Goal: Task Accomplishment & Management: Use online tool/utility

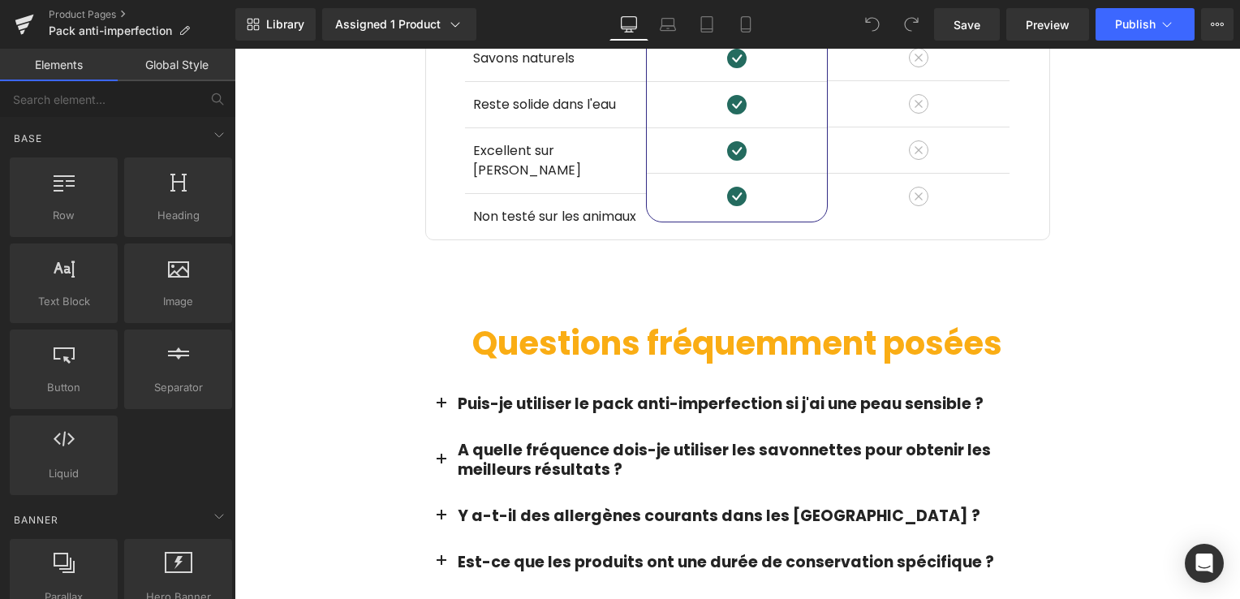
scroll to position [3085, 0]
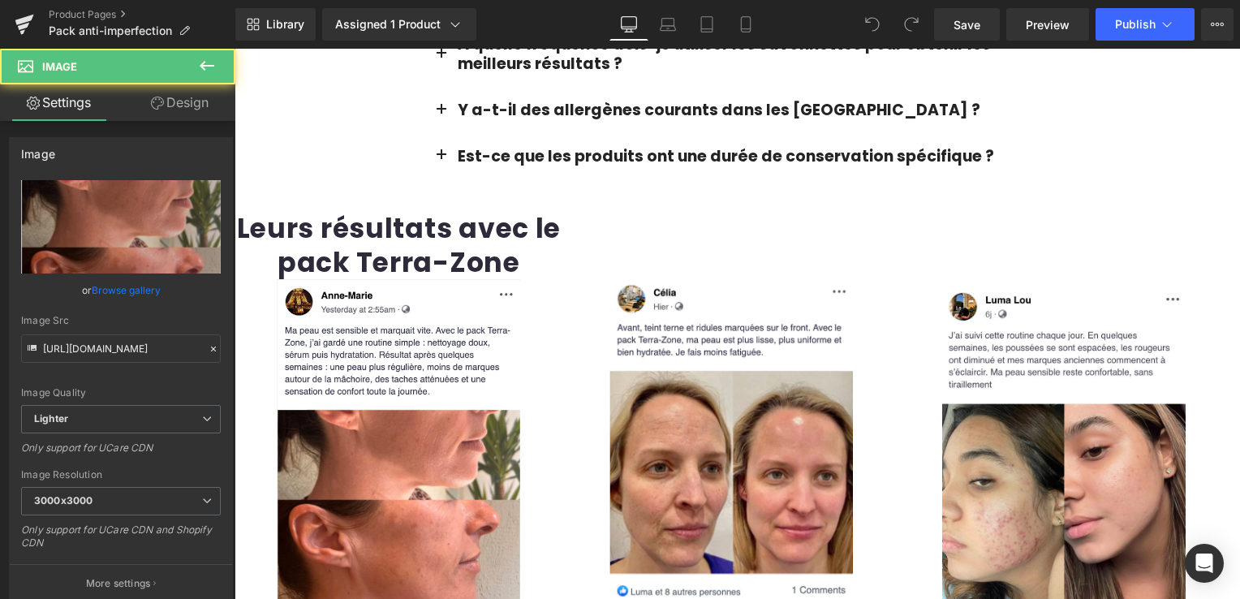
click at [563, 319] on div "Image" at bounding box center [399, 474] width 329 height 391
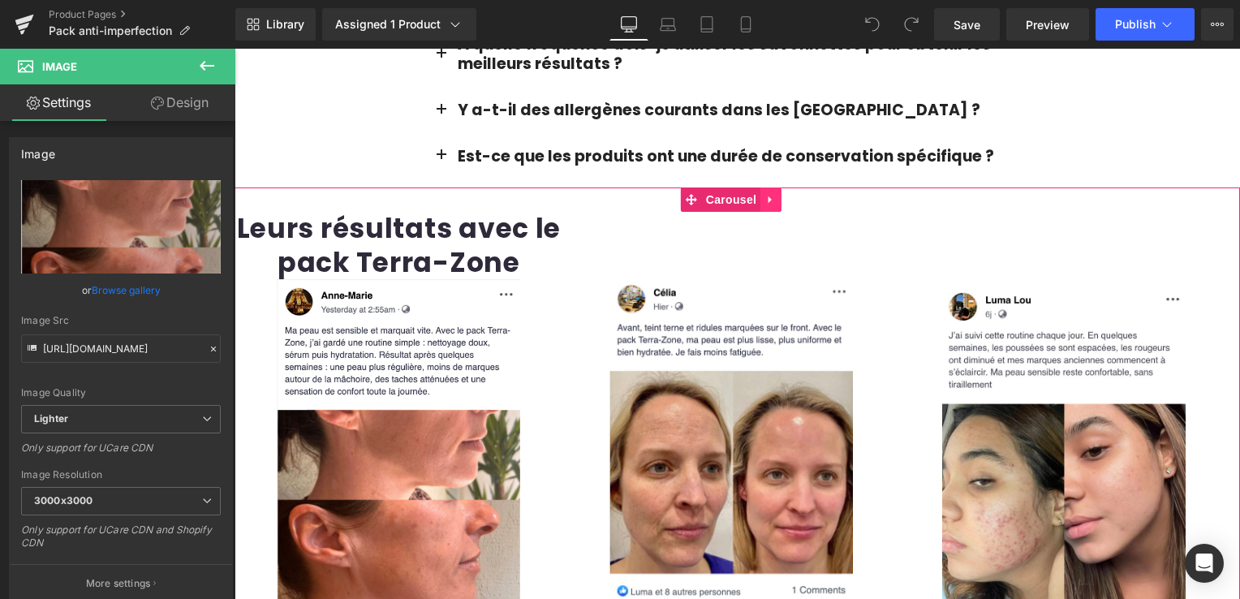
click at [770, 194] on icon at bounding box center [771, 200] width 11 height 12
click at [779, 194] on icon at bounding box center [781, 200] width 11 height 12
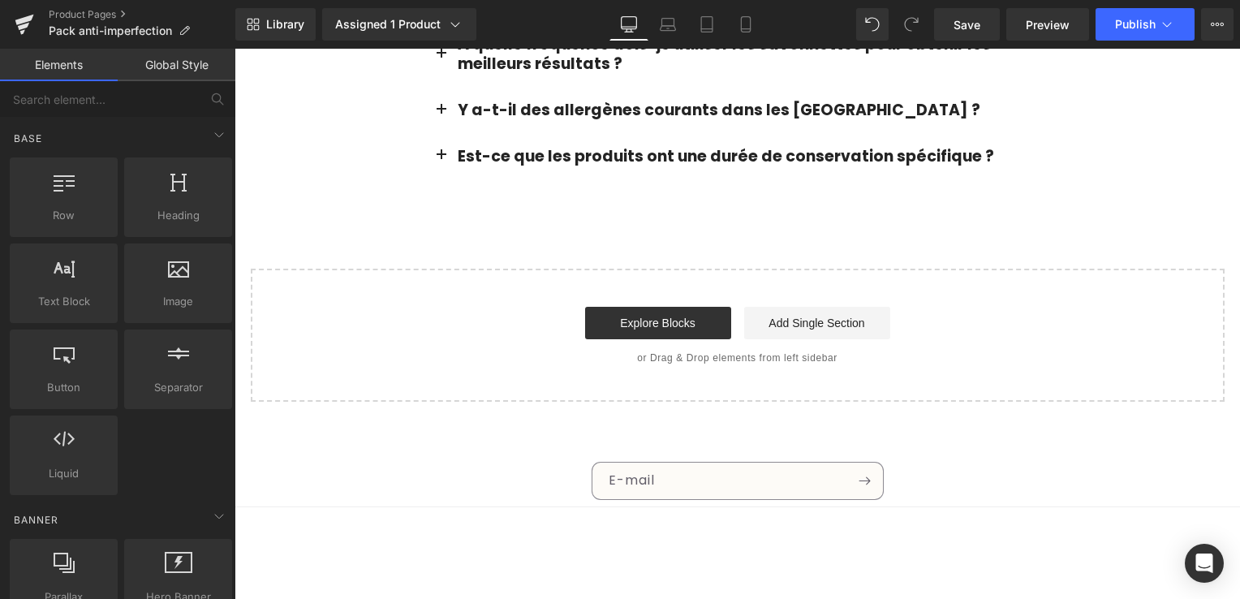
scroll to position [3088, 0]
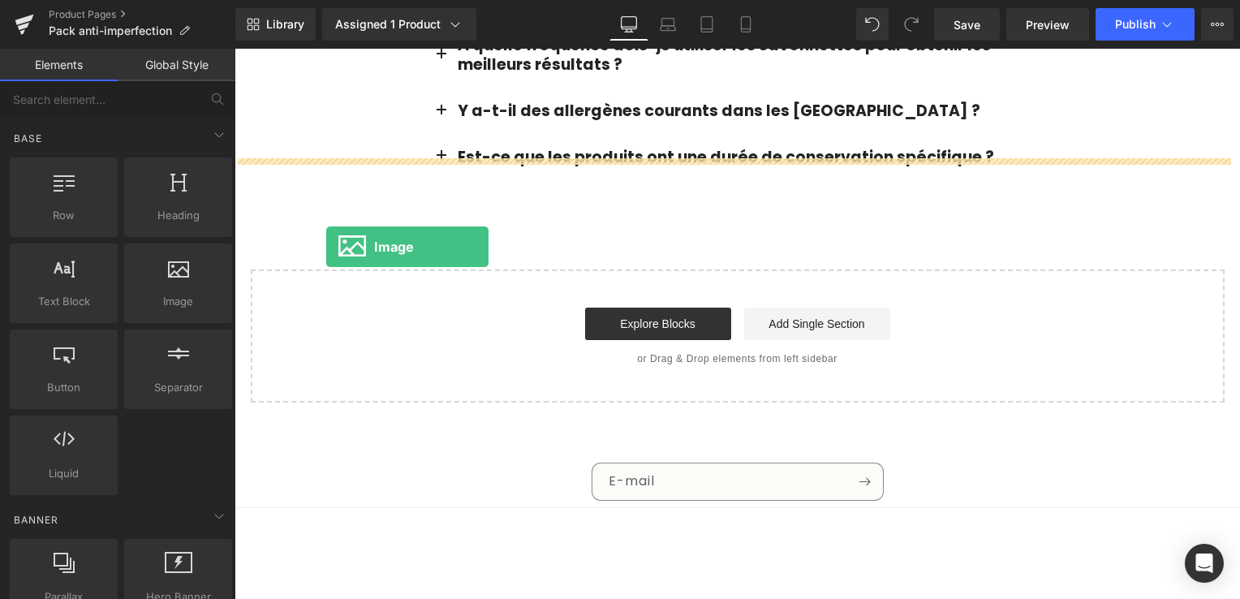
drag, startPoint x: 431, startPoint y: 327, endPoint x: 368, endPoint y: 241, distance: 106.8
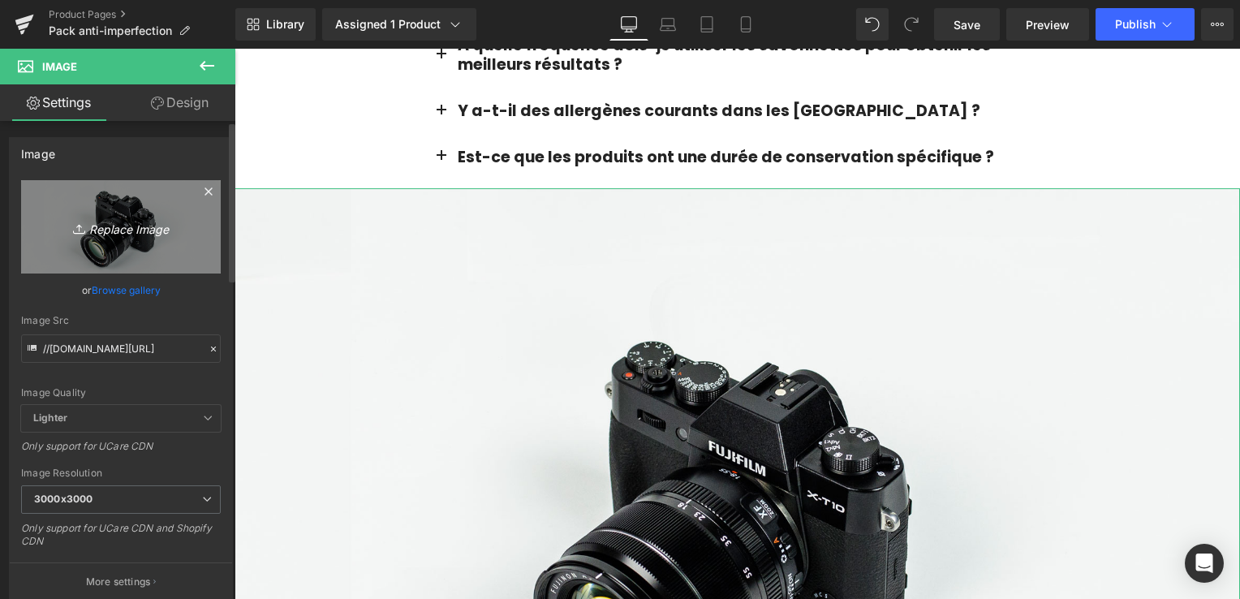
click at [132, 233] on icon "Replace Image" at bounding box center [121, 227] width 130 height 20
type input "C:\fakepath\Modifiierr.png"
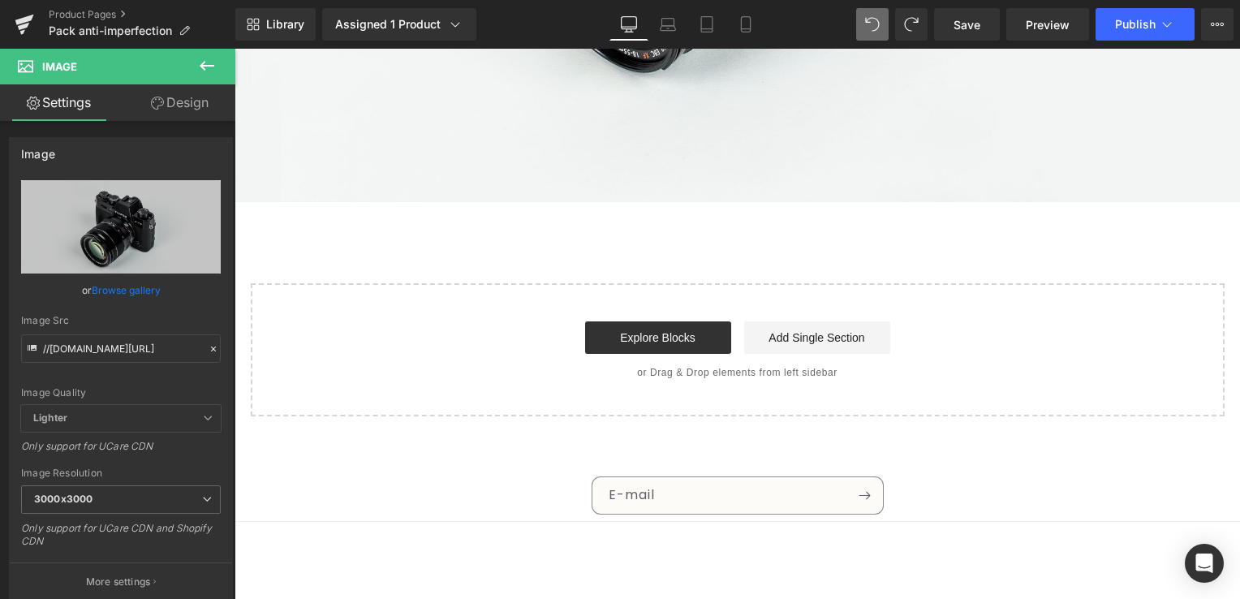
scroll to position [3743, 0]
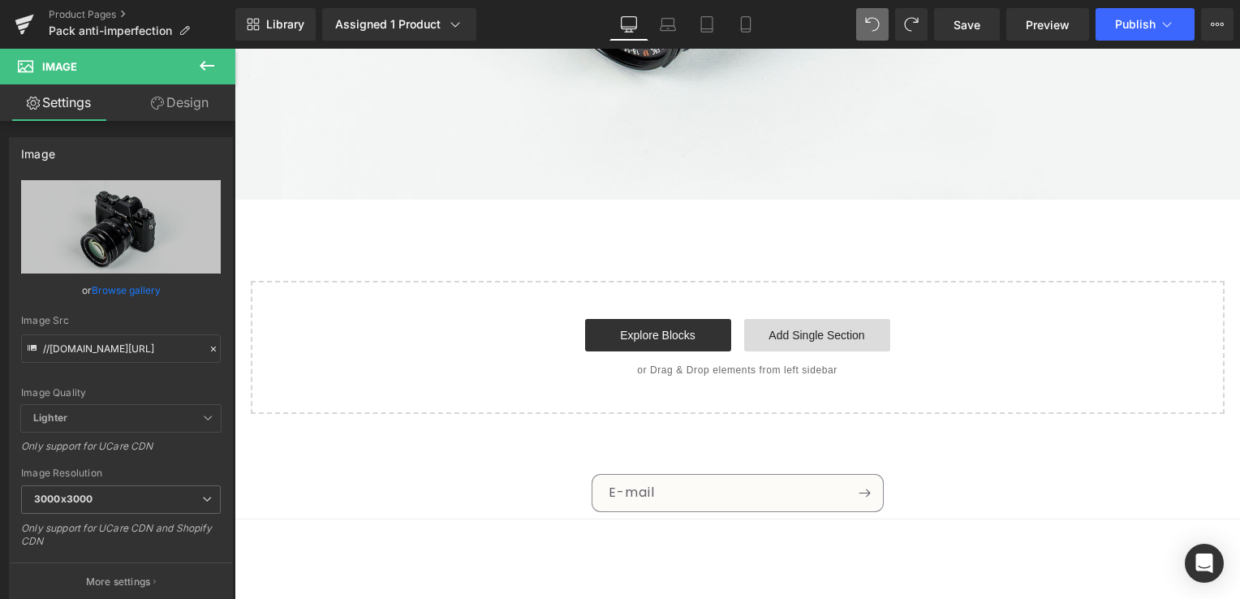
click at [778, 319] on link "Add Single Section" at bounding box center [817, 335] width 146 height 32
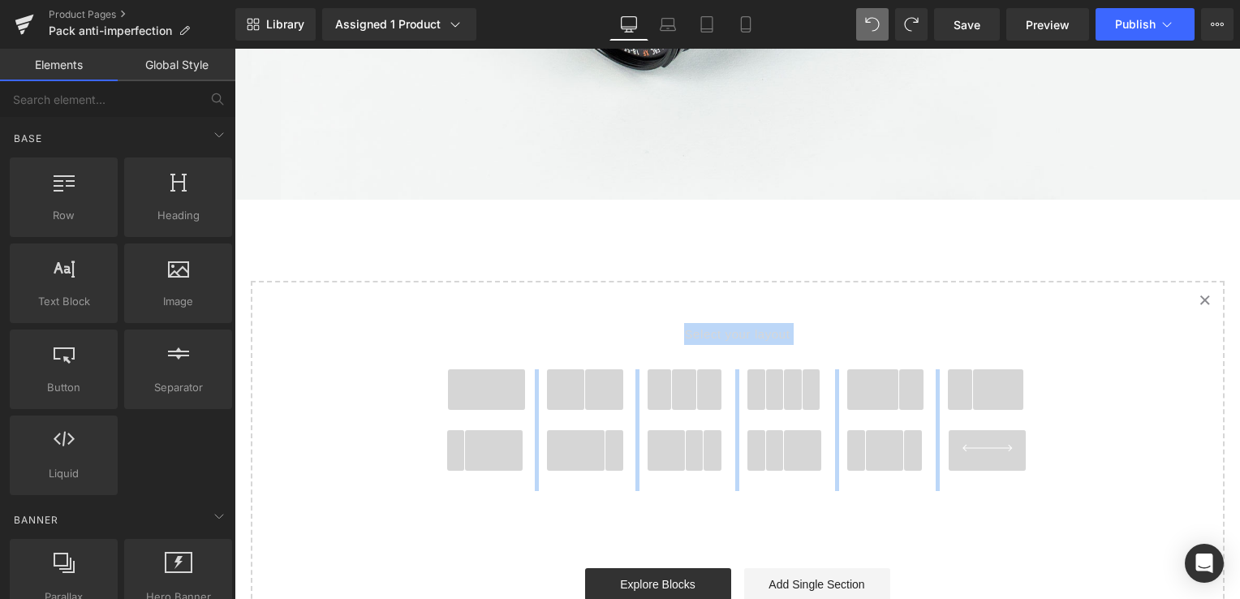
click at [576, 369] on span at bounding box center [566, 389] width 38 height 41
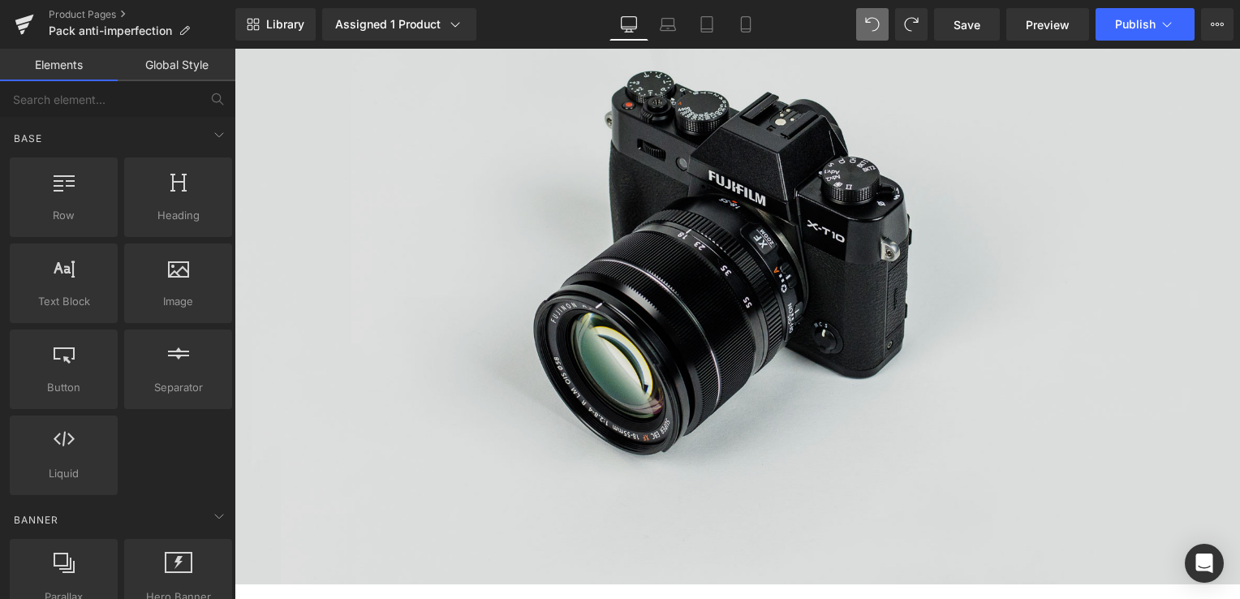
click at [698, 280] on img at bounding box center [738, 251] width 1006 height 667
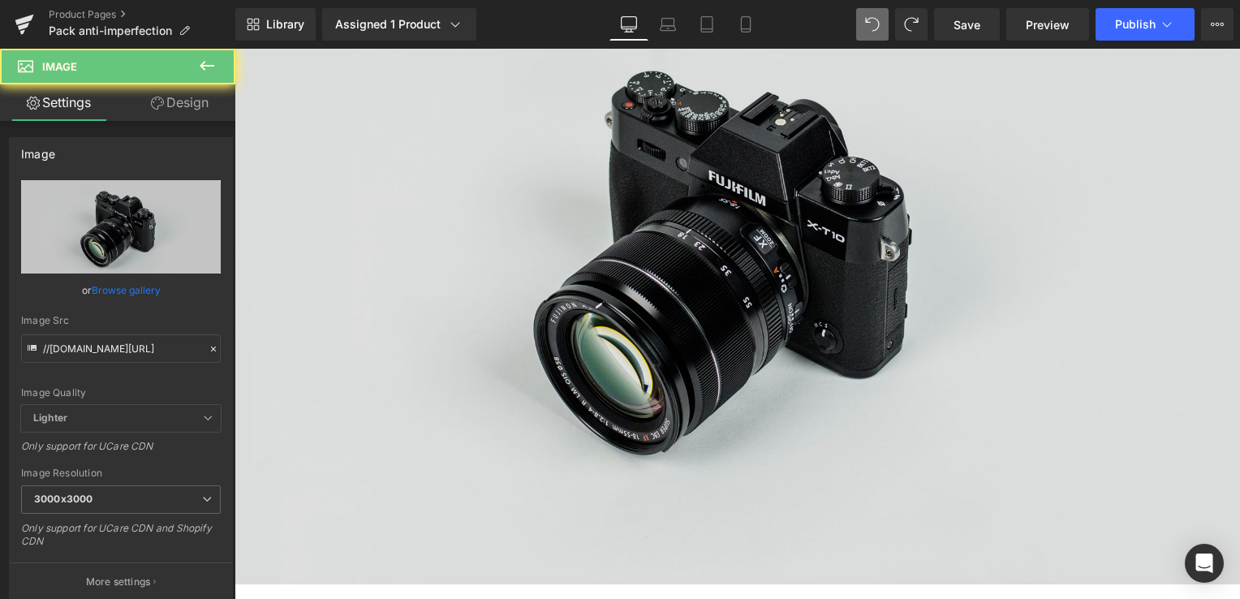
click at [696, 279] on img at bounding box center [738, 251] width 1006 height 667
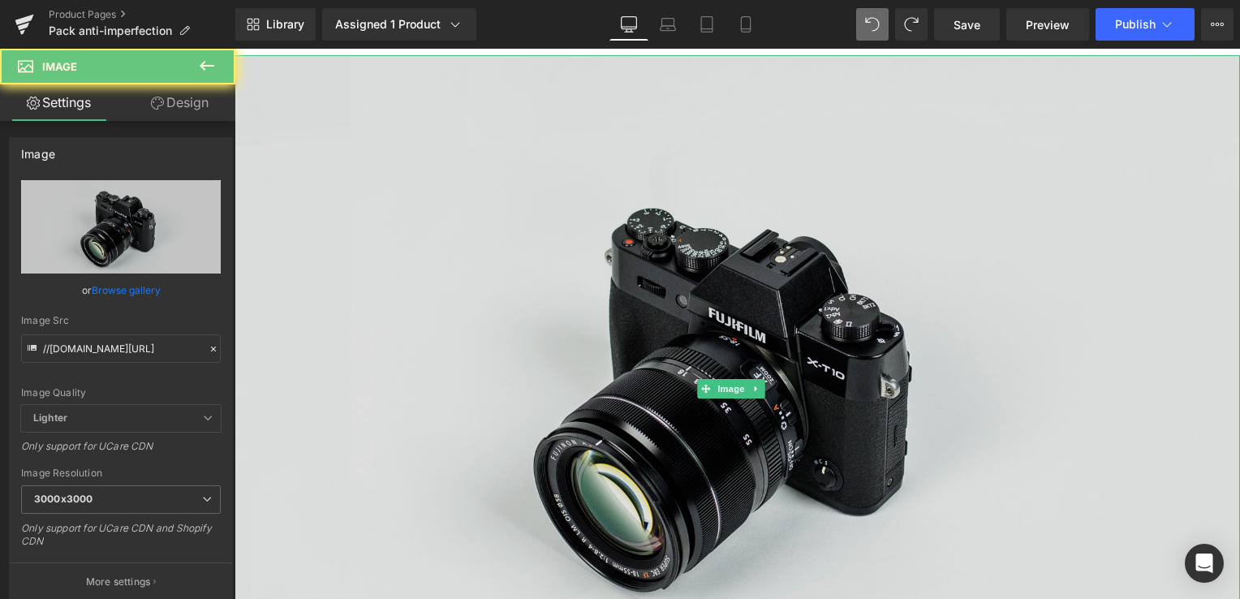
scroll to position [3034, 0]
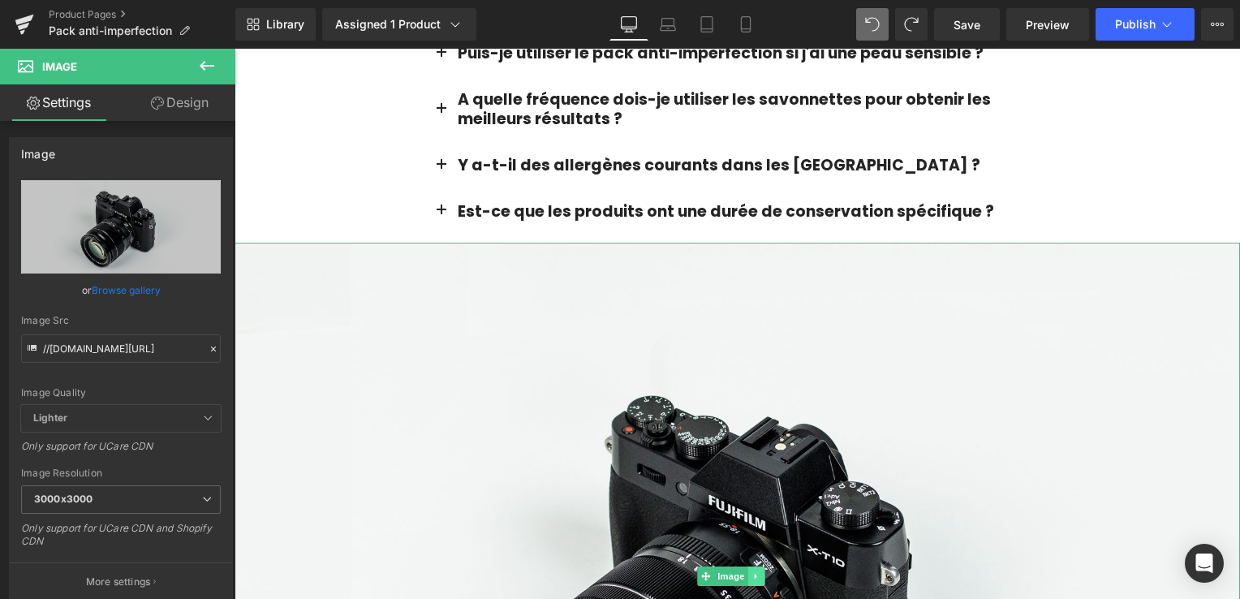
click at [758, 572] on icon at bounding box center [757, 577] width 9 height 10
click at [763, 567] on link at bounding box center [765, 576] width 17 height 19
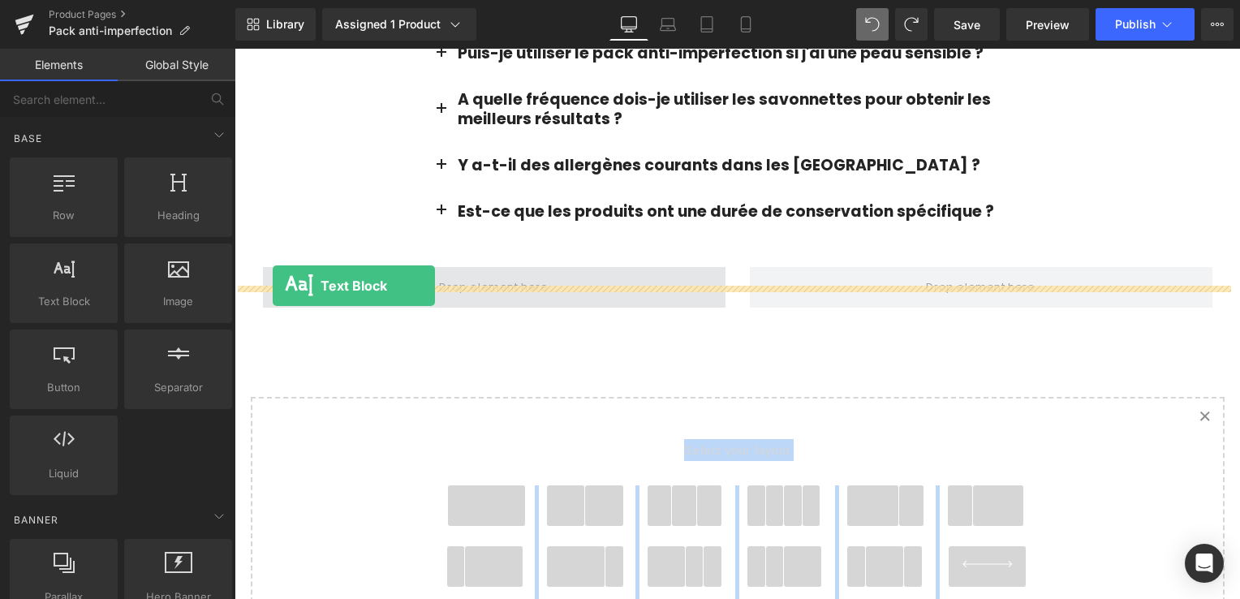
drag, startPoint x: 316, startPoint y: 346, endPoint x: 351, endPoint y: 273, distance: 81.0
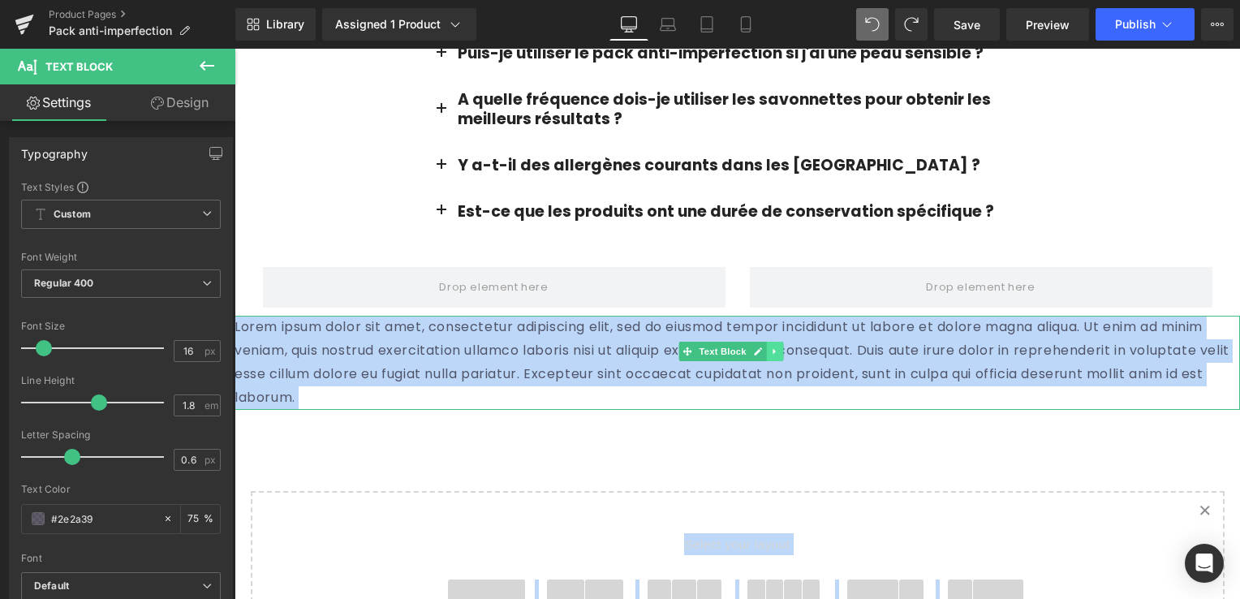
click at [770, 347] on icon at bounding box center [774, 352] width 9 height 10
click at [780, 347] on icon at bounding box center [783, 352] width 9 height 10
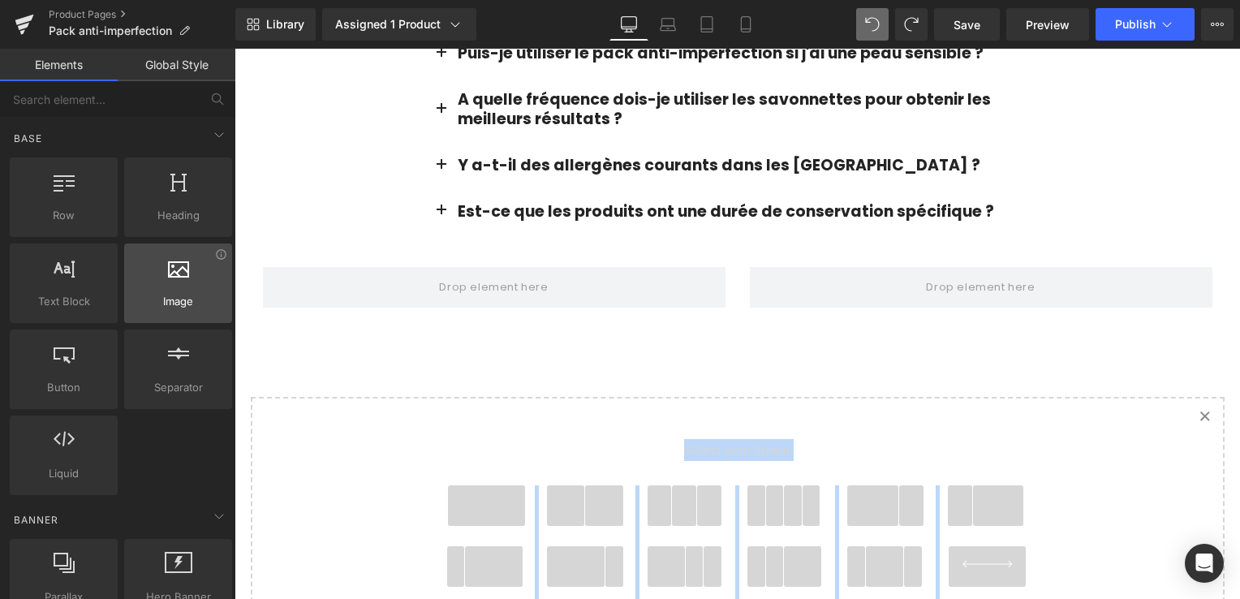
drag, startPoint x: 62, startPoint y: 307, endPoint x: 222, endPoint y: 289, distance: 160.9
click at [98, 300] on span "Text Block" at bounding box center [64, 301] width 98 height 17
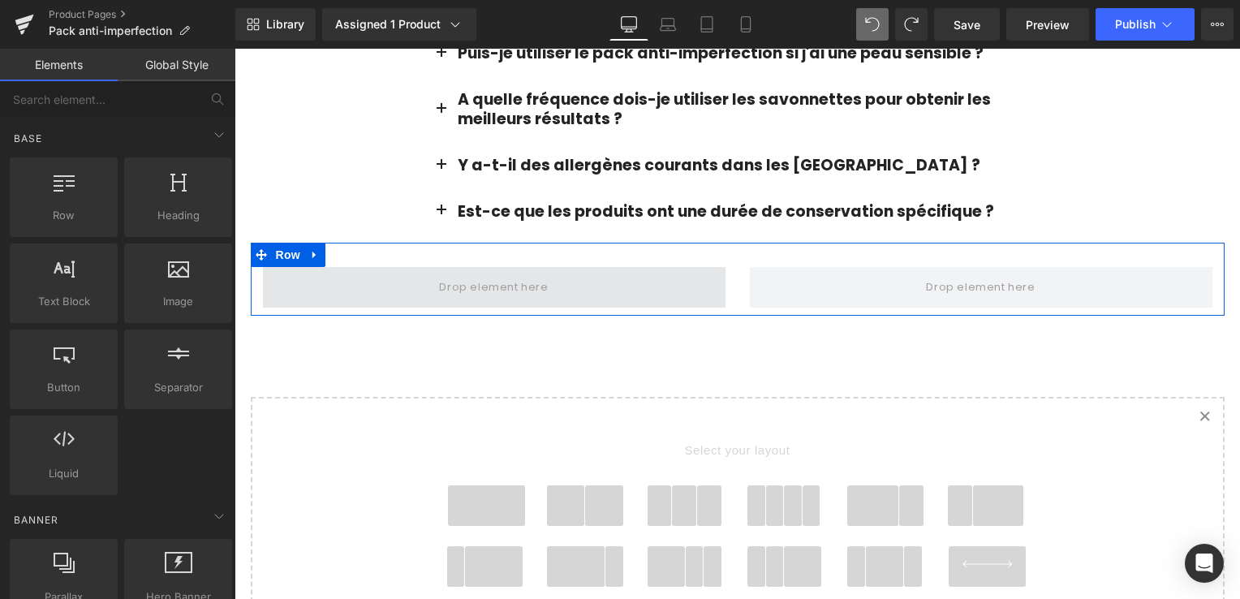
drag, startPoint x: 374, startPoint y: 268, endPoint x: 390, endPoint y: 266, distance: 16.3
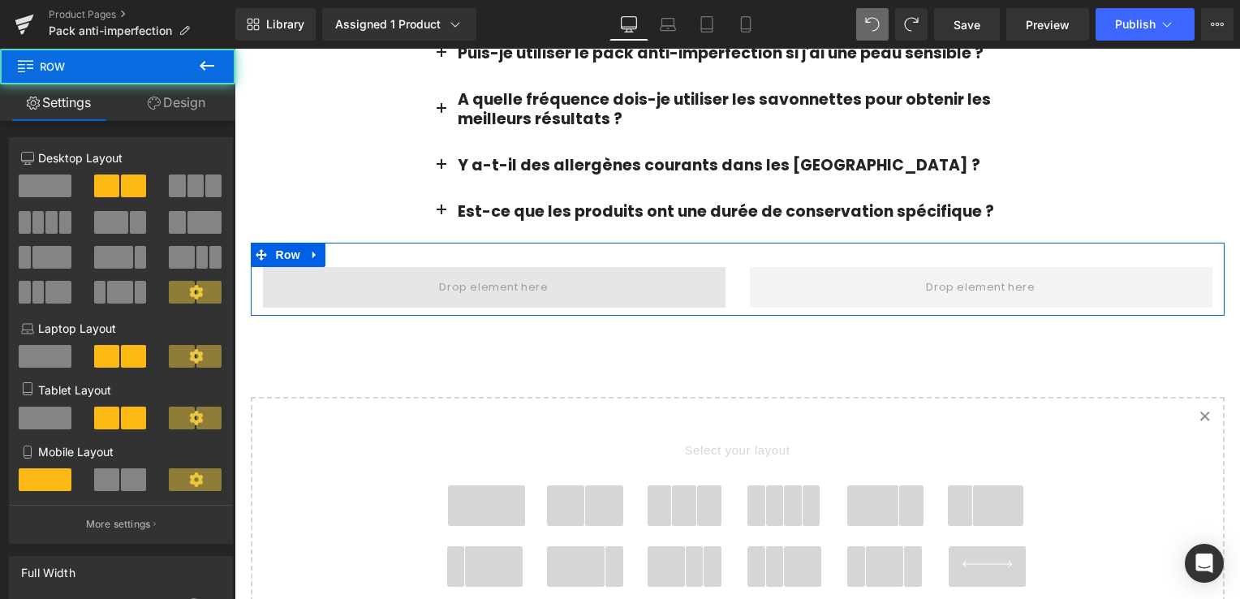
click at [390, 267] on span at bounding box center [494, 287] width 463 height 41
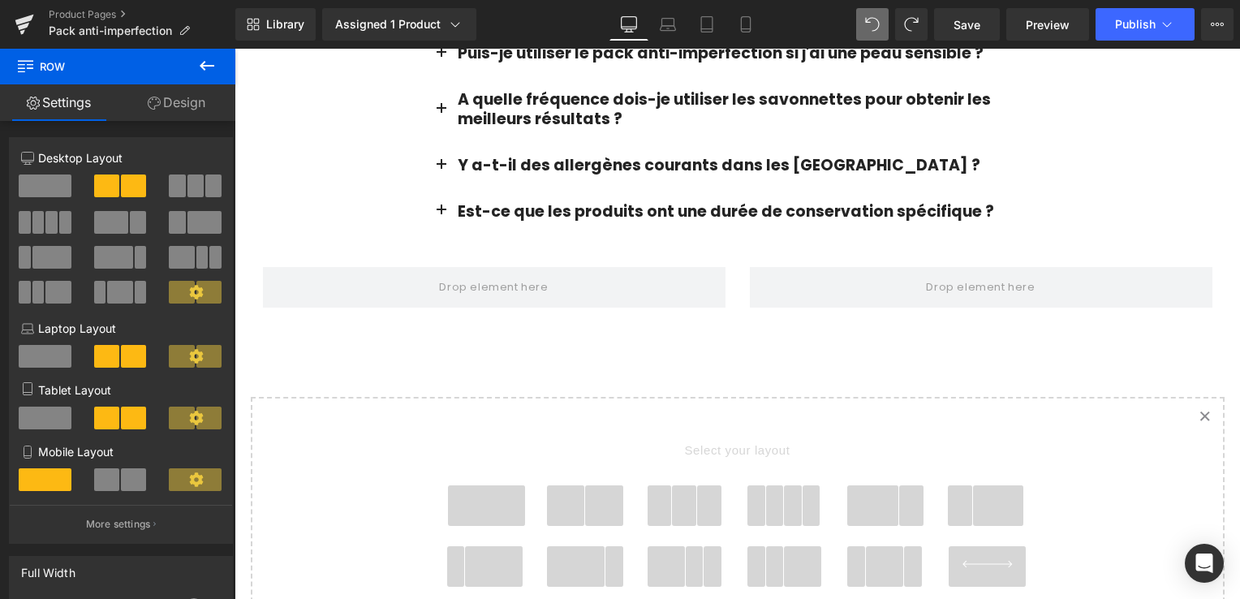
click at [203, 67] on icon at bounding box center [207, 66] width 15 height 10
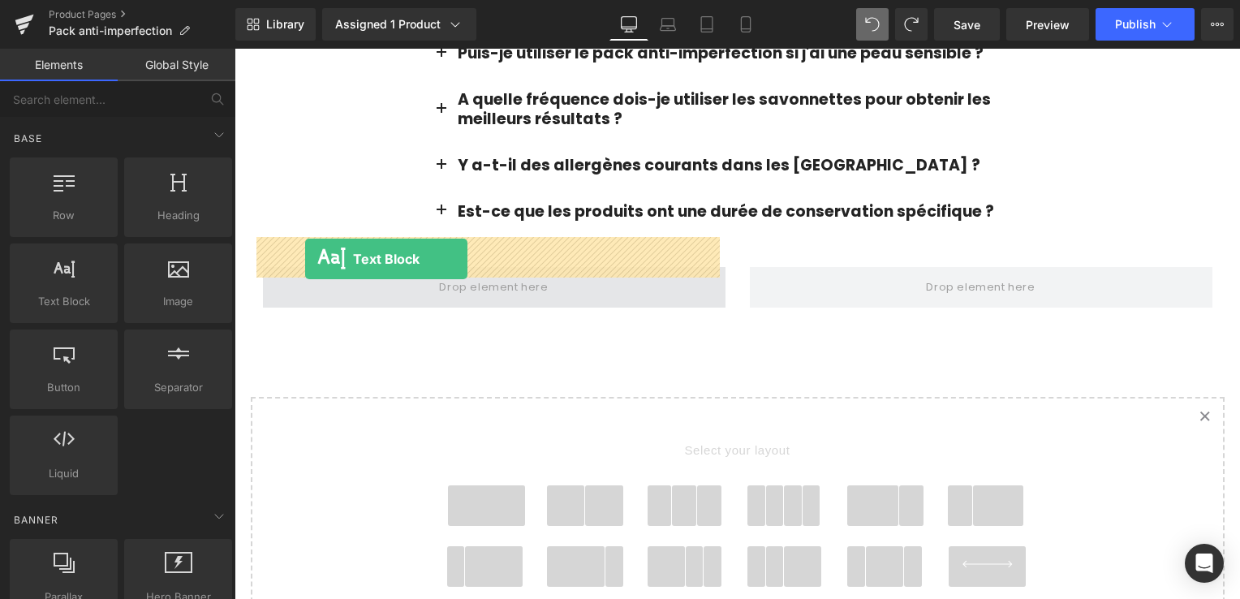
drag, startPoint x: 300, startPoint y: 339, endPoint x: 392, endPoint y: 260, distance: 122.0
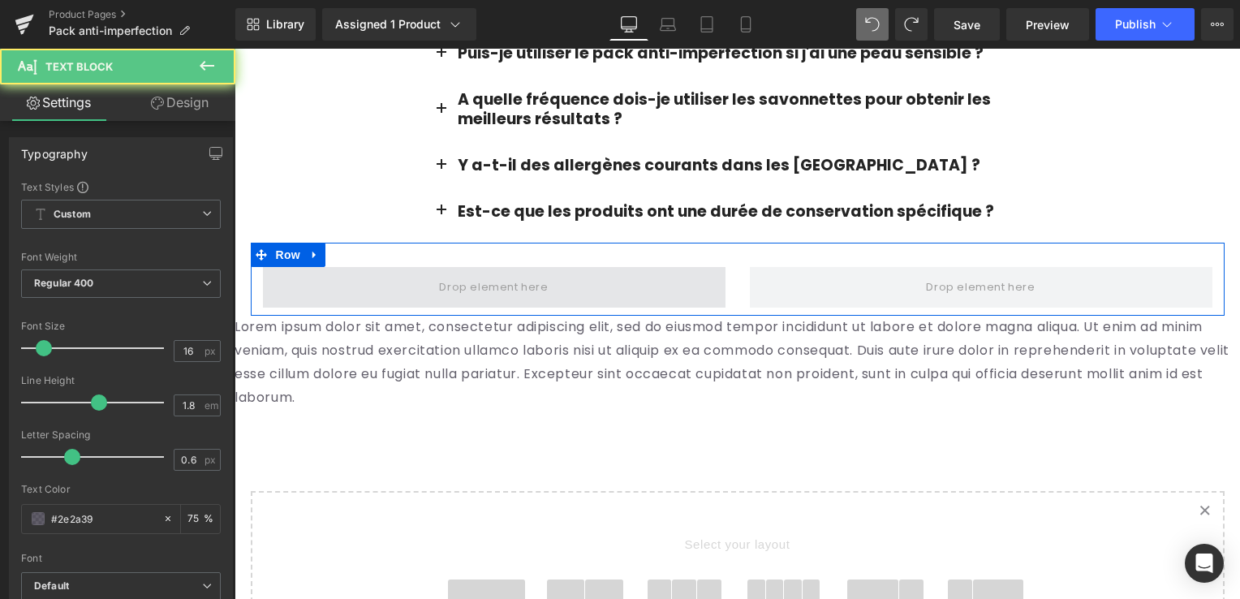
click at [392, 267] on span at bounding box center [494, 287] width 463 height 41
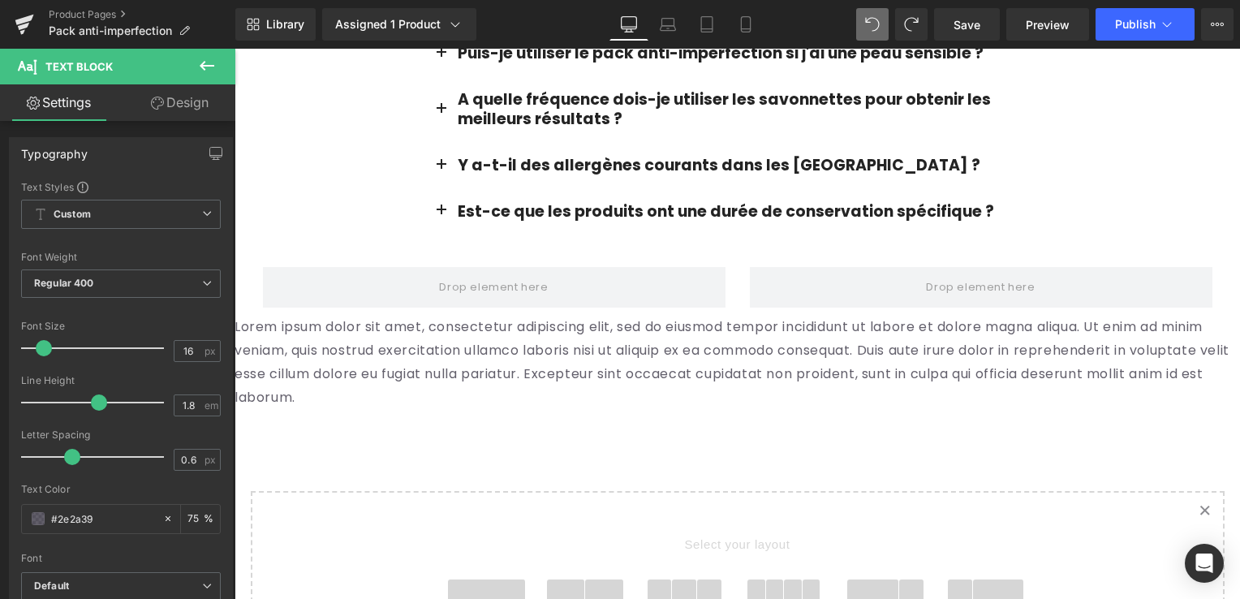
click at [205, 62] on icon at bounding box center [207, 66] width 15 height 10
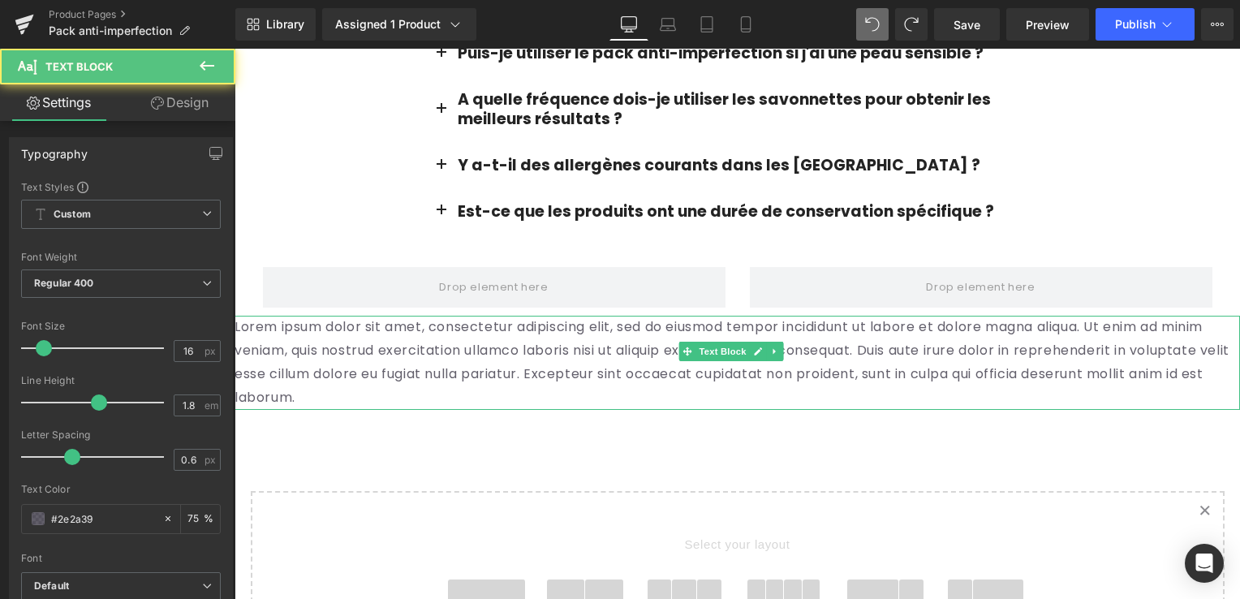
click at [445, 339] on p "Lorem ipsum dolor sit amet, consectetur adipiscing elit, sed do eiusmod tempor …" at bounding box center [738, 362] width 1006 height 93
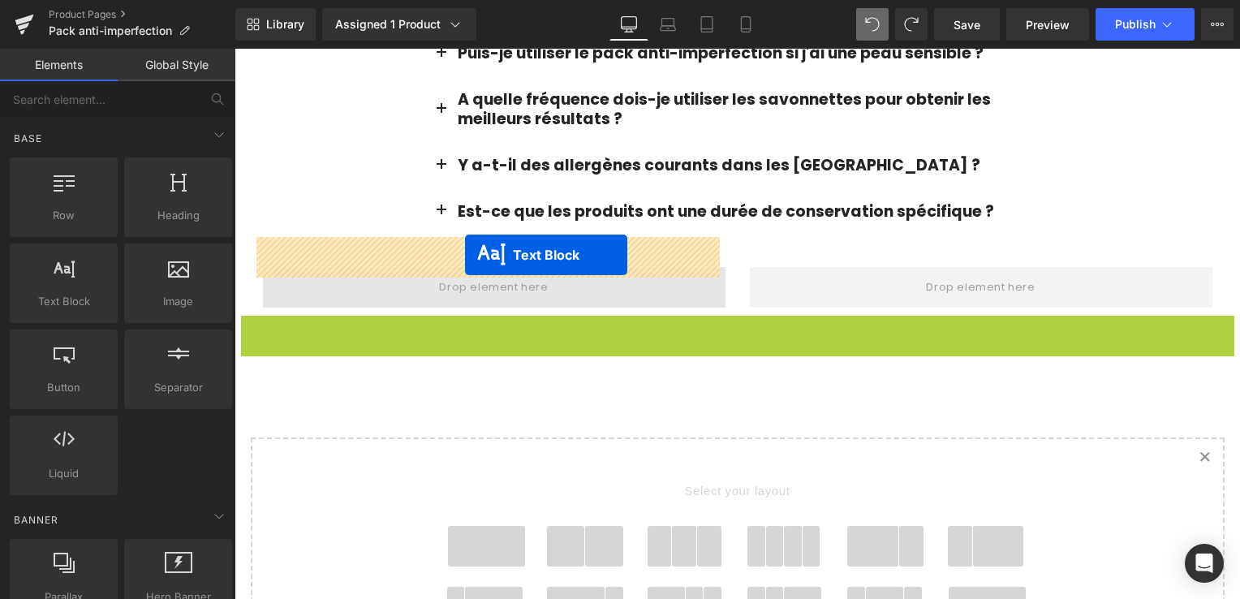
drag, startPoint x: 692, startPoint y: 322, endPoint x: 465, endPoint y: 255, distance: 236.3
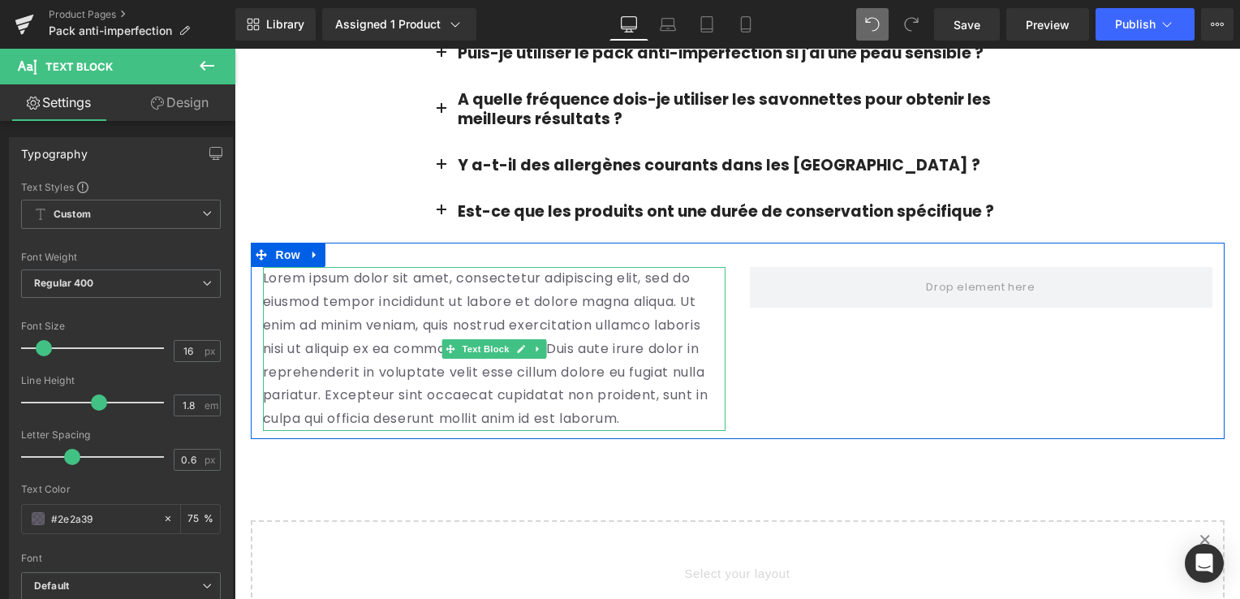
click at [547, 296] on p "Lorem ipsum dolor sit amet, consectetur adipiscing elit, sed do eiusmod tempor …" at bounding box center [494, 349] width 463 height 164
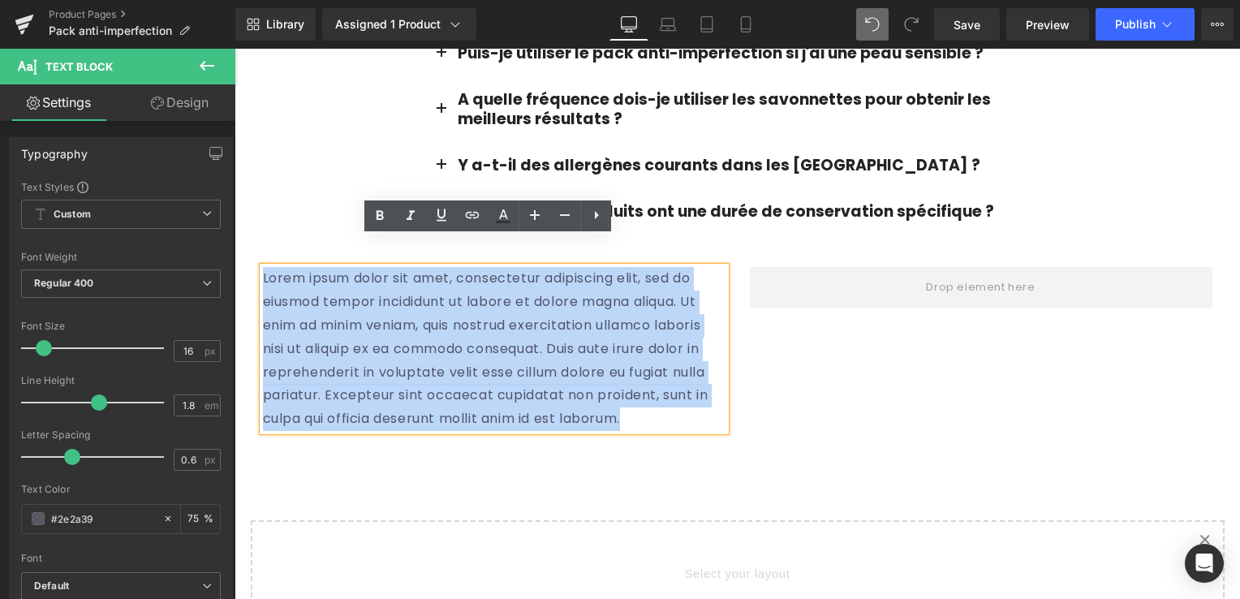
drag, startPoint x: 315, startPoint y: 395, endPoint x: 248, endPoint y: 245, distance: 164.6
click at [251, 267] on div "Lorem ipsum dolor sit amet, consectetur adipiscing elit, sed do eiusmod tempor …" at bounding box center [494, 349] width 487 height 164
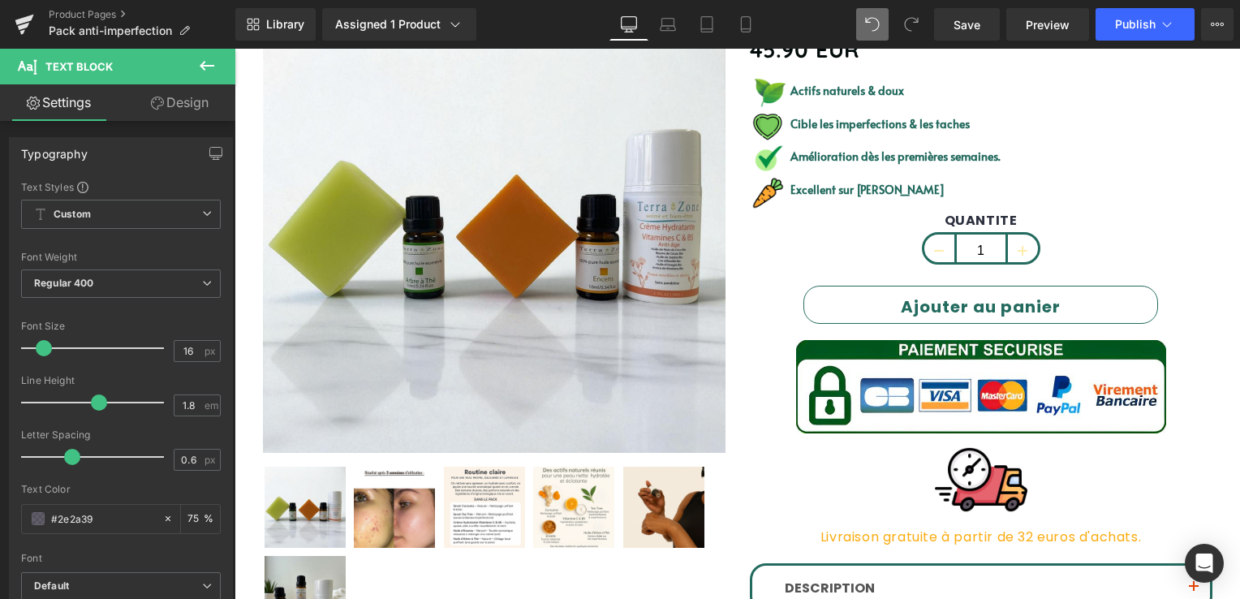
scroll to position [325, 0]
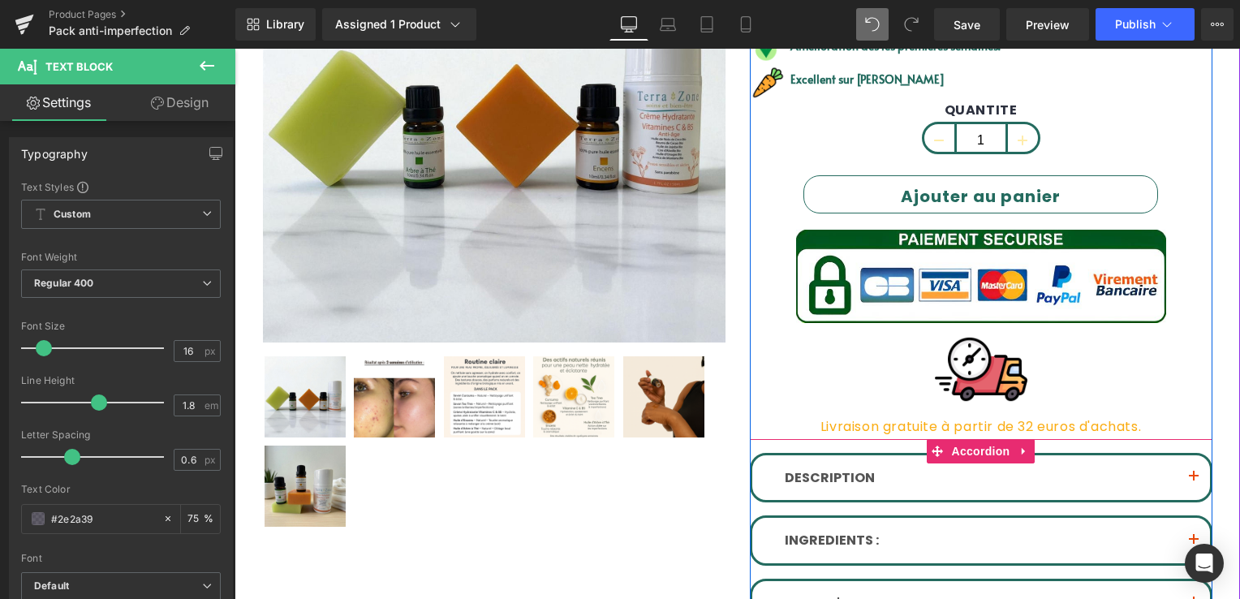
click at [1193, 477] on button "button" at bounding box center [1194, 477] width 32 height 45
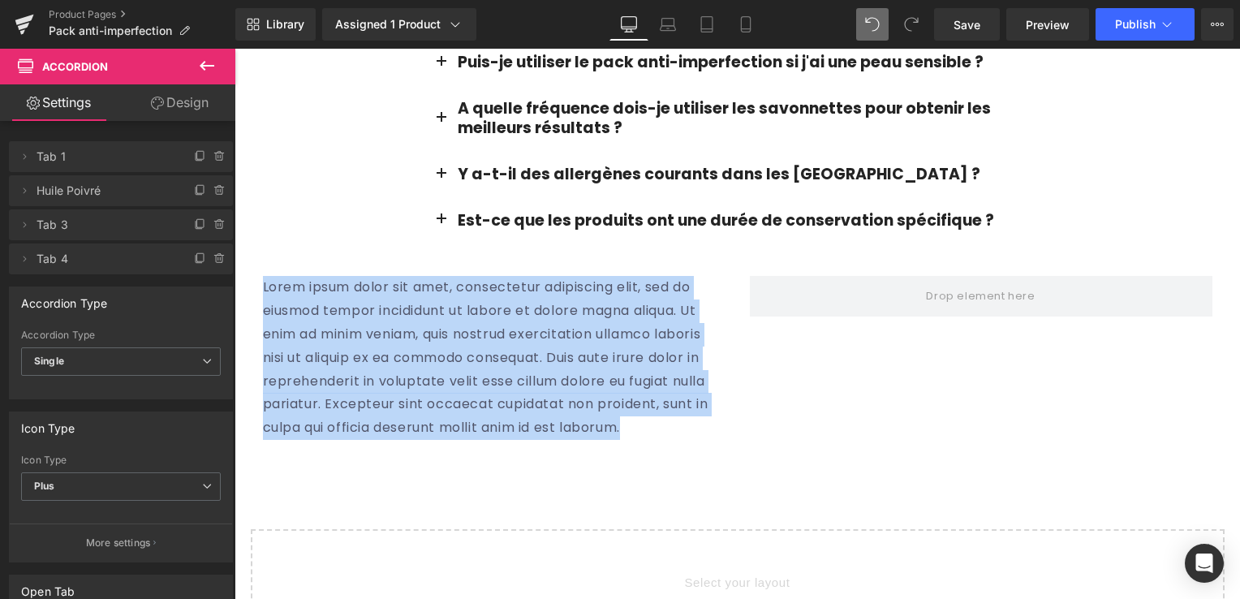
scroll to position [3491, 0]
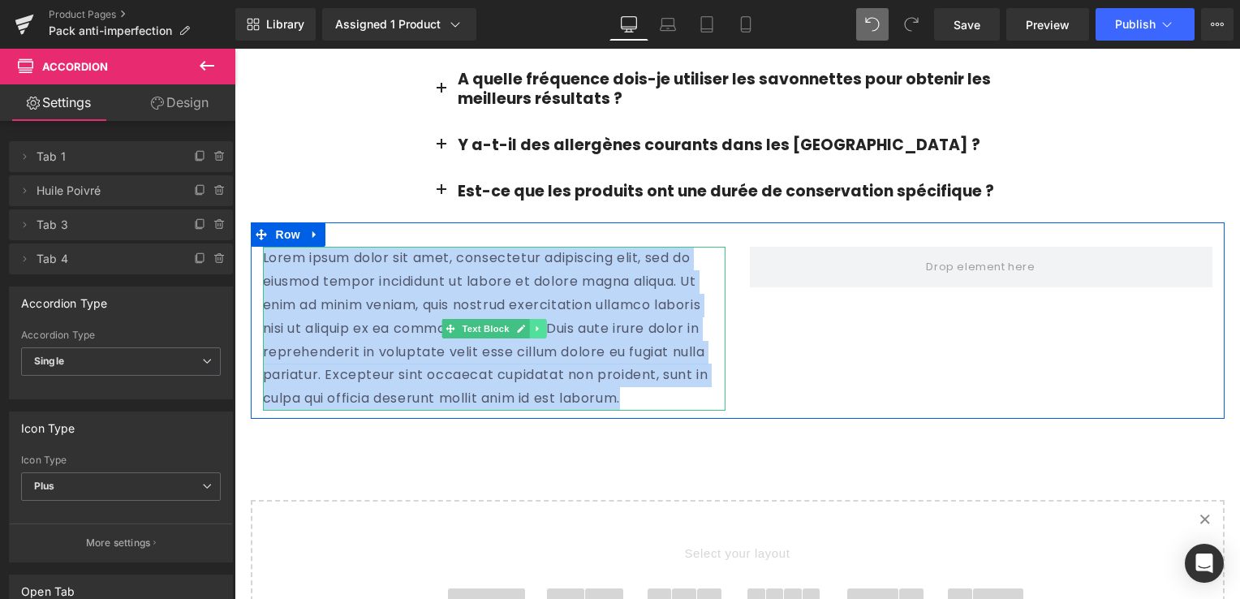
click at [533, 324] on icon at bounding box center [537, 329] width 9 height 10
click at [541, 325] on icon at bounding box center [545, 329] width 9 height 9
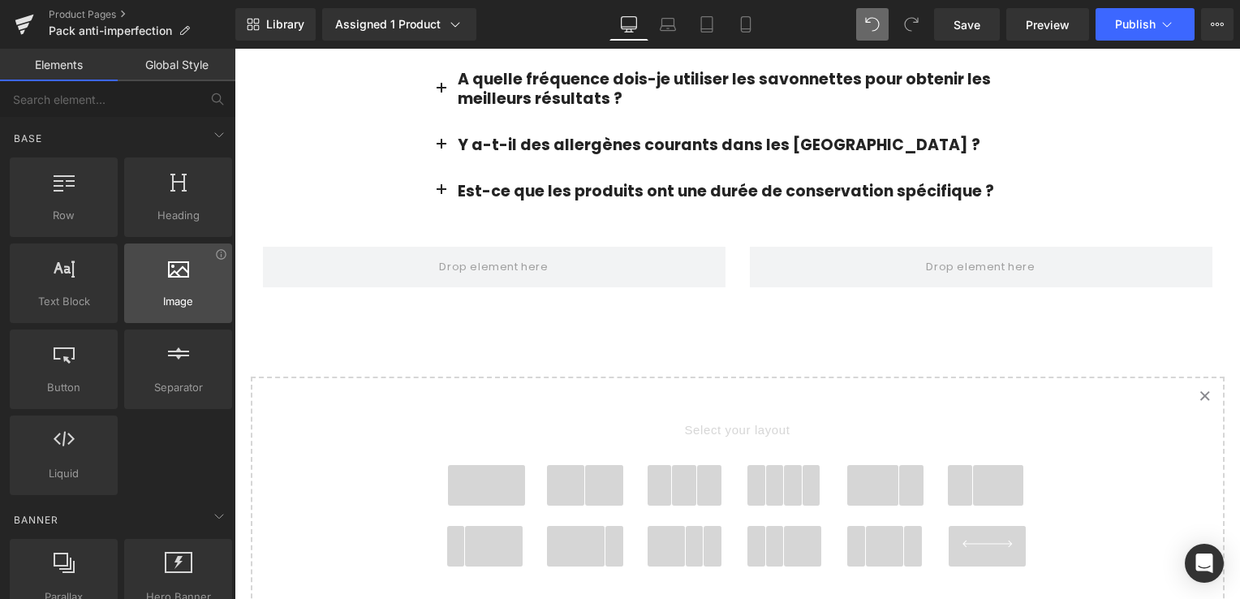
click at [202, 288] on div at bounding box center [178, 275] width 98 height 37
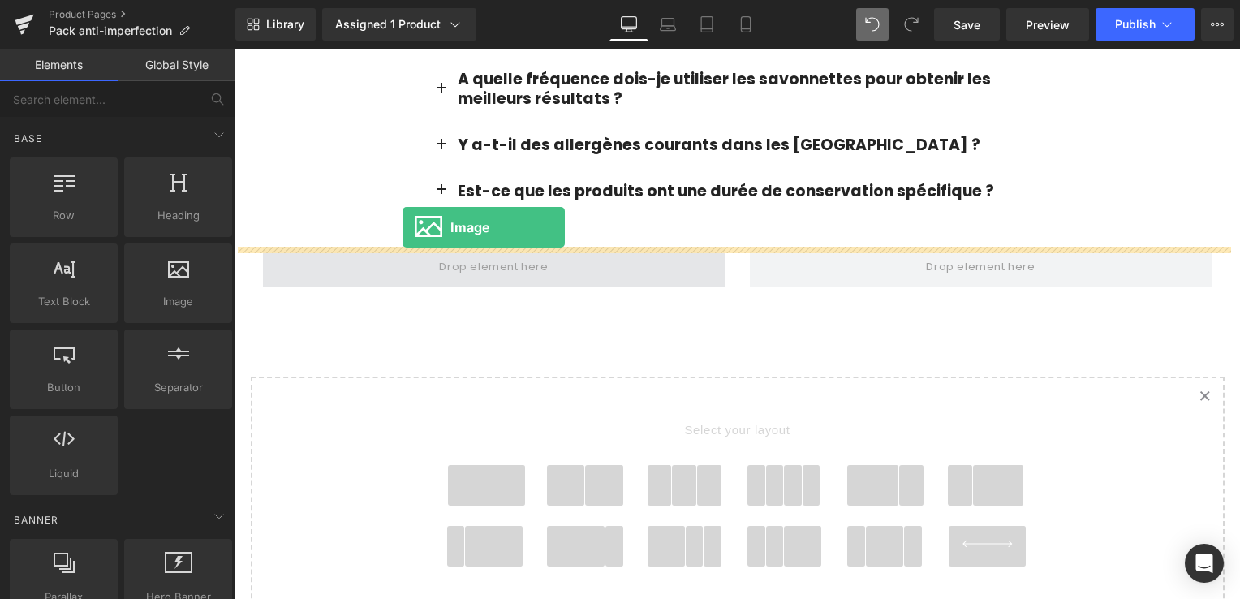
drag, startPoint x: 418, startPoint y: 332, endPoint x: 403, endPoint y: 227, distance: 105.9
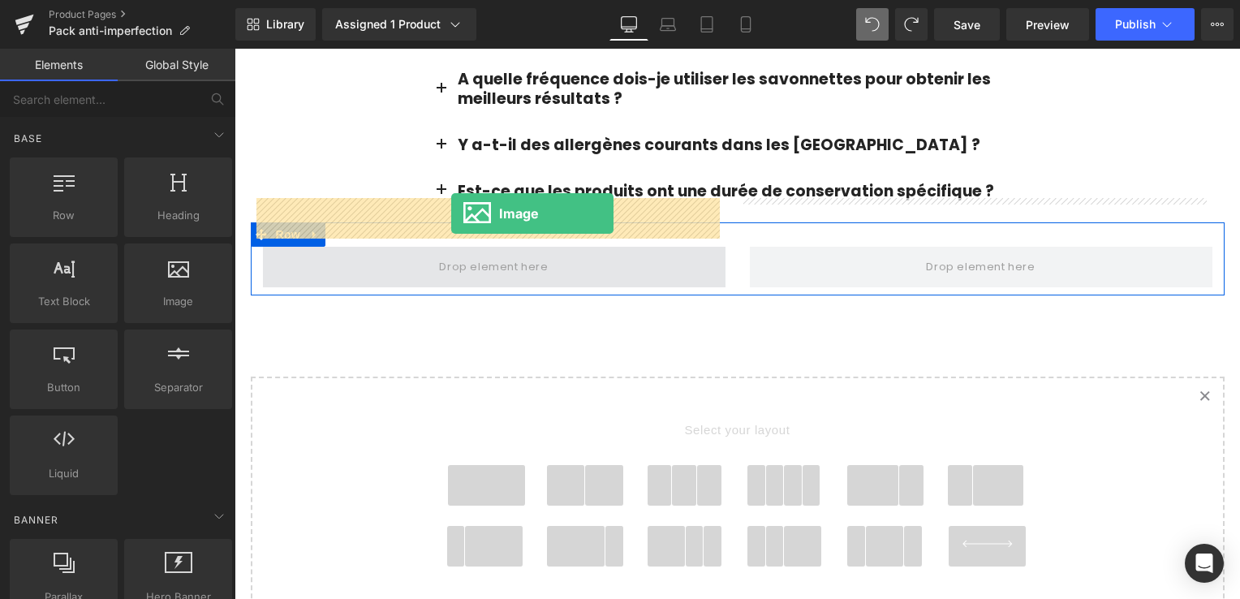
drag, startPoint x: 417, startPoint y: 335, endPoint x: 451, endPoint y: 214, distance: 126.5
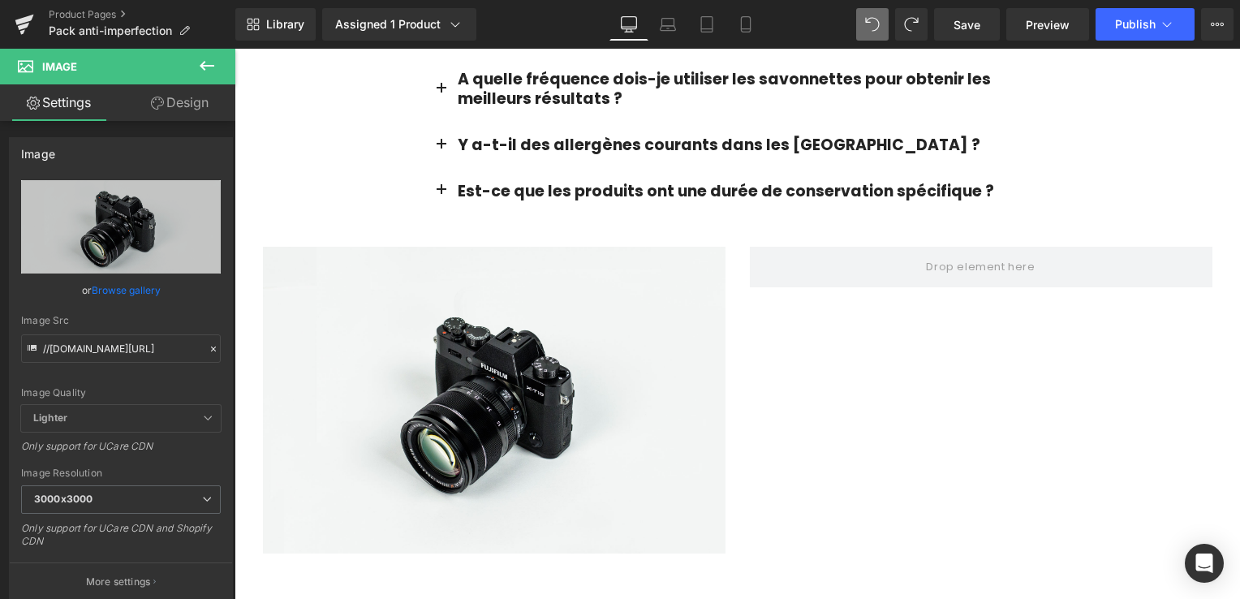
click at [208, 67] on icon at bounding box center [206, 65] width 19 height 19
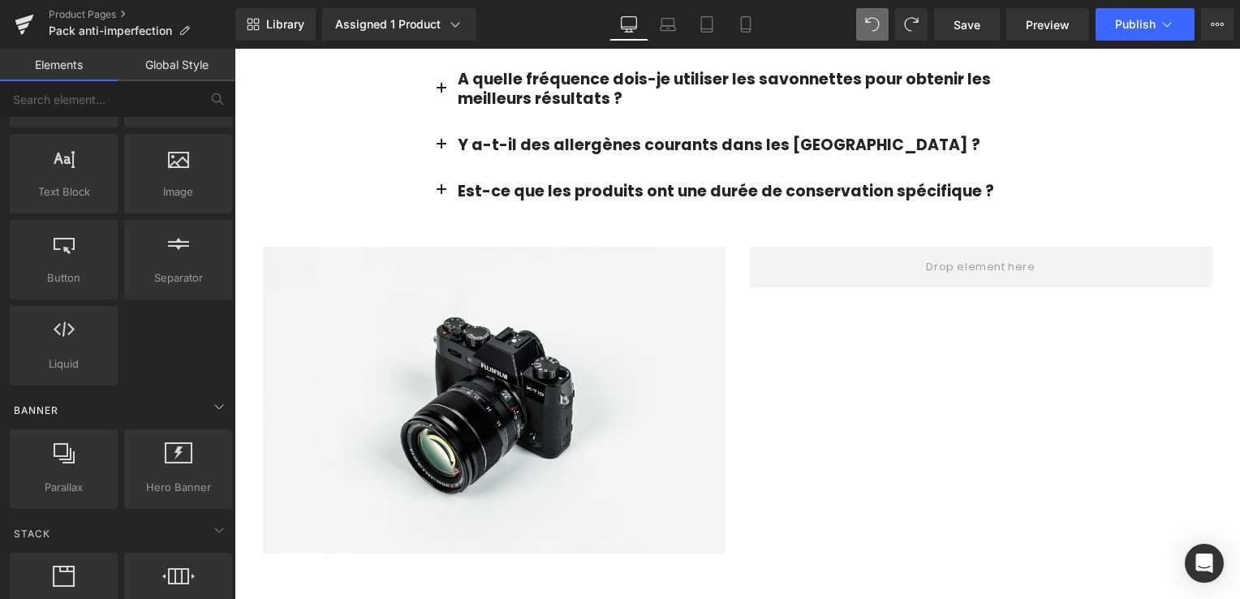
scroll to position [0, 0]
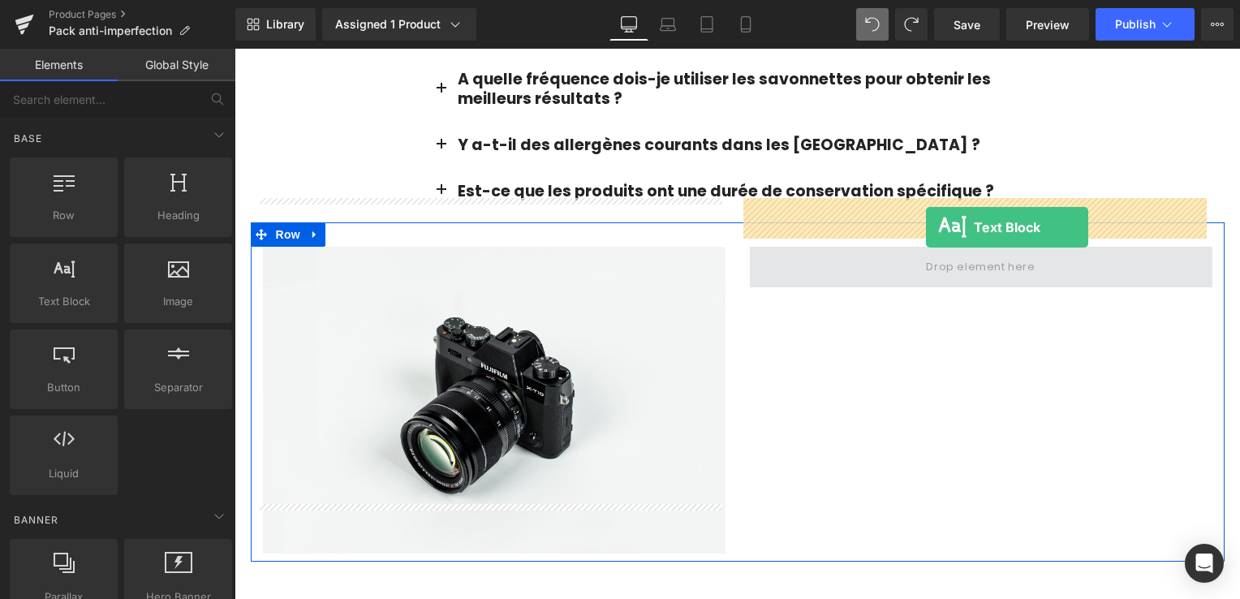
drag, startPoint x: 299, startPoint y: 349, endPoint x: 926, endPoint y: 227, distance: 639.2
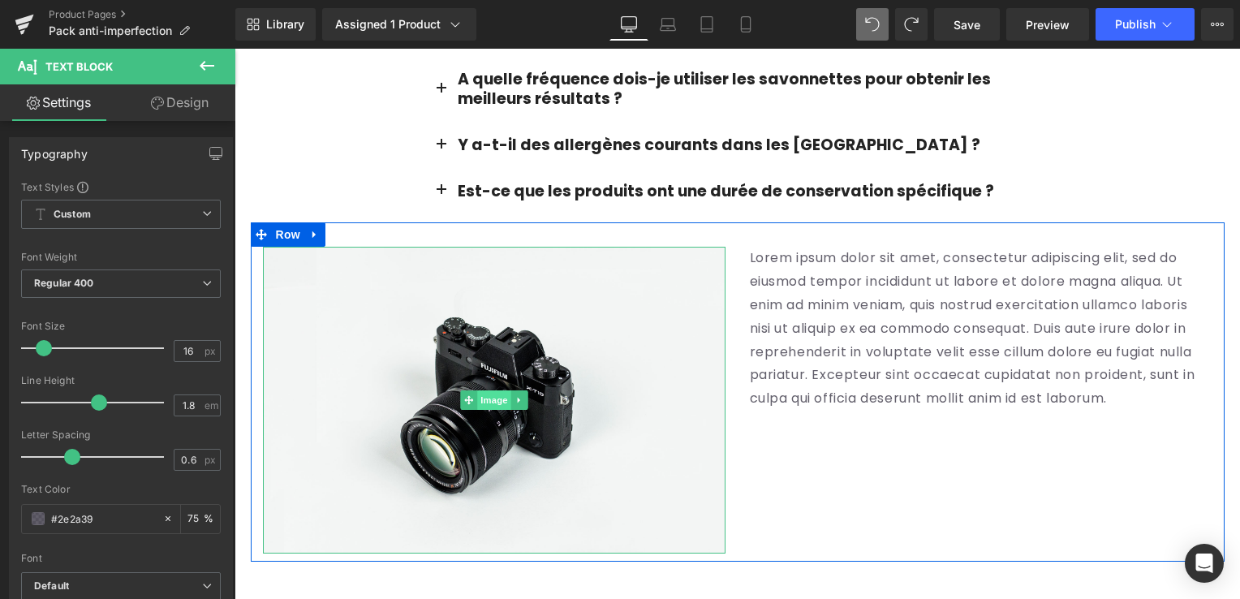
click at [483, 390] on span "Image" at bounding box center [494, 399] width 34 height 19
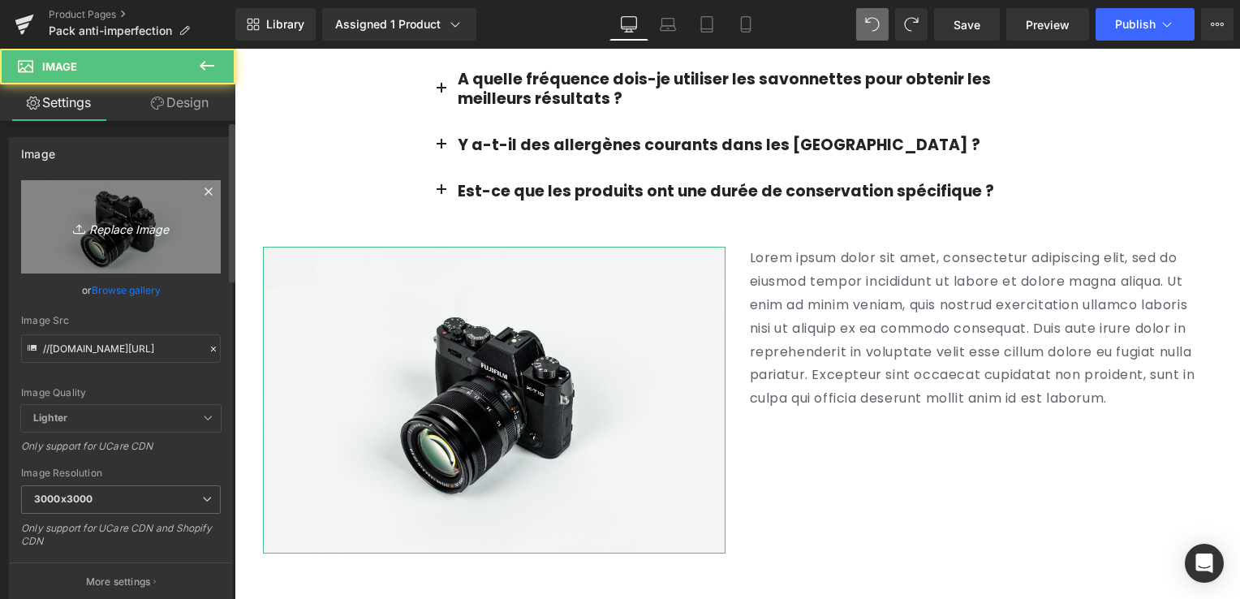
click at [100, 226] on icon "Replace Image" at bounding box center [121, 227] width 130 height 20
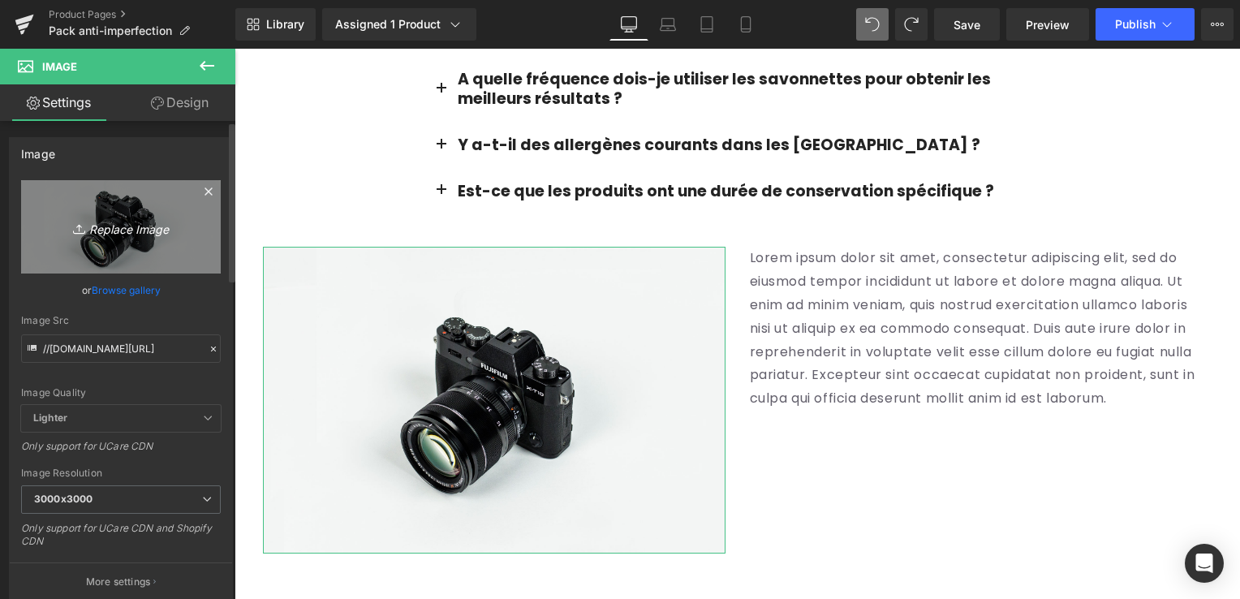
type input "C:\fakepath\Modifiierr.png"
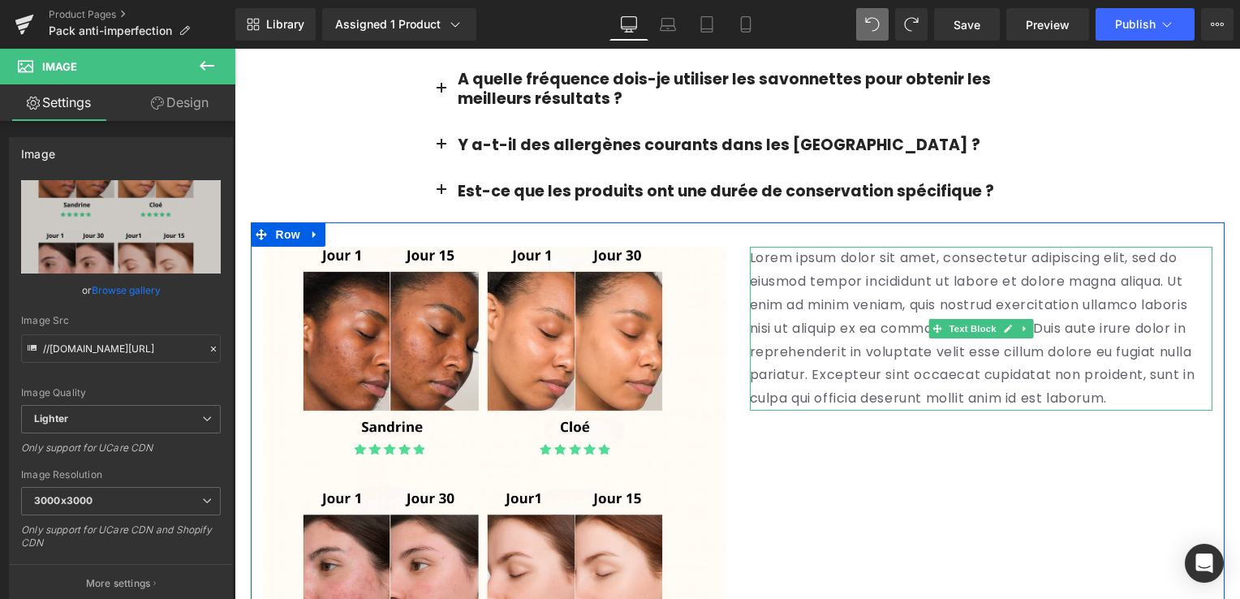
click at [869, 247] on p "Lorem ipsum dolor sit amet, consectetur adipiscing elit, sed do eiusmod tempor …" at bounding box center [981, 329] width 463 height 164
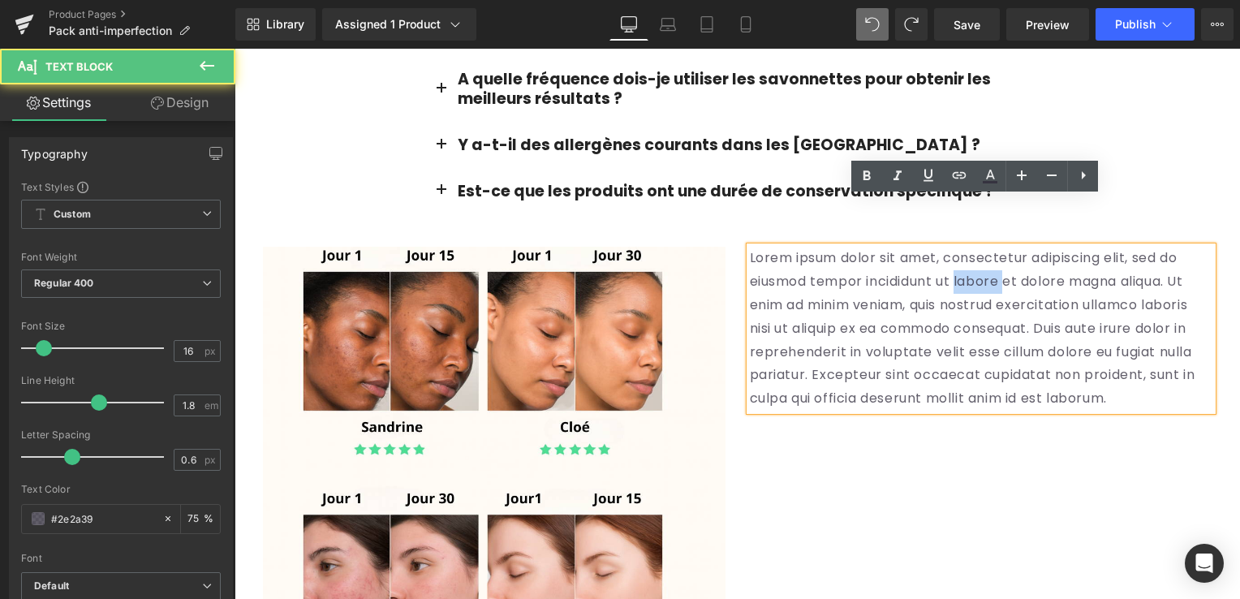
click at [869, 247] on p "Lorem ipsum dolor sit amet, consectetur adipiscing elit, sed do eiusmod tempor …" at bounding box center [981, 329] width 463 height 164
click at [805, 297] on p "Lorem ipsum dolor sit amet, consectetur adipiscing elit, sed do eiusmod tempor …" at bounding box center [981, 329] width 463 height 164
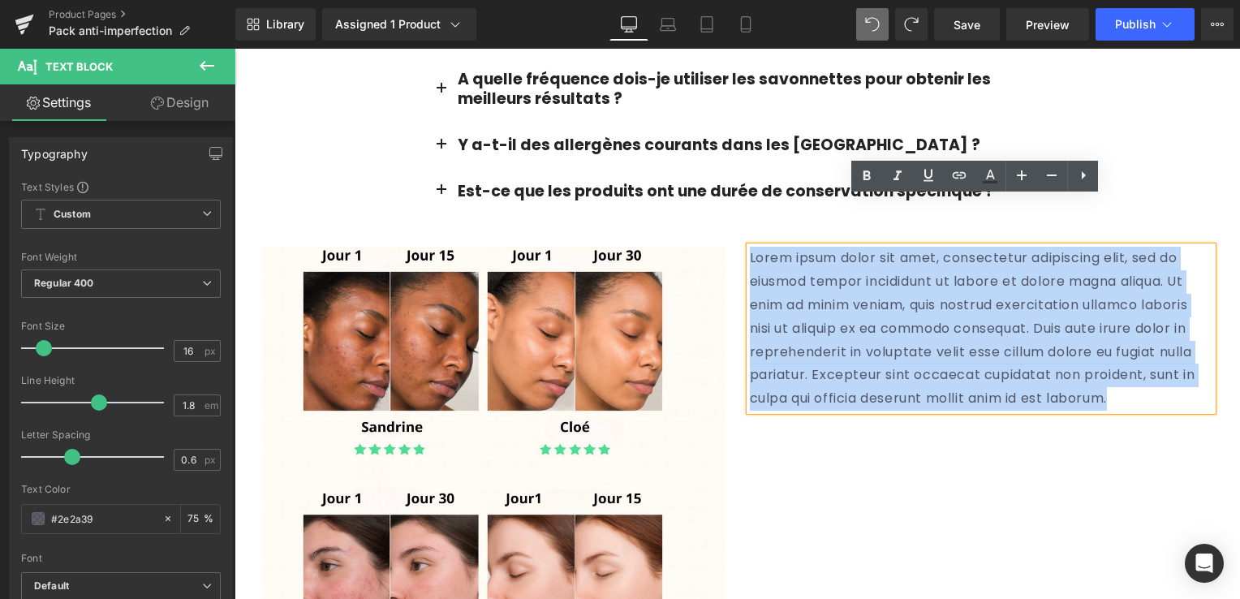
drag, startPoint x: 805, startPoint y: 352, endPoint x: 746, endPoint y: 209, distance: 155.4
click at [750, 247] on p "Lorem ipsum dolor sit amet, consectetur adipiscing elit, sed do eiusmod tempor …" at bounding box center [981, 329] width 463 height 164
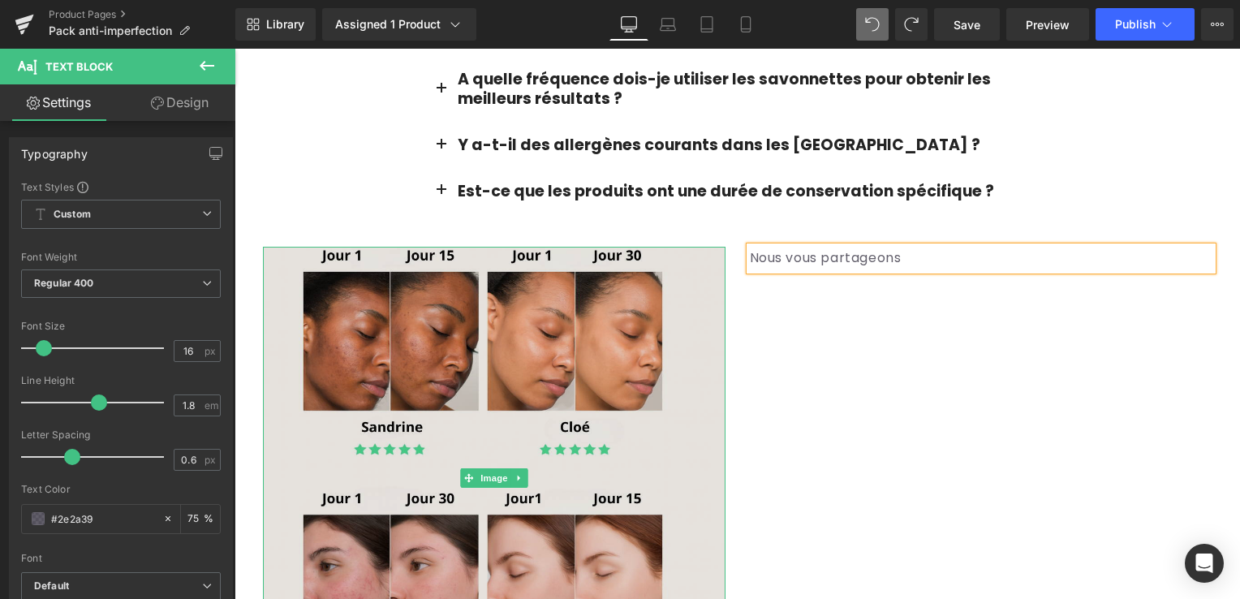
scroll to position [3653, 0]
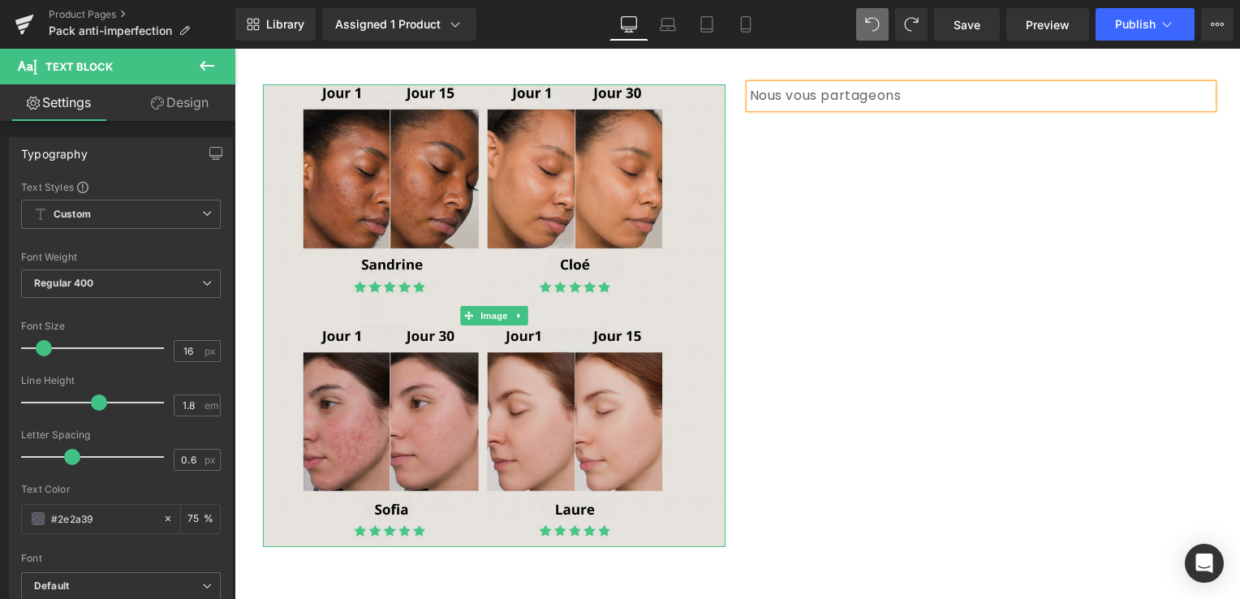
click at [529, 378] on img at bounding box center [494, 315] width 463 height 463
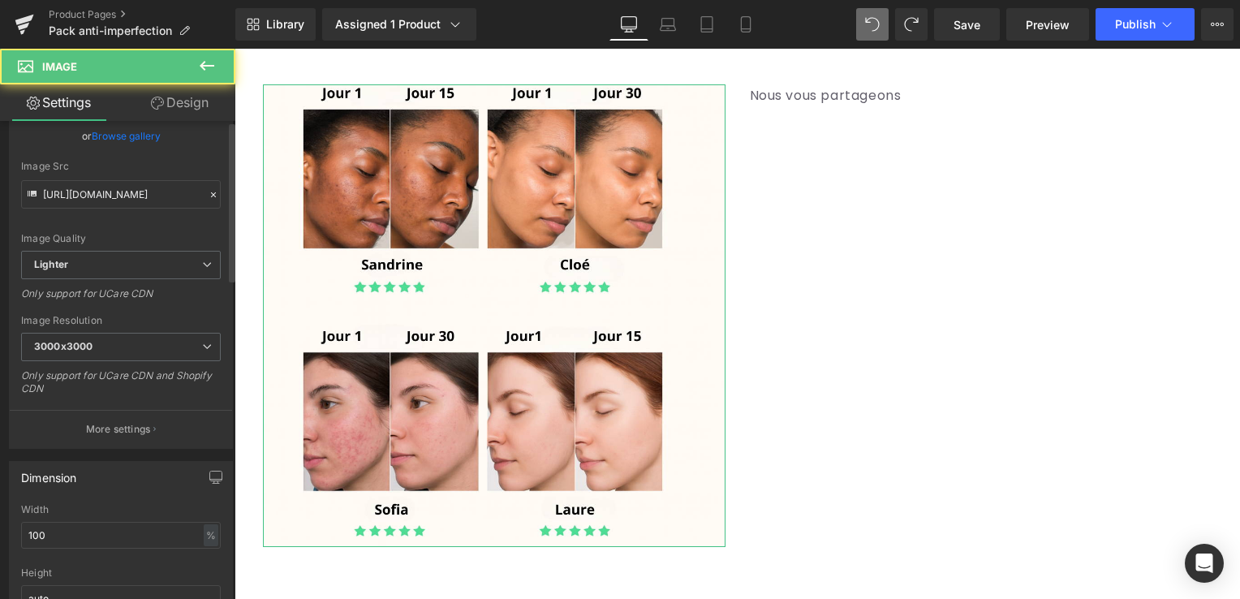
scroll to position [244, 0]
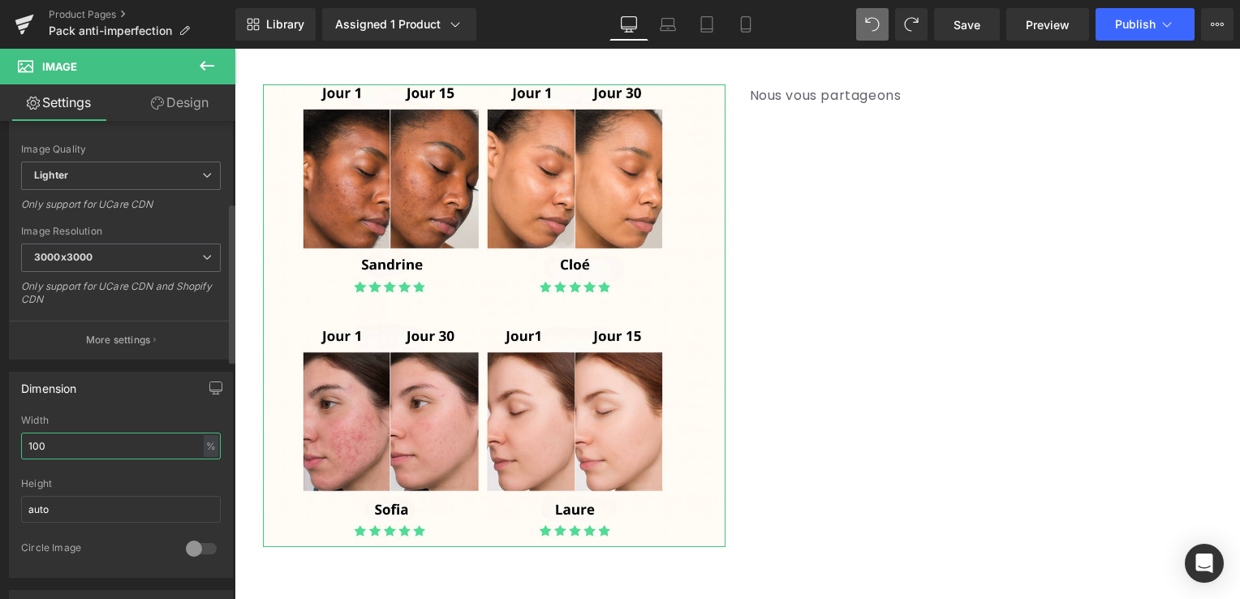
drag, startPoint x: 70, startPoint y: 450, endPoint x: 12, endPoint y: 450, distance: 57.6
click at [12, 450] on div "100% Width 100 % % px auto Height auto 0 Circle Image" at bounding box center [121, 496] width 222 height 162
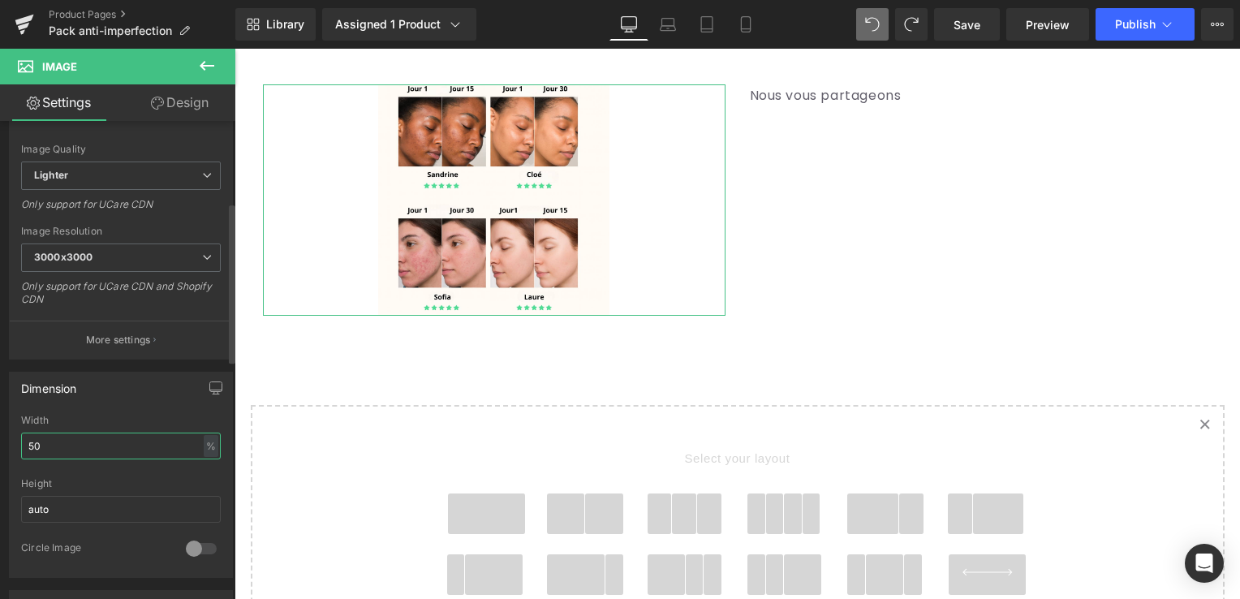
type input "5"
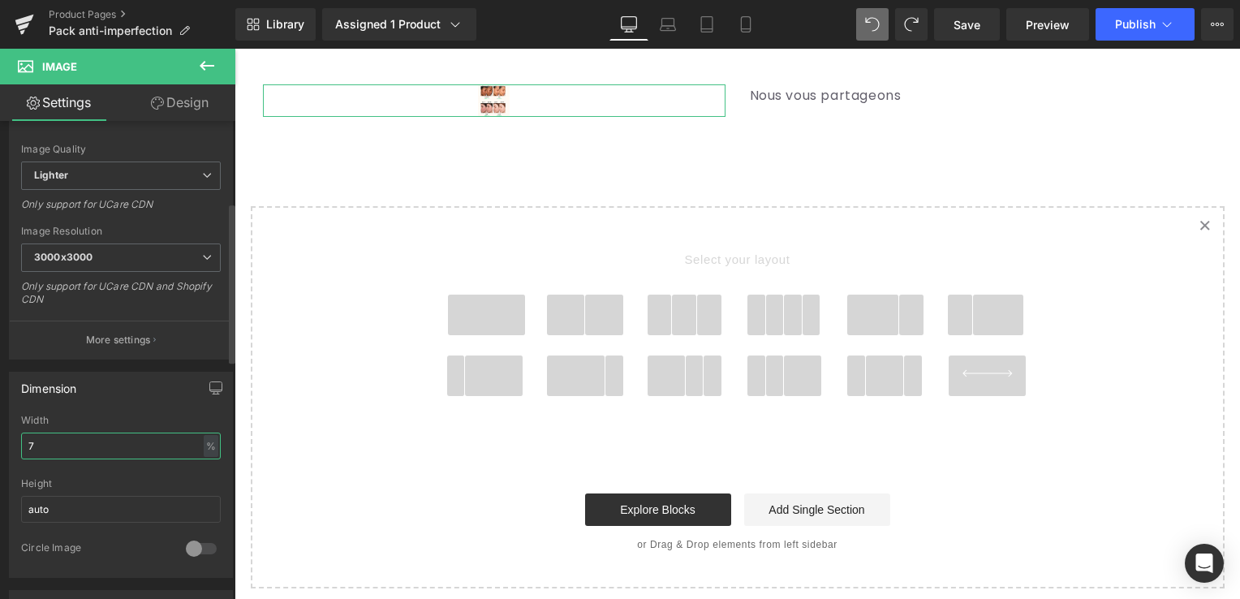
type input "70"
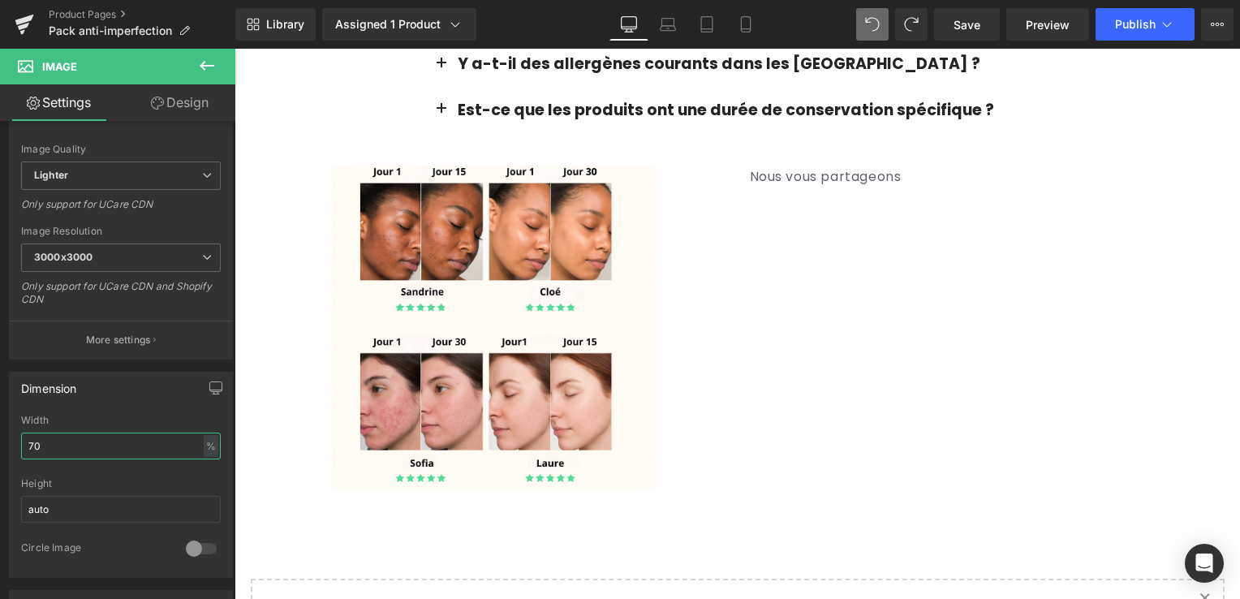
scroll to position [3410, 0]
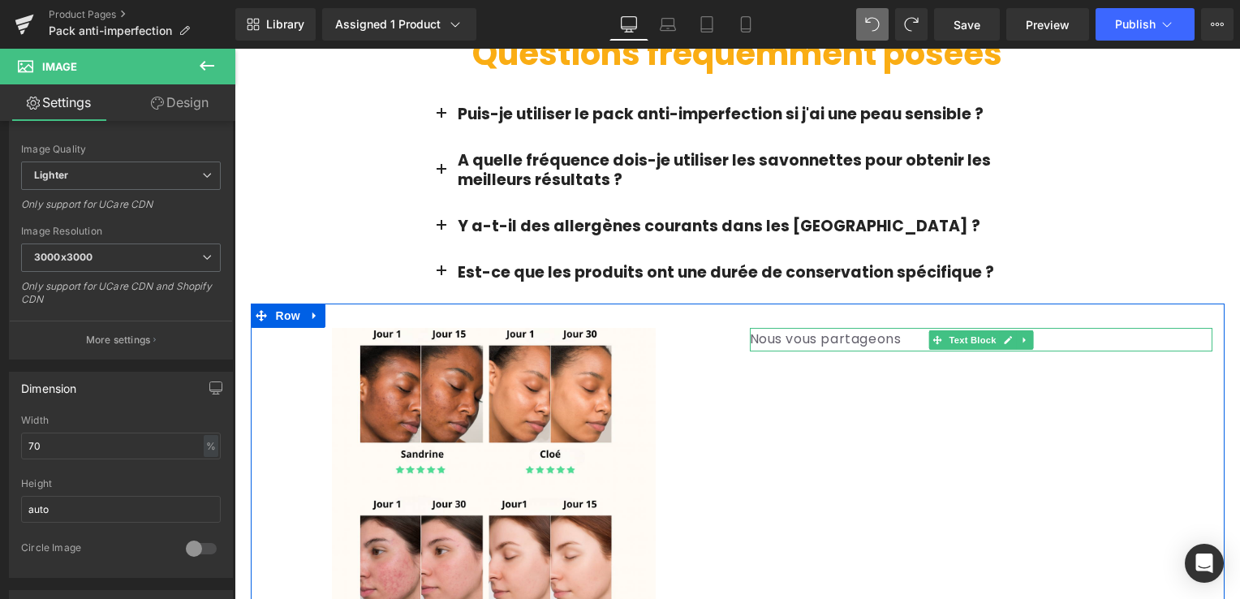
click at [912, 328] on p "Nous vous partageons" at bounding box center [981, 340] width 463 height 24
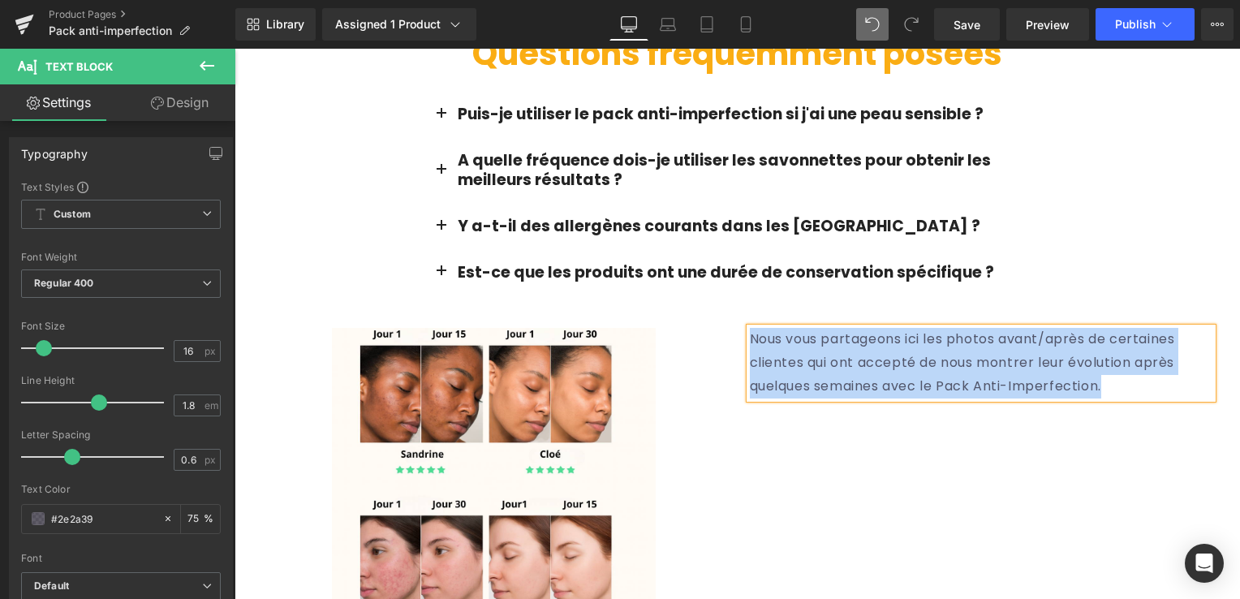
drag, startPoint x: 933, startPoint y: 347, endPoint x: 737, endPoint y: 291, distance: 203.5
click at [738, 328] on div "Nous vous partageons ici les photos avant/après de certaines clientes qui ont a…" at bounding box center [981, 363] width 487 height 70
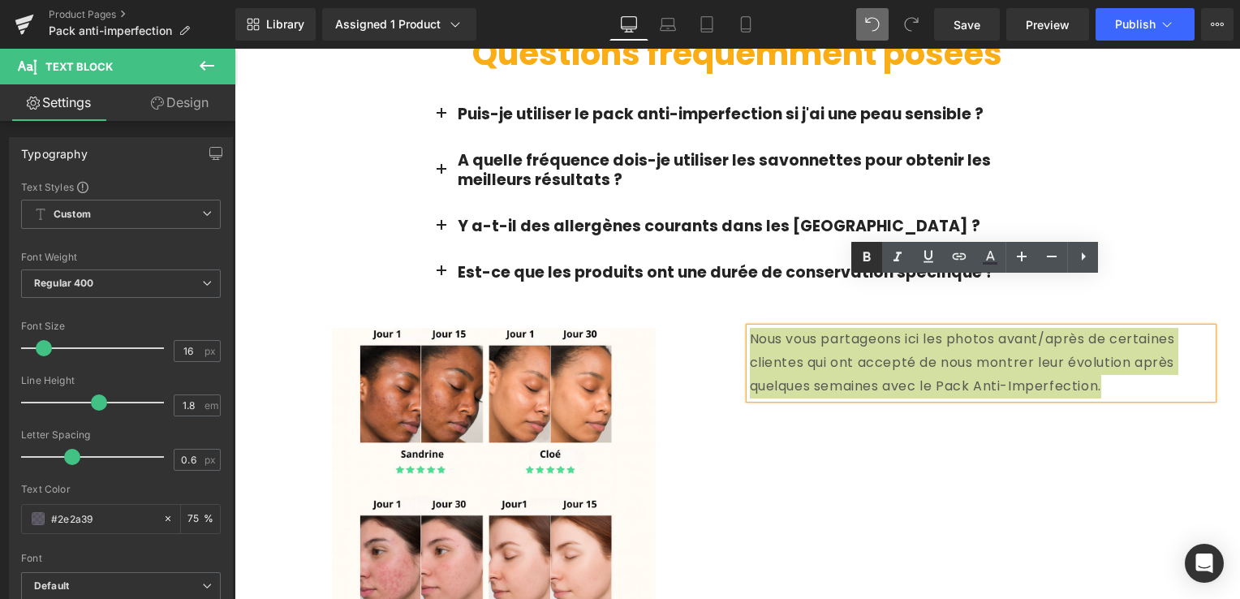
click at [865, 252] on icon at bounding box center [867, 257] width 7 height 10
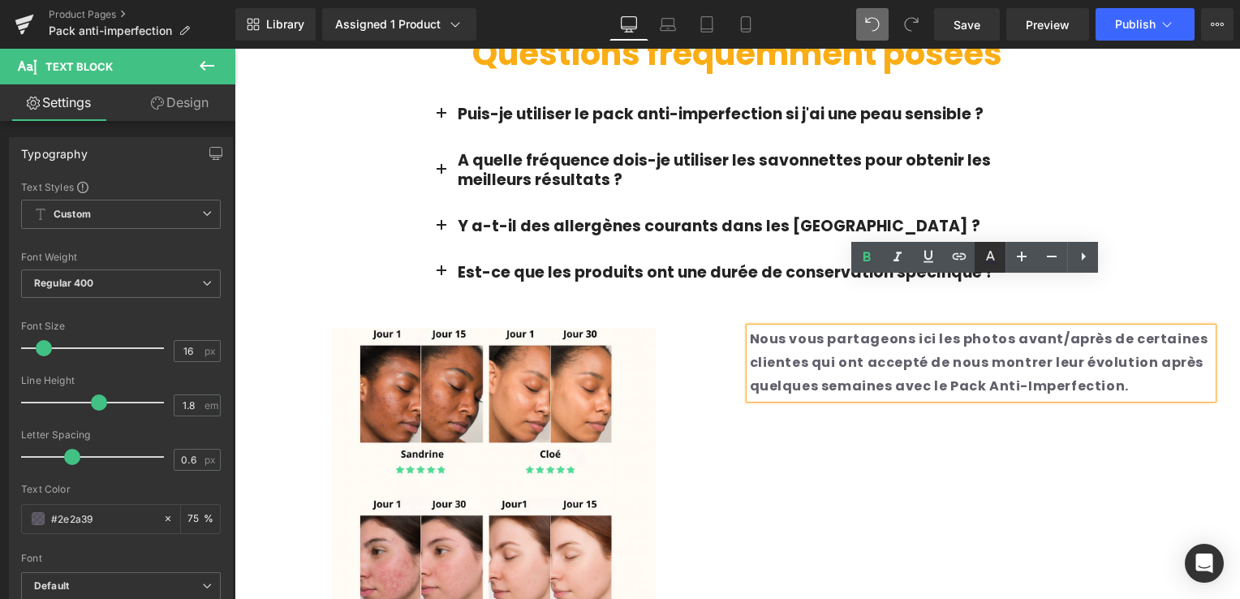
click at [982, 257] on icon at bounding box center [990, 257] width 19 height 19
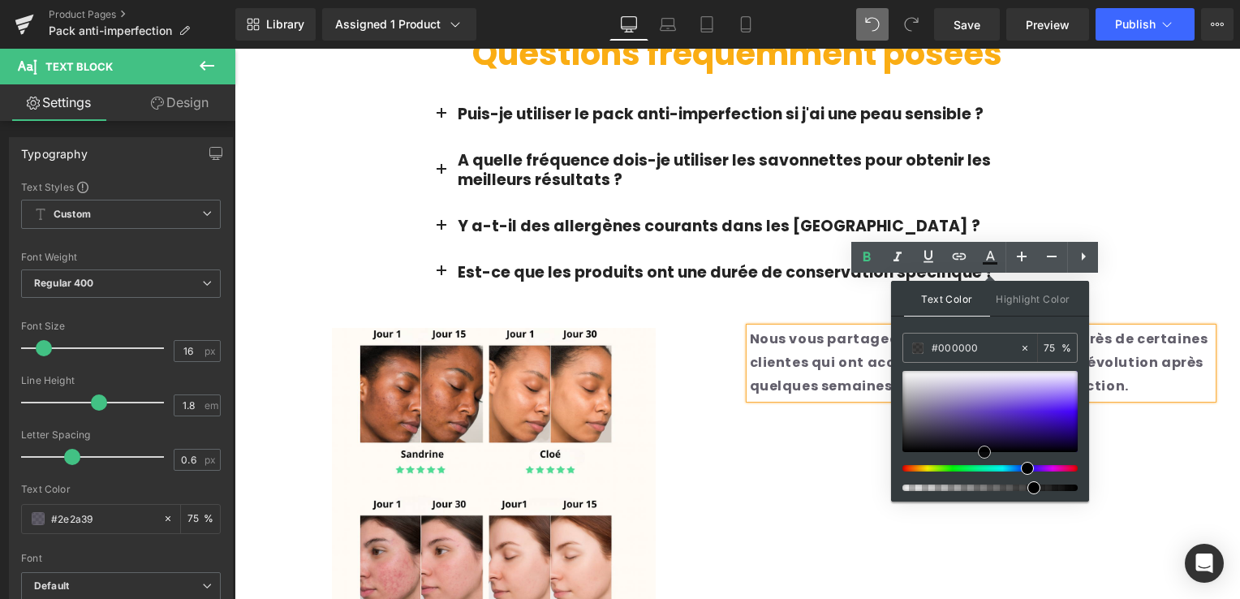
drag, startPoint x: 932, startPoint y: 430, endPoint x: 987, endPoint y: 481, distance: 75.3
click at [987, 481] on div at bounding box center [990, 431] width 175 height 120
drag, startPoint x: 984, startPoint y: 452, endPoint x: 1063, endPoint y: 466, distance: 80.7
click at [1063, 466] on div at bounding box center [990, 431] width 175 height 120
drag, startPoint x: 1037, startPoint y: 488, endPoint x: 1085, endPoint y: 487, distance: 47.9
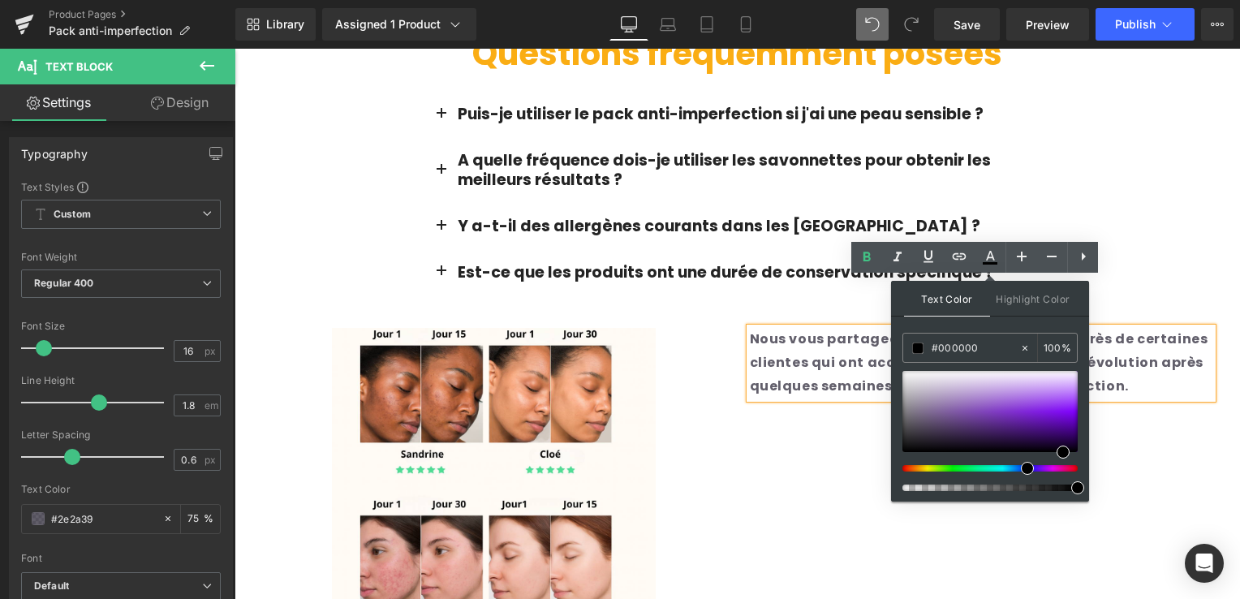
click at [1085, 487] on div "Text Color Highlight Color #333333 #2e2a39 75 % transparent 0 %" at bounding box center [990, 391] width 198 height 221
drag, startPoint x: 1069, startPoint y: 446, endPoint x: 1078, endPoint y: 484, distance: 38.4
click at [1078, 484] on div at bounding box center [990, 431] width 175 height 120
click at [1106, 425] on div "Image Nous vous partageons ici les photos avant/après de certaines clientes qui…" at bounding box center [738, 482] width 974 height 356
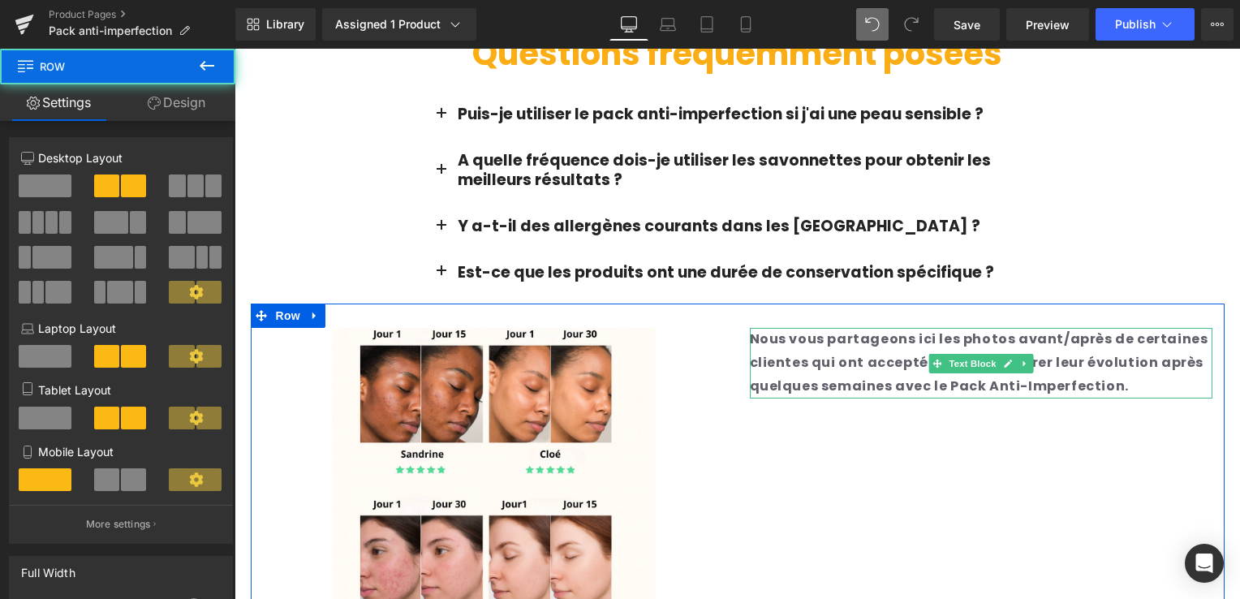
click at [951, 328] on p "Nous vous partageons ici les photos avant/après de certaines clientes qui ont a…" at bounding box center [981, 363] width 463 height 70
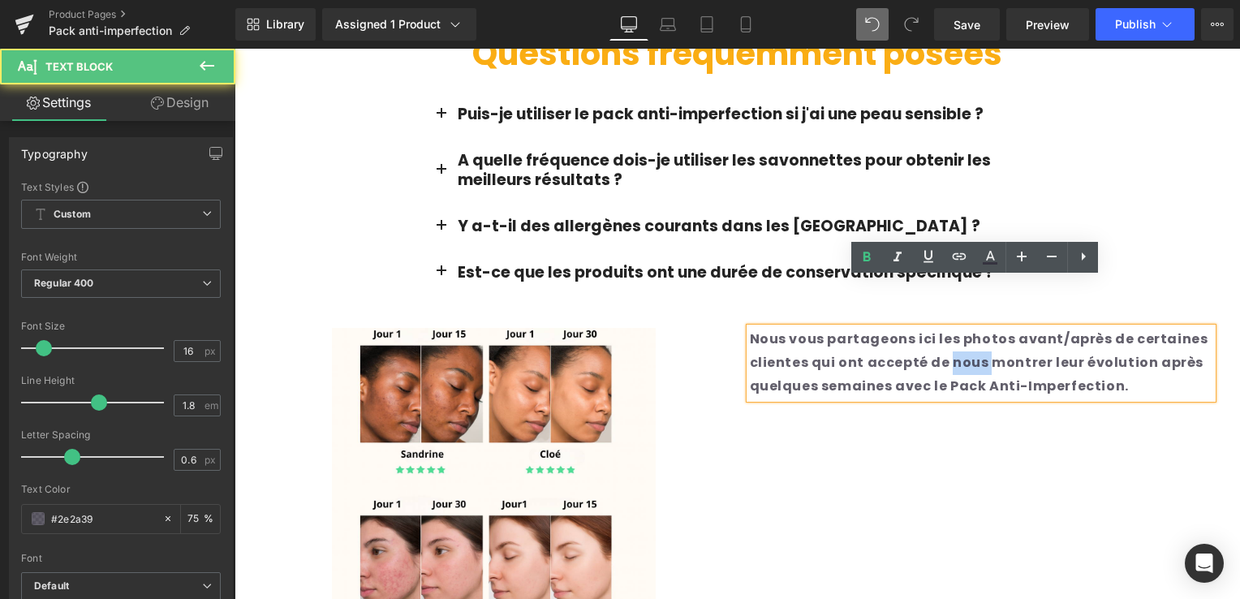
click at [951, 328] on p "Nous vous partageons ici les photos avant/après de certaines clientes qui ont a…" at bounding box center [981, 363] width 463 height 70
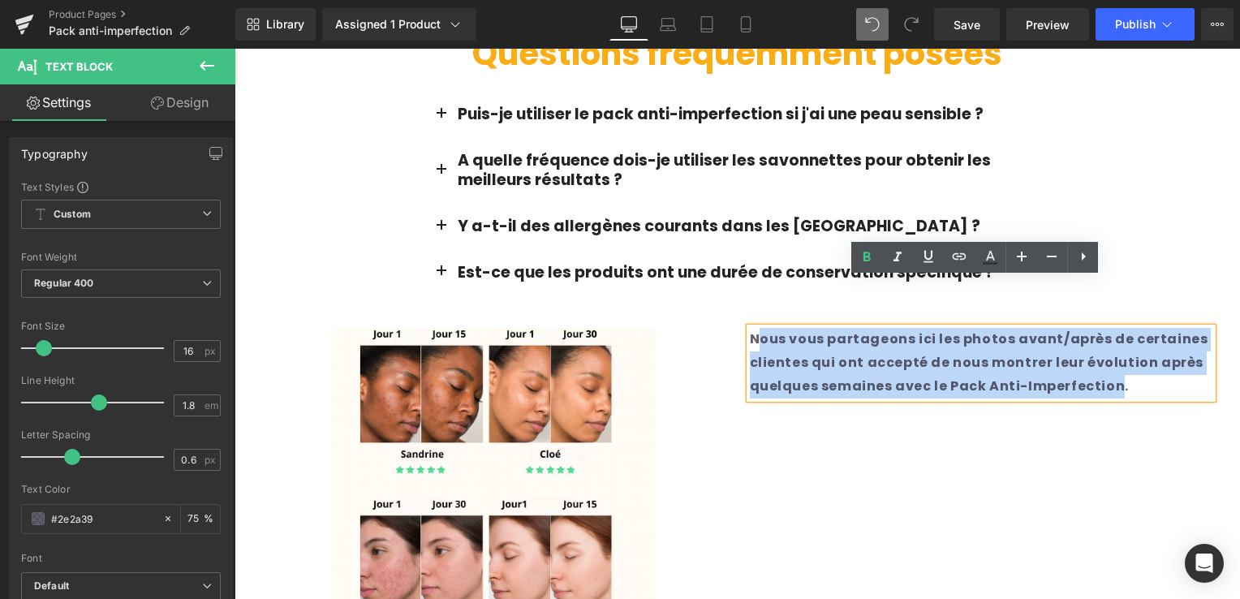
drag, startPoint x: 1079, startPoint y: 343, endPoint x: 746, endPoint y: 287, distance: 337.4
click at [750, 330] on strong "Nous vous partageons ici les photos avant/après de certaines clientes qui ont a…" at bounding box center [979, 363] width 459 height 66
click at [750, 328] on div "Nous vous partageons ici les photos avant/après de certaines clientes qui ont a…" at bounding box center [981, 363] width 463 height 70
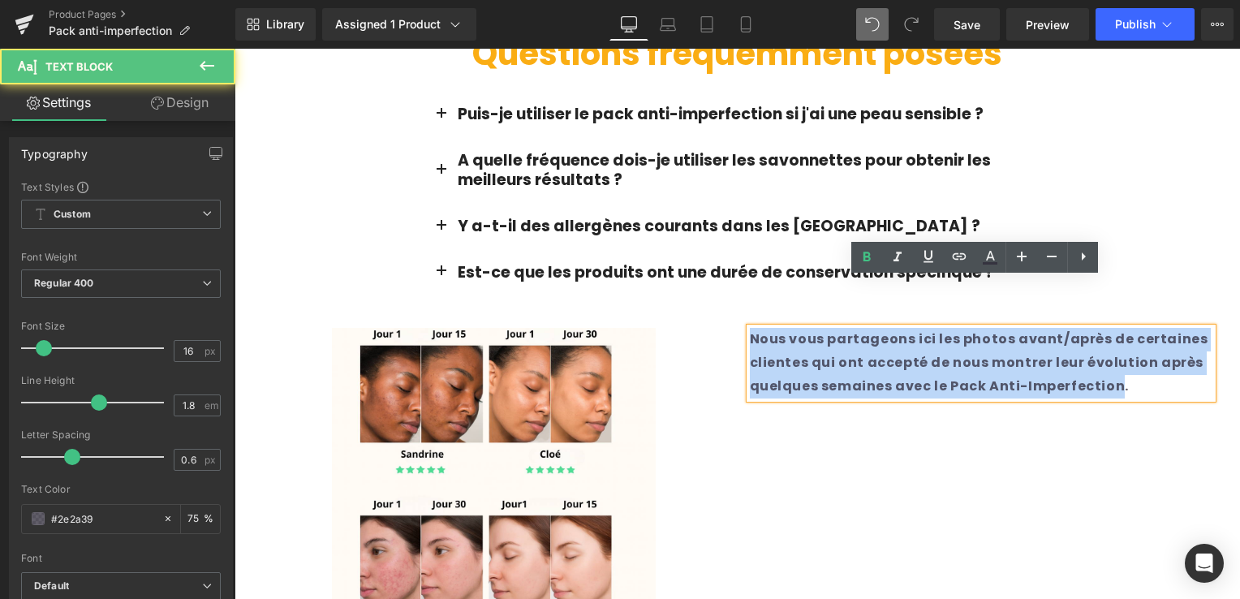
click at [750, 330] on strong "Nous vous partageons ici les photos avant/après de certaines clientes qui ont a…" at bounding box center [979, 363] width 459 height 66
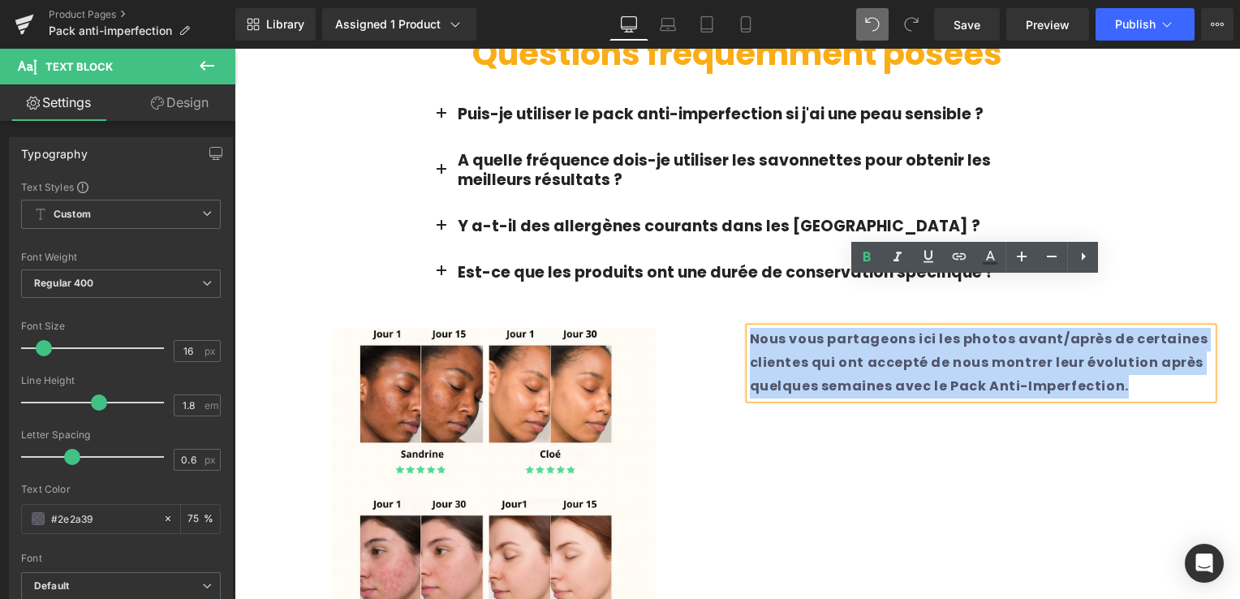
drag, startPoint x: 744, startPoint y: 290, endPoint x: 1090, endPoint y: 340, distance: 350.3
click at [1090, 342] on p "Nous vous partageons ici les photos avant/après de certaines clientes qui ont a…" at bounding box center [981, 363] width 463 height 70
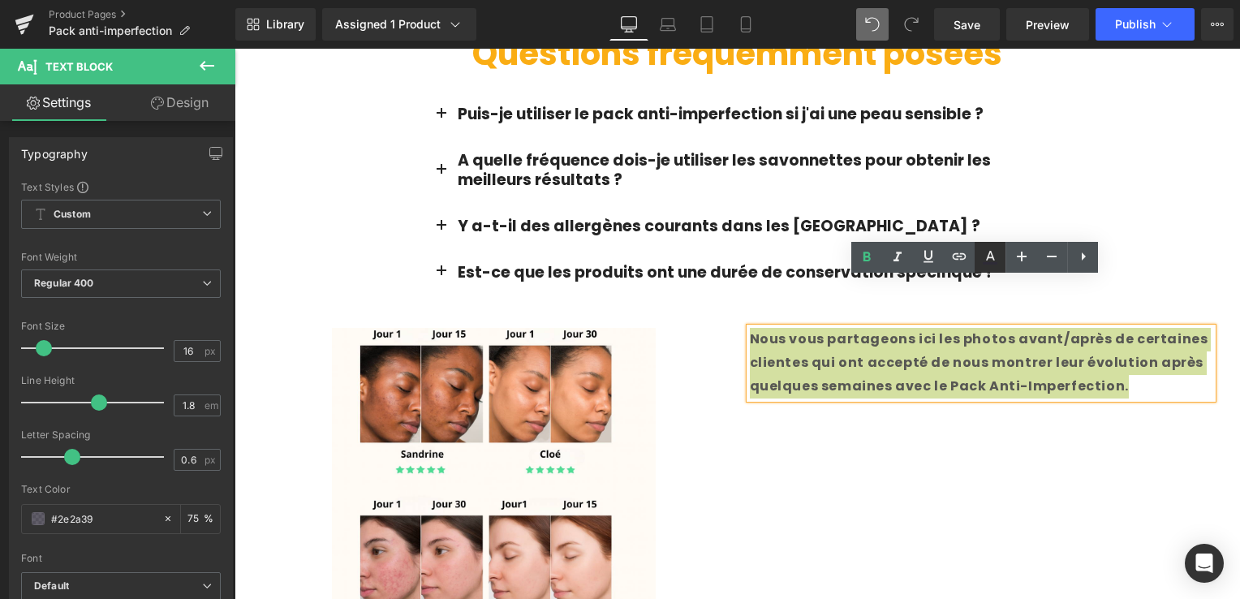
click at [986, 263] on icon at bounding box center [990, 263] width 15 height 2
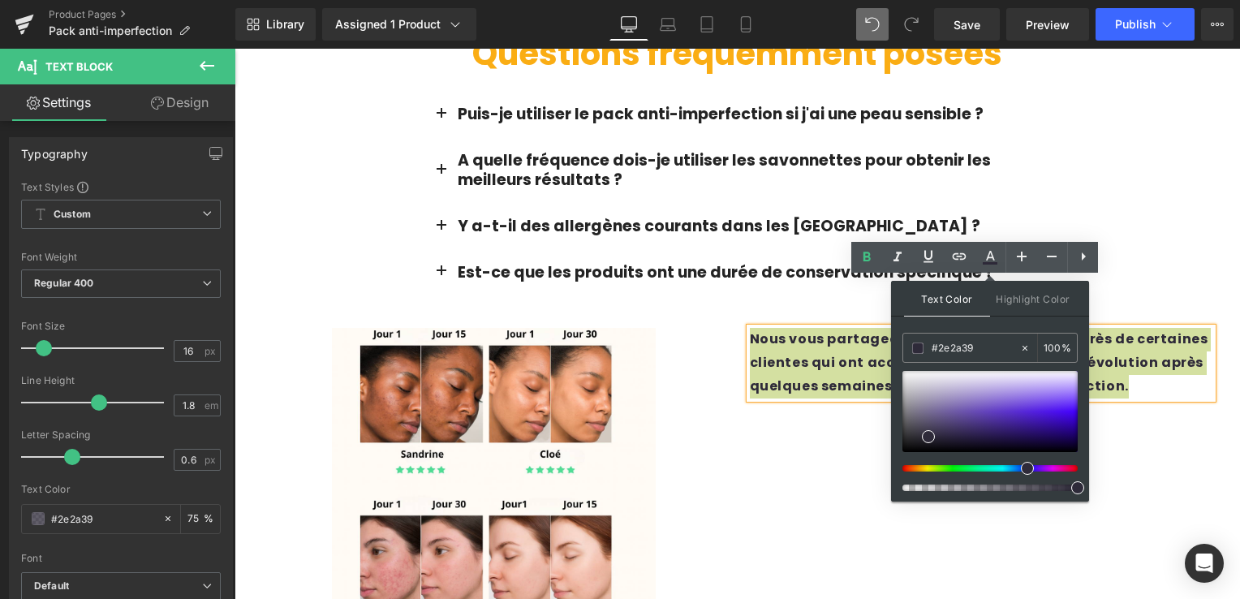
drag, startPoint x: 1270, startPoint y: 541, endPoint x: 1098, endPoint y: 476, distance: 184.0
drag, startPoint x: 933, startPoint y: 437, endPoint x: 1036, endPoint y: 468, distance: 107.6
click at [1036, 468] on div at bounding box center [990, 431] width 175 height 120
click at [1052, 347] on input "75" at bounding box center [1053, 348] width 18 height 18
click at [1075, 348] on div "75 %" at bounding box center [1057, 348] width 39 height 28
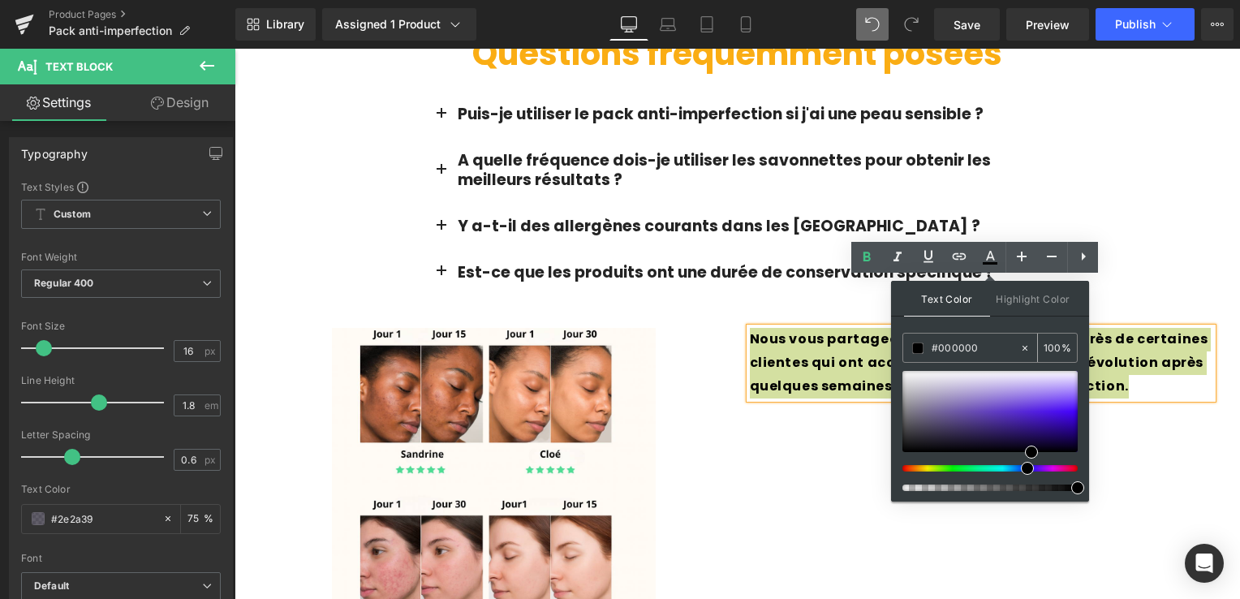
click at [1072, 347] on div "75 %" at bounding box center [1057, 348] width 39 height 28
click at [978, 322] on div "Text Color Highlight Color #333333 #2e2a39 75 % transparent 0 %" at bounding box center [990, 391] width 198 height 221
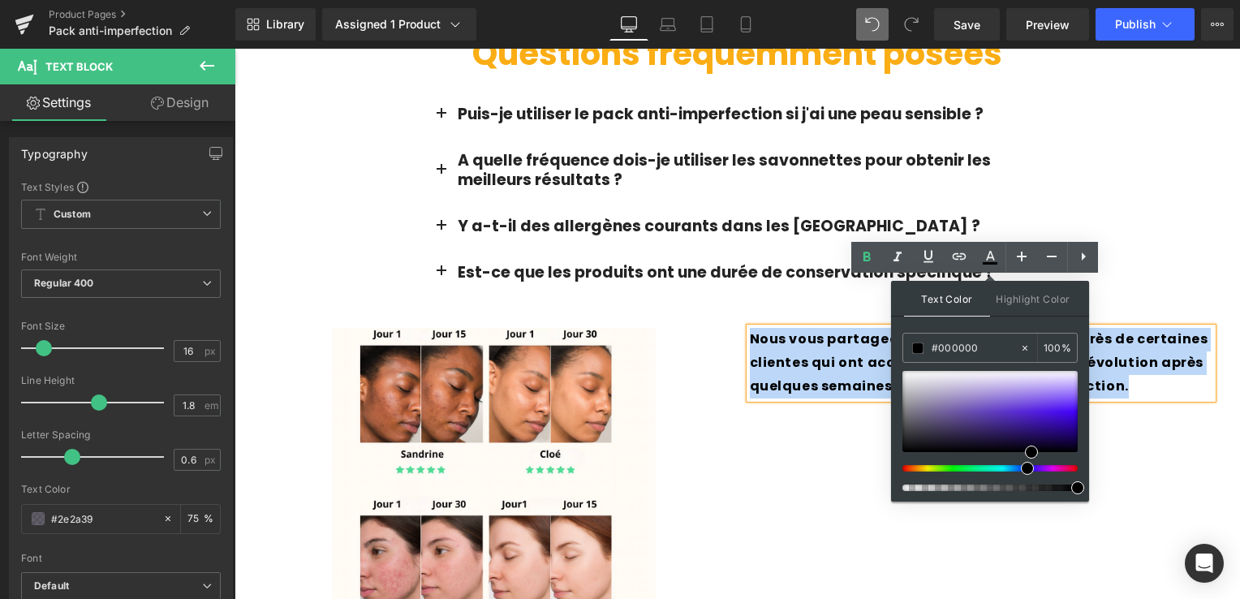
click at [1108, 365] on div "Image Nous vous partageons ici les photos avant/après de certaines clientes qui…" at bounding box center [738, 482] width 974 height 356
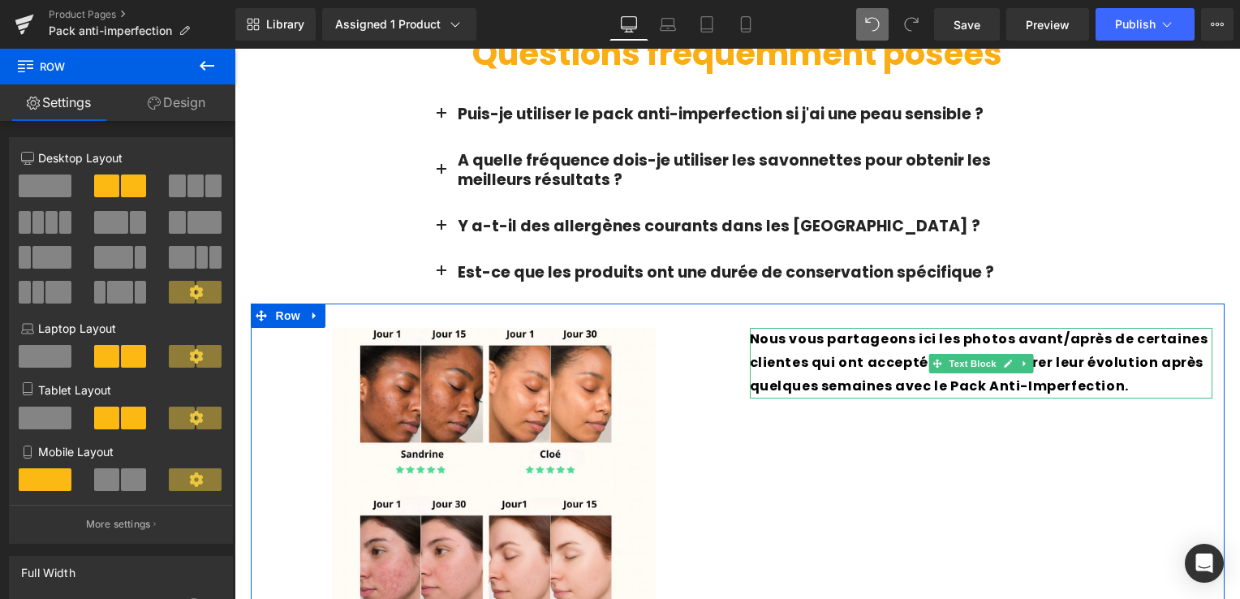
click at [893, 330] on strong "Nous vous partageons ici les photos avant/après de certaines clientes qui ont a…" at bounding box center [979, 363] width 459 height 66
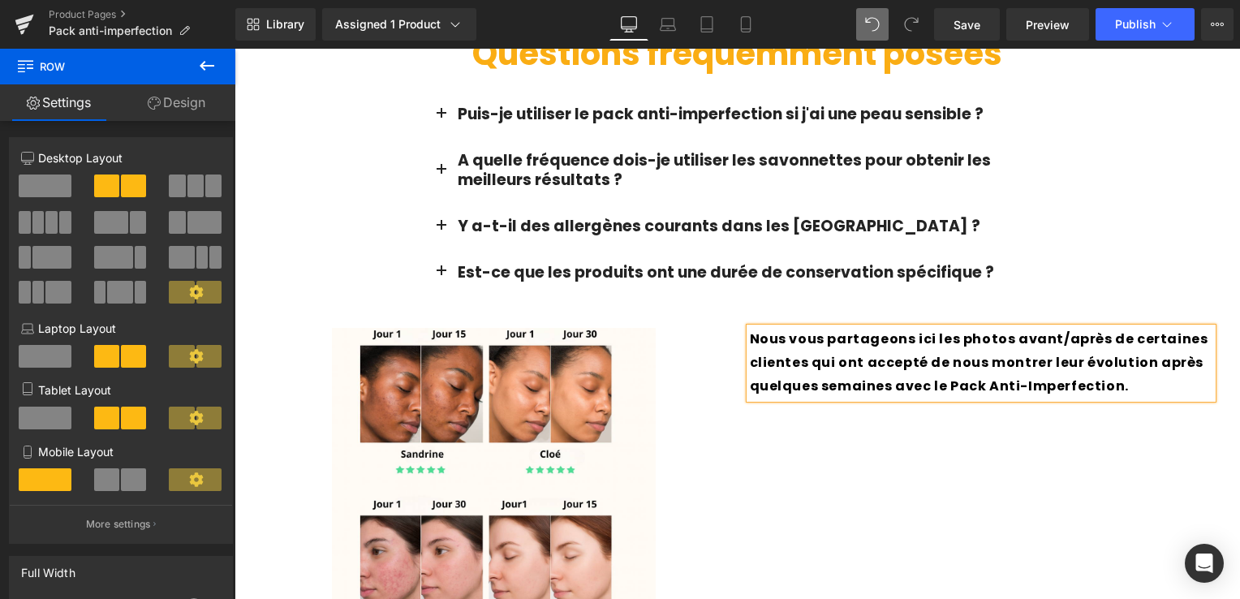
click at [893, 330] on strong "Nous vous partageons ici les photos avant/après de certaines clientes qui ont a…" at bounding box center [979, 363] width 459 height 66
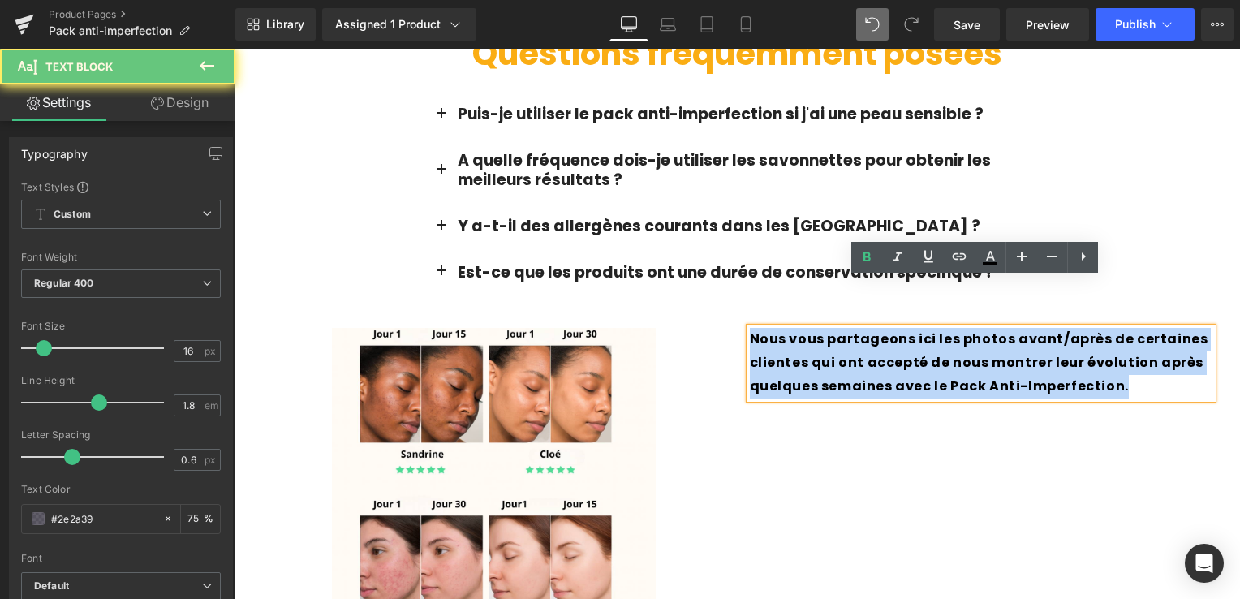
click at [893, 330] on strong "Nous vous partageons ici les photos avant/après de certaines clientes qui ont a…" at bounding box center [979, 363] width 459 height 66
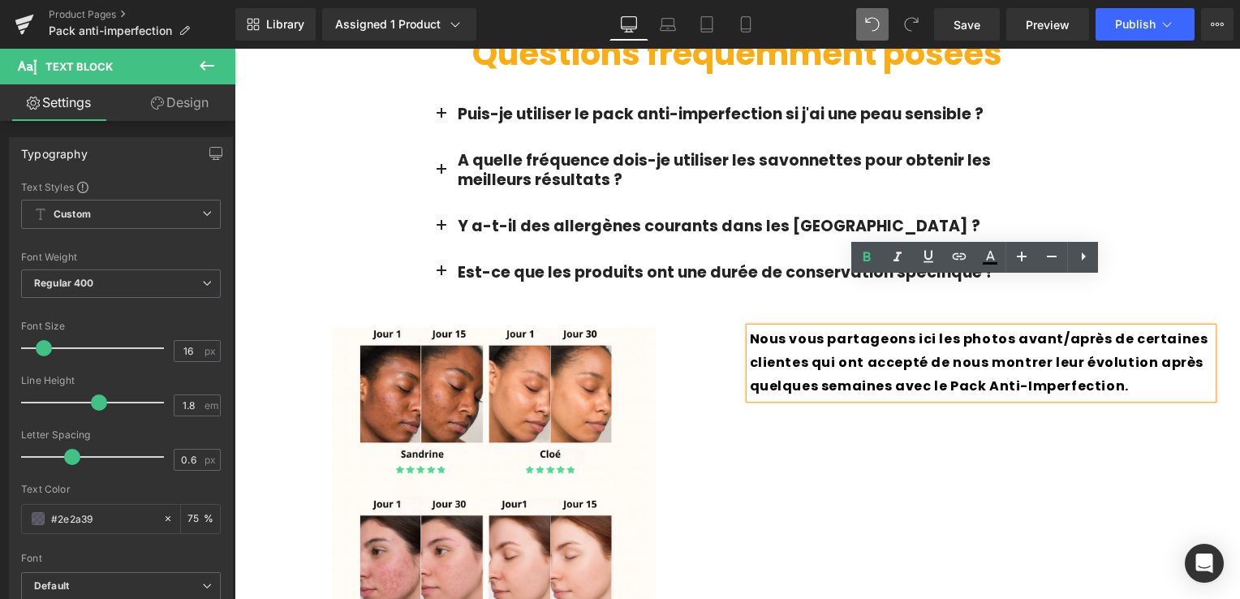
click at [1033, 385] on div "Image Nous vous partageons ici les photos avant/après de certaines clientes qui…" at bounding box center [738, 482] width 974 height 356
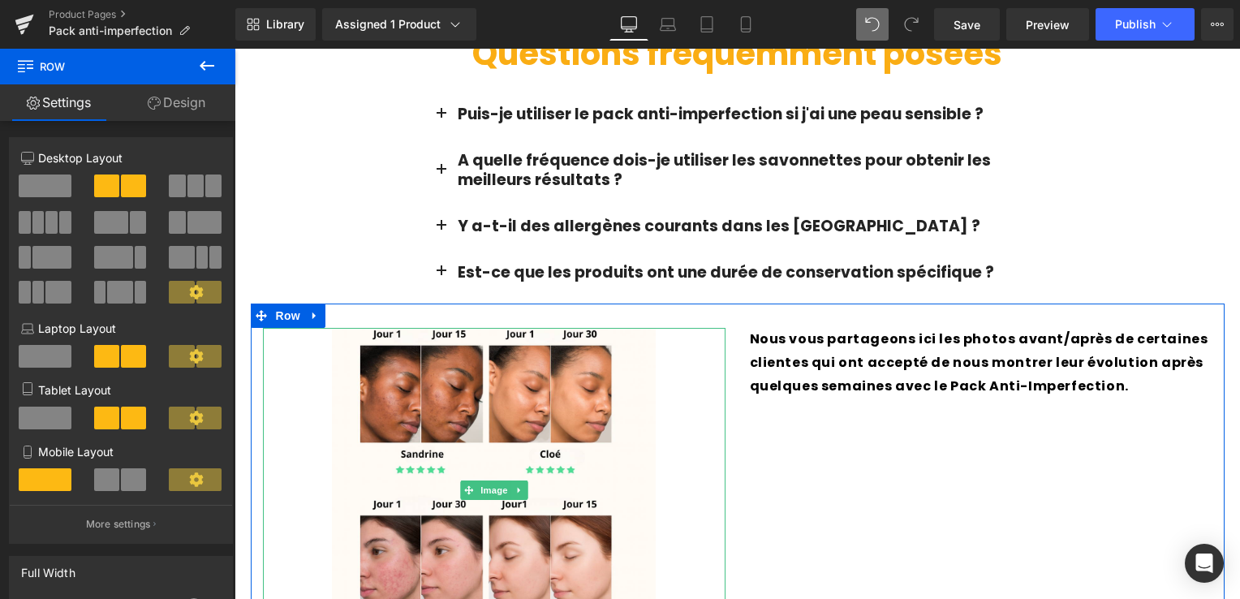
scroll to position [3491, 0]
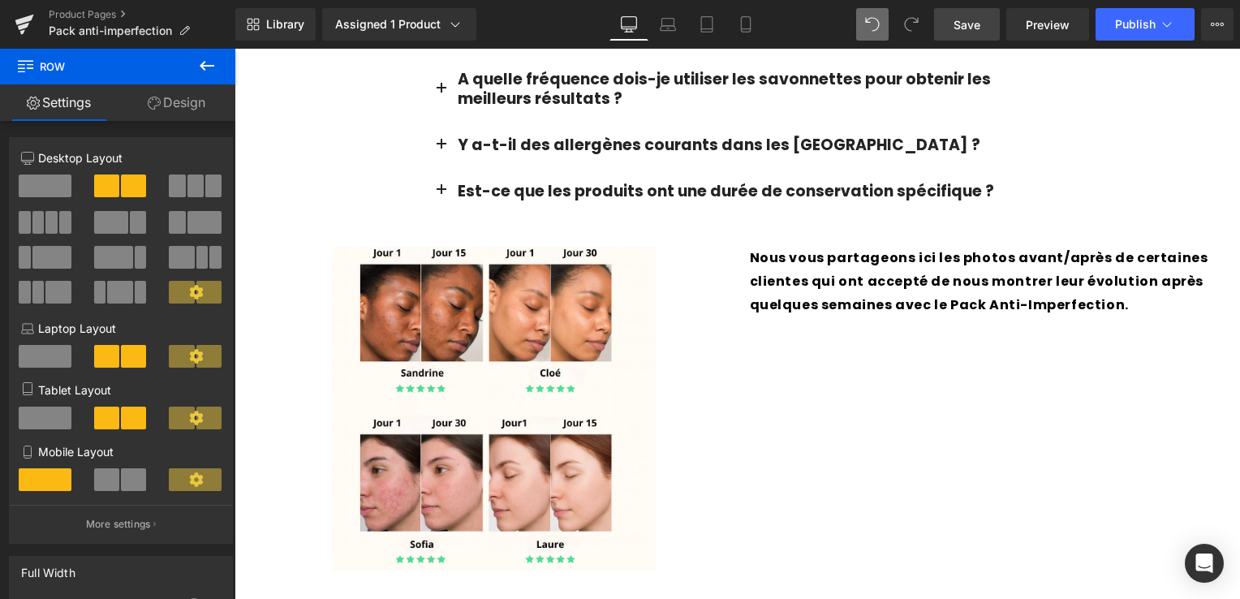
drag, startPoint x: 950, startPoint y: 27, endPoint x: 538, endPoint y: 311, distance: 500.1
click at [950, 27] on link "Save" at bounding box center [967, 24] width 66 height 32
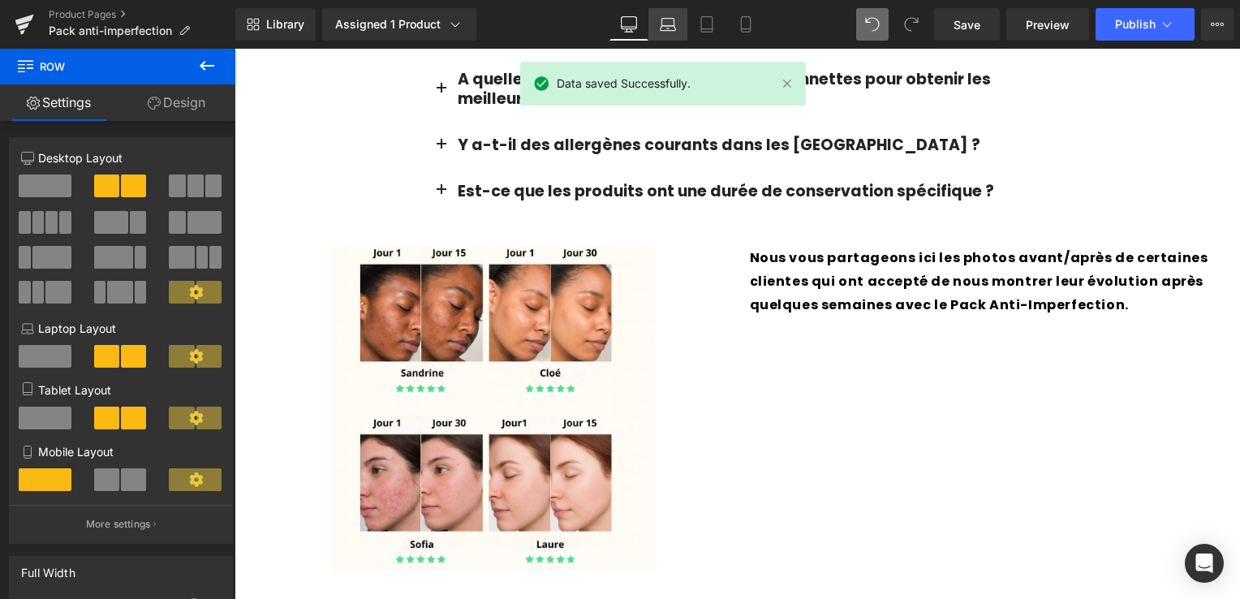
click at [671, 19] on icon at bounding box center [668, 24] width 16 height 16
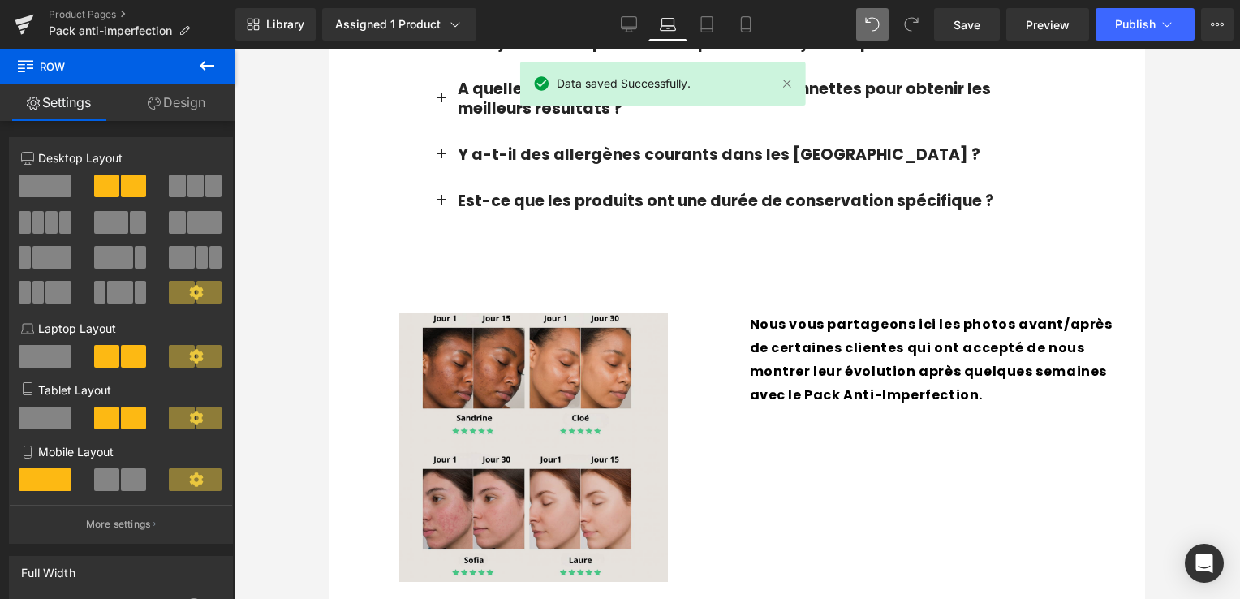
scroll to position [3225, 0]
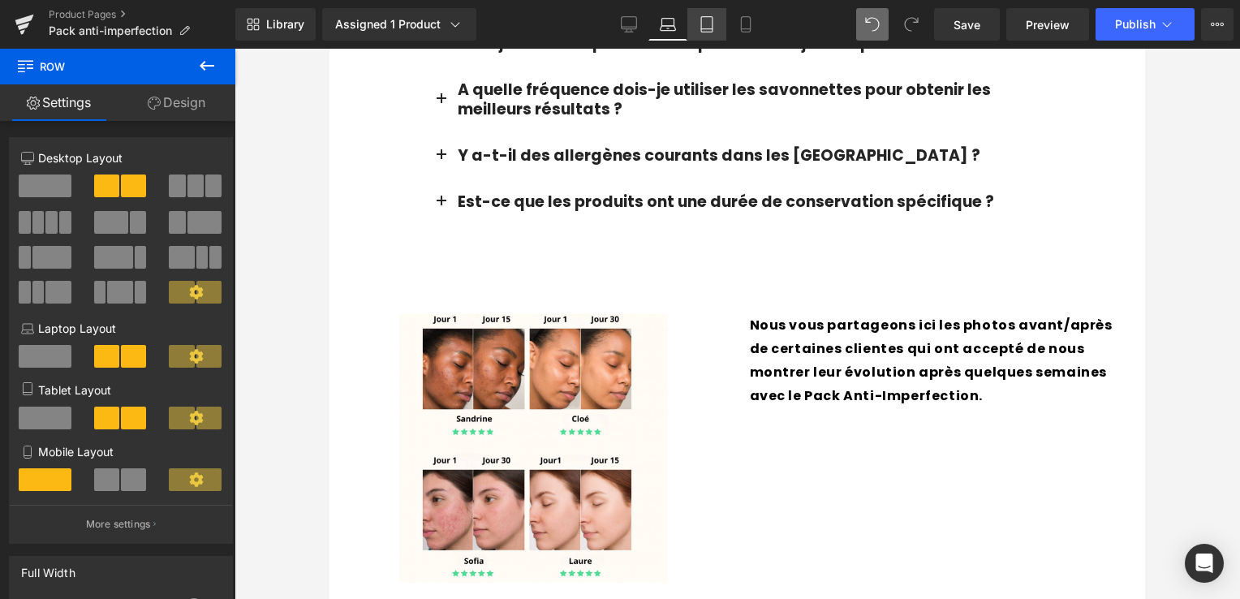
click at [710, 27] on icon at bounding box center [707, 24] width 16 height 16
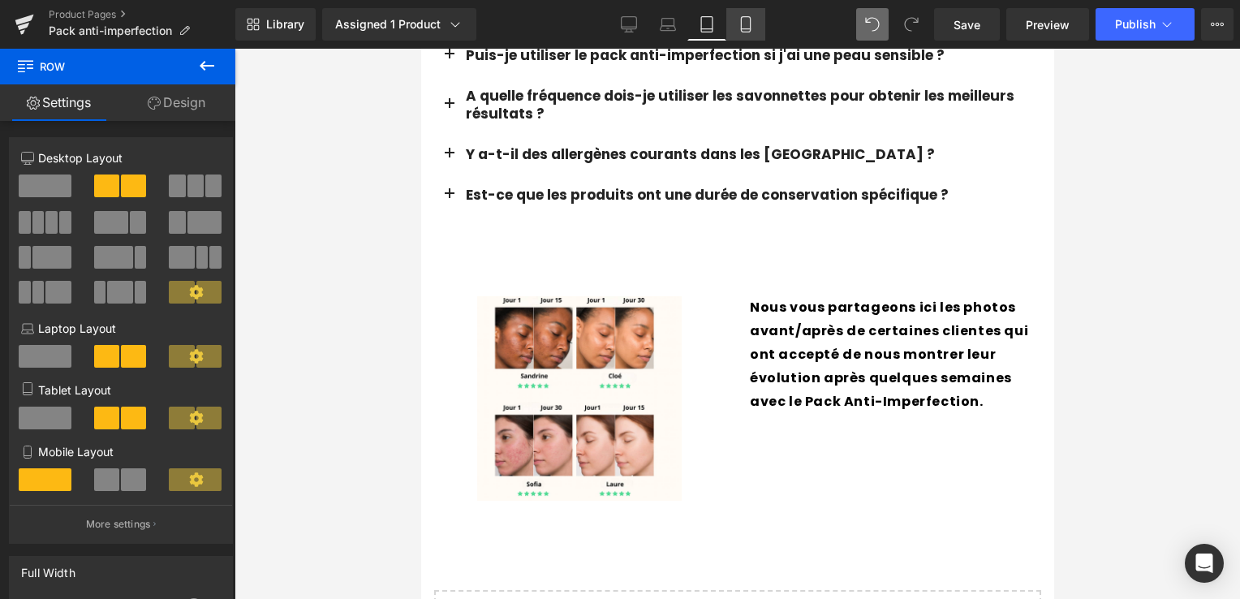
click at [744, 29] on icon at bounding box center [745, 29] width 9 height 0
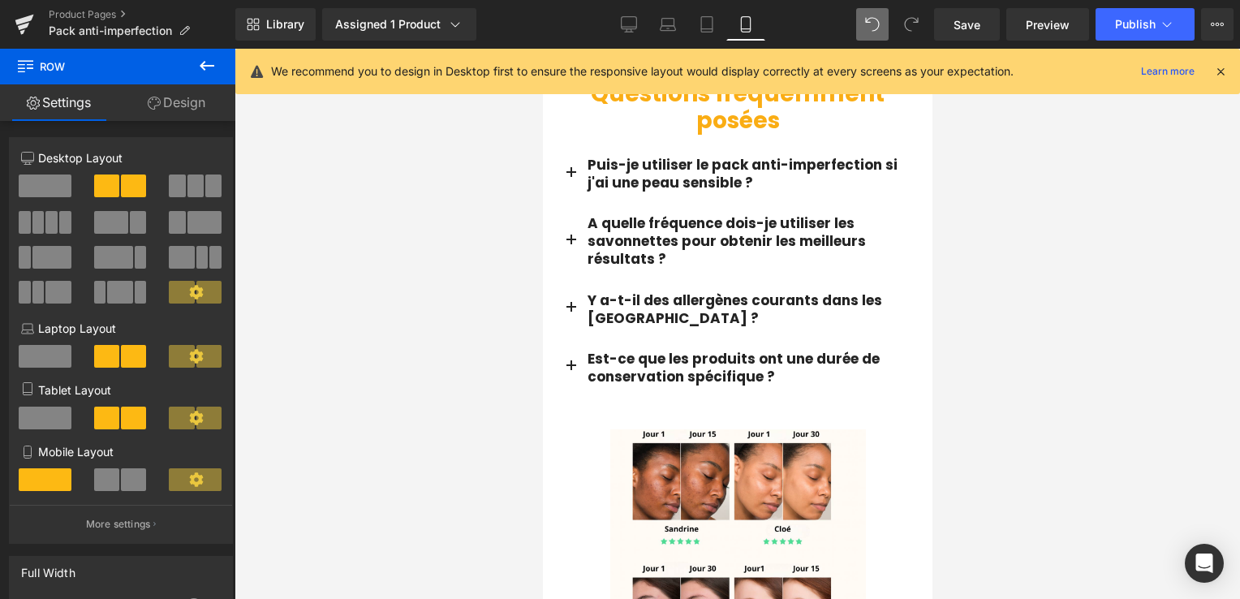
scroll to position [3293, 0]
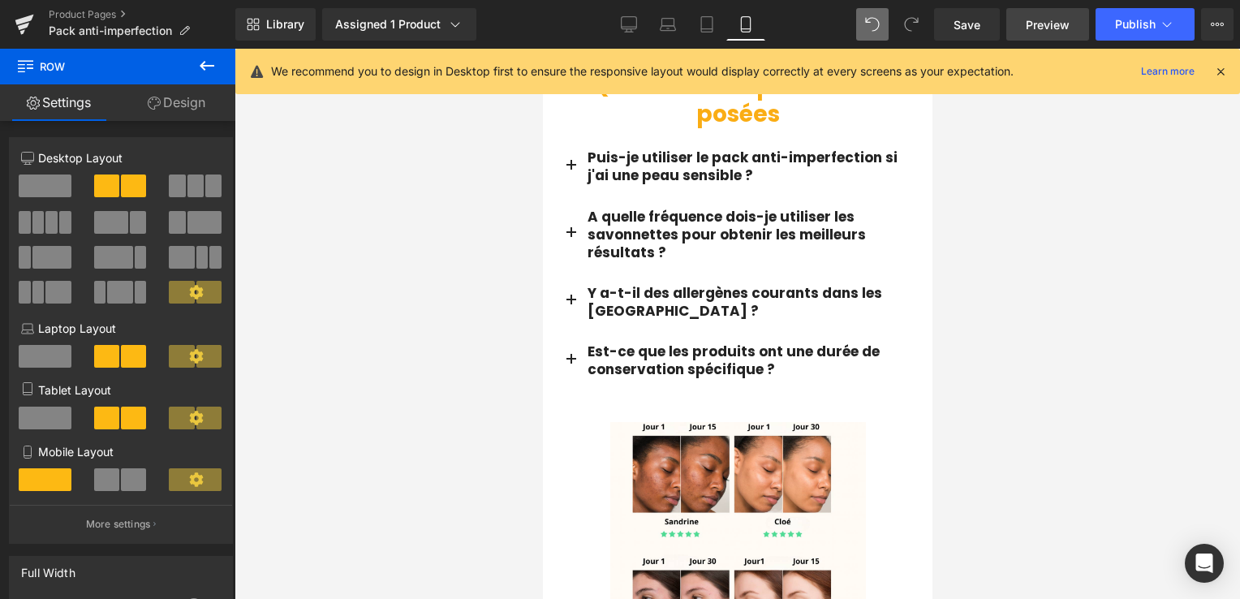
click at [1051, 21] on span "Preview" at bounding box center [1048, 24] width 44 height 17
click at [633, 18] on icon at bounding box center [629, 24] width 16 height 16
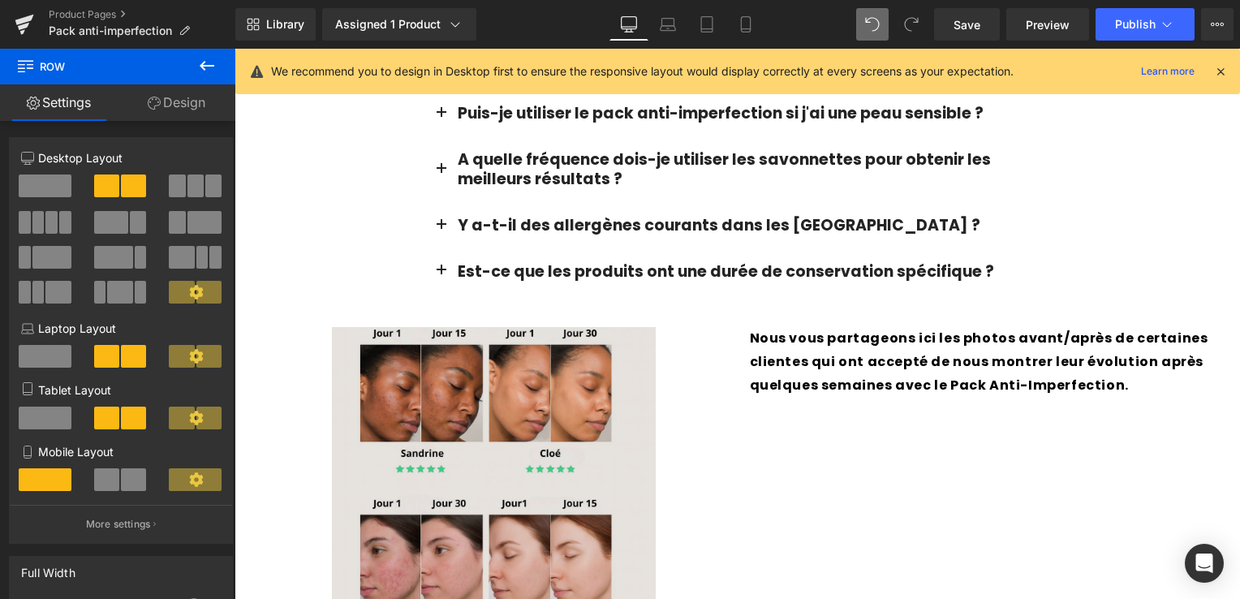
scroll to position [3412, 0]
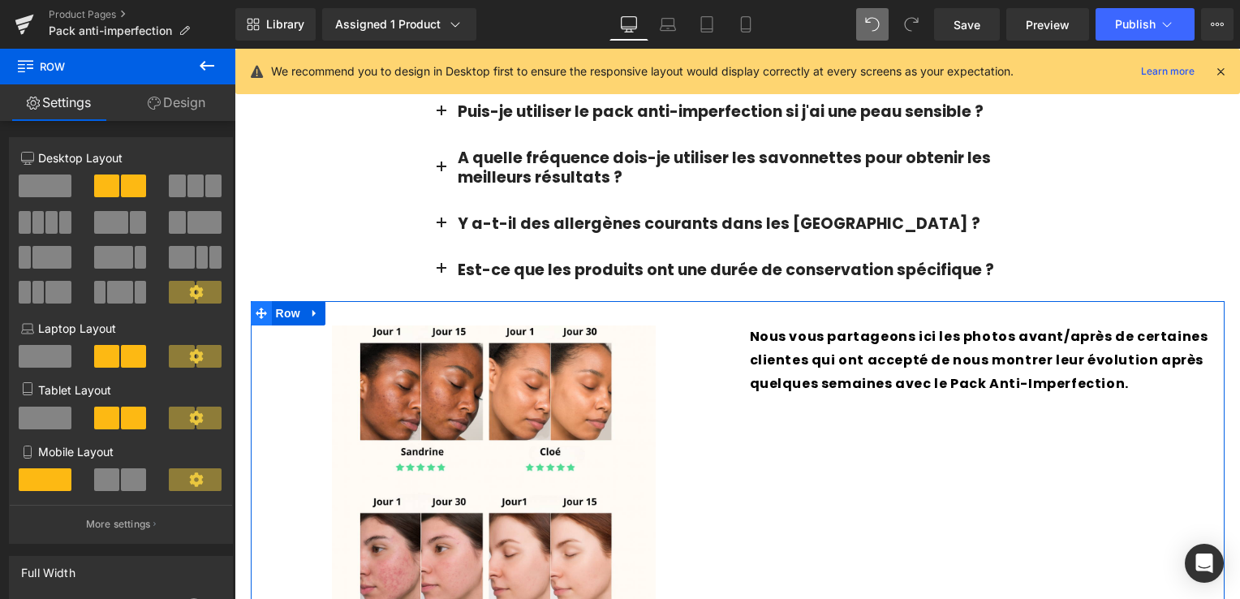
click at [256, 308] on icon at bounding box center [261, 313] width 11 height 11
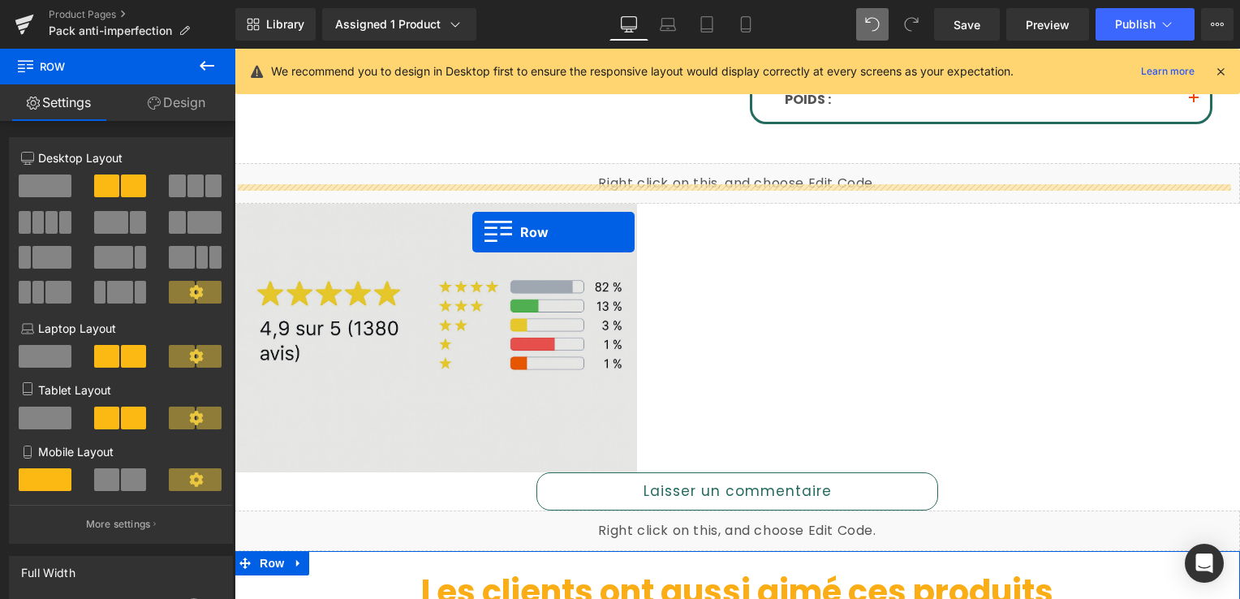
scroll to position [1322, 0]
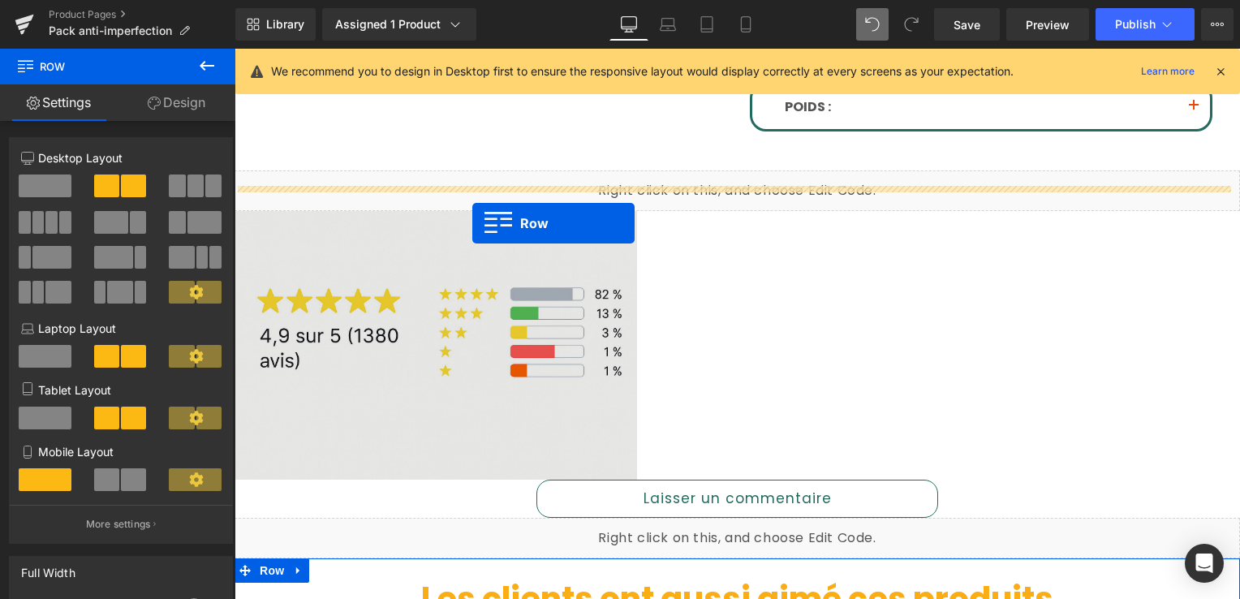
drag, startPoint x: 254, startPoint y: 264, endPoint x: 472, endPoint y: 222, distance: 222.3
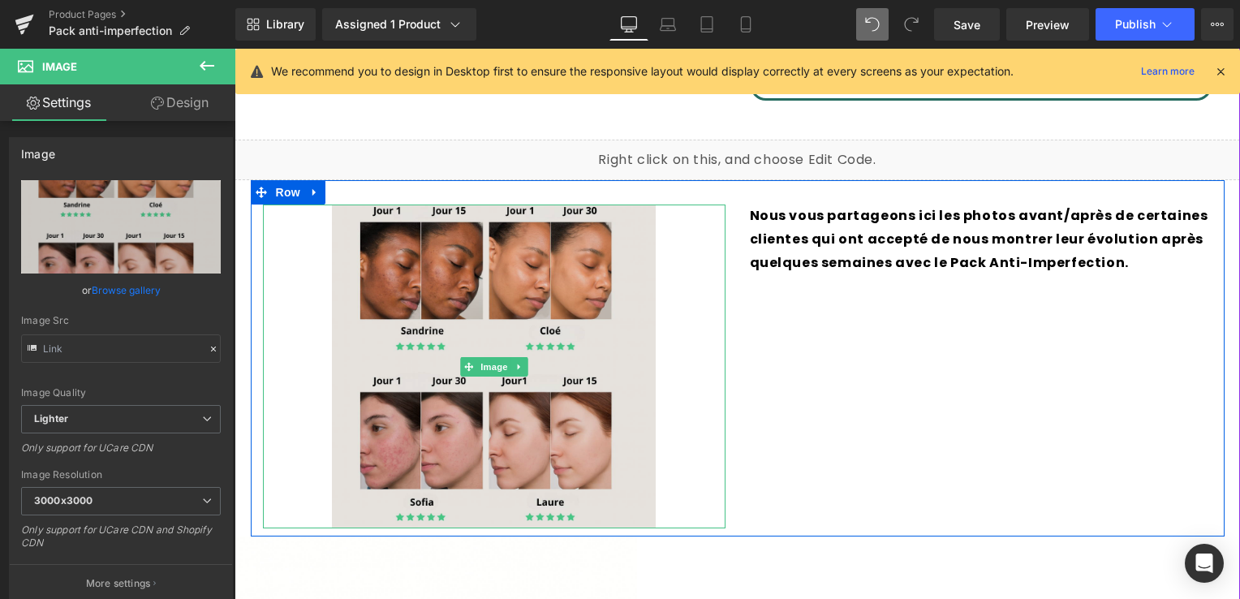
scroll to position [1565, 0]
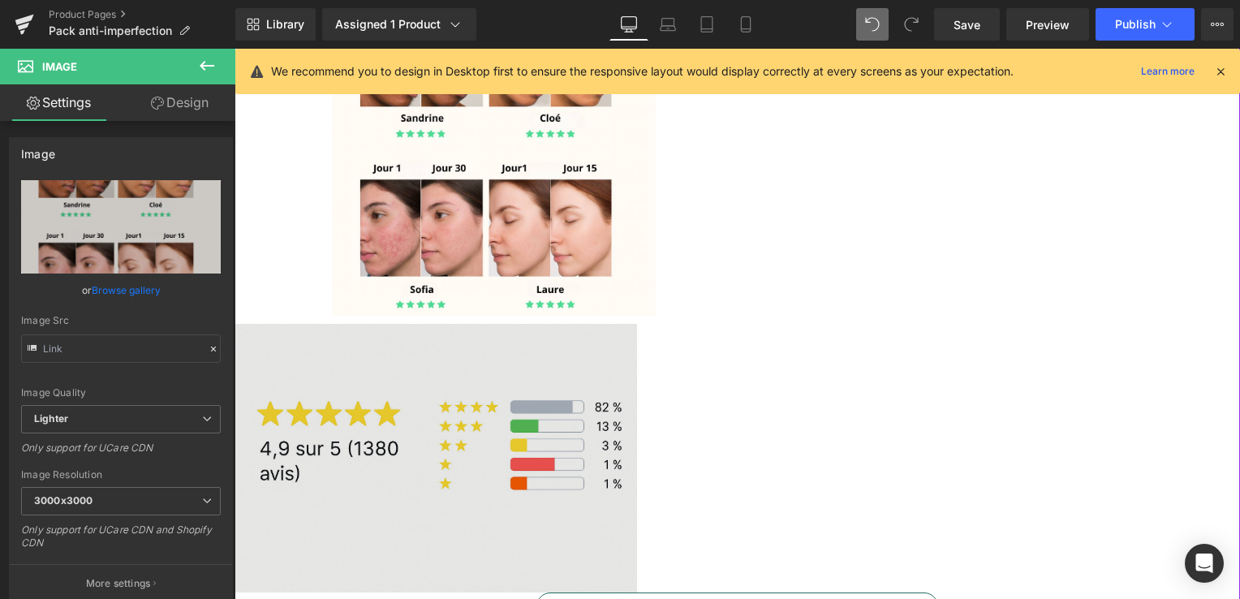
click at [552, 365] on img at bounding box center [436, 458] width 403 height 268
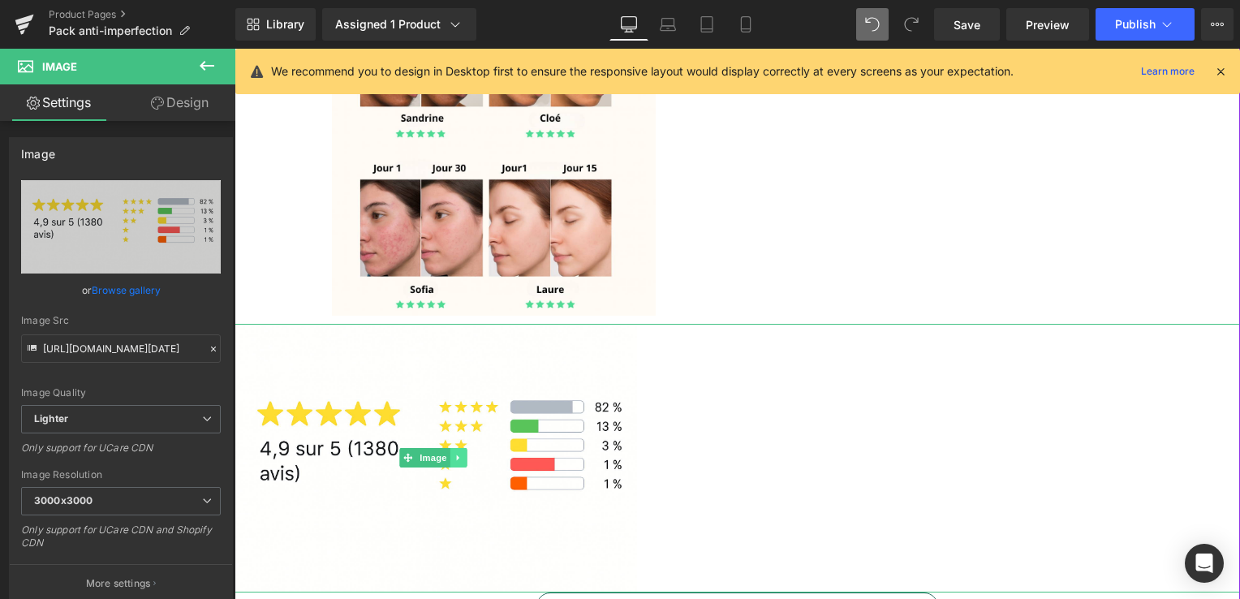
click at [456, 453] on icon at bounding box center [458, 458] width 9 height 10
click at [463, 454] on icon at bounding box center [467, 458] width 9 height 9
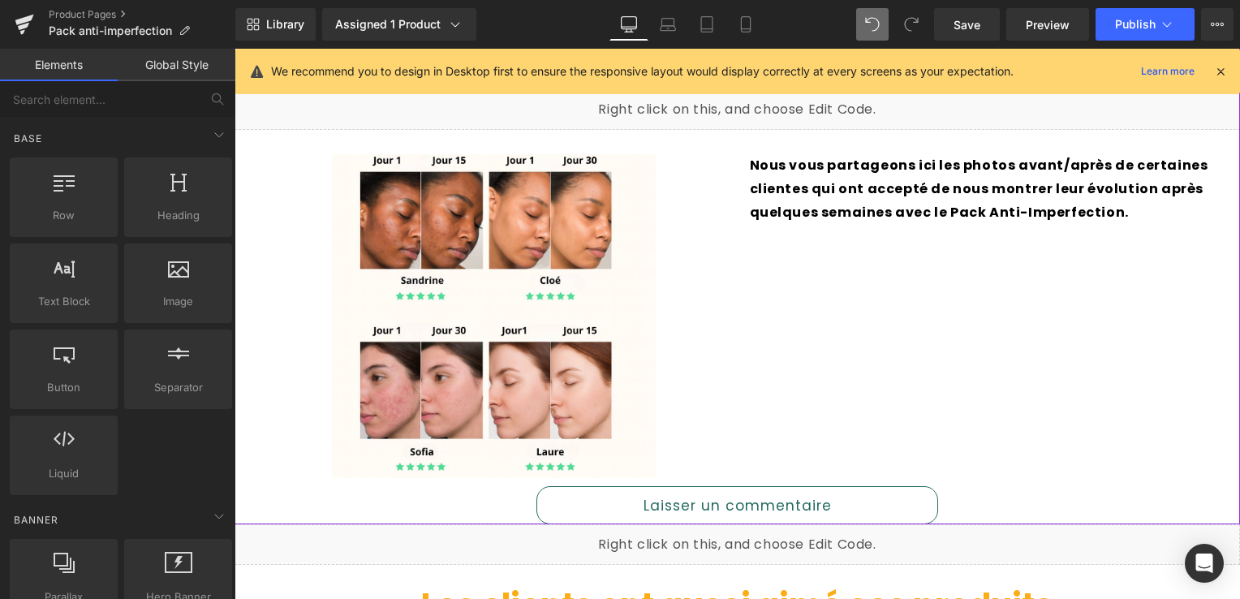
scroll to position [1240, 0]
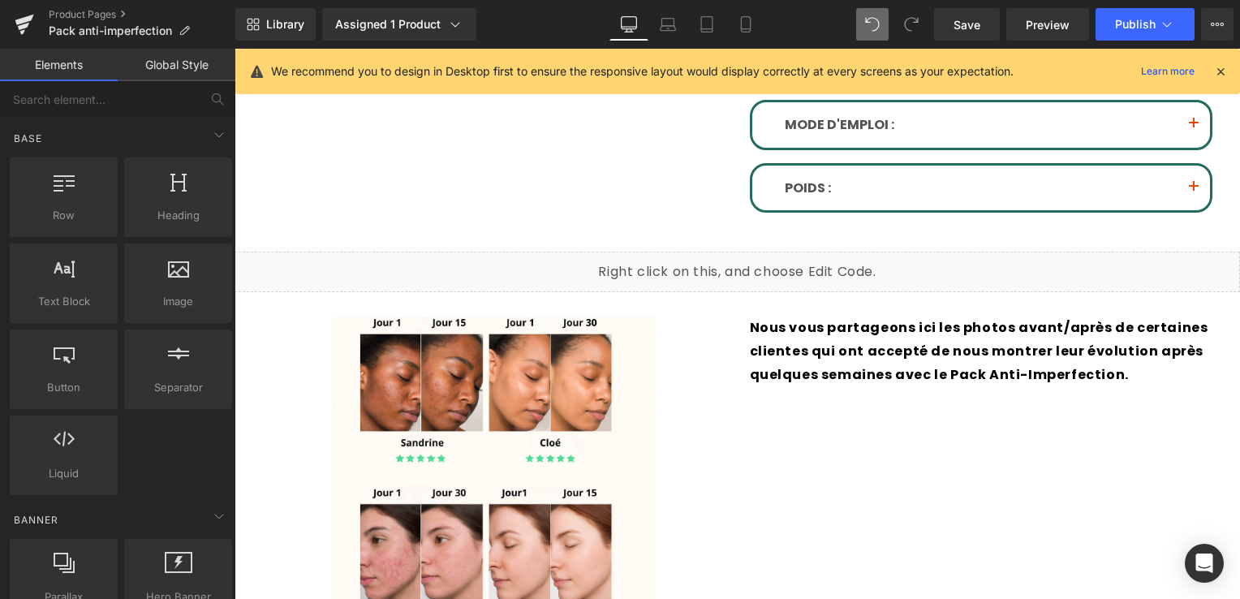
click at [1222, 73] on icon at bounding box center [1221, 71] width 15 height 15
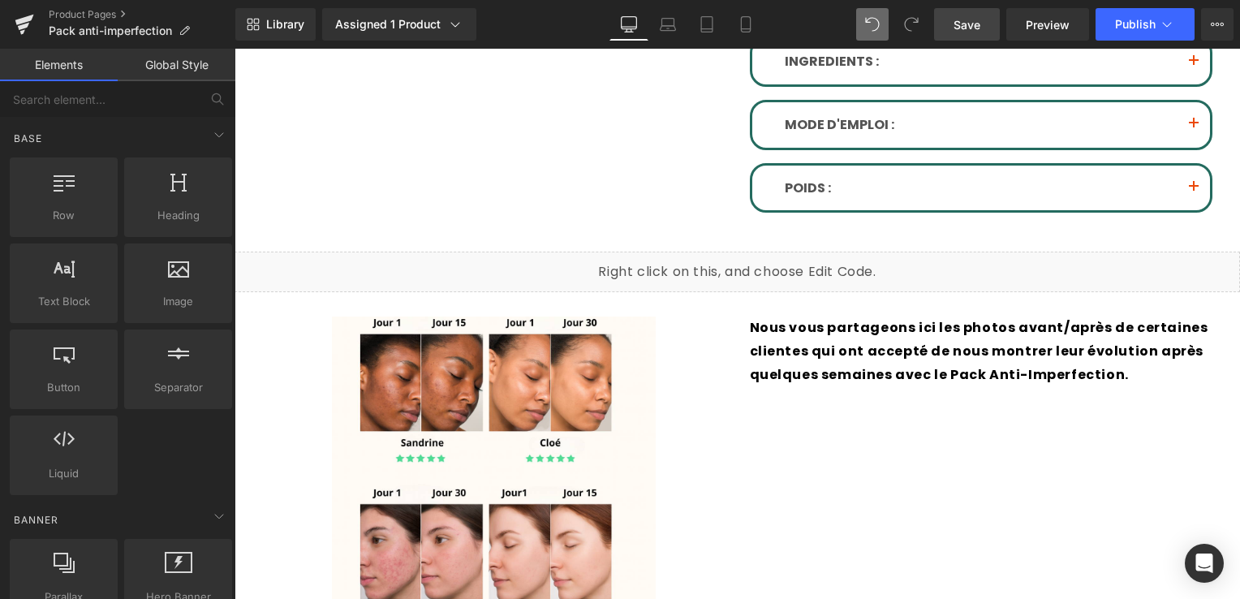
drag, startPoint x: 962, startPoint y: 23, endPoint x: 947, endPoint y: 37, distance: 20.7
click at [955, 24] on span "Save" at bounding box center [967, 24] width 27 height 17
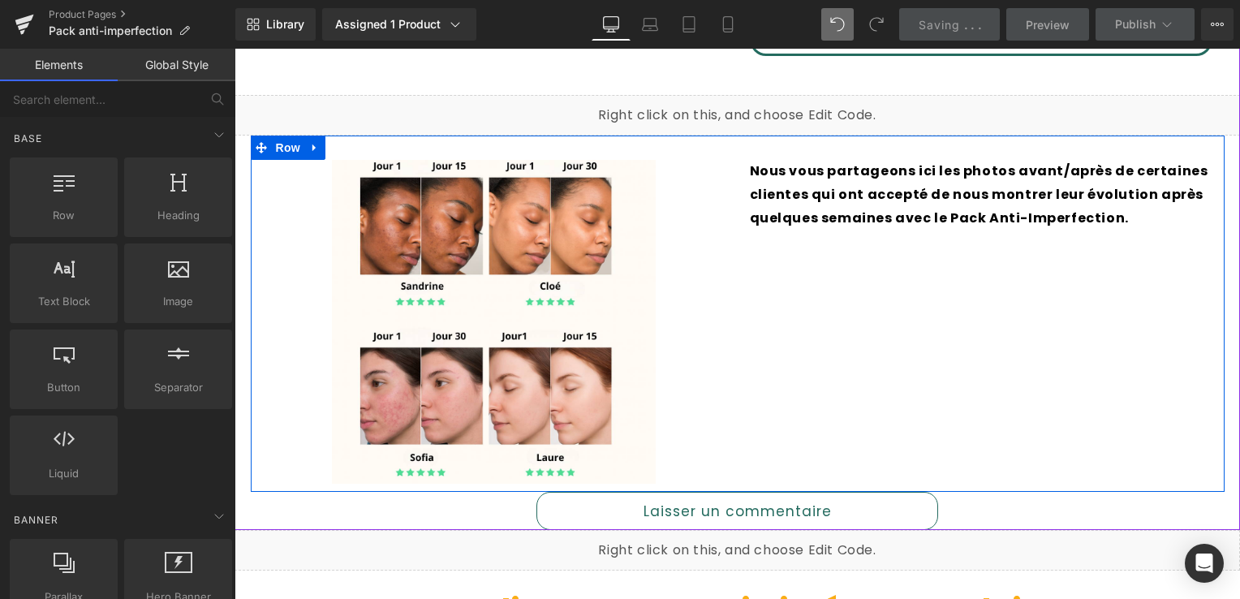
scroll to position [1403, 0]
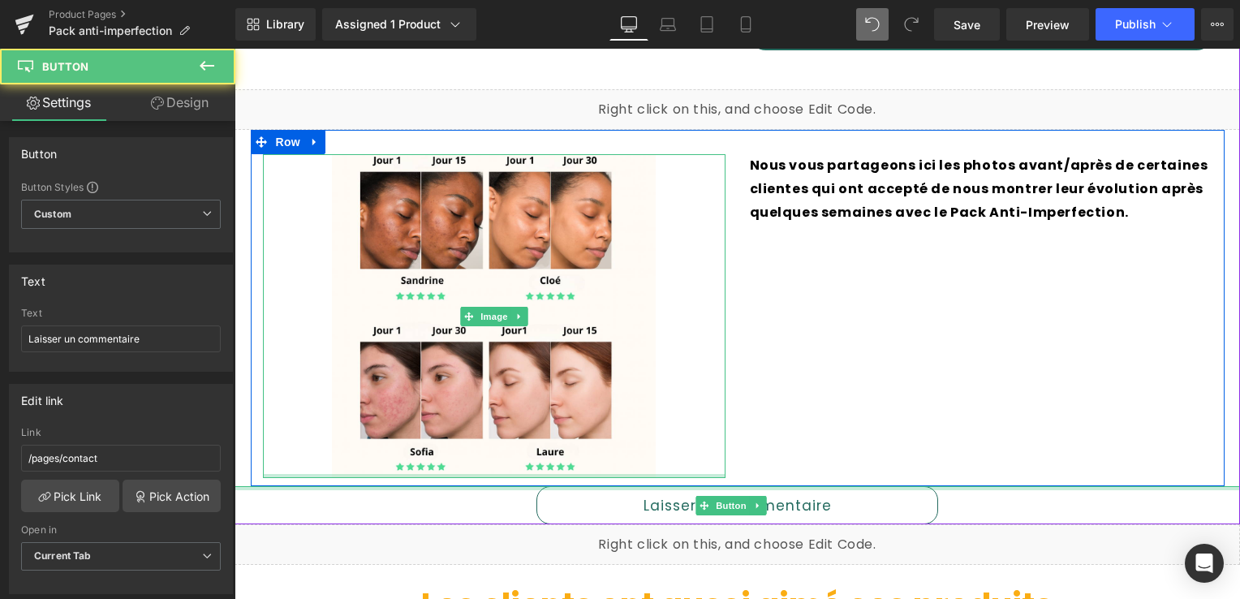
drag, startPoint x: 513, startPoint y: 463, endPoint x: 522, endPoint y: 450, distance: 15.8
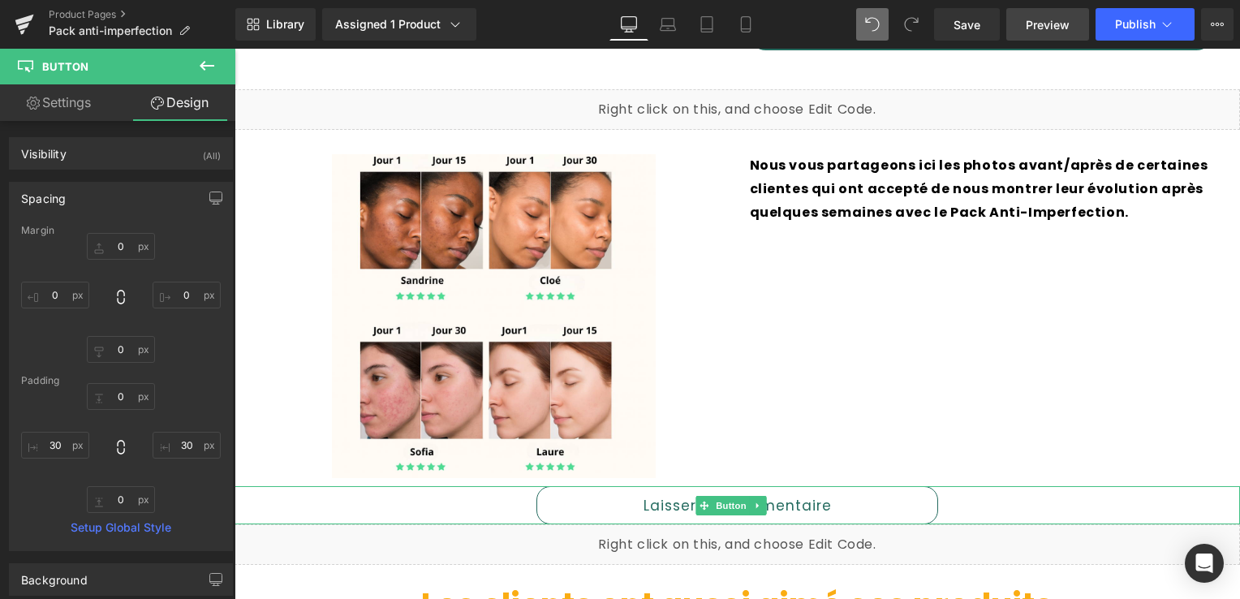
click at [1055, 31] on span "Preview" at bounding box center [1048, 24] width 44 height 17
click at [740, 16] on icon at bounding box center [746, 24] width 16 height 16
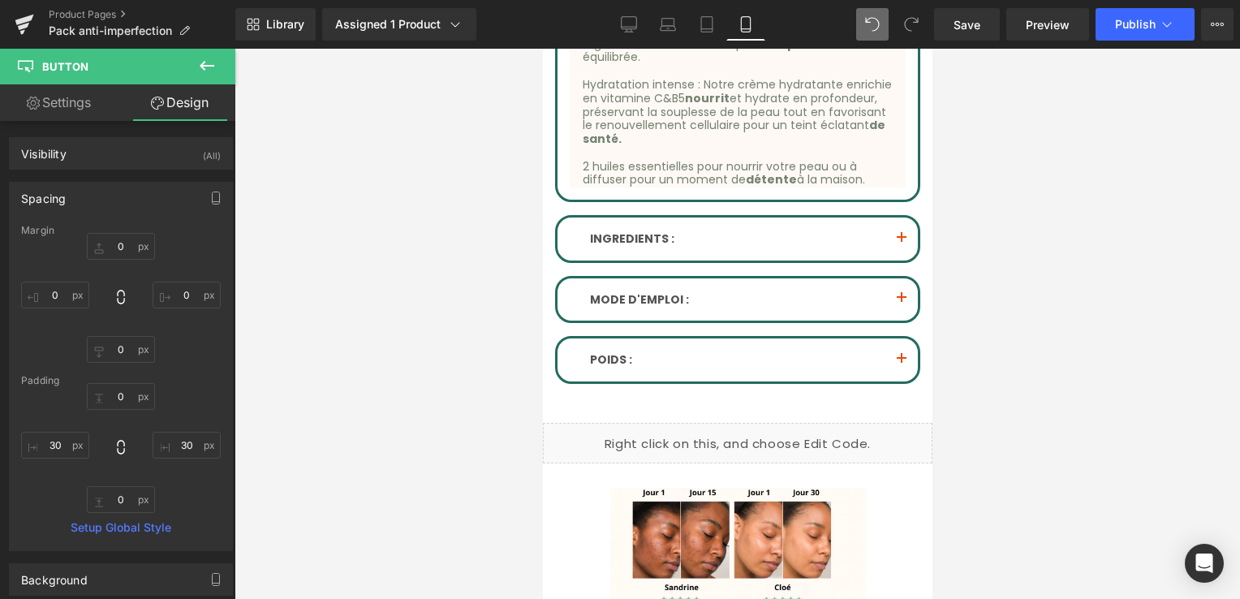
scroll to position [1710, 0]
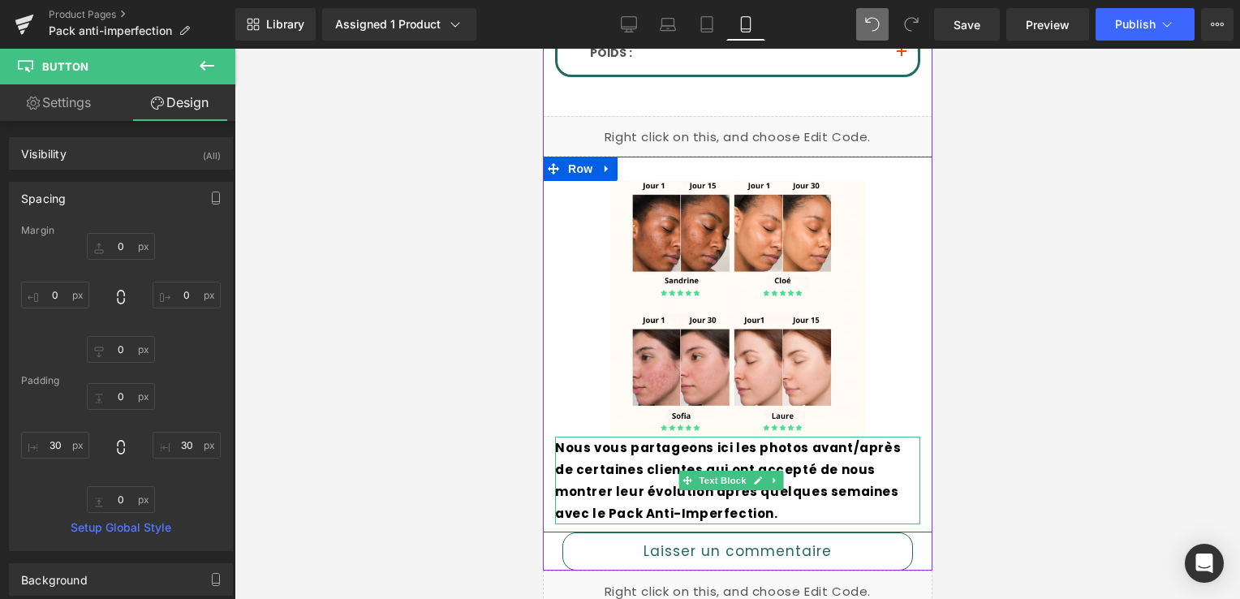
click at [811, 440] on p "Nous vous partageons ici les photos avant/après de certaines clientes qui ont a…" at bounding box center [736, 481] width 365 height 88
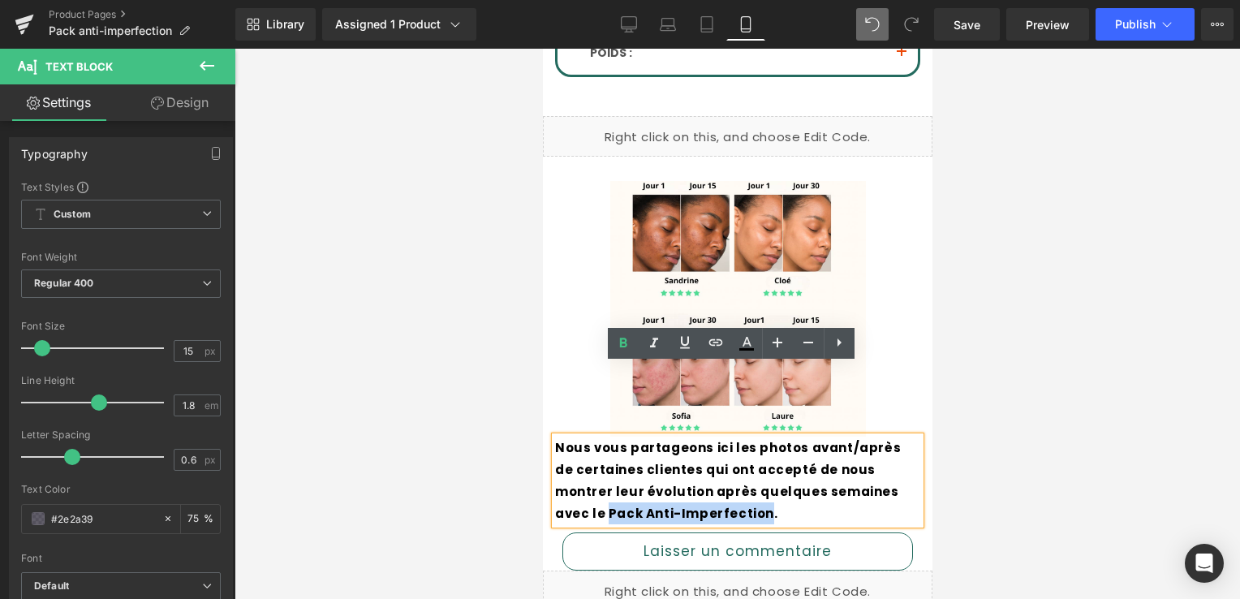
drag, startPoint x: 829, startPoint y: 422, endPoint x: 633, endPoint y: 446, distance: 197.2
click at [633, 446] on strong "Nous vous partageons ici les photos avant/après de certaines clientes qui ont a…" at bounding box center [727, 480] width 346 height 83
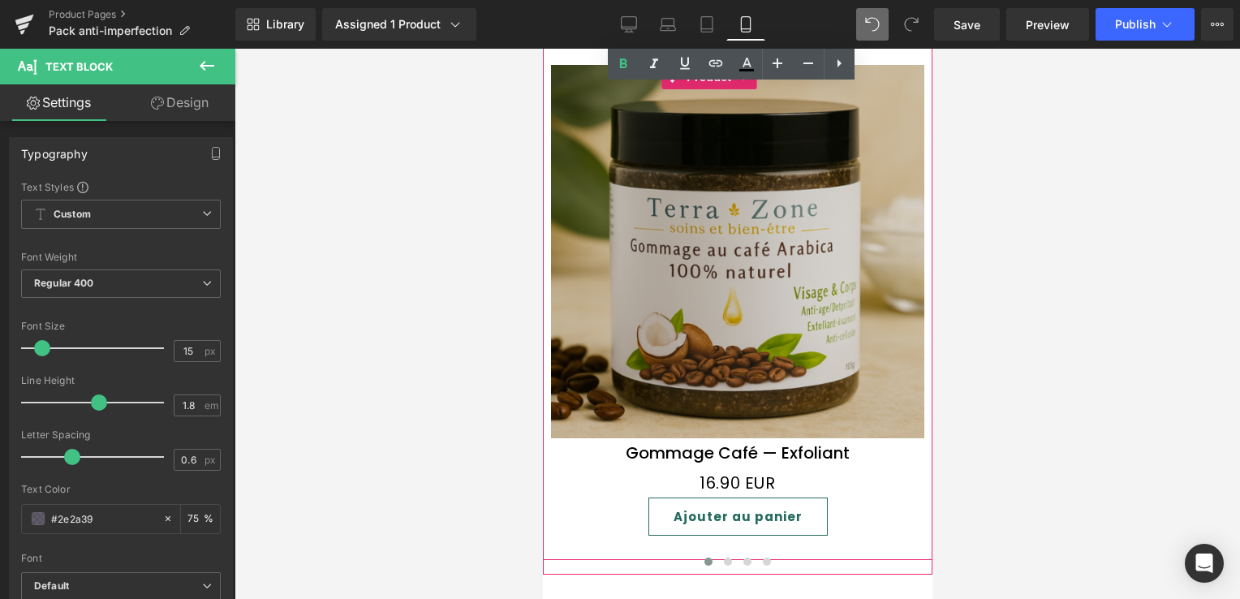
scroll to position [2359, 0]
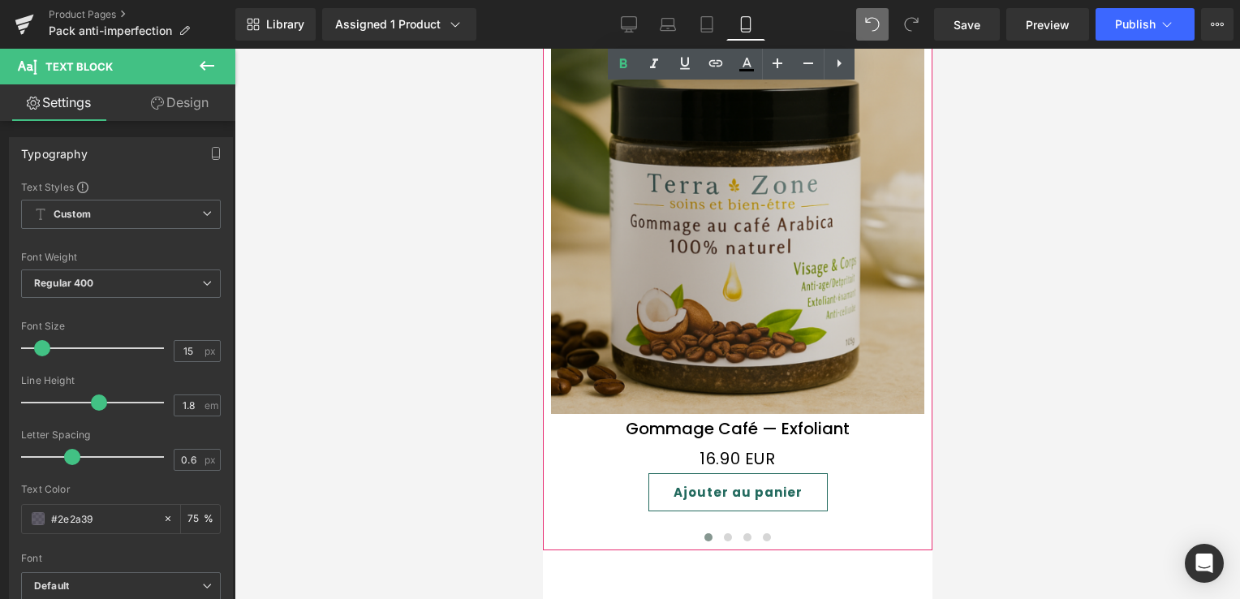
click at [701, 473] on button "Ajouter au panier" at bounding box center [737, 492] width 179 height 38
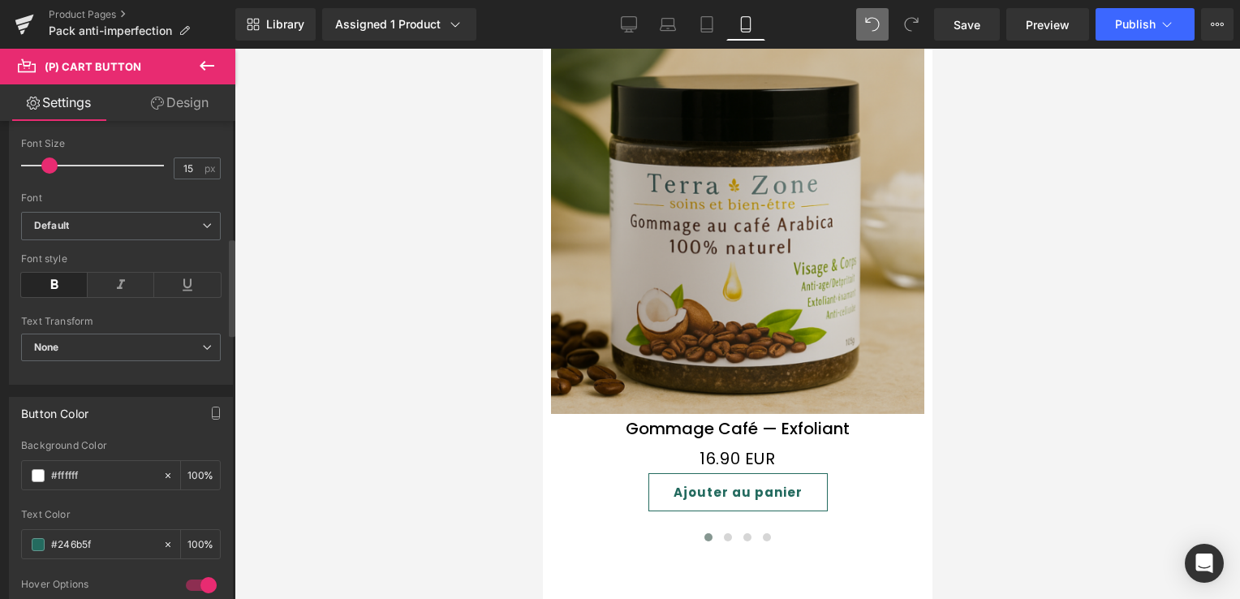
scroll to position [649, 0]
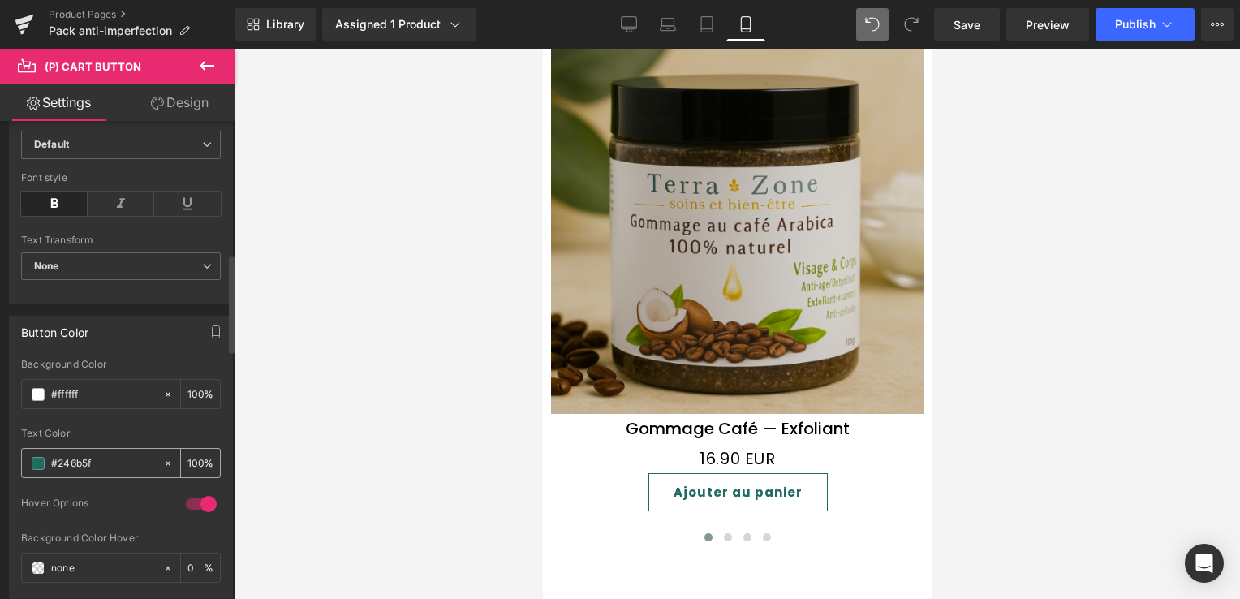
click at [103, 458] on input "#246b5f" at bounding box center [103, 464] width 104 height 18
click at [104, 455] on input "#246b5f" at bounding box center [103, 464] width 104 height 18
drag, startPoint x: 104, startPoint y: 455, endPoint x: 32, endPoint y: 459, distance: 72.3
click at [32, 459] on div "#246b5f" at bounding box center [92, 463] width 140 height 28
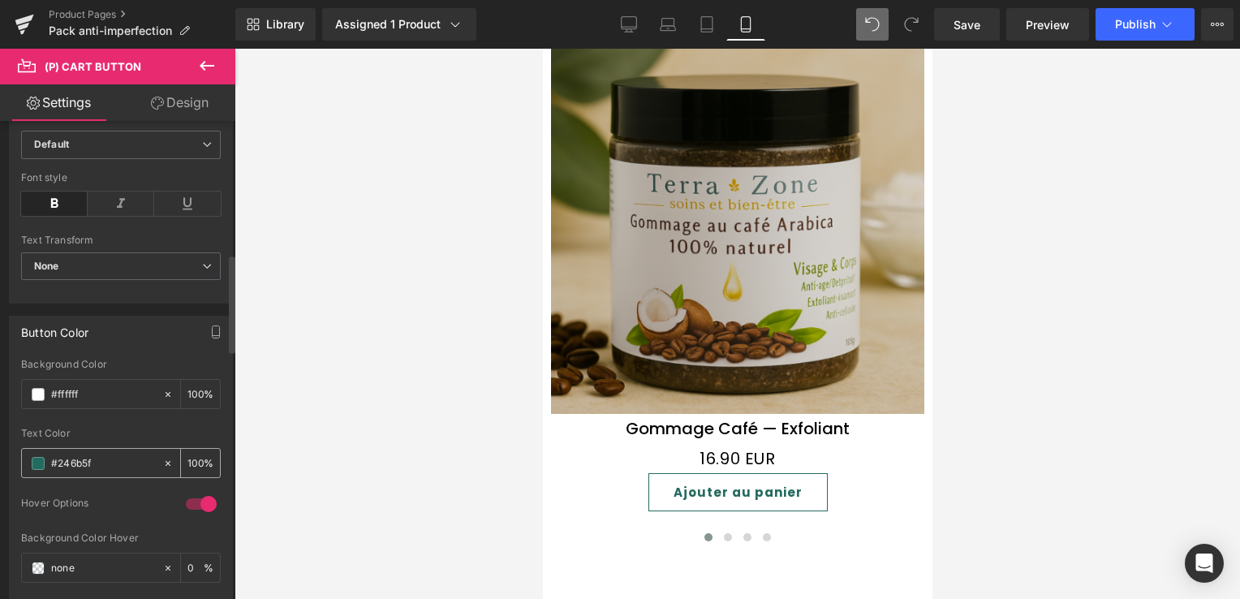
click at [93, 458] on input "#246b5f" at bounding box center [103, 464] width 104 height 18
drag, startPoint x: 97, startPoint y: 456, endPoint x: 45, endPoint y: 453, distance: 52.1
click at [45, 453] on div "#246b5f" at bounding box center [92, 463] width 140 height 28
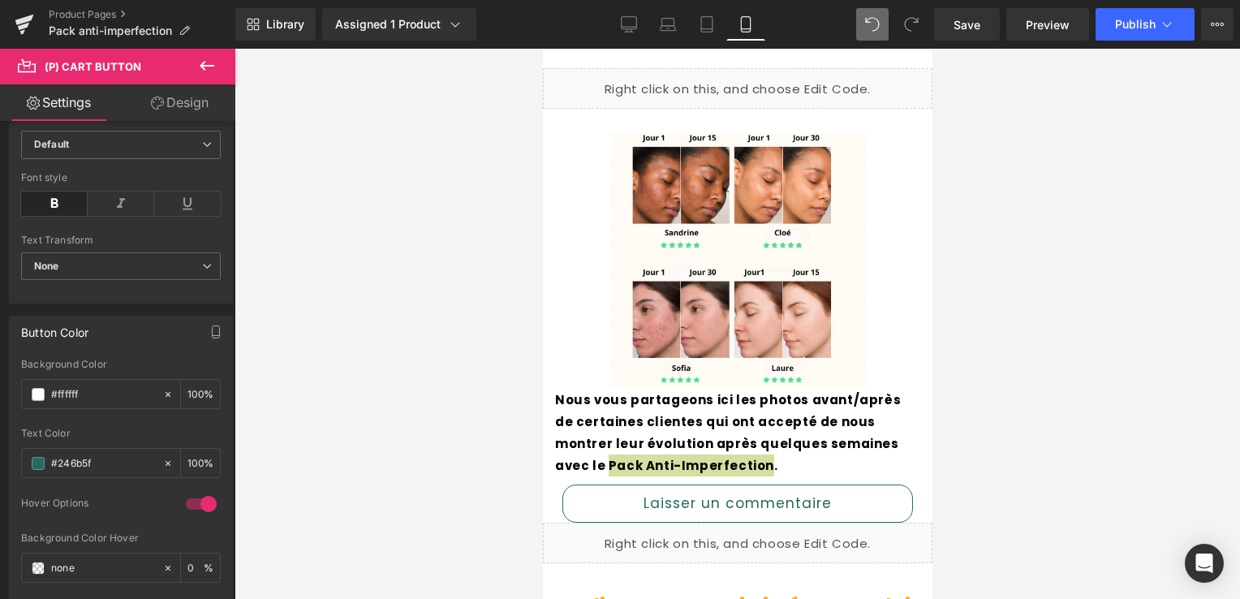
scroll to position [1750, 0]
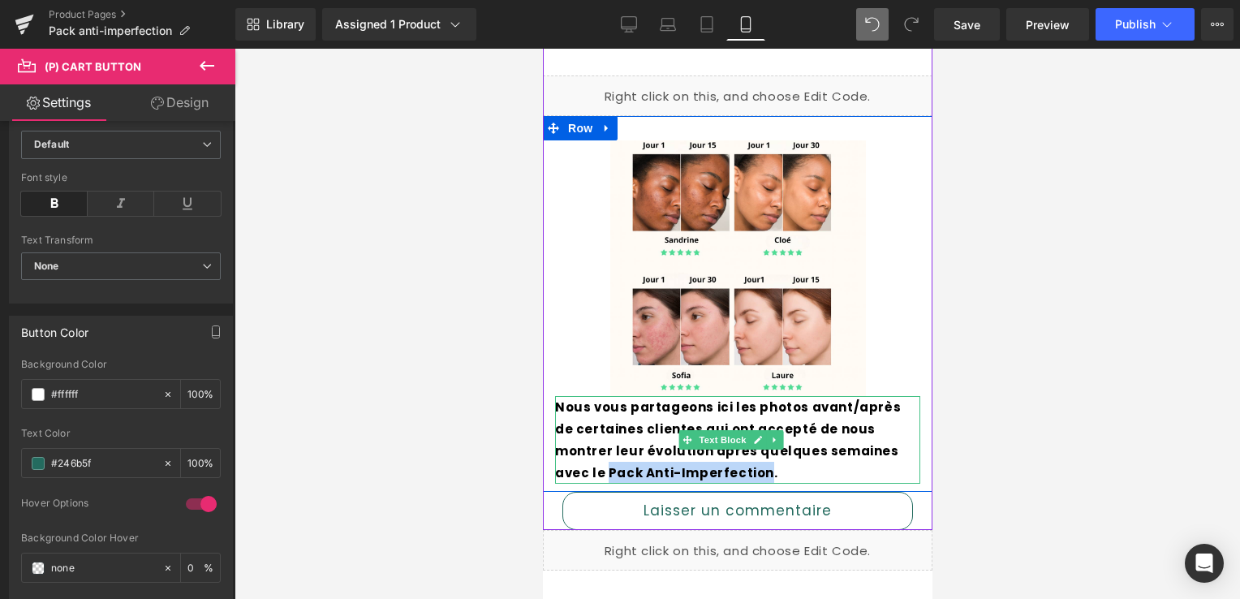
click at [798, 399] on p "Nous vous partageons ici les photos avant/après de certaines clientes qui ont a…" at bounding box center [736, 440] width 365 height 88
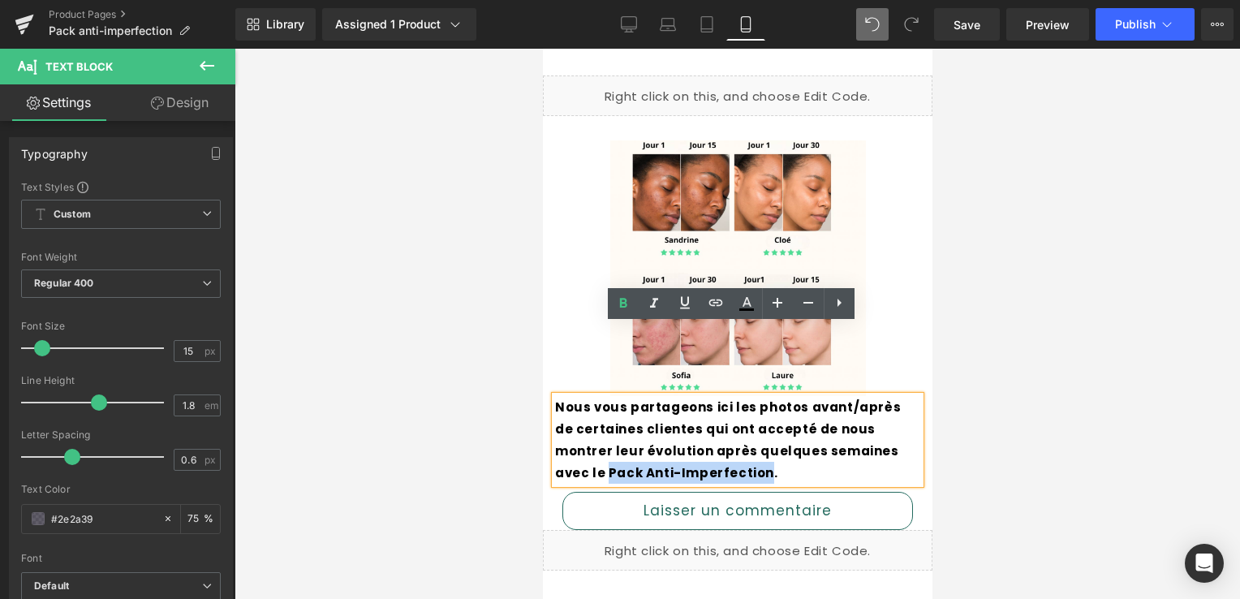
drag, startPoint x: 829, startPoint y: 382, endPoint x: 621, endPoint y: 399, distance: 208.5
click at [628, 401] on strong "Nous vous partageons ici les photos avant/après de certaines clientes qui ont a…" at bounding box center [727, 440] width 346 height 83
click at [736, 420] on div "Image Nous vous partageons ici les photos avant/après de certaines clientes qui…" at bounding box center [737, 304] width 390 height 376
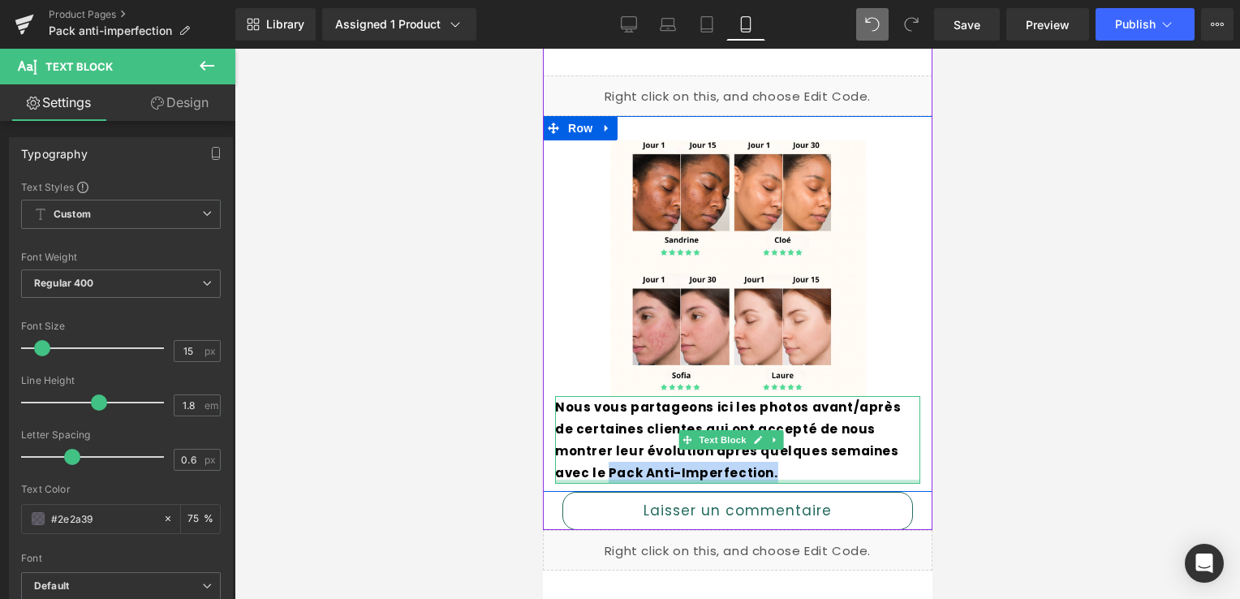
drag, startPoint x: 828, startPoint y: 380, endPoint x: 681, endPoint y: 411, distance: 150.1
click at [681, 411] on div "Nous vous partageons ici les photos avant/après de certaines clientes qui ont a…" at bounding box center [736, 440] width 365 height 88
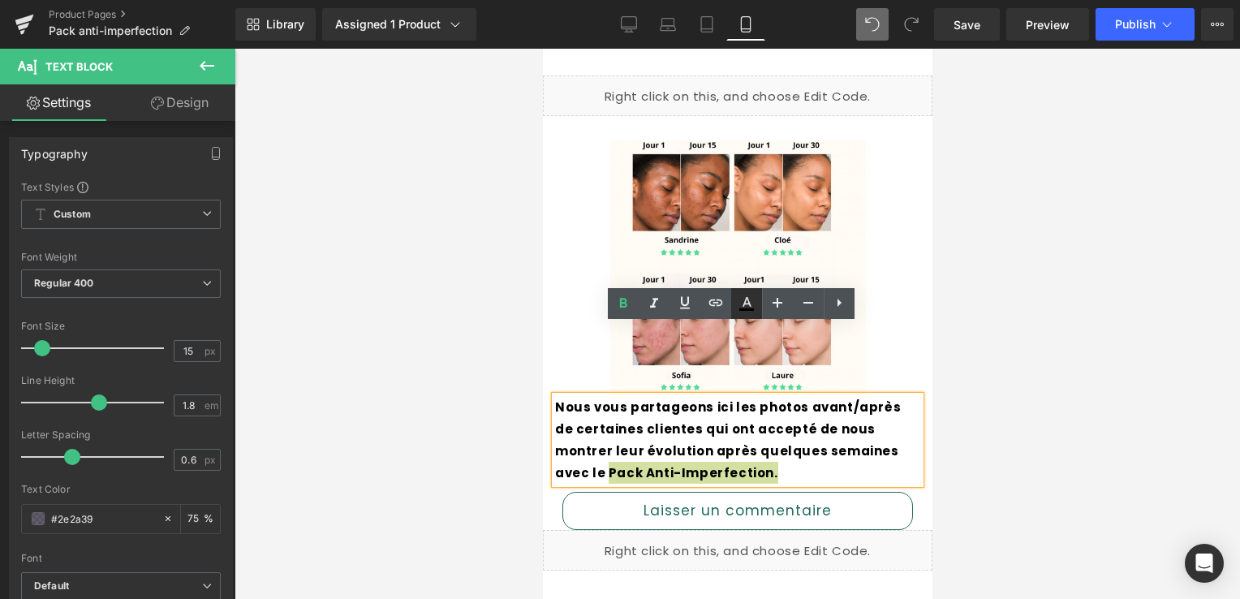
click at [748, 310] on icon at bounding box center [747, 309] width 15 height 2
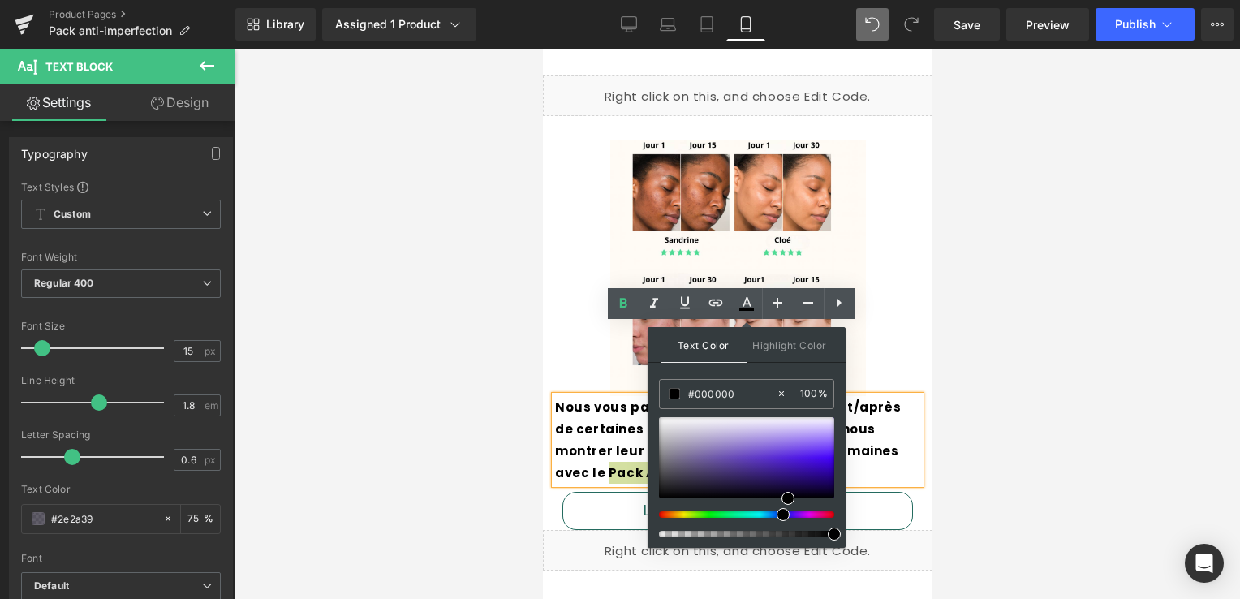
click at [779, 389] on icon at bounding box center [781, 393] width 11 height 11
paste input "n#246b5fone"
click at [770, 389] on input "n#246b5fone" at bounding box center [732, 394] width 88 height 18
type input "n#246b5f"
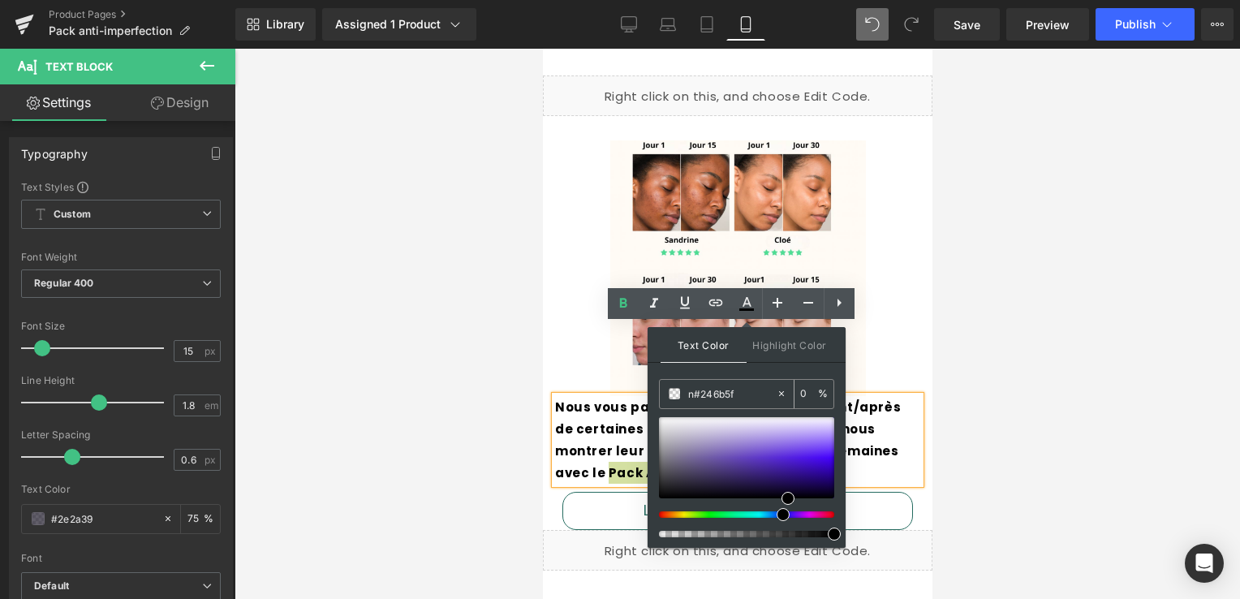
click at [804, 395] on input "75" at bounding box center [809, 394] width 18 height 18
type input "100"
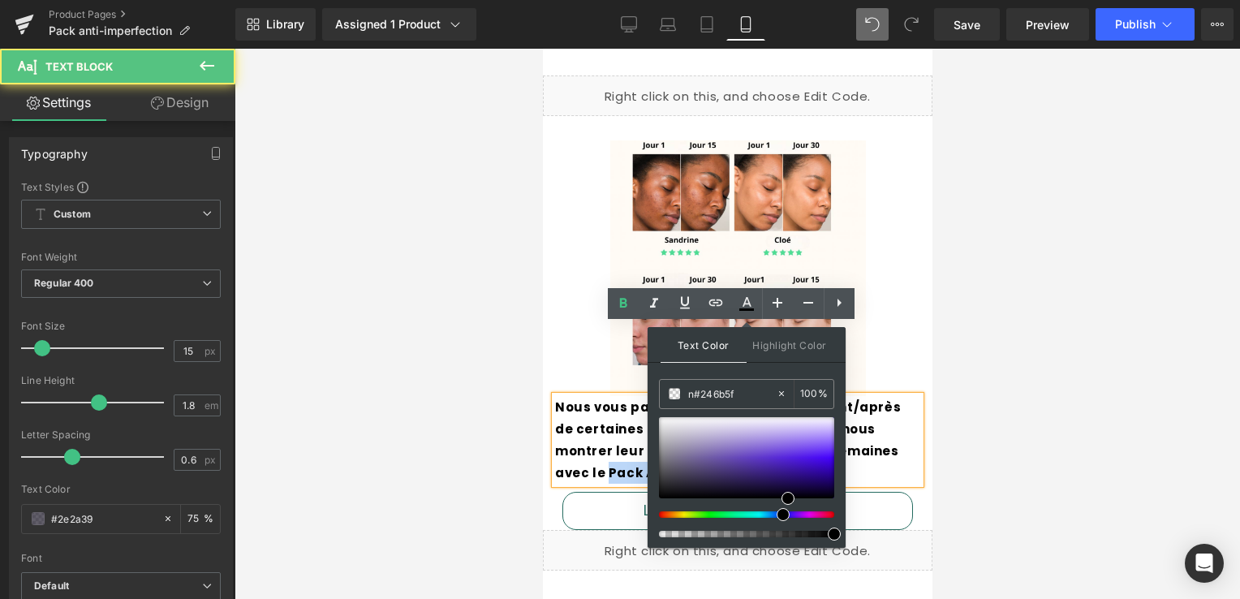
click at [887, 408] on p "Nous vous partageons ici les photos avant/après de certaines clientes qui ont a…" at bounding box center [736, 440] width 365 height 88
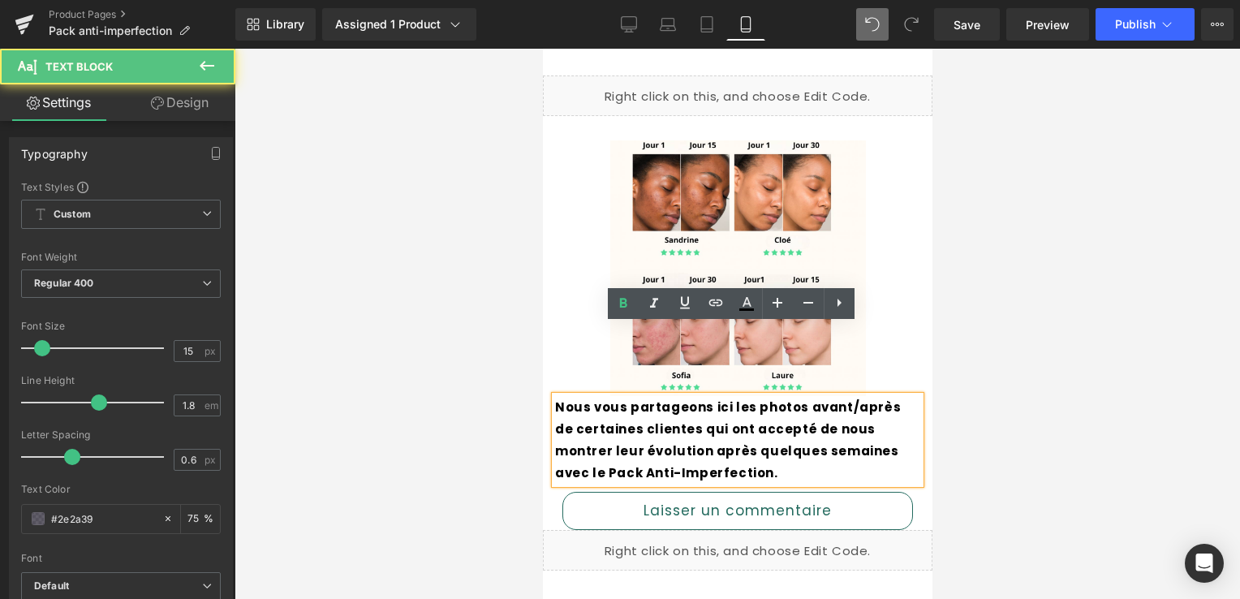
click at [866, 409] on p "Nous vous partageons ici les photos avant/après de certaines clientes qui ont a…" at bounding box center [736, 440] width 365 height 88
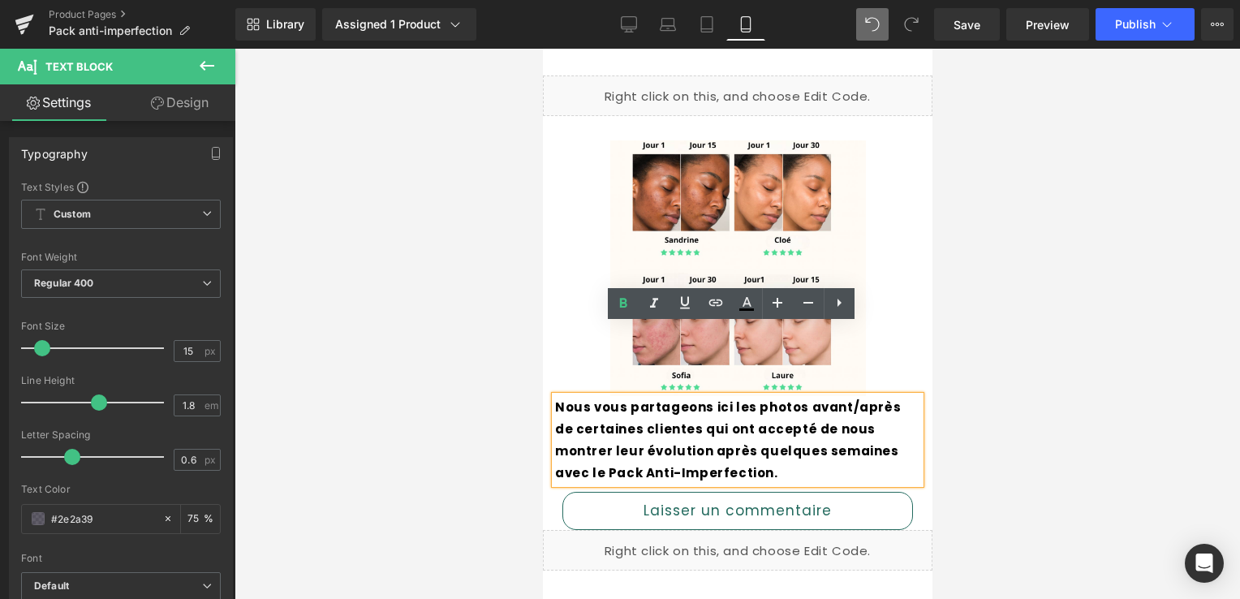
click at [601, 401] on strong "Nous vous partageons ici les photos avant/après de certaines clientes qui ont a…" at bounding box center [727, 440] width 346 height 83
drag, startPoint x: 827, startPoint y: 377, endPoint x: 633, endPoint y: 399, distance: 195.4
click at [633, 399] on strong "Nous vous partageons ici les photos avant/après de certaines clientes qui ont a…" at bounding box center [727, 440] width 346 height 83
click at [757, 297] on link at bounding box center [746, 303] width 31 height 31
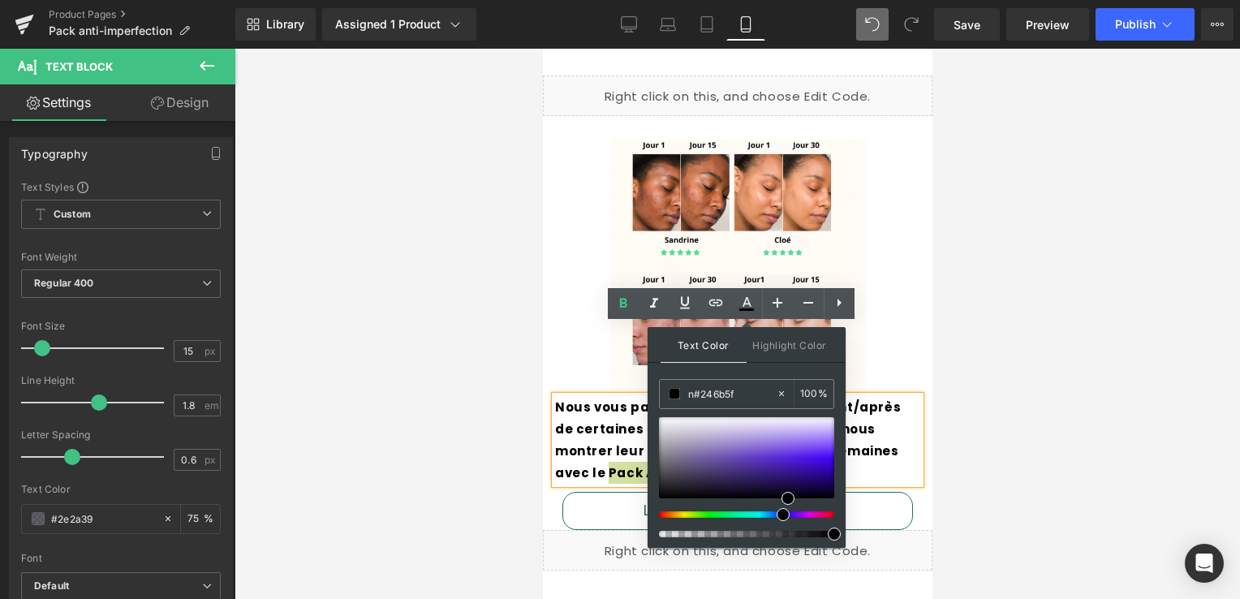
click at [773, 524] on div at bounding box center [746, 477] width 175 height 120
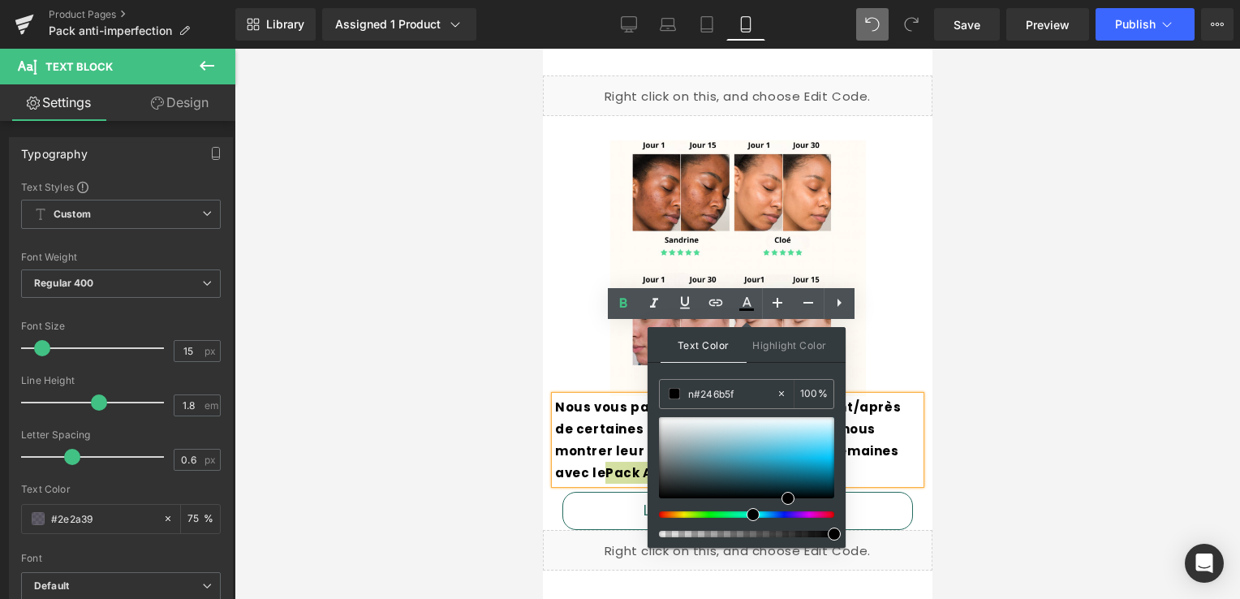
drag, startPoint x: 777, startPoint y: 516, endPoint x: 736, endPoint y: 511, distance: 40.9
click at [736, 511] on div at bounding box center [740, 514] width 175 height 6
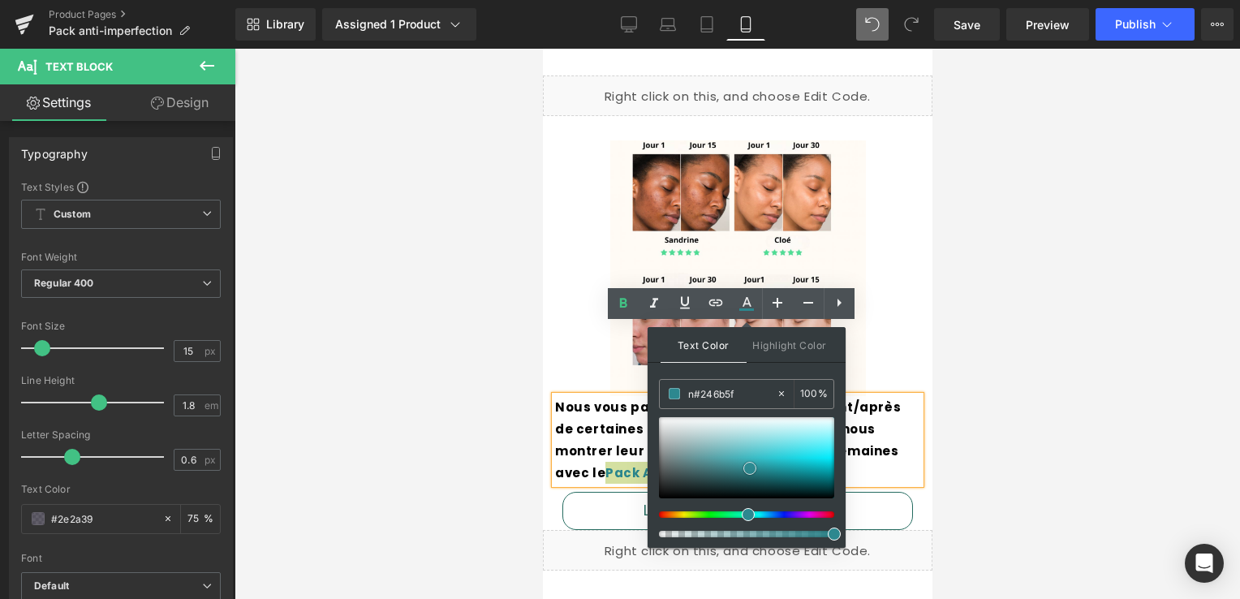
drag, startPoint x: 787, startPoint y: 496, endPoint x: 749, endPoint y: 466, distance: 48.6
click at [749, 466] on span at bounding box center [750, 468] width 13 height 13
click at [740, 508] on div at bounding box center [746, 477] width 175 height 120
click at [732, 506] on div at bounding box center [746, 477] width 175 height 120
click at [777, 391] on icon at bounding box center [781, 393] width 11 height 11
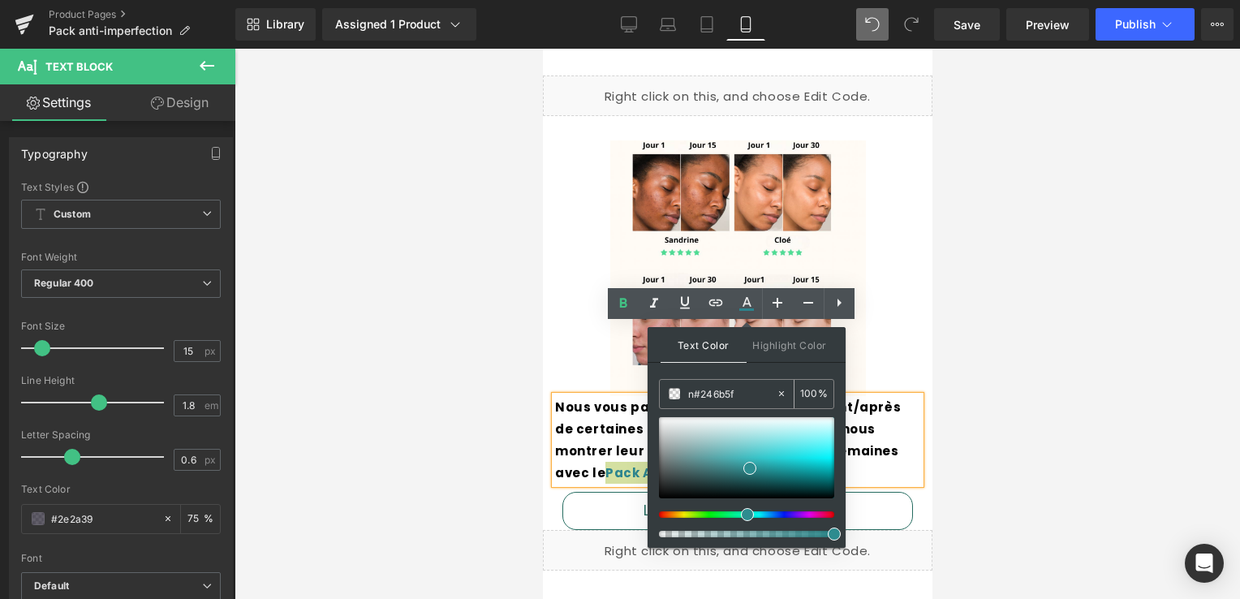
click at [732, 392] on input "n#246b5f" at bounding box center [732, 394] width 88 height 18
type input "n"
paste input "#246b5f"
type input "#246b5f"
click at [747, 411] on div "#246b5f 100 %" at bounding box center [746, 463] width 175 height 169
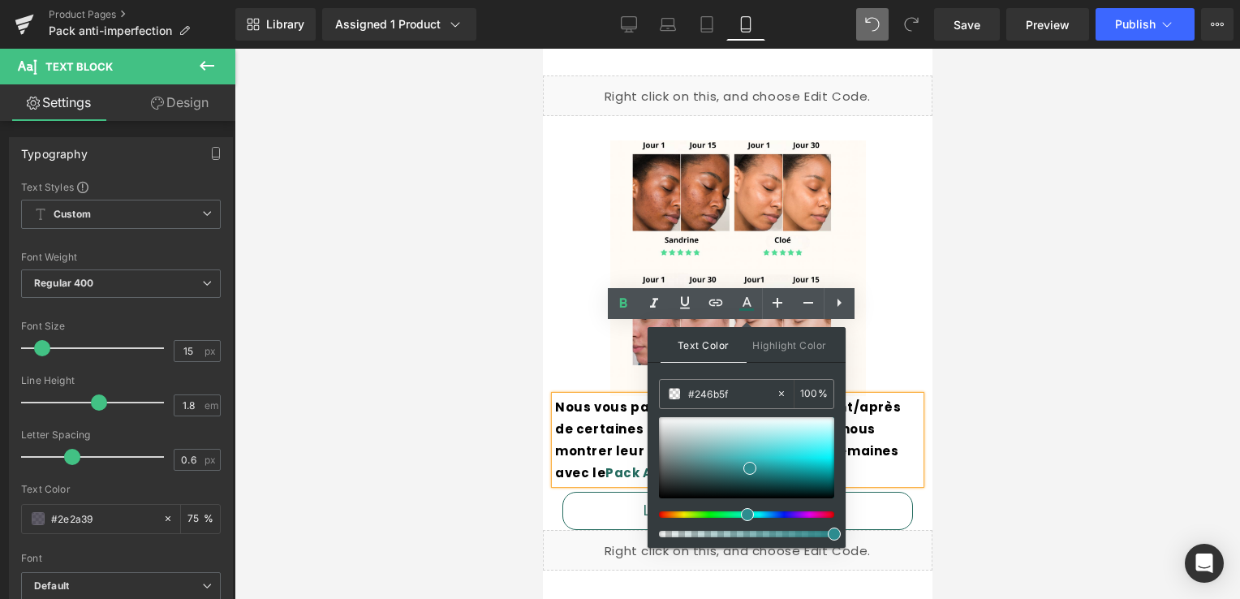
click at [862, 406] on p "Nous vous partageons ici les photos avant/après de certaines clientes qui ont a…" at bounding box center [736, 440] width 365 height 88
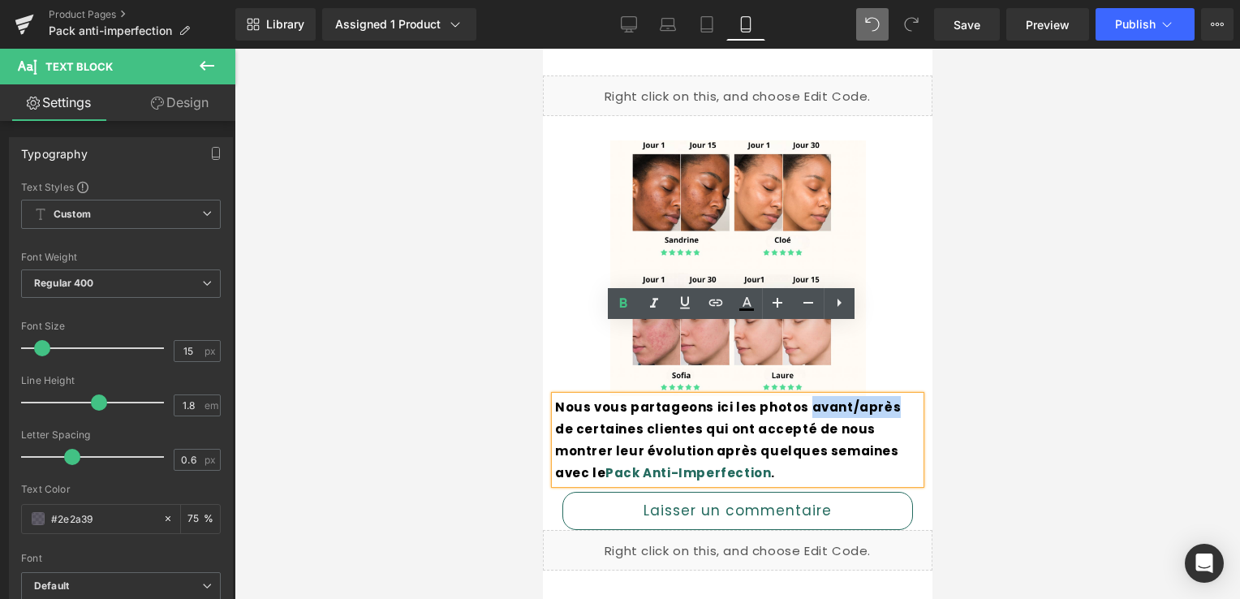
drag, startPoint x: 788, startPoint y: 337, endPoint x: 861, endPoint y: 337, distance: 72.3
click at [861, 399] on strong "Nous vous partageons ici les photos avant/après de certaines clientes qui ont a…" at bounding box center [727, 440] width 346 height 83
click at [771, 399] on p "Nous vous partageons ici les photos avant/après de certaines clientes qui ont a…" at bounding box center [736, 440] width 365 height 88
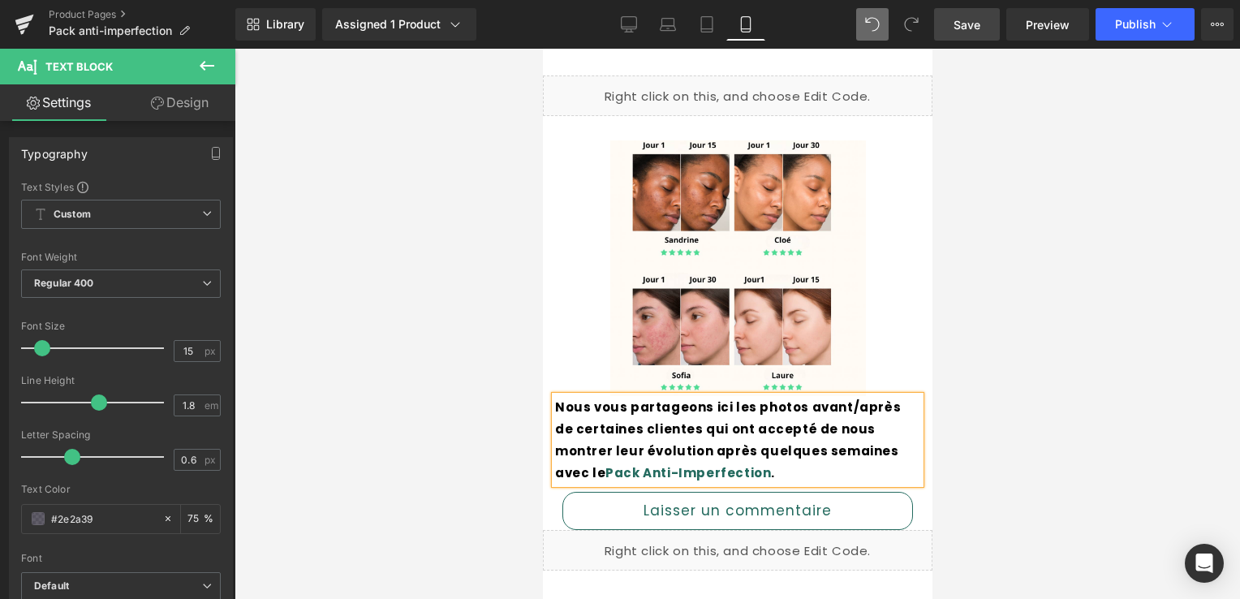
click at [968, 37] on link "Save" at bounding box center [967, 24] width 66 height 32
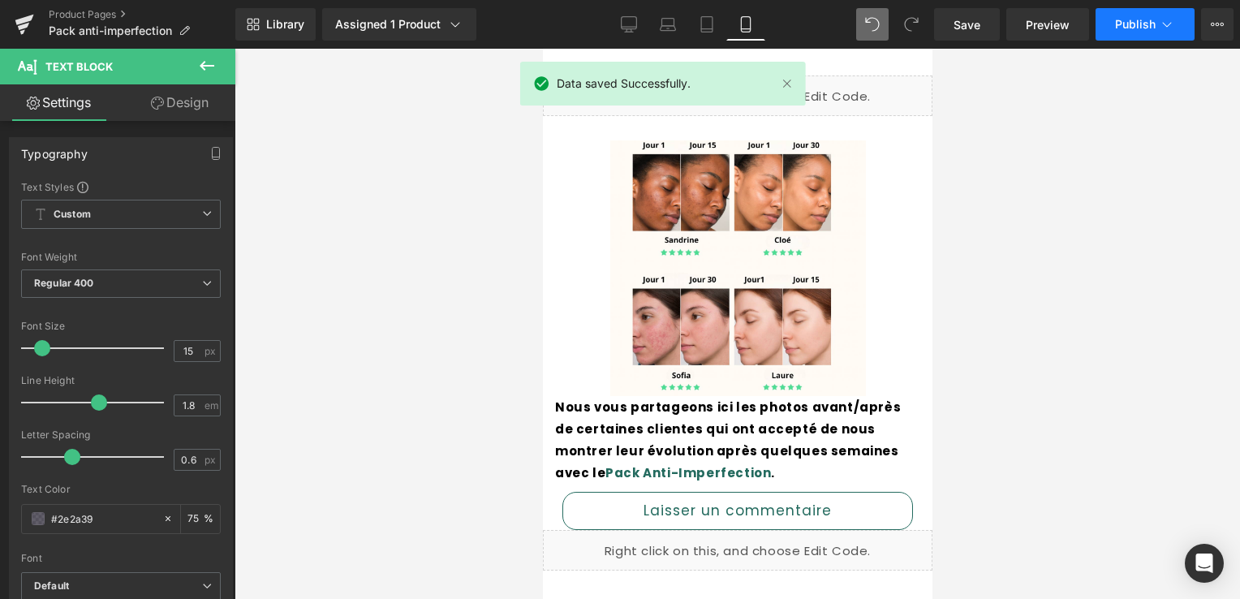
click at [1116, 32] on button "Publish" at bounding box center [1145, 24] width 99 height 32
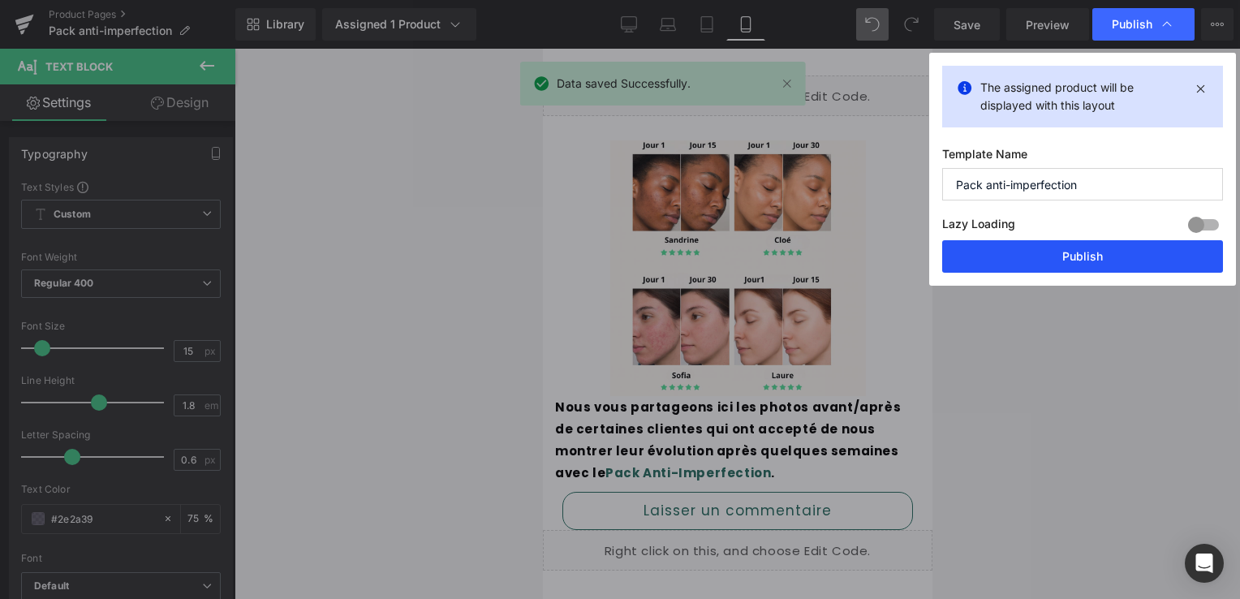
click at [1059, 248] on button "Publish" at bounding box center [1083, 256] width 281 height 32
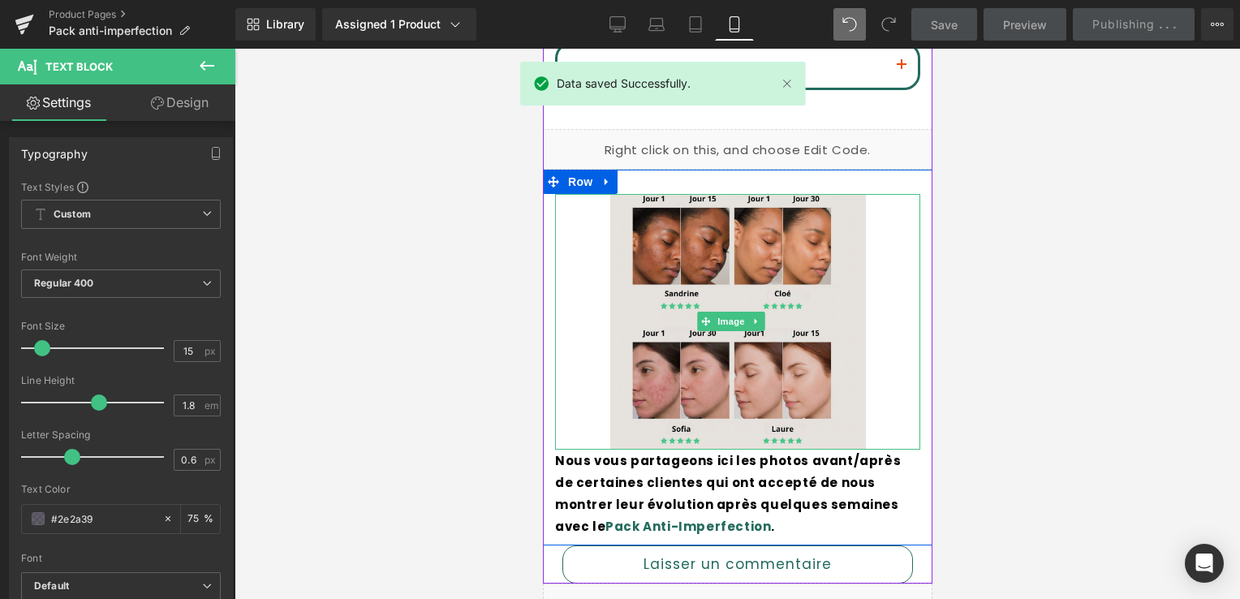
scroll to position [1669, 0]
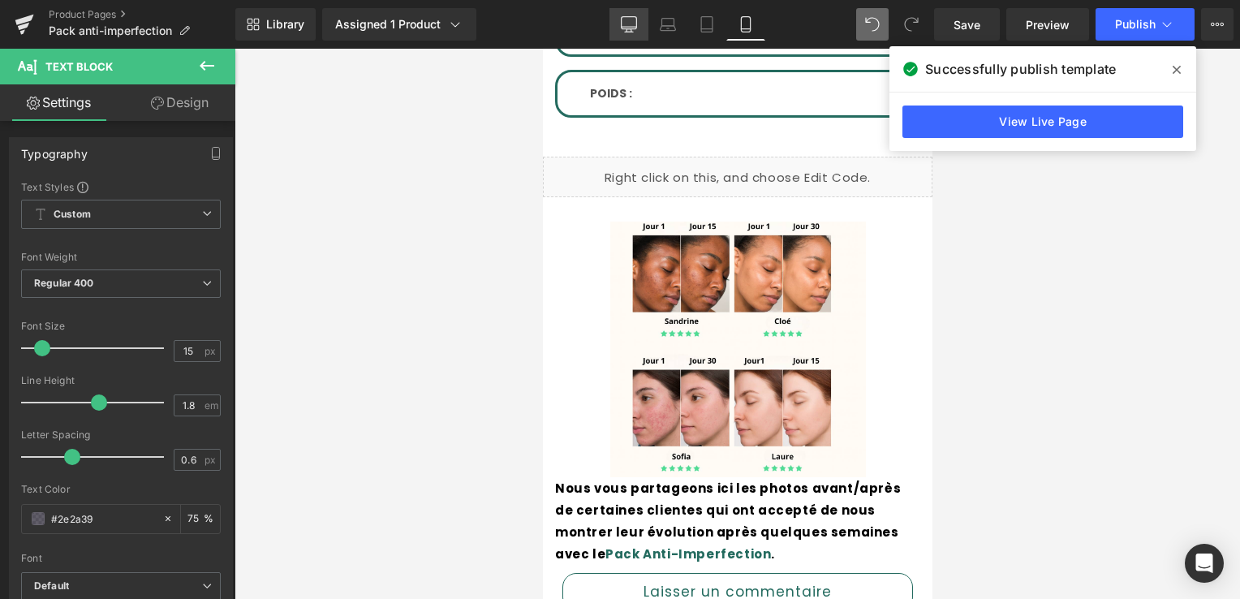
click at [636, 24] on icon at bounding box center [629, 24] width 16 height 16
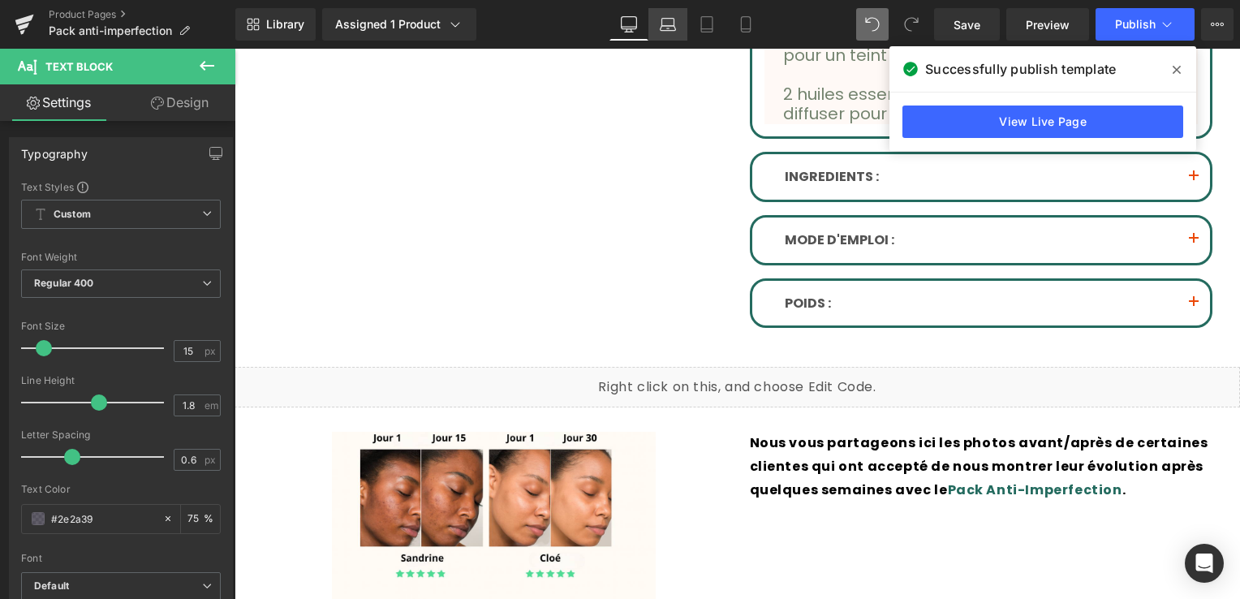
click at [671, 30] on icon at bounding box center [668, 28] width 15 height 5
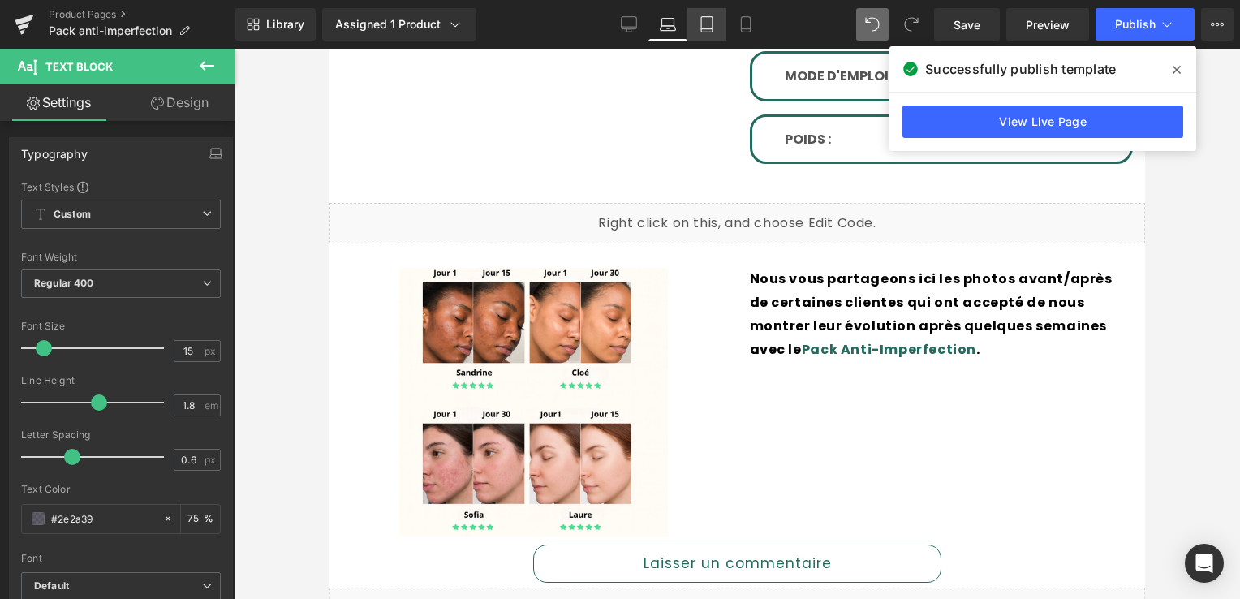
click at [708, 24] on icon at bounding box center [707, 24] width 16 height 16
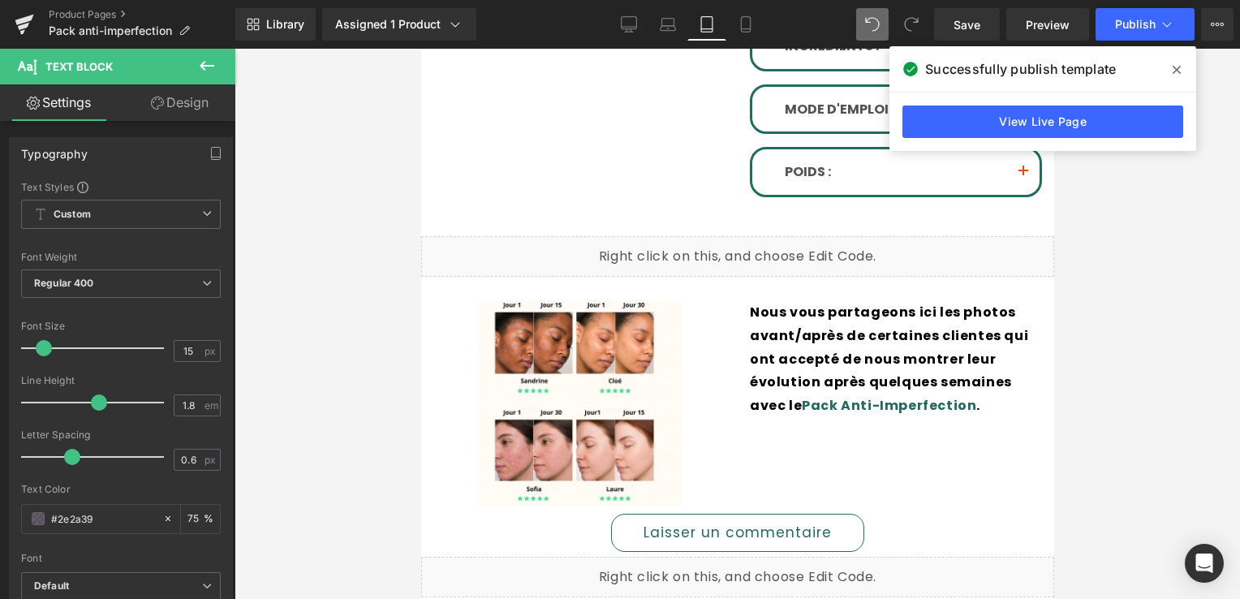
scroll to position [1215, 0]
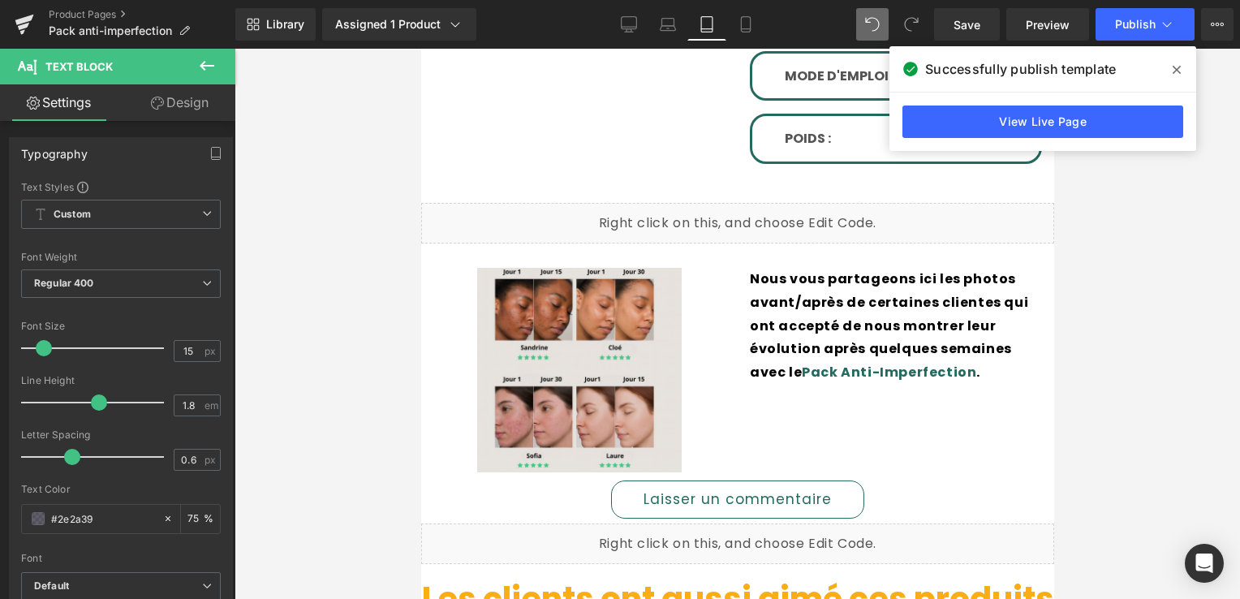
click at [585, 331] on img at bounding box center [579, 370] width 205 height 205
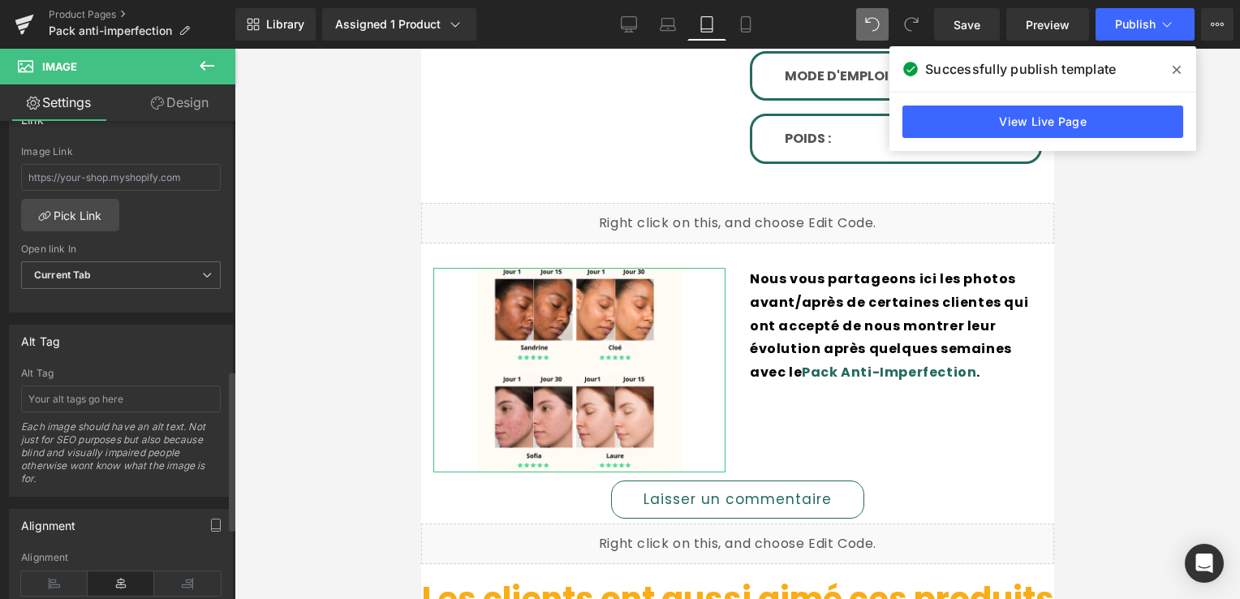
scroll to position [960, 0]
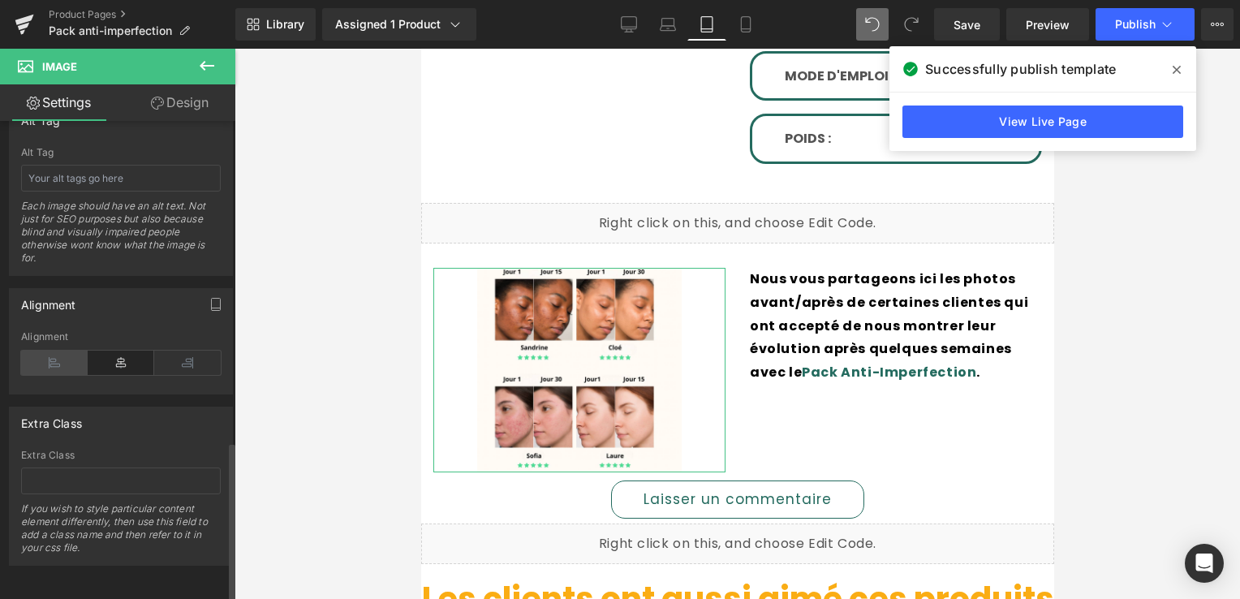
click at [50, 354] on icon at bounding box center [54, 363] width 67 height 24
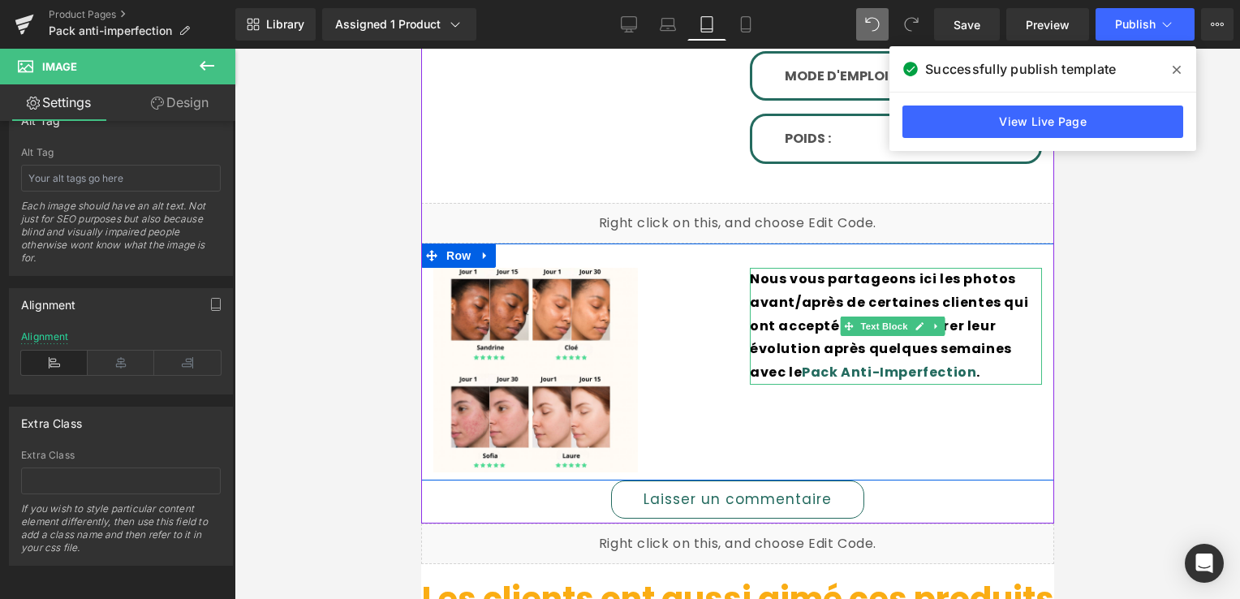
click at [834, 268] on p "Nous vous partageons ici les photos avant/après de certaines clientes qui ont a…" at bounding box center [895, 326] width 292 height 117
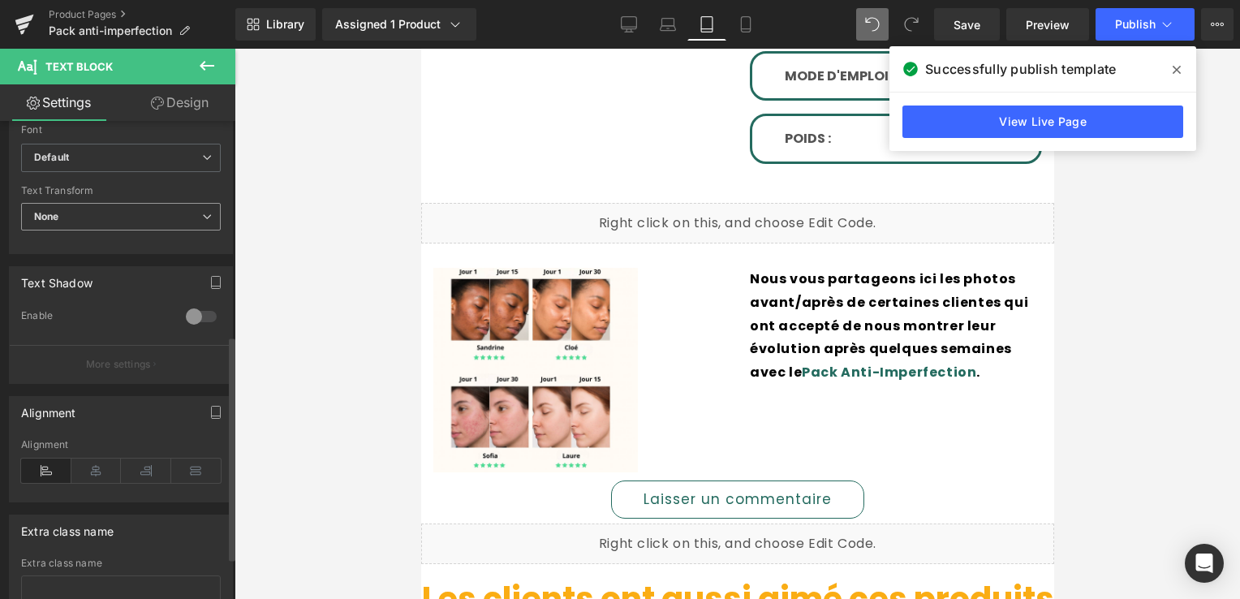
scroll to position [487, 0]
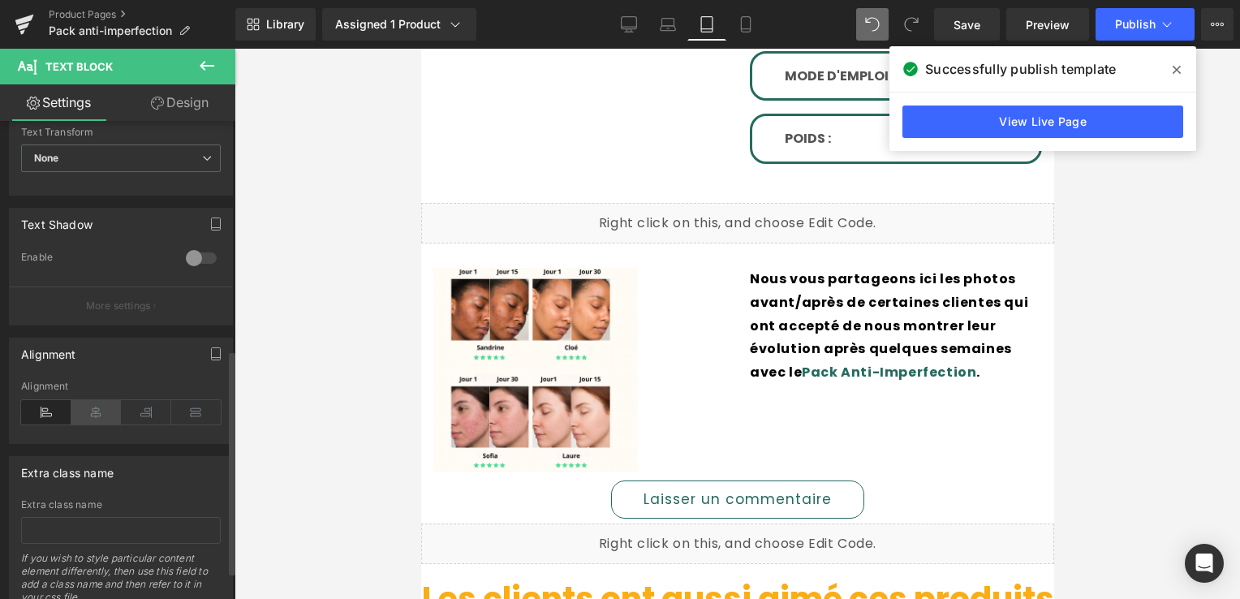
click at [104, 413] on icon at bounding box center [96, 412] width 50 height 24
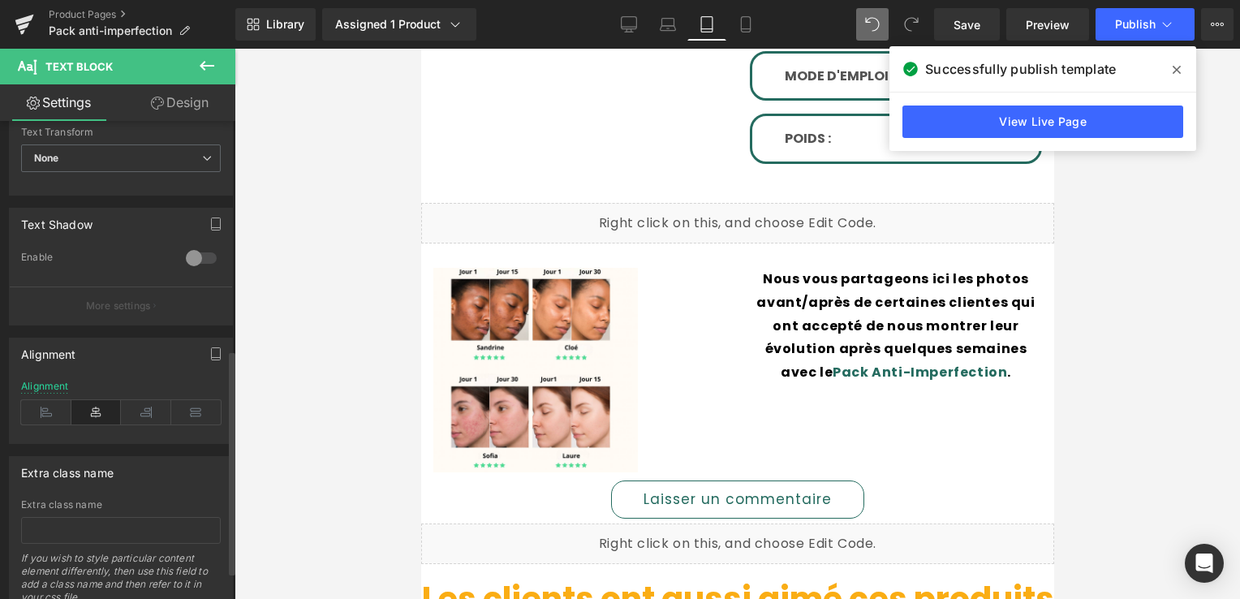
click at [104, 413] on icon at bounding box center [96, 412] width 50 height 24
click at [55, 408] on icon at bounding box center [46, 412] width 50 height 24
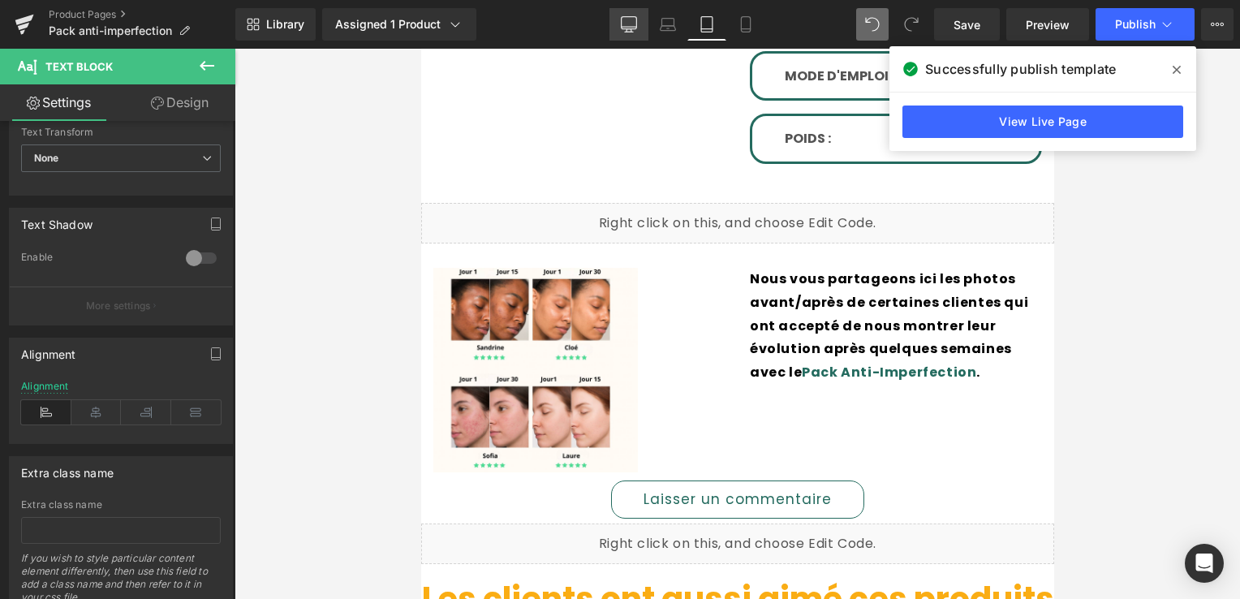
click at [622, 19] on icon at bounding box center [629, 24] width 16 height 16
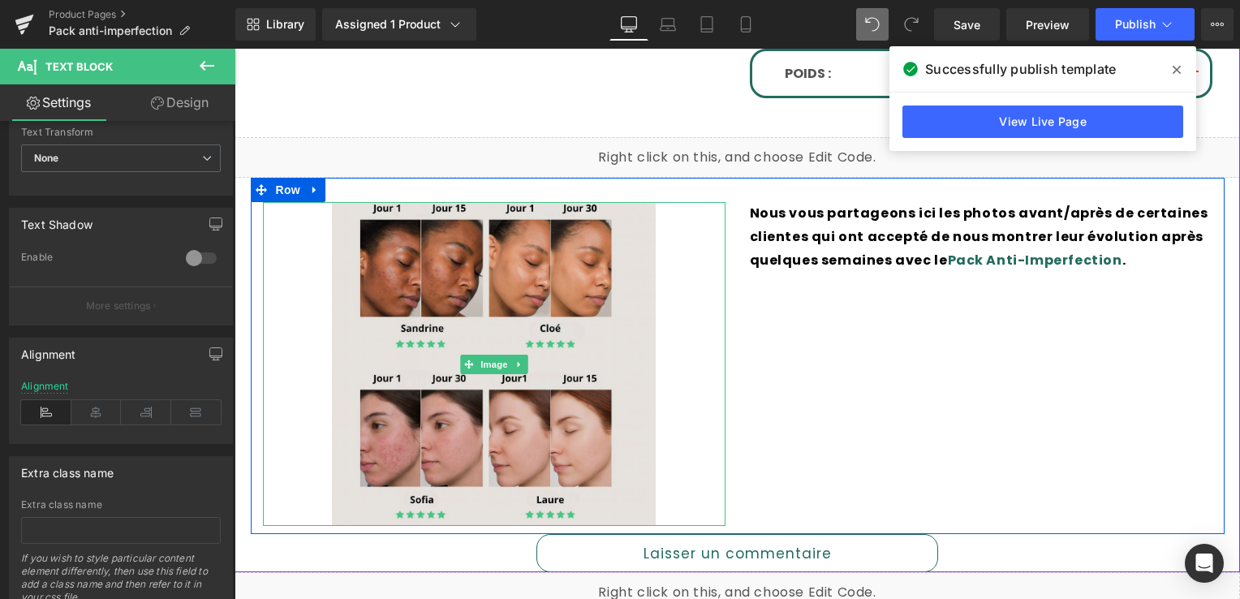
scroll to position [1450, 0]
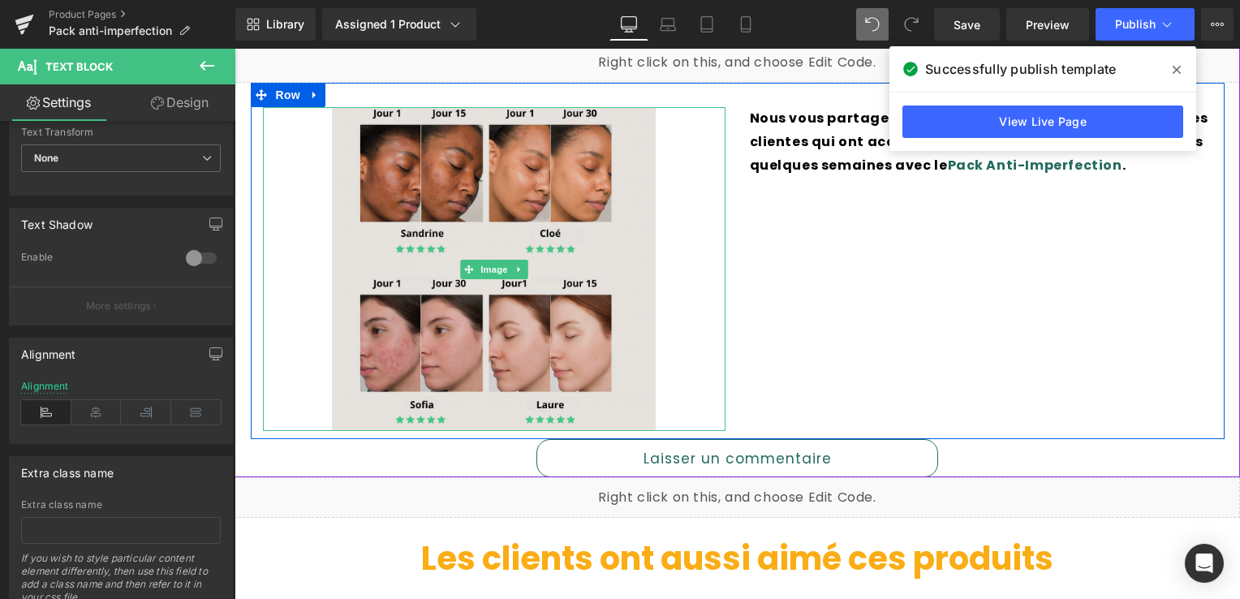
click at [377, 251] on img at bounding box center [494, 269] width 324 height 324
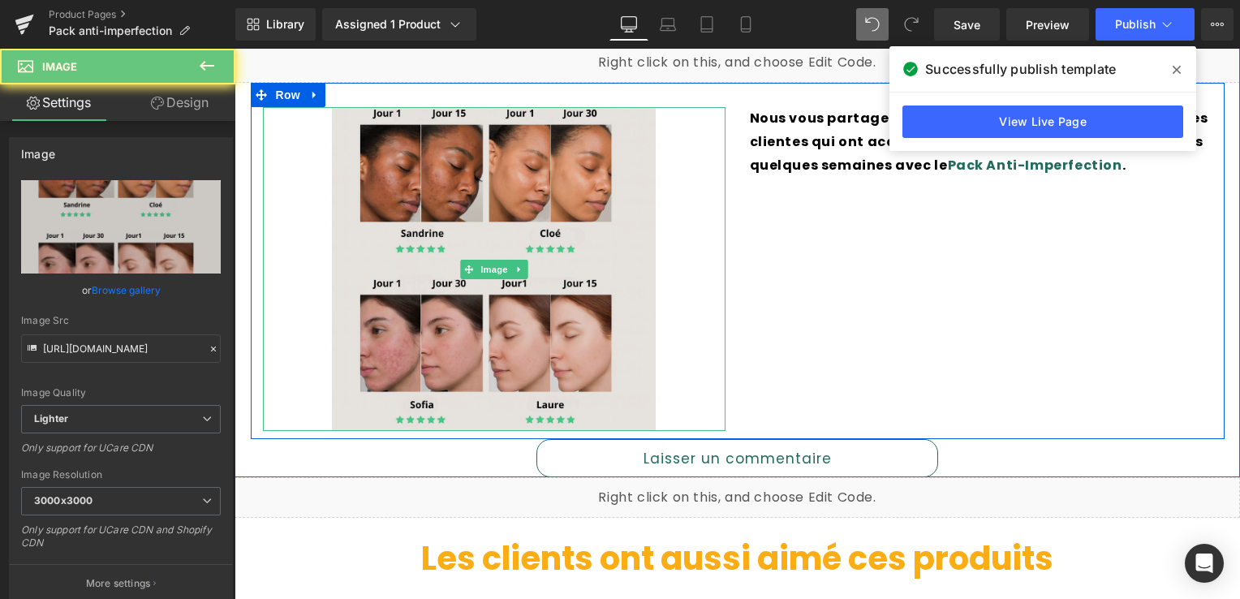
click at [377, 251] on img at bounding box center [494, 269] width 324 height 324
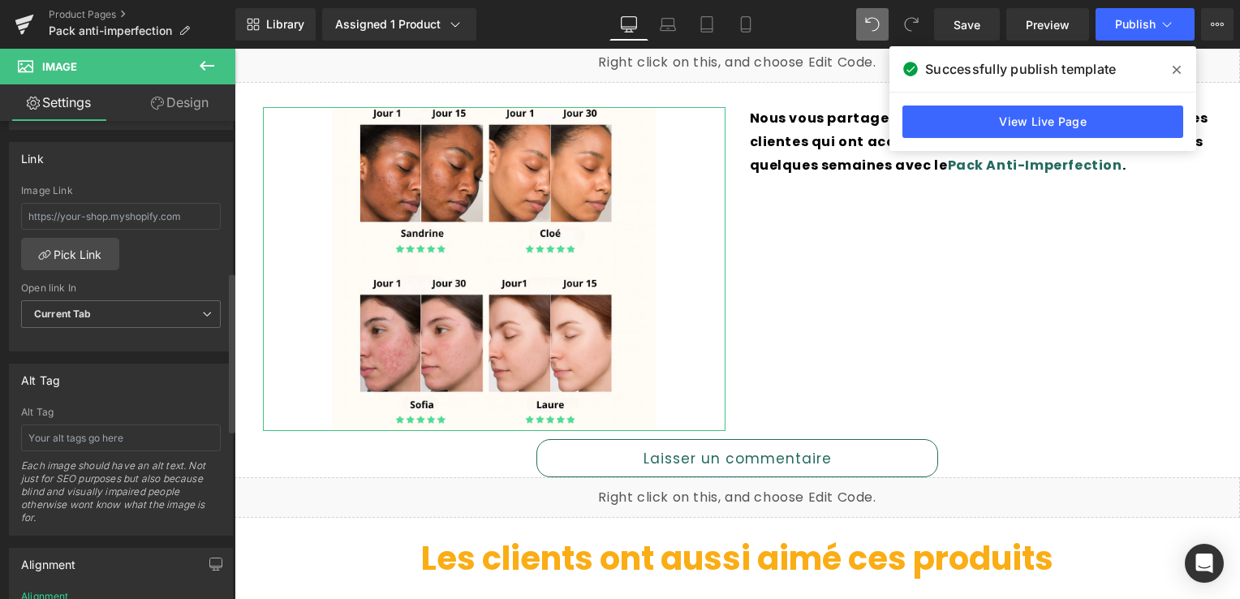
scroll to position [893, 0]
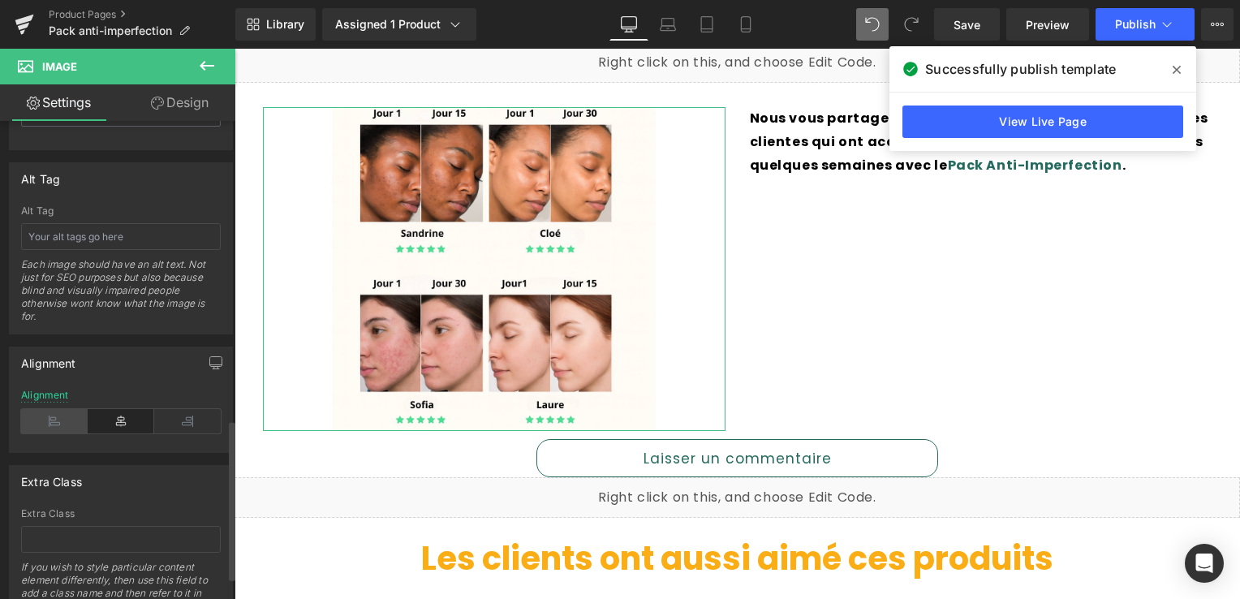
click at [51, 429] on icon at bounding box center [54, 421] width 67 height 24
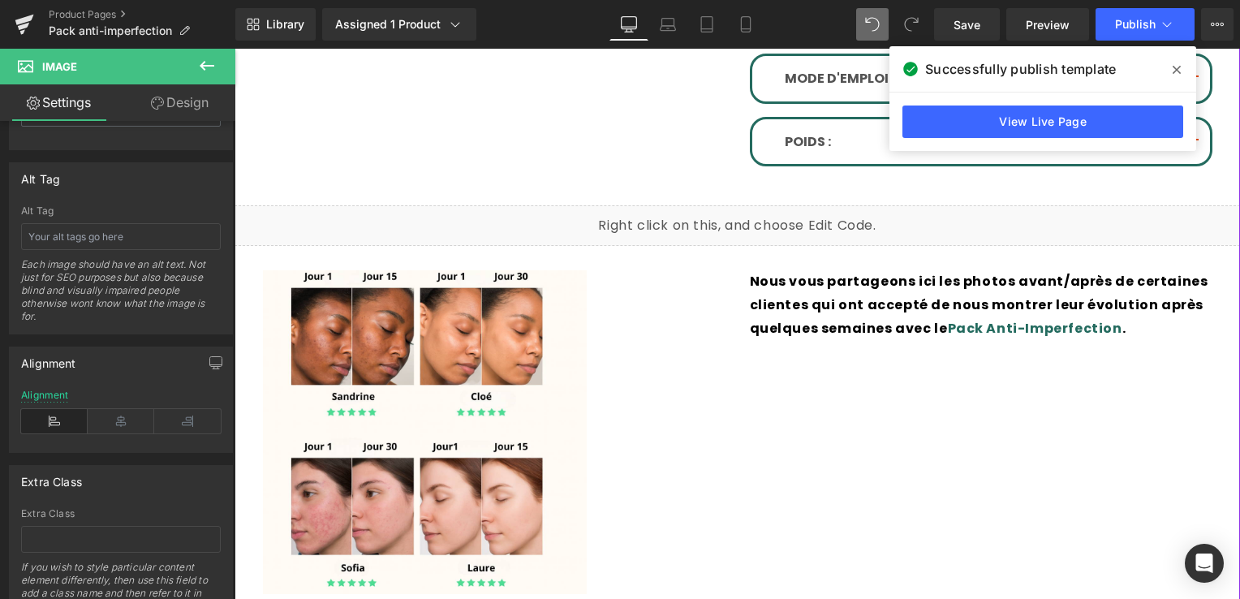
scroll to position [1288, 0]
click at [669, 32] on link "Laptop" at bounding box center [668, 24] width 39 height 32
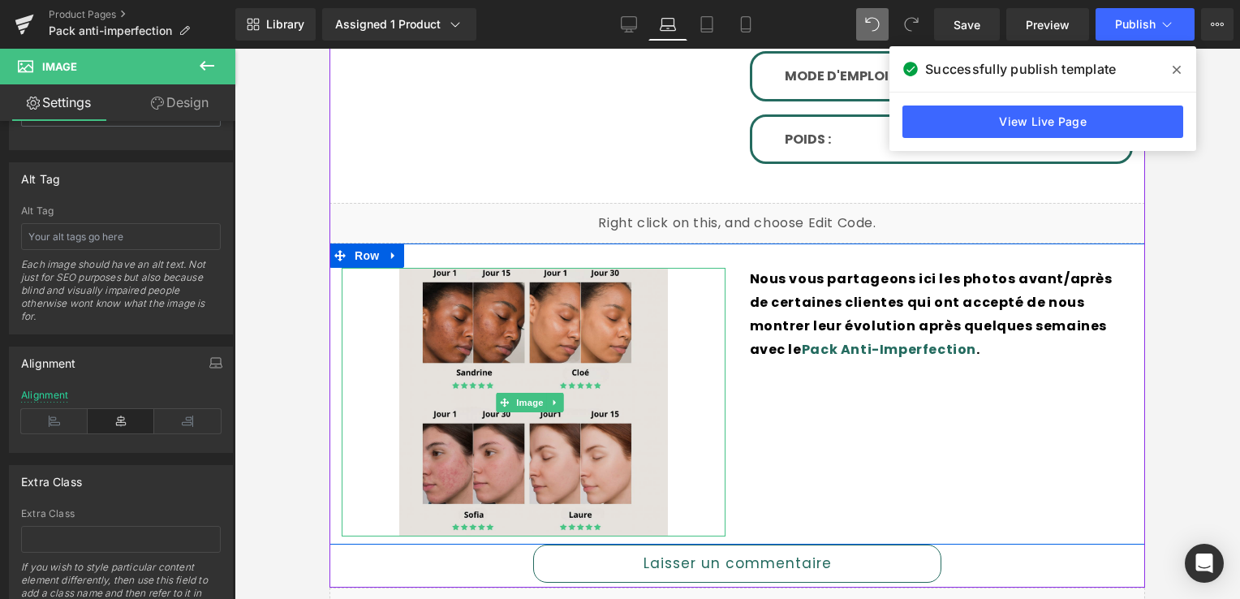
click at [568, 343] on img at bounding box center [533, 402] width 269 height 269
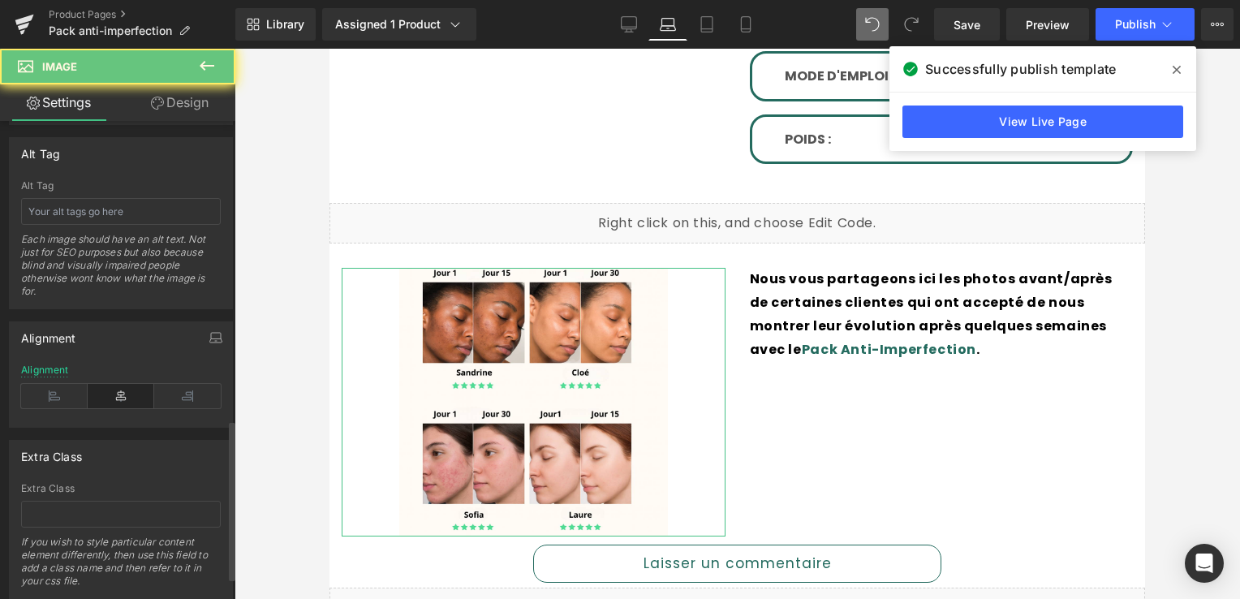
scroll to position [960, 0]
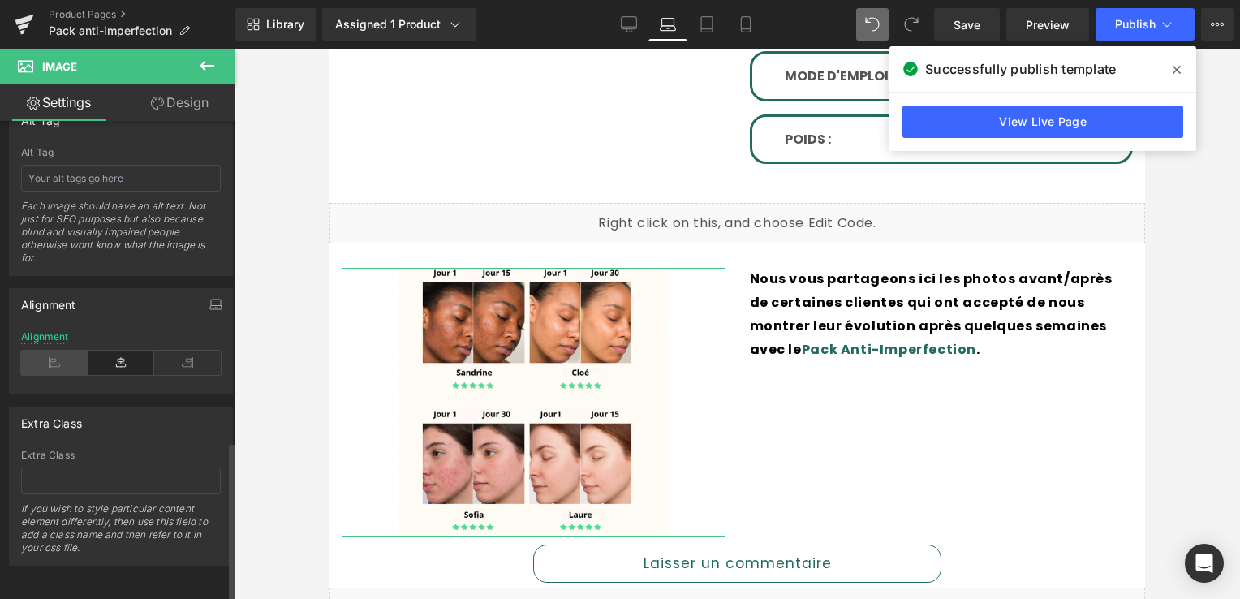
click at [70, 351] on icon at bounding box center [54, 363] width 67 height 24
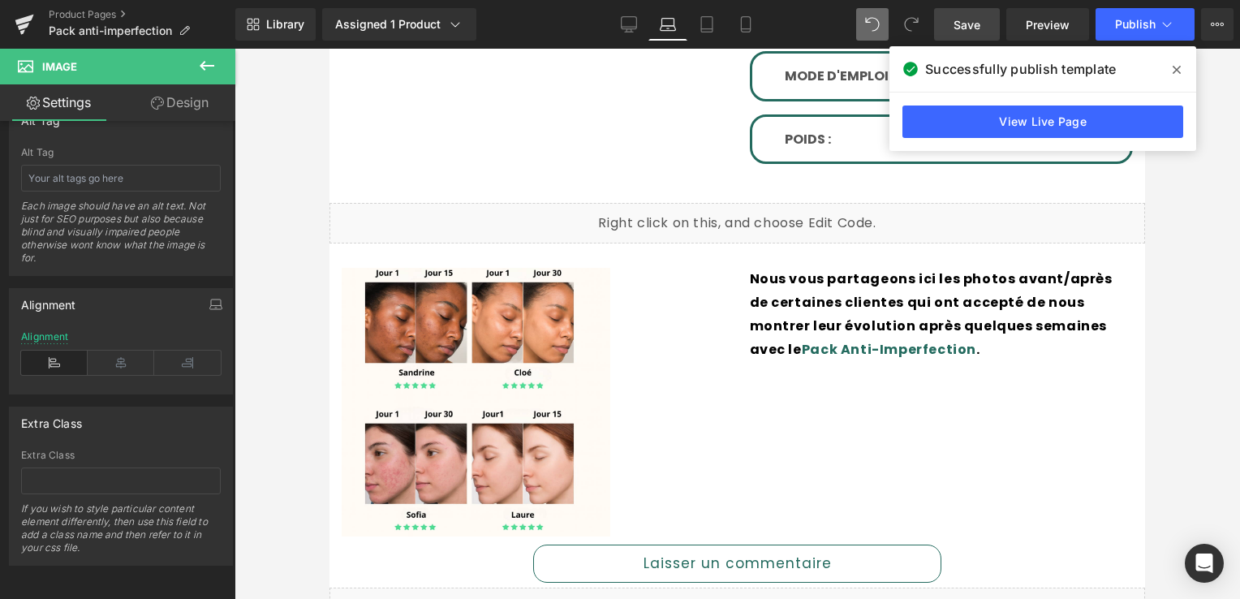
click at [960, 18] on span "Save" at bounding box center [967, 24] width 27 height 17
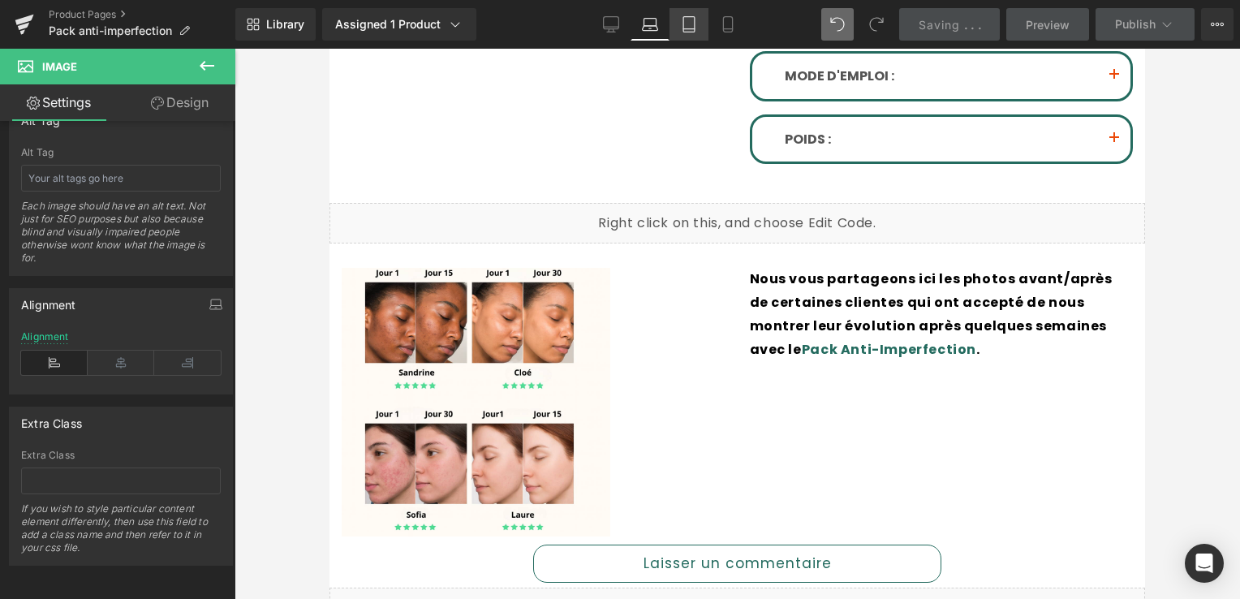
click at [698, 22] on link "Tablet" at bounding box center [689, 24] width 39 height 32
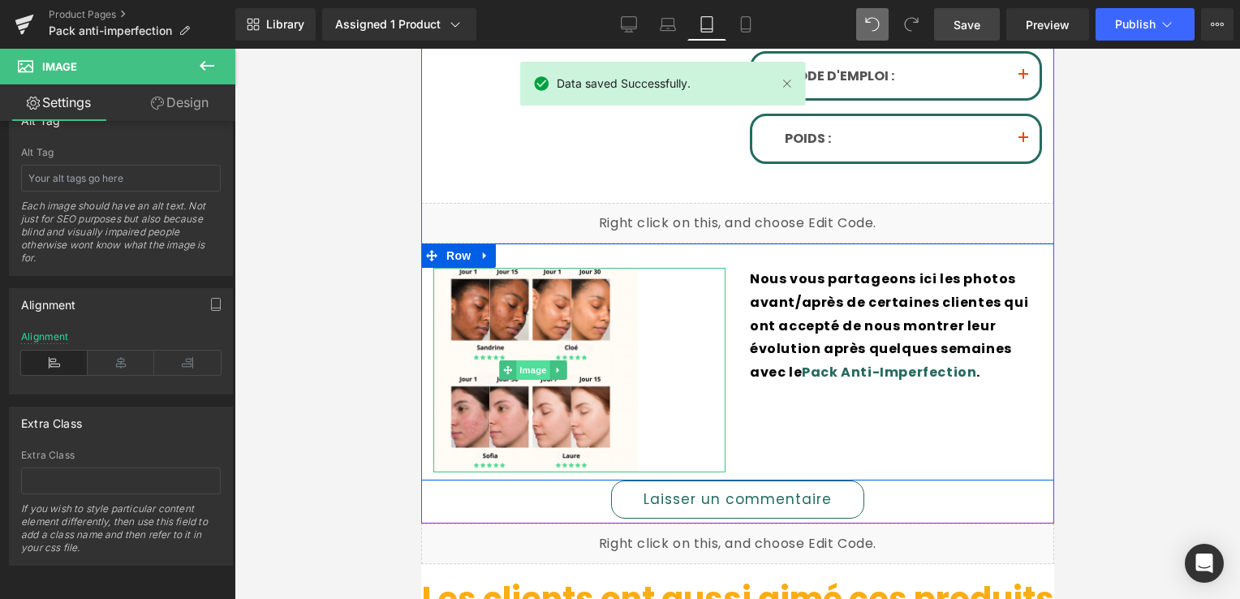
click at [527, 360] on span "Image" at bounding box center [533, 369] width 34 height 19
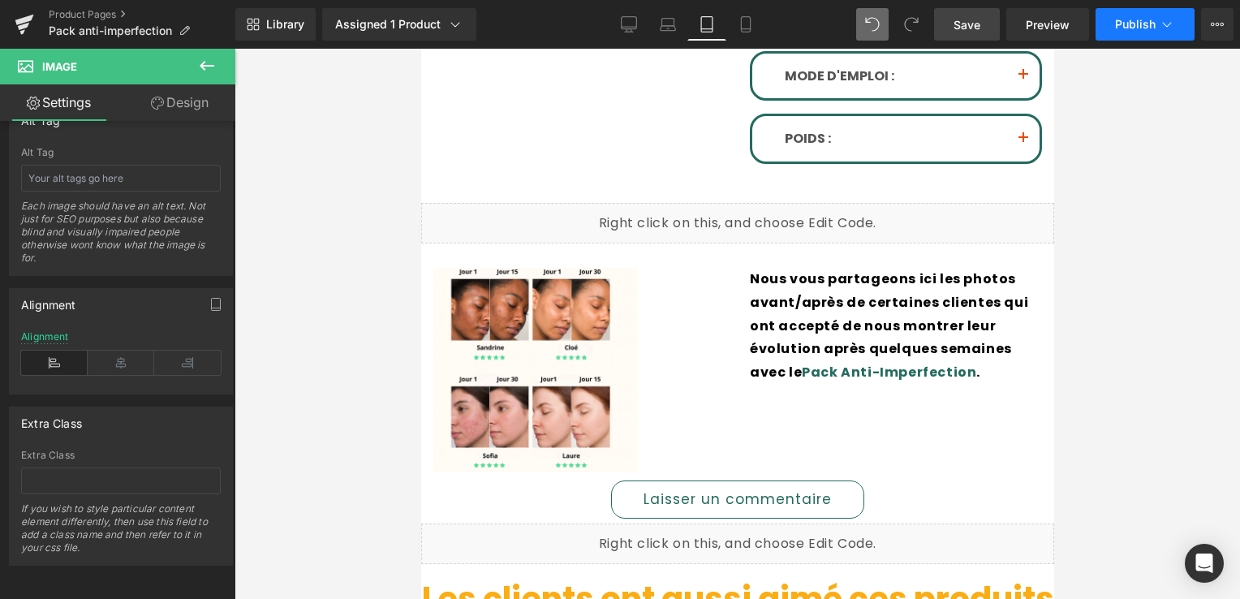
click at [1117, 25] on span "Publish" at bounding box center [1135, 24] width 41 height 13
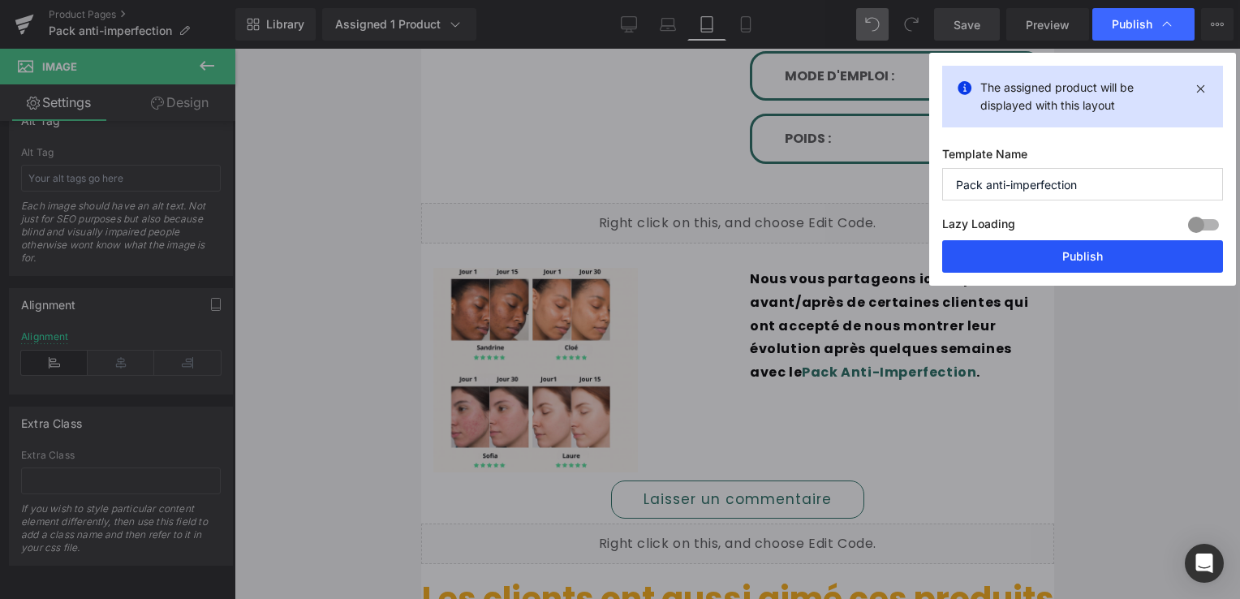
click at [1019, 258] on button "Publish" at bounding box center [1083, 256] width 281 height 32
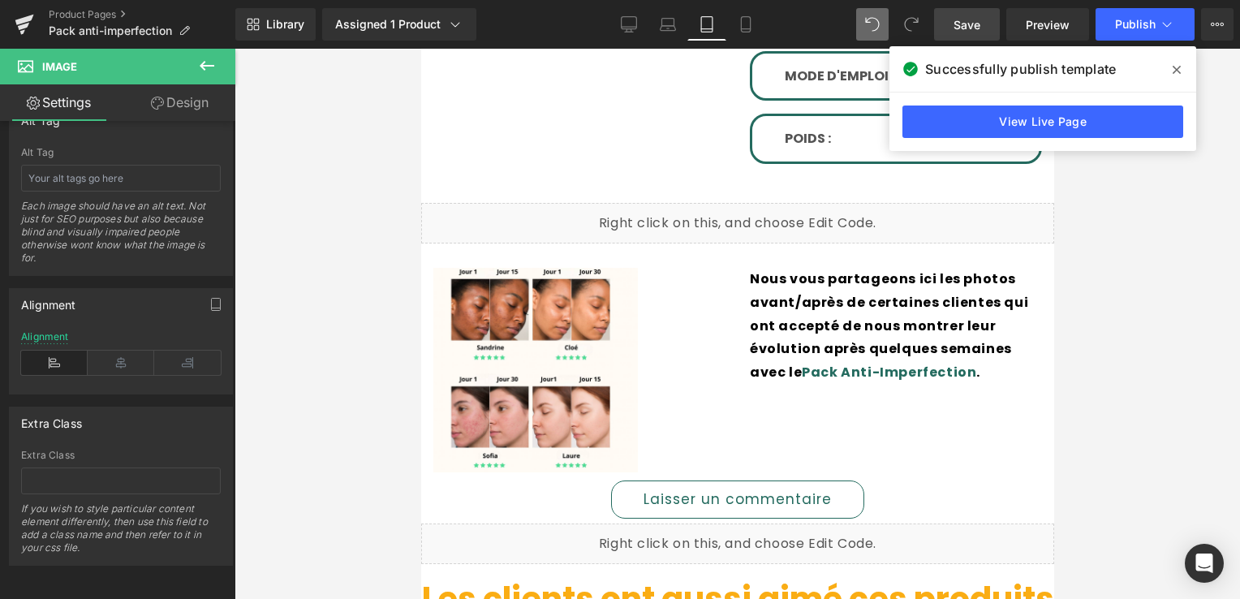
click at [1184, 62] on span at bounding box center [1177, 70] width 26 height 26
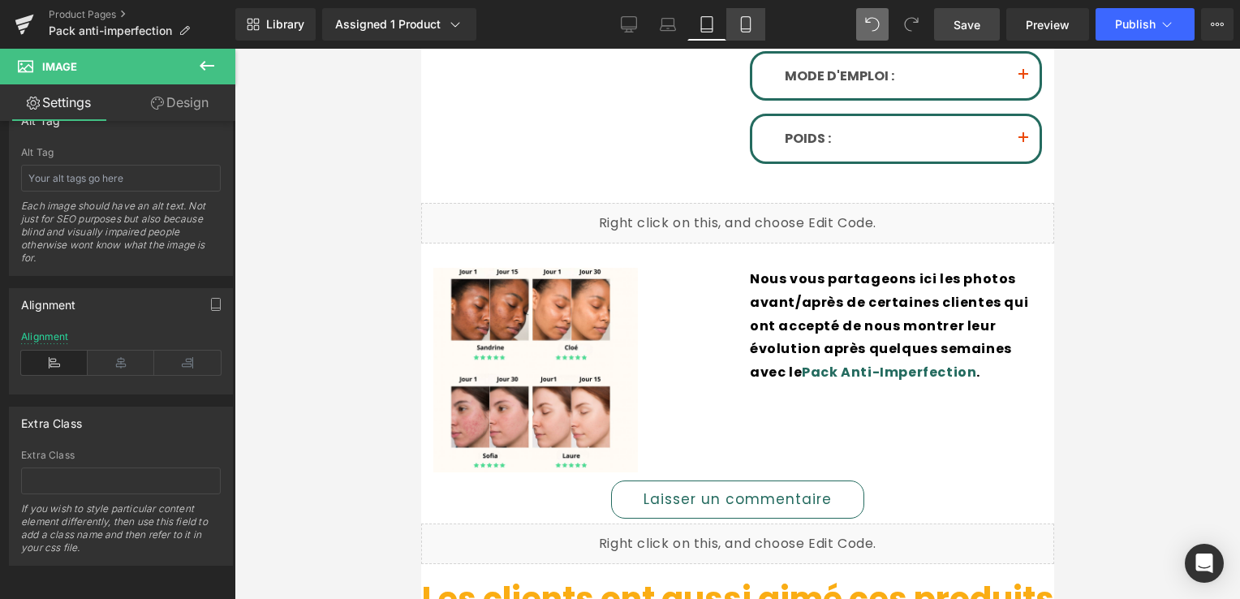
drag, startPoint x: 744, startPoint y: 31, endPoint x: 731, endPoint y: 31, distance: 13.0
click at [739, 31] on icon at bounding box center [746, 24] width 16 height 16
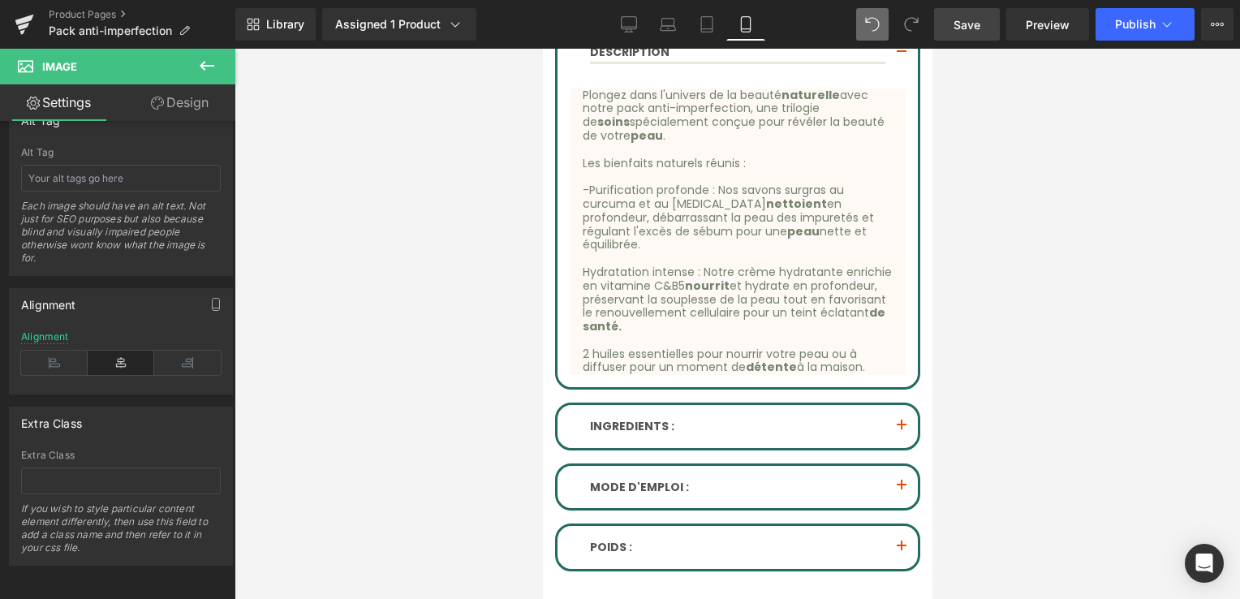
scroll to position [1585, 0]
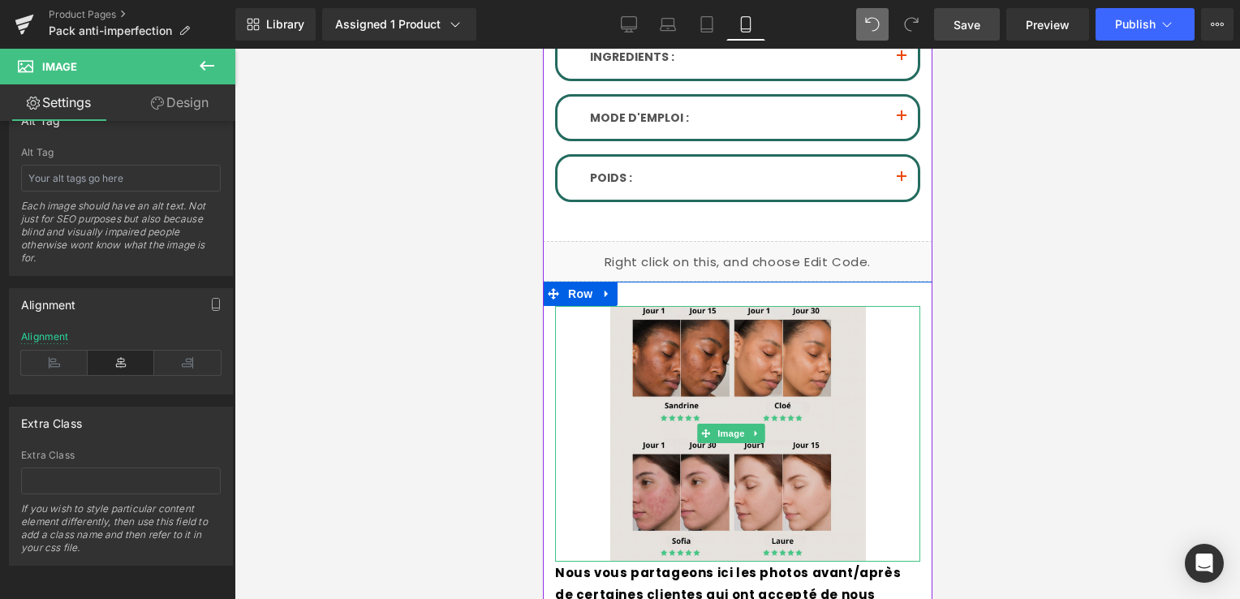
click at [678, 386] on img at bounding box center [738, 434] width 256 height 256
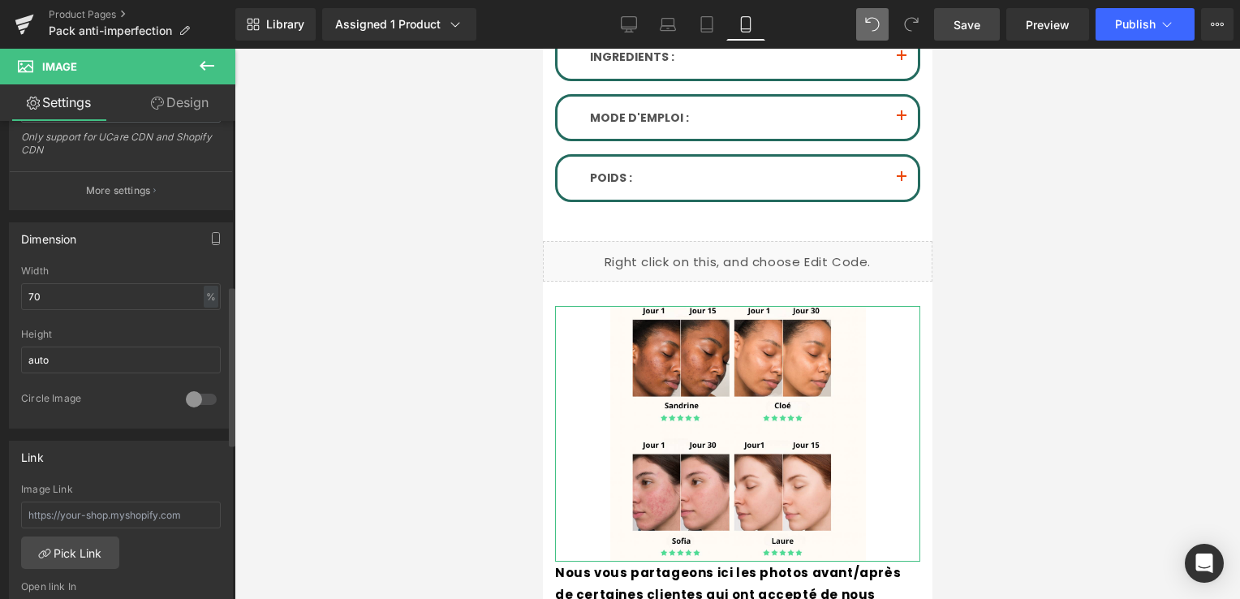
scroll to position [391, 0]
click at [58, 291] on input "70" at bounding box center [121, 298] width 200 height 27
drag, startPoint x: 58, startPoint y: 291, endPoint x: 15, endPoint y: 287, distance: 44.0
click at [32, 289] on input "70" at bounding box center [121, 298] width 200 height 27
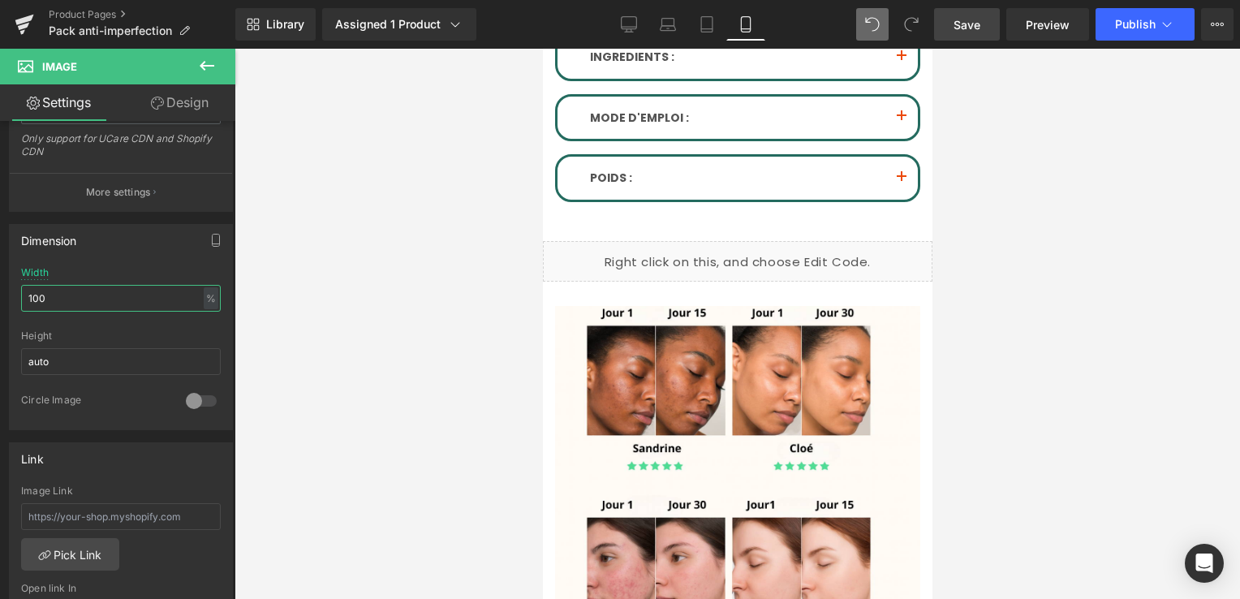
type input "100"
click at [963, 14] on link "Save" at bounding box center [967, 24] width 66 height 32
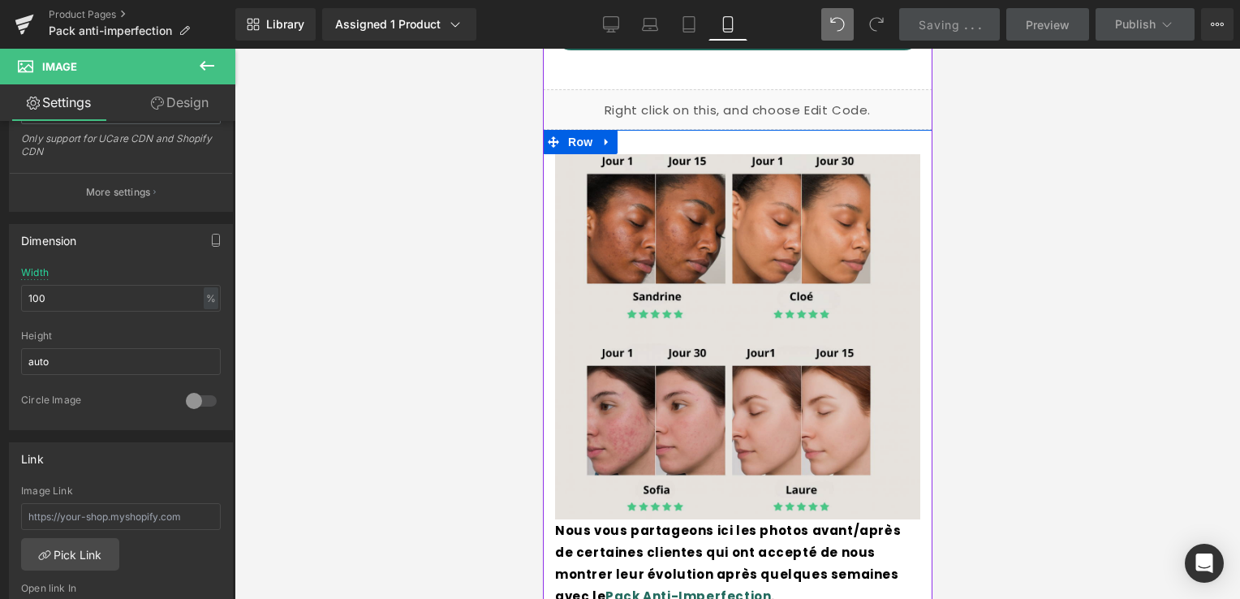
scroll to position [1747, 0]
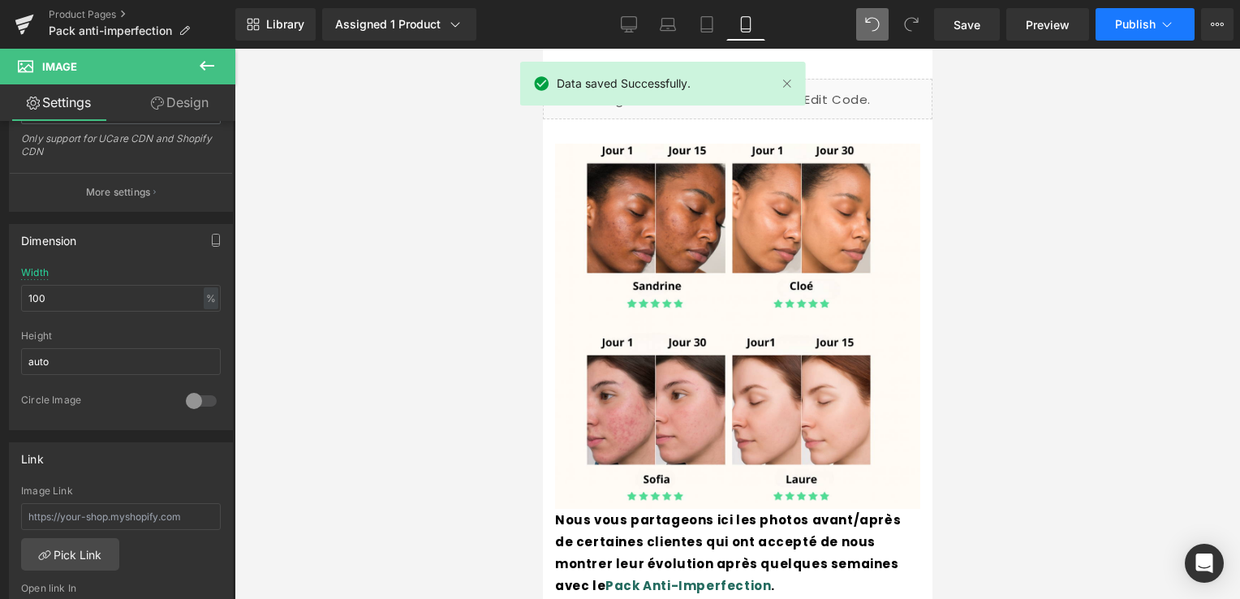
click at [1164, 19] on icon at bounding box center [1167, 24] width 16 height 16
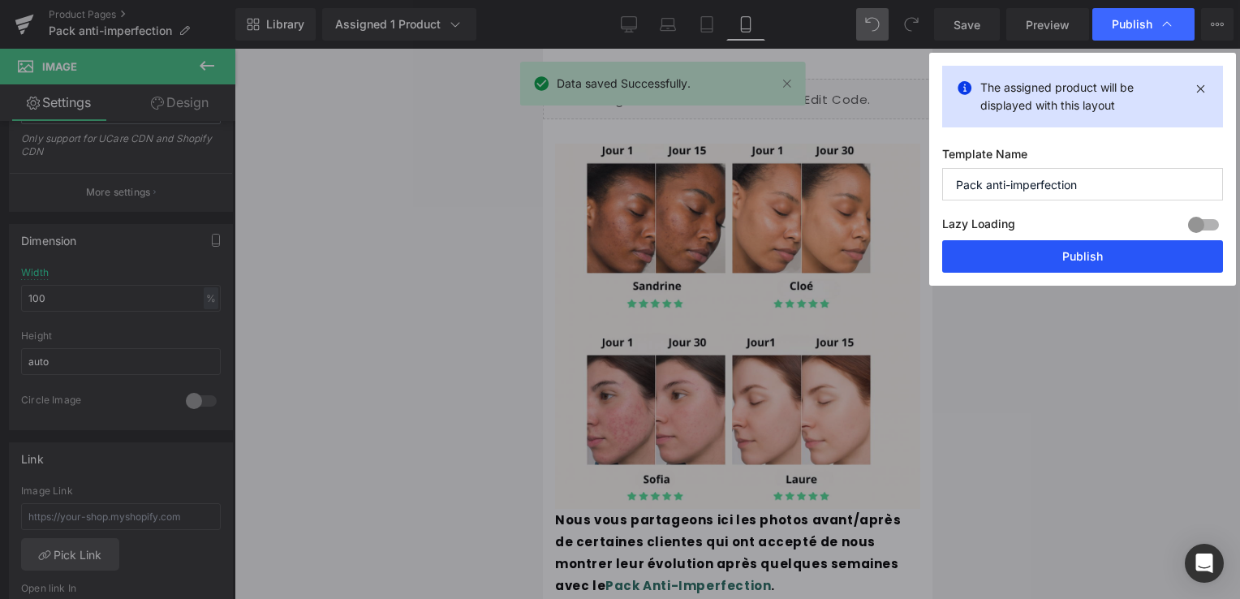
click at [1105, 253] on button "Publish" at bounding box center [1083, 256] width 281 height 32
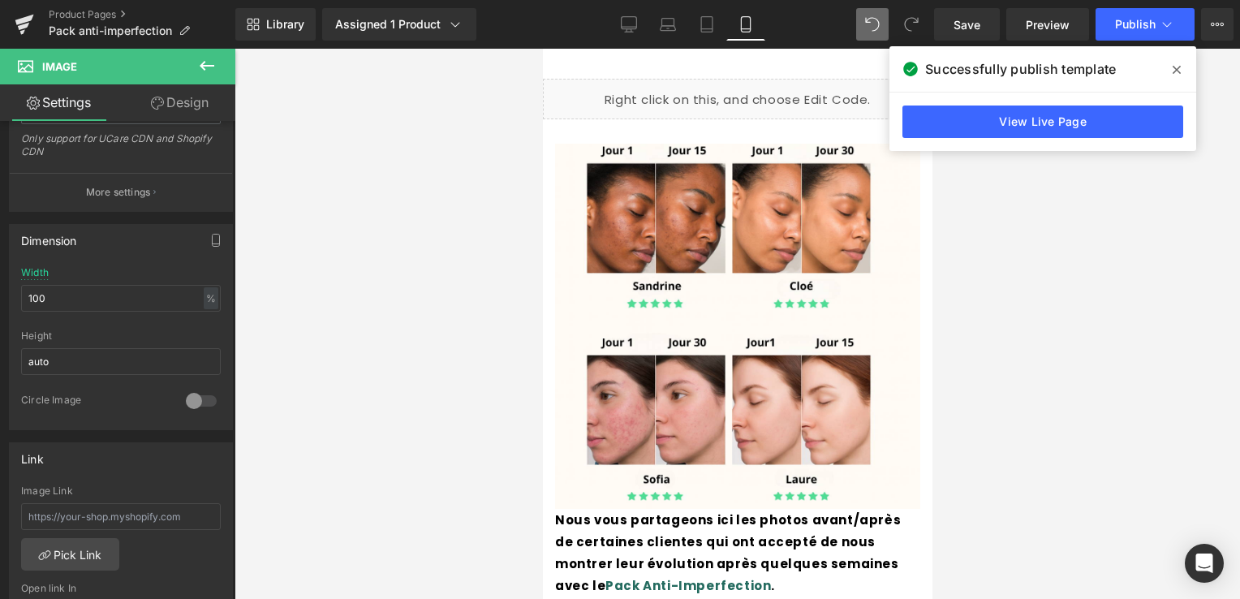
click at [1183, 72] on span at bounding box center [1177, 70] width 26 height 26
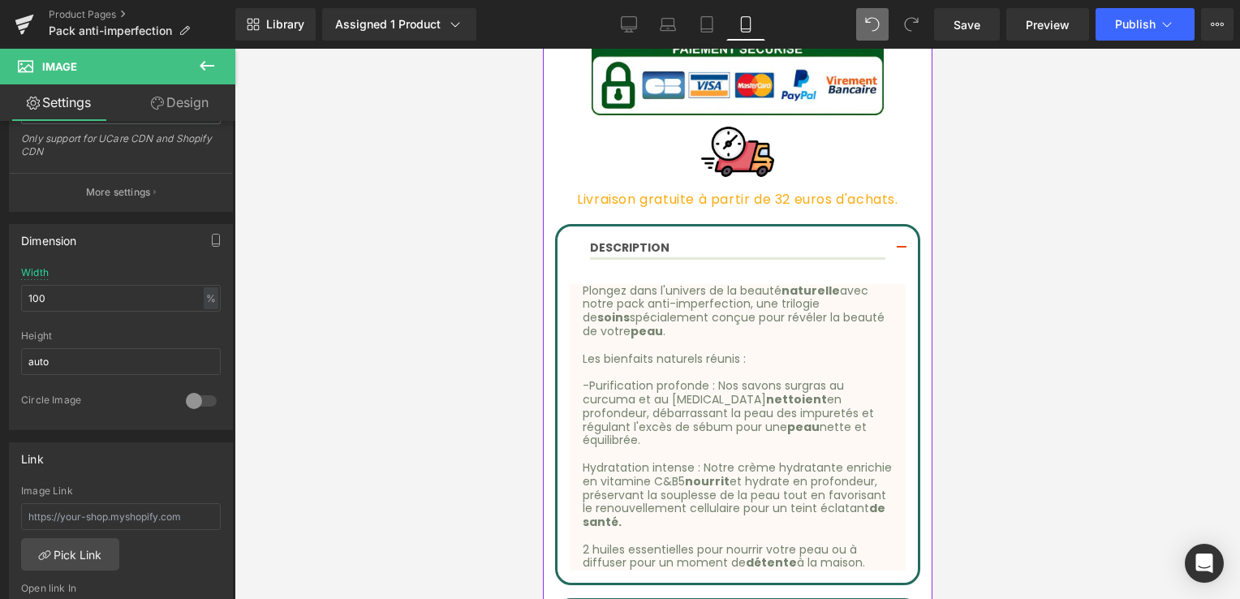
scroll to position [854, 0]
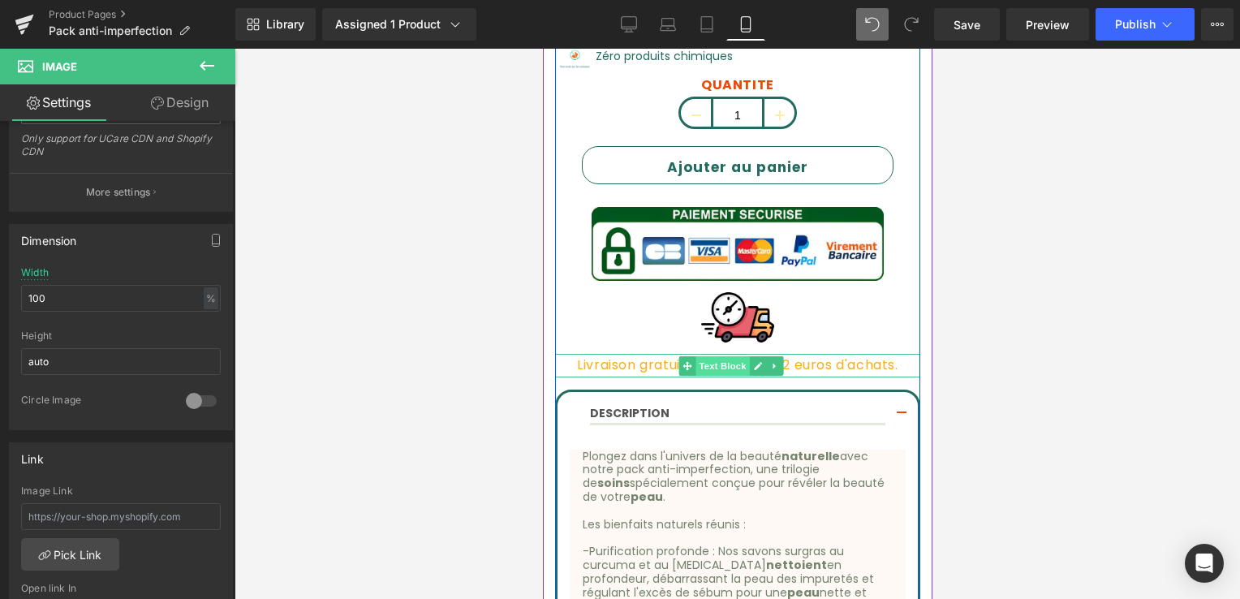
click at [709, 356] on span "Text Block" at bounding box center [723, 365] width 54 height 19
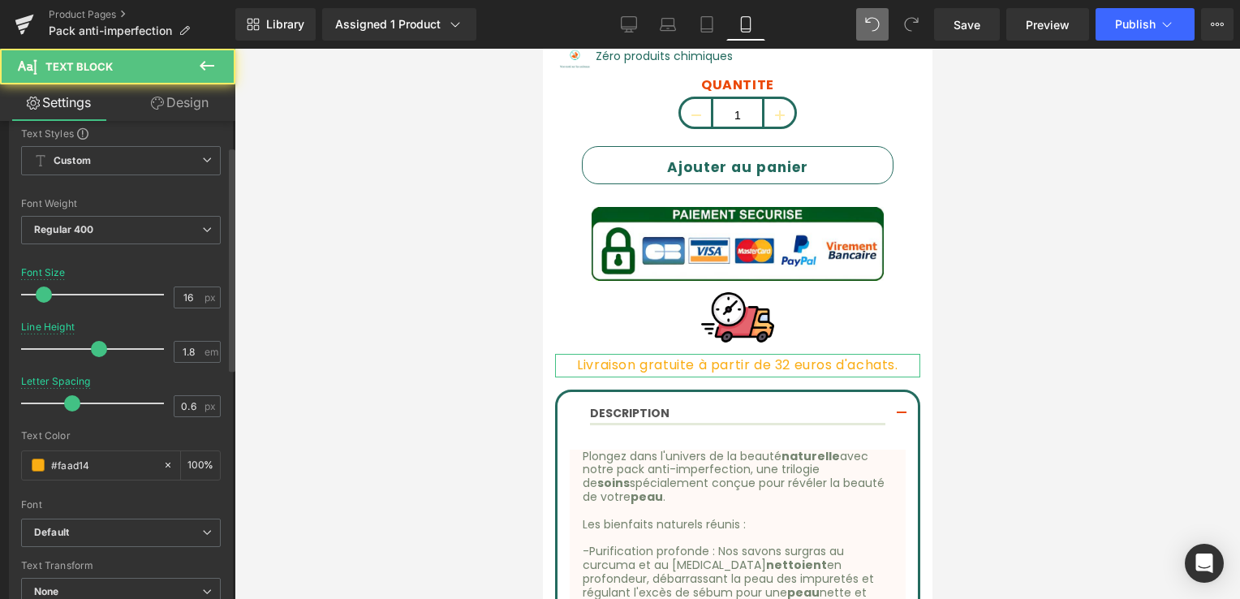
scroll to position [81, 0]
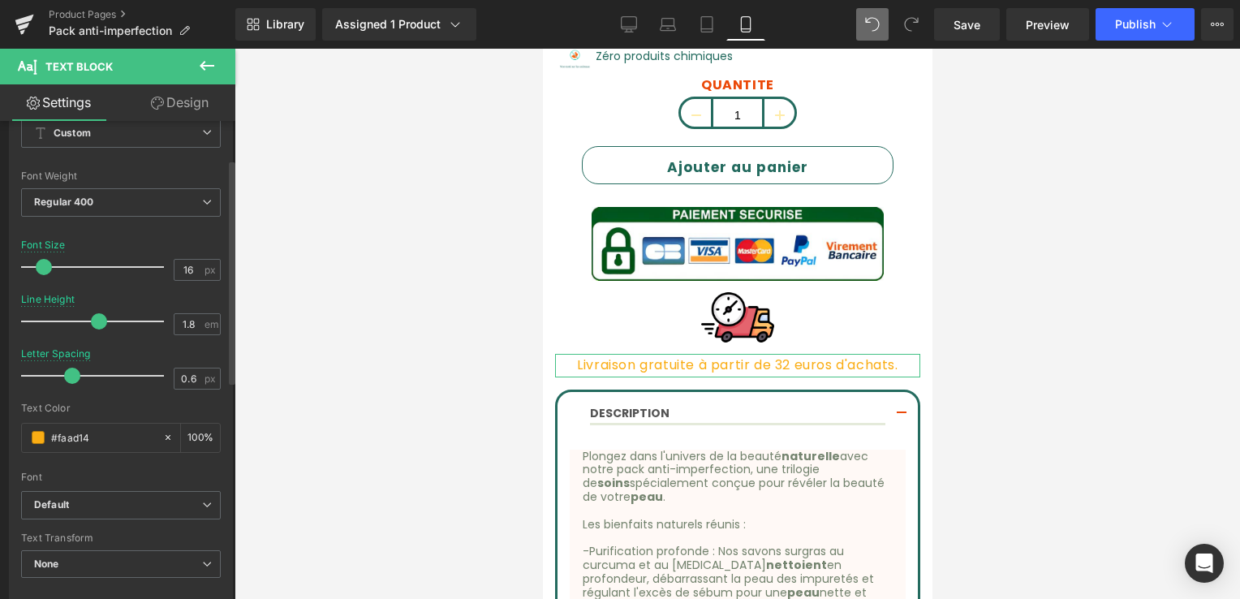
click at [44, 269] on span at bounding box center [44, 267] width 16 height 16
click at [43, 269] on span at bounding box center [44, 267] width 16 height 16
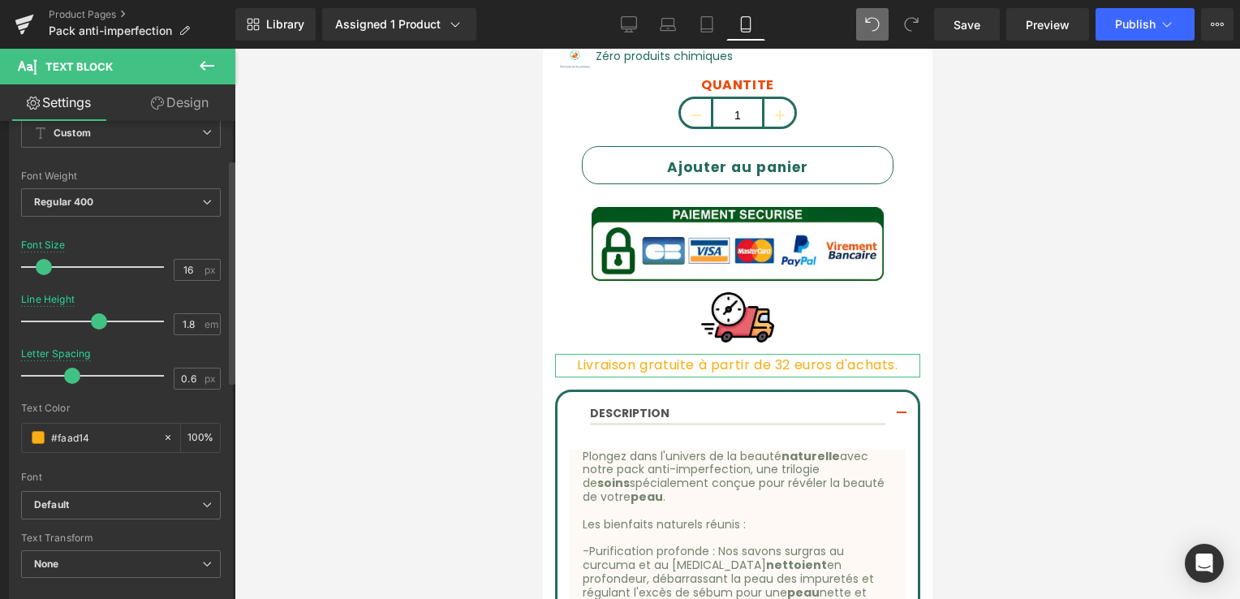
click at [43, 269] on span at bounding box center [44, 267] width 16 height 16
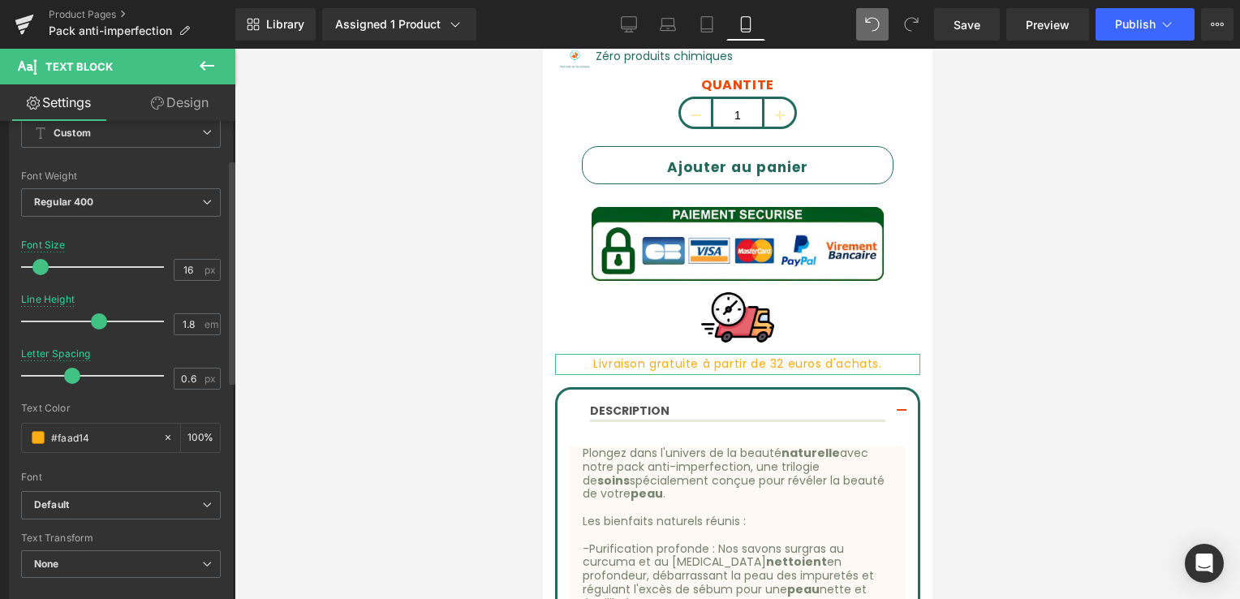
click at [41, 268] on span at bounding box center [40, 267] width 16 height 16
drag, startPoint x: 91, startPoint y: 437, endPoint x: 48, endPoint y: 427, distance: 44.1
click at [73, 431] on input "#faad14" at bounding box center [103, 438] width 104 height 18
drag, startPoint x: 48, startPoint y: 427, endPoint x: 51, endPoint y: 437, distance: 10.3
click at [24, 429] on div "#faad14" at bounding box center [92, 438] width 140 height 28
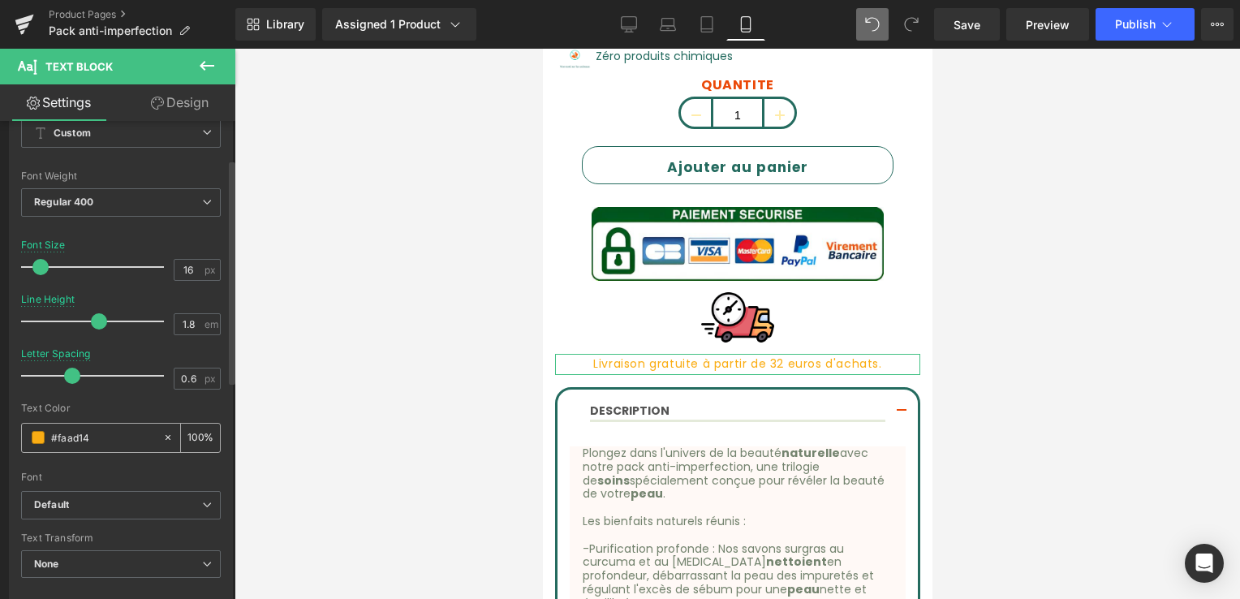
click at [106, 438] on input "#faad14" at bounding box center [103, 438] width 104 height 18
click at [162, 438] on icon at bounding box center [167, 437] width 11 height 11
drag, startPoint x: 82, startPoint y: 437, endPoint x: 19, endPoint y: 442, distance: 63.5
click at [15, 442] on div "Text Styles Custom Custom Setup Global Style Custom Setup Global Style Thin 100…" at bounding box center [121, 350] width 222 height 502
type input "none"
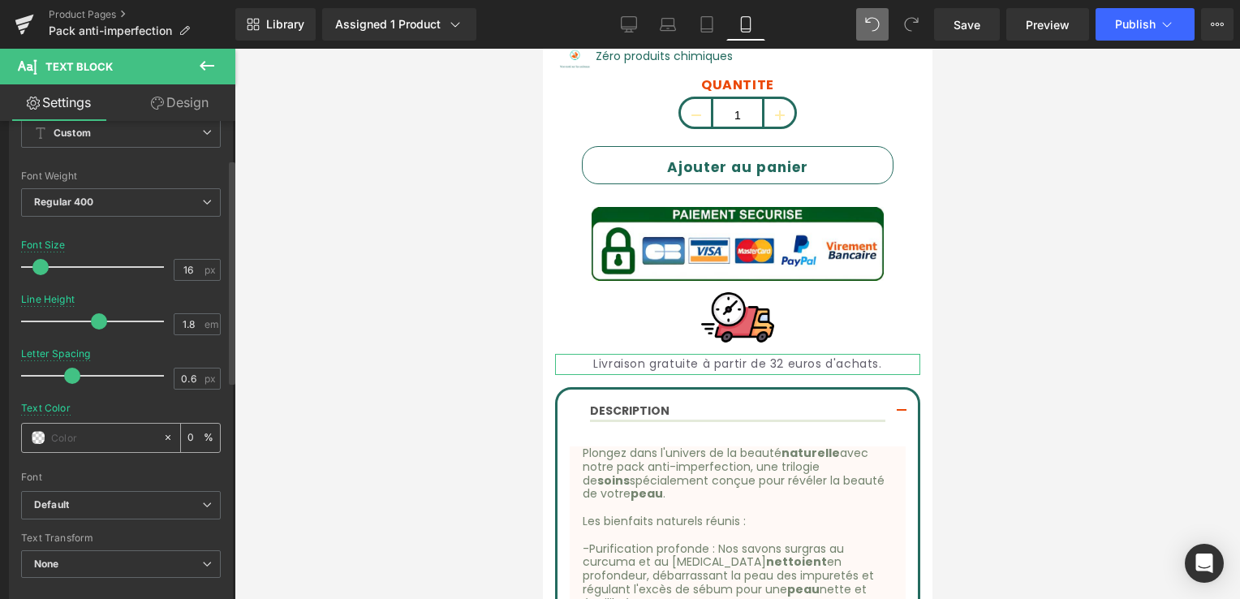
paste input "#246b5f"
type input "#246b5f"
click at [110, 465] on div at bounding box center [121, 466] width 200 height 11
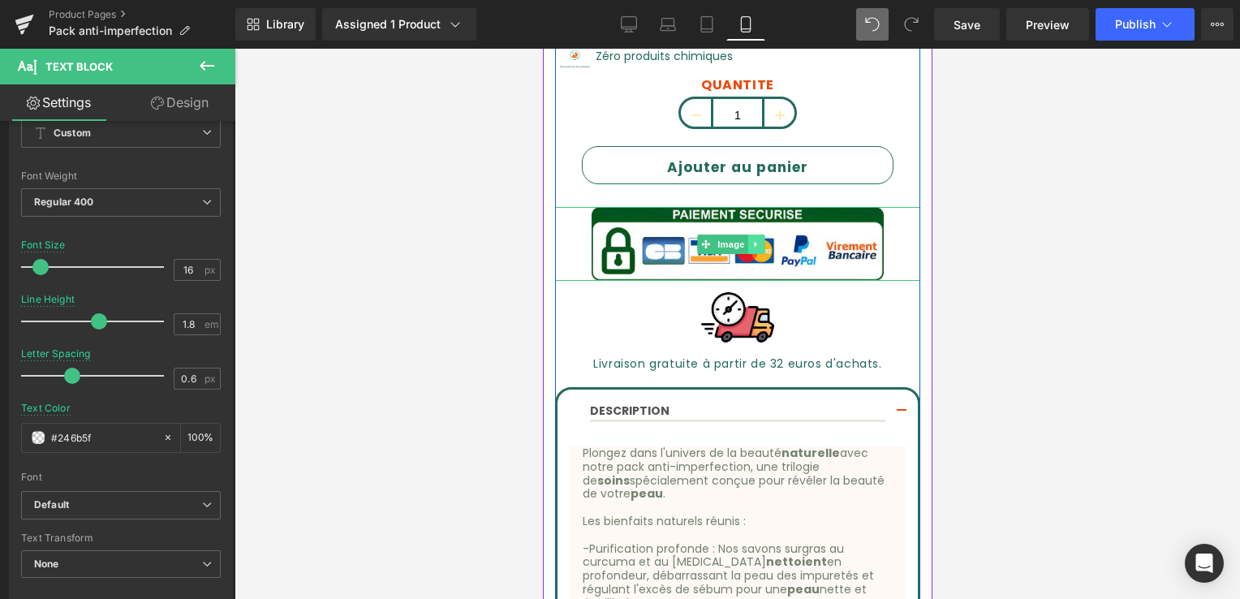
click at [757, 239] on icon at bounding box center [756, 244] width 9 height 10
click at [585, 290] on div at bounding box center [736, 317] width 365 height 73
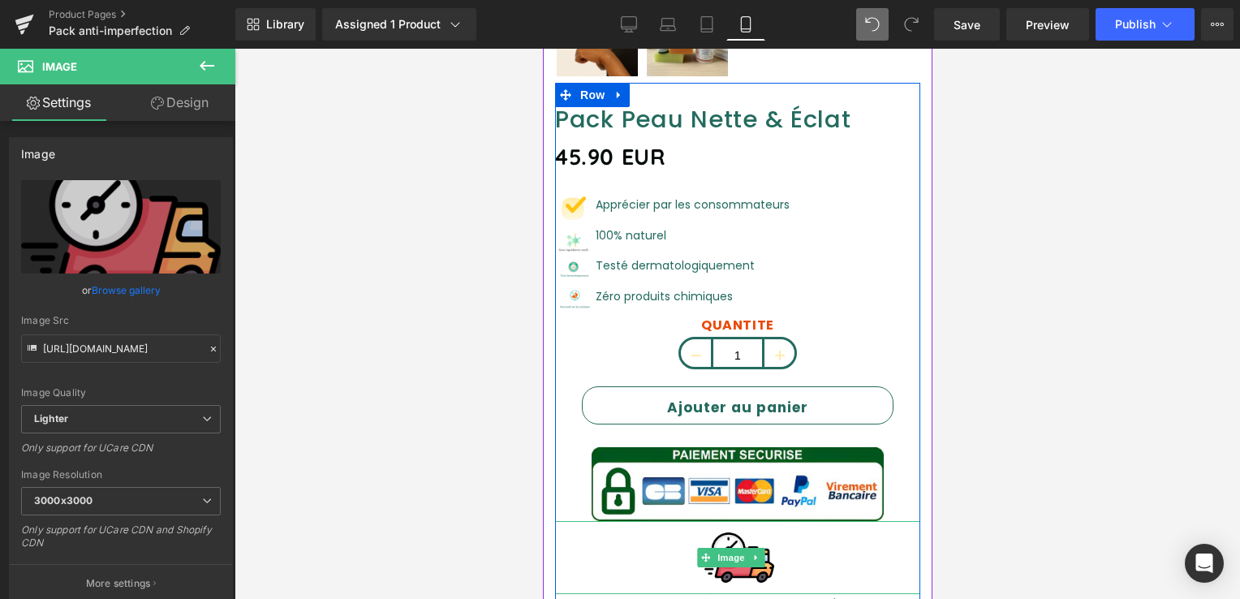
scroll to position [610, 0]
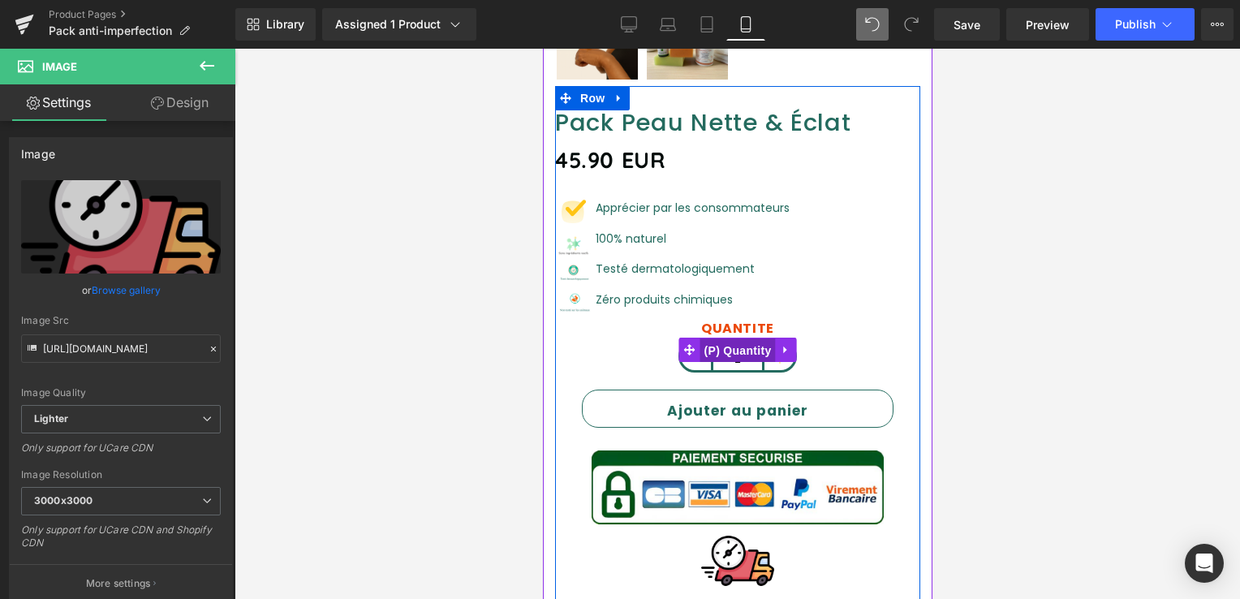
click at [700, 344] on span "(P) Quantity" at bounding box center [737, 351] width 75 height 24
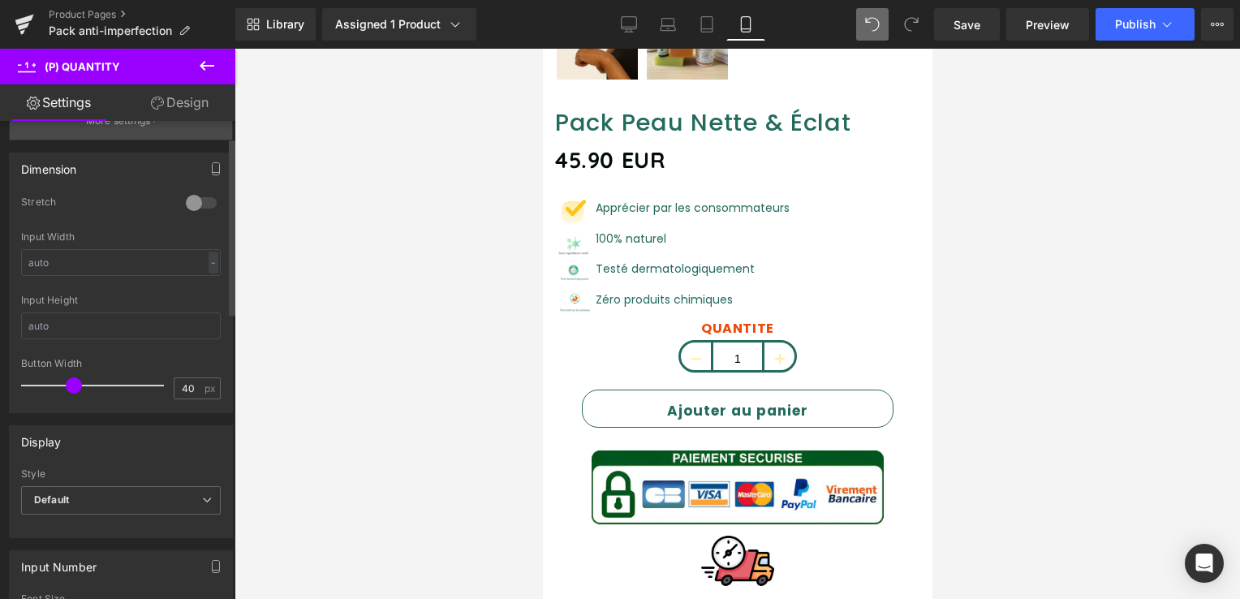
scroll to position [8, 0]
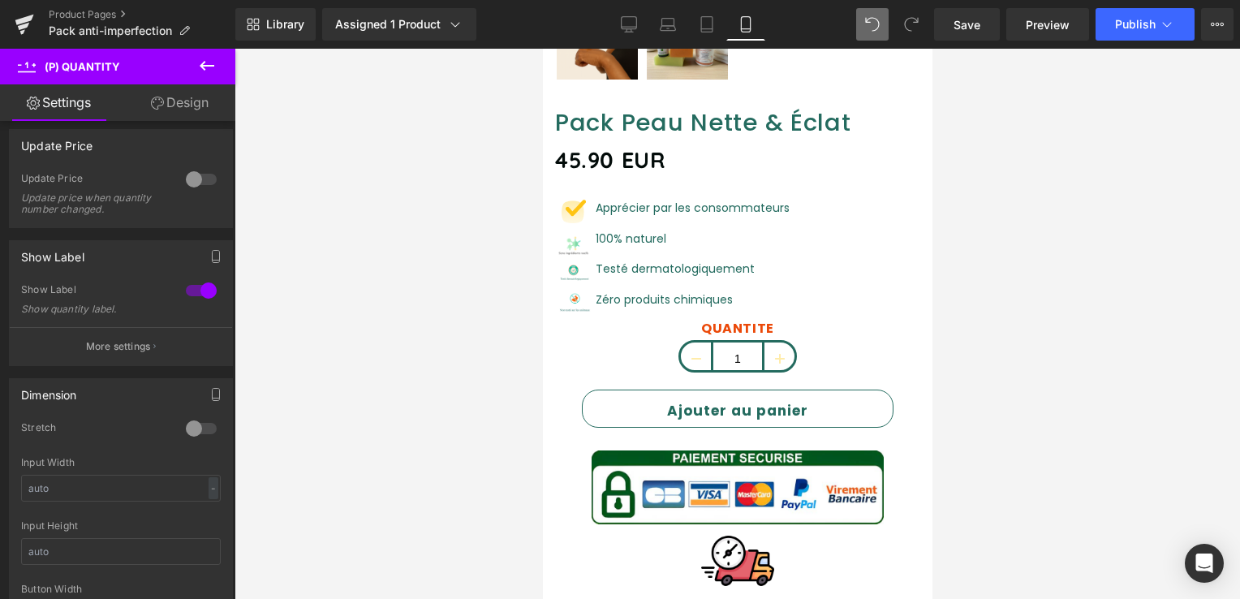
click at [196, 102] on link "Design" at bounding box center [180, 102] width 118 height 37
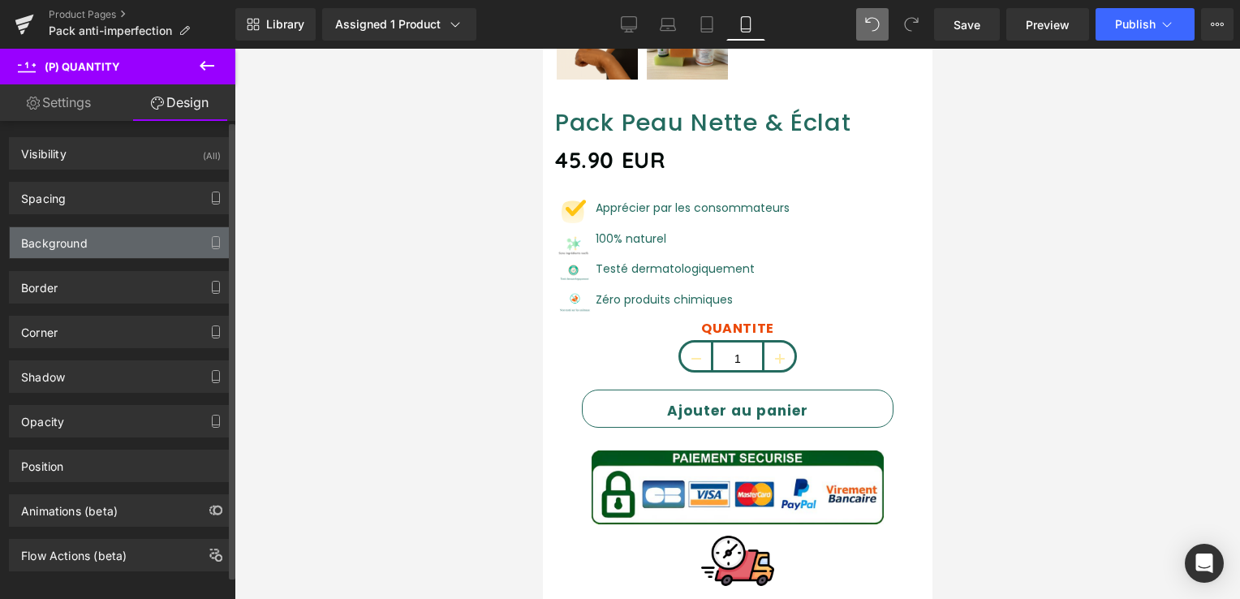
click at [100, 239] on div "Background" at bounding box center [121, 242] width 222 height 31
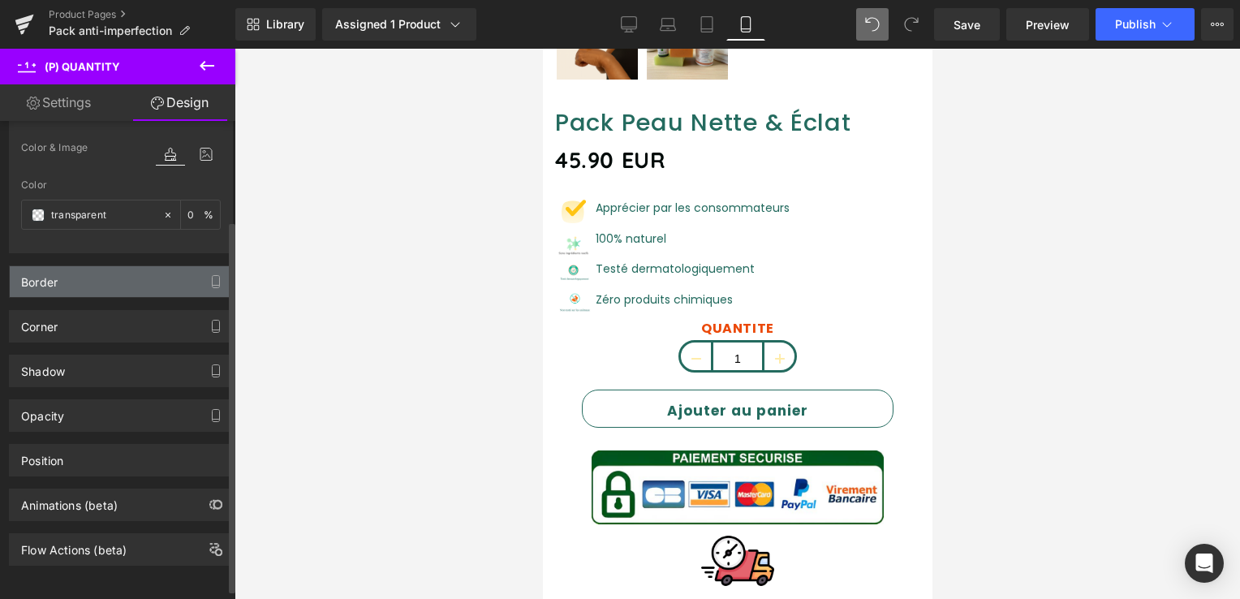
scroll to position [0, 0]
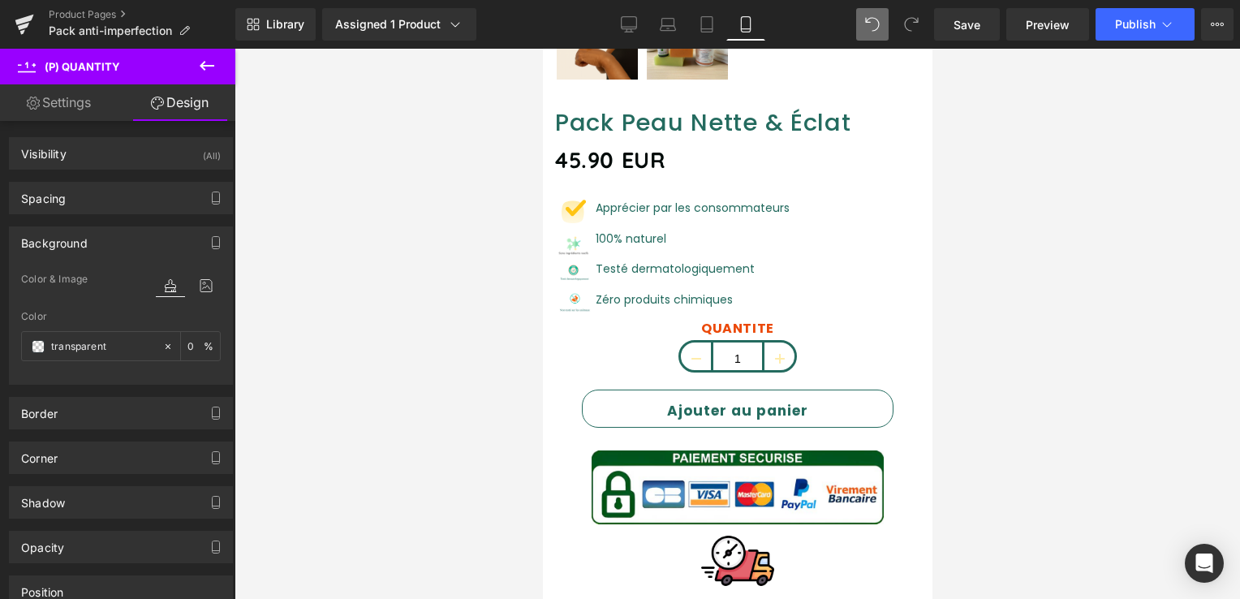
click at [71, 108] on link "Settings" at bounding box center [59, 102] width 118 height 37
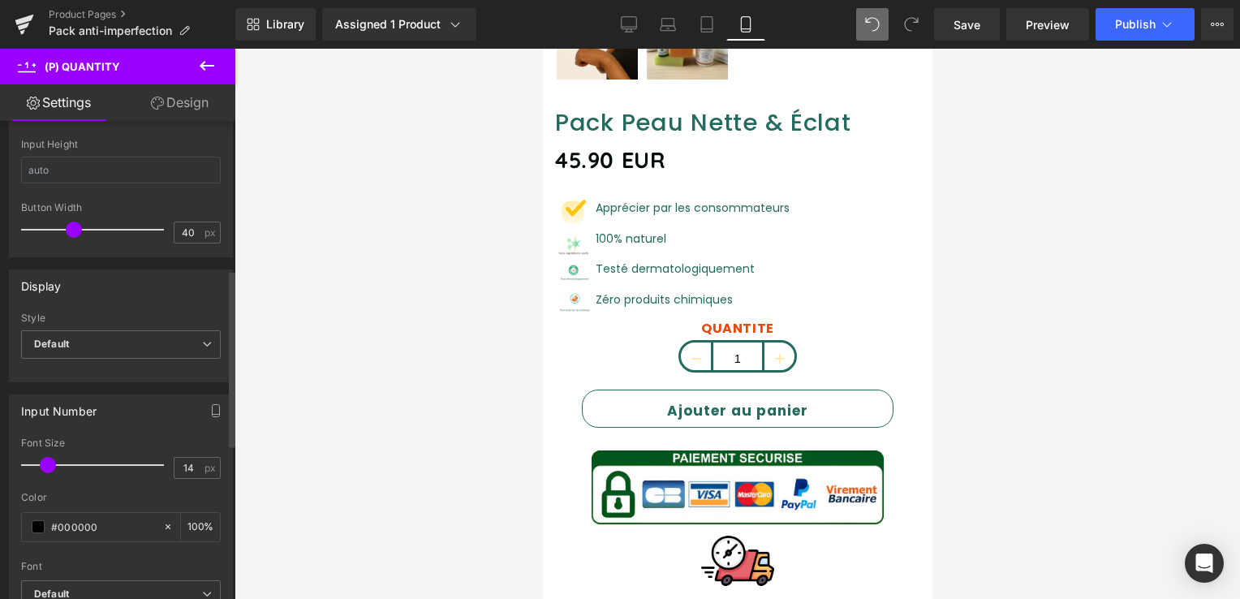
scroll to position [414, 0]
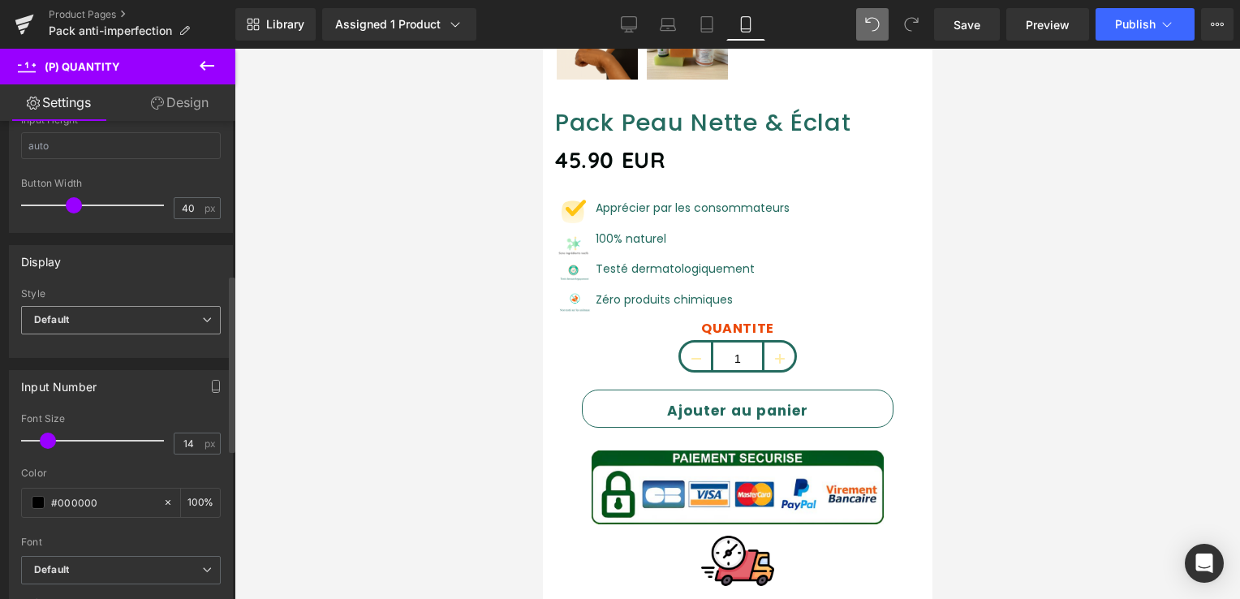
click at [192, 321] on span "Default" at bounding box center [121, 320] width 200 height 28
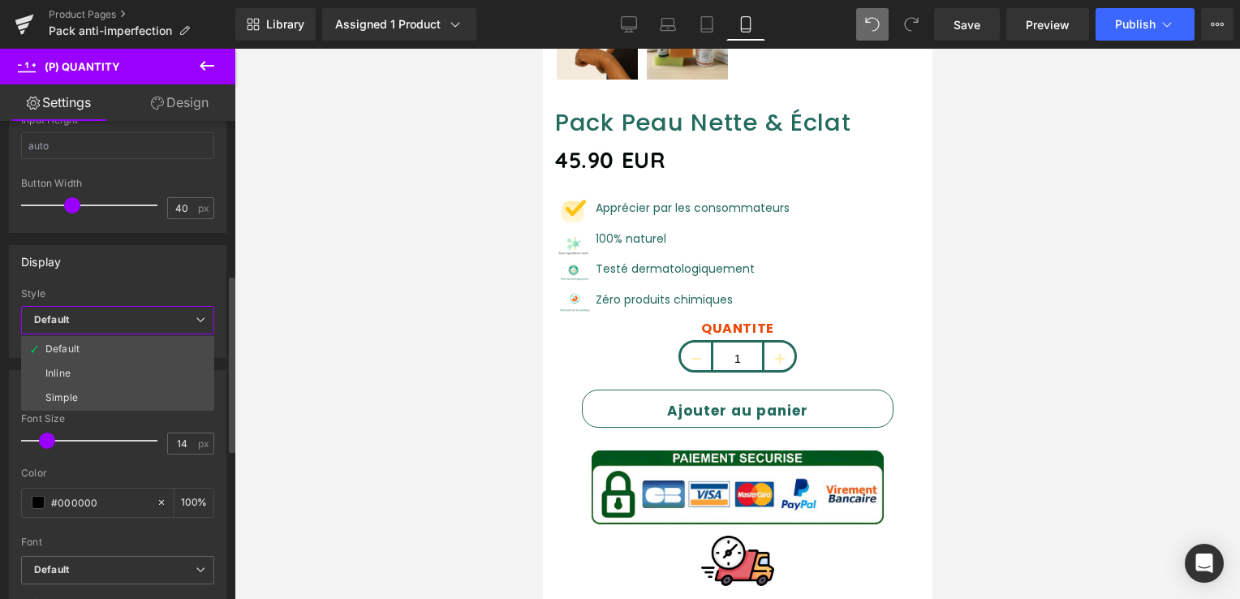
click at [192, 321] on span "Default" at bounding box center [117, 320] width 193 height 28
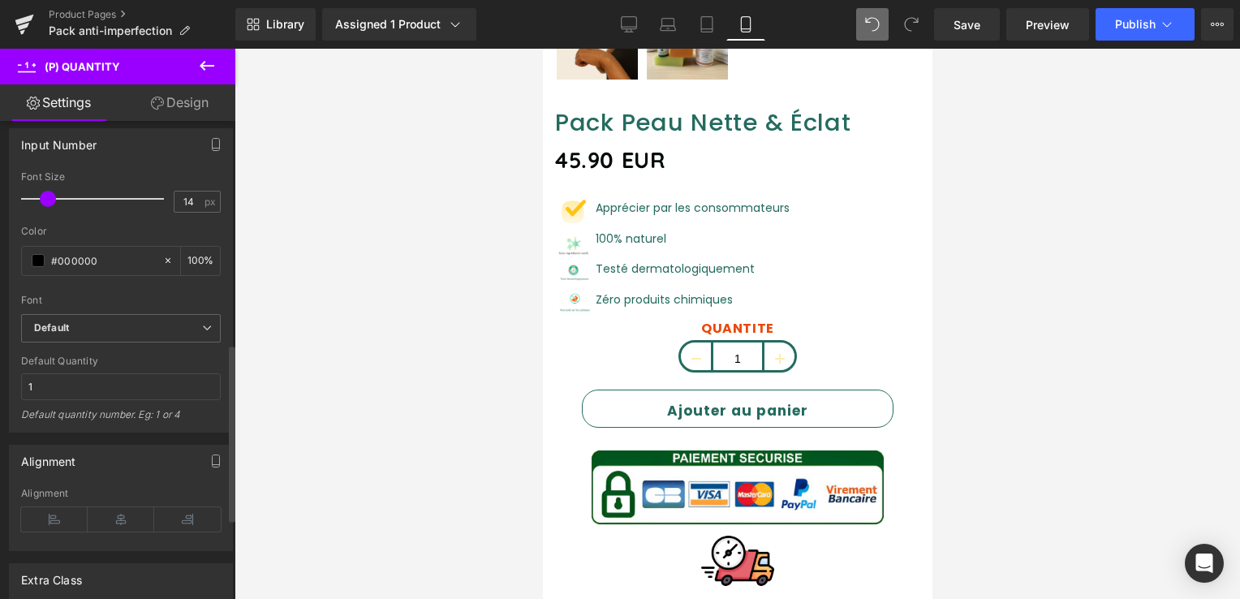
scroll to position [658, 0]
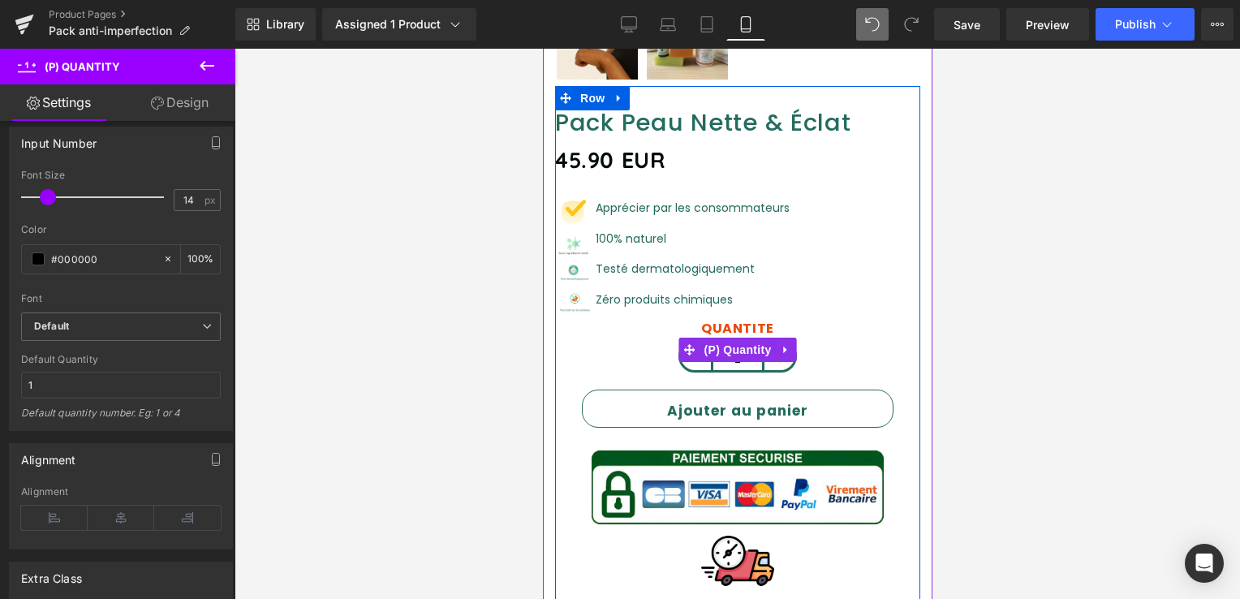
click at [736, 321] on label "QUANTITE" at bounding box center [736, 330] width 365 height 19
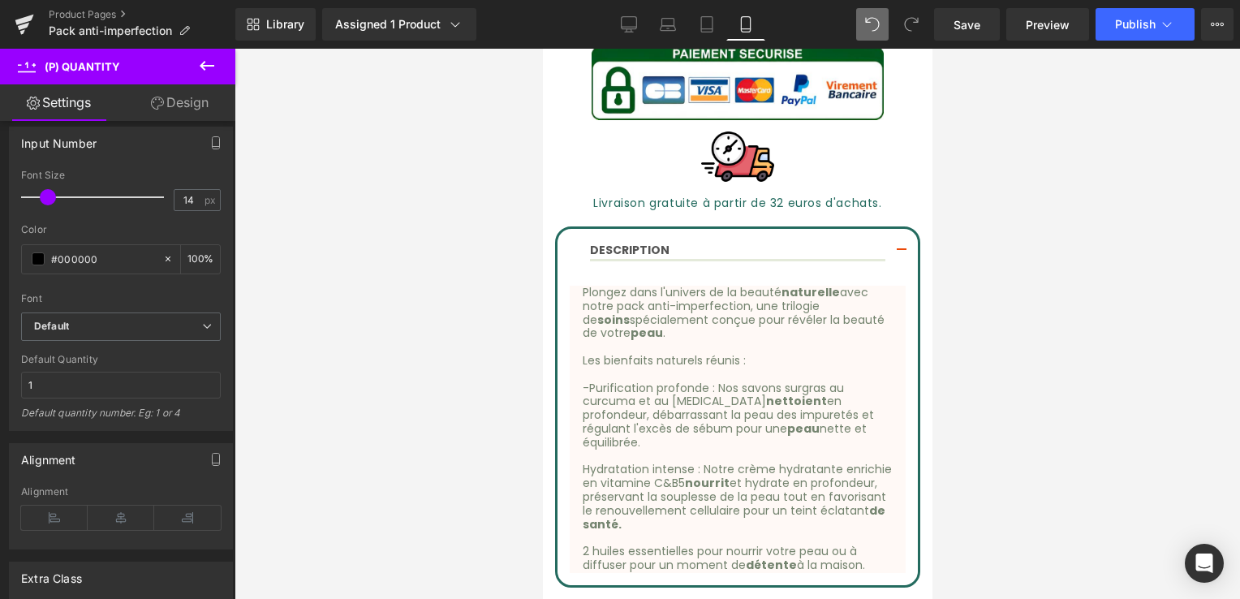
scroll to position [1016, 0]
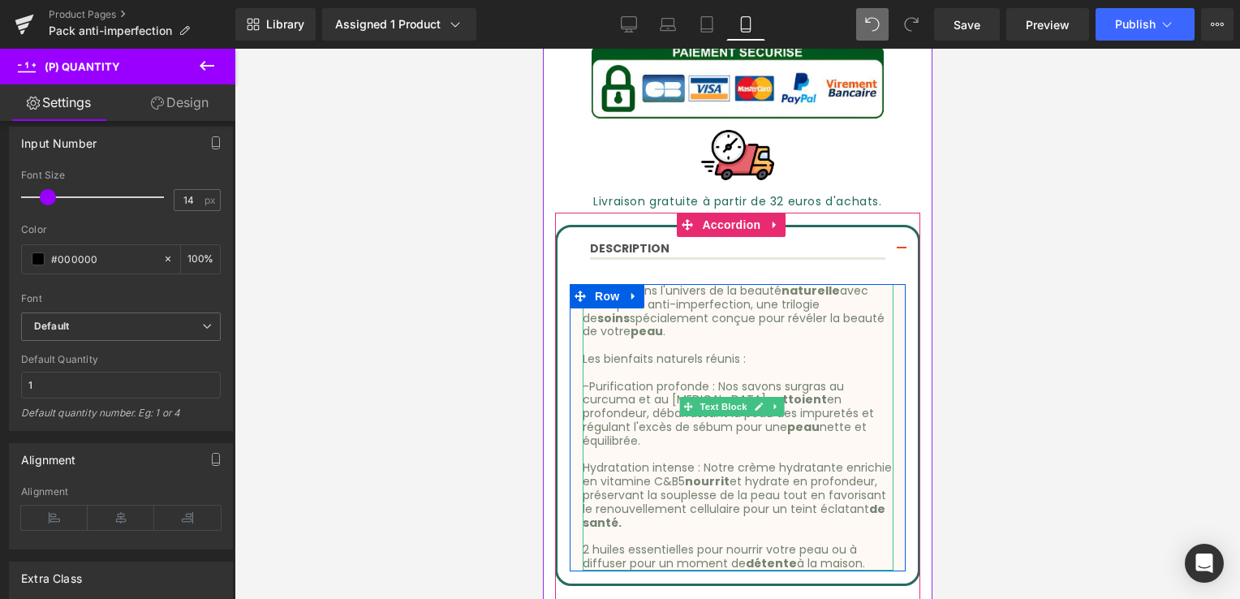
click at [766, 366] on p at bounding box center [737, 373] width 311 height 14
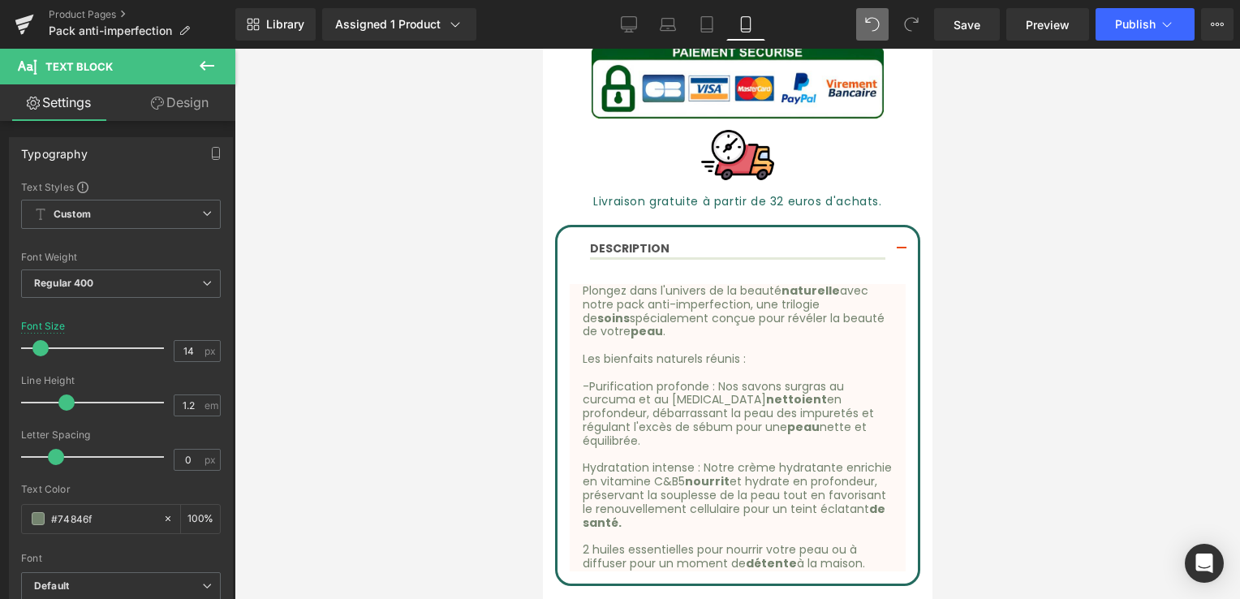
click at [183, 106] on link "Design" at bounding box center [180, 102] width 118 height 37
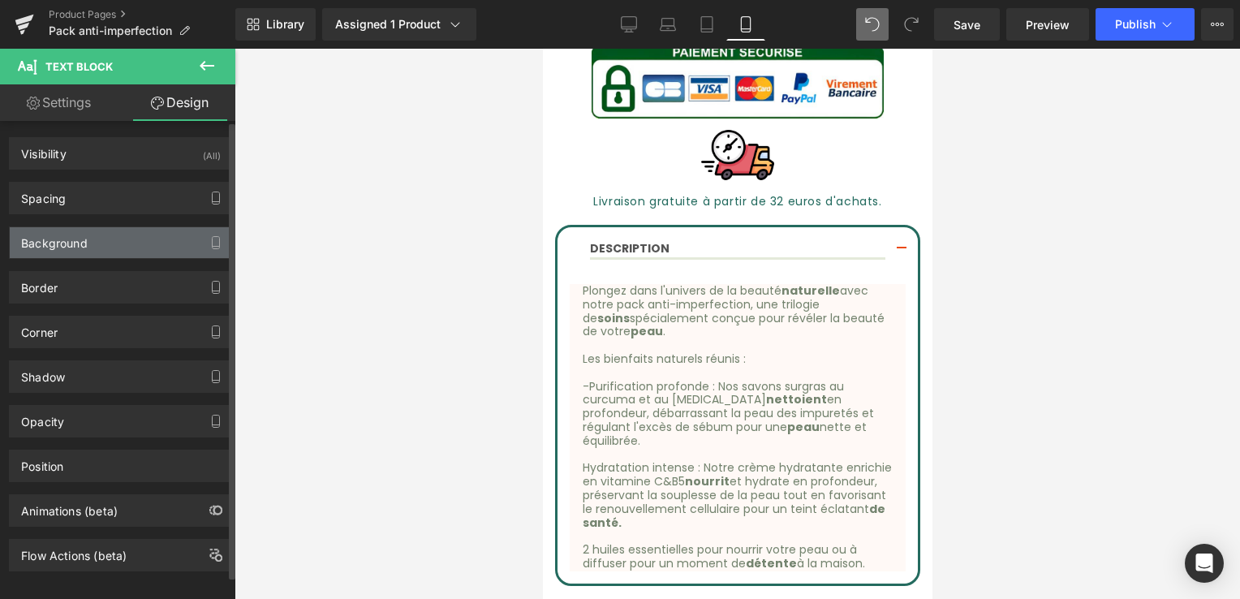
click at [89, 250] on div "Background" at bounding box center [121, 242] width 222 height 31
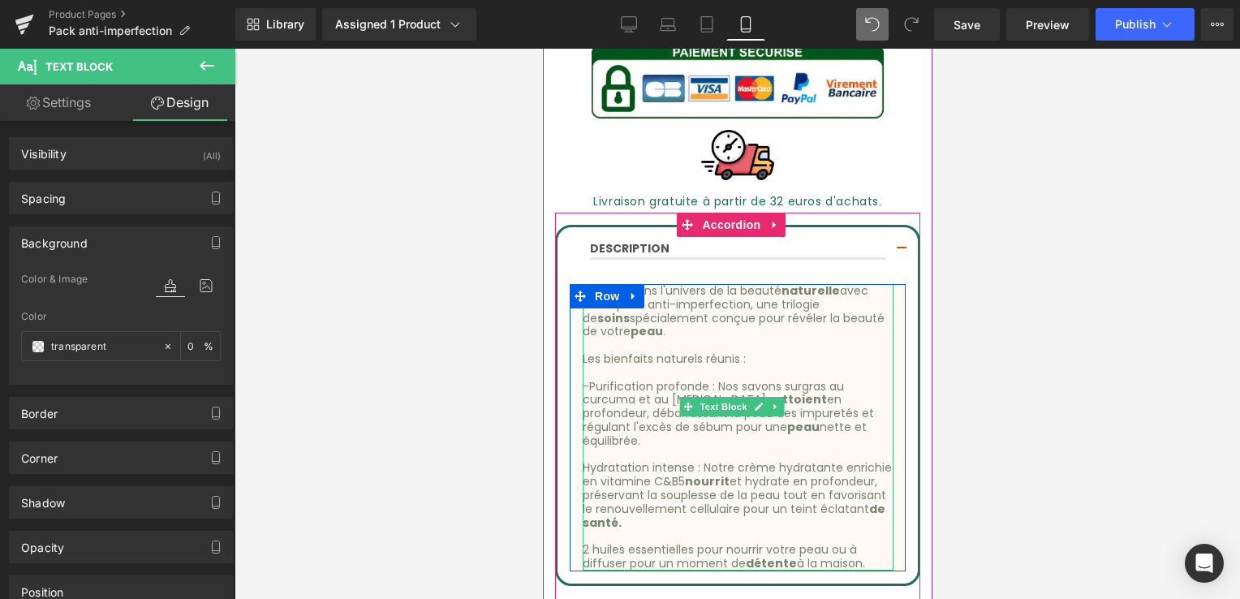
click at [696, 380] on p "-Purification profonde : Nos savons surgras au curcuma et au [MEDICAL_DATA] net…" at bounding box center [737, 414] width 311 height 68
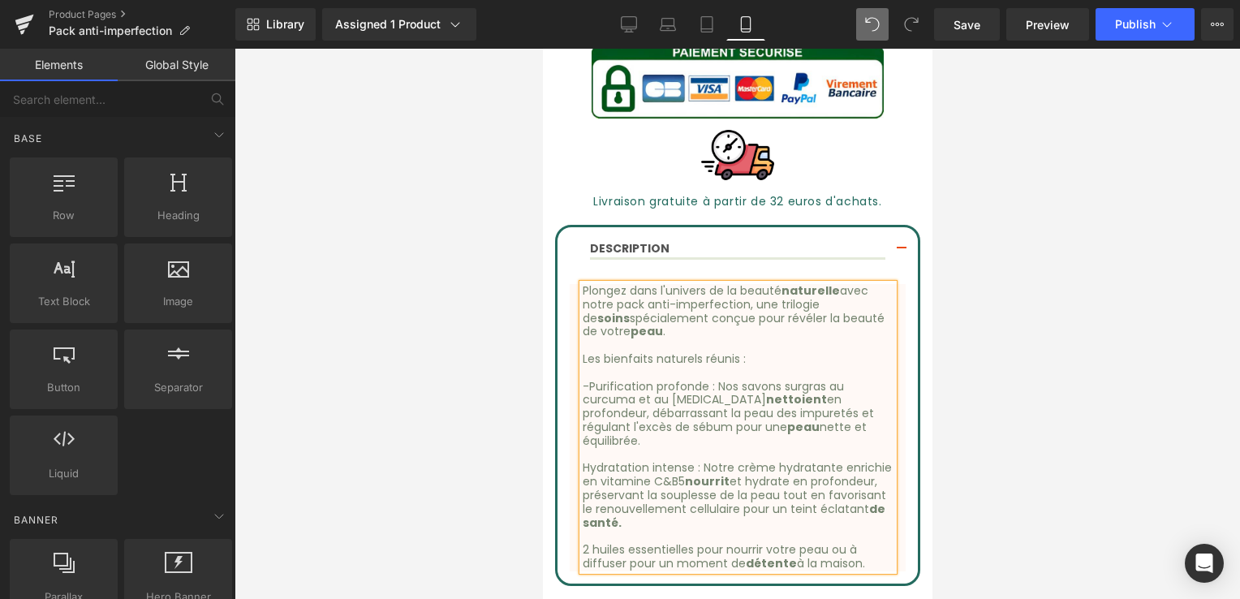
click at [512, 183] on div at bounding box center [738, 324] width 1006 height 550
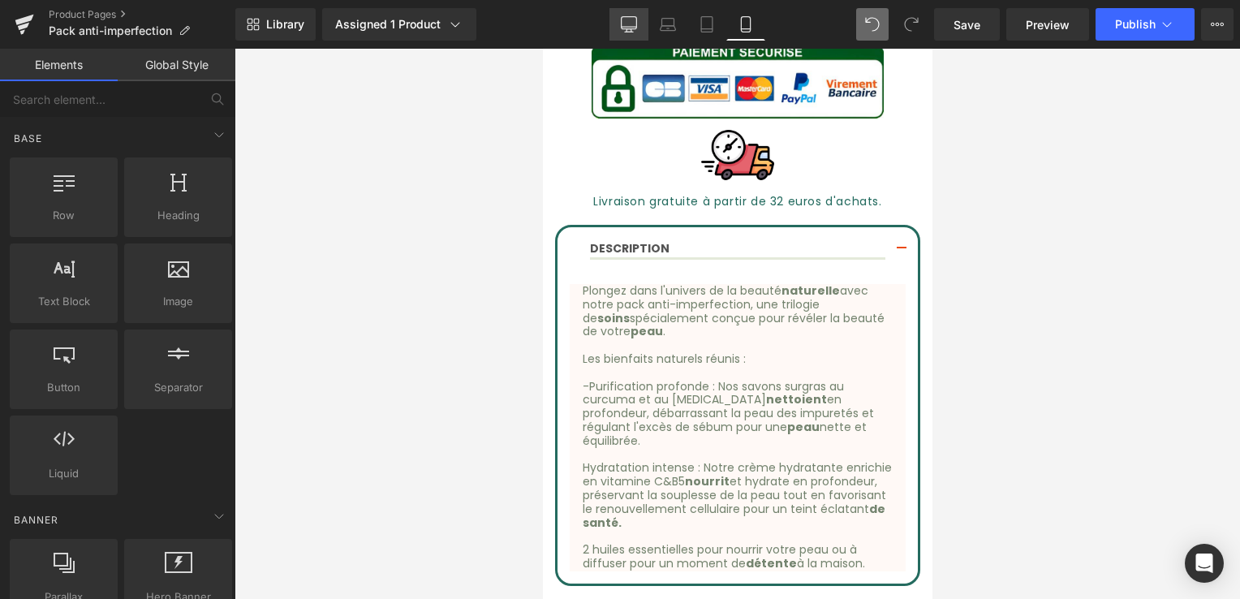
click at [630, 32] on icon at bounding box center [629, 32] width 8 height 0
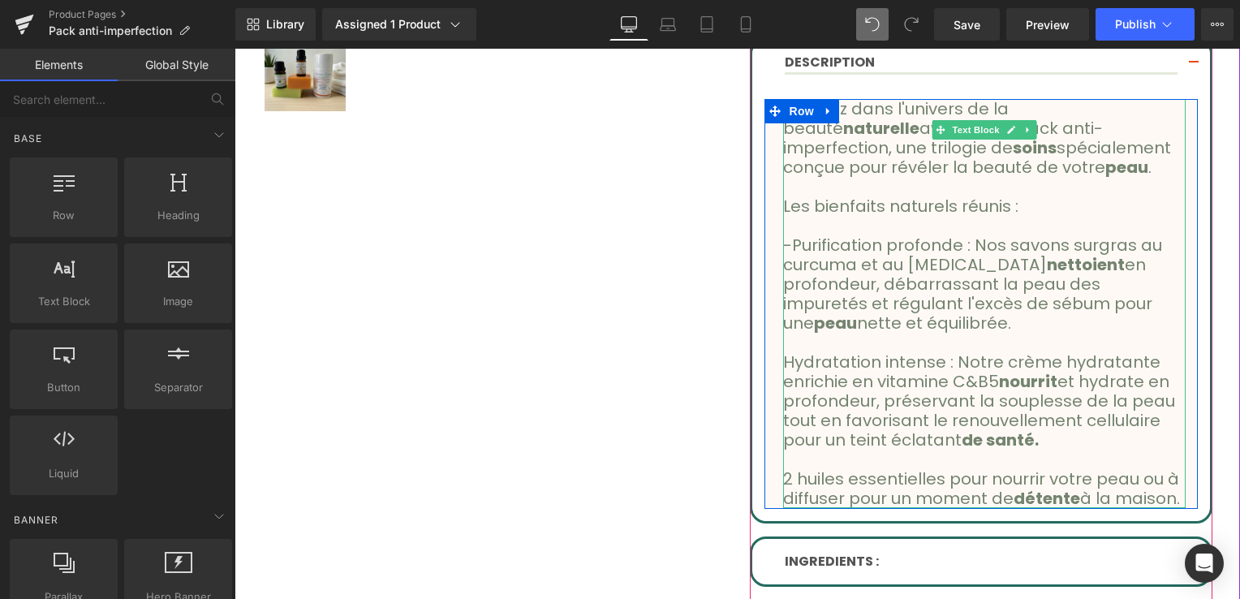
scroll to position [717, 0]
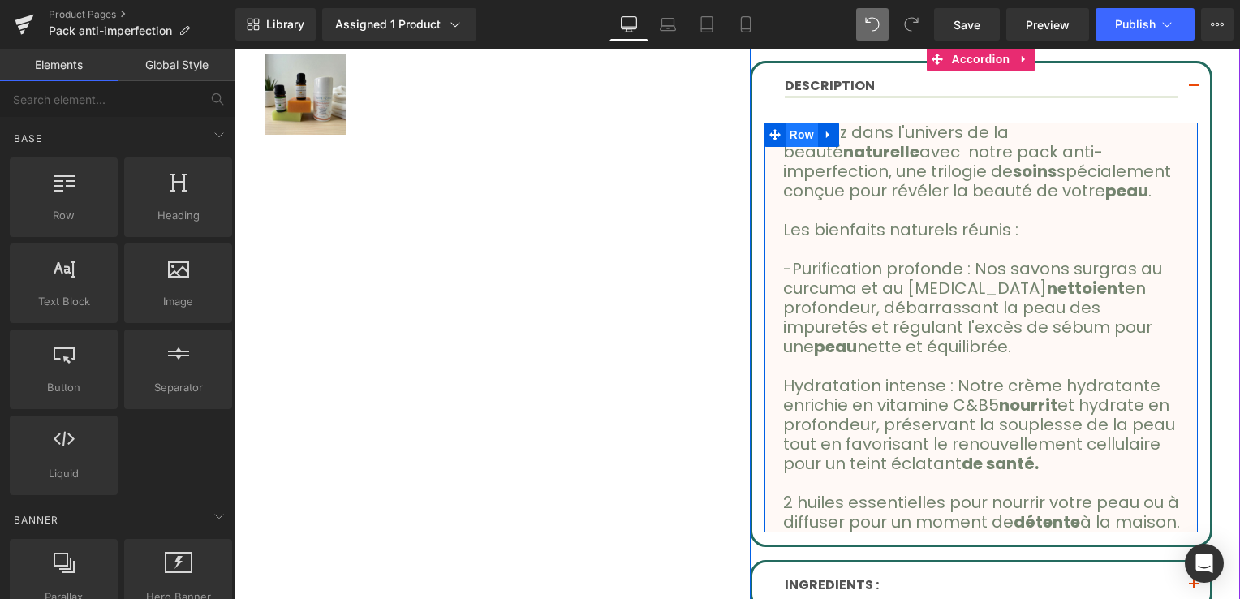
click at [799, 138] on span "Row" at bounding box center [802, 135] width 32 height 24
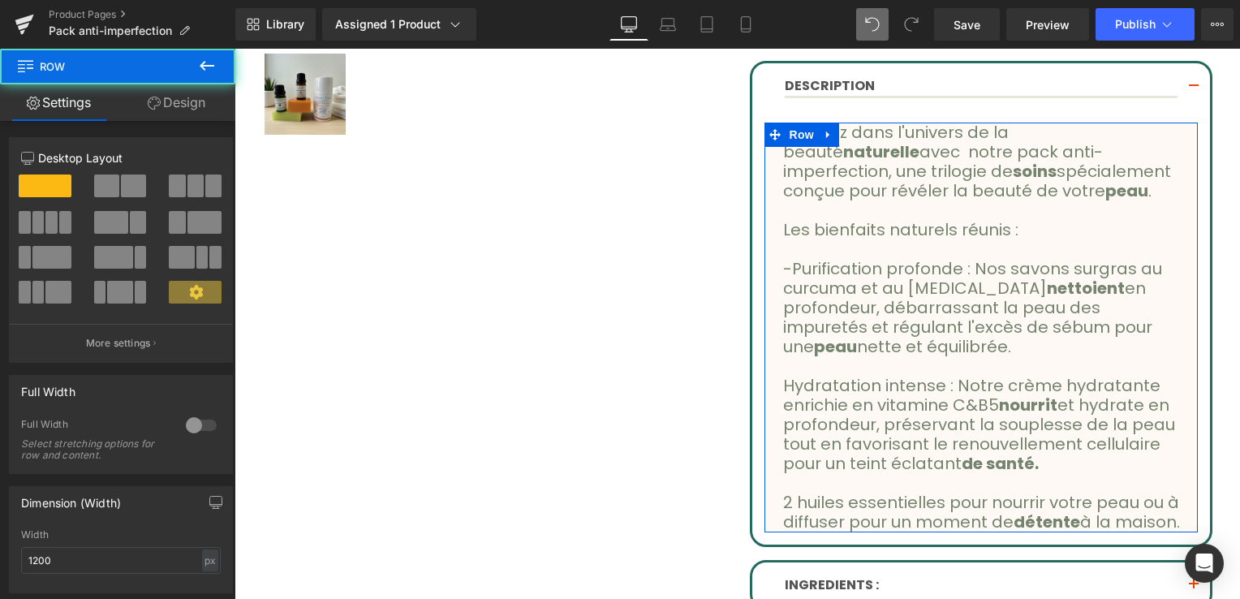
click at [189, 97] on link "Design" at bounding box center [177, 102] width 118 height 37
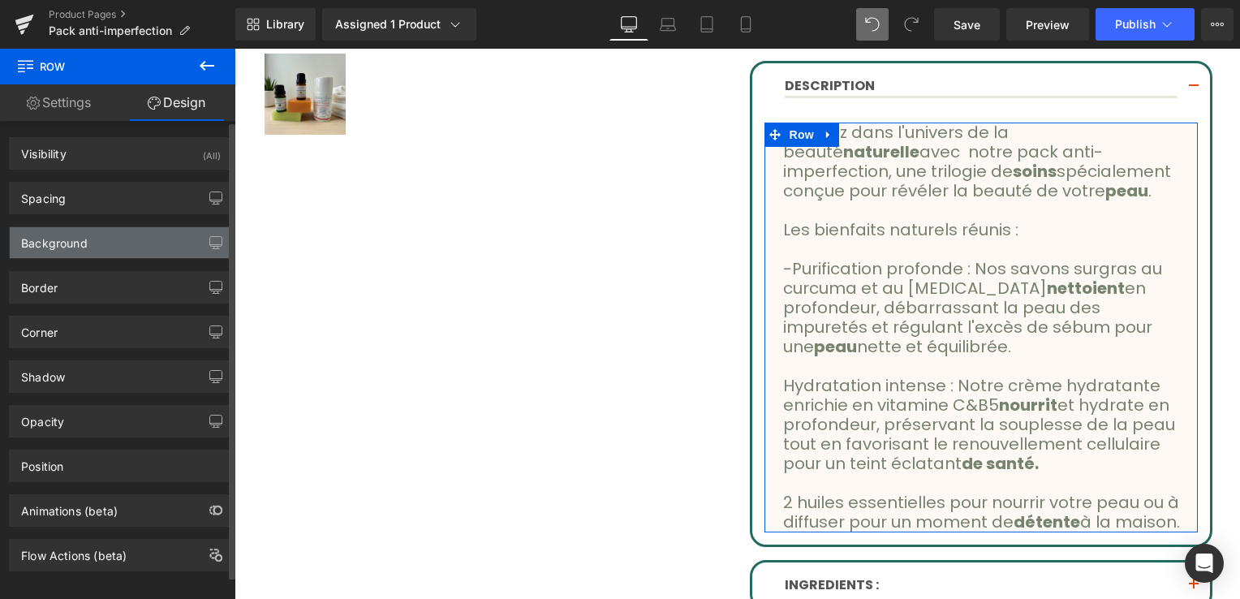
click at [102, 253] on div "Background" at bounding box center [121, 242] width 222 height 31
click at [92, 237] on div "Background" at bounding box center [121, 242] width 222 height 31
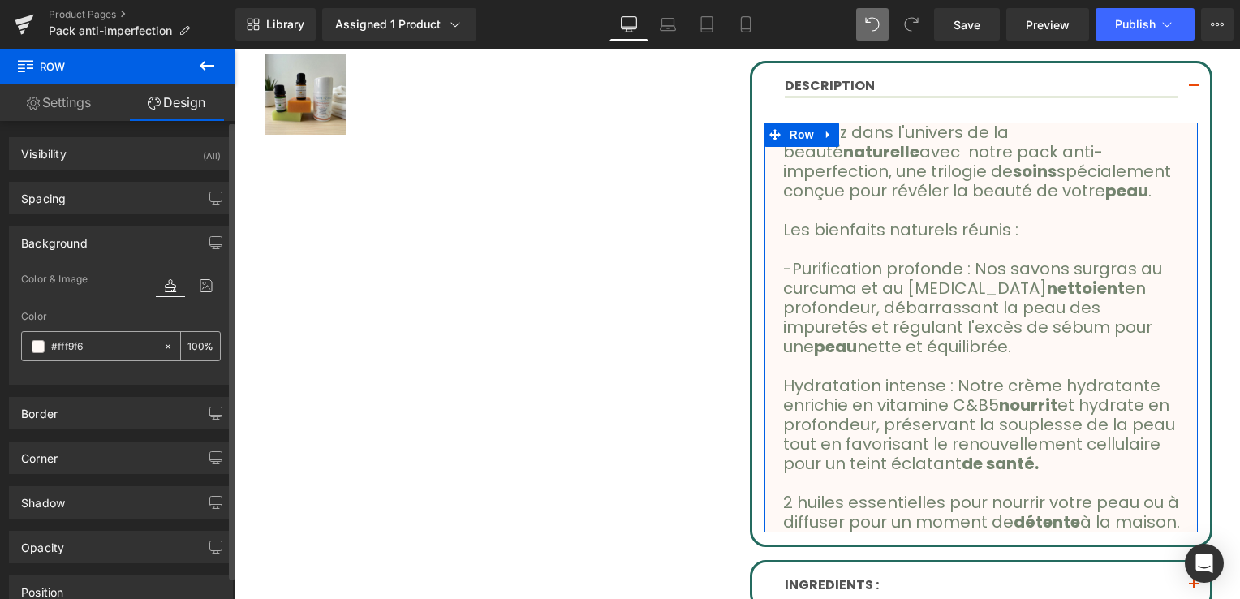
click at [164, 345] on icon at bounding box center [167, 346] width 11 height 11
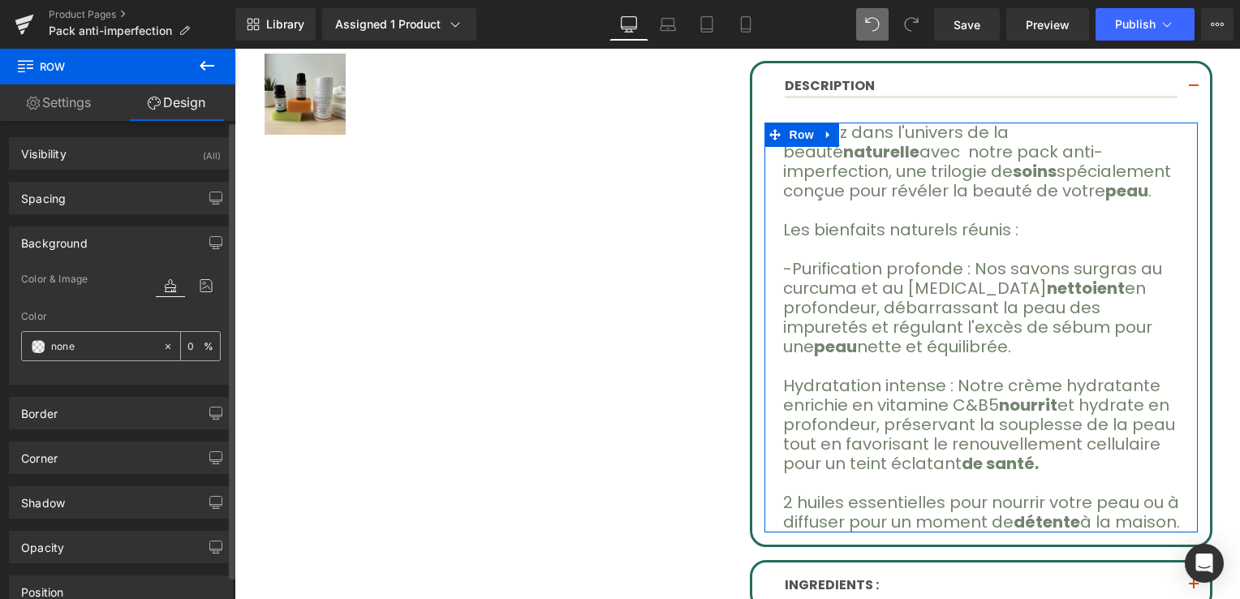
click at [188, 350] on input "100" at bounding box center [196, 346] width 16 height 18
type input "100"
click at [156, 372] on div at bounding box center [121, 374] width 200 height 11
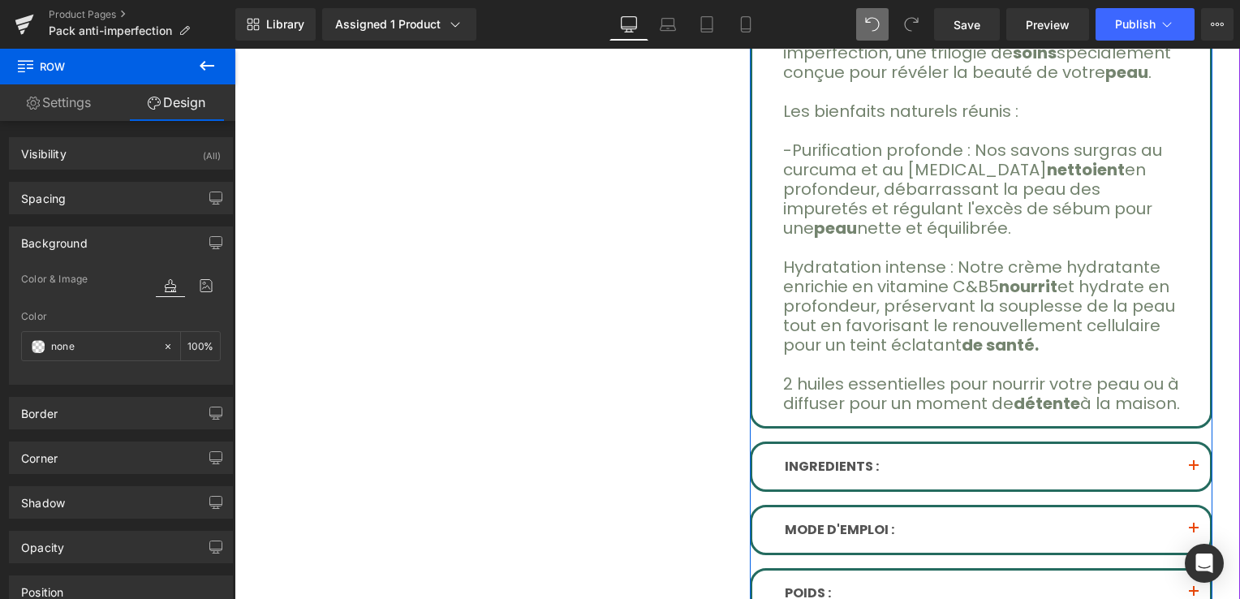
scroll to position [879, 0]
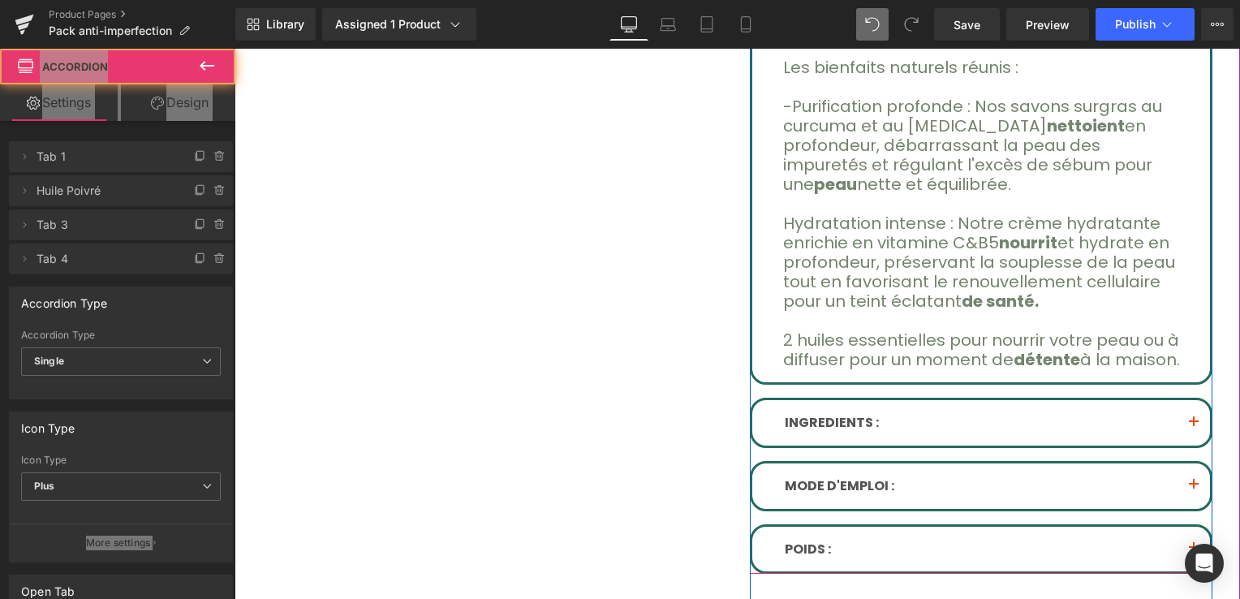
click at [1194, 427] on span "button" at bounding box center [1194, 427] width 0 height 0
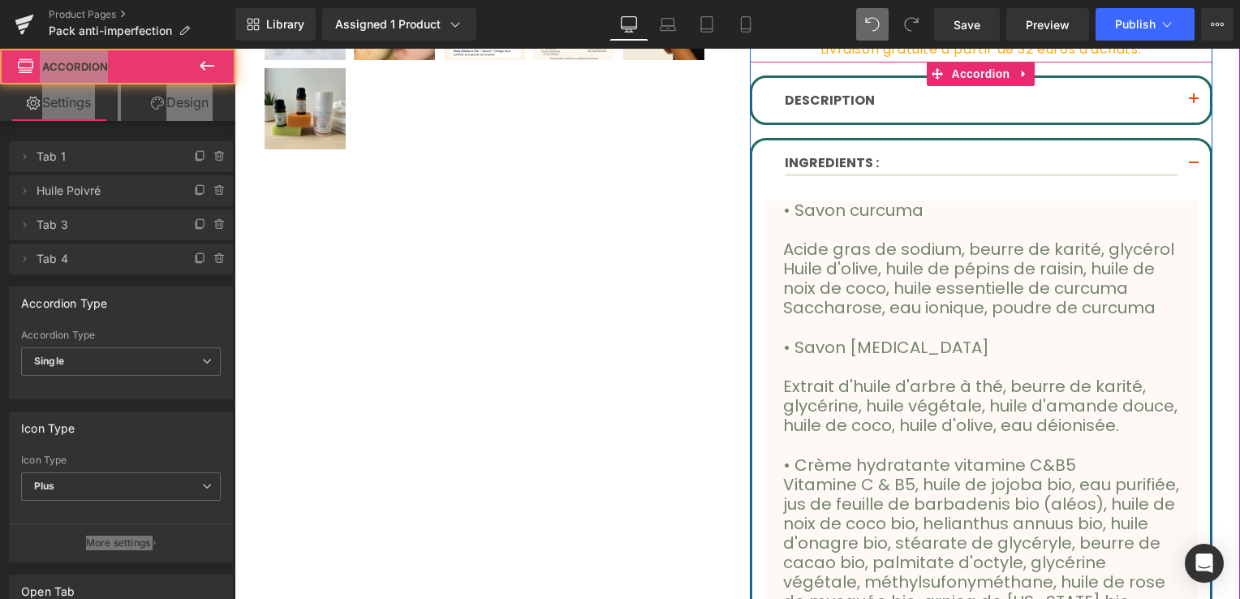
scroll to position [708, 0]
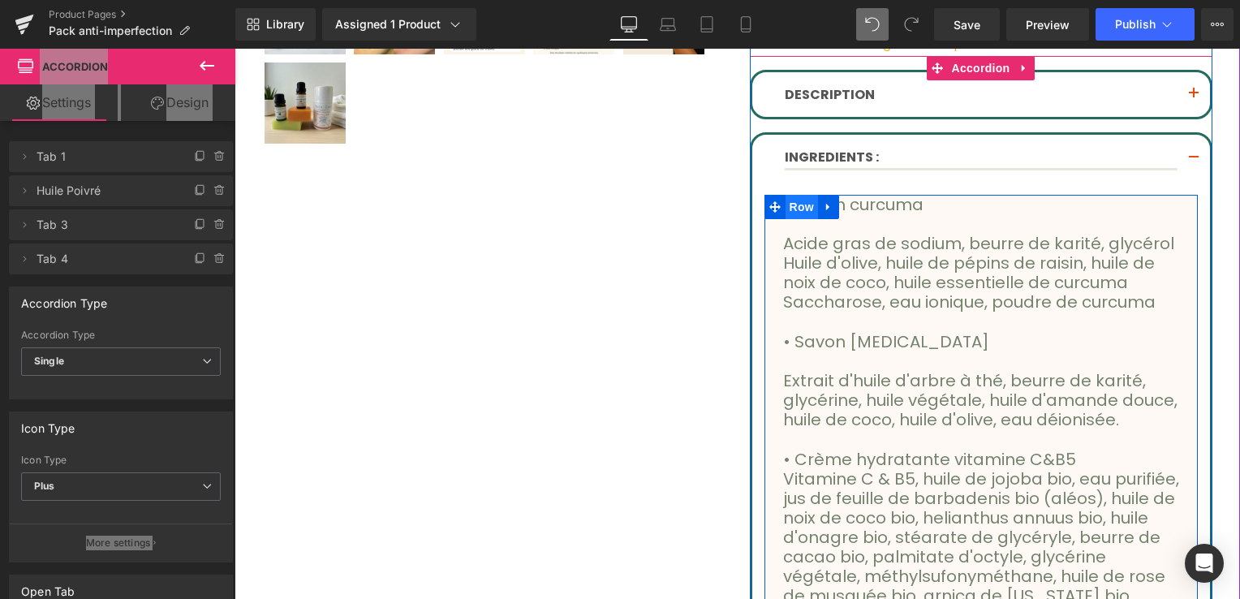
click at [792, 205] on span "Row" at bounding box center [802, 207] width 32 height 24
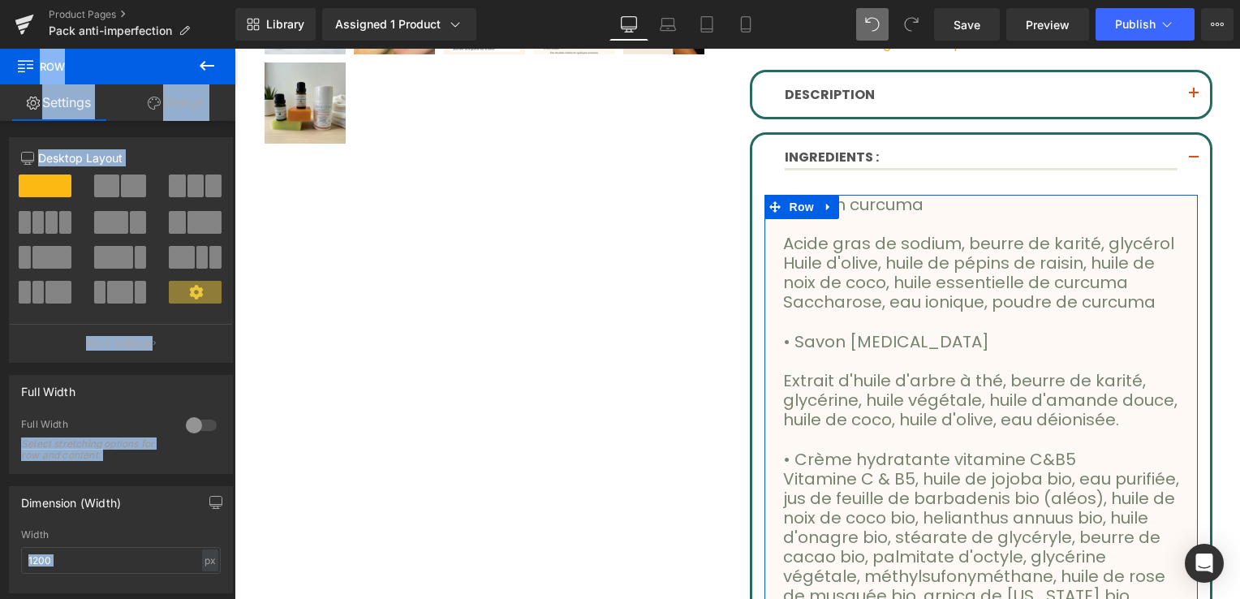
click at [193, 106] on link "Design" at bounding box center [177, 102] width 118 height 37
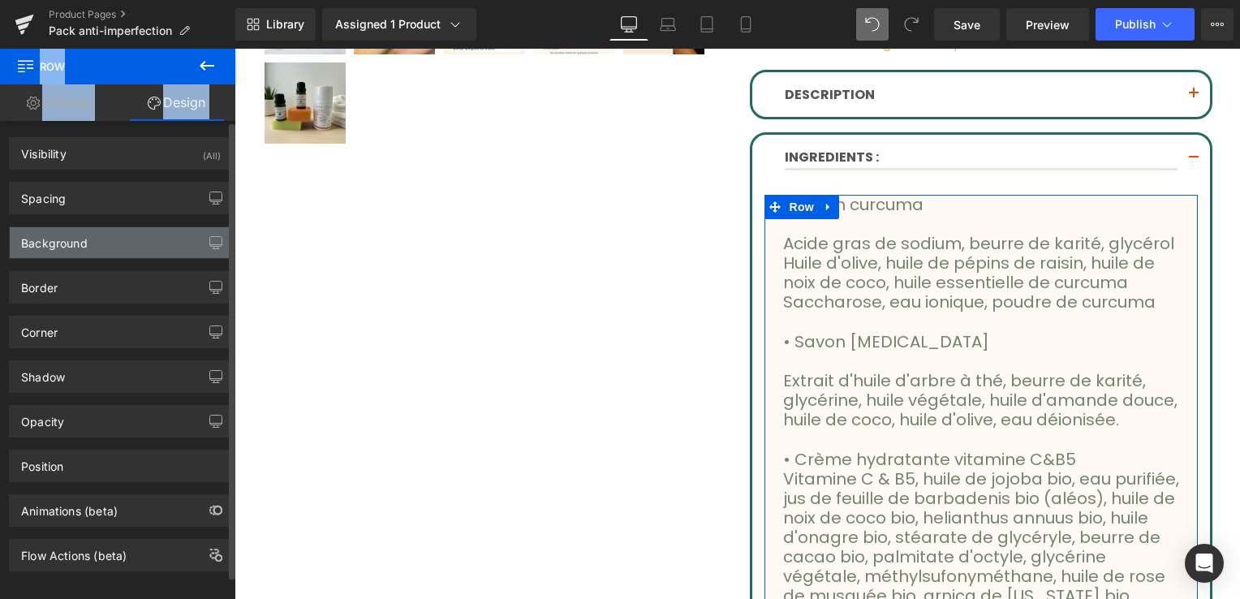
click at [77, 250] on div "Background" at bounding box center [121, 242] width 222 height 31
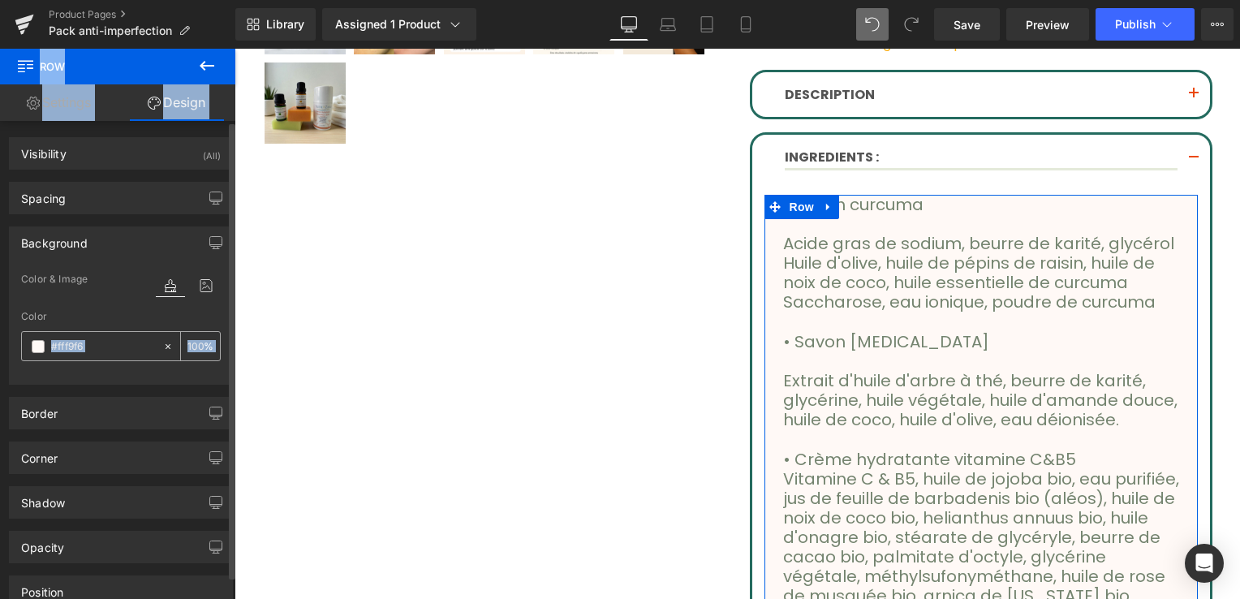
click at [166, 341] on icon at bounding box center [167, 346] width 11 height 11
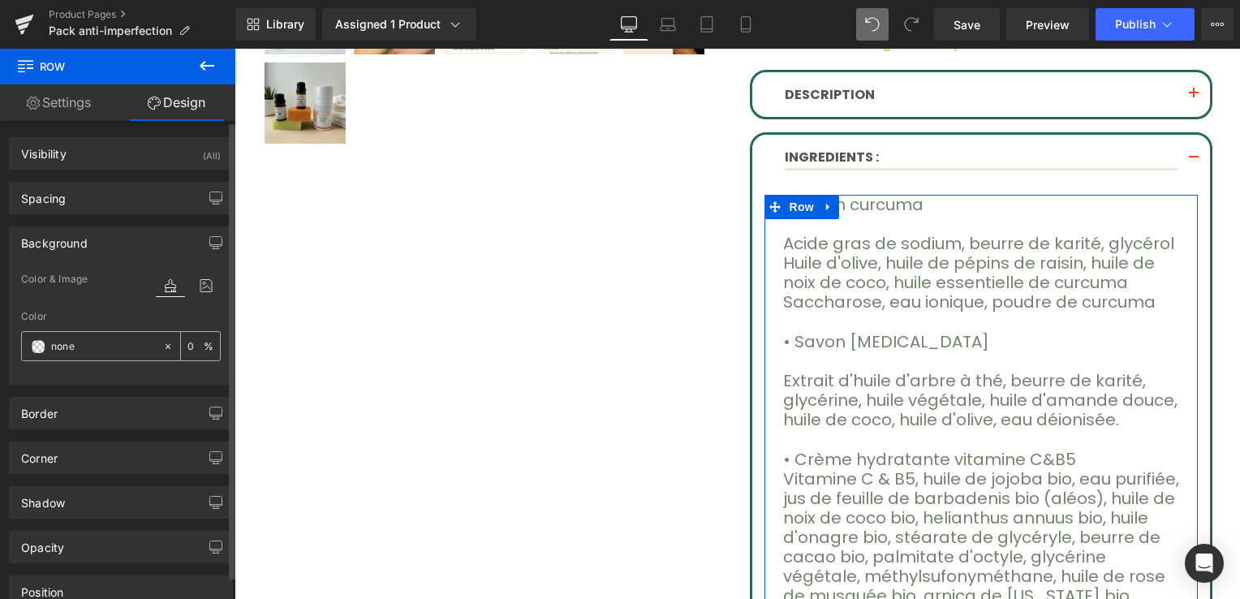
click at [181, 345] on div "100 %" at bounding box center [200, 346] width 39 height 28
click at [197, 343] on div "100 %" at bounding box center [200, 346] width 39 height 28
click at [191, 343] on input "100" at bounding box center [196, 346] width 16 height 18
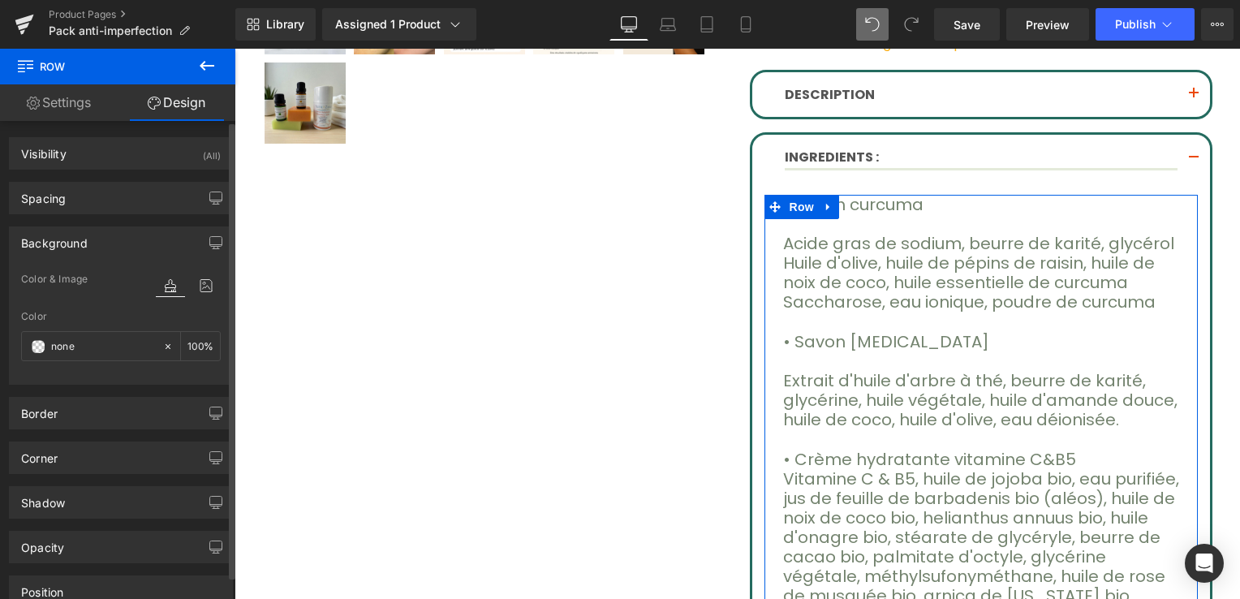
type input "100"
click at [120, 366] on div "Color #fff9f6 100 %" at bounding box center [121, 345] width 200 height 69
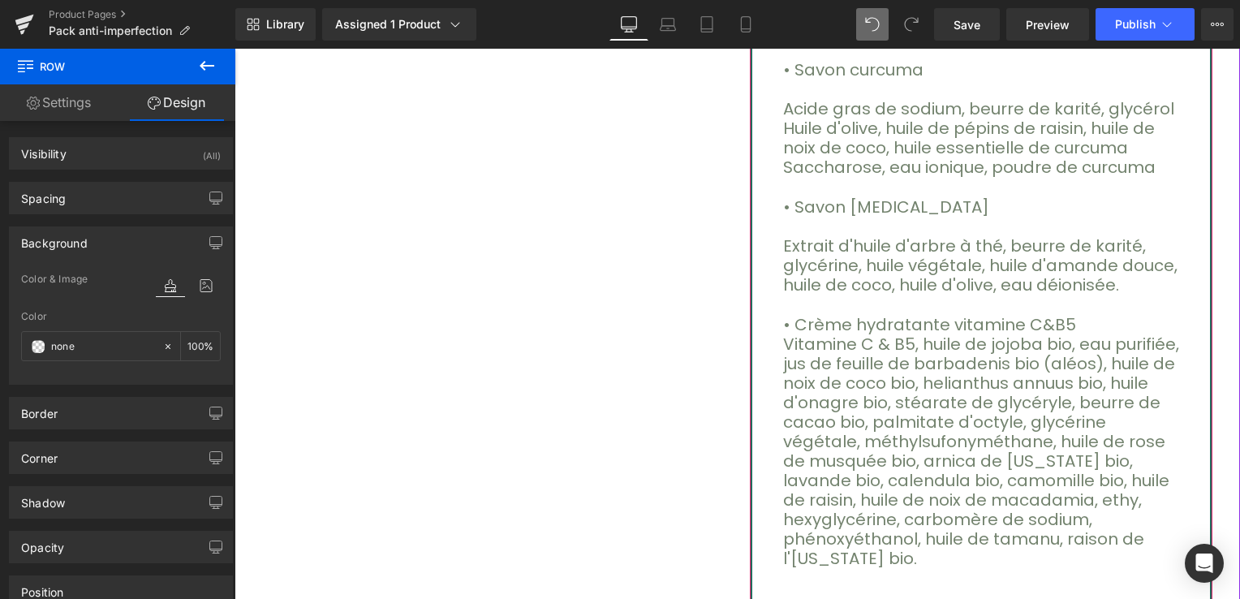
scroll to position [789, 0]
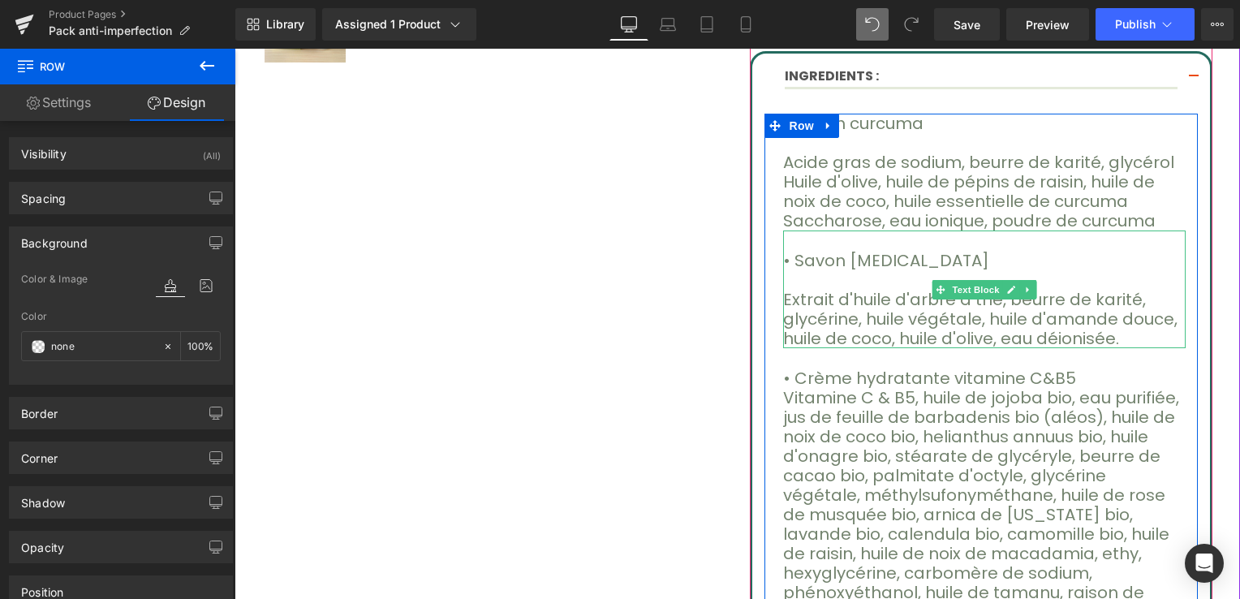
click at [899, 262] on p "• Savon [MEDICAL_DATA]" at bounding box center [984, 260] width 403 height 19
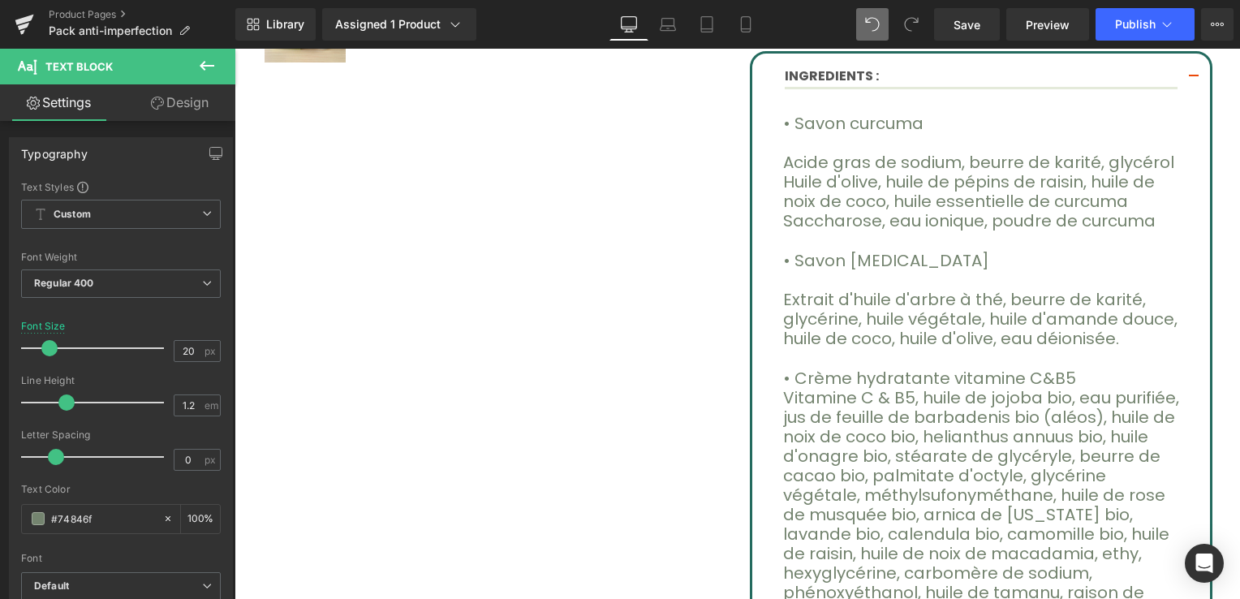
click at [192, 105] on link "Design" at bounding box center [180, 102] width 118 height 37
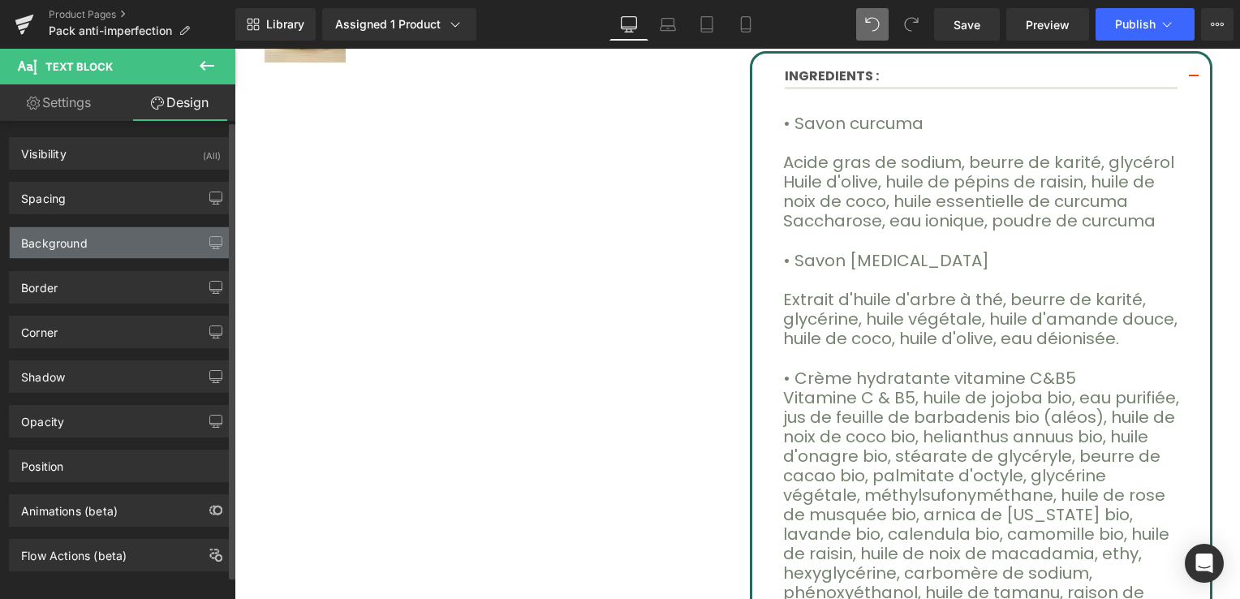
click at [74, 252] on div "Background" at bounding box center [121, 242] width 222 height 31
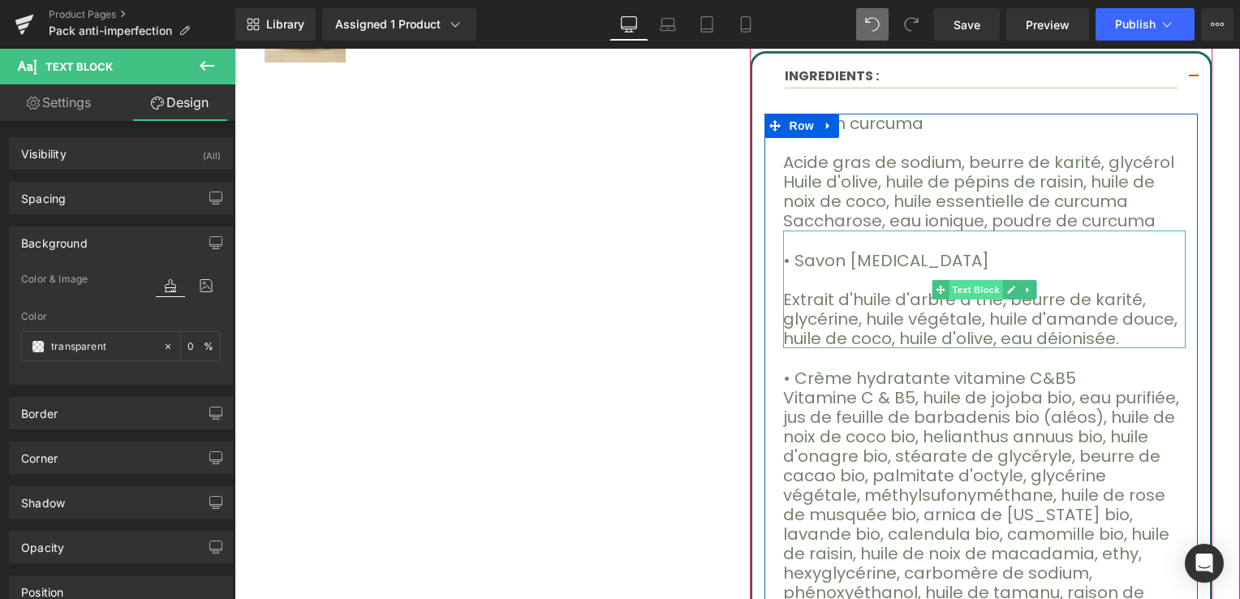
click at [976, 294] on span "Text Block" at bounding box center [977, 289] width 54 height 19
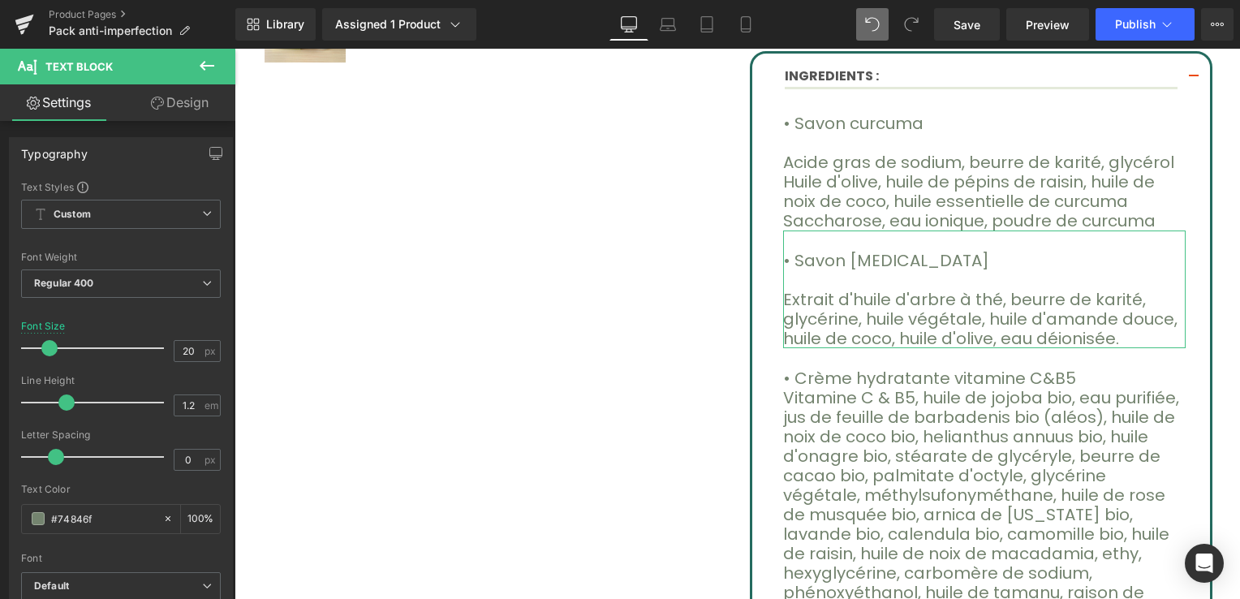
click at [177, 110] on link "Design" at bounding box center [180, 102] width 118 height 37
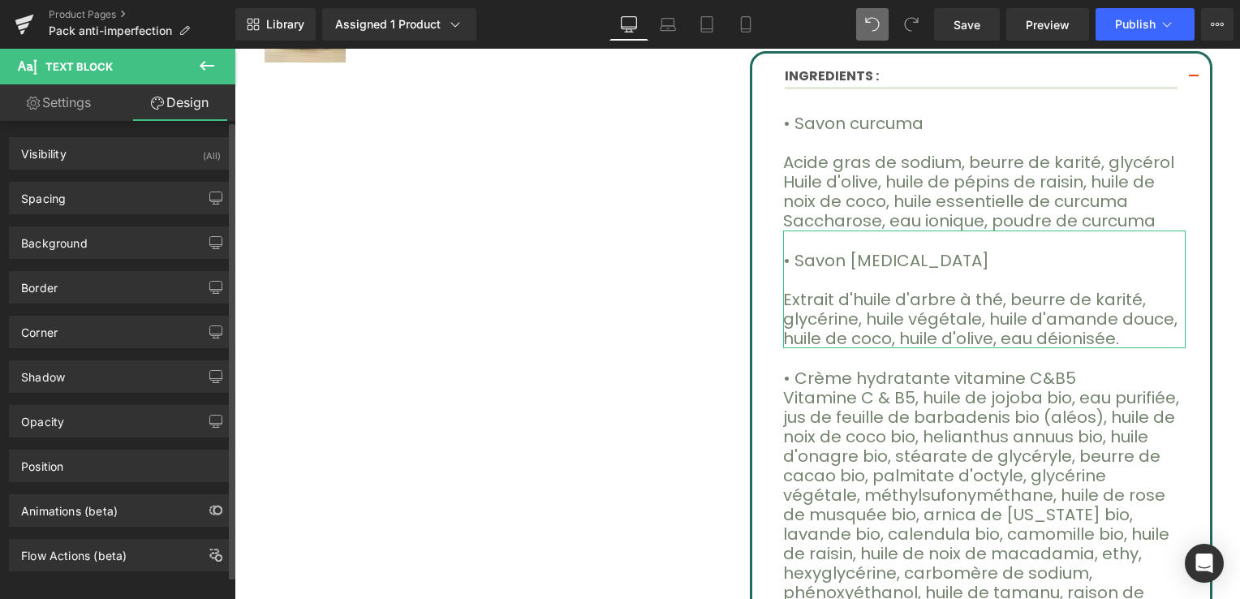
click at [114, 226] on div "Background Color & Image color Color transparent 0 % Image Replace Image Upload…" at bounding box center [121, 242] width 224 height 32
click at [106, 247] on div "Background" at bounding box center [121, 242] width 222 height 31
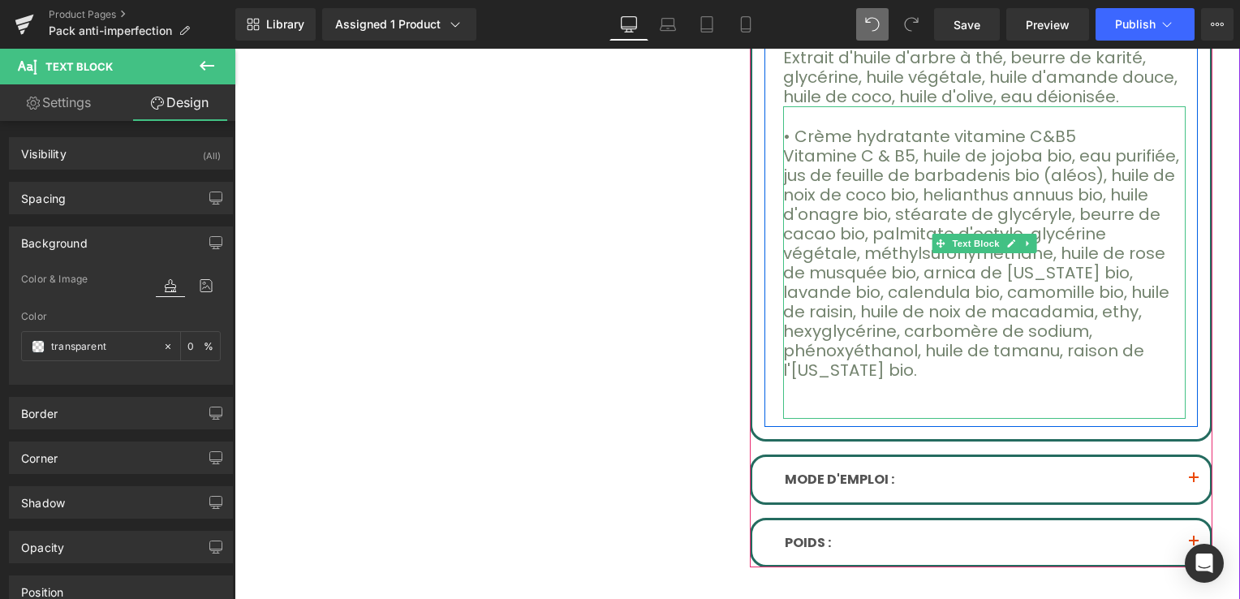
scroll to position [1033, 0]
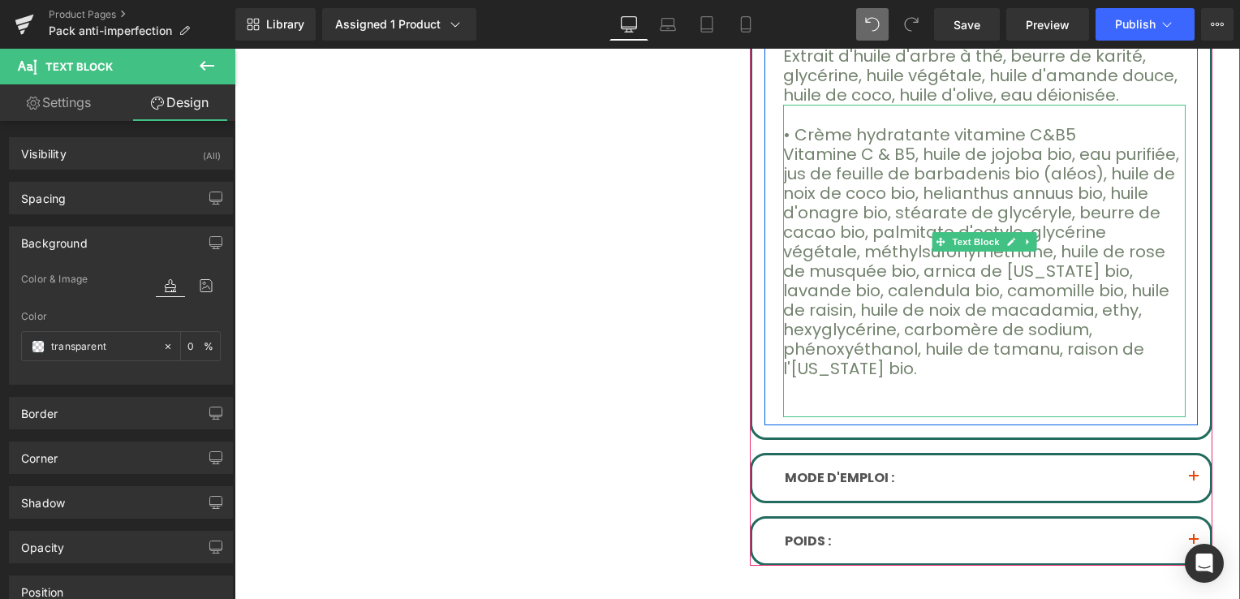
click at [865, 398] on p at bounding box center [984, 407] width 403 height 19
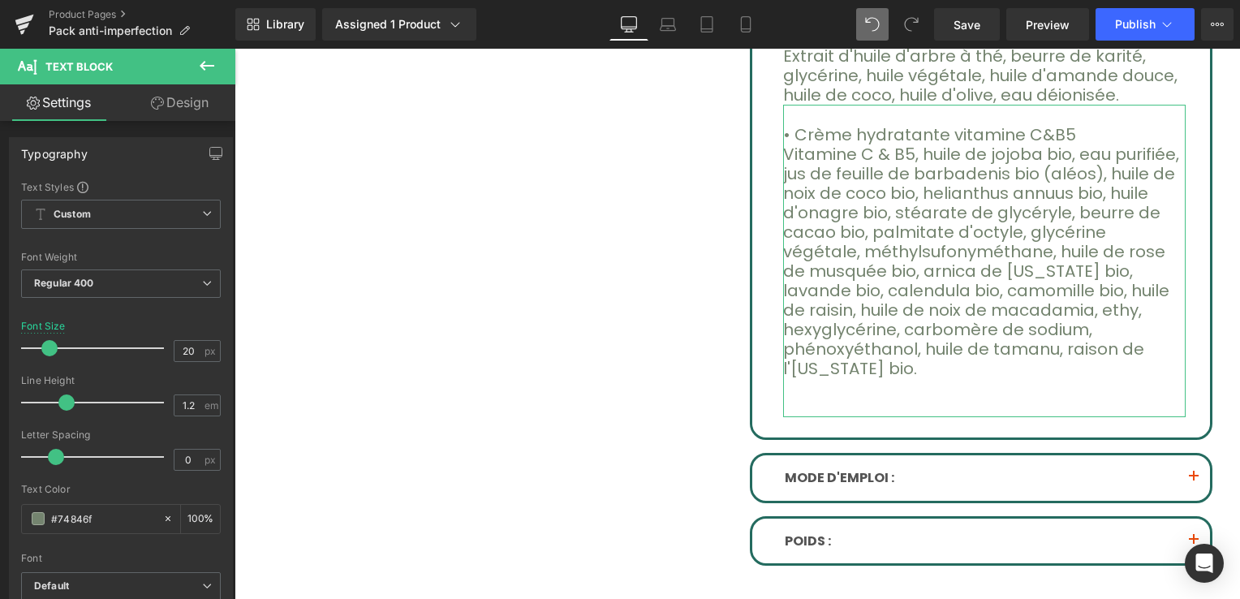
click at [176, 109] on link "Design" at bounding box center [180, 102] width 118 height 37
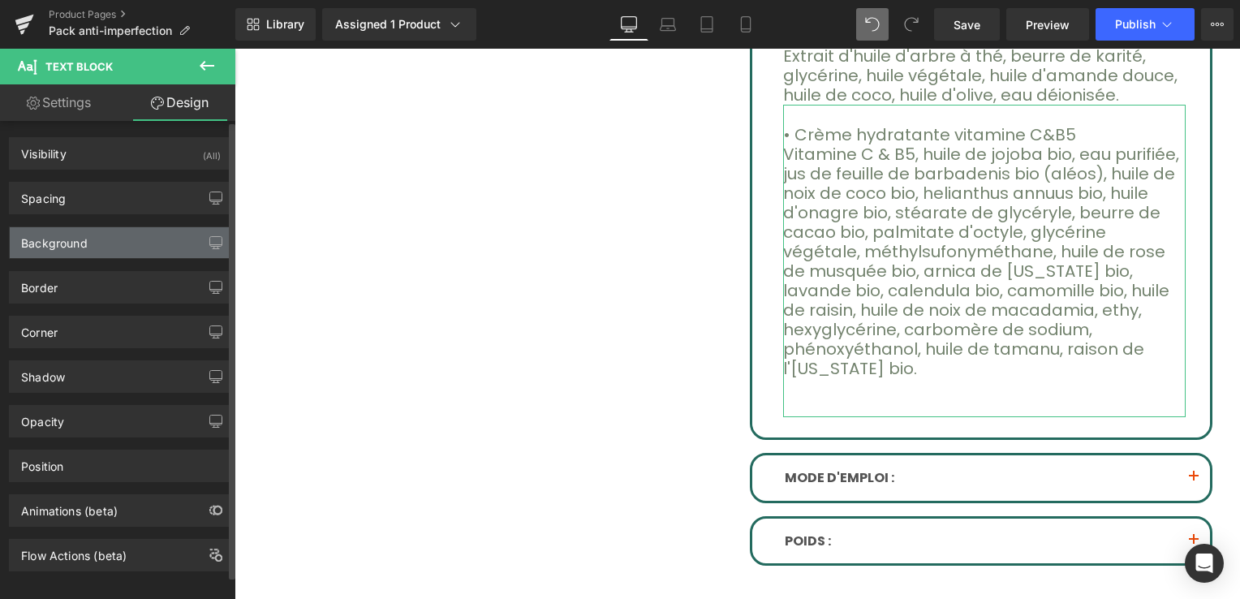
click at [91, 239] on div "Background" at bounding box center [121, 242] width 222 height 31
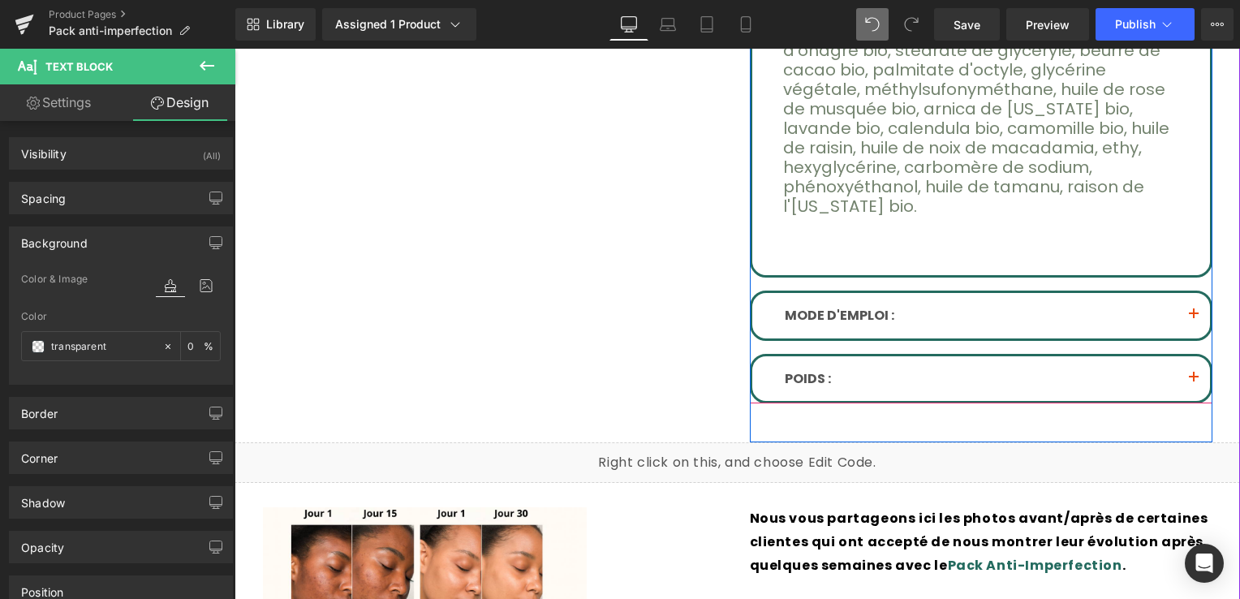
click at [1185, 293] on button "button" at bounding box center [1194, 315] width 32 height 45
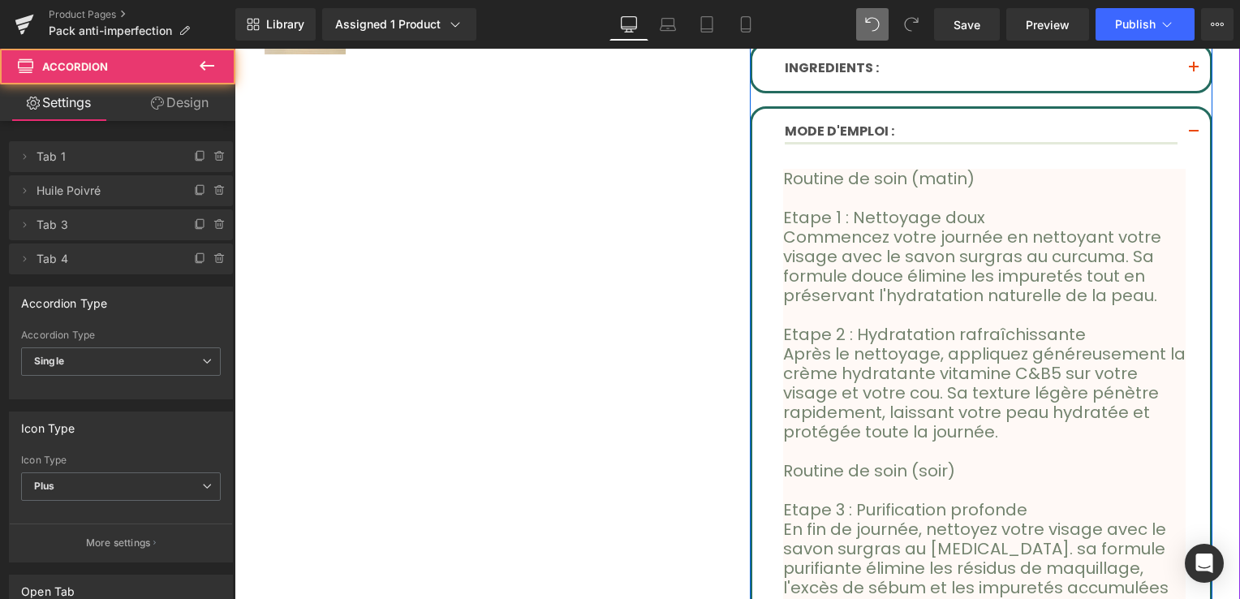
scroll to position [817, 0]
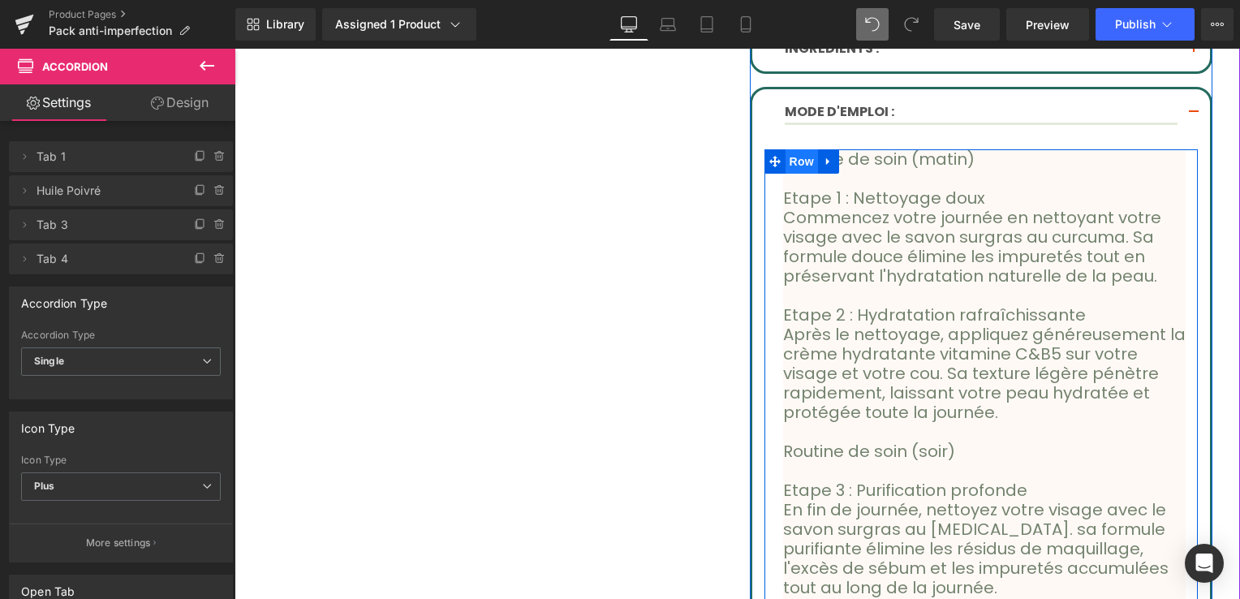
click at [802, 157] on span "Row" at bounding box center [802, 161] width 32 height 24
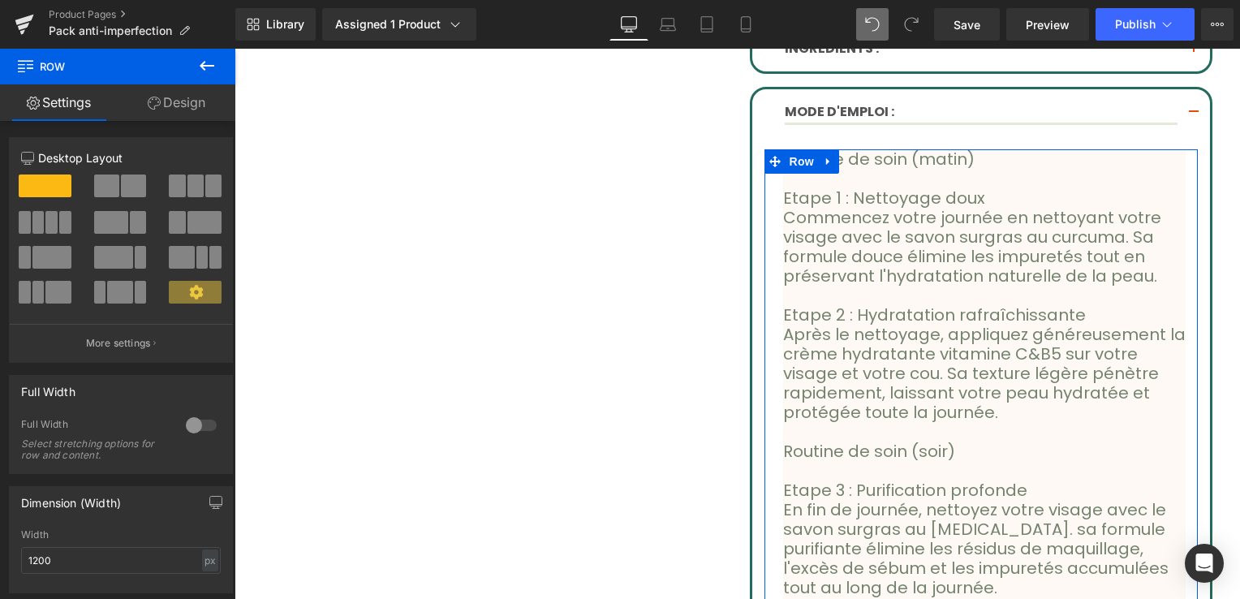
click at [162, 109] on link "Design" at bounding box center [177, 102] width 118 height 37
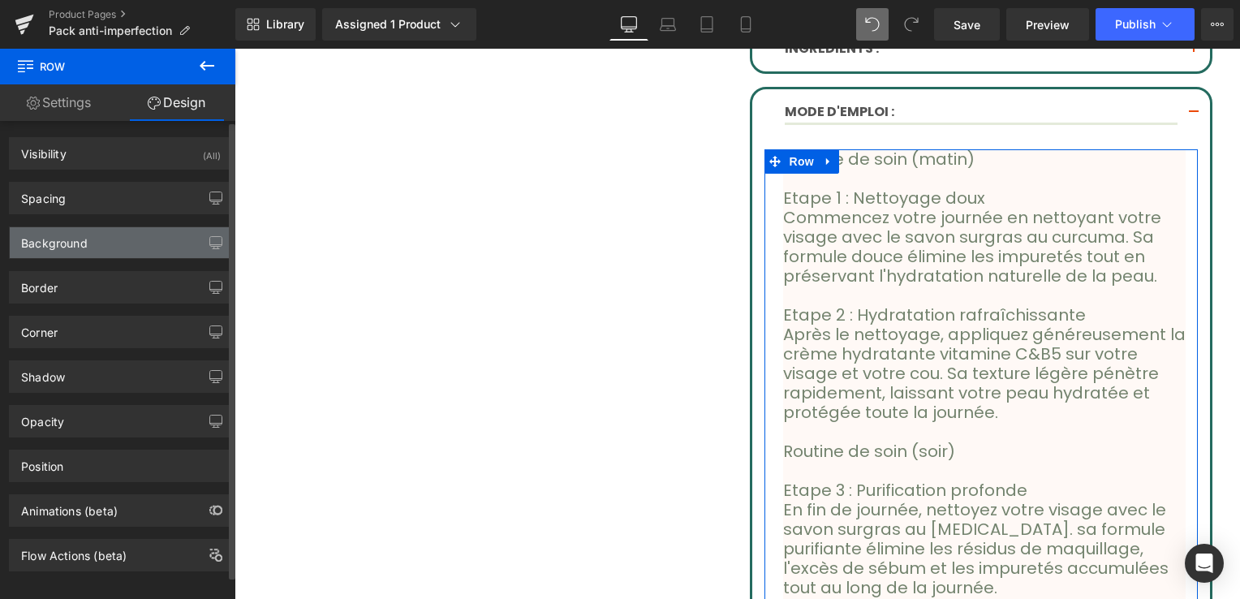
click at [102, 239] on div "Background" at bounding box center [121, 242] width 222 height 31
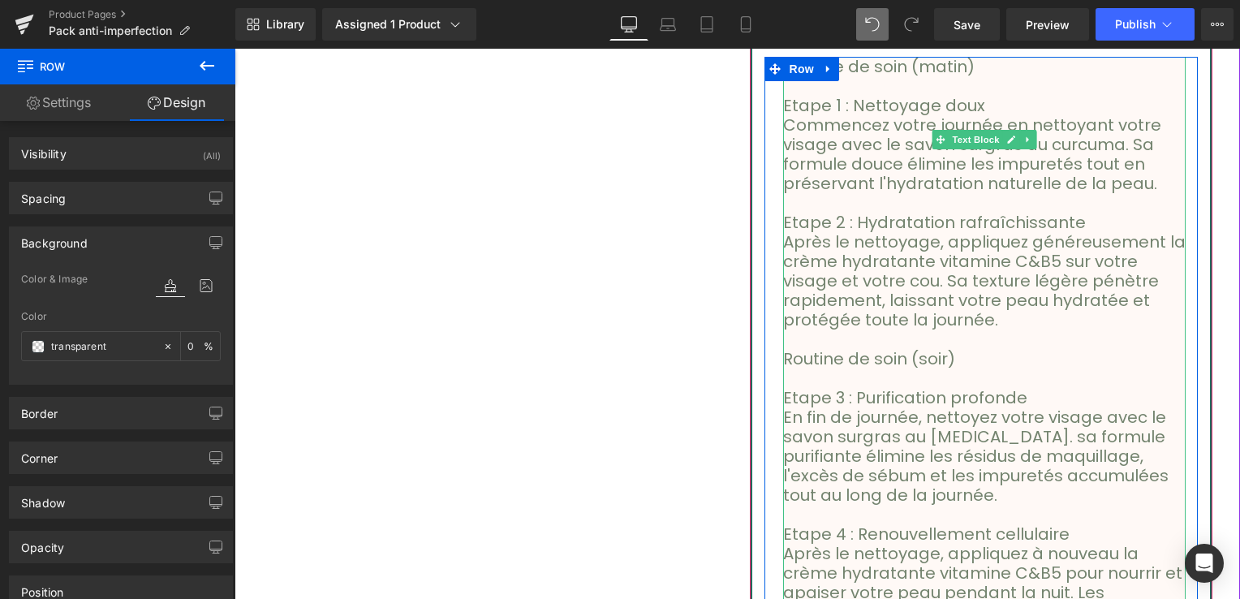
scroll to position [979, 0]
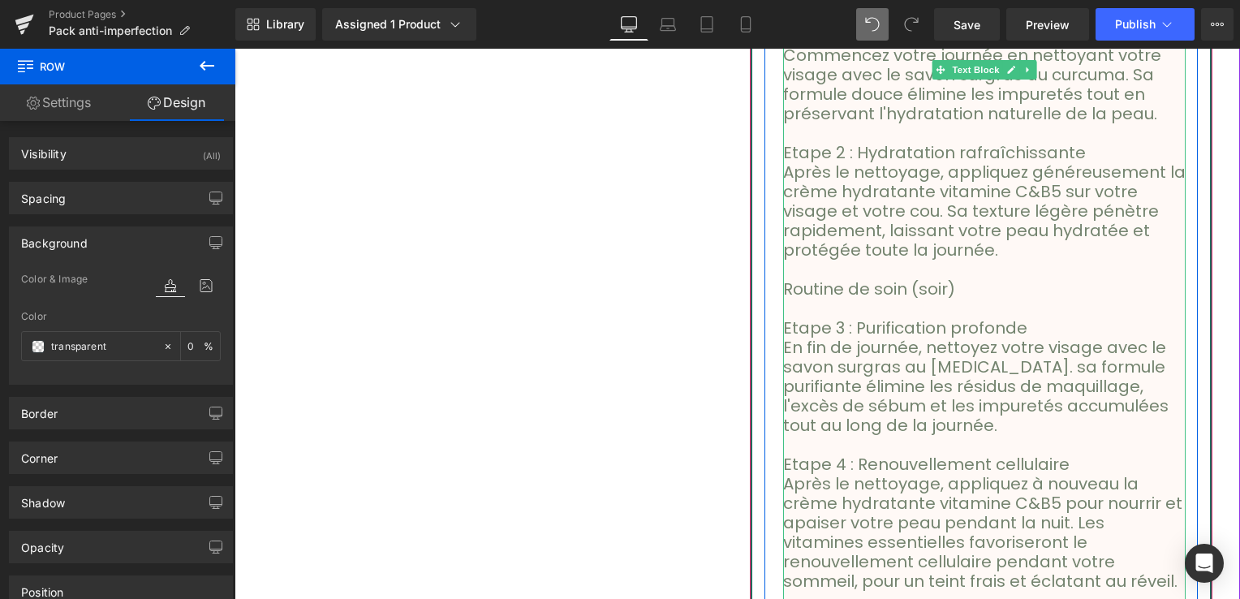
click at [1016, 318] on p "Etape 3 : Purification profonde" at bounding box center [984, 327] width 403 height 19
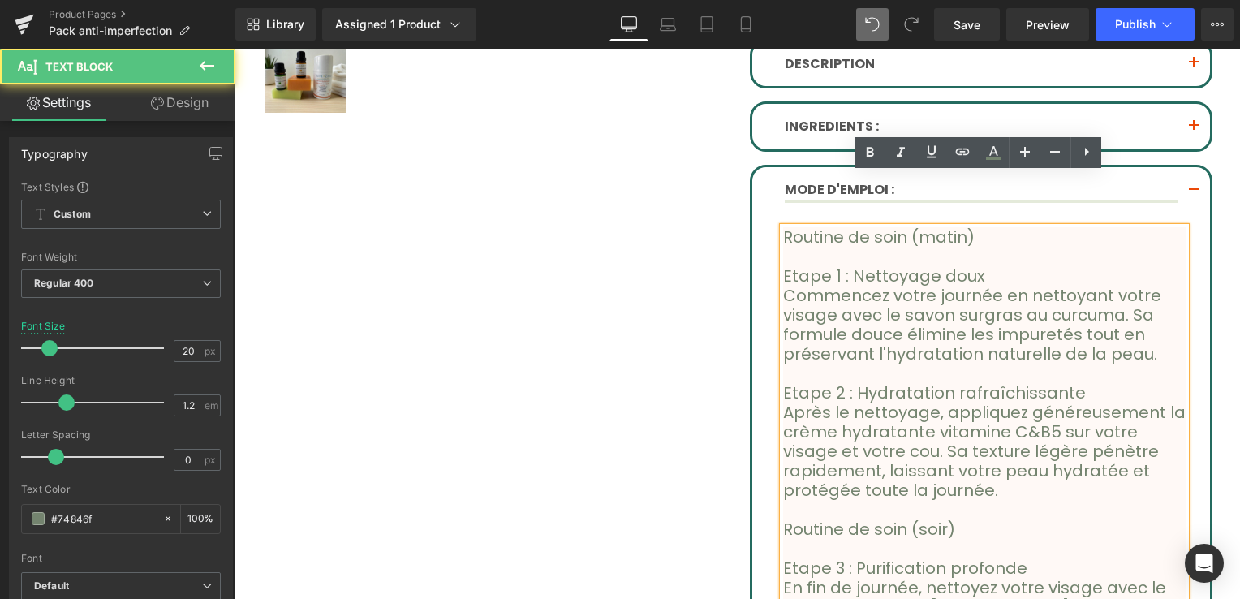
scroll to position [736, 0]
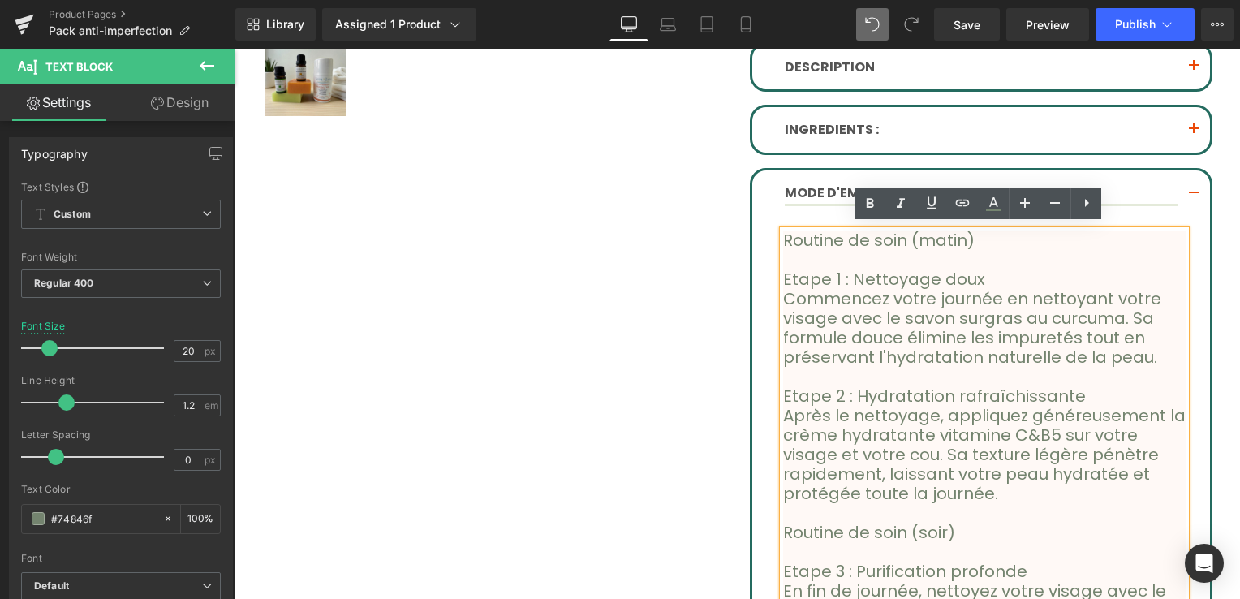
click at [972, 270] on p "Etape 1 : Nettoyage doux" at bounding box center [984, 279] width 403 height 19
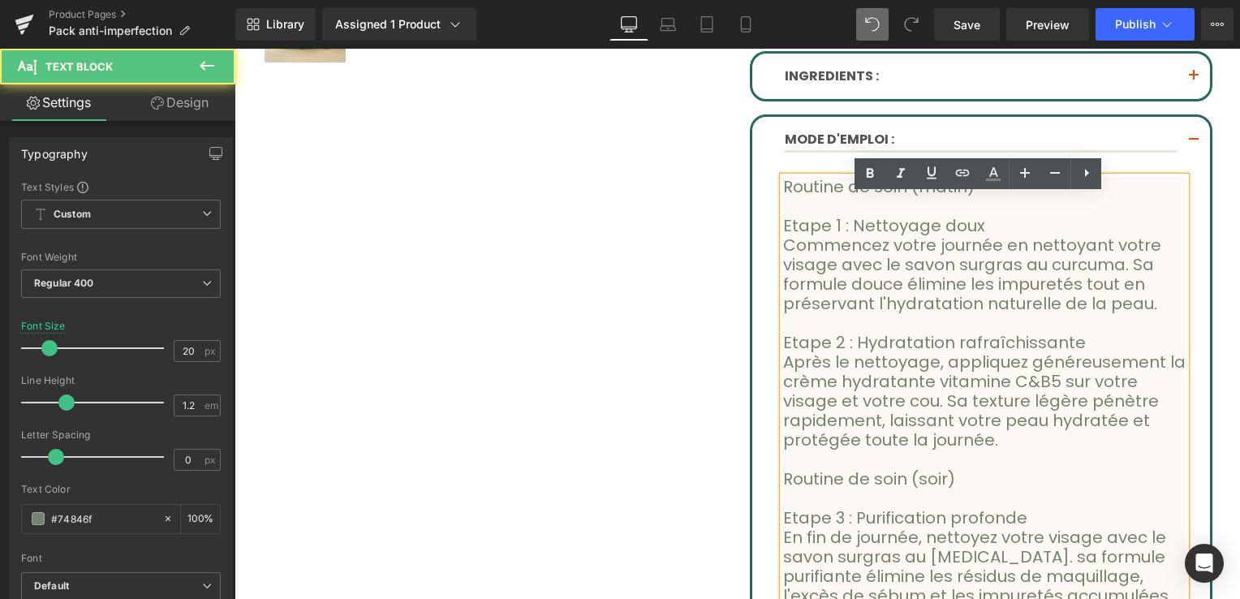
scroll to position [817, 0]
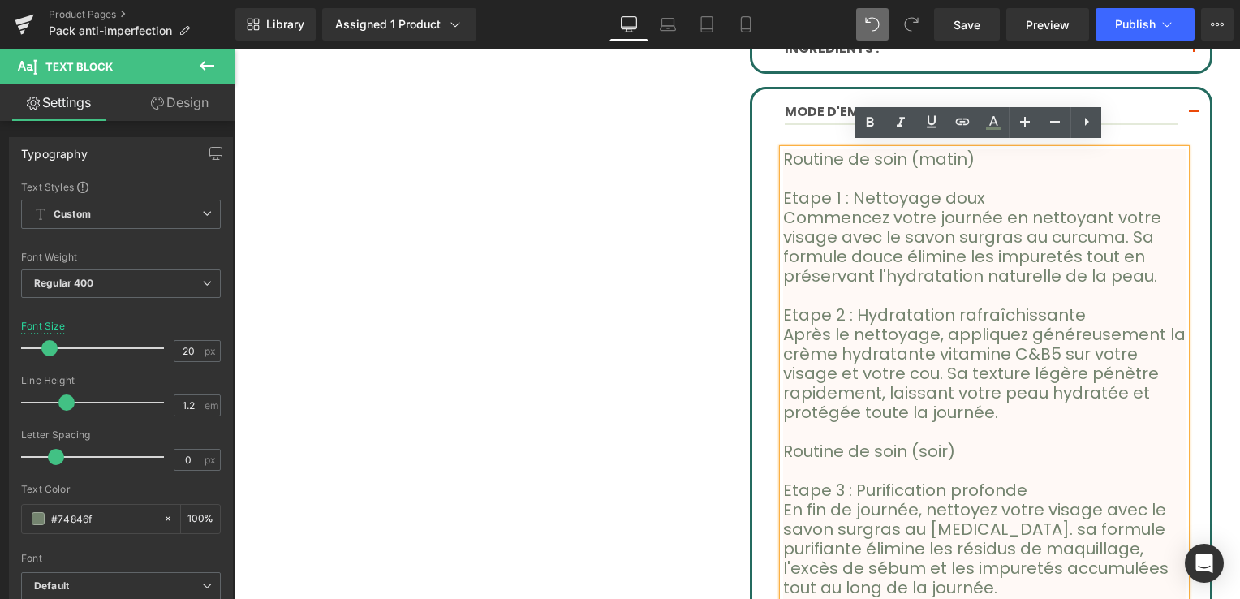
click at [614, 255] on div "Sale Off (P) Image" at bounding box center [738, 195] width 974 height 1663
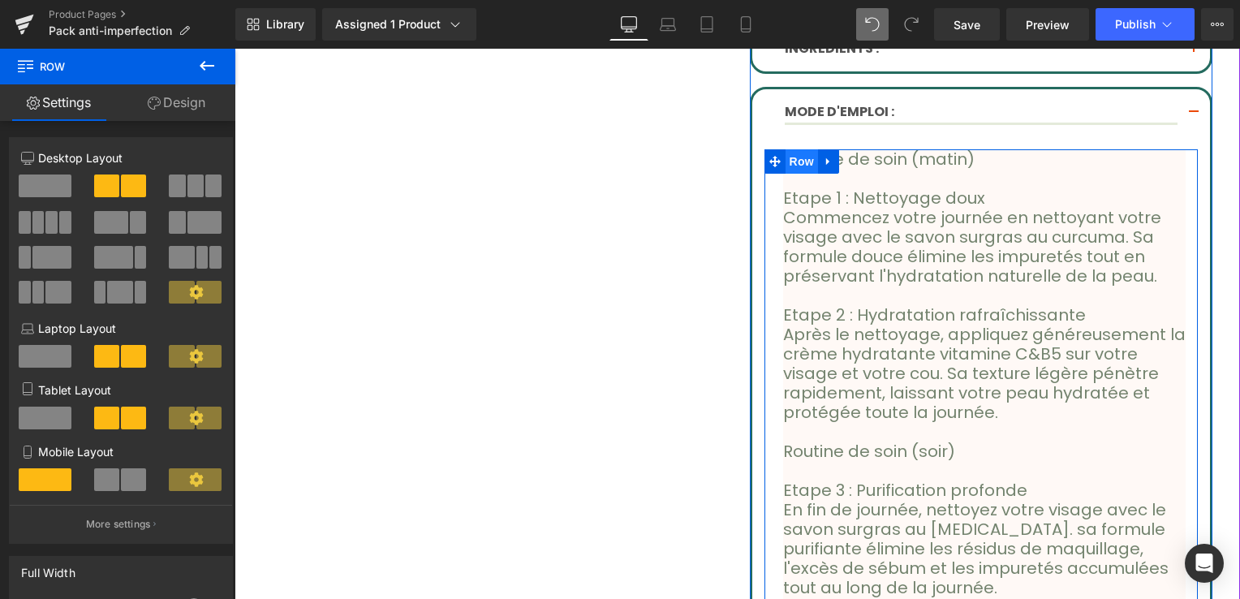
click at [800, 158] on span "Row" at bounding box center [802, 161] width 32 height 24
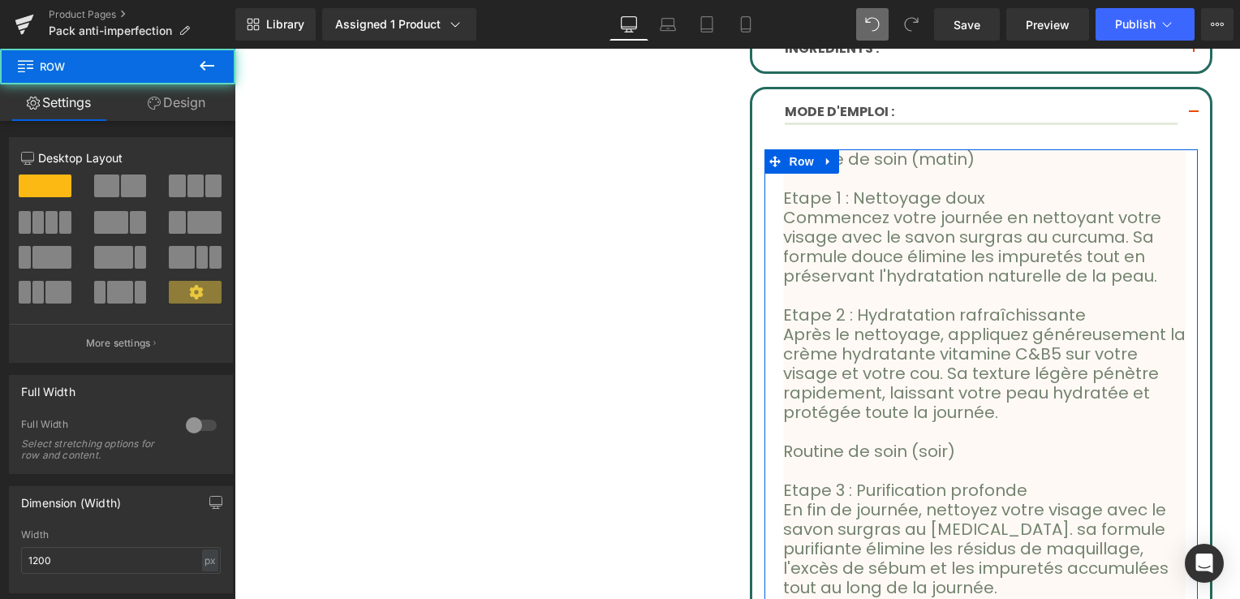
click at [173, 97] on link "Design" at bounding box center [177, 102] width 118 height 37
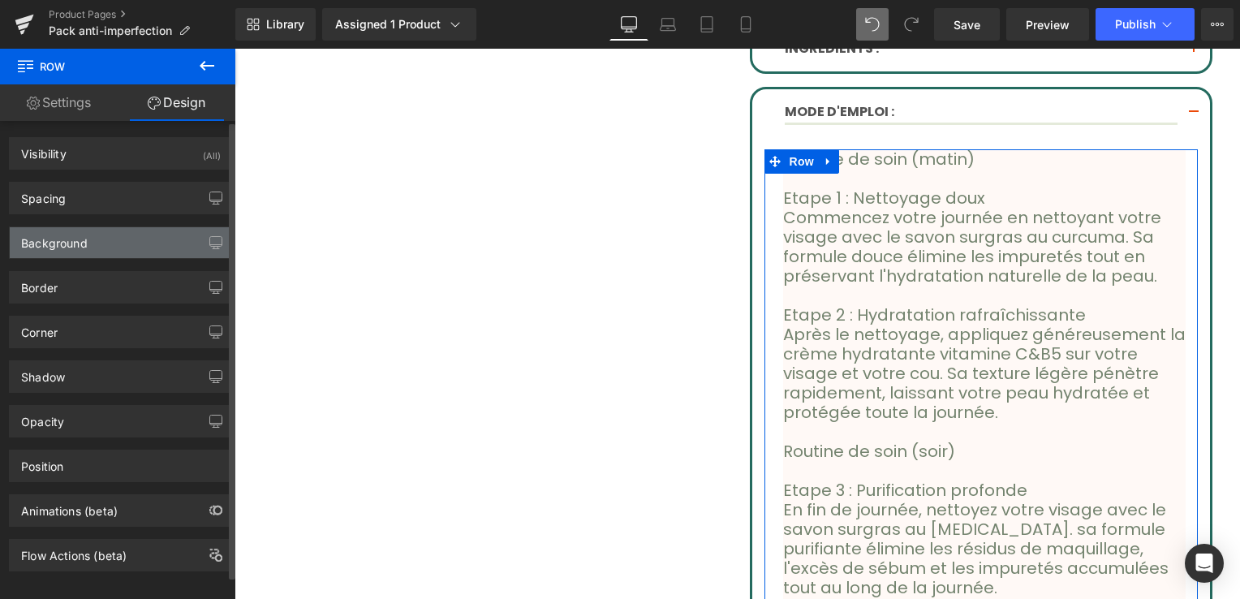
click at [119, 245] on div "Background" at bounding box center [121, 242] width 222 height 31
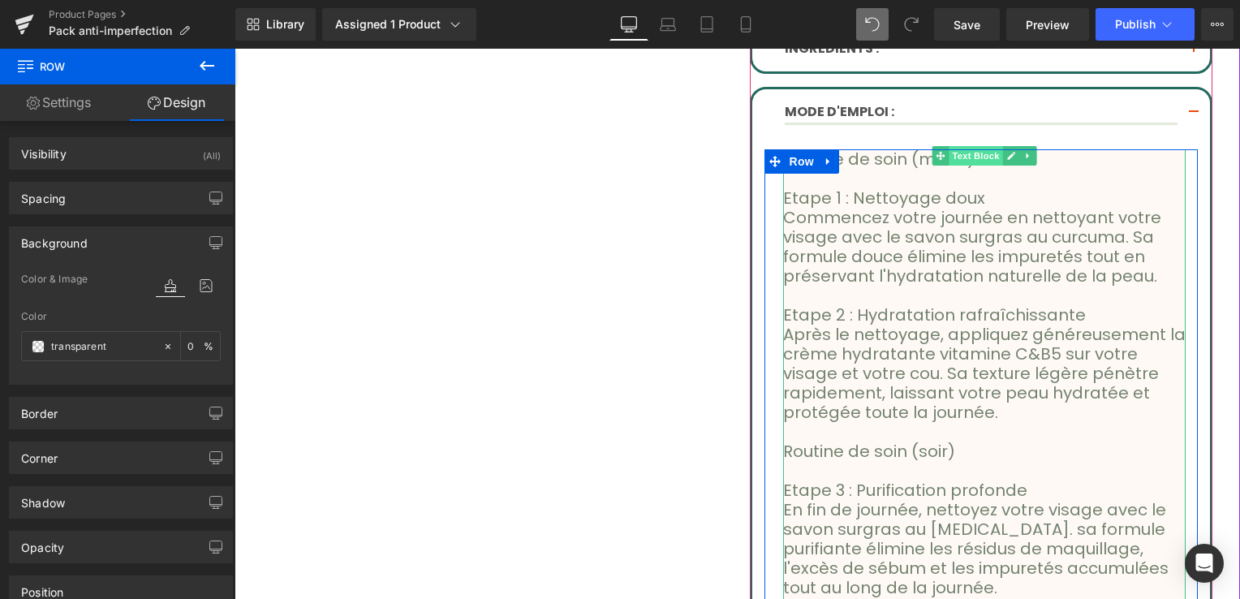
click at [981, 150] on span "Text Block" at bounding box center [977, 155] width 54 height 19
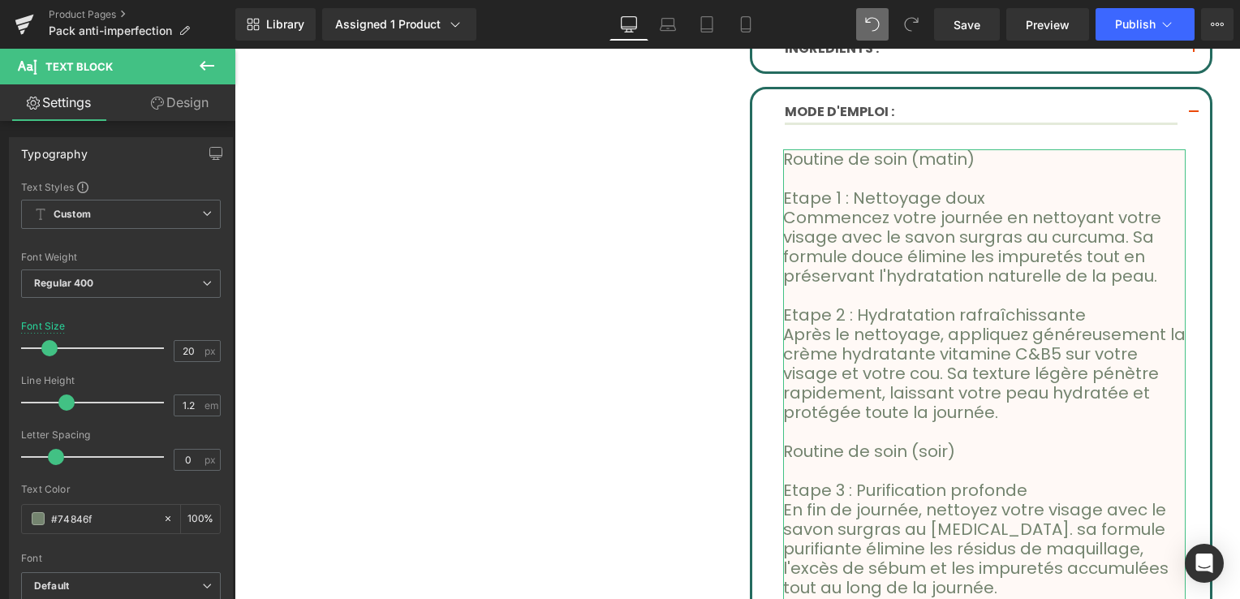
click at [158, 112] on link "Design" at bounding box center [180, 102] width 118 height 37
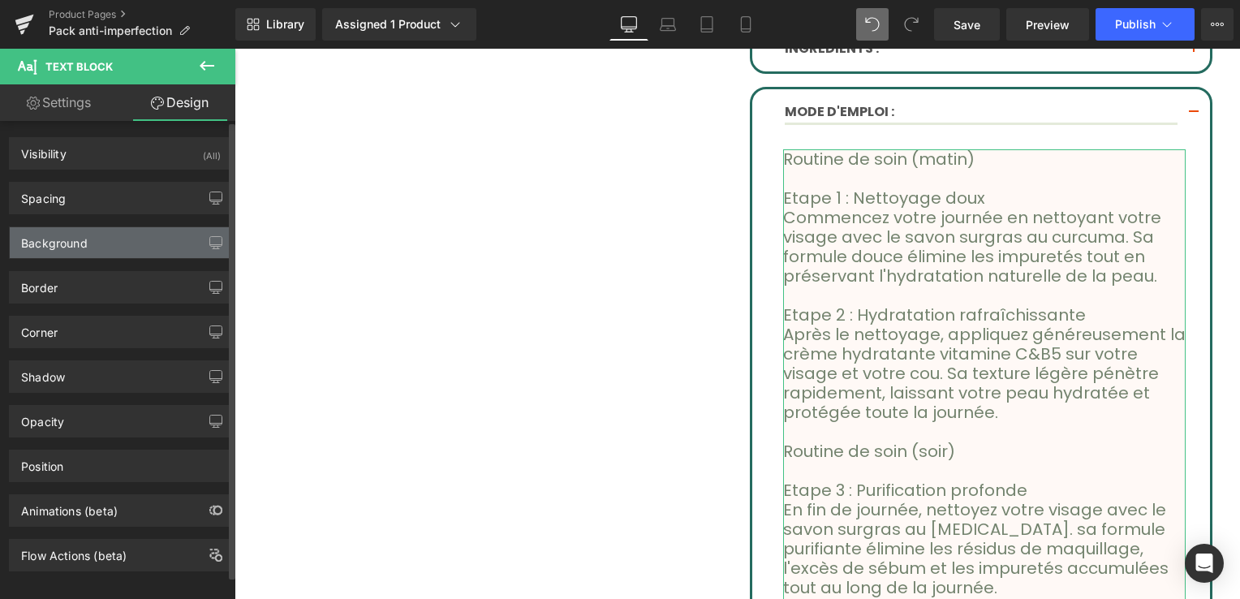
click at [110, 244] on div "Background" at bounding box center [121, 242] width 222 height 31
click at [113, 242] on div "Background" at bounding box center [121, 242] width 222 height 31
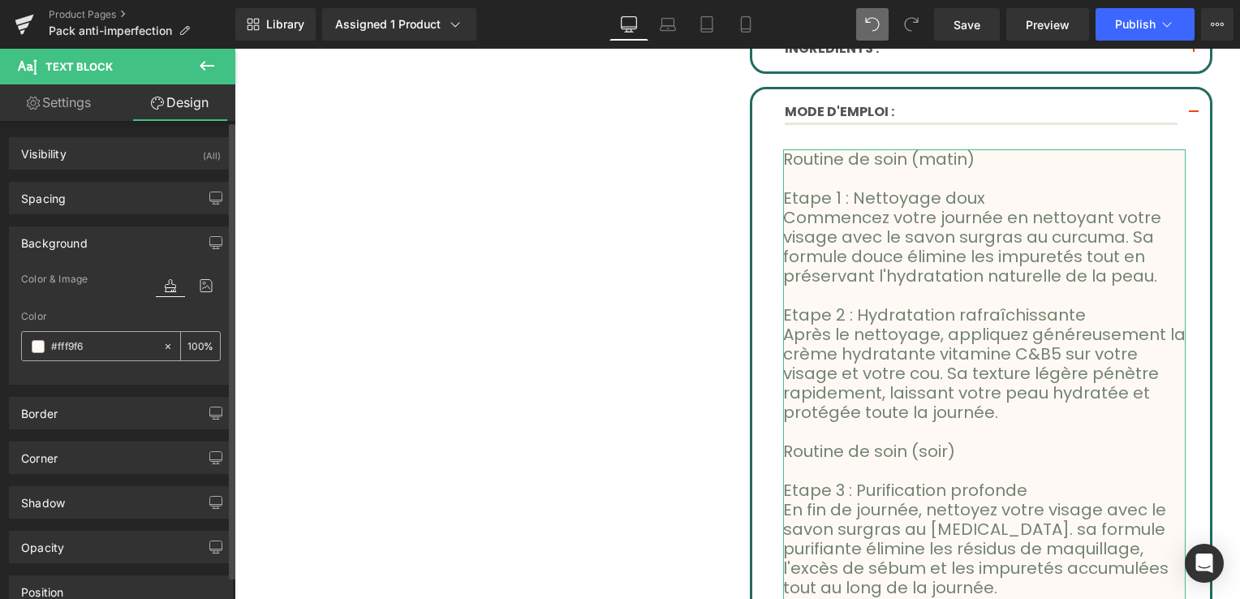
click at [164, 341] on icon at bounding box center [167, 346] width 11 height 11
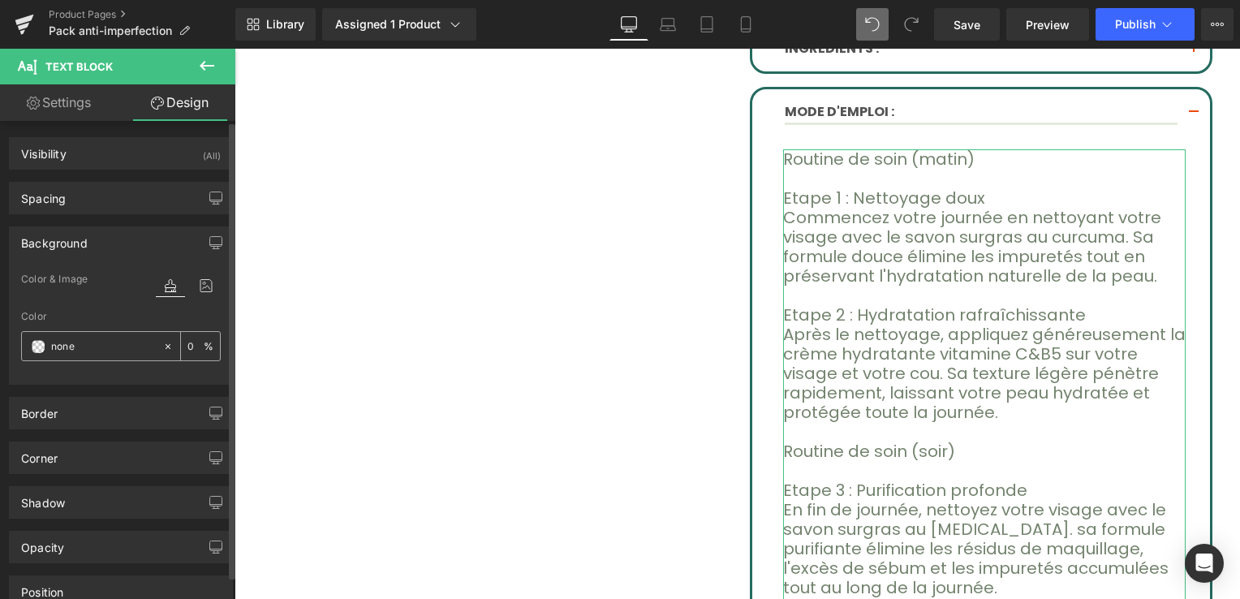
click at [188, 346] on input "100" at bounding box center [196, 346] width 16 height 18
type input "100"
click at [137, 380] on div "Color & Image color Color #fff9f6 100 % Image Replace Image Upload image or Bro…" at bounding box center [121, 327] width 222 height 114
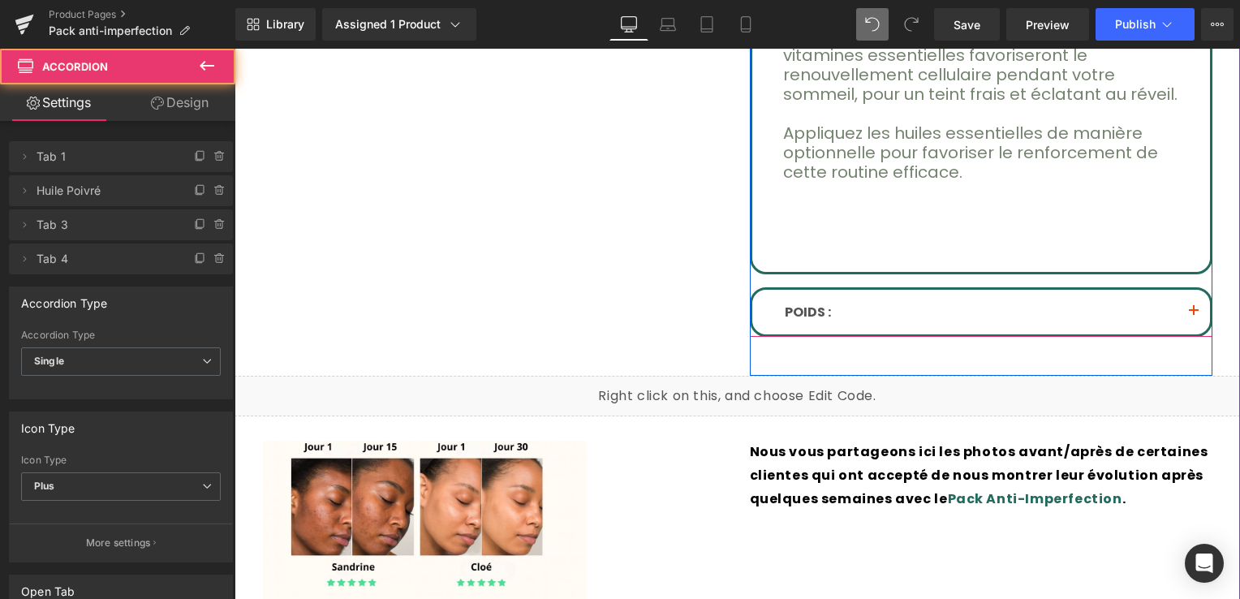
click at [1194, 316] on span "button" at bounding box center [1194, 316] width 0 height 0
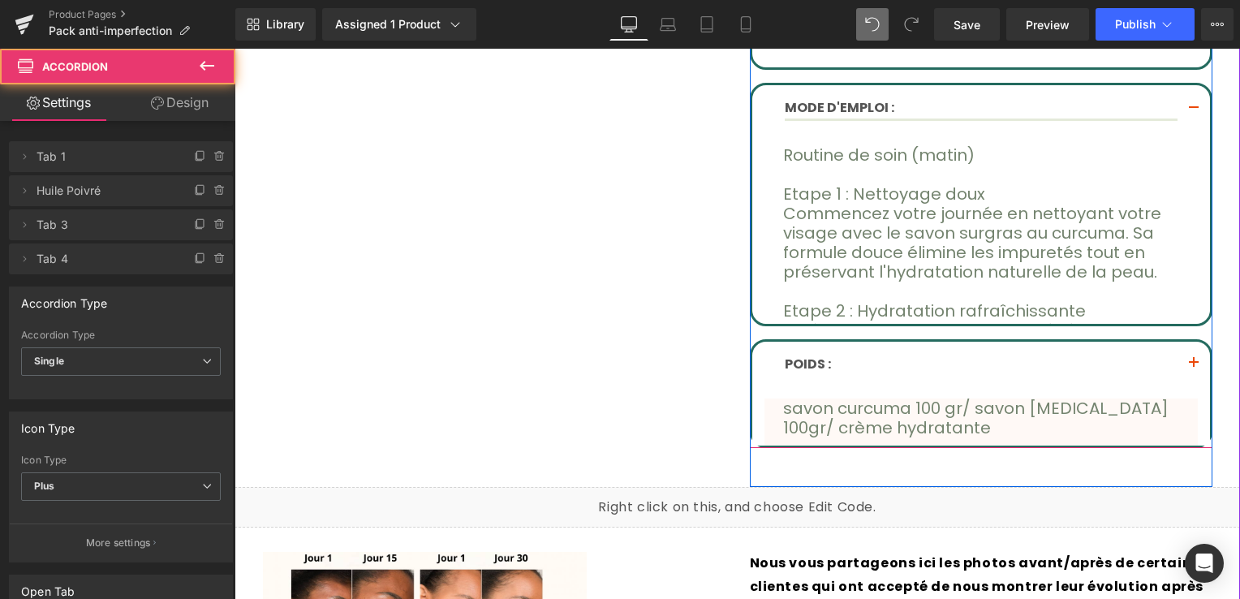
scroll to position [760, 0]
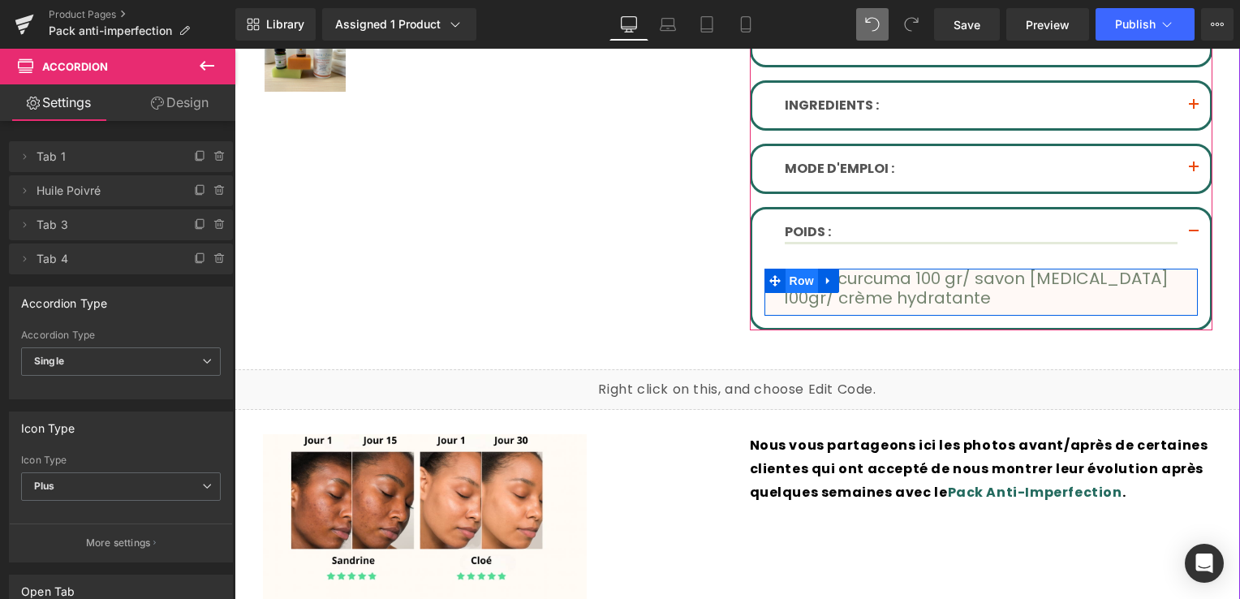
click at [796, 278] on span "Row" at bounding box center [802, 281] width 32 height 24
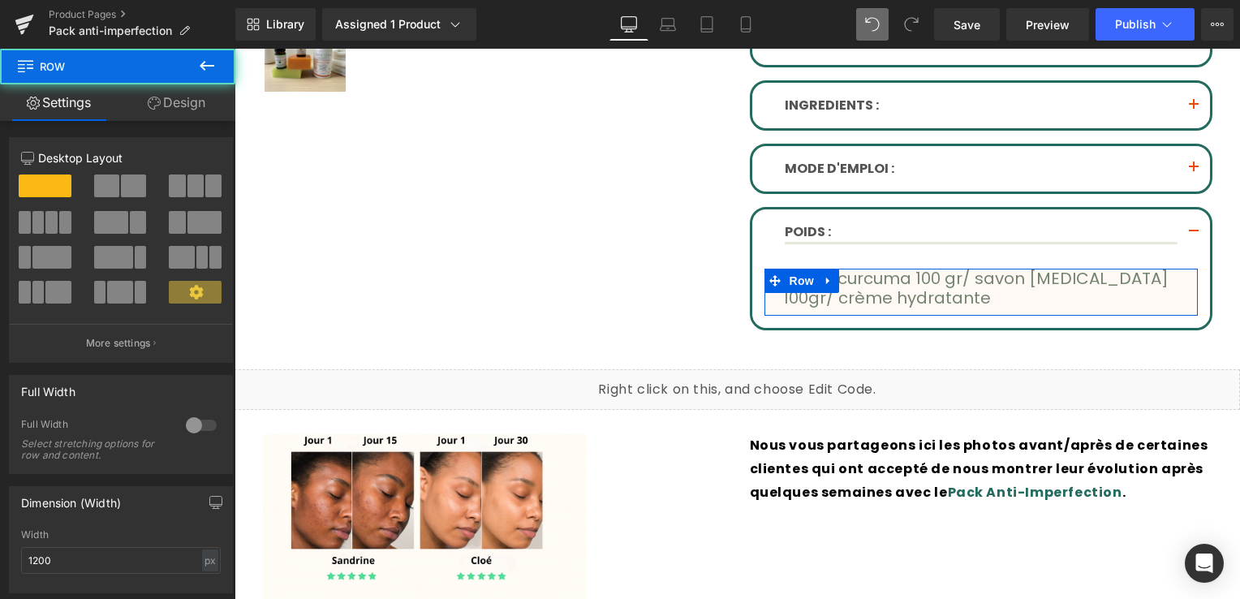
click at [176, 104] on link "Design" at bounding box center [177, 102] width 118 height 37
drag, startPoint x: 176, startPoint y: 104, endPoint x: 165, endPoint y: 128, distance: 26.9
click at [176, 104] on link "Design" at bounding box center [177, 102] width 118 height 37
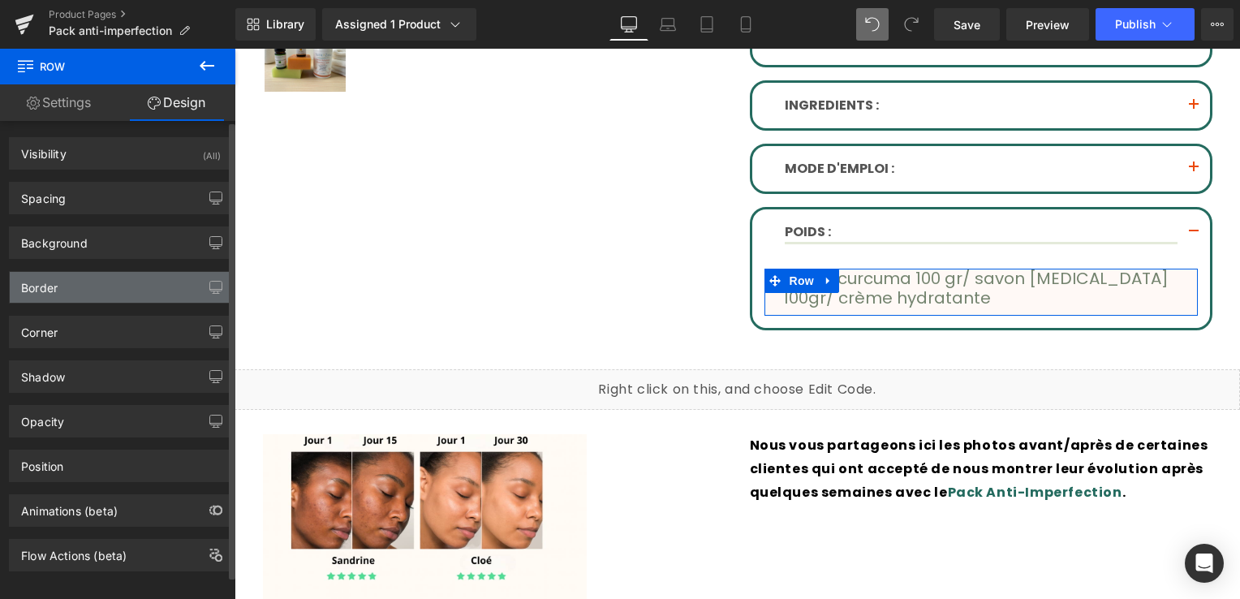
click at [68, 277] on div "Border" at bounding box center [121, 287] width 222 height 31
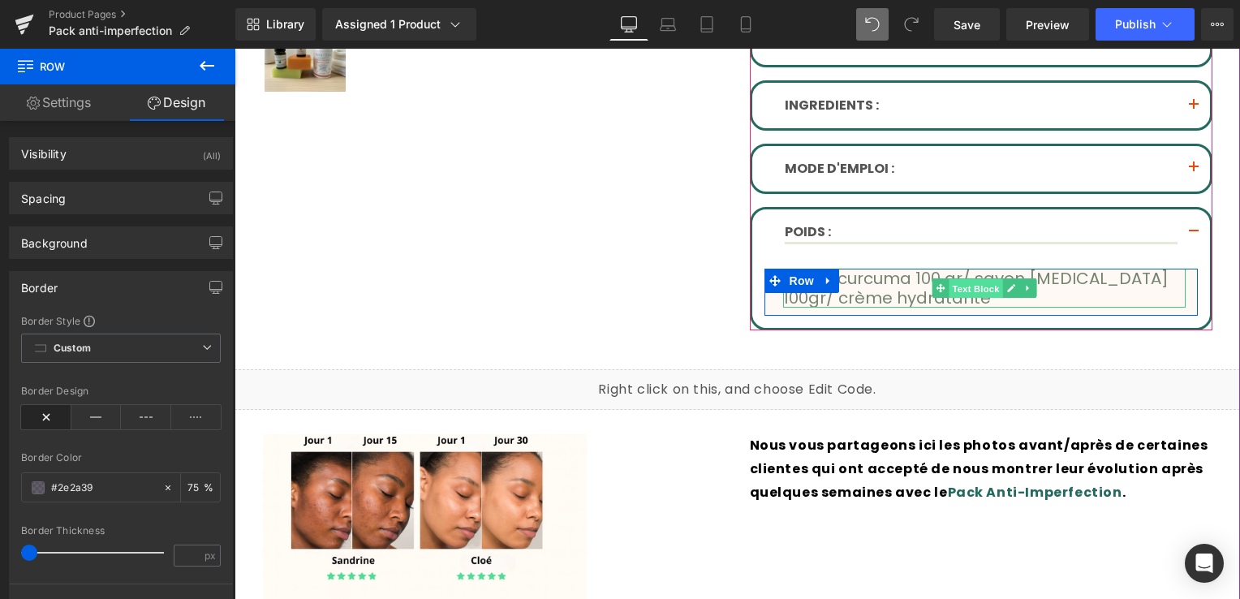
click at [974, 283] on span "Text Block" at bounding box center [977, 288] width 54 height 19
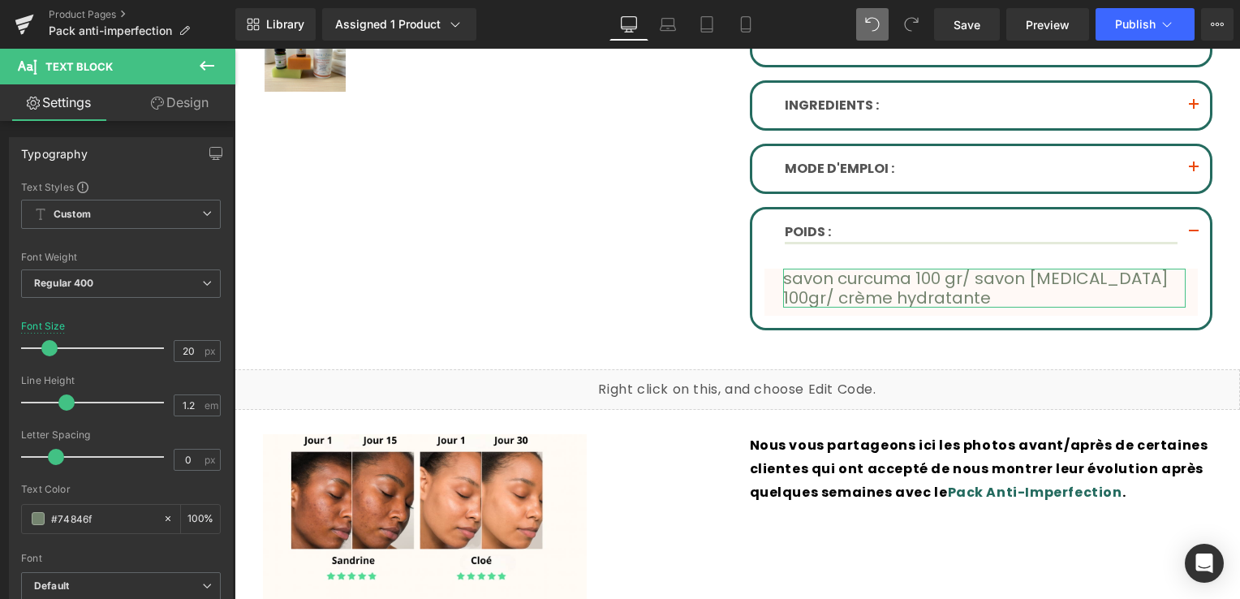
drag, startPoint x: 195, startPoint y: 101, endPoint x: 162, endPoint y: 179, distance: 85.5
click at [195, 100] on link "Design" at bounding box center [180, 102] width 118 height 37
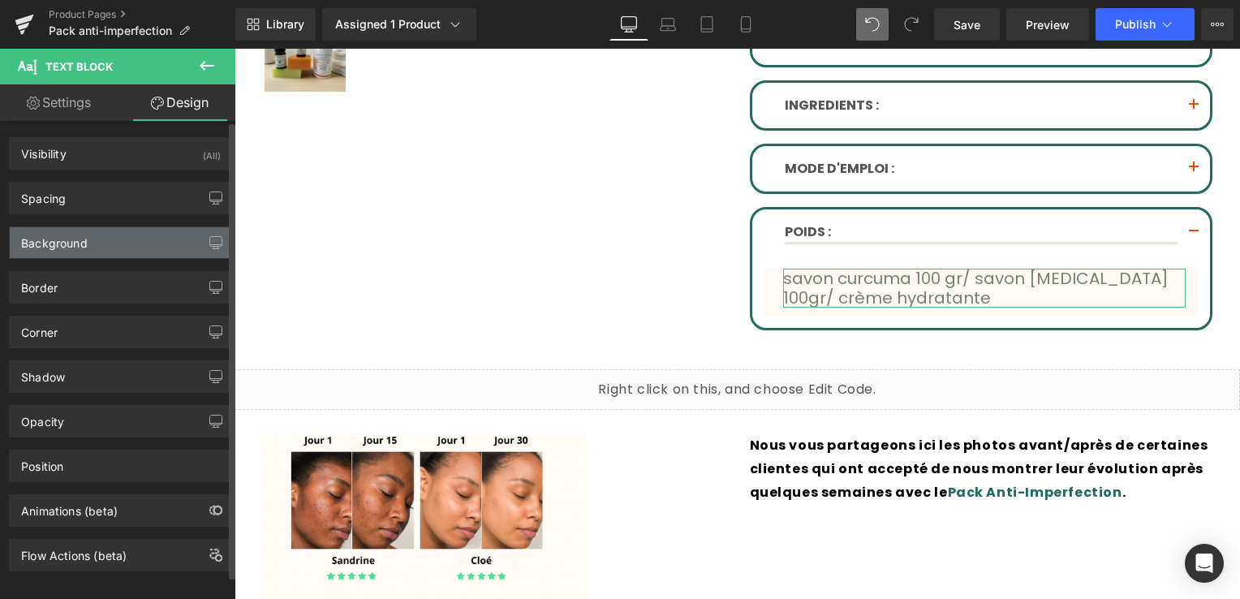
click at [119, 253] on div "Background" at bounding box center [121, 242] width 222 height 31
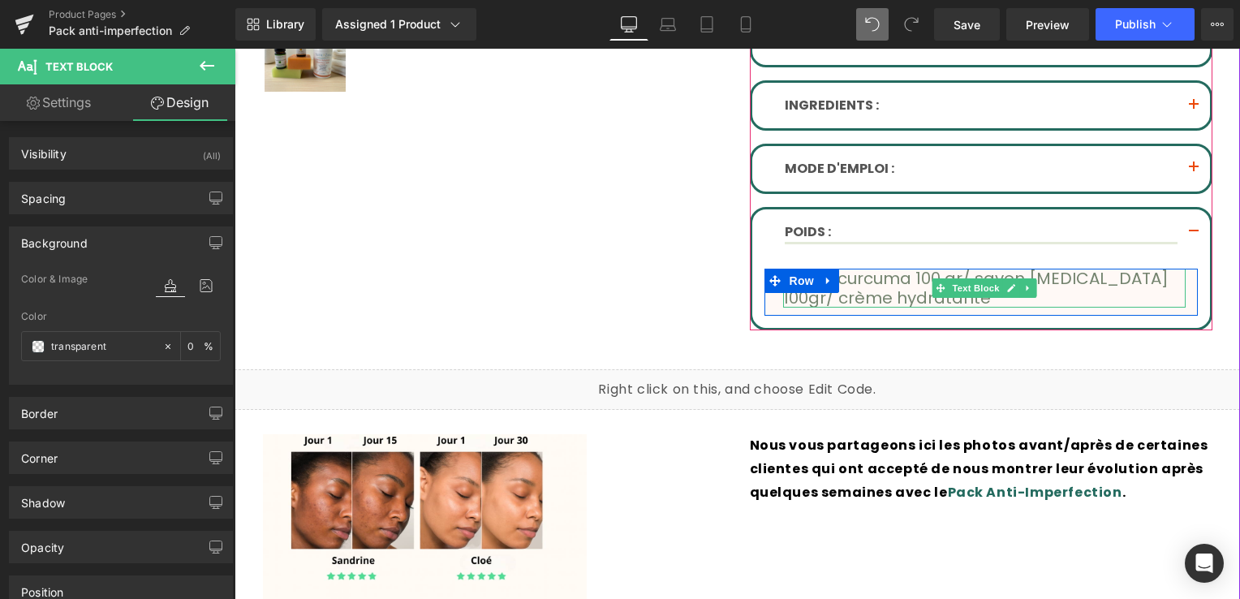
click at [887, 287] on p "savon curcuma 100 gr/ savon [MEDICAL_DATA] 100gr/ crème hydratante" at bounding box center [984, 288] width 403 height 39
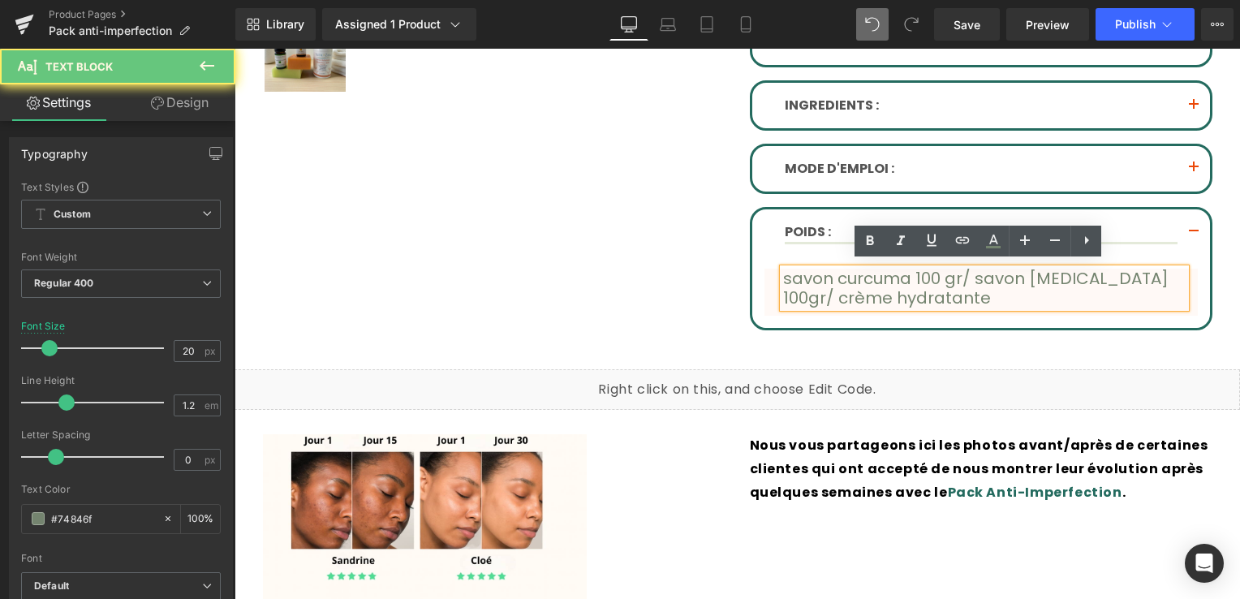
click at [856, 281] on font "savon curcuma 100 gr/ savon [MEDICAL_DATA] 100gr/ crème hydratante" at bounding box center [976, 288] width 386 height 42
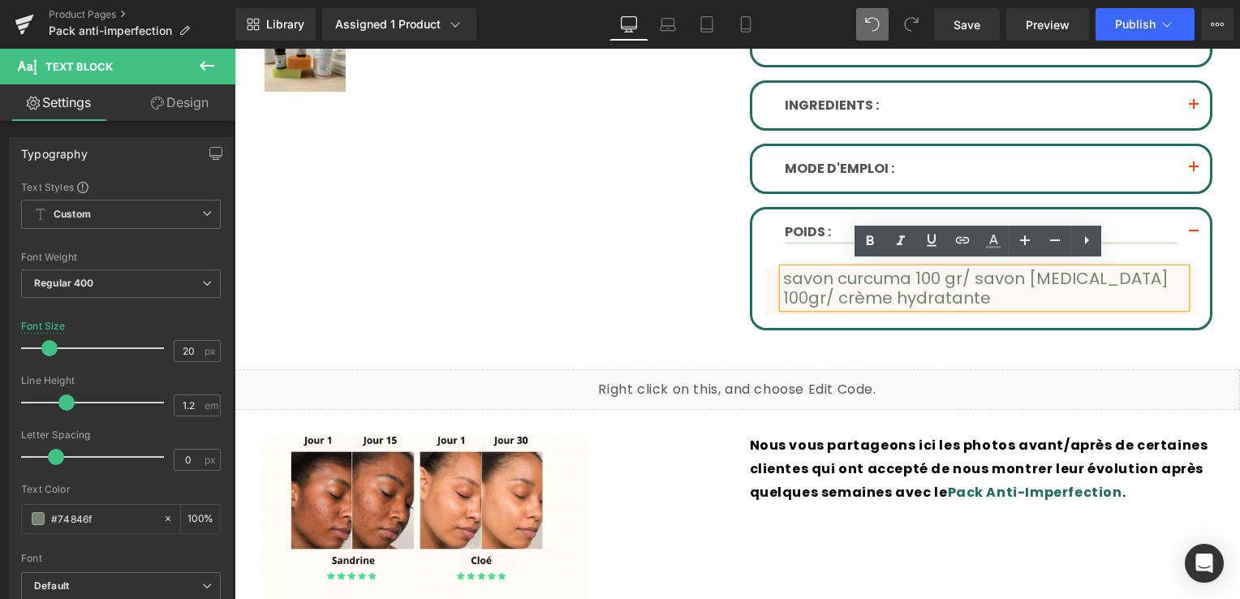
click at [166, 104] on link "Design" at bounding box center [180, 102] width 118 height 37
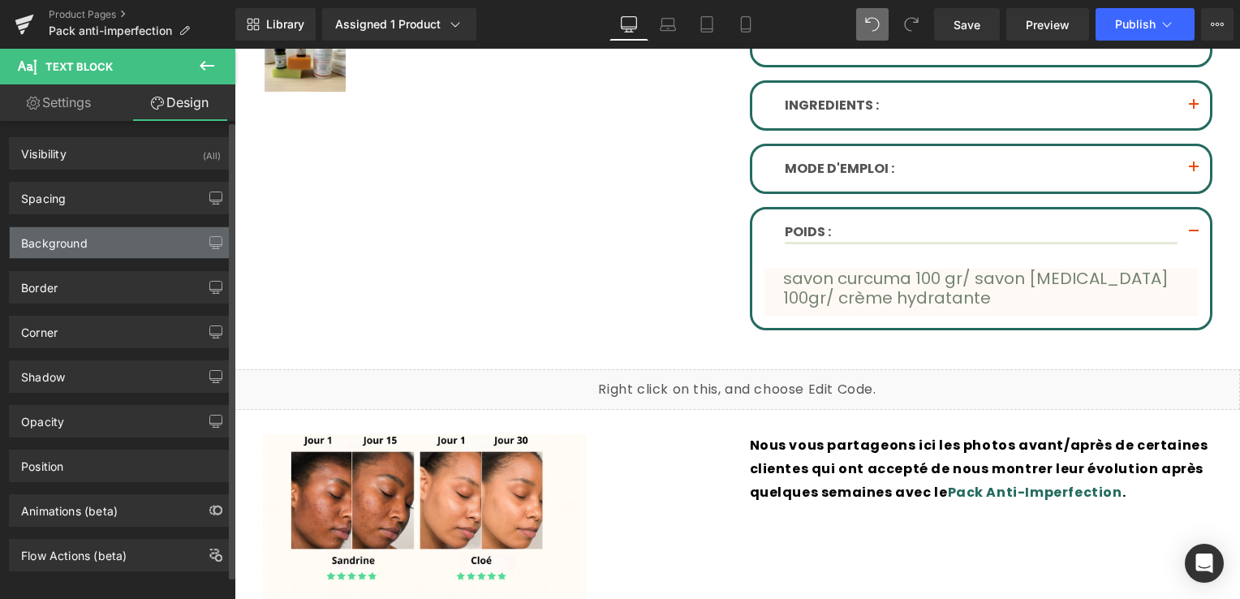
click at [117, 248] on div "Background" at bounding box center [121, 242] width 222 height 31
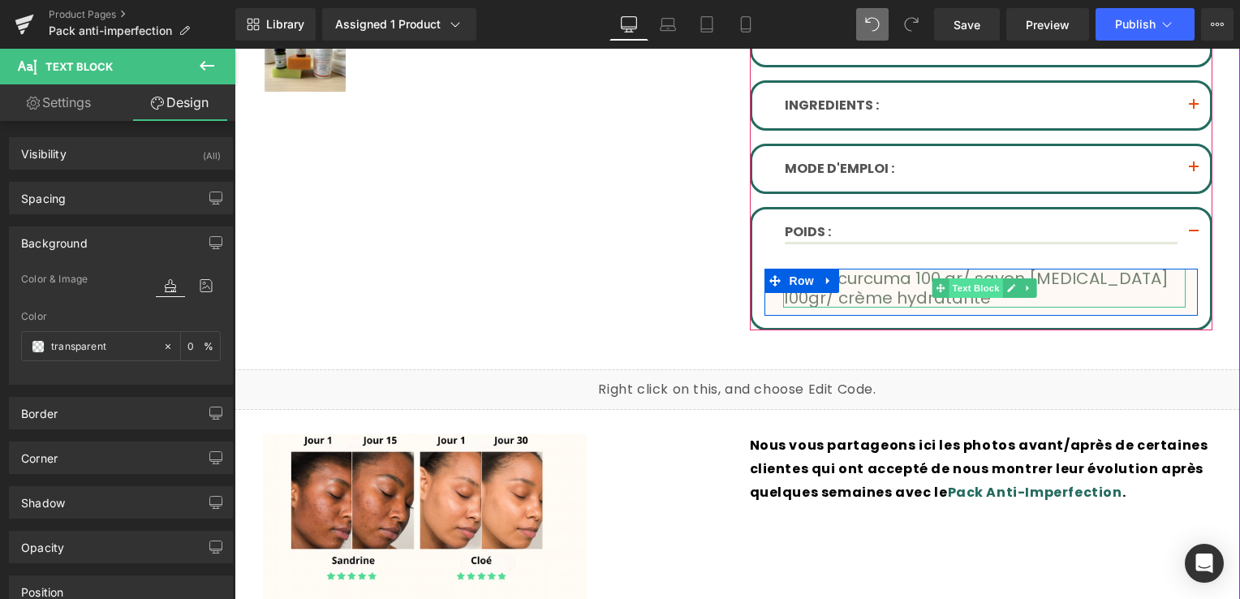
click at [981, 286] on span "Text Block" at bounding box center [977, 287] width 54 height 19
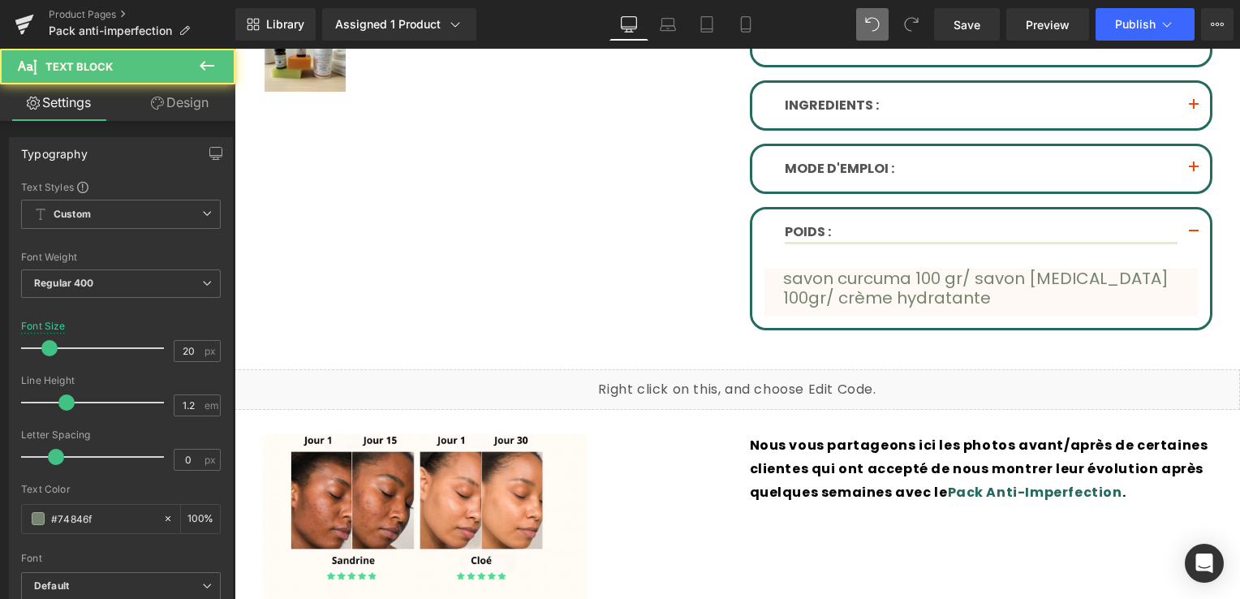
click at [179, 102] on link "Design" at bounding box center [180, 102] width 118 height 37
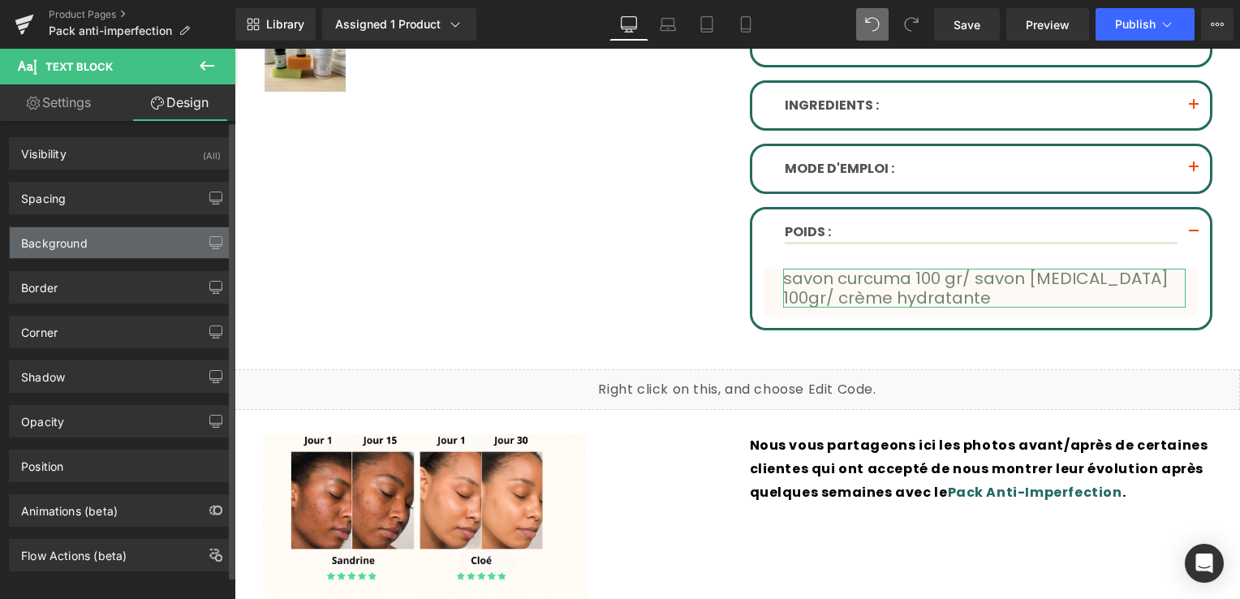
click at [104, 249] on div "Background" at bounding box center [121, 242] width 222 height 31
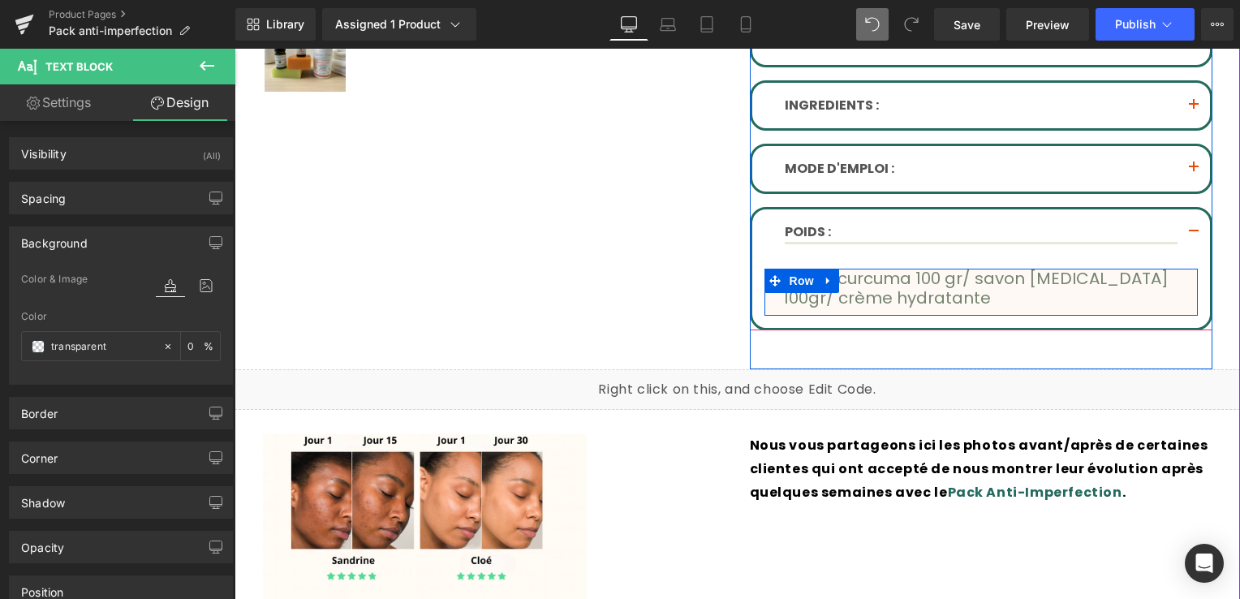
click at [877, 294] on p "savon curcuma 100 gr/ savon [MEDICAL_DATA] 100gr/ crème hydratante" at bounding box center [984, 288] width 403 height 39
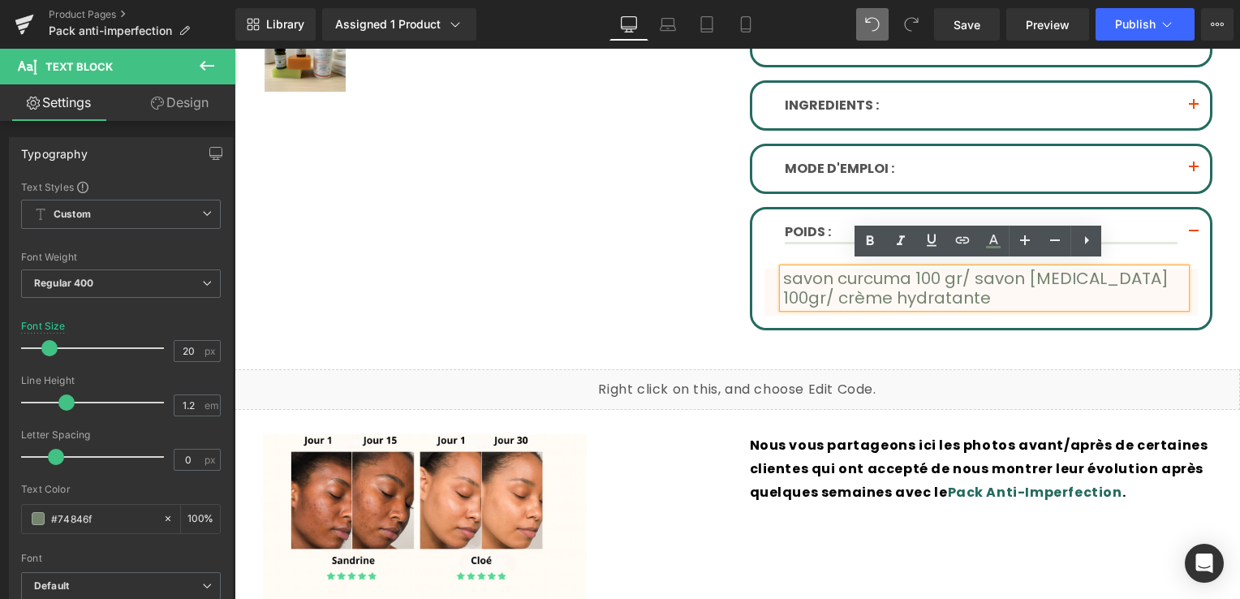
click at [179, 93] on link "Design" at bounding box center [180, 102] width 118 height 37
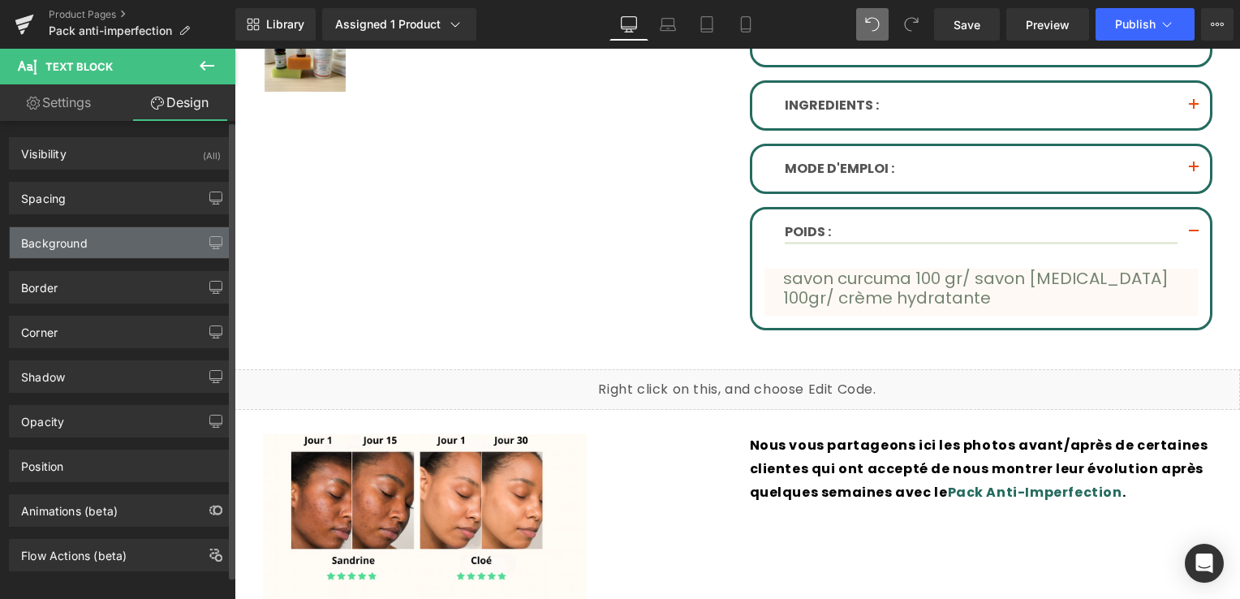
click at [101, 252] on div "Background" at bounding box center [121, 242] width 222 height 31
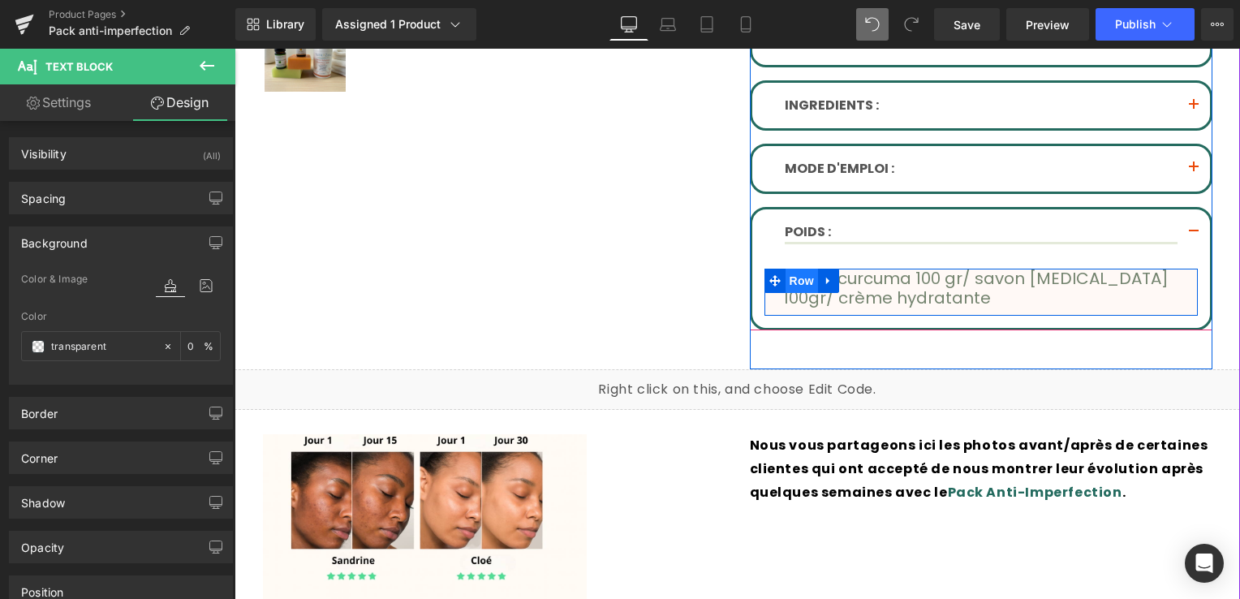
click at [790, 271] on span "Row" at bounding box center [802, 281] width 32 height 24
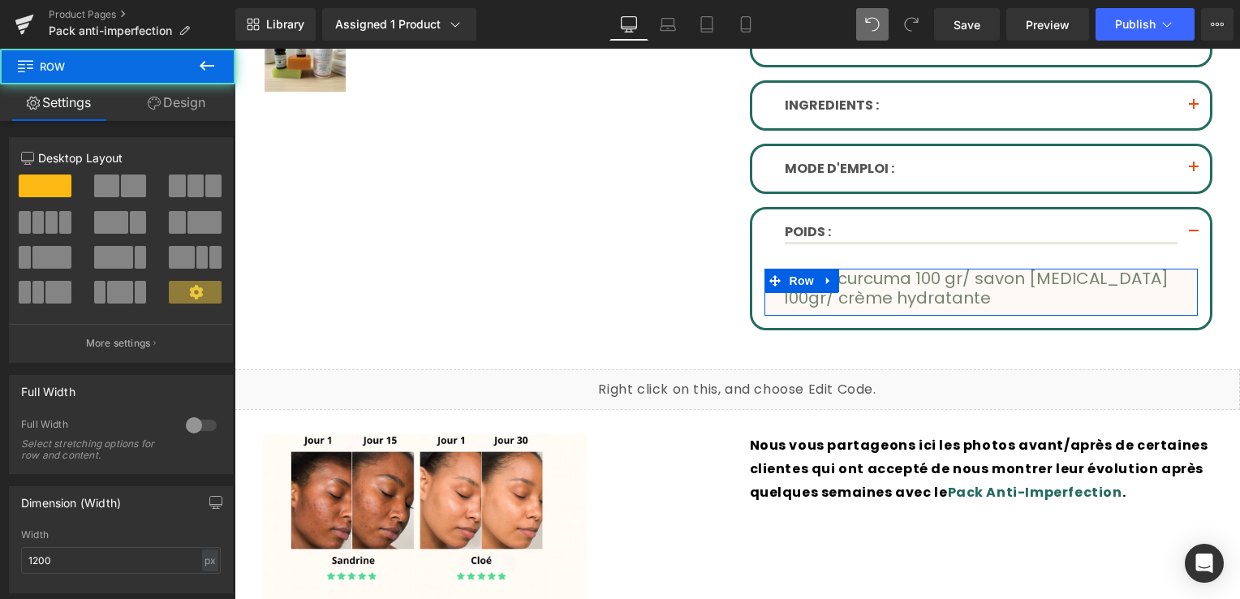
click at [163, 106] on link "Design" at bounding box center [177, 102] width 118 height 37
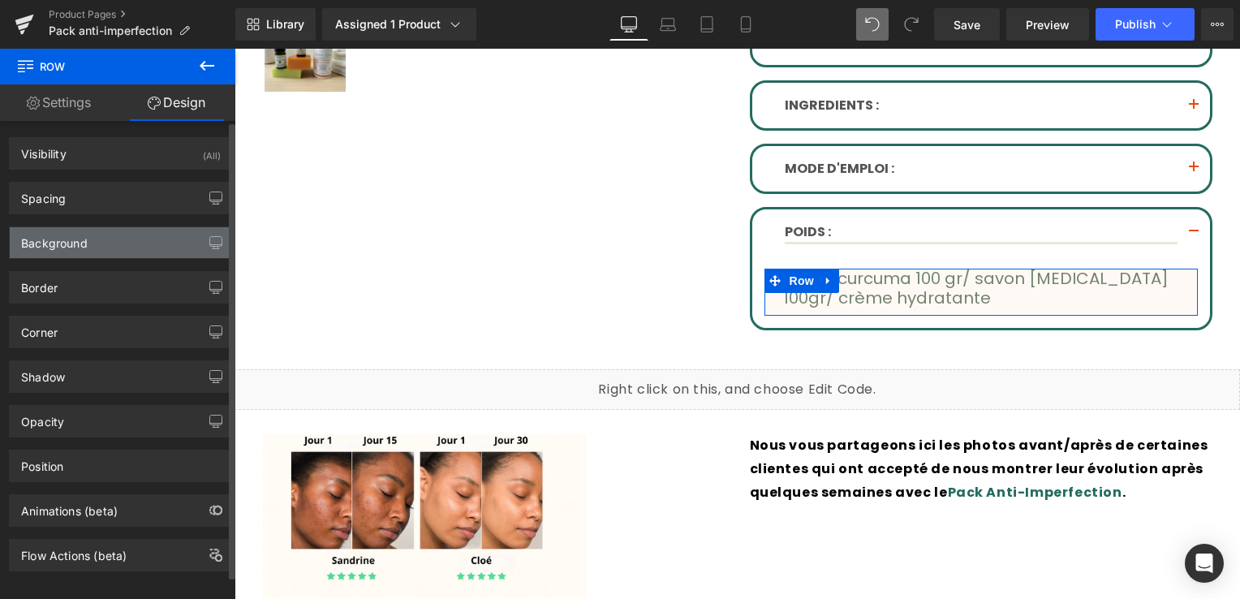
click at [108, 247] on div "Background" at bounding box center [121, 242] width 222 height 31
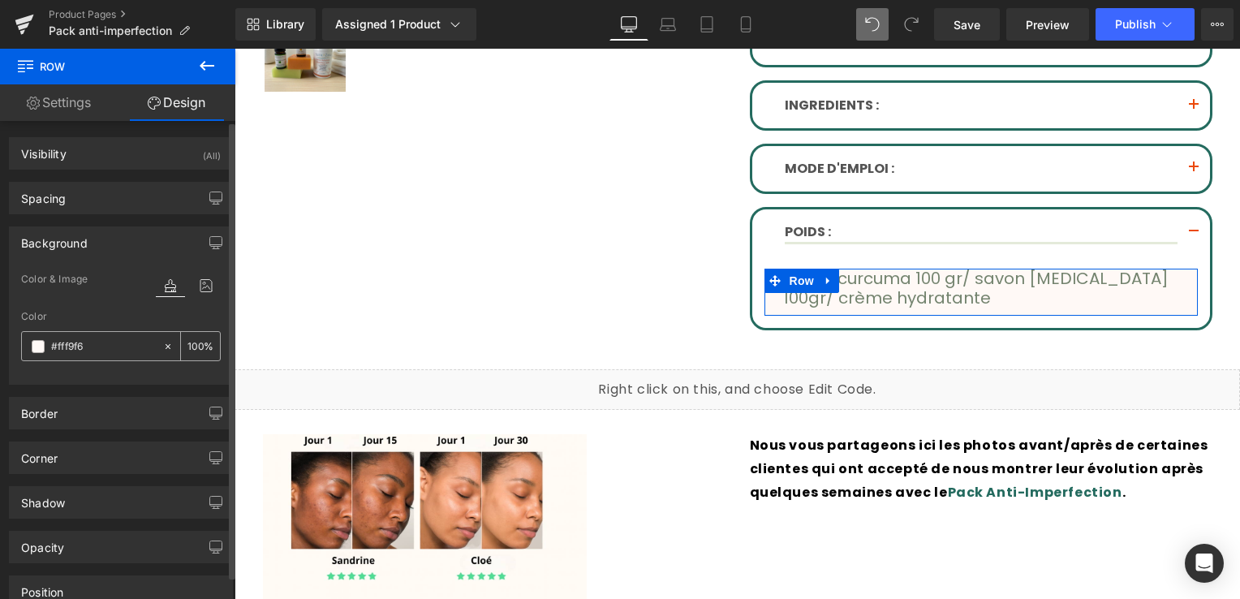
click at [162, 349] on icon at bounding box center [167, 346] width 11 height 11
click at [188, 345] on input "100" at bounding box center [196, 346] width 16 height 18
type input "100"
click at [133, 372] on div at bounding box center [121, 374] width 200 height 11
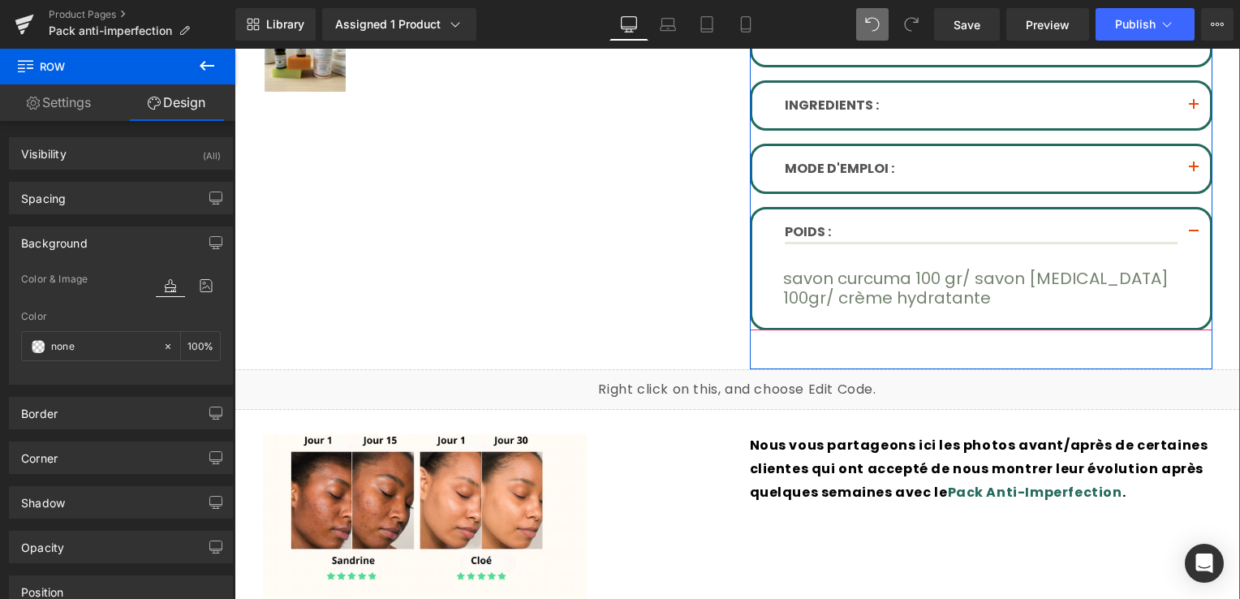
click at [1185, 231] on button "button" at bounding box center [1194, 233] width 32 height 48
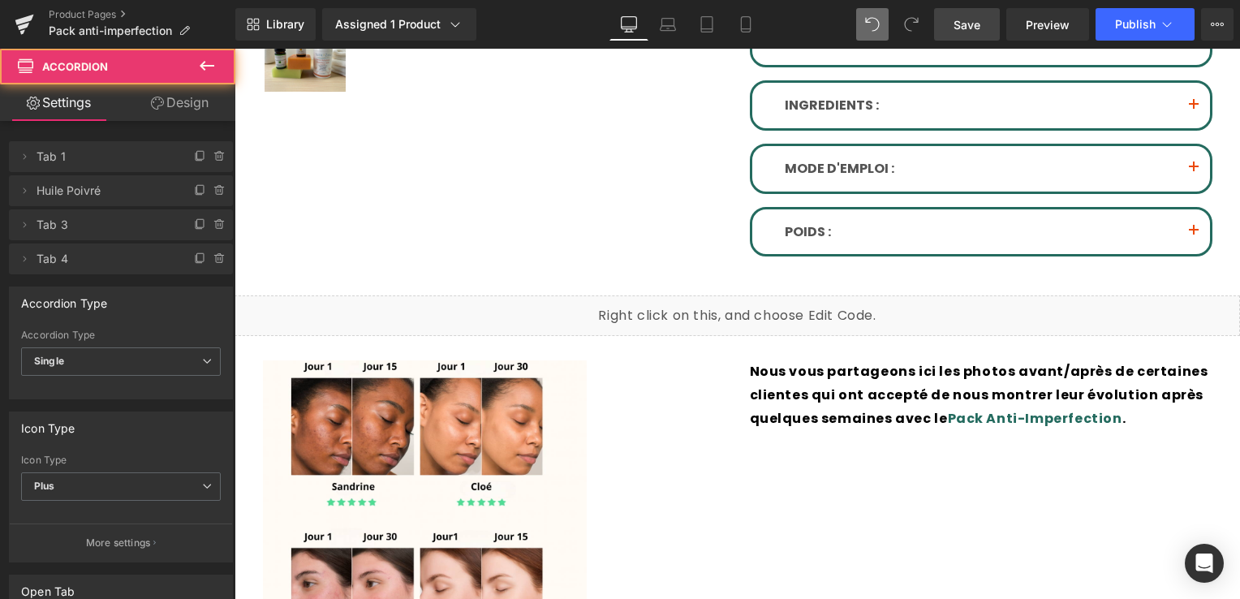
click at [976, 22] on span "Save" at bounding box center [967, 24] width 27 height 17
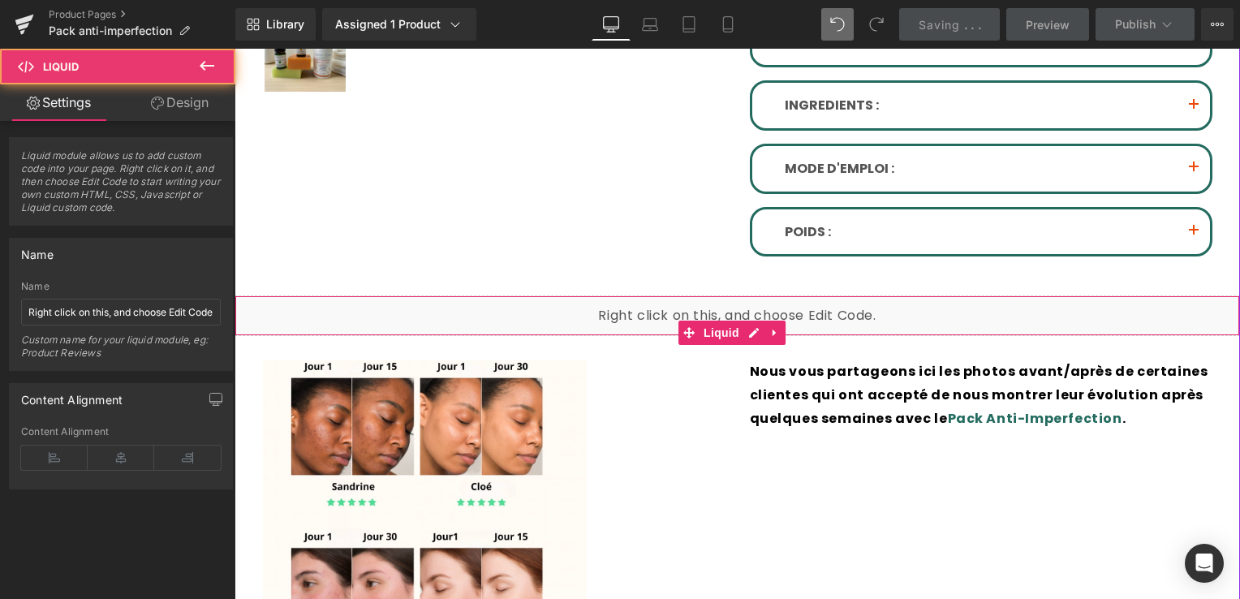
click at [451, 310] on div "Liquid" at bounding box center [738, 316] width 1006 height 41
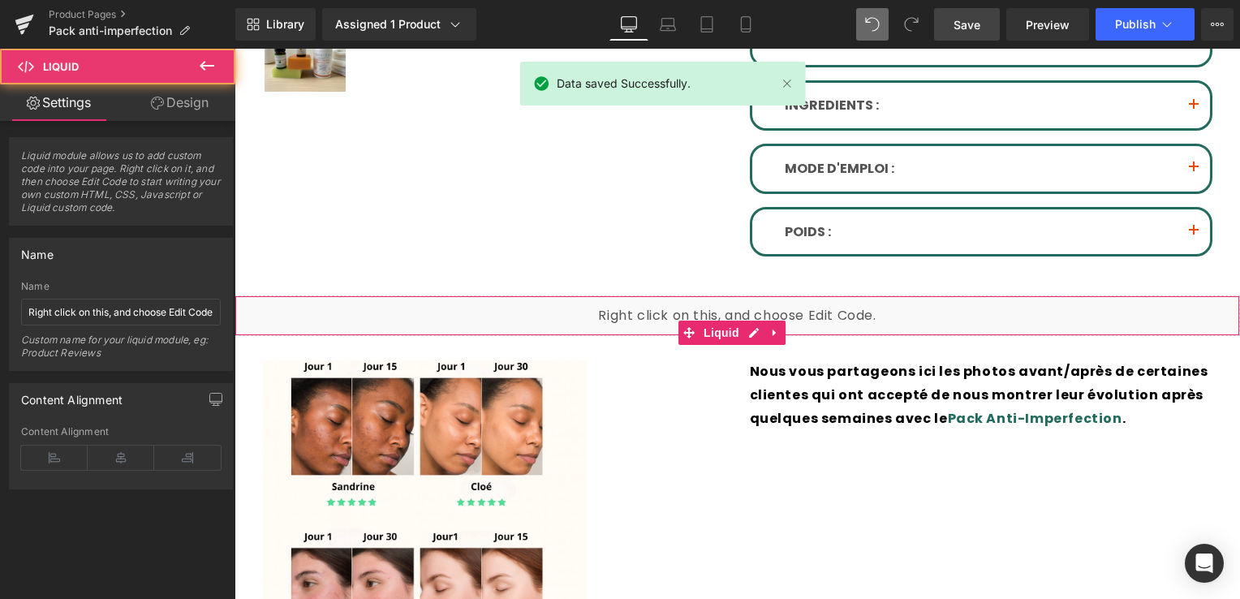
click at [160, 87] on link "Design" at bounding box center [180, 102] width 118 height 37
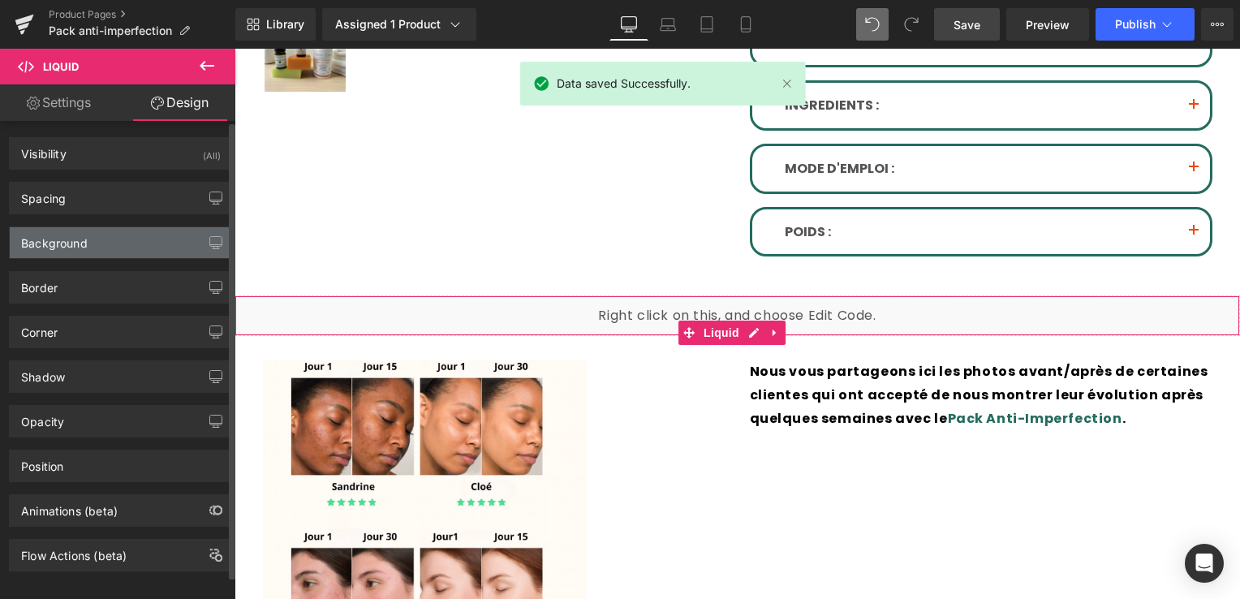
click at [91, 236] on div "Background" at bounding box center [121, 242] width 222 height 31
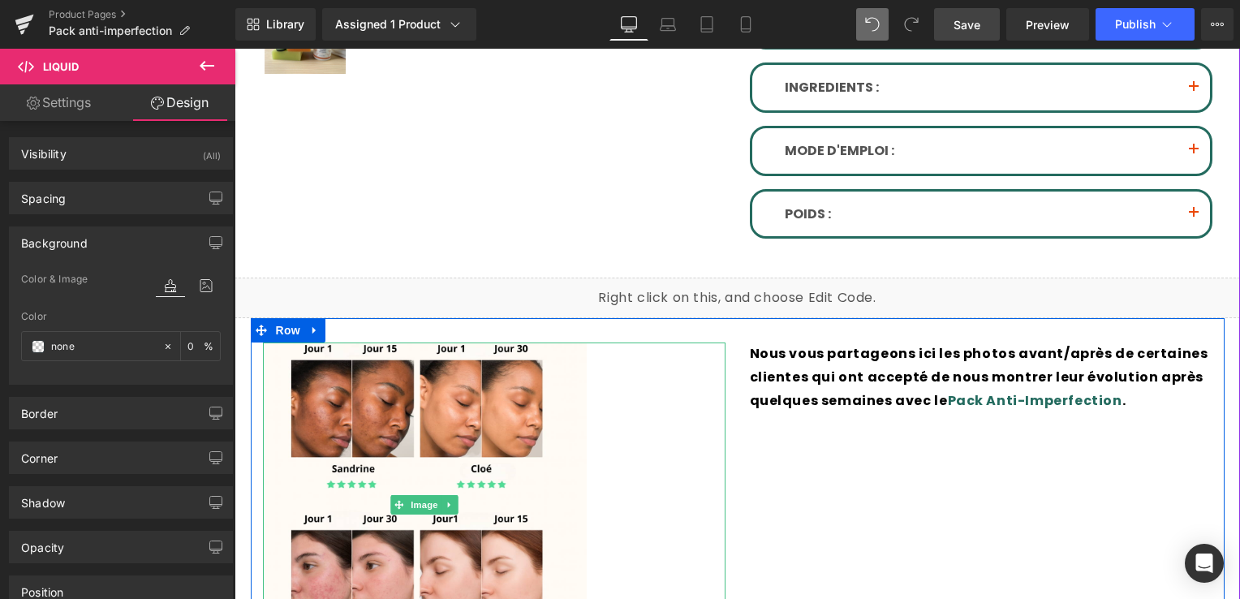
scroll to position [679, 0]
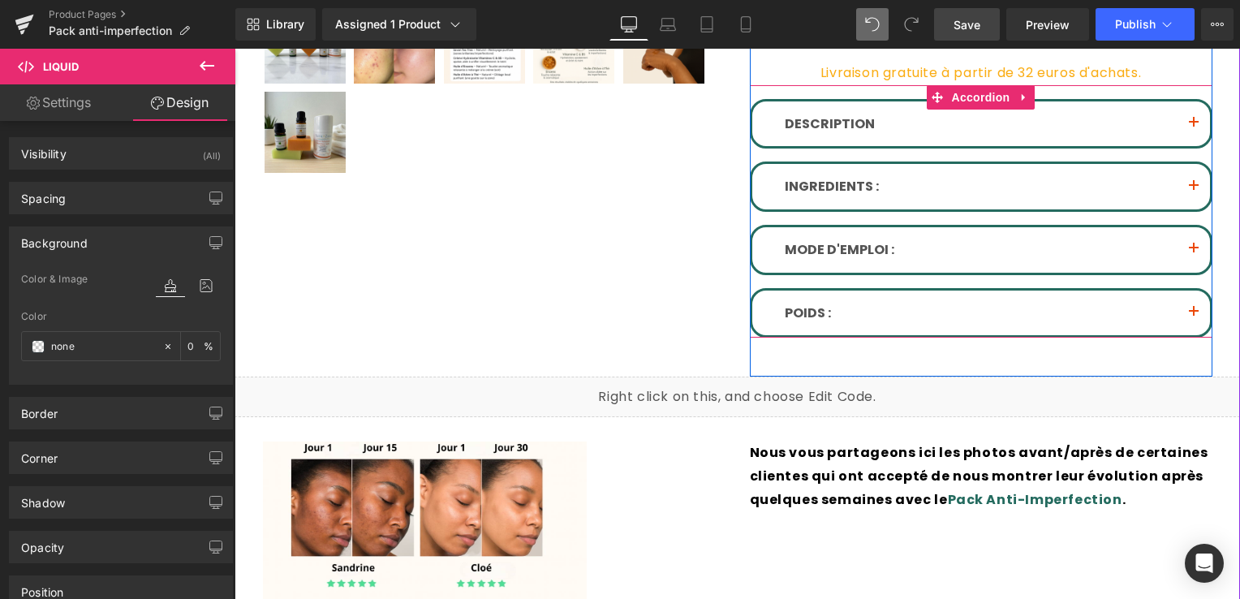
click at [1194, 115] on button "button" at bounding box center [1194, 123] width 32 height 45
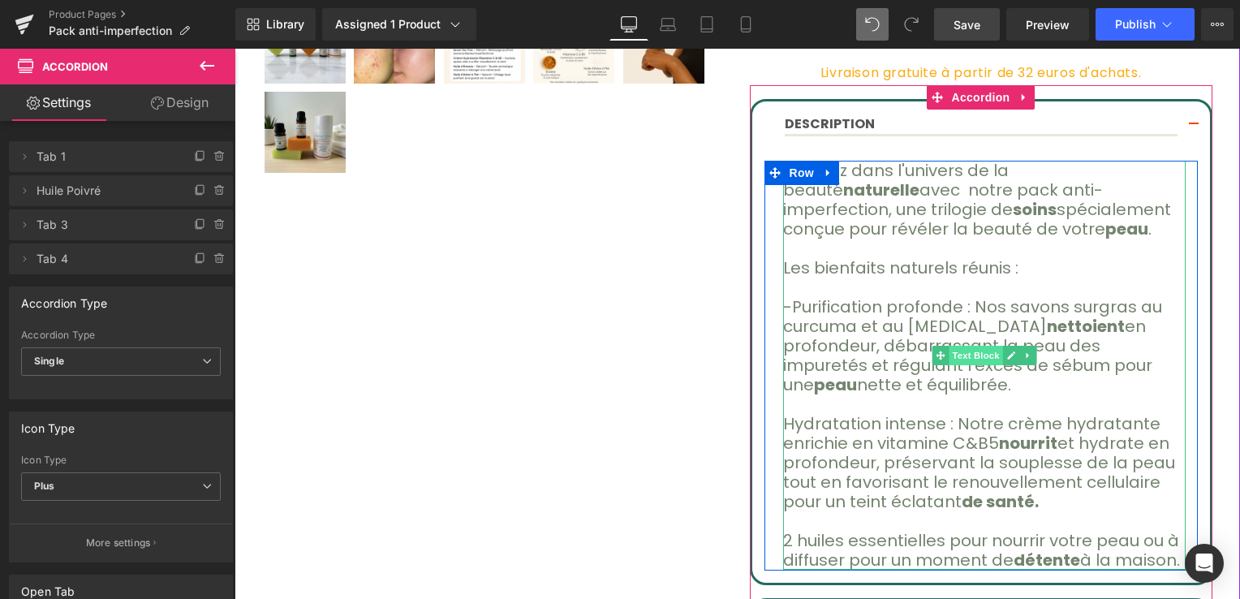
click at [973, 356] on span "Text Block" at bounding box center [977, 355] width 54 height 19
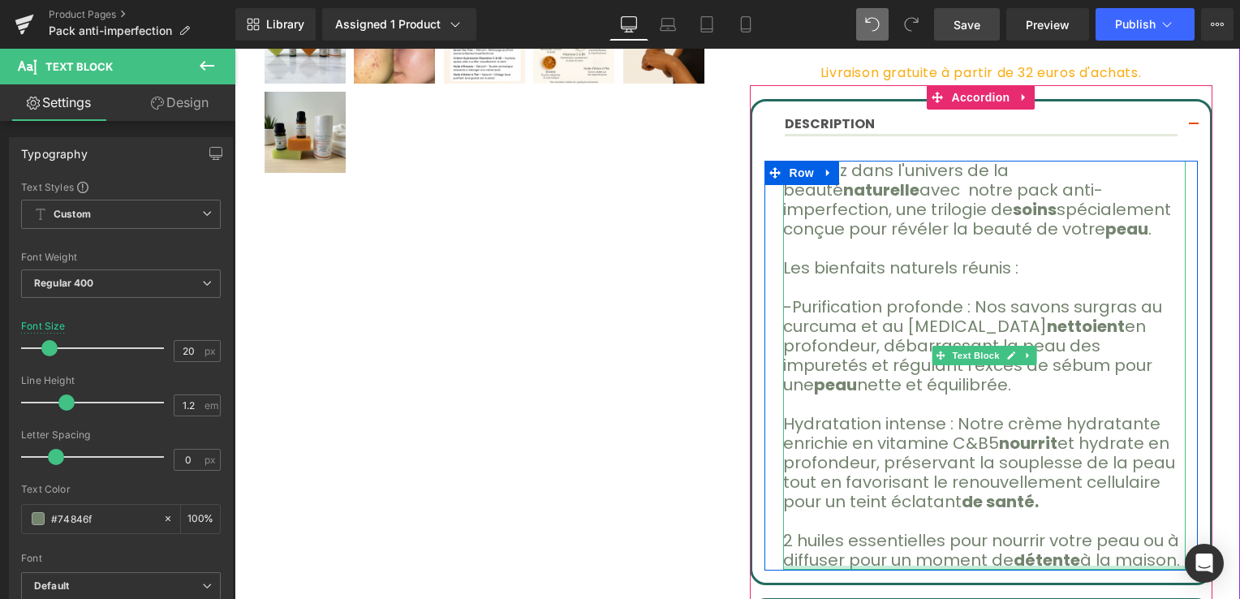
drag, startPoint x: 1139, startPoint y: 543, endPoint x: 1089, endPoint y: 515, distance: 57.8
click at [1089, 515] on div "Plongez dans l'univers de la beauté naturelle avec notre pack anti-imperfection…" at bounding box center [984, 365] width 403 height 409
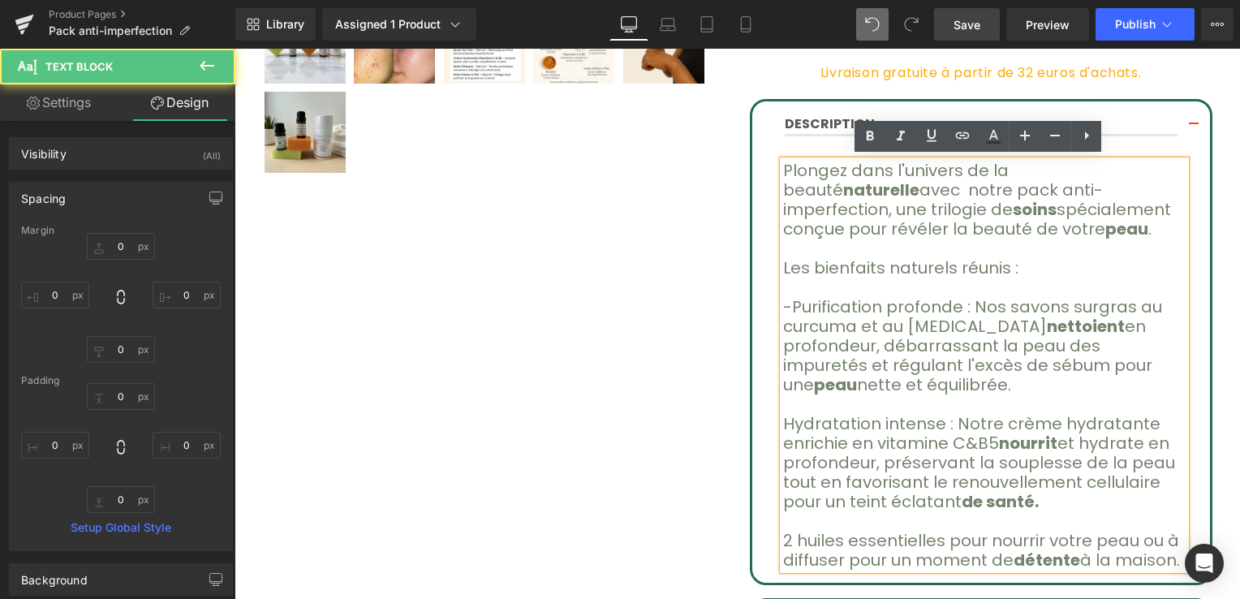
click at [932, 446] on p "Hydratation intense : Notre crème hydratante enrichie en vitamine C&B5 nourrit …" at bounding box center [984, 462] width 403 height 97
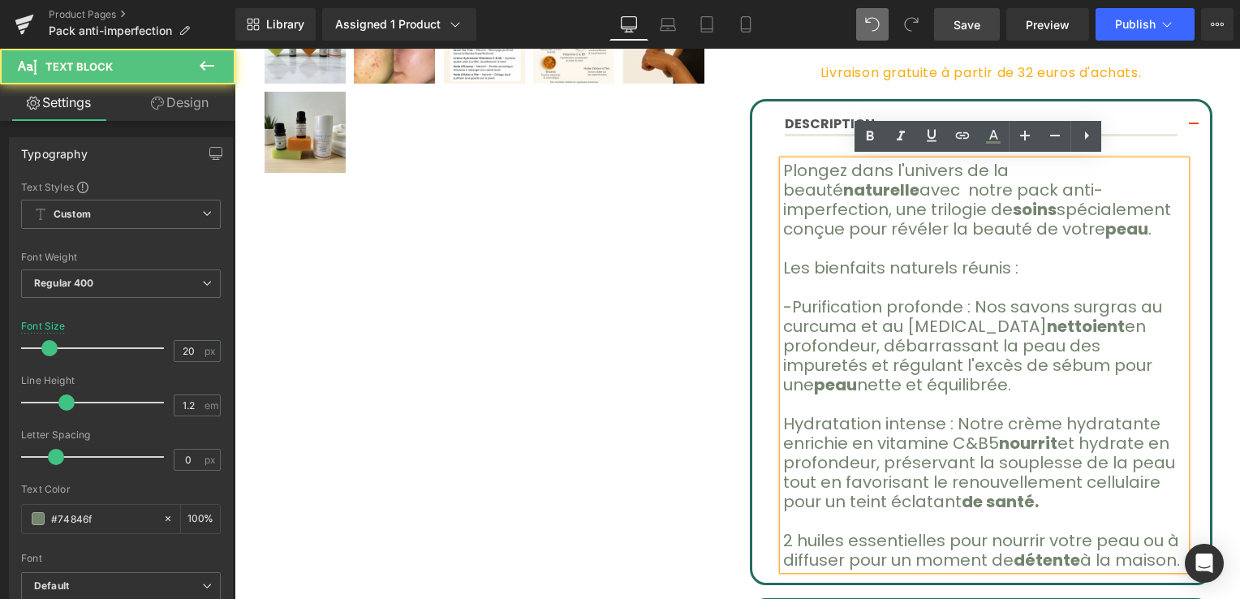
drag, startPoint x: 779, startPoint y: 166, endPoint x: 1167, endPoint y: 556, distance: 551.1
click at [1167, 556] on article "Plongez dans l'univers de la beauté naturelle avec notre pack anti-imperfection…" at bounding box center [982, 366] width 458 height 434
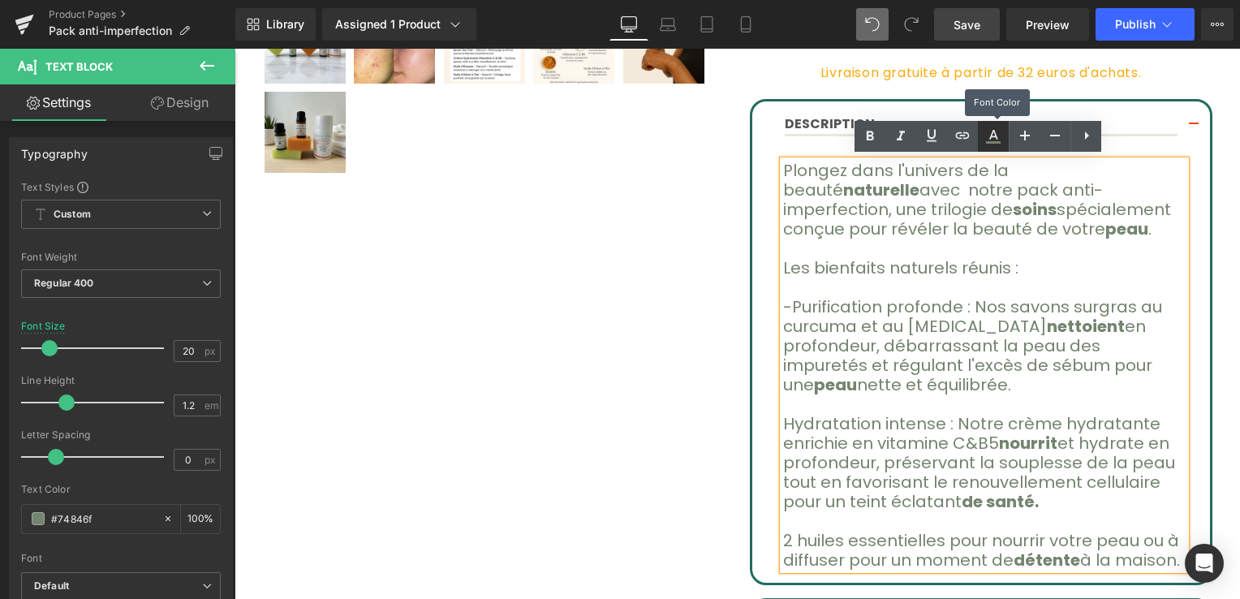
click at [987, 132] on icon at bounding box center [993, 136] width 19 height 19
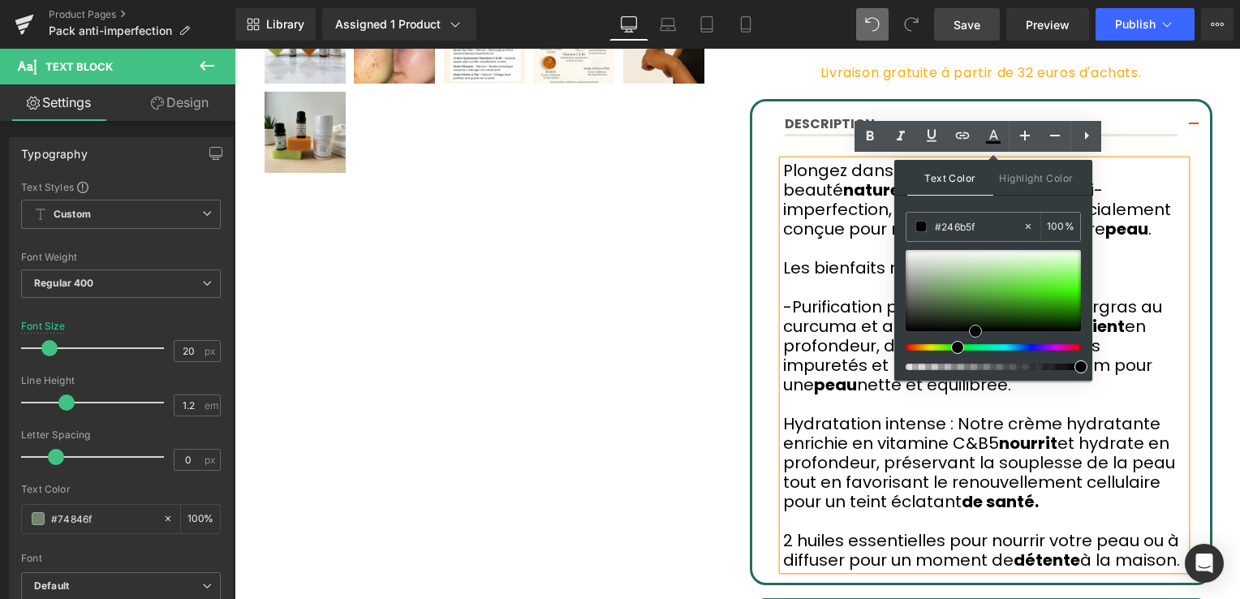
drag, startPoint x: 922, startPoint y: 295, endPoint x: 977, endPoint y: 347, distance: 75.2
click at [977, 347] on div at bounding box center [993, 310] width 175 height 120
click at [869, 234] on p "Plongez dans l'univers de la beauté naturelle avec notre pack anti-imperfection…" at bounding box center [984, 200] width 403 height 78
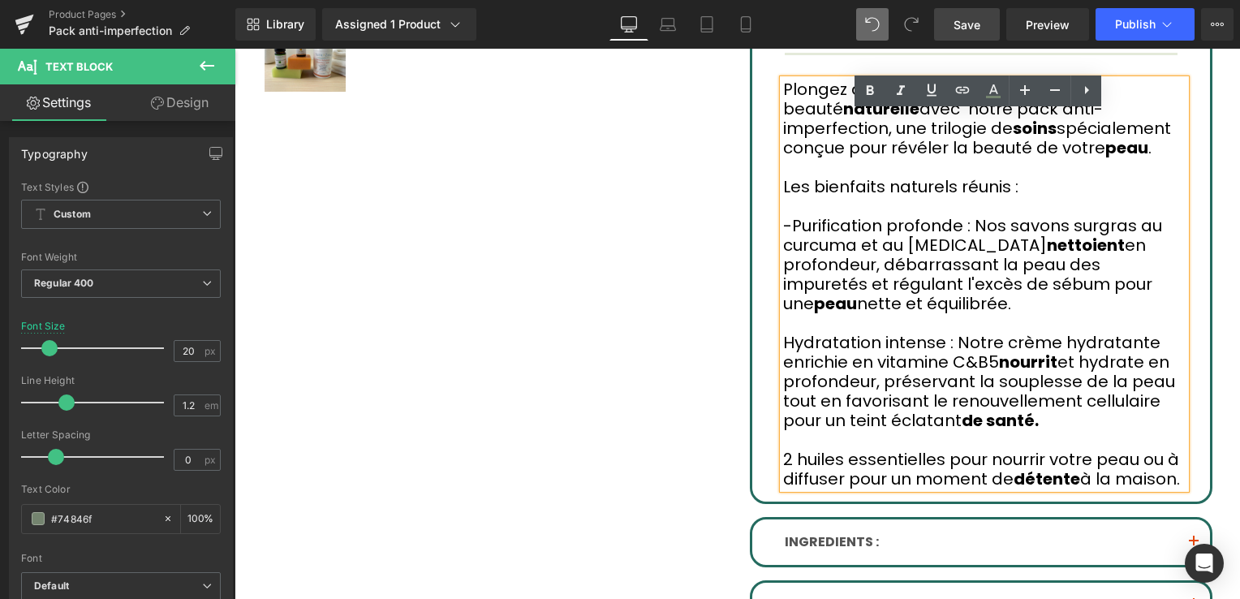
scroll to position [760, 0]
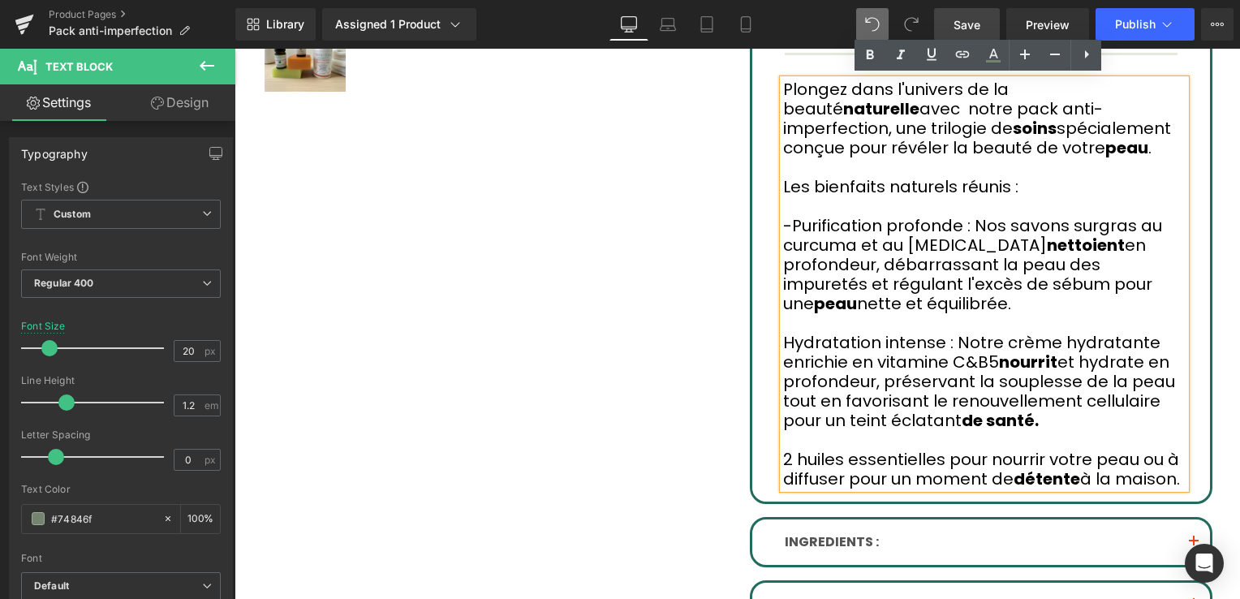
click at [871, 252] on p "-Purification profonde : Nos savons surgras au curcuma et au [MEDICAL_DATA] net…" at bounding box center [984, 264] width 403 height 97
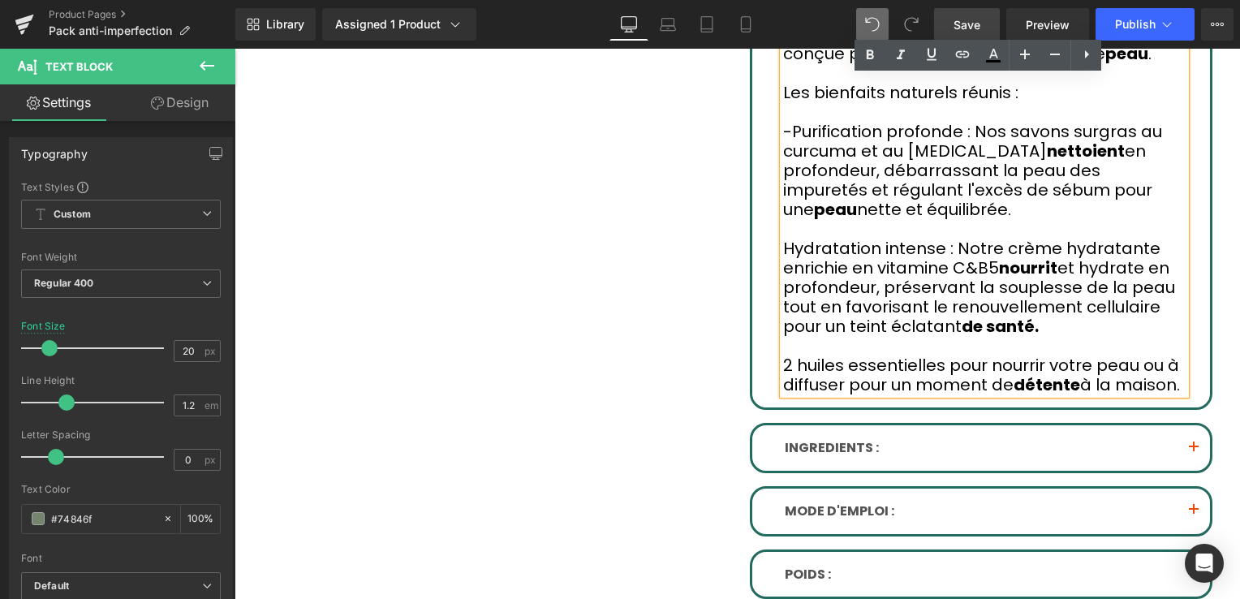
scroll to position [922, 0]
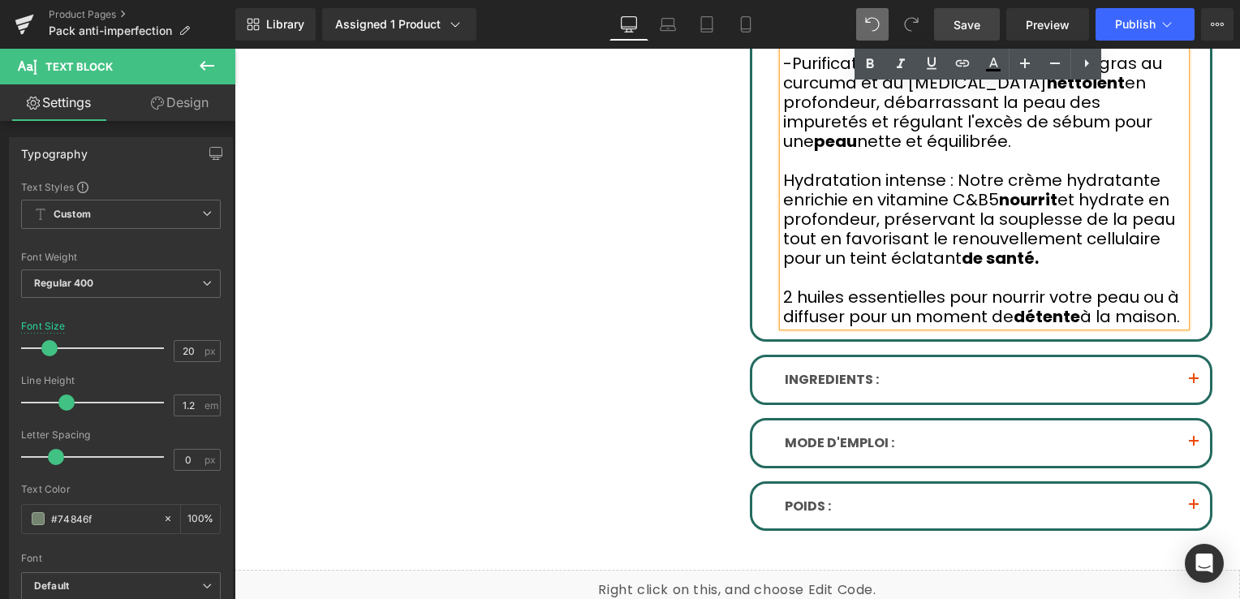
click at [1194, 384] on span "button" at bounding box center [1194, 384] width 0 height 0
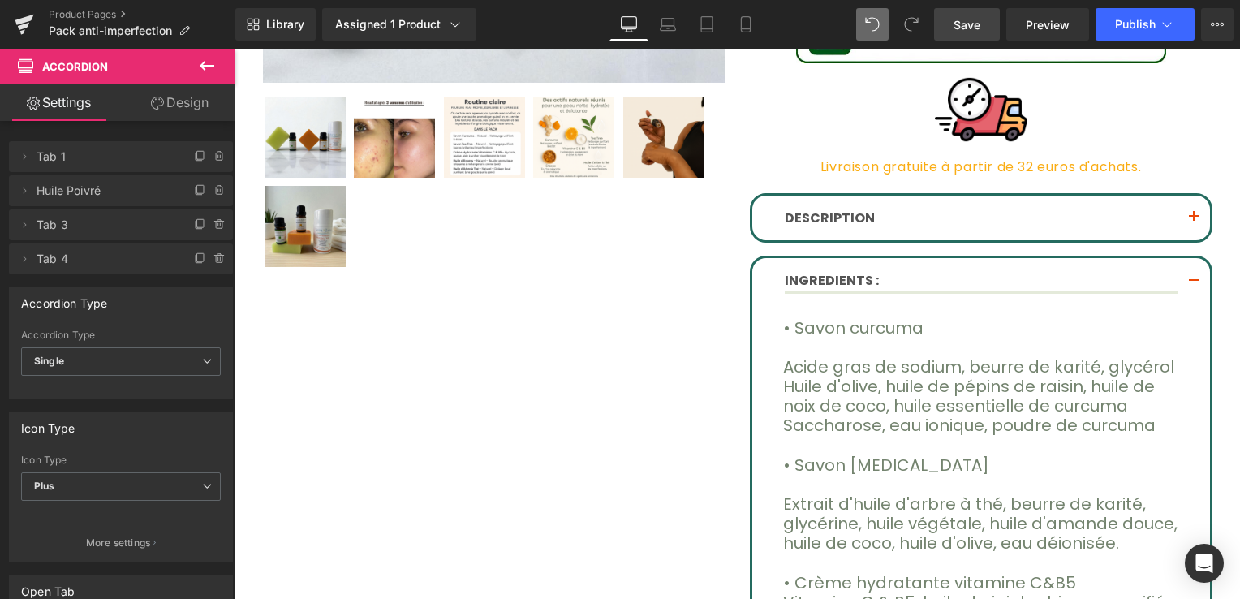
scroll to position [670, 0]
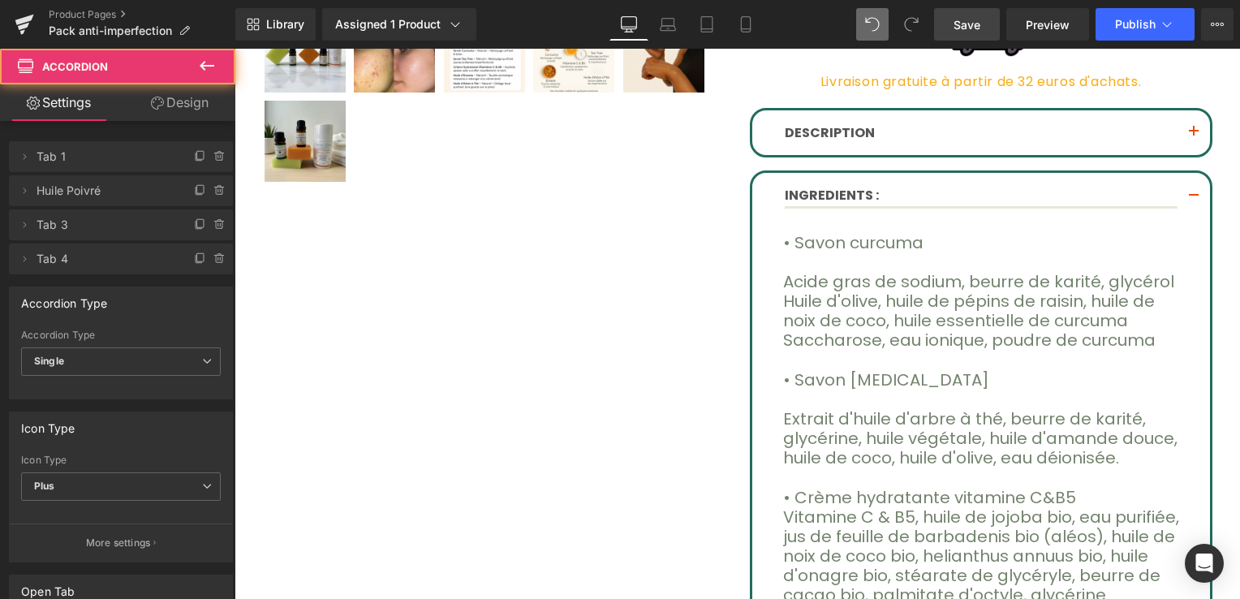
click at [1194, 201] on span "button" at bounding box center [1194, 201] width 0 height 0
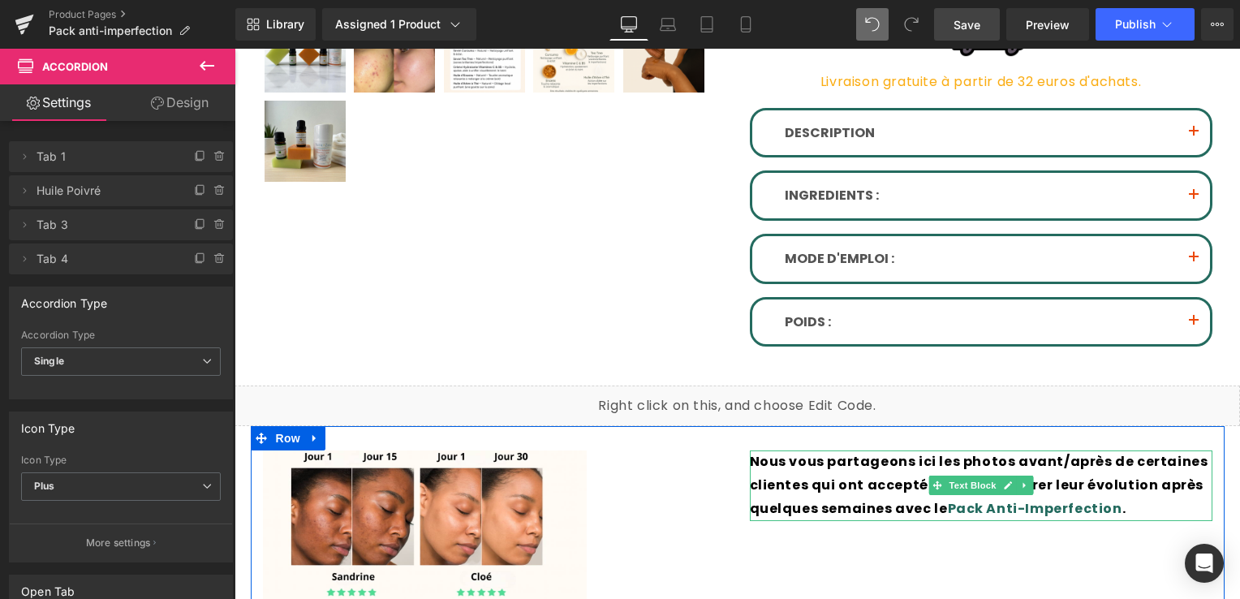
click at [861, 455] on strong "Nous vous partageons ici les photos avant/après de certaines clientes qui ont a…" at bounding box center [979, 485] width 459 height 66
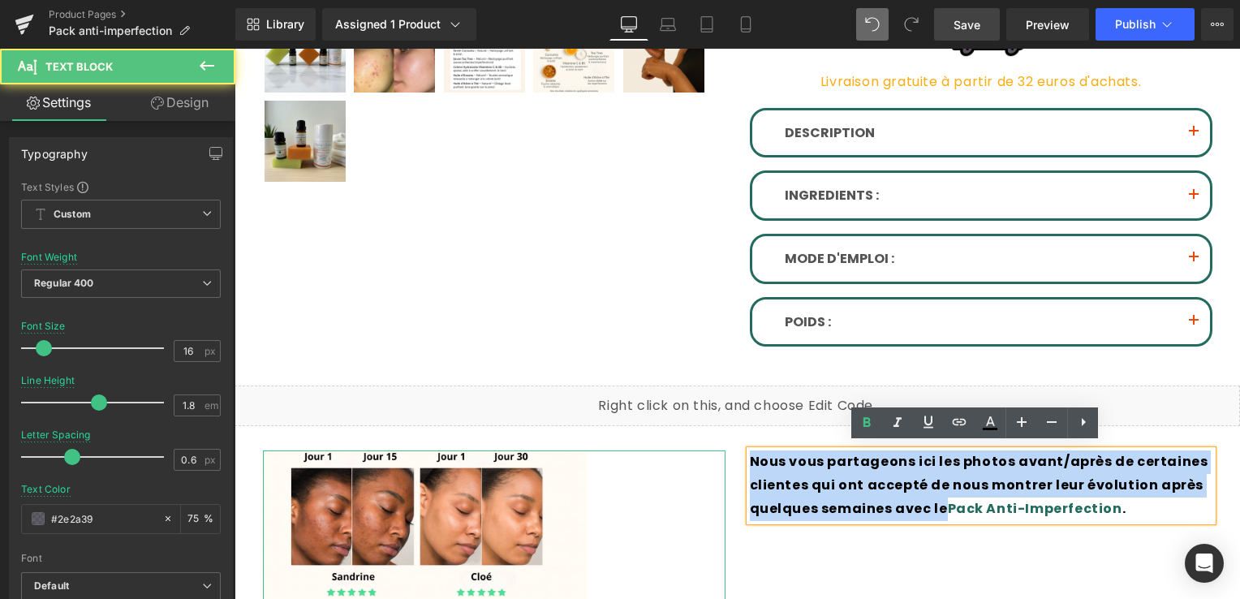
drag, startPoint x: 922, startPoint y: 503, endPoint x: 714, endPoint y: 459, distance: 212.4
click at [714, 459] on div "Image Nous vous partageons ici les photos avant/après de certaines clientes qui…" at bounding box center [738, 604] width 974 height 356
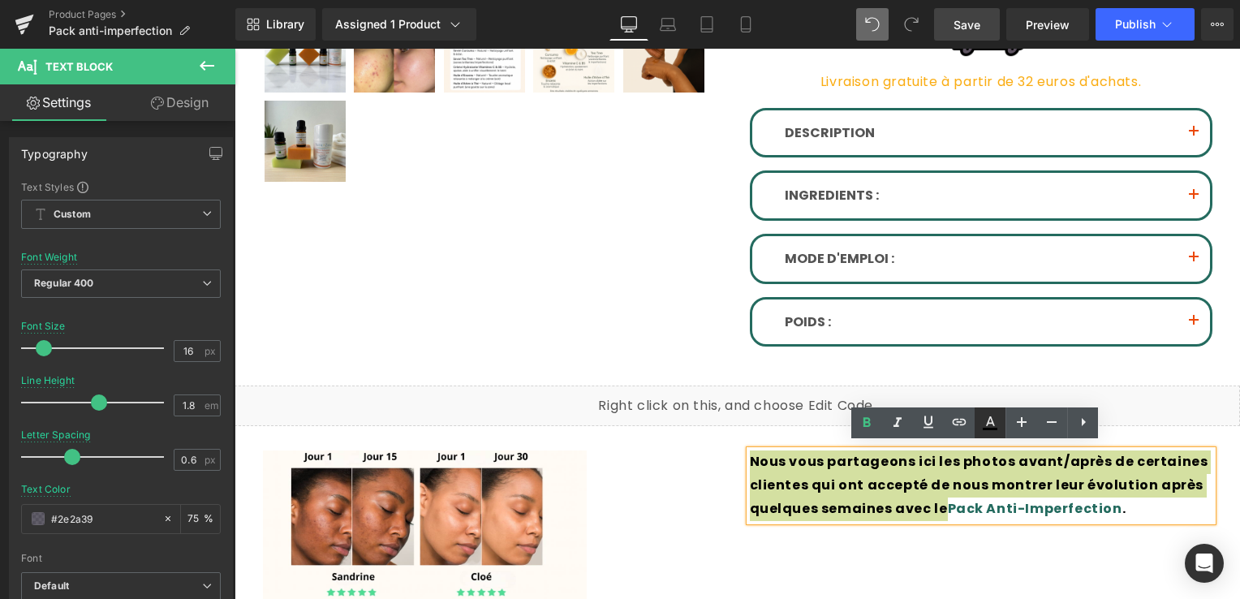
click at [984, 420] on icon at bounding box center [990, 422] width 19 height 19
click at [988, 416] on icon at bounding box center [990, 422] width 19 height 19
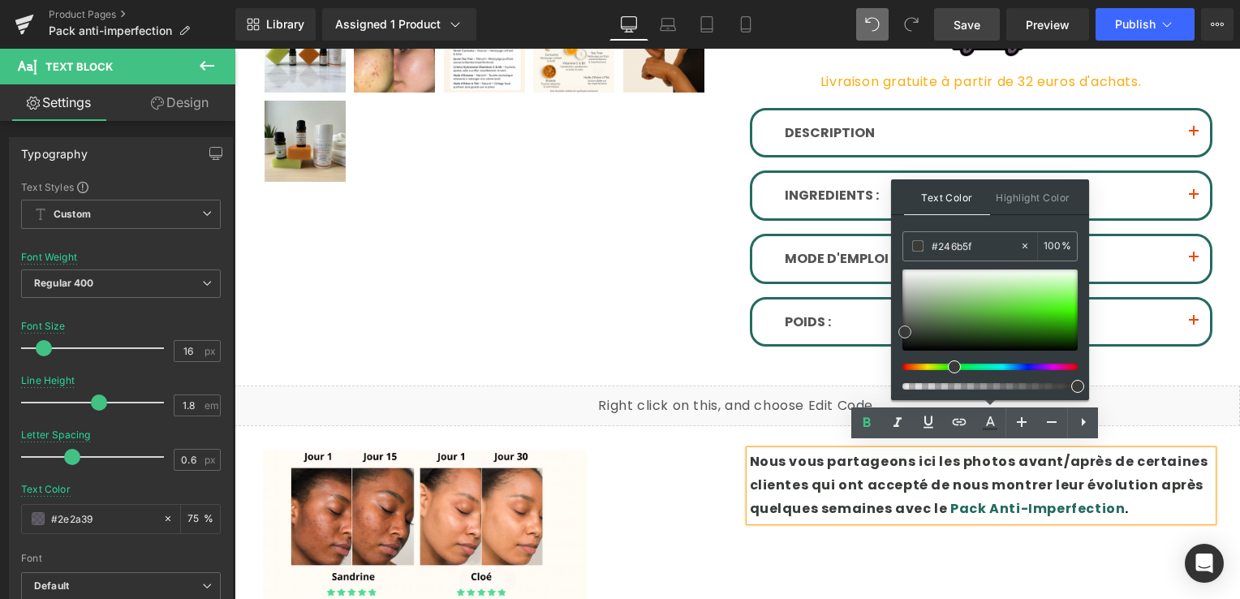
drag, startPoint x: 974, startPoint y: 346, endPoint x: 907, endPoint y: 327, distance: 69.9
click at [907, 327] on span at bounding box center [905, 332] width 13 height 13
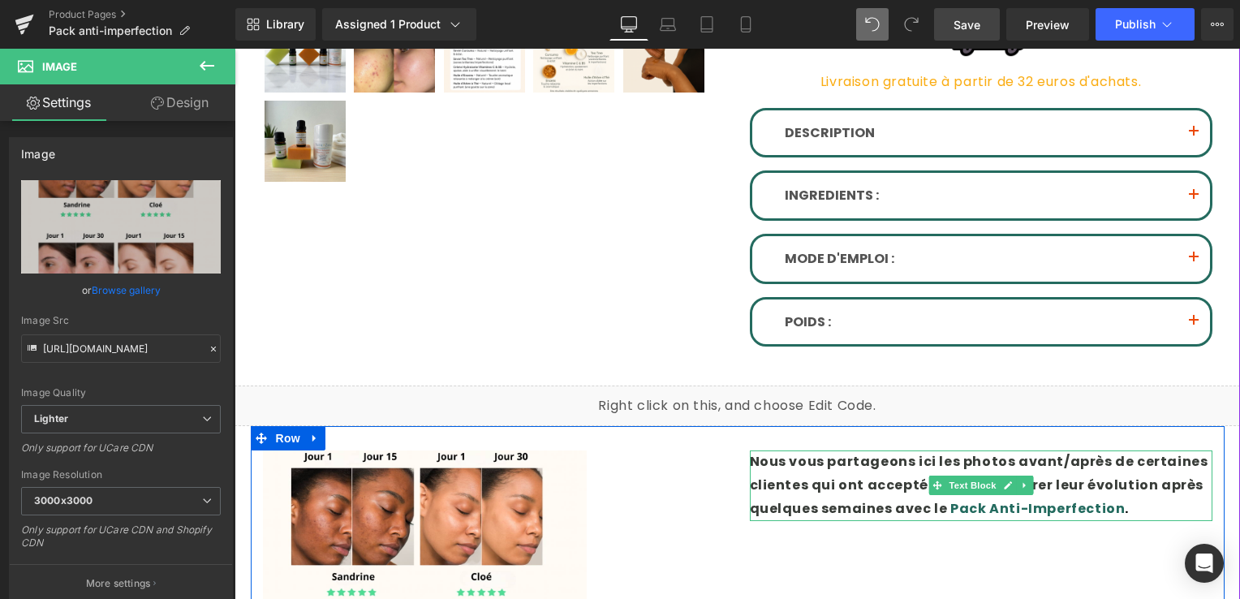
click at [869, 482] on strong "Nous vous partageons ici les photos avant/après de certaines clientes qui ont a…" at bounding box center [979, 485] width 459 height 66
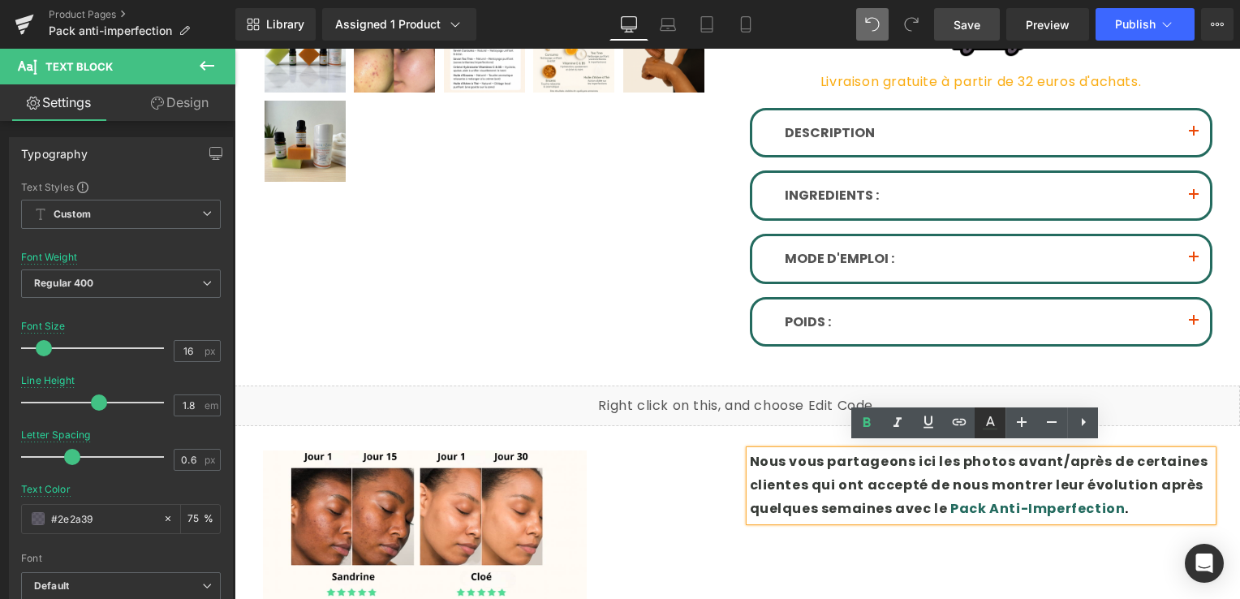
click at [1003, 419] on link at bounding box center [990, 423] width 31 height 31
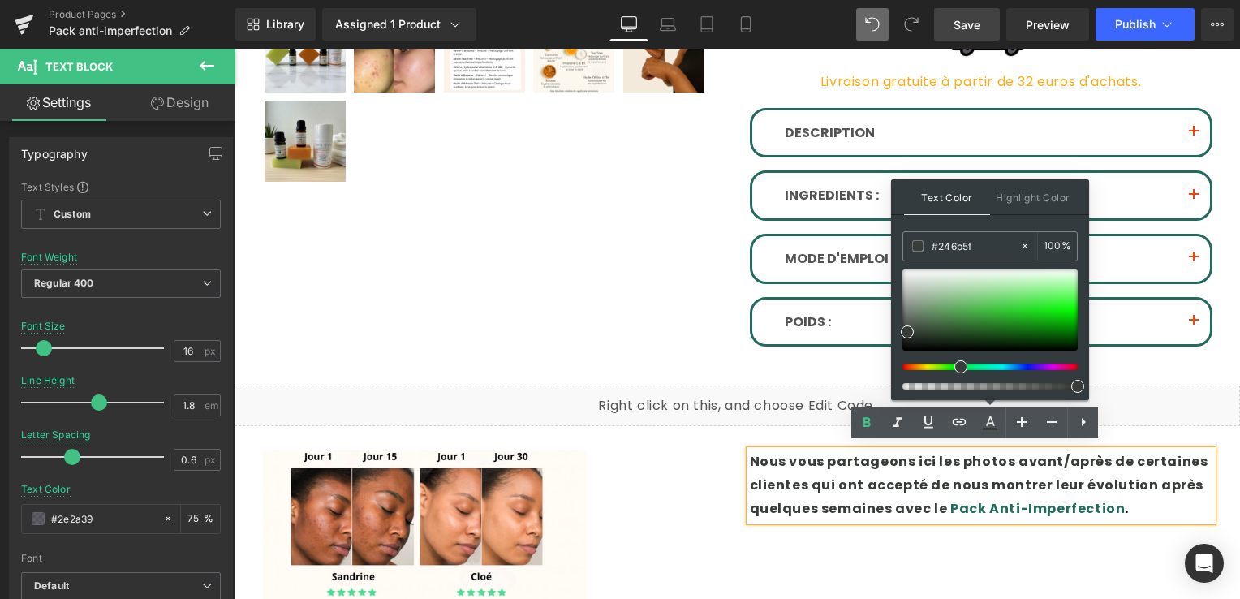
drag, startPoint x: 984, startPoint y: 244, endPoint x: 895, endPoint y: 252, distance: 89.6
click at [895, 252] on div "Text Color Highlight Color #333333 #246b5f 100 % transparent 0 %" at bounding box center [990, 289] width 198 height 221
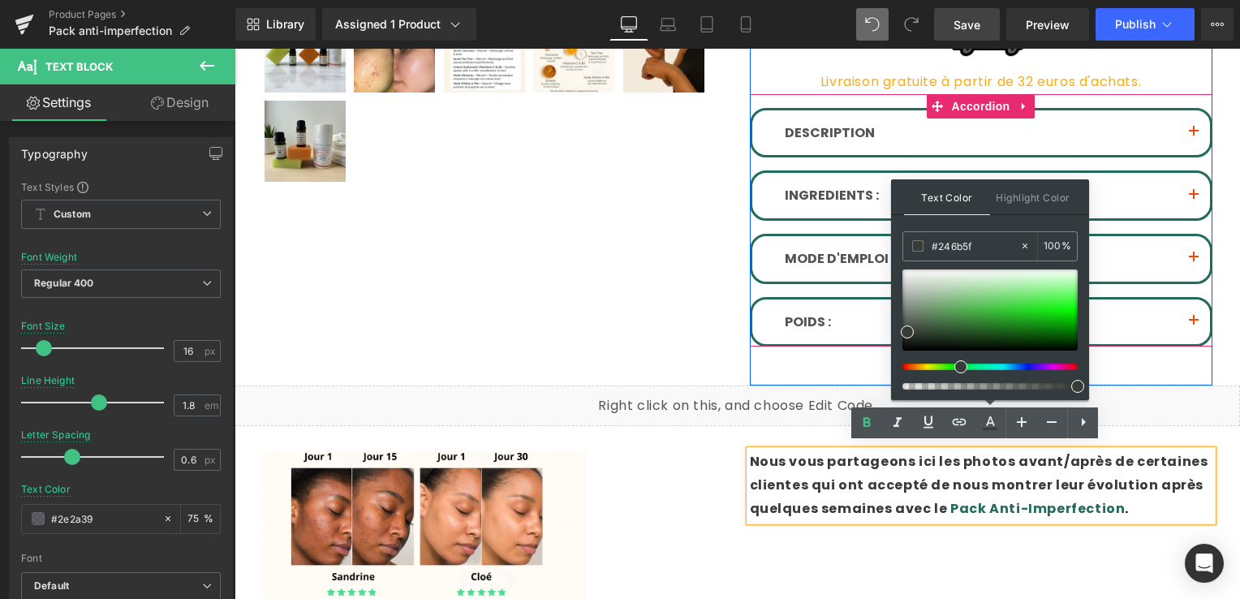
click at [1194, 136] on span "button" at bounding box center [1194, 136] width 0 height 0
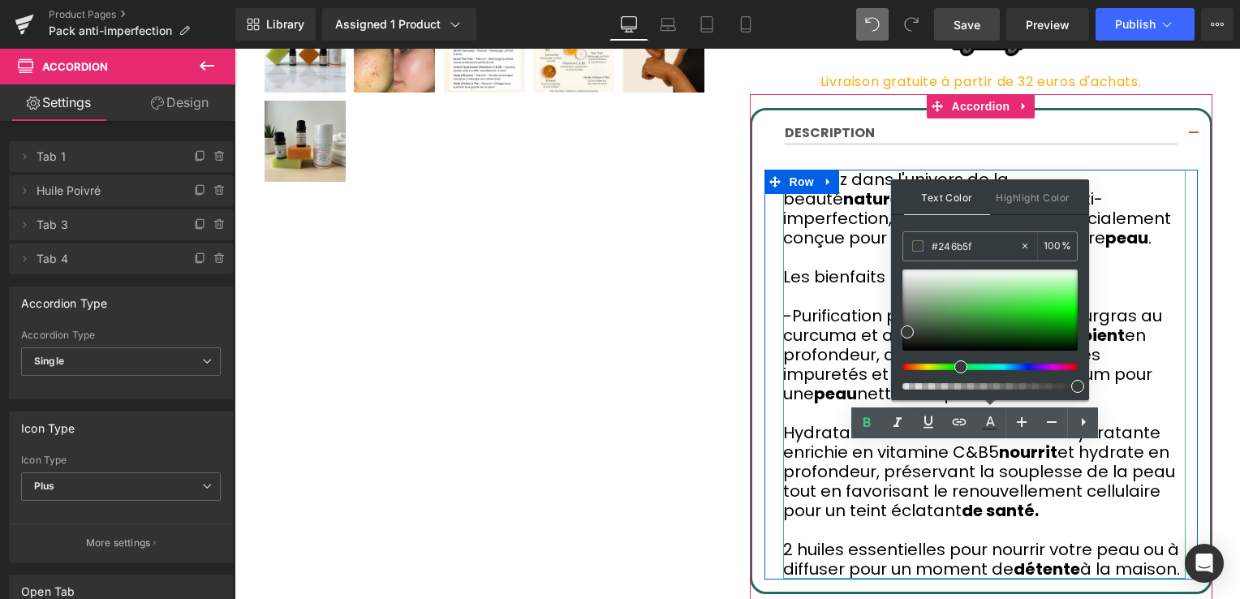
click at [792, 220] on font "Plongez dans l'univers de la beauté naturelle avec notre pack anti-imperfection…" at bounding box center [977, 208] width 388 height 81
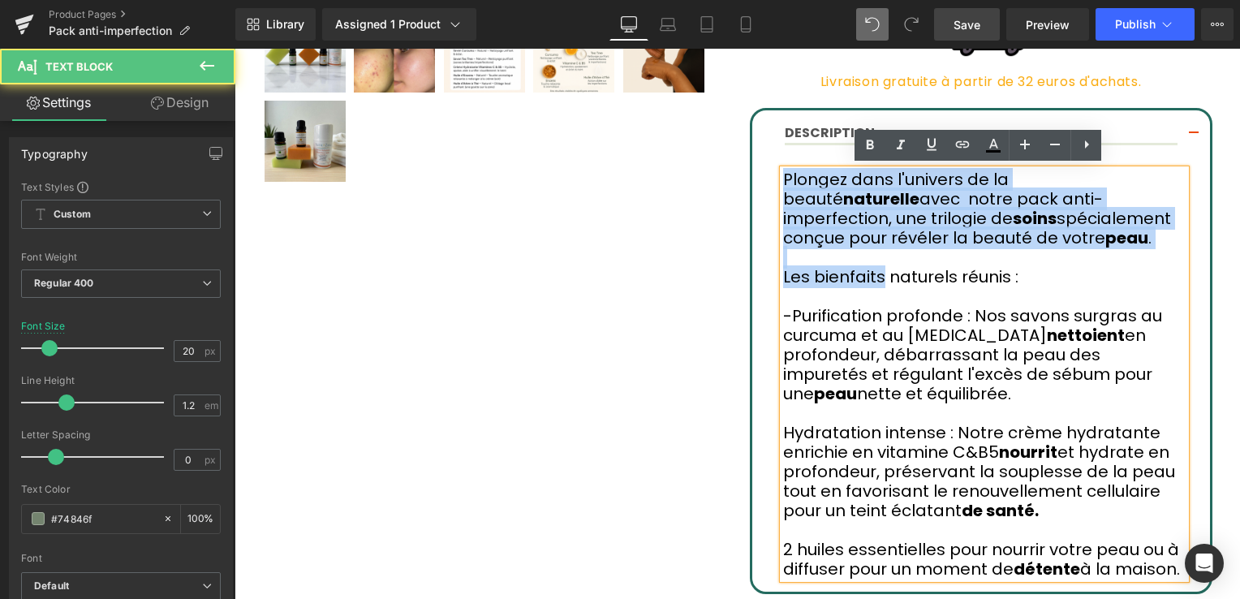
drag, startPoint x: 776, startPoint y: 170, endPoint x: 938, endPoint y: 457, distance: 329.4
click at [888, 332] on div "Plongez dans l'univers de la beauté naturelle avec notre pack anti-imperfection…" at bounding box center [984, 374] width 403 height 409
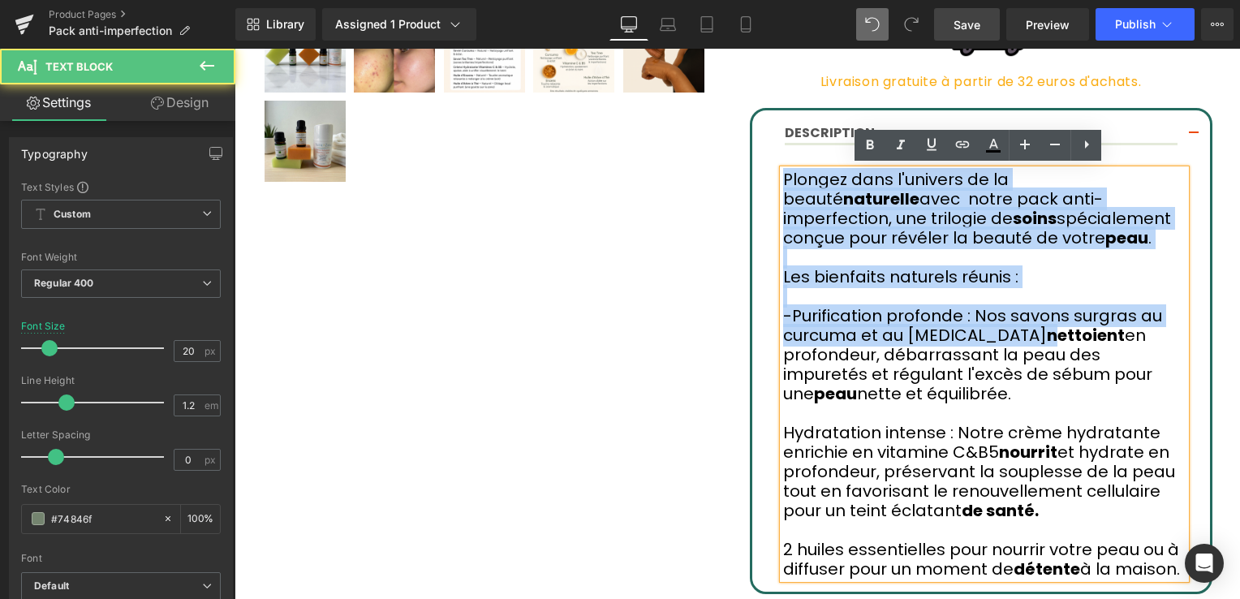
click at [899, 386] on div "Plongez dans l'univers de la beauté naturelle avec notre pack anti-imperfection…" at bounding box center [984, 374] width 403 height 409
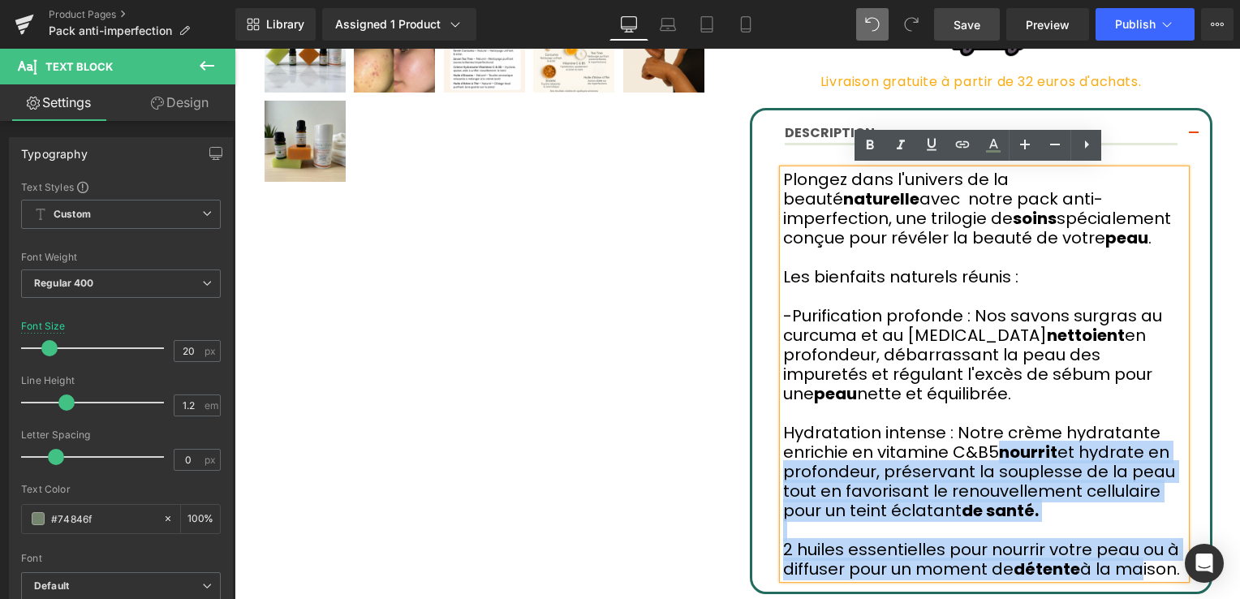
drag, startPoint x: 938, startPoint y: 457, endPoint x: 1082, endPoint y: 554, distance: 173.1
click at [1082, 554] on div "Plongez dans l'univers de la beauté naturelle avec notre pack anti-imperfection…" at bounding box center [984, 374] width 403 height 409
click at [1140, 547] on p "2 huiles essentielles pour nourrir votre peau ou à diffuser pour un moment de d…" at bounding box center [984, 559] width 403 height 39
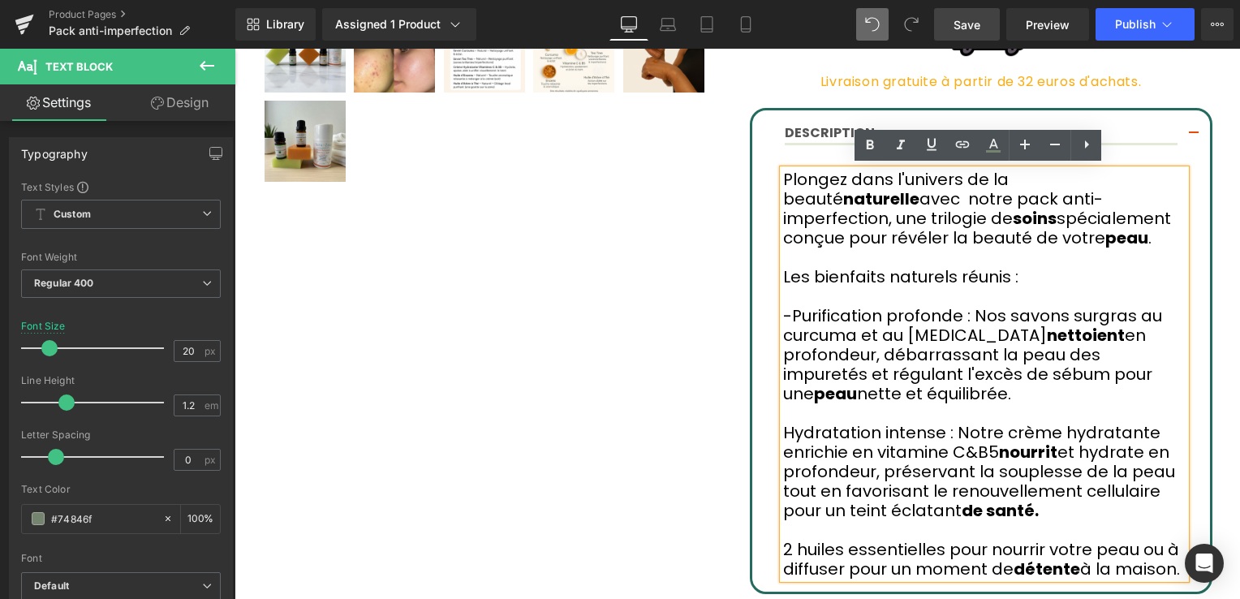
click at [1140, 547] on p "2 huiles essentielles pour nourrir votre peau ou à diffuser pour un moment de d…" at bounding box center [984, 559] width 403 height 39
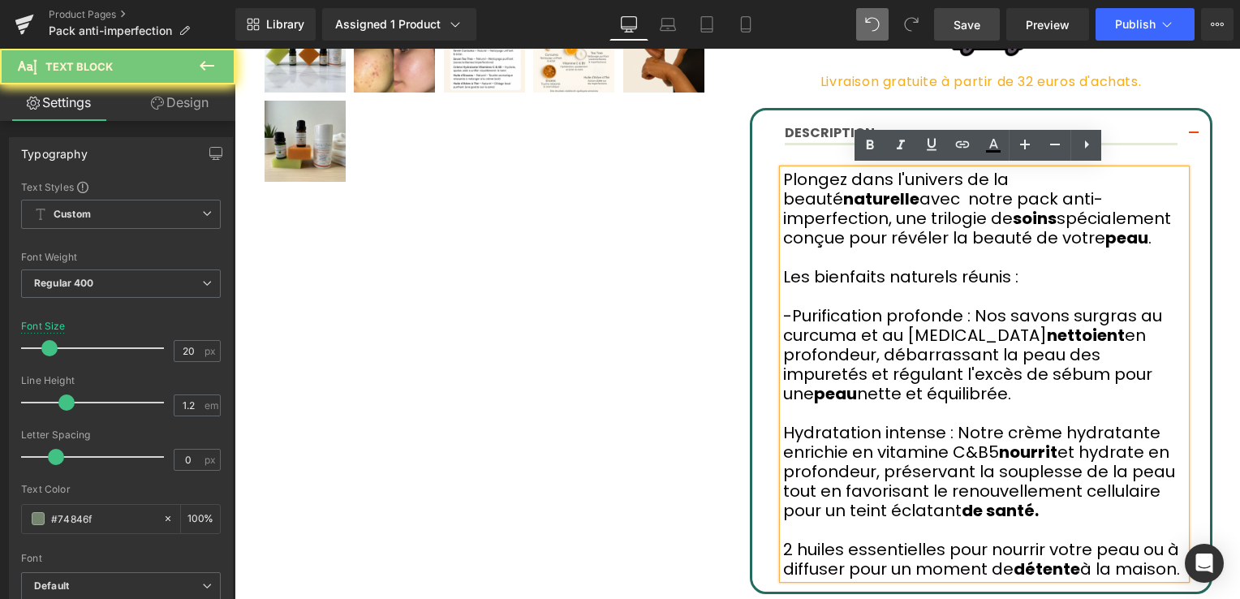
drag, startPoint x: 1137, startPoint y: 550, endPoint x: 887, endPoint y: 394, distance: 295.3
click at [892, 365] on div "Plongez dans l'univers de la beauté naturelle avec notre pack anti-imperfection…" at bounding box center [984, 374] width 403 height 409
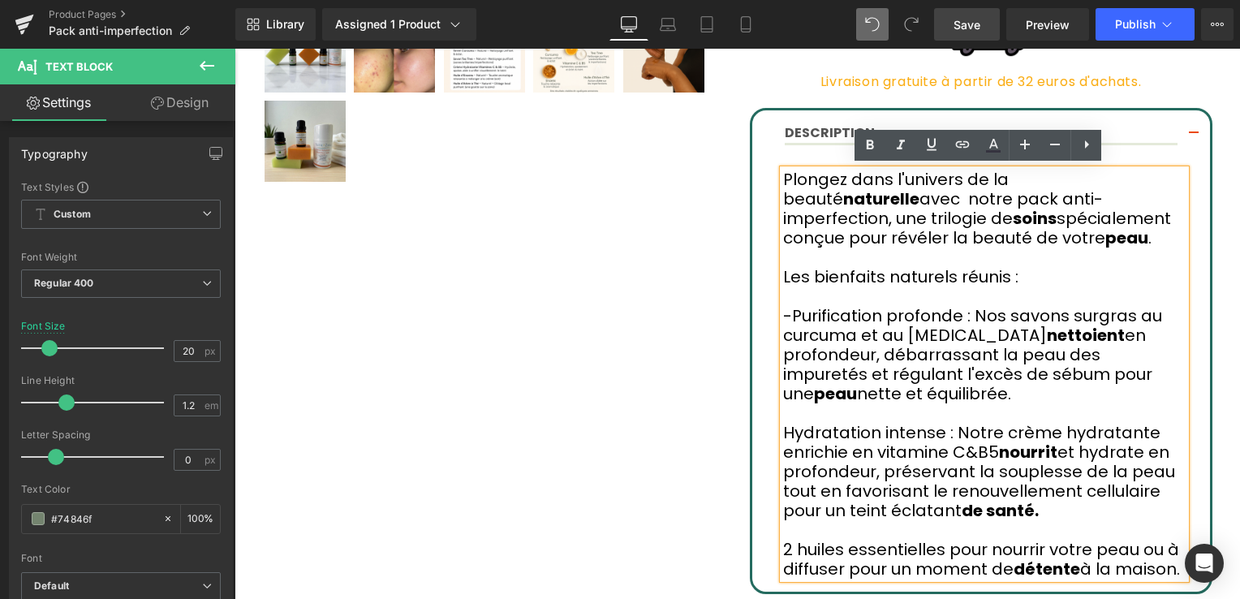
drag, startPoint x: 776, startPoint y: 173, endPoint x: 1133, endPoint y: 548, distance: 517.9
click at [1133, 548] on div "Plongez dans l'univers de la beauté naturelle avec notre pack anti-imperfection…" at bounding box center [984, 374] width 403 height 409
click at [994, 141] on icon at bounding box center [993, 145] width 19 height 19
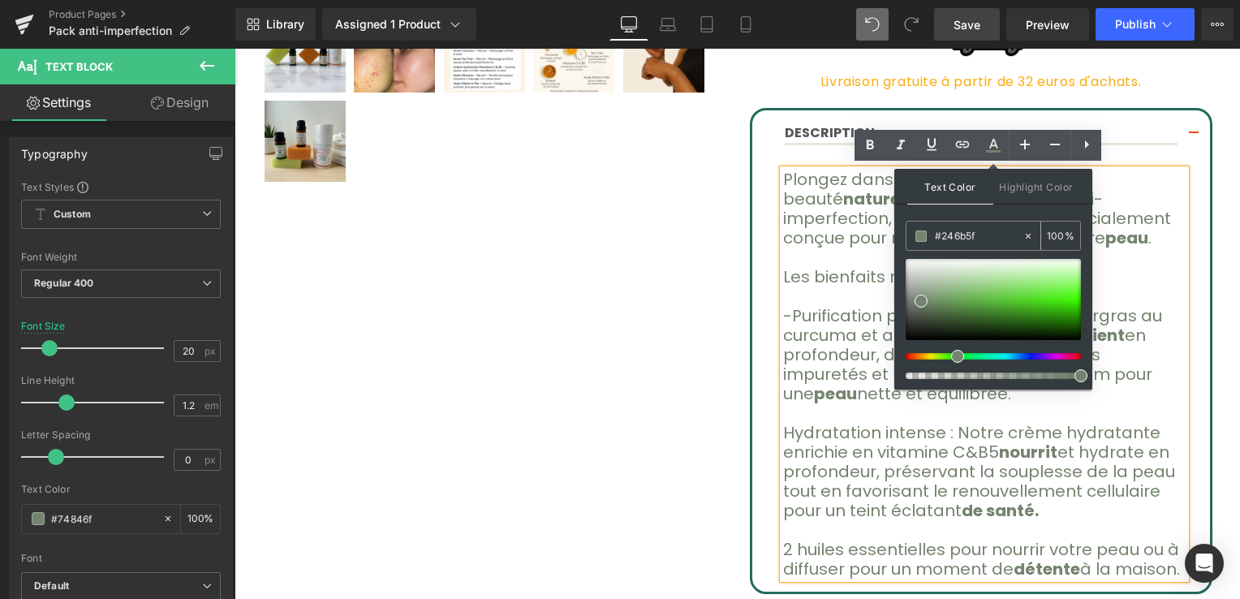
click at [1029, 234] on icon at bounding box center [1028, 236] width 11 height 11
drag, startPoint x: 966, startPoint y: 235, endPoint x: 913, endPoint y: 235, distance: 52.8
click at [913, 235] on div "#246b5f" at bounding box center [965, 236] width 116 height 28
paste input "383c38"
type input "#383c38"
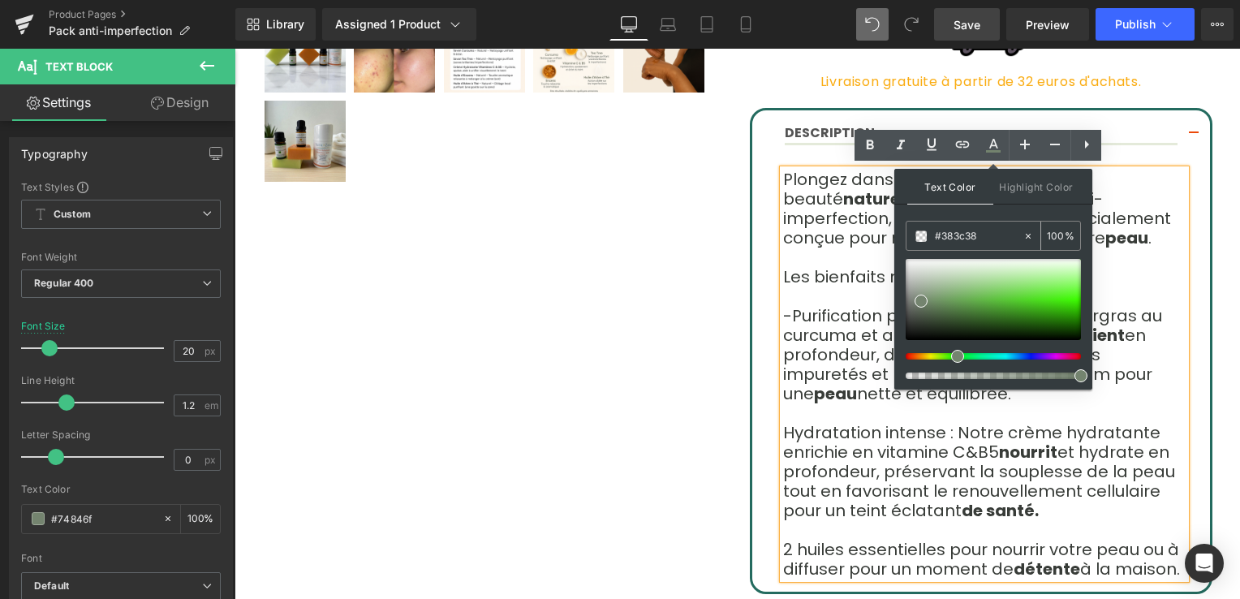
click at [1055, 238] on input "100" at bounding box center [1056, 235] width 18 height 18
click at [1150, 255] on p at bounding box center [984, 257] width 403 height 19
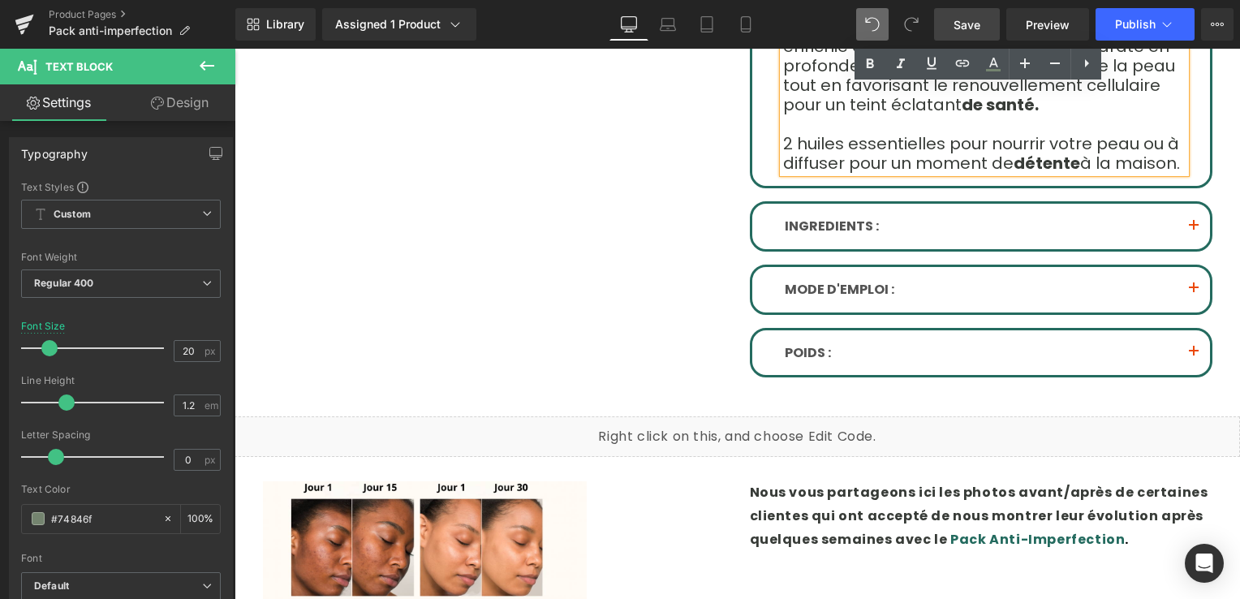
click at [1186, 205] on button "button" at bounding box center [1194, 226] width 32 height 45
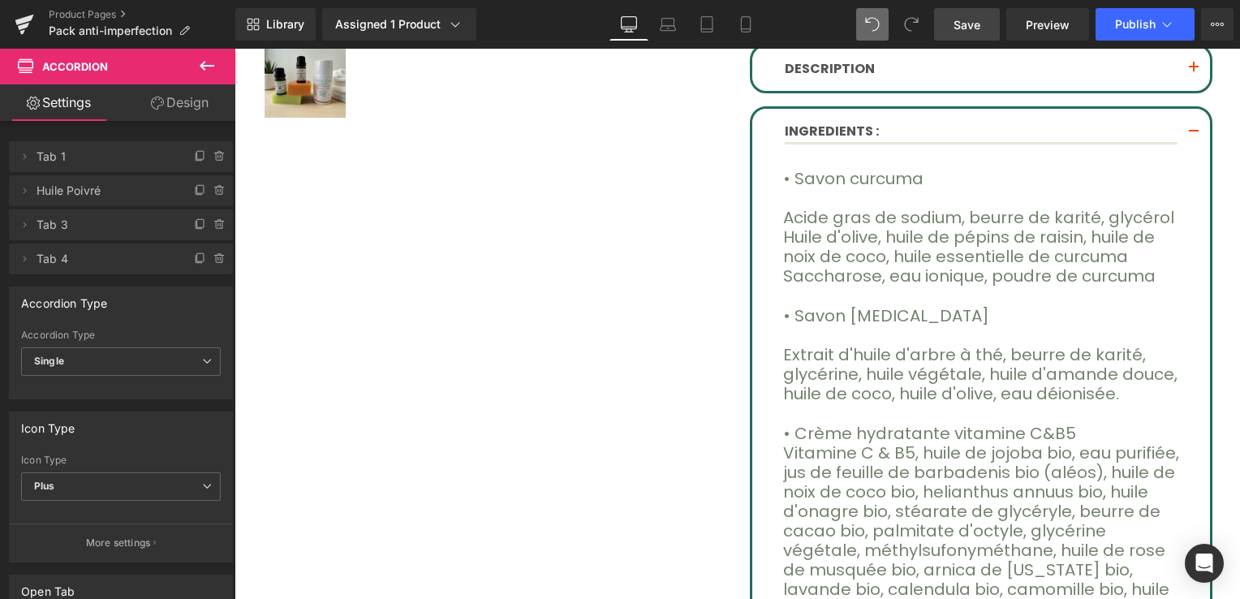
scroll to position [823, 0]
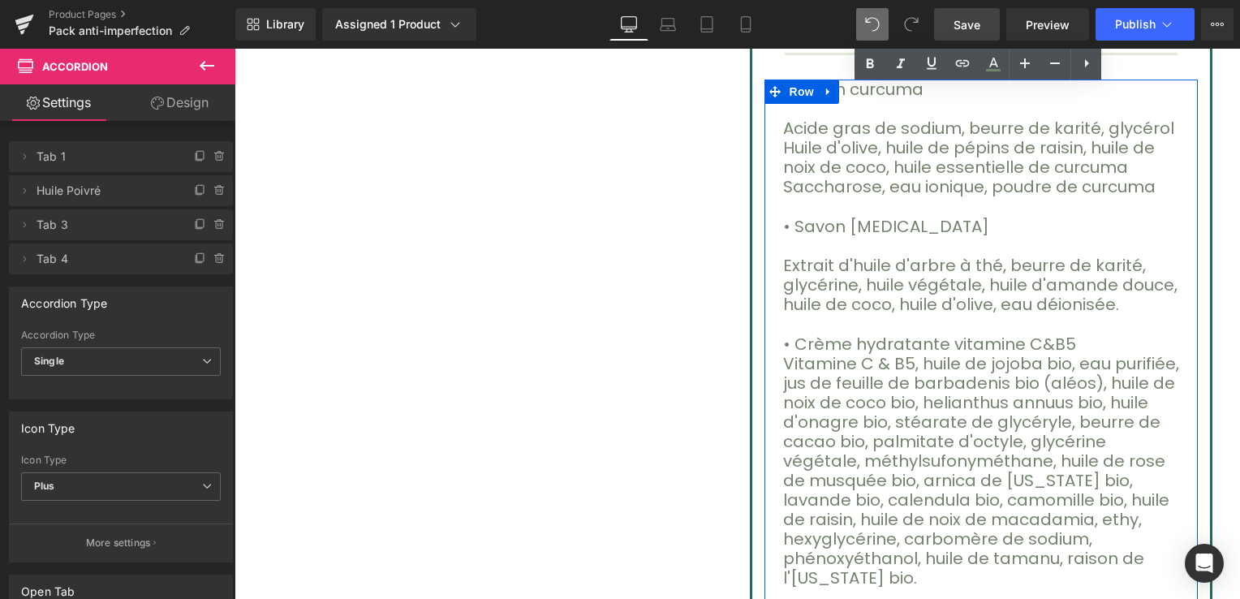
click at [971, 412] on font "Vitamine C & B5, huile de jojoba bio, eau purifiée, jus de feuille de barbadeni…" at bounding box center [981, 470] width 396 height 237
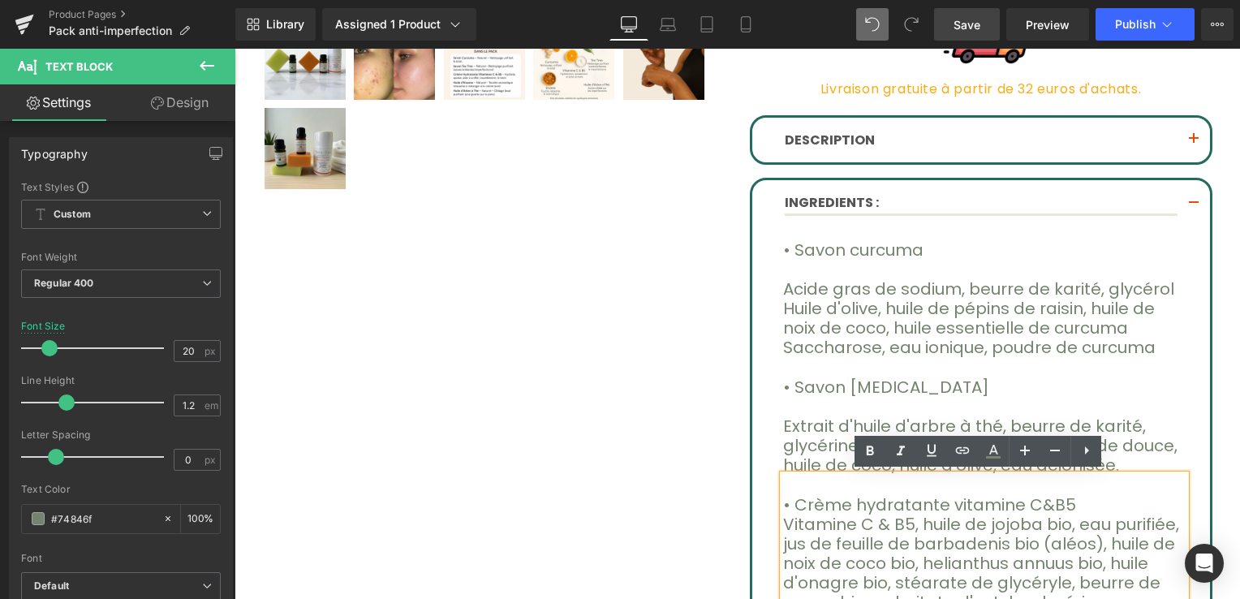
scroll to position [661, 0]
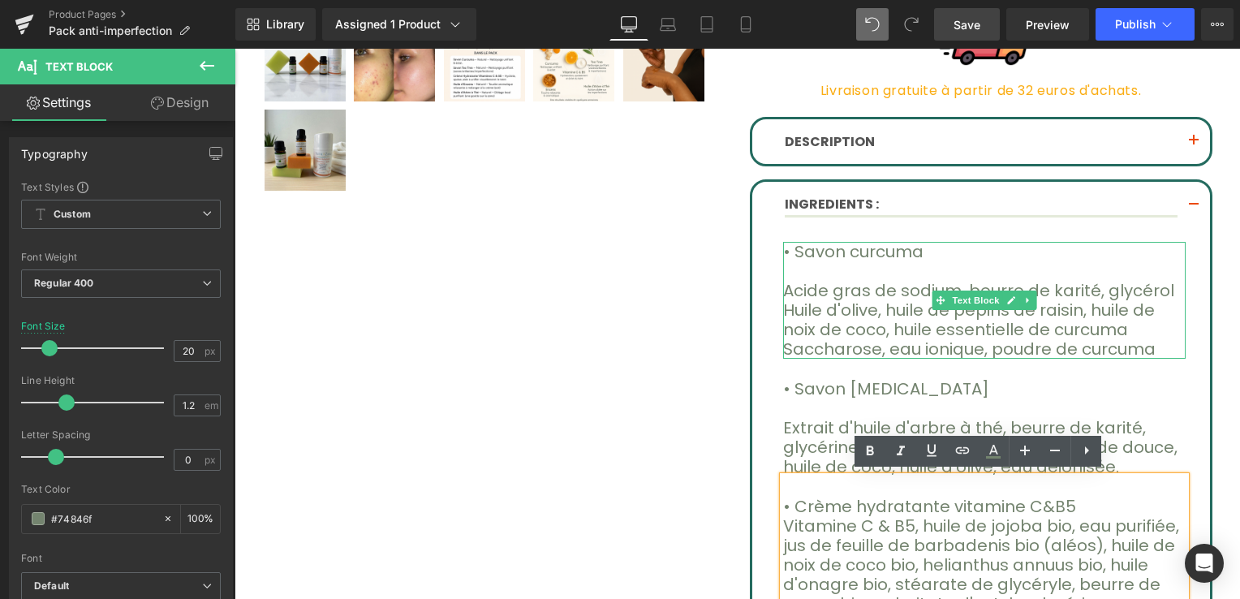
click at [808, 251] on font "• Savon curcuma" at bounding box center [853, 251] width 140 height 23
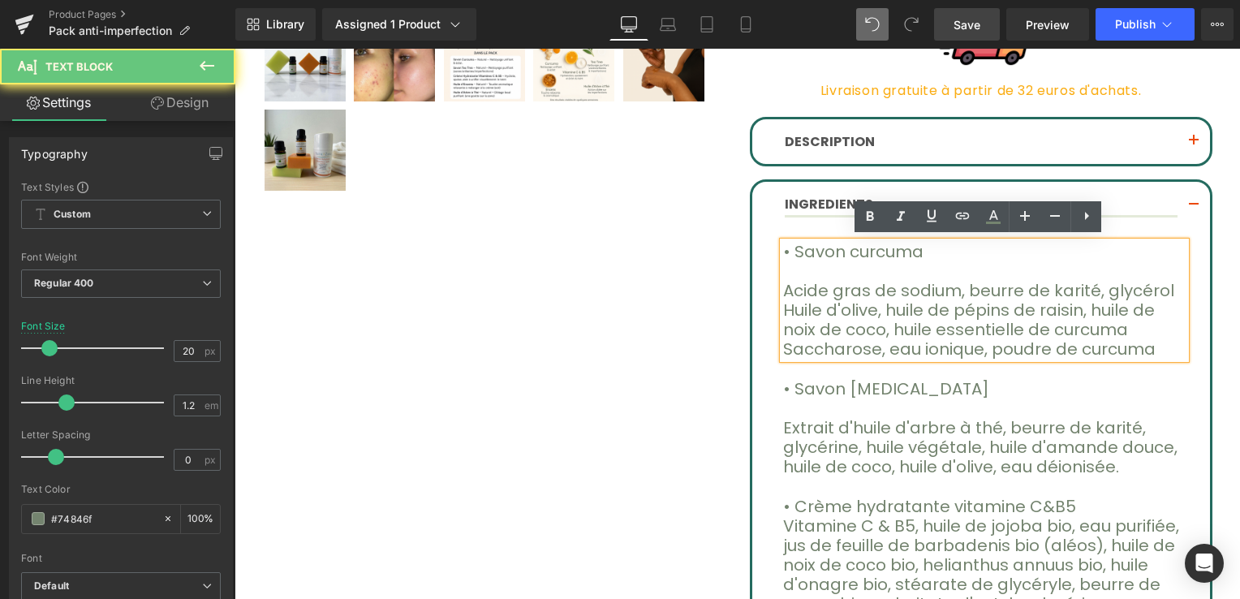
click at [792, 248] on font "• Savon curcuma" at bounding box center [853, 251] width 140 height 23
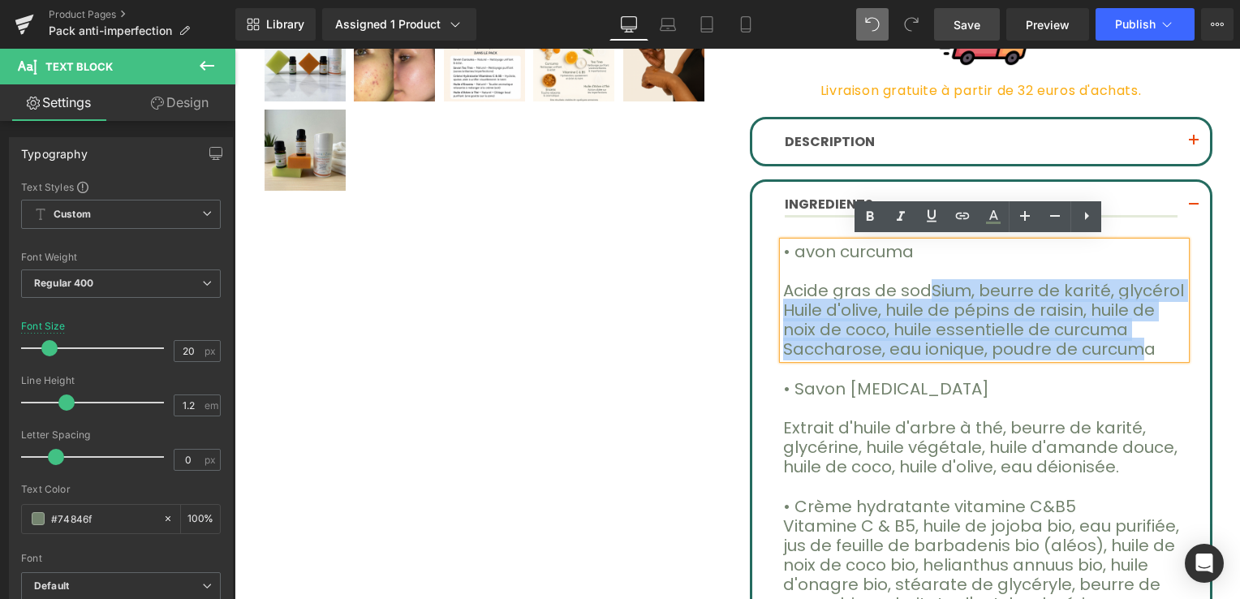
drag, startPoint x: 796, startPoint y: 249, endPoint x: 1093, endPoint y: 337, distance: 309.0
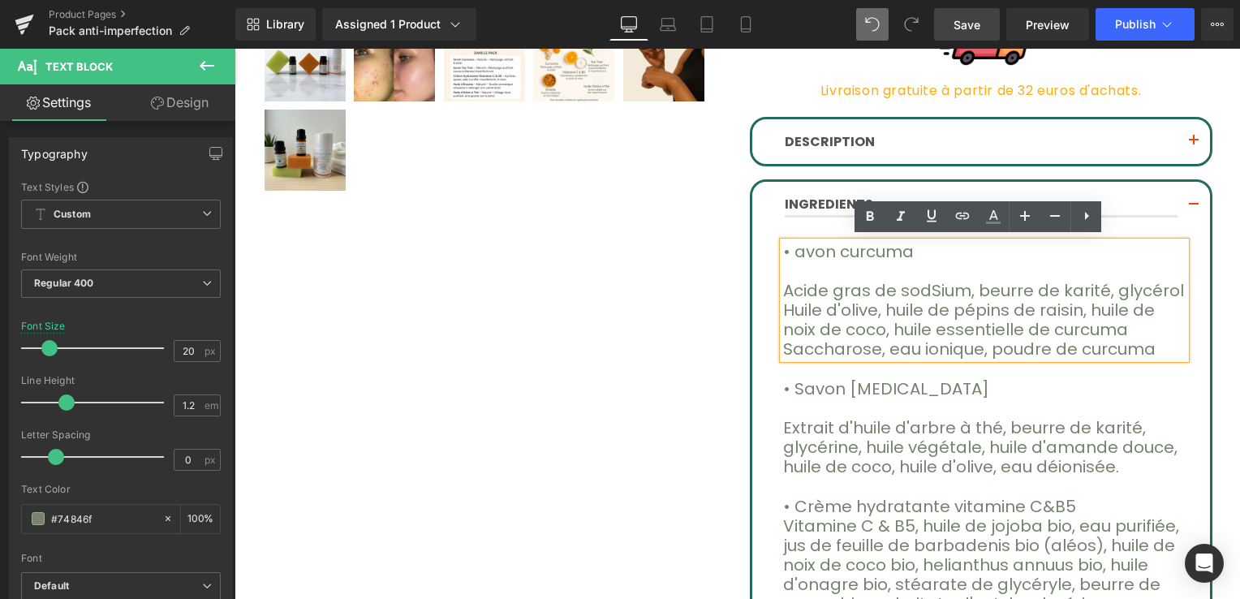
click at [1111, 339] on p "Saccharose, eau ionique, poudre de curcuma" at bounding box center [984, 348] width 403 height 19
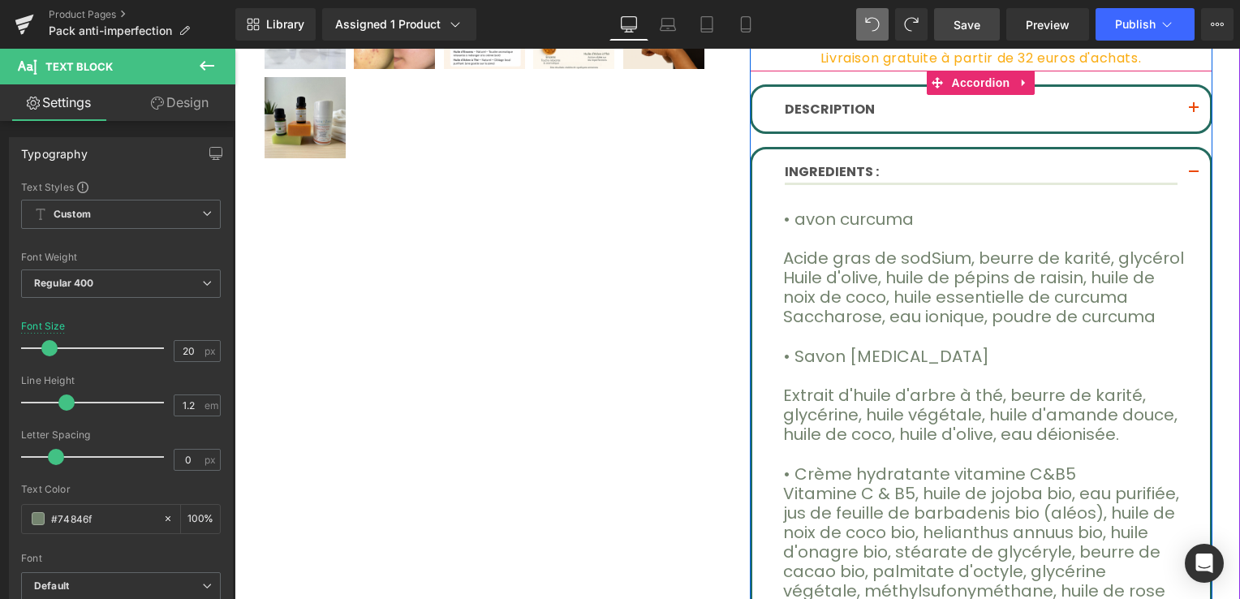
scroll to position [731, 0]
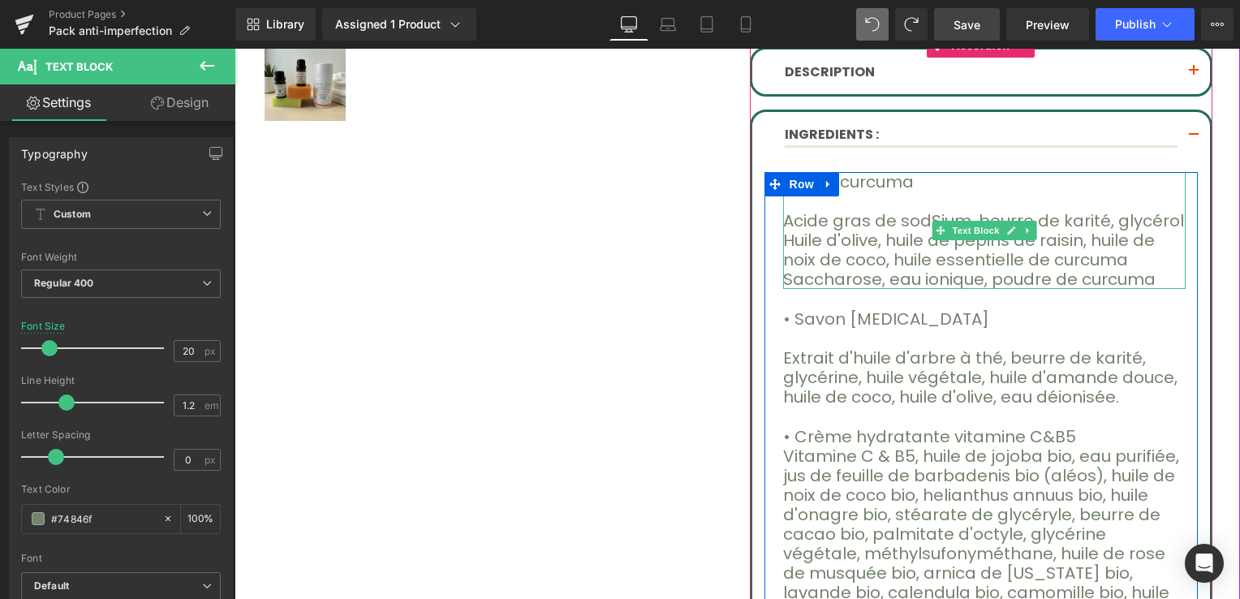
click at [932, 218] on span "S" at bounding box center [937, 220] width 10 height 23
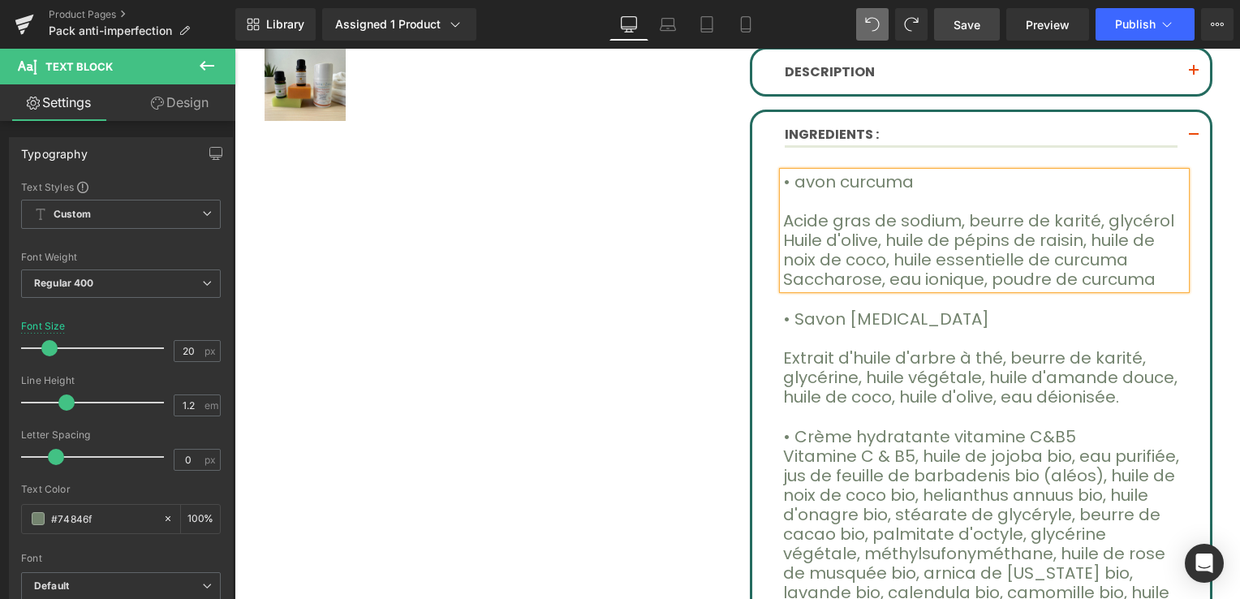
click at [788, 179] on font "• avon curcuma" at bounding box center [848, 181] width 131 height 23
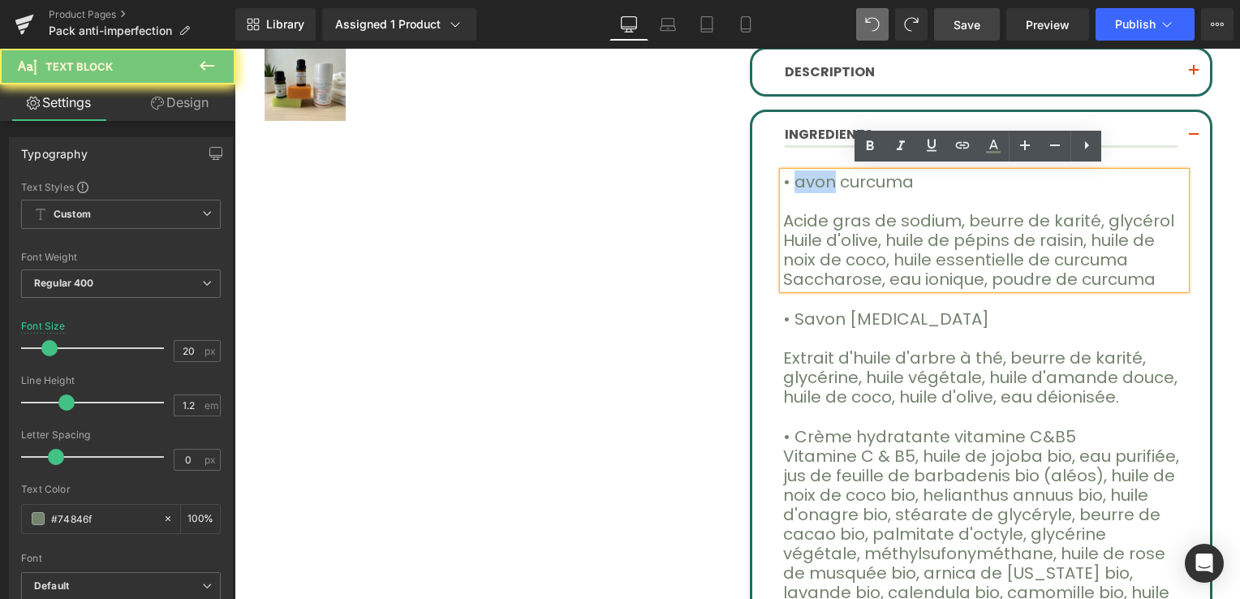
click at [788, 179] on font "• avon curcuma" at bounding box center [848, 181] width 131 height 23
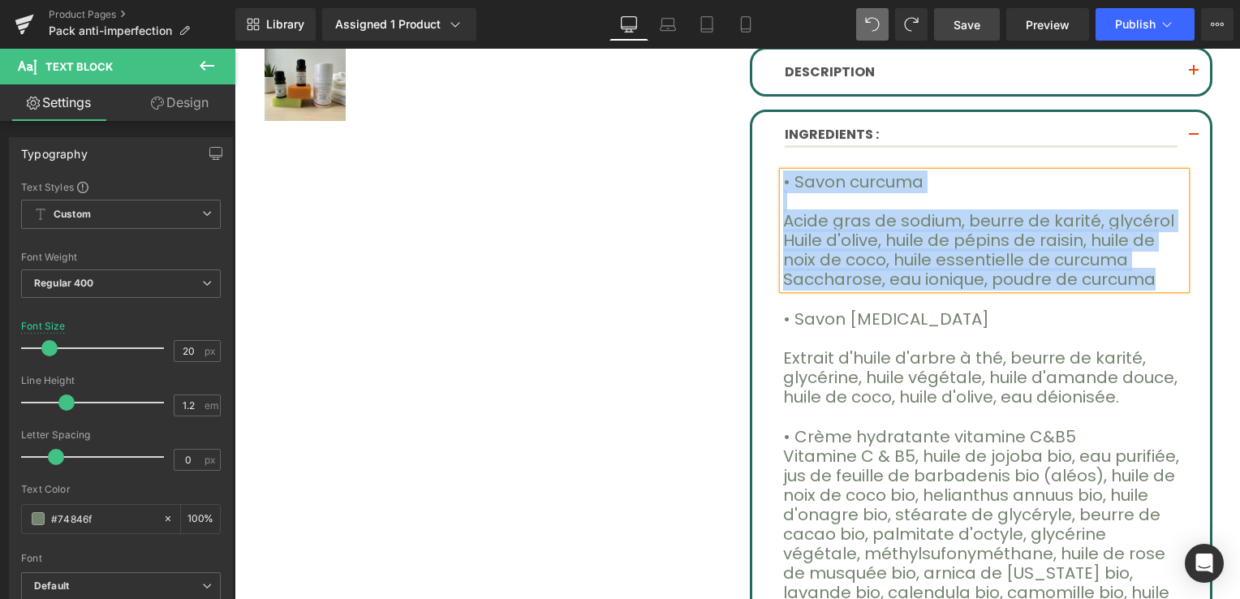
drag, startPoint x: 777, startPoint y: 174, endPoint x: 1120, endPoint y: 270, distance: 356.7
click at [1120, 270] on div "• Savon curcuma Acide gras de sod ium, beurre de karité, glycérol Huile d'olive…" at bounding box center [984, 230] width 403 height 117
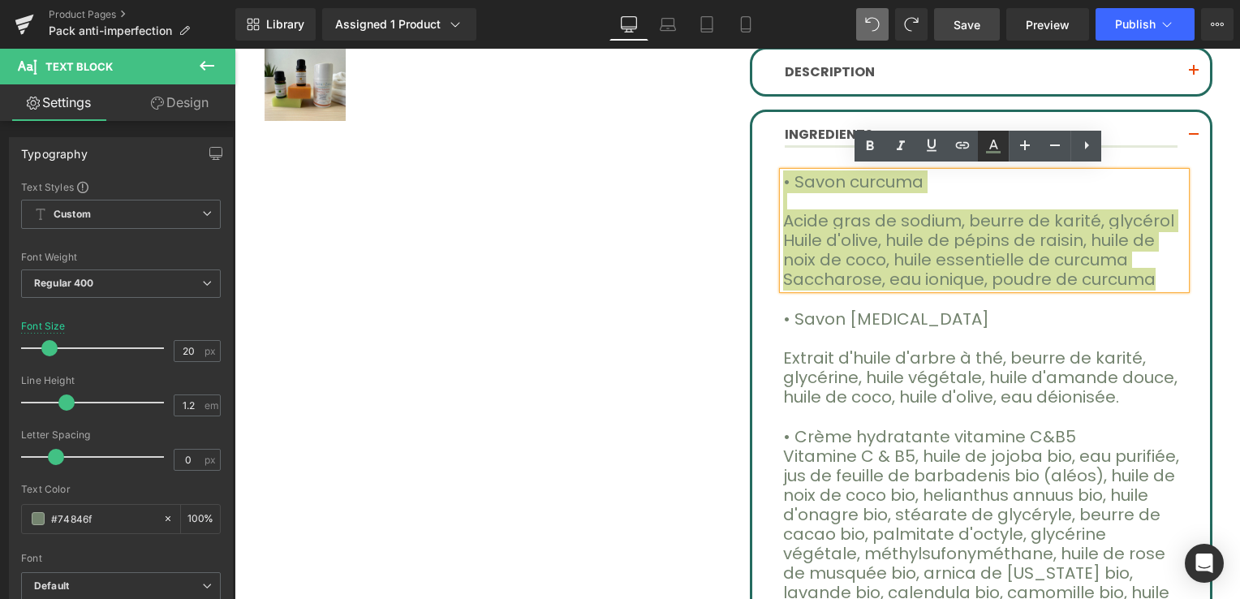
click at [996, 150] on icon at bounding box center [993, 145] width 19 height 19
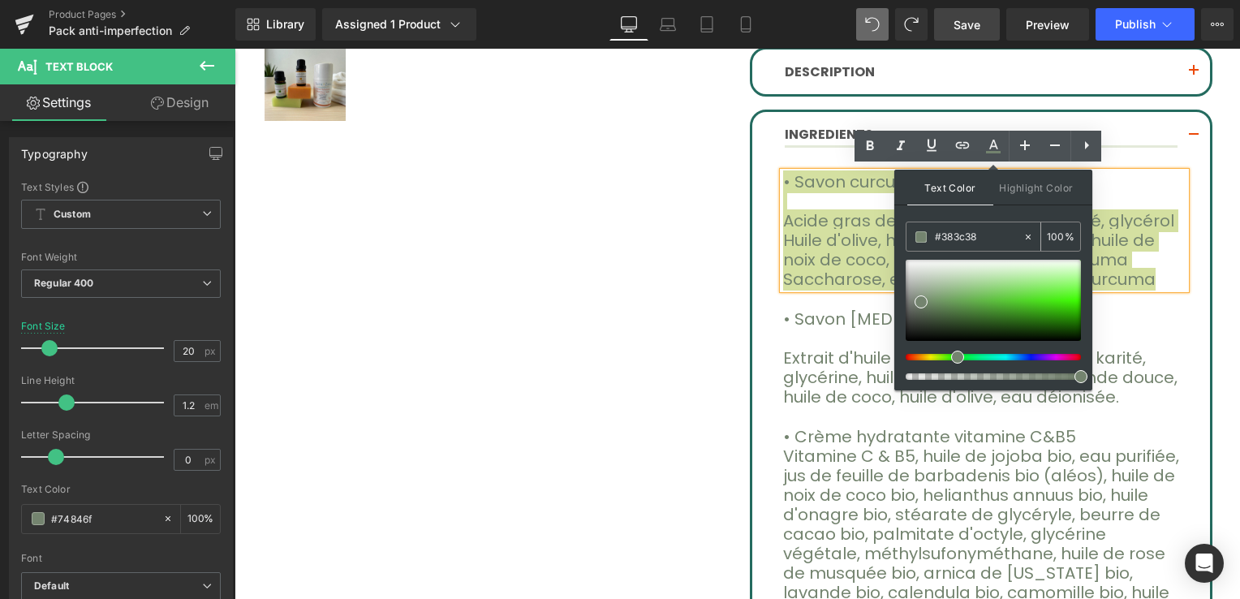
click at [1025, 238] on icon at bounding box center [1028, 236] width 11 height 11
drag, startPoint x: 1206, startPoint y: 286, endPoint x: 869, endPoint y: 241, distance: 339.9
paste input "text"
type input "#383c38"
click at [1049, 239] on input "100" at bounding box center [1056, 236] width 18 height 18
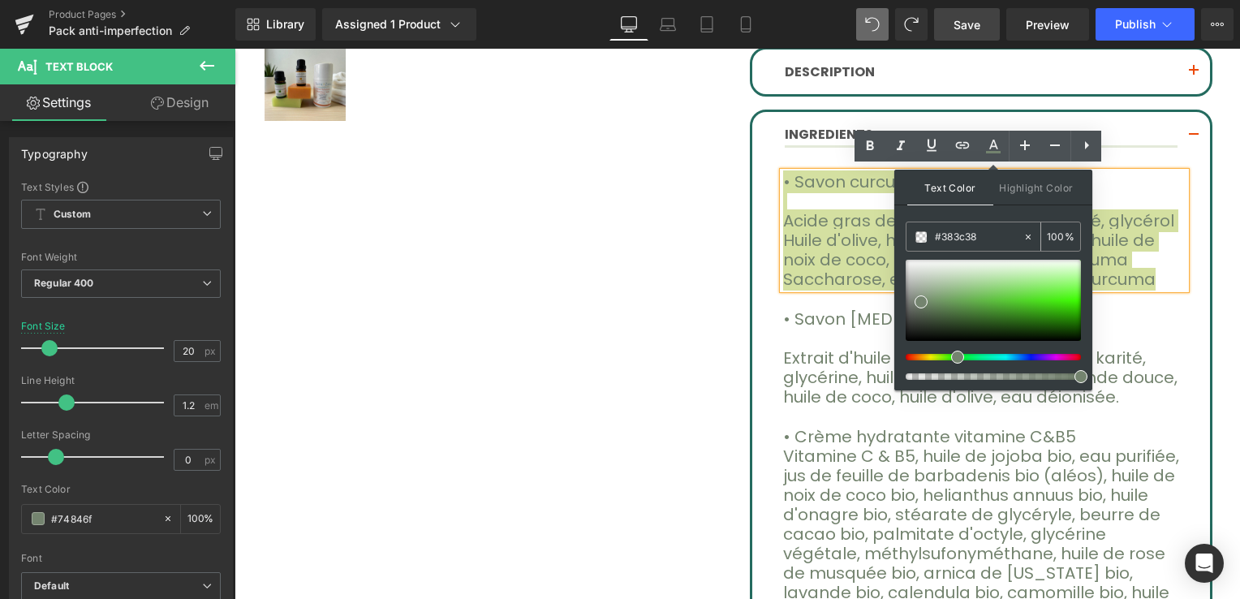
type input "0"
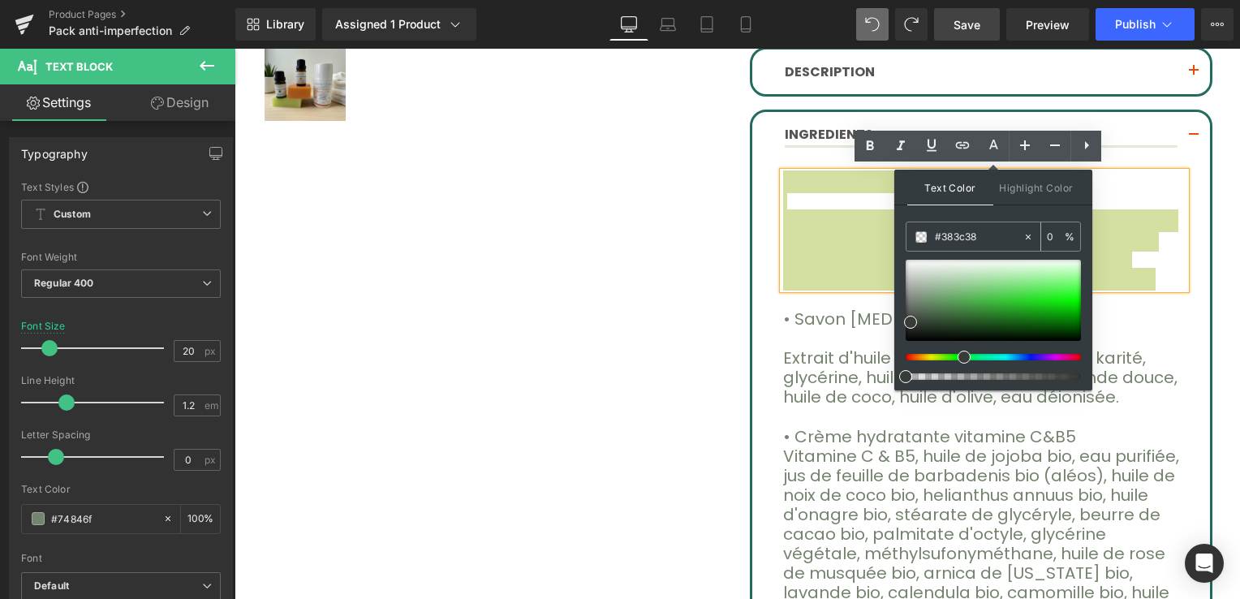
click at [1055, 235] on input "0" at bounding box center [1056, 236] width 18 height 18
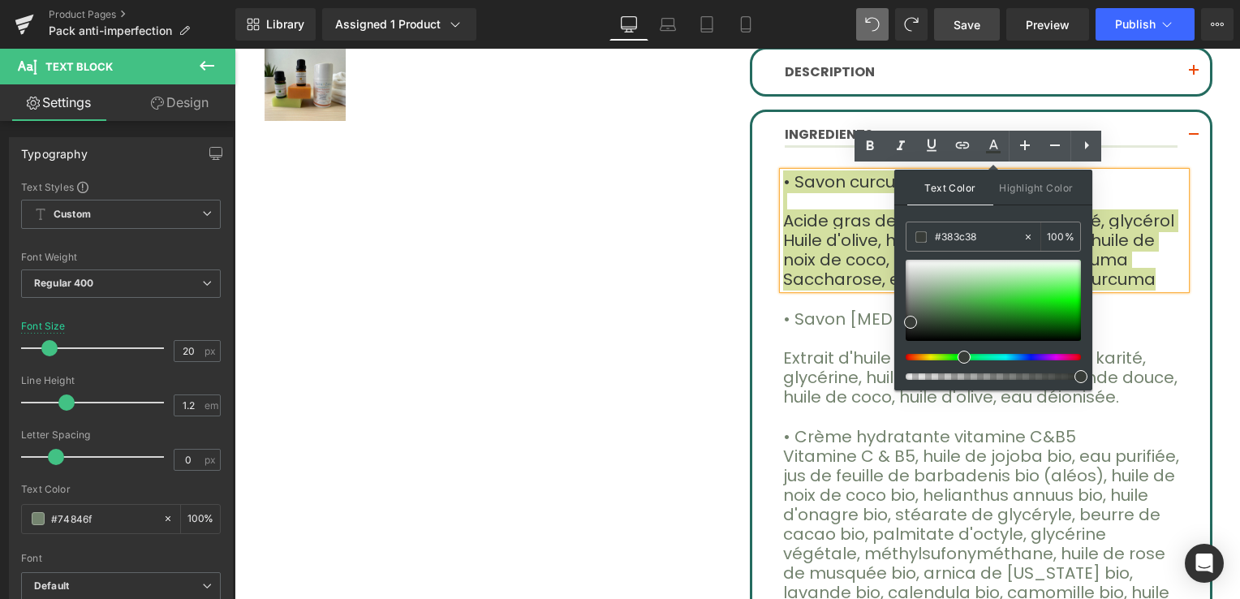
type input "100"
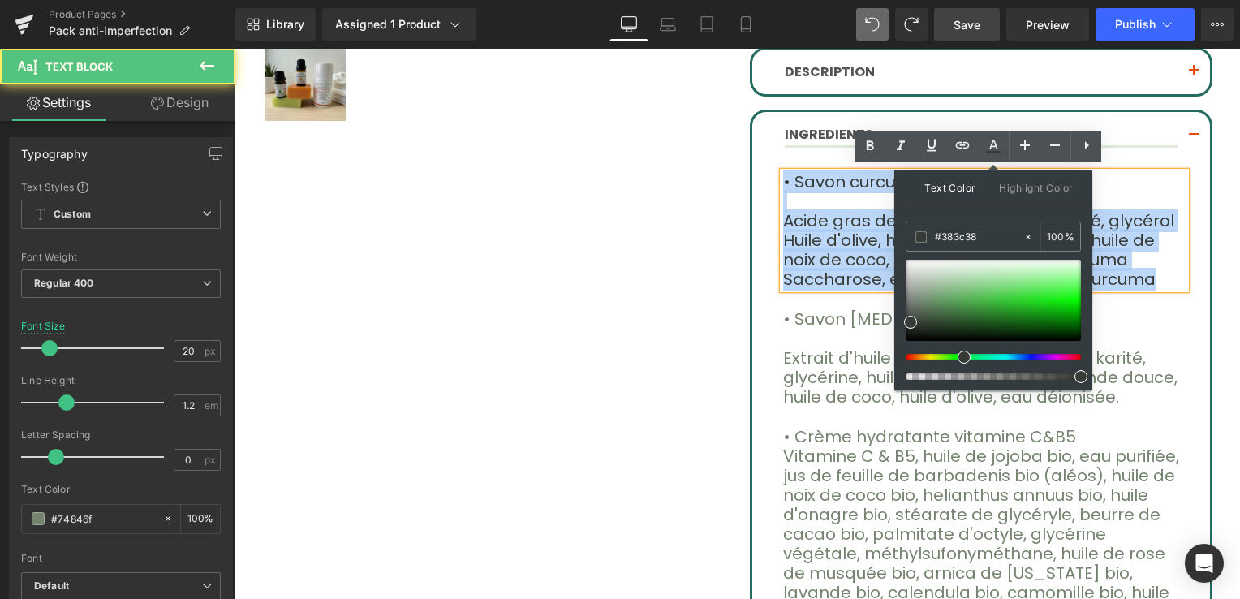
click at [1159, 180] on p "• Savon curcuma" at bounding box center [984, 181] width 403 height 19
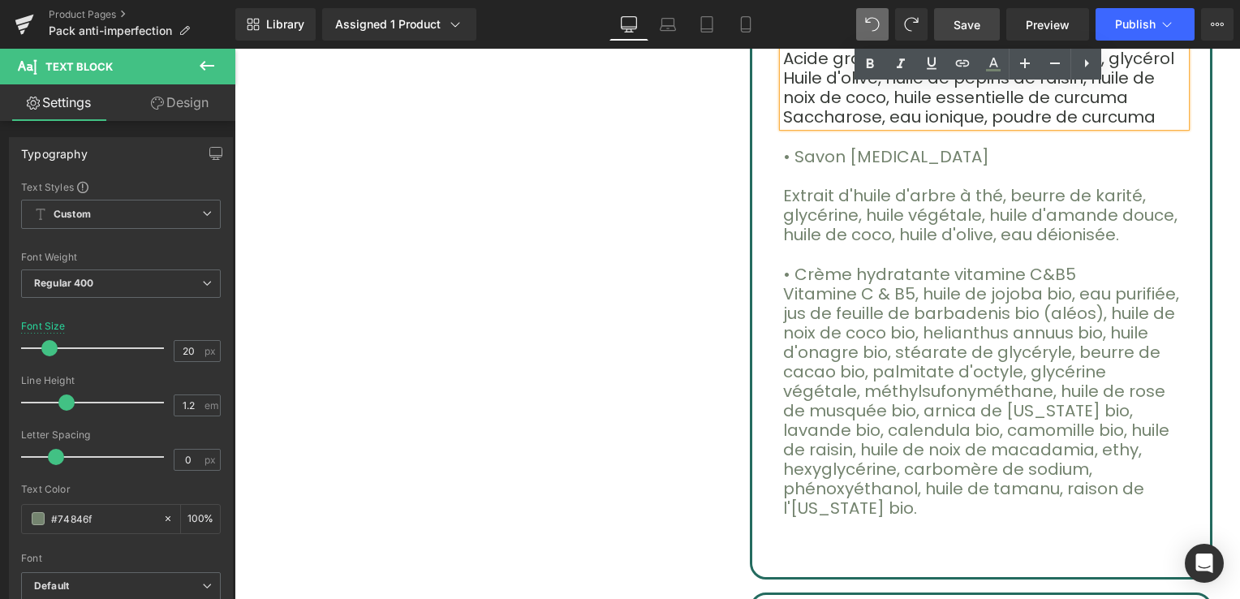
scroll to position [893, 0]
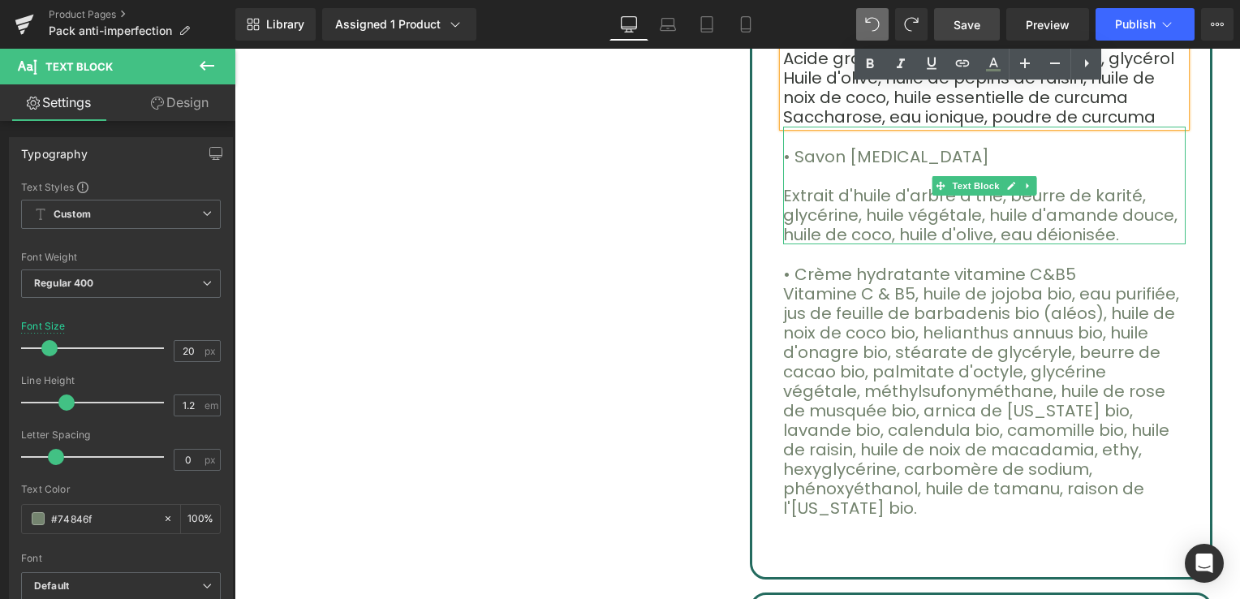
click at [783, 158] on font "• Savon [MEDICAL_DATA]" at bounding box center [886, 156] width 206 height 23
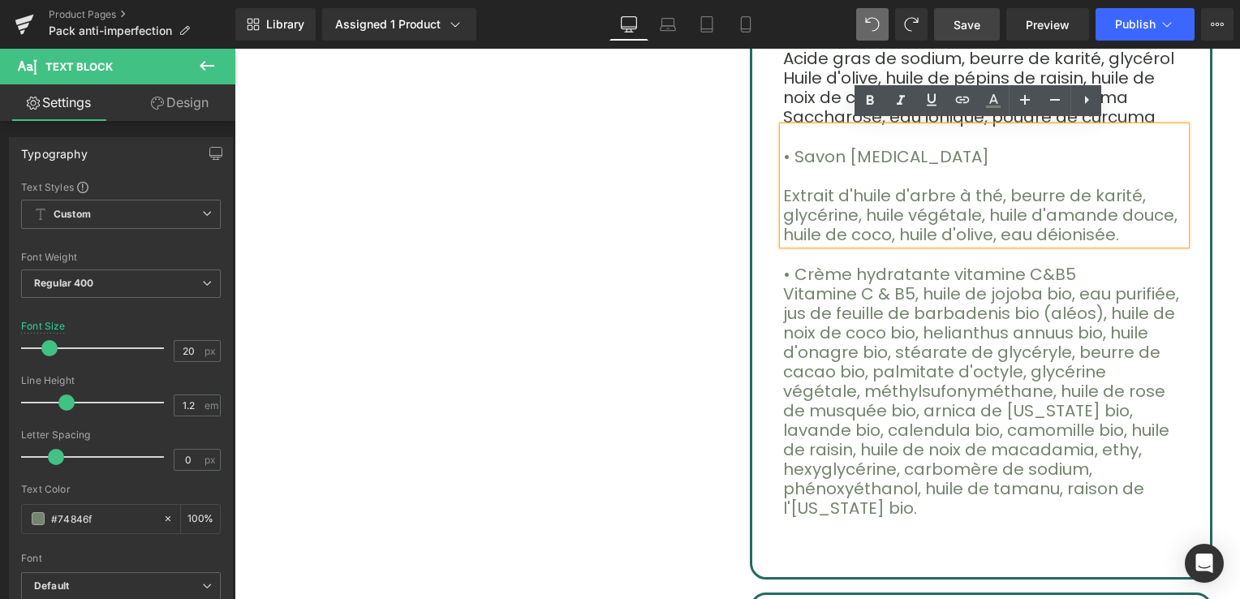
drag, startPoint x: 776, startPoint y: 153, endPoint x: 789, endPoint y: 154, distance: 13.0
click at [785, 153] on font "• Savon [MEDICAL_DATA]" at bounding box center [886, 156] width 206 height 23
click at [986, 231] on p "Extrait d'huile d'arbre à thé, beurre de karité, glycérine, huile végétale, hui…" at bounding box center [984, 215] width 403 height 58
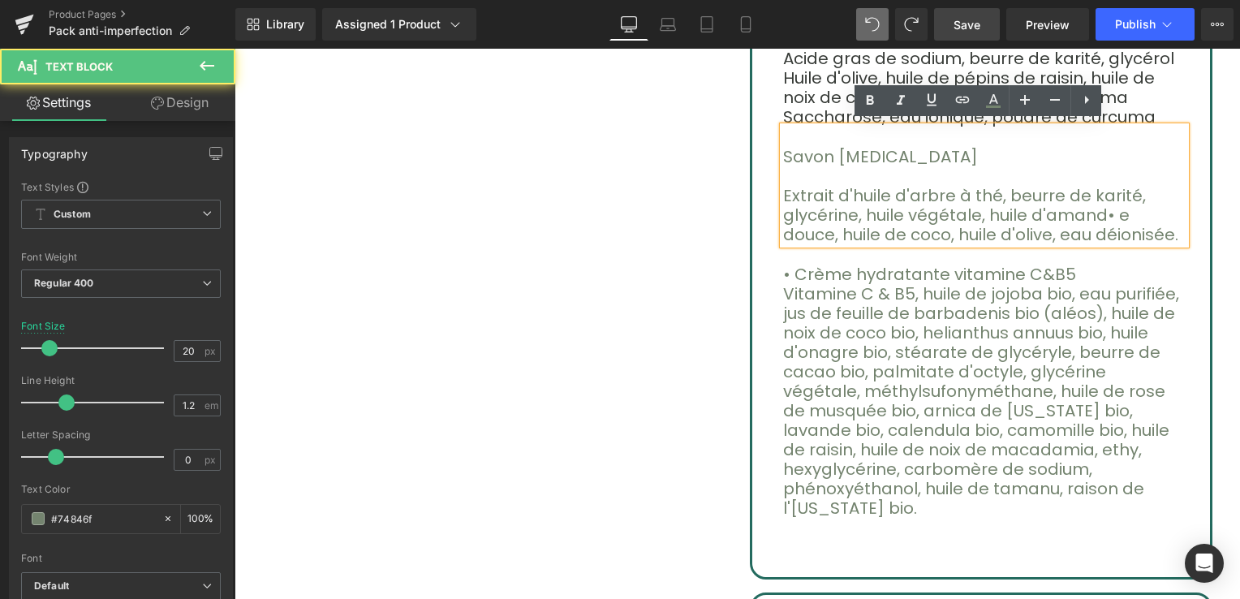
click at [981, 230] on p "Extrait d'huile d'arbre à thé, beurre de karité, glycérine, huile végétale, hui…" at bounding box center [984, 215] width 403 height 58
drag, startPoint x: 981, startPoint y: 230, endPoint x: 964, endPoint y: 224, distance: 17.2
click at [968, 226] on p "Extrait d'huile d'arbre à thé, beurre de karité, glycérine, huile végétale, hui…" at bounding box center [984, 215] width 403 height 58
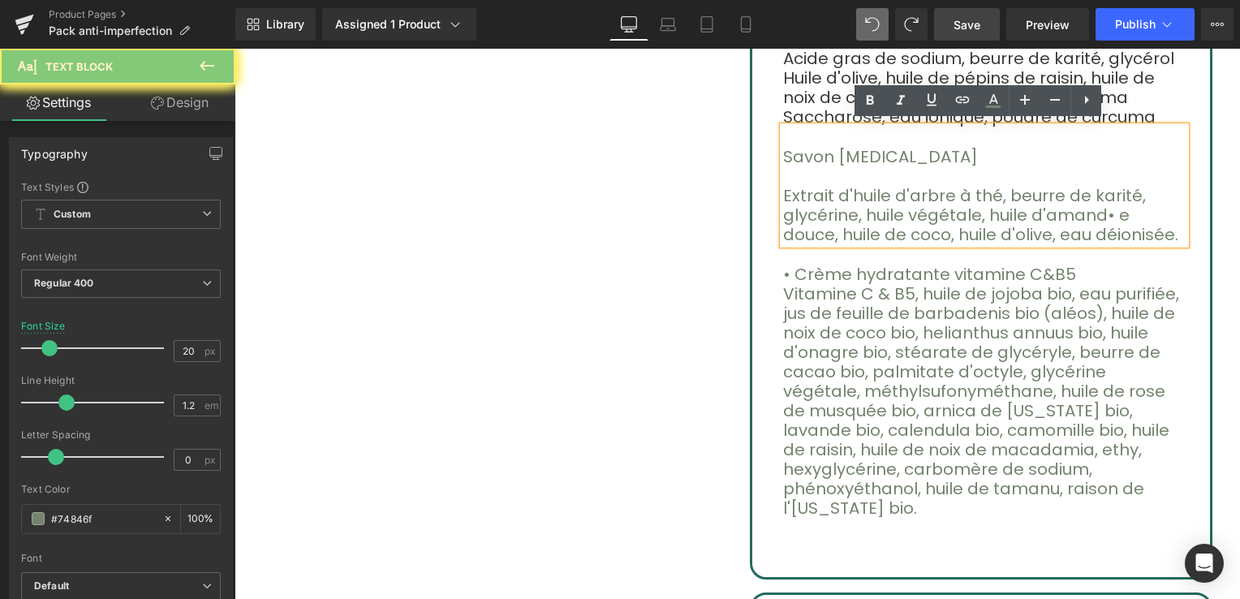
click at [964, 224] on span "e douce, huile de coco, huile d'olive, eau déionisée." at bounding box center [980, 225] width 395 height 42
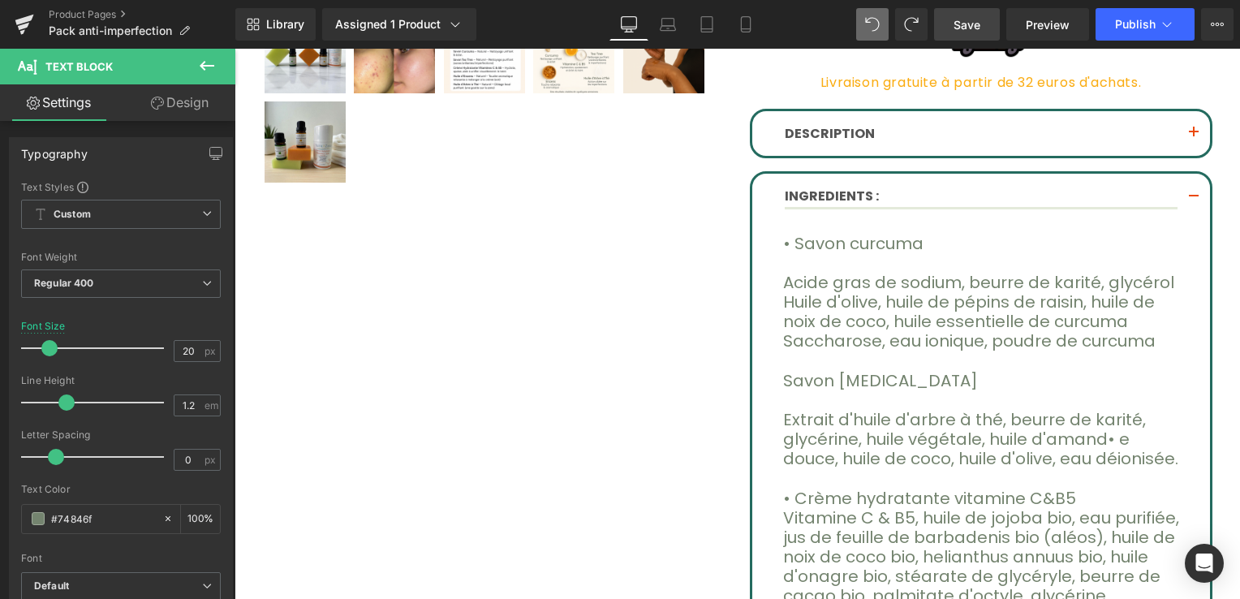
scroll to position [664, 0]
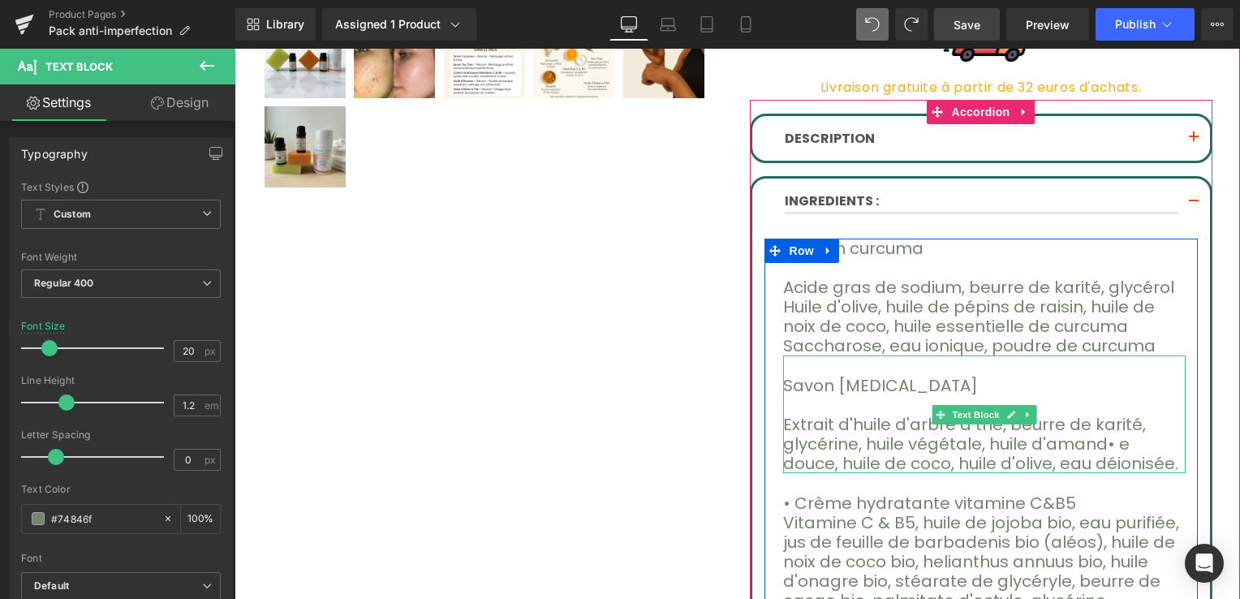
click at [1115, 440] on span at bounding box center [1117, 444] width 4 height 23
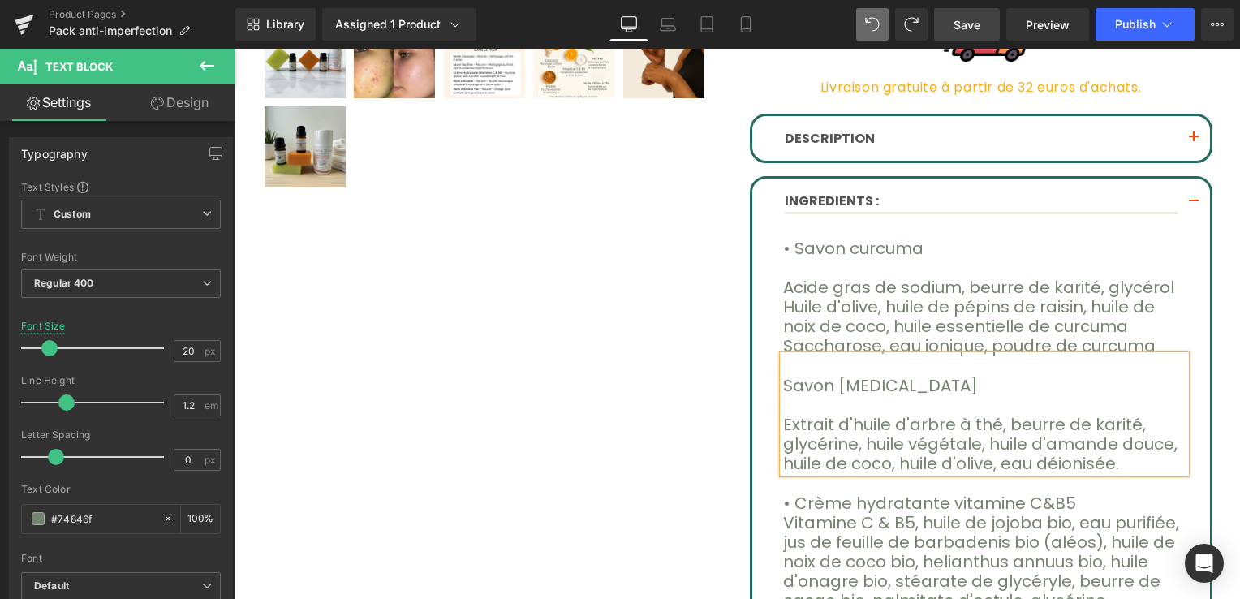
click at [783, 386] on div "Savon [MEDICAL_DATA] Extrait d'huile d'arbre à thé, beurre de karité, glycérine…" at bounding box center [984, 415] width 403 height 118
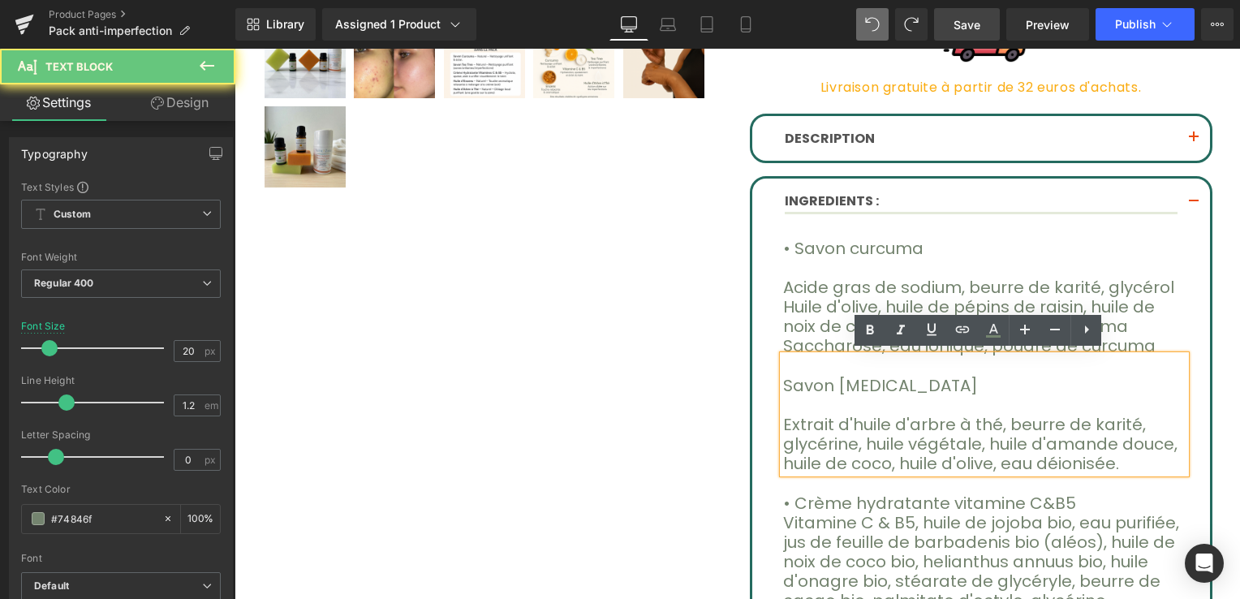
click at [783, 382] on font "Savon [MEDICAL_DATA]" at bounding box center [880, 385] width 195 height 23
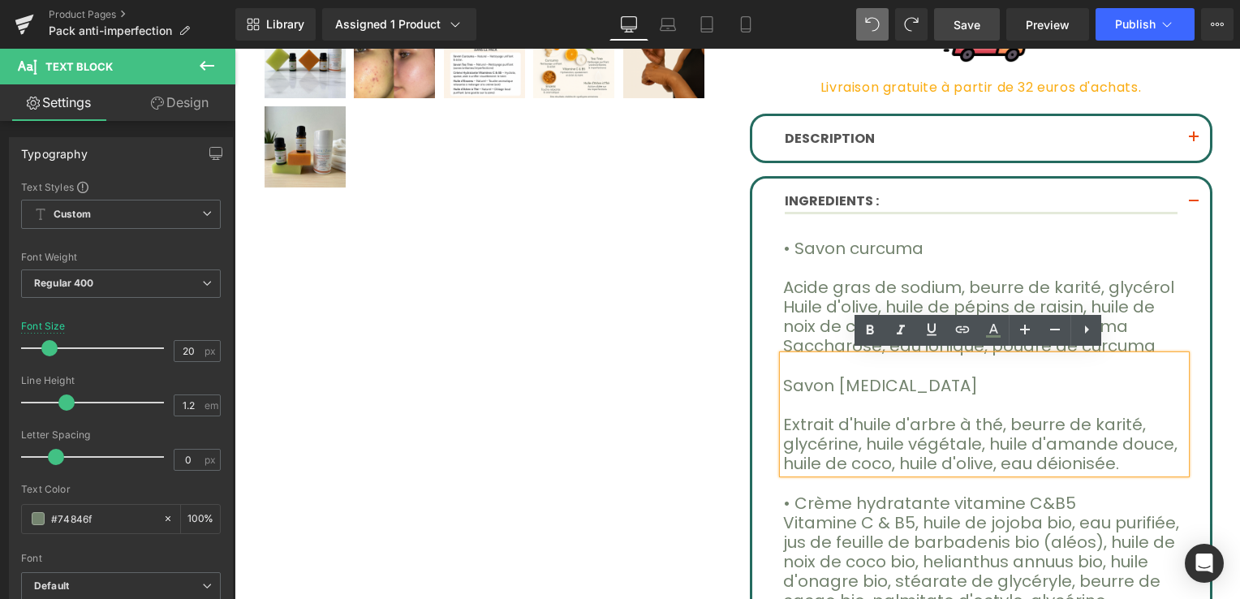
click at [688, 313] on div "Sale Off (P) Image" at bounding box center [738, 245] width 974 height 1458
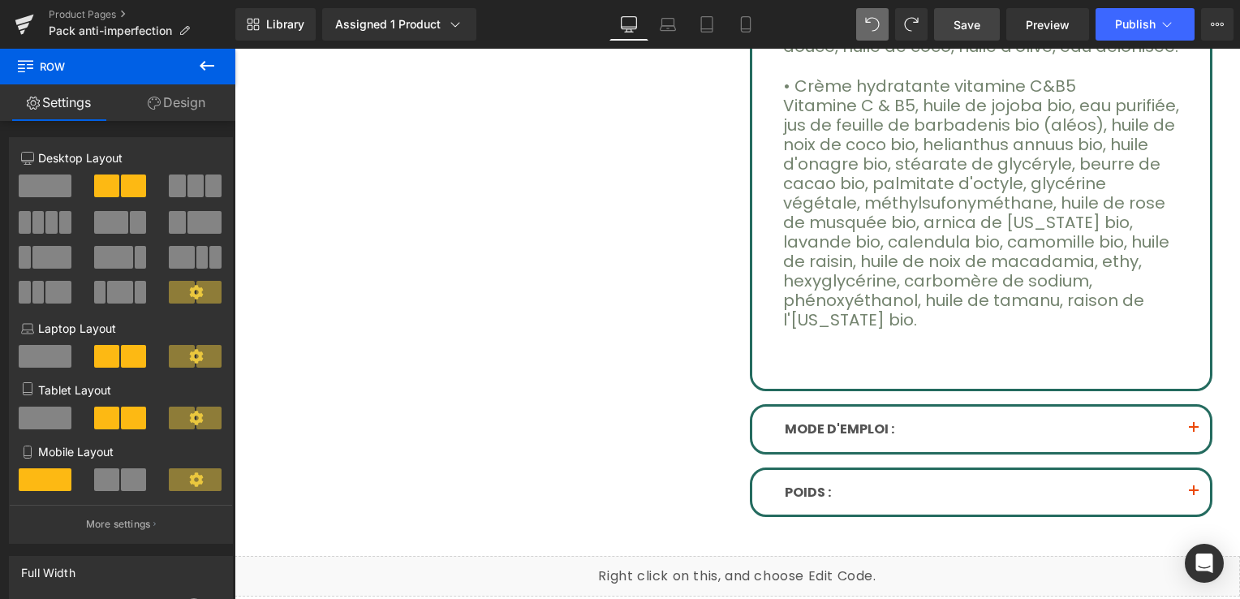
scroll to position [1016, 0]
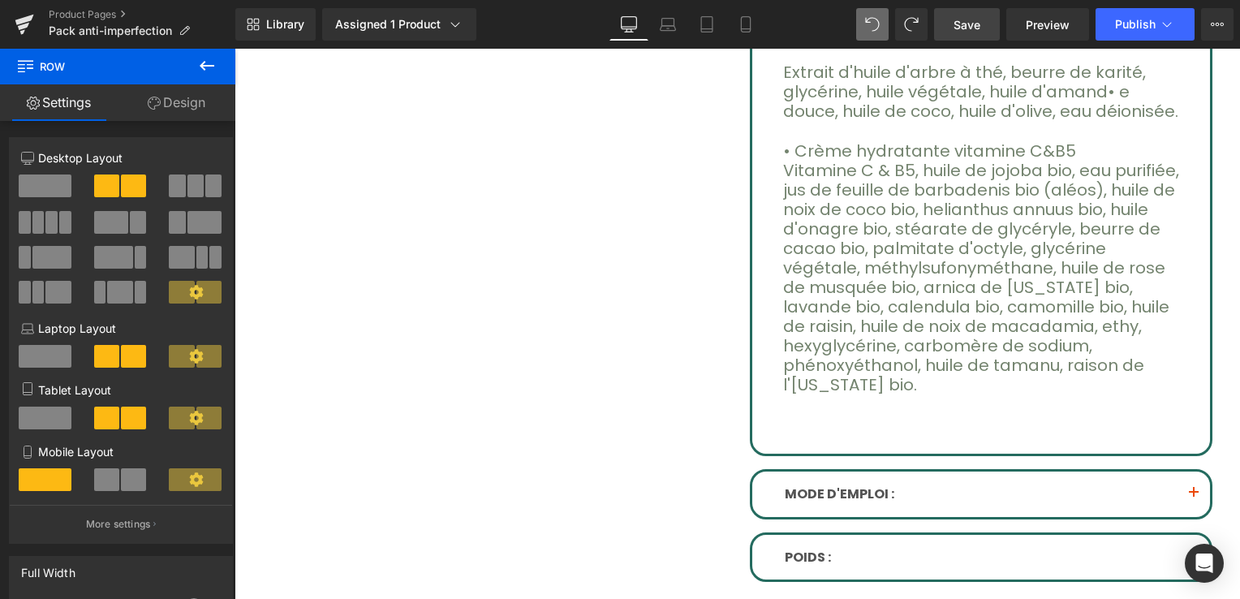
click at [903, 50] on p at bounding box center [984, 52] width 403 height 19
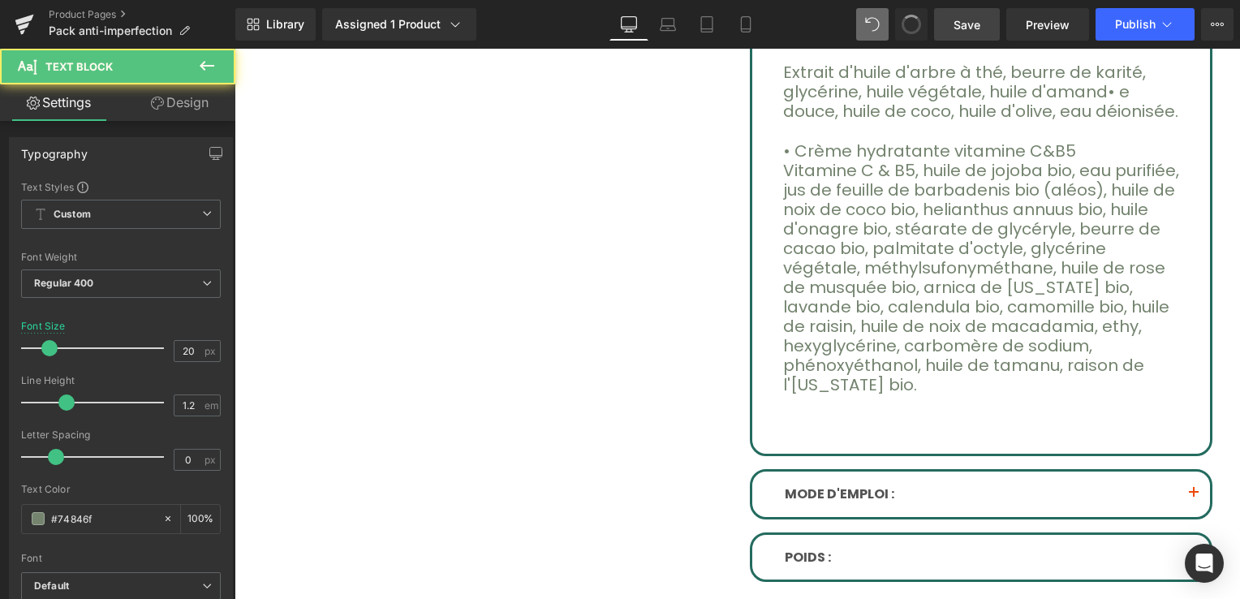
click at [910, 28] on span at bounding box center [911, 24] width 21 height 21
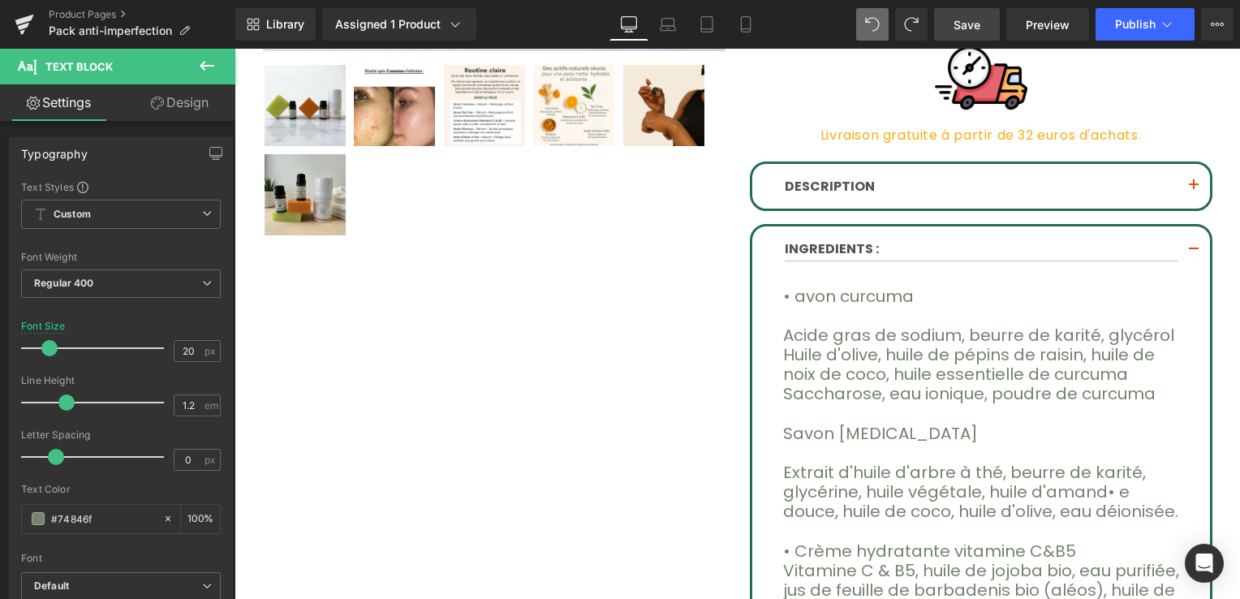
scroll to position [588, 0]
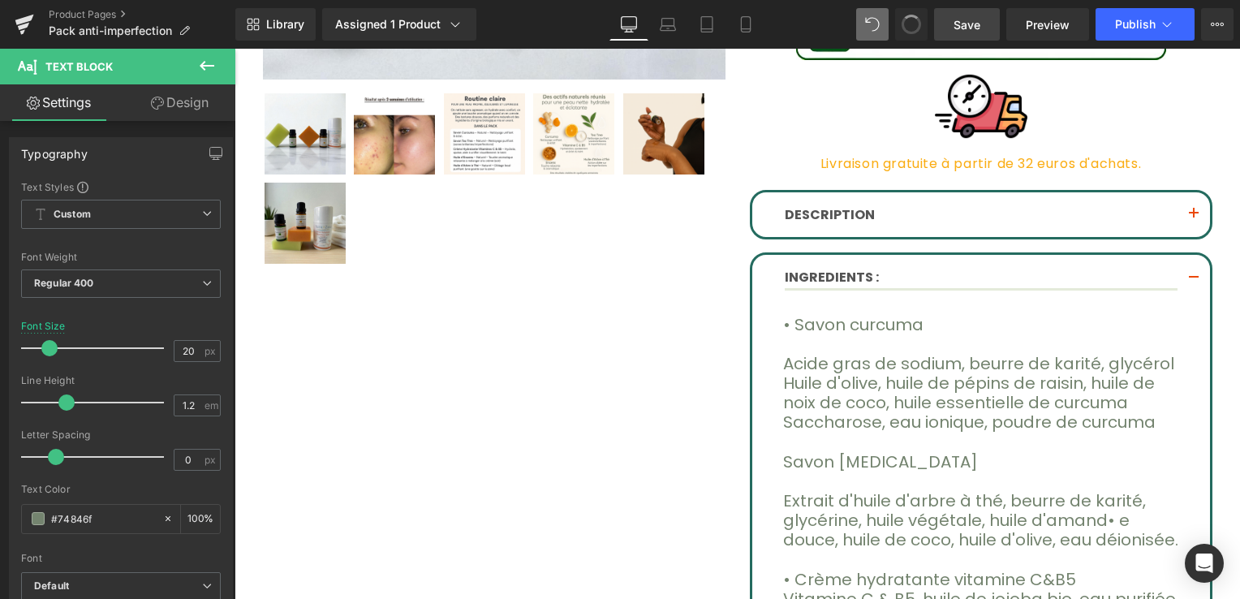
click at [915, 31] on span at bounding box center [911, 24] width 23 height 23
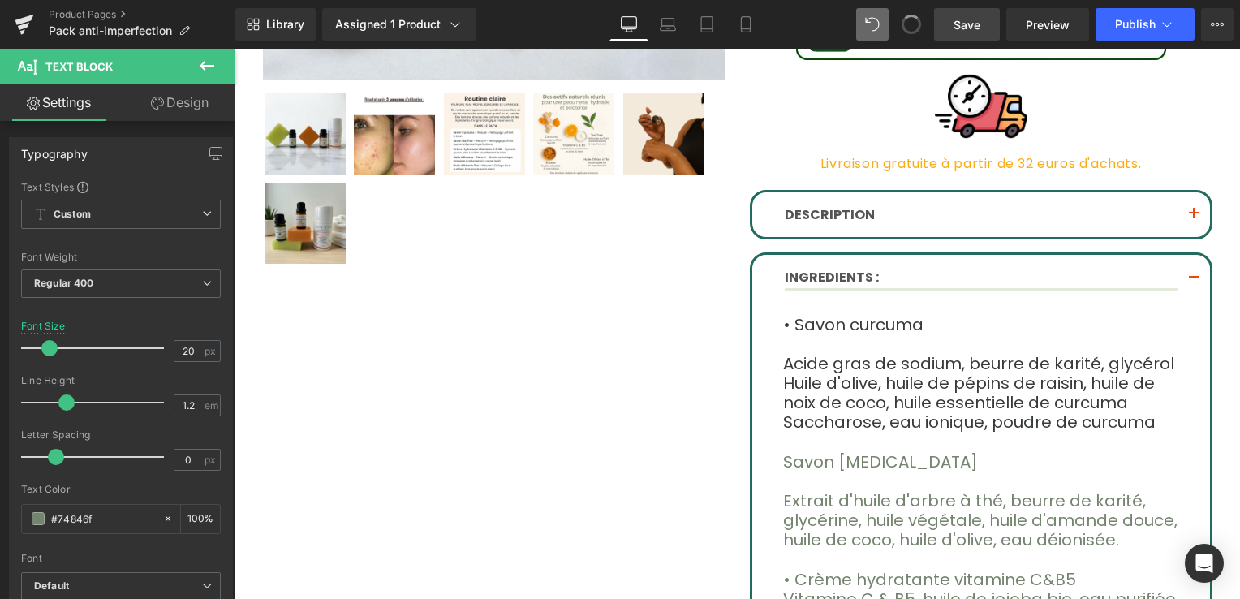
click at [912, 28] on span at bounding box center [911, 24] width 23 height 23
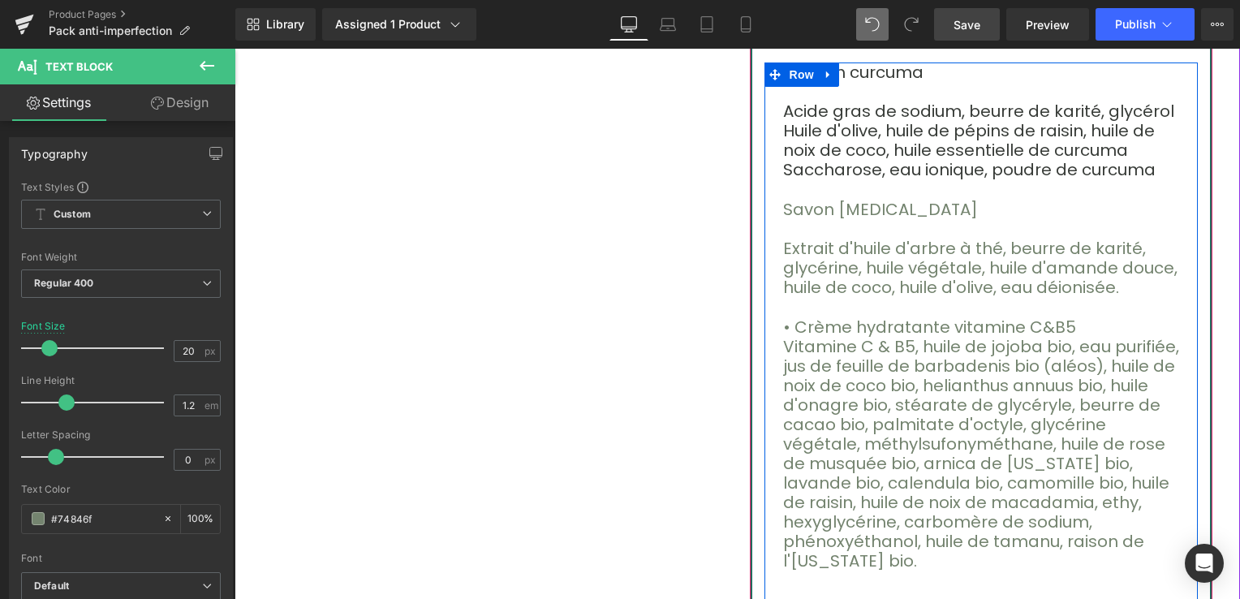
scroll to position [812, 0]
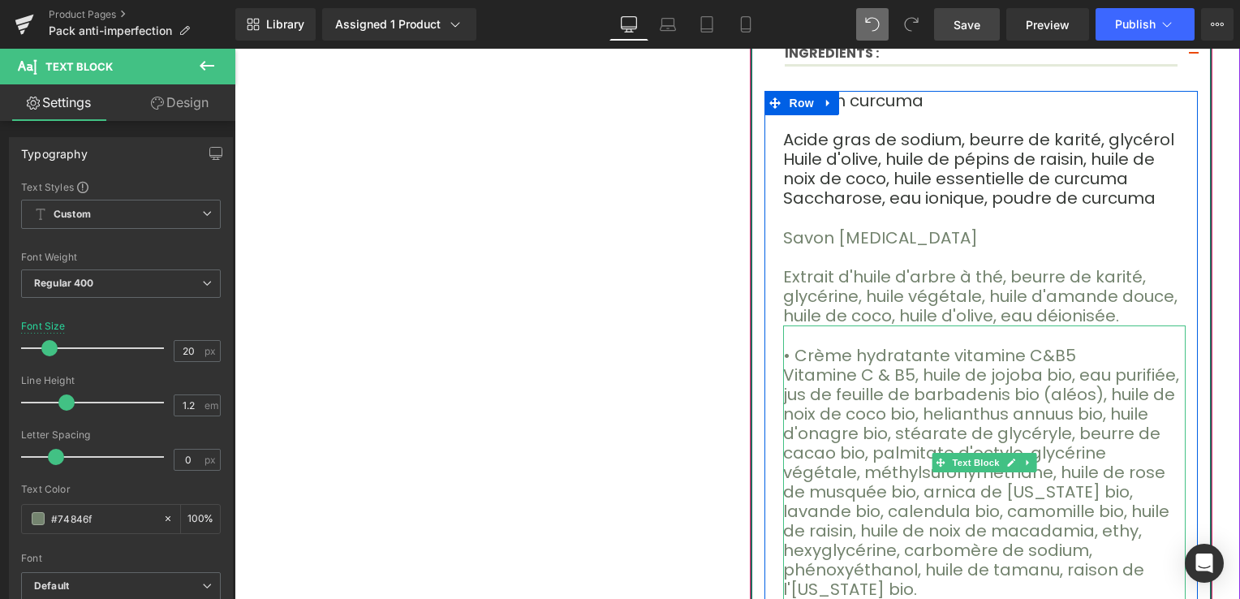
click at [792, 350] on font "• Crème hydratante vitamine C&B5" at bounding box center [929, 355] width 293 height 23
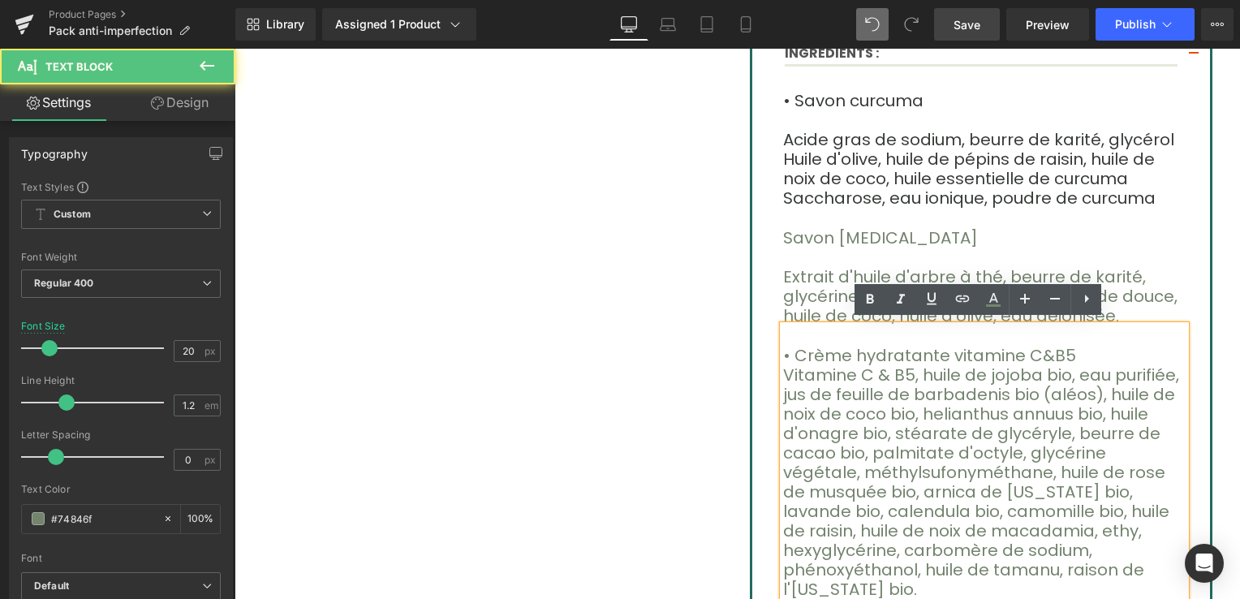
click at [783, 351] on font "• Crème hydratante vitamine C&B5" at bounding box center [929, 355] width 293 height 23
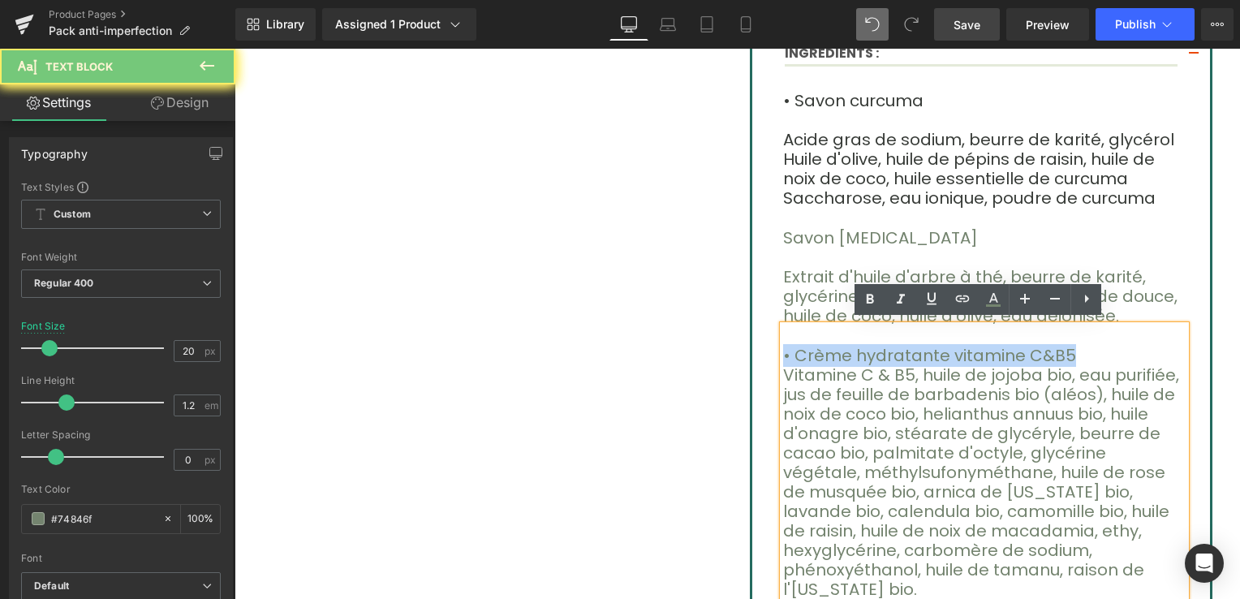
click at [783, 350] on font "• Crème hydratante vitamine C&B5" at bounding box center [929, 355] width 293 height 23
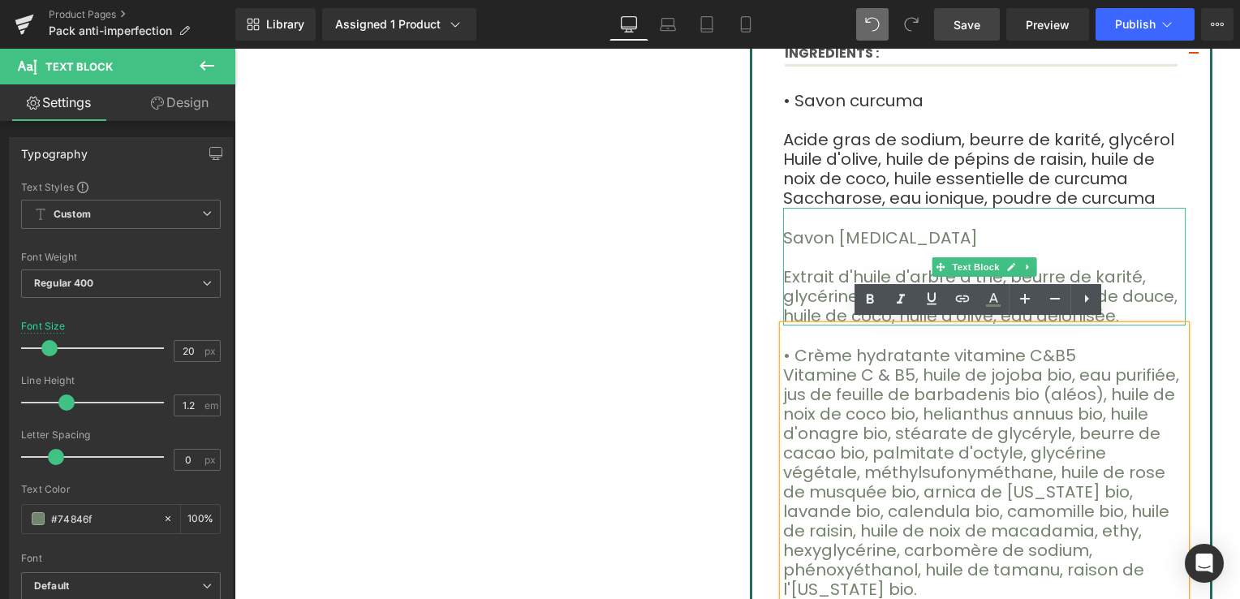
click at [783, 231] on font "Savon [MEDICAL_DATA]" at bounding box center [880, 237] width 195 height 23
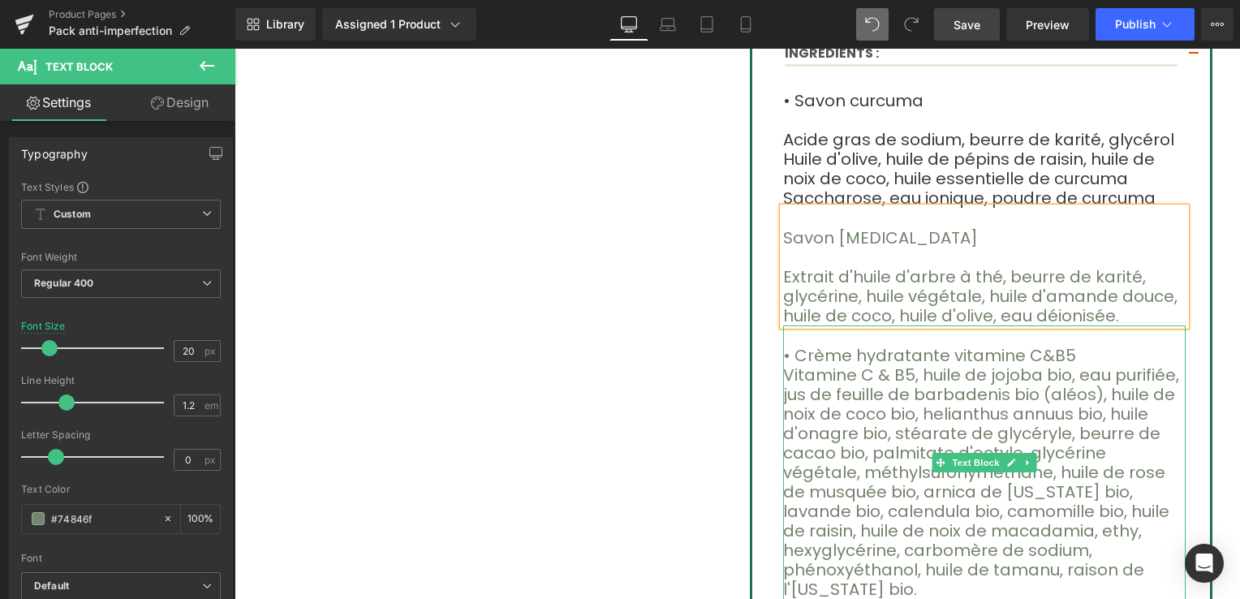
click at [786, 352] on font "• Crème hydratante vitamine C&B5" at bounding box center [929, 355] width 293 height 23
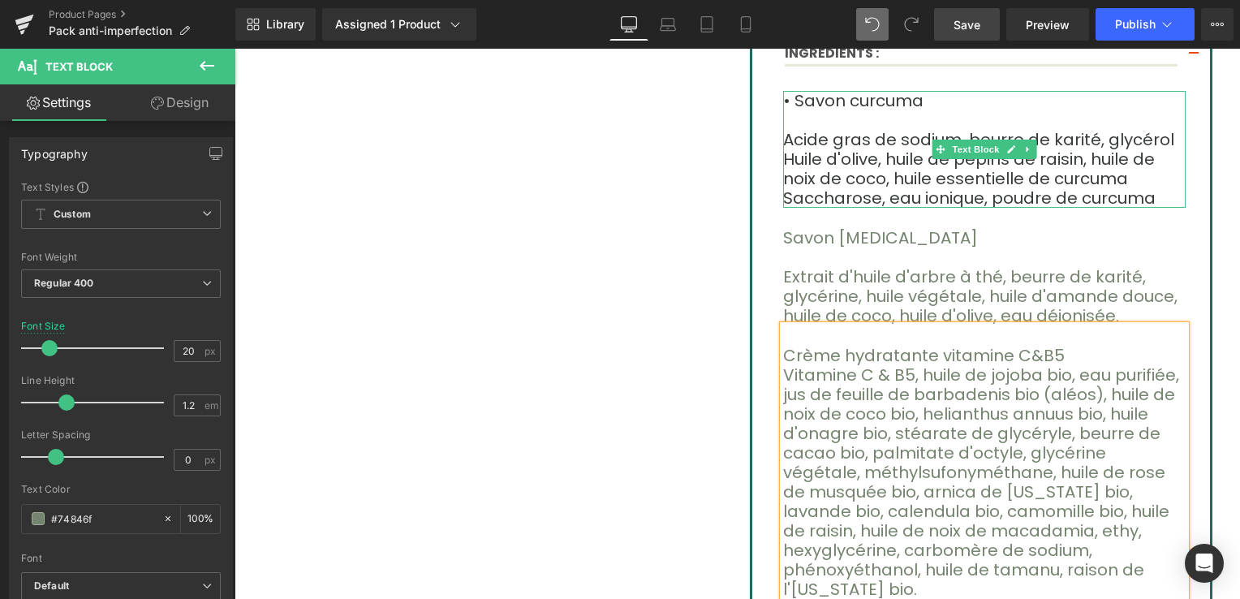
click at [787, 97] on font "• Savon curcuma" at bounding box center [853, 100] width 140 height 23
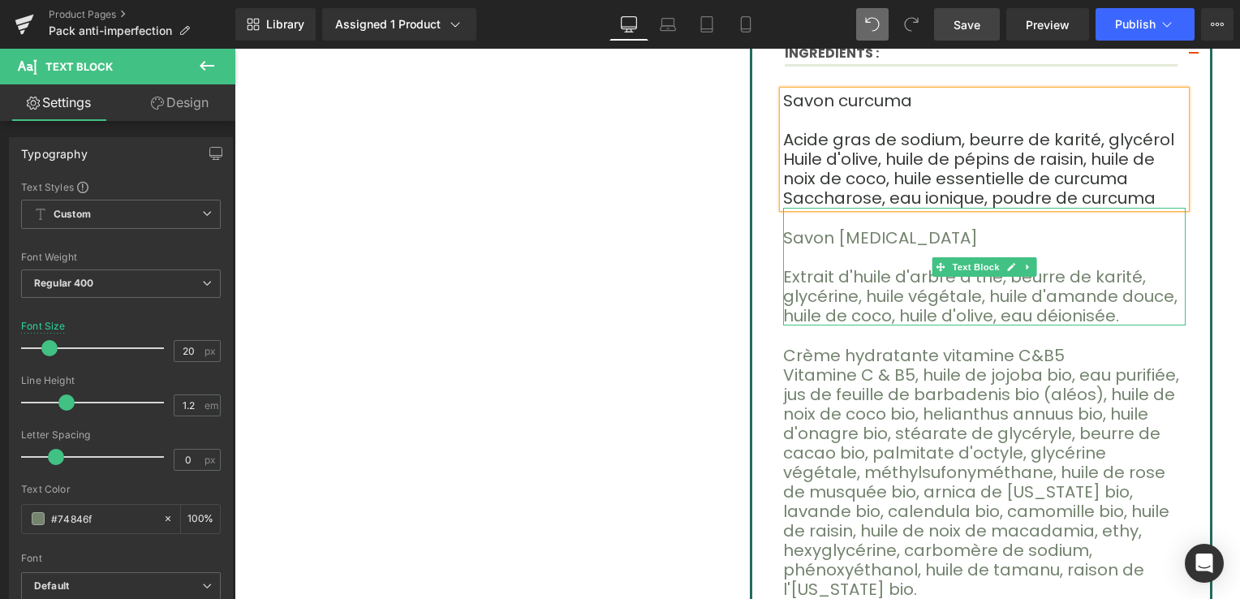
click at [830, 261] on p at bounding box center [984, 257] width 403 height 19
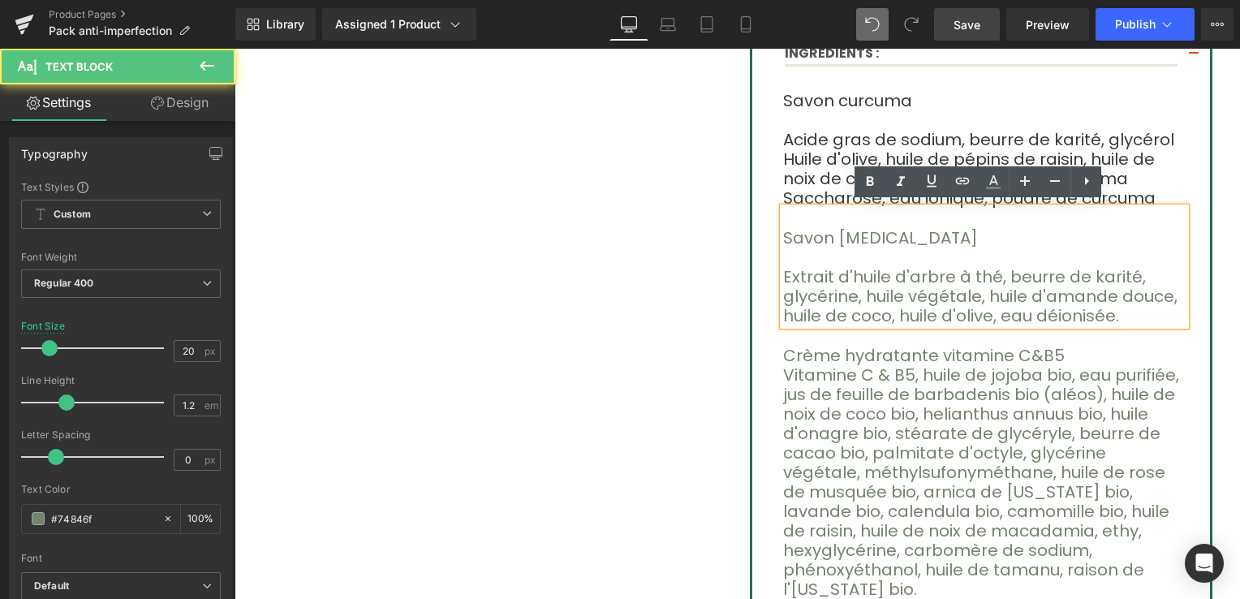
click at [783, 229] on span "Savon [MEDICAL_DATA]" at bounding box center [880, 237] width 195 height 23
click at [785, 234] on span "Savon [MEDICAL_DATA]" at bounding box center [880, 237] width 195 height 23
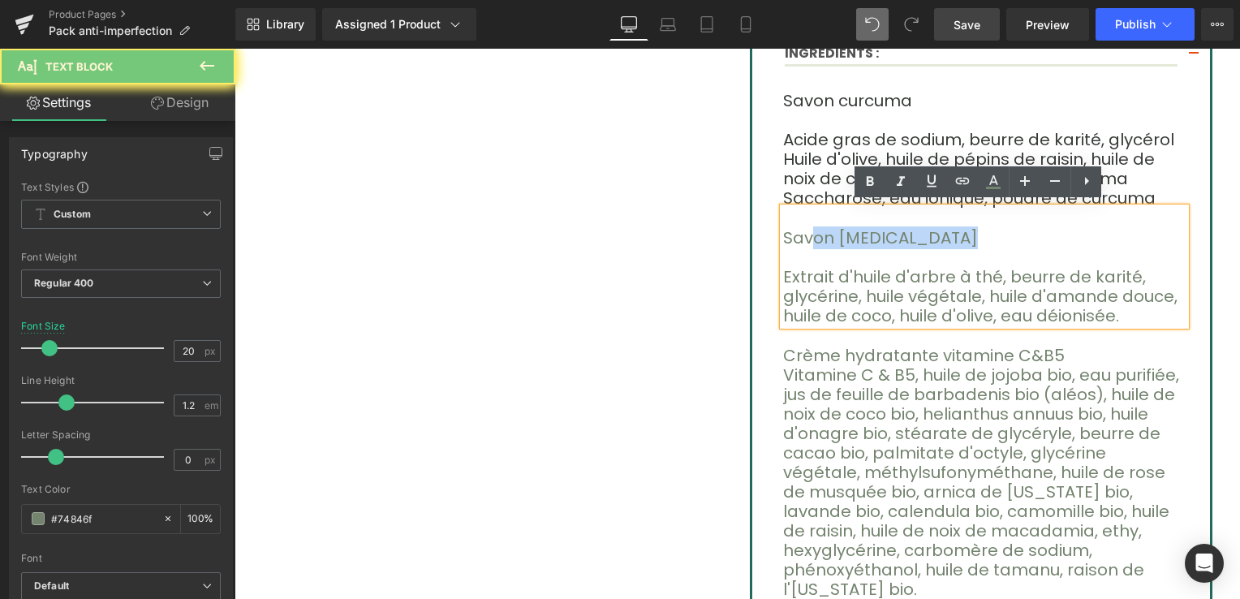
drag, startPoint x: 812, startPoint y: 242, endPoint x: 874, endPoint y: 261, distance: 65.5
click at [874, 261] on div "Savon [MEDICAL_DATA] Extrait d'huile d'arbre à thé, beurre de karité, glycérine…" at bounding box center [984, 267] width 403 height 118
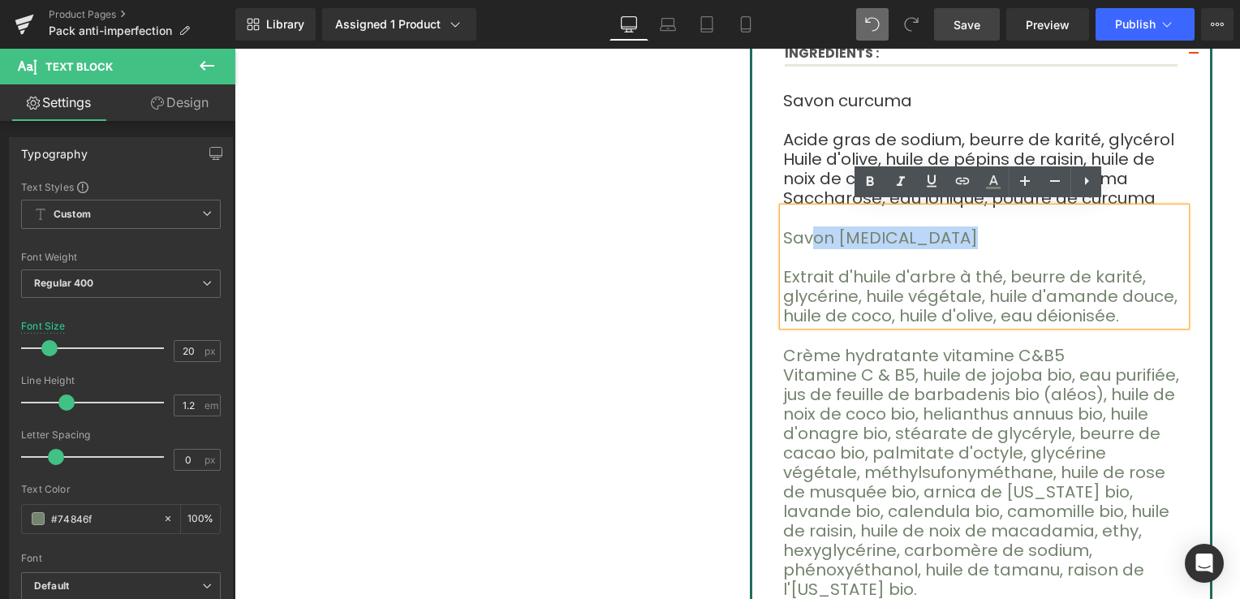
click at [792, 236] on span "Savon [MEDICAL_DATA]" at bounding box center [880, 237] width 195 height 23
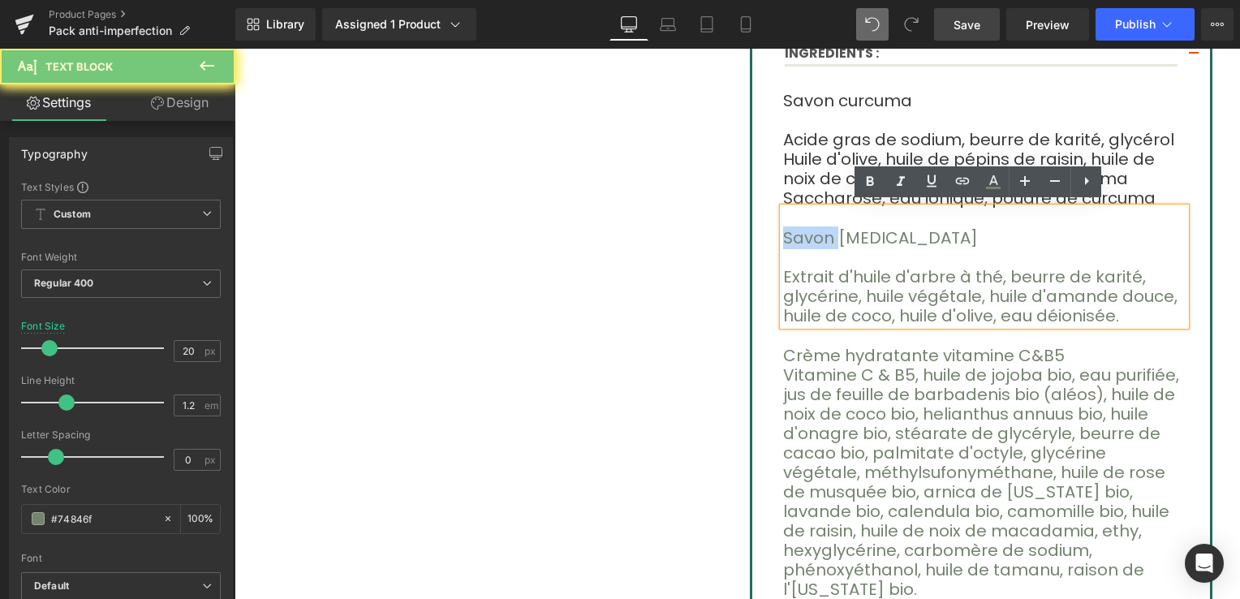
click at [783, 232] on span "Savon [MEDICAL_DATA]" at bounding box center [880, 237] width 195 height 23
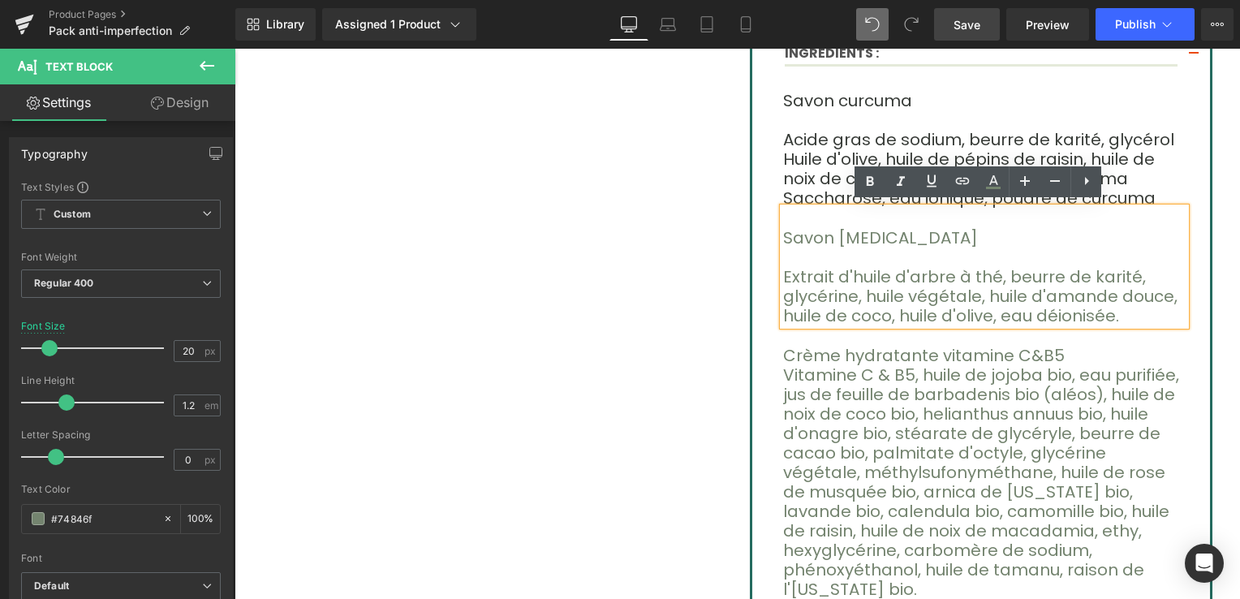
click at [783, 232] on span "Savon [MEDICAL_DATA]" at bounding box center [880, 237] width 195 height 23
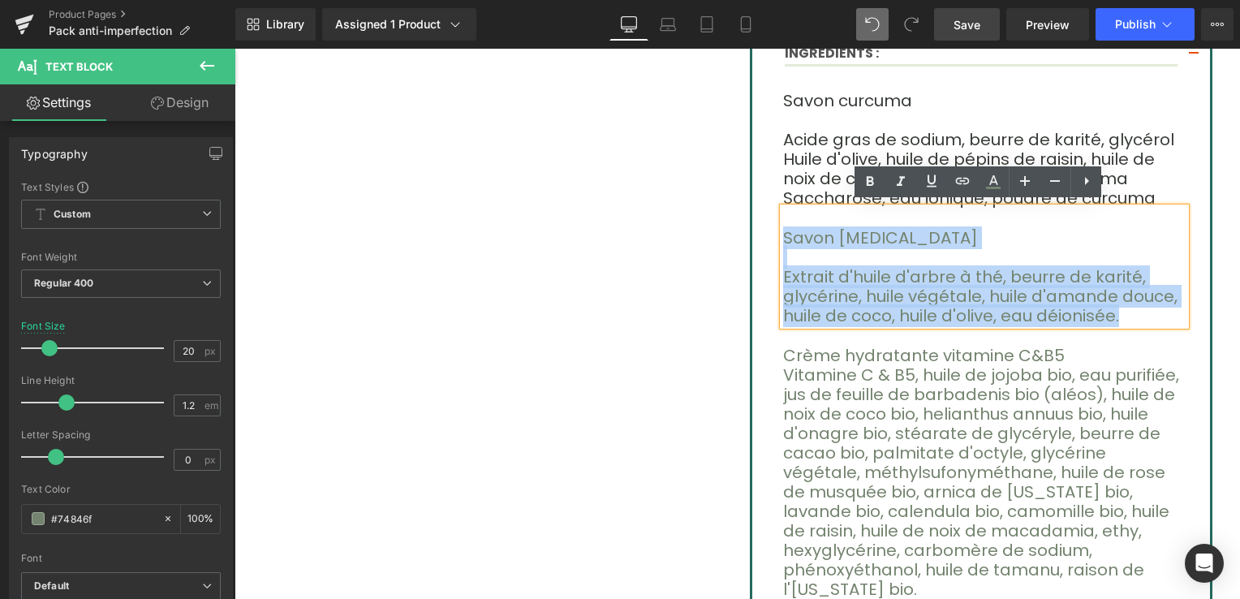
drag, startPoint x: 778, startPoint y: 232, endPoint x: 946, endPoint y: 287, distance: 176.9
click at [945, 287] on div "Savon [MEDICAL_DATA] Extrait d'huile d'arbre à thé, beurre de karité, glycérine…" at bounding box center [984, 267] width 403 height 118
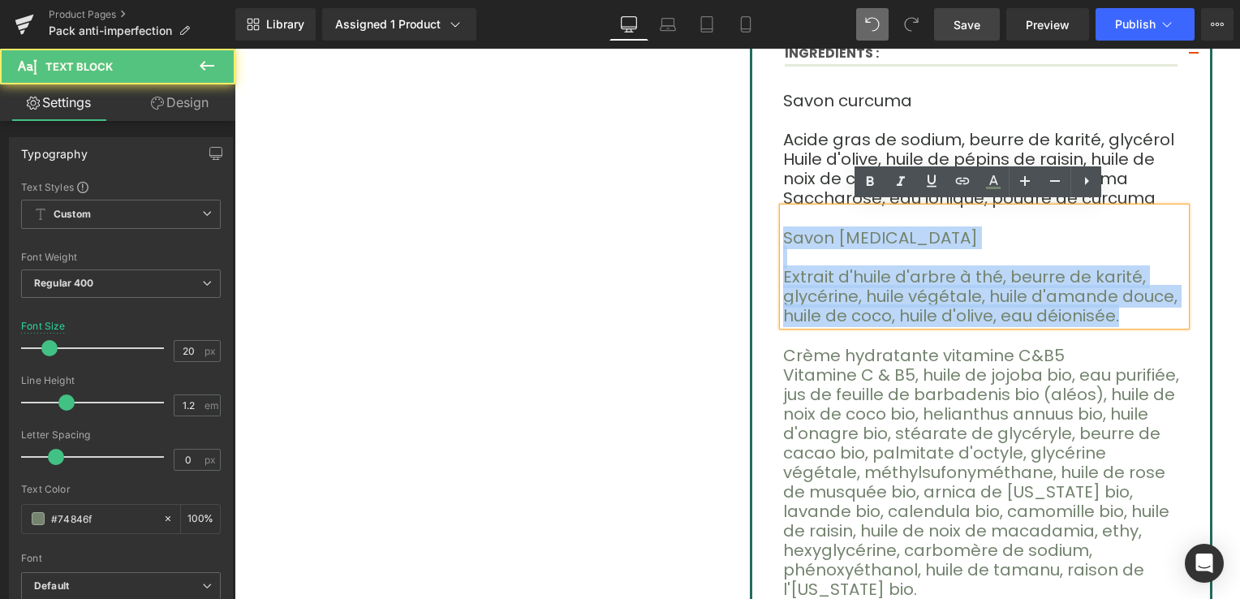
click at [955, 287] on p "Extrait d'huile d'arbre à thé, beurre de karité, glycérine, huile végétale, hui…" at bounding box center [984, 296] width 403 height 58
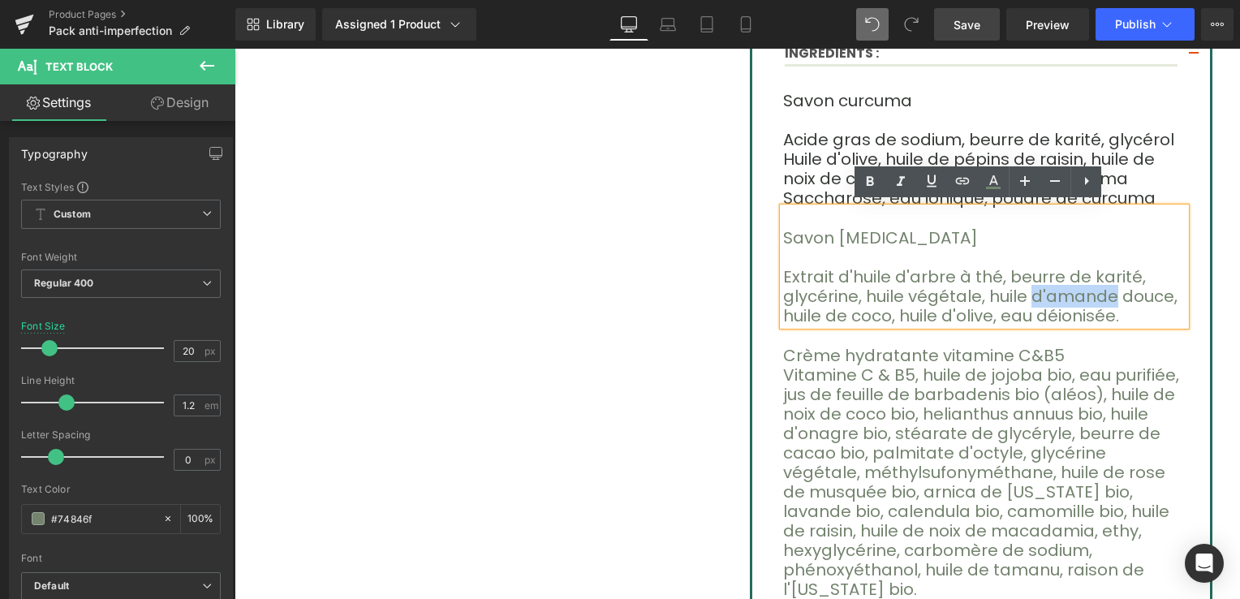
drag, startPoint x: 955, startPoint y: 287, endPoint x: 966, endPoint y: 292, distance: 12.4
click at [961, 292] on p "Extrait d'huile d'arbre à thé, beurre de karité, glycérine, huile végétale, hui…" at bounding box center [984, 296] width 403 height 58
click at [977, 311] on p "Extrait d'huile d'arbre à thé, beurre de karité, glycérine, huile végétale, hui…" at bounding box center [984, 296] width 403 height 58
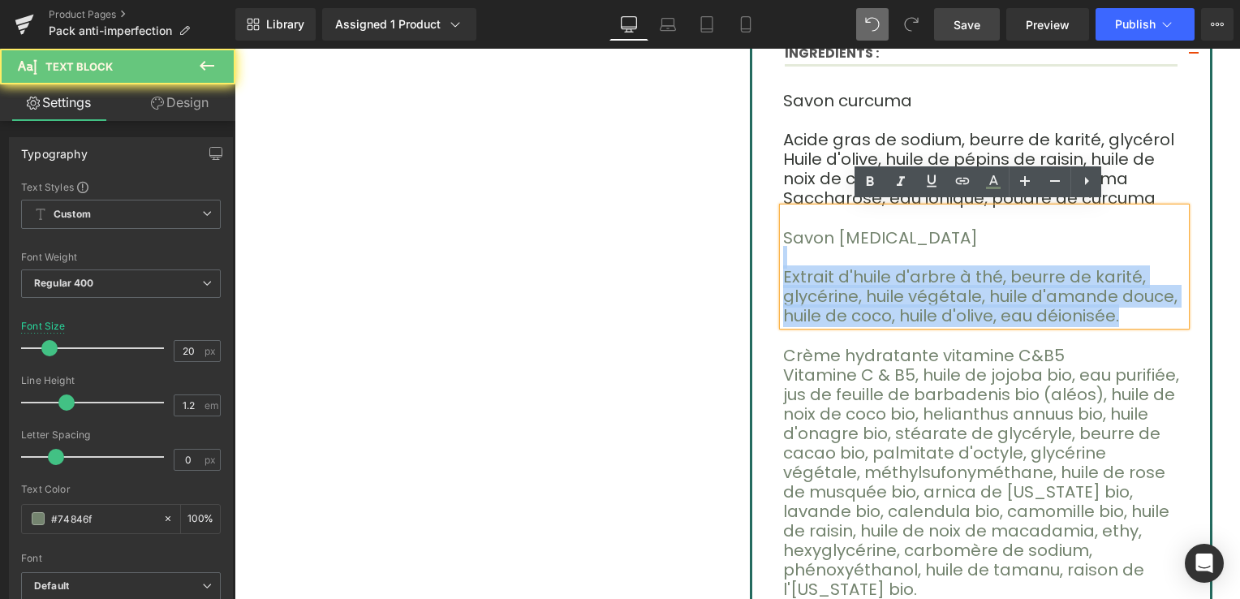
drag, startPoint x: 977, startPoint y: 311, endPoint x: 818, endPoint y: 259, distance: 167.4
click at [826, 261] on div "Savon [MEDICAL_DATA] Extrait d'huile d'arbre à thé, beurre de karité, glycérine…" at bounding box center [984, 267] width 403 height 118
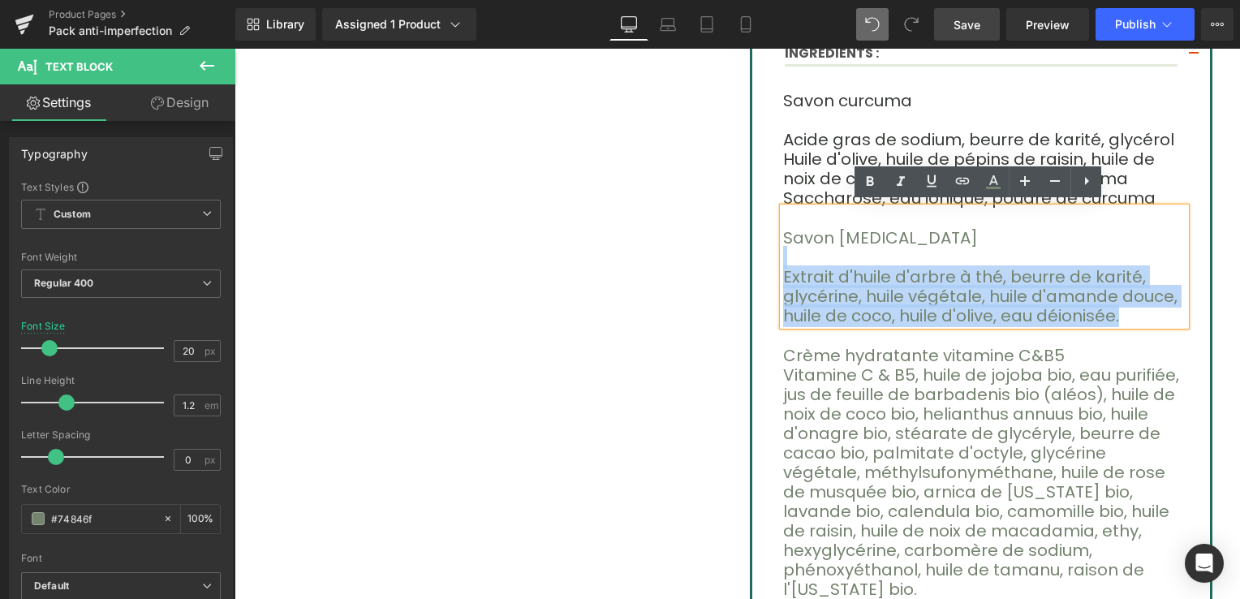
drag, startPoint x: 818, startPoint y: 259, endPoint x: 838, endPoint y: 264, distance: 20.1
click at [844, 267] on p "Extrait d'huile d'arbre à thé, beurre de karité, glycérine, huile végétale, hui…" at bounding box center [984, 296] width 403 height 58
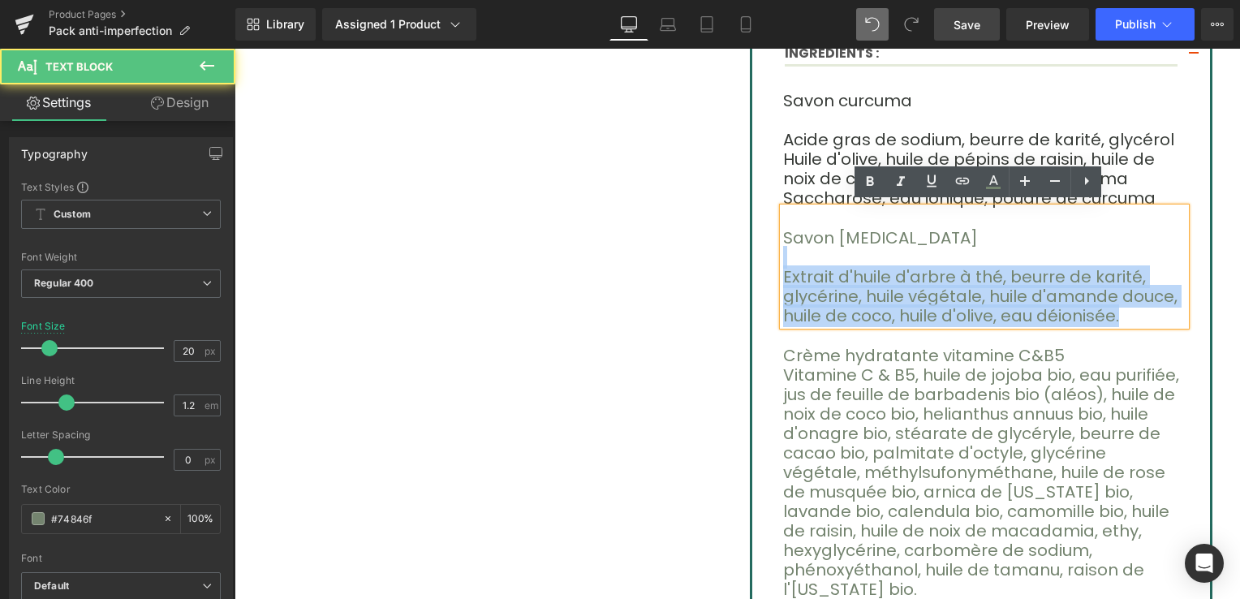
click at [787, 250] on p at bounding box center [984, 257] width 403 height 19
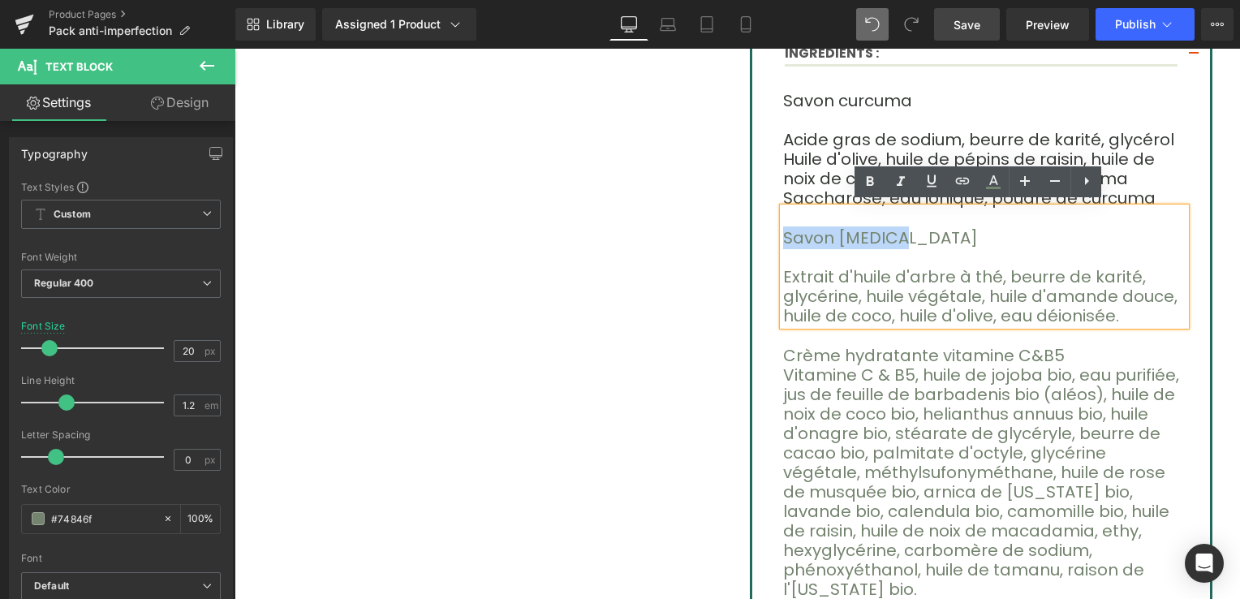
drag, startPoint x: 778, startPoint y: 232, endPoint x: 882, endPoint y: 231, distance: 103.9
click at [880, 231] on span "Savon [MEDICAL_DATA]" at bounding box center [880, 237] width 195 height 23
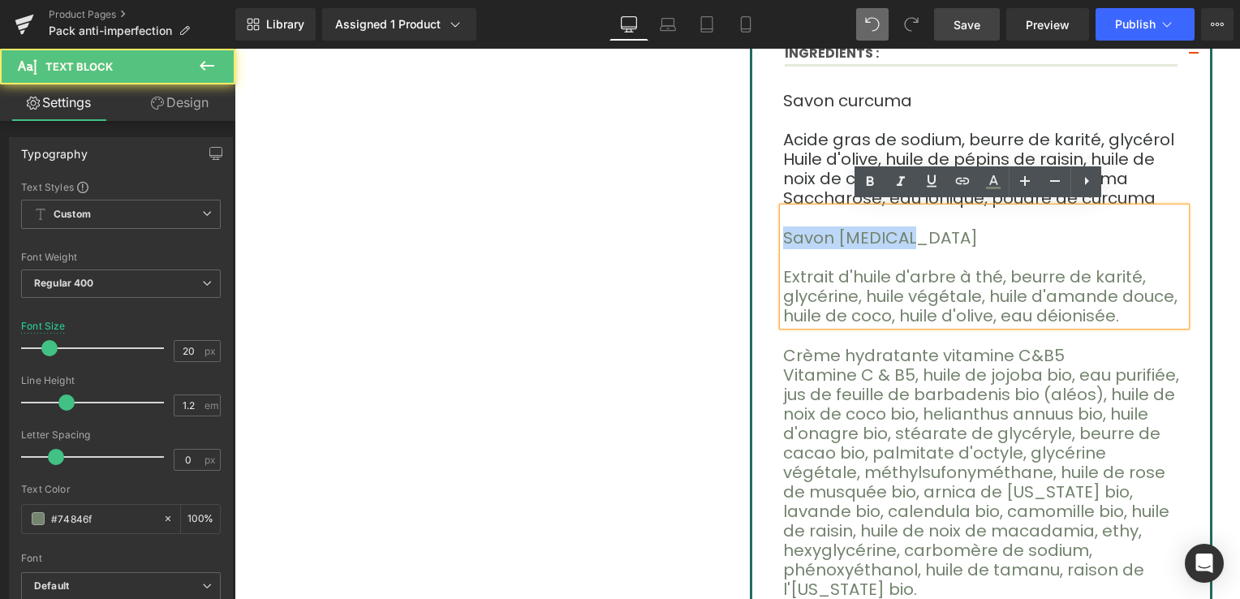
click at [882, 231] on p "Savon [MEDICAL_DATA]" at bounding box center [984, 237] width 403 height 19
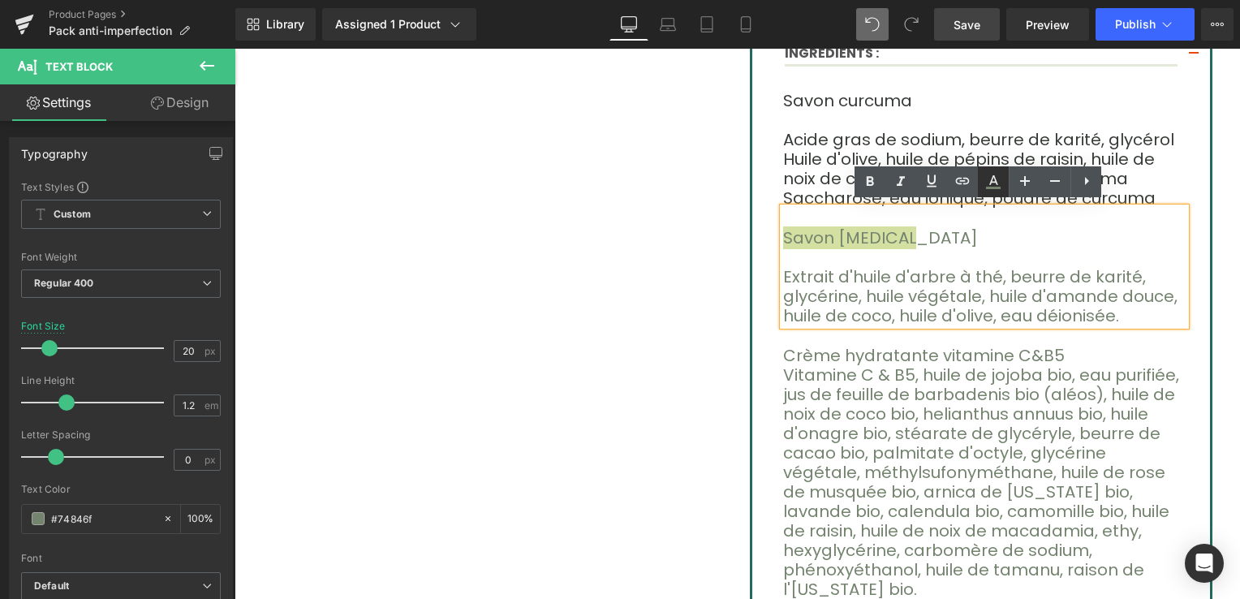
click at [992, 179] on icon at bounding box center [994, 180] width 9 height 10
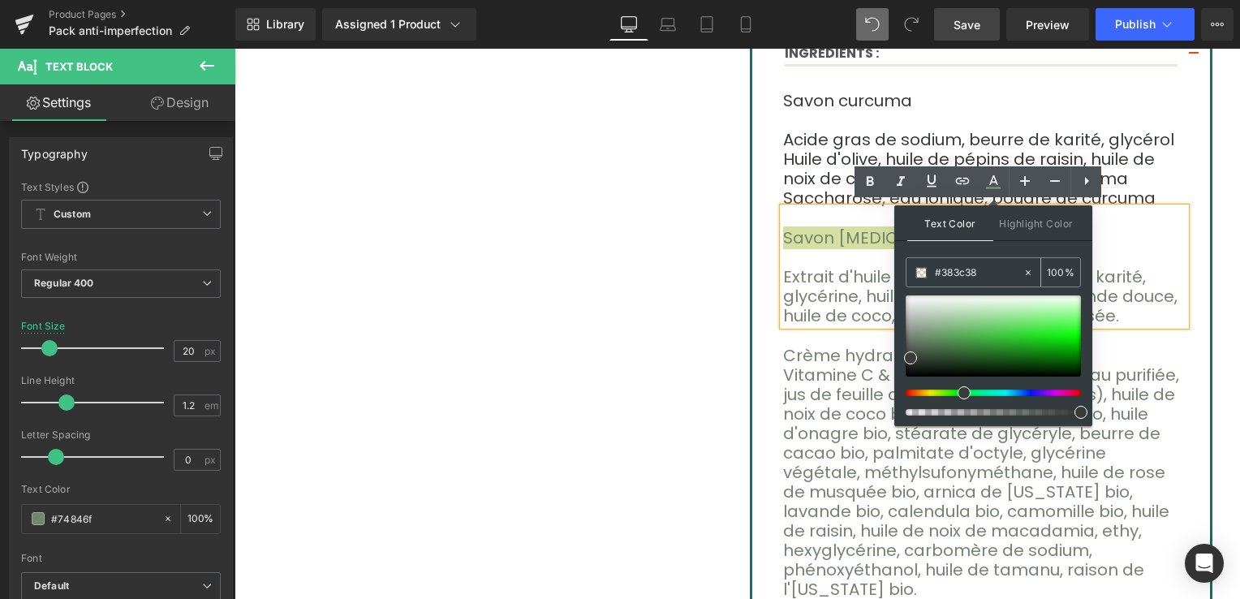
click at [1026, 270] on icon at bounding box center [1028, 272] width 11 height 11
click at [964, 274] on input "#383c38" at bounding box center [979, 273] width 88 height 18
drag, startPoint x: 963, startPoint y: 274, endPoint x: 922, endPoint y: 275, distance: 40.6
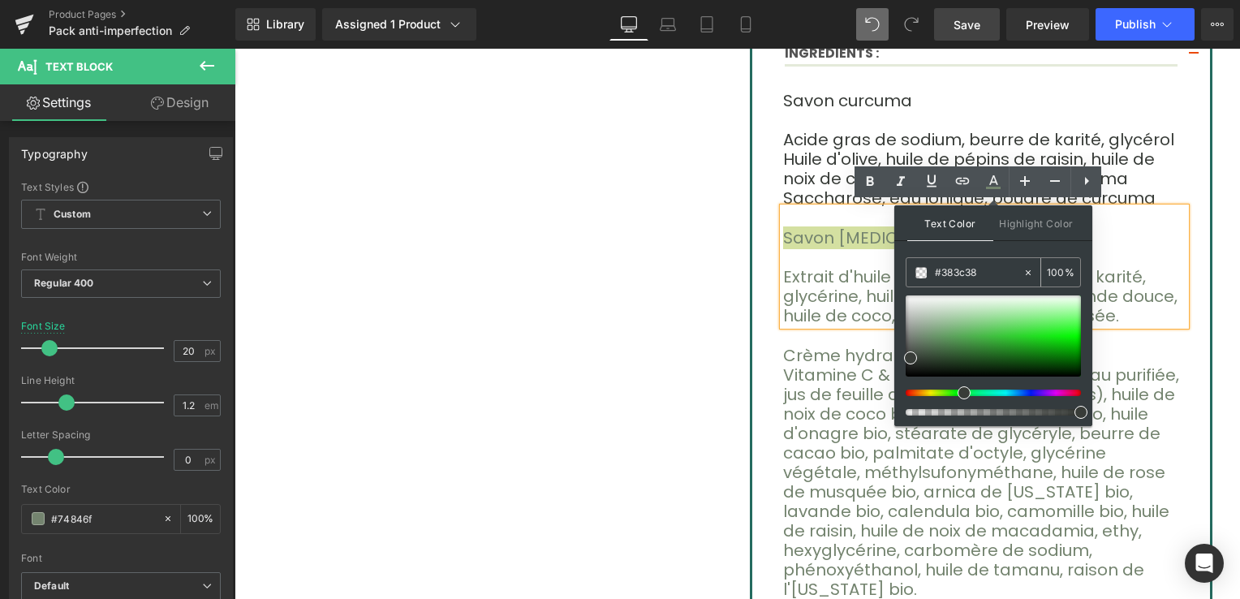
click at [961, 274] on input "#383c38" at bounding box center [979, 273] width 88 height 18
click at [922, 275] on div "#383c38" at bounding box center [965, 272] width 116 height 28
click at [922, 275] on span at bounding box center [921, 272] width 11 height 11
click at [942, 271] on input "#383c38" at bounding box center [979, 273] width 88 height 18
drag, startPoint x: 964, startPoint y: 275, endPoint x: 930, endPoint y: 271, distance: 33.5
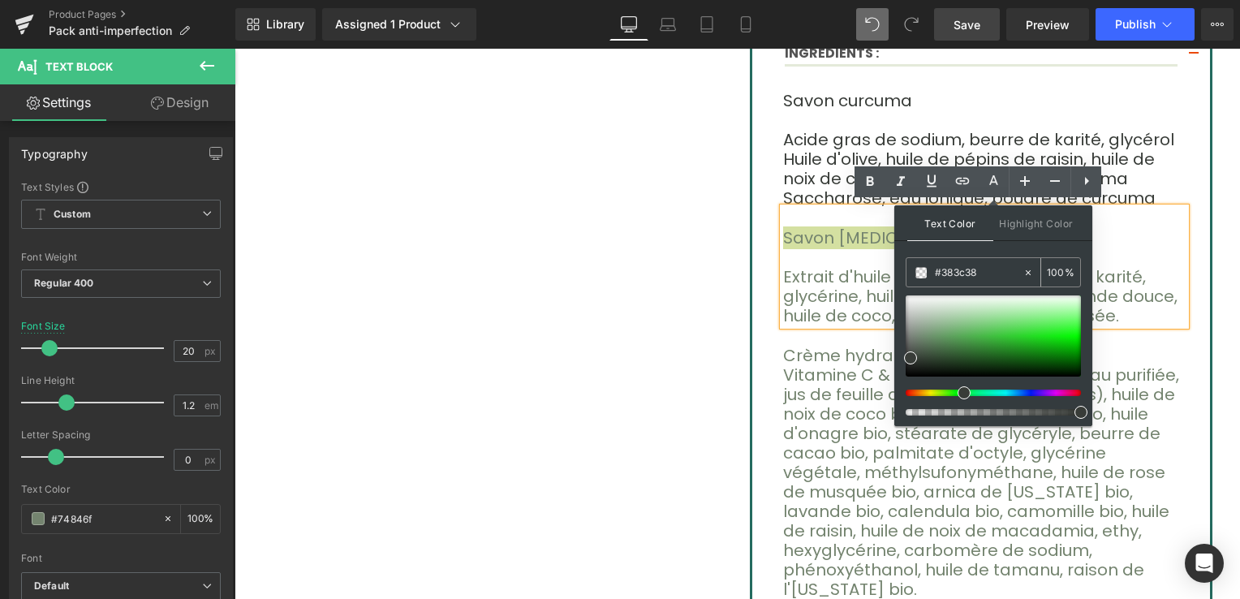
click at [934, 273] on div "#383c38" at bounding box center [965, 272] width 116 height 28
click at [932, 272] on div "#383c38" at bounding box center [965, 272] width 116 height 28
drag, startPoint x: 942, startPoint y: 273, endPoint x: 951, endPoint y: 258, distance: 17.6
click at [951, 258] on div "#383c38" at bounding box center [965, 272] width 116 height 28
click at [964, 267] on input "#383c38" at bounding box center [979, 273] width 88 height 18
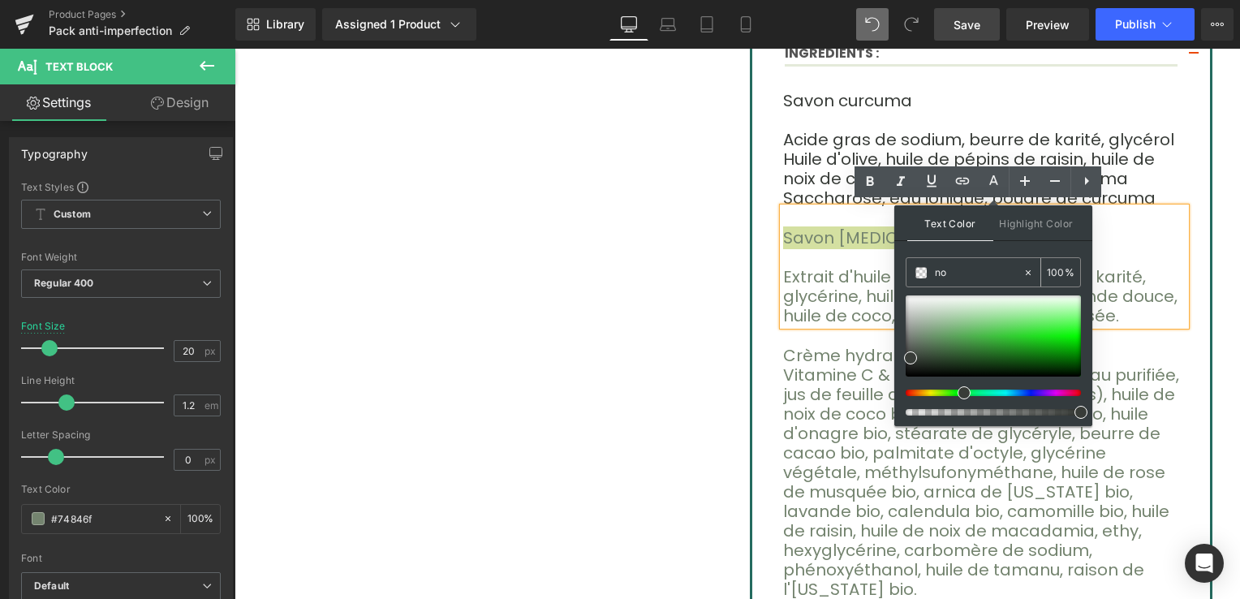
type input "n"
paste input "#383c38"
click at [1048, 277] on input "100" at bounding box center [1056, 272] width 18 height 18
click at [1111, 228] on p "Savon [MEDICAL_DATA]" at bounding box center [984, 237] width 403 height 19
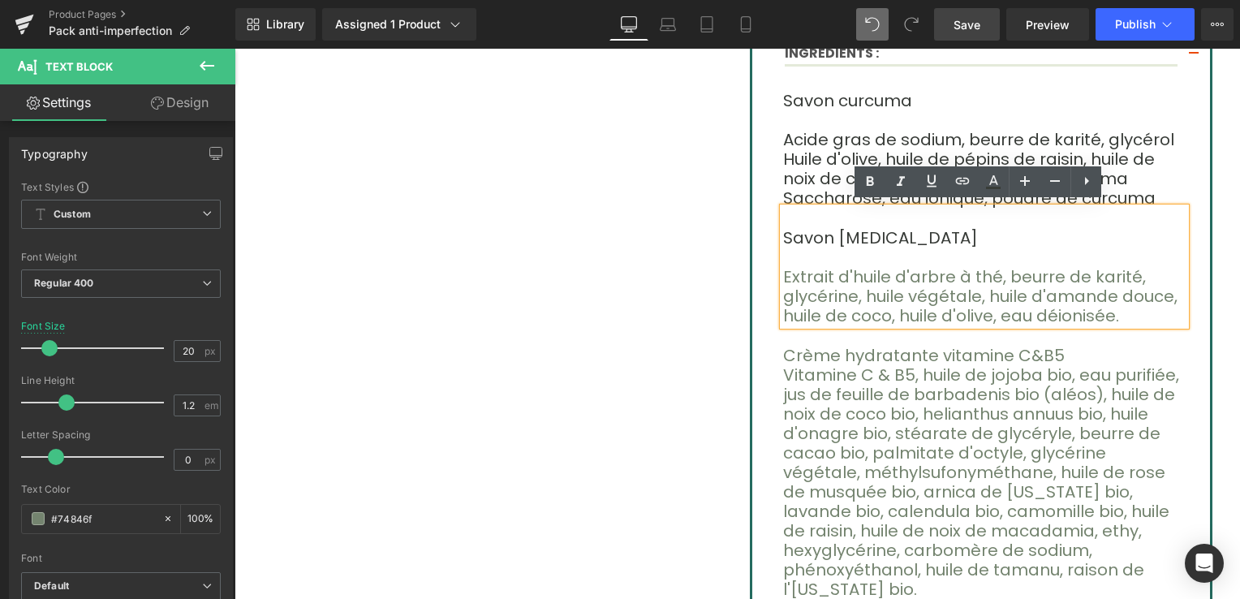
click at [783, 273] on p "Extrait d'huile d'arbre à thé, beurre de karité, glycérine, huile végétale, hui…" at bounding box center [984, 296] width 403 height 58
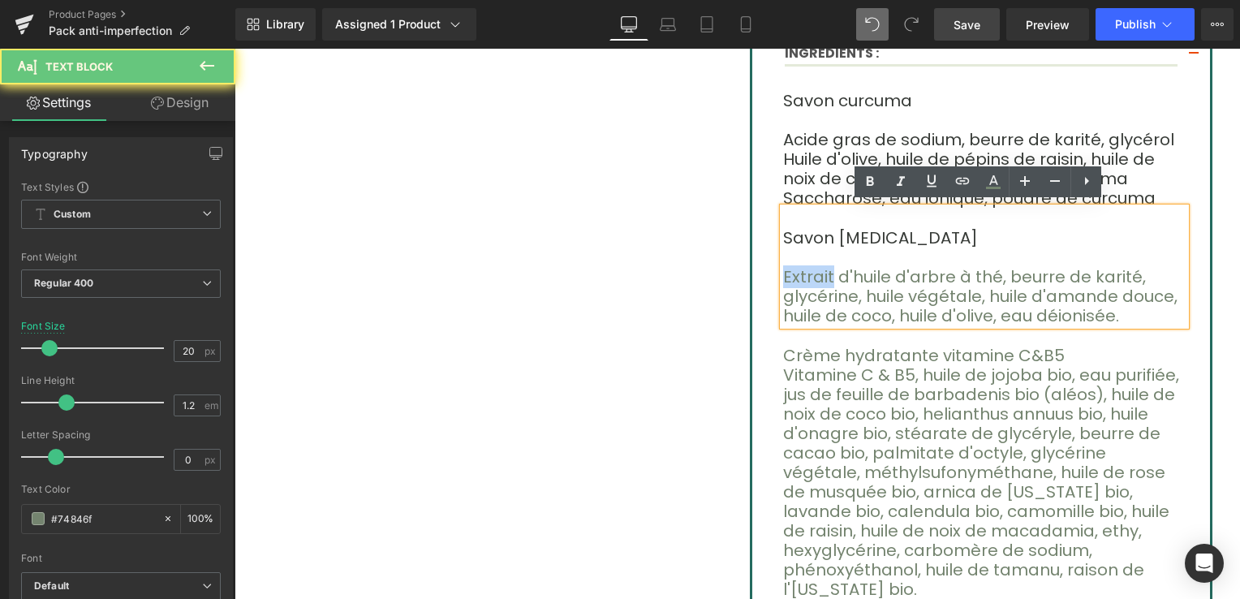
click at [783, 273] on p "Extrait d'huile d'arbre à thé, beurre de karité, glycérine, huile végétale, hui…" at bounding box center [984, 296] width 403 height 58
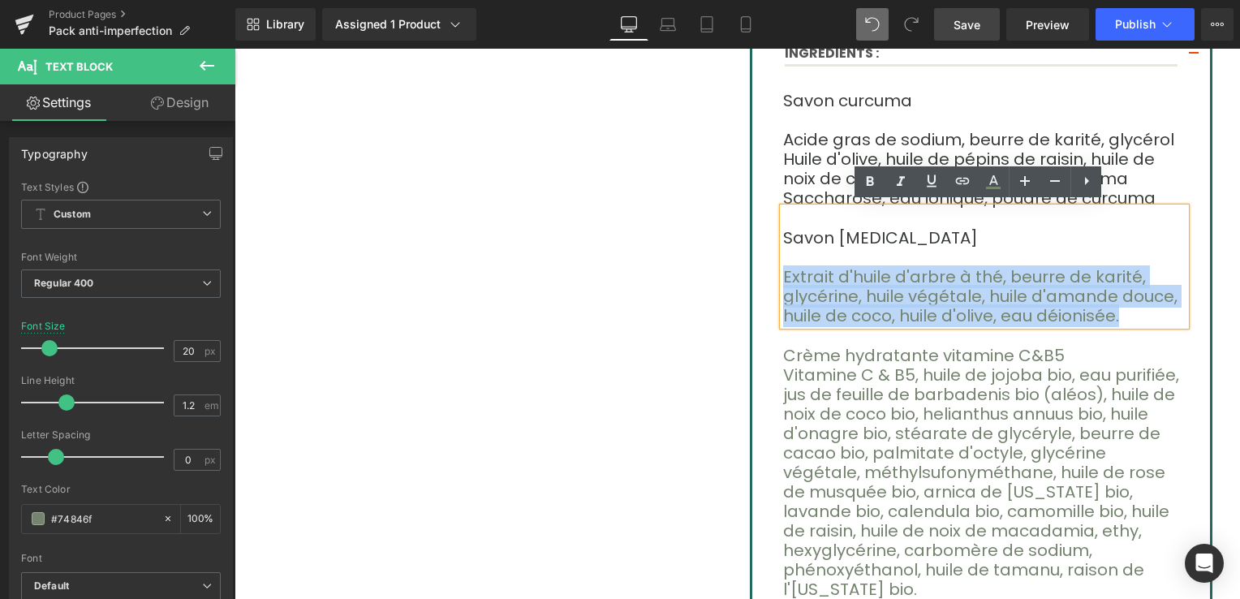
drag, startPoint x: 777, startPoint y: 273, endPoint x: 908, endPoint y: 287, distance: 131.4
click at [909, 287] on p "Extrait d'huile d'arbre à thé, beurre de karité, glycérine, huile végétale, hui…" at bounding box center [984, 296] width 403 height 58
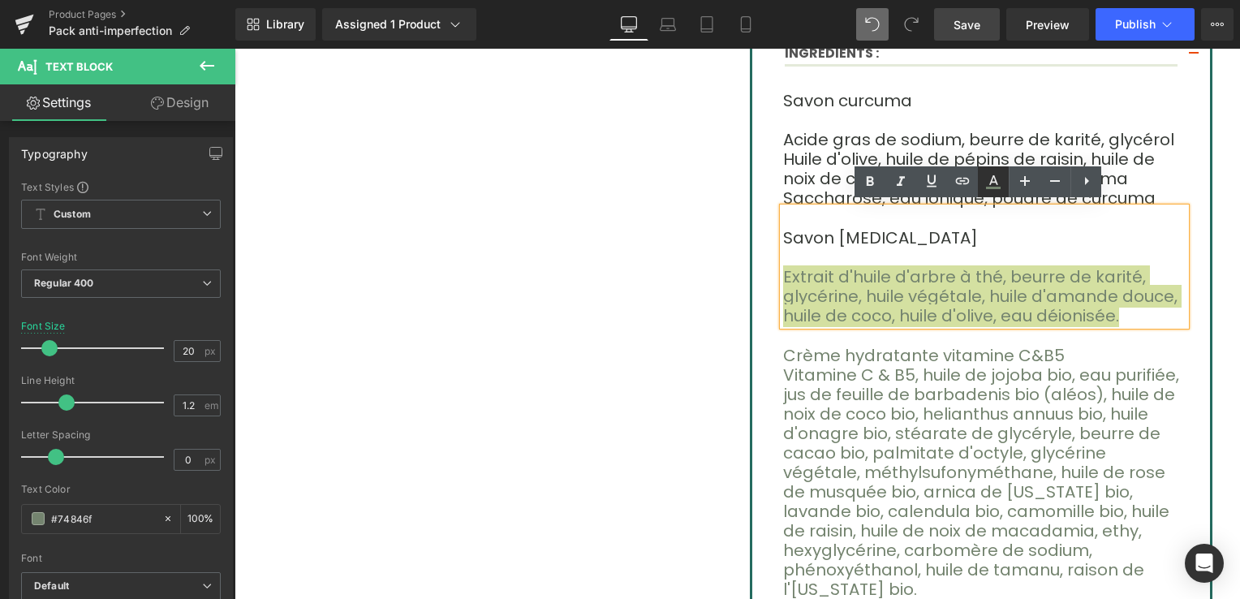
click at [986, 192] on link at bounding box center [993, 181] width 31 height 31
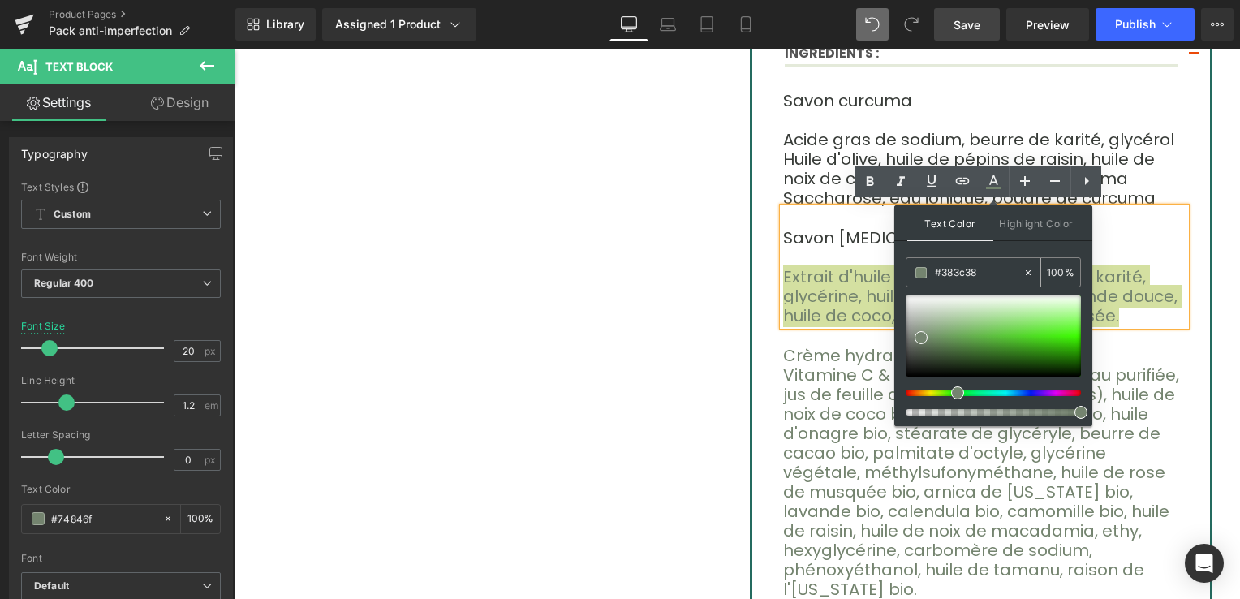
click at [1026, 271] on icon at bounding box center [1028, 272] width 11 height 11
click at [958, 271] on input "#383c38" at bounding box center [979, 273] width 88 height 18
type input "n"
paste input "#383c38"
click at [1050, 272] on input "100" at bounding box center [1056, 272] width 18 height 18
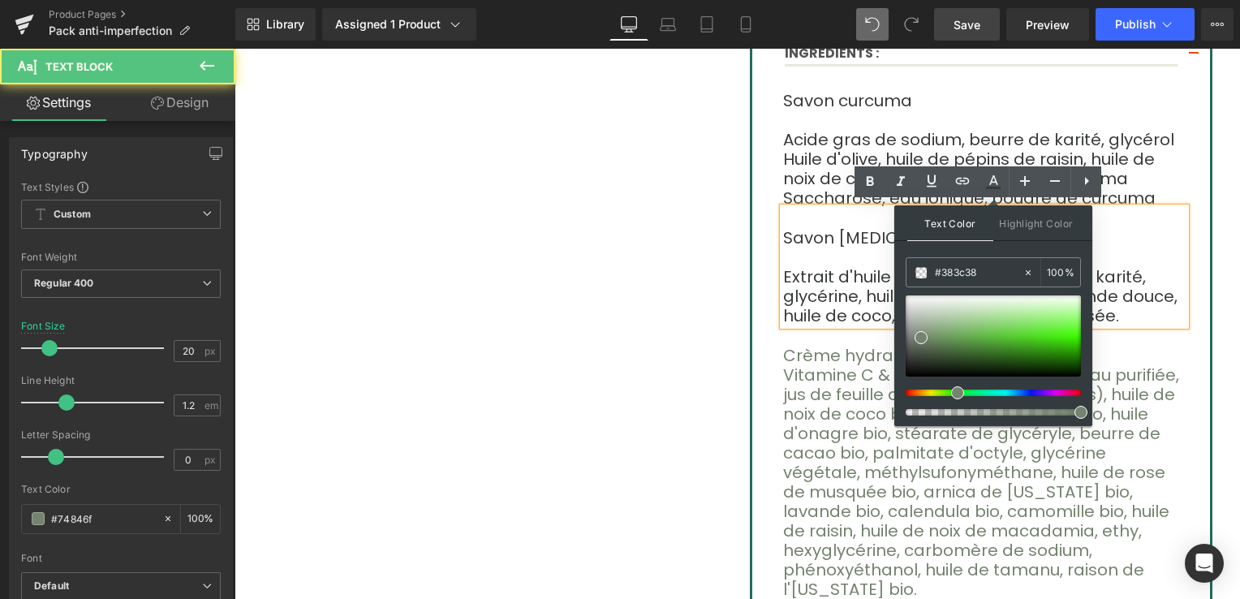
click at [1145, 232] on p "Savon [MEDICAL_DATA]" at bounding box center [984, 237] width 403 height 19
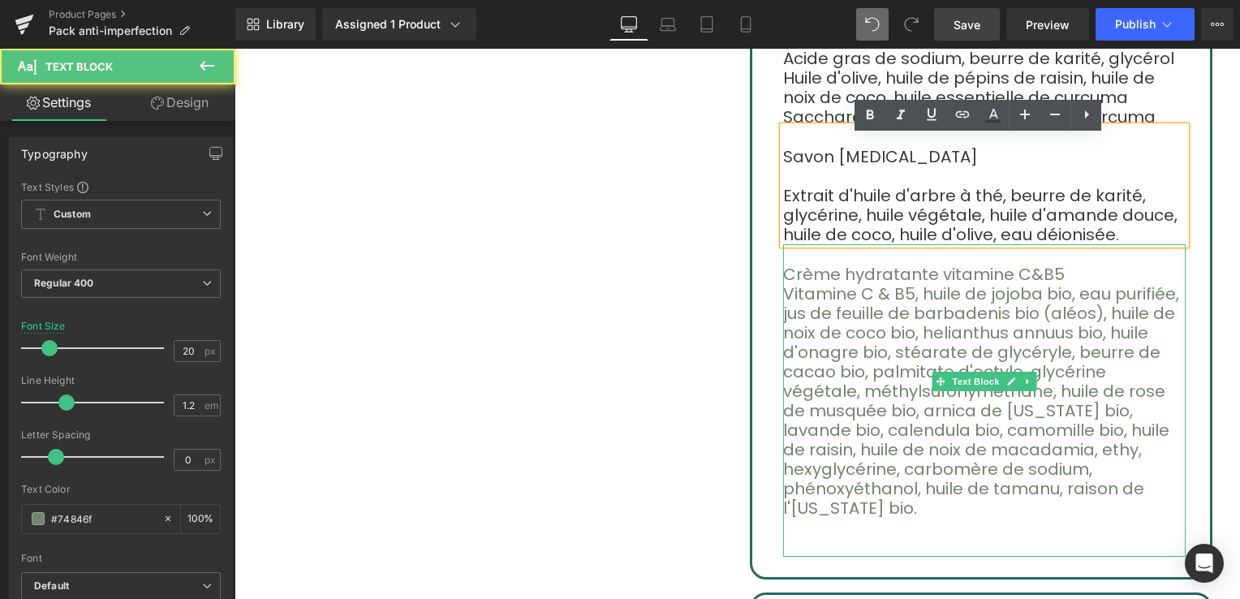
scroll to position [893, 0]
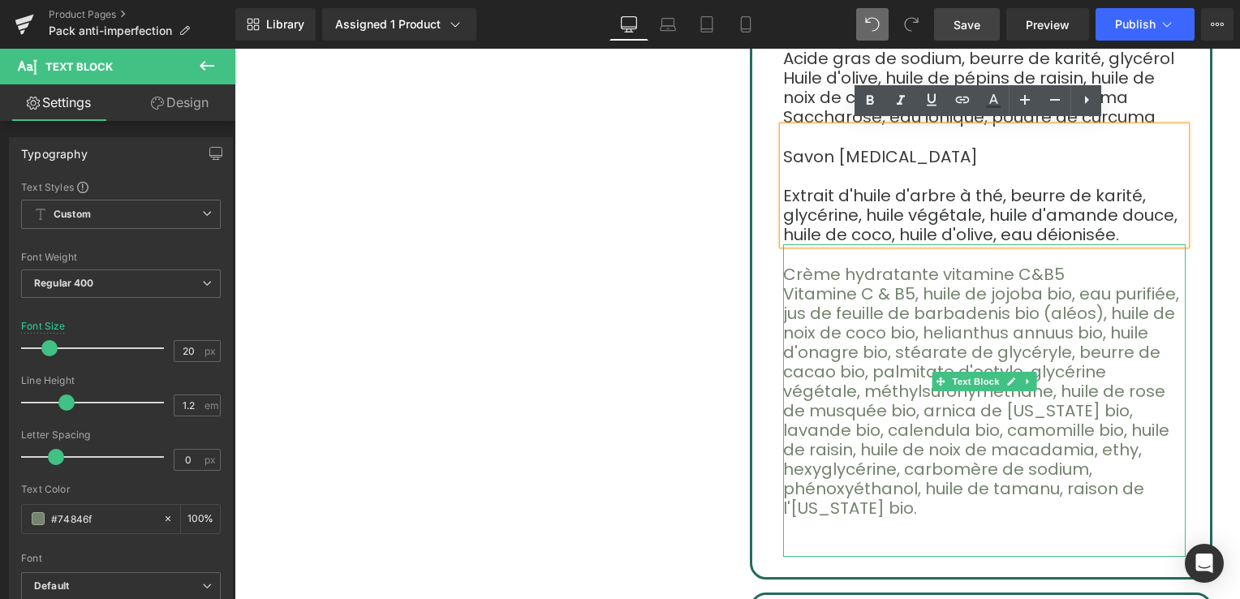
click at [851, 306] on font "Vitamine C & B5, huile de jojoba bio, eau purifiée, jus de feuille de barbadeni…" at bounding box center [981, 401] width 396 height 237
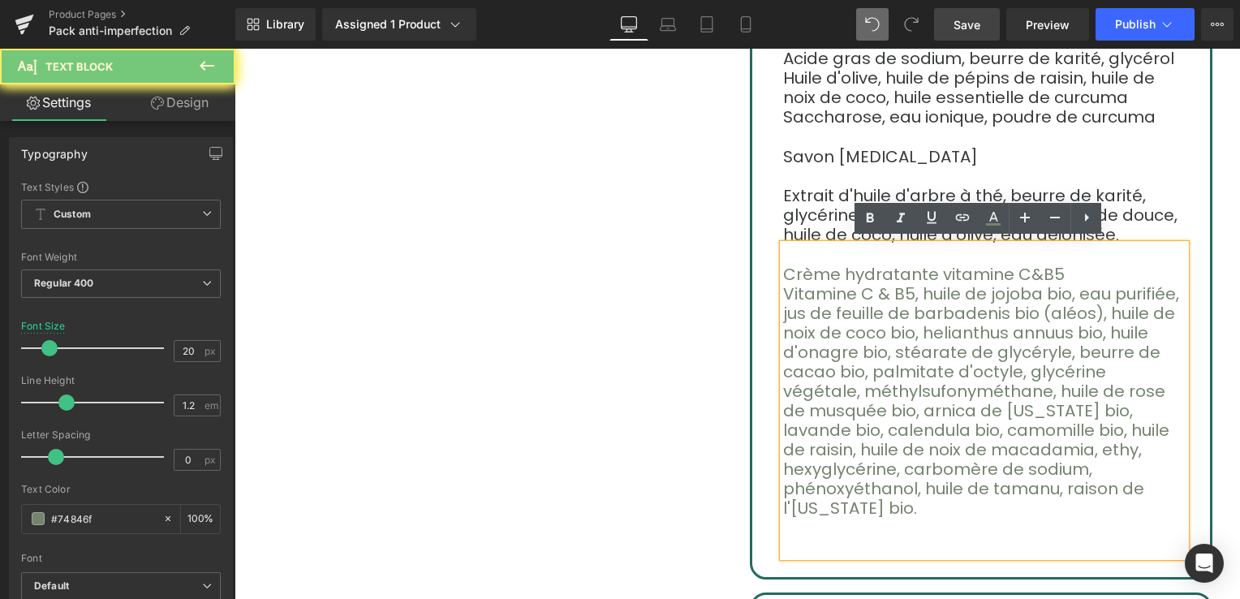
click at [790, 275] on font "Crème hydratante vitamine C&B5" at bounding box center [924, 274] width 282 height 23
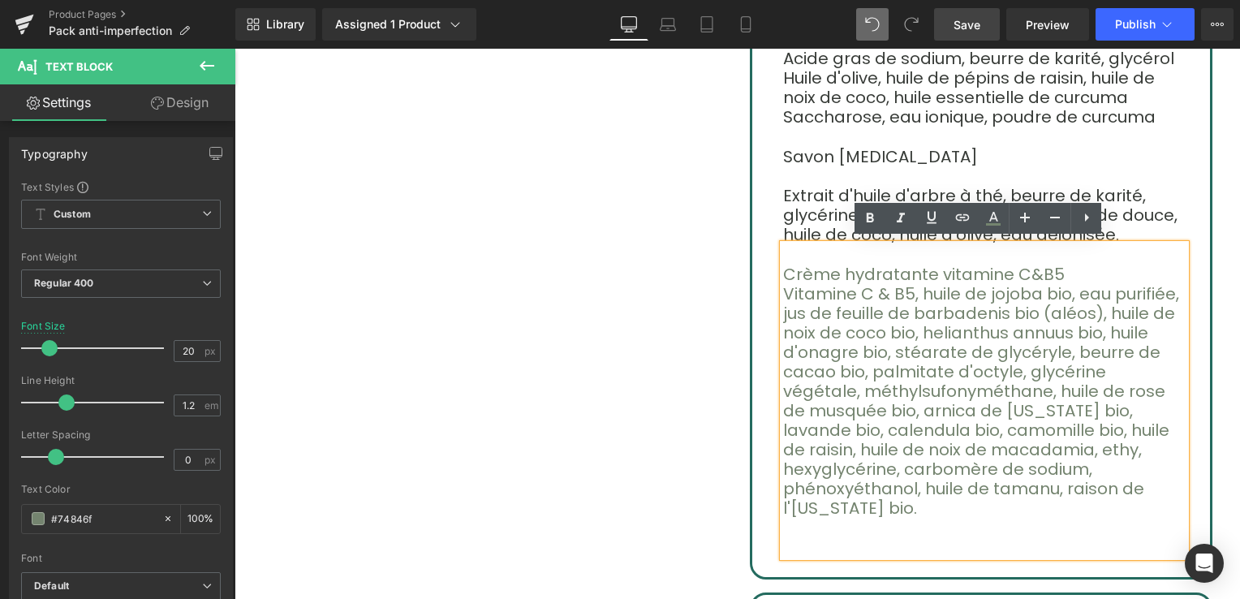
click at [783, 269] on font "Crème hydratante vitamine C&B5" at bounding box center [924, 274] width 282 height 23
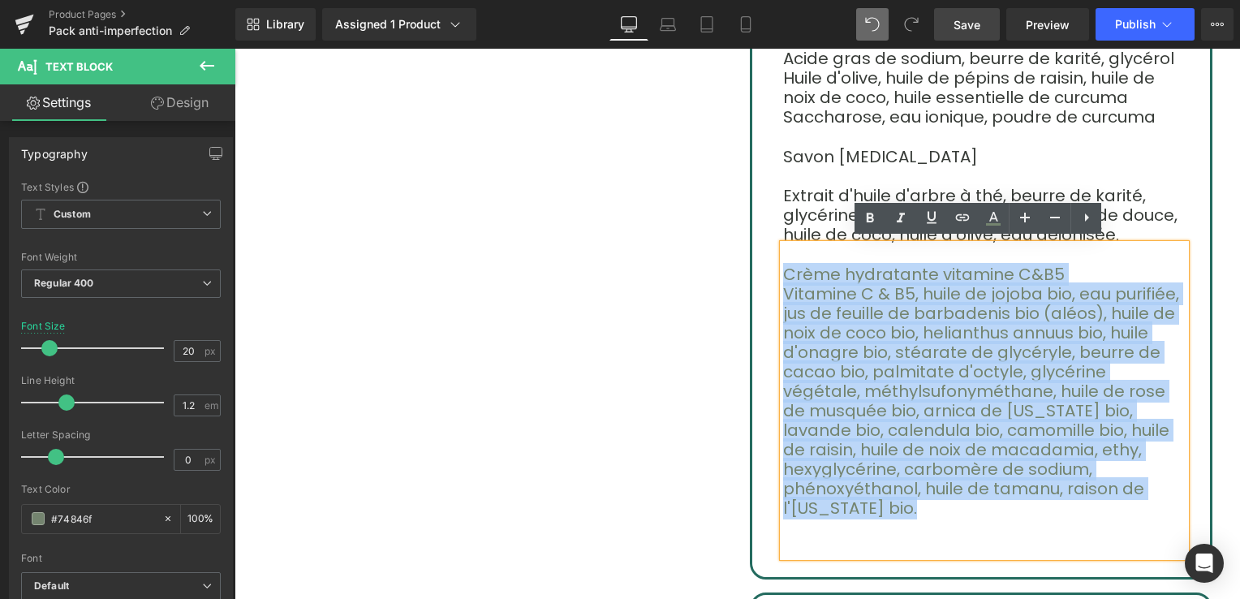
drag, startPoint x: 778, startPoint y: 269, endPoint x: 999, endPoint y: 459, distance: 291.3
click at [999, 459] on div "Crème hydratante vitamine C&B5 Vitamine C & B5, huile de jojoba bio, eau purifi…" at bounding box center [984, 400] width 403 height 313
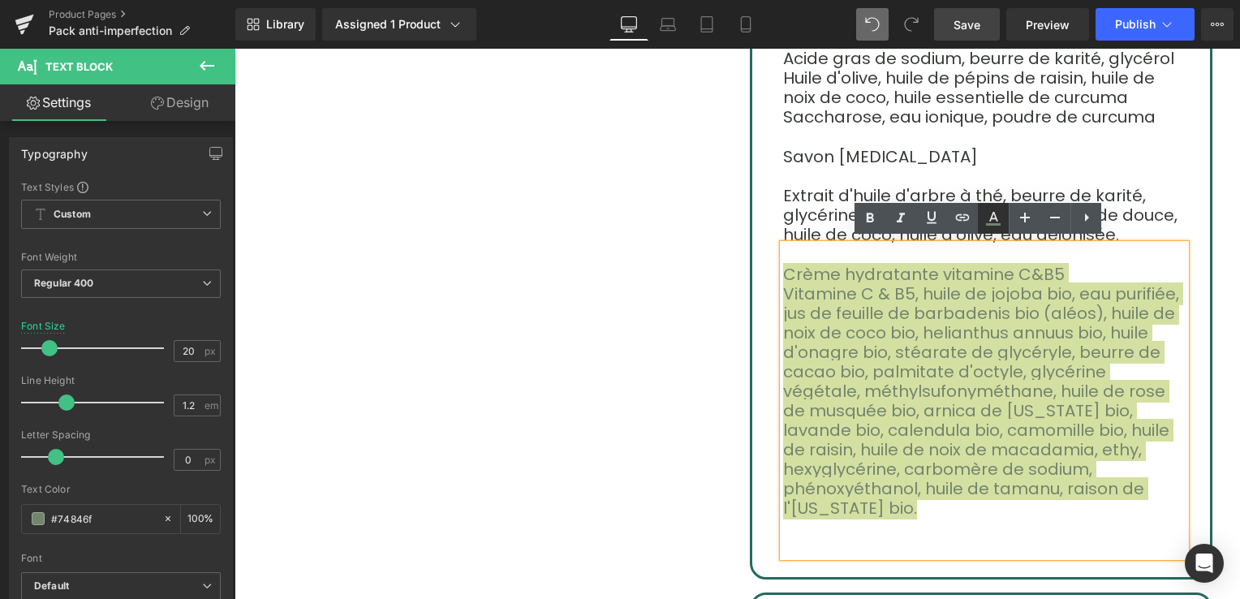
click at [990, 221] on icon at bounding box center [994, 217] width 9 height 10
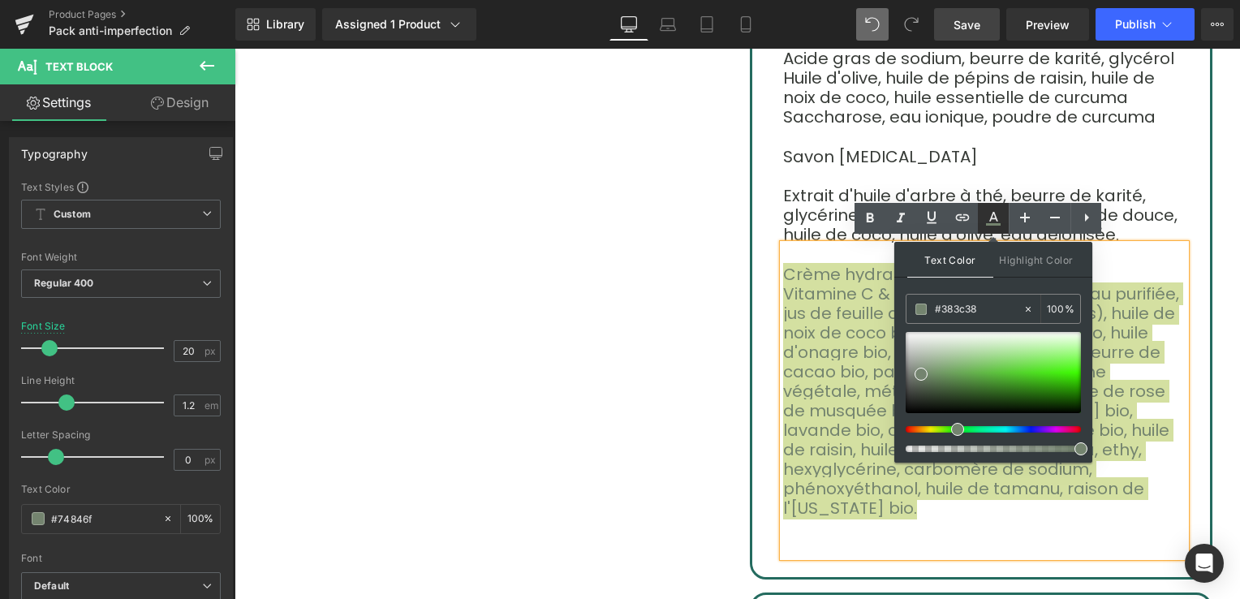
click at [990, 221] on icon at bounding box center [994, 217] width 9 height 10
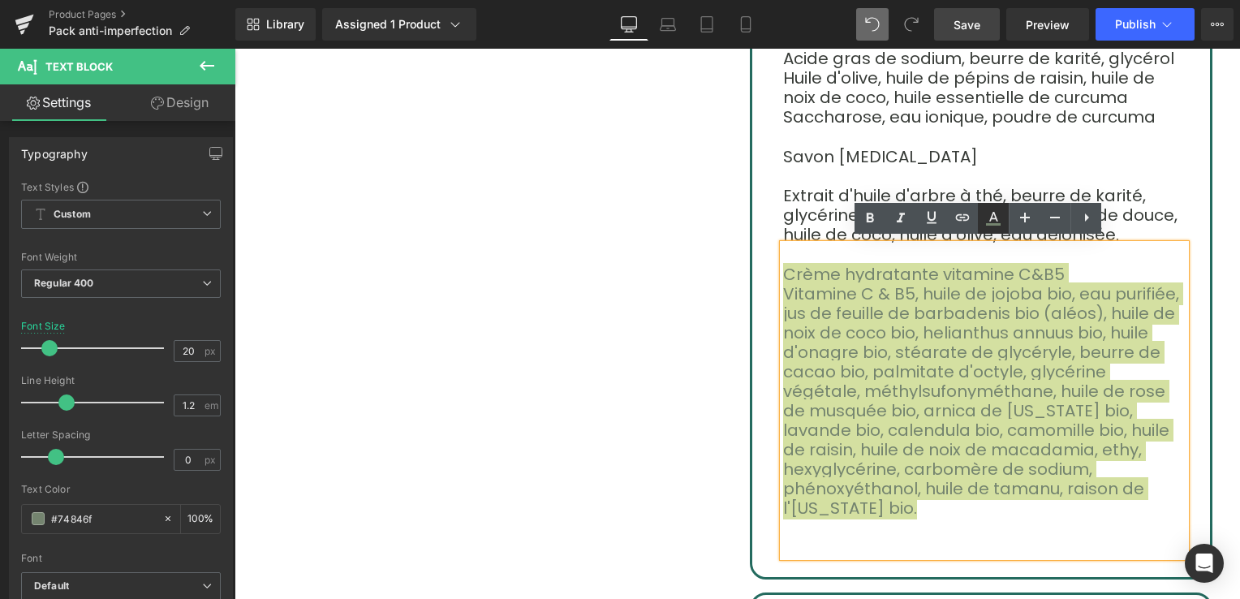
click at [999, 217] on icon at bounding box center [993, 218] width 19 height 19
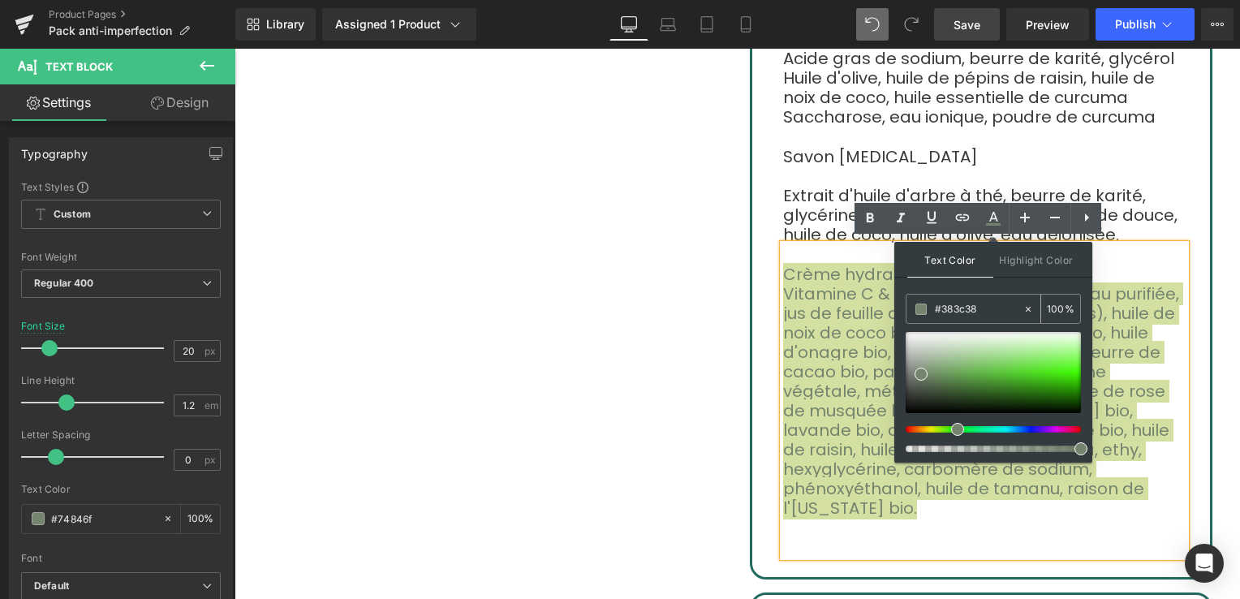
click at [1027, 307] on icon at bounding box center [1028, 309] width 5 height 5
click at [959, 311] on input "#383c38" at bounding box center [979, 309] width 88 height 18
type input "n"
paste input "#383c38"
type input "#383c38"
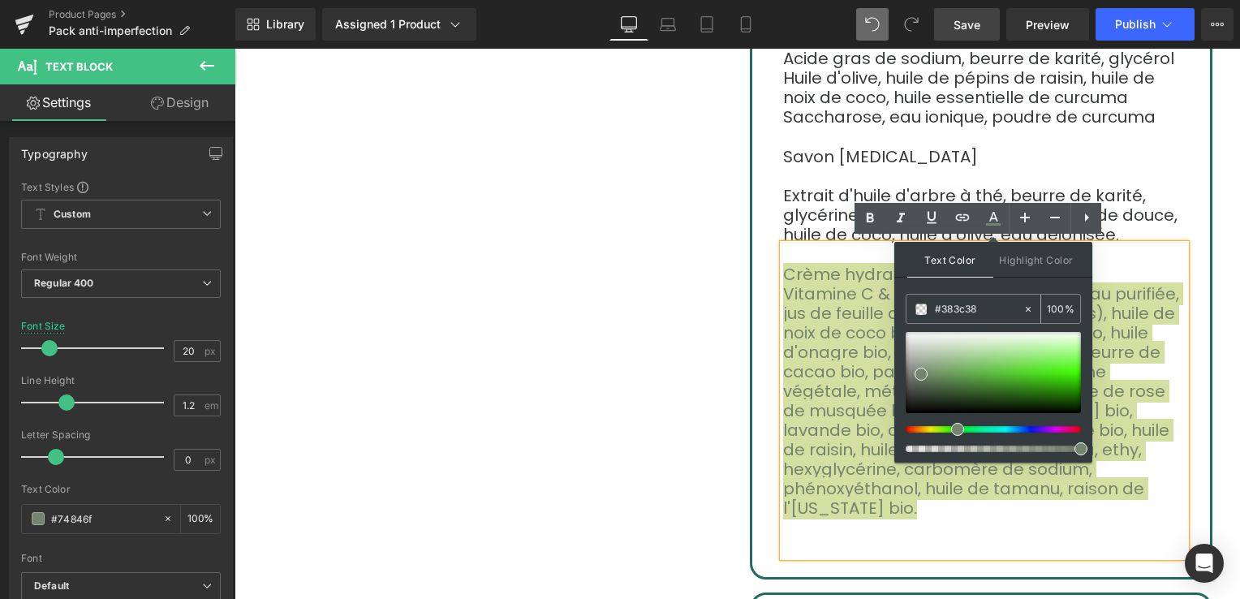
click at [1055, 313] on input "100" at bounding box center [1056, 309] width 18 height 18
type input "0"
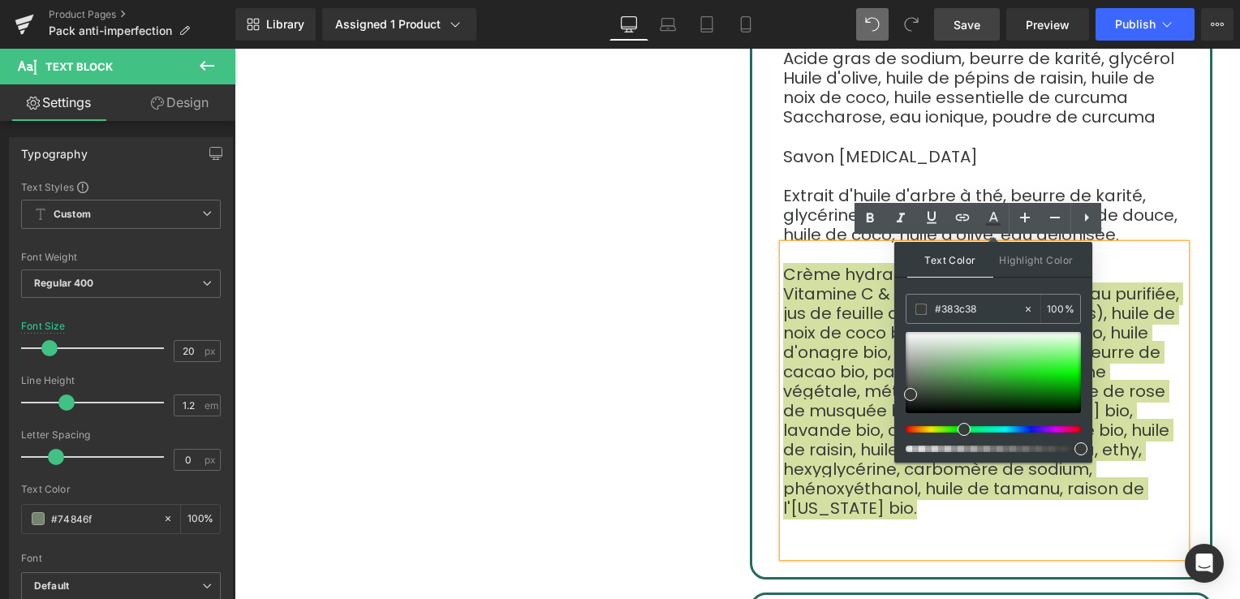
type input "100"
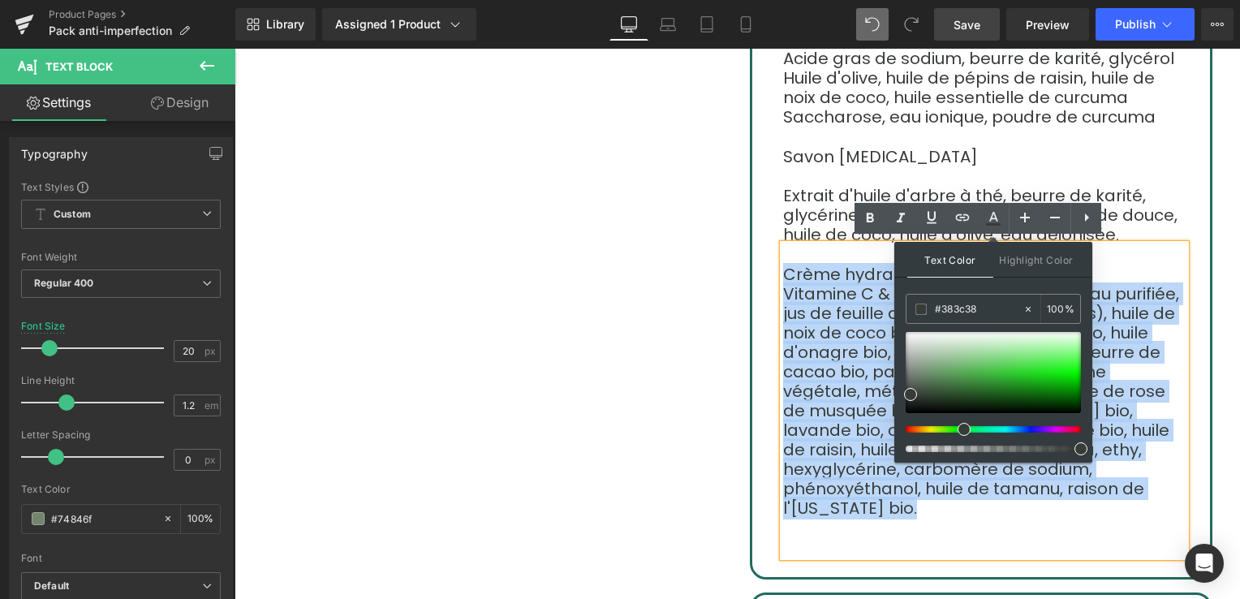
click at [1150, 267] on p "Crème hydratante vitamine C&B5" at bounding box center [984, 274] width 403 height 19
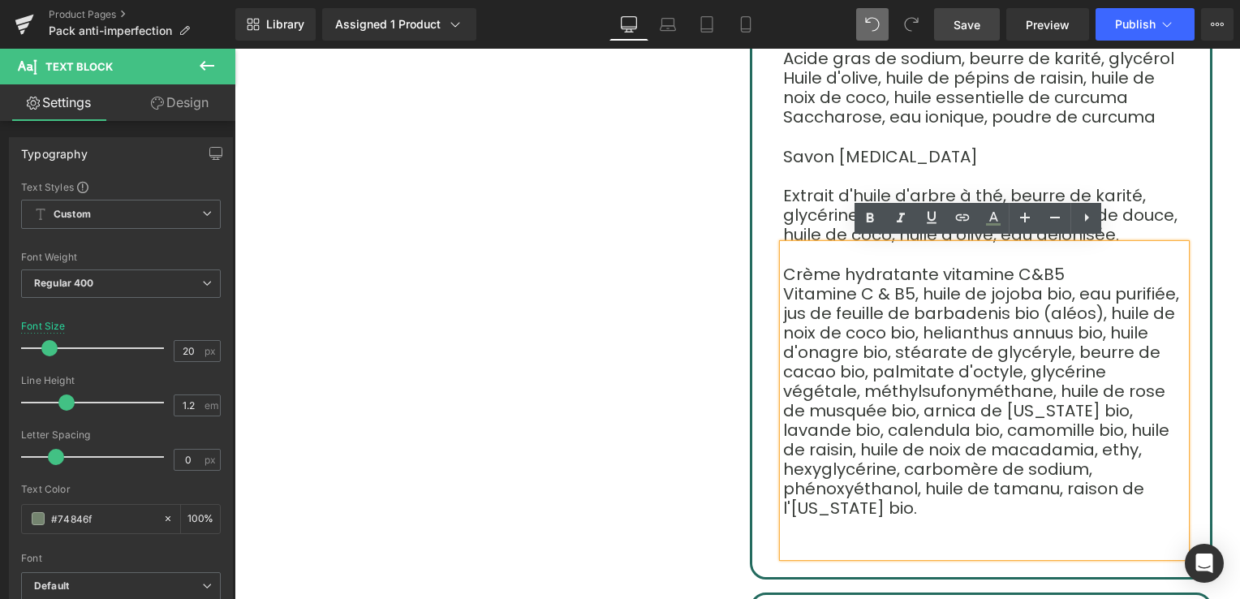
click at [684, 364] on div "Sale Off (P) Image" at bounding box center [738, 16] width 974 height 1458
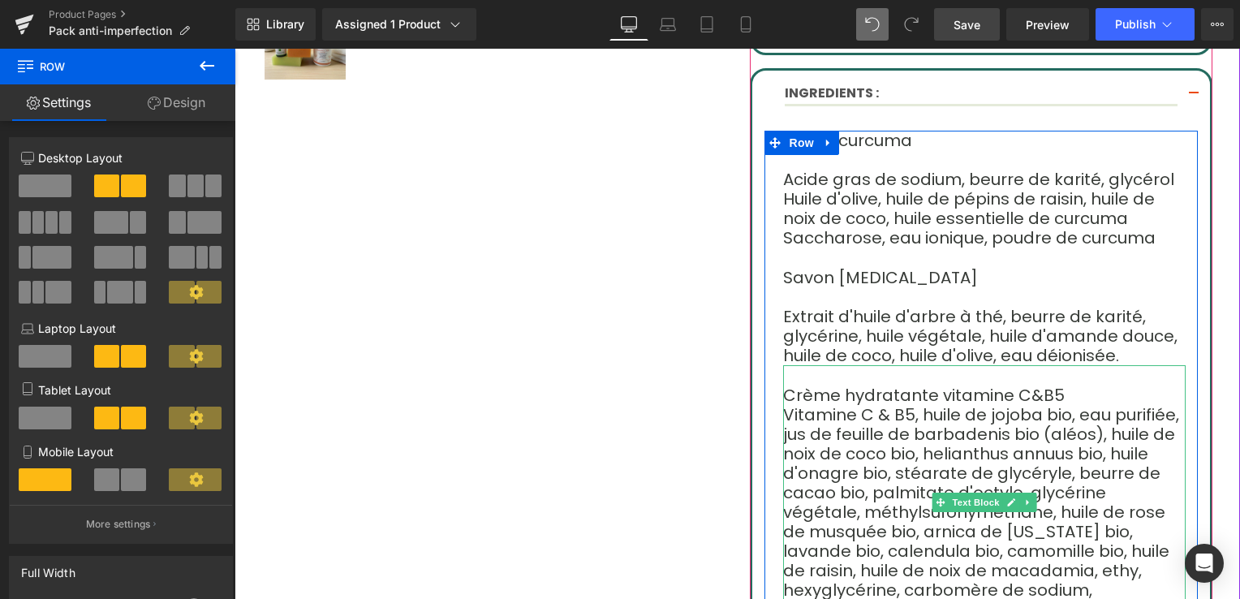
scroll to position [731, 0]
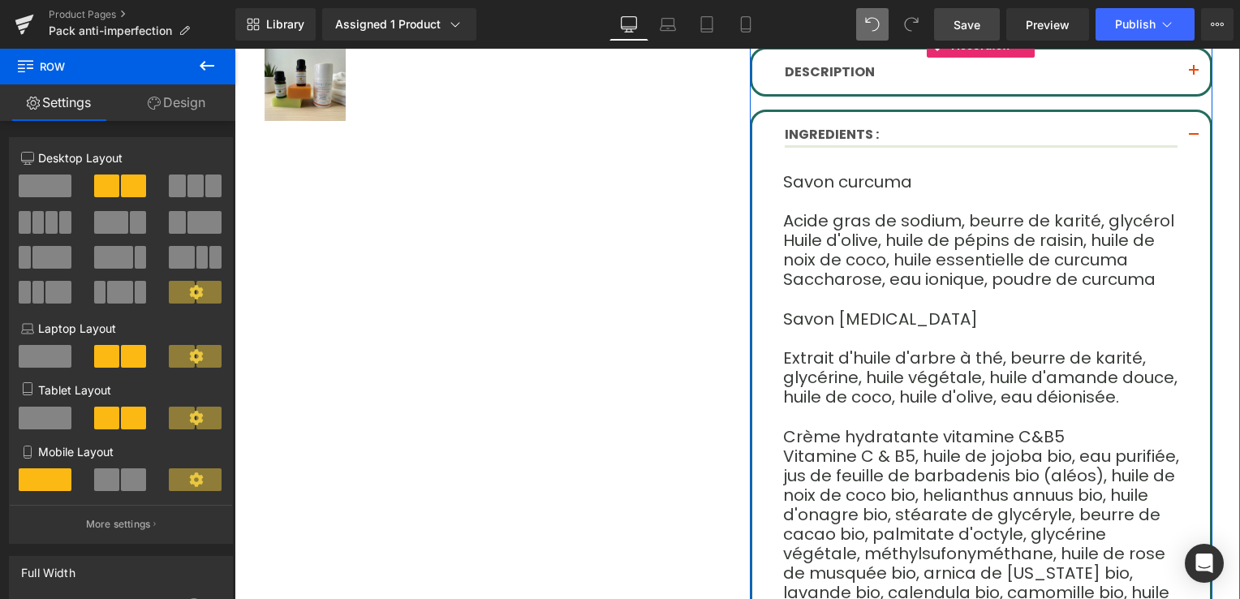
click at [1193, 132] on button "button" at bounding box center [1194, 136] width 32 height 48
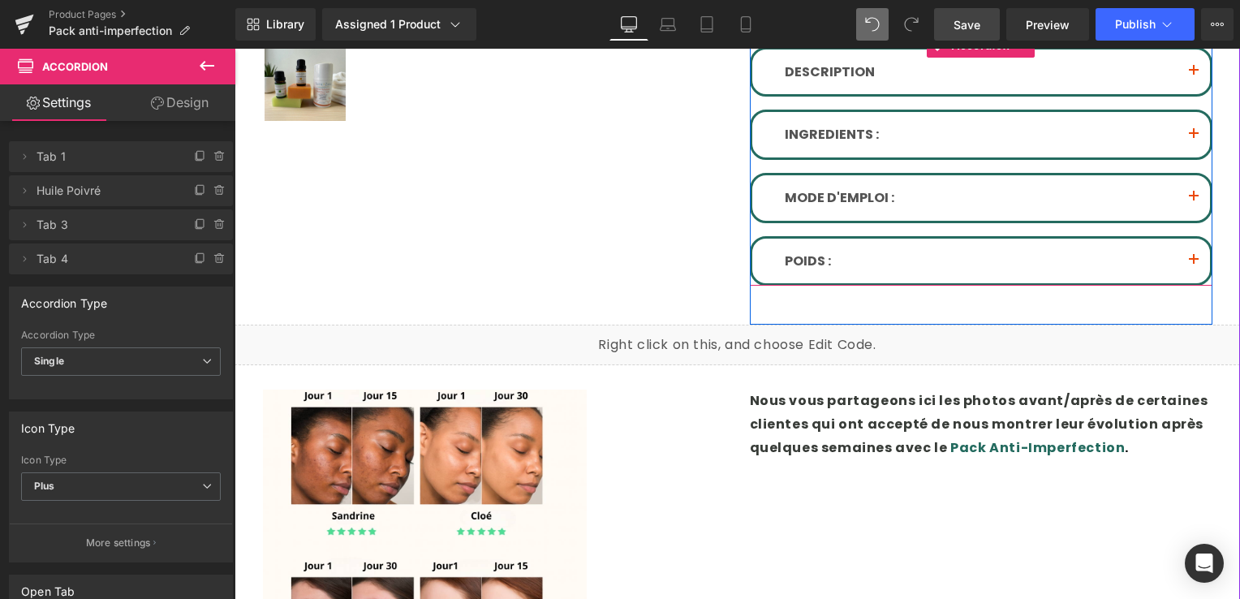
click at [1197, 188] on button "button" at bounding box center [1194, 197] width 32 height 45
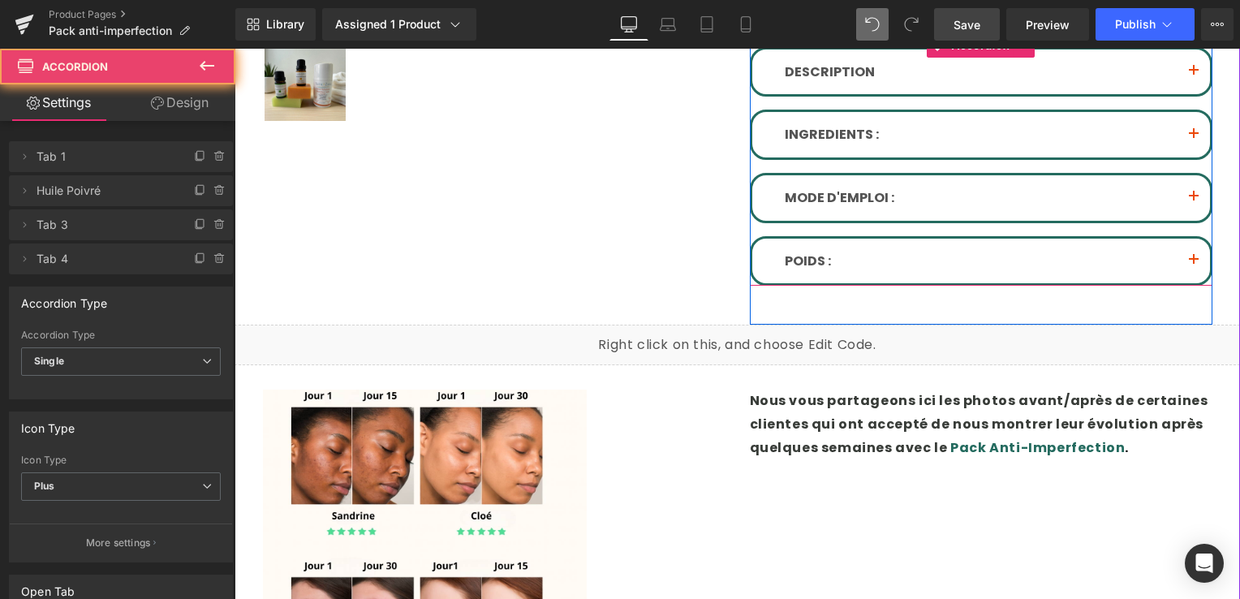
click at [1194, 201] on span "button" at bounding box center [1194, 201] width 0 height 0
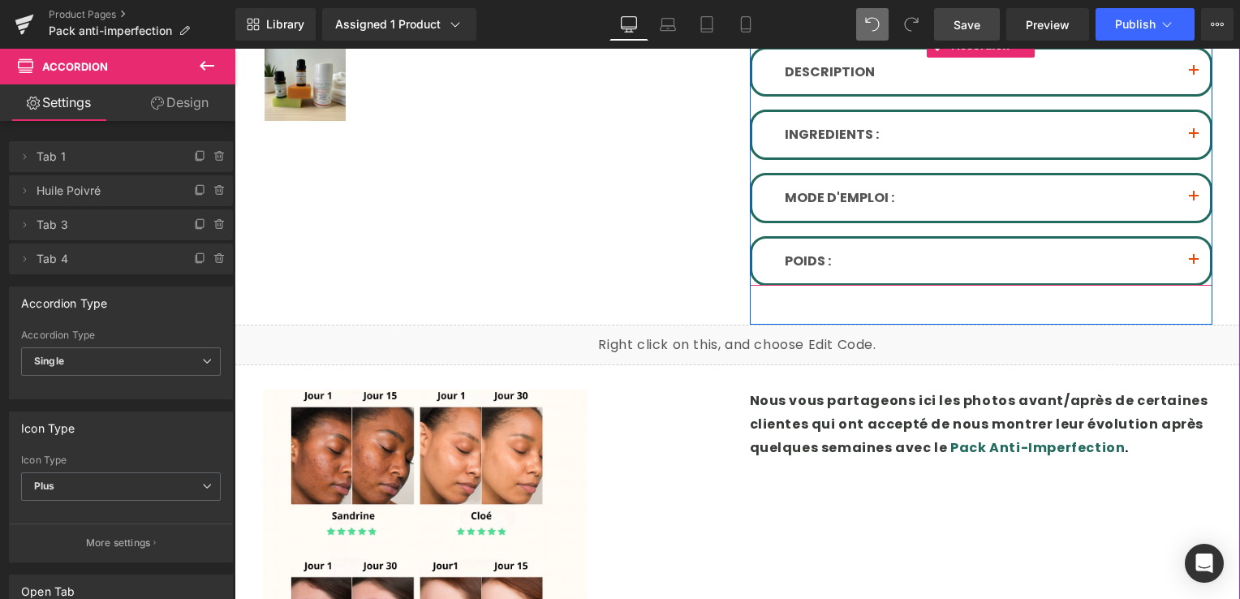
click at [1190, 186] on button "button" at bounding box center [1194, 197] width 32 height 45
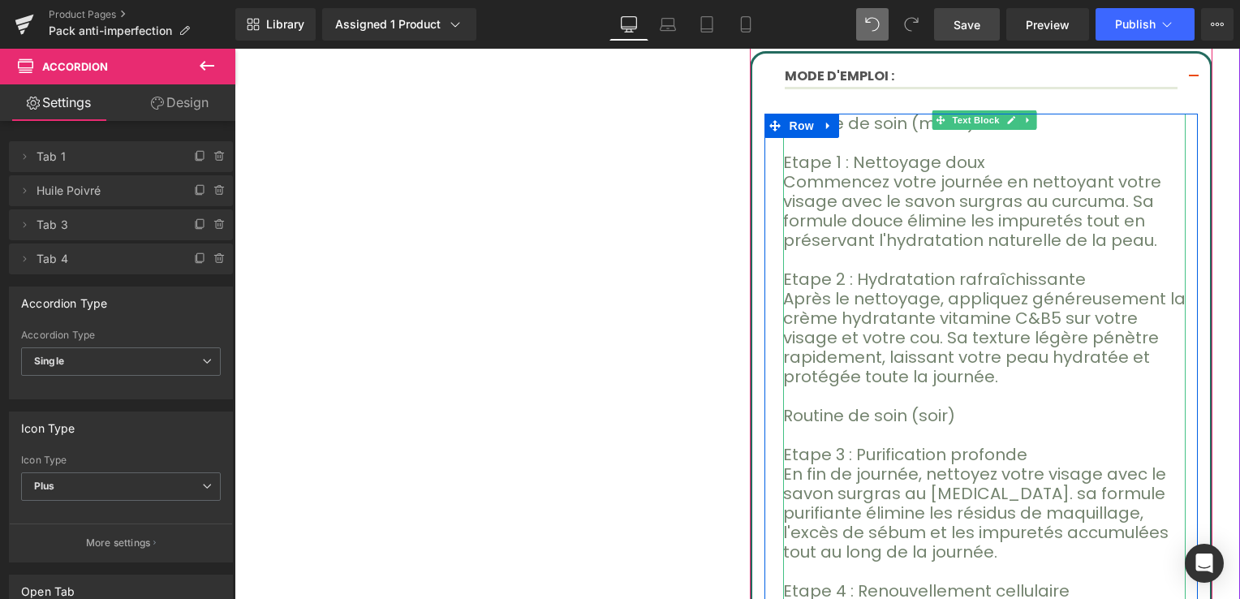
scroll to position [812, 0]
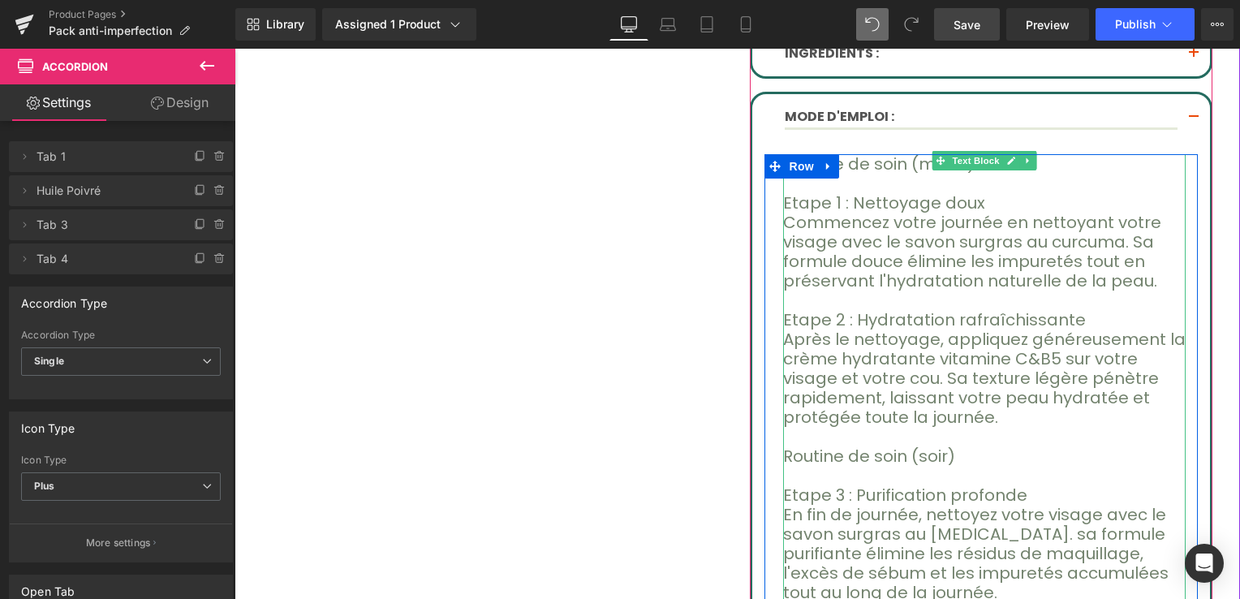
click at [854, 175] on p at bounding box center [984, 183] width 403 height 19
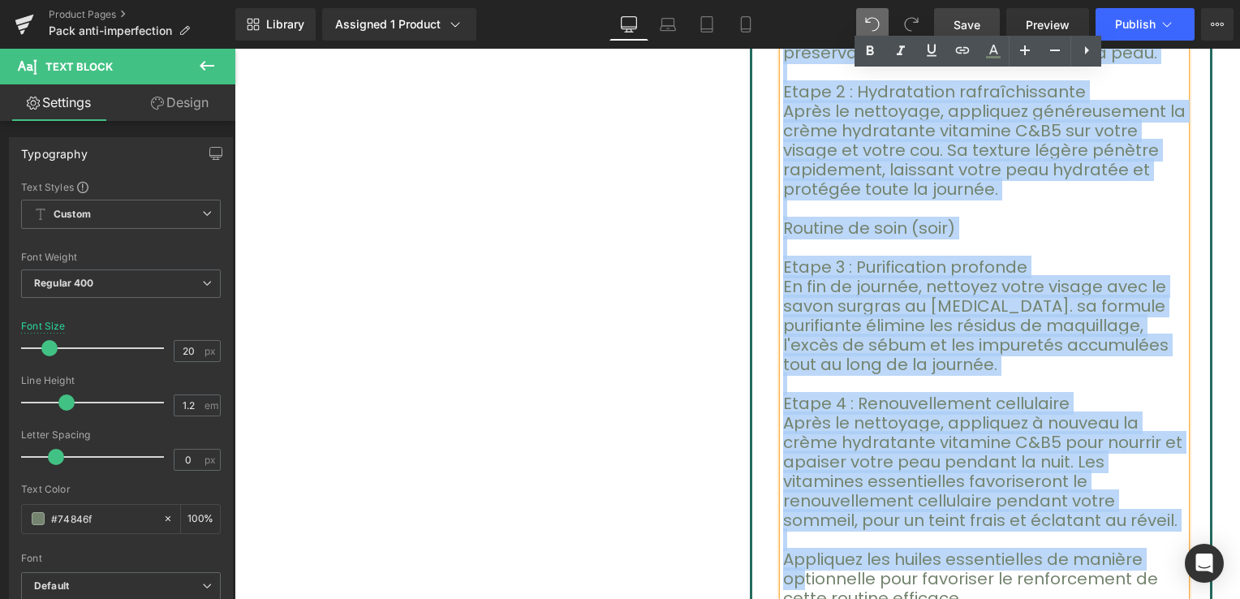
scroll to position [1088, 0]
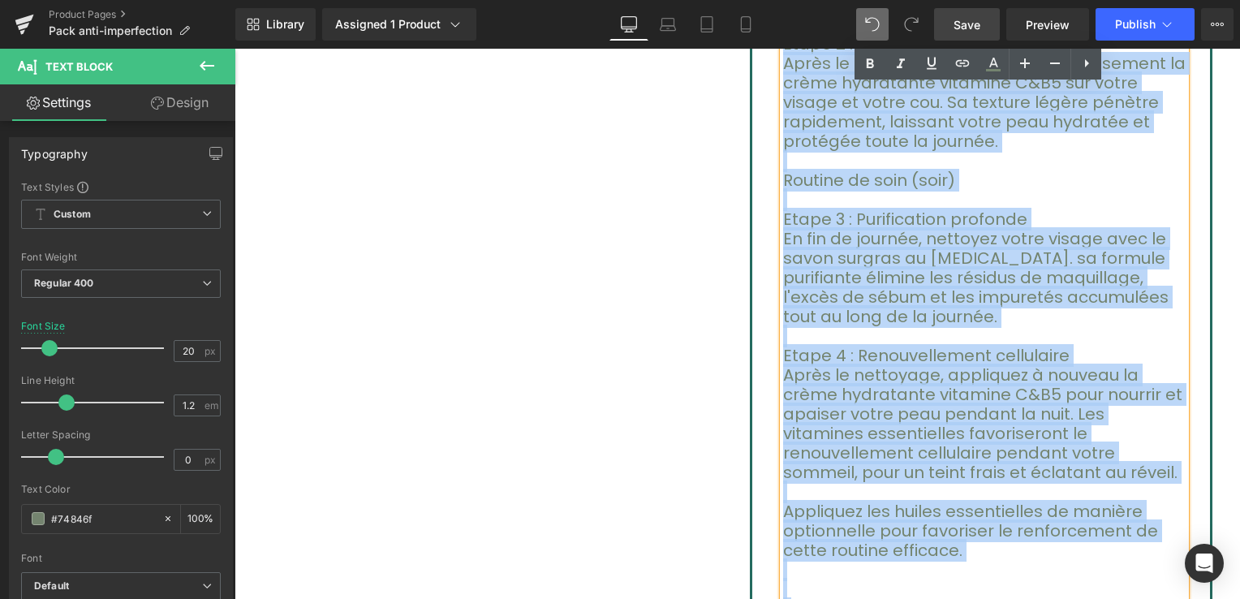
drag, startPoint x: 779, startPoint y: 159, endPoint x: 1182, endPoint y: 469, distance: 508.9
click at [1182, 469] on div "Routine de soin (matin) Etape 1 : Nettoyage doux Commencez votre journée en net…" at bounding box center [984, 258] width 403 height 760
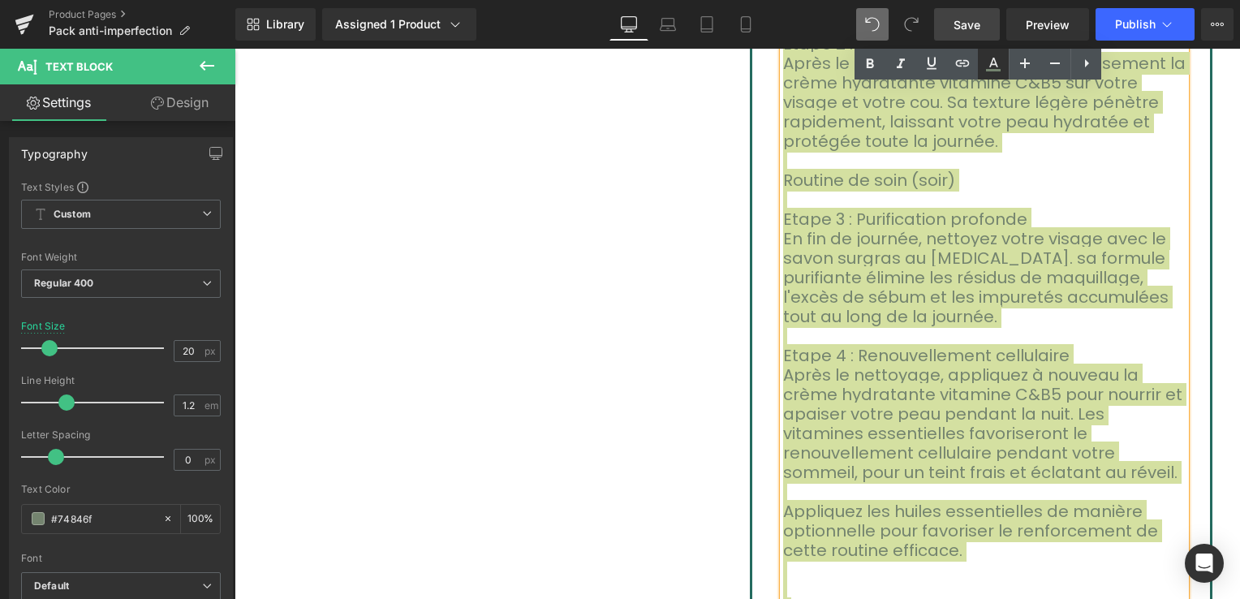
click at [987, 70] on icon at bounding box center [993, 70] width 15 height 2
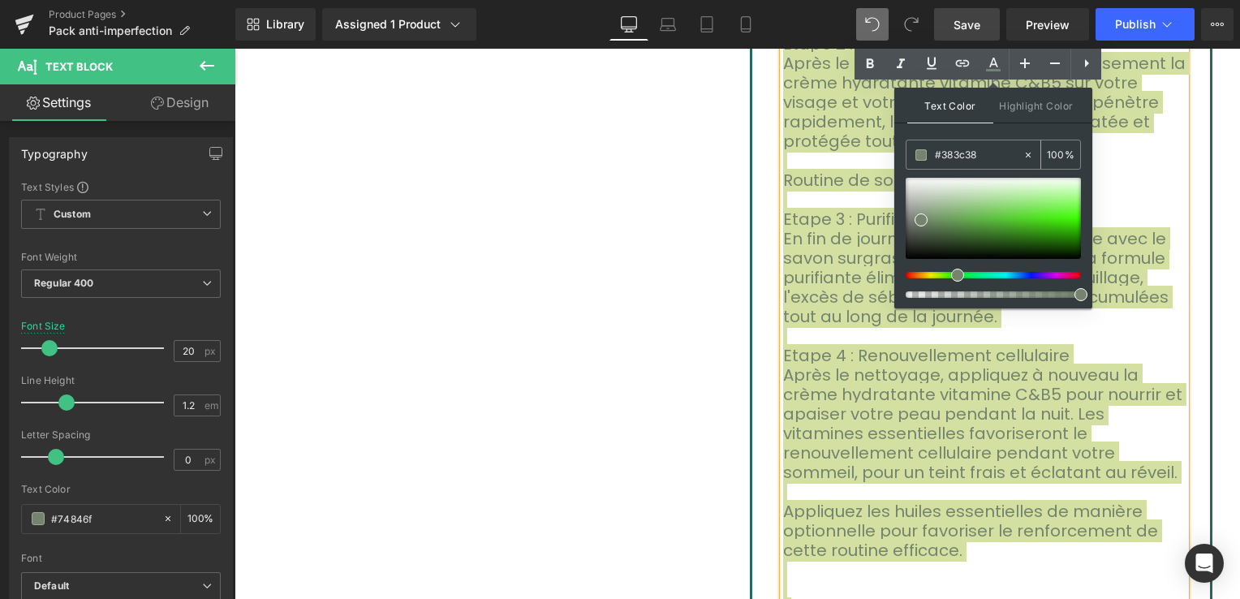
click at [1027, 156] on icon at bounding box center [1028, 154] width 5 height 5
click at [961, 155] on input "#383c38" at bounding box center [979, 155] width 88 height 18
paste input "text"
type input "#383c38"
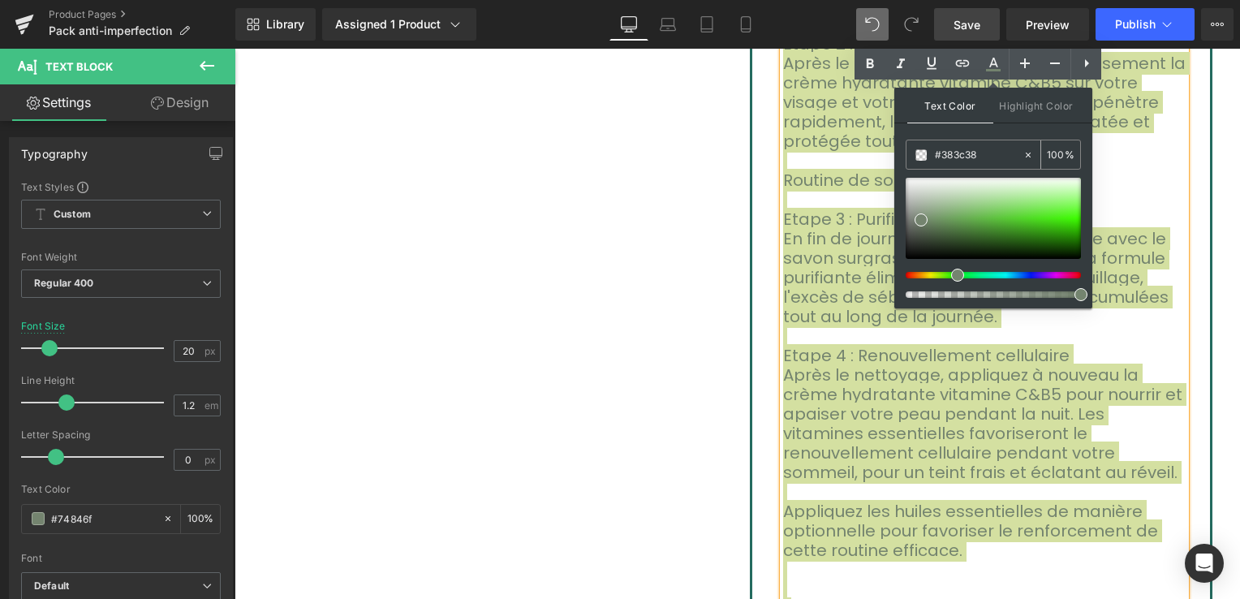
click at [1052, 158] on input "100" at bounding box center [1056, 154] width 18 height 18
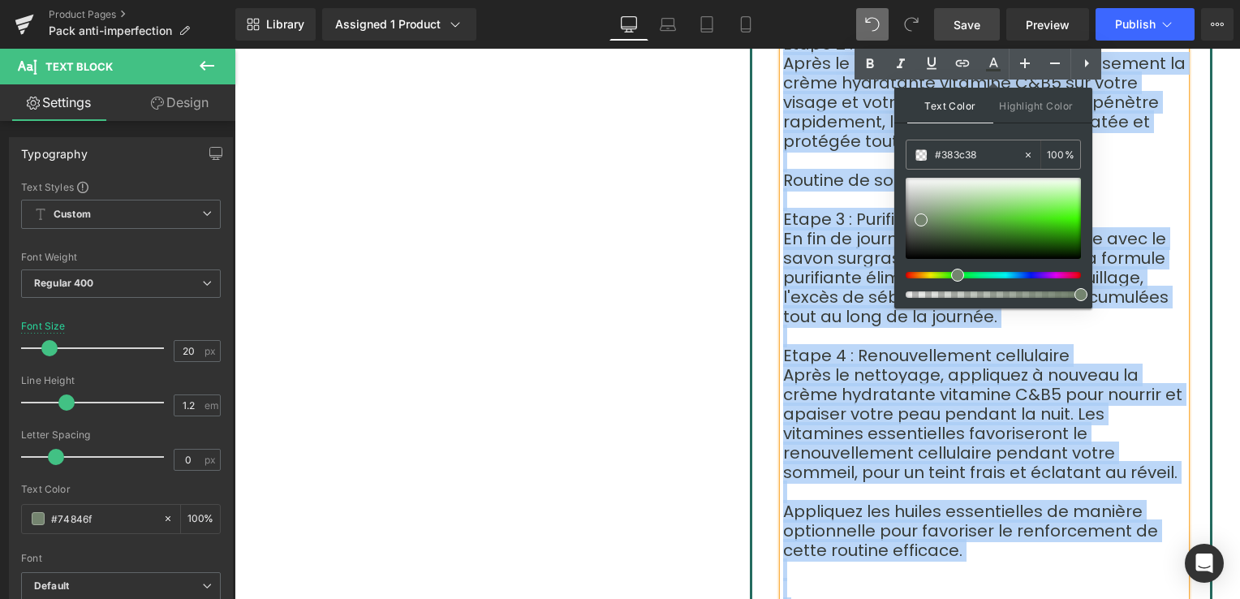
click at [976, 580] on p at bounding box center [984, 589] width 403 height 19
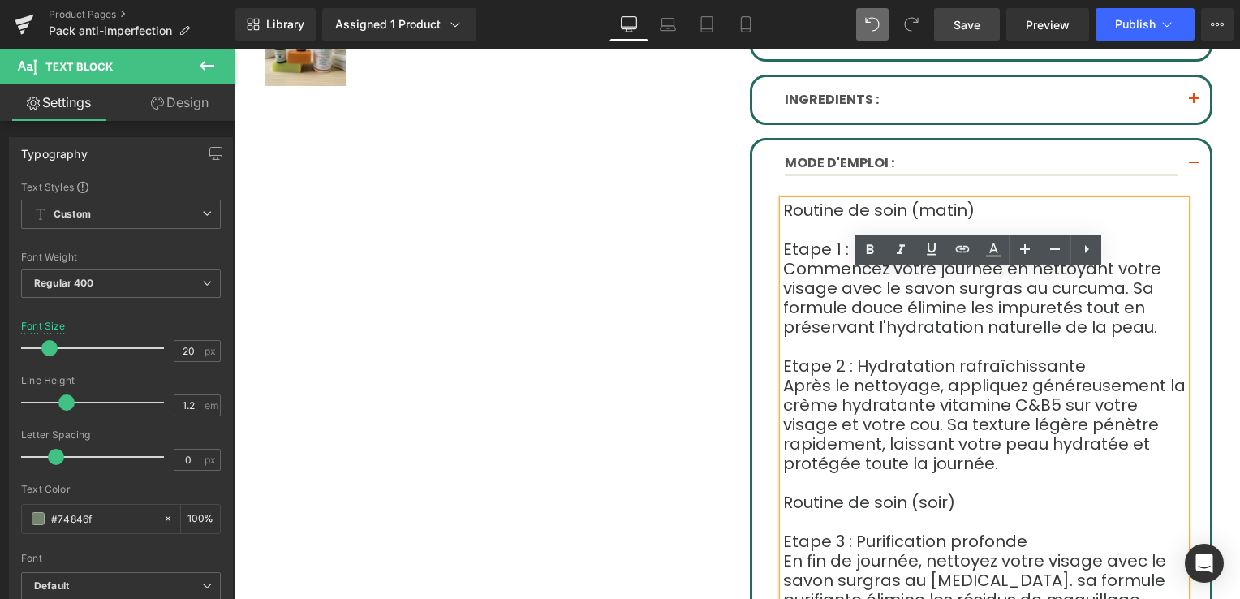
scroll to position [682, 0]
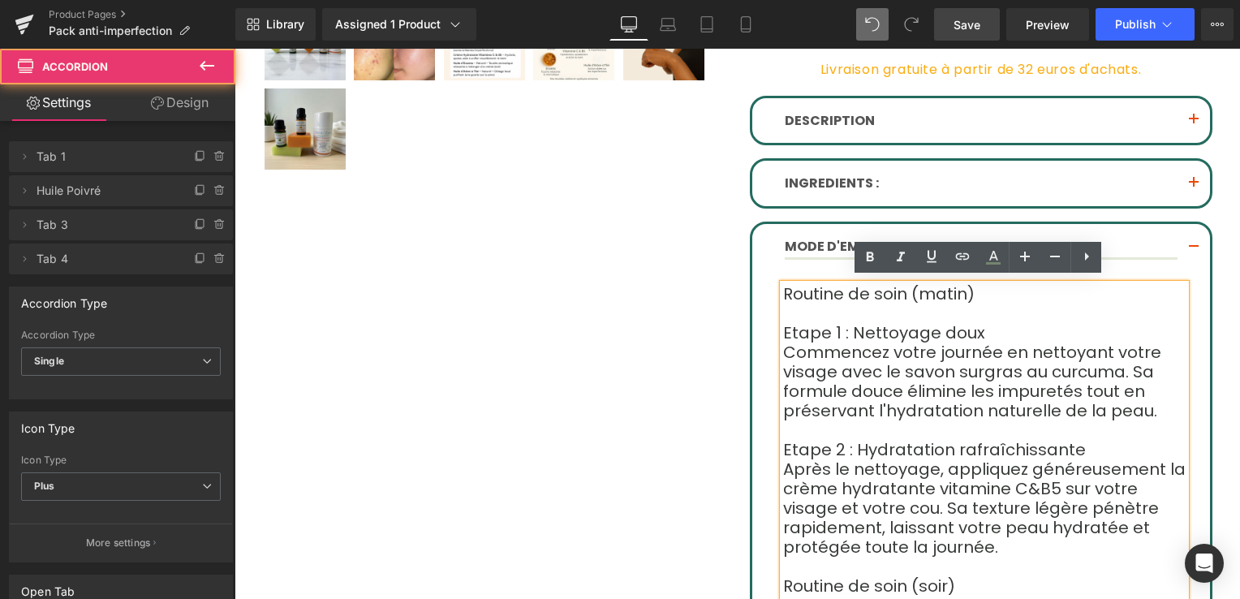
click at [1194, 252] on span "button" at bounding box center [1194, 252] width 0 height 0
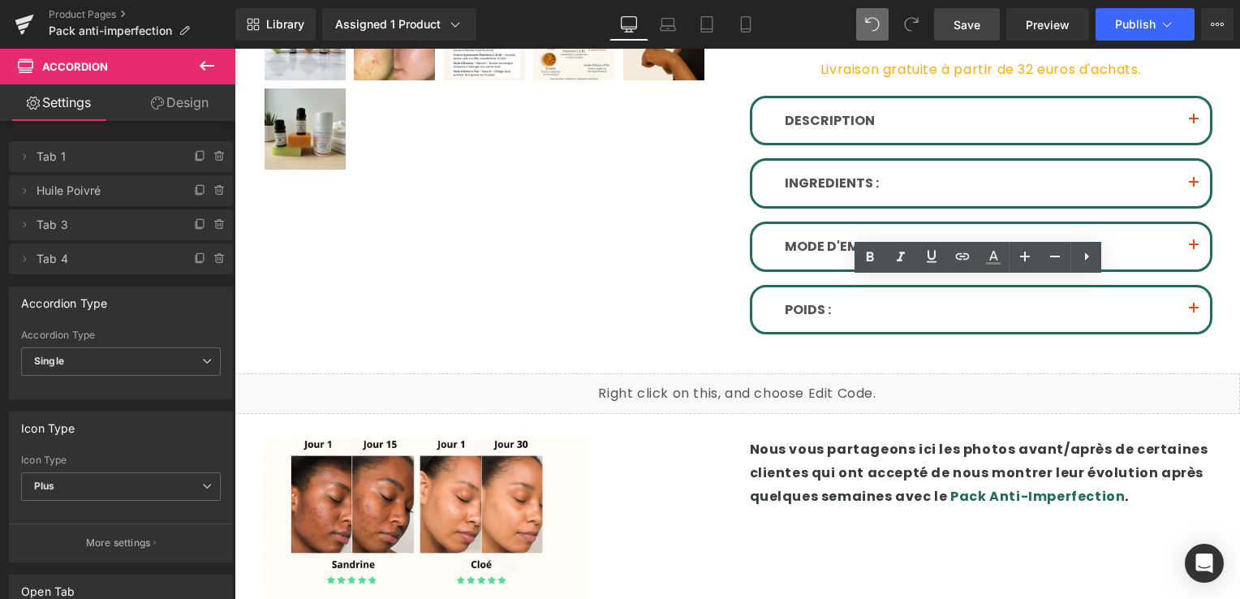
click at [1185, 307] on button "button" at bounding box center [1194, 309] width 32 height 45
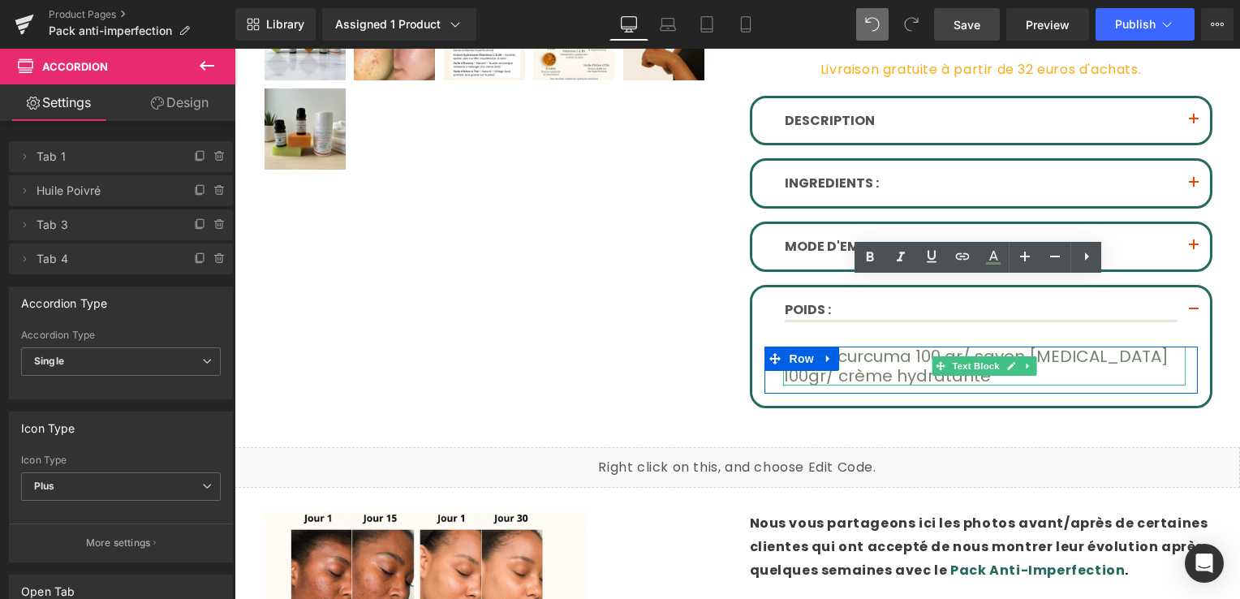
click at [902, 369] on p "savon curcuma 100 gr/ savon [MEDICAL_DATA] 100gr/ crème hydratante" at bounding box center [984, 366] width 403 height 39
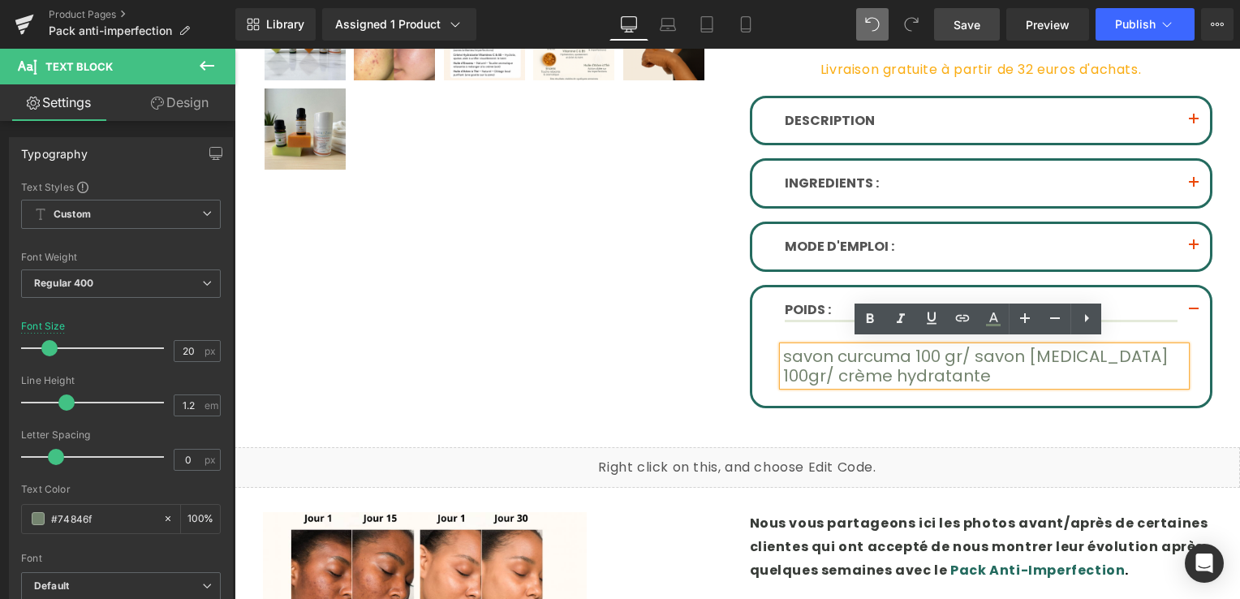
click at [860, 370] on p "savon curcuma 100 gr/ savon [MEDICAL_DATA] 100gr/ crème hydratante" at bounding box center [984, 366] width 403 height 39
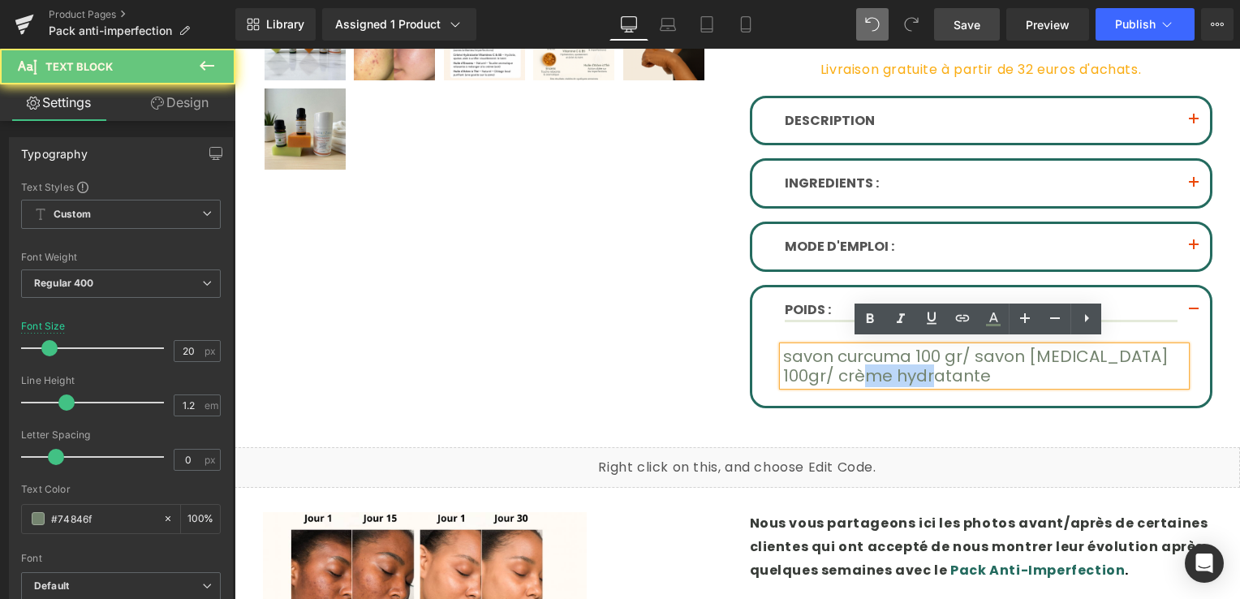
drag, startPoint x: 806, startPoint y: 367, endPoint x: 795, endPoint y: 364, distance: 11.8
click at [796, 365] on p "savon curcuma 100 gr/ savon [MEDICAL_DATA] 100gr/ crème hydratante" at bounding box center [984, 366] width 403 height 39
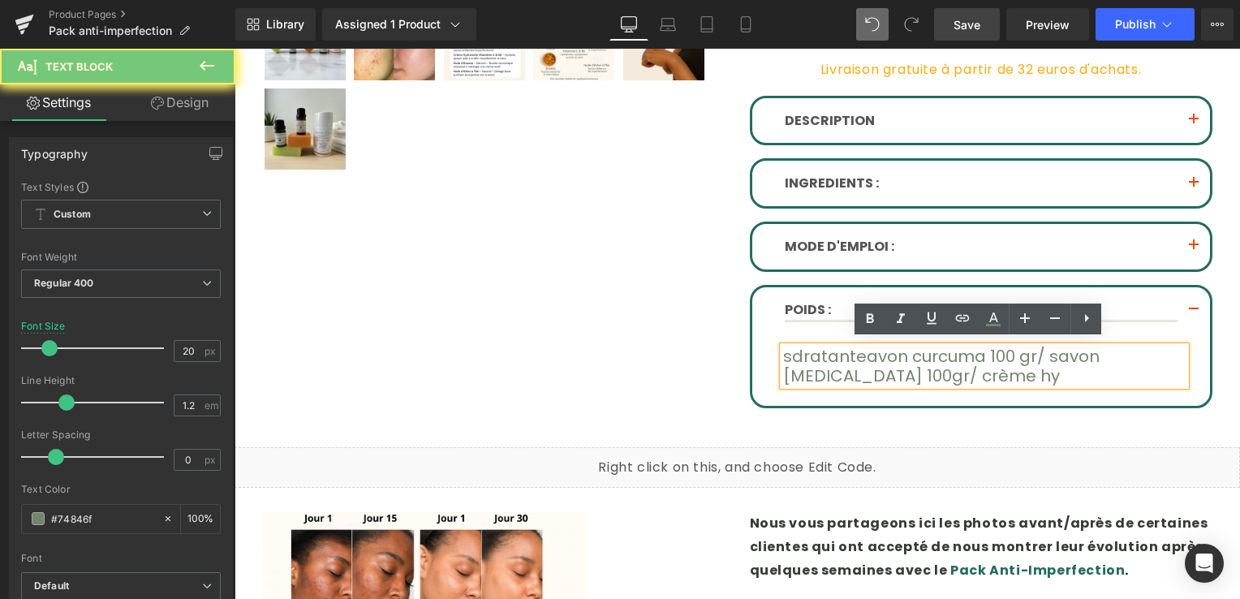
click at [783, 350] on font "s" at bounding box center [787, 356] width 9 height 23
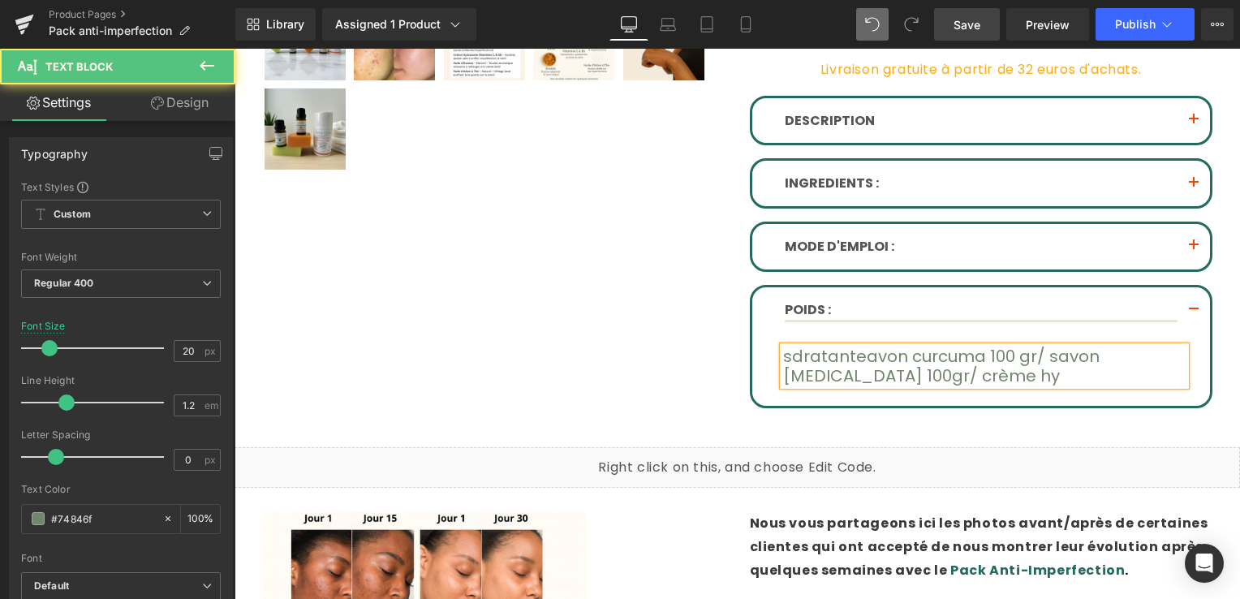
click at [948, 377] on p "s dratante avon curcuma 100 gr/ savon [MEDICAL_DATA] 100gr/ crème hy" at bounding box center [984, 366] width 403 height 39
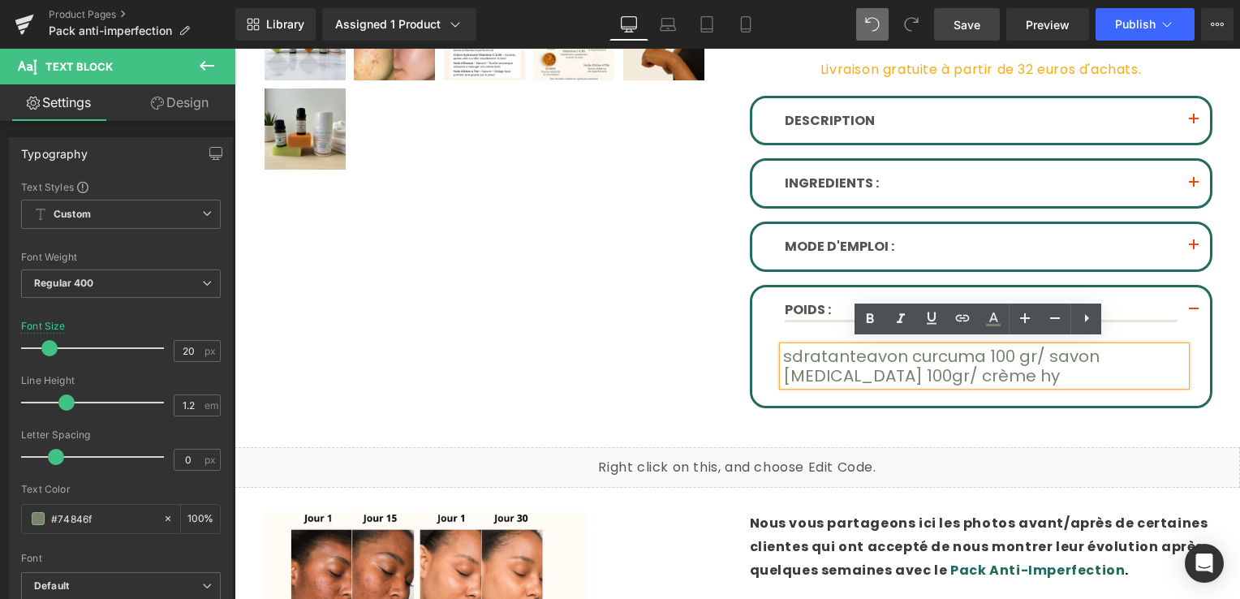
click at [863, 372] on p "s dratante avon curcuma 100 gr/ savon [MEDICAL_DATA] 100gr/ crème hy" at bounding box center [984, 366] width 403 height 39
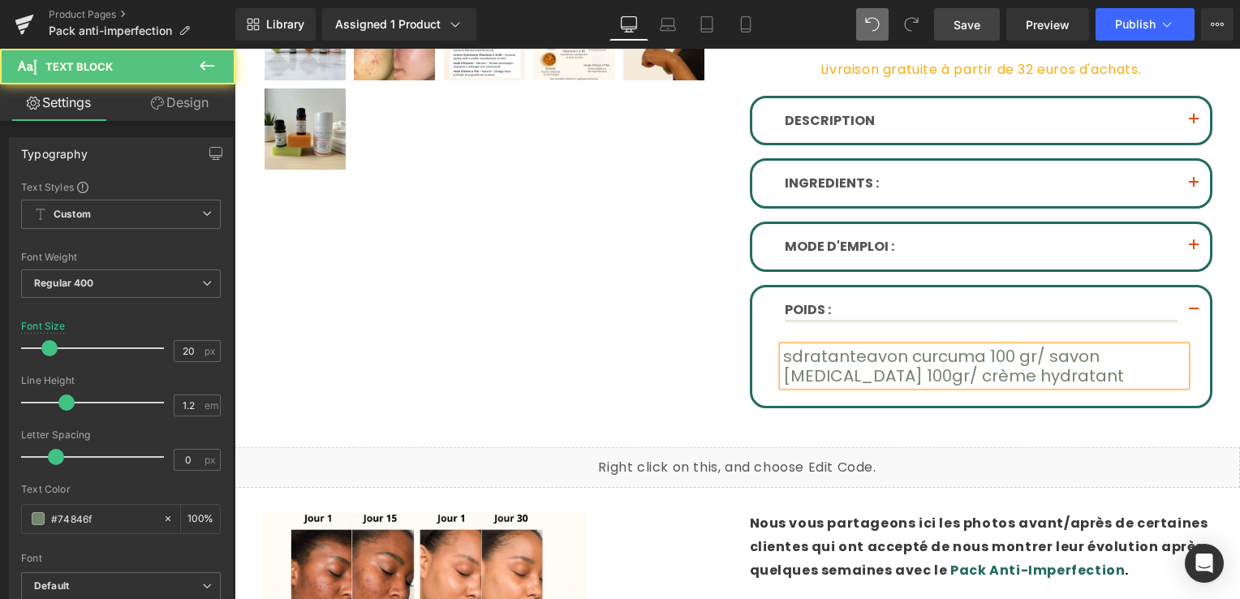
click at [841, 356] on span "dratante" at bounding box center [829, 356] width 75 height 23
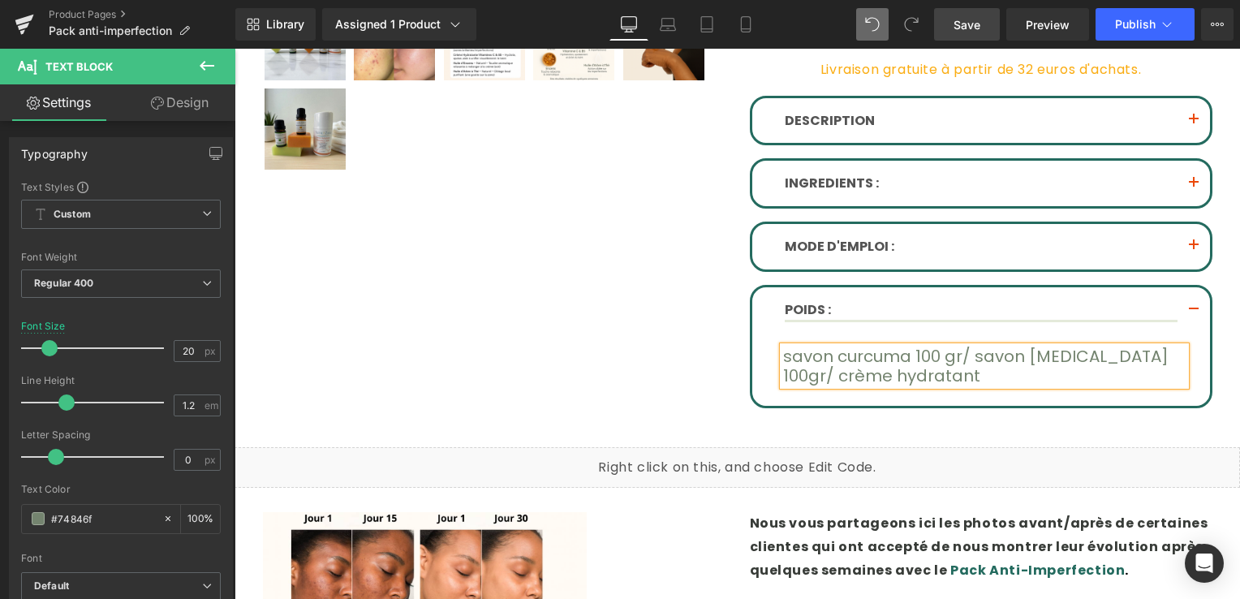
click at [880, 369] on p "s avon curcuma 100 gr/ savon [MEDICAL_DATA] 100gr/ crème hydratant" at bounding box center [984, 366] width 403 height 39
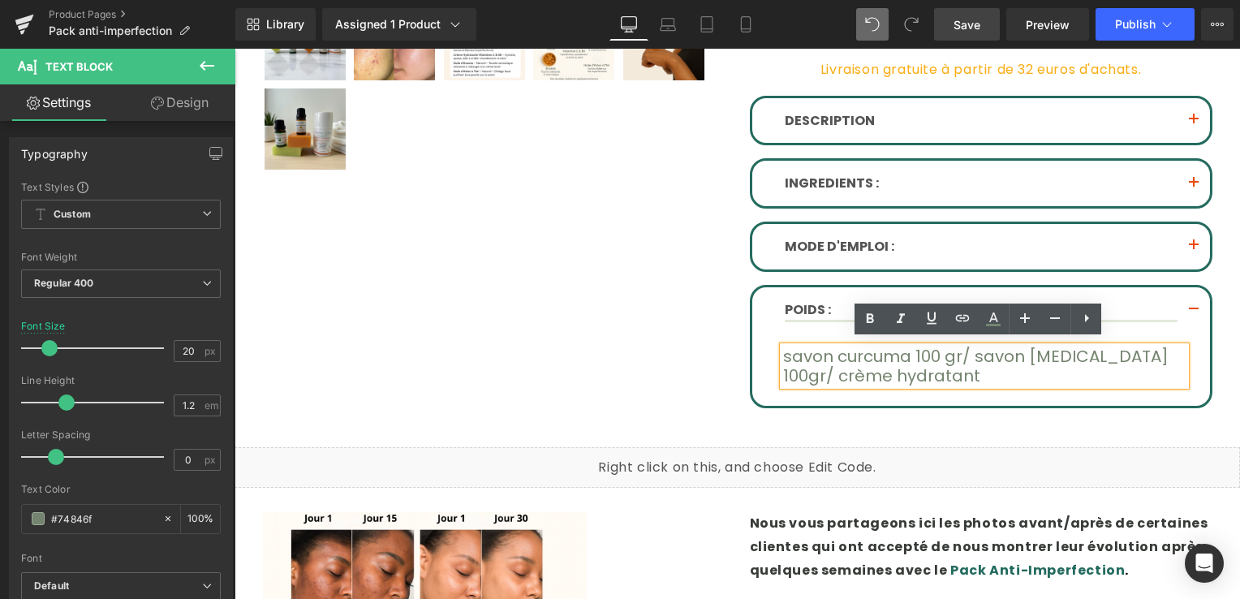
click at [783, 351] on font "s" at bounding box center [787, 356] width 9 height 23
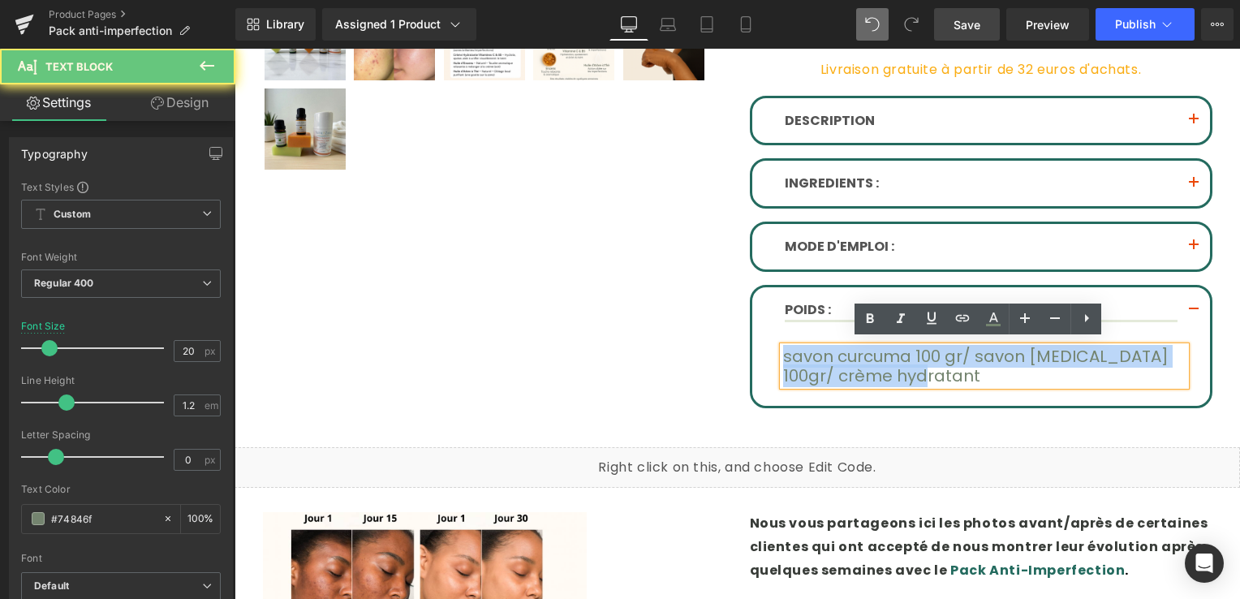
drag, startPoint x: 776, startPoint y: 351, endPoint x: 852, endPoint y: 372, distance: 78.4
click at [852, 372] on p "s avon curcuma 100 gr/ savon [MEDICAL_DATA] 100gr/ crème hydratant" at bounding box center [984, 366] width 403 height 39
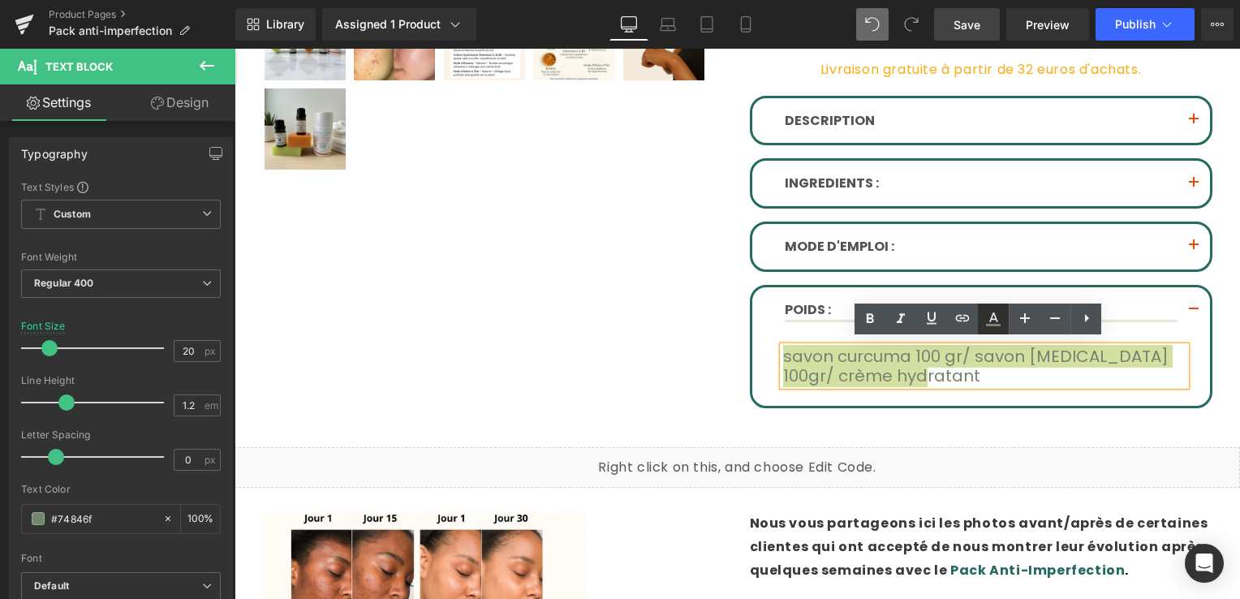
click at [986, 314] on icon at bounding box center [993, 318] width 19 height 19
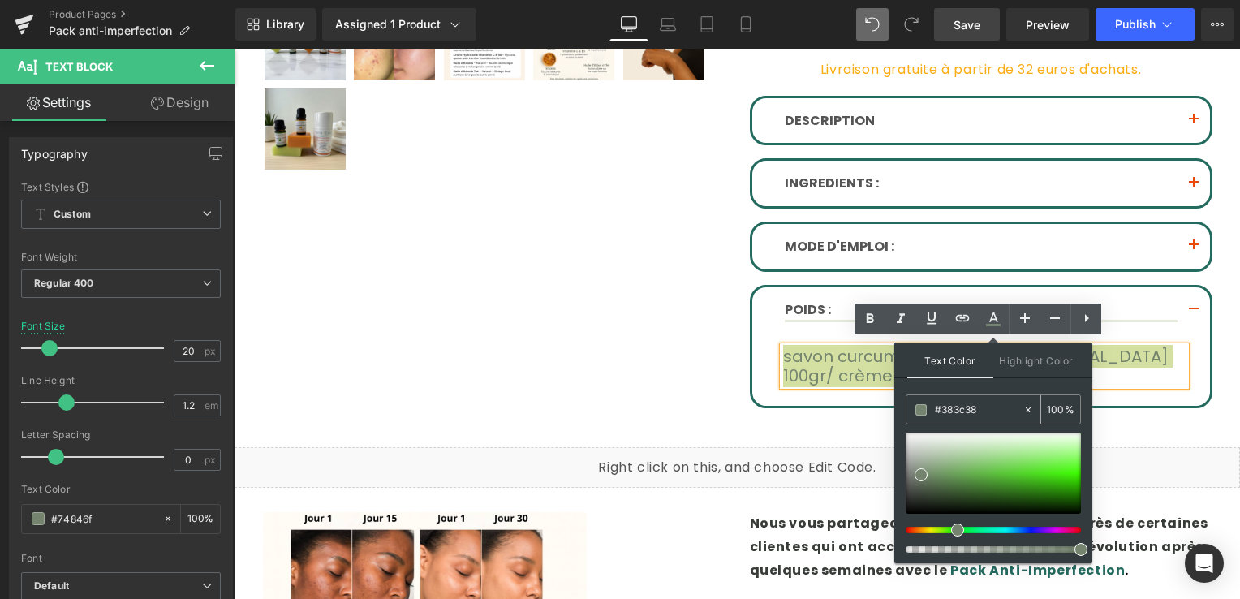
click at [1027, 404] on icon at bounding box center [1028, 409] width 11 height 11
drag, startPoint x: 1027, startPoint y: 404, endPoint x: 948, endPoint y: 408, distance: 78.8
click at [948, 402] on input "#383c38" at bounding box center [979, 410] width 88 height 18
click at [949, 412] on input "#383c38" at bounding box center [979, 410] width 88 height 18
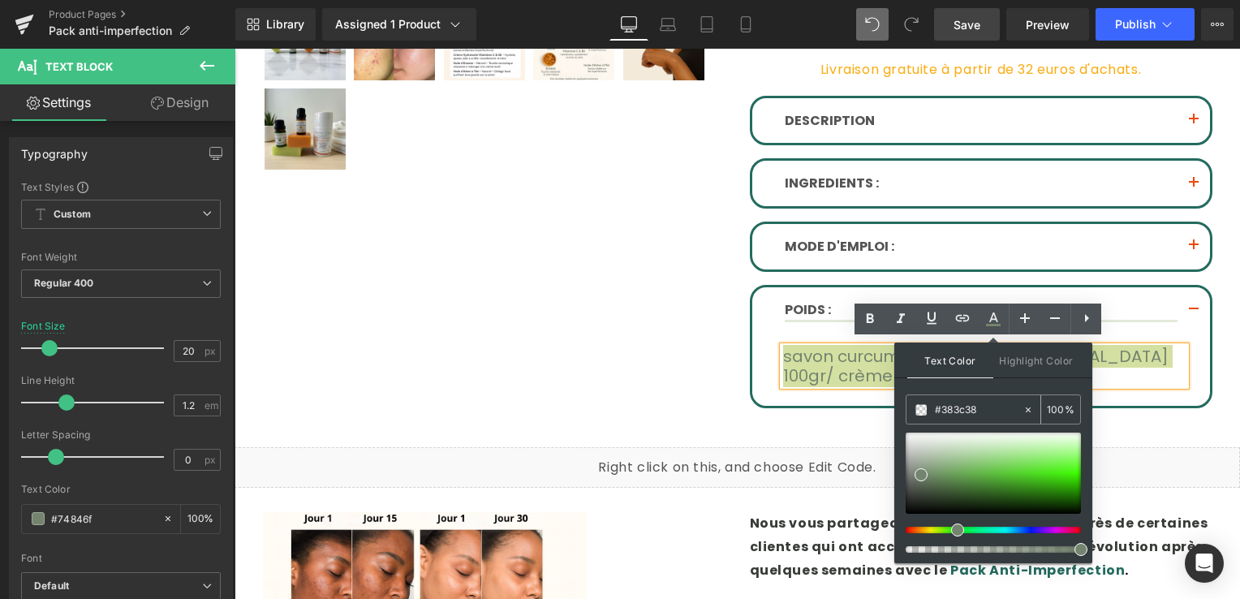
click at [963, 414] on input "#383c38" at bounding box center [979, 410] width 88 height 18
paste input "none"
click at [958, 408] on input "none#383c38" at bounding box center [979, 410] width 88 height 18
type input "#383c38"
click at [1049, 408] on input "100" at bounding box center [1056, 409] width 18 height 18
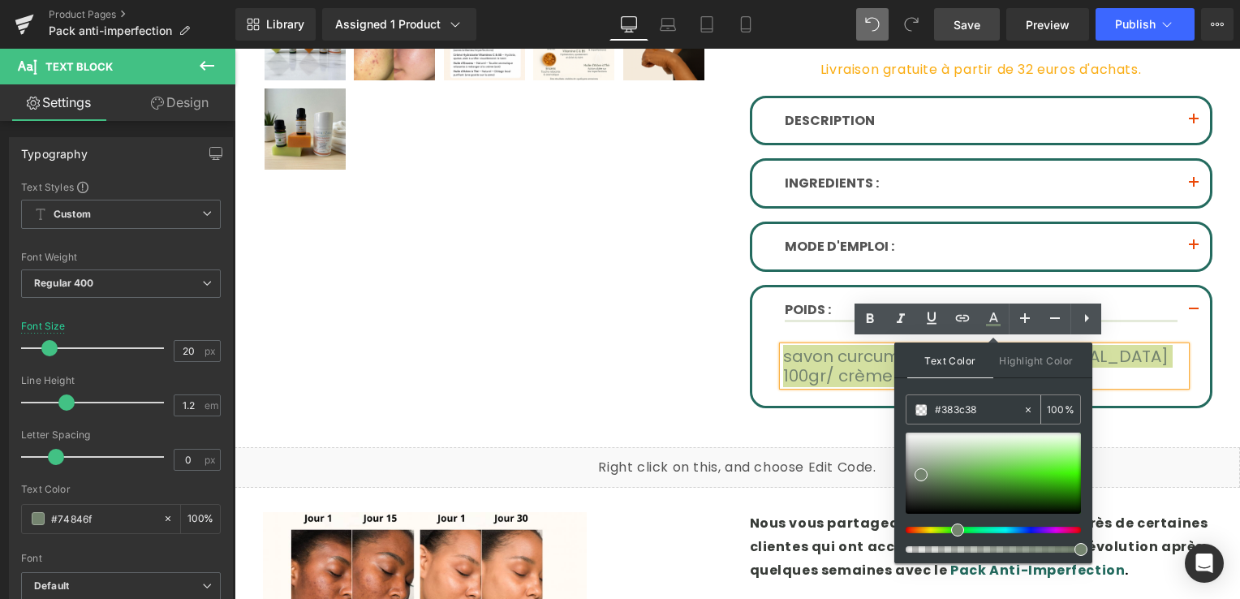
click at [1056, 409] on input "100" at bounding box center [1056, 409] width 18 height 18
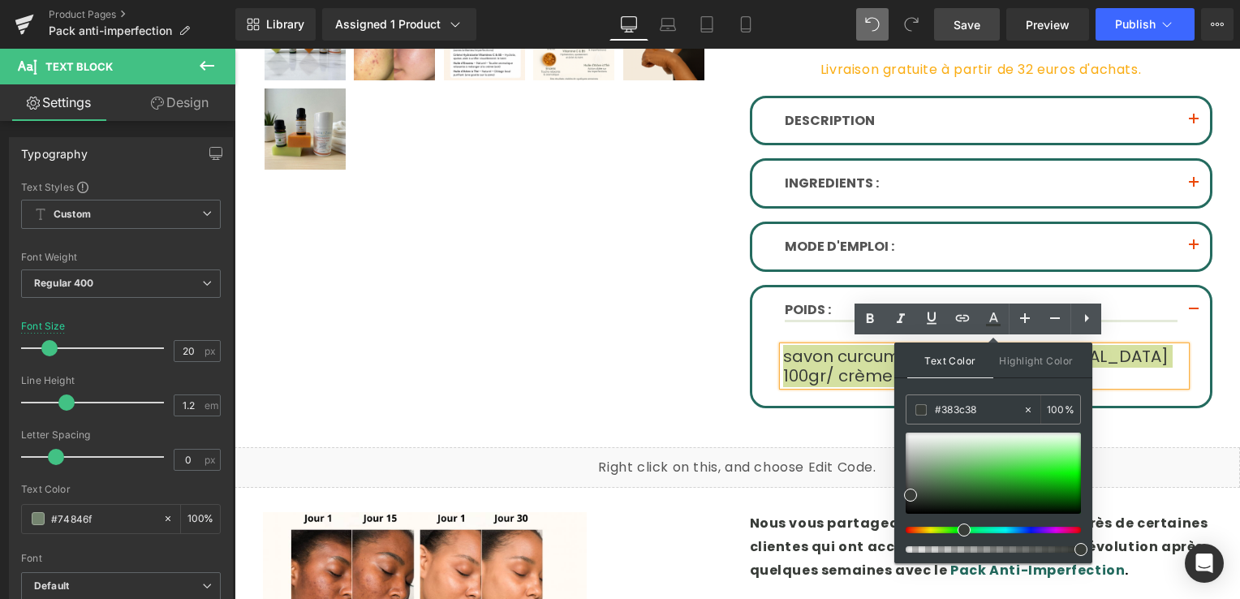
type input "100"
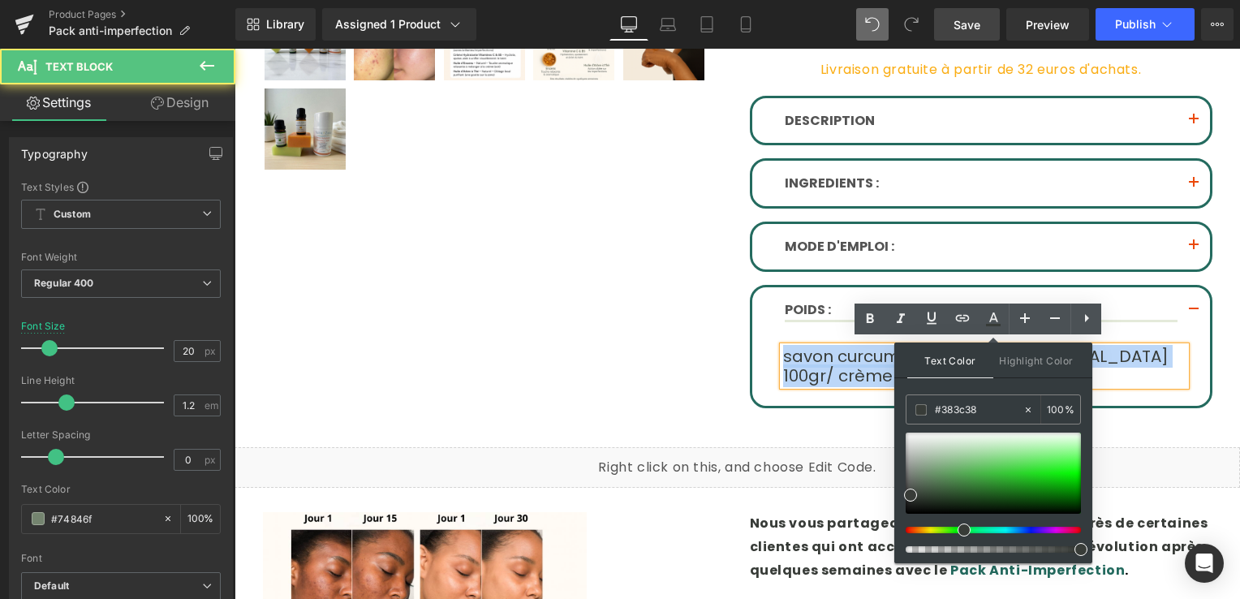
click at [1172, 375] on p "s avon curcuma 100 gr/ savon [MEDICAL_DATA] 100gr/ crème hydratant" at bounding box center [984, 366] width 403 height 39
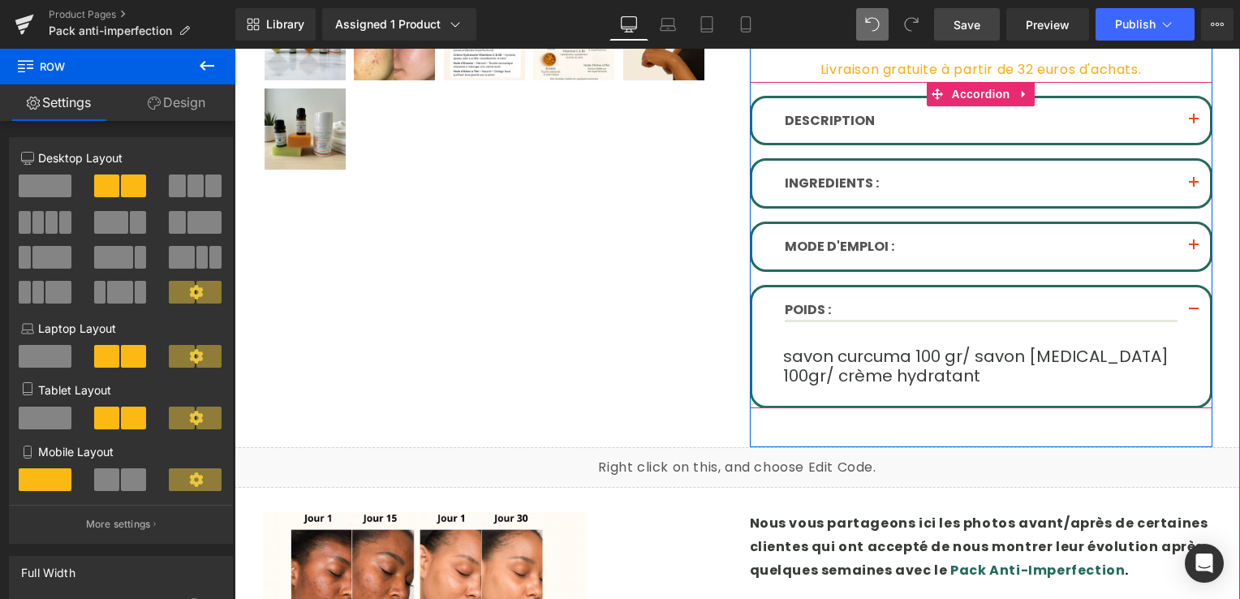
click at [1194, 314] on span "button" at bounding box center [1194, 314] width 0 height 0
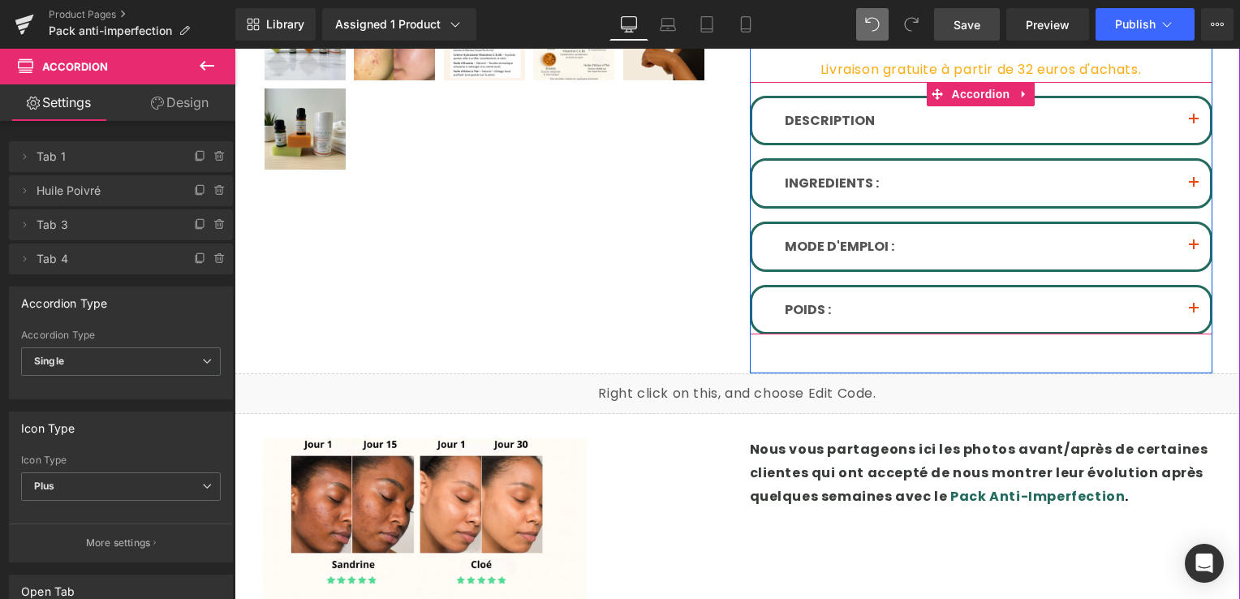
click at [1189, 124] on button "button" at bounding box center [1194, 120] width 32 height 45
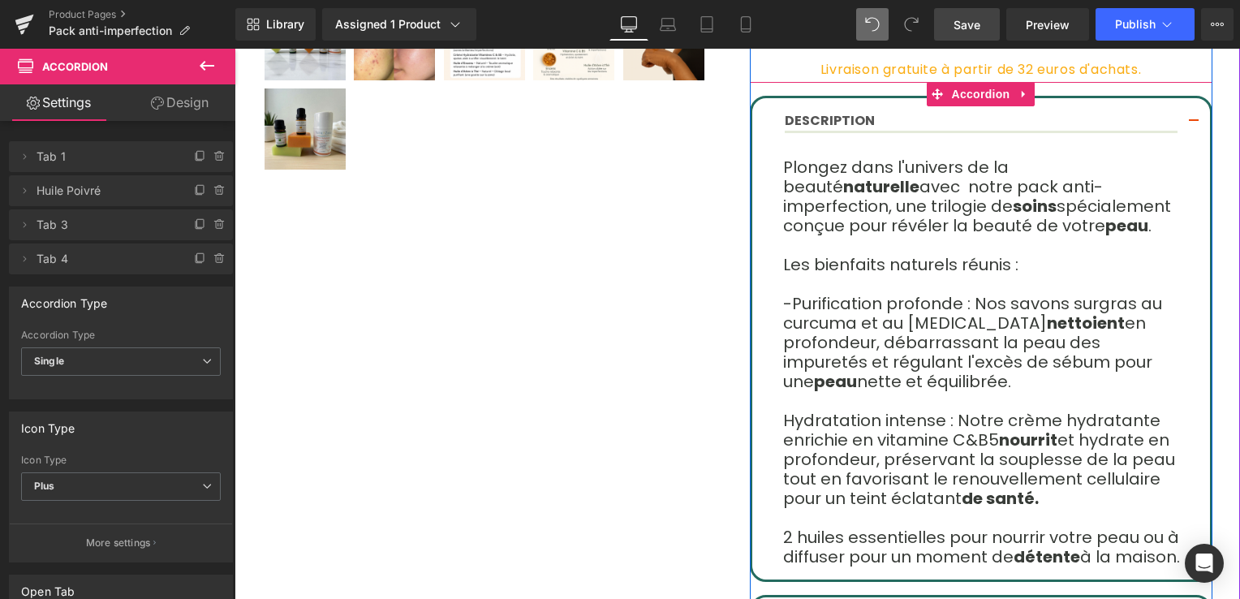
click at [1183, 114] on button "button" at bounding box center [1194, 122] width 32 height 48
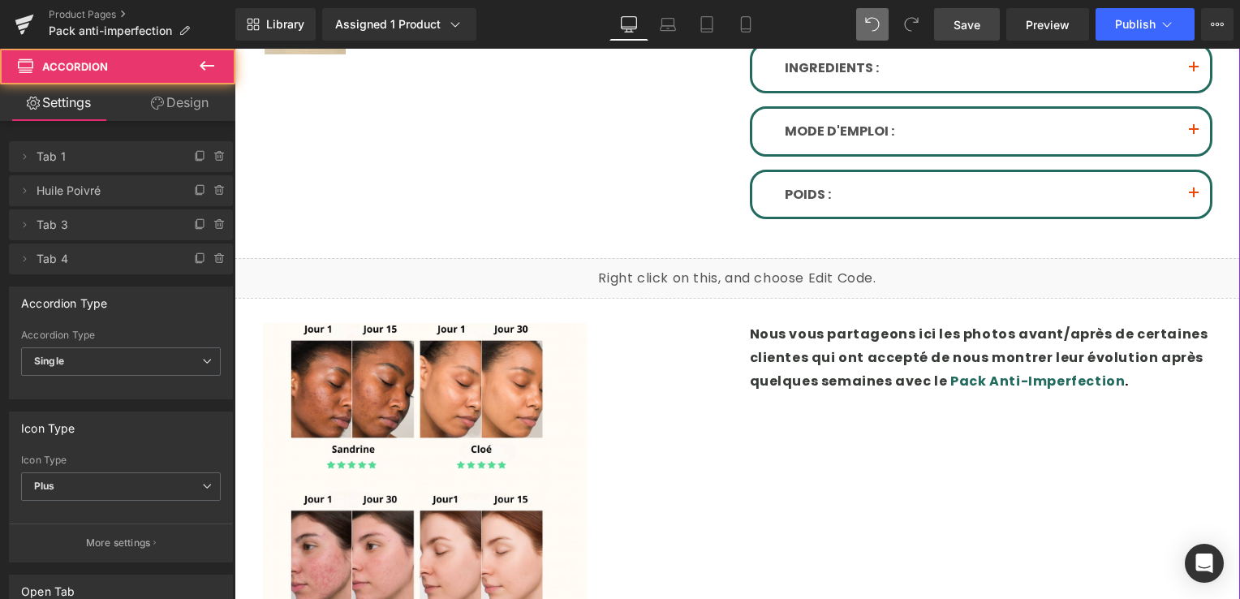
scroll to position [844, 0]
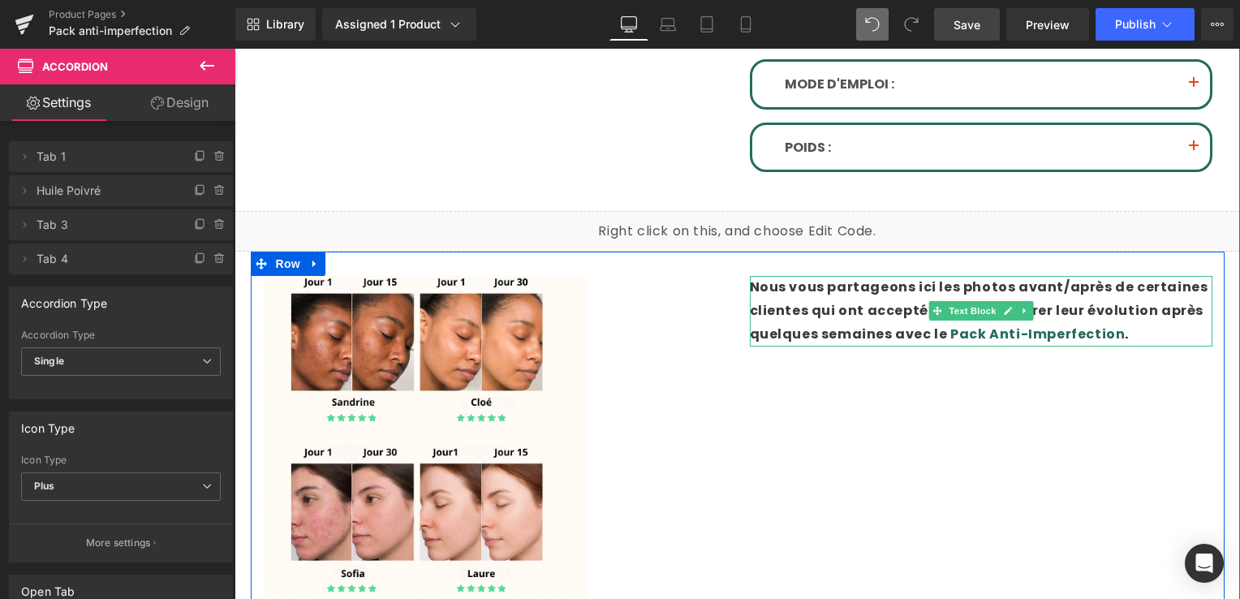
click at [774, 297] on p "Nous vous partageons ici les photos avant/après de certaines clientes qui ont a…" at bounding box center [981, 311] width 463 height 70
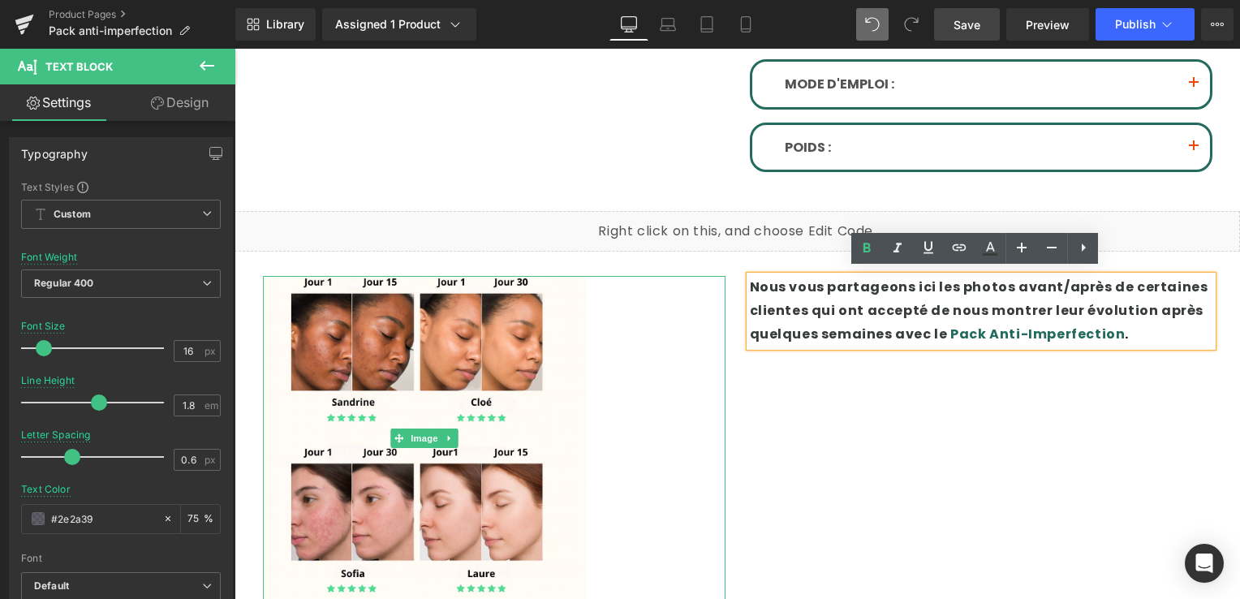
click at [701, 287] on div at bounding box center [494, 438] width 463 height 324
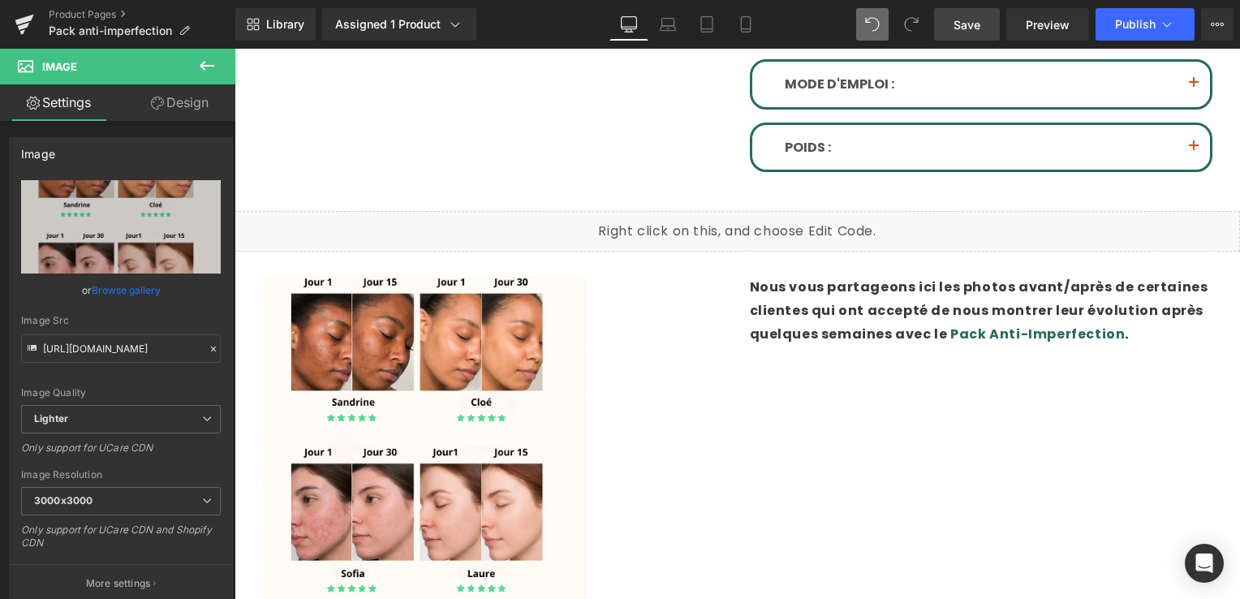
click at [987, 31] on link "Save" at bounding box center [967, 24] width 66 height 32
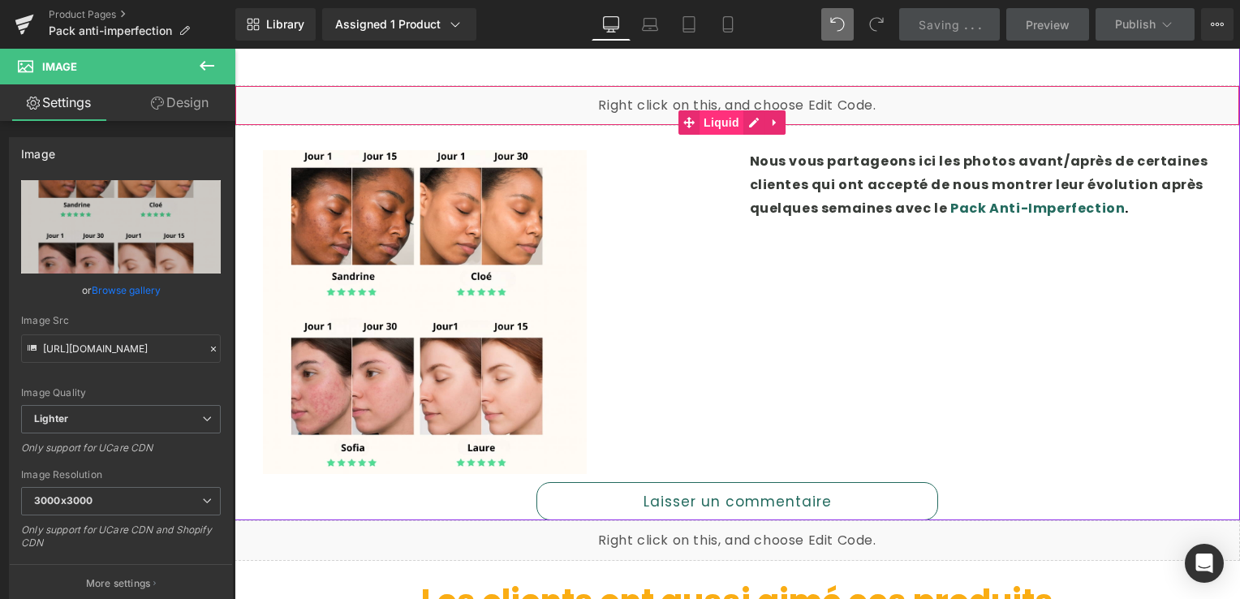
scroll to position [1007, 0]
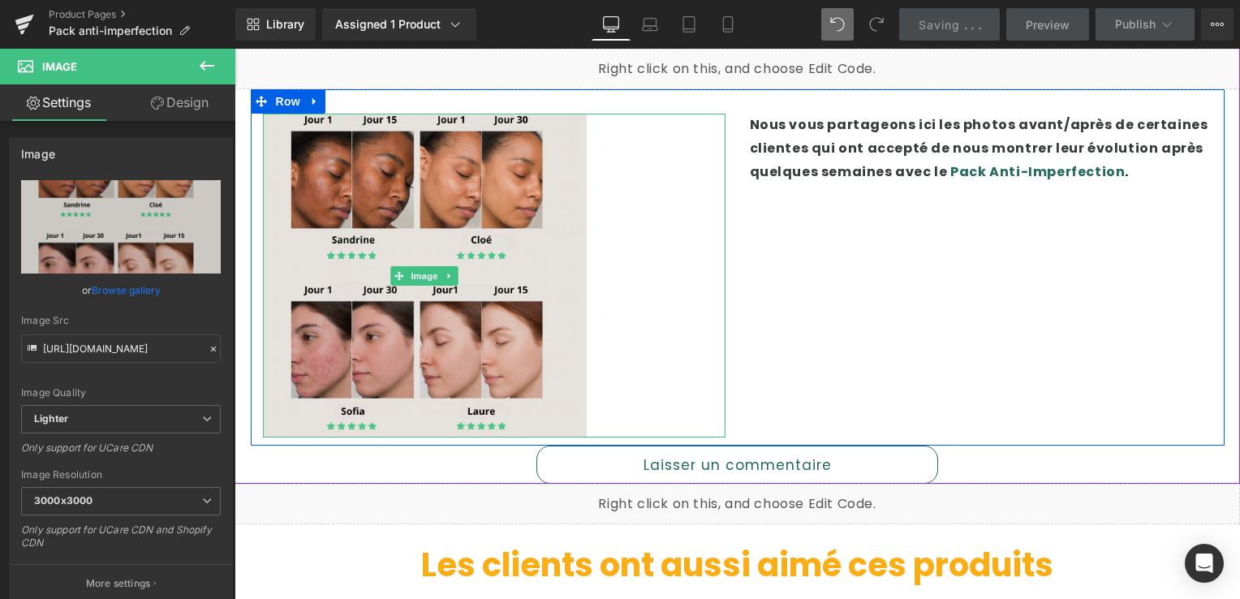
click at [429, 258] on img at bounding box center [425, 276] width 324 height 324
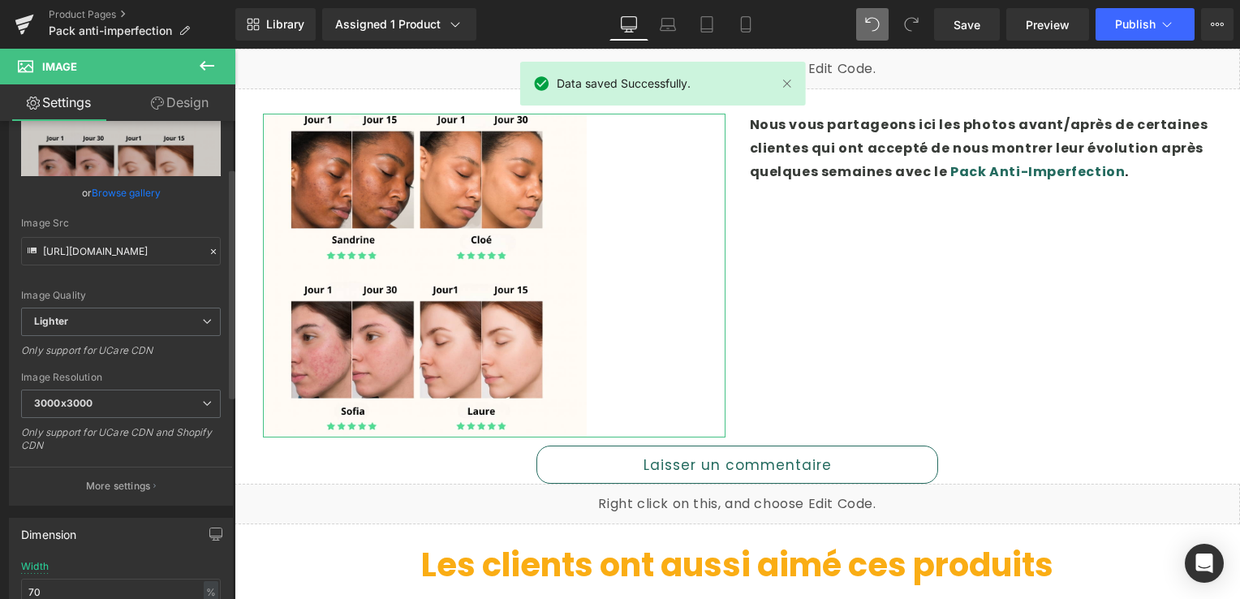
scroll to position [244, 0]
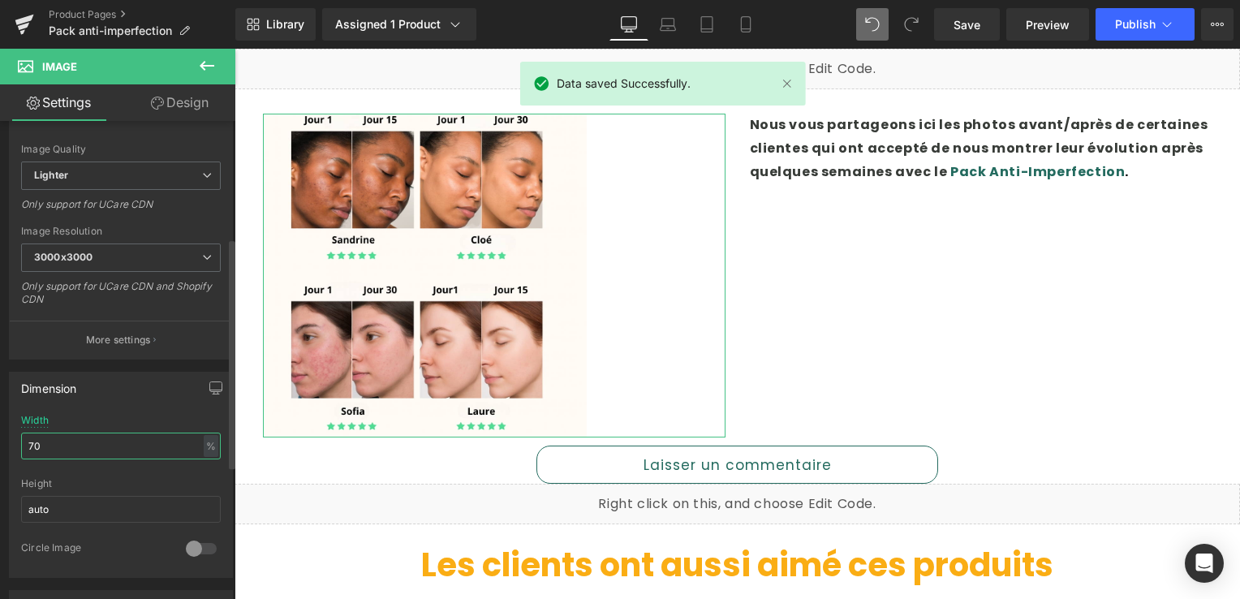
click at [59, 446] on input "70" at bounding box center [121, 446] width 200 height 27
type input "7"
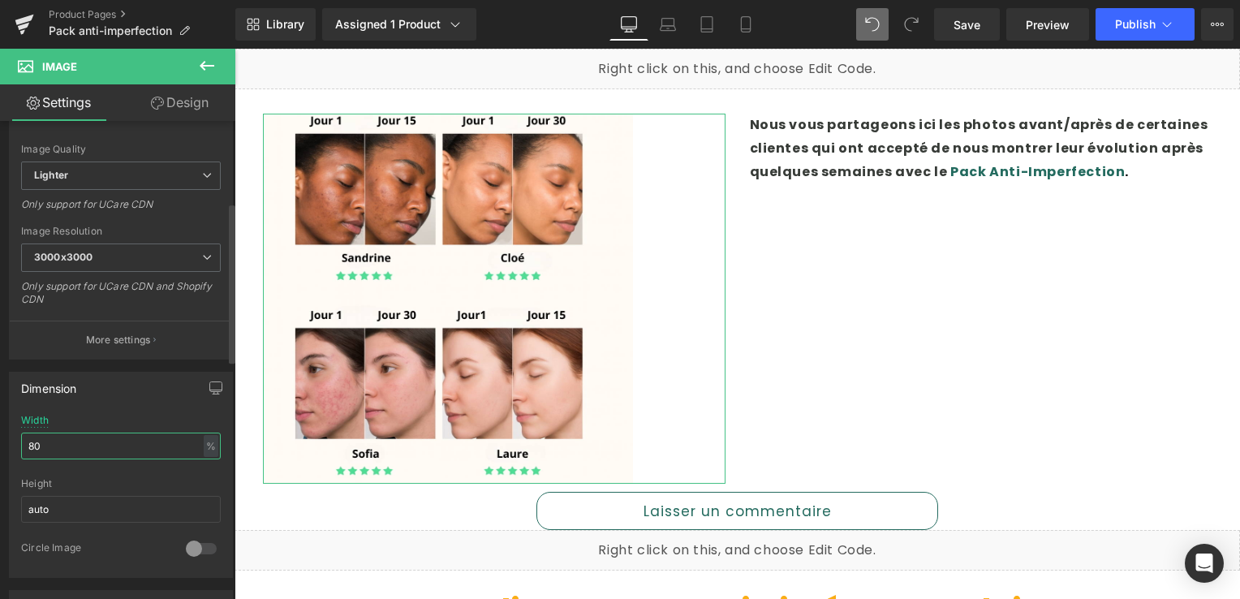
type input "8"
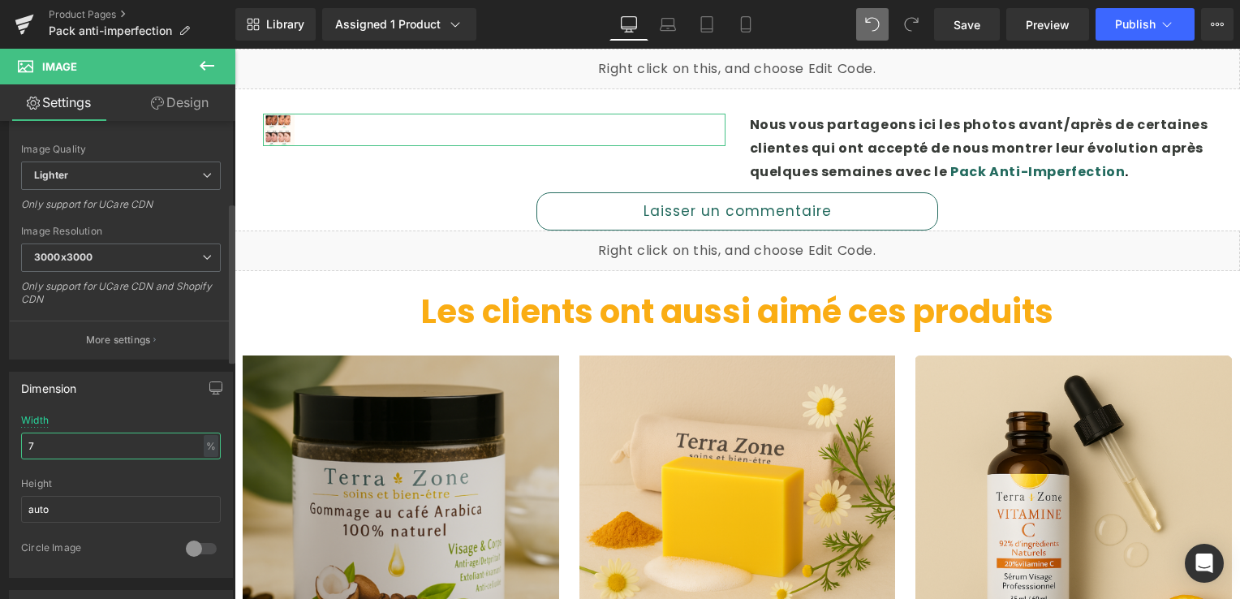
type input "70"
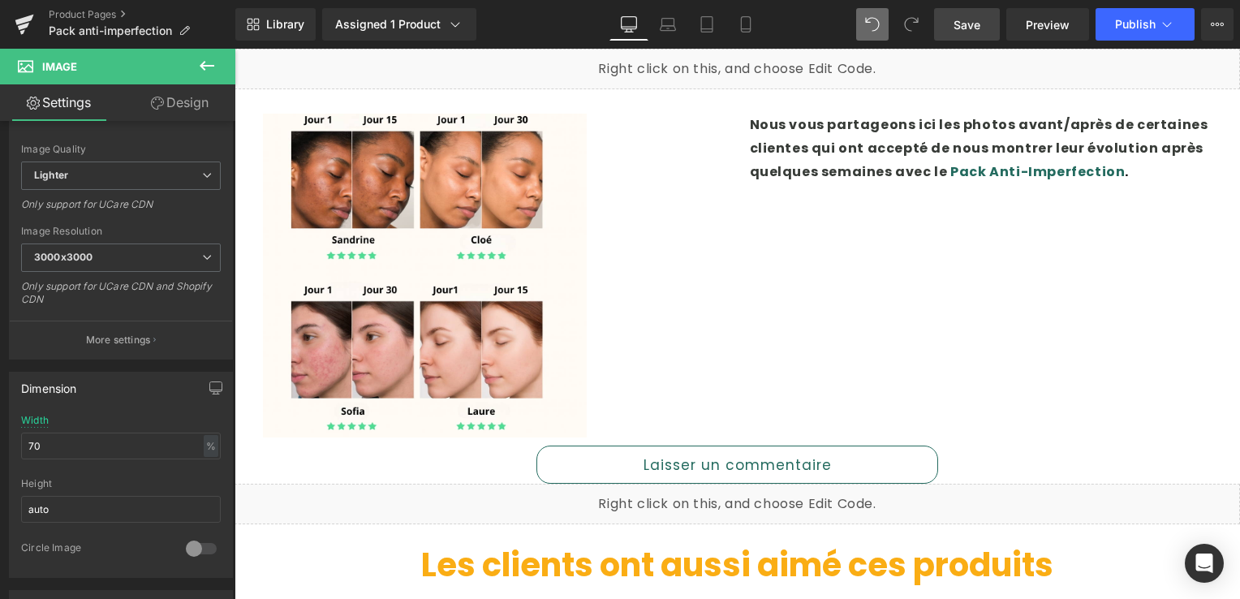
click at [964, 37] on link "Save" at bounding box center [967, 24] width 66 height 32
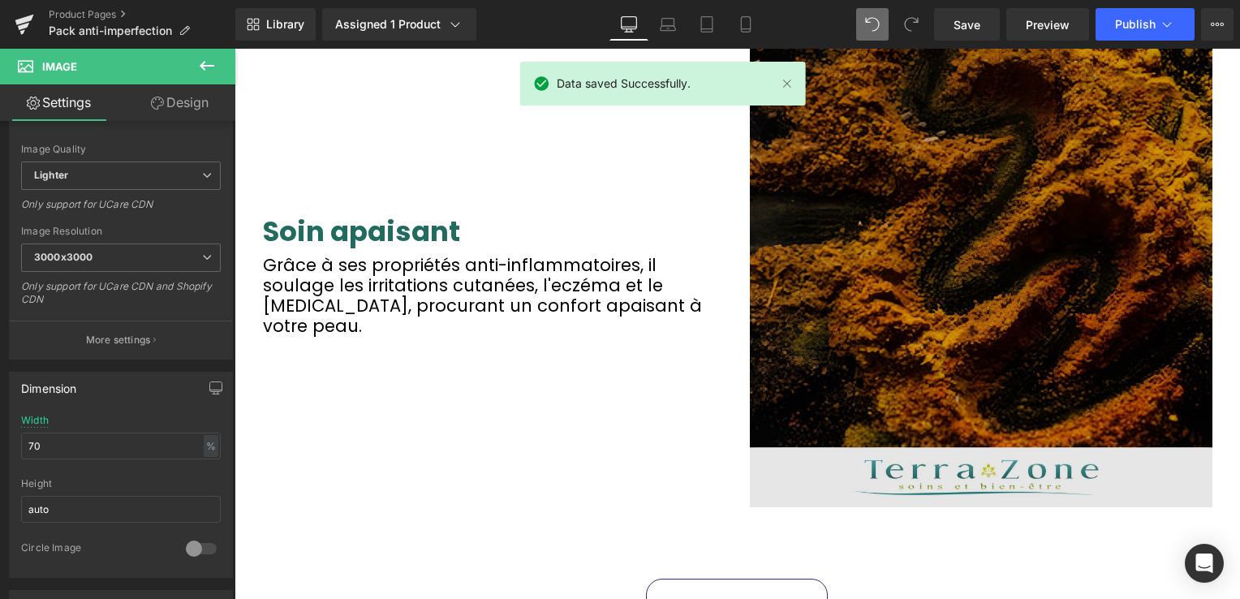
scroll to position [2143, 0]
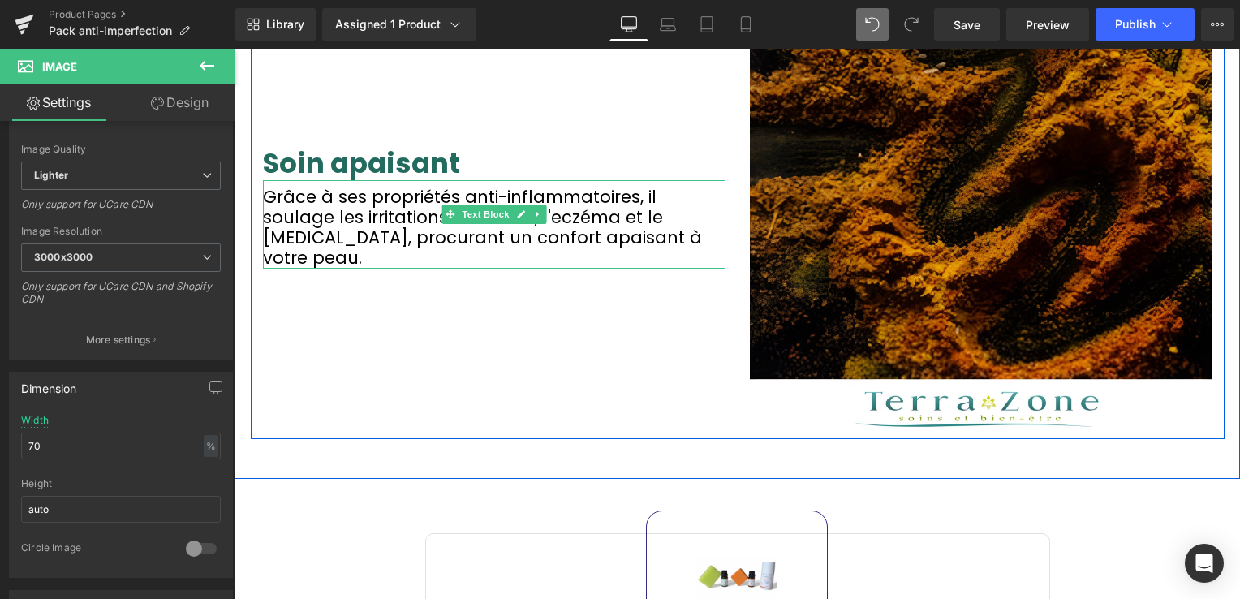
click at [312, 217] on font "Grâce à ses propriétés anti-inflammatoires, il soulage les irritations cutanées…" at bounding box center [482, 227] width 439 height 85
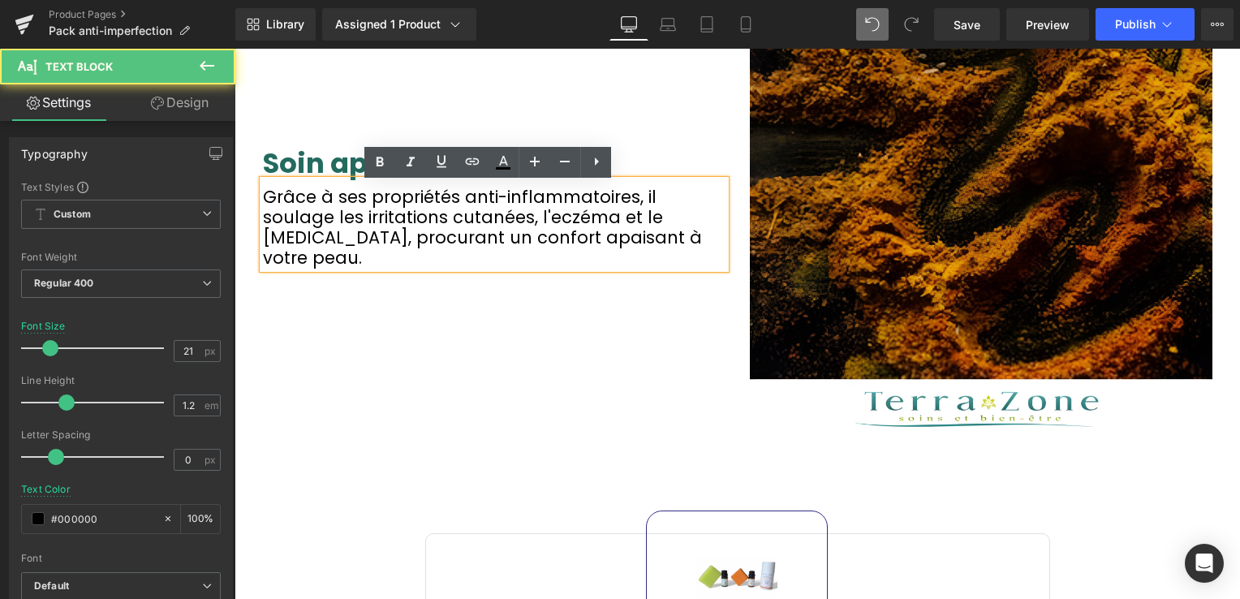
click at [278, 208] on font "Grâce à ses propriétés anti-inflammatoires, il soulage les irritations cutanées…" at bounding box center [482, 227] width 439 height 85
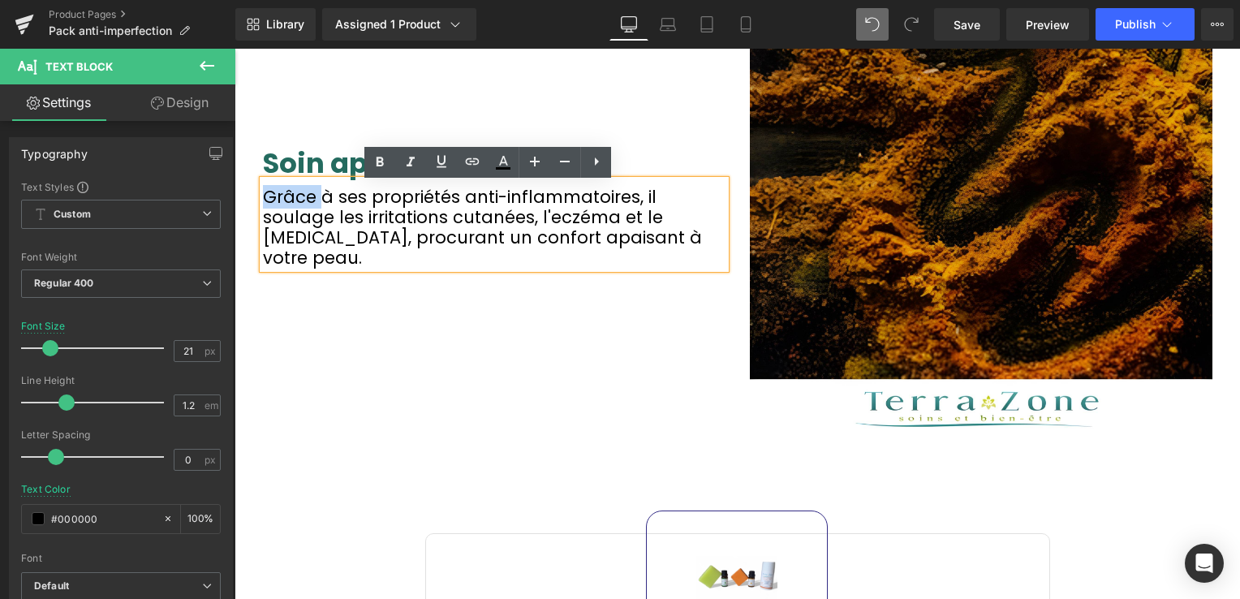
click at [263, 200] on font "Grâce à ses propriétés anti-inflammatoires, il soulage les irritations cutanées…" at bounding box center [482, 227] width 439 height 85
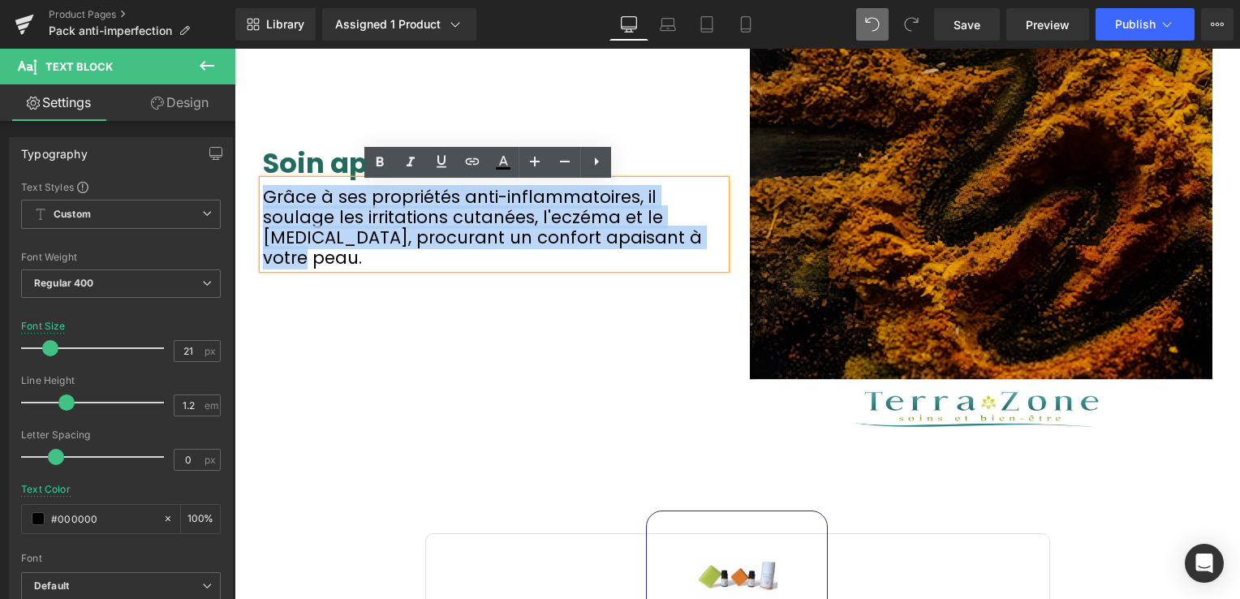
drag, startPoint x: 263, startPoint y: 200, endPoint x: 471, endPoint y: 251, distance: 214.0
click at [471, 251] on font "Grâce à ses propriétés anti-inflammatoires, il soulage les irritations cutanées…" at bounding box center [482, 227] width 439 height 85
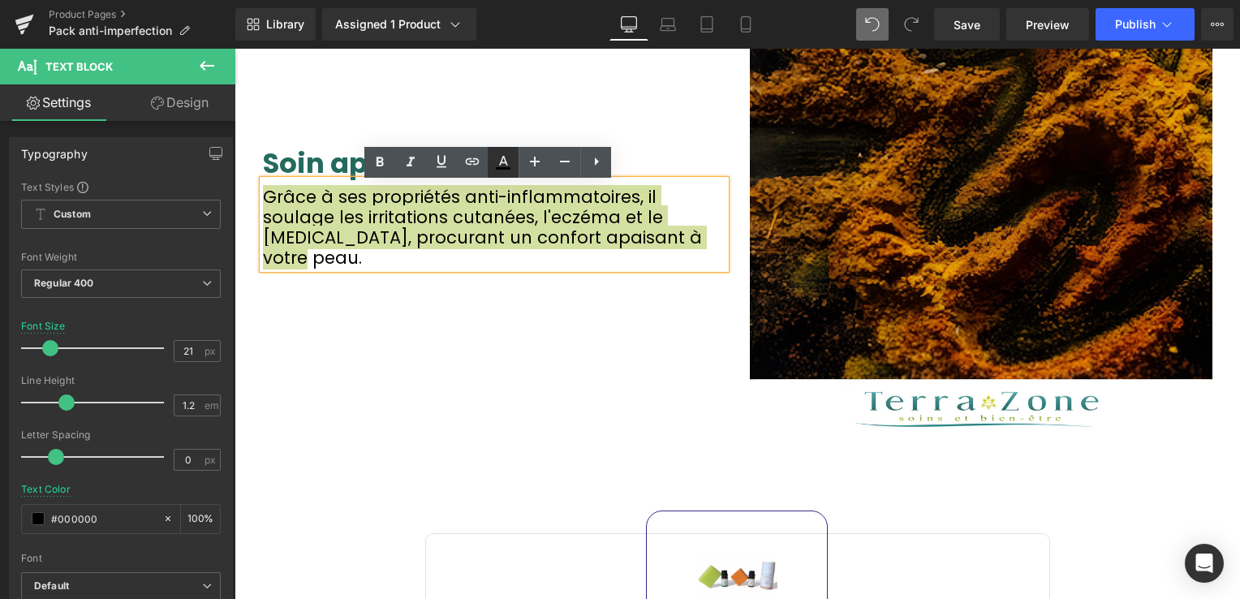
click at [507, 160] on icon at bounding box center [503, 162] width 19 height 19
click at [503, 166] on icon at bounding box center [503, 162] width 19 height 19
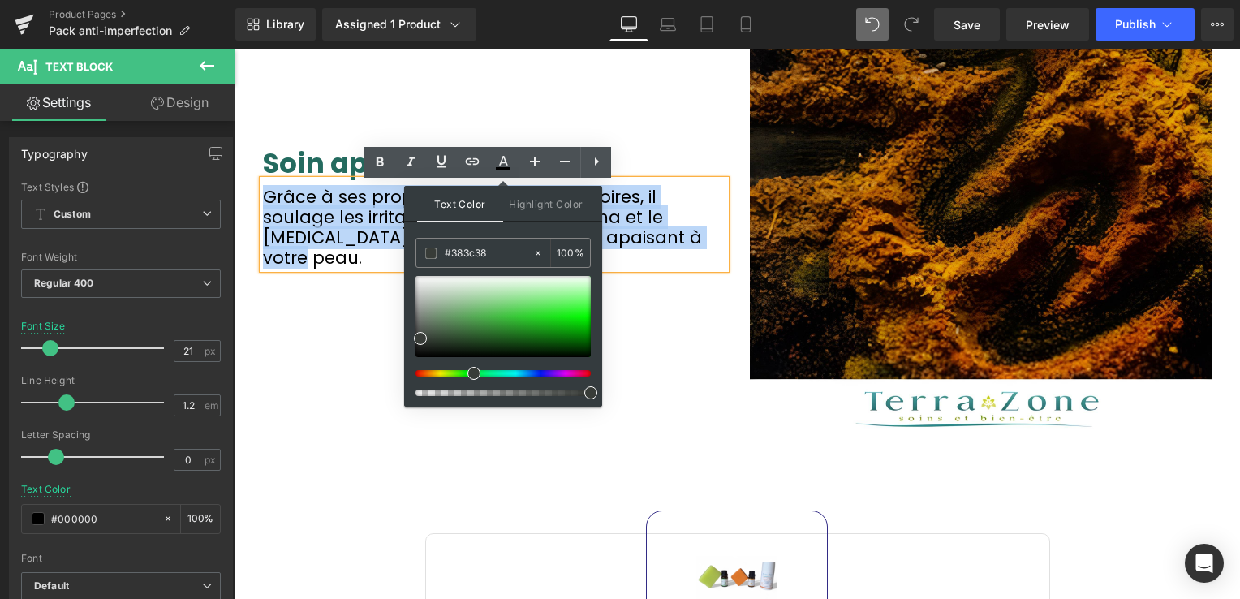
click at [688, 328] on div "Soin apaisant Heading Grâce à ses propriétés anti-inflammatoires, il soulage le…" at bounding box center [494, 207] width 487 height 463
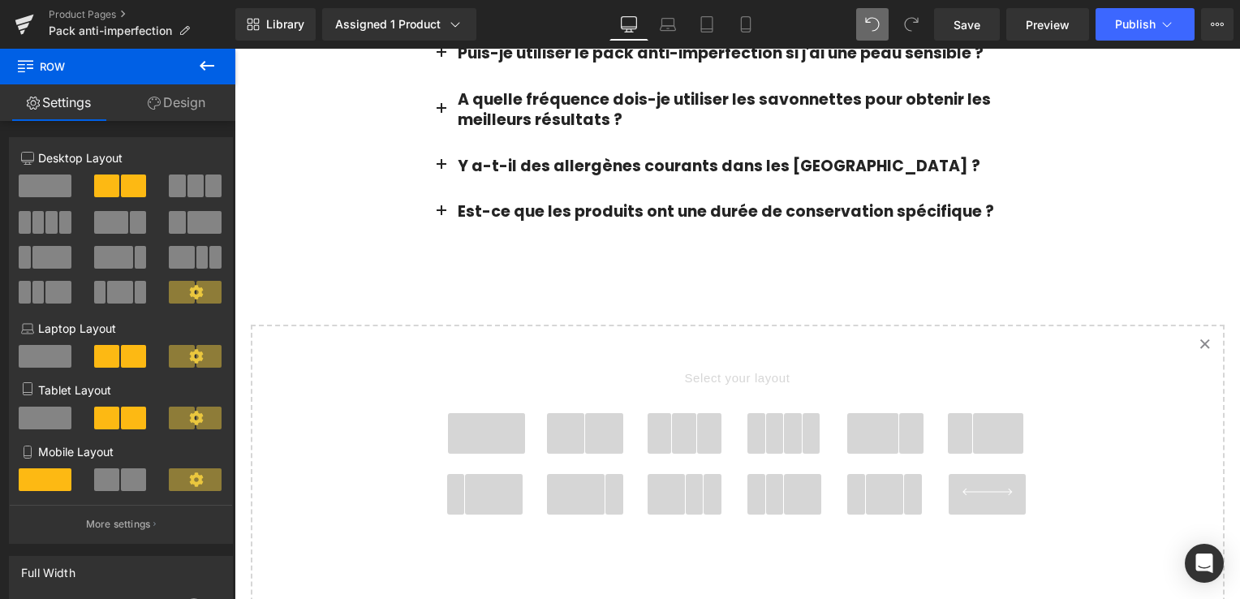
scroll to position [2955, 0]
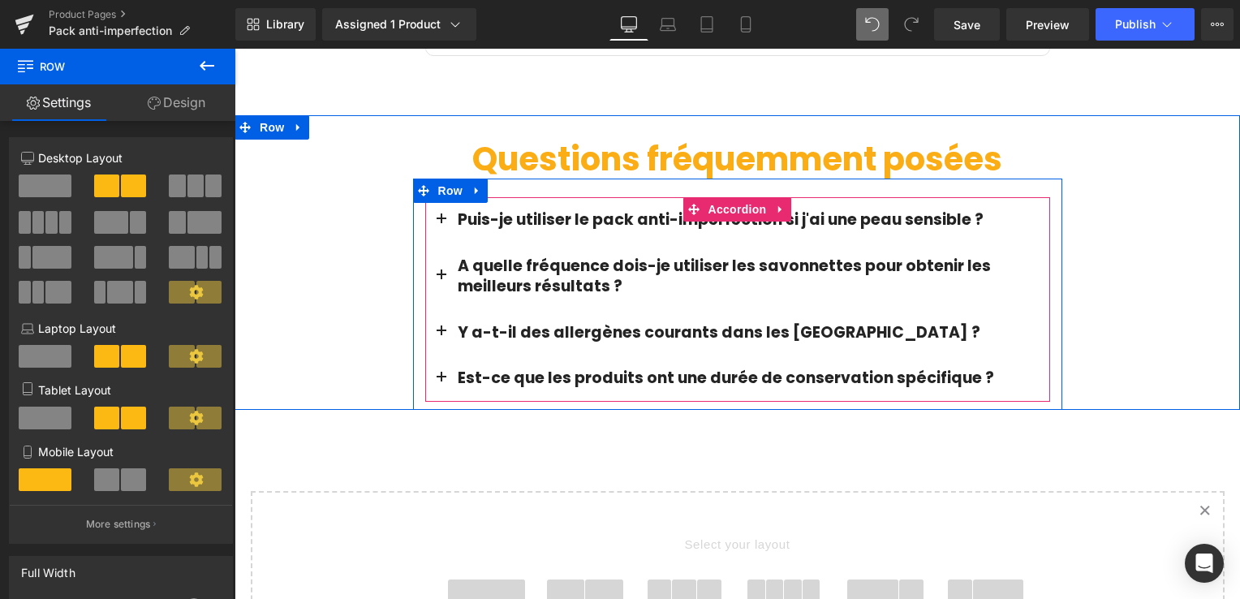
click at [432, 197] on button "button" at bounding box center [441, 220] width 32 height 46
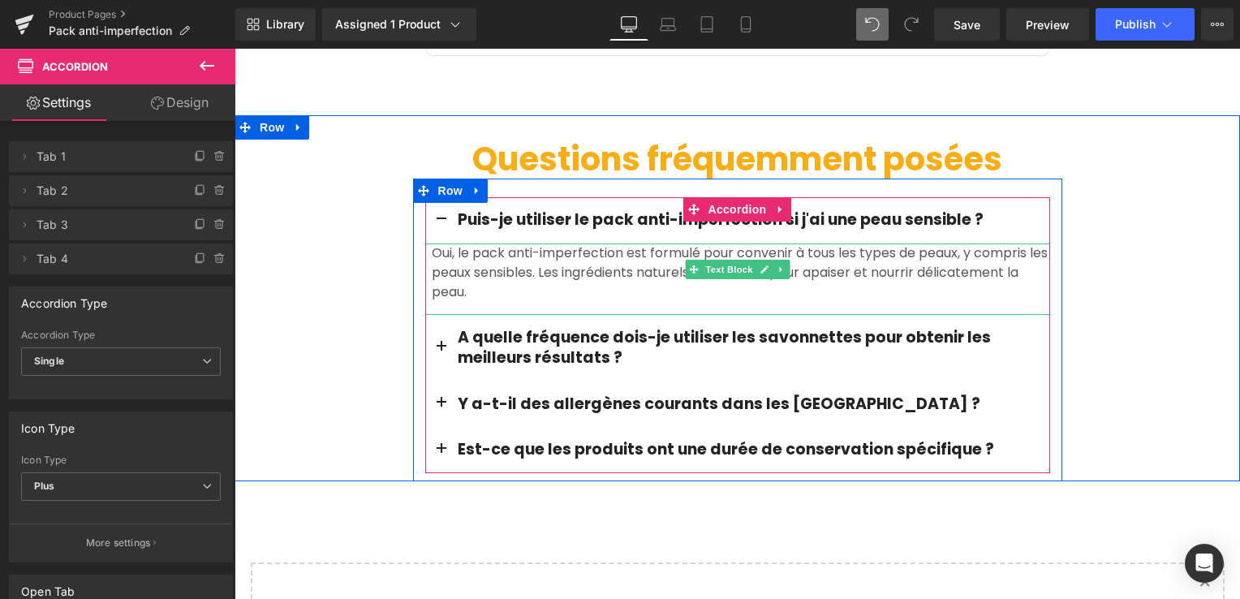
click at [458, 247] on font "Oui, le pack anti-imperfection est formulé pour convenir à tous les types de pe…" at bounding box center [740, 263] width 616 height 38
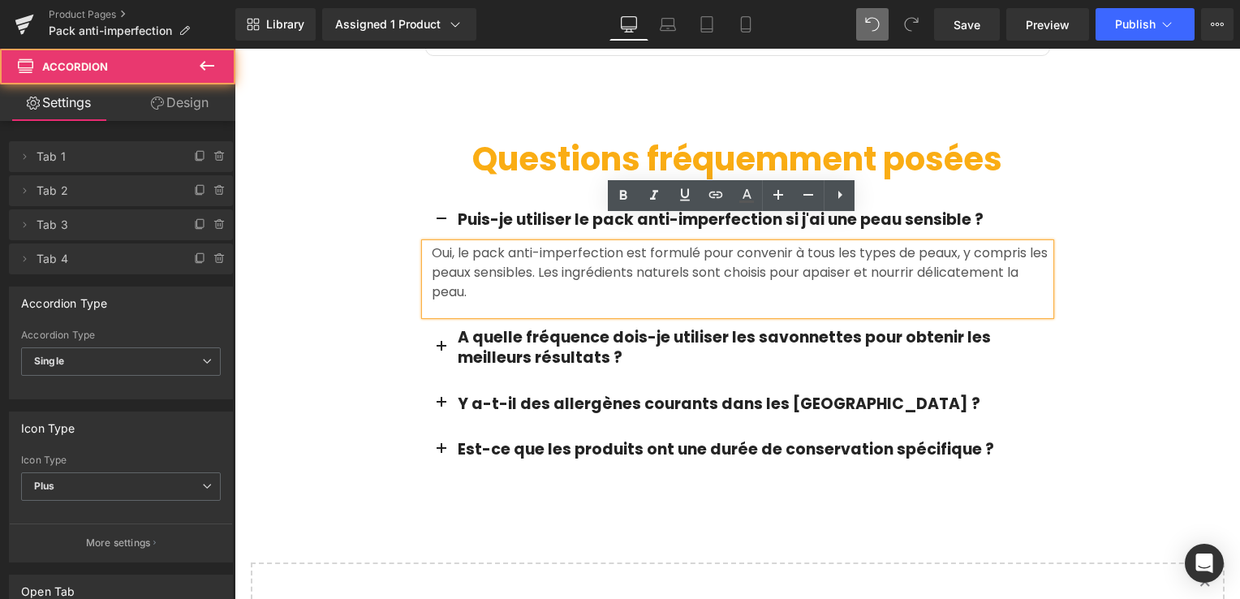
click at [442, 197] on button "button" at bounding box center [441, 220] width 32 height 46
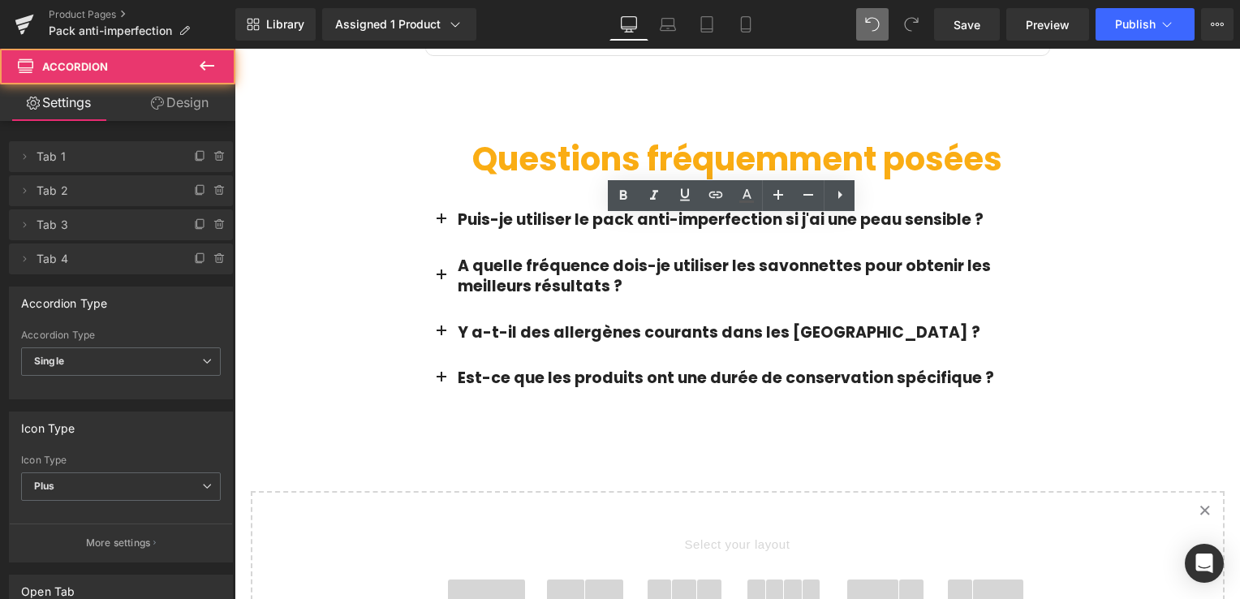
scroll to position [3280, 0]
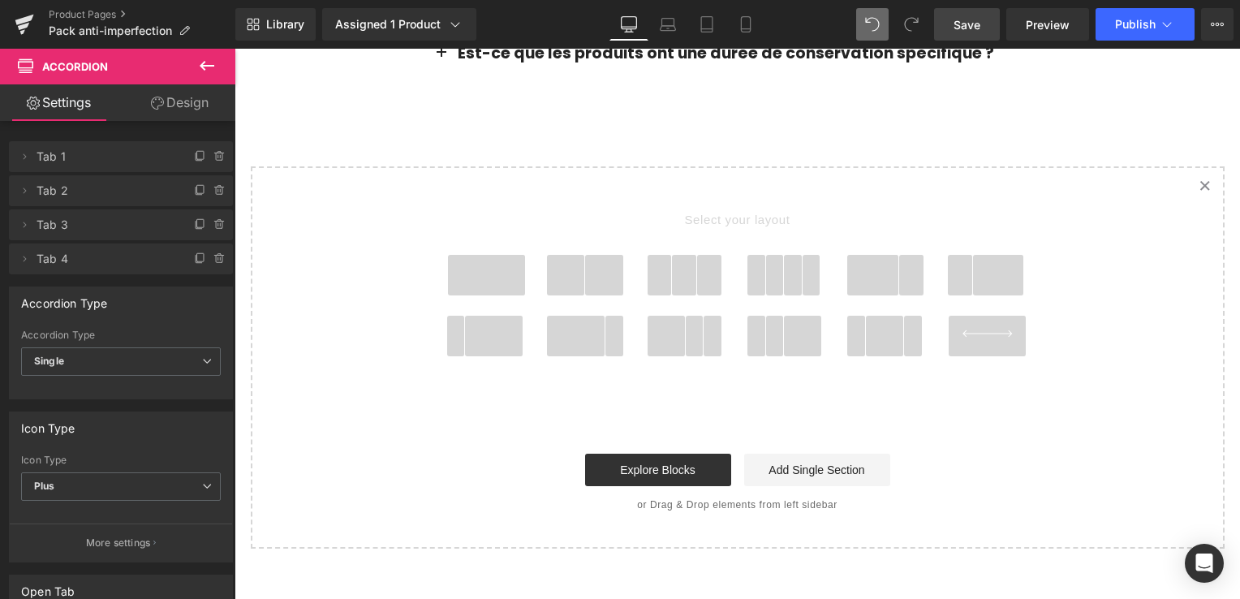
drag, startPoint x: 968, startPoint y: 27, endPoint x: 649, endPoint y: 235, distance: 381.2
click at [968, 27] on span "Save" at bounding box center [967, 24] width 27 height 17
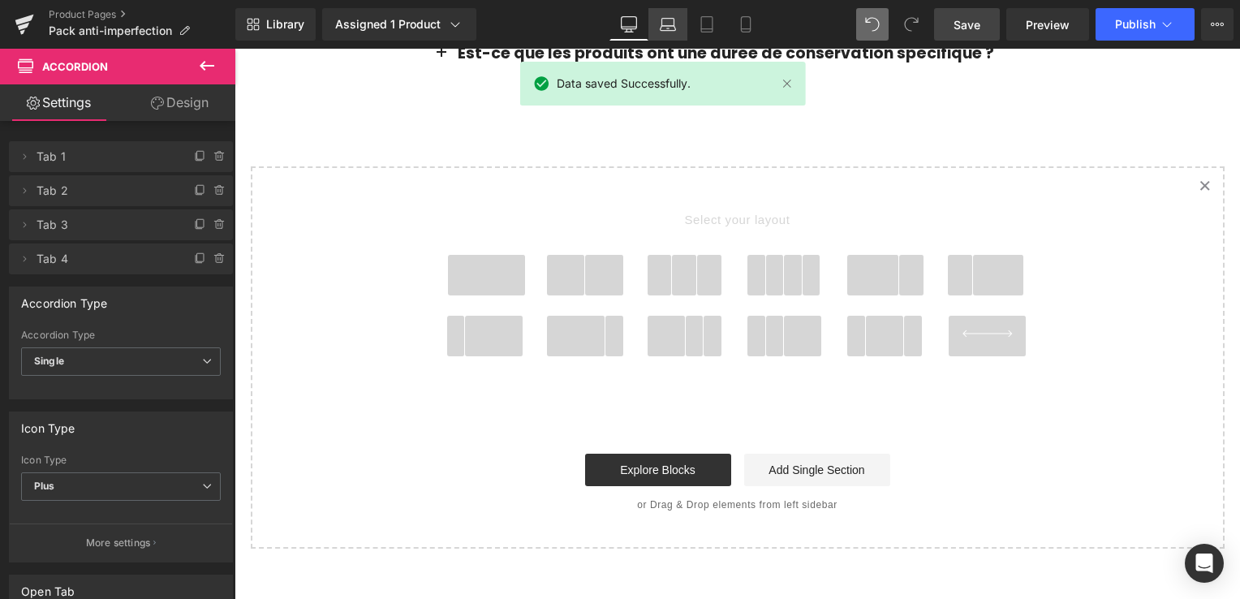
click at [662, 20] on icon at bounding box center [668, 24] width 16 height 16
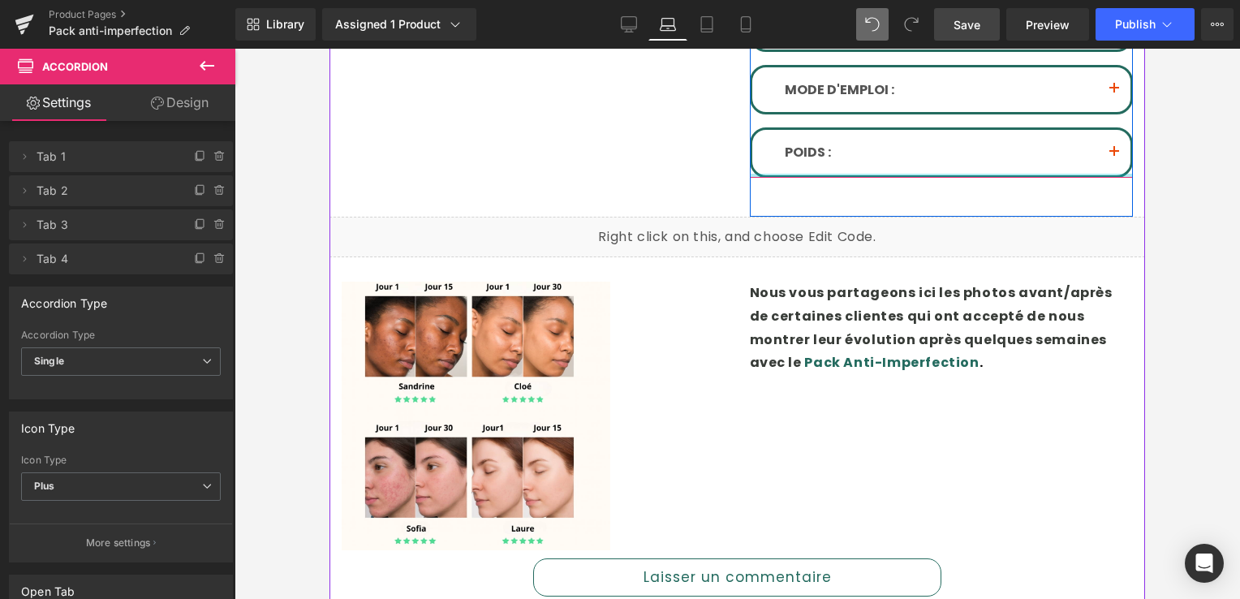
scroll to position [541, 0]
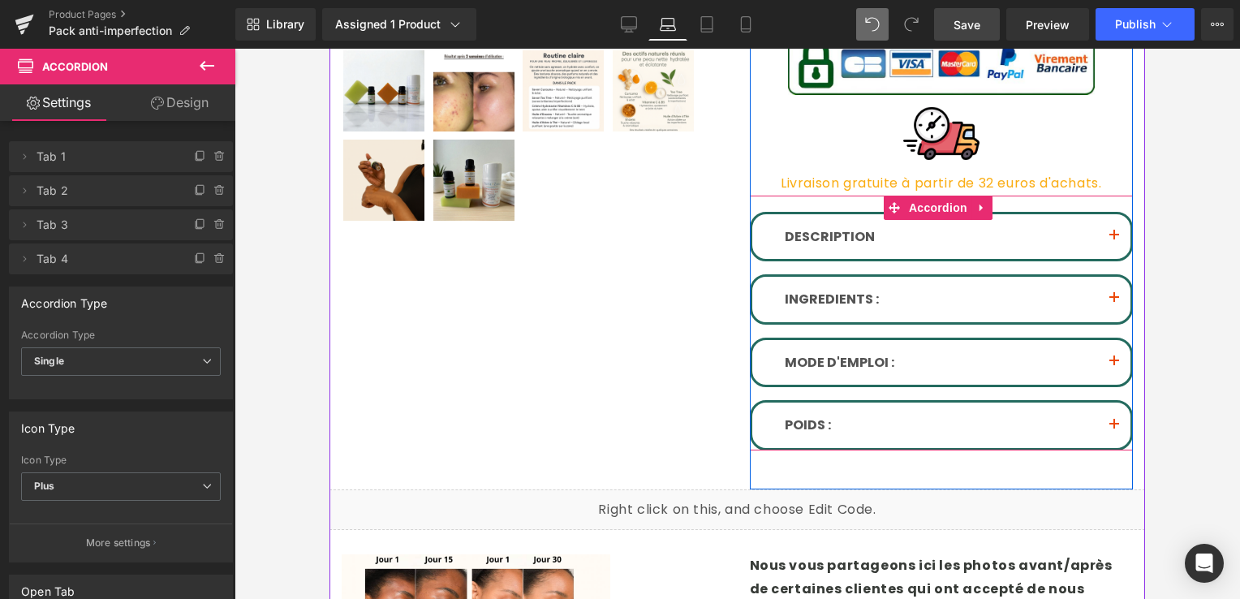
click at [1107, 235] on button "button" at bounding box center [1114, 236] width 32 height 45
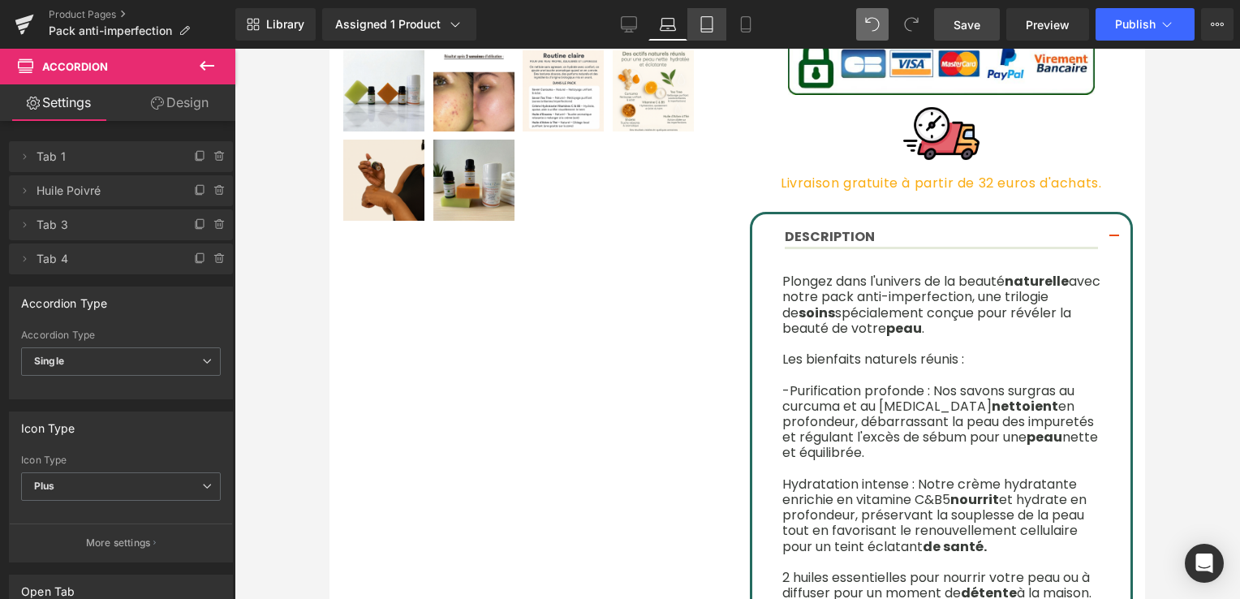
click at [701, 33] on link "Tablet" at bounding box center [707, 24] width 39 height 32
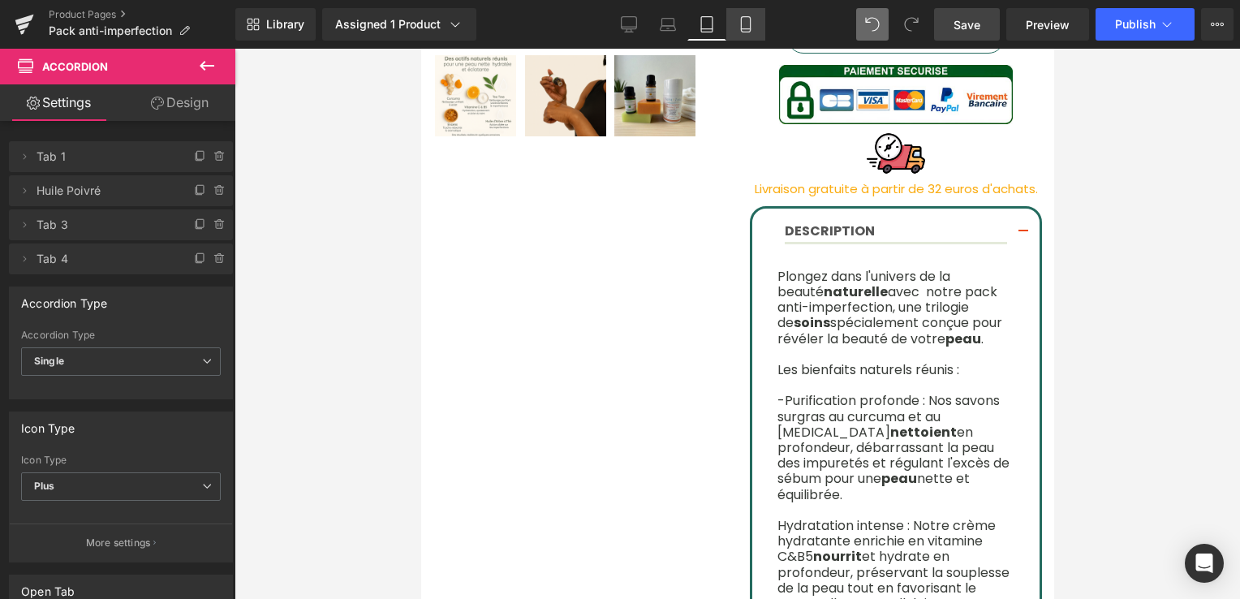
click at [738, 27] on icon at bounding box center [746, 24] width 16 height 16
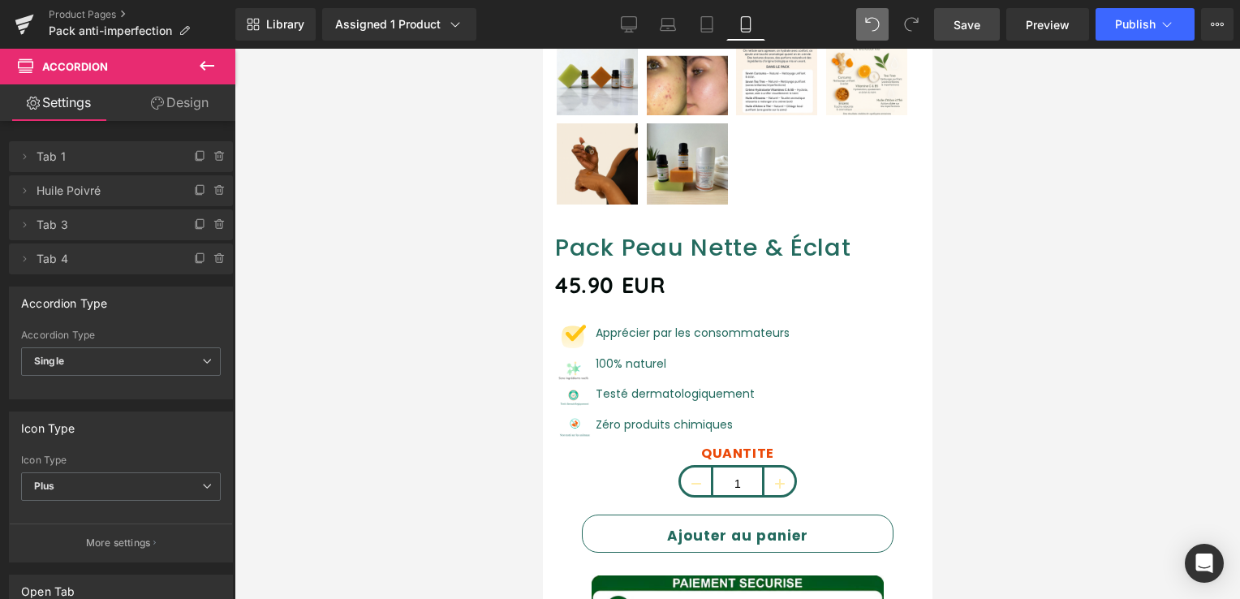
scroll to position [1020, 0]
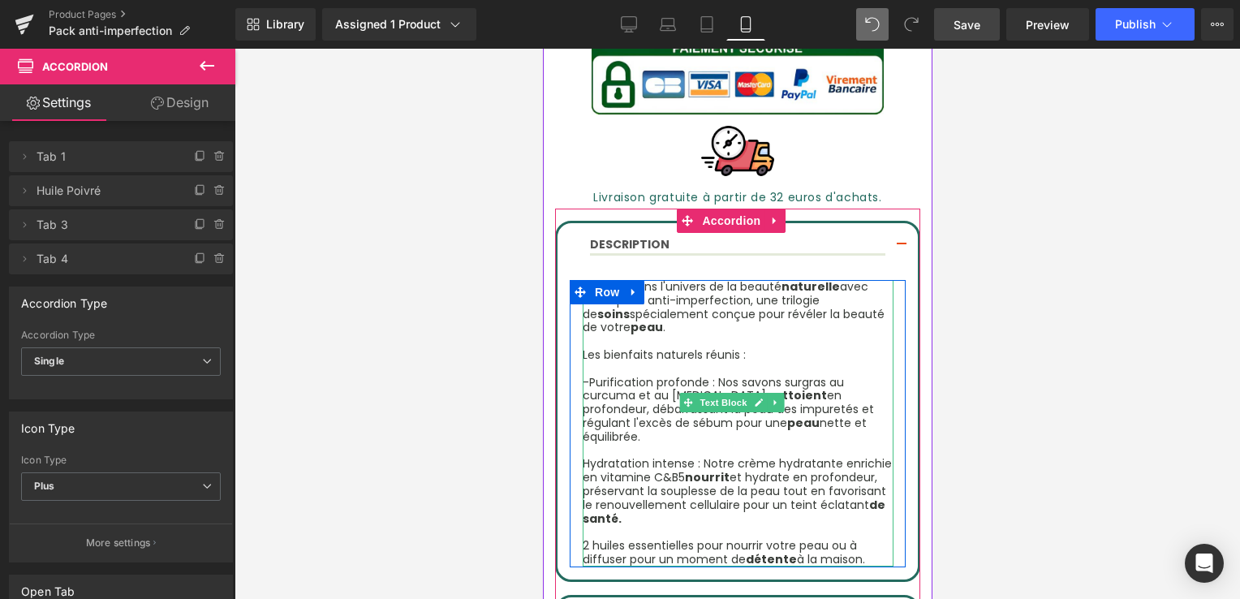
click at [766, 387] on strong "nettoient" at bounding box center [796, 395] width 61 height 16
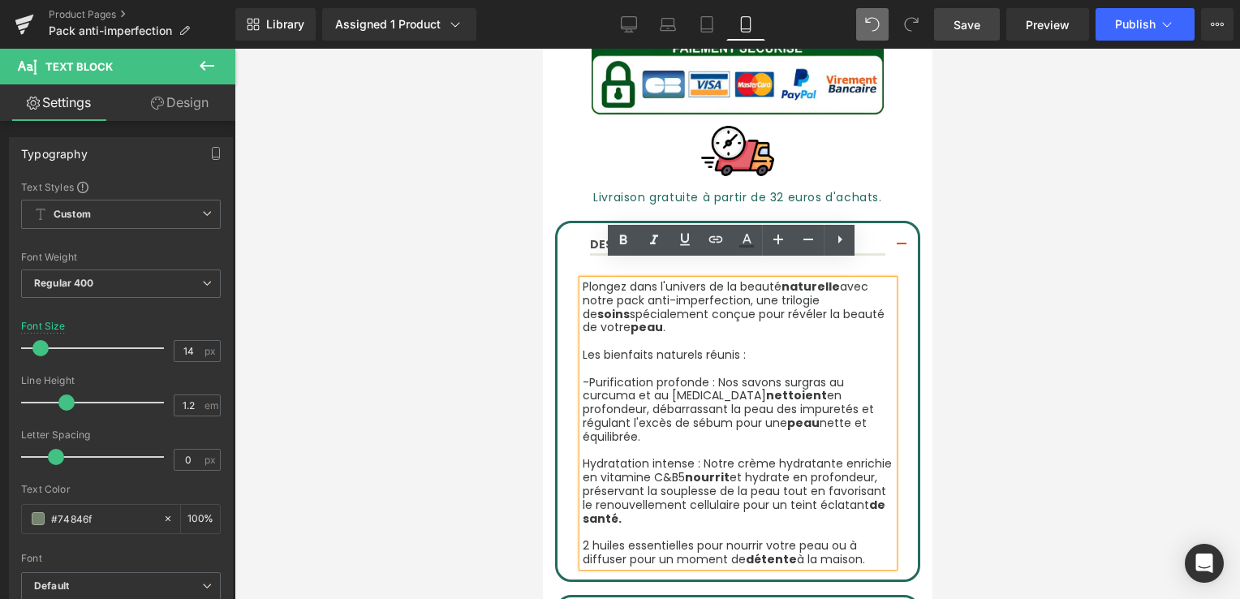
click at [582, 278] on font "Plongez dans l'univers de la beauté naturelle avec notre pack anti-imperfection…" at bounding box center [733, 306] width 302 height 57
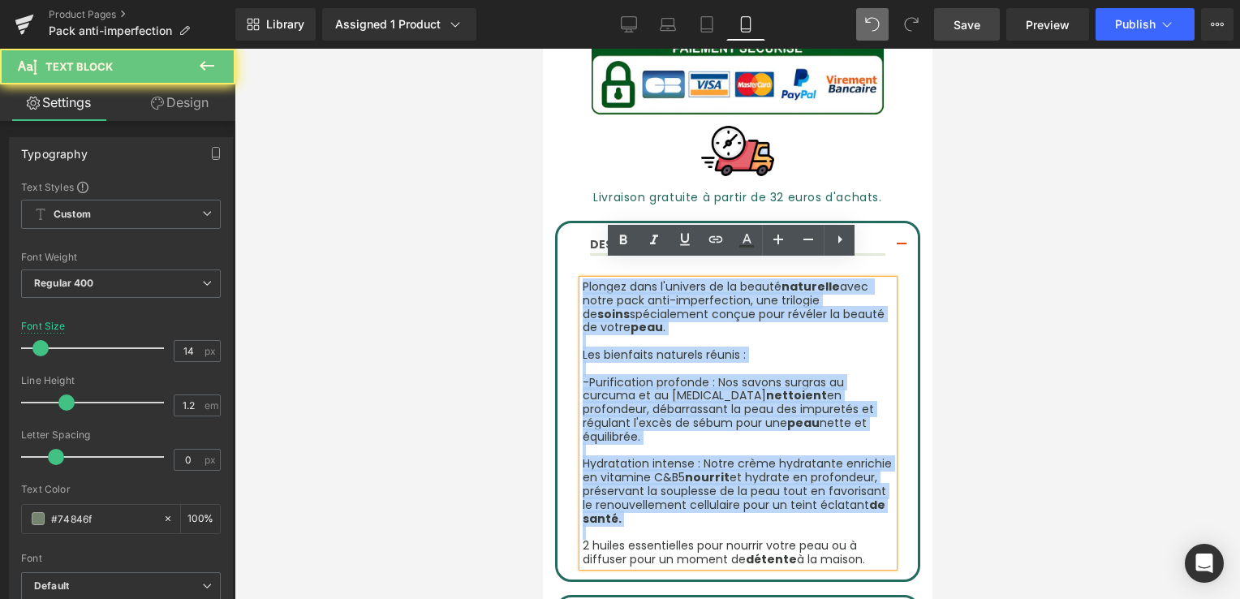
drag, startPoint x: 581, startPoint y: 264, endPoint x: 825, endPoint y: 480, distance: 325.5
click at [823, 476] on div "Plongez dans l'univers de la beauté naturelle avec notre pack anti-imperfection…" at bounding box center [737, 423] width 311 height 287
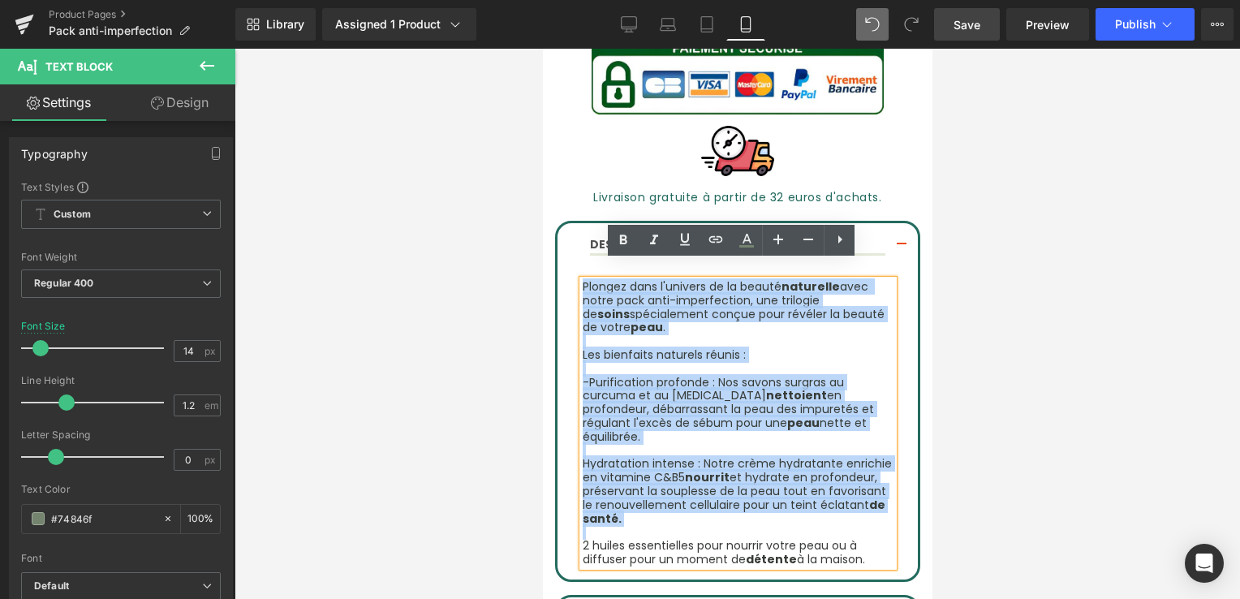
click at [832, 539] on p "2 huiles essentielles pour nourrir votre peau ou à diffuser pour un moment de d…" at bounding box center [737, 553] width 311 height 28
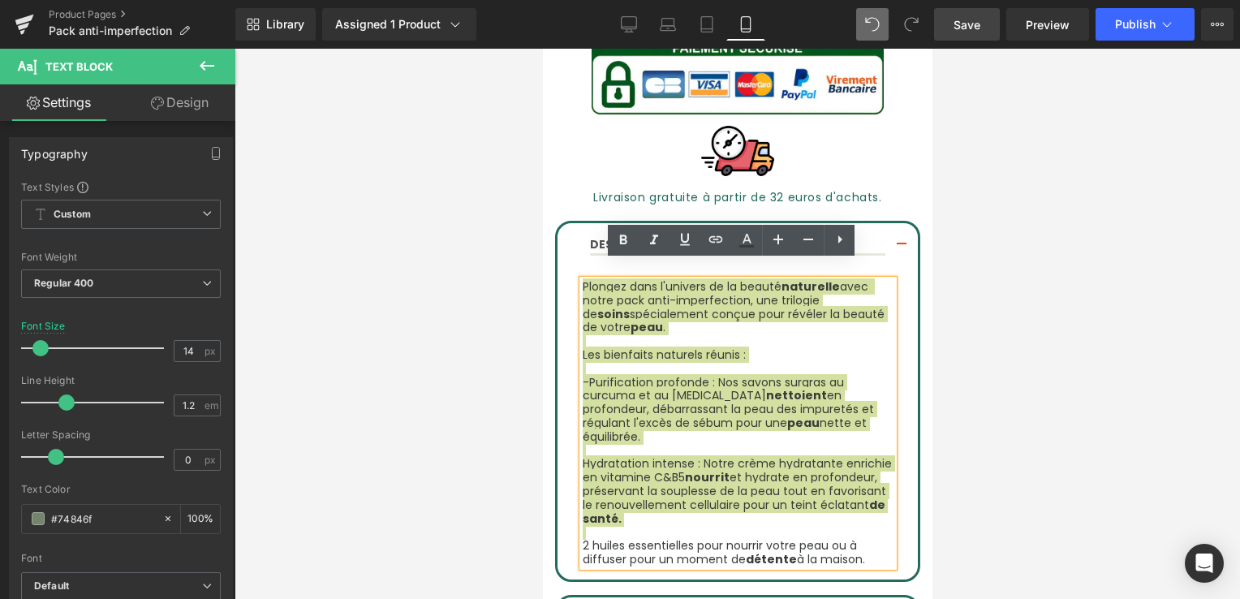
click at [976, 389] on div at bounding box center [738, 324] width 1006 height 550
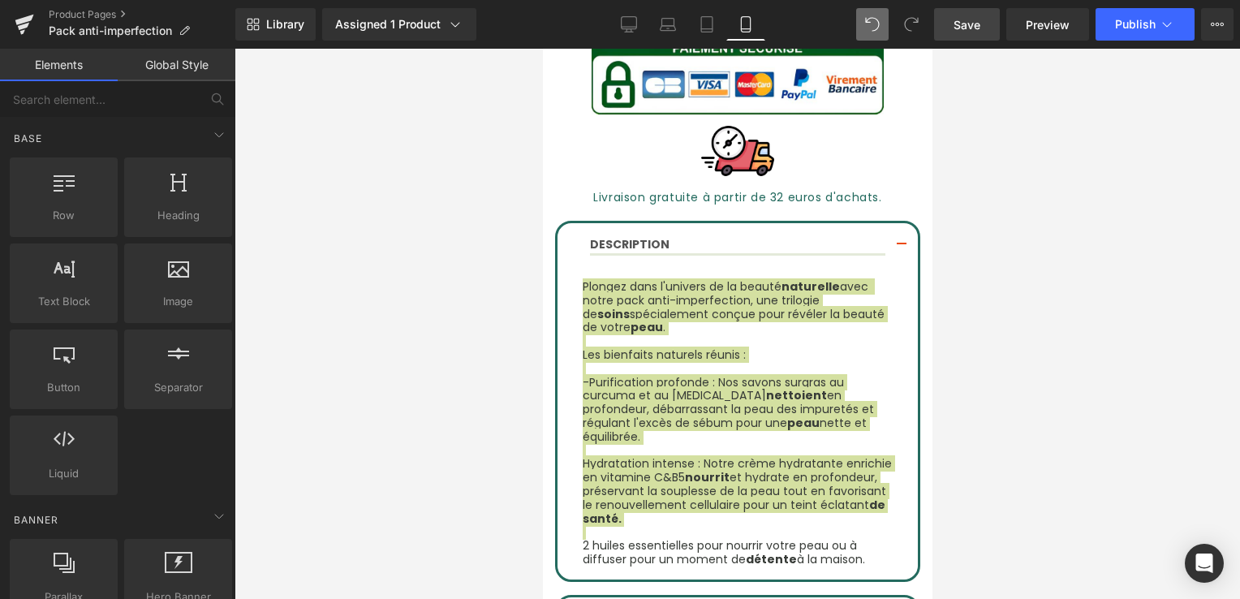
click at [484, 351] on div at bounding box center [738, 324] width 1006 height 550
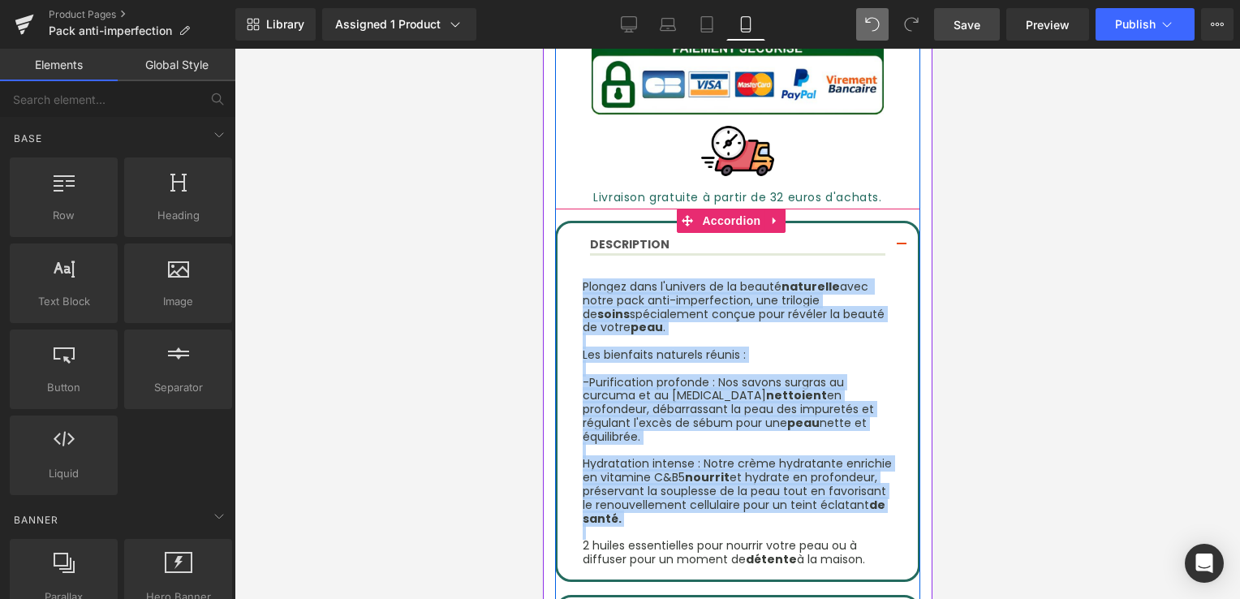
click at [566, 373] on article "Plongez dans l'univers de la beauté naturelle avec notre pack anti-imperfection…" at bounding box center [737, 424] width 360 height 312
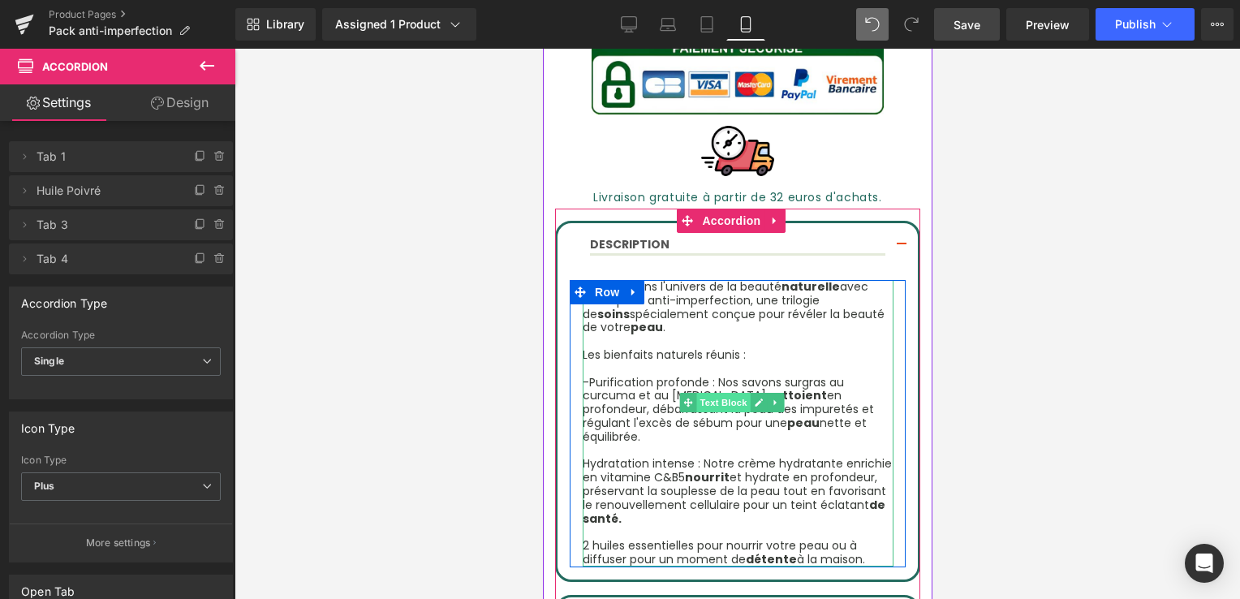
click at [725, 393] on span "Text Block" at bounding box center [724, 402] width 54 height 19
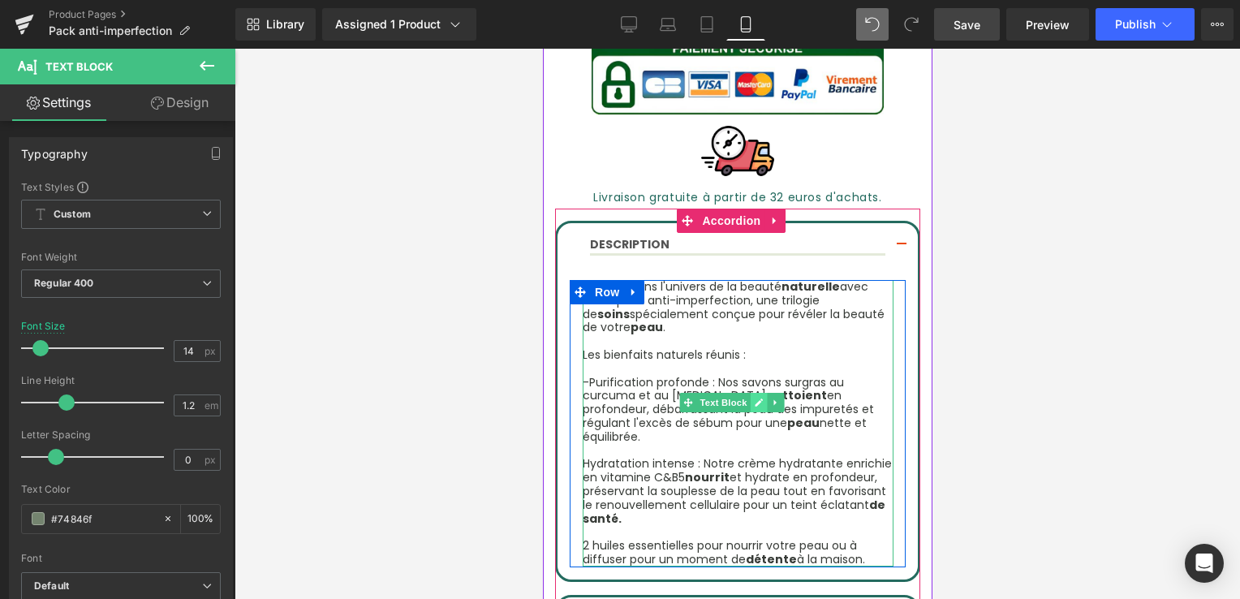
click at [761, 398] on icon at bounding box center [758, 403] width 9 height 10
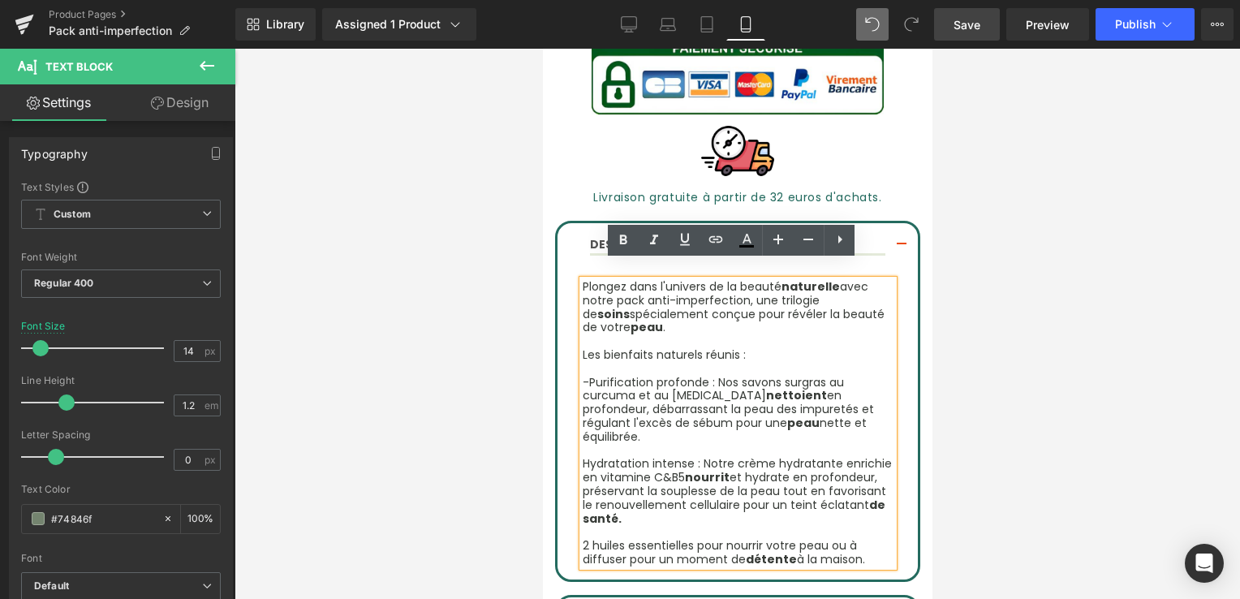
click at [583, 278] on font "Plongez dans l'univers de la beauté naturelle avec notre pack anti-imperfection…" at bounding box center [733, 306] width 302 height 57
drag, startPoint x: 583, startPoint y: 265, endPoint x: 796, endPoint y: 503, distance: 319.0
click at [796, 503] on div "Plongez dans l'univers de la beauté naturelle avec notre pack anti-imperfection…" at bounding box center [737, 423] width 311 height 287
click at [742, 247] on icon at bounding box center [747, 246] width 15 height 2
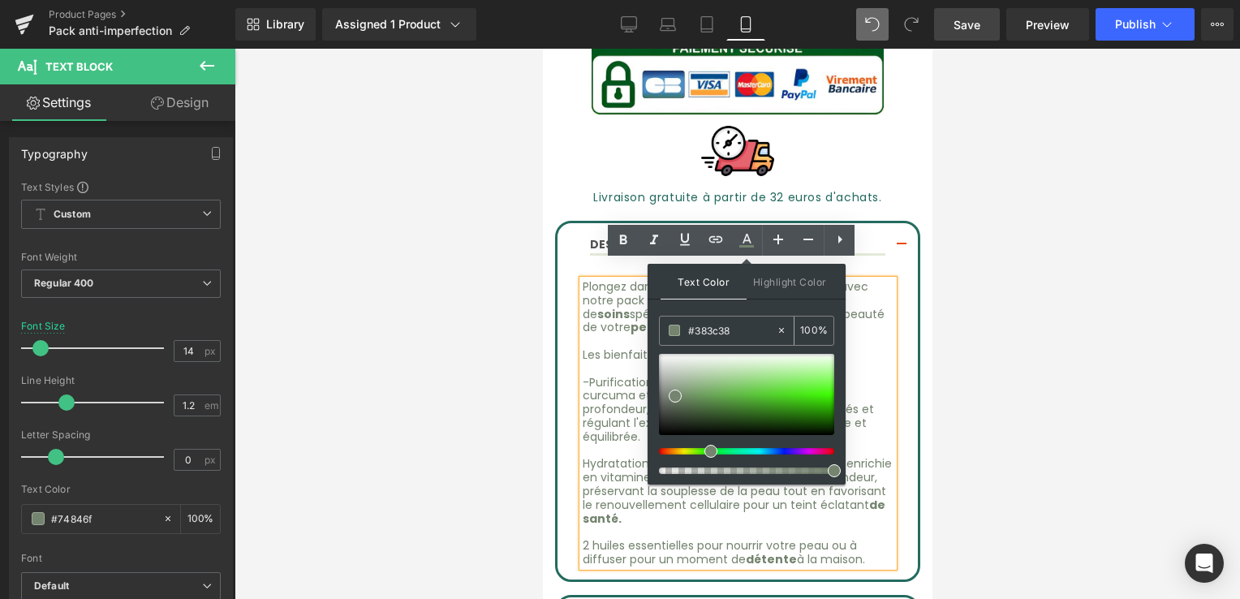
click at [781, 329] on icon at bounding box center [781, 330] width 5 height 5
click at [720, 330] on input "#383c38" at bounding box center [732, 330] width 88 height 18
paste input "text"
click at [797, 330] on div "100 %" at bounding box center [814, 331] width 39 height 28
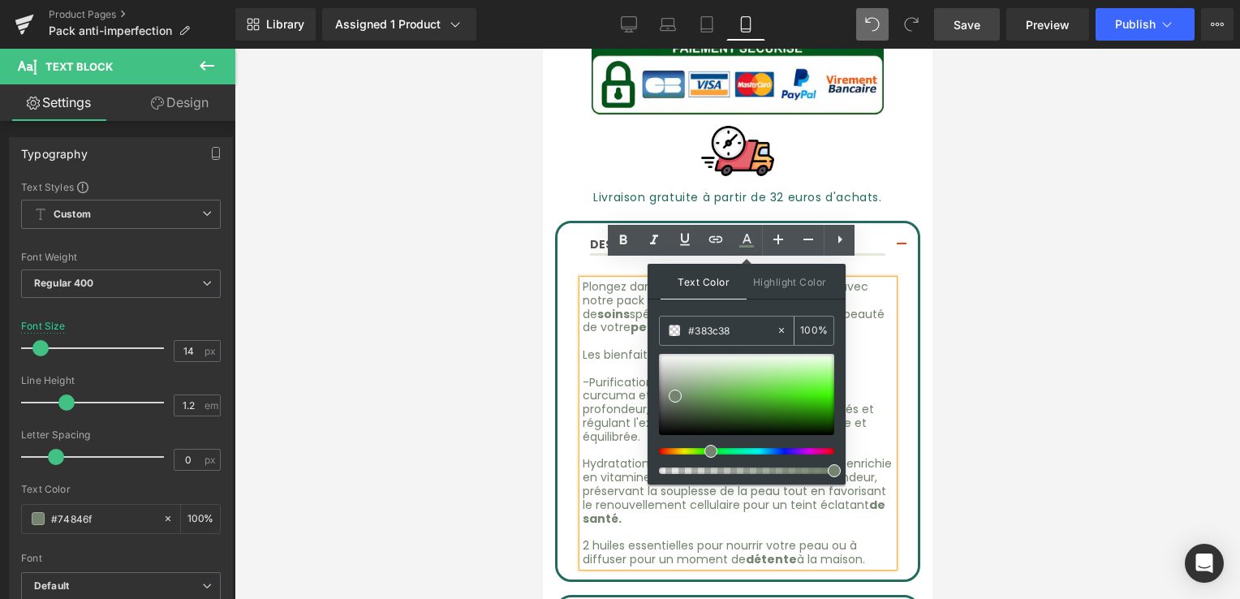
click at [797, 330] on div "100 %" at bounding box center [814, 331] width 39 height 28
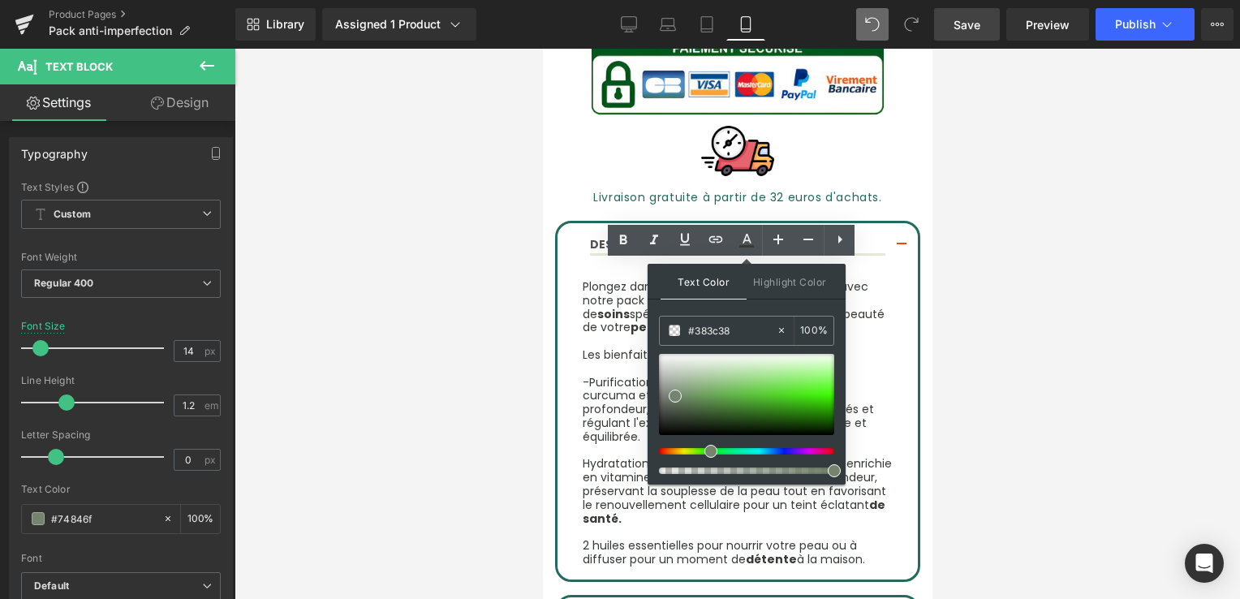
click at [964, 306] on div at bounding box center [738, 324] width 1006 height 550
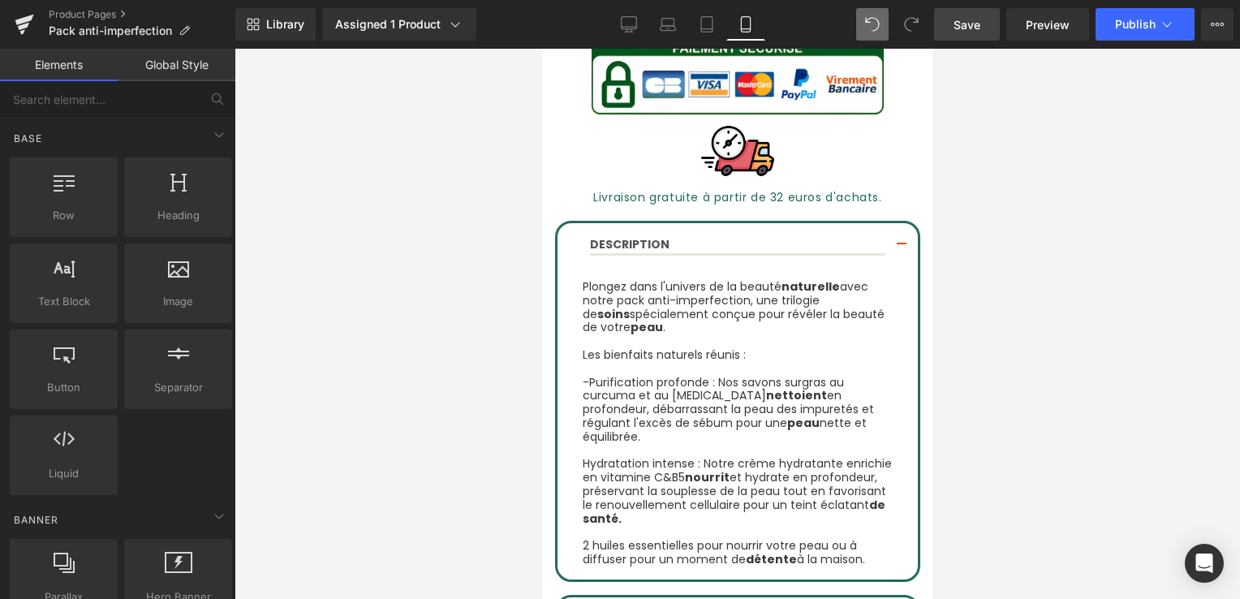
click at [937, 347] on div at bounding box center [738, 324] width 1006 height 550
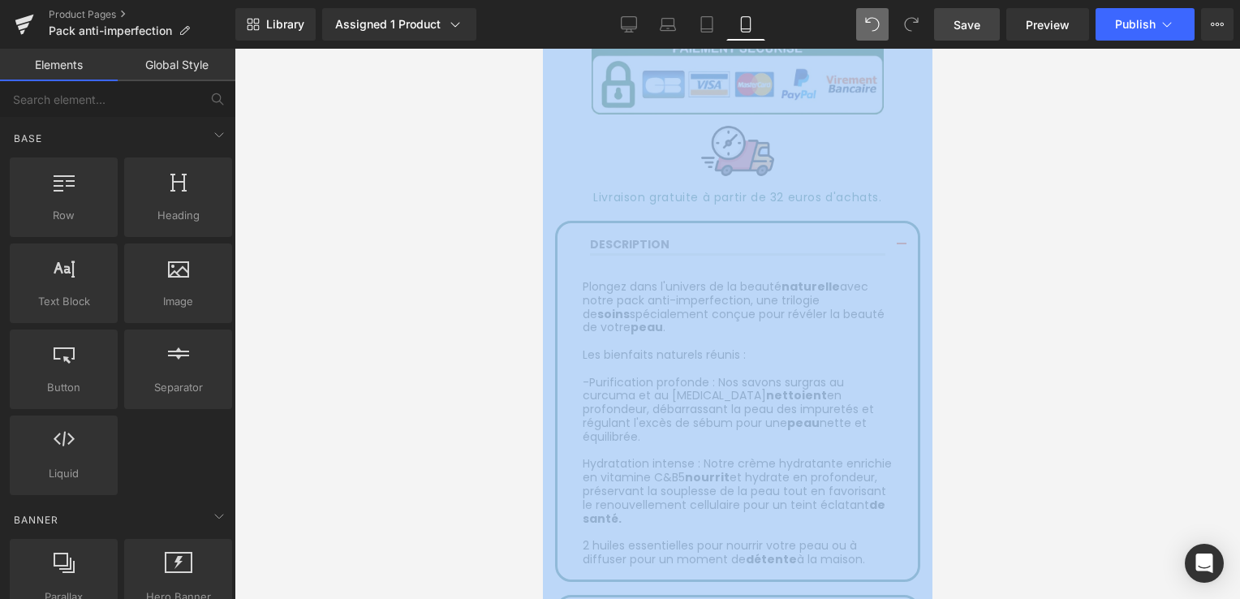
click at [937, 347] on div at bounding box center [738, 324] width 1006 height 550
drag, startPoint x: 937, startPoint y: 347, endPoint x: 979, endPoint y: 395, distance: 63.8
click at [979, 395] on div at bounding box center [738, 324] width 1006 height 550
click at [971, 404] on div at bounding box center [738, 324] width 1006 height 550
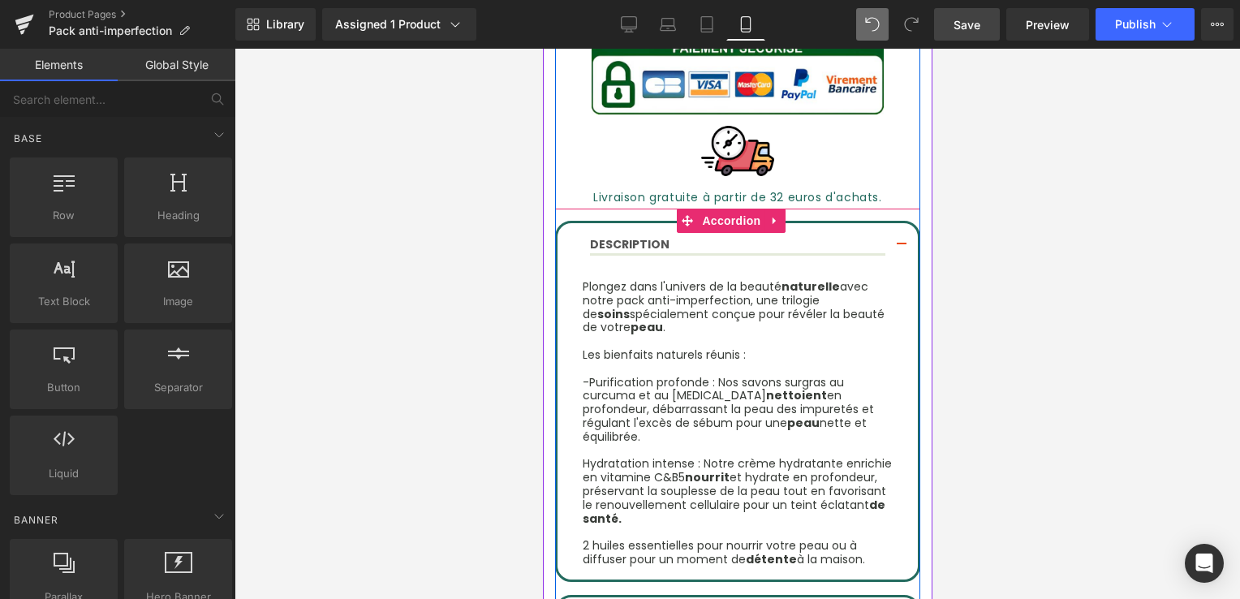
click at [833, 245] on div "DESCRIPTION Text Block" at bounding box center [737, 245] width 360 height 45
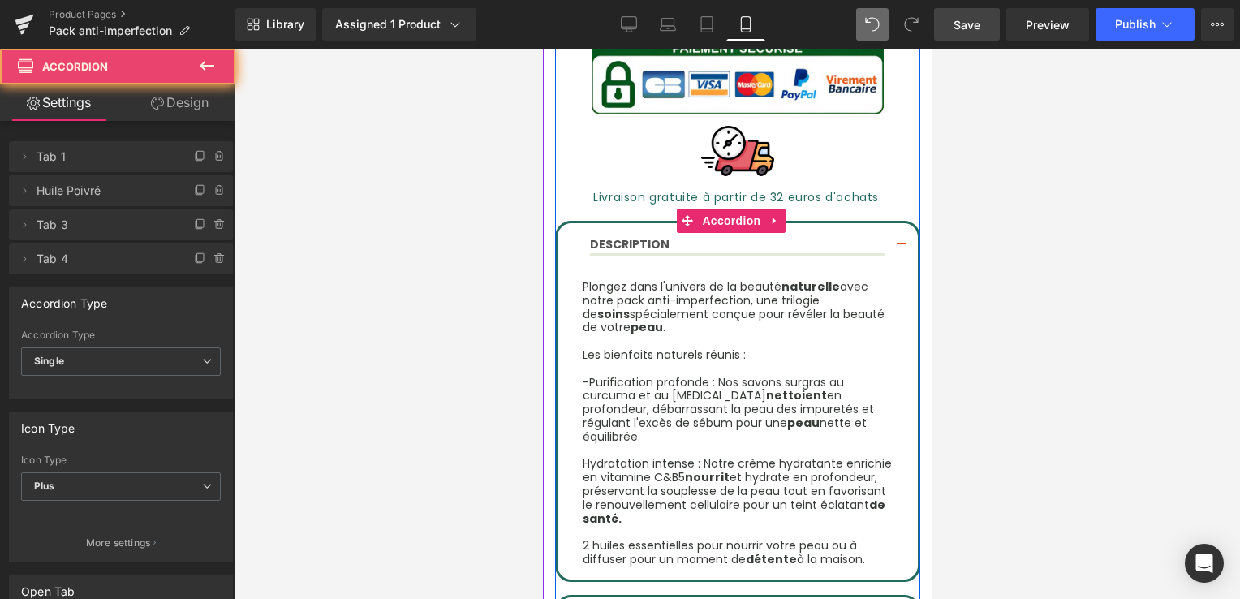
click at [833, 245] on div "DESCRIPTION Text Block" at bounding box center [737, 245] width 360 height 45
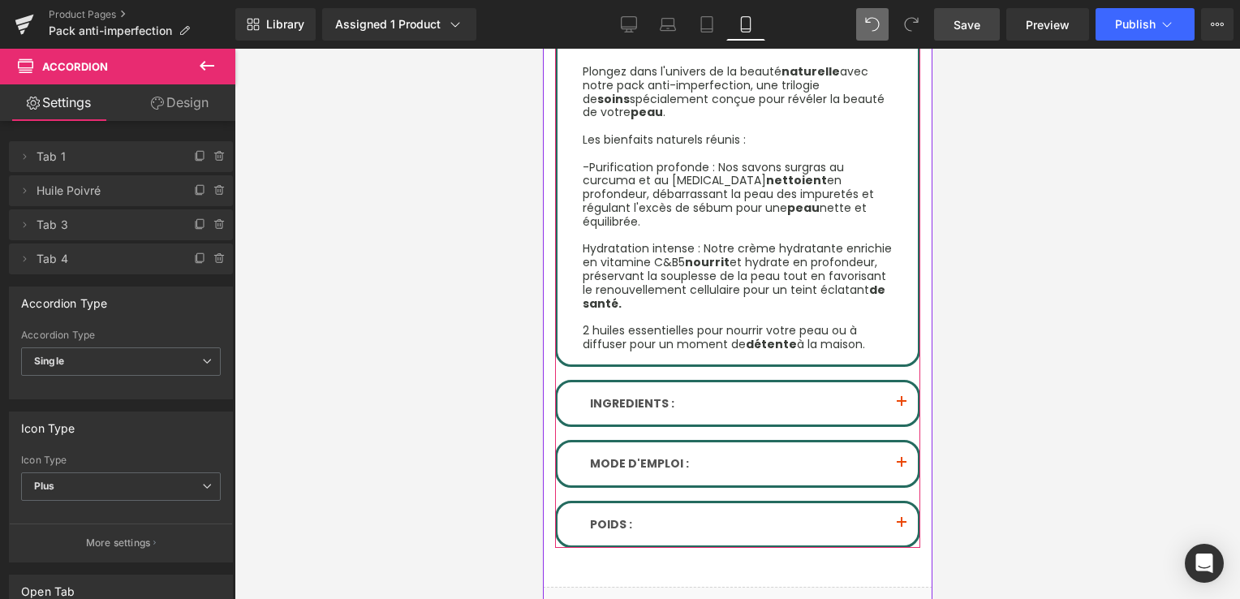
scroll to position [1264, 0]
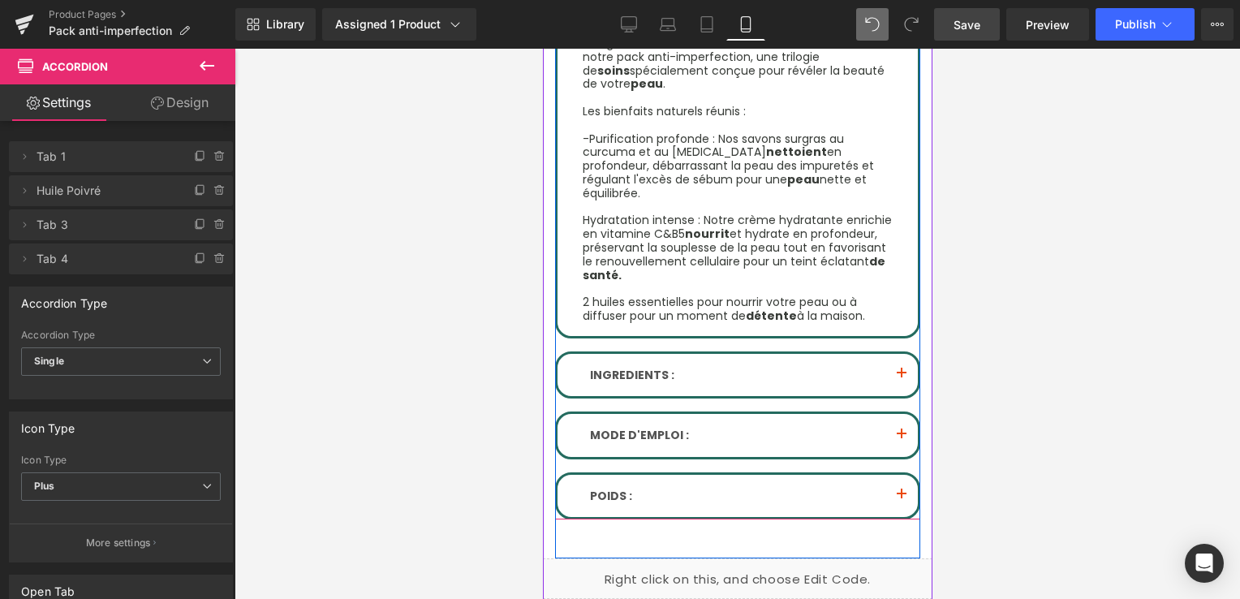
click at [901, 378] on span "button" at bounding box center [901, 378] width 0 height 0
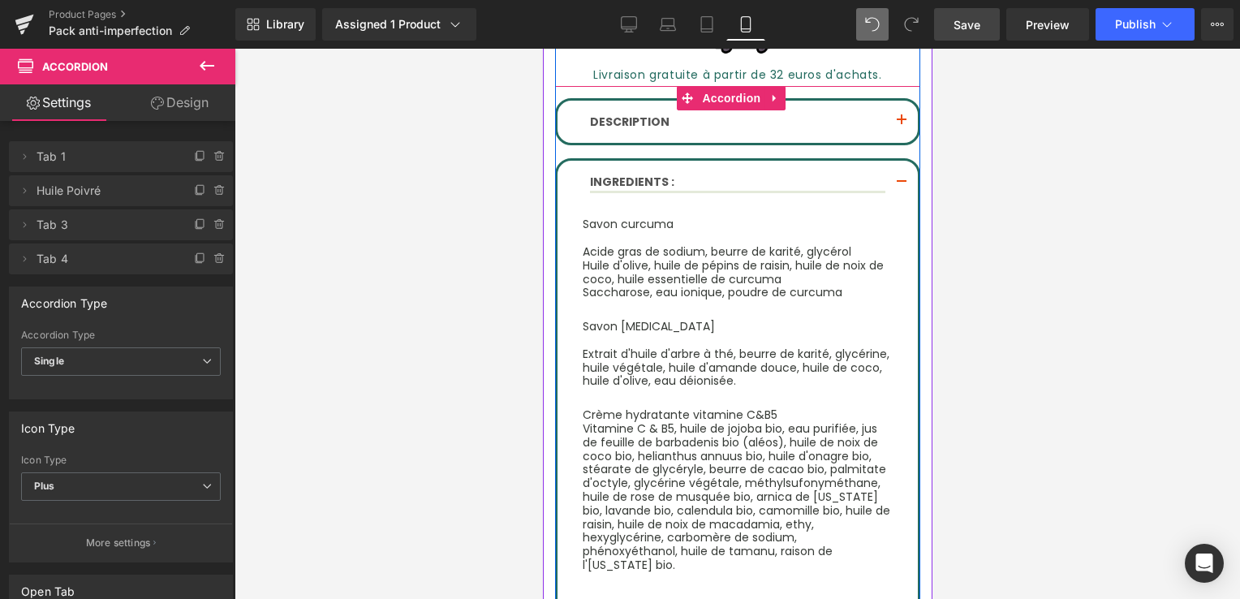
scroll to position [1156, 0]
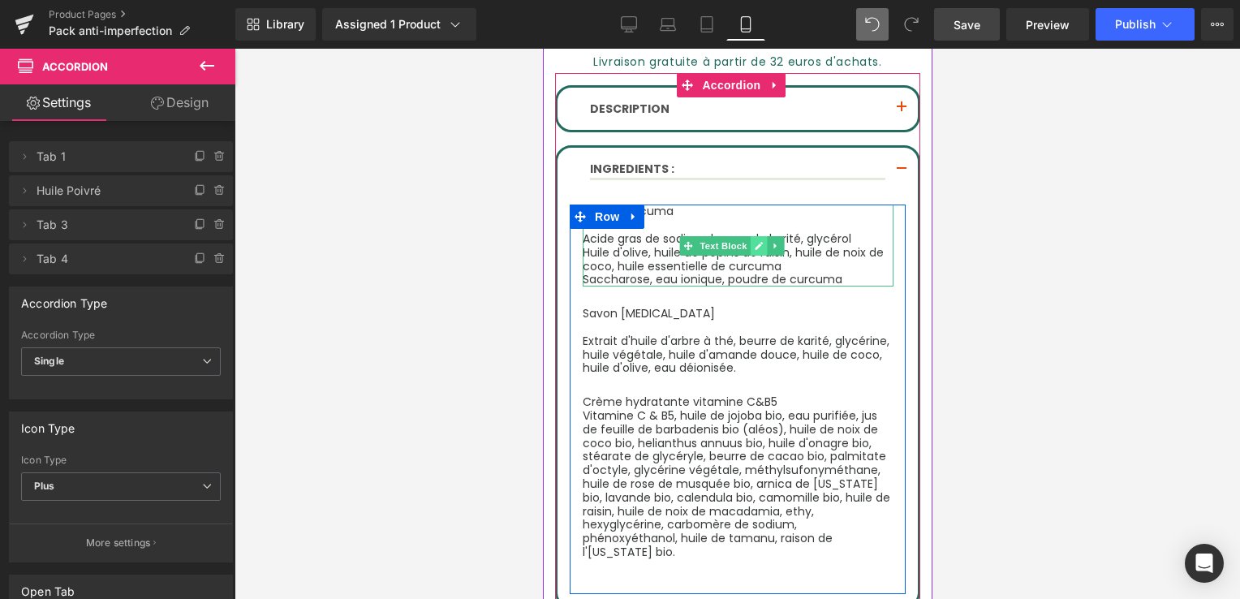
click at [754, 241] on icon at bounding box center [758, 246] width 9 height 10
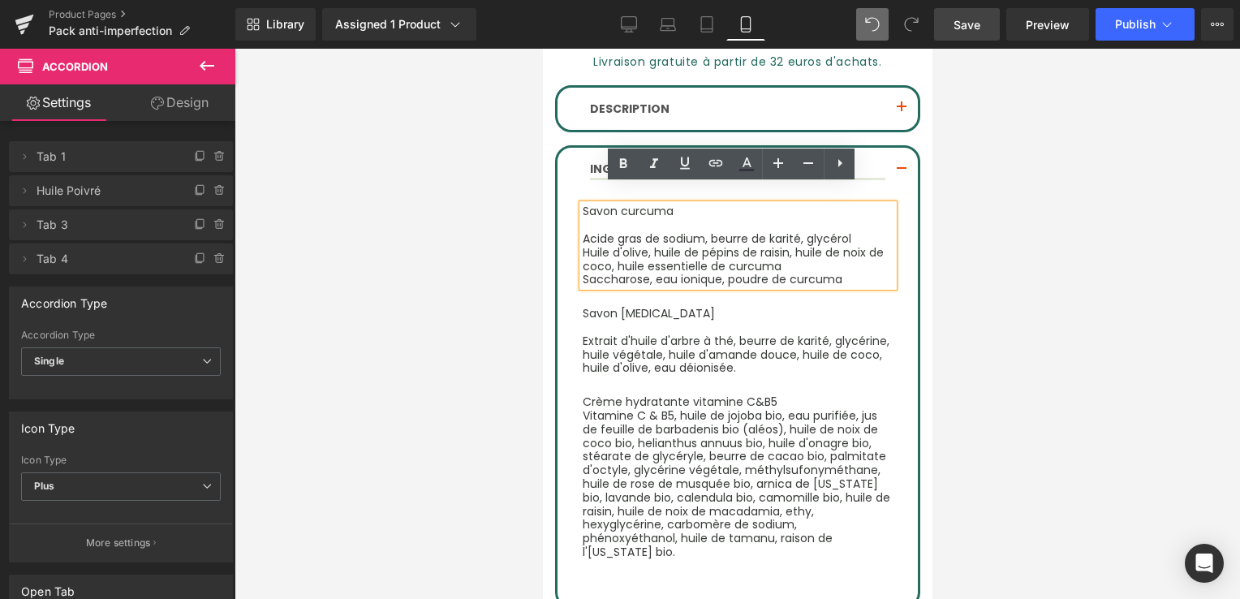
click at [583, 203] on font "Savon curcuma" at bounding box center [627, 211] width 91 height 16
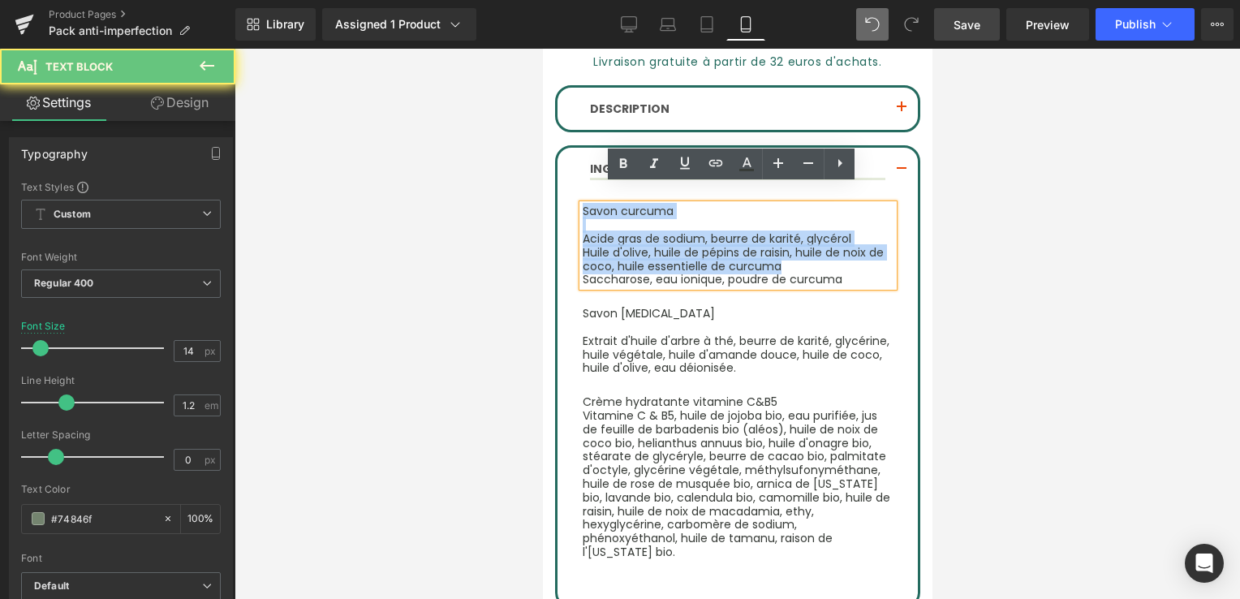
drag, startPoint x: 583, startPoint y: 193, endPoint x: 760, endPoint y: 267, distance: 191.8
click at [750, 262] on div "Savon curcuma Acide gras de sod ium, beurre de karité, glycérol Huile d'olive, …" at bounding box center [737, 246] width 311 height 82
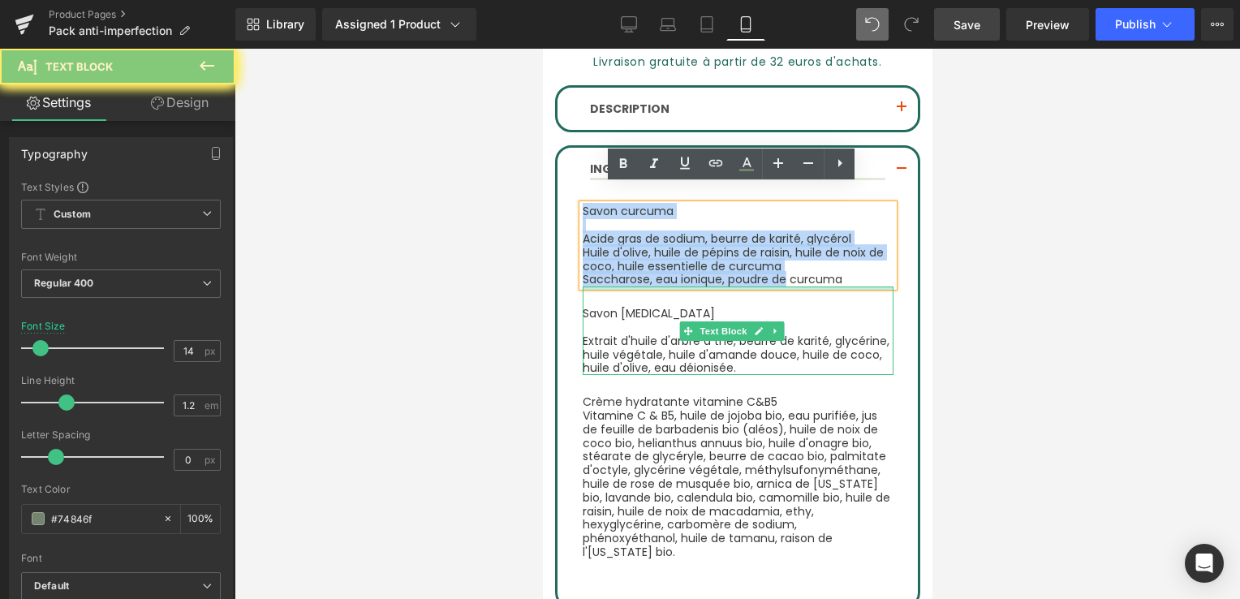
click at [800, 287] on div at bounding box center [737, 289] width 311 height 4
click at [800, 287] on div "Savon [MEDICAL_DATA] Extrait d'huile d'arbre à thé, beurre de karité, glycérine…" at bounding box center [737, 331] width 311 height 88
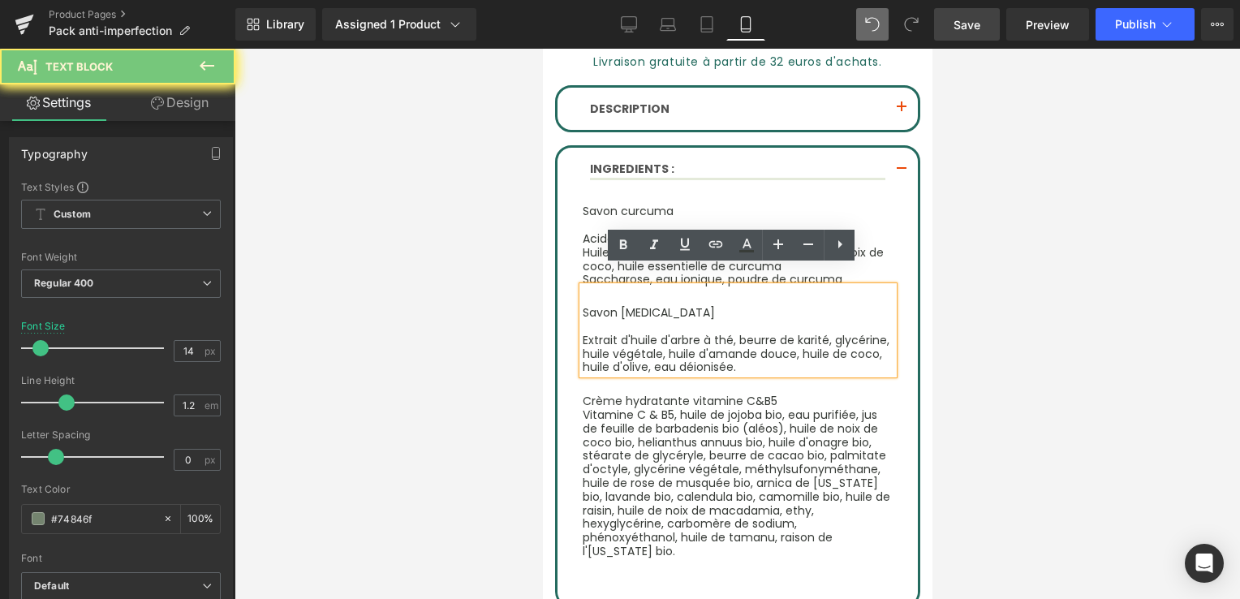
click at [800, 287] on div "Savon [MEDICAL_DATA] Extrait d'huile d'arbre à thé, beurre de karité, glycérine…" at bounding box center [737, 331] width 311 height 88
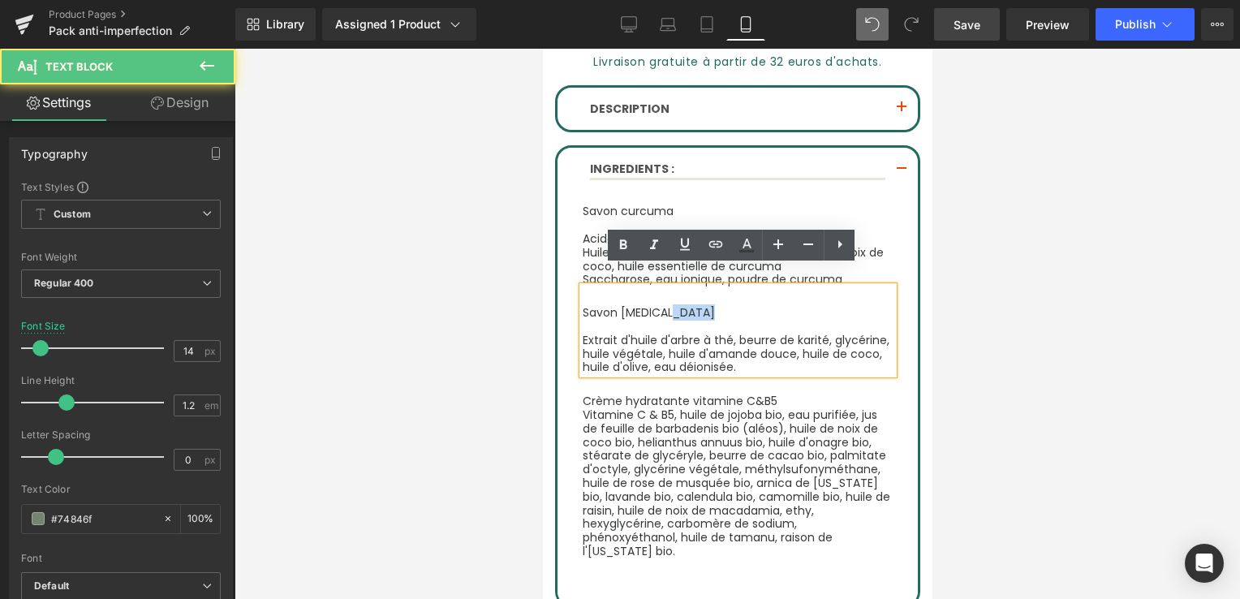
click at [800, 287] on div "Savon [MEDICAL_DATA] Extrait d'huile d'arbre à thé, beurre de karité, glycérine…" at bounding box center [737, 331] width 311 height 88
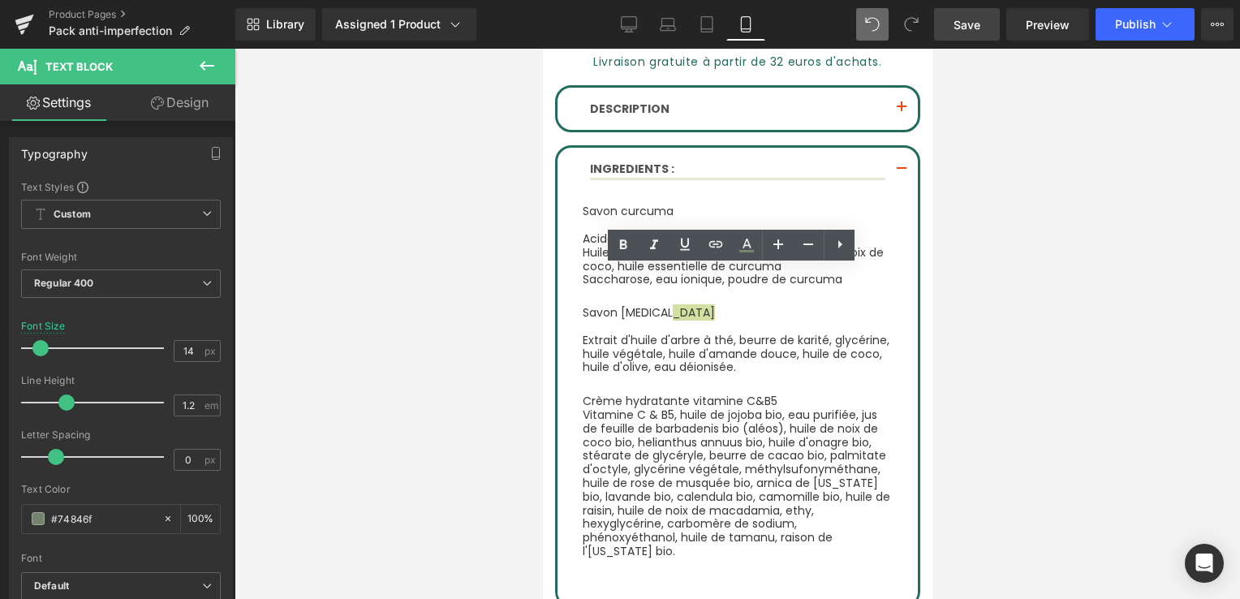
click at [1017, 259] on div at bounding box center [738, 324] width 1006 height 550
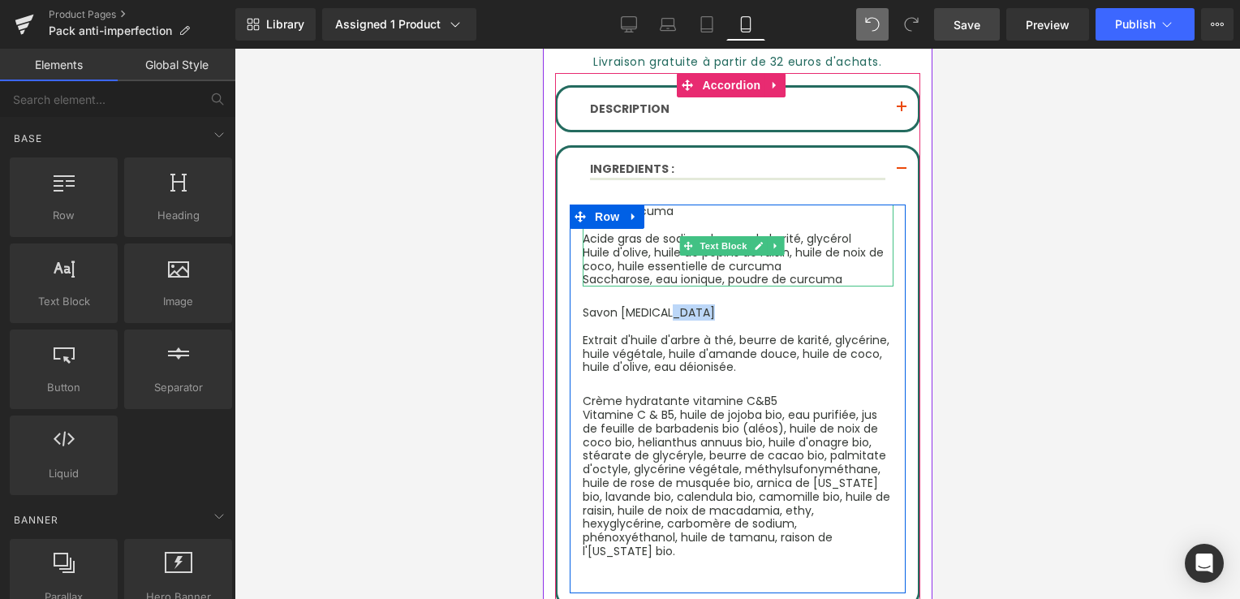
click at [632, 251] on font "Huile d'olive, huile de pépins de raisin, huile de noix de coco, huile essentie…" at bounding box center [732, 259] width 301 height 30
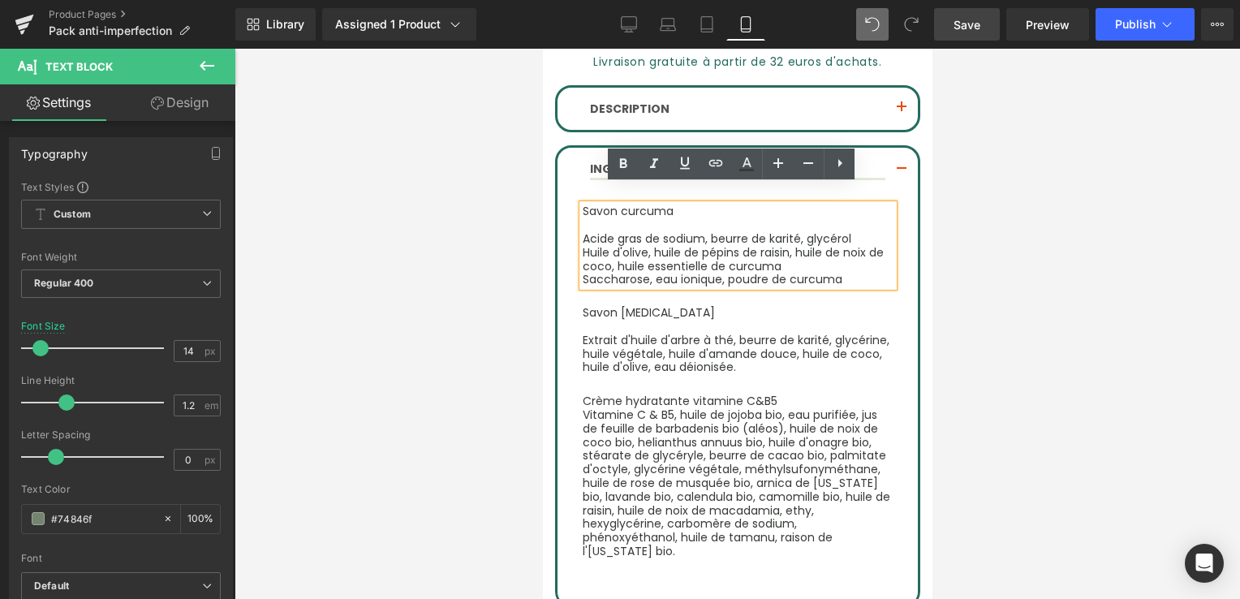
click at [582, 203] on font "Savon curcuma" at bounding box center [627, 211] width 91 height 16
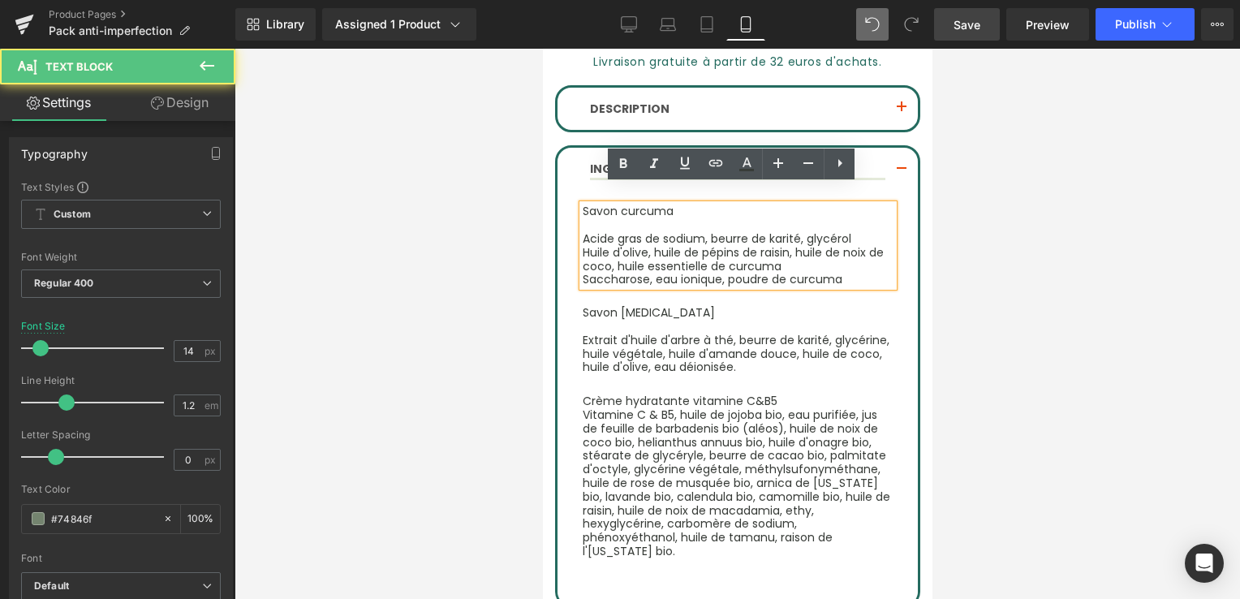
click at [582, 203] on font "Savon curcuma" at bounding box center [627, 211] width 91 height 16
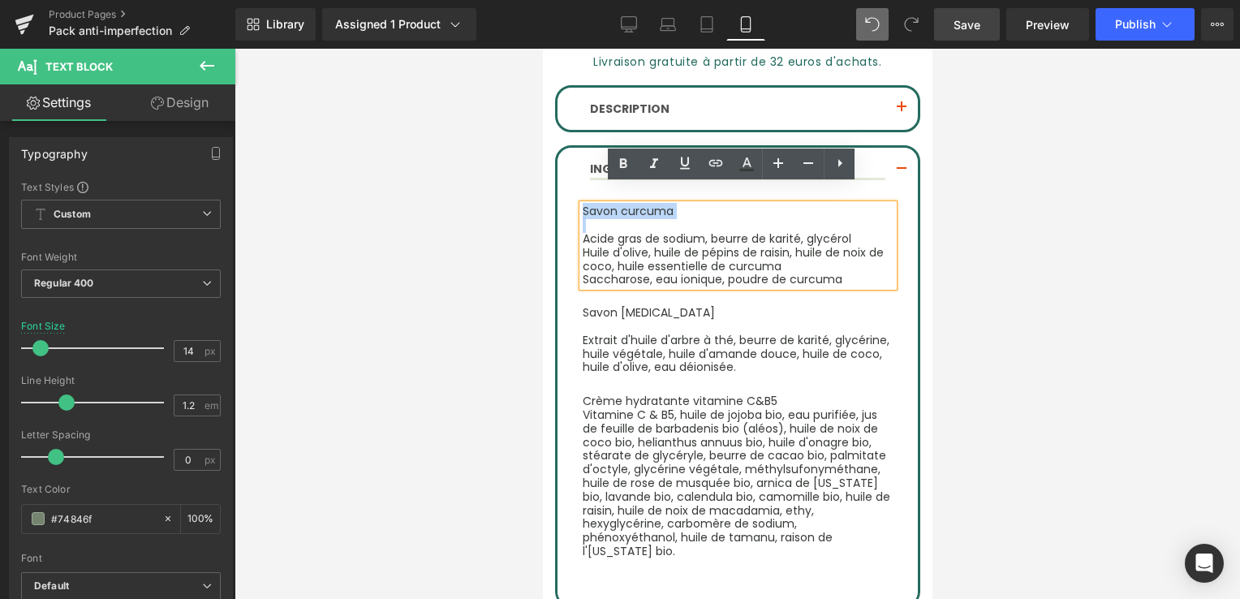
drag, startPoint x: 582, startPoint y: 191, endPoint x: 674, endPoint y: 214, distance: 94.5
click at [674, 214] on div "Savon curcuma Acide gras de sod ium, beurre de karité, glycérol Huile d'olive, …" at bounding box center [737, 246] width 311 height 82
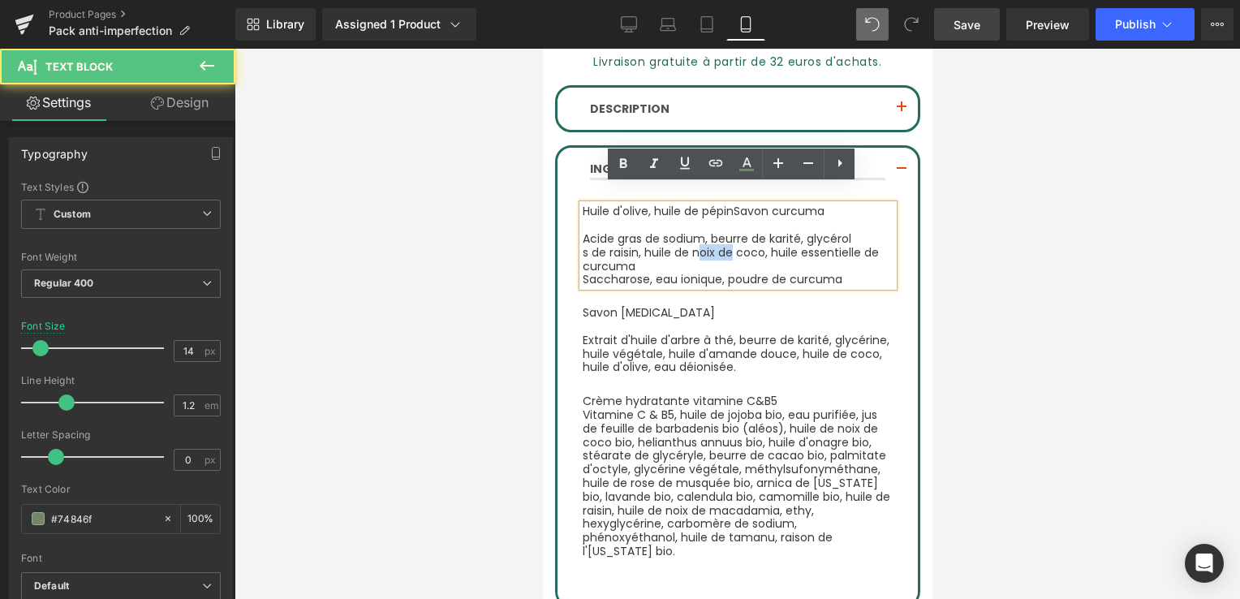
click at [690, 244] on font "s de raisin, huile de noix de coco, huile essentielle de curcuma" at bounding box center [730, 259] width 296 height 30
click at [860, 273] on p "Saccharose, eau ionique, poudre de curcuma" at bounding box center [737, 280] width 311 height 14
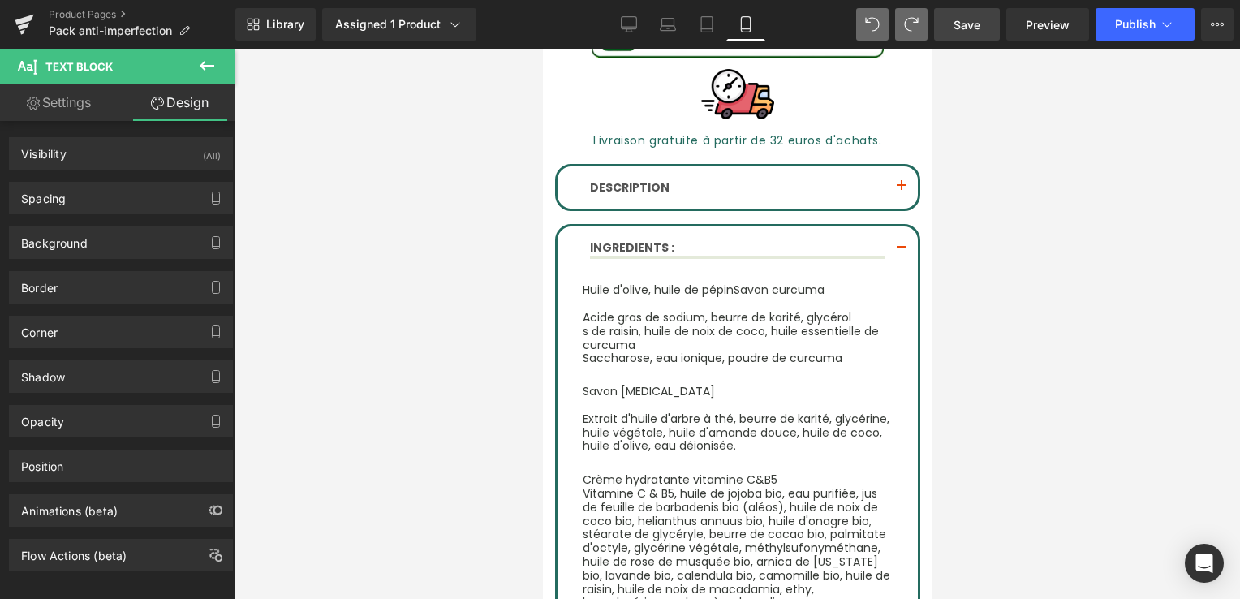
scroll to position [1218, 0]
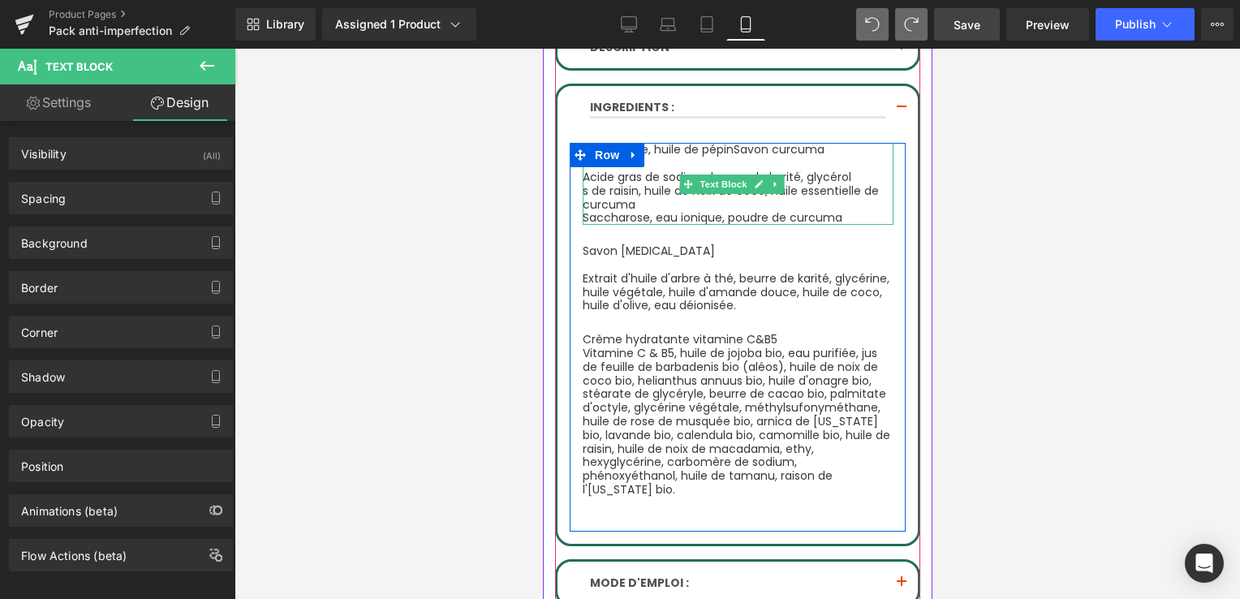
click at [667, 209] on font "Saccharose, eau ionique, poudre de curcuma" at bounding box center [712, 217] width 260 height 16
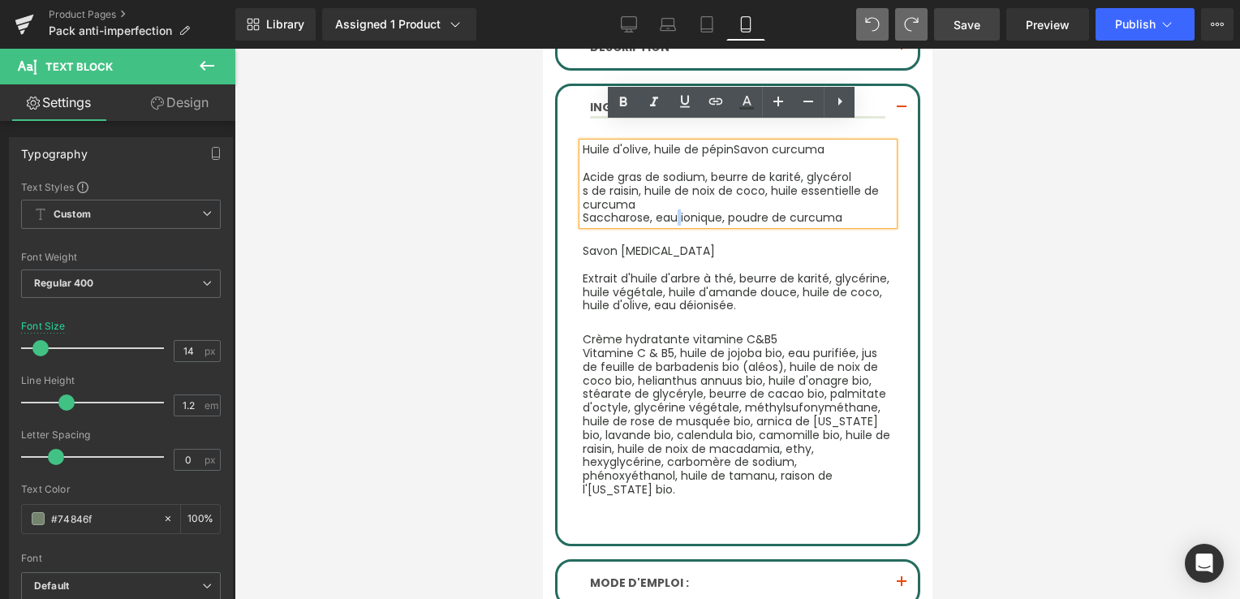
click at [582, 141] on font "Huile d'olive, huile de pépin" at bounding box center [657, 149] width 151 height 16
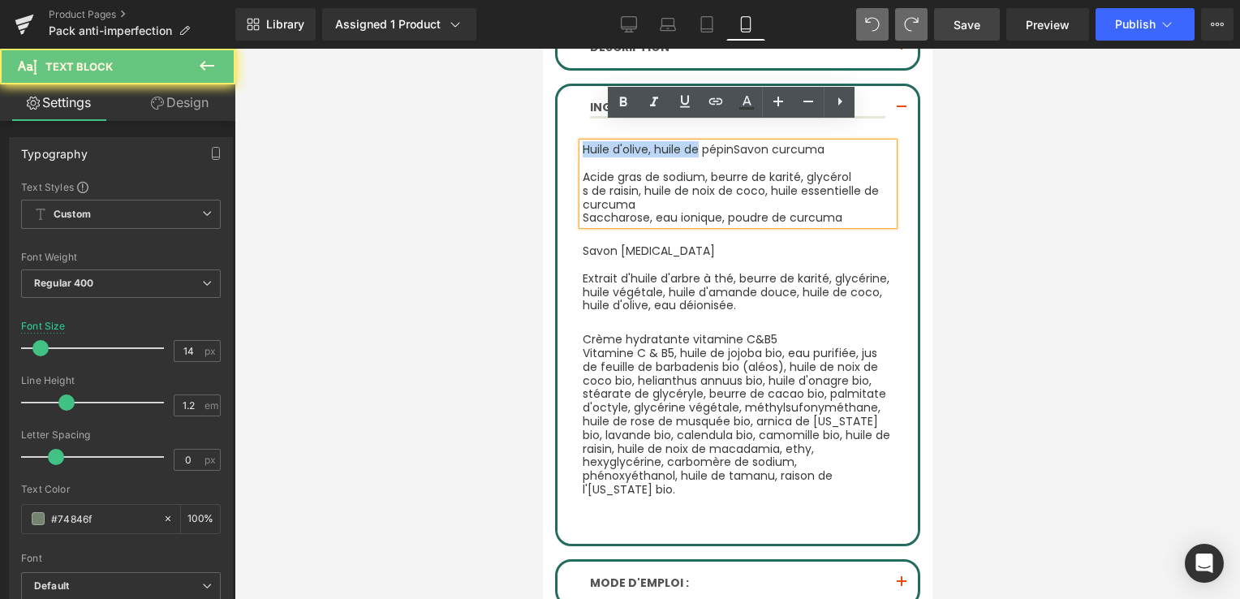
drag, startPoint x: 583, startPoint y: 129, endPoint x: 683, endPoint y: 127, distance: 99.9
click at [683, 141] on font "Huile d'olive, huile de pépin" at bounding box center [657, 149] width 151 height 16
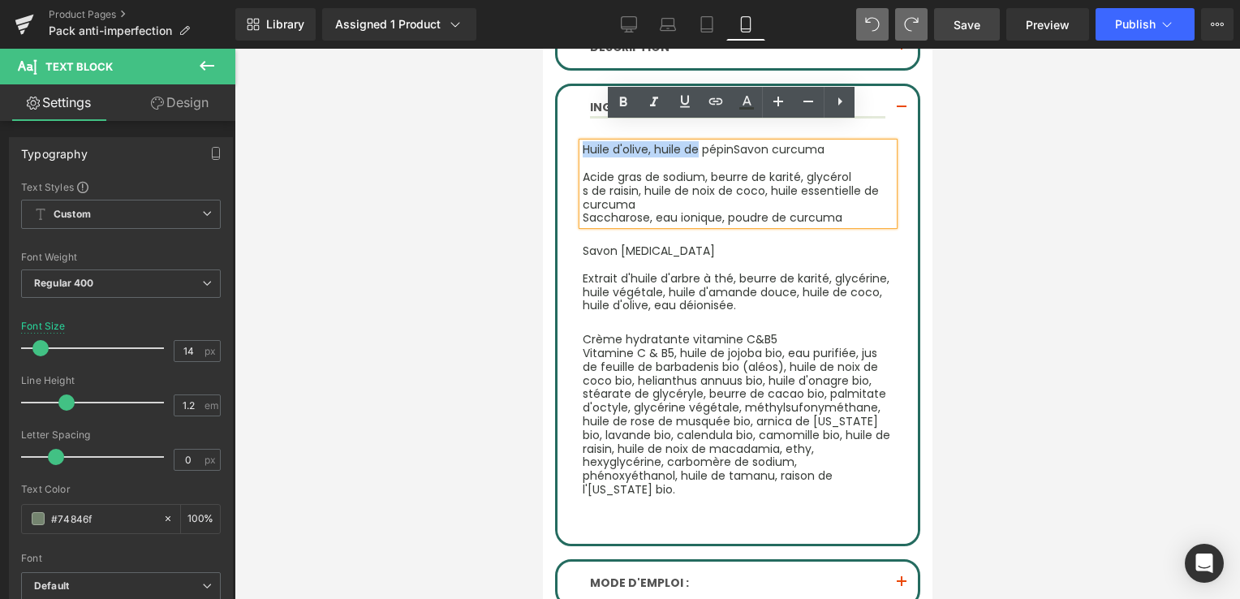
click at [718, 141] on font "Huile d'olive, huile de pépin" at bounding box center [657, 149] width 151 height 16
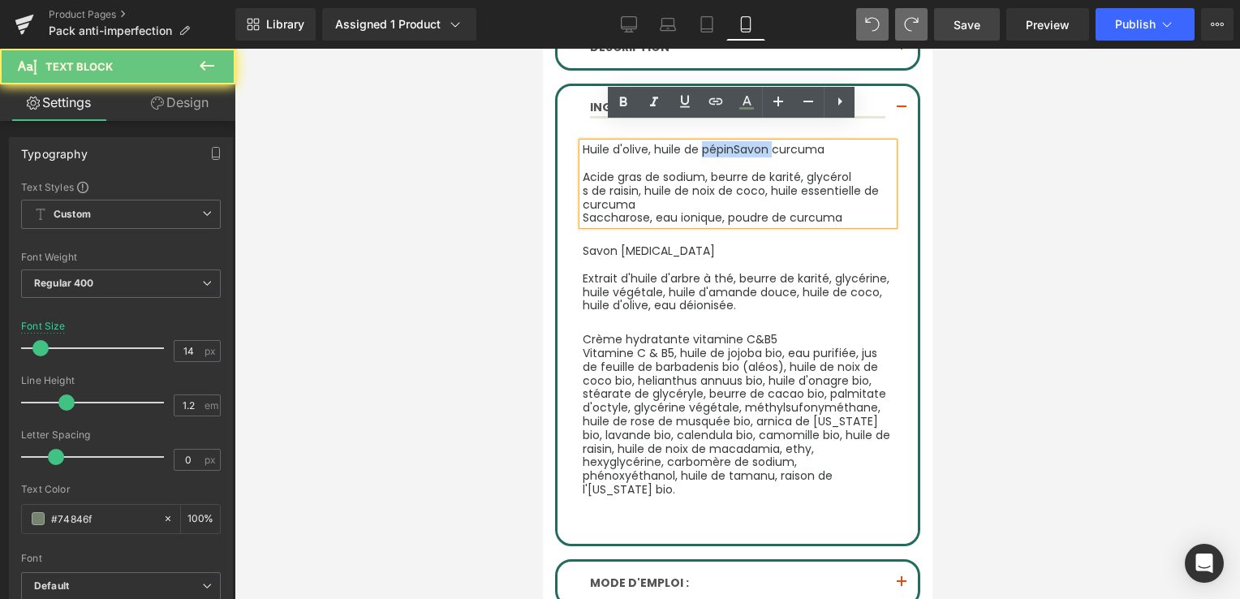
click at [718, 141] on font "Huile d'olive, huile de pépin" at bounding box center [657, 149] width 151 height 16
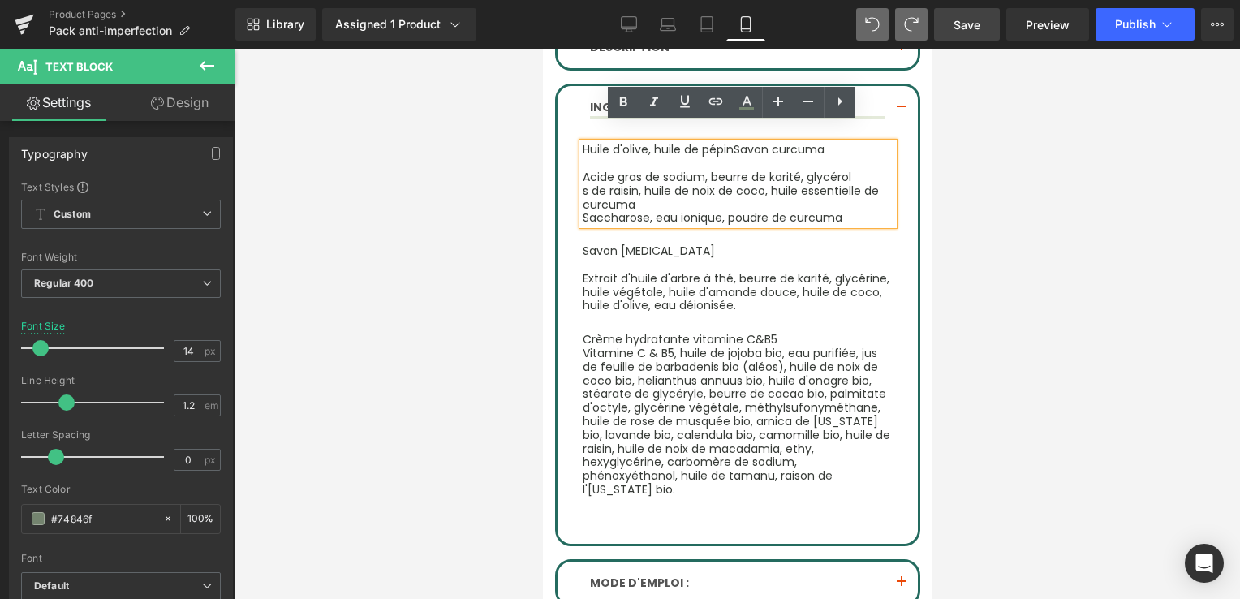
click at [733, 141] on span "Savon curcuma" at bounding box center [778, 149] width 91 height 16
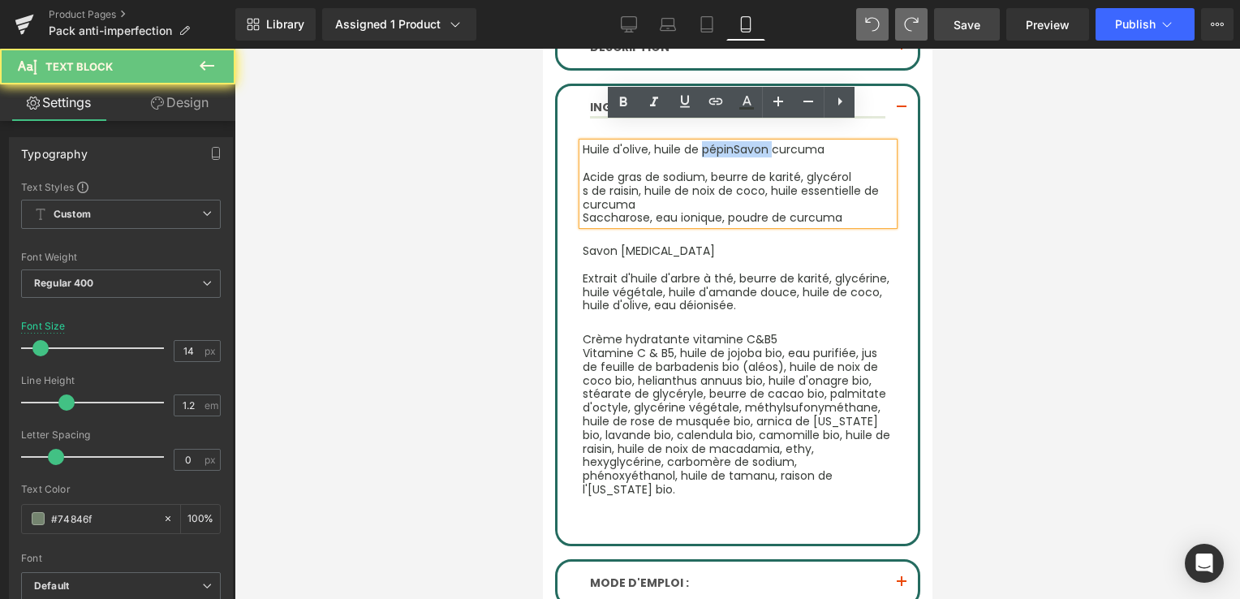
drag, startPoint x: 718, startPoint y: 133, endPoint x: 705, endPoint y: 133, distance: 13.0
click at [713, 143] on p "Huile d'olive, huile de pépin Savon curcuma" at bounding box center [737, 150] width 311 height 14
click at [626, 141] on font "Huile d'olive, huile de pépin" at bounding box center [657, 149] width 151 height 16
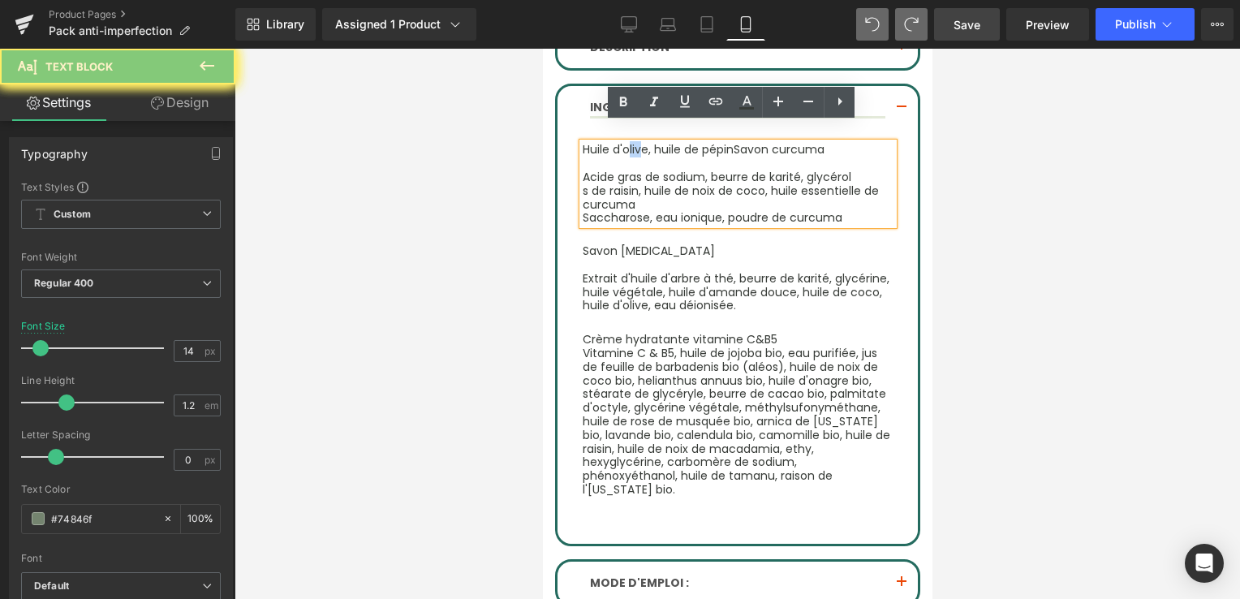
click at [626, 141] on font "Huile d'olive, huile de pépin" at bounding box center [657, 149] width 151 height 16
click at [637, 157] on p at bounding box center [737, 164] width 311 height 14
drag, startPoint x: 637, startPoint y: 138, endPoint x: 623, endPoint y: 136, distance: 13.9
click at [636, 157] on p at bounding box center [737, 164] width 311 height 14
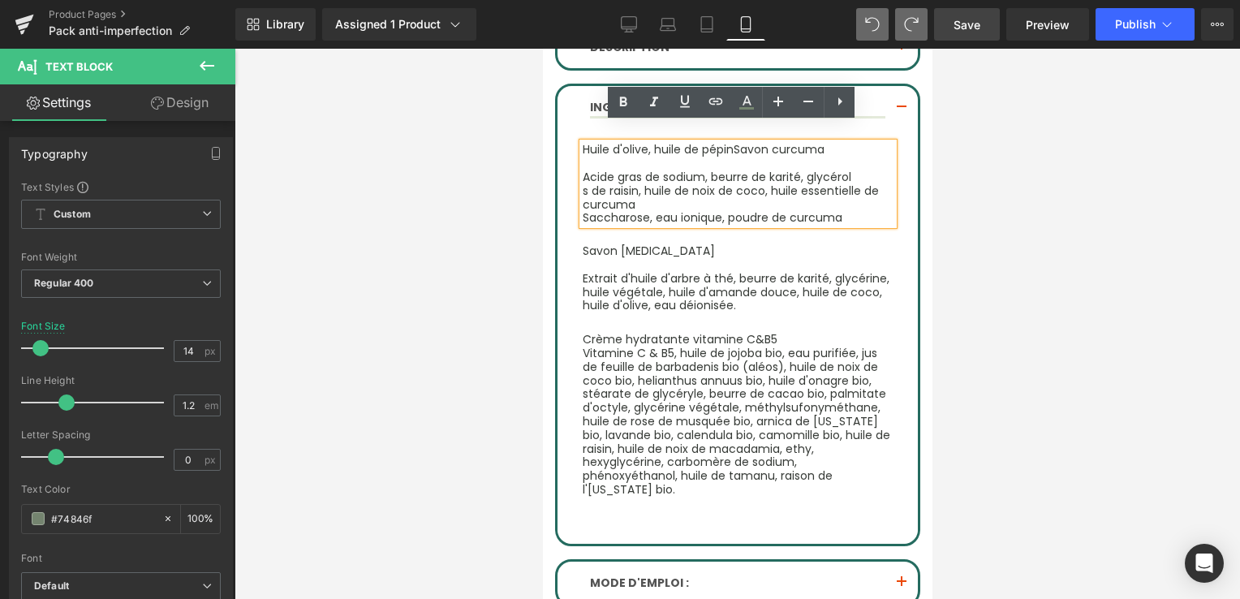
click at [582, 141] on font "Huile d'olive, huile de pépin" at bounding box center [657, 149] width 151 height 16
drag, startPoint x: 582, startPoint y: 129, endPoint x: 703, endPoint y: 128, distance: 121.0
click at [703, 141] on font "Huile d'olive, huile de pépin" at bounding box center [657, 149] width 151 height 16
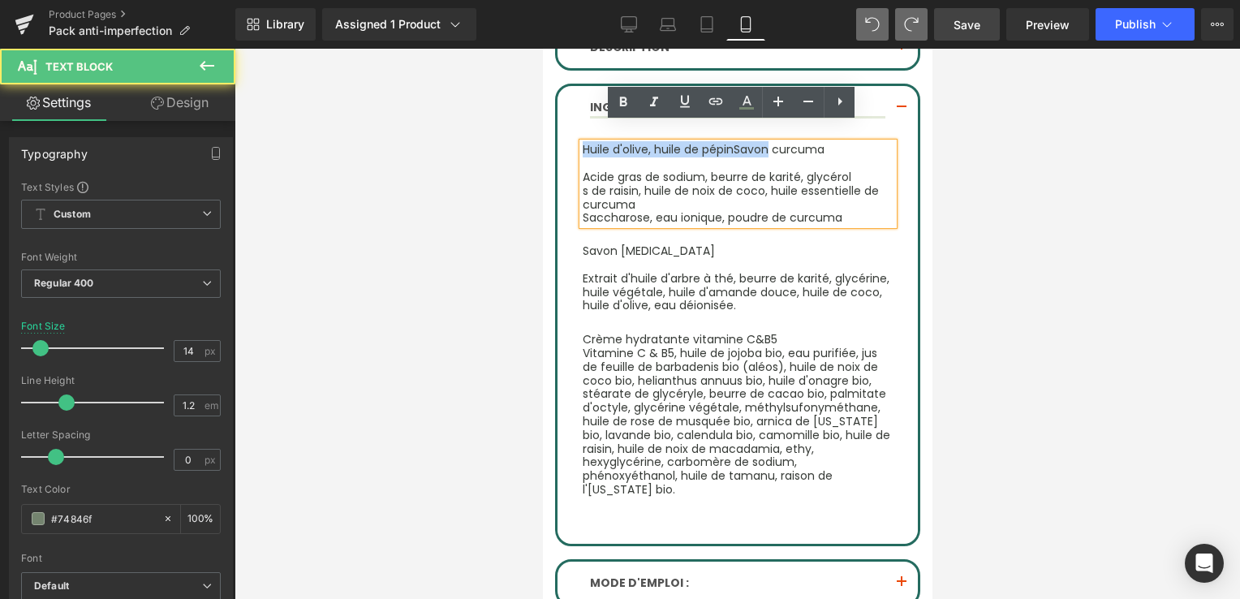
click at [822, 143] on p "Huile d'olive, huile de pépin Savon curcuma" at bounding box center [737, 150] width 311 height 14
click at [582, 141] on font "Huile d'olive, huile de pépin" at bounding box center [657, 149] width 151 height 16
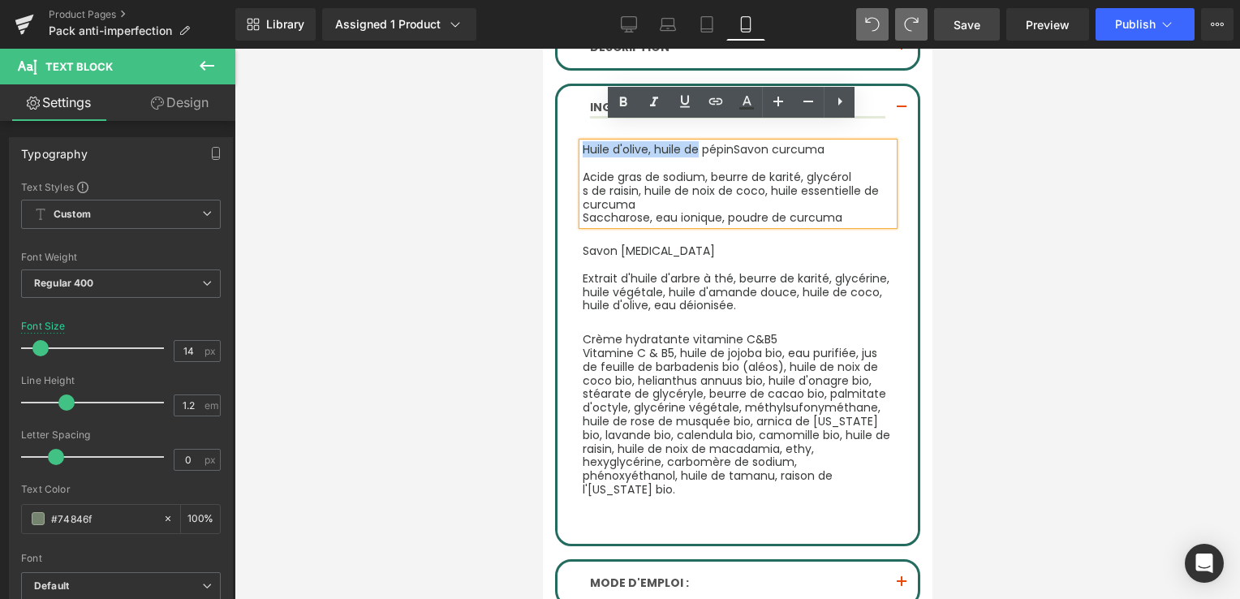
drag, startPoint x: 592, startPoint y: 128, endPoint x: 686, endPoint y: 132, distance: 94.2
click at [686, 141] on font "Huile d'olive, huile de pépin" at bounding box center [657, 149] width 151 height 16
click at [614, 141] on span "Savon curcuma" at bounding box center [659, 149] width 91 height 16
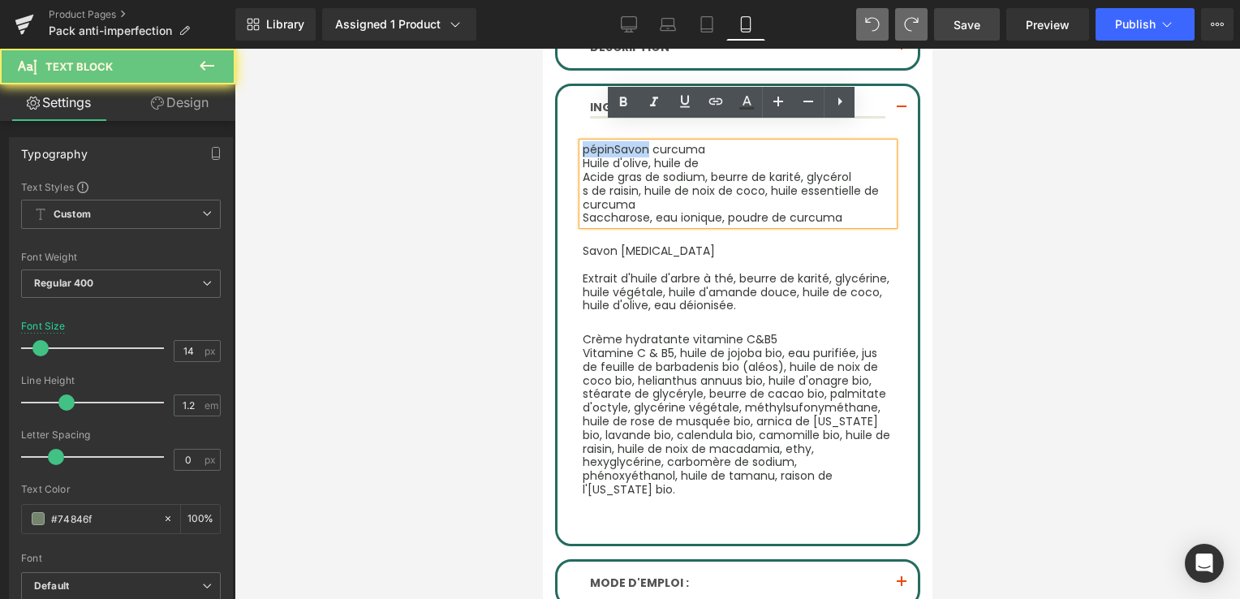
click at [614, 141] on span "Savon curcuma" at bounding box center [659, 149] width 91 height 16
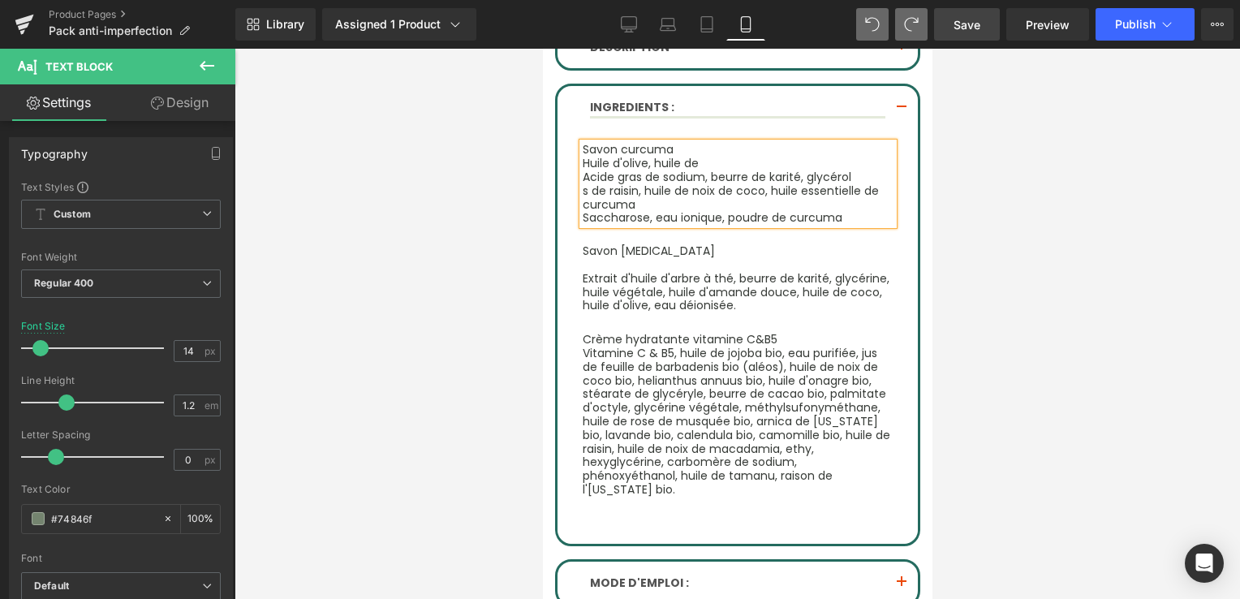
click at [705, 143] on p "Savon curcuma" at bounding box center [737, 150] width 311 height 14
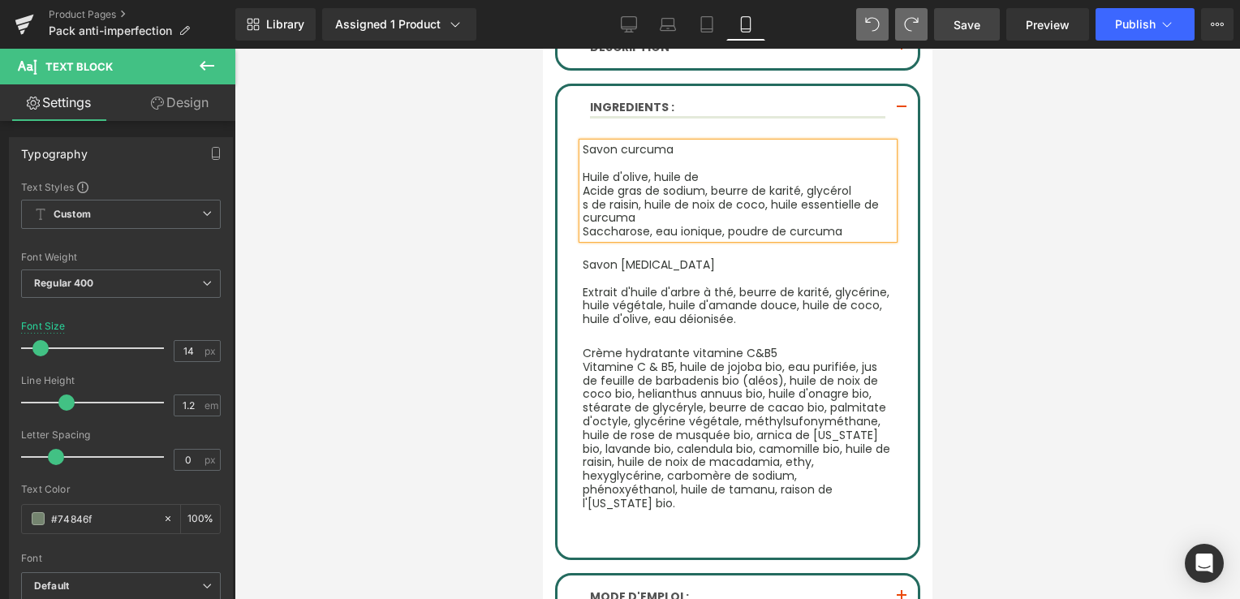
click at [727, 170] on p "Huile d'olive, huile de" at bounding box center [737, 177] width 311 height 14
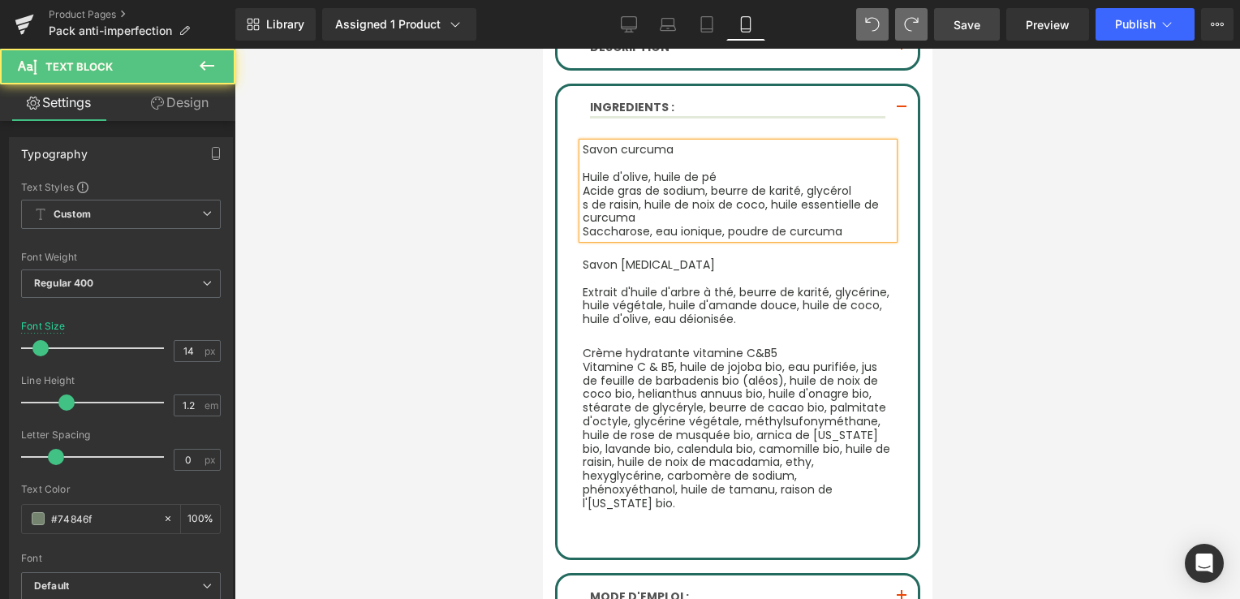
click at [710, 170] on p "Huile d'olive, huile de pé" at bounding box center [737, 177] width 311 height 14
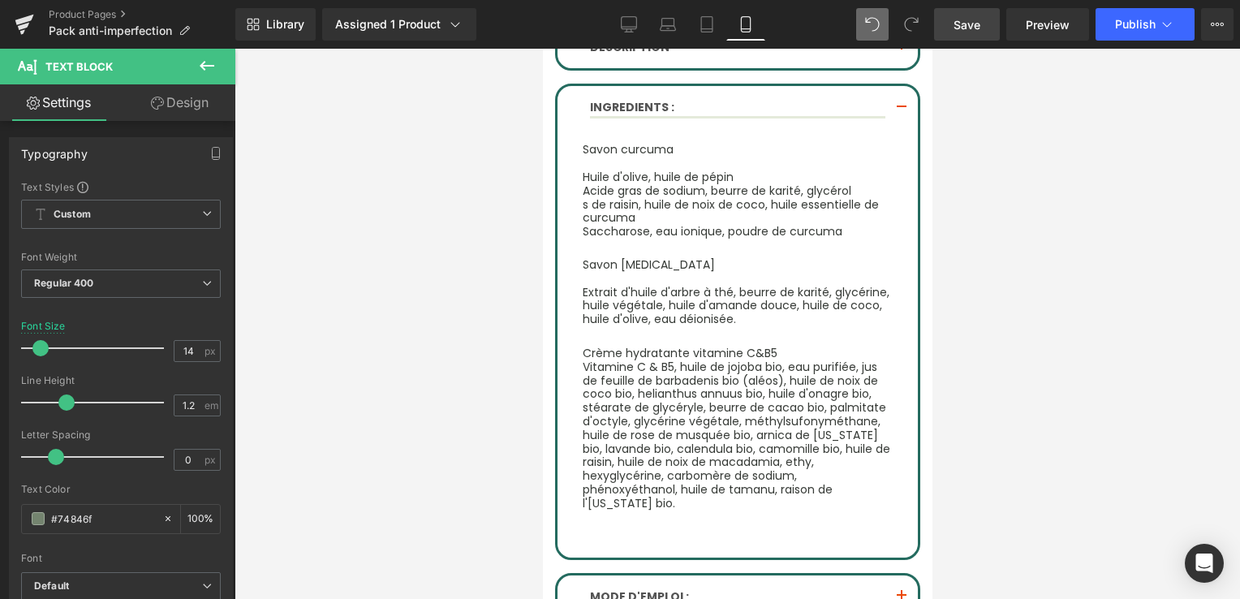
click at [515, 149] on div at bounding box center [738, 324] width 1006 height 550
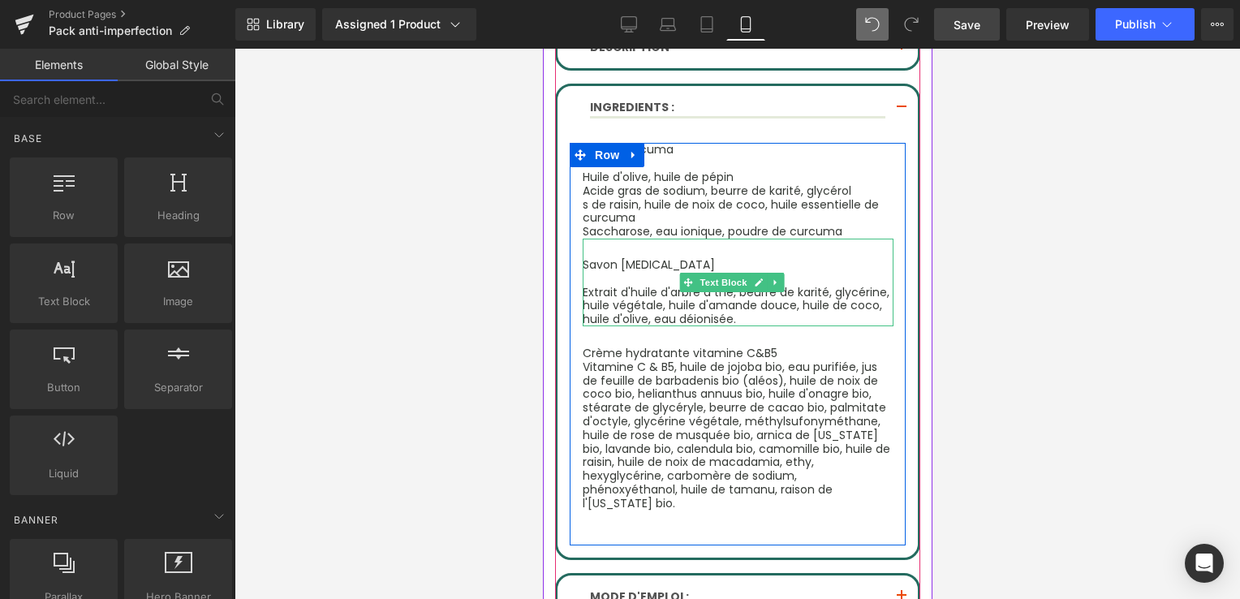
click at [627, 257] on span "Savon [MEDICAL_DATA]" at bounding box center [648, 265] width 132 height 16
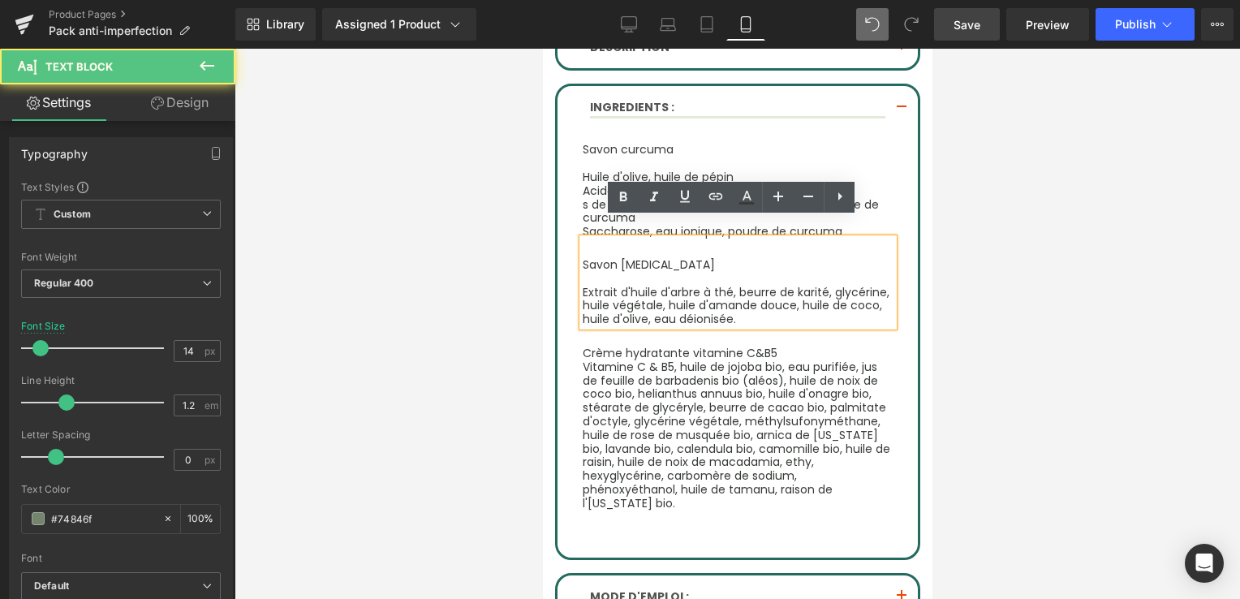
click at [585, 257] on span "Savon [MEDICAL_DATA]" at bounding box center [648, 265] width 132 height 16
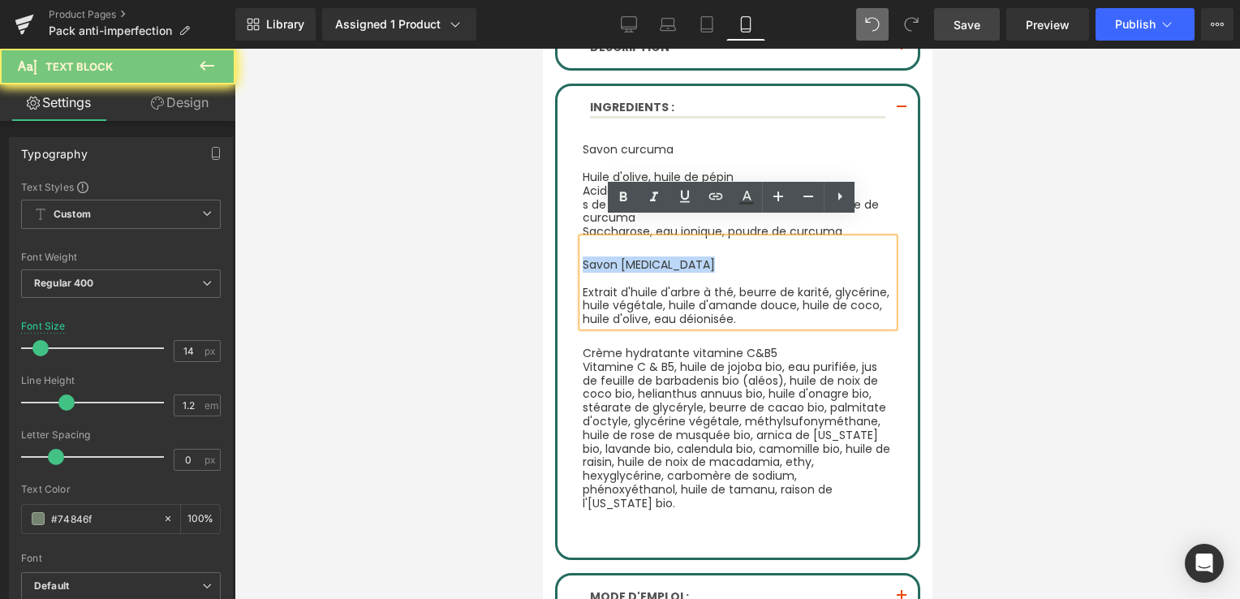
click at [585, 257] on span "Savon [MEDICAL_DATA]" at bounding box center [648, 265] width 132 height 16
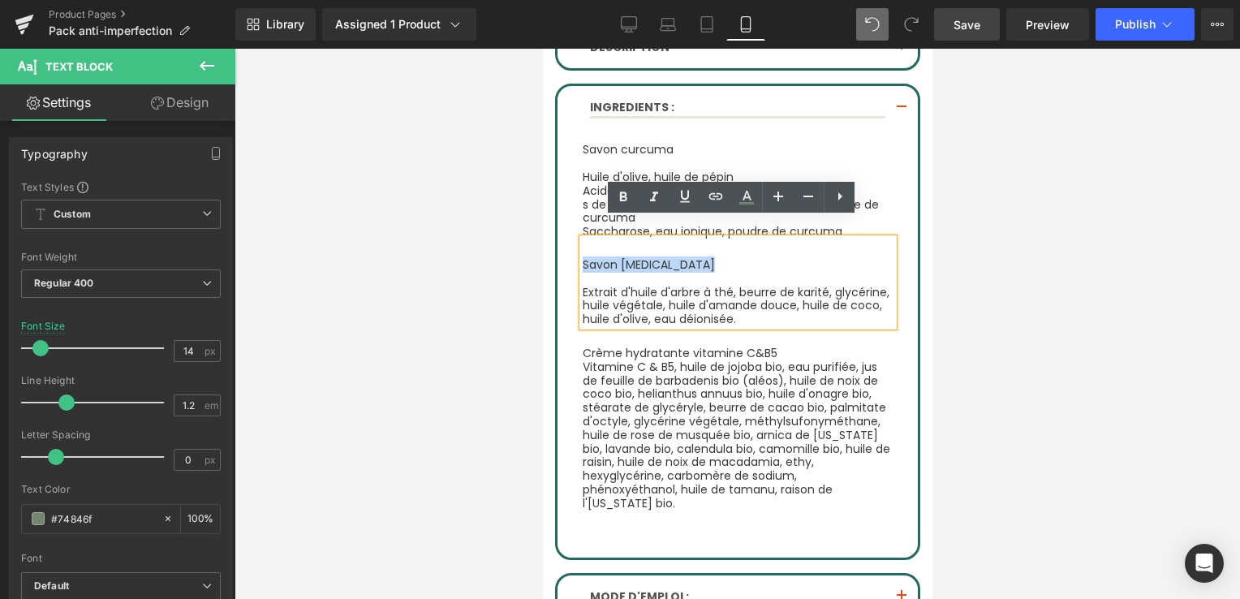
click at [692, 258] on p "Savon [MEDICAL_DATA]" at bounding box center [737, 265] width 311 height 14
click at [582, 257] on span "Savon [MEDICAL_DATA]" at bounding box center [648, 265] width 132 height 16
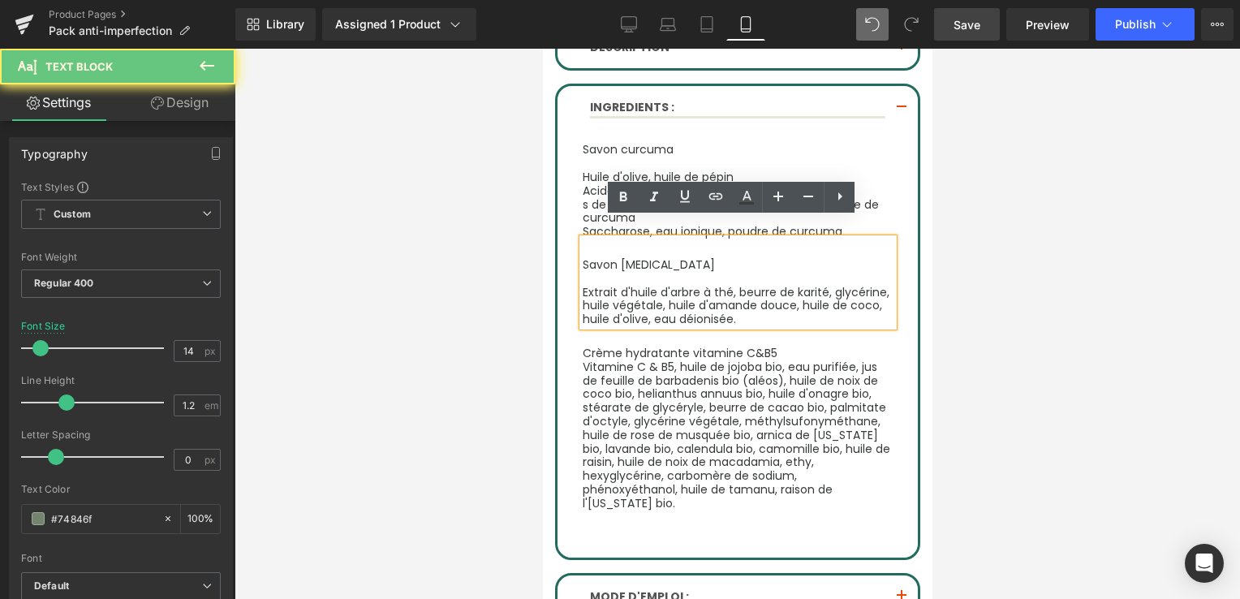
drag, startPoint x: 580, startPoint y: 242, endPoint x: 592, endPoint y: 247, distance: 12.4
click at [592, 257] on span "Savon [MEDICAL_DATA]" at bounding box center [648, 265] width 132 height 16
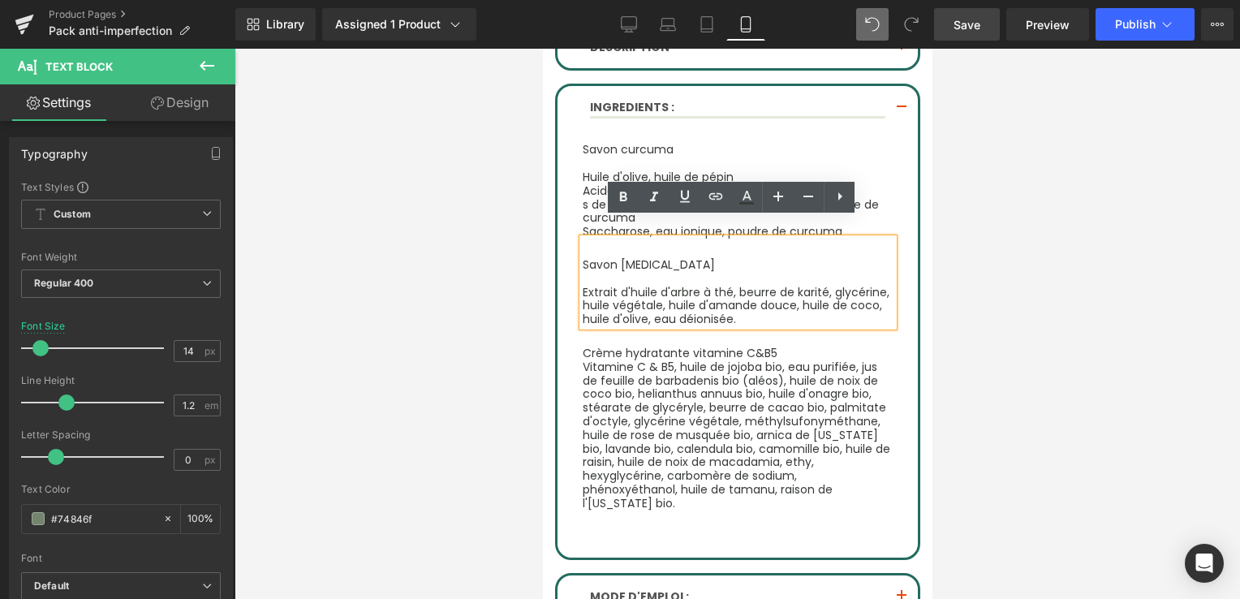
click at [591, 257] on span "Savon [MEDICAL_DATA]" at bounding box center [648, 265] width 132 height 16
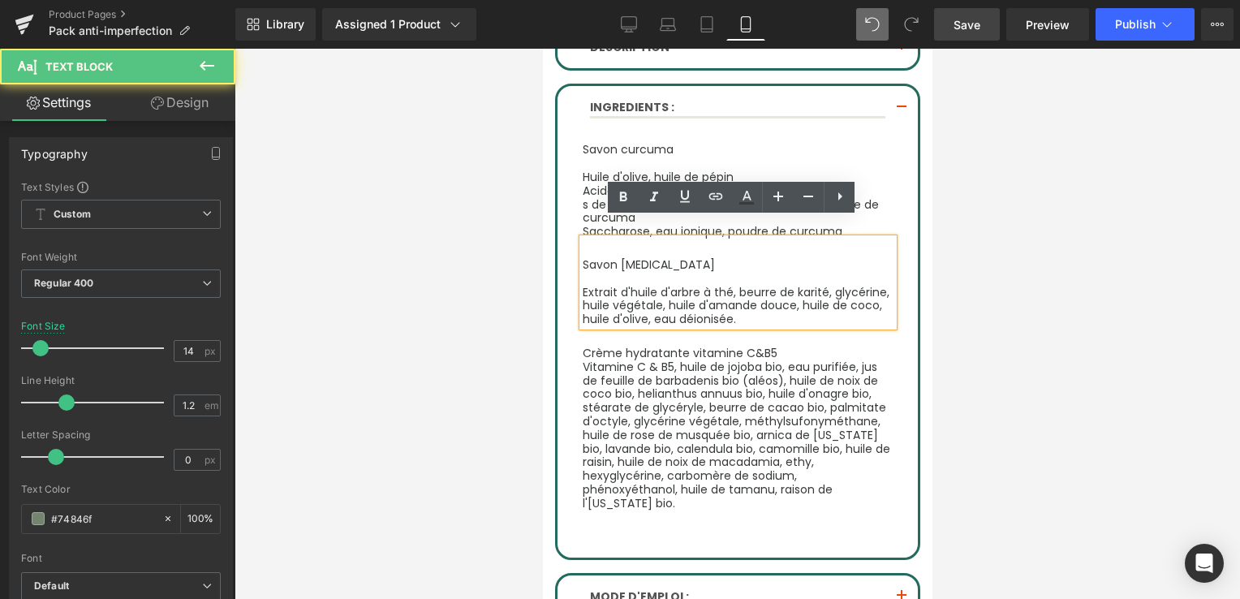
click at [585, 257] on span "Savon [MEDICAL_DATA]" at bounding box center [648, 265] width 132 height 16
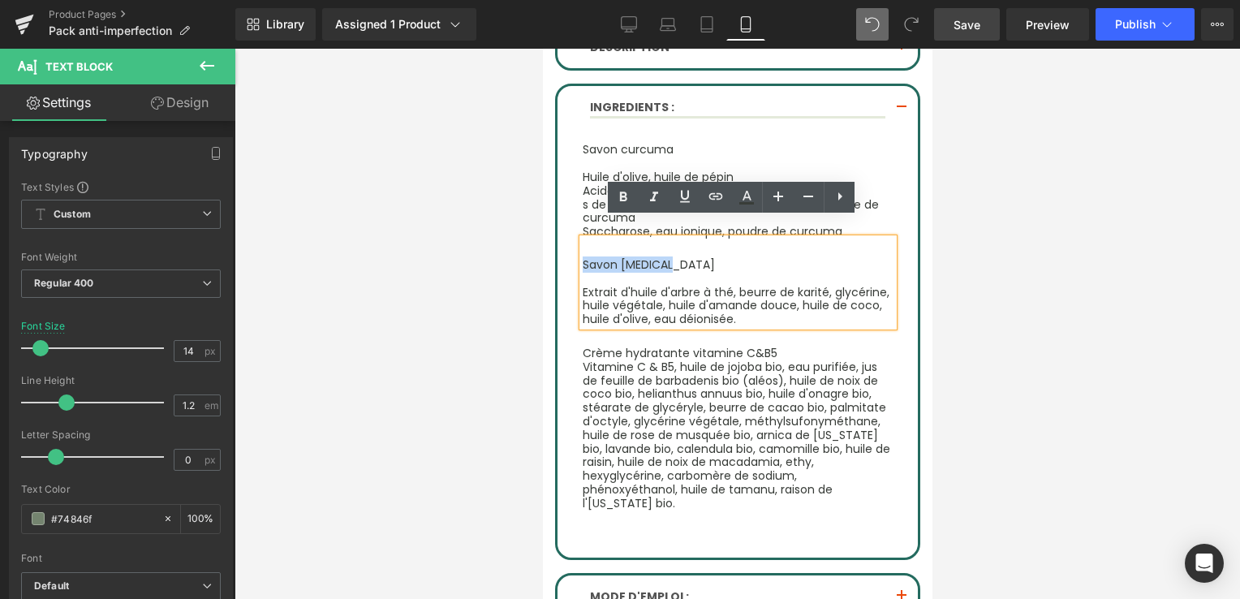
drag, startPoint x: 667, startPoint y: 245, endPoint x: 582, endPoint y: 242, distance: 84.5
click at [582, 258] on p "Savon [MEDICAL_DATA]" at bounding box center [737, 265] width 311 height 14
click at [746, 198] on icon at bounding box center [746, 197] width 19 height 19
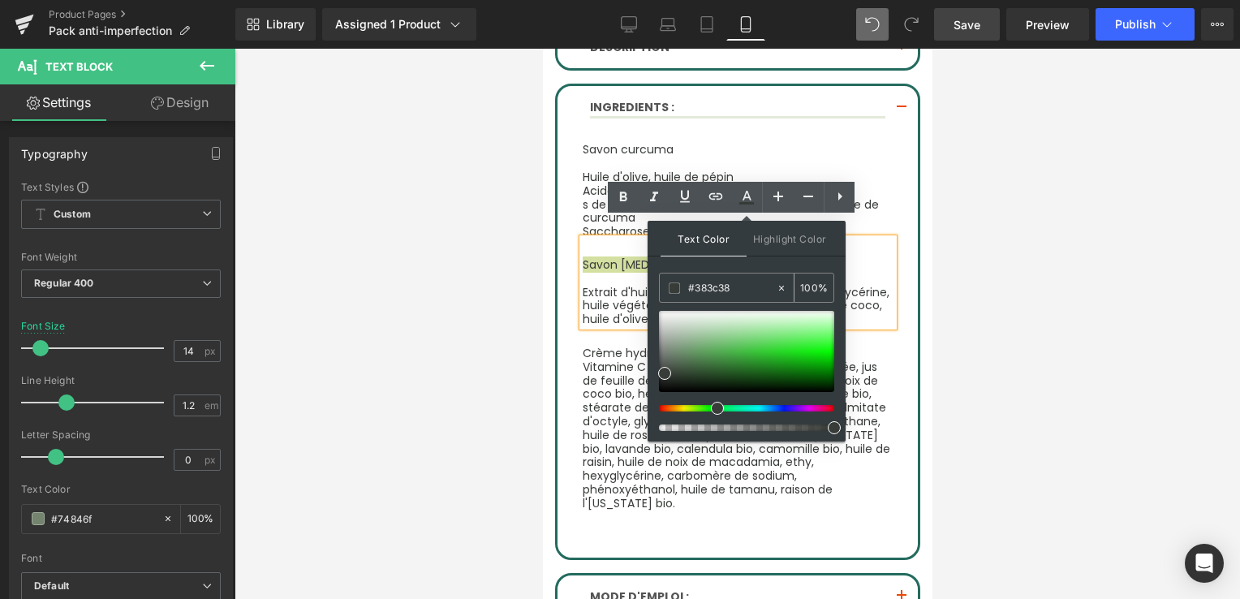
click at [781, 285] on icon at bounding box center [781, 288] width 11 height 11
drag, startPoint x: 715, startPoint y: 293, endPoint x: 685, endPoint y: 287, distance: 30.6
click at [685, 287] on div "#383c38" at bounding box center [718, 288] width 116 height 28
paste input "text"
type input "#383c38"
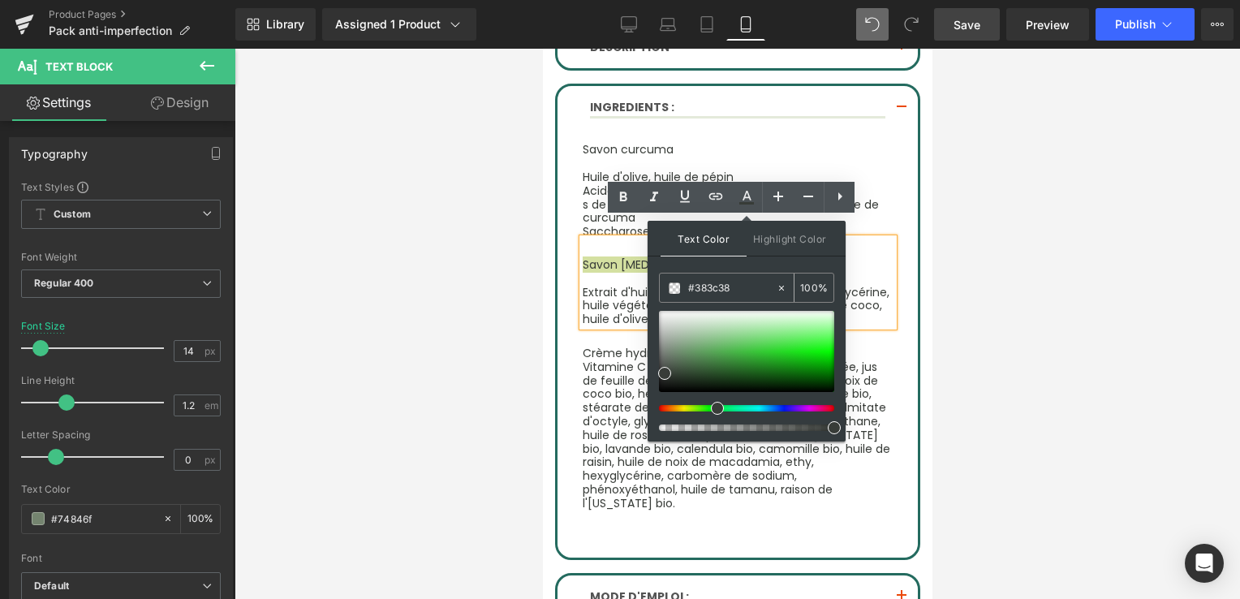
click at [809, 283] on input "100" at bounding box center [809, 287] width 18 height 18
click at [809, 287] on input "100" at bounding box center [809, 287] width 18 height 18
type input "0"
type input "100"
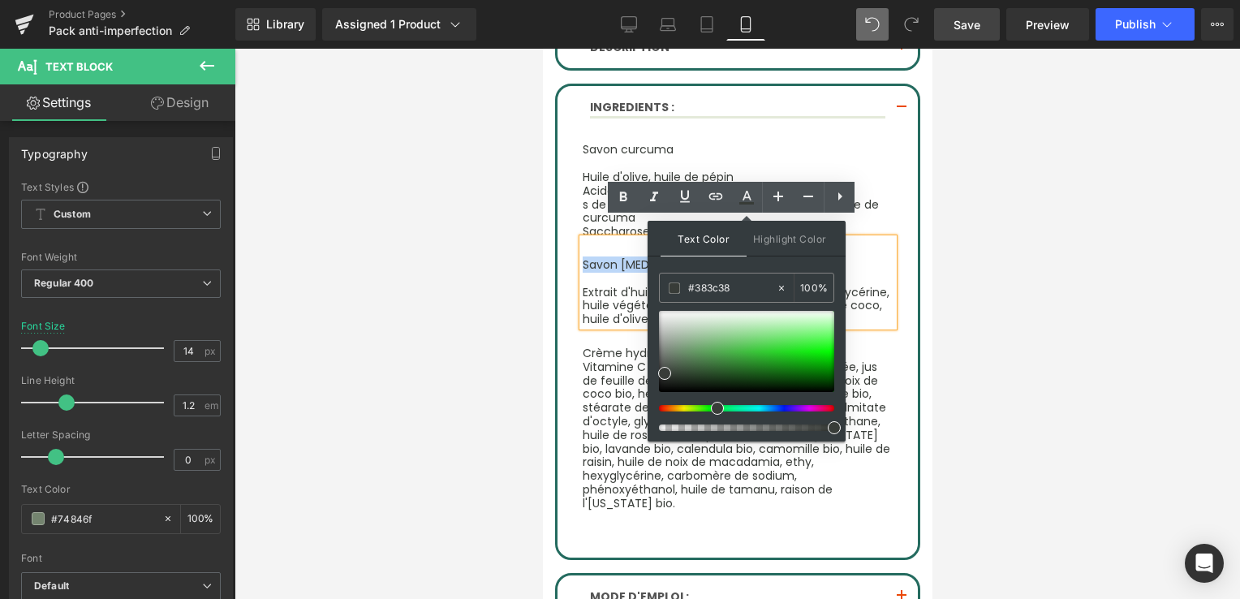
click at [869, 258] on p "Savon [MEDICAL_DATA]" at bounding box center [737, 265] width 311 height 14
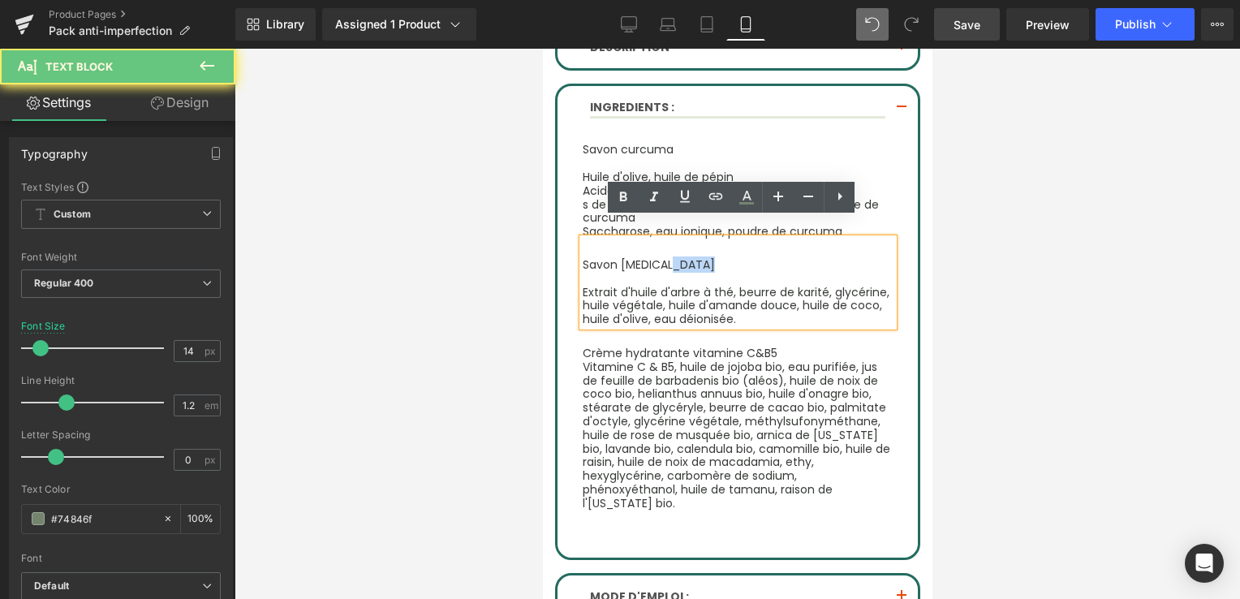
scroll to position [1137, 0]
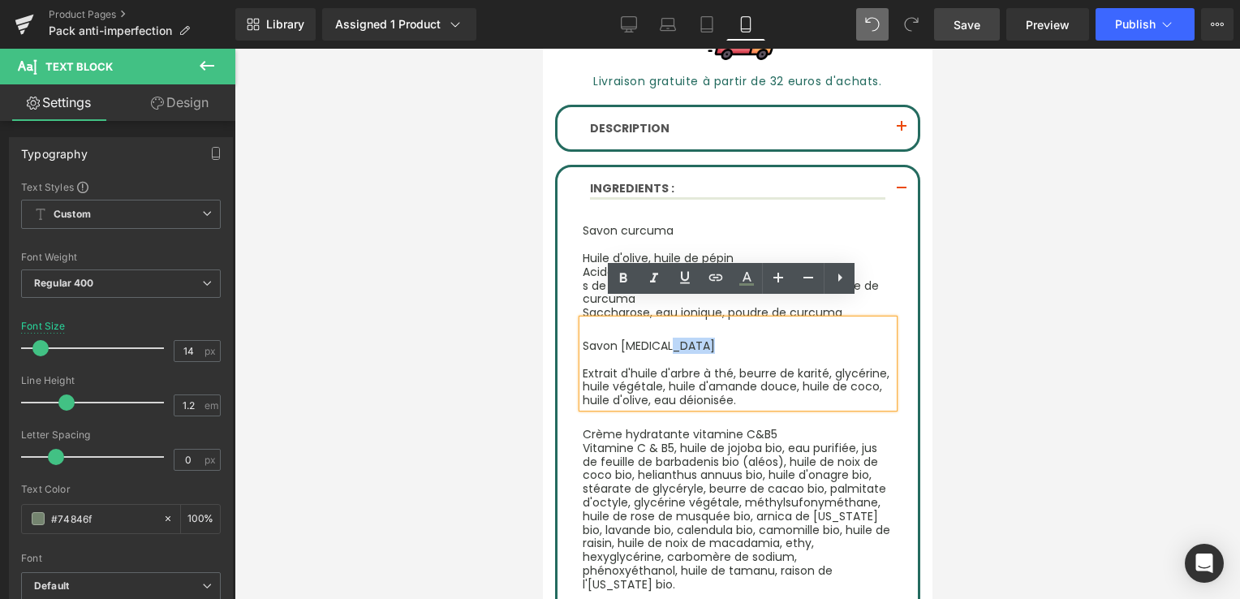
click at [605, 365] on span "Extrait d'huile d'arbre à thé, beurre de karité, glycérine, huile végétale, hui…" at bounding box center [735, 387] width 307 height 44
click at [582, 365] on span "Extrait d'huile d'arbre à thé, beurre de karité, glycérine, huile végétale, hui…" at bounding box center [735, 387] width 307 height 44
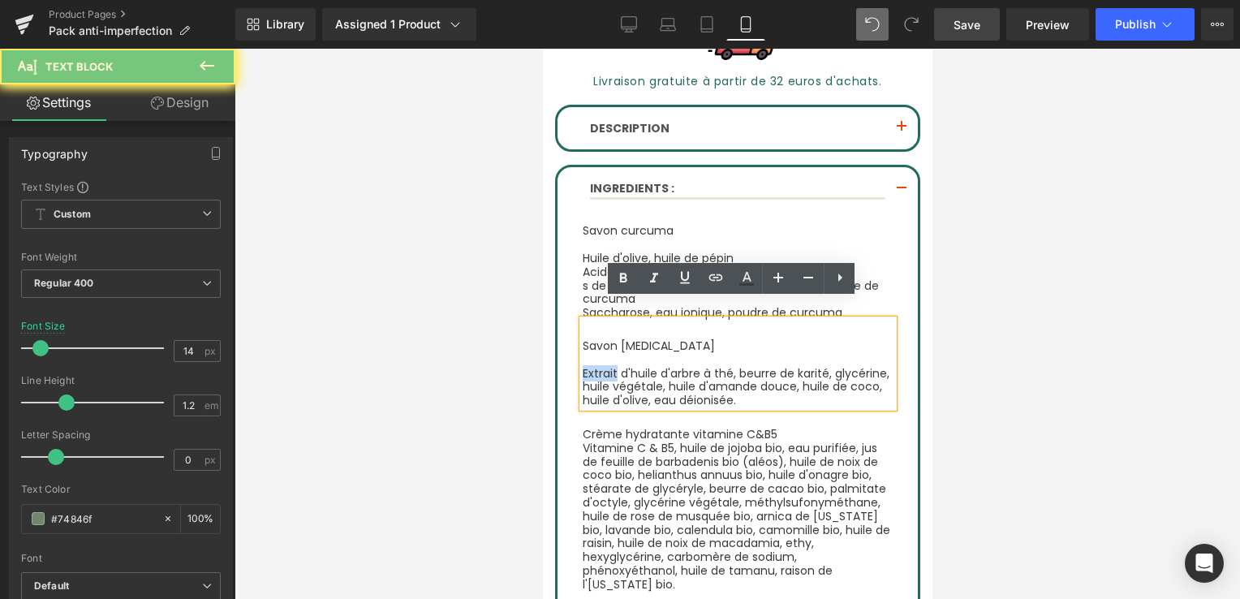
click at [582, 365] on span "Extrait d'huile d'arbre à thé, beurre de karité, glycérine, huile végétale, hui…" at bounding box center [735, 387] width 307 height 44
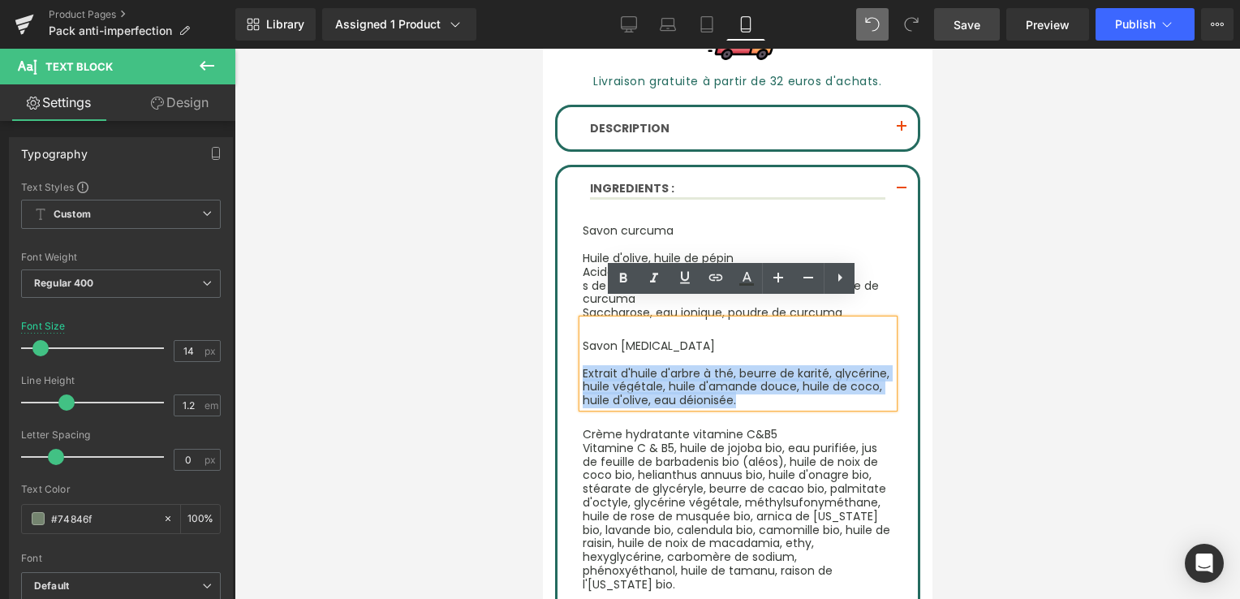
drag, startPoint x: 582, startPoint y: 350, endPoint x: 623, endPoint y: 363, distance: 42.6
click at [623, 365] on span "Extrait d'huile d'arbre à thé, beurre de karité, glycérine, huile végétale, hui…" at bounding box center [735, 387] width 307 height 44
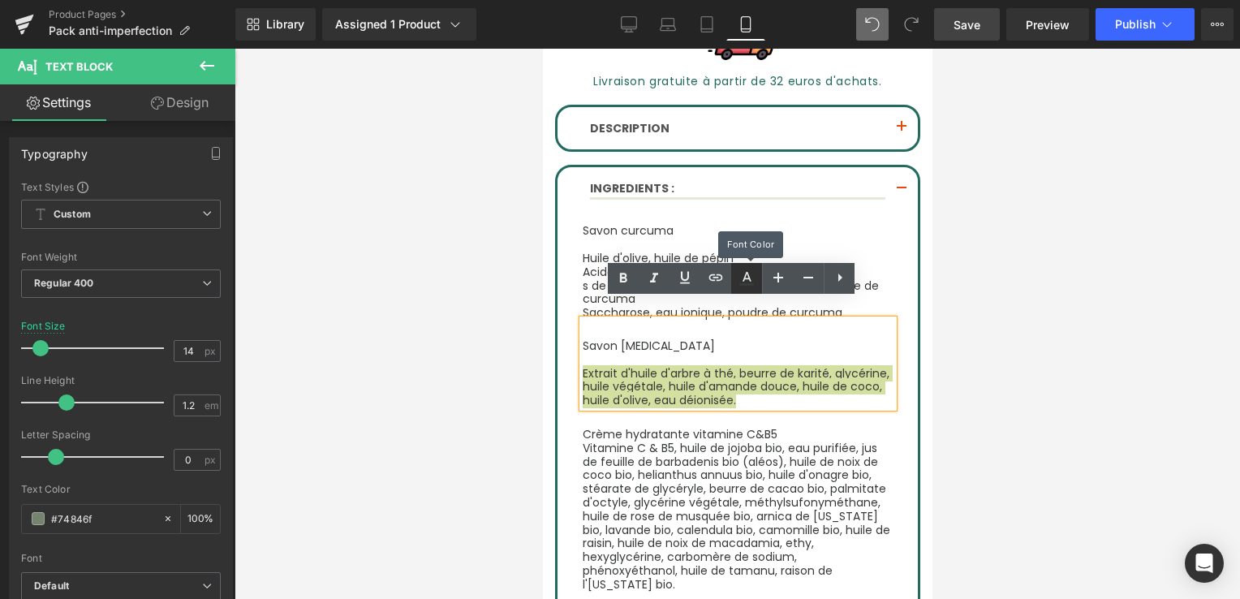
click at [749, 274] on icon at bounding box center [746, 278] width 19 height 19
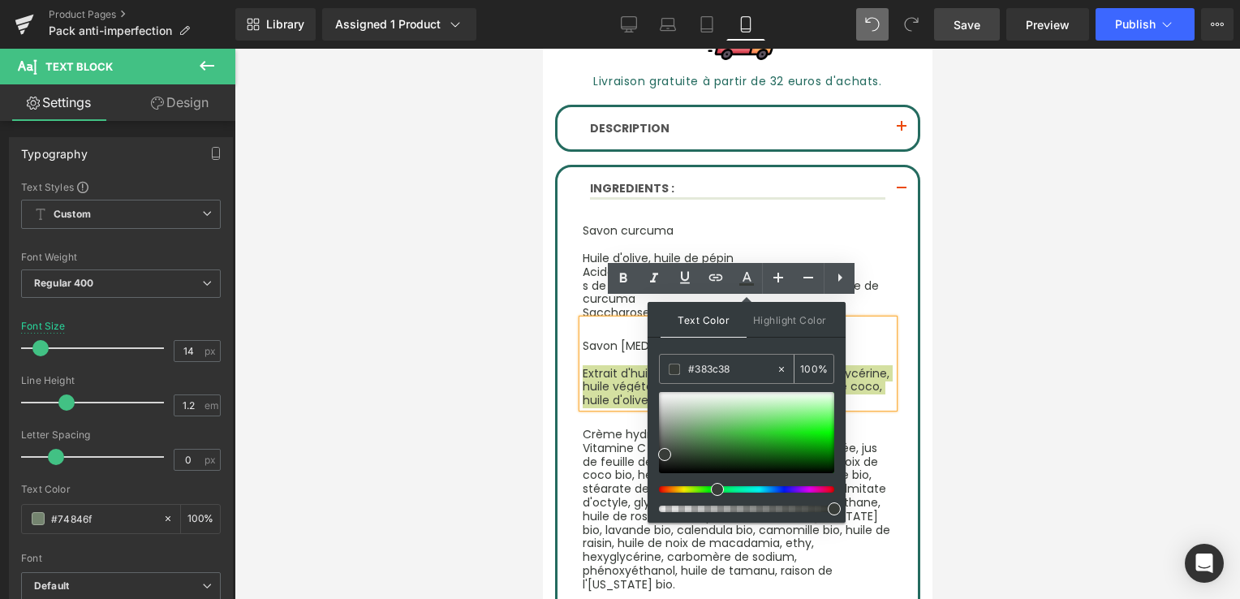
click at [783, 367] on icon at bounding box center [781, 369] width 11 height 11
drag, startPoint x: 712, startPoint y: 365, endPoint x: 675, endPoint y: 369, distance: 36.8
click at [675, 369] on div "#383c38" at bounding box center [718, 369] width 116 height 28
paste input "text"
click at [806, 375] on input "100" at bounding box center [809, 369] width 18 height 18
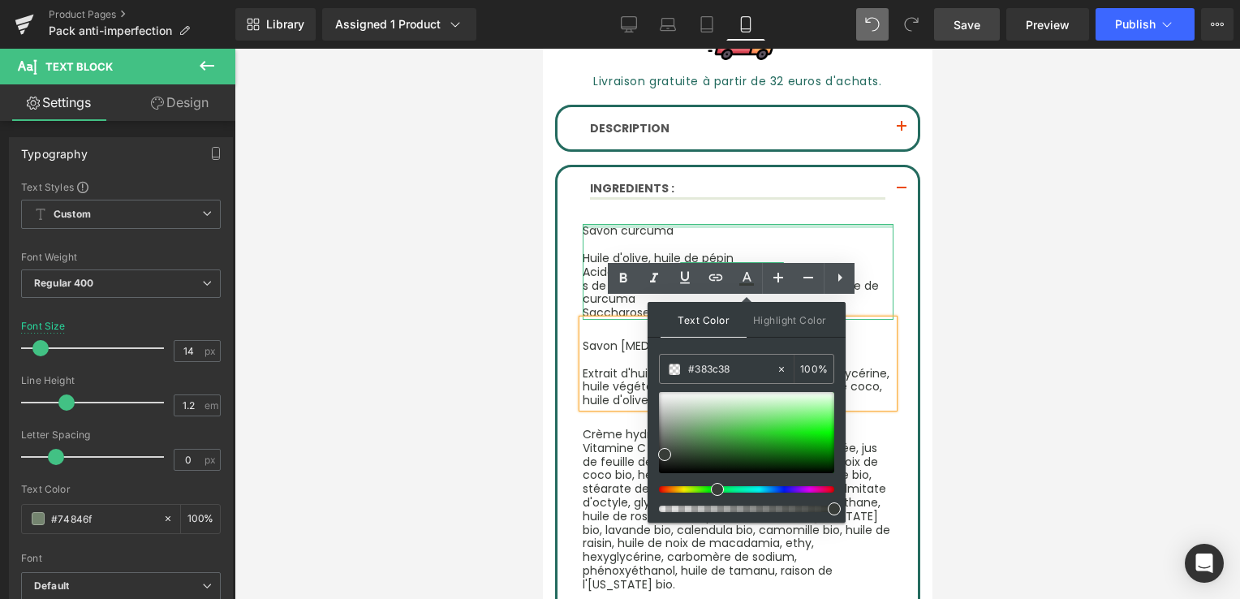
click at [615, 224] on div at bounding box center [737, 226] width 311 height 4
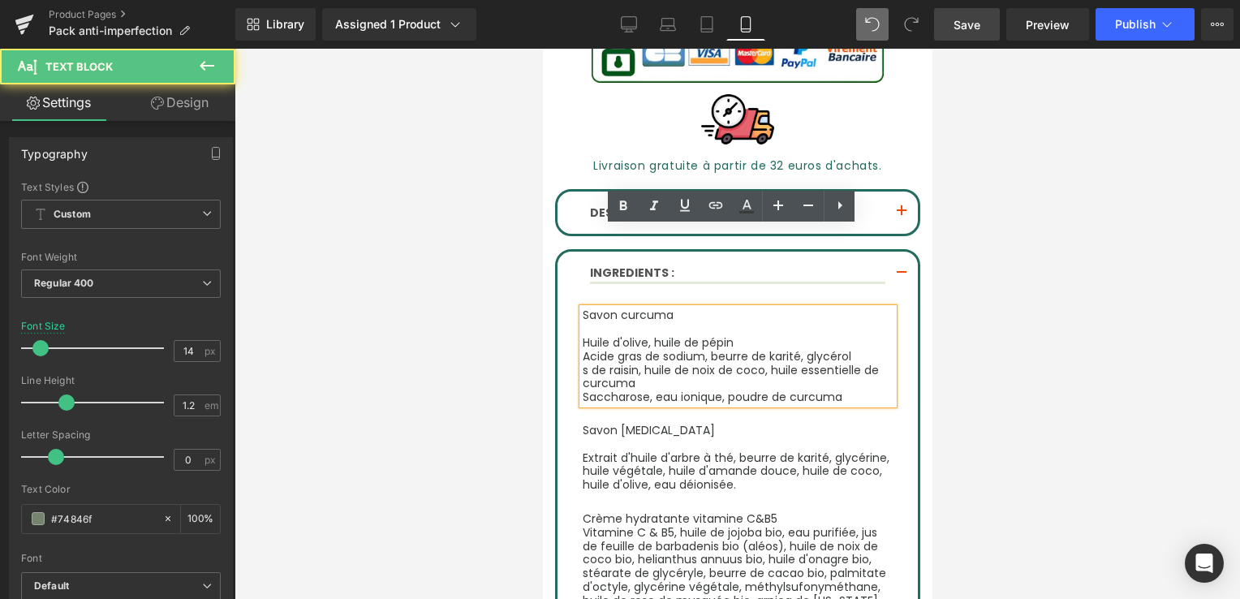
scroll to position [974, 0]
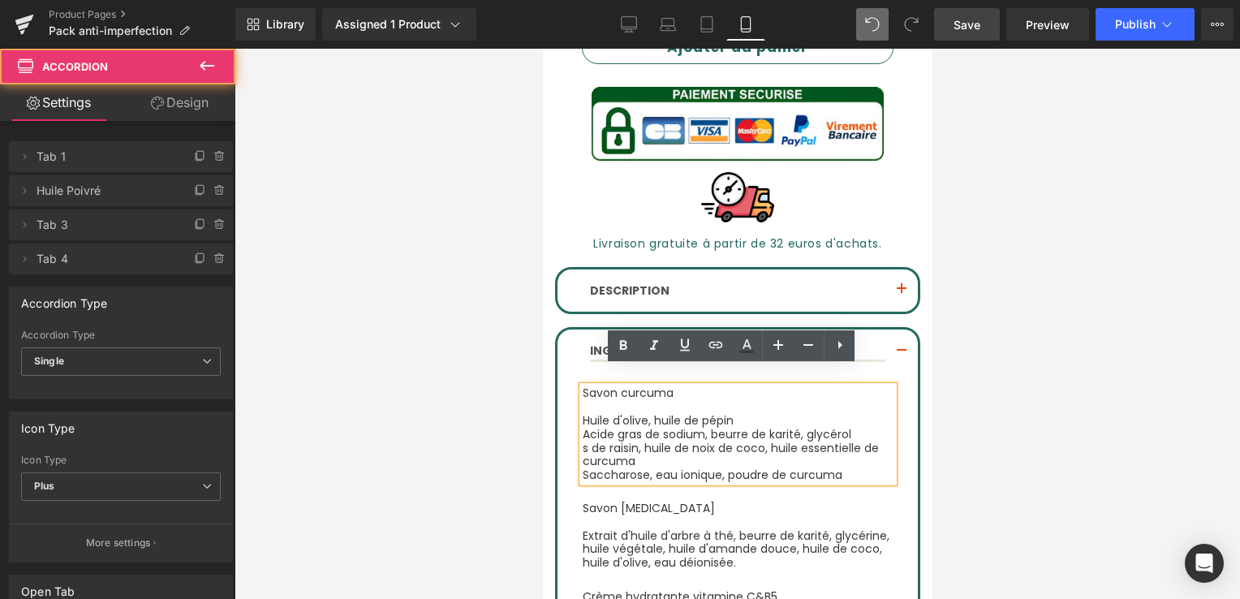
click at [885, 274] on button "button" at bounding box center [901, 291] width 32 height 42
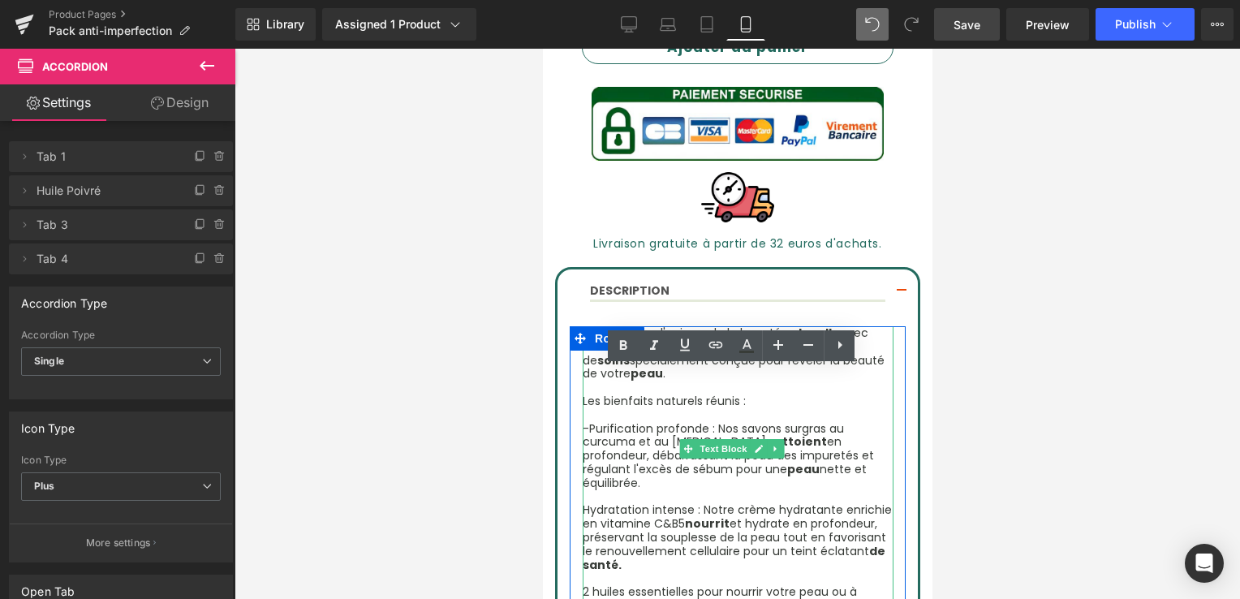
click at [731, 421] on span "-Purification profonde : Nos savons surgras au curcuma et au [MEDICAL_DATA] net…" at bounding box center [727, 456] width 291 height 71
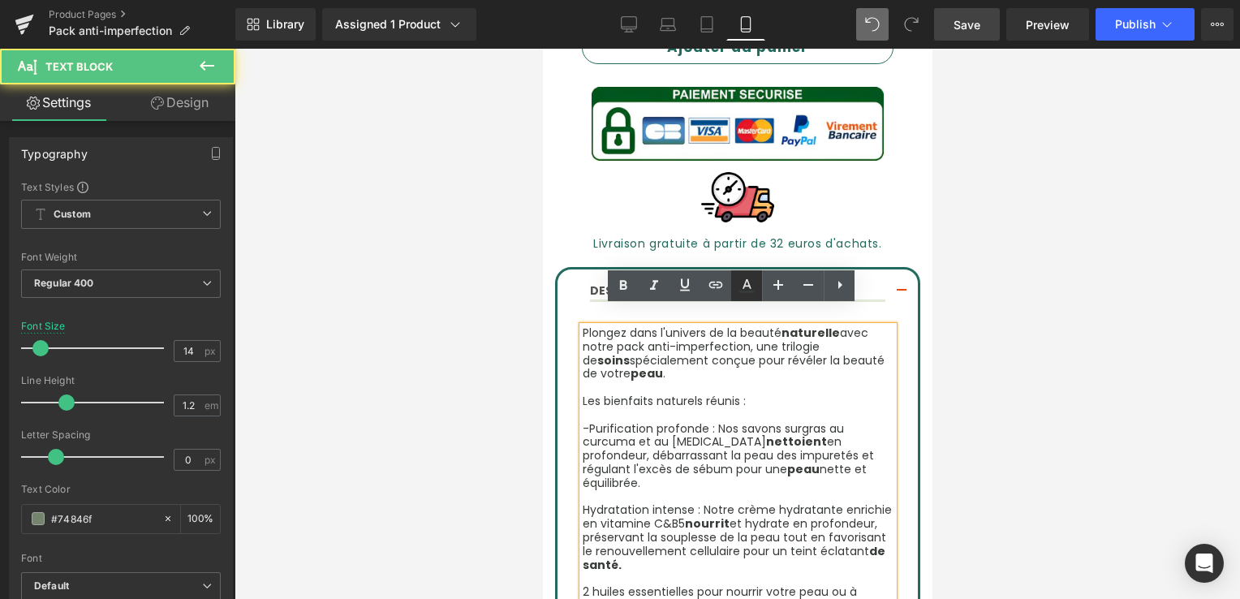
click at [740, 296] on link at bounding box center [746, 285] width 31 height 31
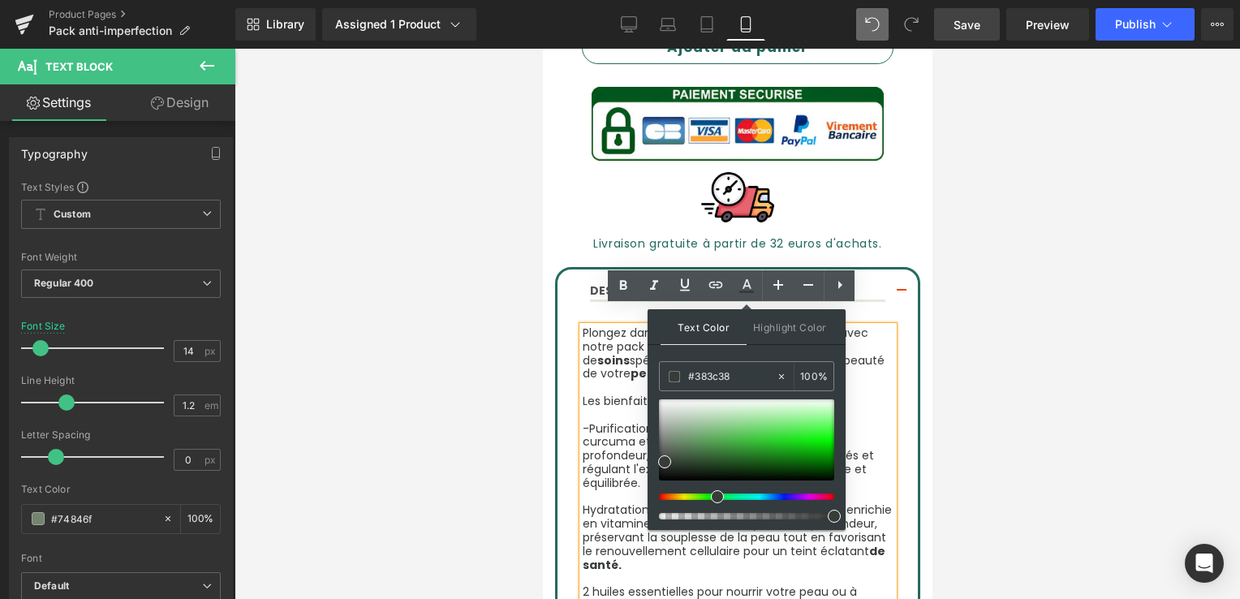
click at [999, 320] on div at bounding box center [738, 324] width 1006 height 550
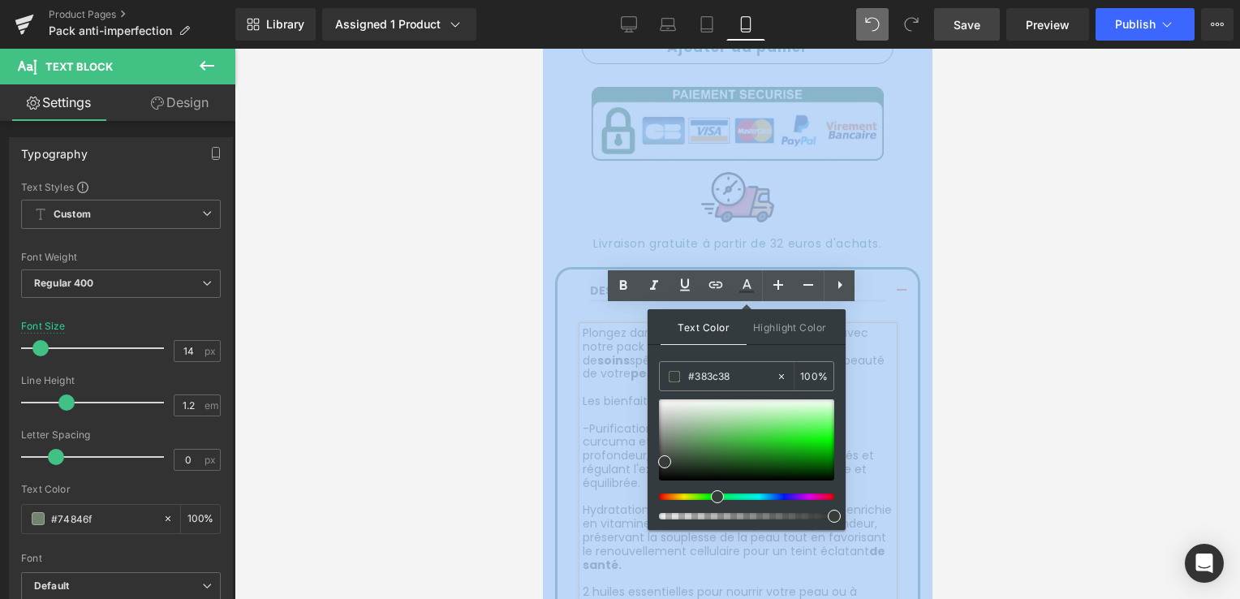
click at [999, 320] on div at bounding box center [738, 324] width 1006 height 550
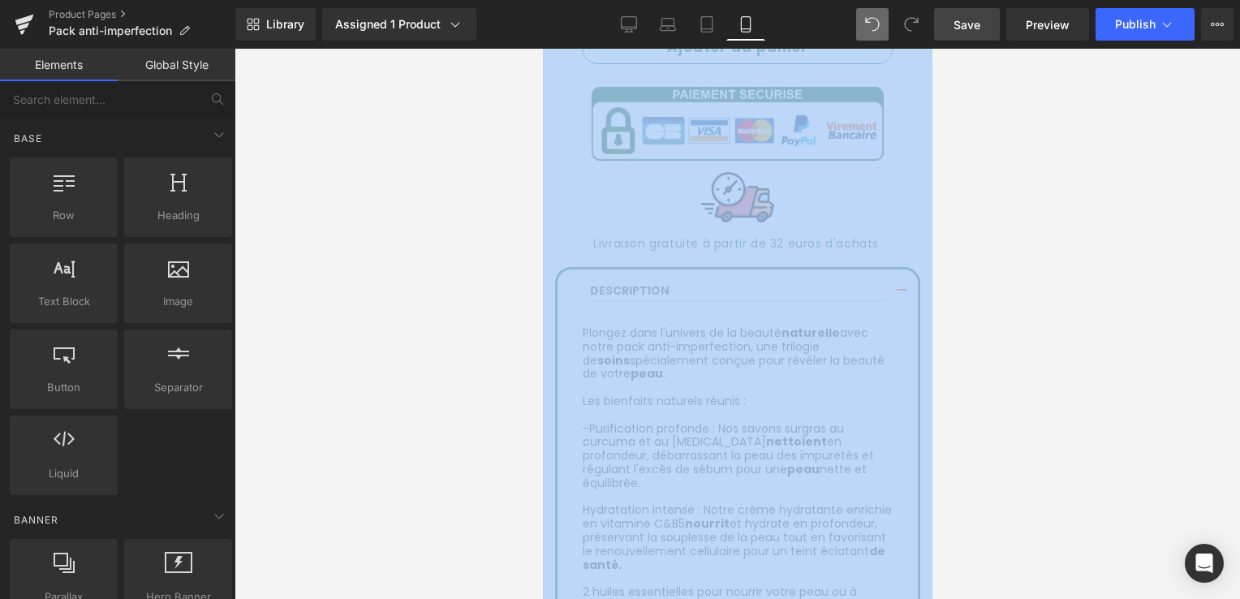
drag, startPoint x: 999, startPoint y: 320, endPoint x: 938, endPoint y: 301, distance: 64.5
click at [938, 301] on div at bounding box center [738, 324] width 1006 height 550
click at [935, 300] on div at bounding box center [738, 324] width 1006 height 550
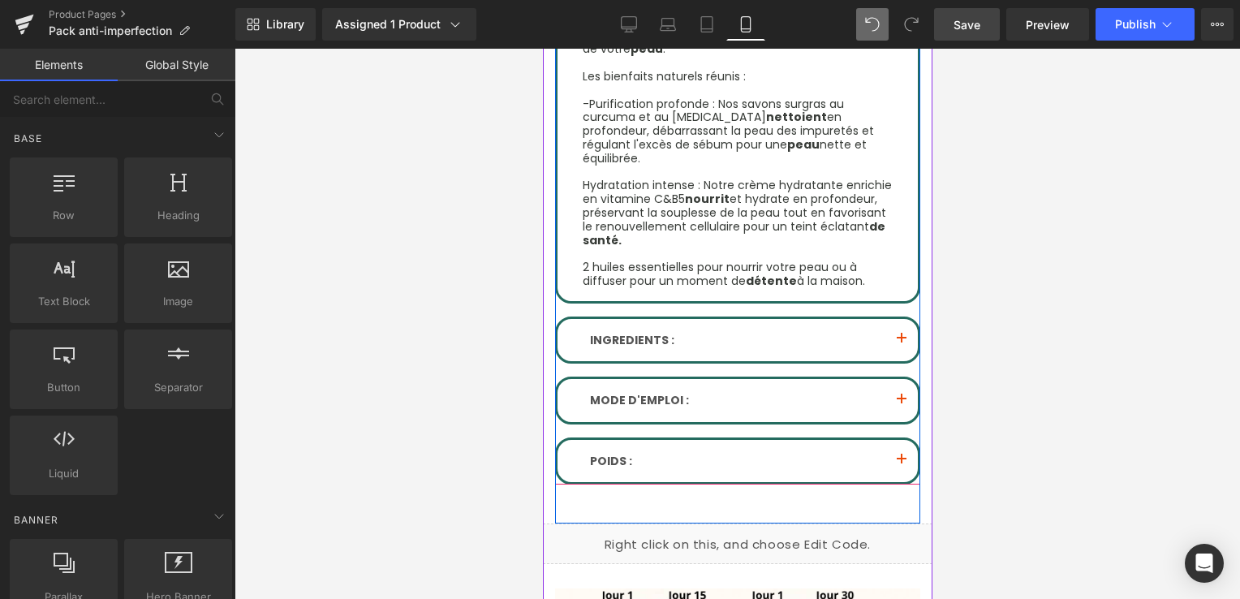
scroll to position [1299, 0]
click at [885, 319] on button "button" at bounding box center [901, 340] width 32 height 42
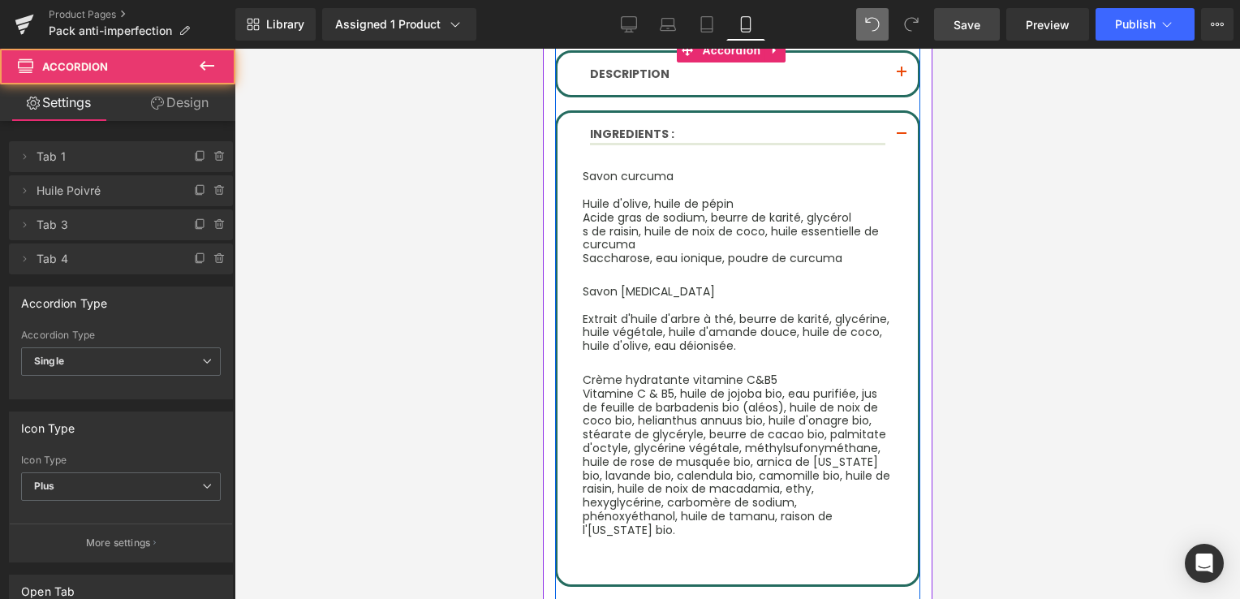
scroll to position [1273, 0]
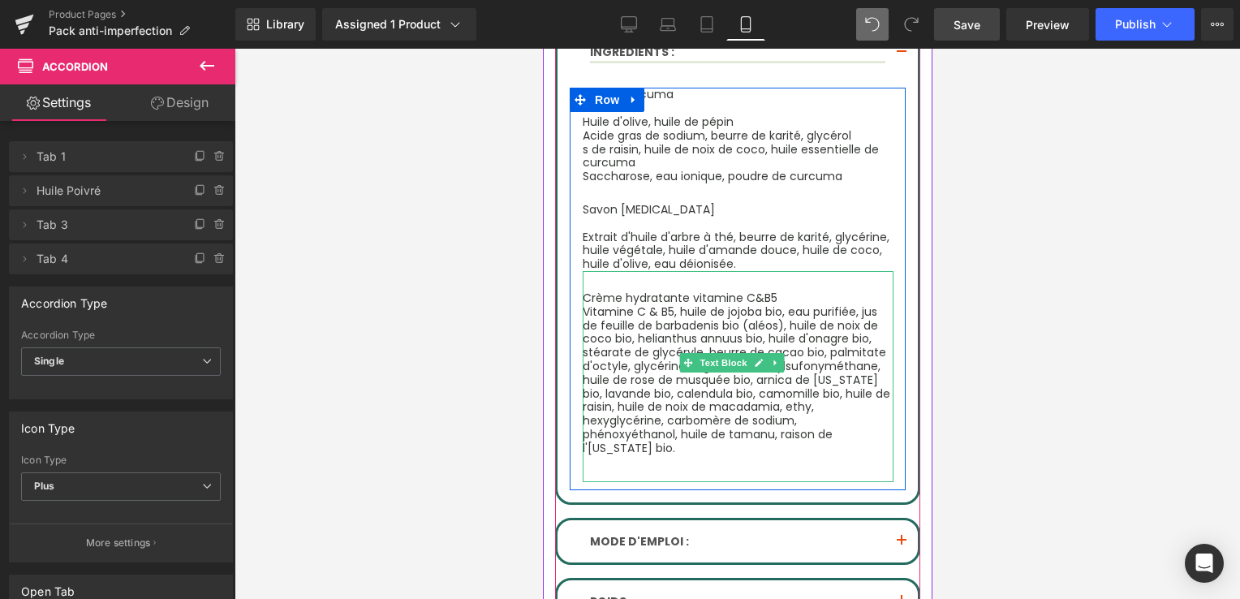
click at [792, 291] on p "Crème hydratante vitamine C&B5" at bounding box center [737, 298] width 311 height 14
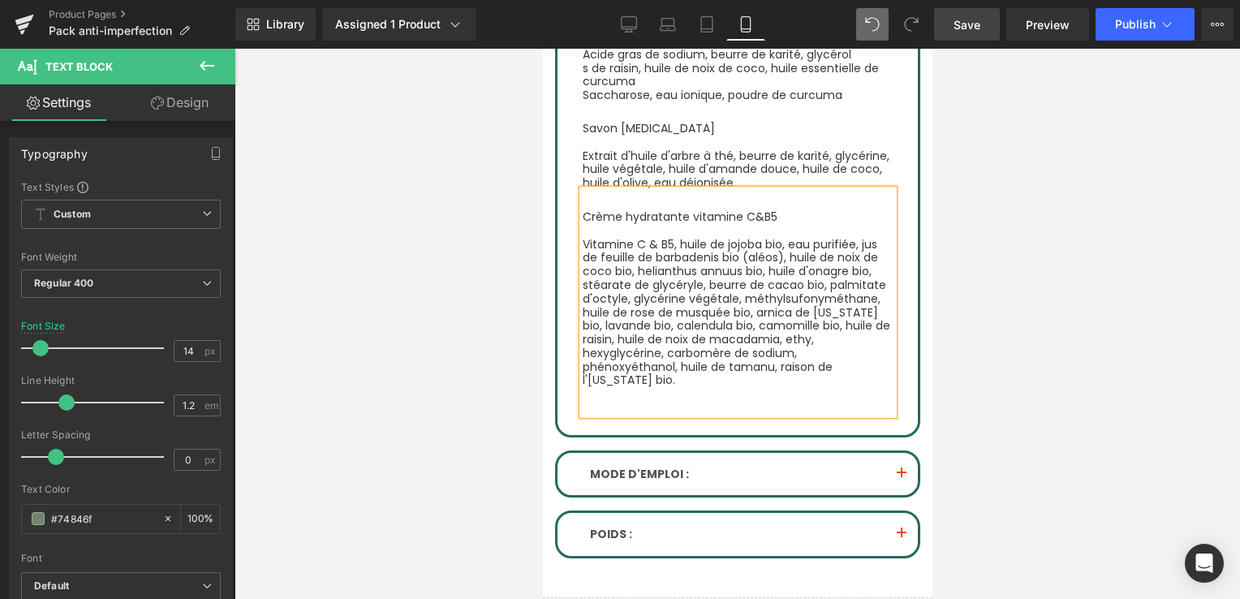
scroll to position [1435, 0]
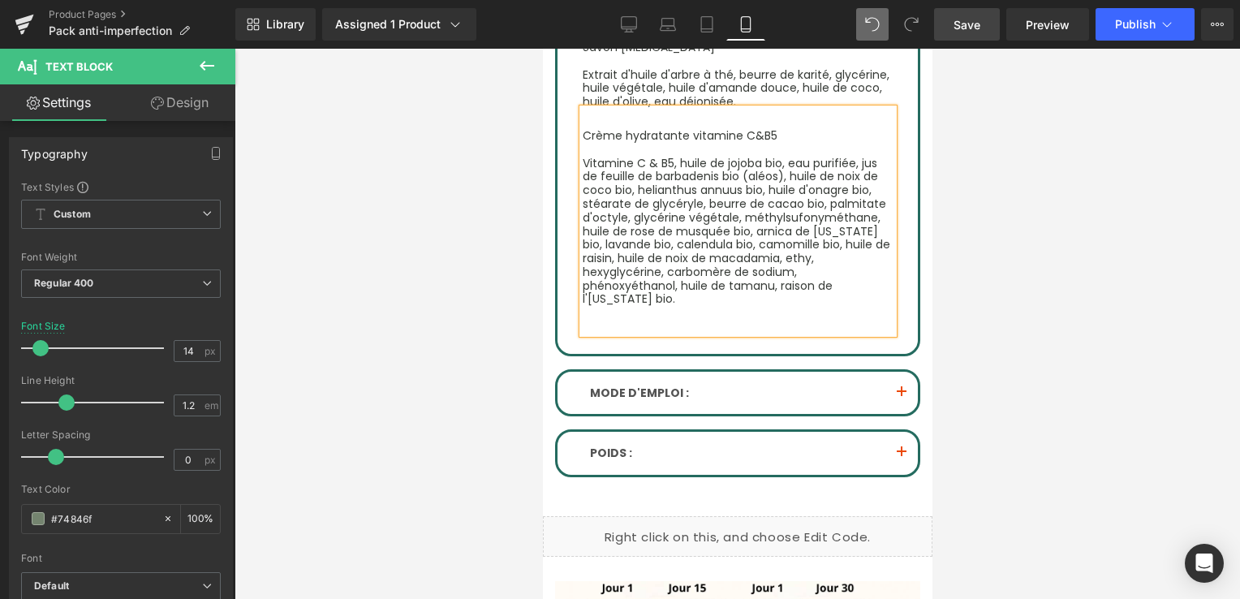
click at [780, 320] on p at bounding box center [737, 327] width 311 height 14
drag, startPoint x: 712, startPoint y: 279, endPoint x: 583, endPoint y: 276, distance: 129.1
click at [583, 320] on p "Huiles essentielles Pures" at bounding box center [737, 327] width 311 height 14
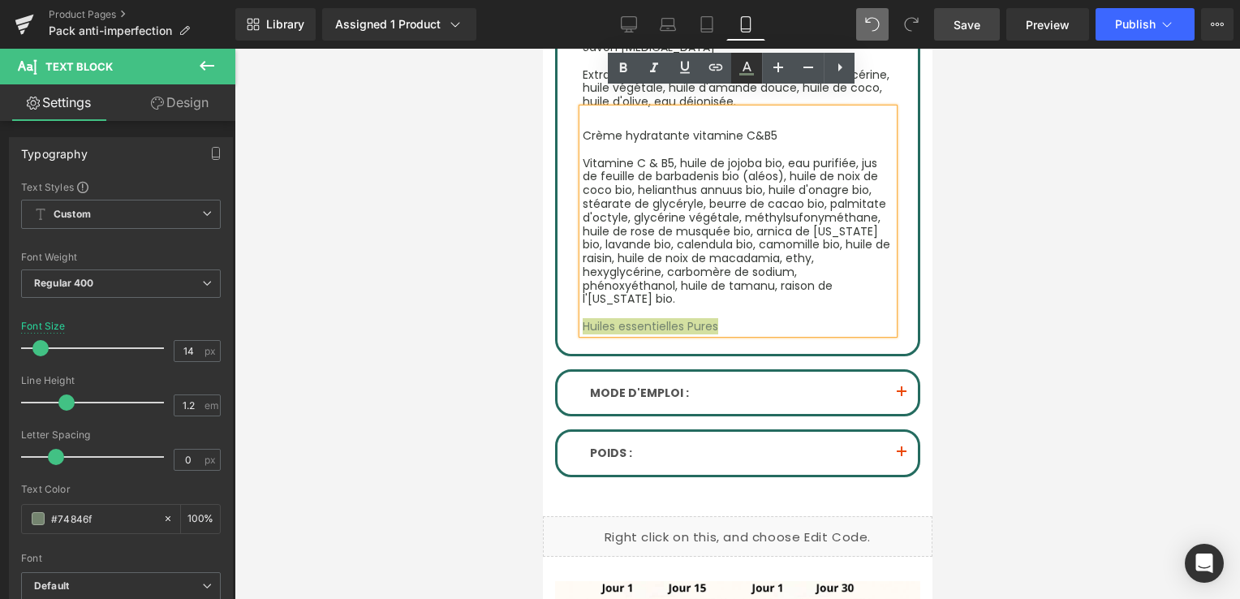
click at [744, 69] on icon at bounding box center [747, 67] width 9 height 10
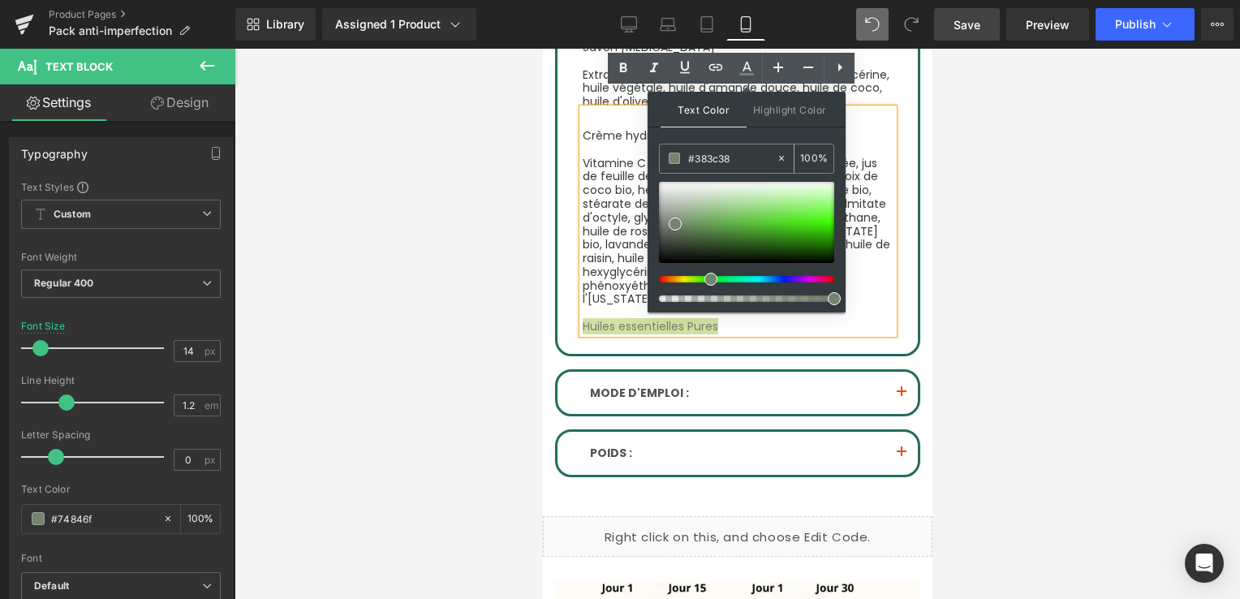
click at [781, 160] on icon at bounding box center [781, 158] width 11 height 11
click at [718, 154] on input "#383c38" at bounding box center [732, 158] width 88 height 18
drag, startPoint x: 718, startPoint y: 154, endPoint x: 699, endPoint y: 154, distance: 18.7
click at [699, 154] on input "#383c38" at bounding box center [732, 158] width 88 height 18
paste input "text"
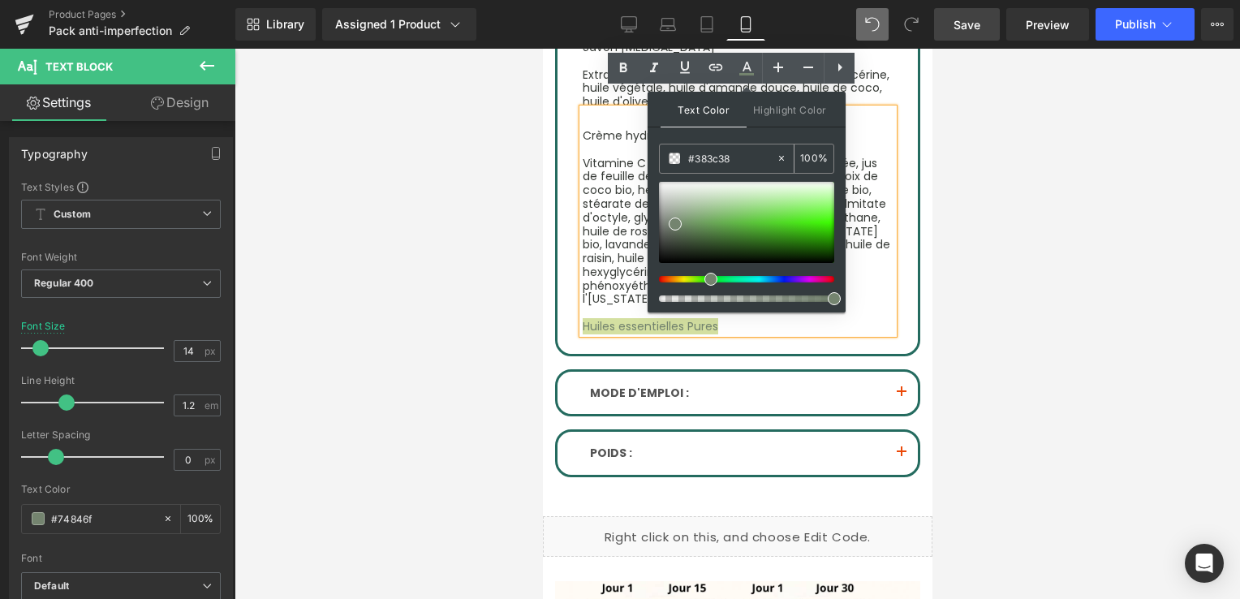
type input "#383c38"
click at [805, 161] on input "100" at bounding box center [809, 158] width 18 height 18
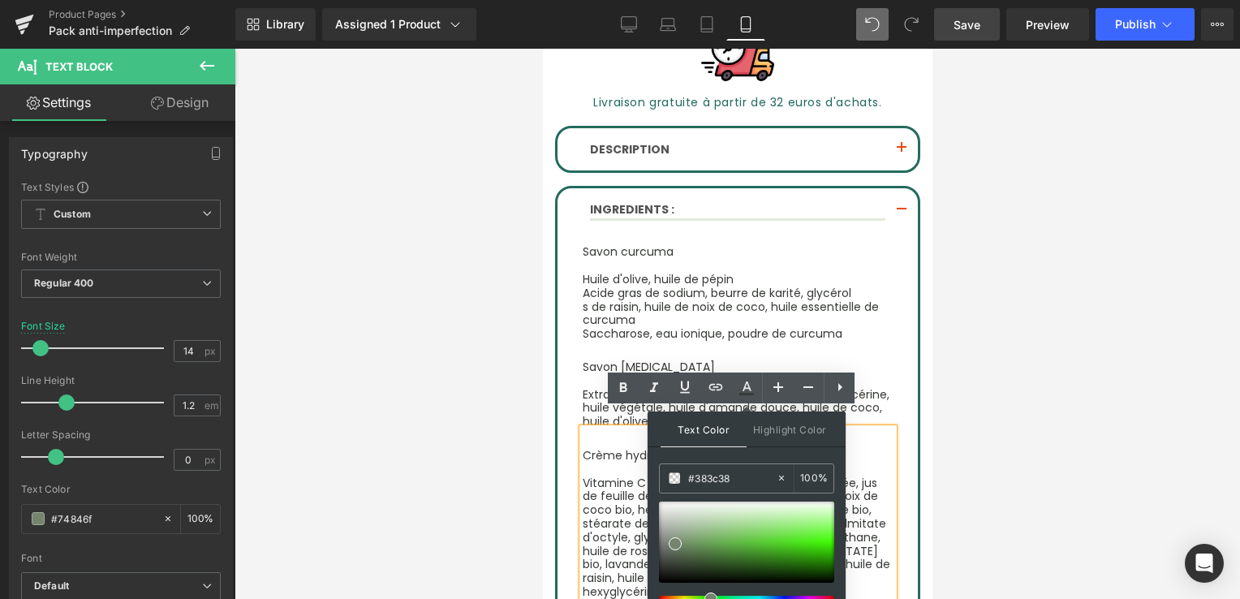
scroll to position [1197, 0]
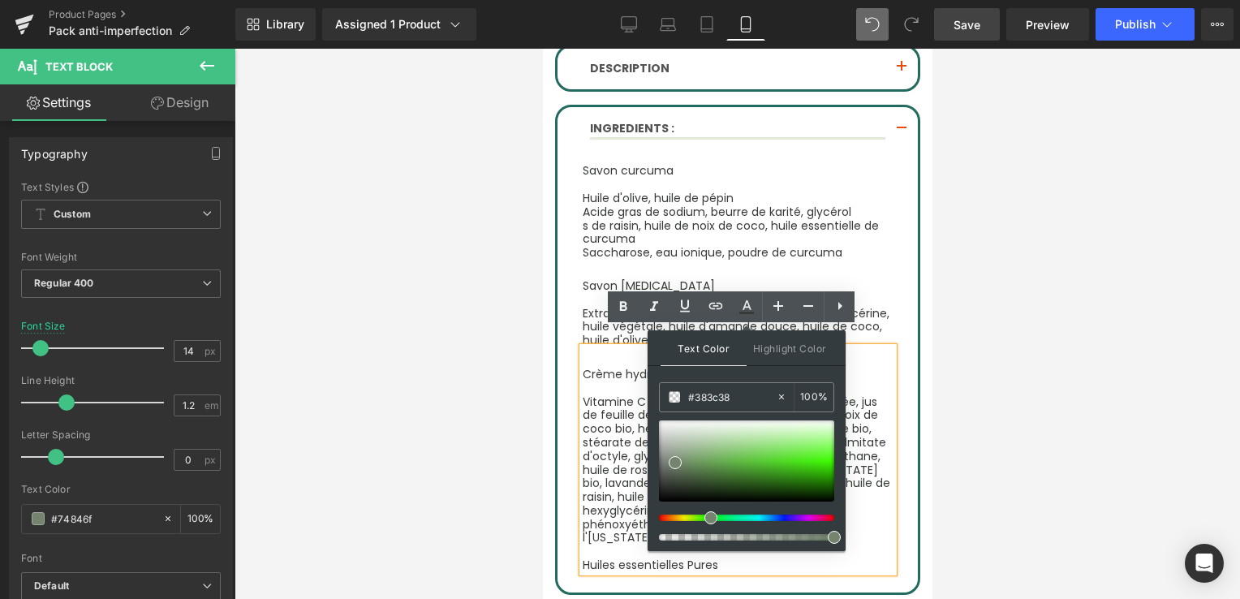
click at [866, 279] on p "Savon [MEDICAL_DATA]" at bounding box center [737, 286] width 311 height 14
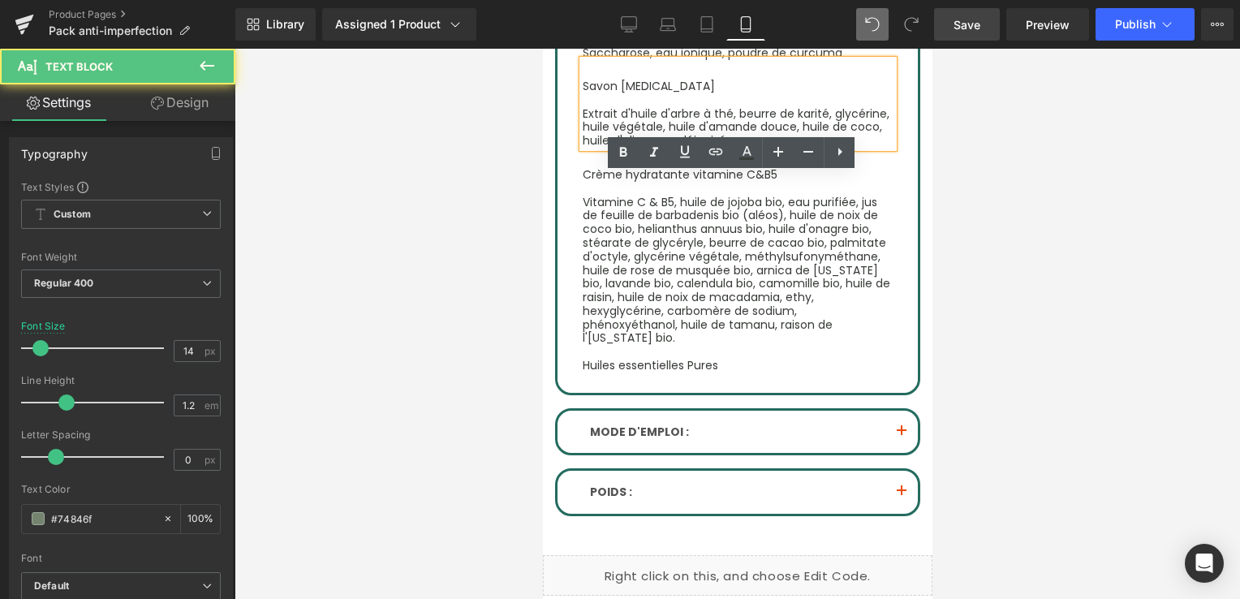
scroll to position [1440, 0]
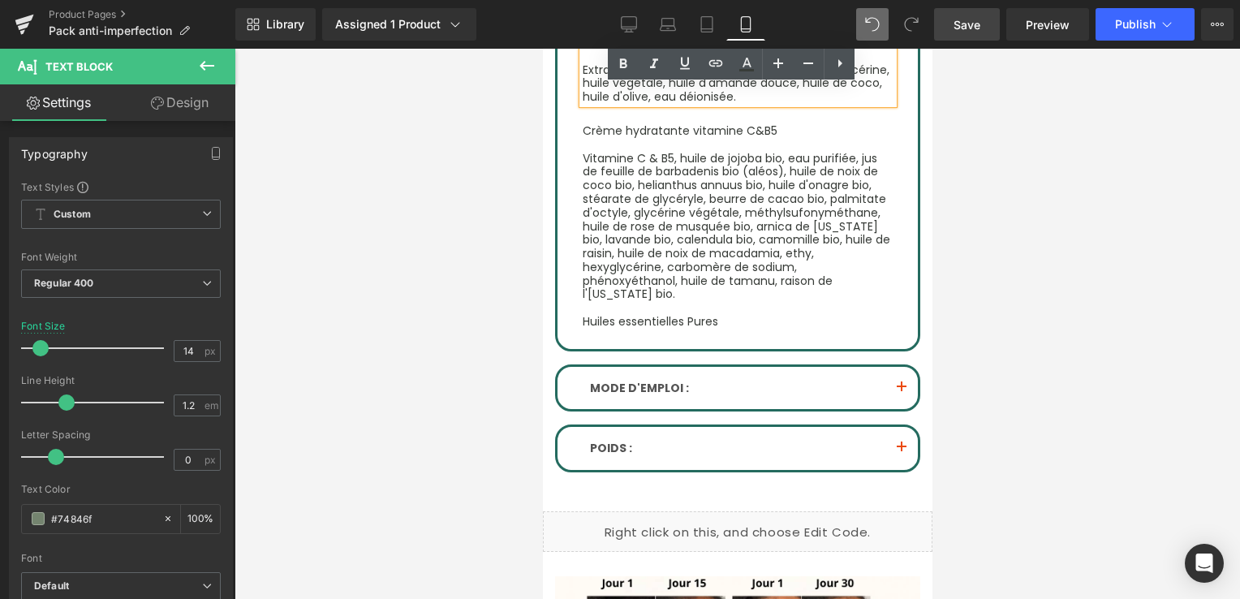
click at [894, 367] on button "button" at bounding box center [901, 388] width 32 height 42
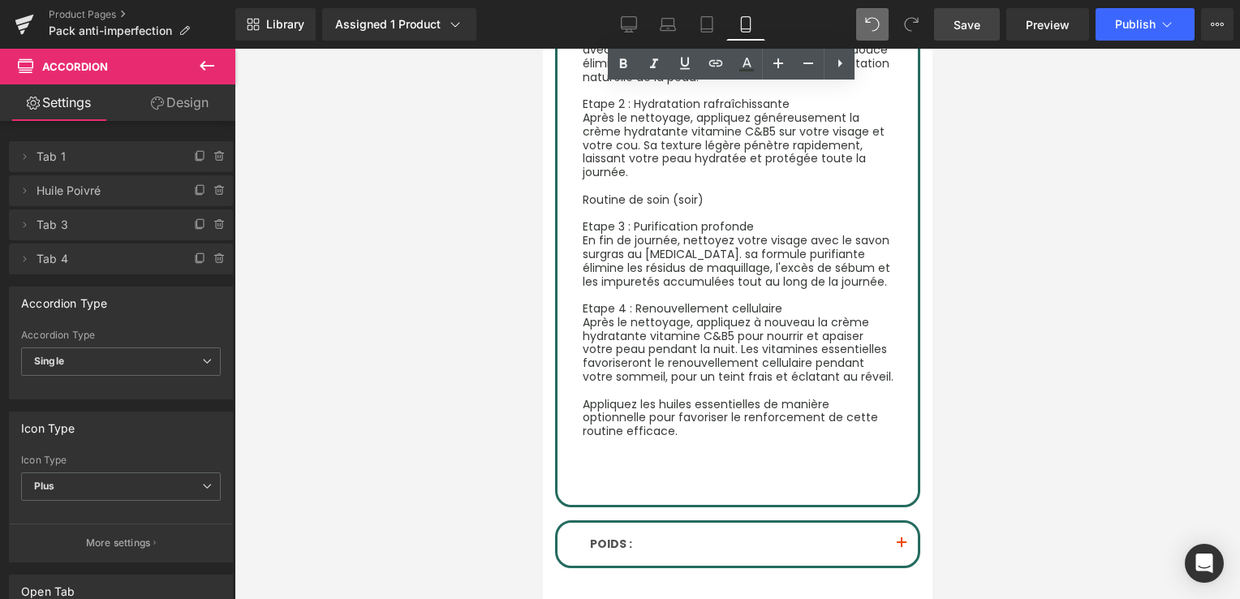
scroll to position [1514, 0]
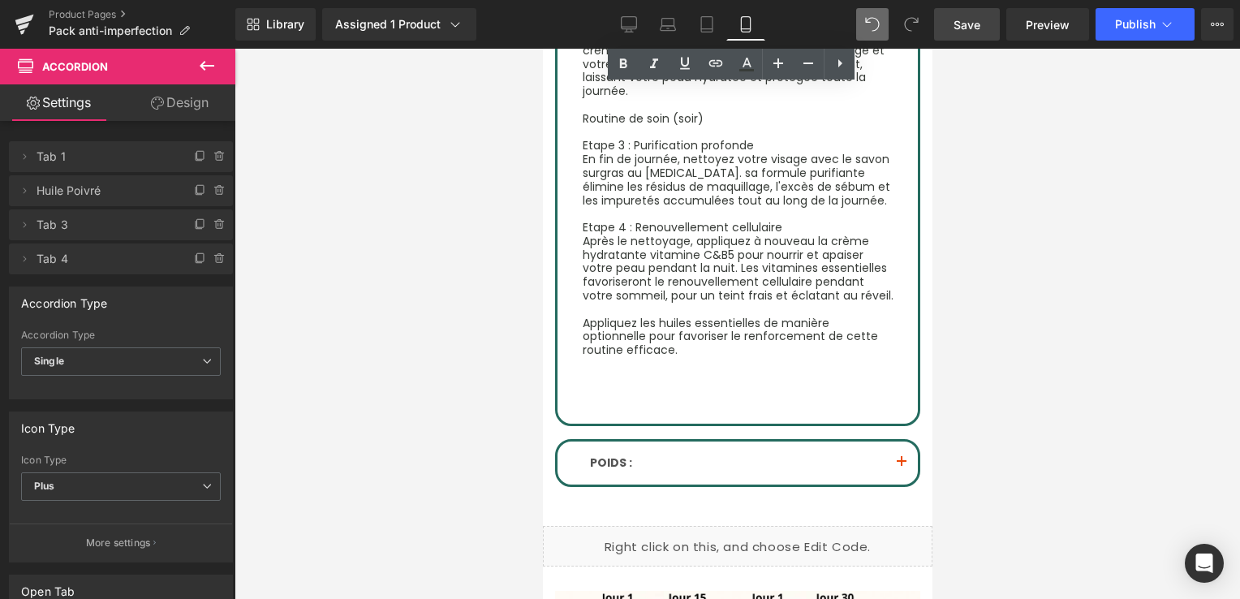
click at [974, 22] on span "Save" at bounding box center [967, 24] width 27 height 17
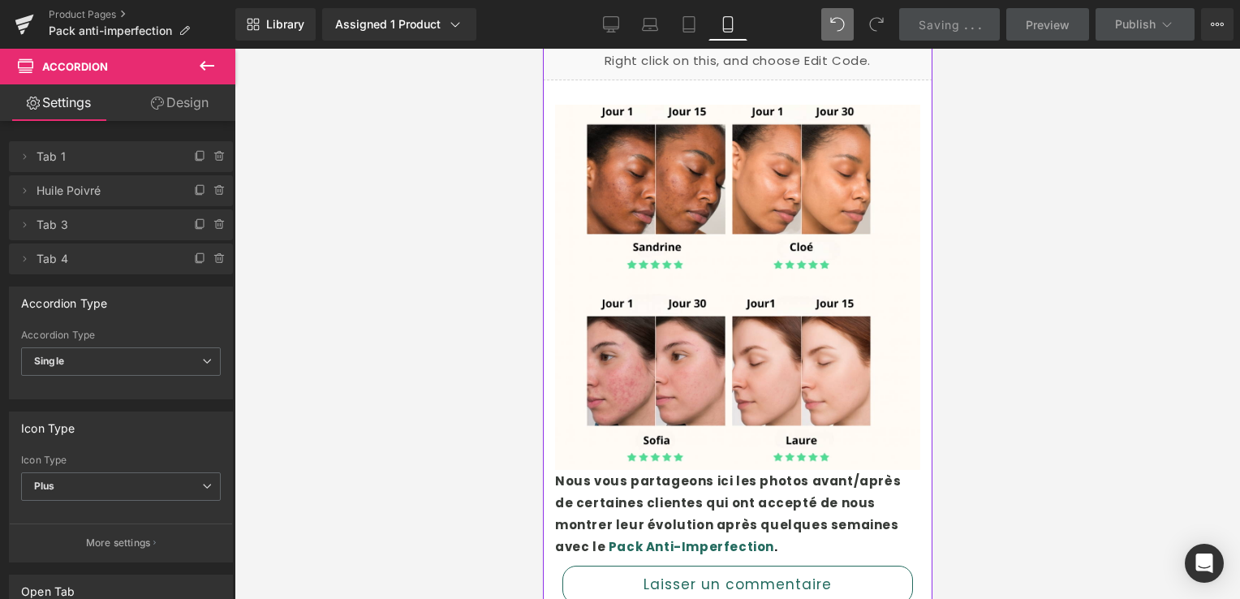
scroll to position [2001, 0]
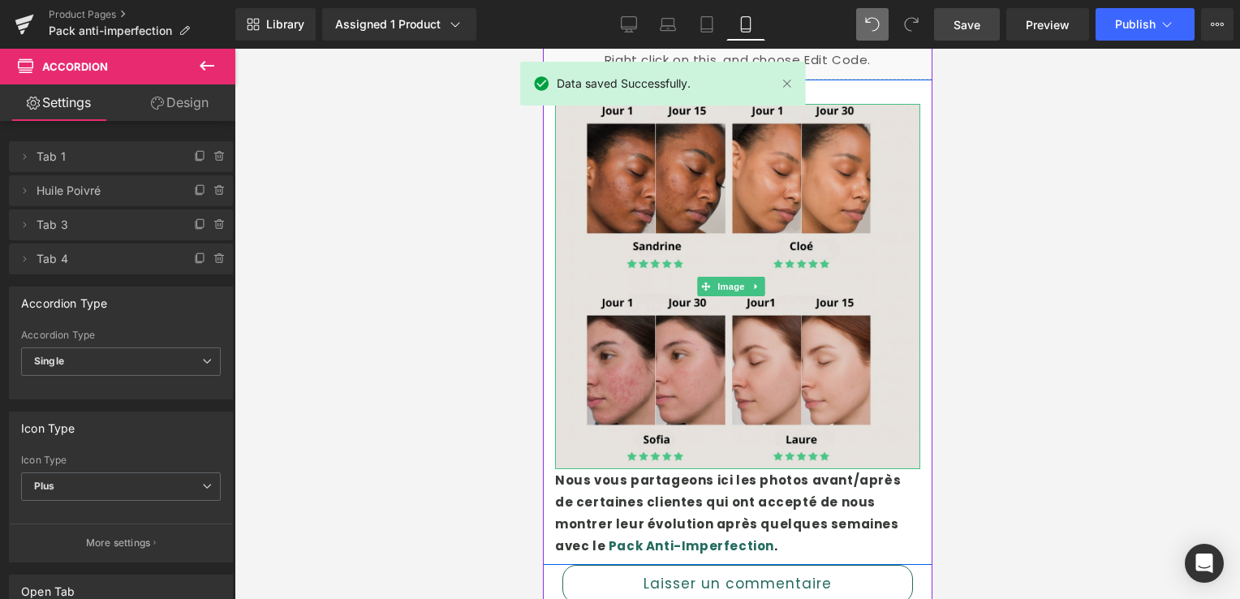
click at [770, 243] on img at bounding box center [736, 286] width 365 height 365
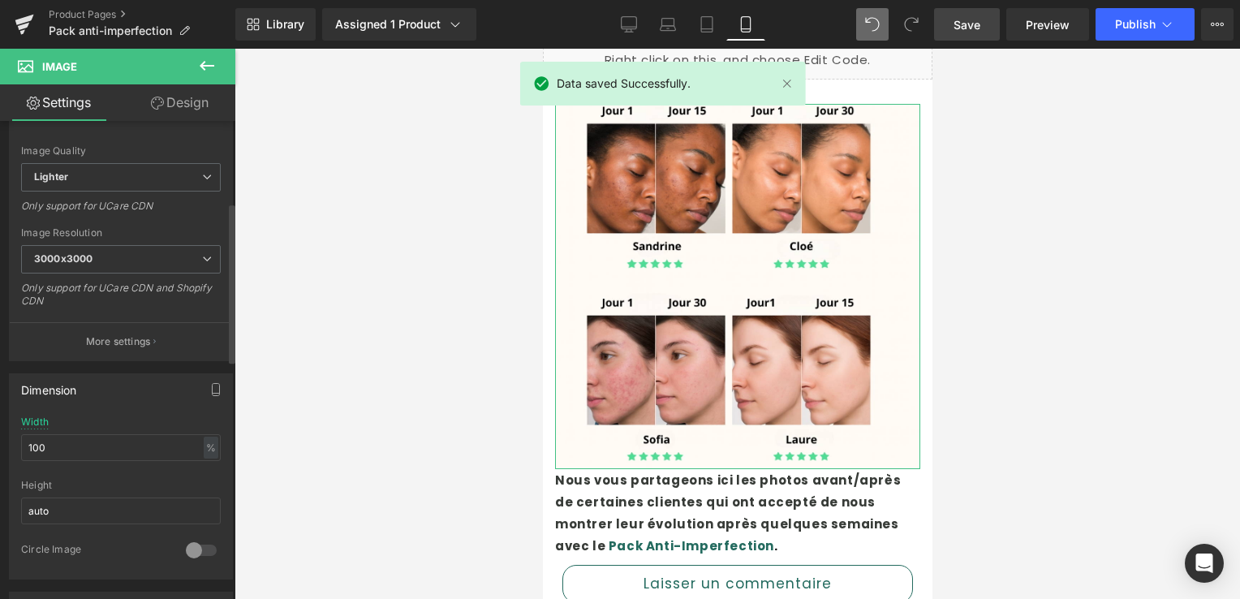
scroll to position [244, 0]
click at [1163, 27] on icon at bounding box center [1167, 24] width 16 height 16
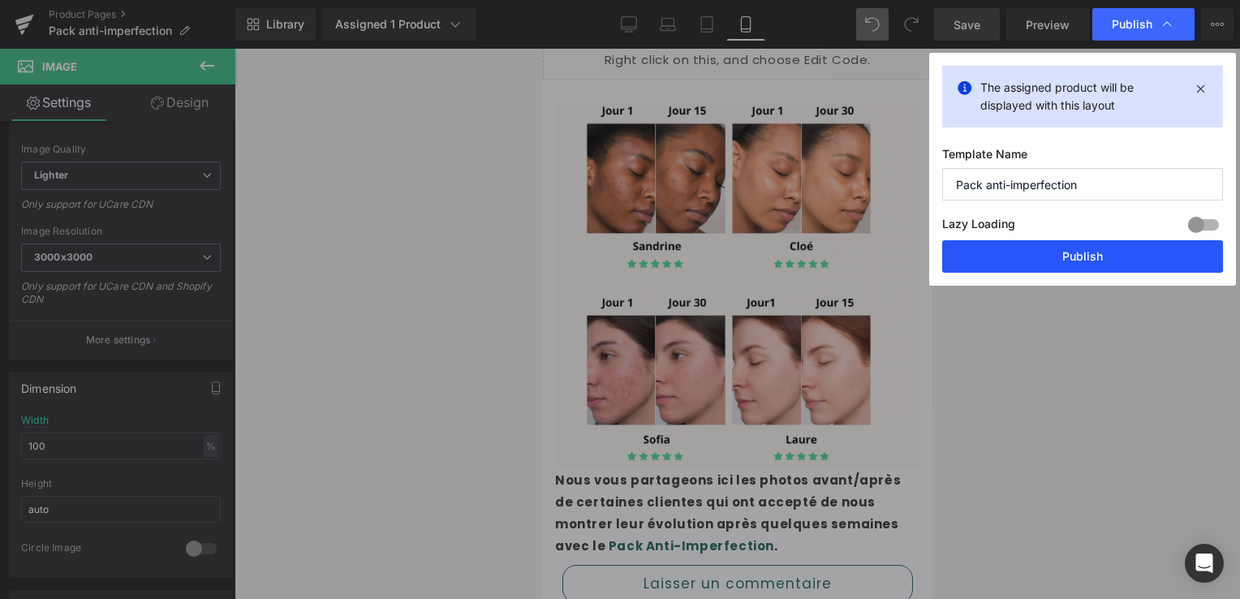
click at [1113, 261] on button "Publish" at bounding box center [1083, 256] width 281 height 32
click at [1113, 261] on div at bounding box center [738, 324] width 1006 height 550
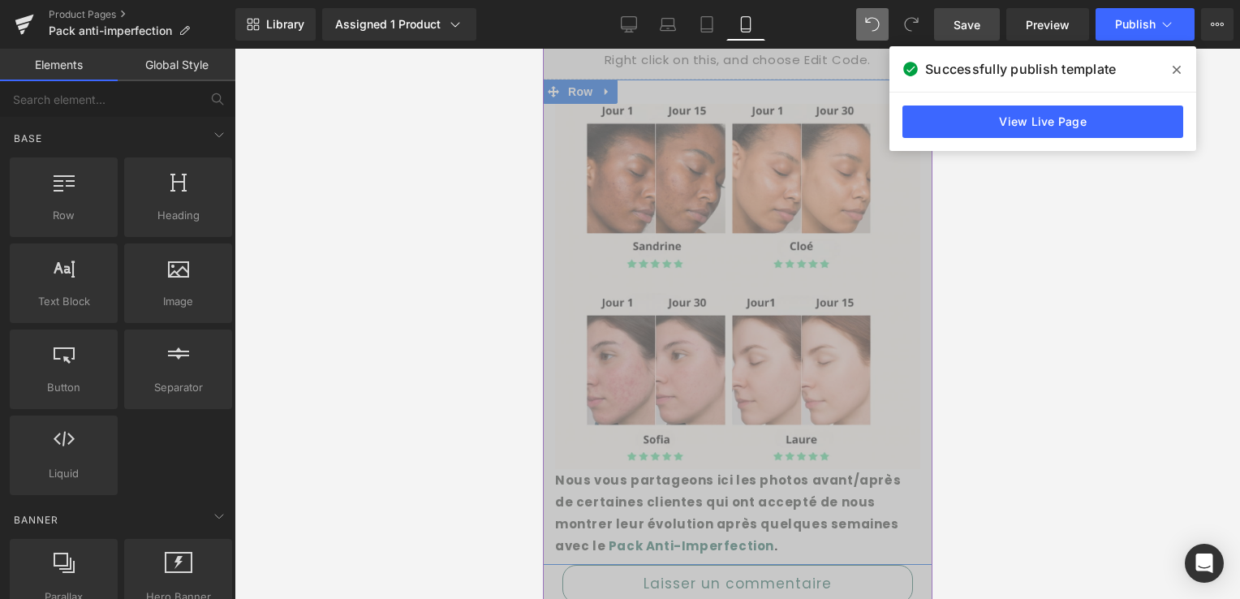
click at [836, 472] on strong "Nous vous partageons ici les photos avant/après de certaines clientes qui ont a…" at bounding box center [727, 513] width 346 height 83
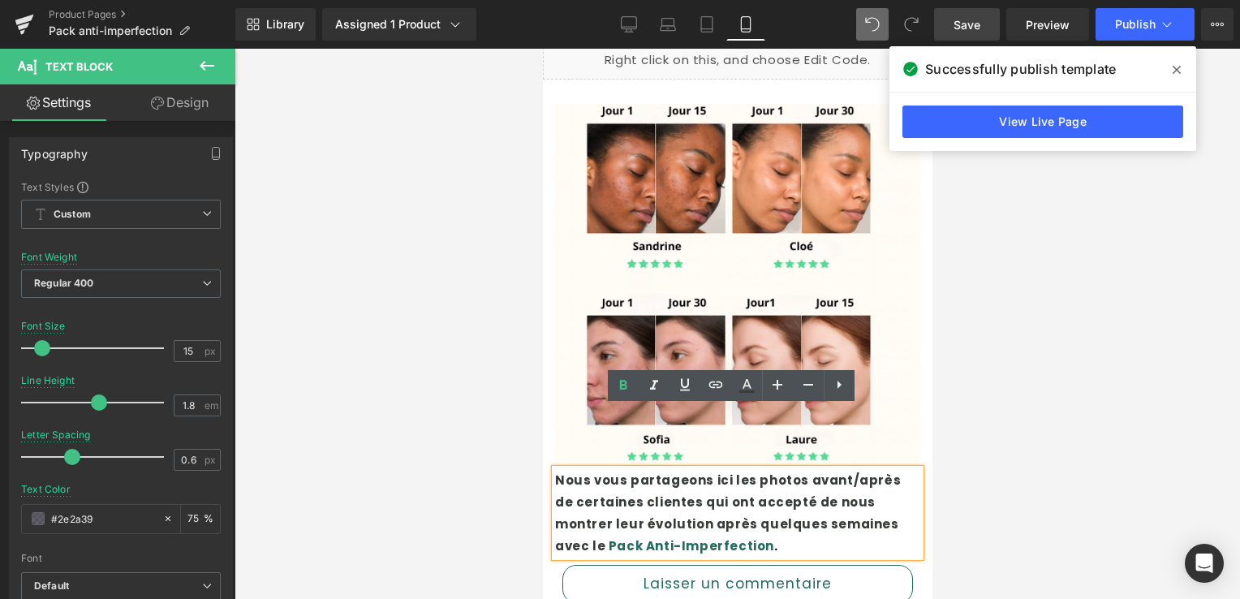
click at [774, 537] on strong "Pack Anti-Imperfection" at bounding box center [691, 545] width 166 height 17
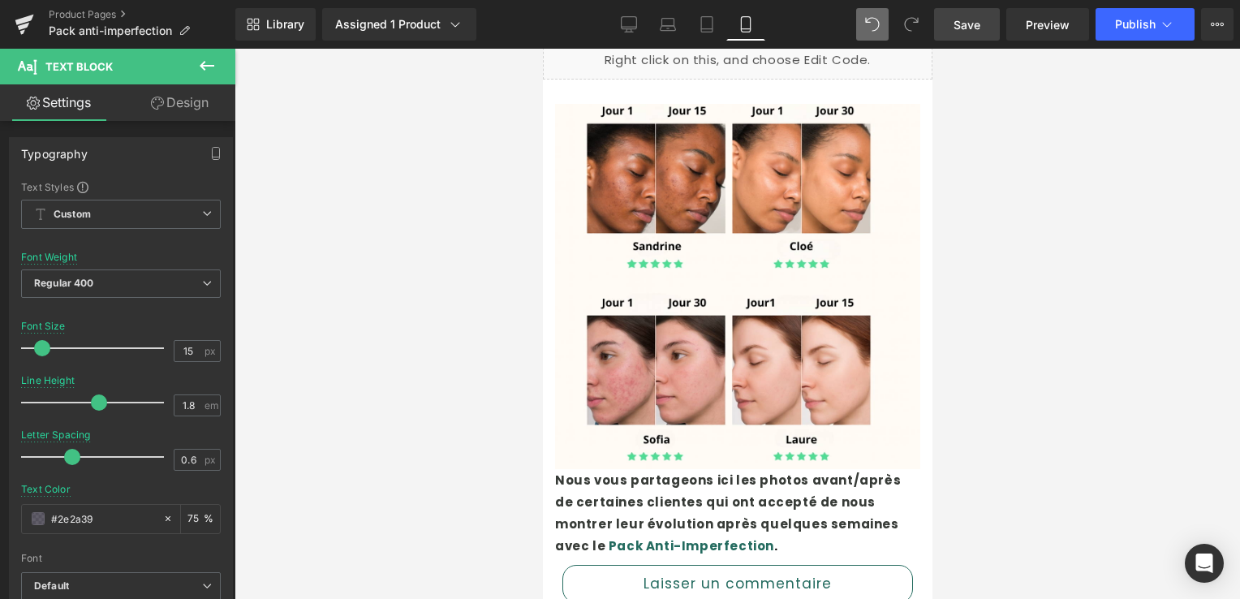
click at [973, 40] on link "Save" at bounding box center [967, 24] width 66 height 32
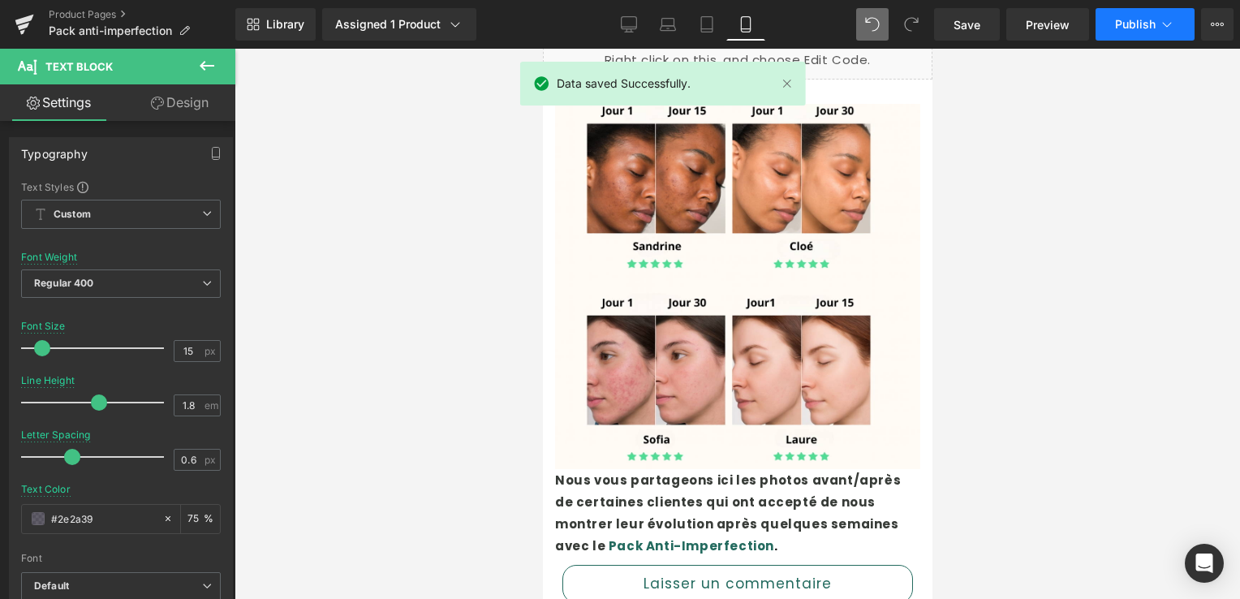
click at [1137, 32] on button "Publish" at bounding box center [1145, 24] width 99 height 32
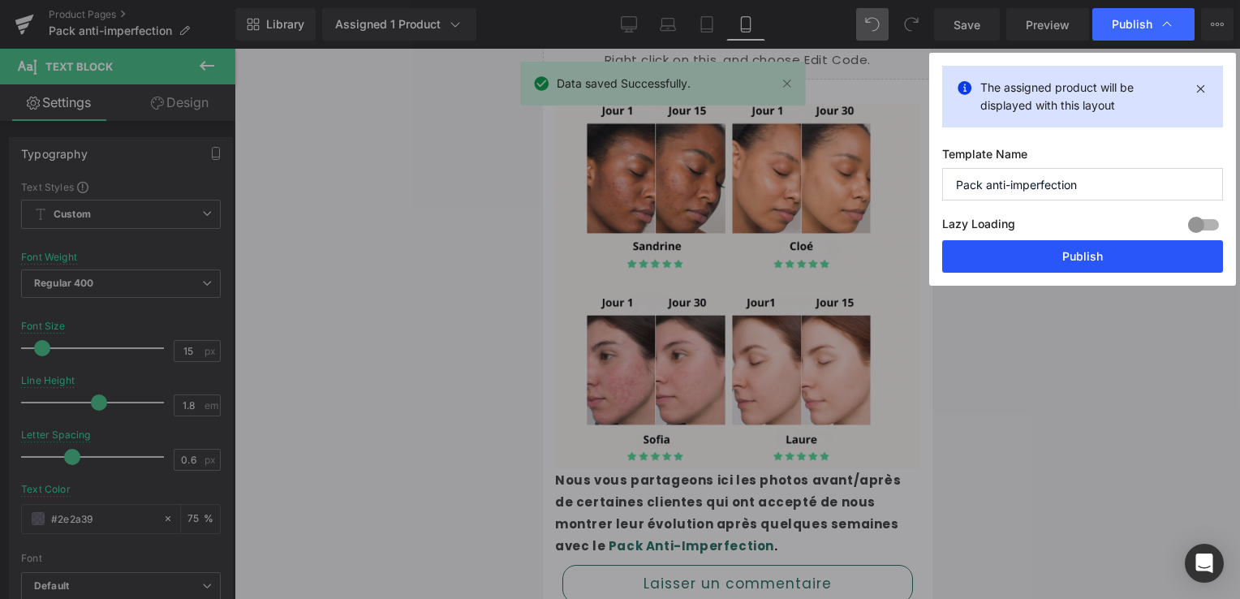
click at [1104, 264] on button "Publish" at bounding box center [1083, 256] width 281 height 32
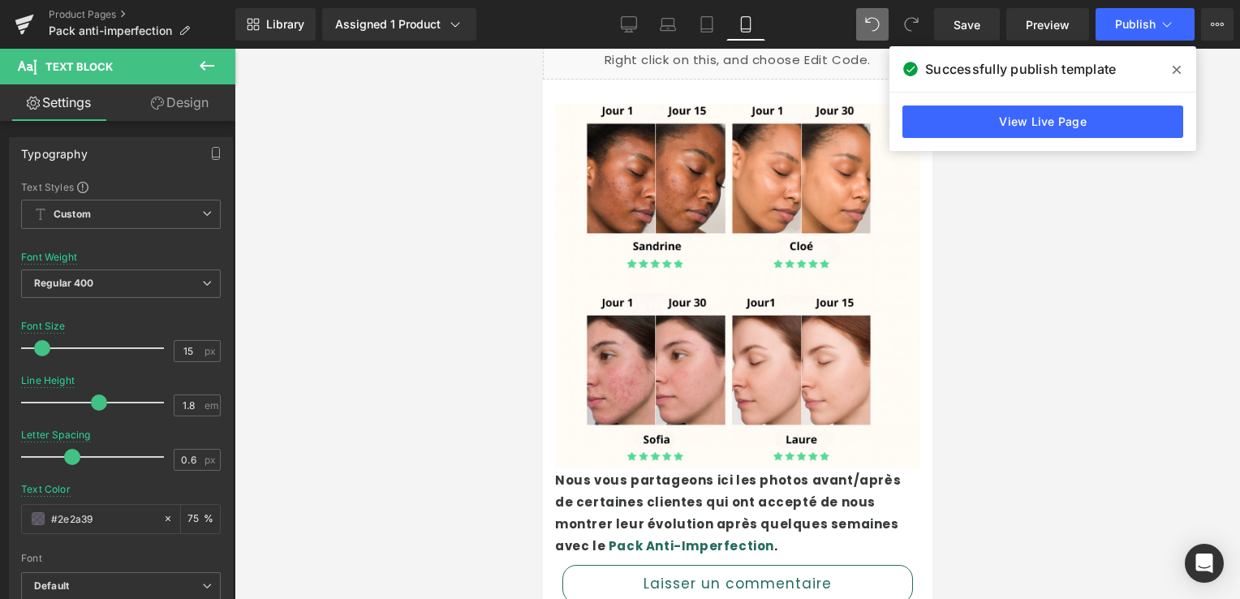
click at [1175, 75] on icon at bounding box center [1177, 69] width 8 height 13
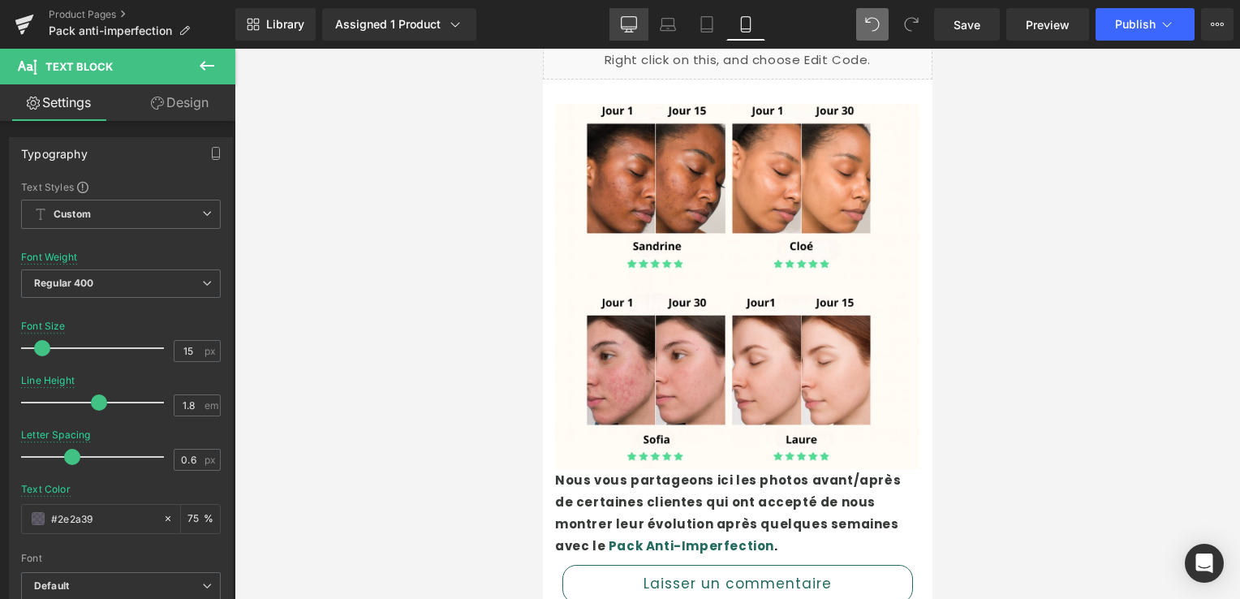
click at [639, 28] on link "Desktop" at bounding box center [629, 24] width 39 height 32
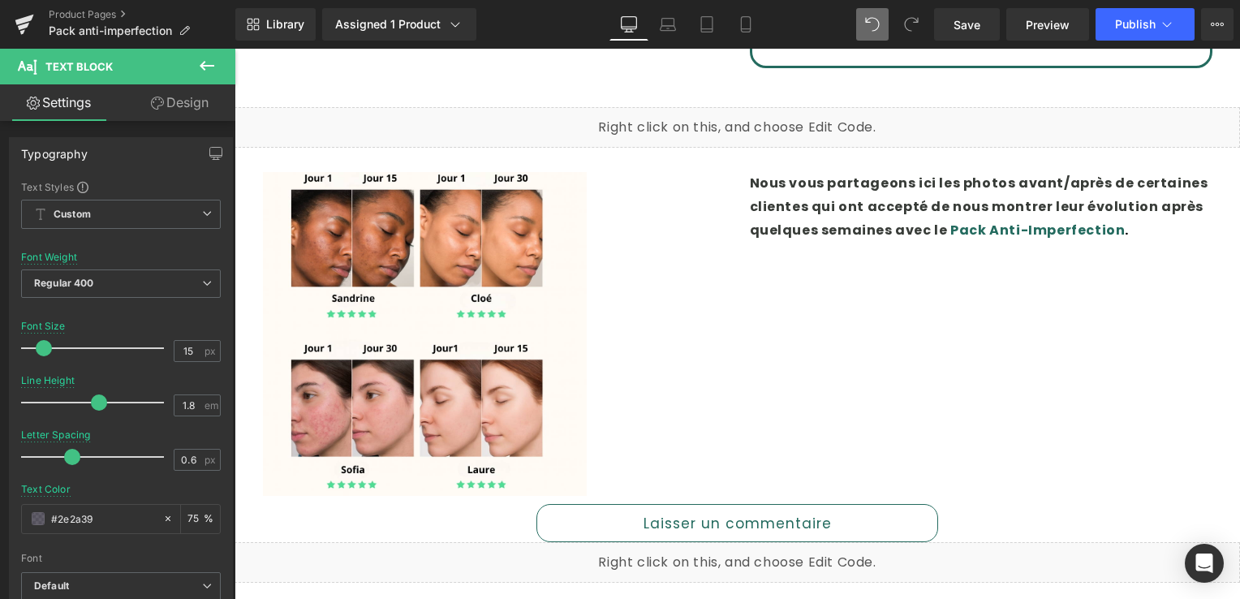
scroll to position [1741, 0]
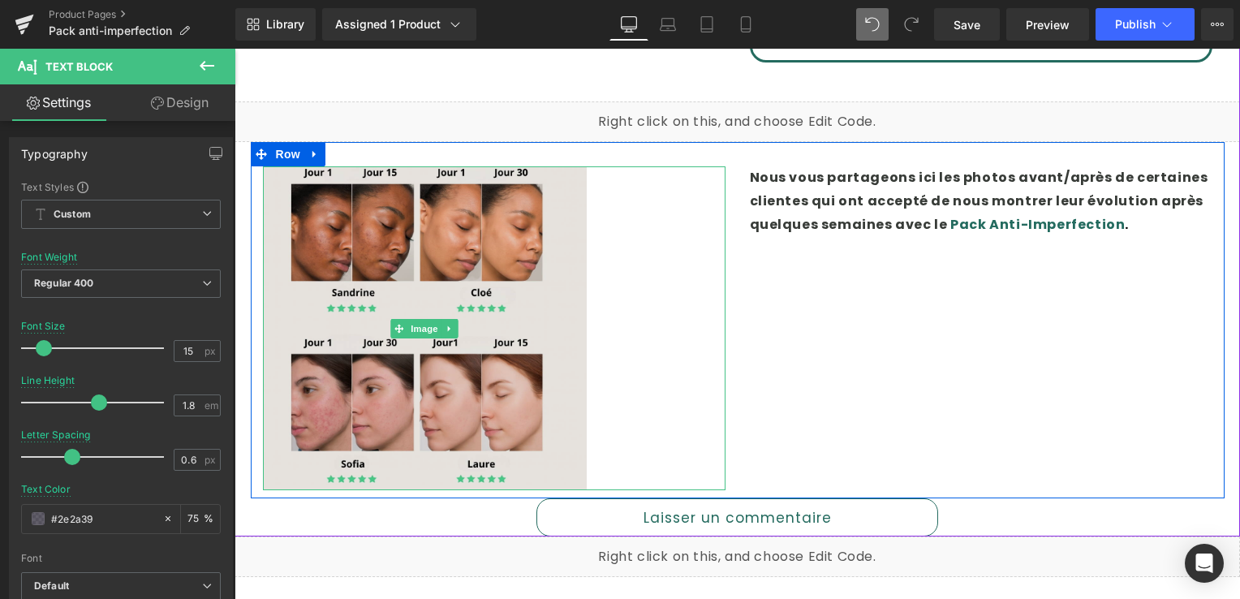
click at [446, 193] on img at bounding box center [425, 328] width 324 height 324
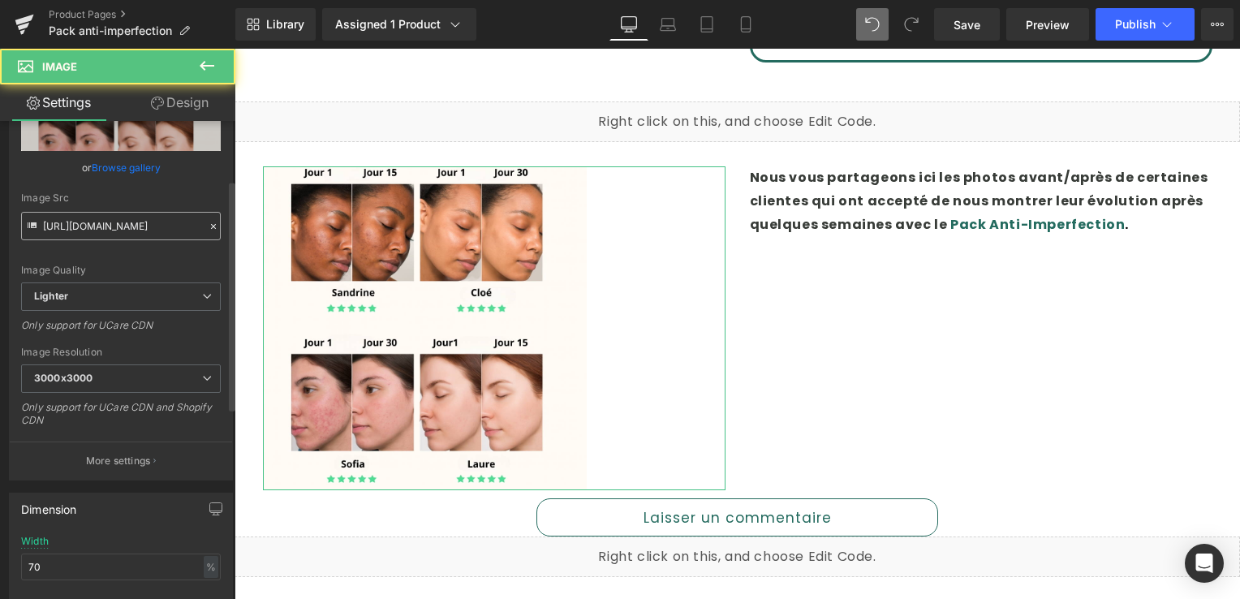
scroll to position [325, 0]
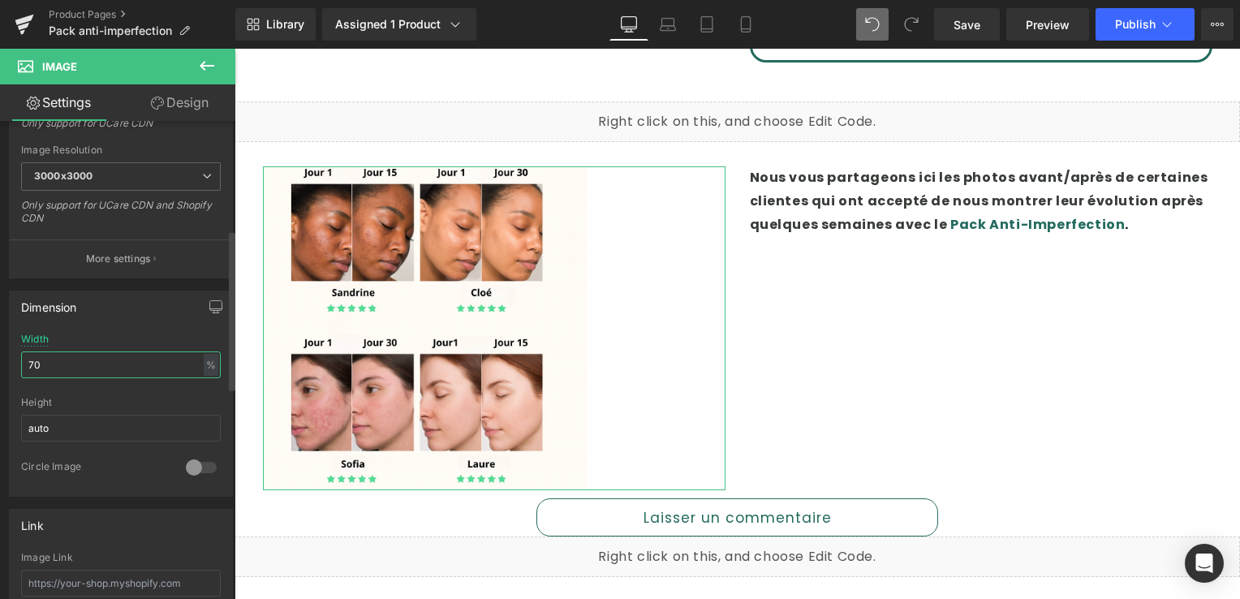
drag, startPoint x: 45, startPoint y: 362, endPoint x: 6, endPoint y: 361, distance: 39.0
click at [6, 361] on div "Dimension 70% Width 70 % % px auto Height auto 0 Circle Image" at bounding box center [121, 387] width 243 height 218
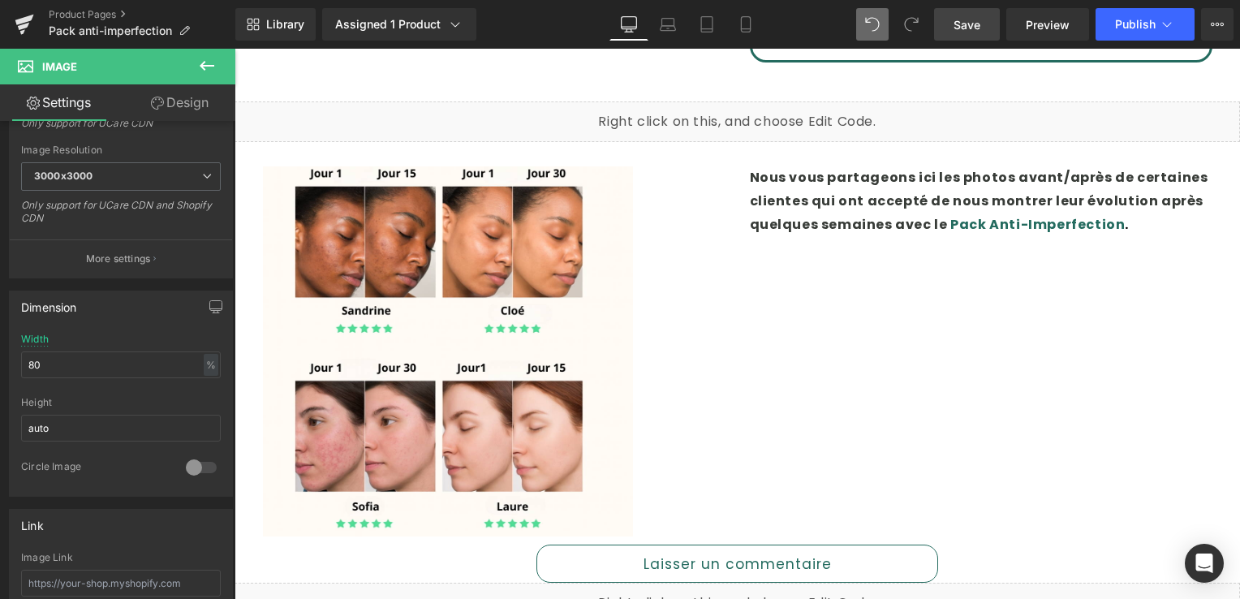
drag, startPoint x: 985, startPoint y: 31, endPoint x: 606, endPoint y: 32, distance: 378.3
click at [985, 31] on link "Save" at bounding box center [967, 24] width 66 height 32
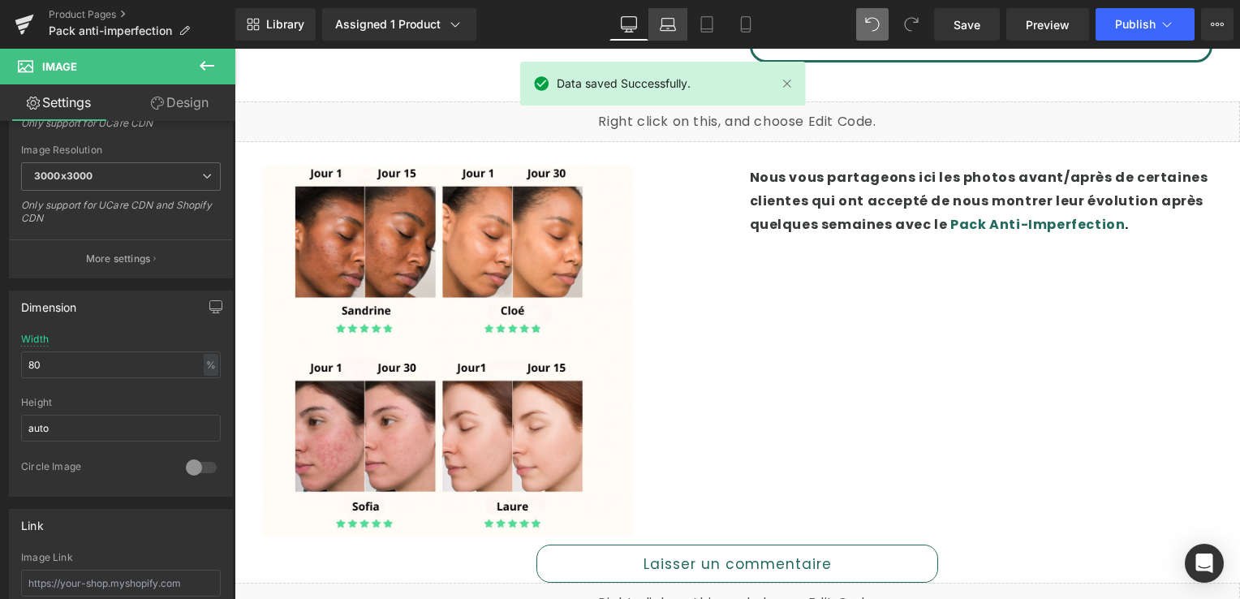
click at [675, 24] on icon at bounding box center [668, 22] width 12 height 7
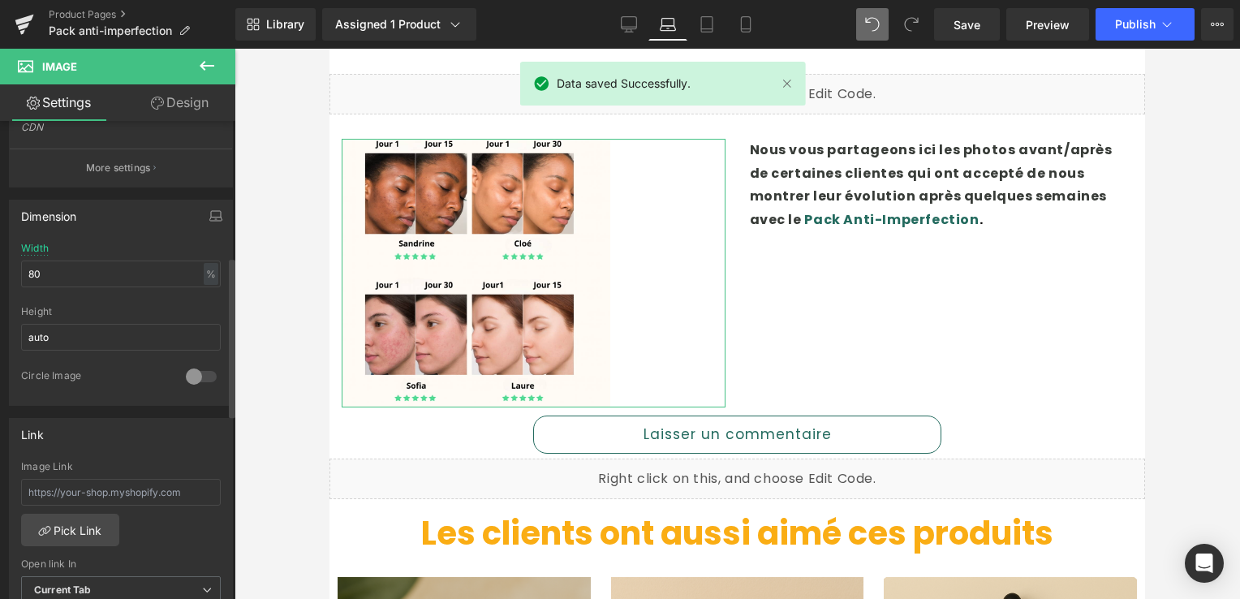
scroll to position [406, 0]
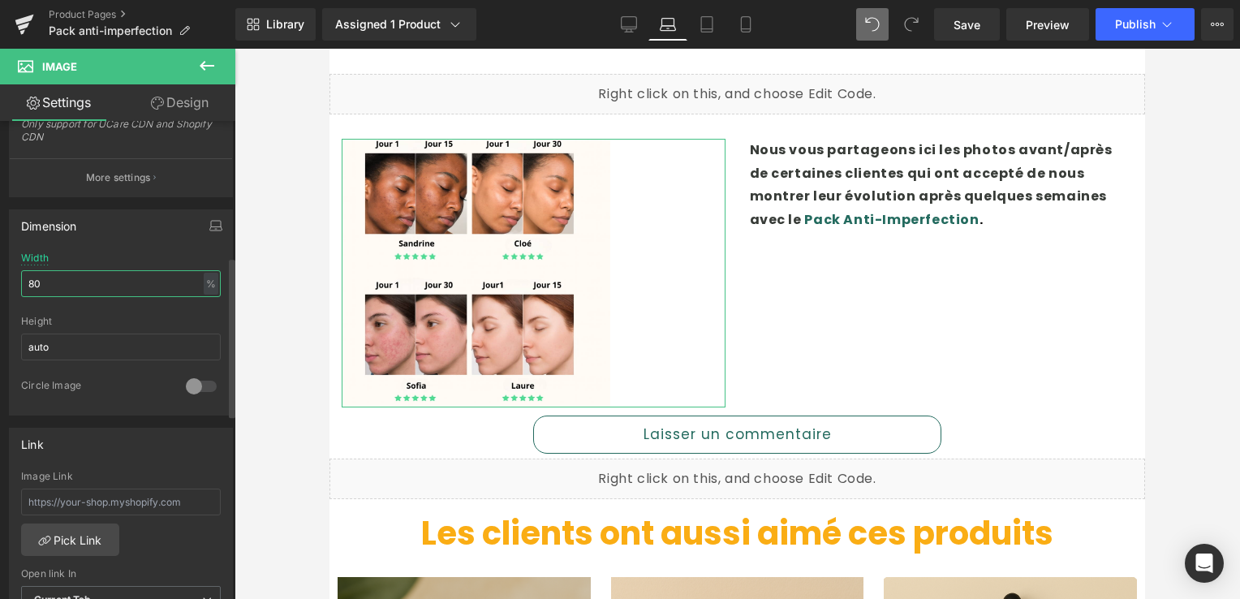
click at [45, 283] on input "80" at bounding box center [121, 283] width 200 height 27
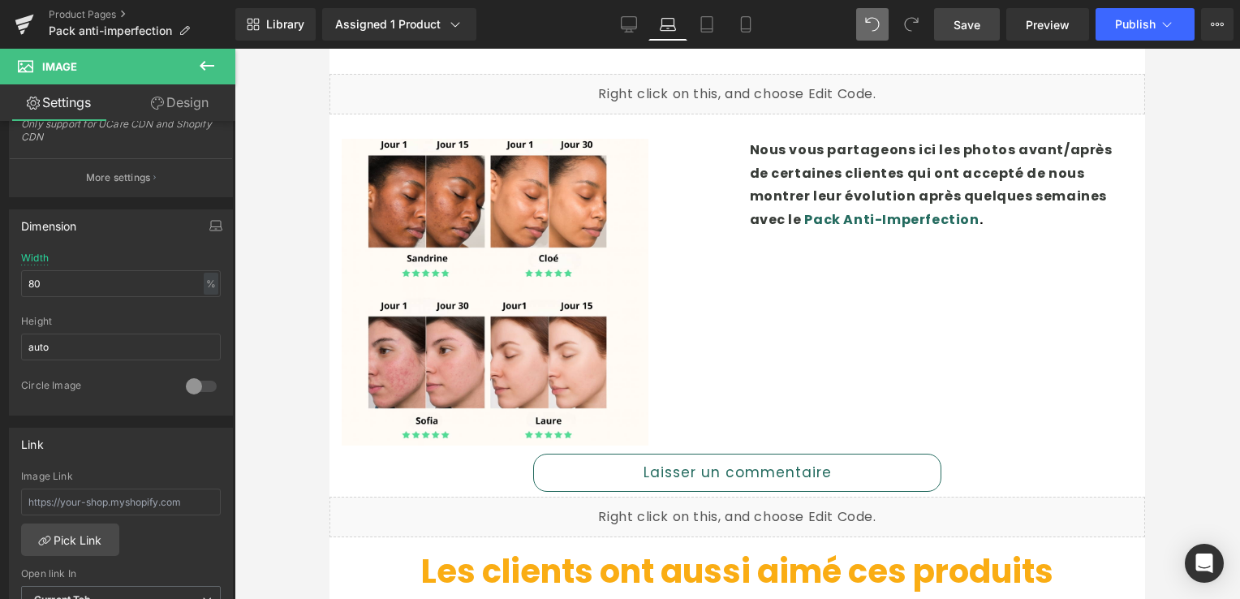
click at [964, 21] on span "Save" at bounding box center [967, 24] width 27 height 17
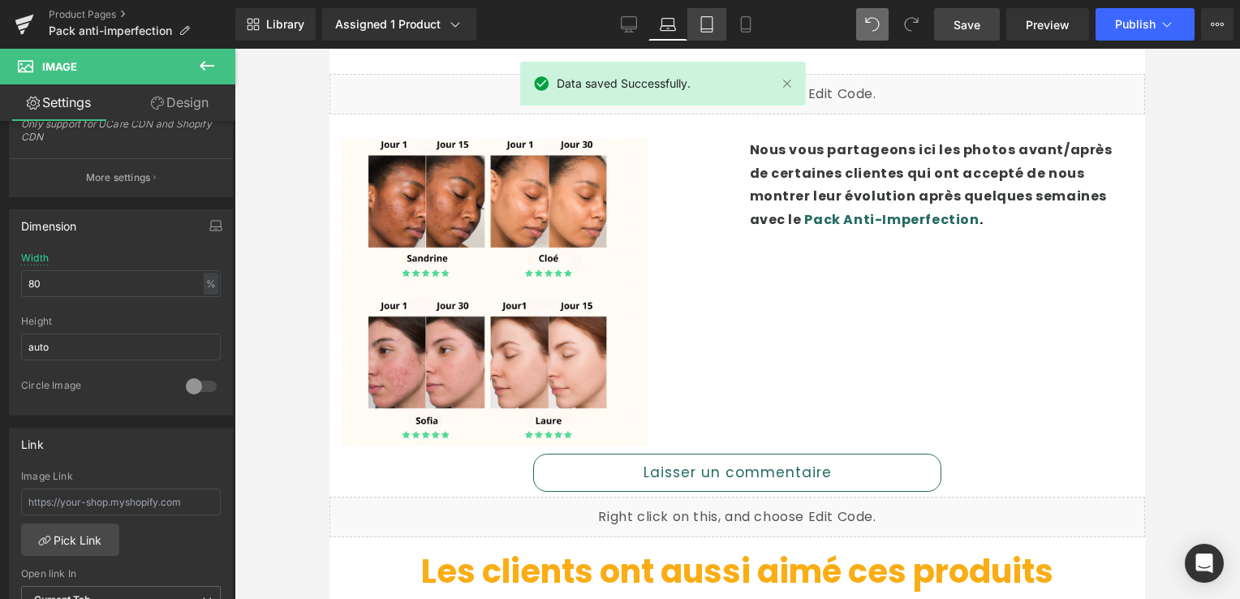
click at [697, 25] on link "Tablet" at bounding box center [707, 24] width 39 height 32
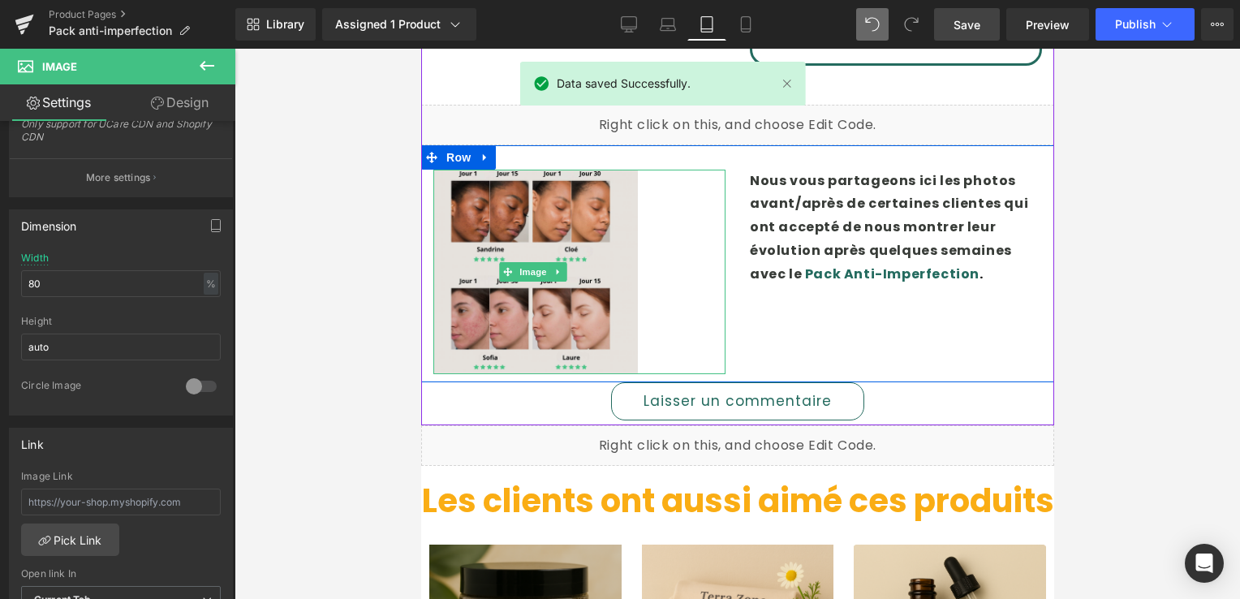
click at [469, 204] on img at bounding box center [535, 272] width 205 height 205
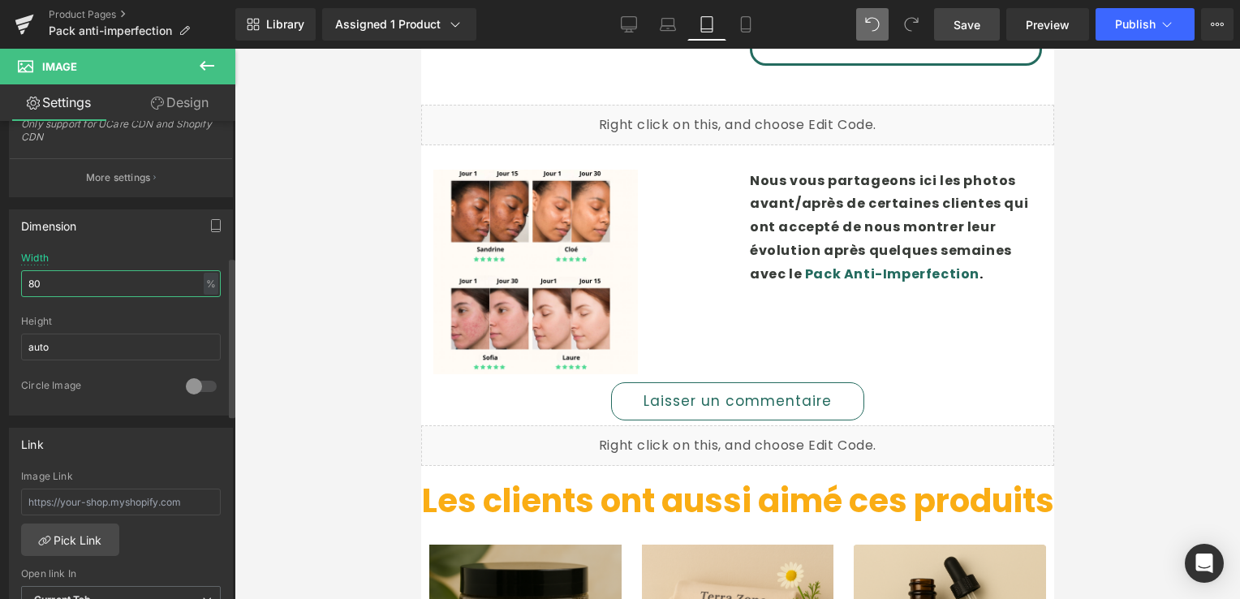
drag, startPoint x: 72, startPoint y: 278, endPoint x: 8, endPoint y: 276, distance: 64.2
click at [6, 277] on div "Dimension 70% Width 80 % % px auto Height auto 0 Circle Image" at bounding box center [121, 306] width 243 height 218
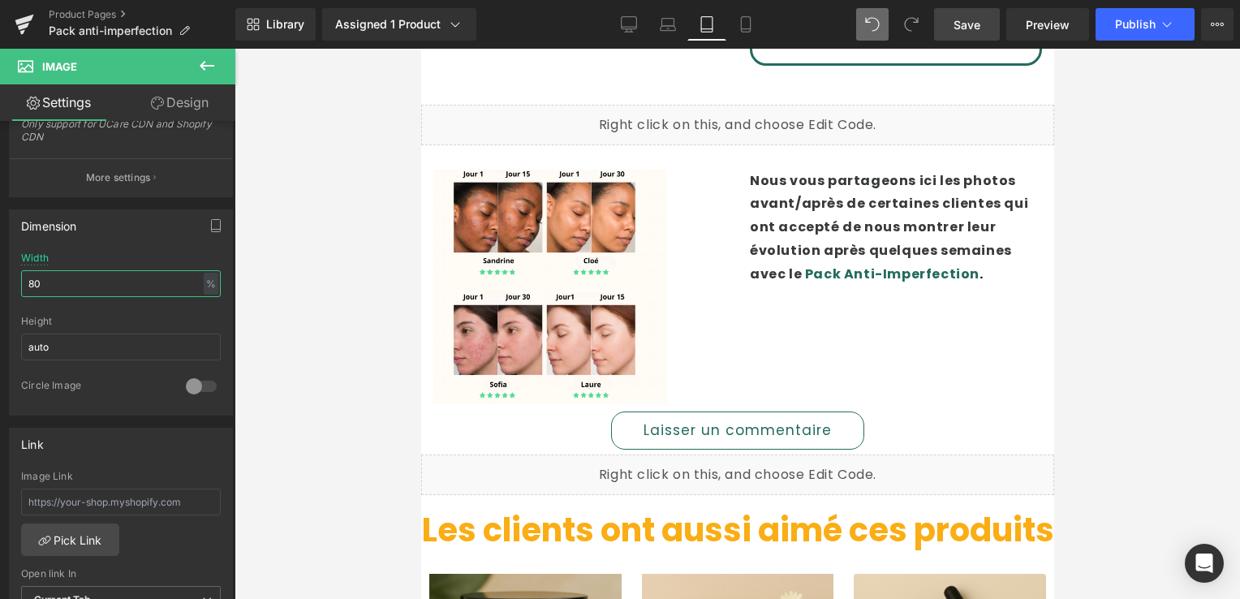
type input "80"
click at [955, 19] on link "Save" at bounding box center [967, 24] width 66 height 32
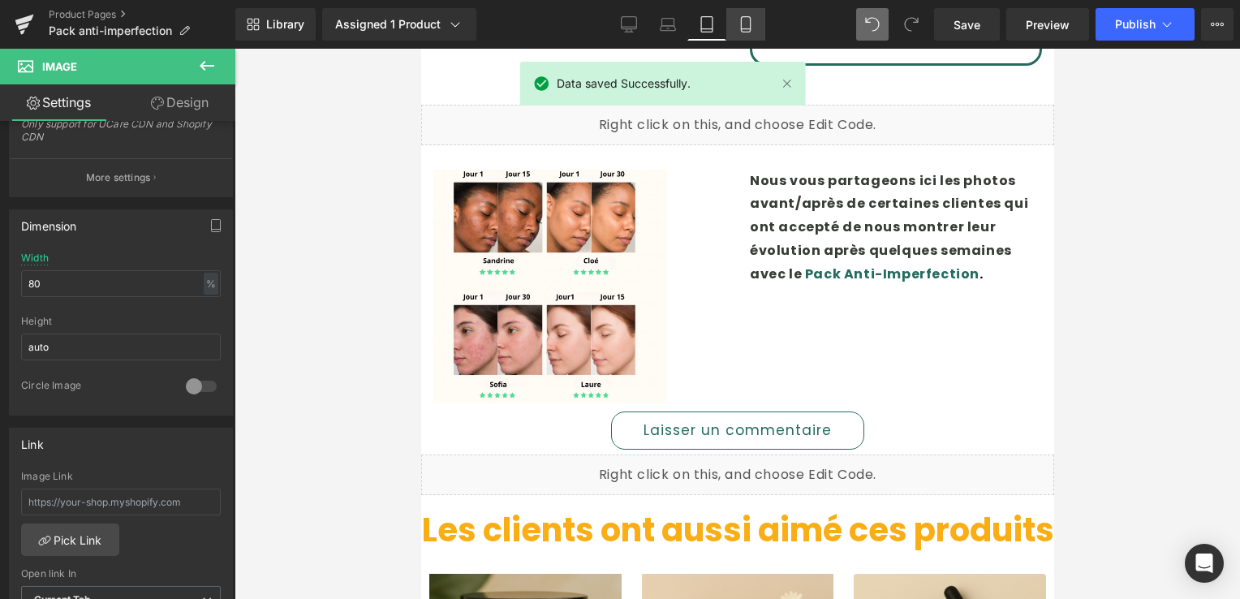
click at [733, 25] on link "Mobile" at bounding box center [746, 24] width 39 height 32
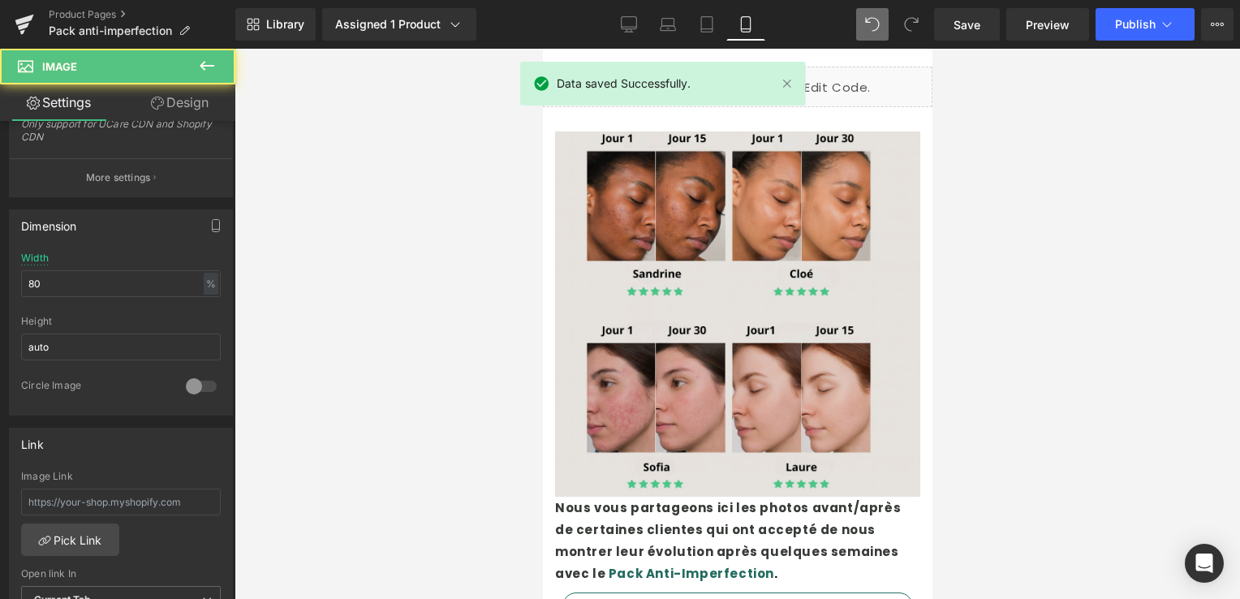
click at [631, 223] on img at bounding box center [736, 314] width 365 height 365
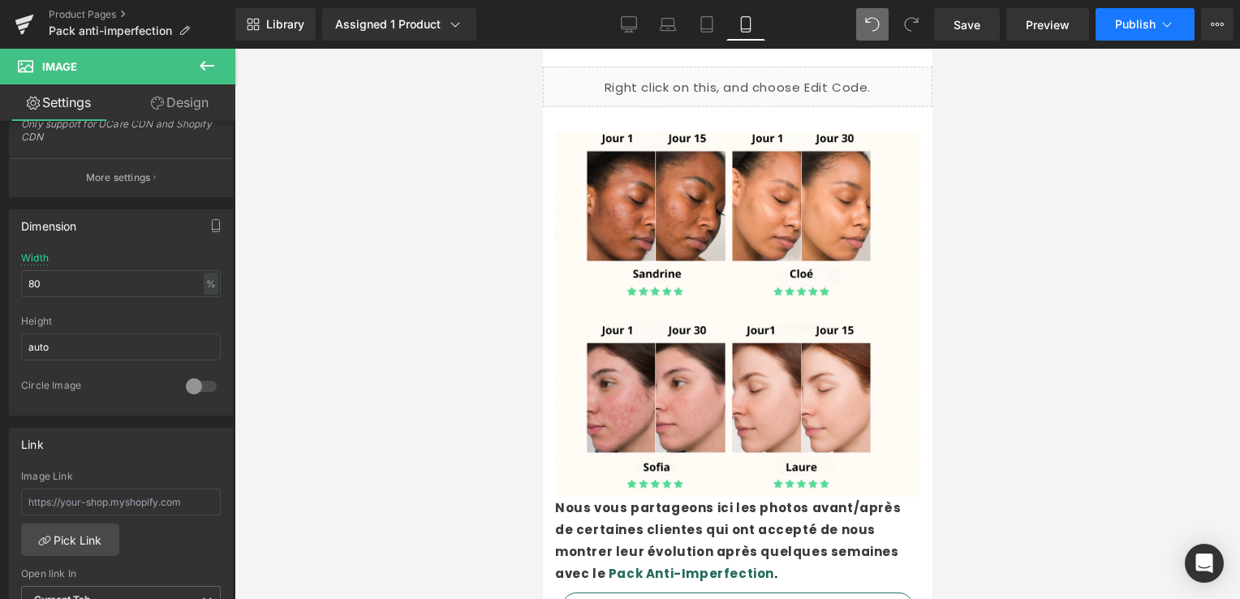
click at [1168, 21] on icon at bounding box center [1167, 24] width 16 height 16
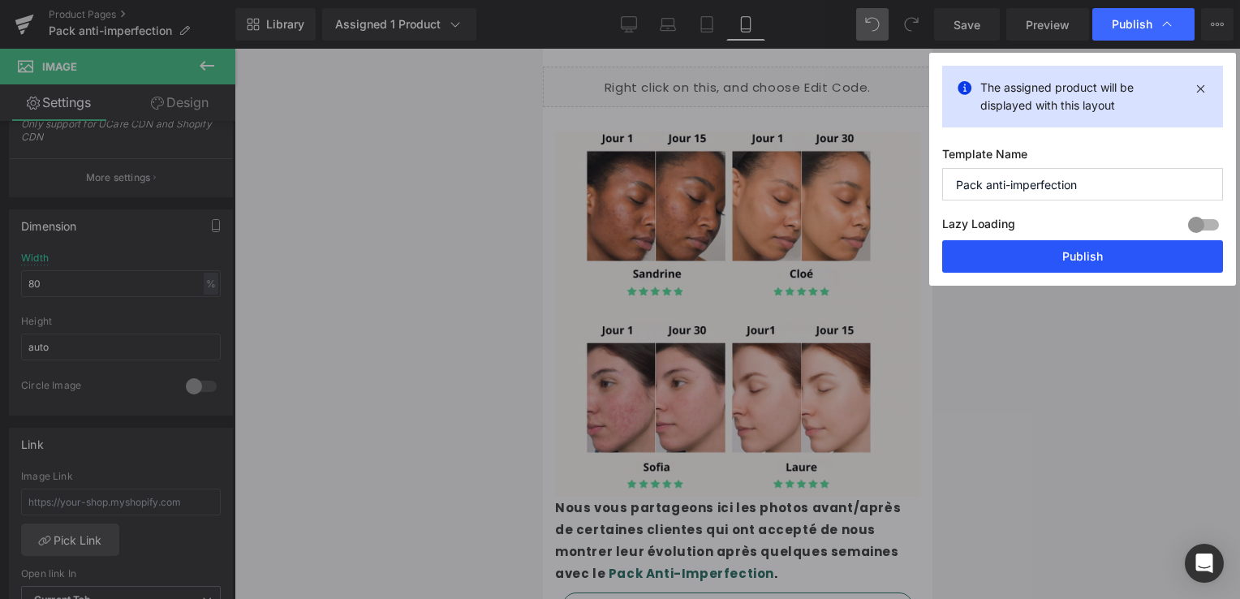
click at [1100, 257] on button "Publish" at bounding box center [1083, 256] width 281 height 32
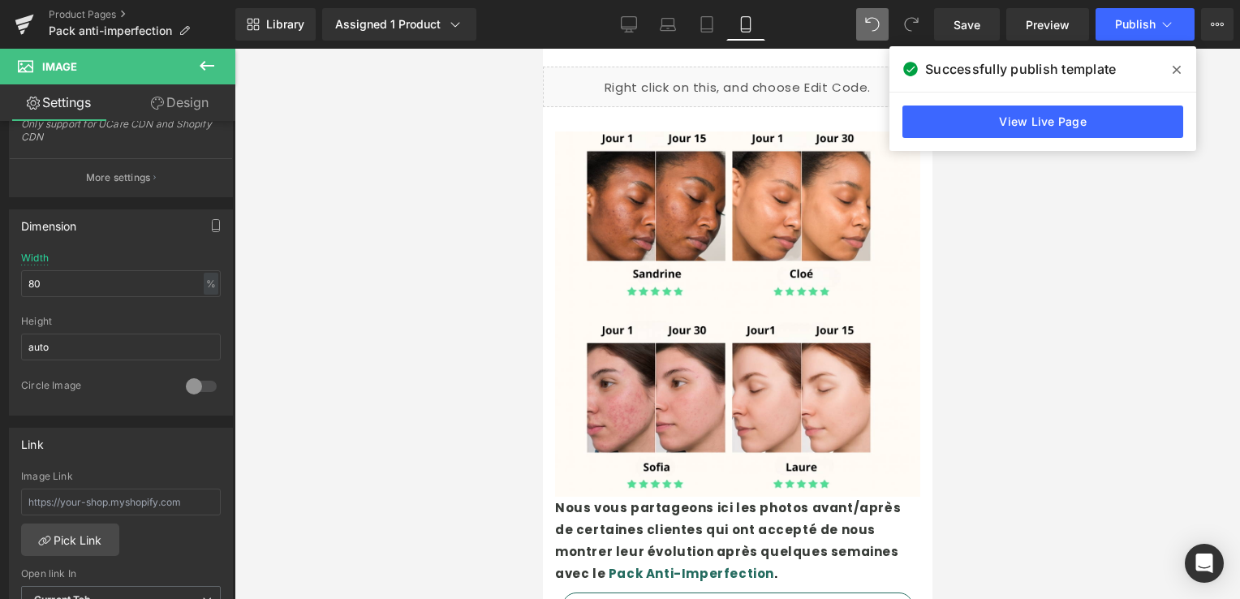
click at [1190, 67] on div "Successfully publish template" at bounding box center [1043, 68] width 307 height 45
click at [1184, 66] on span at bounding box center [1177, 70] width 26 height 26
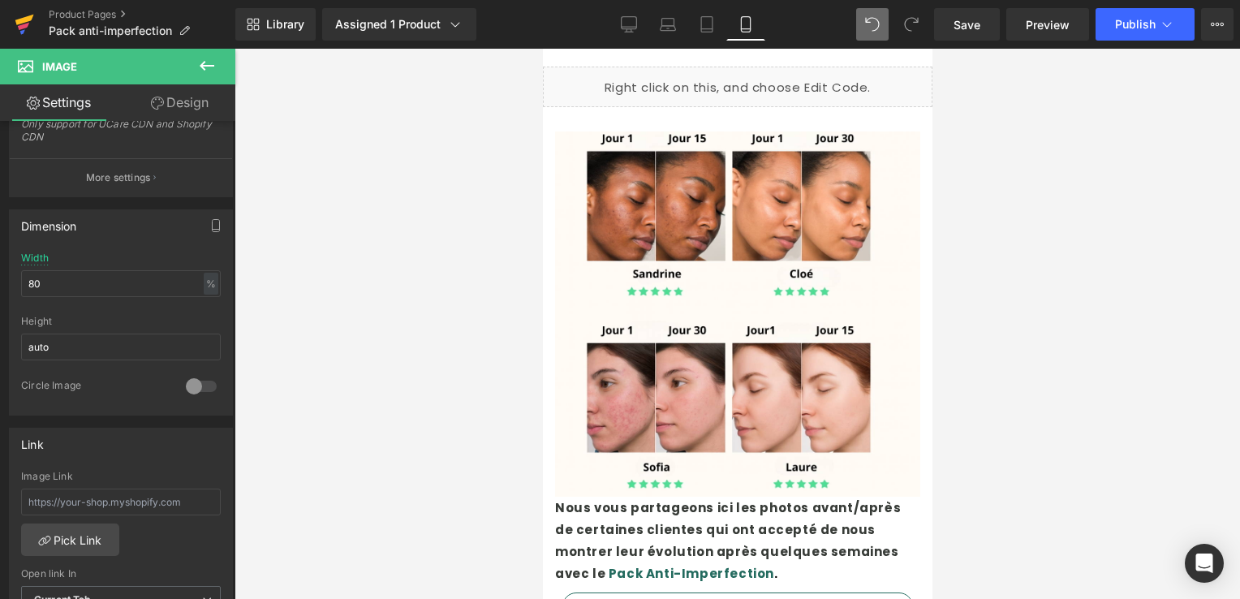
click at [21, 15] on icon at bounding box center [24, 24] width 19 height 41
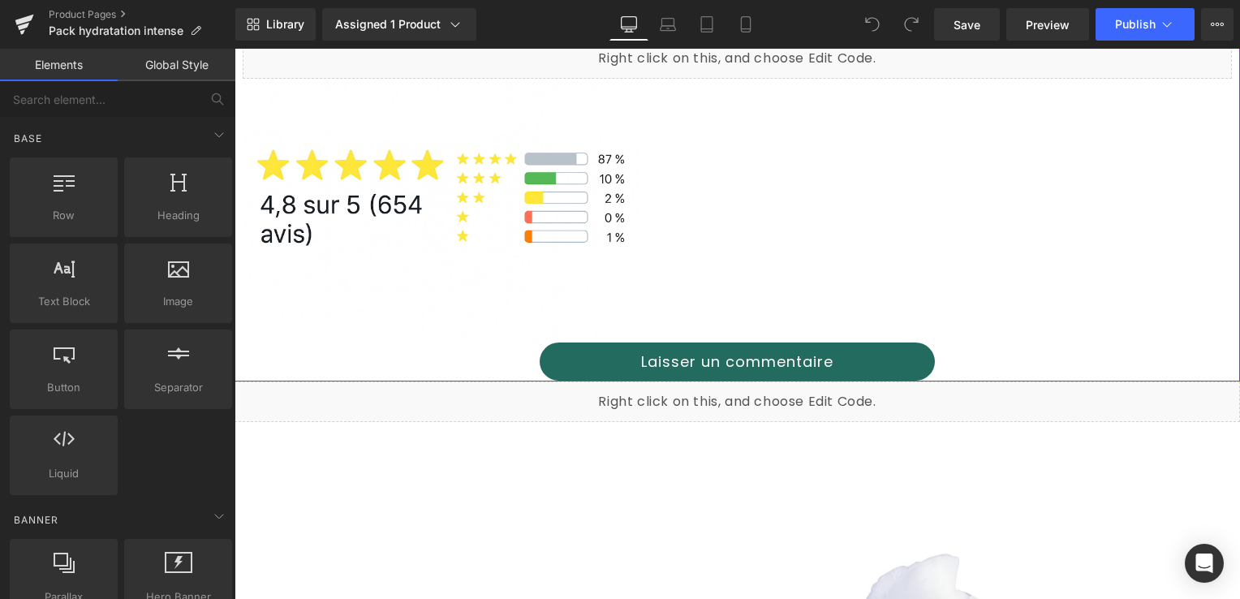
scroll to position [1055, 0]
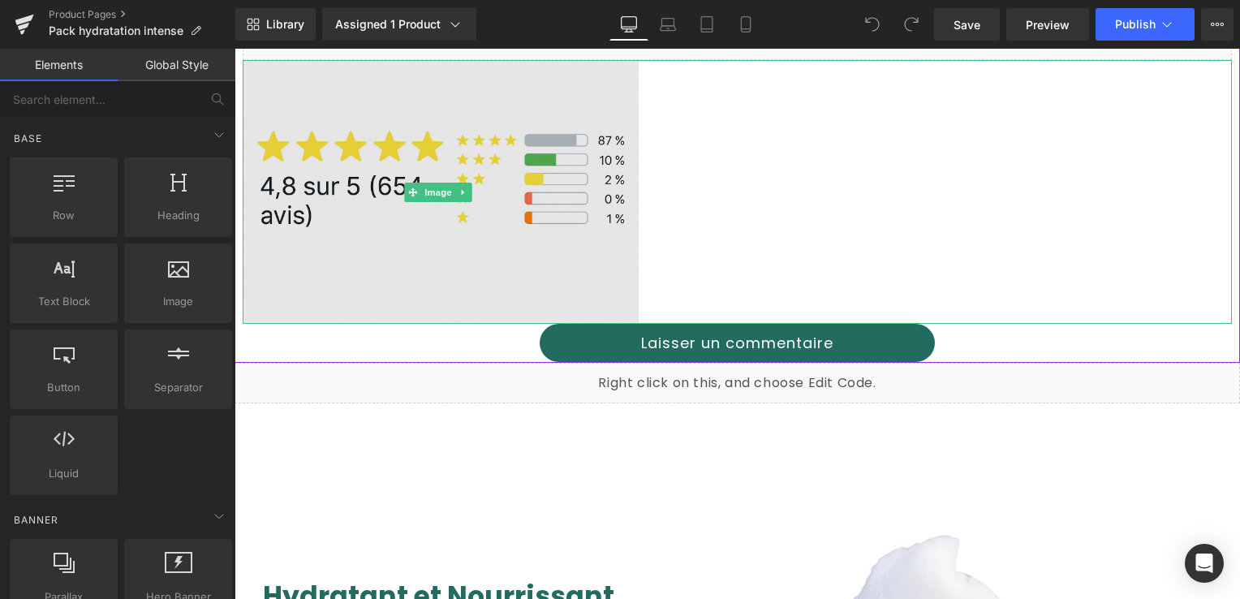
click at [549, 182] on img at bounding box center [441, 192] width 396 height 264
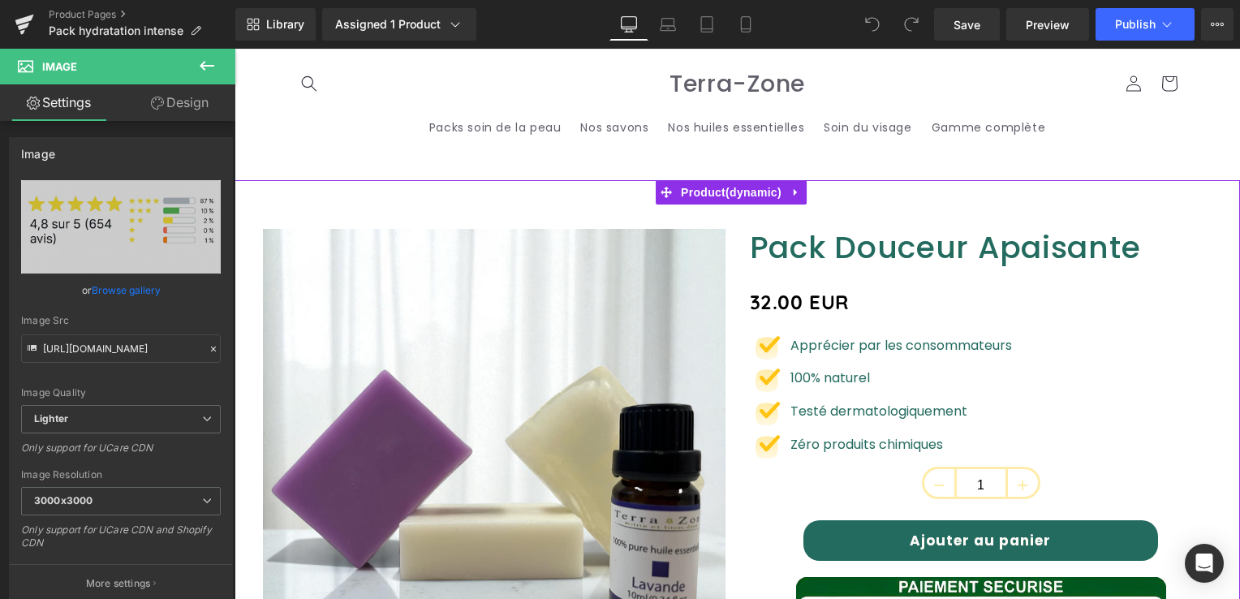
scroll to position [325, 0]
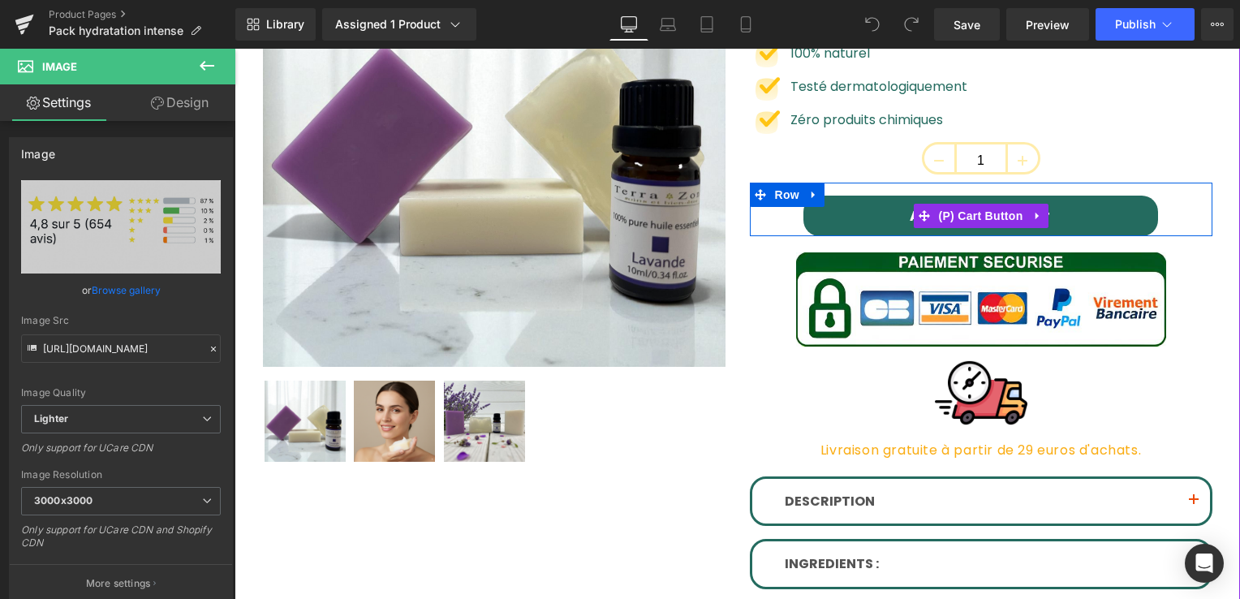
click at [827, 219] on button "Ajouter au panier" at bounding box center [981, 216] width 355 height 41
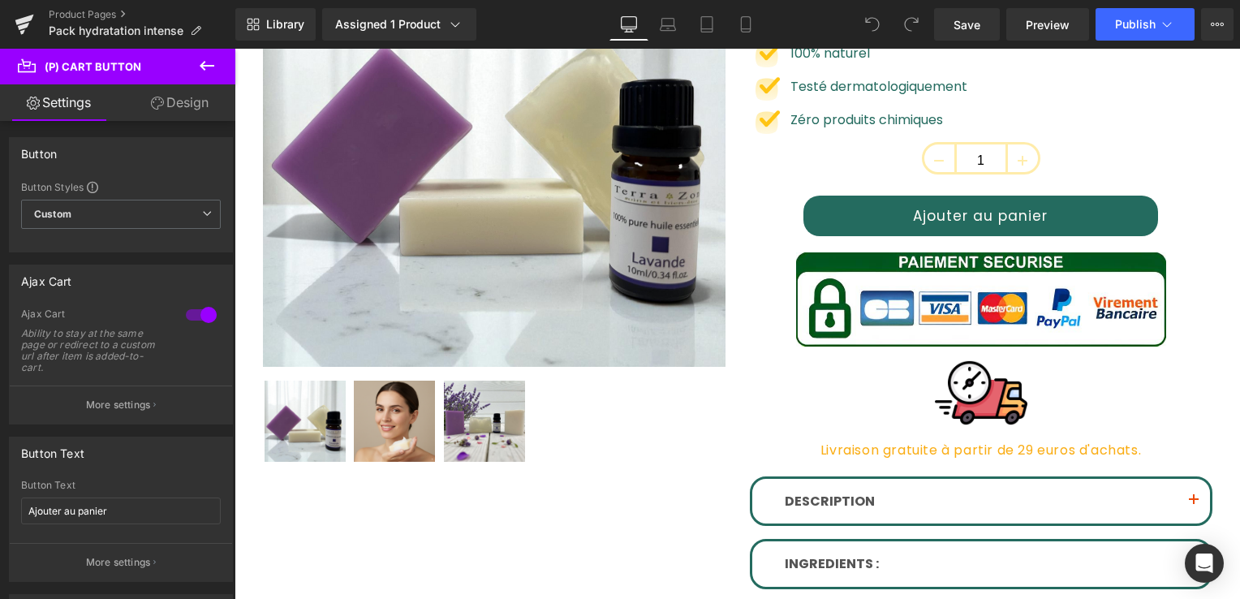
click at [184, 108] on link "Design" at bounding box center [180, 102] width 118 height 37
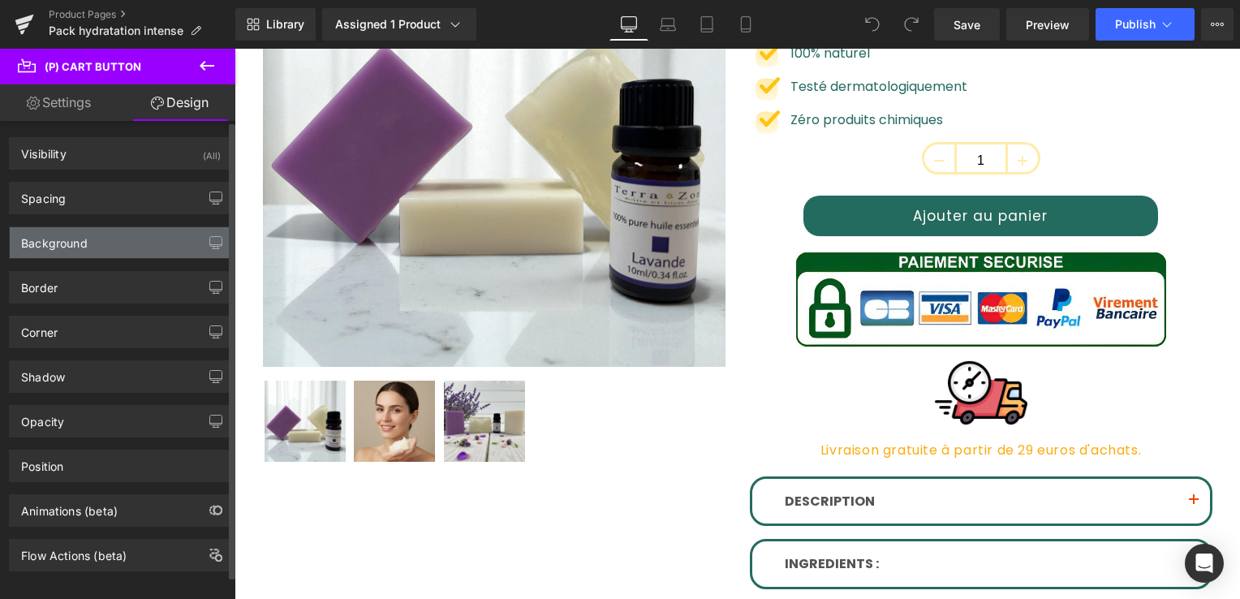
click at [75, 243] on div "Background" at bounding box center [54, 238] width 67 height 23
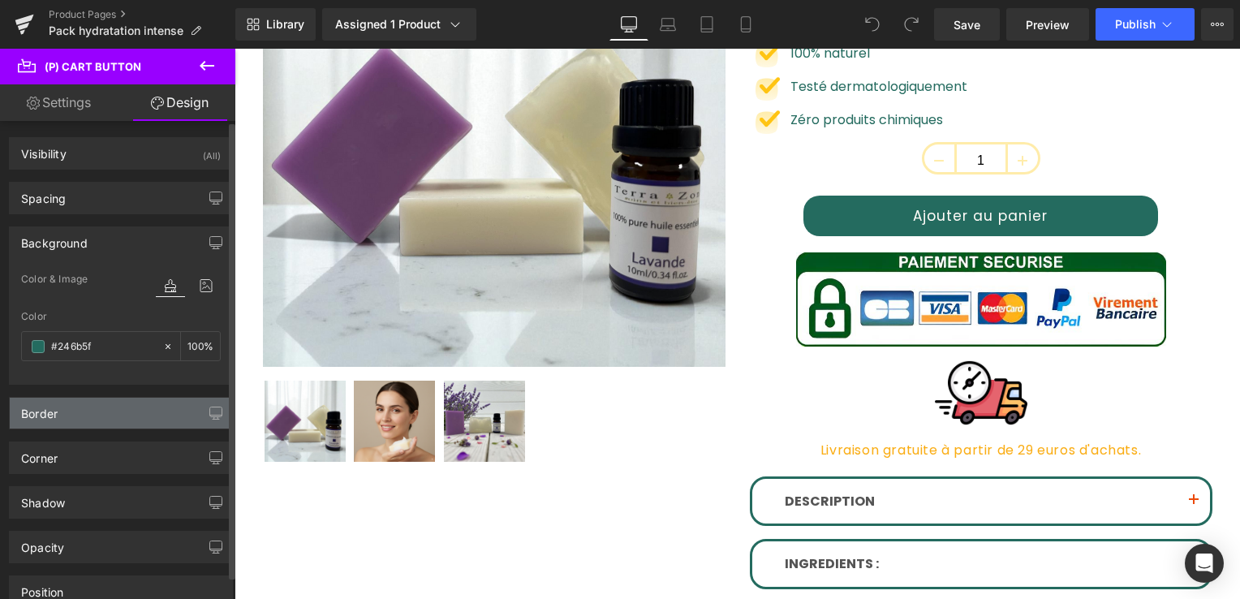
click at [84, 411] on div "Border" at bounding box center [121, 413] width 222 height 31
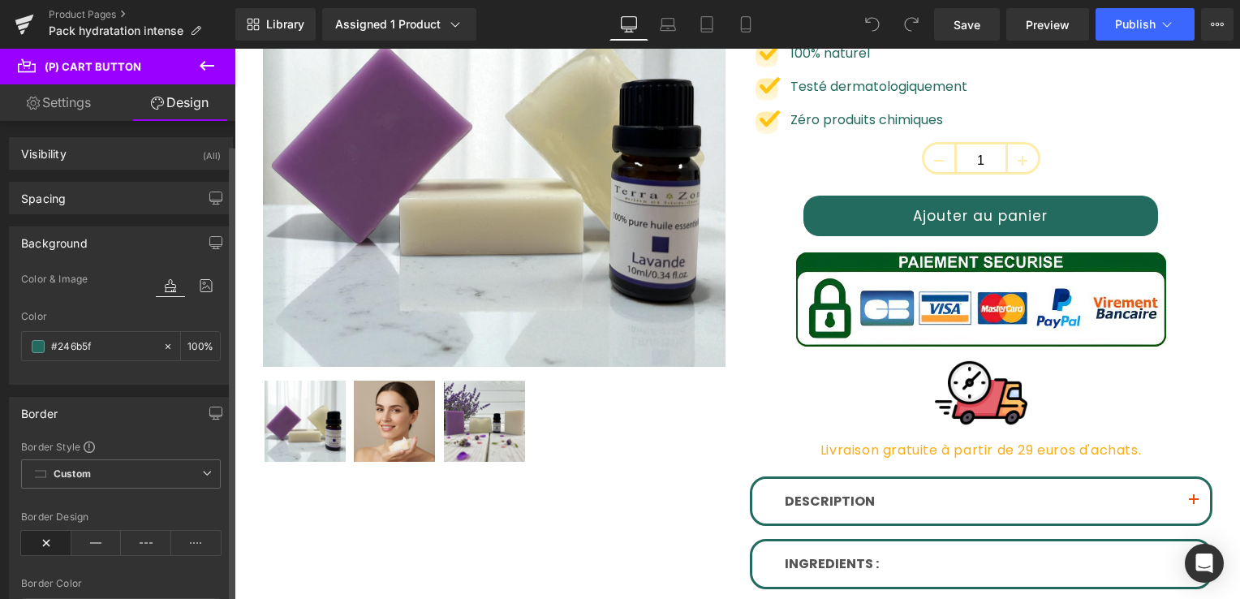
scroll to position [244, 0]
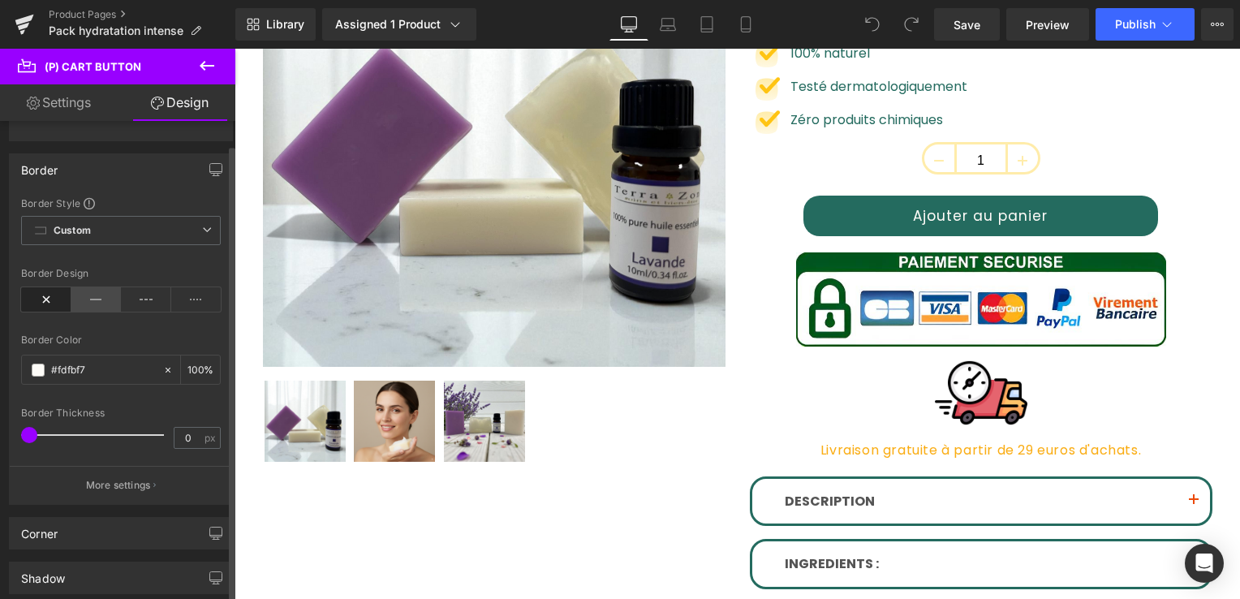
click at [77, 294] on icon at bounding box center [96, 299] width 50 height 24
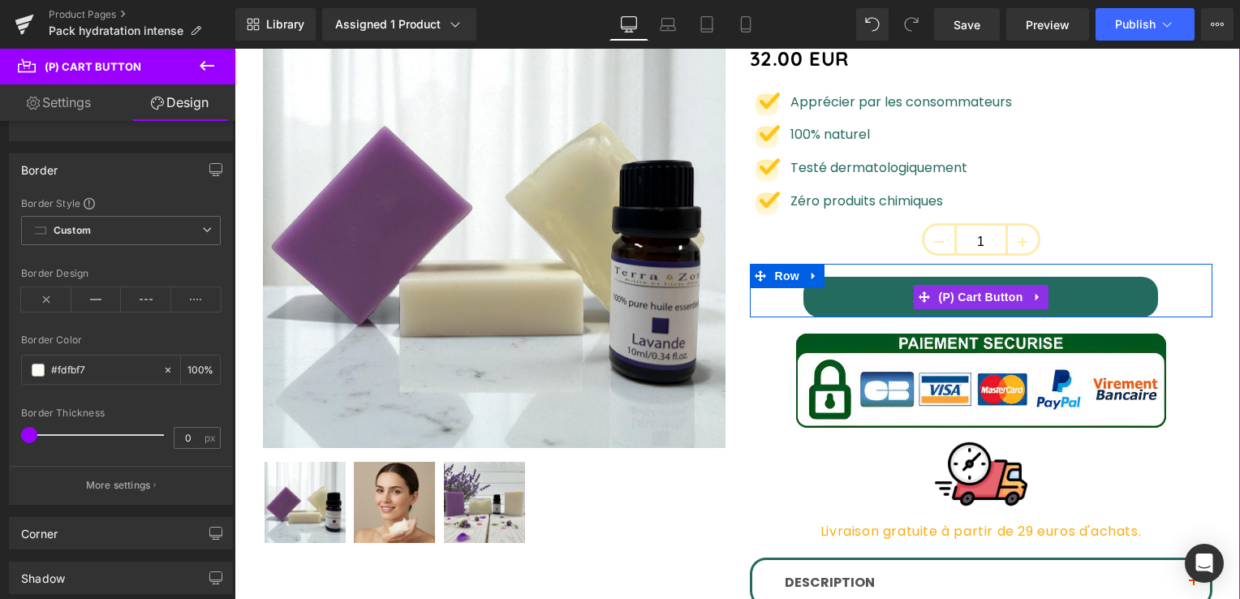
click at [864, 300] on button "Ajouter au panier" at bounding box center [981, 297] width 355 height 41
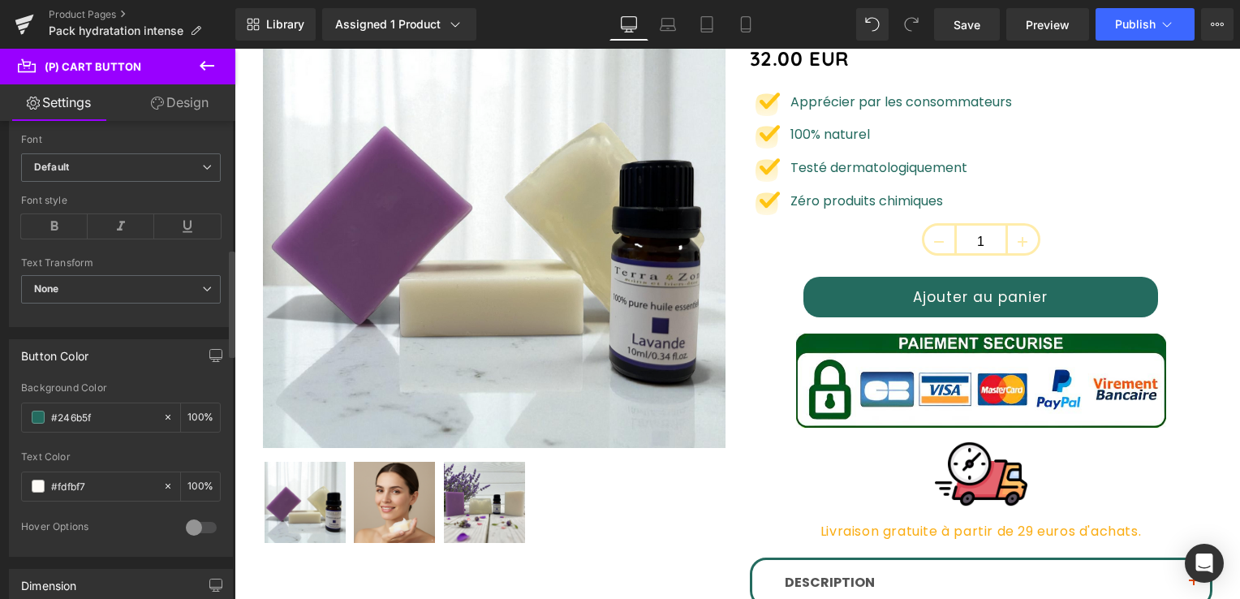
scroll to position [568, 0]
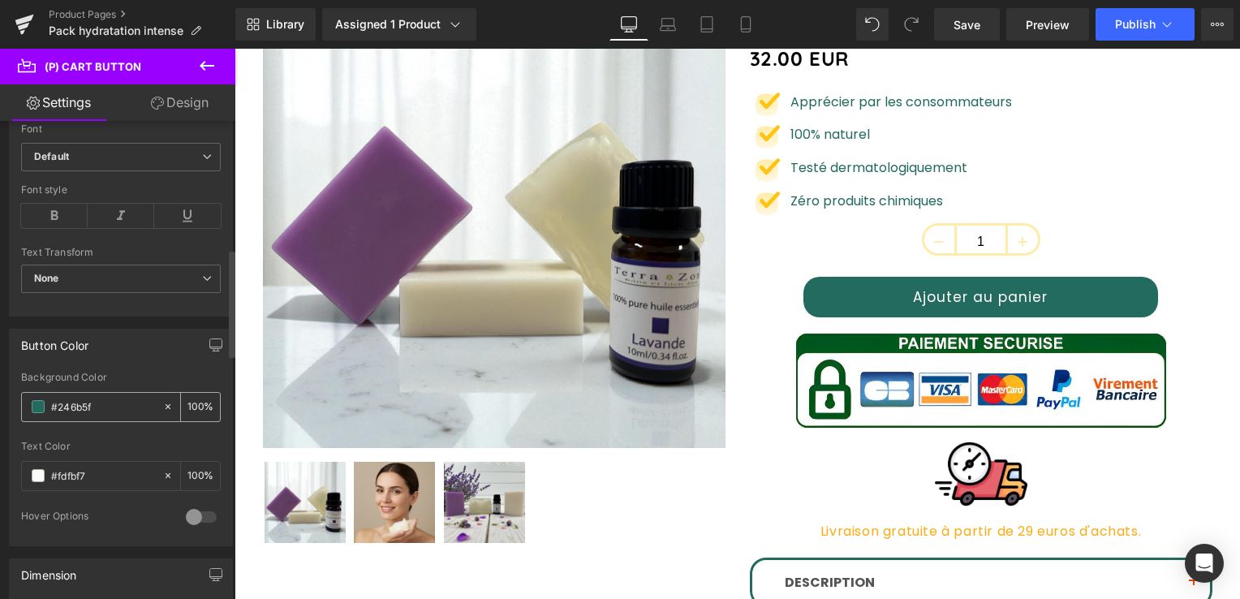
click at [101, 403] on input "#246b5f" at bounding box center [103, 407] width 104 height 18
drag, startPoint x: 101, startPoint y: 403, endPoint x: 25, endPoint y: 406, distance: 75.5
click at [25, 406] on div "#246b5f" at bounding box center [92, 407] width 140 height 28
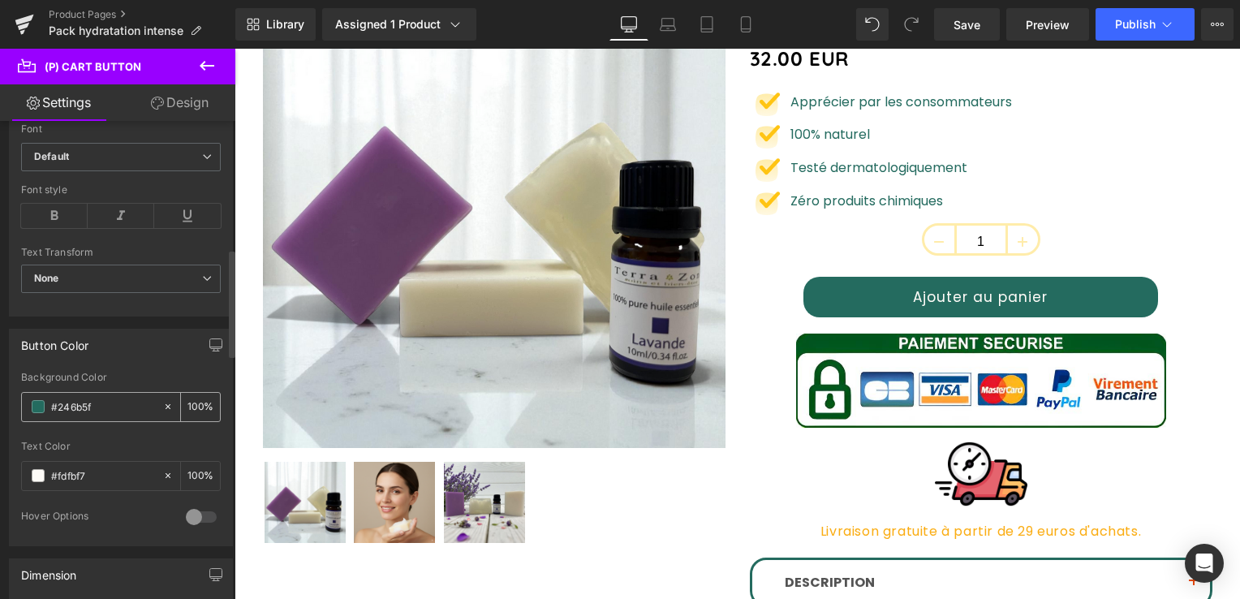
drag, startPoint x: 101, startPoint y: 404, endPoint x: 37, endPoint y: 401, distance: 64.2
click at [58, 401] on input "#246b5f" at bounding box center [103, 407] width 104 height 18
click at [36, 401] on div "#246b5f" at bounding box center [92, 407] width 140 height 28
drag, startPoint x: 101, startPoint y: 403, endPoint x: 43, endPoint y: 400, distance: 57.7
click at [43, 400] on div "#246b5f" at bounding box center [92, 407] width 140 height 28
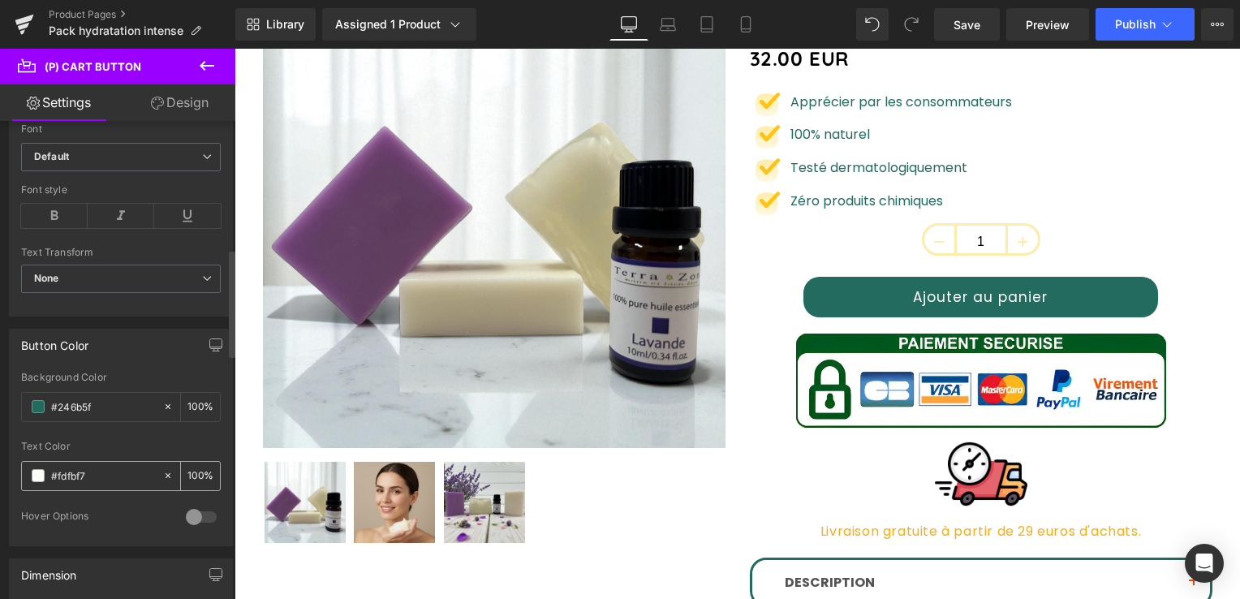
click at [87, 470] on input "#fdfbf7" at bounding box center [103, 476] width 104 height 18
click at [32, 469] on span at bounding box center [38, 475] width 13 height 13
click at [16, 470] on div "rgba(36, 107, 95, 1) Background Color #246b5f 100 % #fdfbf7 Text Color #fdfbf7 …" at bounding box center [121, 459] width 222 height 174
click at [101, 474] on input "#fdfbf7" at bounding box center [103, 476] width 104 height 18
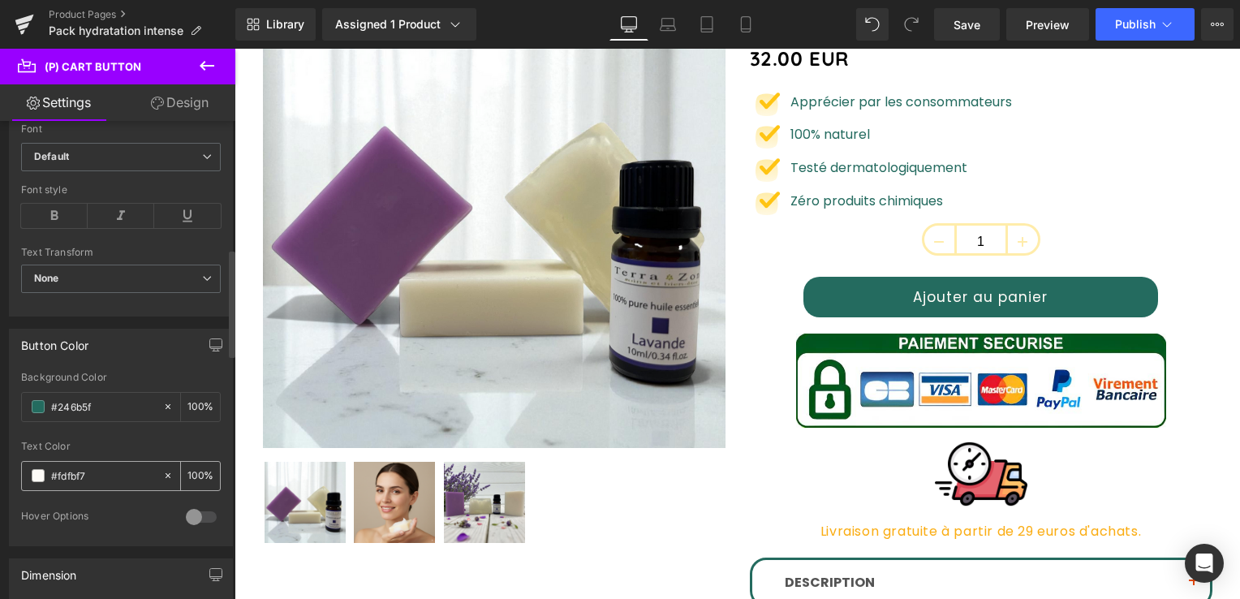
click at [97, 472] on input "#fdfbf7" at bounding box center [103, 476] width 104 height 18
drag, startPoint x: 97, startPoint y: 472, endPoint x: 38, endPoint y: 469, distance: 59.4
click at [38, 469] on div "#fdfbf7" at bounding box center [92, 476] width 140 height 28
paste input "246b5f"
type input "#246b5f"
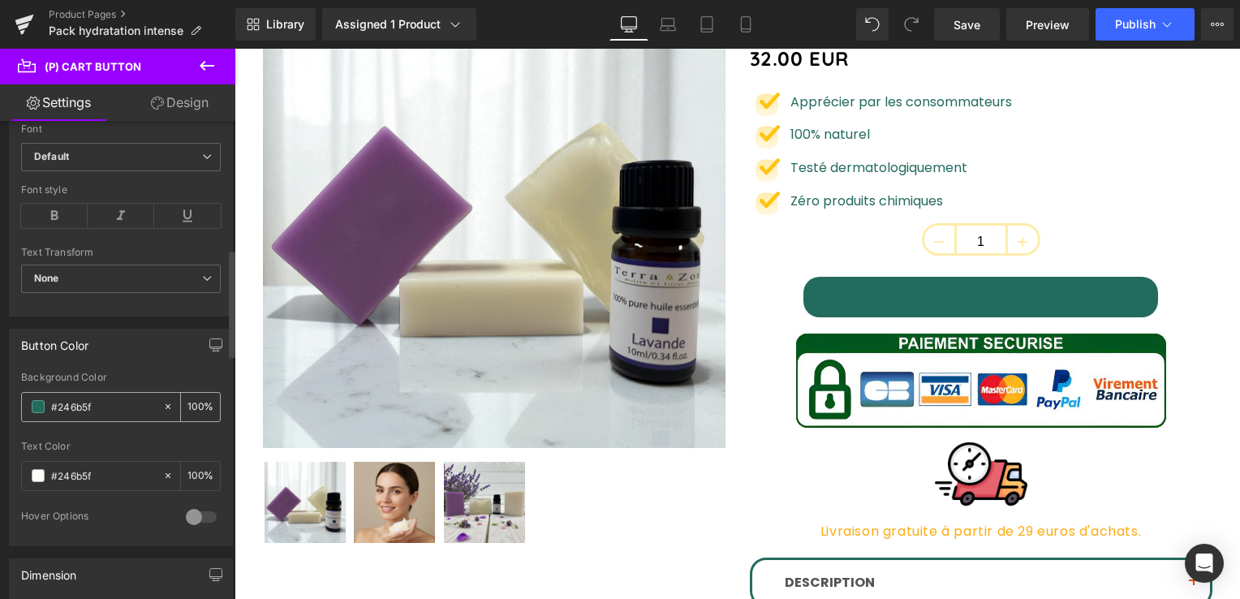
drag, startPoint x: 94, startPoint y: 403, endPoint x: 54, endPoint y: 393, distance: 41.7
click at [54, 393] on div "#246b5f" at bounding box center [92, 407] width 140 height 28
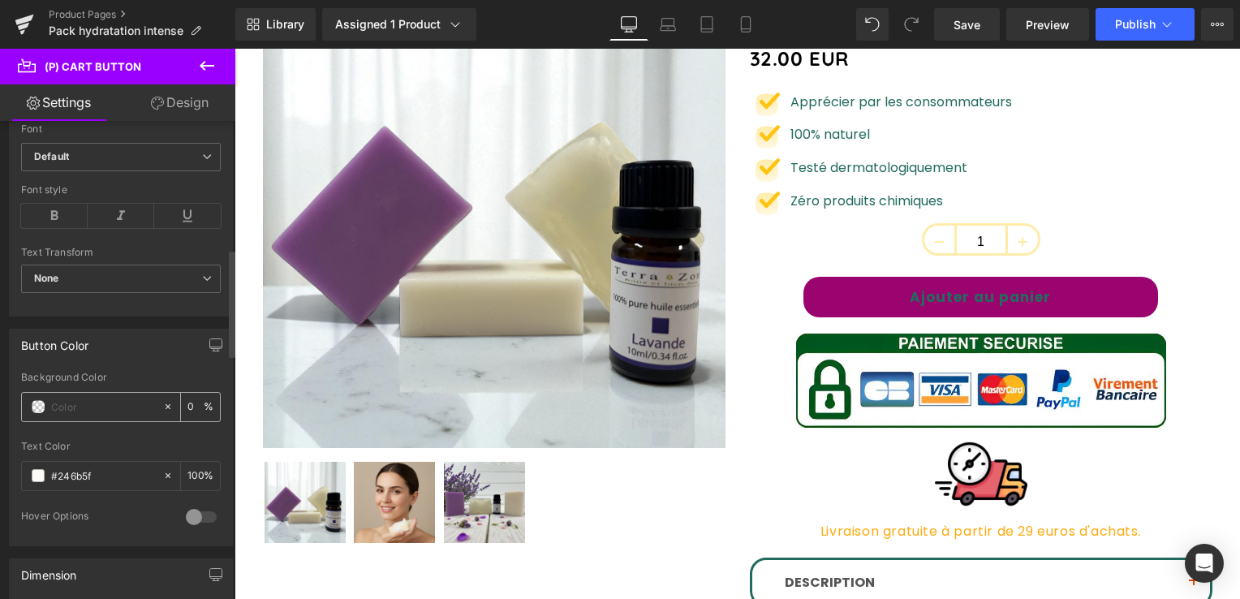
click at [32, 396] on div at bounding box center [92, 407] width 140 height 28
click at [36, 403] on span at bounding box center [38, 406] width 13 height 13
click at [61, 398] on input "text" at bounding box center [103, 407] width 104 height 18
click at [58, 398] on input "text" at bounding box center [103, 407] width 104 height 18
click at [39, 403] on span at bounding box center [38, 406] width 13 height 13
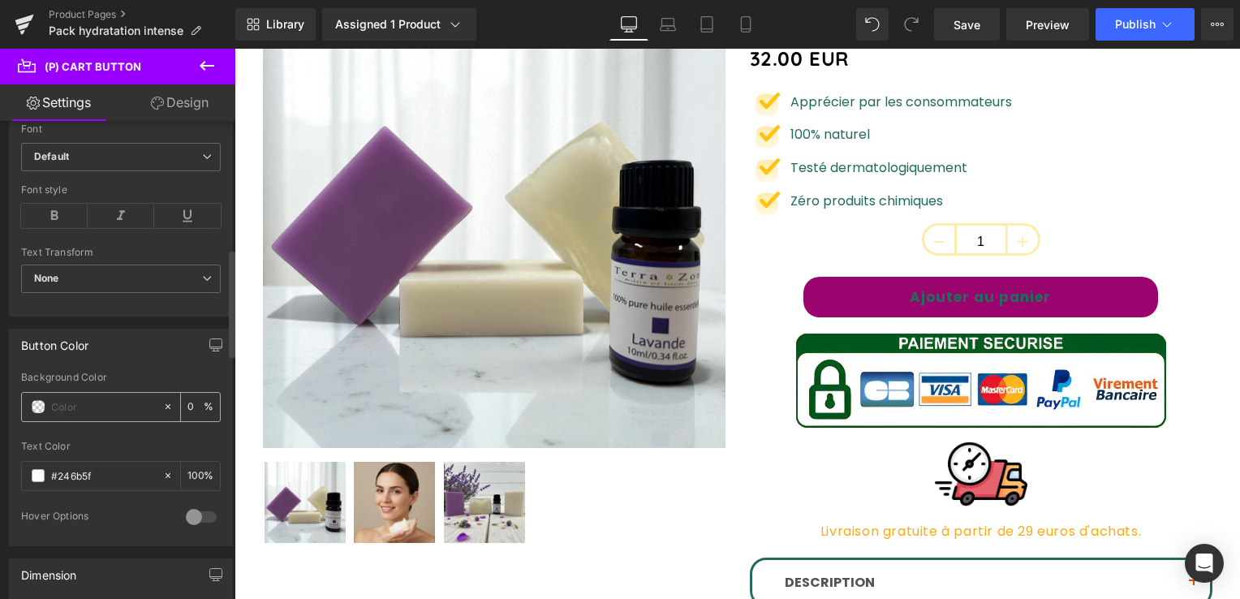
click at [39, 403] on span at bounding box center [38, 406] width 13 height 13
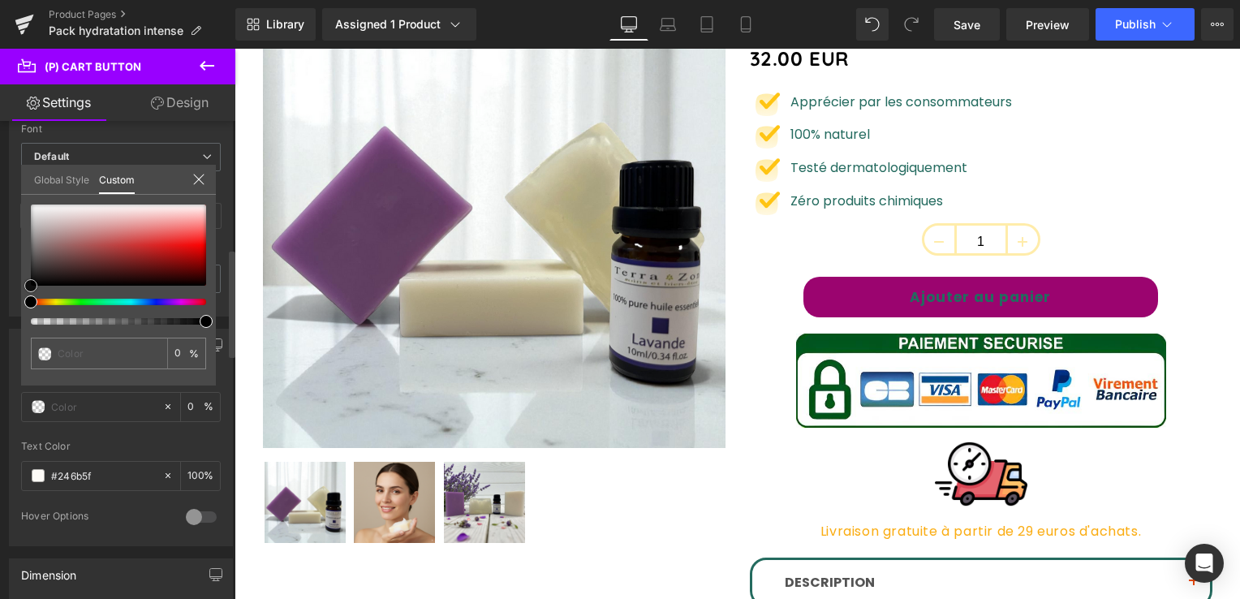
drag, startPoint x: 32, startPoint y: 284, endPoint x: 34, endPoint y: 268, distance: 16.4
click at [32, 283] on span at bounding box center [30, 285] width 13 height 13
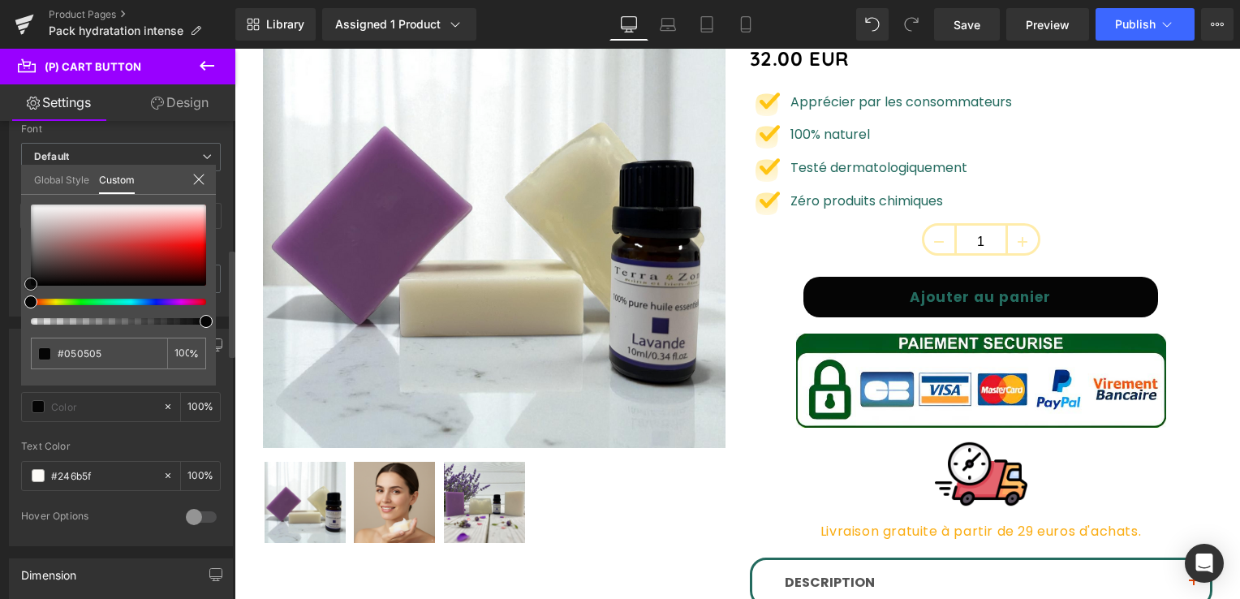
click at [49, 209] on div at bounding box center [118, 245] width 175 height 81
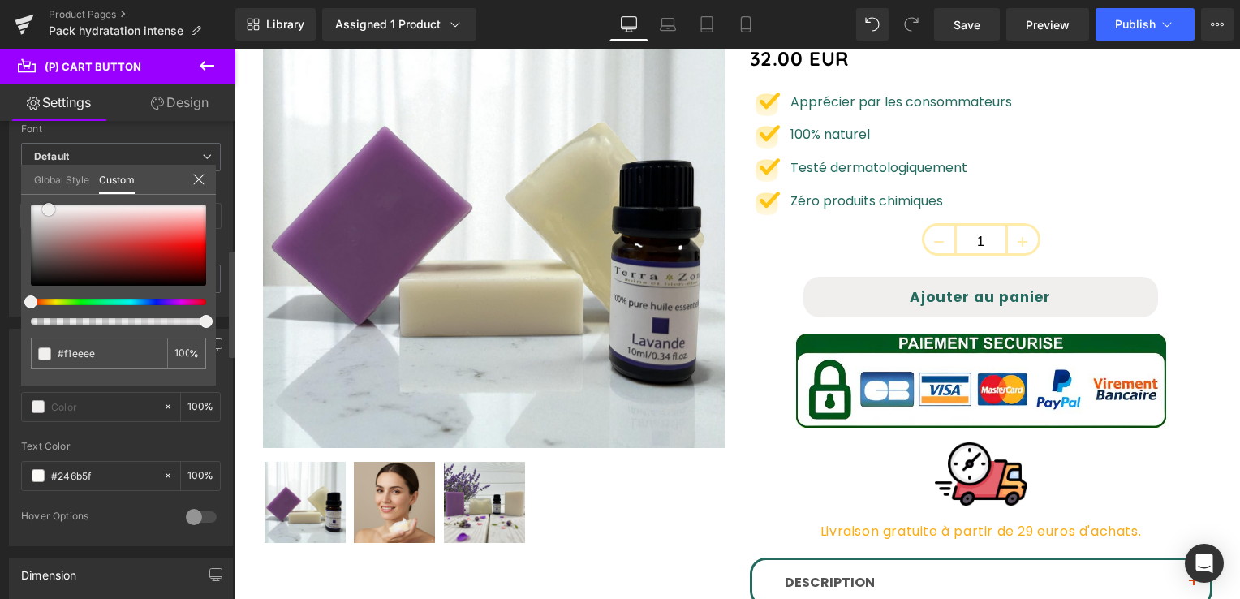
drag, startPoint x: 49, startPoint y: 209, endPoint x: 39, endPoint y: 235, distance: 28.5
click at [45, 209] on span at bounding box center [48, 209] width 13 height 13
click at [48, 207] on span at bounding box center [45, 210] width 13 height 13
drag, startPoint x: 48, startPoint y: 207, endPoint x: 16, endPoint y: 206, distance: 31.7
click at [16, 317] on div "Button Color rgba(36, 107, 95, 1) Background Color 100 % #fdfbf7 Text Color #24…" at bounding box center [121, 432] width 243 height 230
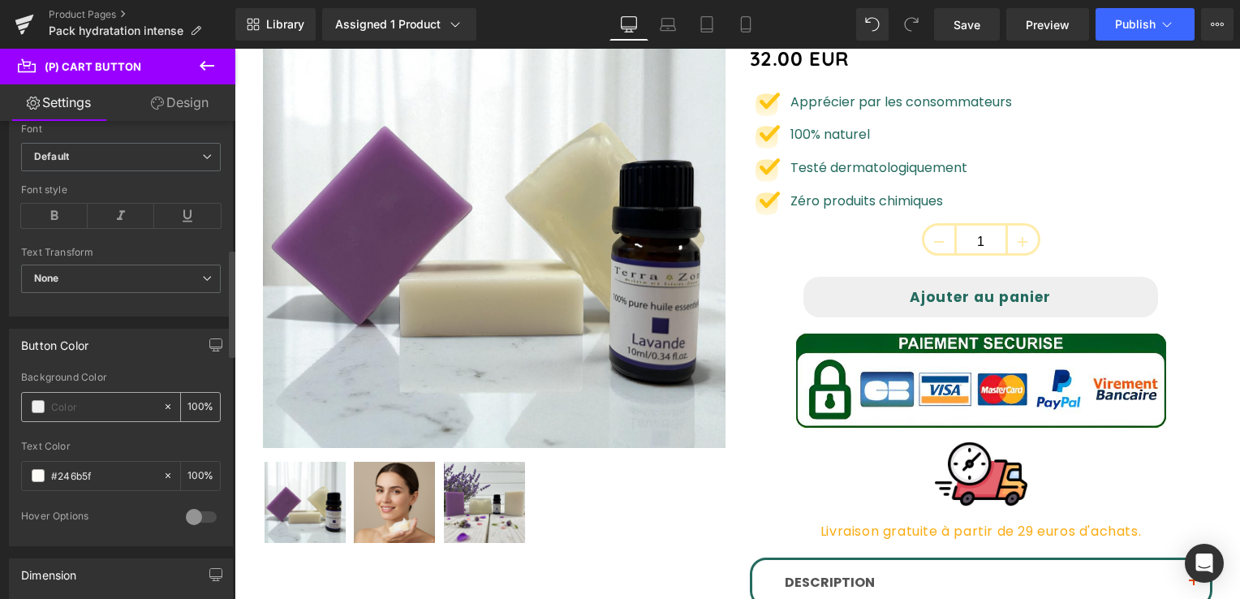
click at [42, 402] on span at bounding box center [38, 406] width 13 height 13
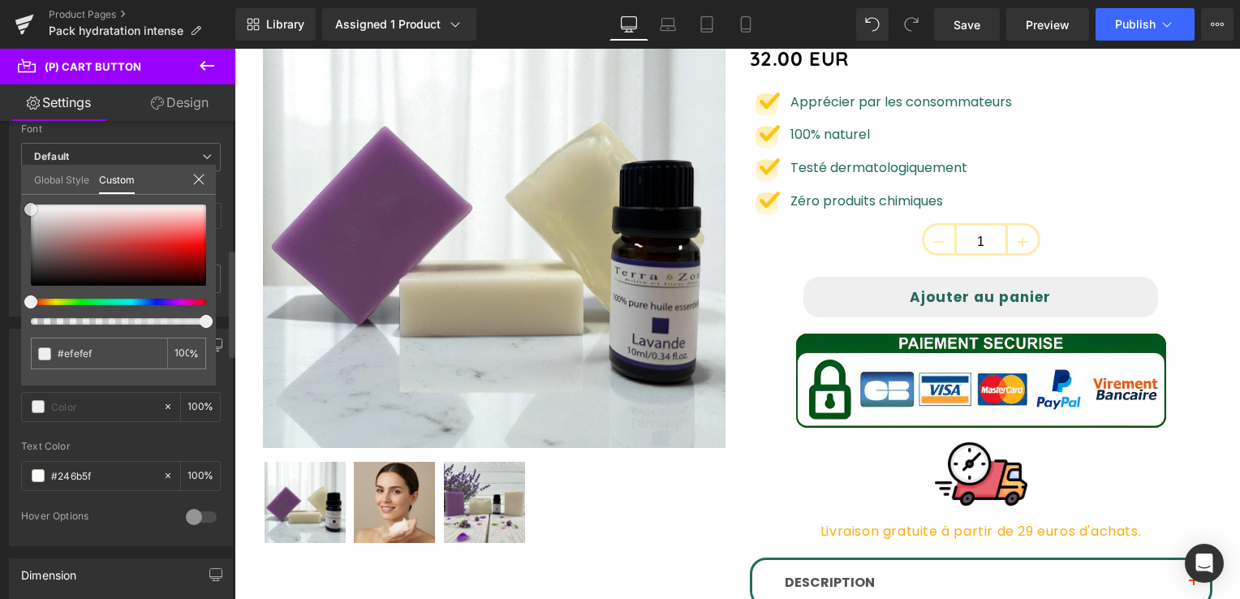
click at [32, 207] on span at bounding box center [30, 209] width 13 height 13
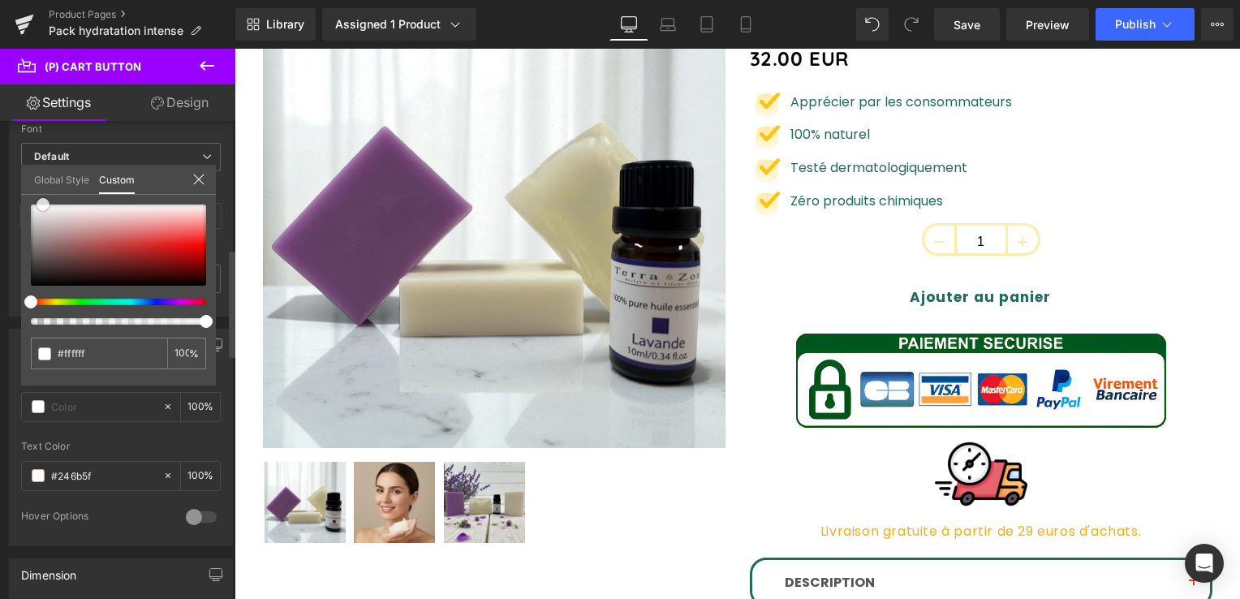
drag, startPoint x: 32, startPoint y: 207, endPoint x: 45, endPoint y: 198, distance: 15.1
click at [45, 198] on span at bounding box center [43, 204] width 13 height 13
click at [159, 102] on icon at bounding box center [157, 103] width 13 height 13
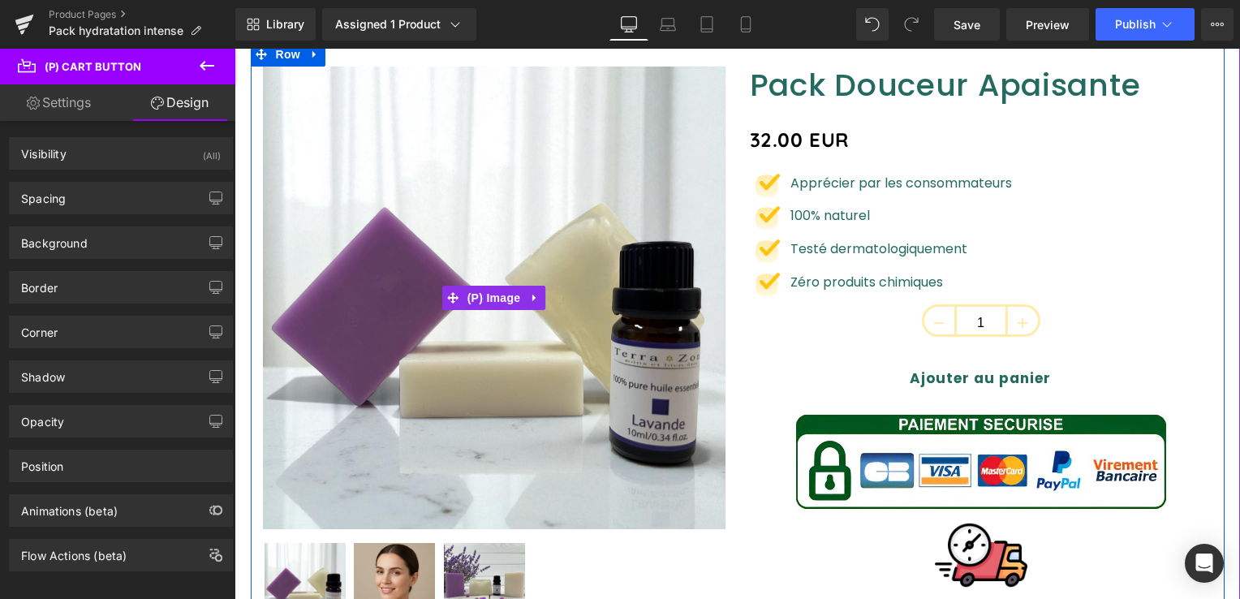
scroll to position [162, 0]
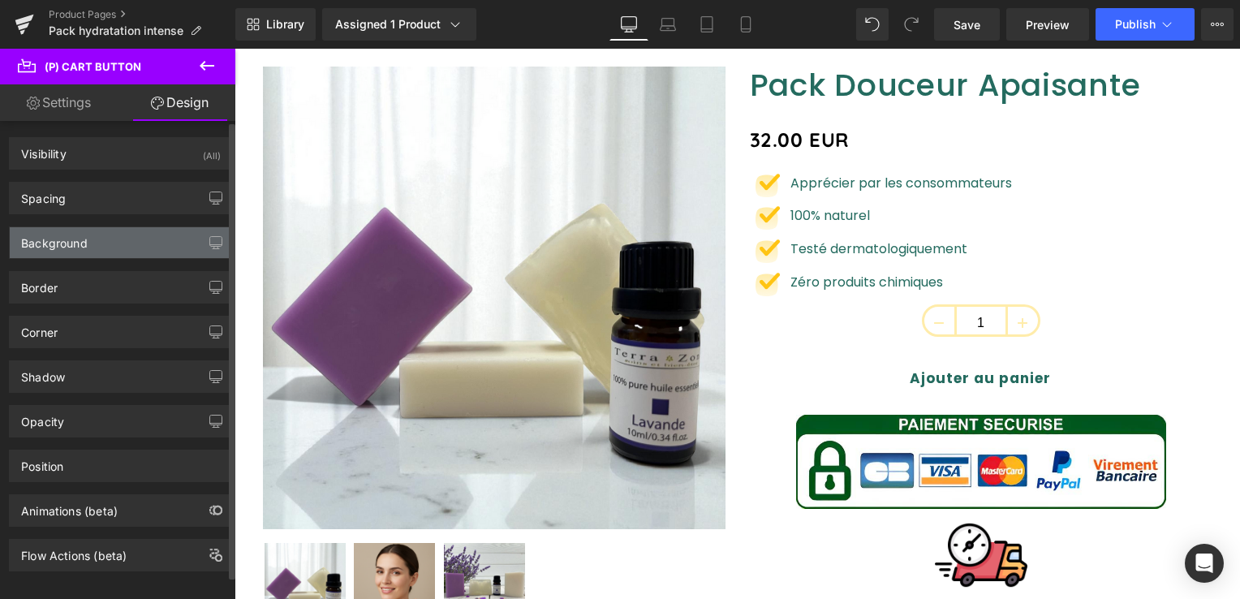
click at [96, 244] on div "Background" at bounding box center [121, 242] width 222 height 31
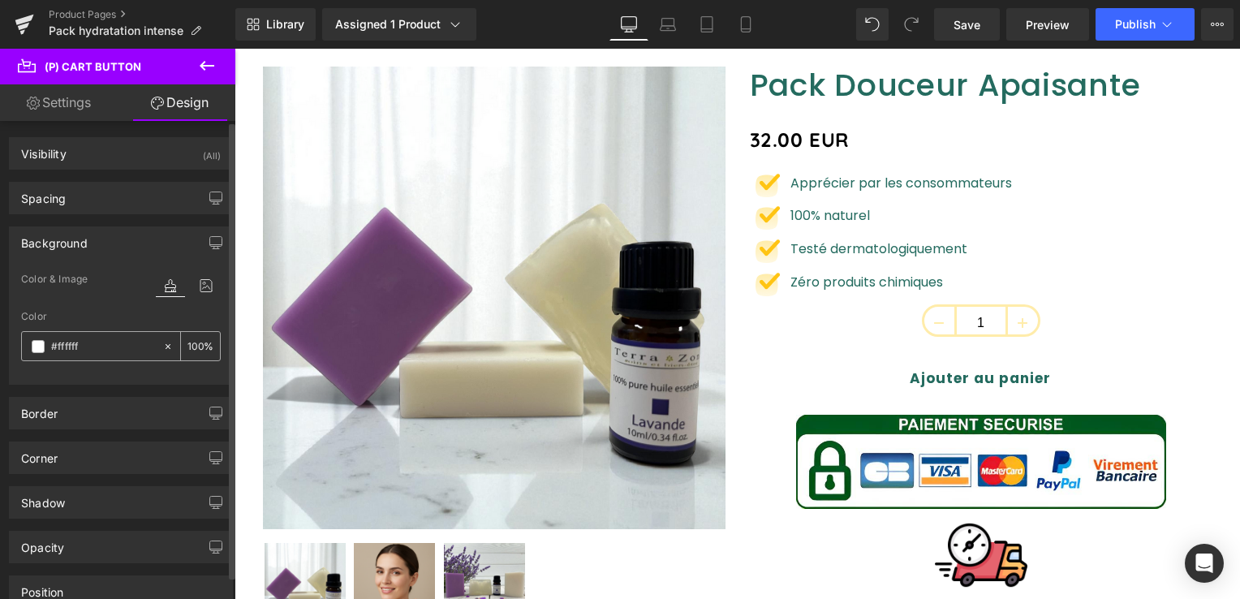
click at [75, 340] on input "#ffffff" at bounding box center [103, 347] width 104 height 18
drag, startPoint x: 88, startPoint y: 347, endPoint x: 42, endPoint y: 338, distance: 46.3
click at [42, 338] on div "#ffffff" at bounding box center [92, 346] width 140 height 28
paste input "246b5"
type input "#246b5f"
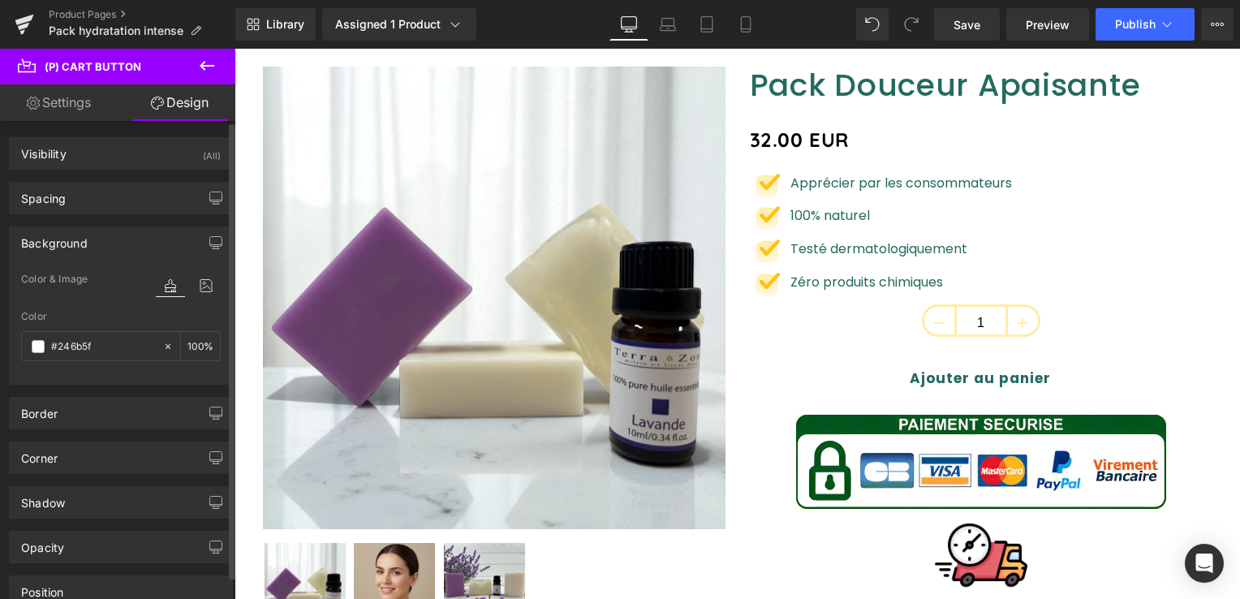
click at [93, 364] on div "Color #246b5f 100 %" at bounding box center [121, 345] width 200 height 69
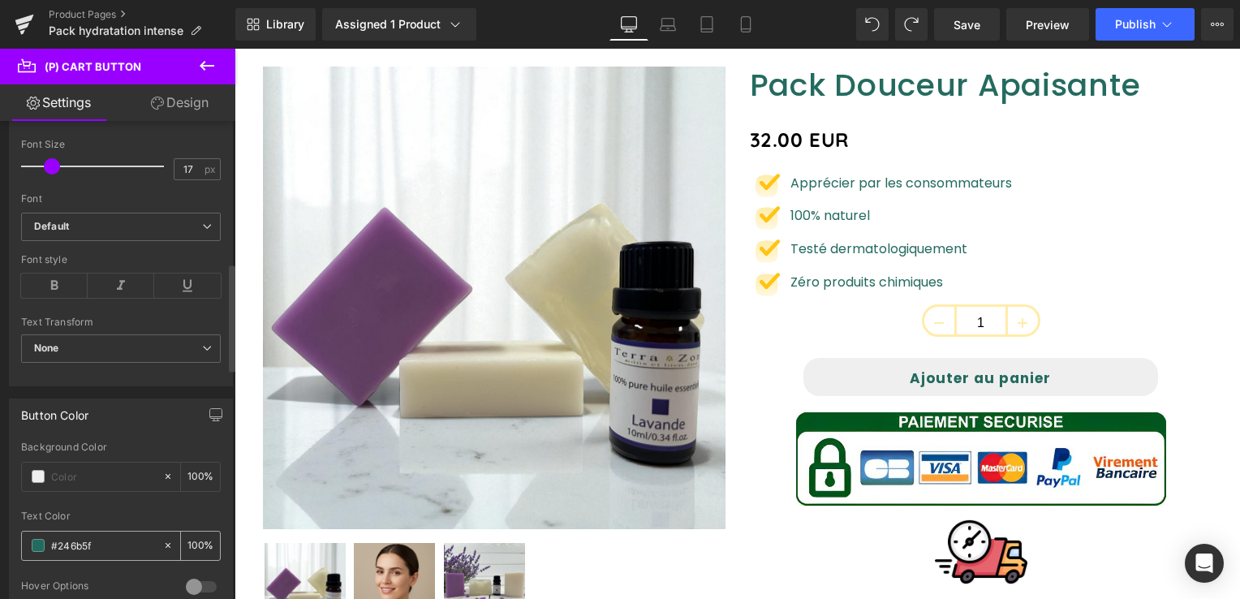
scroll to position [487, 0]
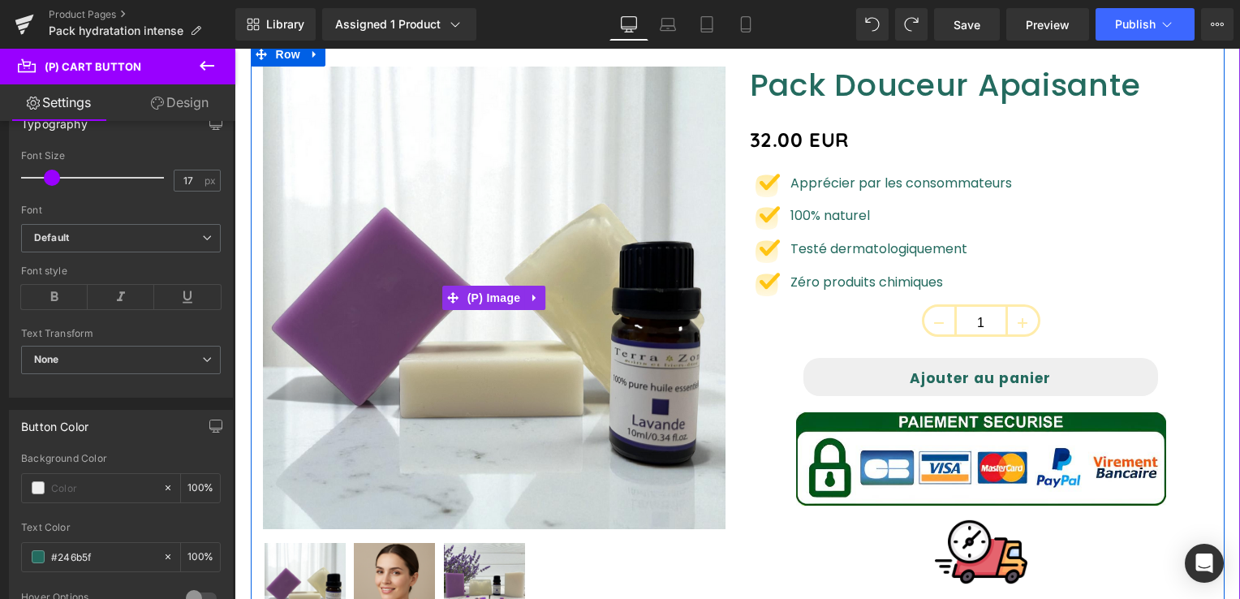
drag, startPoint x: 573, startPoint y: 235, endPoint x: 615, endPoint y: 232, distance: 42.3
click at [573, 235] on img at bounding box center [494, 298] width 463 height 463
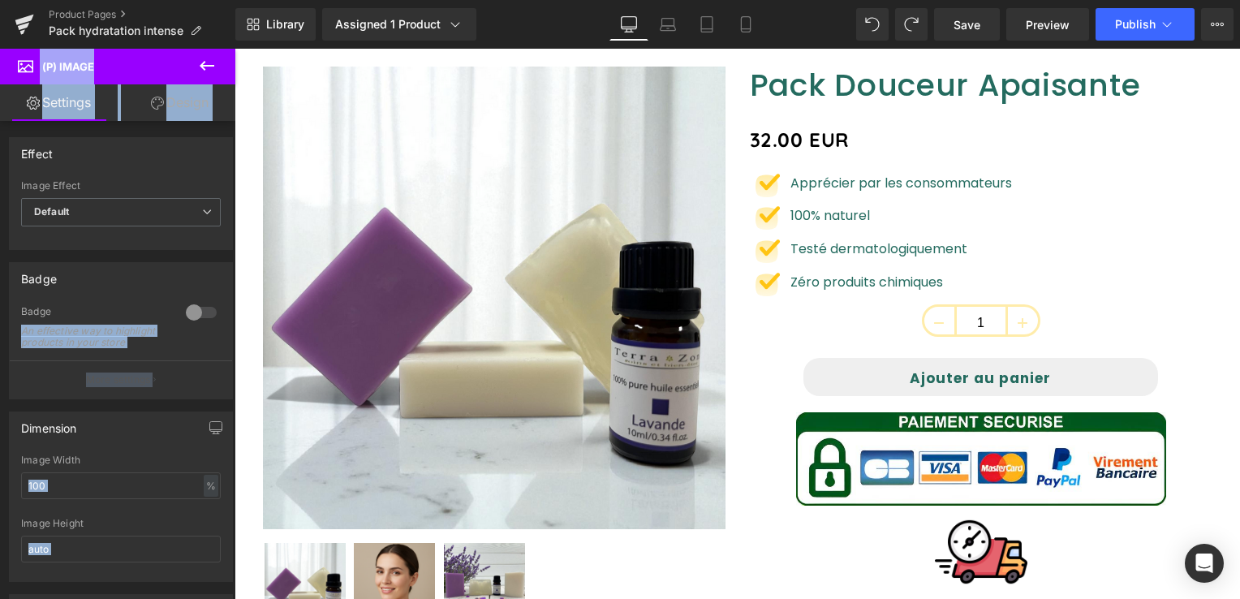
click at [175, 101] on link "Design" at bounding box center [180, 102] width 118 height 37
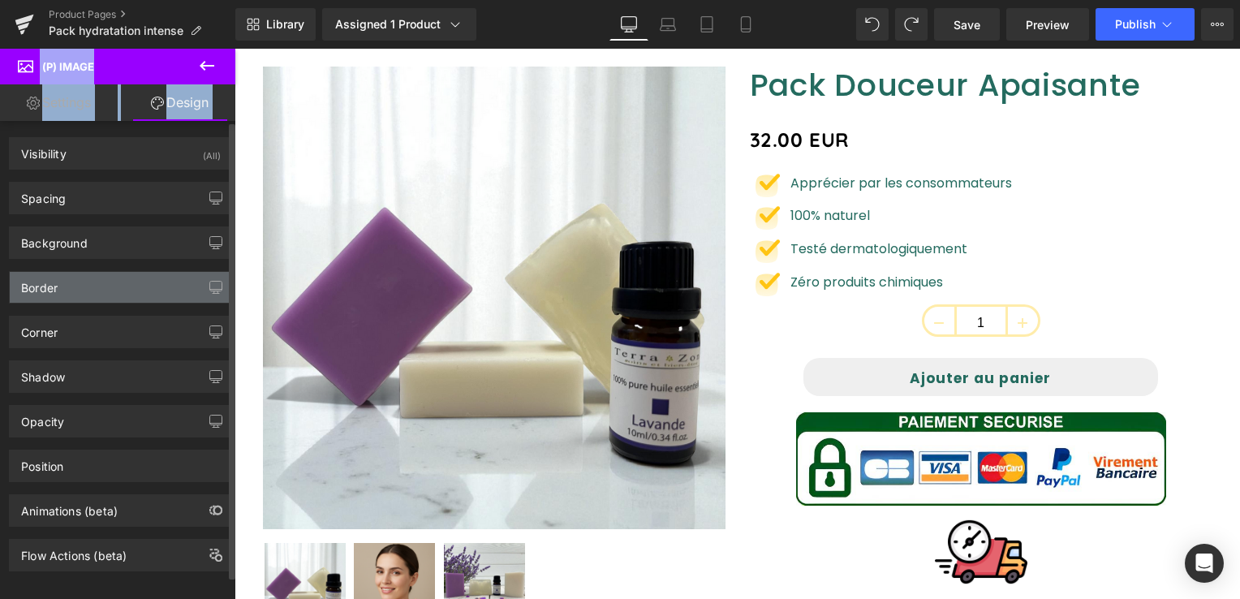
click at [86, 289] on div "Border" at bounding box center [121, 287] width 222 height 31
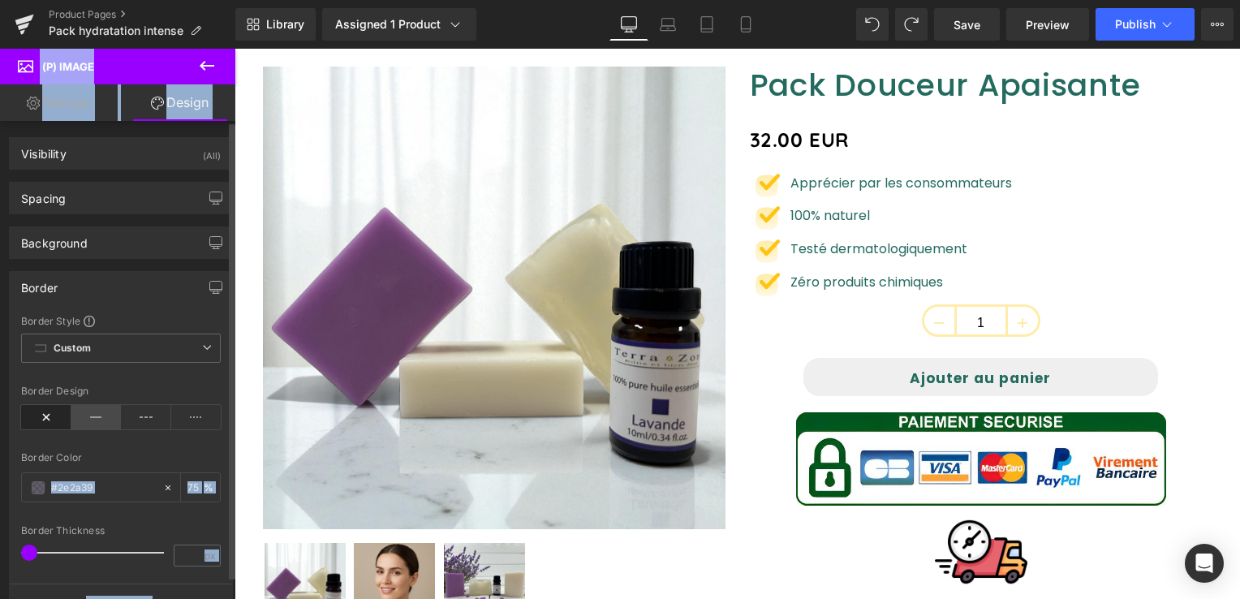
click at [84, 416] on icon at bounding box center [96, 417] width 50 height 24
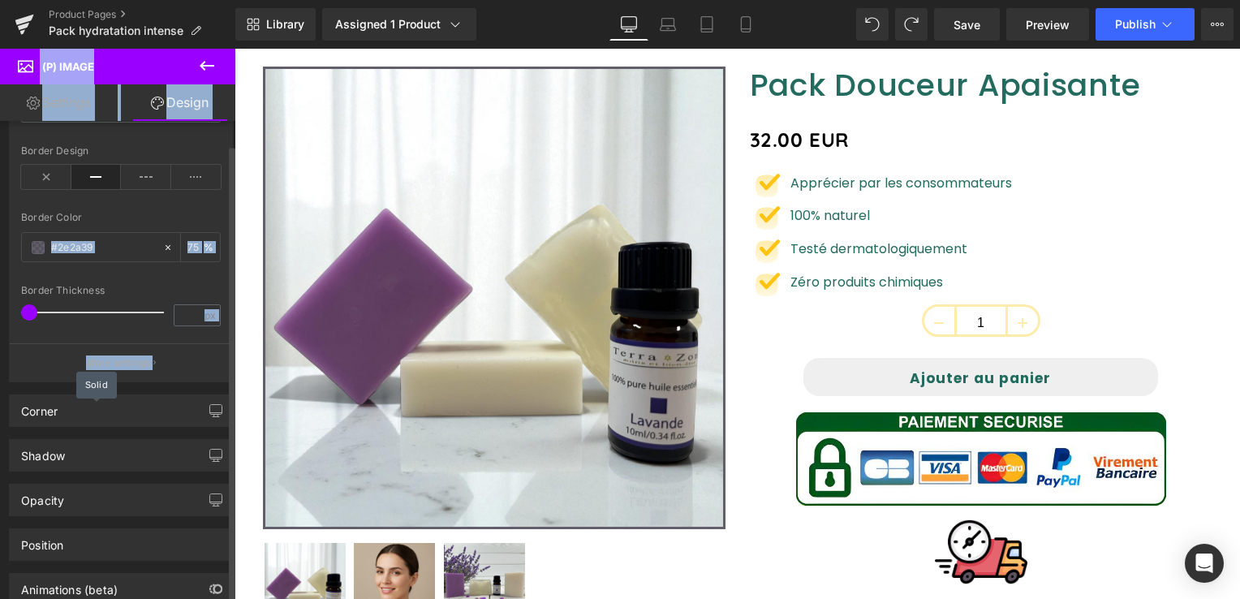
scroll to position [244, 0]
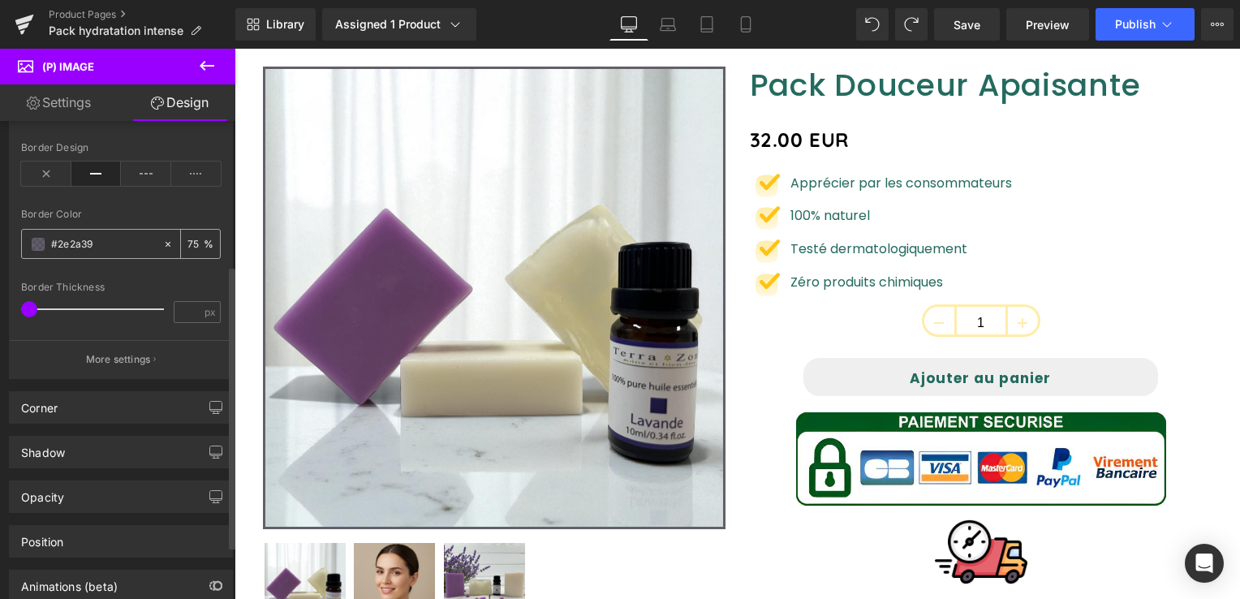
click at [82, 242] on input "text" at bounding box center [103, 244] width 104 height 18
click at [97, 241] on input "text" at bounding box center [103, 244] width 104 height 18
drag, startPoint x: 97, startPoint y: 241, endPoint x: 56, endPoint y: 241, distance: 40.6
click at [95, 241] on input "text" at bounding box center [103, 244] width 104 height 18
paste input "##246b5f"
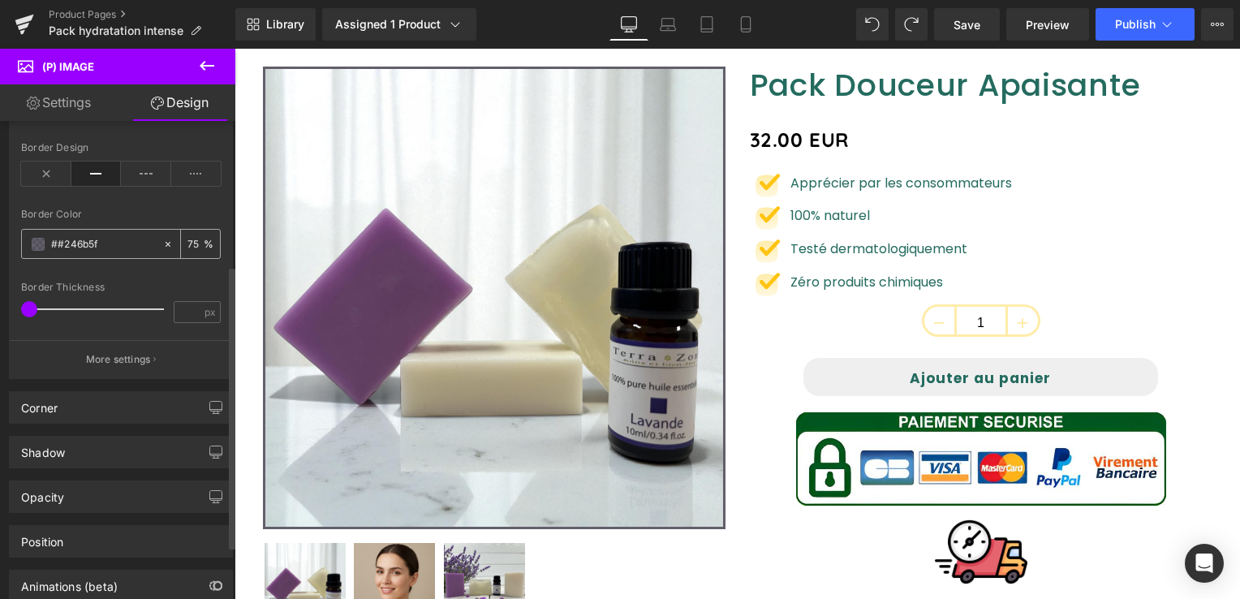
click at [58, 239] on input "##246b5f" at bounding box center [103, 244] width 104 height 18
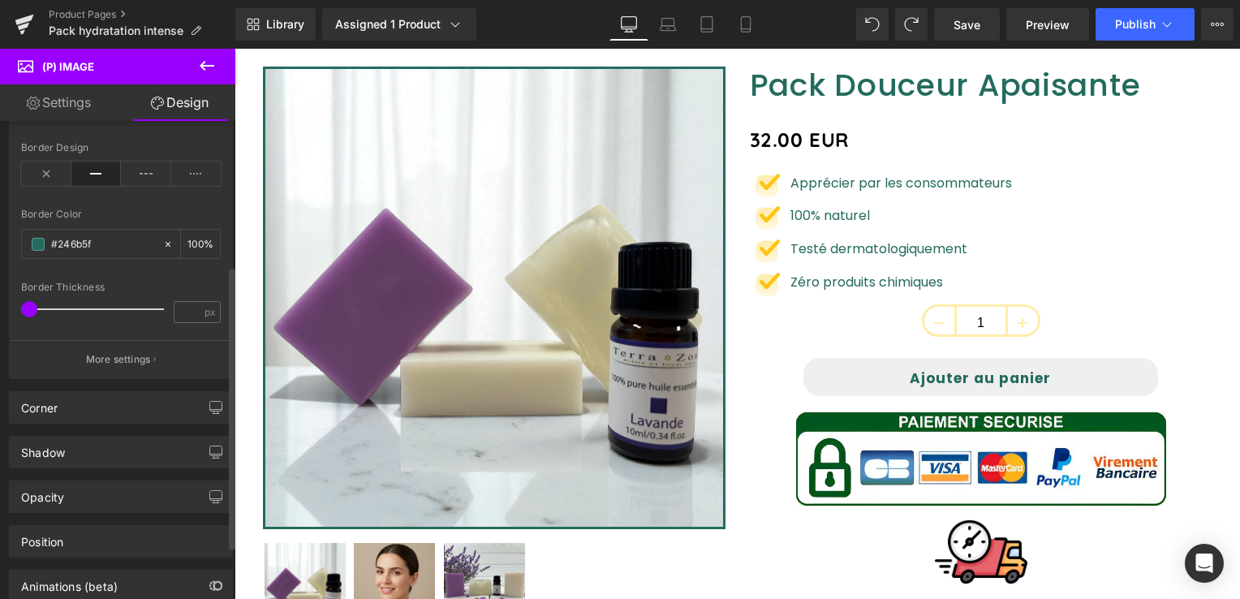
type input "#246b5f"
click at [33, 302] on span at bounding box center [29, 309] width 16 height 16
click at [32, 302] on span at bounding box center [29, 309] width 16 height 16
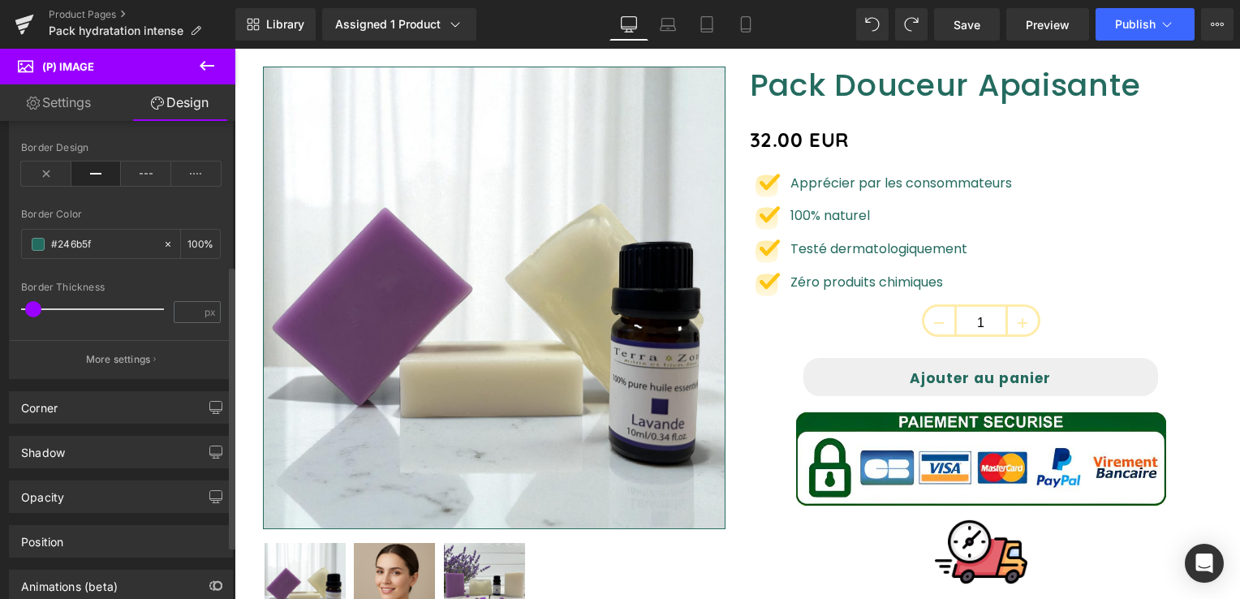
click at [36, 302] on span at bounding box center [33, 309] width 16 height 16
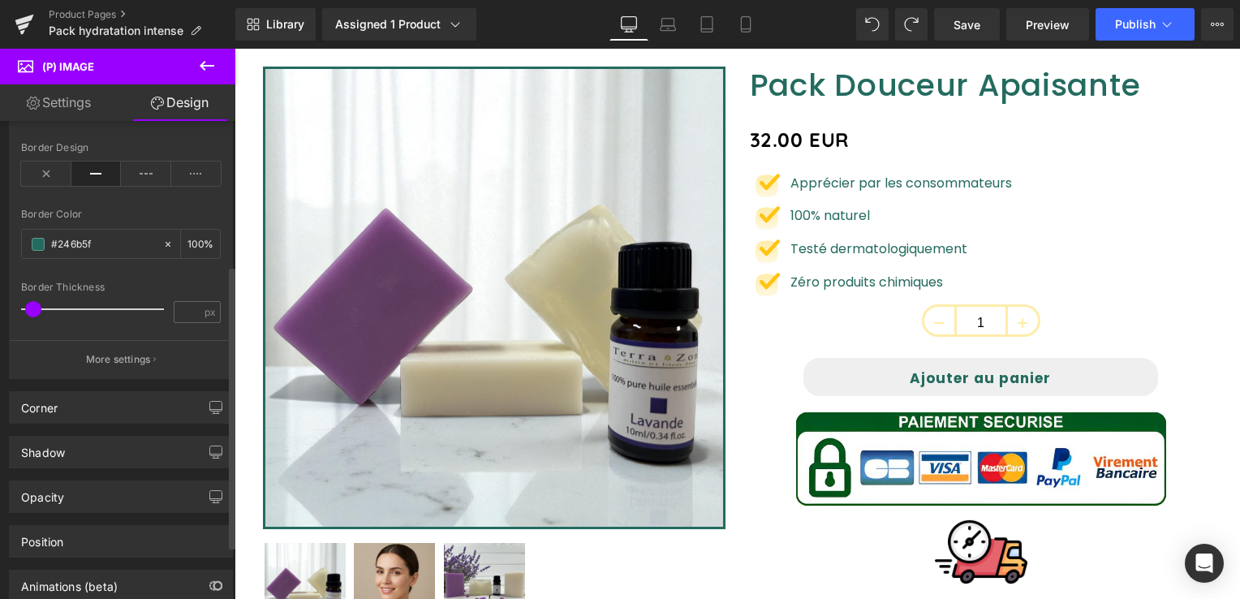
click at [36, 302] on span at bounding box center [33, 309] width 16 height 16
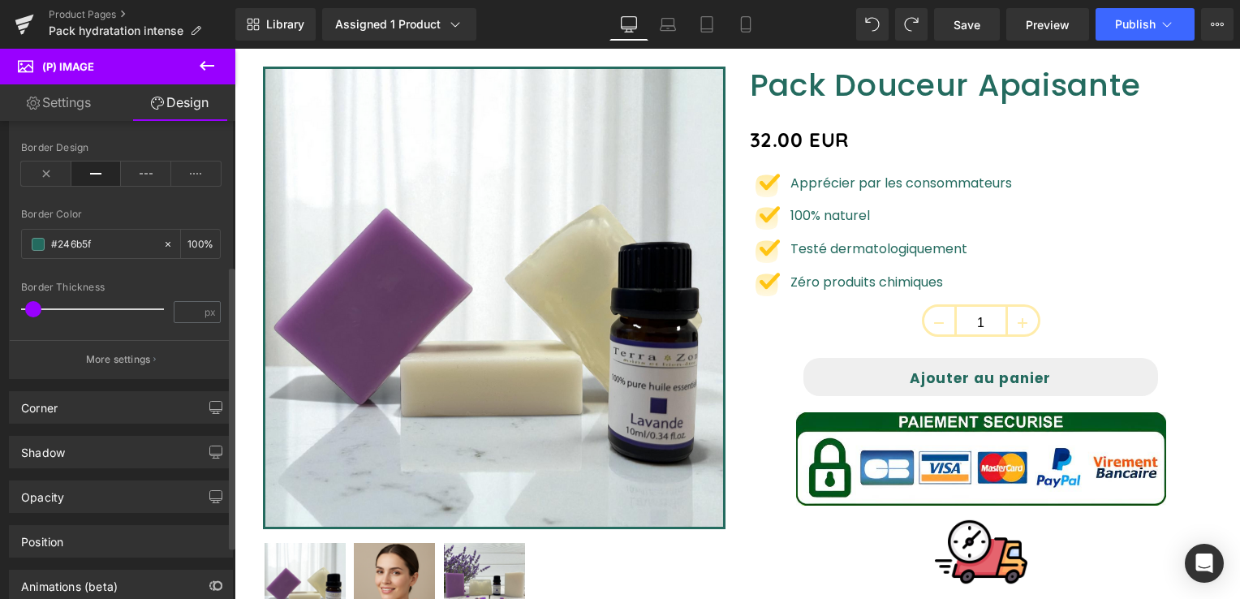
click at [36, 302] on span at bounding box center [33, 309] width 16 height 16
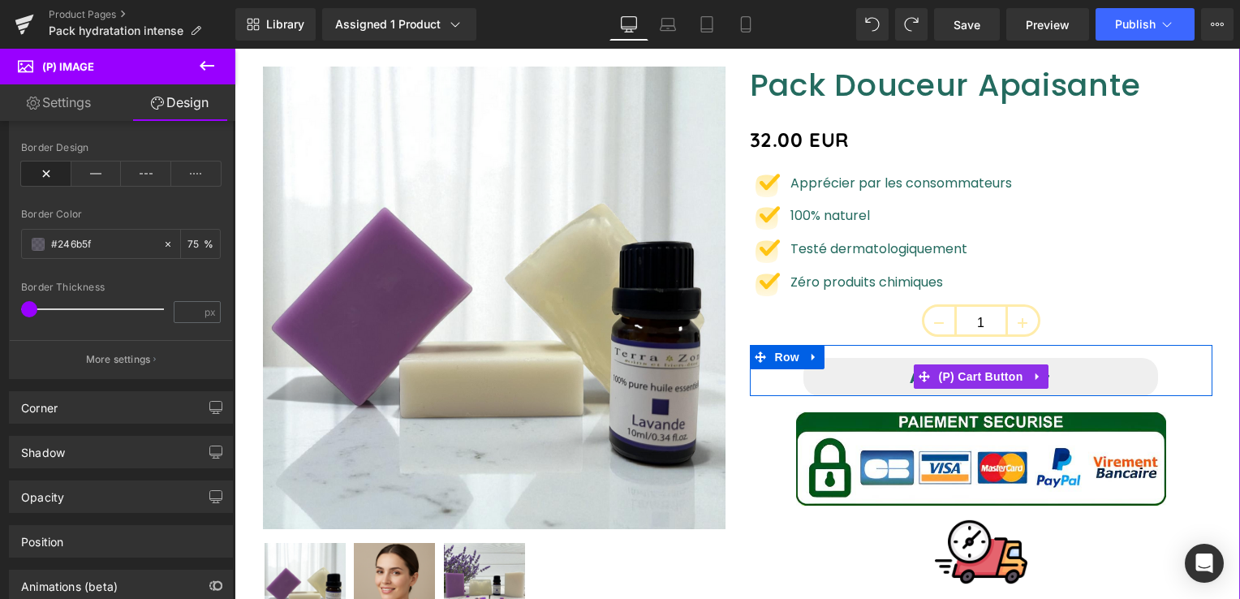
click at [875, 373] on button "Ajouter au panier" at bounding box center [981, 377] width 355 height 38
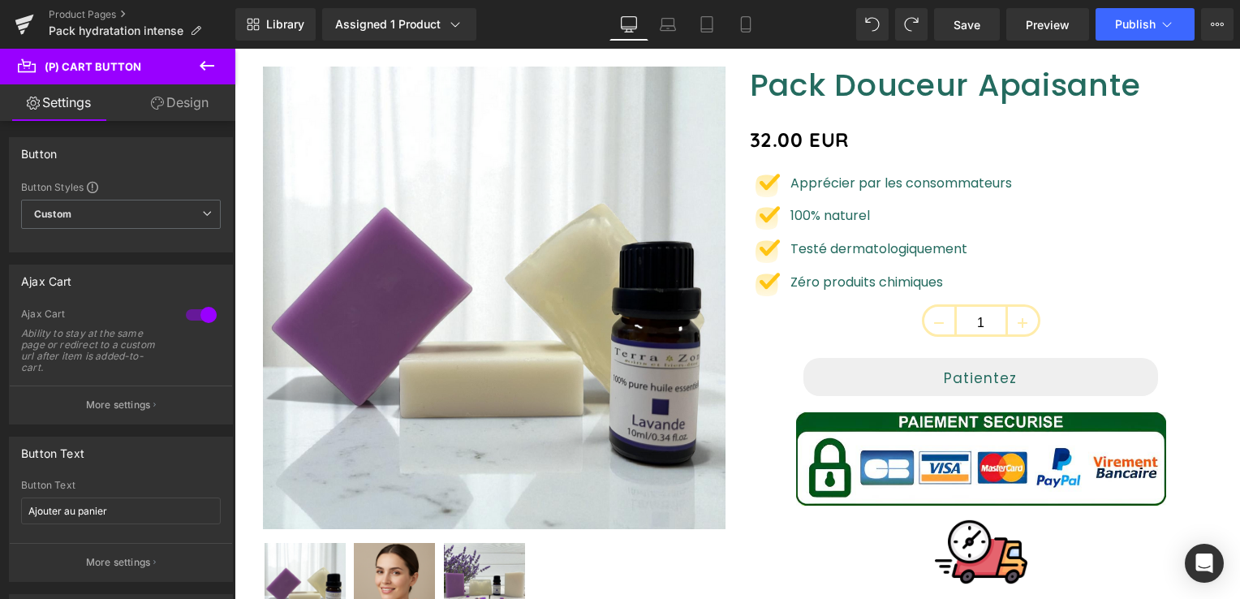
click at [198, 99] on link "Design" at bounding box center [180, 102] width 118 height 37
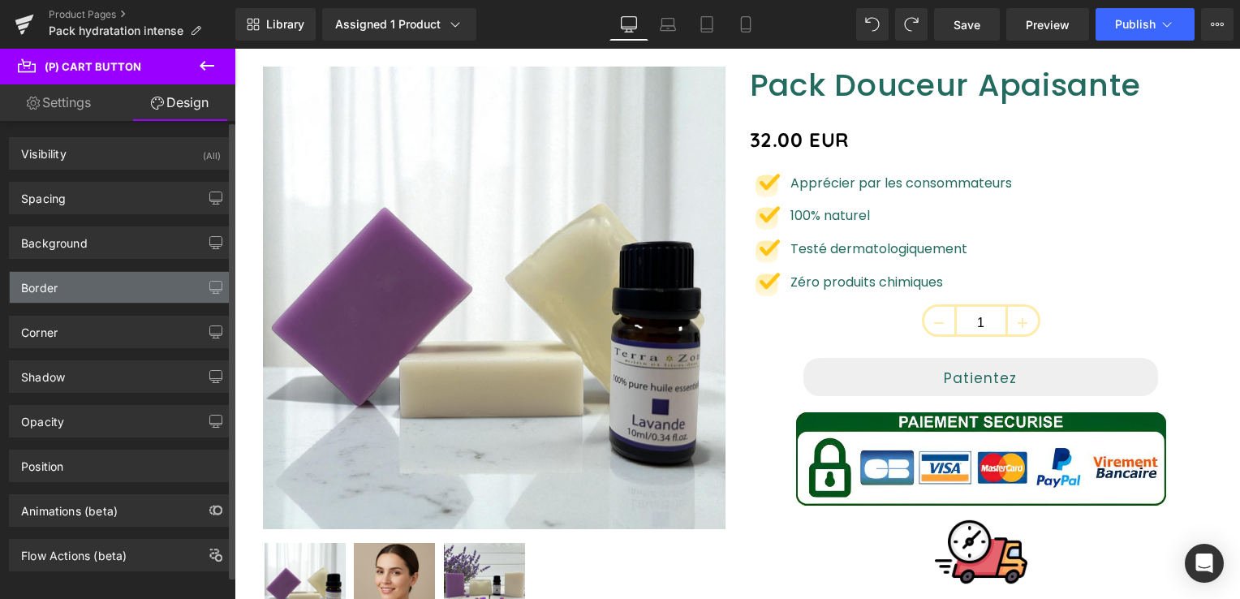
click at [91, 287] on div "Border" at bounding box center [121, 287] width 222 height 31
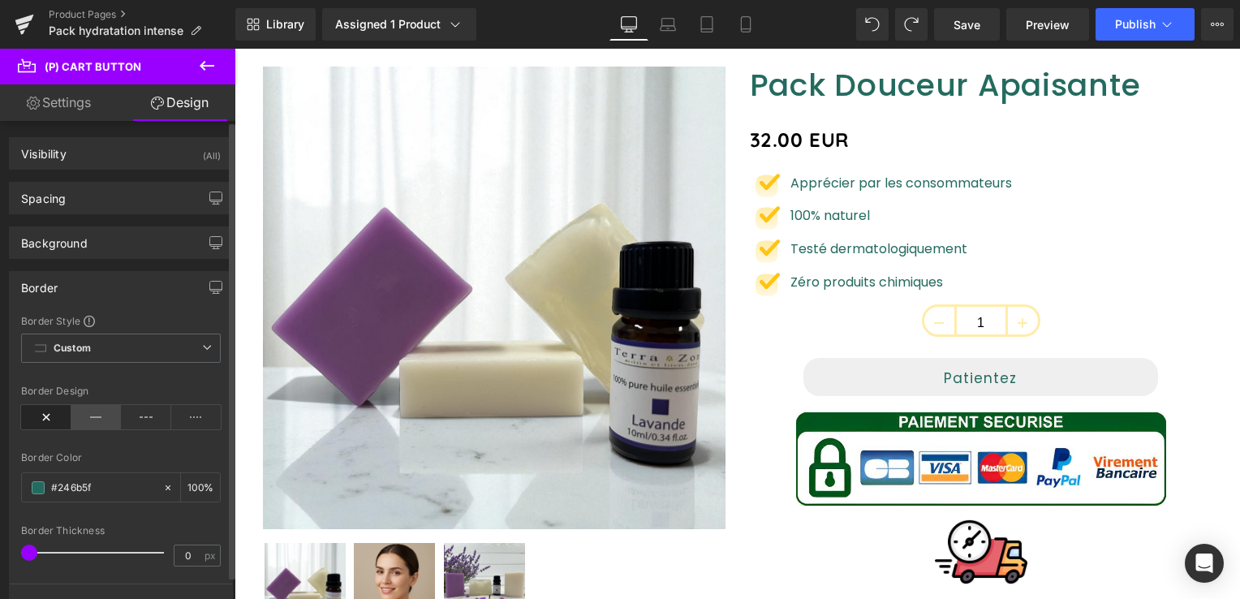
click at [81, 406] on icon at bounding box center [96, 417] width 50 height 24
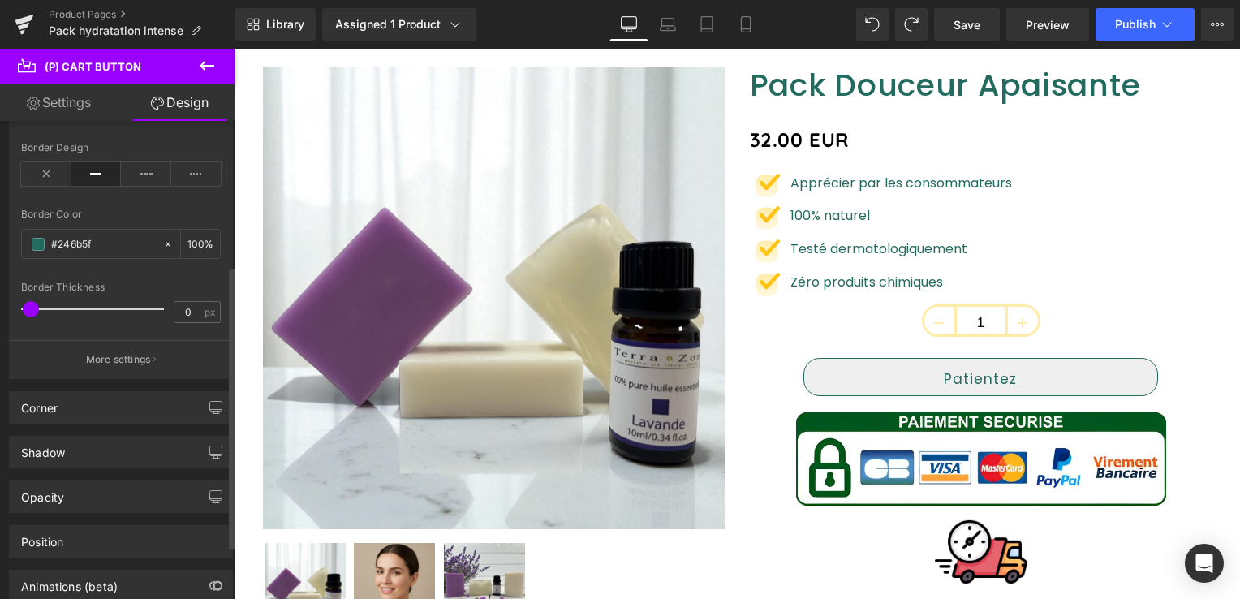
click at [32, 307] on span at bounding box center [31, 309] width 16 height 16
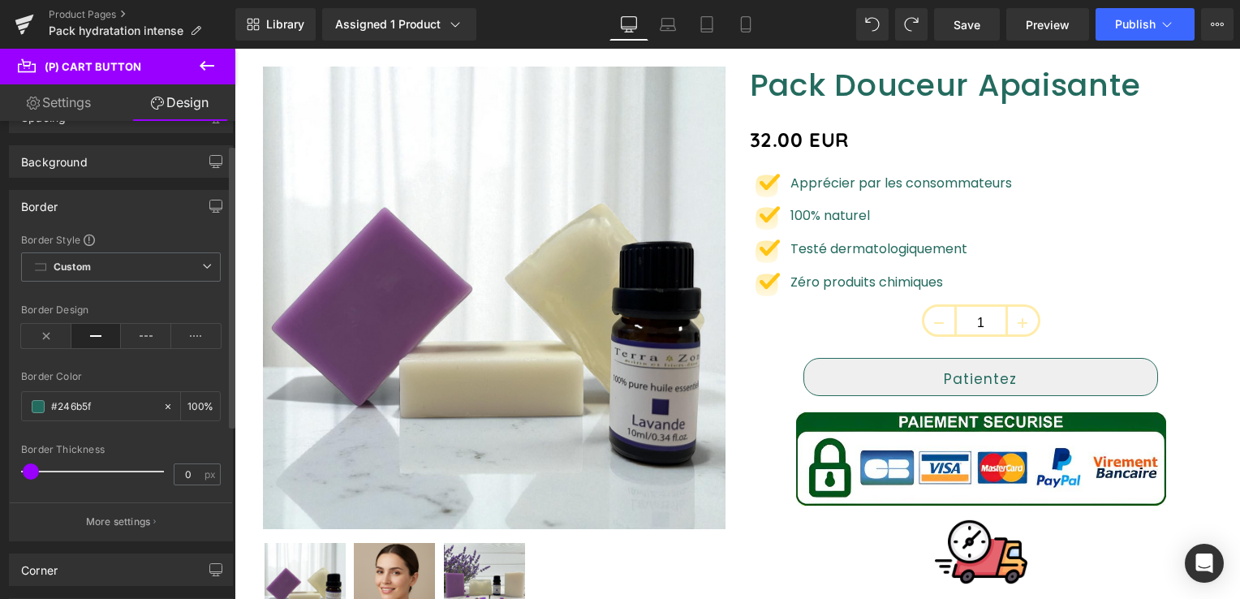
scroll to position [0, 0]
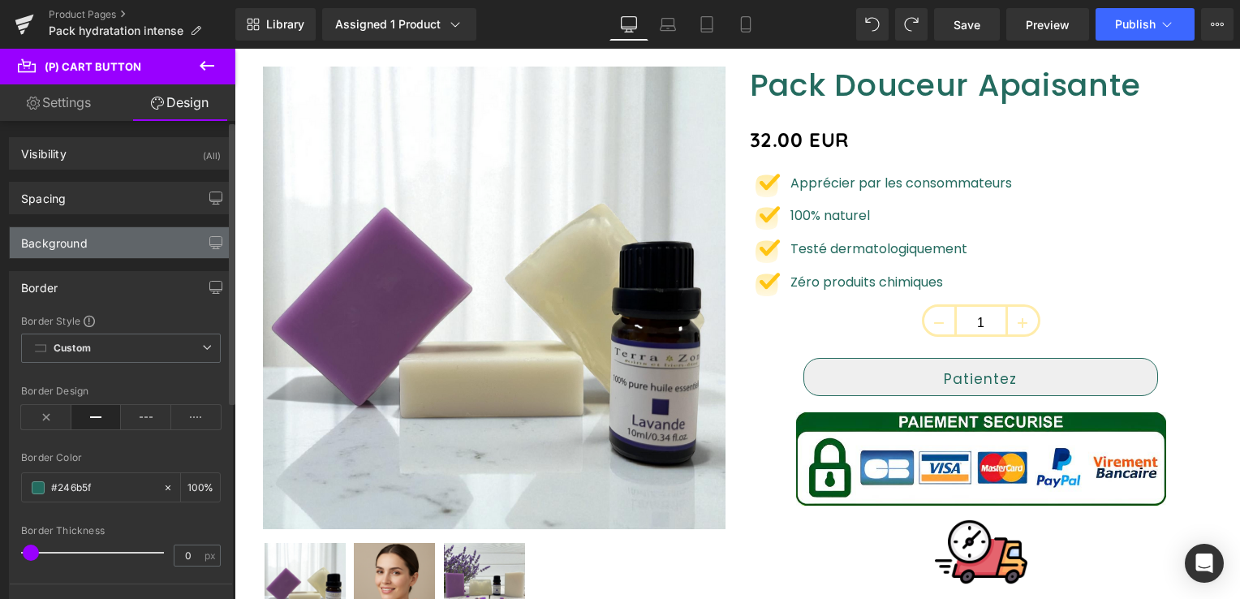
click at [160, 243] on div "Background" at bounding box center [121, 242] width 222 height 31
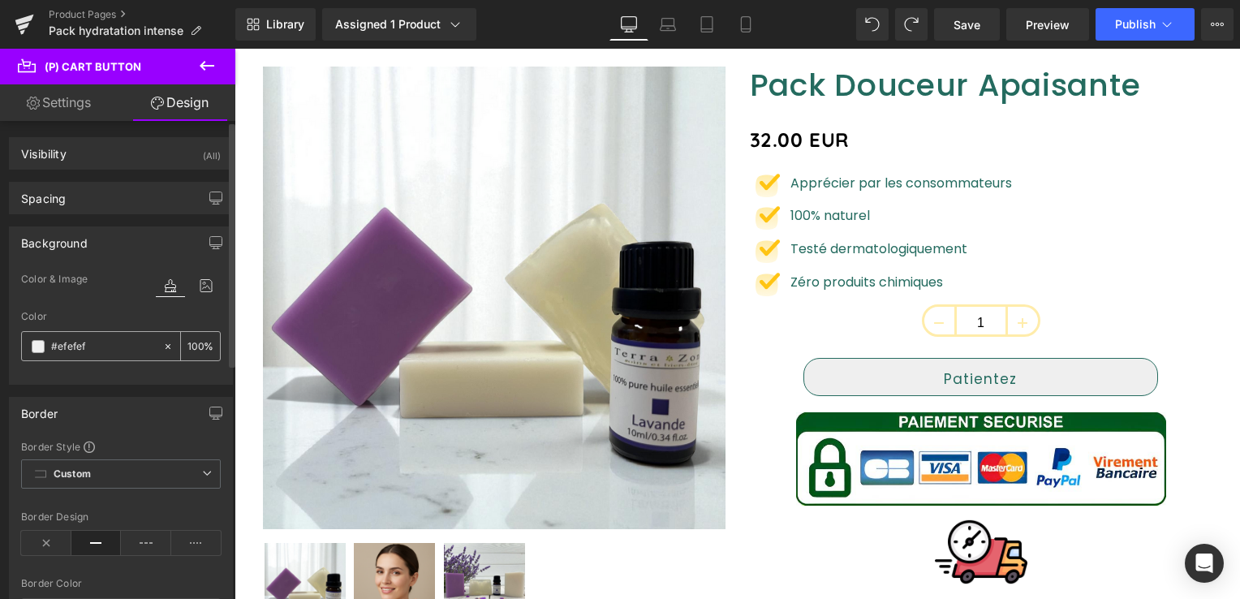
click at [34, 343] on span at bounding box center [38, 346] width 13 height 13
click at [39, 340] on span at bounding box center [38, 346] width 13 height 13
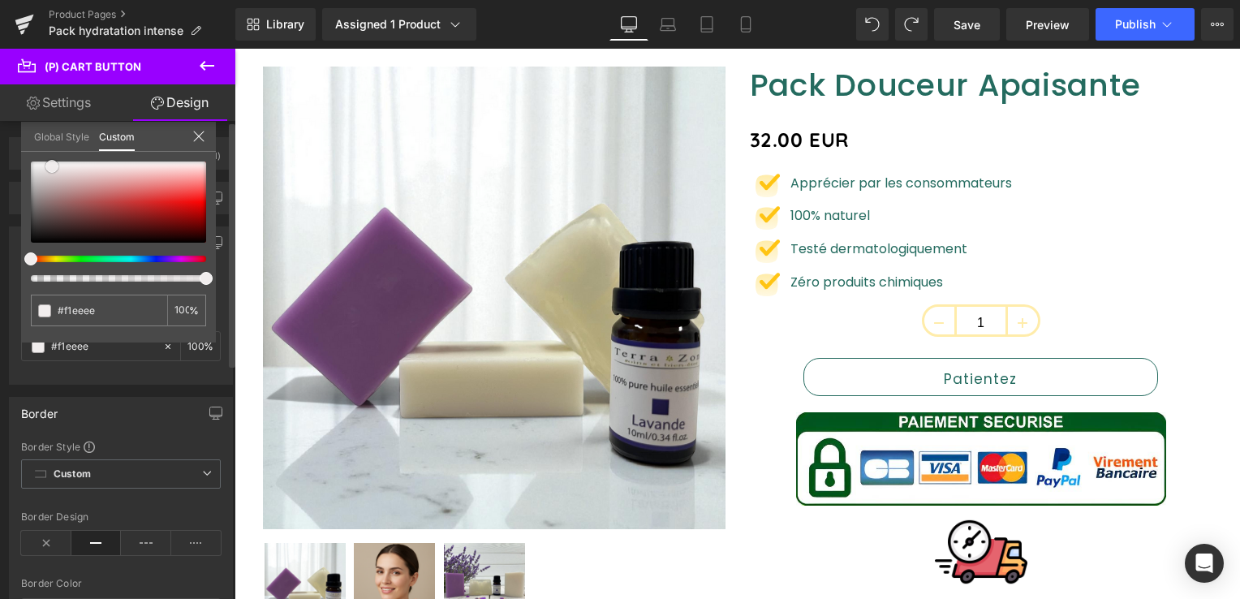
drag, startPoint x: 36, startPoint y: 161, endPoint x: 32, endPoint y: 153, distance: 8.4
click at [52, 162] on div at bounding box center [118, 202] width 175 height 81
click at [32, 154] on div "#efefef 100 %" at bounding box center [118, 161] width 195 height 19
click at [30, 153] on div "#efefef 100 %" at bounding box center [118, 161] width 195 height 19
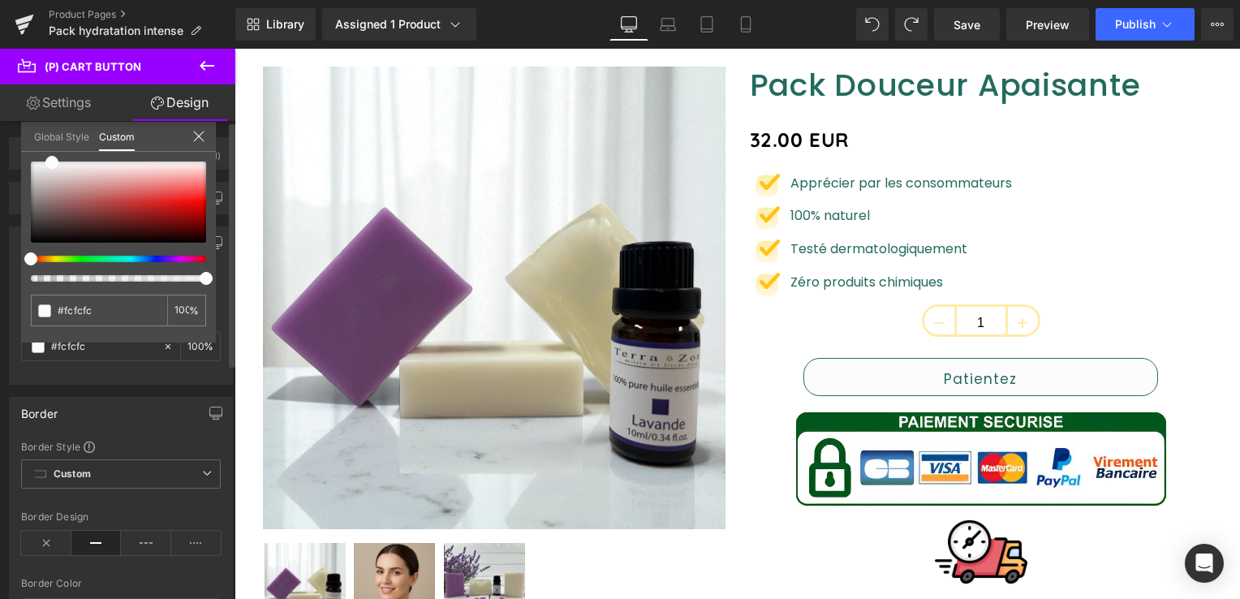
drag, startPoint x: 30, startPoint y: 153, endPoint x: 21, endPoint y: 167, distance: 17.1
click at [21, 167] on div "#efefef 100 %" at bounding box center [118, 161] width 195 height 19
drag, startPoint x: 47, startPoint y: 160, endPoint x: 29, endPoint y: 153, distance: 19.0
click at [29, 153] on div "#efefef 100 %" at bounding box center [118, 161] width 195 height 19
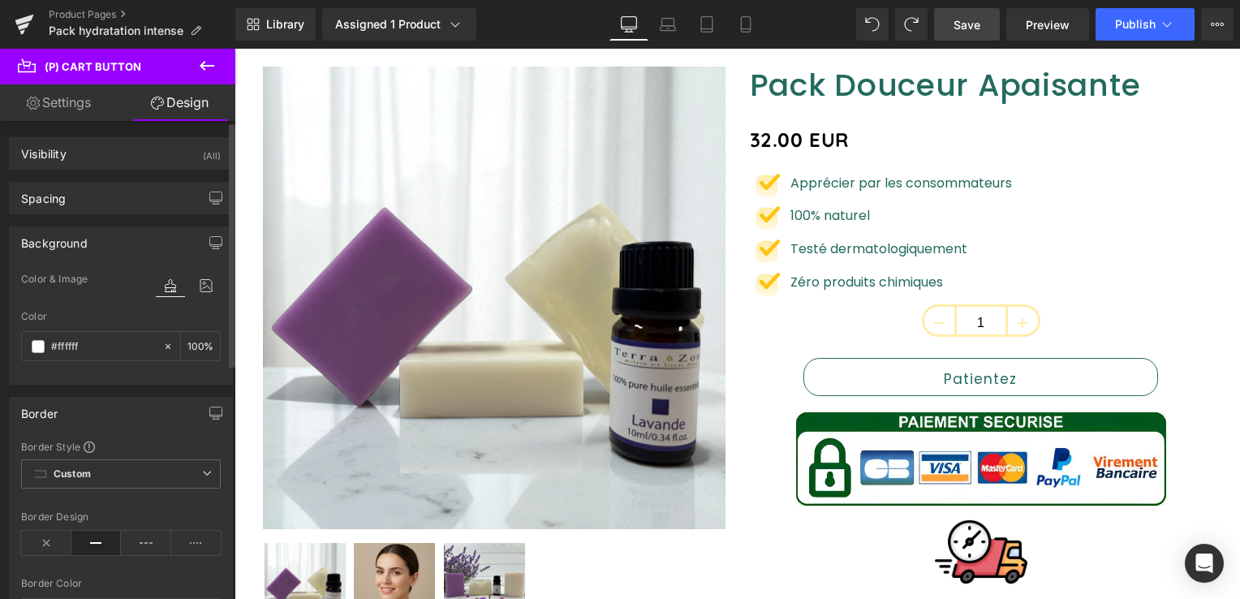
click at [956, 28] on span "Save" at bounding box center [967, 24] width 27 height 17
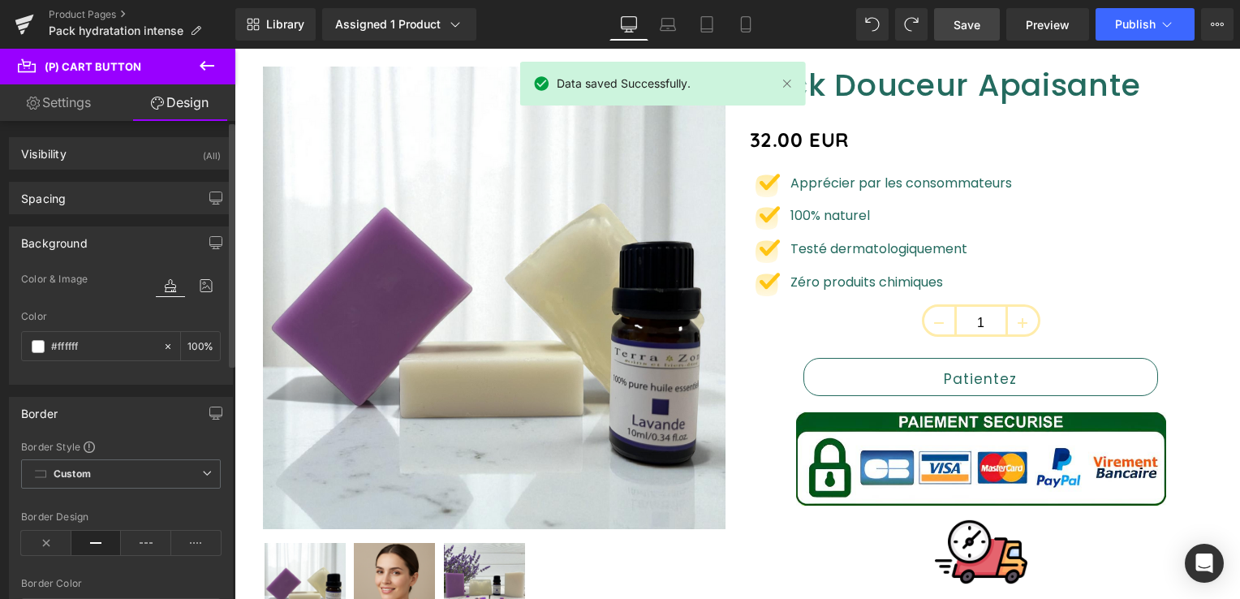
click at [88, 101] on link "Settings" at bounding box center [59, 102] width 118 height 37
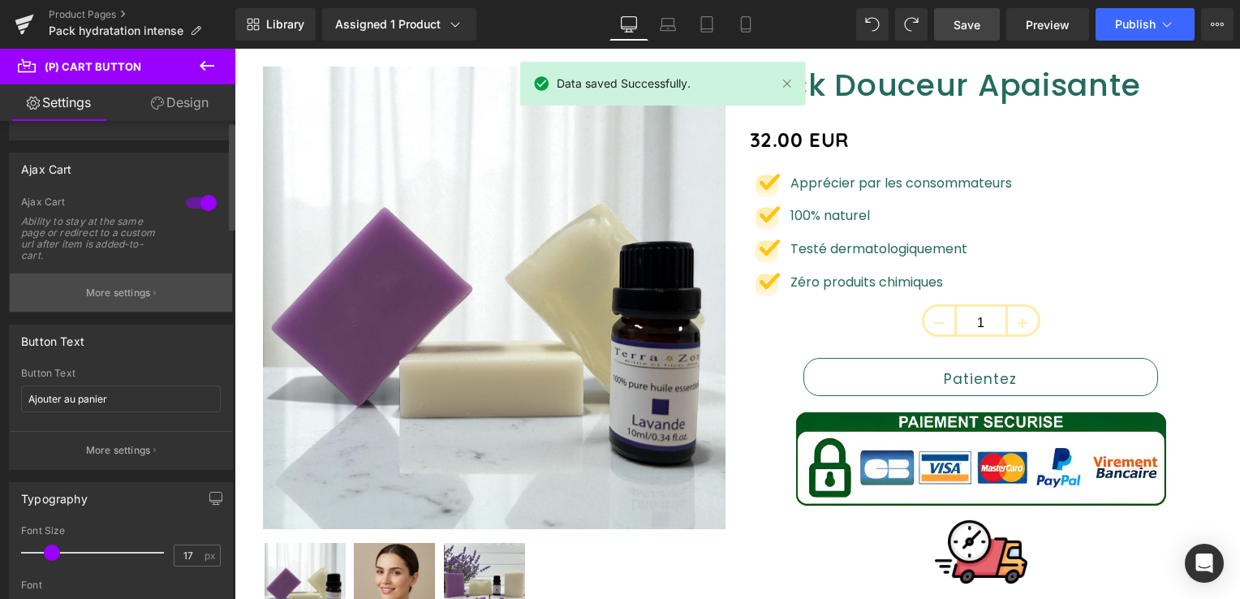
scroll to position [244, 0]
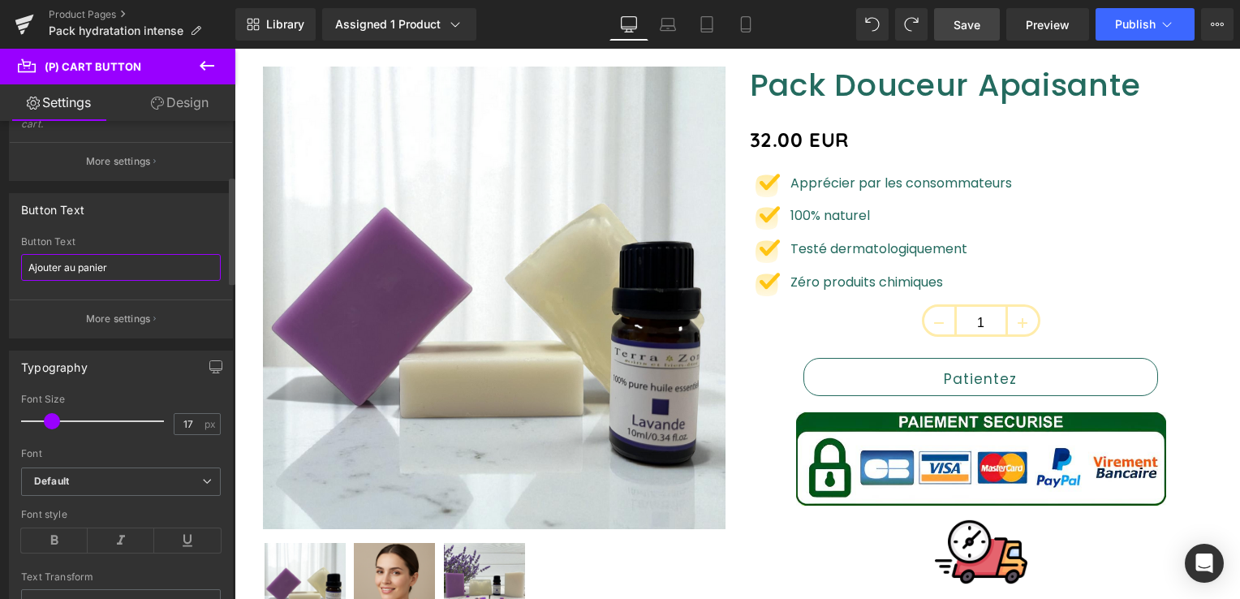
click at [130, 262] on input "Ajouter au panier" at bounding box center [121, 267] width 200 height 27
drag, startPoint x: 964, startPoint y: 26, endPoint x: 709, endPoint y: 154, distance: 286.1
click at [964, 26] on span "Save" at bounding box center [967, 24] width 27 height 17
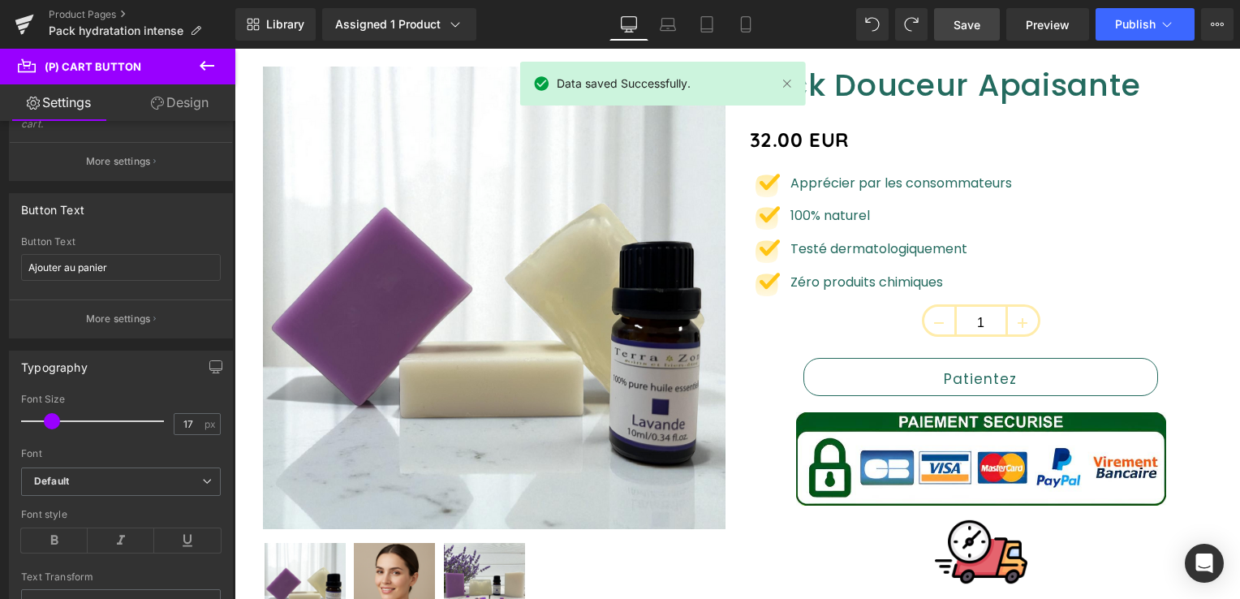
click at [196, 114] on link "Design" at bounding box center [180, 102] width 118 height 37
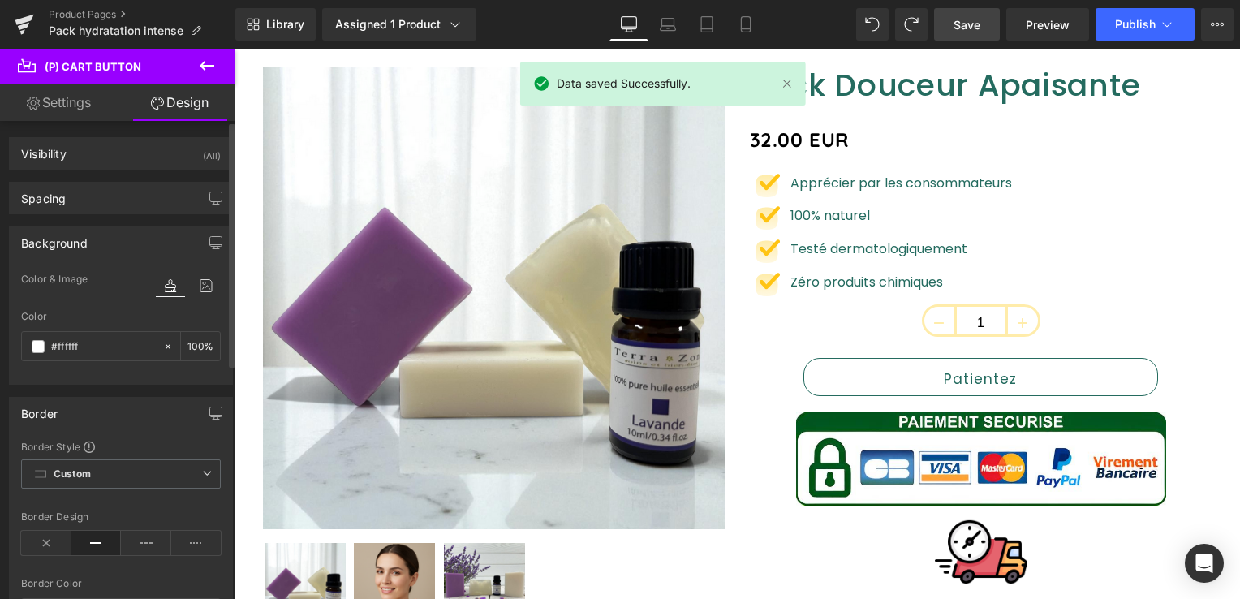
click at [68, 245] on div "Background" at bounding box center [54, 238] width 67 height 23
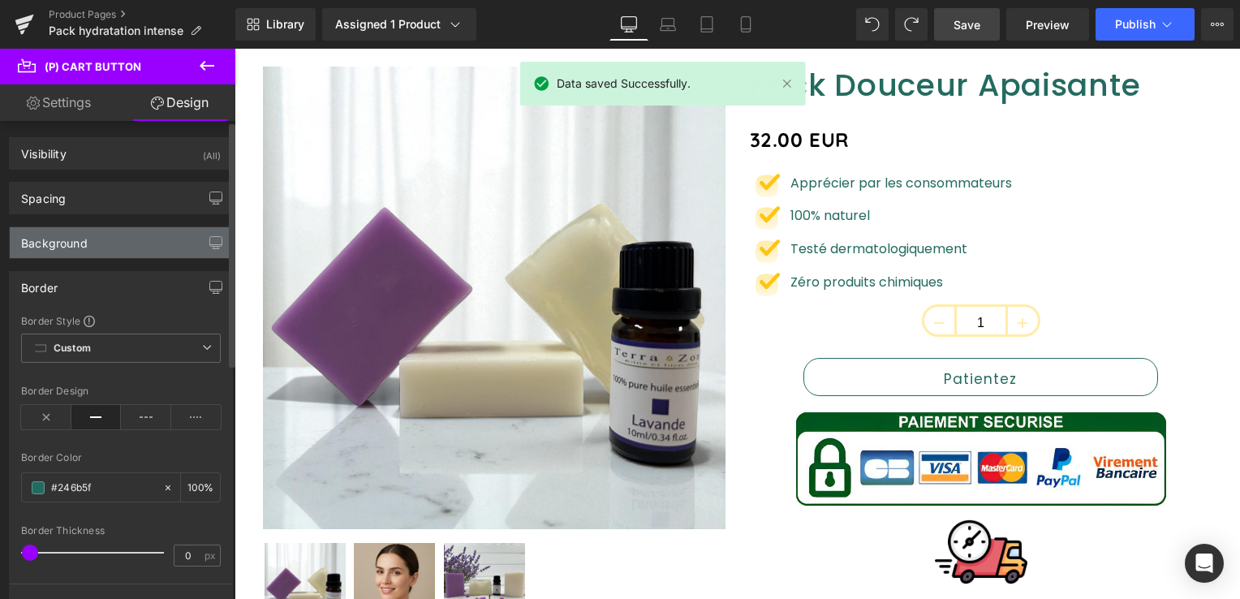
click at [68, 245] on div "Background" at bounding box center [54, 238] width 67 height 23
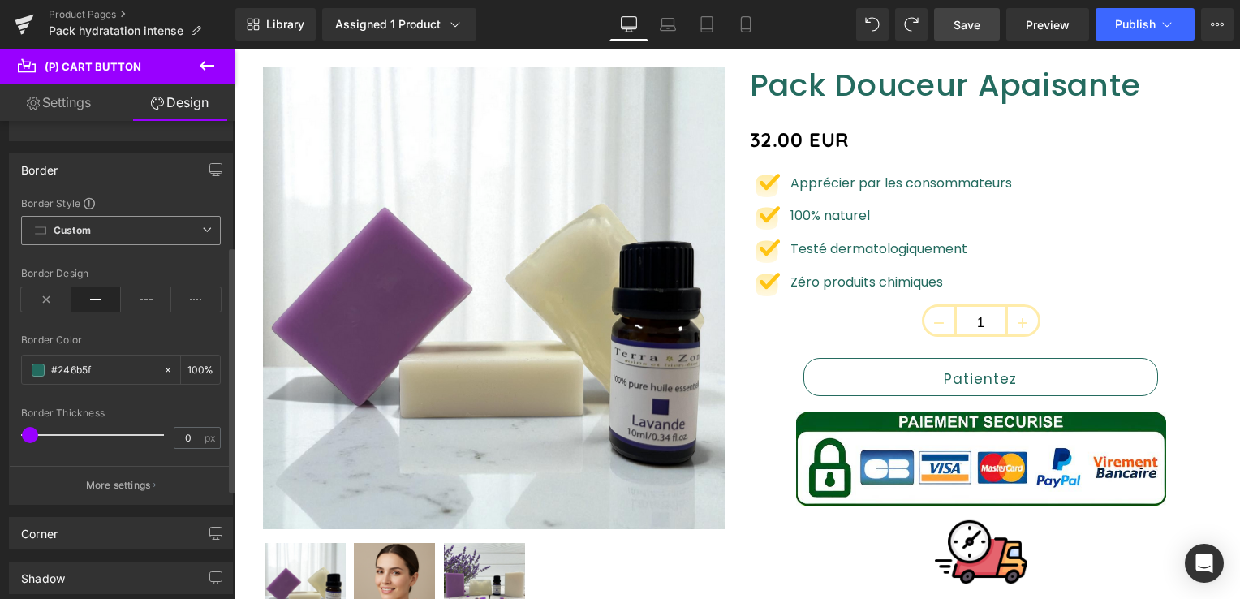
click at [202, 226] on icon at bounding box center [207, 230] width 10 height 10
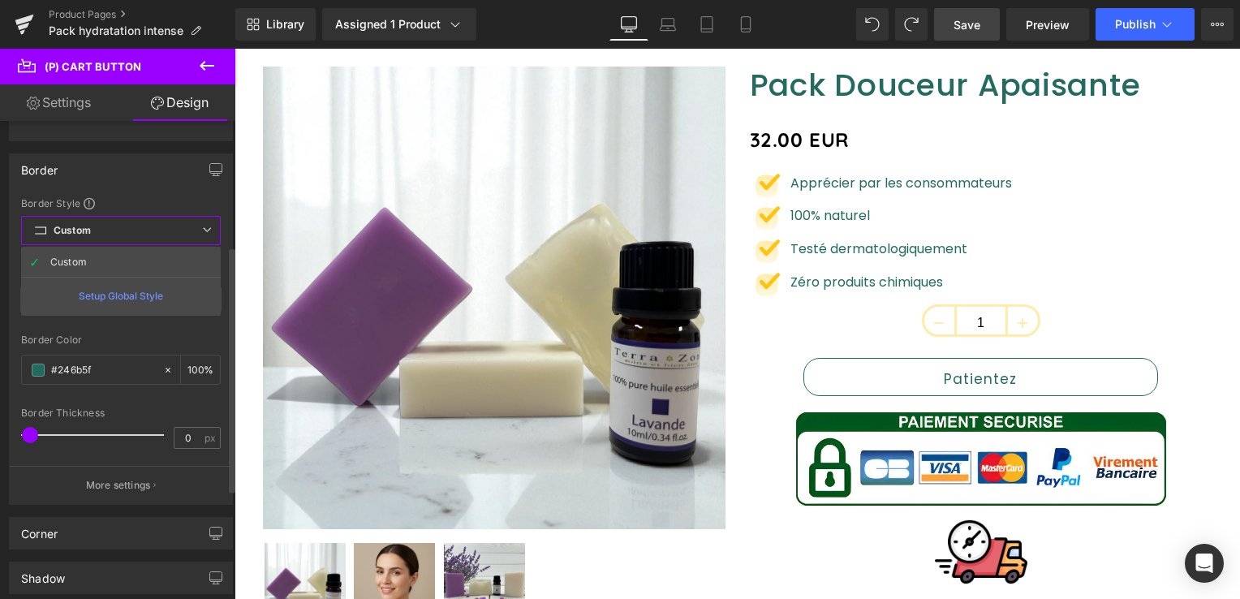
click at [202, 226] on icon at bounding box center [207, 230] width 10 height 10
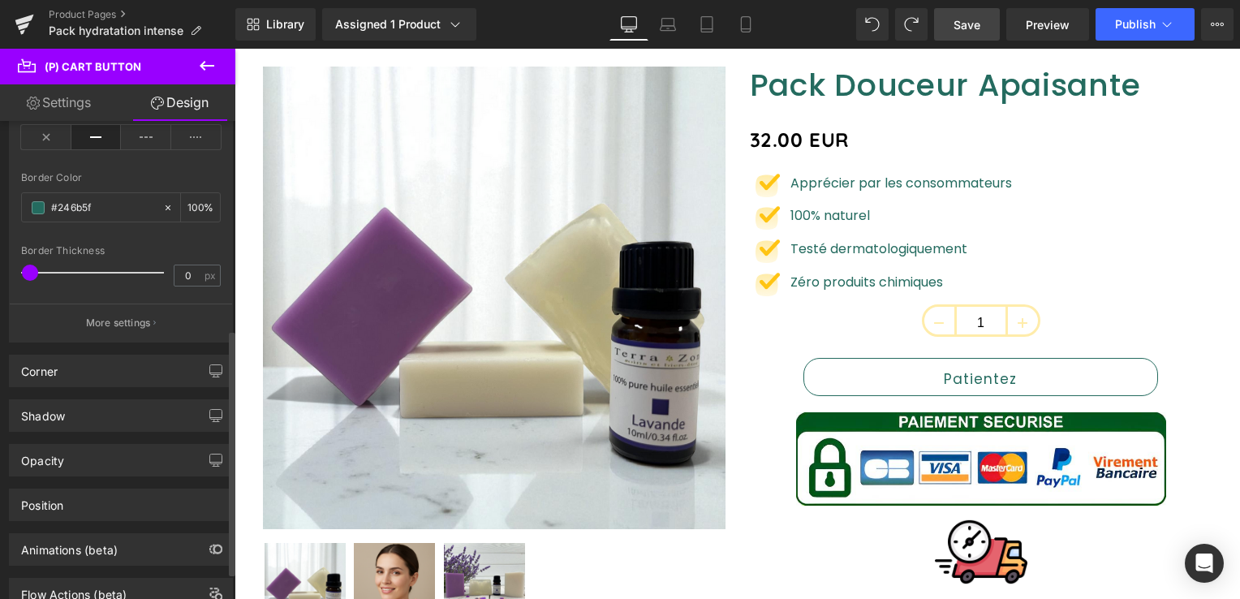
scroll to position [458, 0]
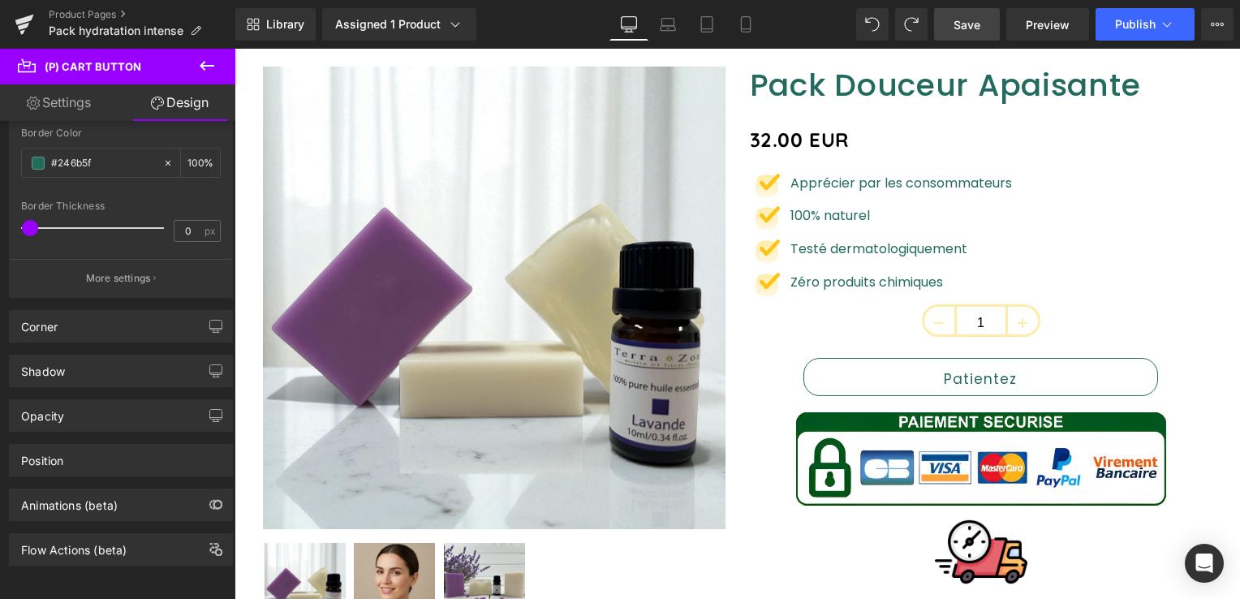
click at [63, 75] on span "(P) Cart Button" at bounding box center [97, 67] width 162 height 36
click at [65, 102] on link "Settings" at bounding box center [59, 102] width 118 height 37
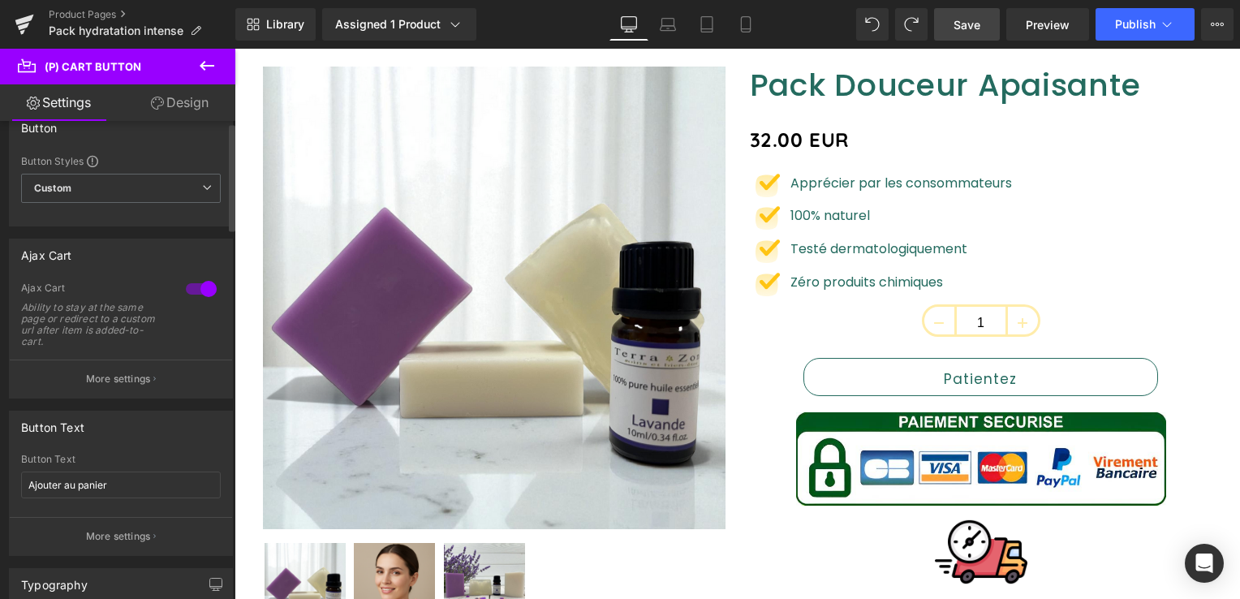
scroll to position [0, 0]
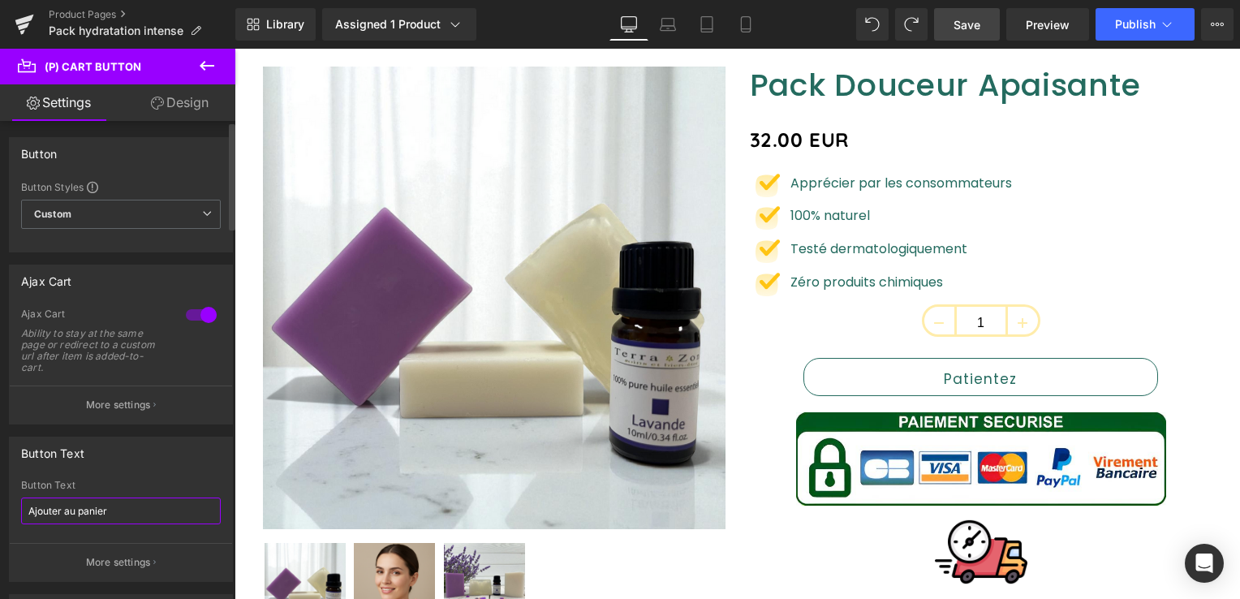
click at [127, 503] on input "Ajouter au panier" at bounding box center [121, 511] width 200 height 27
type input "Ajouter au panier"
click at [977, 11] on link "Save" at bounding box center [967, 24] width 66 height 32
click at [1158, 29] on button "Publish" at bounding box center [1145, 24] width 99 height 32
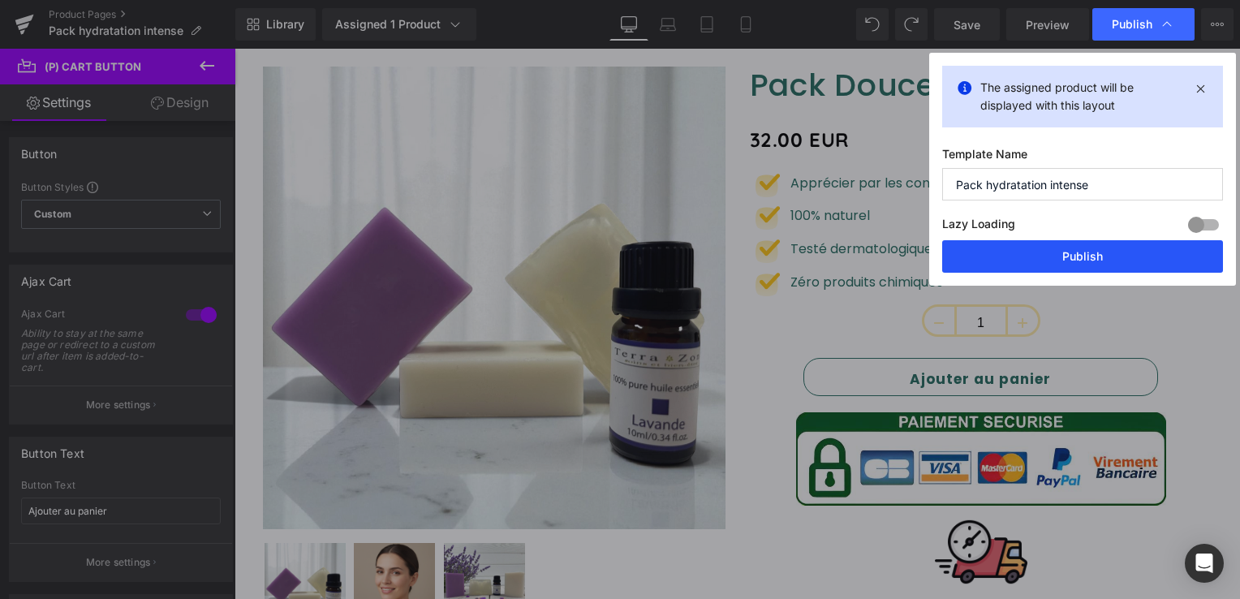
click at [1089, 259] on button "Publish" at bounding box center [1083, 256] width 281 height 32
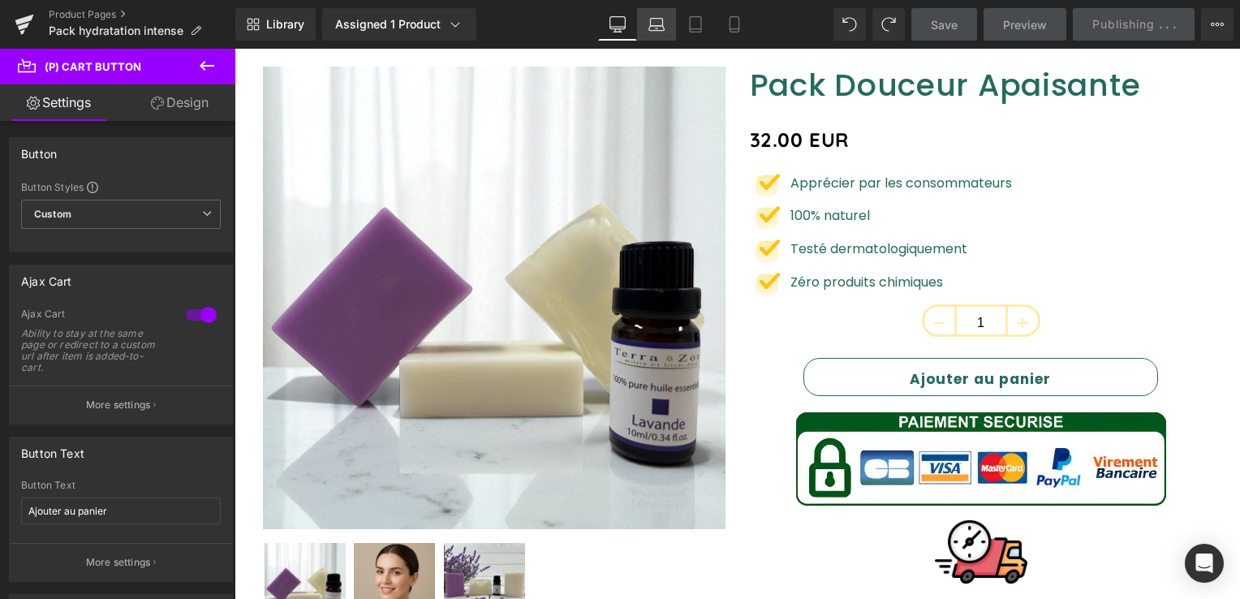
click at [660, 19] on icon at bounding box center [656, 22] width 12 height 7
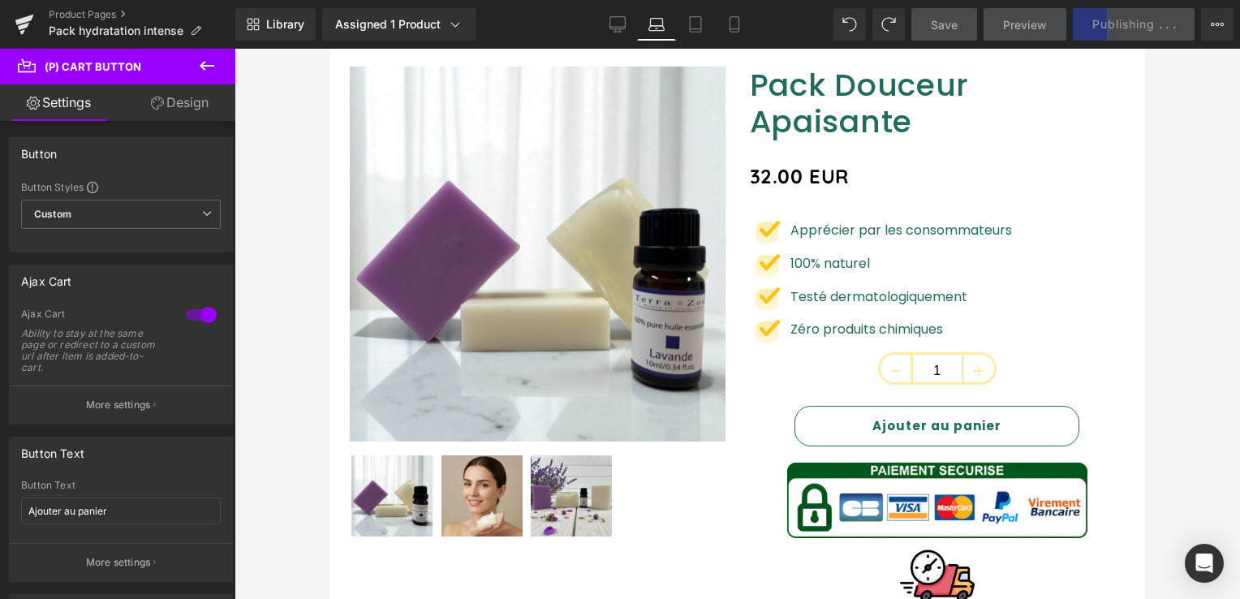
scroll to position [295, 0]
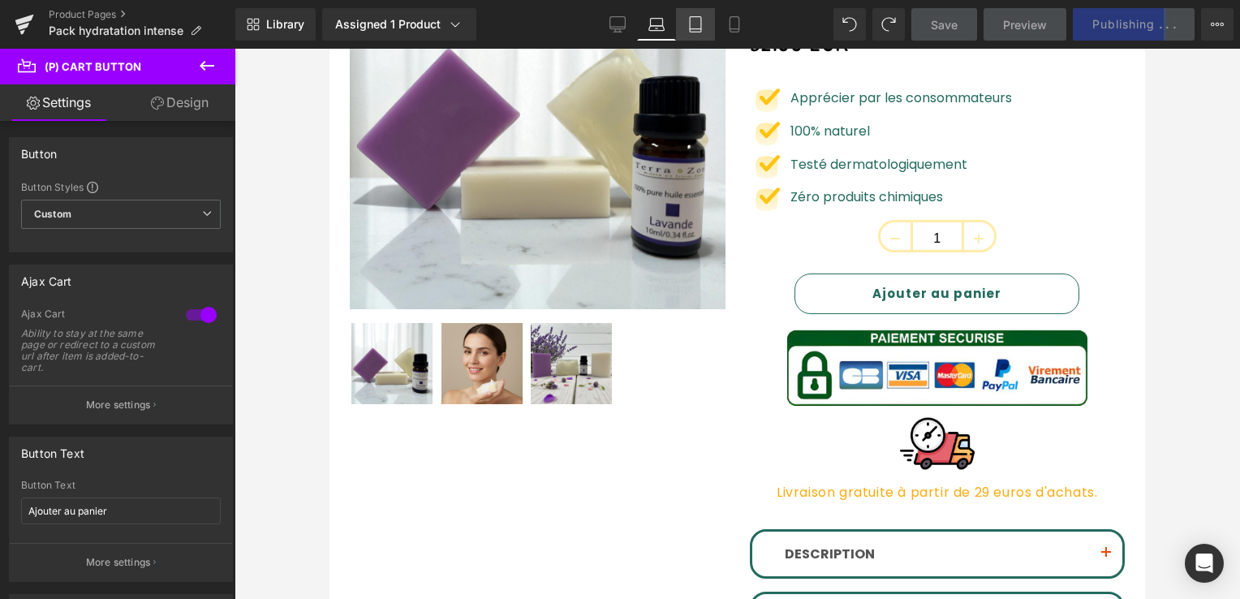
click at [690, 28] on icon at bounding box center [695, 24] width 11 height 15
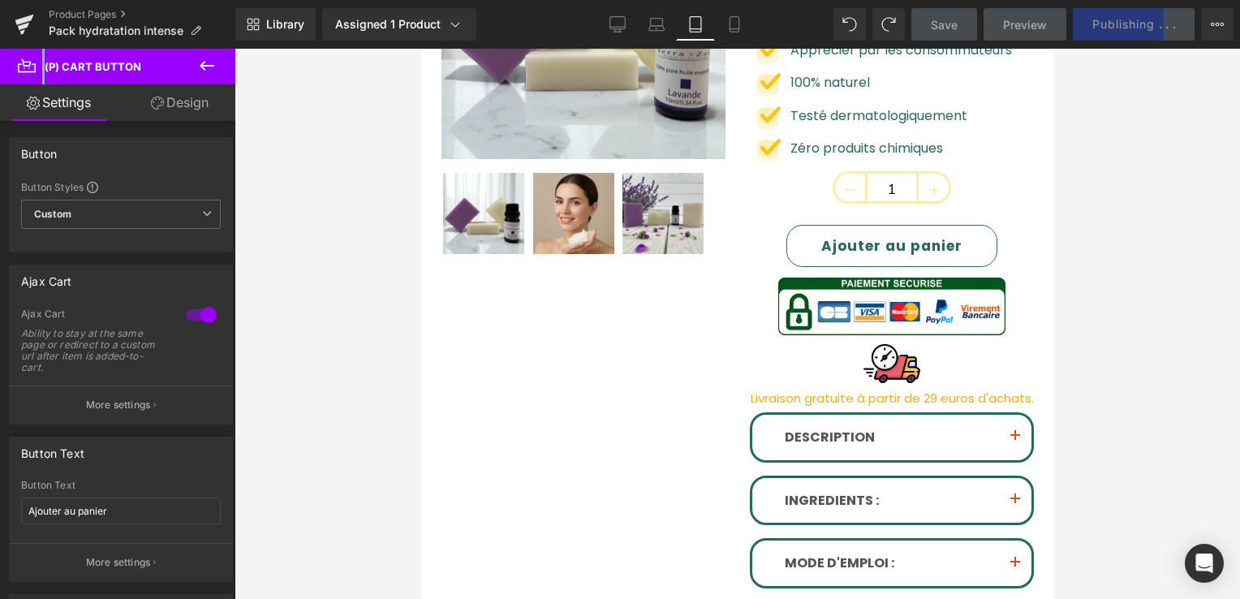
scroll to position [283, 0]
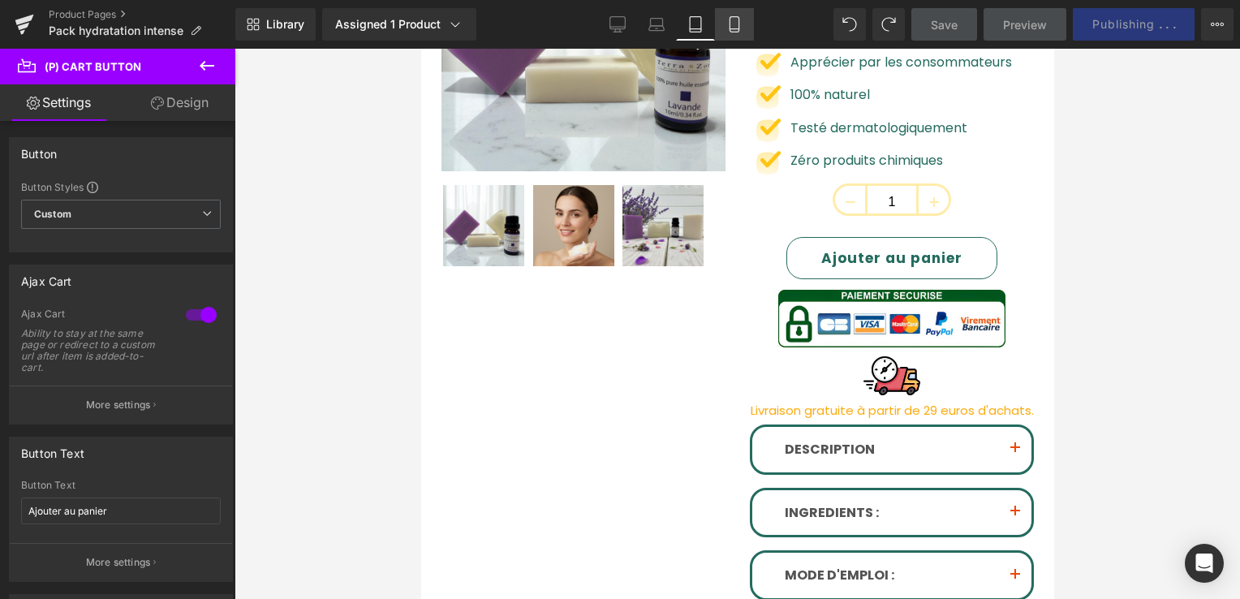
click at [736, 11] on link "Mobile" at bounding box center [734, 24] width 39 height 32
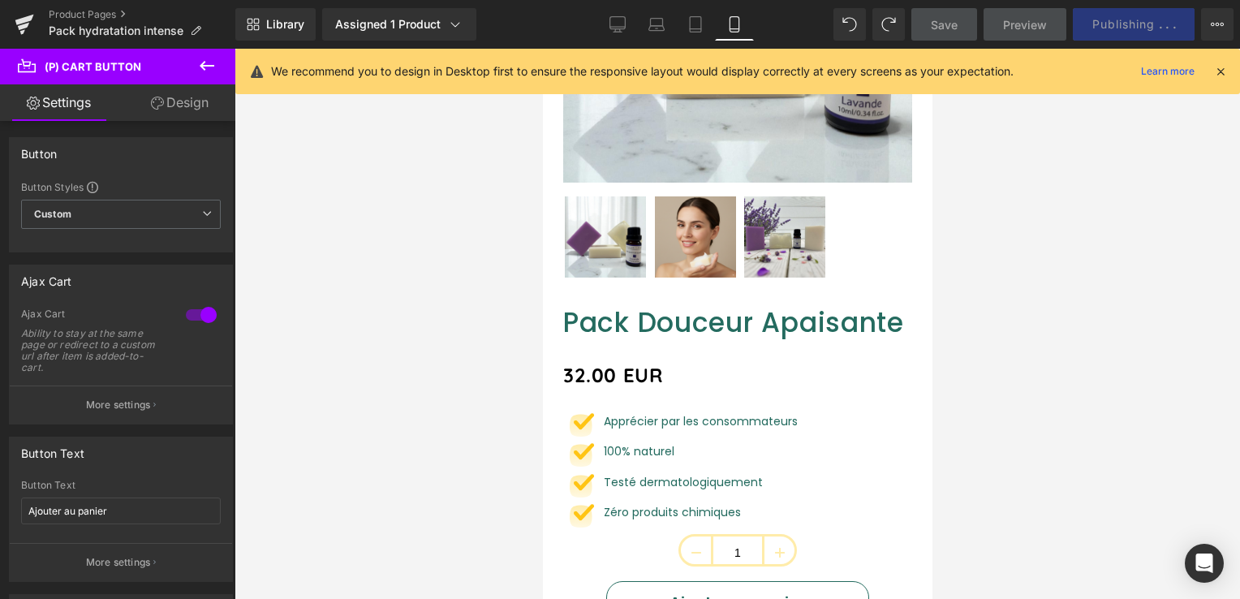
scroll to position [616, 0]
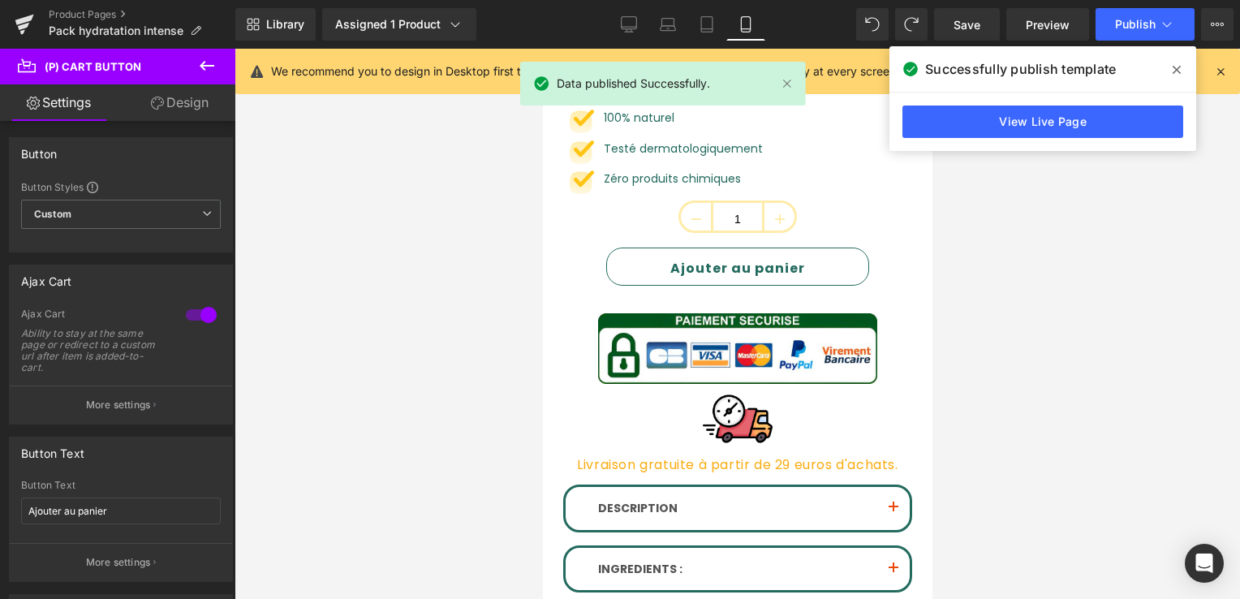
click at [1227, 71] on icon at bounding box center [1221, 71] width 15 height 15
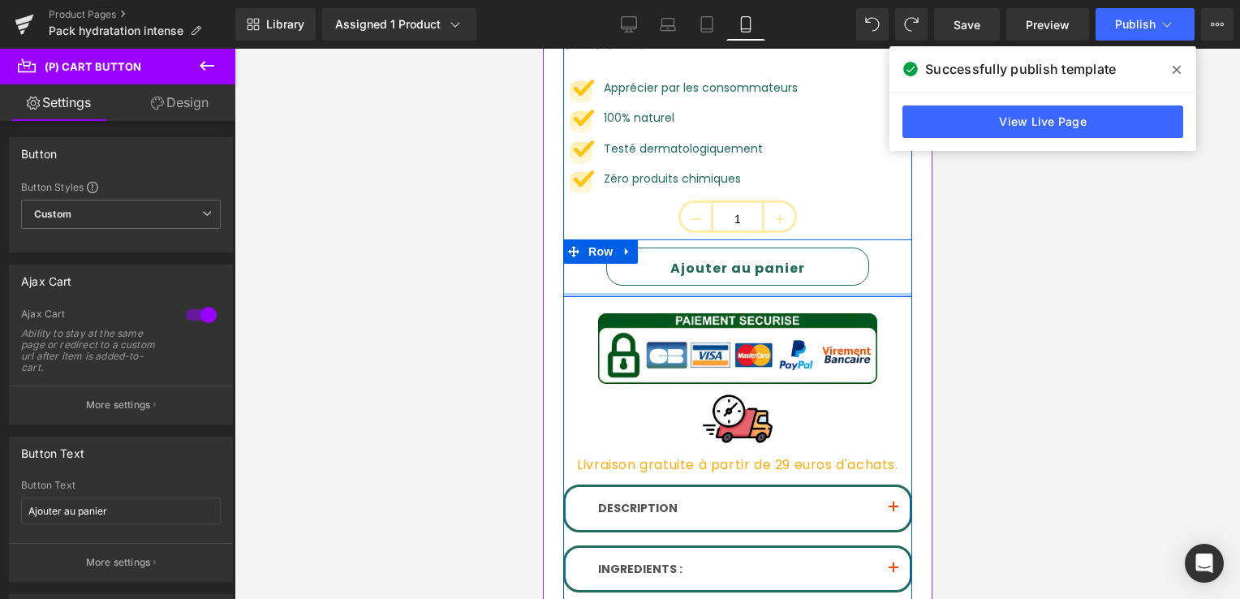
click at [746, 293] on div at bounding box center [737, 295] width 349 height 4
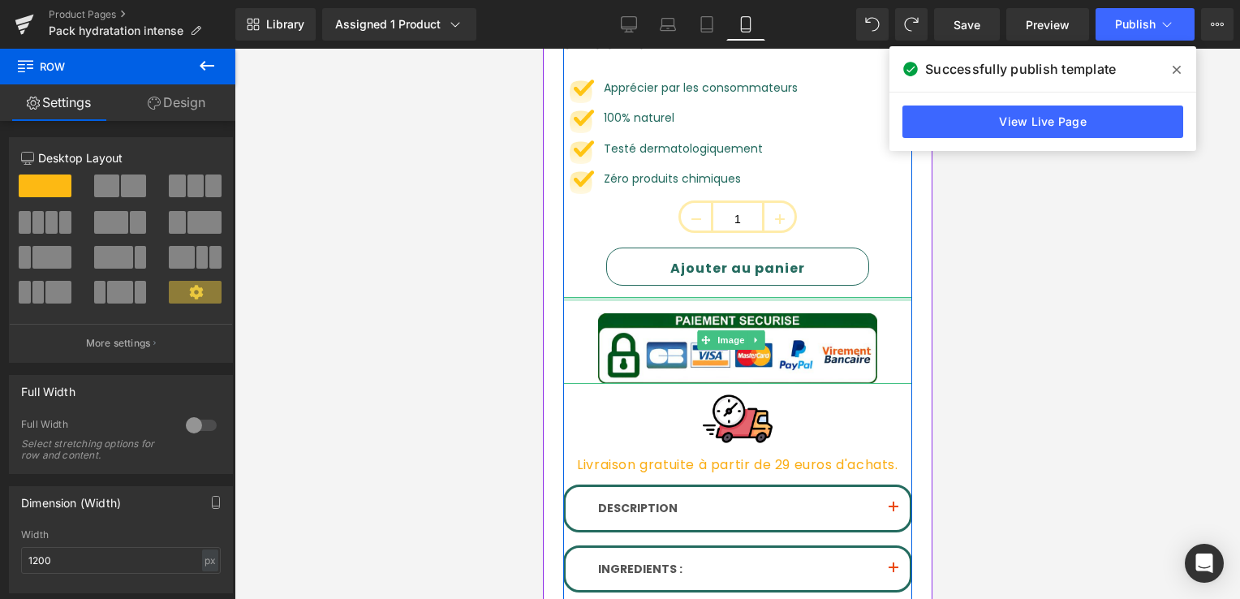
click at [746, 297] on div at bounding box center [737, 299] width 349 height 4
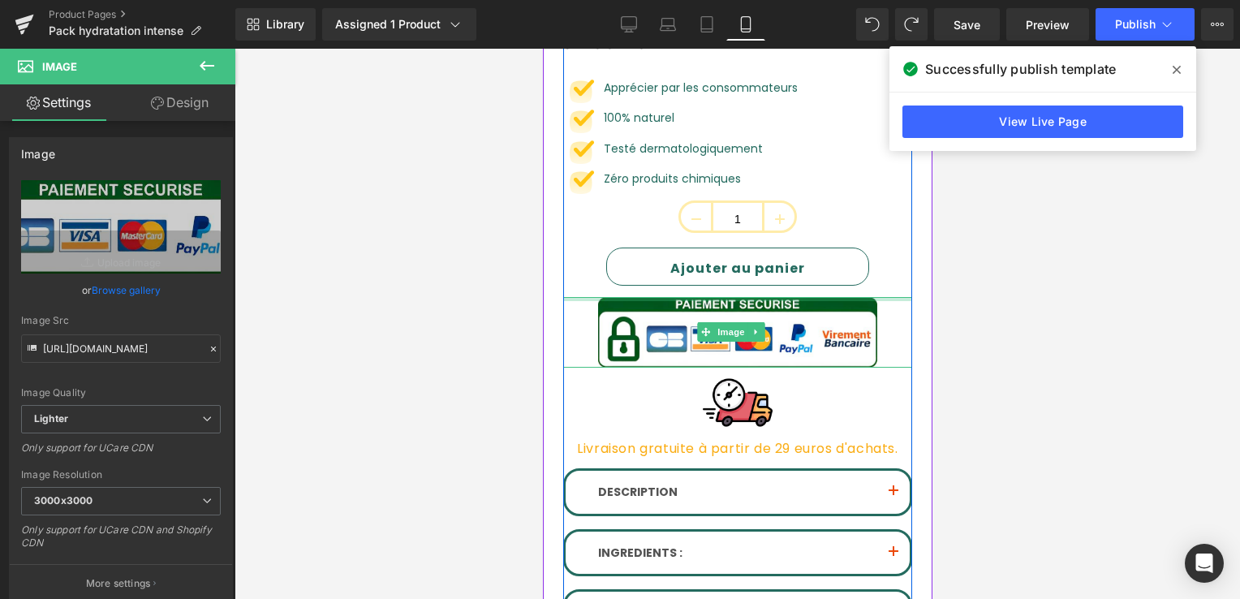
drag, startPoint x: 747, startPoint y: 287, endPoint x: 748, endPoint y: 253, distance: 33.3
click at [753, 256] on div "Pack Douceur Apaisante (P) Title 32.00 EUR (P) Price Image Apprécier par les co…" at bounding box center [737, 341] width 349 height 737
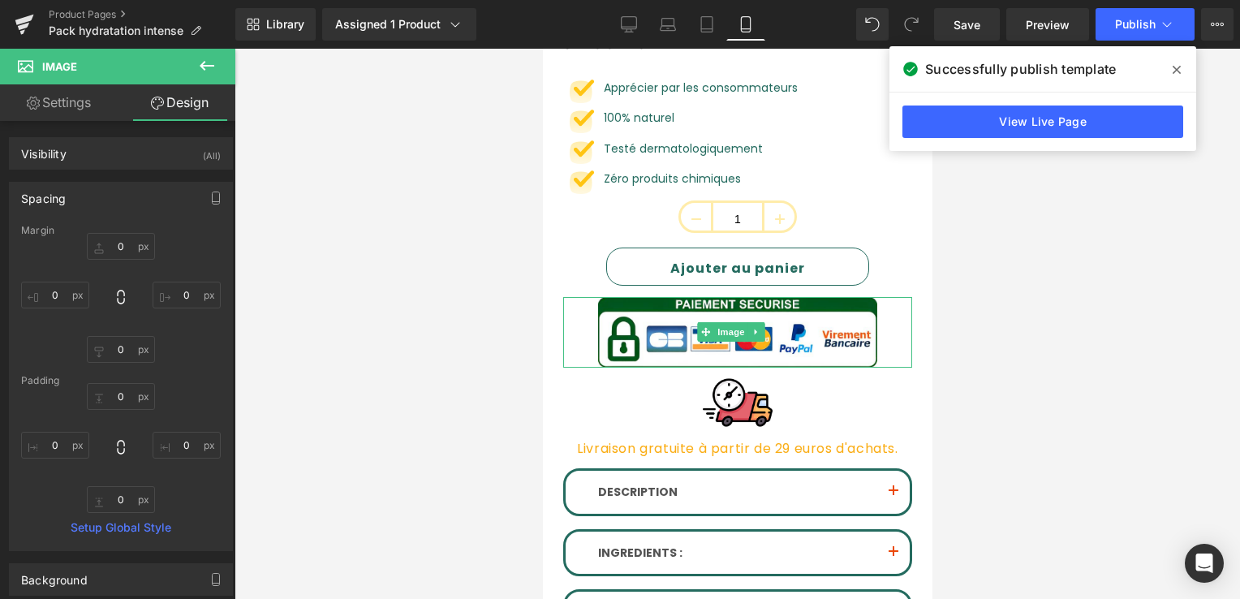
click at [1187, 73] on span at bounding box center [1177, 70] width 26 height 26
click at [1187, 73] on div at bounding box center [738, 324] width 1006 height 550
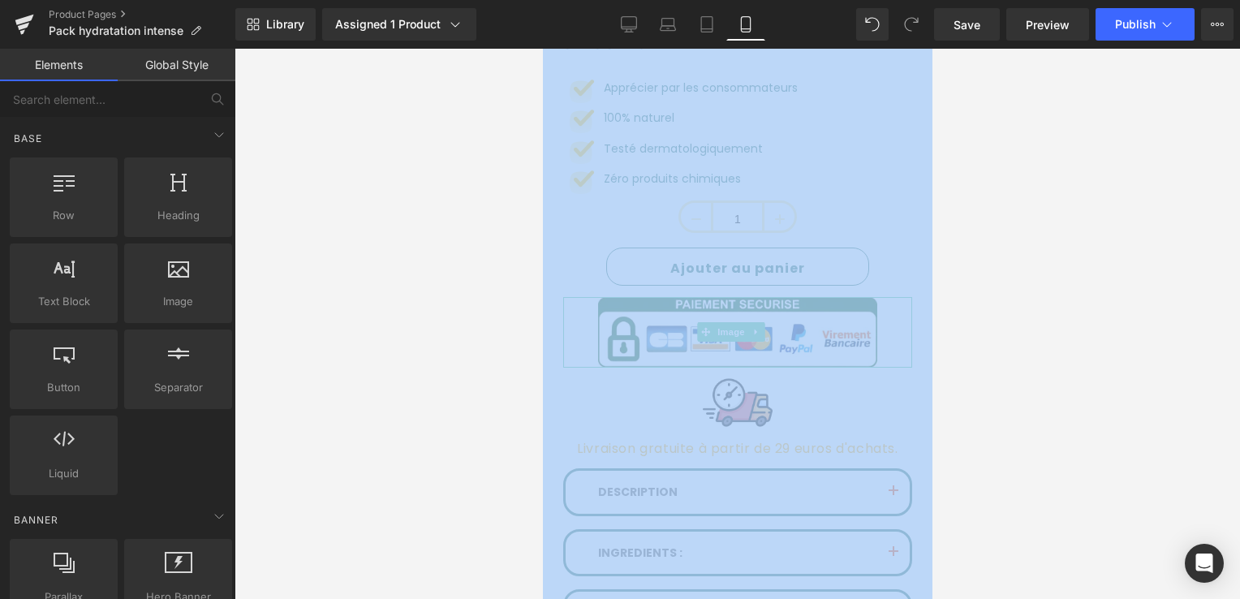
click at [963, 148] on div at bounding box center [738, 324] width 1006 height 550
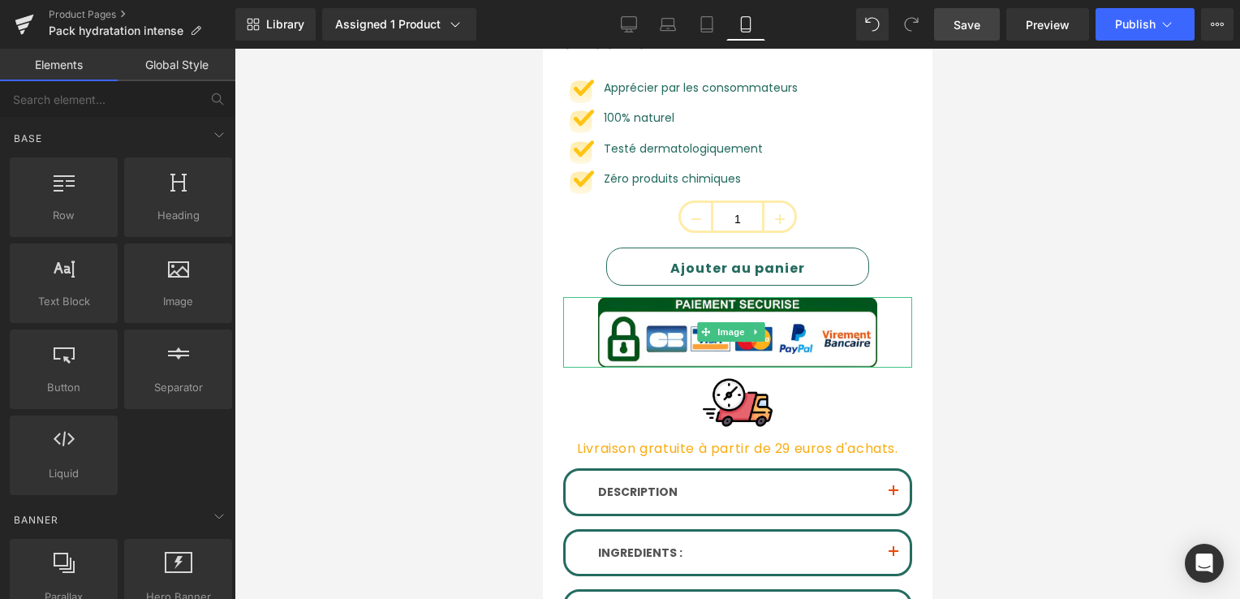
click at [947, 19] on link "Save" at bounding box center [967, 24] width 66 height 32
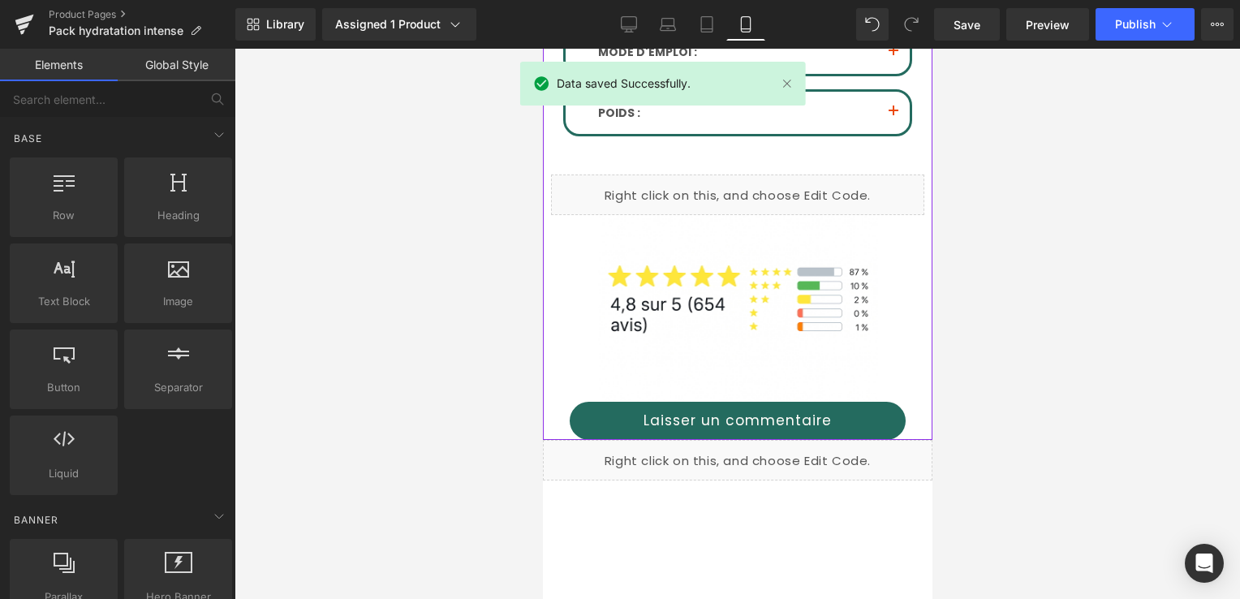
scroll to position [1347, 0]
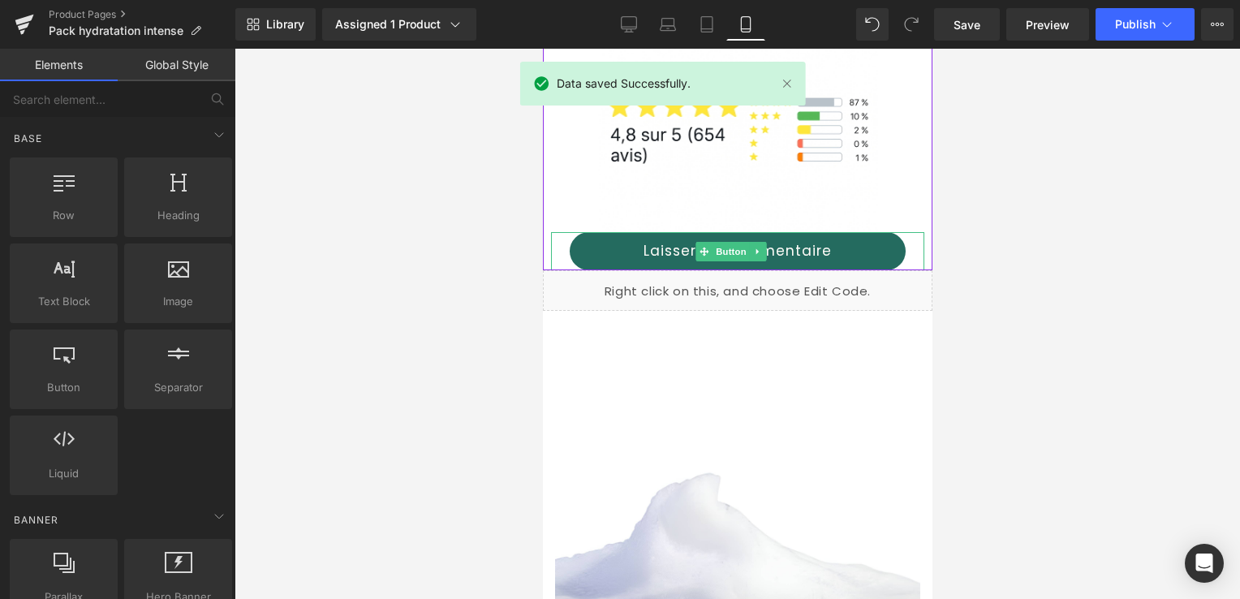
click at [632, 232] on link "Laisser un commentaire" at bounding box center [737, 251] width 336 height 38
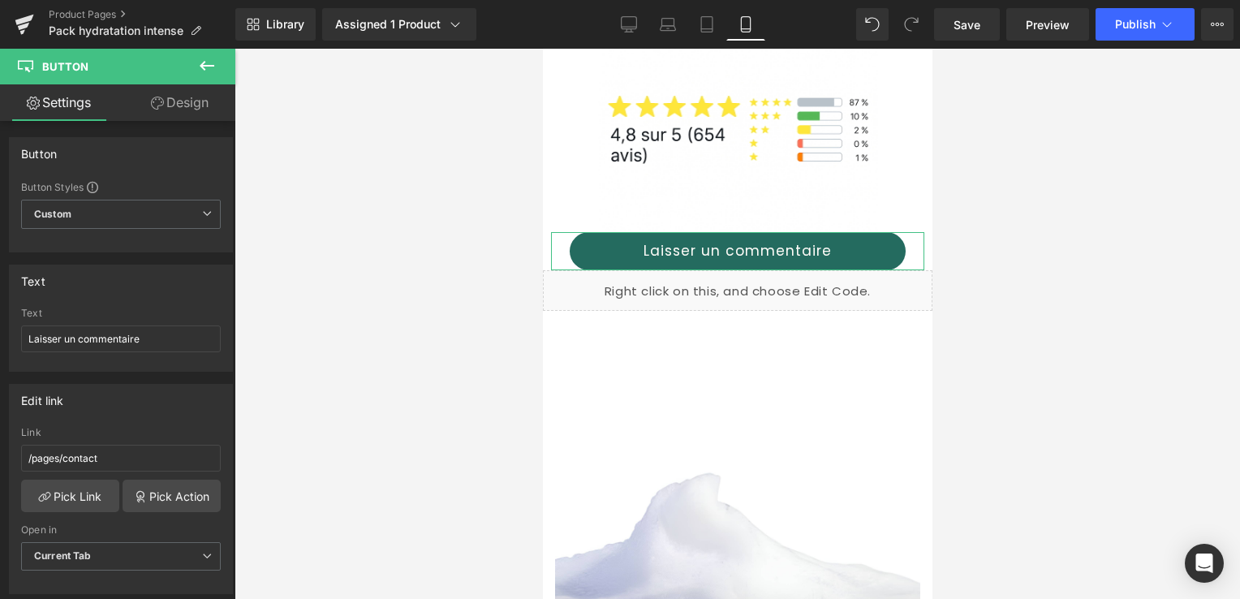
click at [192, 102] on link "Design" at bounding box center [180, 102] width 118 height 37
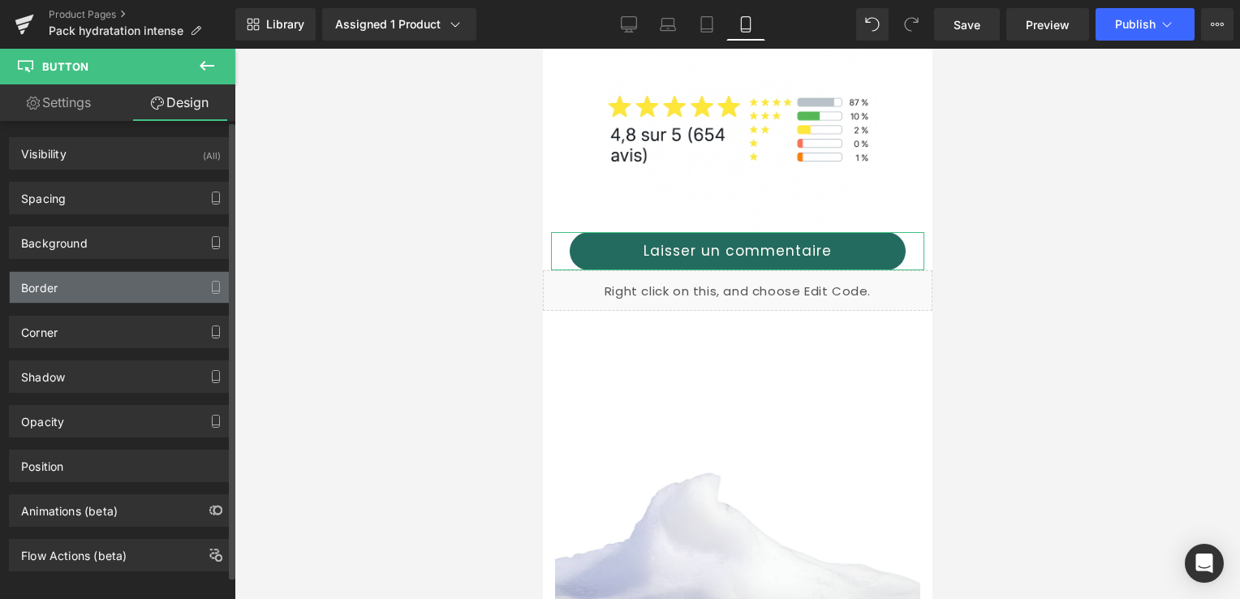
click at [73, 284] on div "Border" at bounding box center [121, 287] width 222 height 31
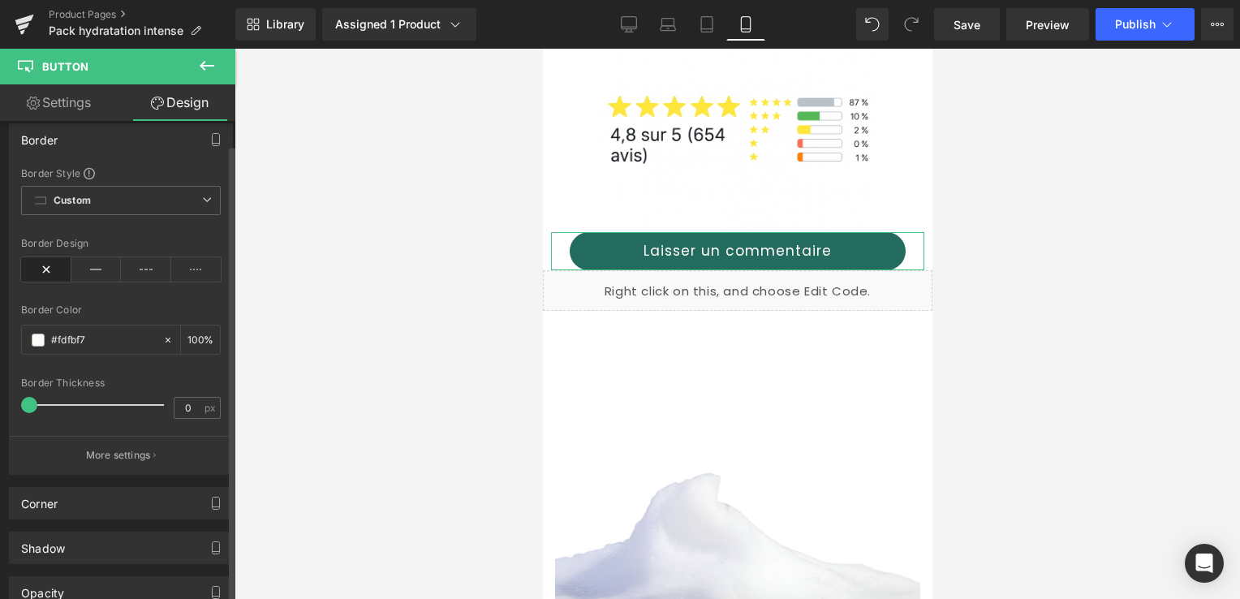
scroll to position [162, 0]
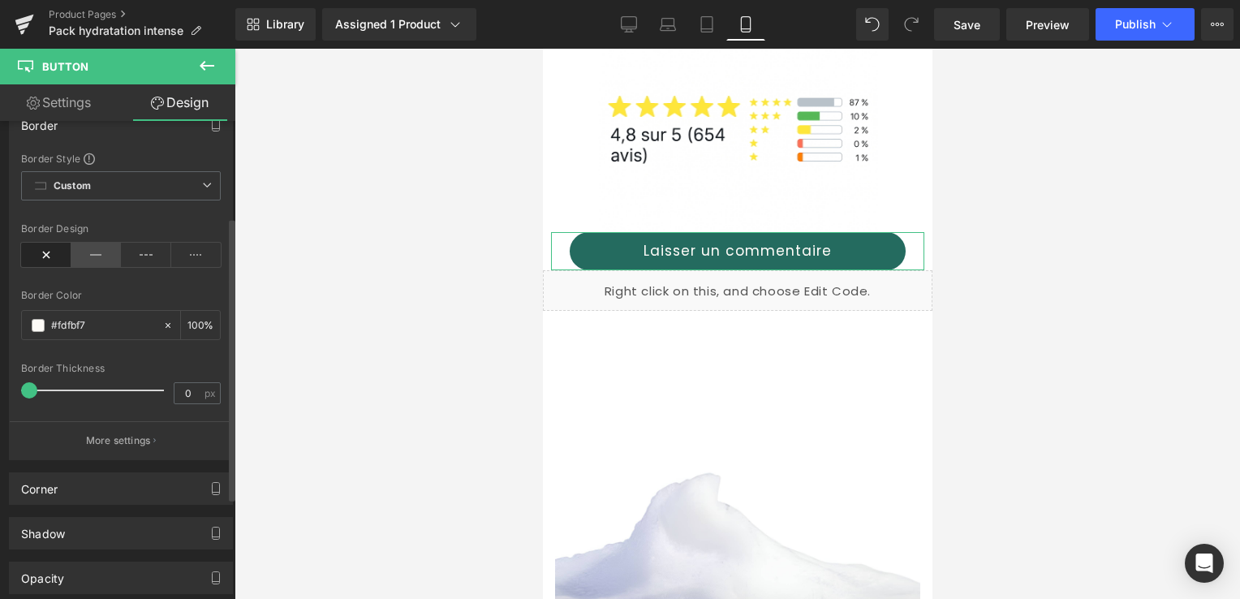
click at [93, 249] on icon at bounding box center [96, 255] width 50 height 24
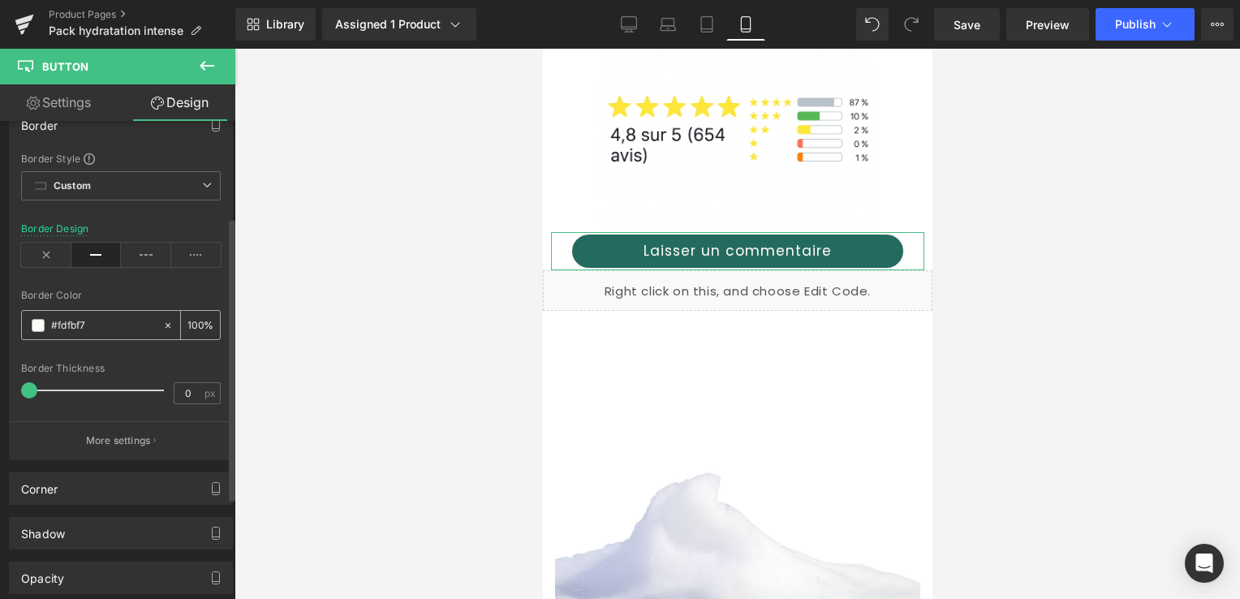
click at [93, 322] on input "#fdfbf7" at bounding box center [103, 326] width 104 height 18
drag, startPoint x: 93, startPoint y: 322, endPoint x: 30, endPoint y: 324, distance: 62.5
click at [30, 324] on div "#fdfbf7" at bounding box center [92, 325] width 140 height 28
click at [102, 324] on input "#fdfbf7" at bounding box center [103, 326] width 104 height 18
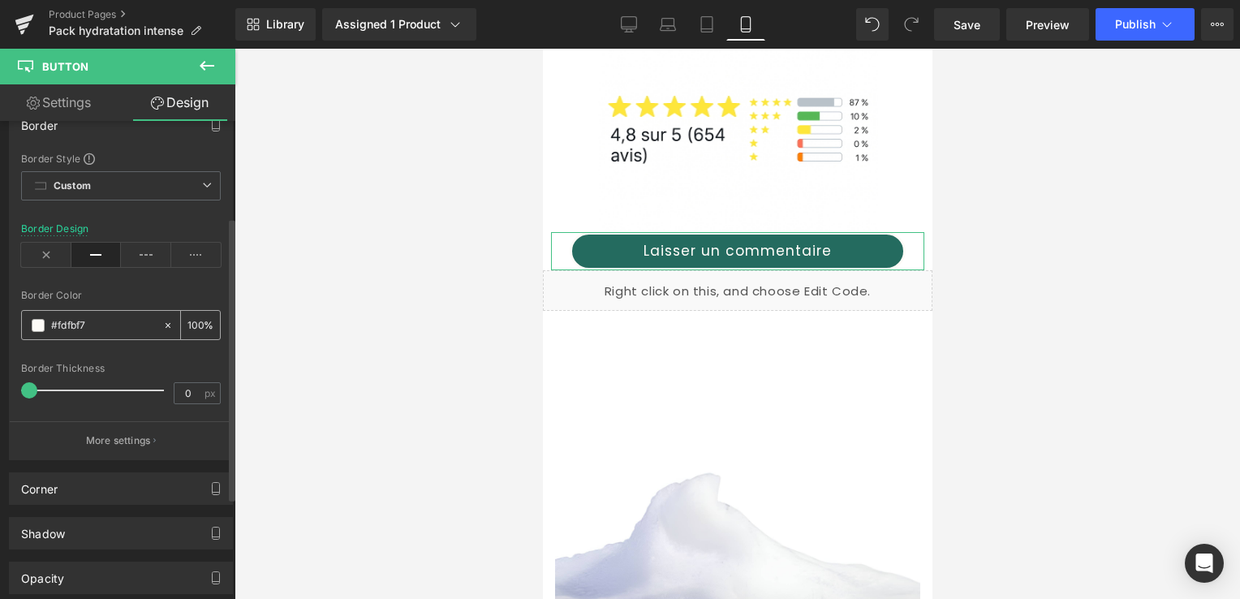
click at [165, 323] on icon at bounding box center [167, 325] width 11 height 11
click at [80, 326] on input "#fdfbf7" at bounding box center [103, 326] width 104 height 18
drag, startPoint x: 80, startPoint y: 326, endPoint x: 65, endPoint y: 324, distance: 14.7
click at [65, 324] on input "#fdfbf7" at bounding box center [103, 326] width 104 height 18
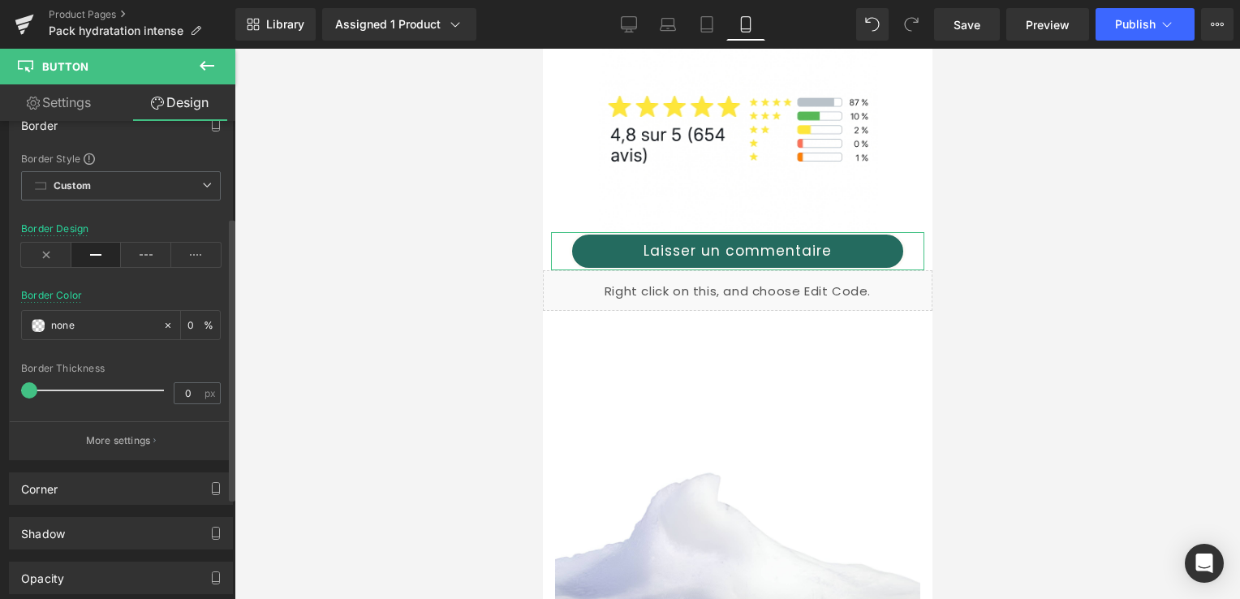
type input "ne"
click at [79, 330] on input "ne" at bounding box center [103, 326] width 104 height 18
paste input "#246b5f"
type input "#246b5f"
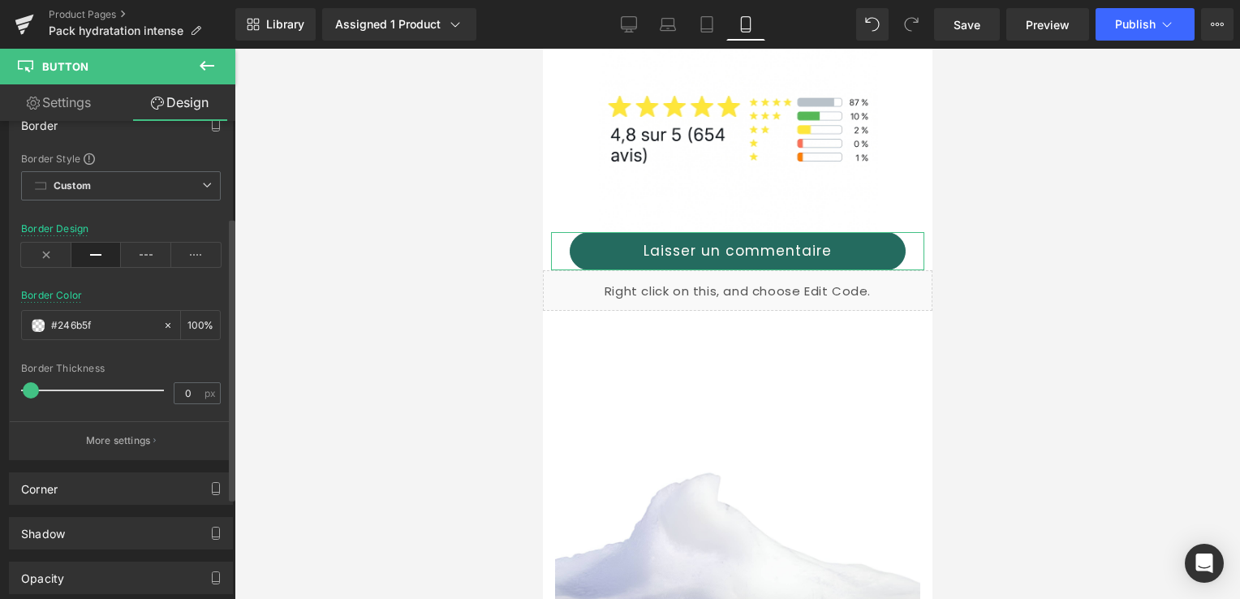
click at [32, 386] on span at bounding box center [31, 390] width 16 height 16
click at [80, 96] on link "Settings" at bounding box center [59, 102] width 118 height 37
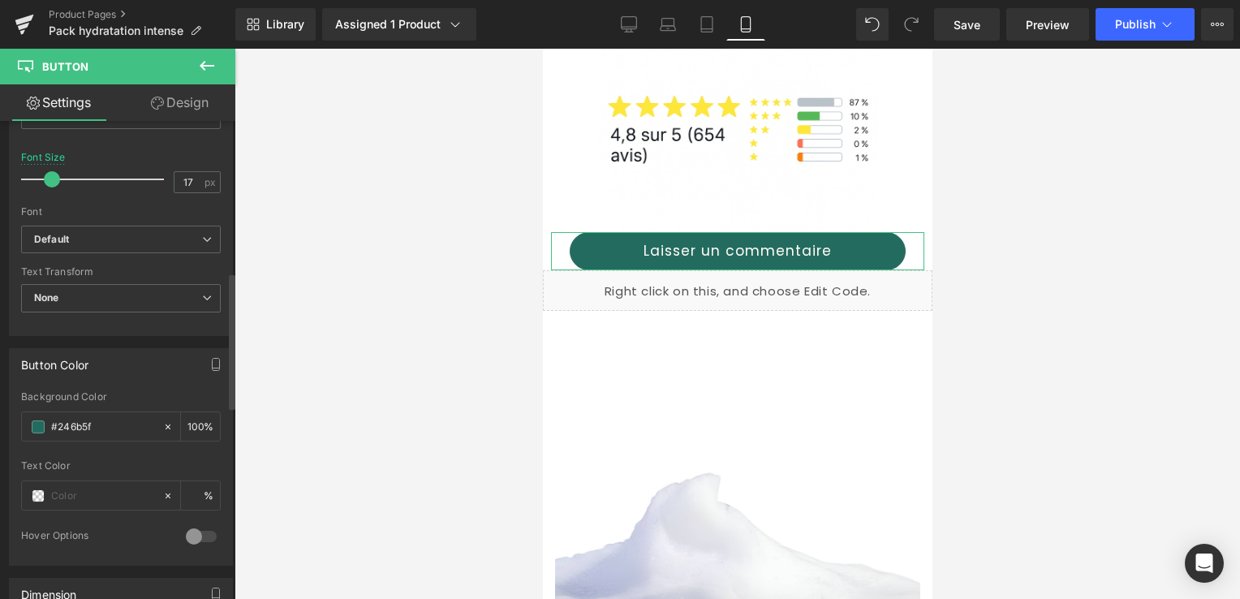
scroll to position [568, 0]
click at [96, 422] on input "#246b5f" at bounding box center [103, 425] width 104 height 18
drag, startPoint x: 96, startPoint y: 422, endPoint x: 66, endPoint y: 420, distance: 30.1
click at [66, 420] on input "#246b5f" at bounding box center [103, 425] width 104 height 18
click at [140, 427] on input "#246b5f" at bounding box center [103, 425] width 104 height 18
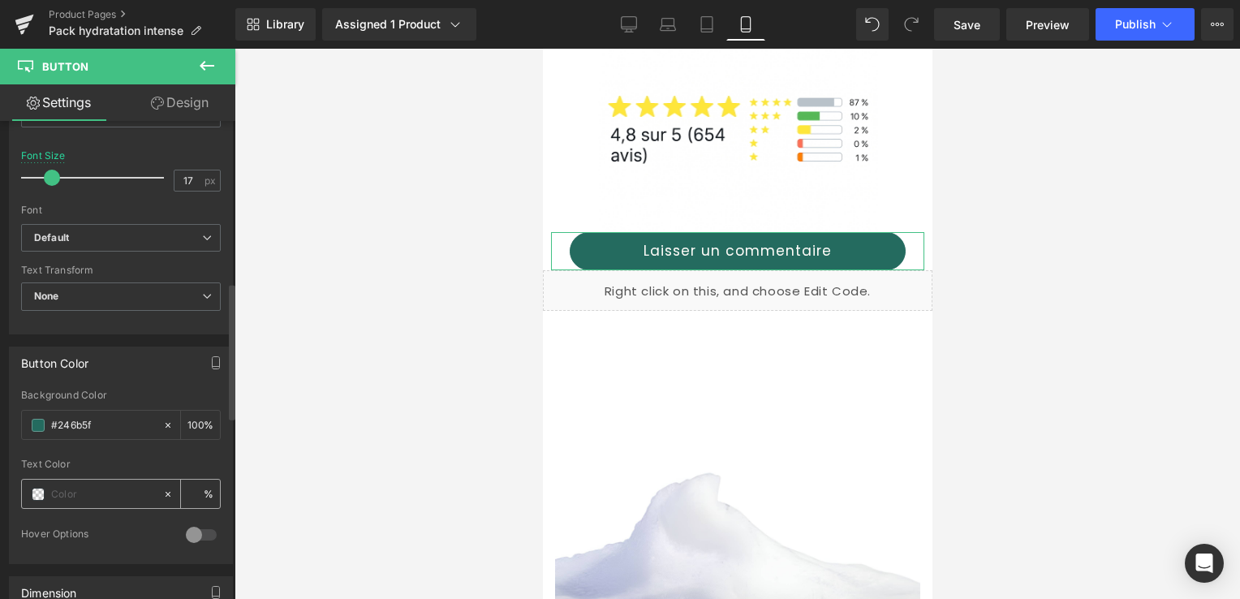
click at [55, 491] on input "text" at bounding box center [103, 494] width 104 height 18
paste input "#246b5f"
type input "#246b5f"
drag, startPoint x: 55, startPoint y: 491, endPoint x: 94, endPoint y: 304, distance: 191.5
click at [94, 304] on span "None" at bounding box center [121, 297] width 200 height 28
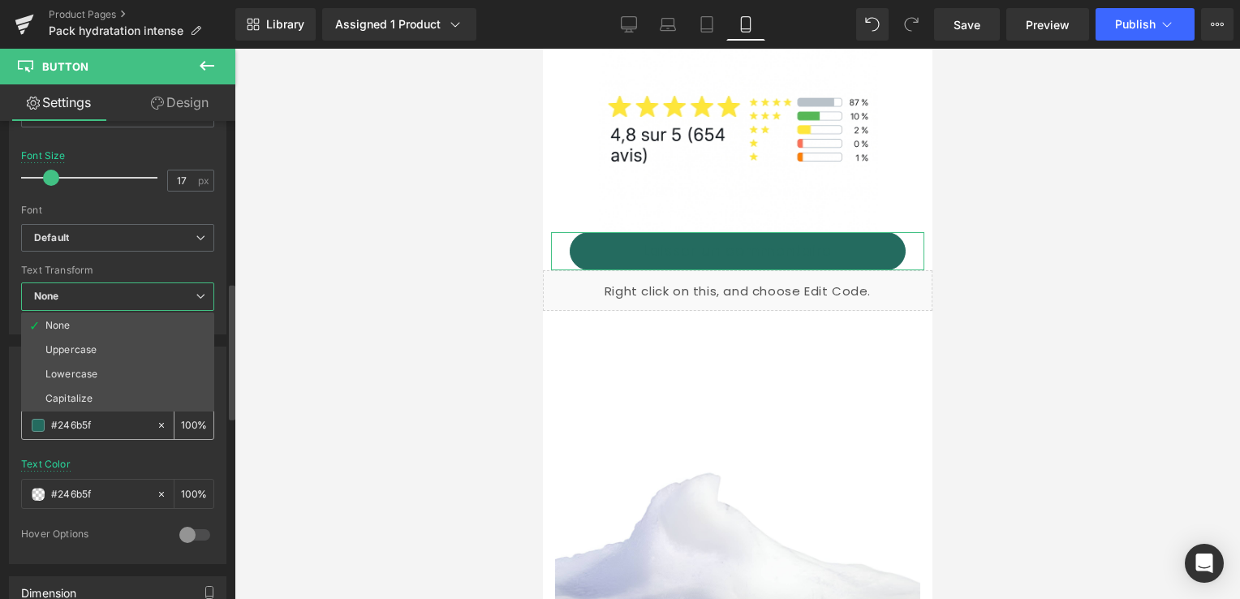
click at [39, 423] on span at bounding box center [38, 425] width 13 height 13
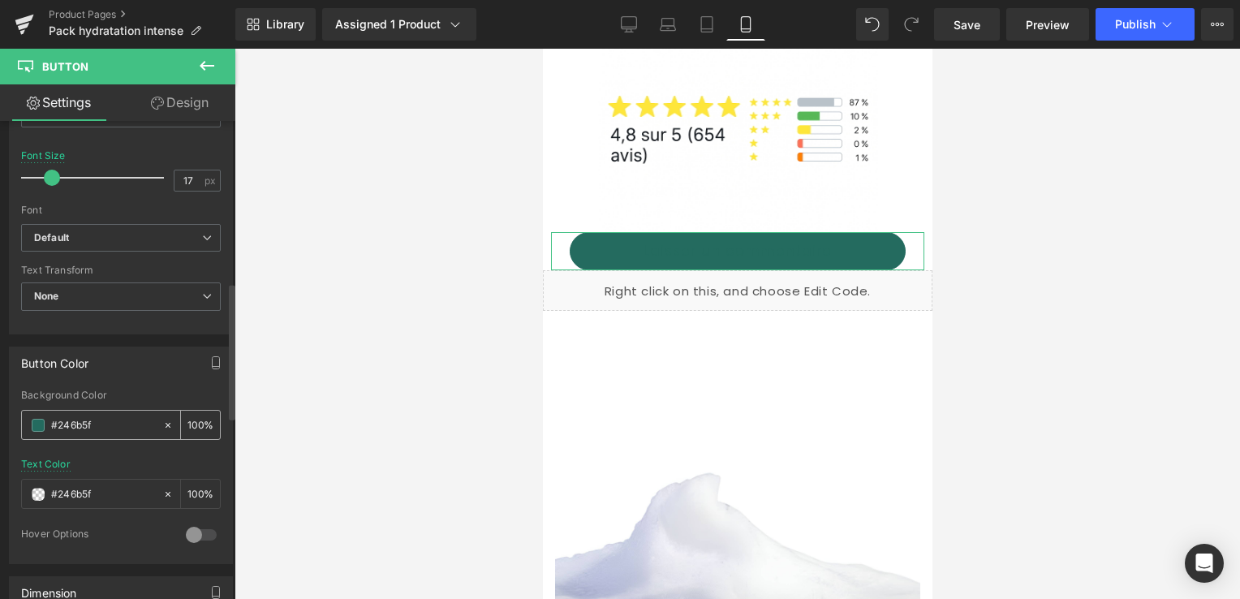
click at [39, 419] on span at bounding box center [38, 425] width 13 height 13
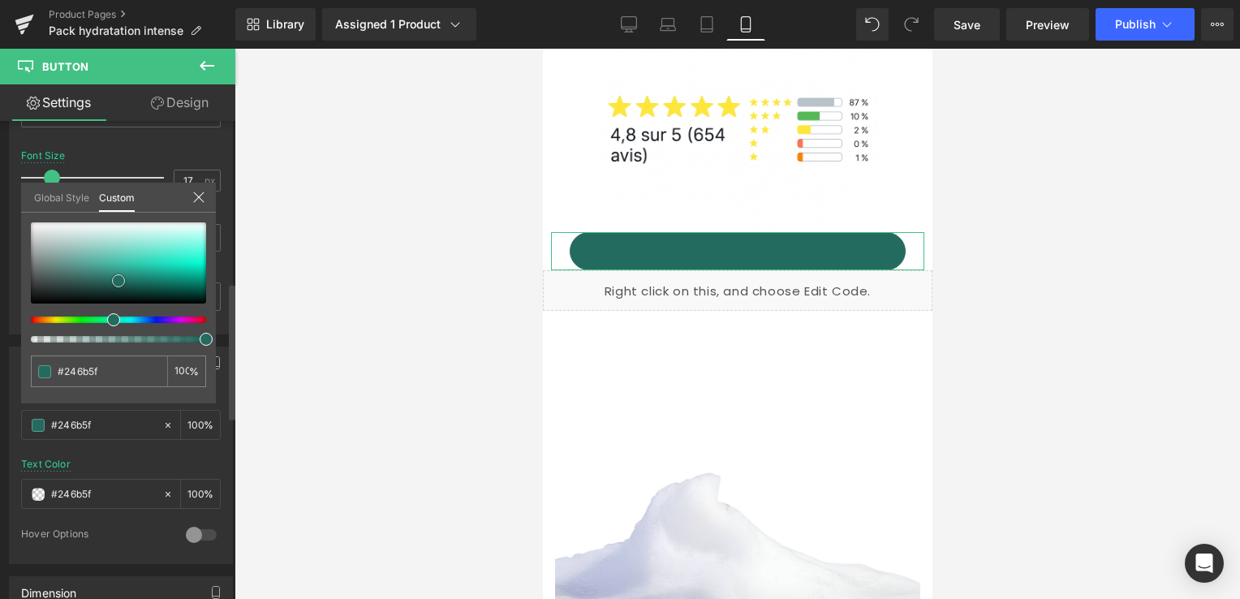
click at [114, 282] on span at bounding box center [118, 280] width 13 height 13
drag, startPoint x: 114, startPoint y: 282, endPoint x: 87, endPoint y: 259, distance: 35.8
click at [114, 282] on span at bounding box center [118, 280] width 13 height 13
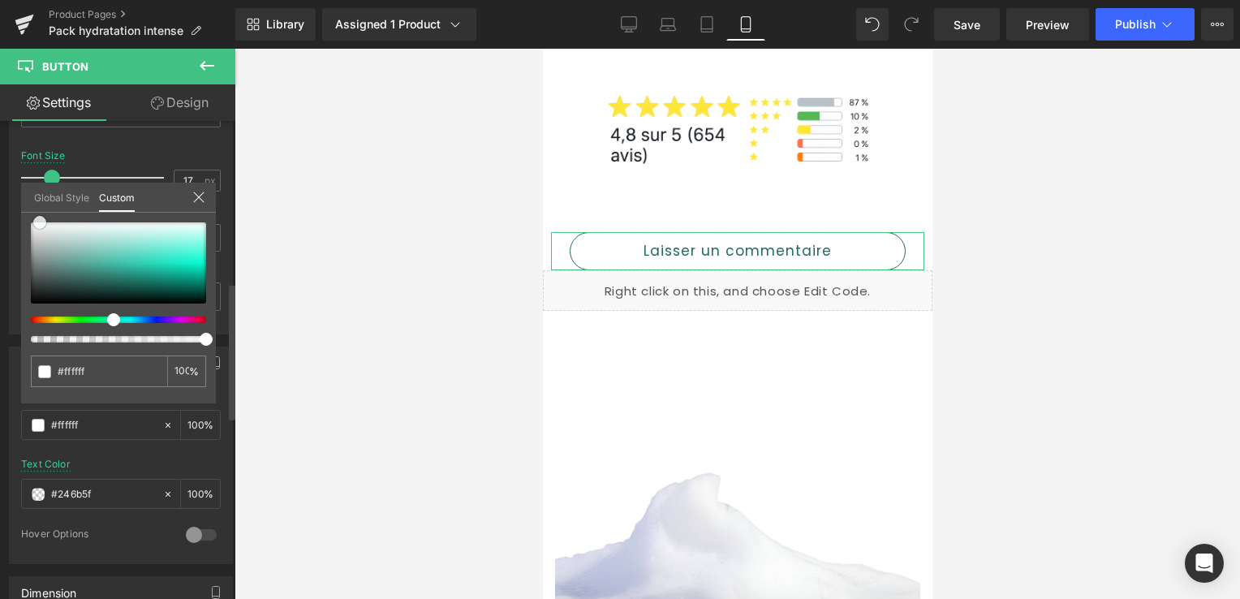
drag, startPoint x: 87, startPoint y: 259, endPoint x: 34, endPoint y: 200, distance: 79.4
click at [35, 200] on div "Global Style Custom Setup Global Style #246b5f 100 %" at bounding box center [118, 208] width 195 height 50
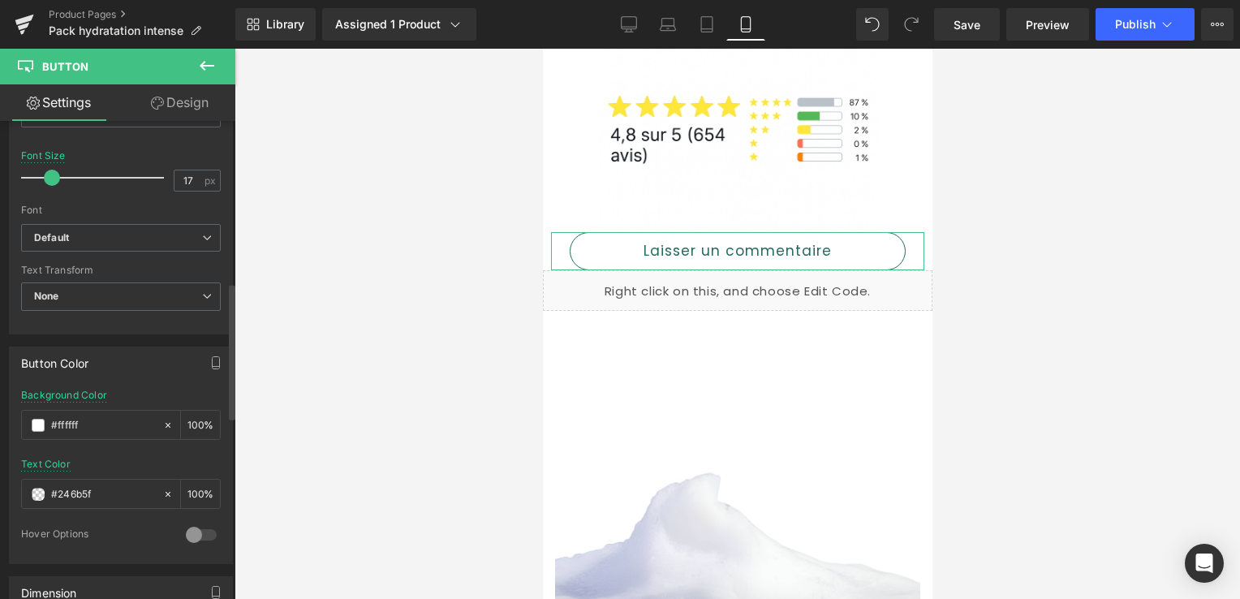
click at [123, 459] on div "Text Color #246b5f %" at bounding box center [121, 493] width 200 height 69
click at [964, 21] on span "Save" at bounding box center [967, 24] width 27 height 17
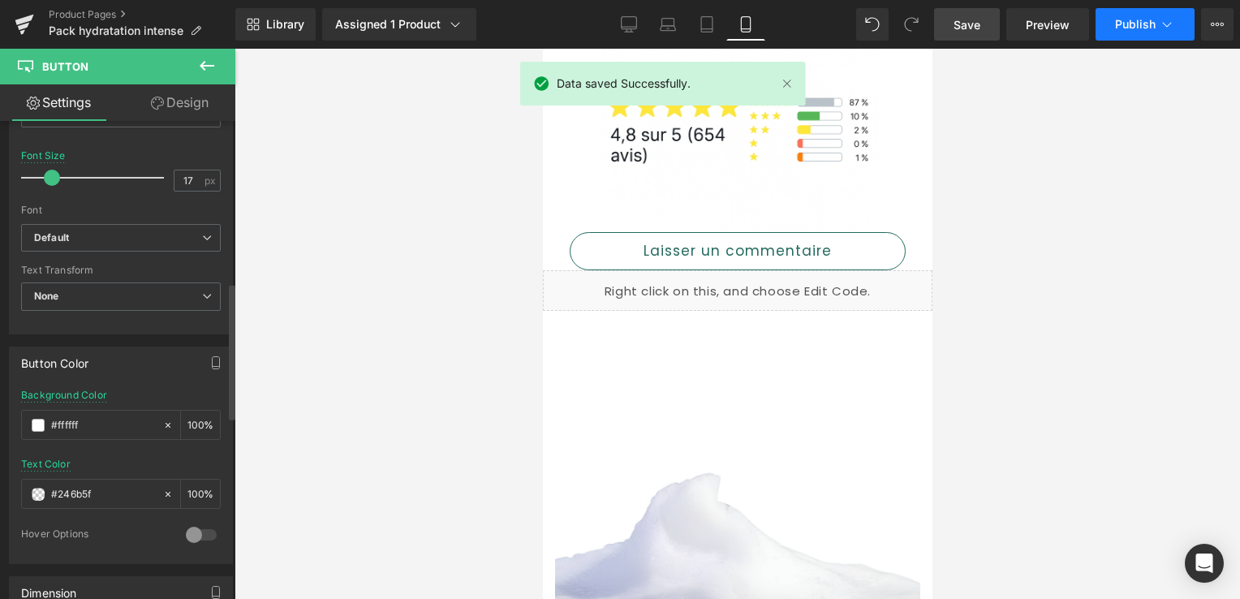
click at [1137, 19] on span "Publish" at bounding box center [1135, 24] width 41 height 13
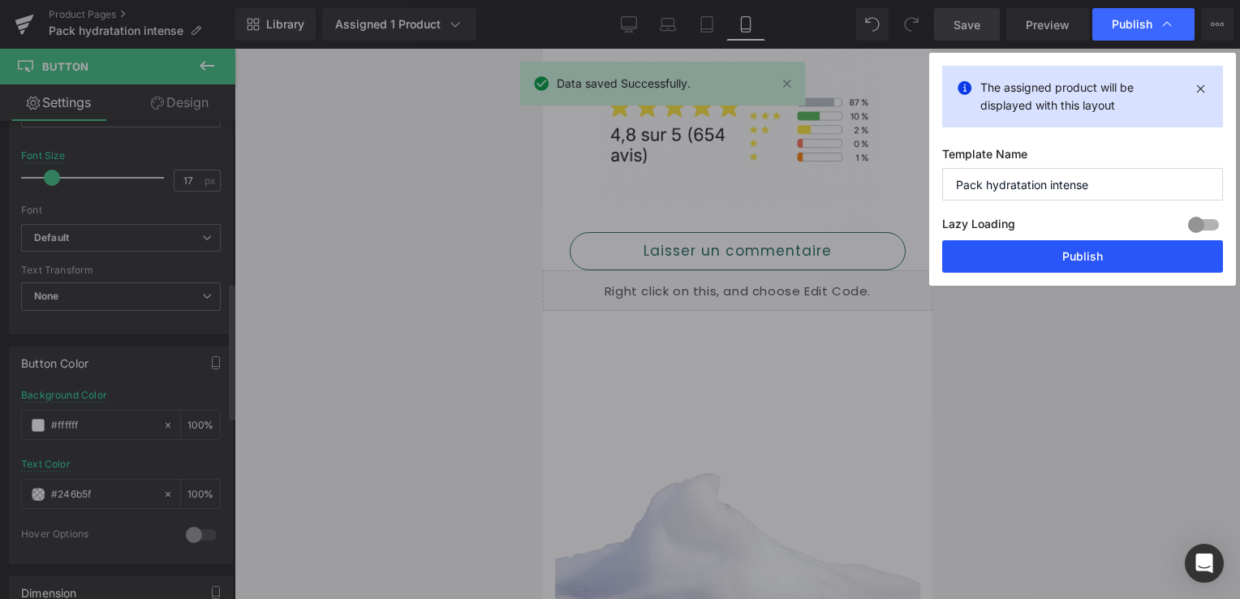
click at [1098, 248] on button "Publish" at bounding box center [1083, 256] width 281 height 32
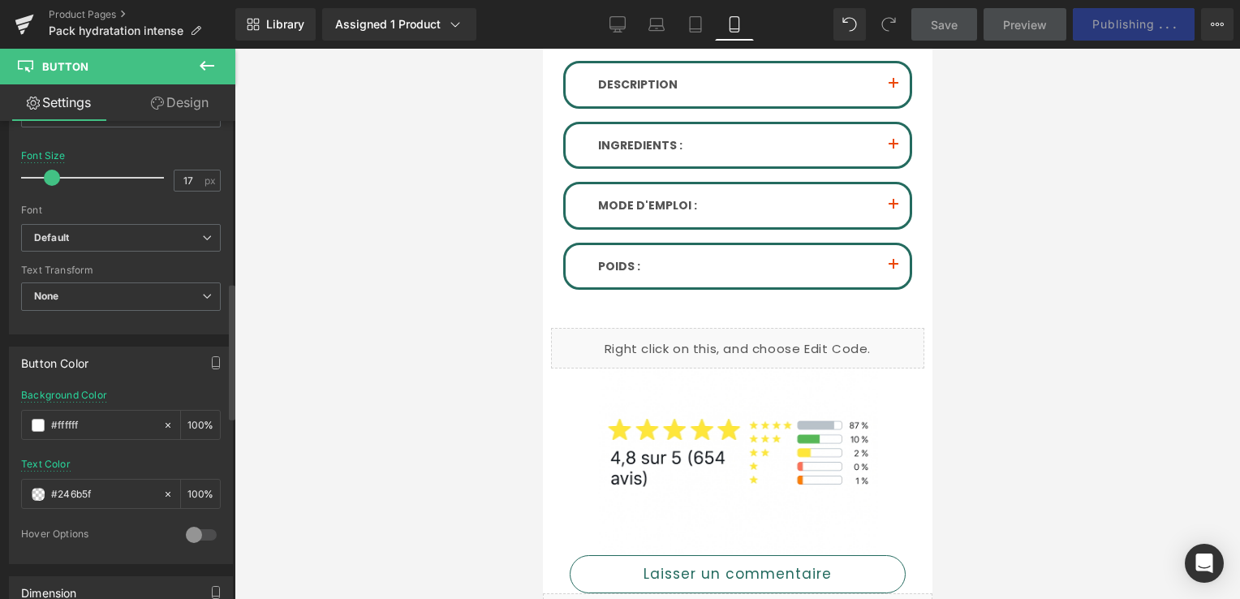
scroll to position [1137, 0]
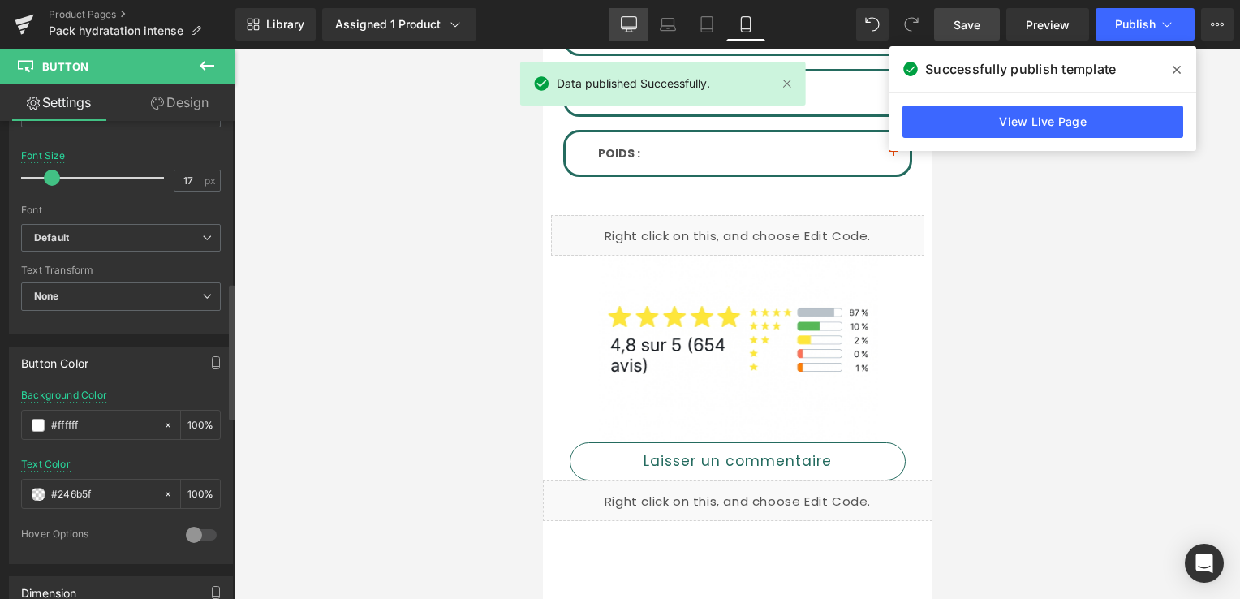
click at [641, 24] on link "Desktop" at bounding box center [629, 24] width 39 height 32
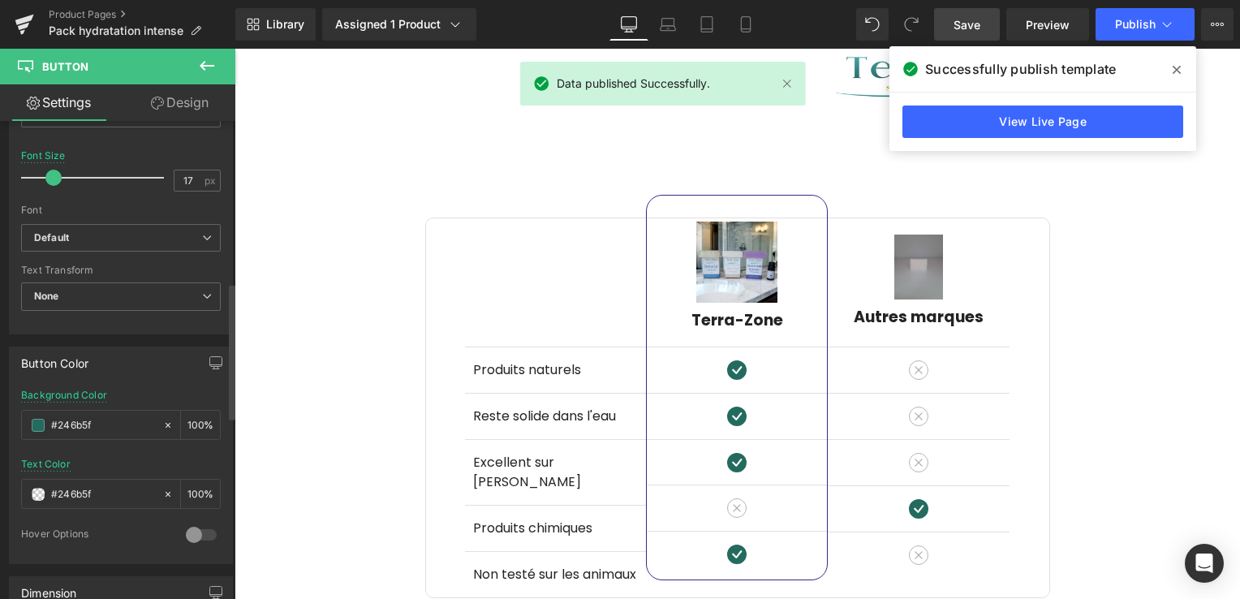
scroll to position [1814, 0]
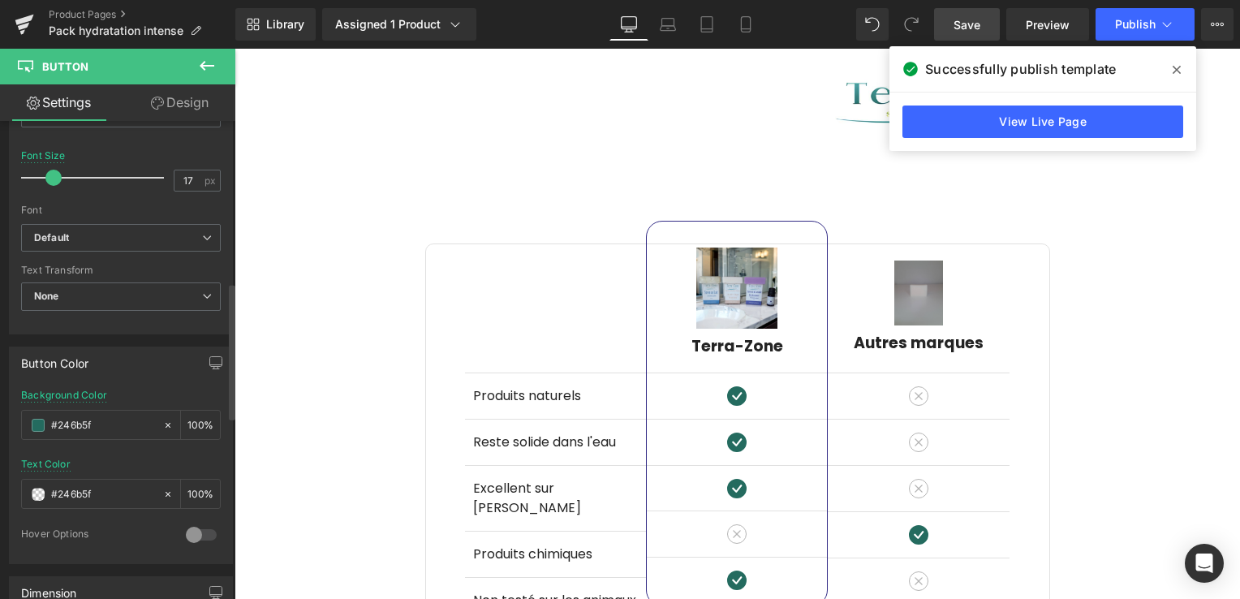
click at [922, 279] on body "Ignorer et passer au contenu Packs soin de la peau Nos savons Nos huiles essent…" at bounding box center [738, 122] width 1006 height 3777
click at [1180, 71] on icon at bounding box center [1177, 69] width 8 height 13
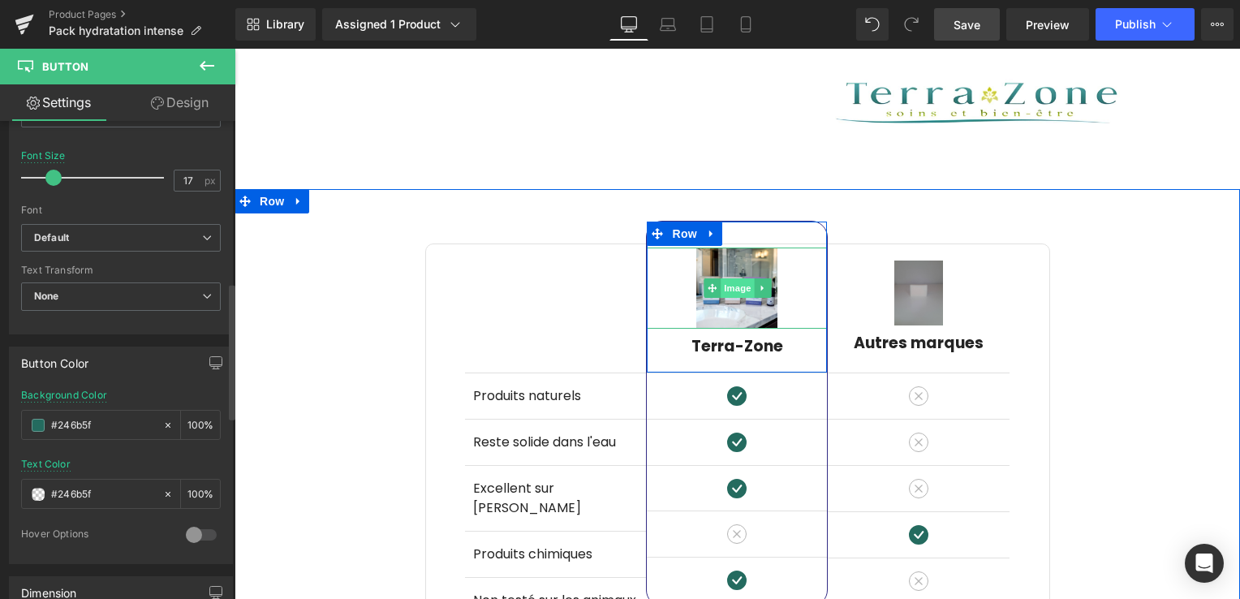
click at [729, 279] on span "Image" at bounding box center [738, 287] width 34 height 19
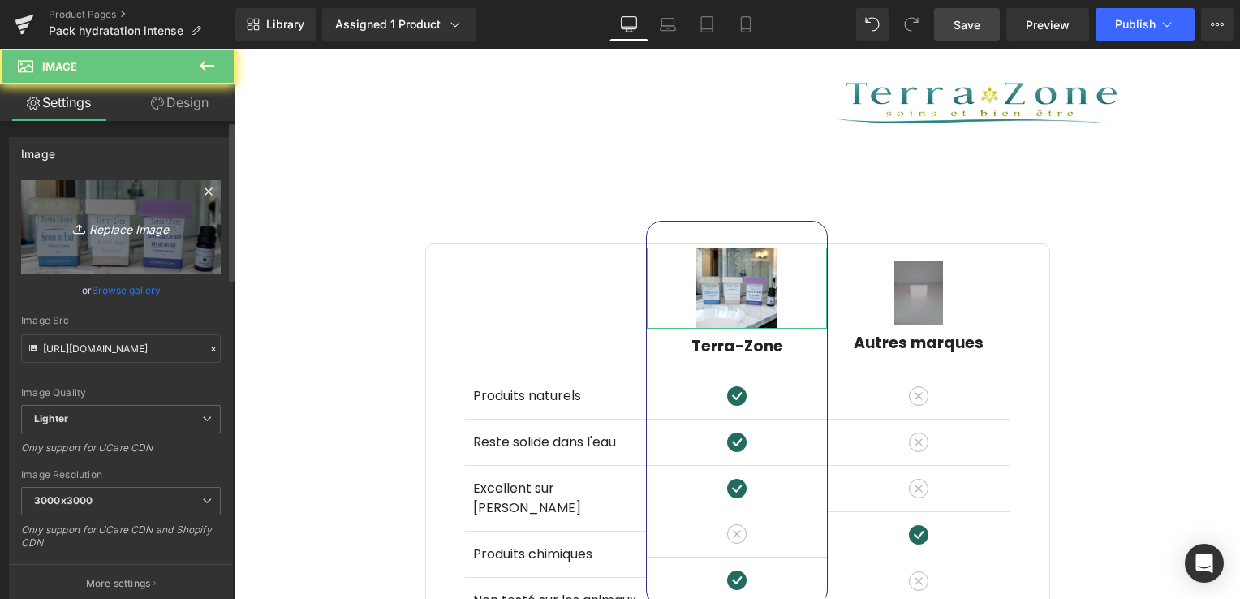
click at [128, 227] on icon "Replace Image" at bounding box center [121, 227] width 130 height 20
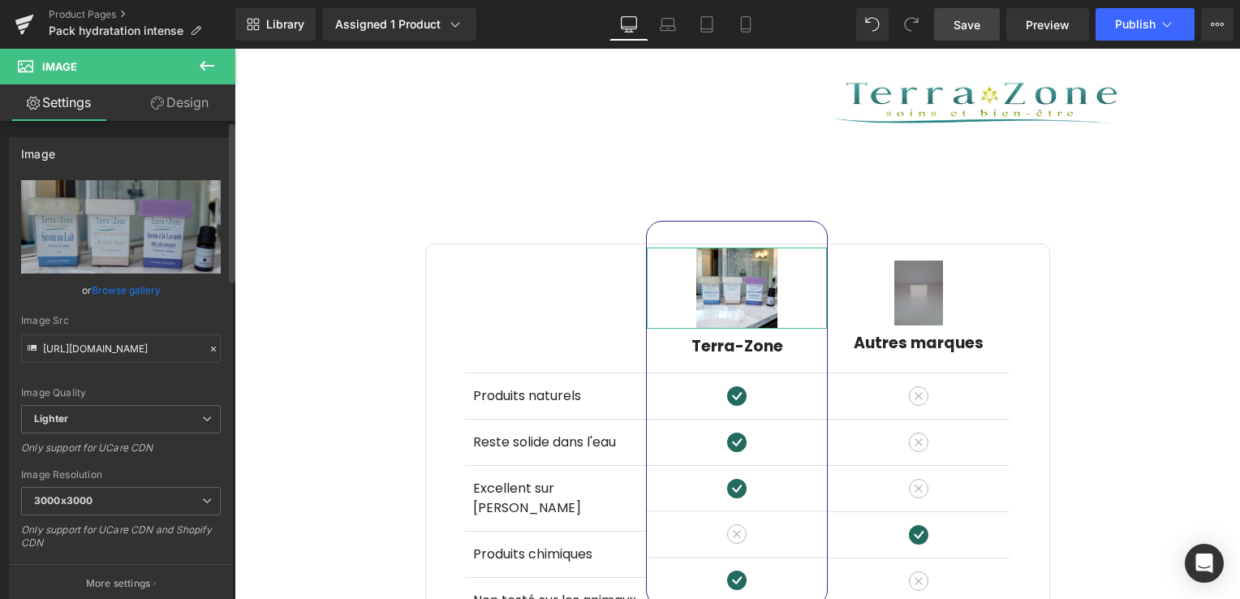
click at [127, 291] on link "Browse gallery" at bounding box center [126, 290] width 69 height 28
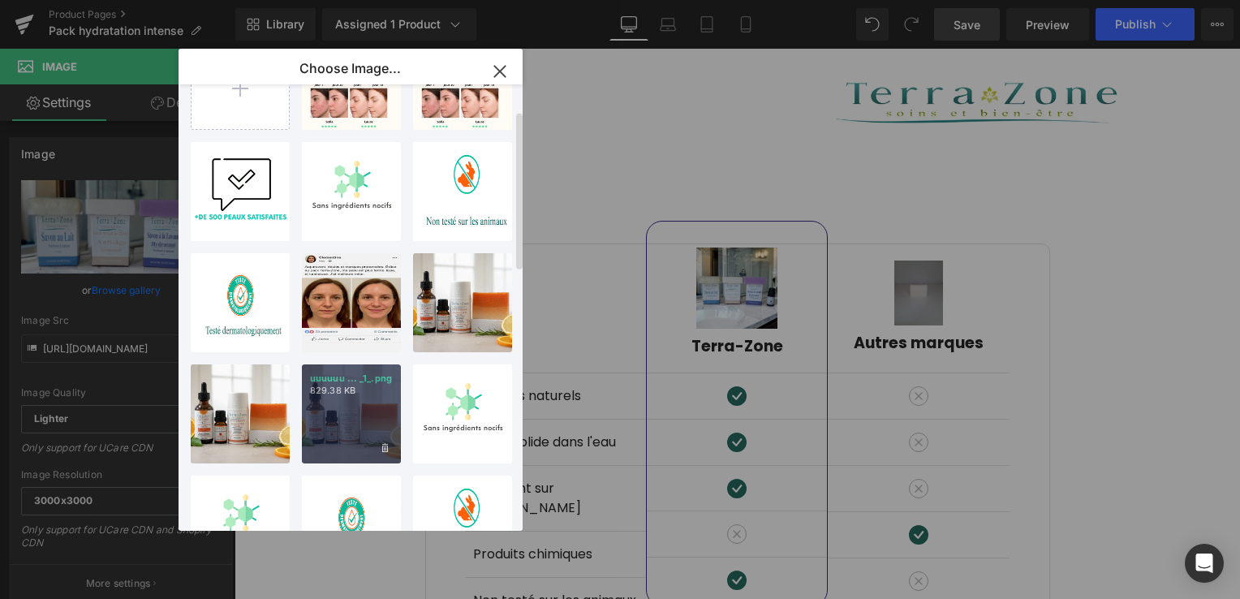
scroll to position [0, 0]
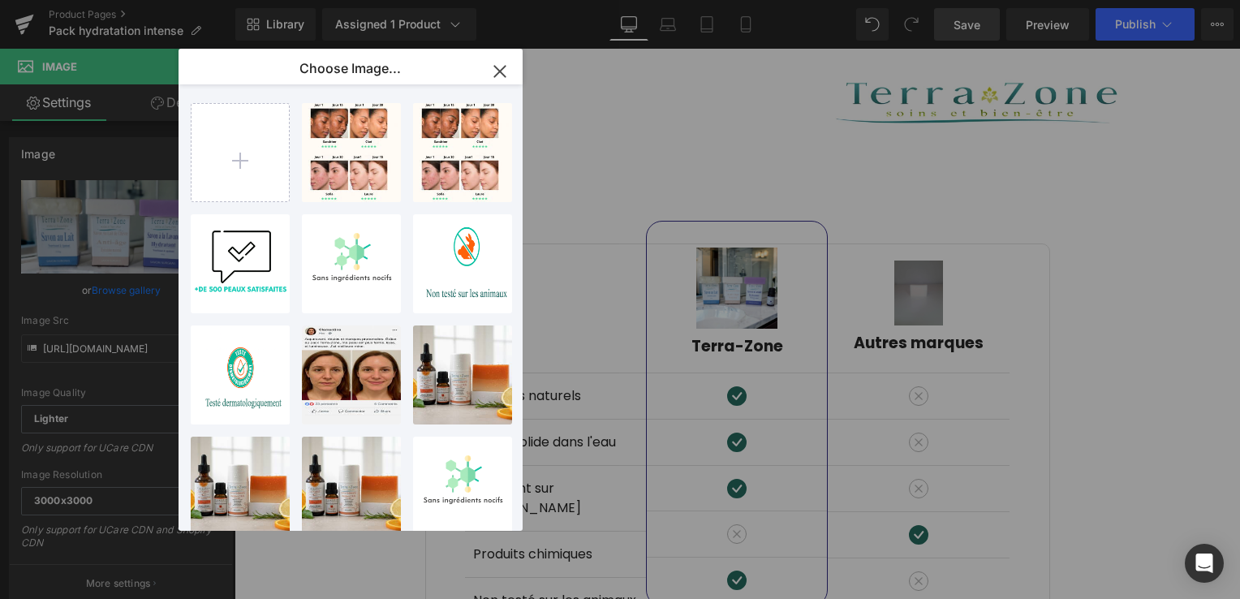
click at [503, 69] on icon "button" at bounding box center [499, 71] width 11 height 11
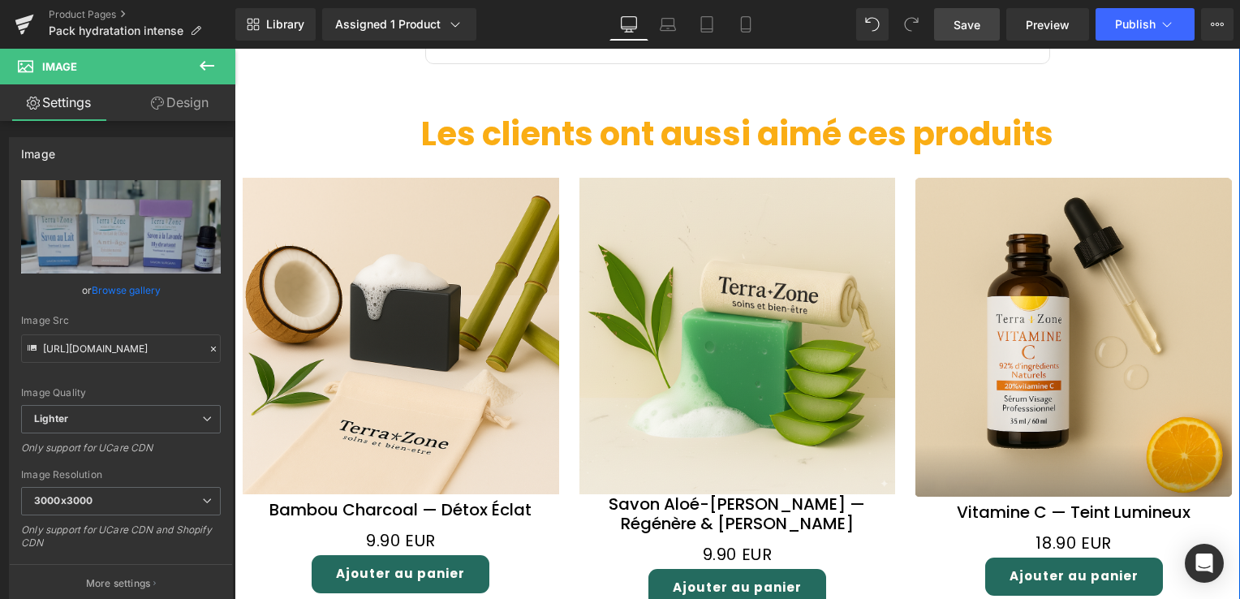
scroll to position [2383, 0]
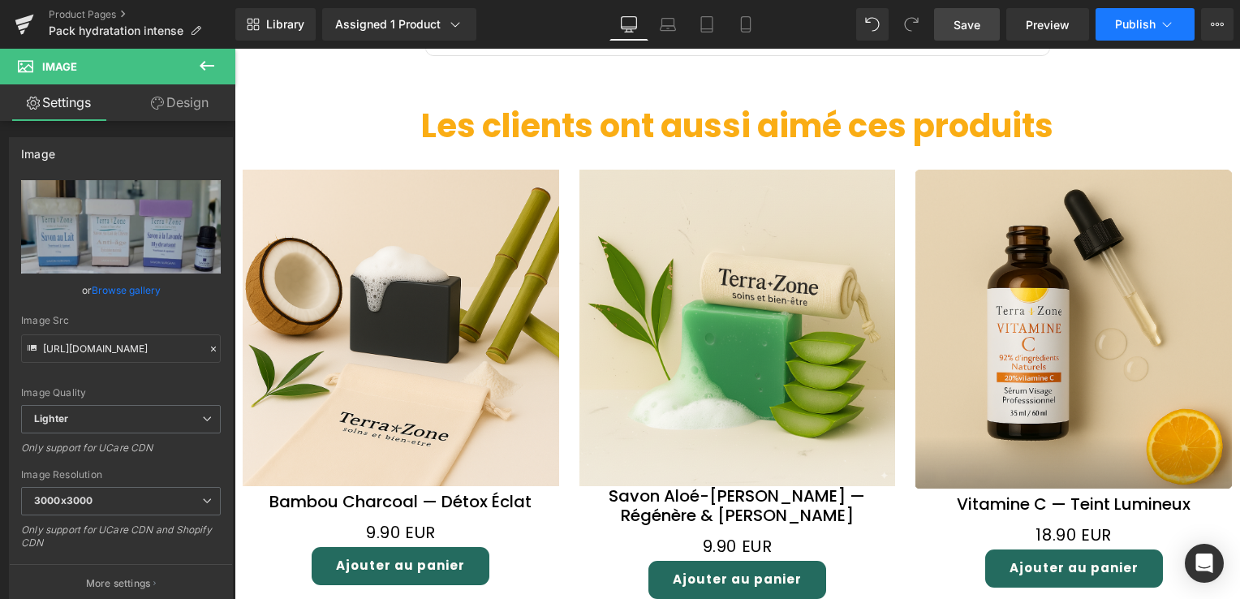
click at [1174, 26] on icon at bounding box center [1167, 24] width 16 height 16
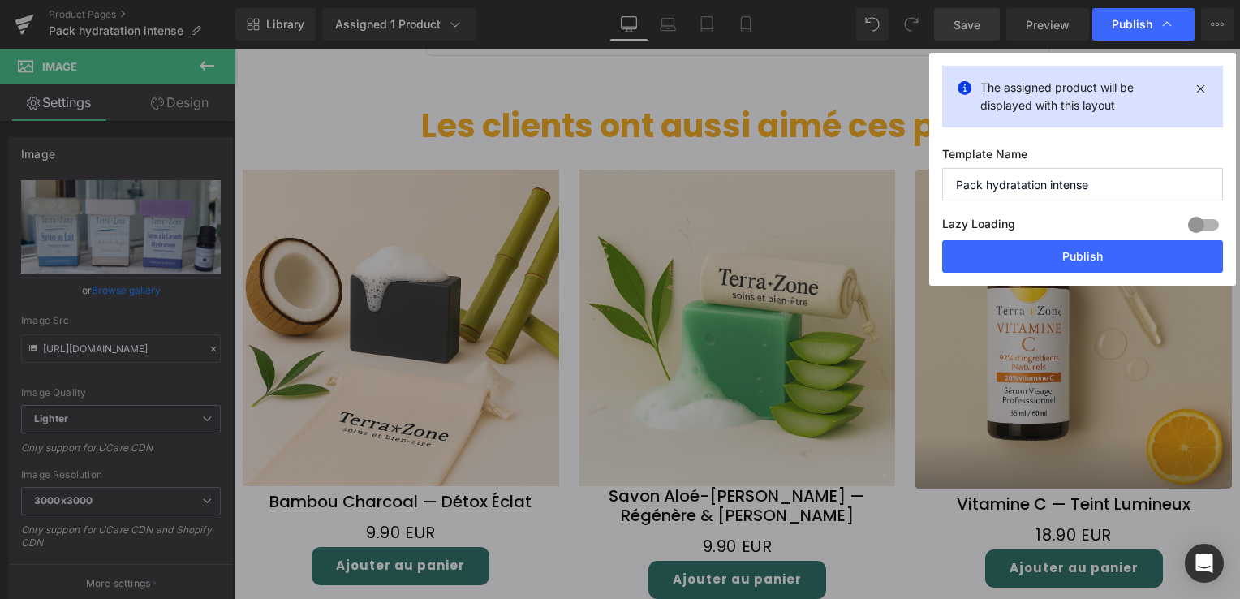
click at [1174, 26] on icon at bounding box center [1167, 24] width 16 height 16
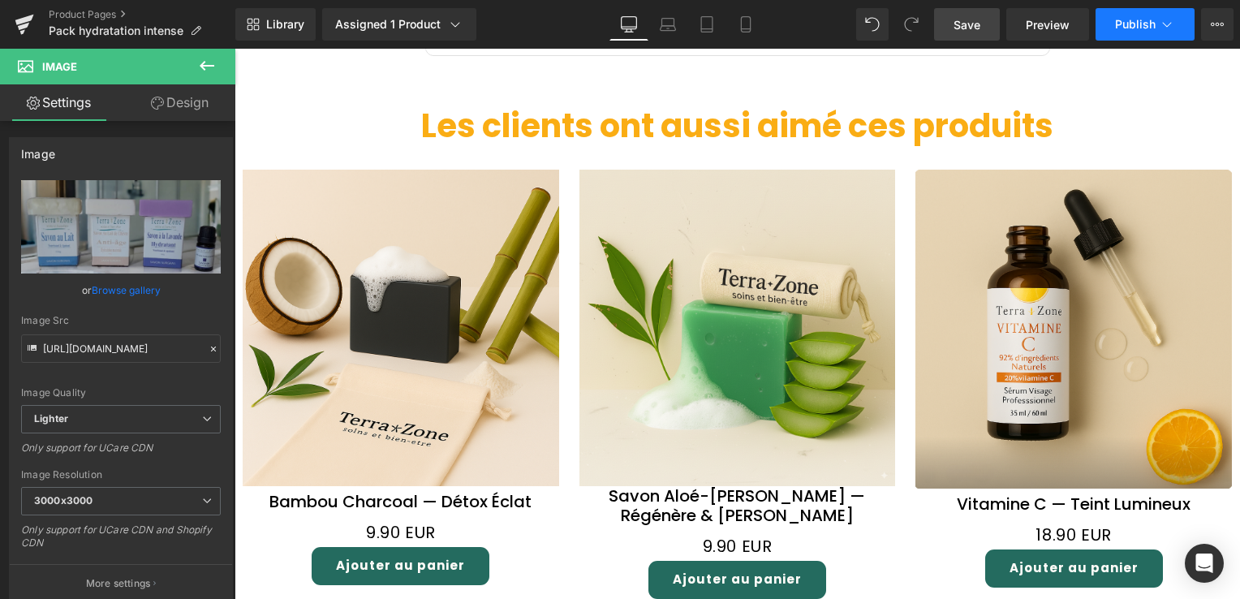
click at [1162, 23] on icon at bounding box center [1167, 24] width 16 height 16
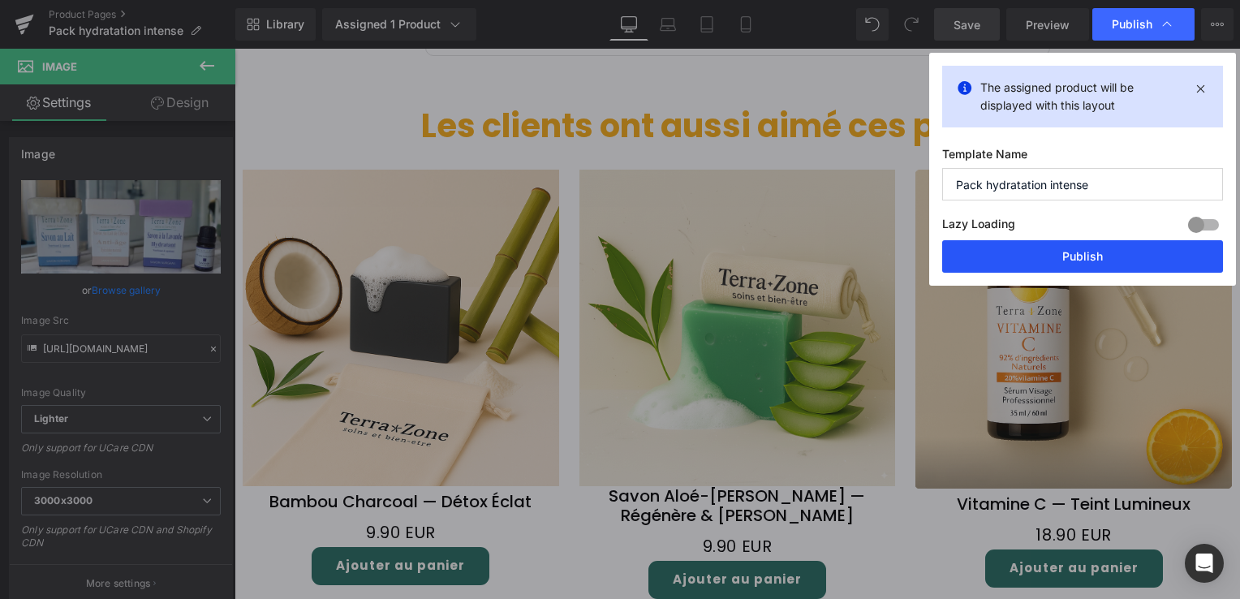
click at [1089, 253] on button "Publish" at bounding box center [1083, 256] width 281 height 32
click at [1089, 253] on img at bounding box center [1074, 329] width 317 height 318
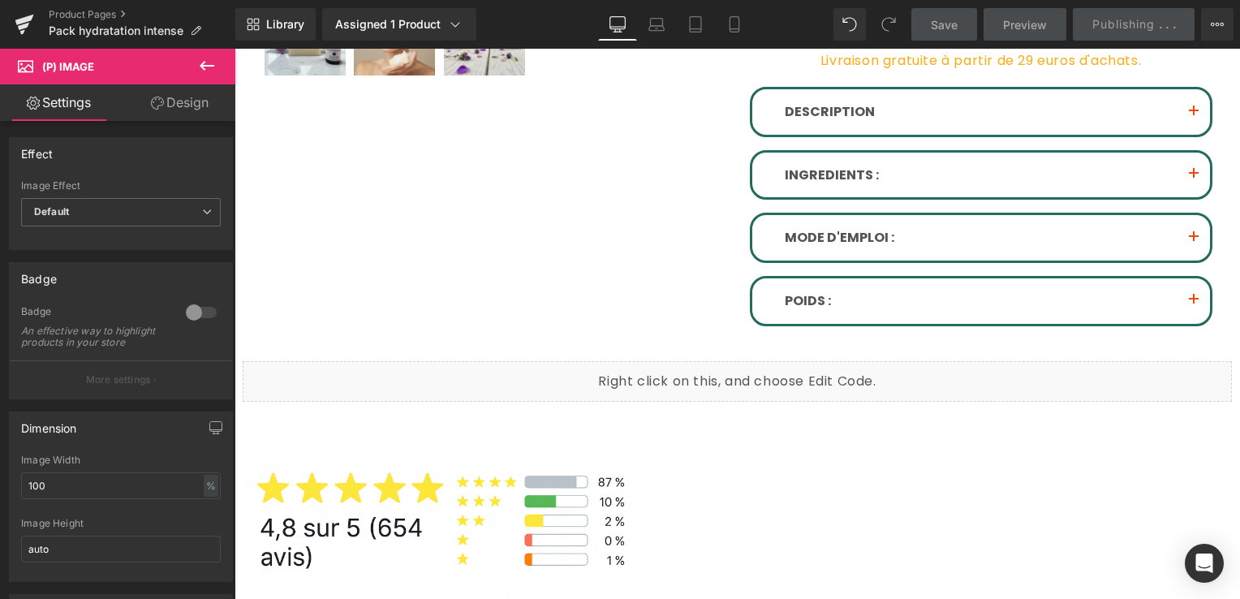
scroll to position [597, 0]
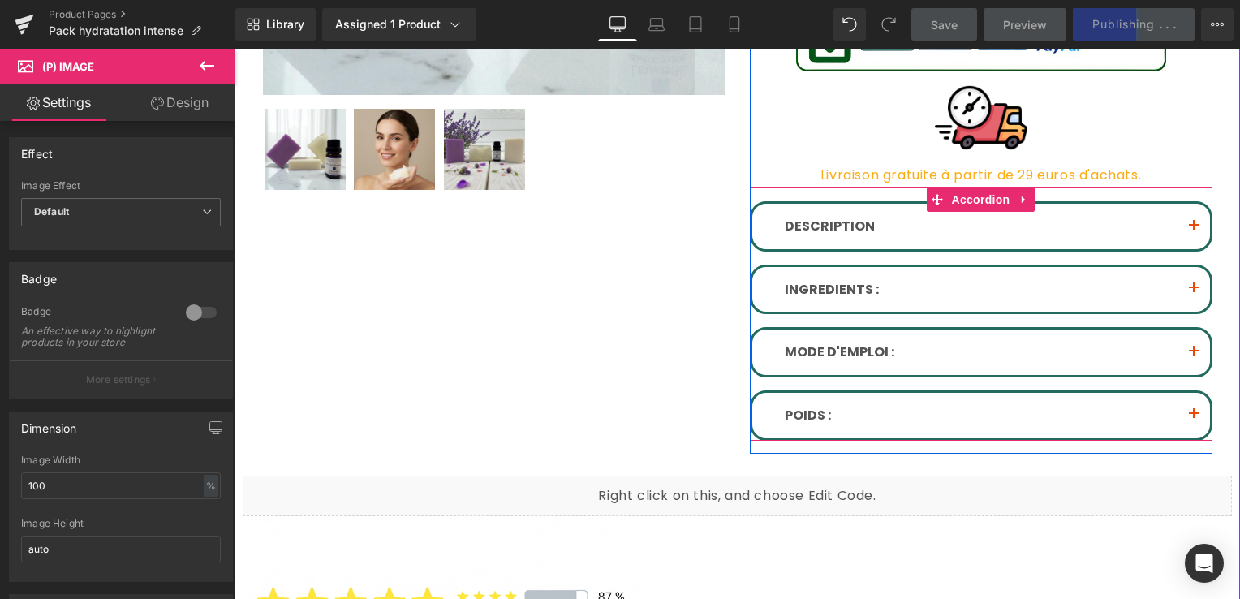
click at [1194, 231] on span "button" at bounding box center [1194, 231] width 0 height 0
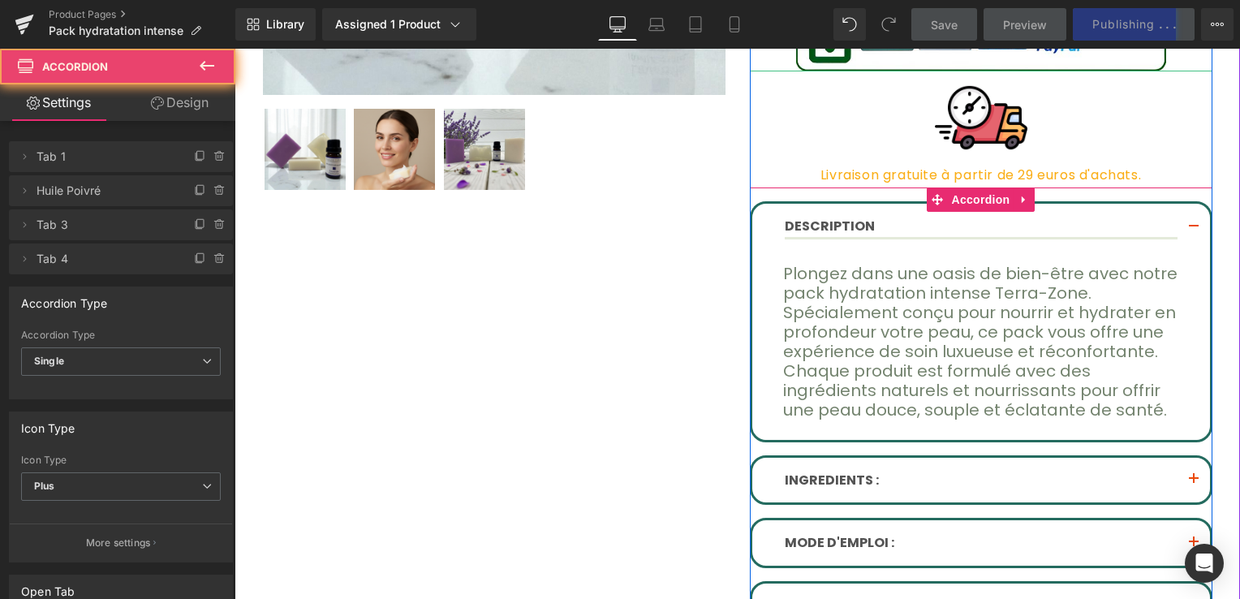
click at [1185, 221] on button "button" at bounding box center [1194, 228] width 32 height 48
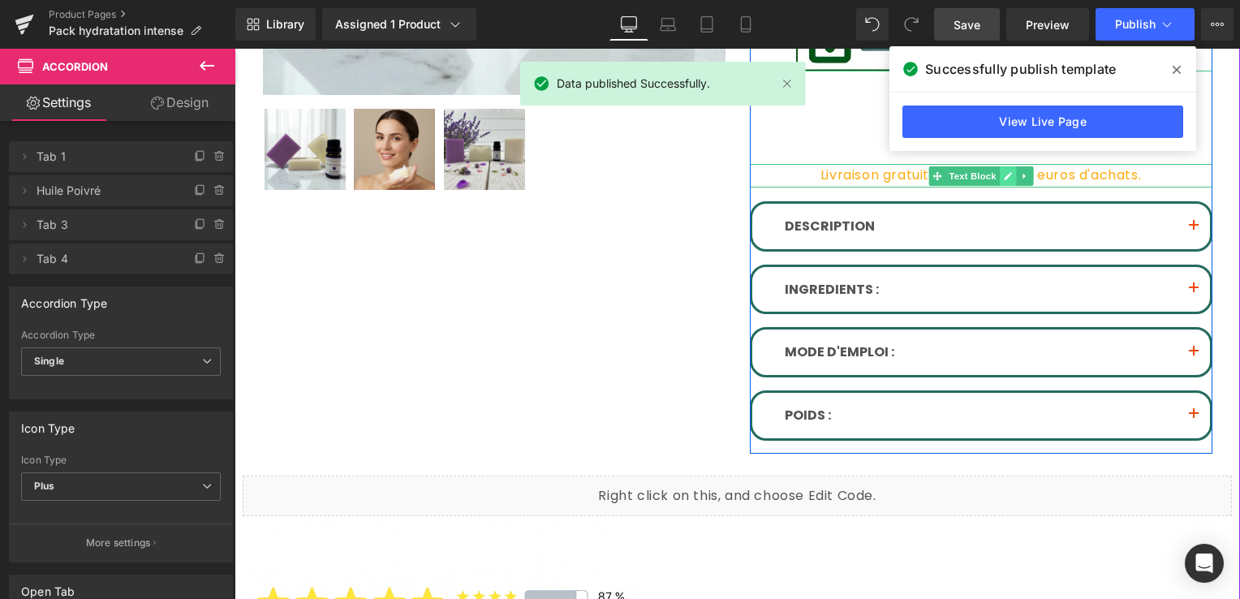
click at [999, 174] on link at bounding box center [1007, 175] width 17 height 19
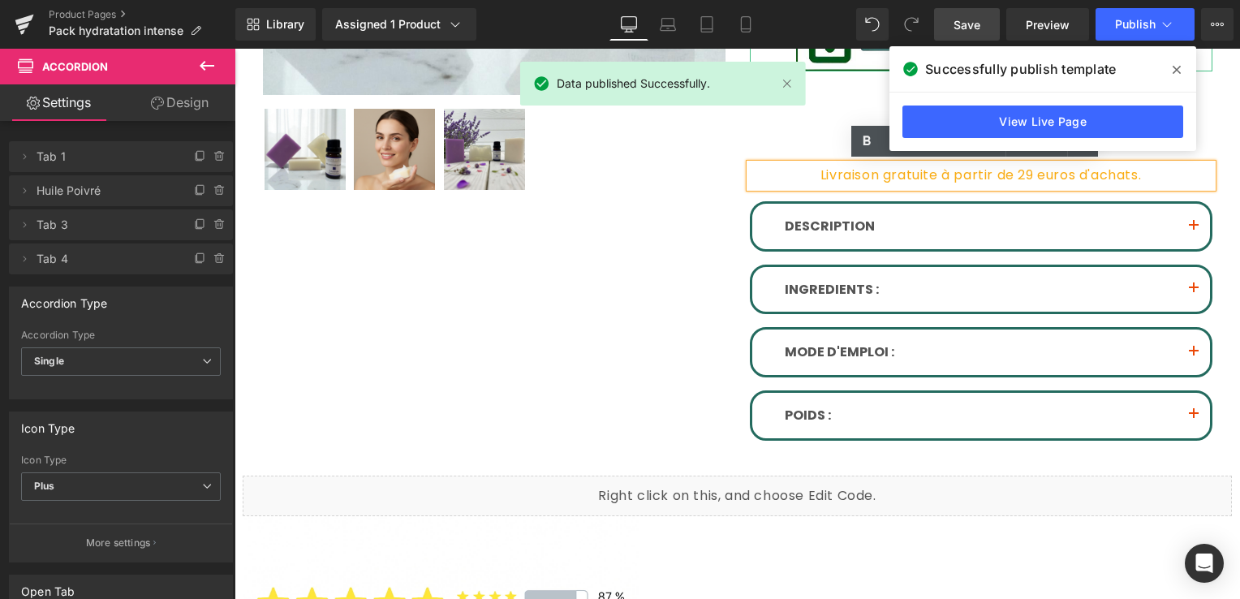
click at [826, 174] on p "Livraison gratuite à partir de 29 euros d'achats." at bounding box center [981, 176] width 463 height 24
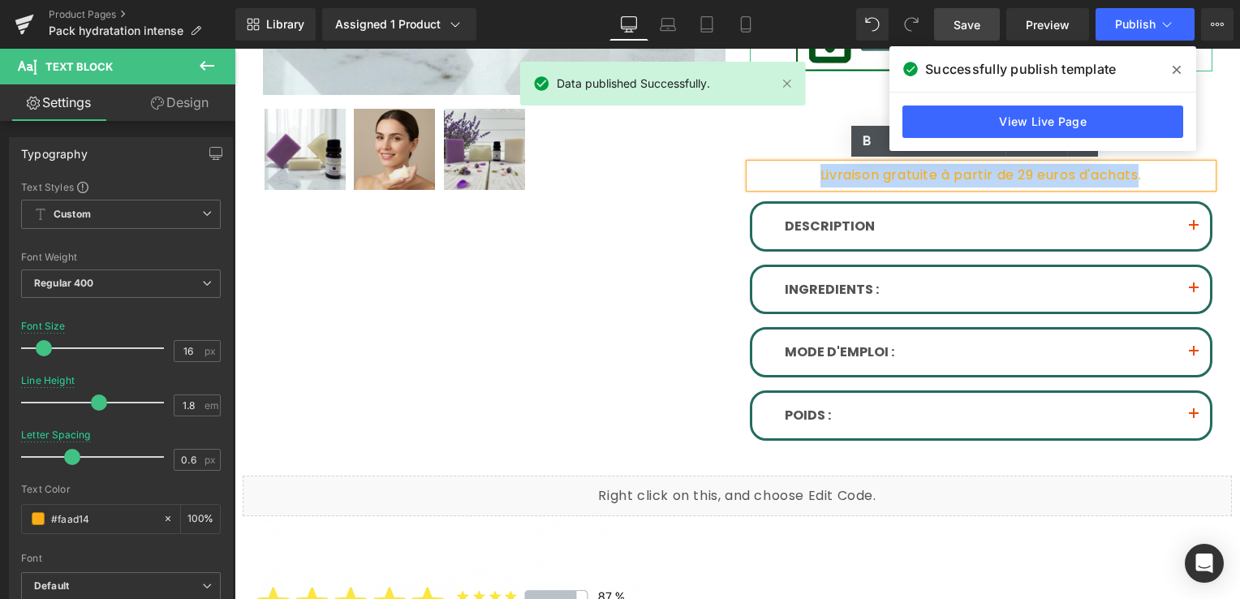
drag, startPoint x: 843, startPoint y: 173, endPoint x: 1119, endPoint y: 177, distance: 276.0
click at [1119, 177] on font "Livraison gratuite à partir de 29 euros d'achats." at bounding box center [981, 175] width 321 height 19
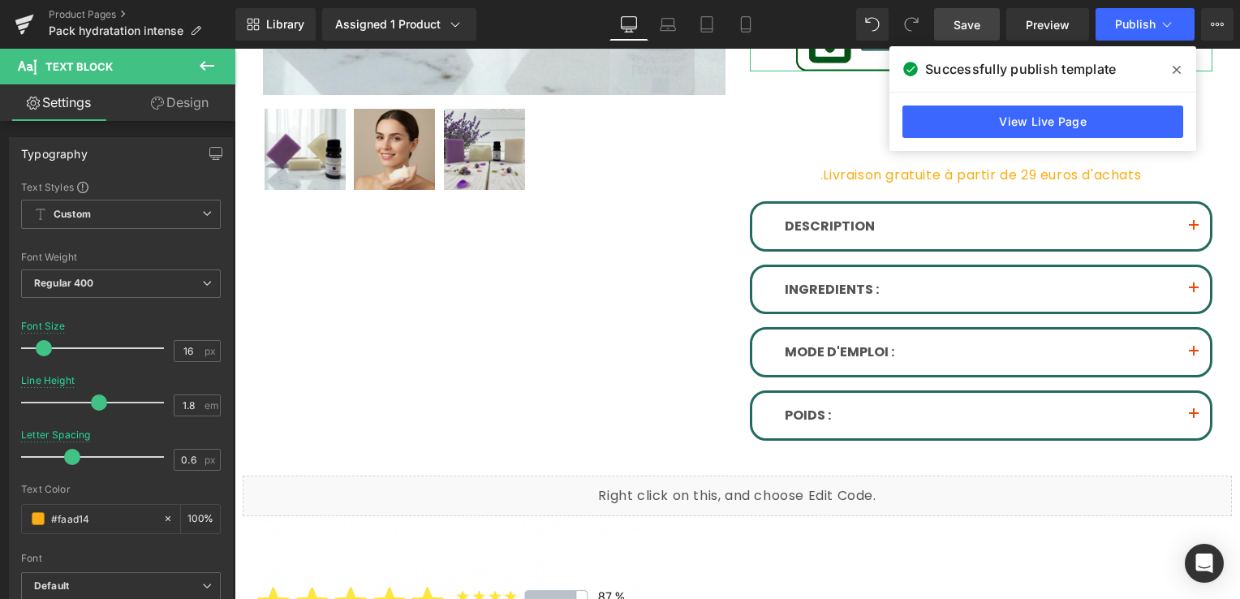
drag, startPoint x: 1184, startPoint y: 64, endPoint x: 887, endPoint y: 44, distance: 297.0
click at [1184, 64] on span at bounding box center [1177, 70] width 26 height 26
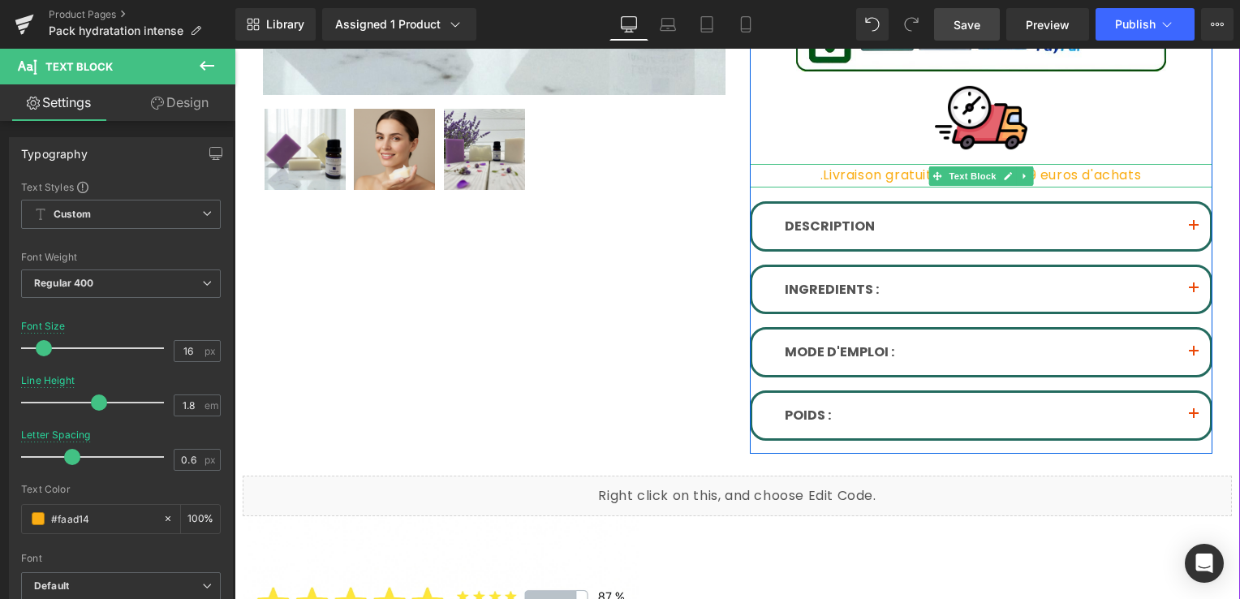
click at [846, 179] on span "Livraison gratuite à partir de 29 euros d'achats" at bounding box center [982, 175] width 318 height 19
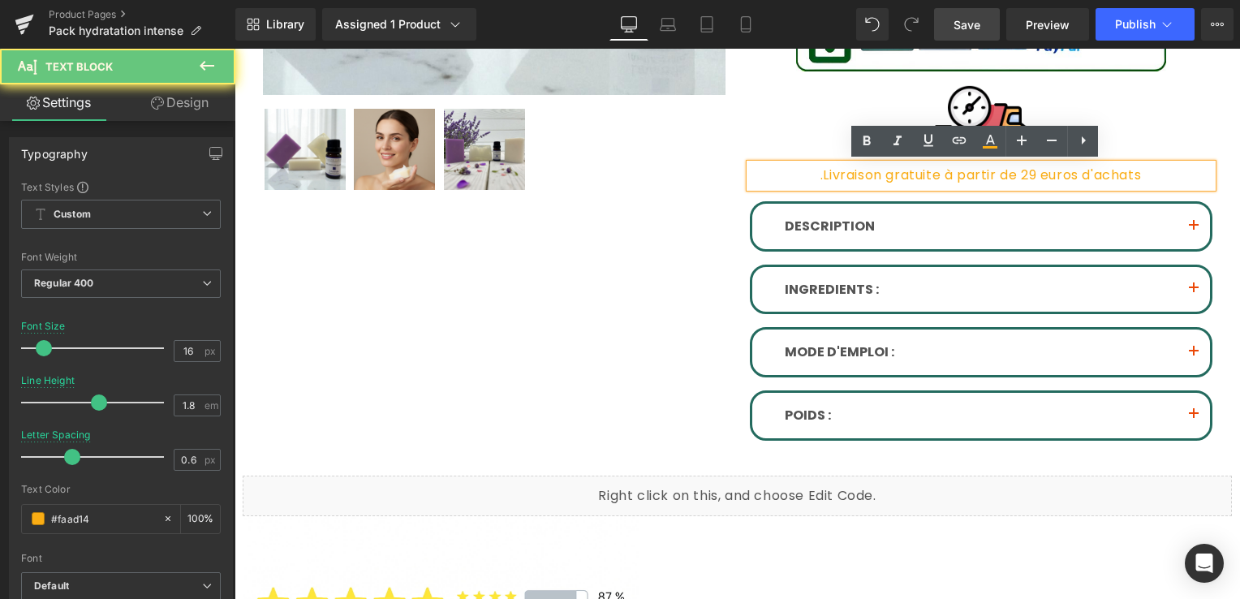
click at [832, 175] on span "Livraison gratuite à partir de 29 euros d'achats" at bounding box center [982, 175] width 318 height 19
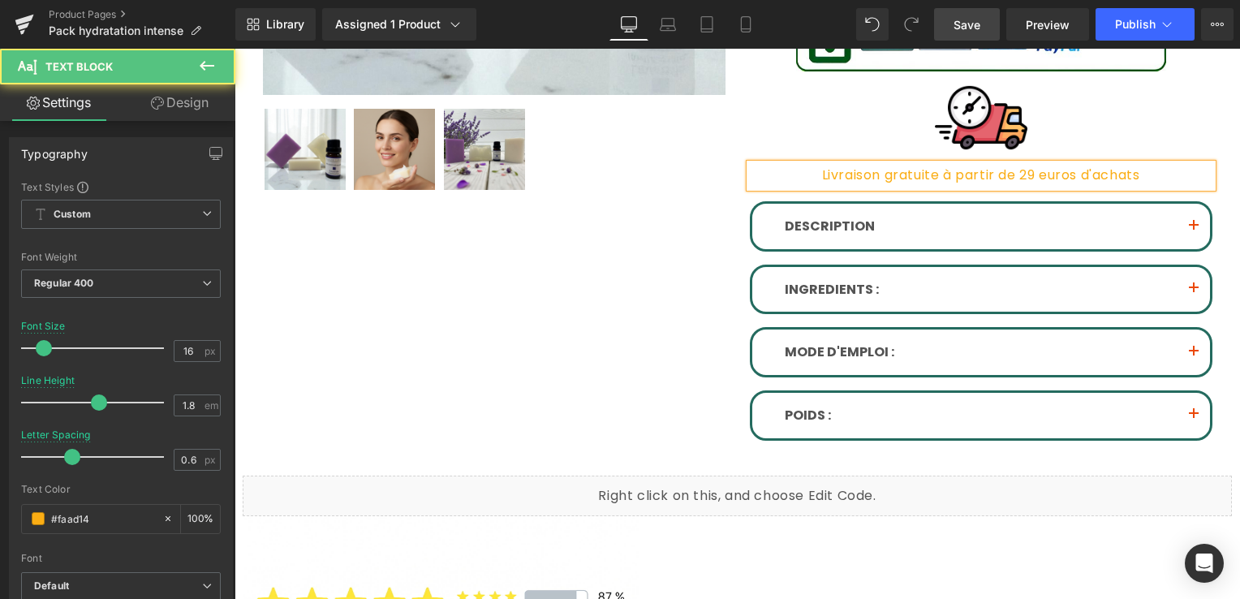
click at [1119, 170] on span "Livraison gratuite à partir de 29 euros d'achats" at bounding box center [981, 175] width 318 height 19
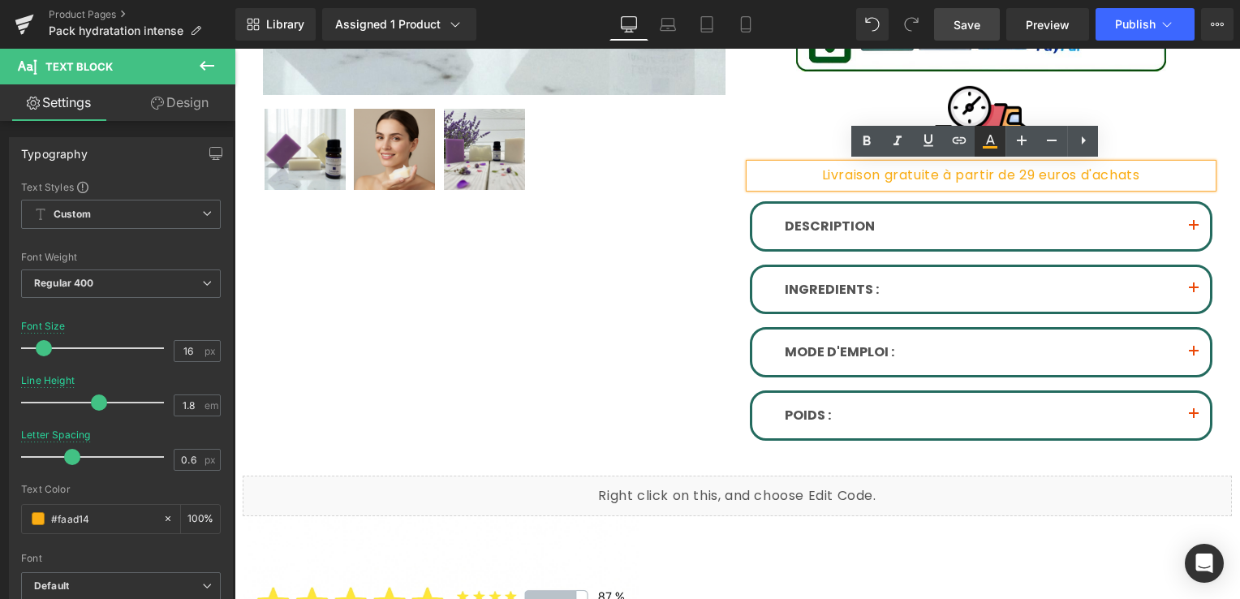
click at [992, 145] on icon at bounding box center [990, 141] width 19 height 19
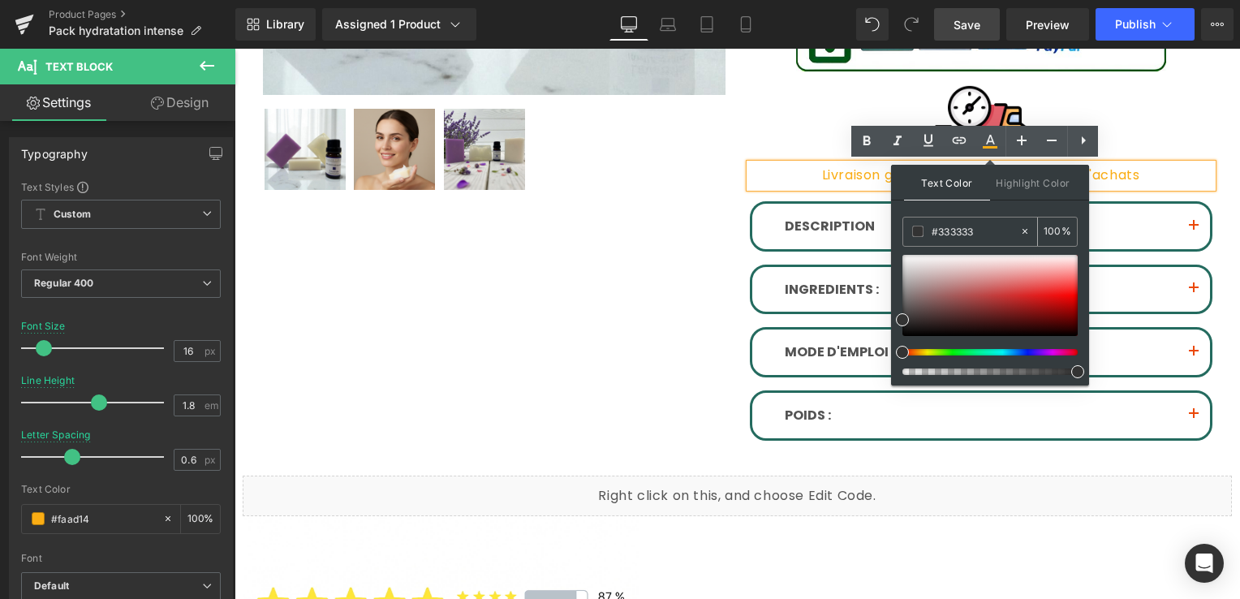
click at [1025, 229] on icon at bounding box center [1025, 231] width 11 height 11
click at [960, 231] on input "#333333" at bounding box center [976, 231] width 88 height 18
drag, startPoint x: 935, startPoint y: 232, endPoint x: 925, endPoint y: 233, distance: 9.8
click at [933, 232] on input "#333333" at bounding box center [976, 231] width 88 height 18
click at [925, 233] on div "#333333" at bounding box center [962, 232] width 116 height 28
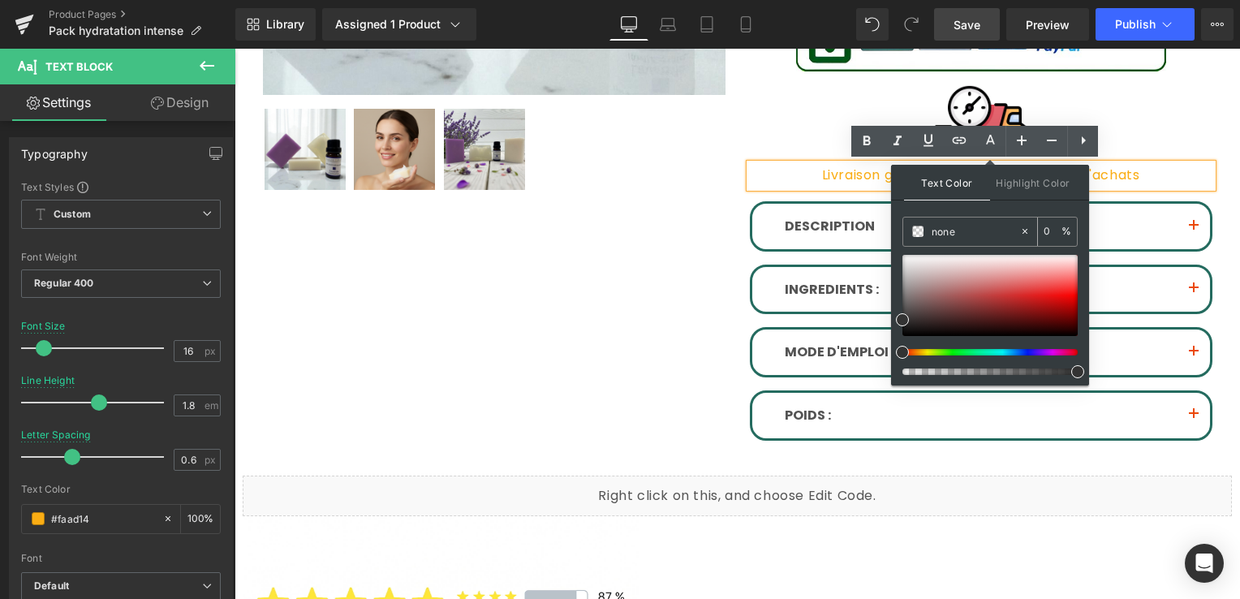
click at [925, 233] on div "#333333" at bounding box center [962, 232] width 116 height 28
click at [958, 233] on input "#333333" at bounding box center [976, 231] width 88 height 18
click at [956, 232] on input "#333333" at bounding box center [976, 231] width 88 height 18
paste input "246b5f"
type input "#246b5f"
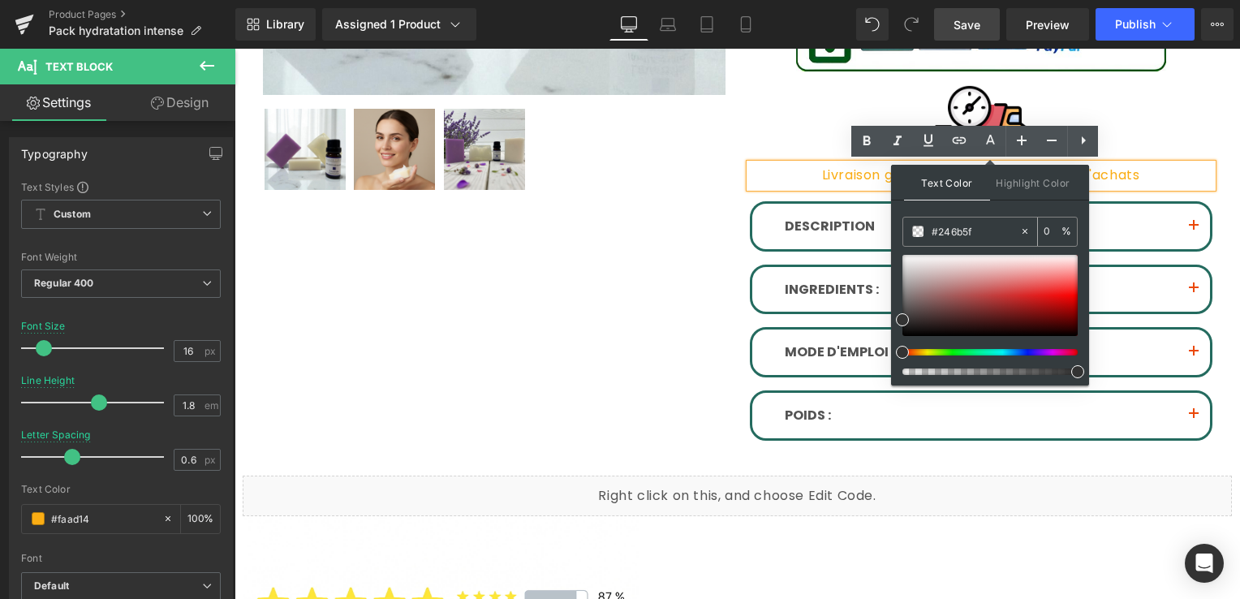
click at [1042, 232] on div "100 %" at bounding box center [1057, 232] width 39 height 28
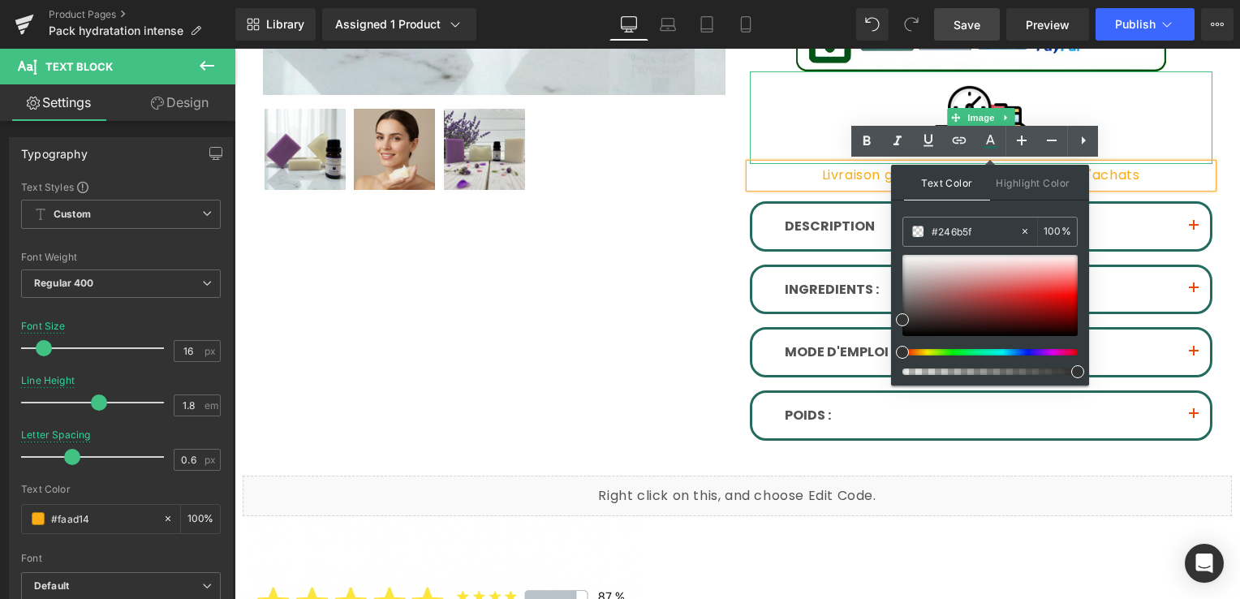
click at [1158, 128] on div at bounding box center [981, 117] width 463 height 93
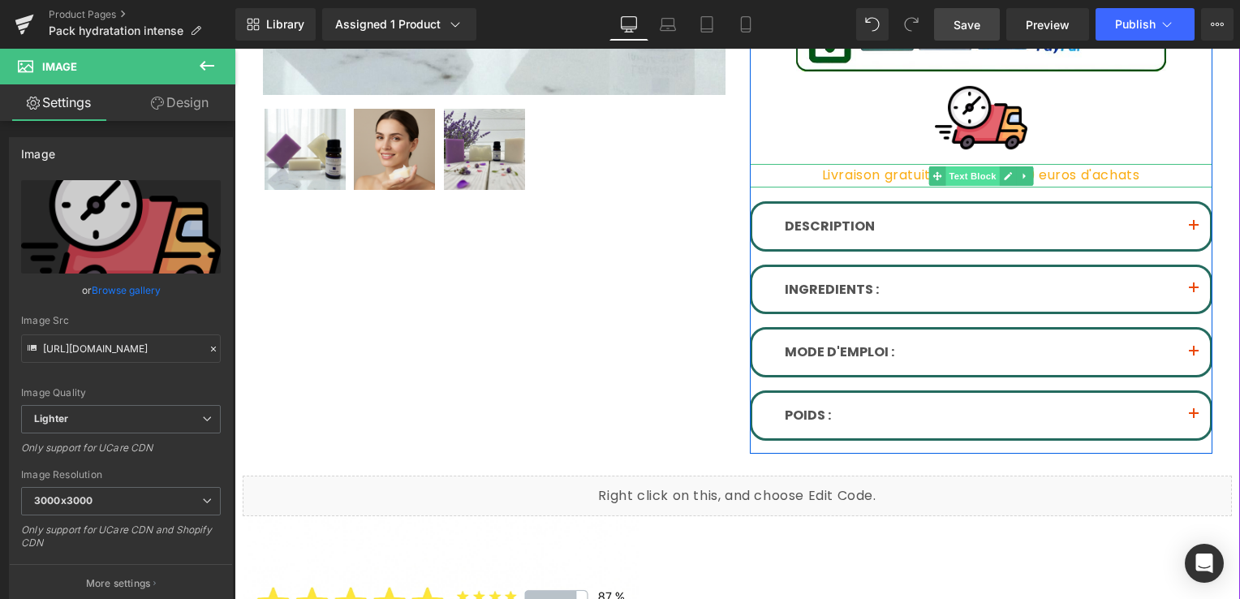
click at [979, 174] on span "Text Block" at bounding box center [973, 175] width 54 height 19
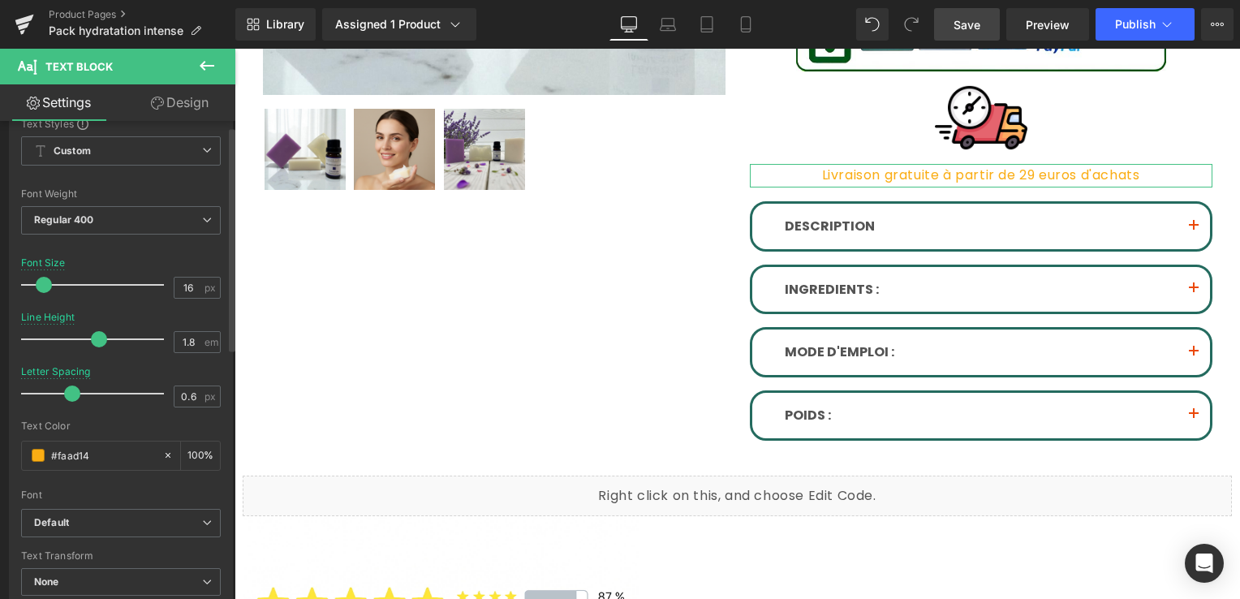
scroll to position [162, 0]
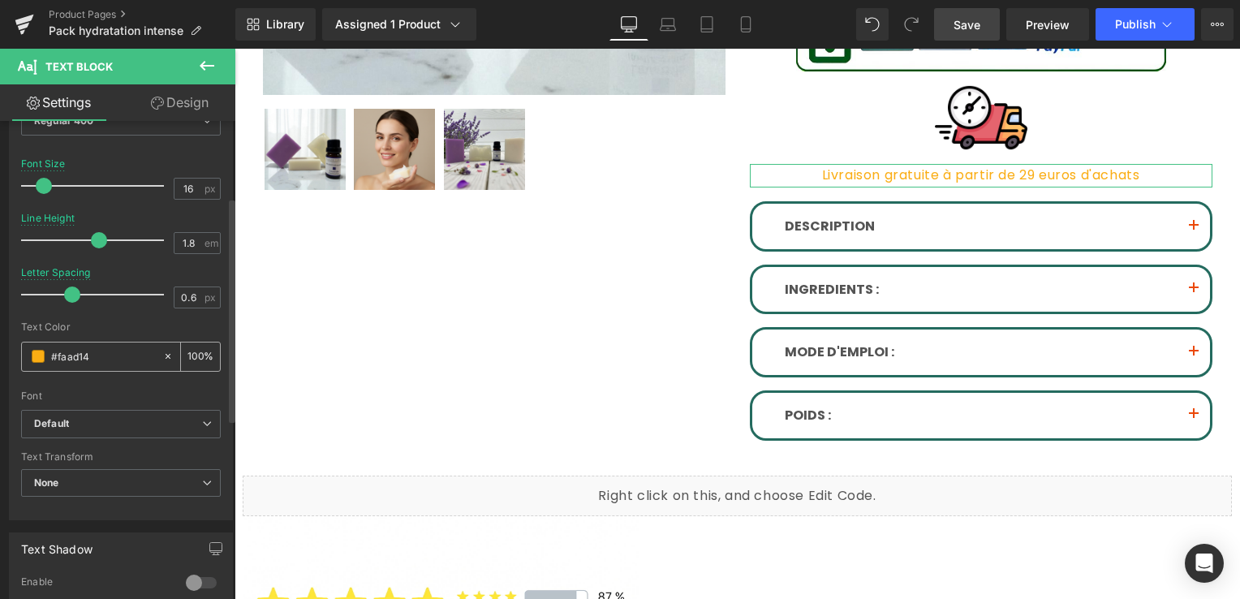
click at [163, 355] on icon at bounding box center [167, 356] width 11 height 11
click at [72, 352] on input "#faad14" at bounding box center [103, 356] width 104 height 18
drag, startPoint x: 72, startPoint y: 352, endPoint x: 58, endPoint y: 352, distance: 13.8
click at [58, 352] on input "#faad14" at bounding box center [103, 356] width 104 height 18
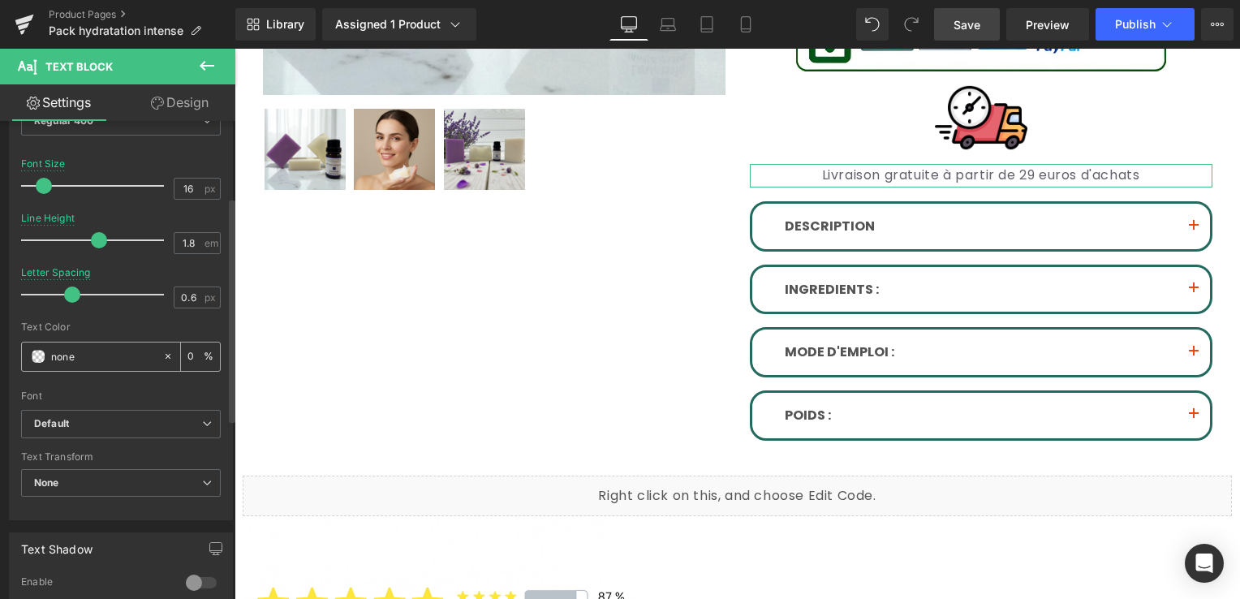
click at [55, 355] on div "#faad14" at bounding box center [92, 357] width 140 height 28
click at [55, 355] on input "#faad14" at bounding box center [103, 356] width 104 height 18
click at [55, 356] on input "#faad14" at bounding box center [103, 356] width 104 height 18
paste input "246b5f"
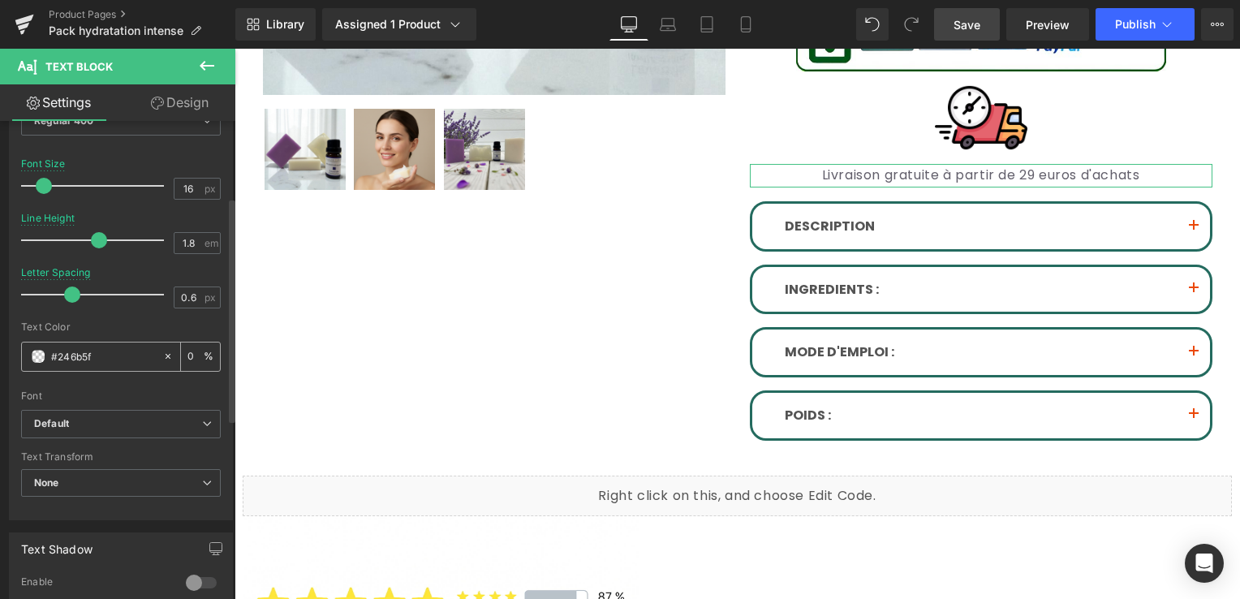
type input "#246b5f"
click at [188, 360] on input "100" at bounding box center [196, 356] width 16 height 18
click at [149, 391] on div "Font" at bounding box center [121, 395] width 200 height 11
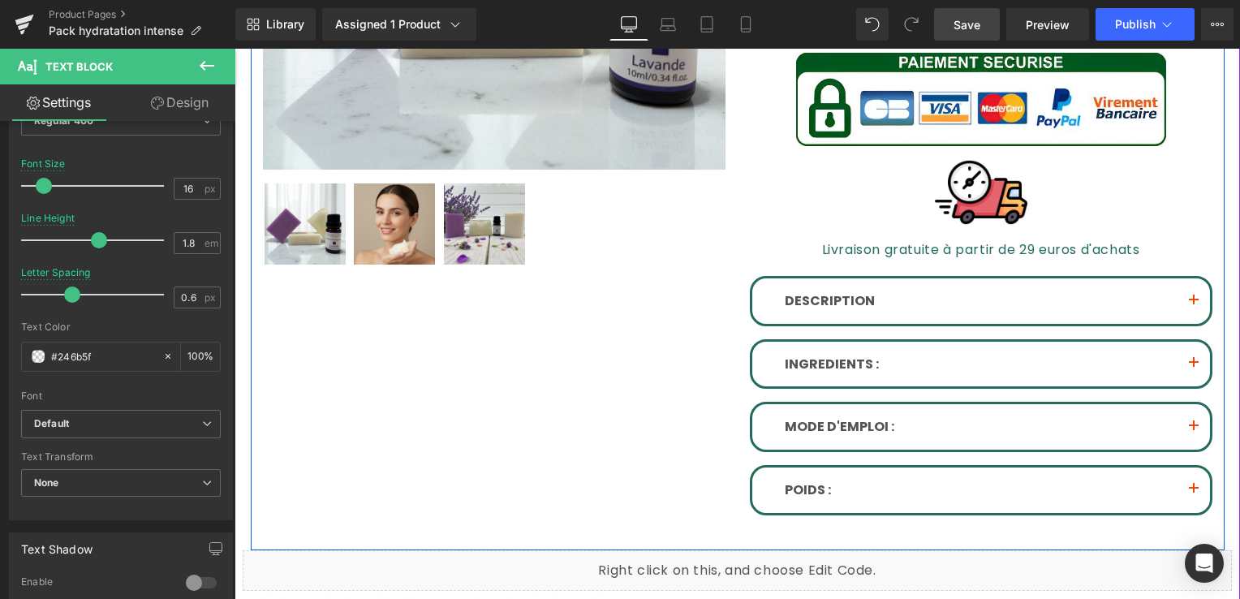
scroll to position [434, 0]
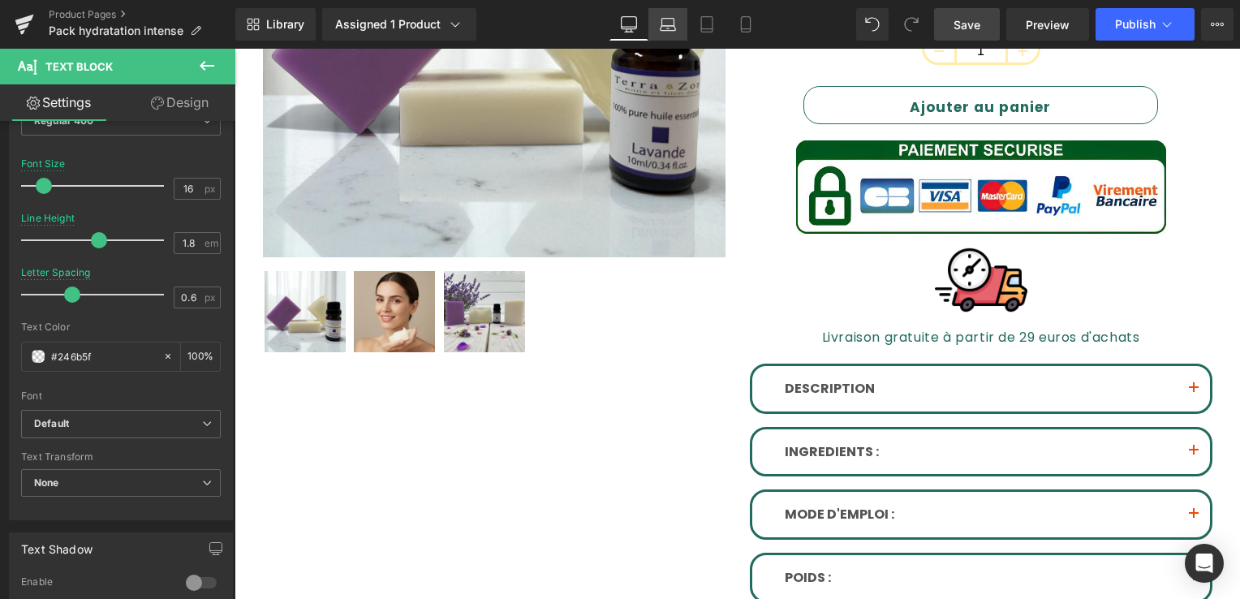
click at [673, 28] on icon at bounding box center [668, 24] width 16 height 16
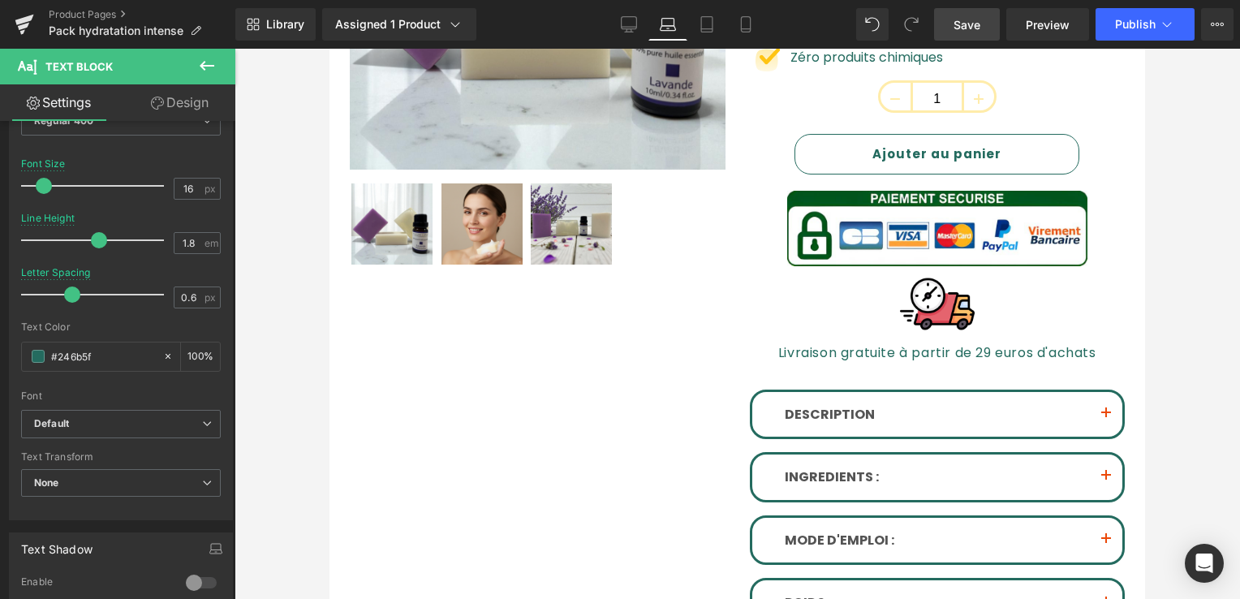
scroll to position [409, 0]
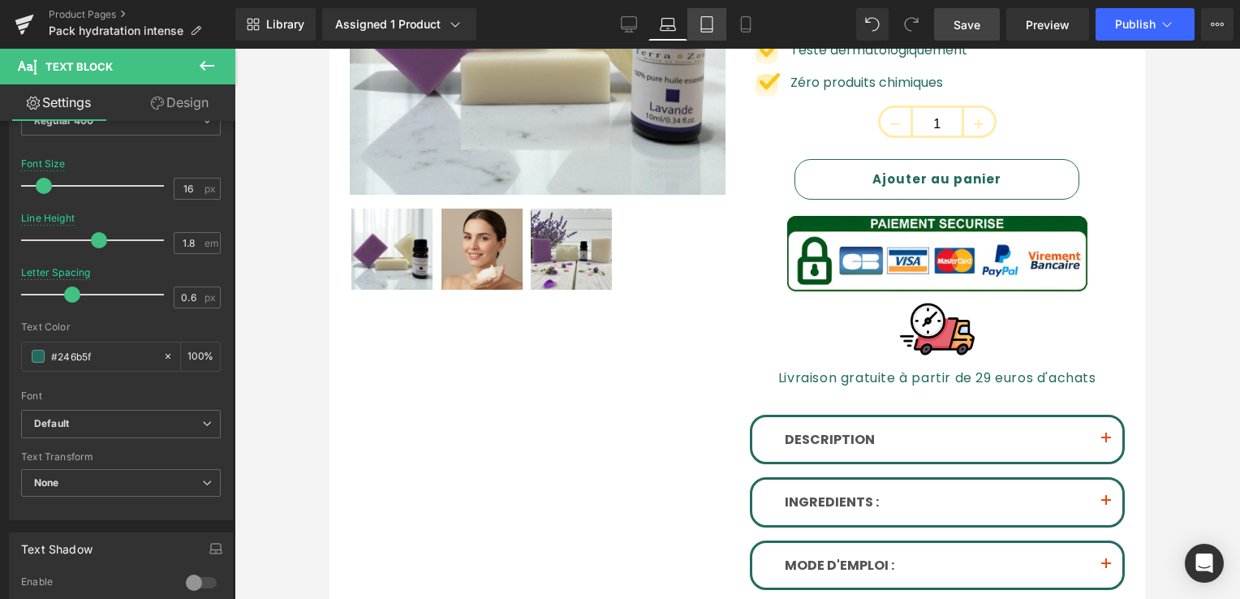
click at [702, 31] on icon at bounding box center [707, 24] width 16 height 16
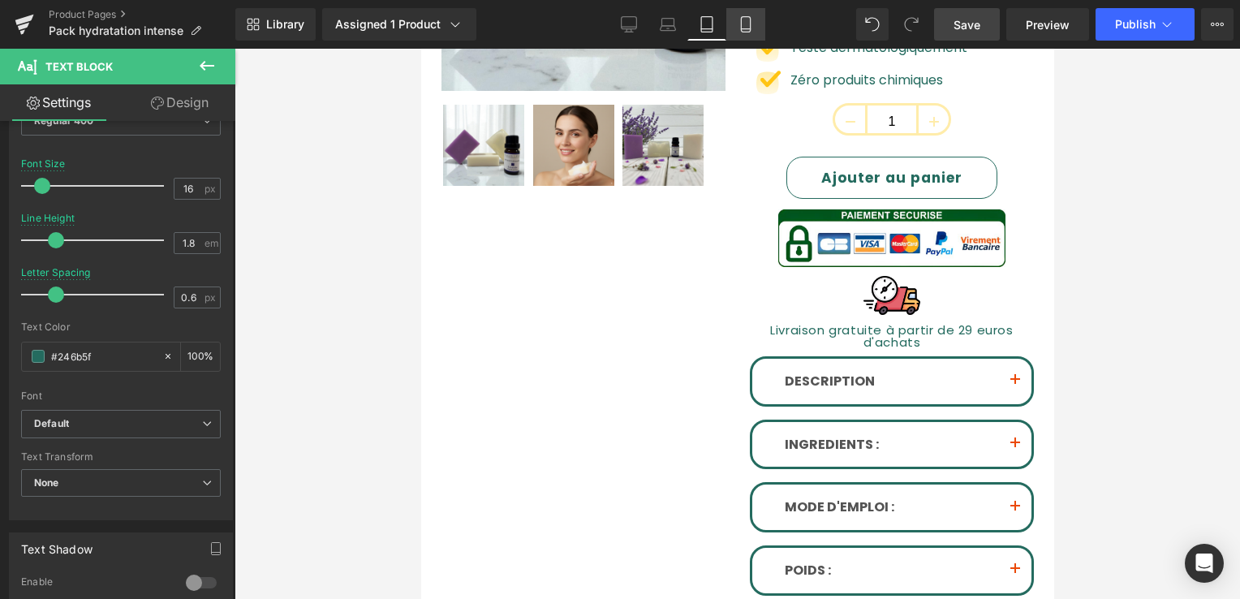
click at [740, 28] on icon at bounding box center [746, 24] width 16 height 16
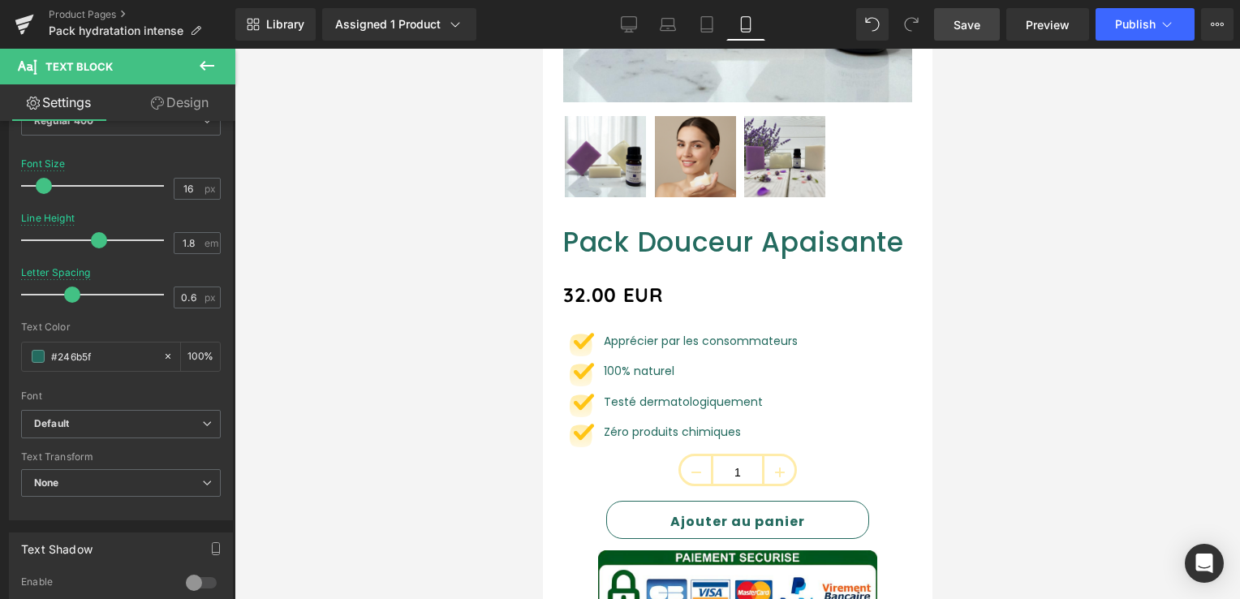
scroll to position [727, 0]
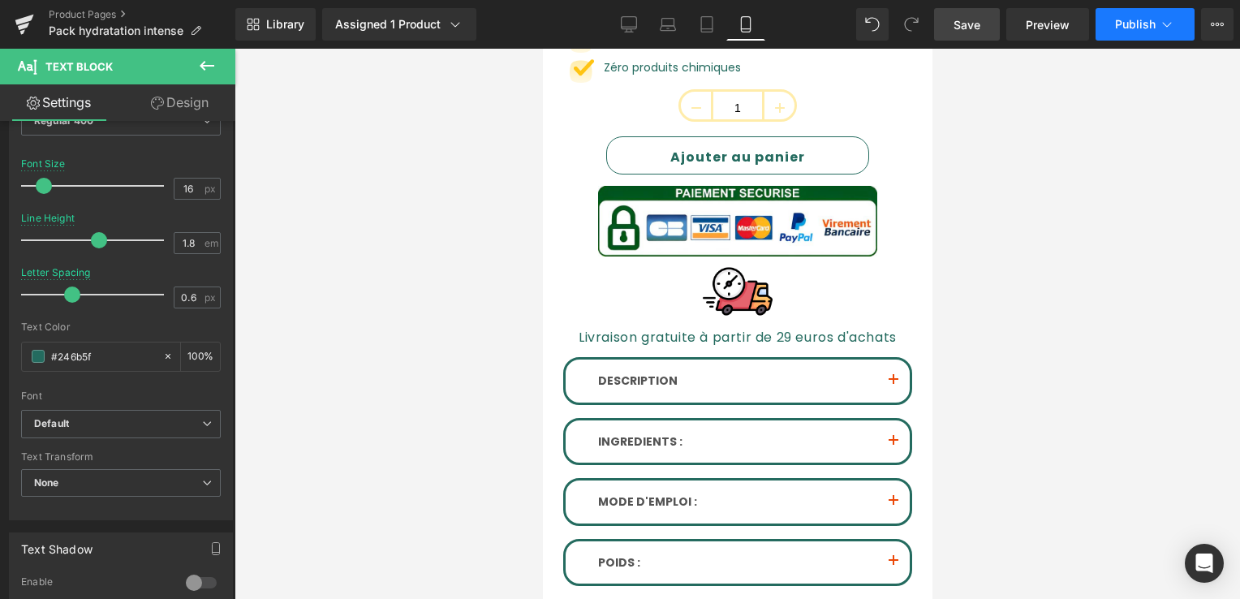
click at [1152, 32] on button "Publish" at bounding box center [1145, 24] width 99 height 32
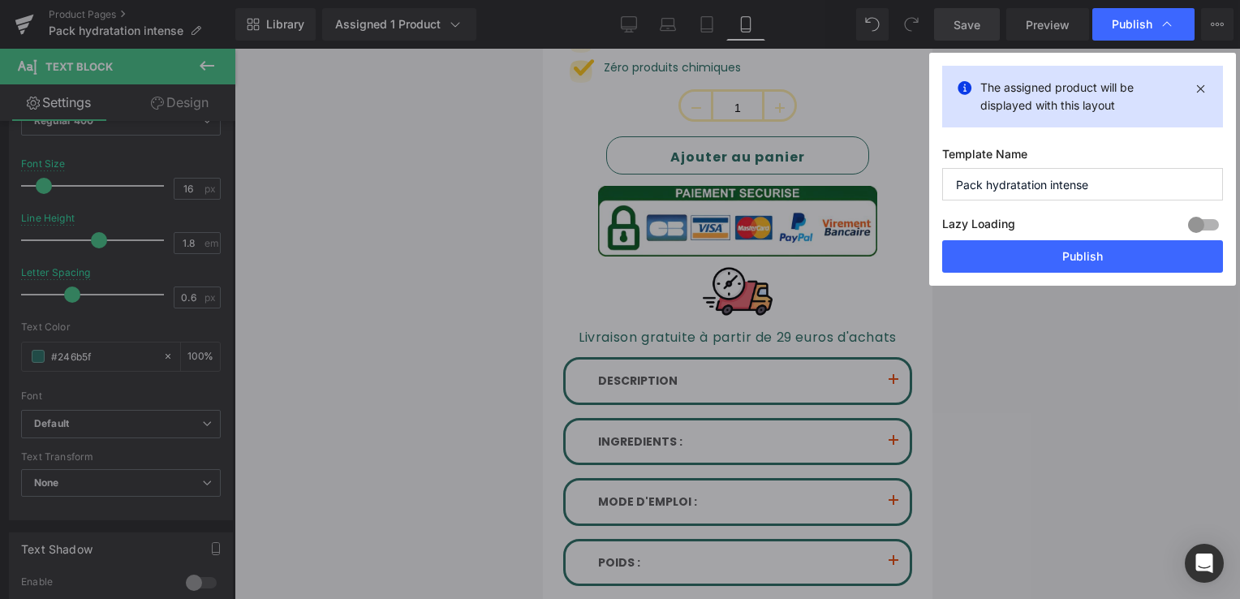
click at [1093, 274] on div "The assigned product will be displayed with this layout Template Name Pack hydr…" at bounding box center [1083, 169] width 307 height 233
drag, startPoint x: 1093, startPoint y: 274, endPoint x: 1022, endPoint y: 261, distance: 72.0
click at [1022, 261] on button "Publish" at bounding box center [1083, 256] width 281 height 32
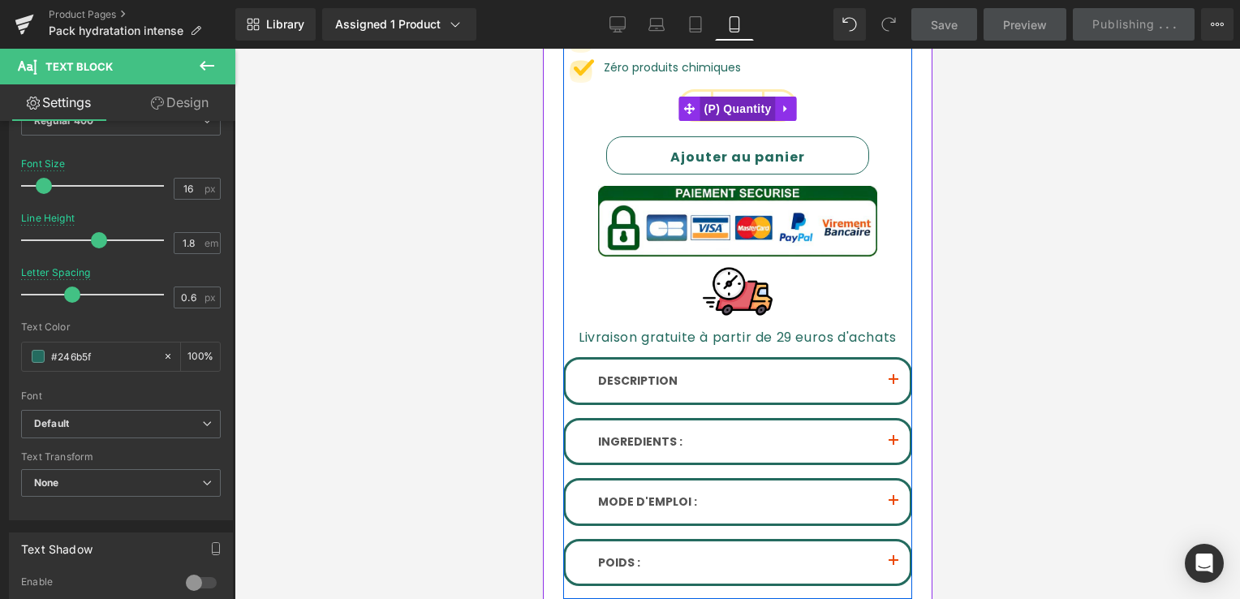
click at [755, 97] on span "(P) Quantity" at bounding box center [737, 109] width 75 height 24
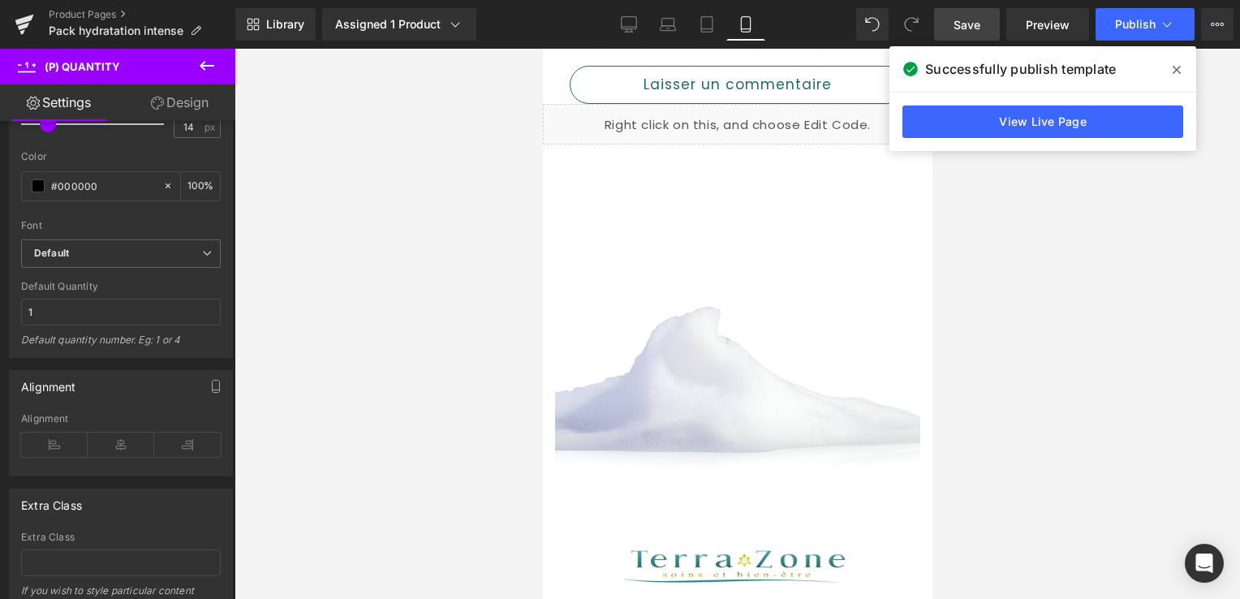
scroll to position [1377, 0]
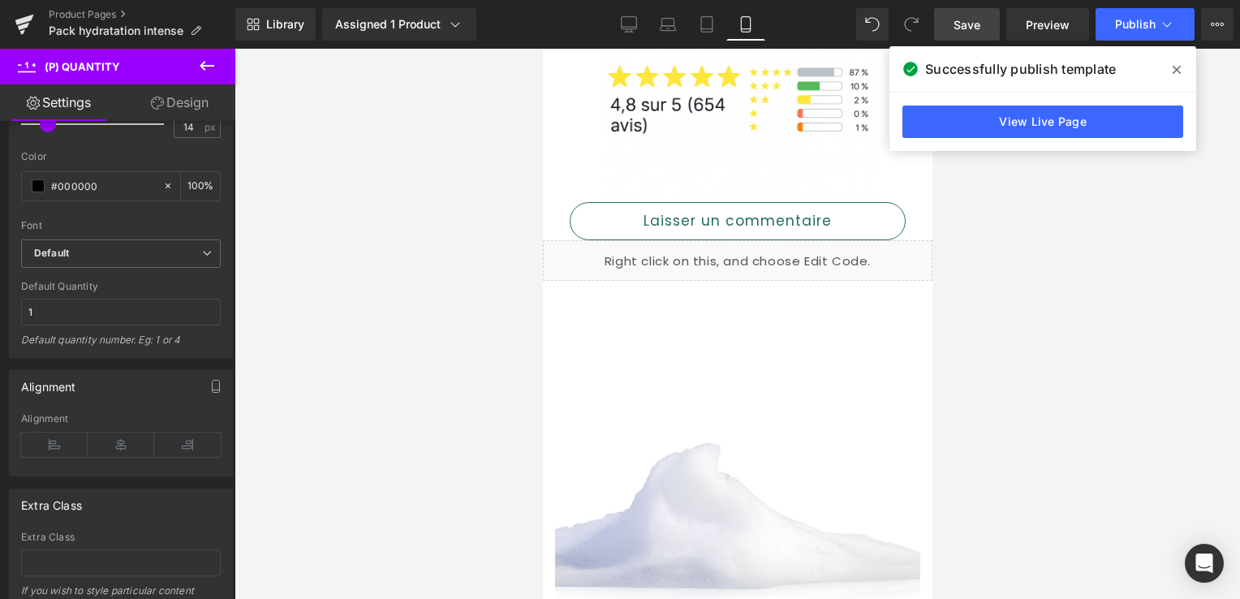
click at [1183, 67] on span at bounding box center [1177, 70] width 26 height 26
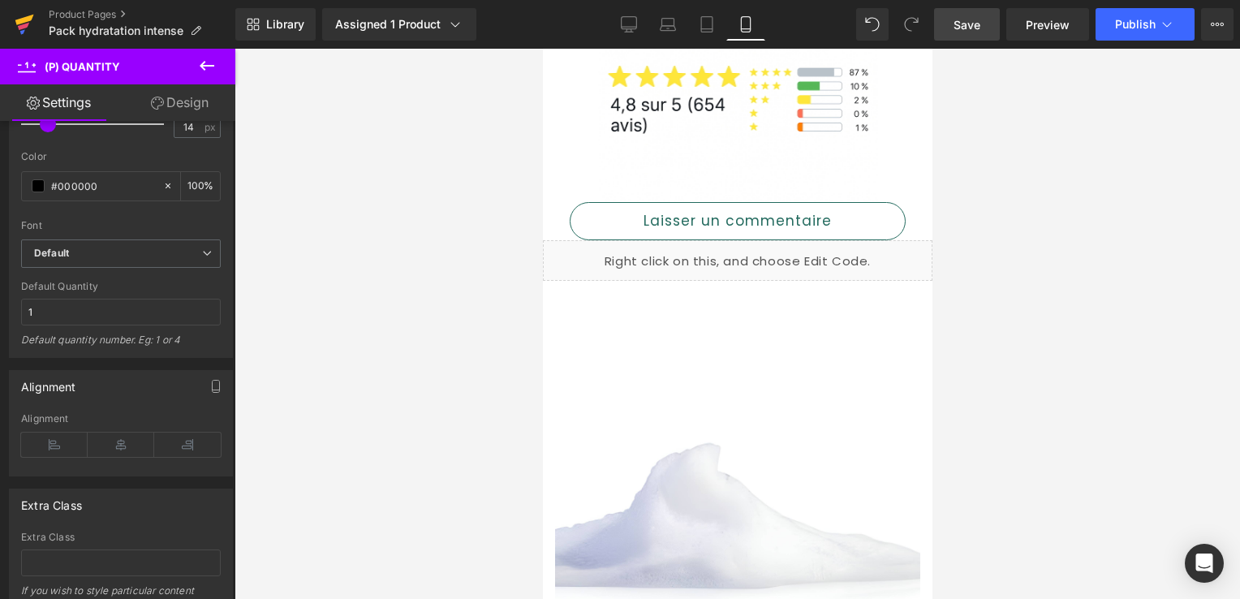
click at [15, 25] on icon at bounding box center [24, 24] width 19 height 41
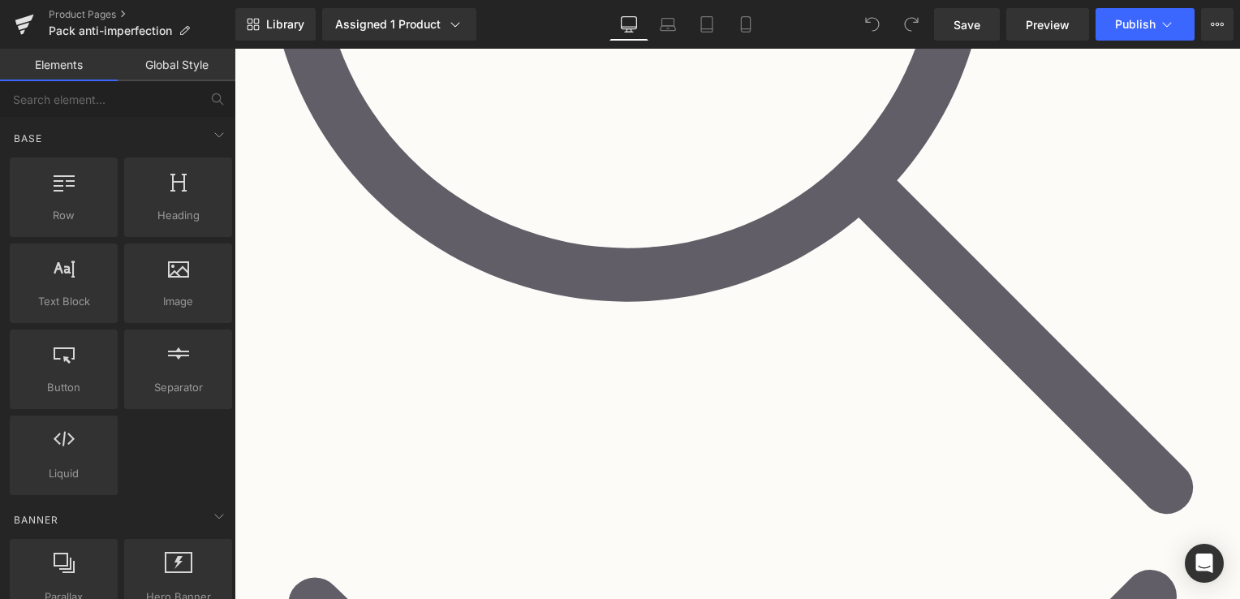
scroll to position [487, 0]
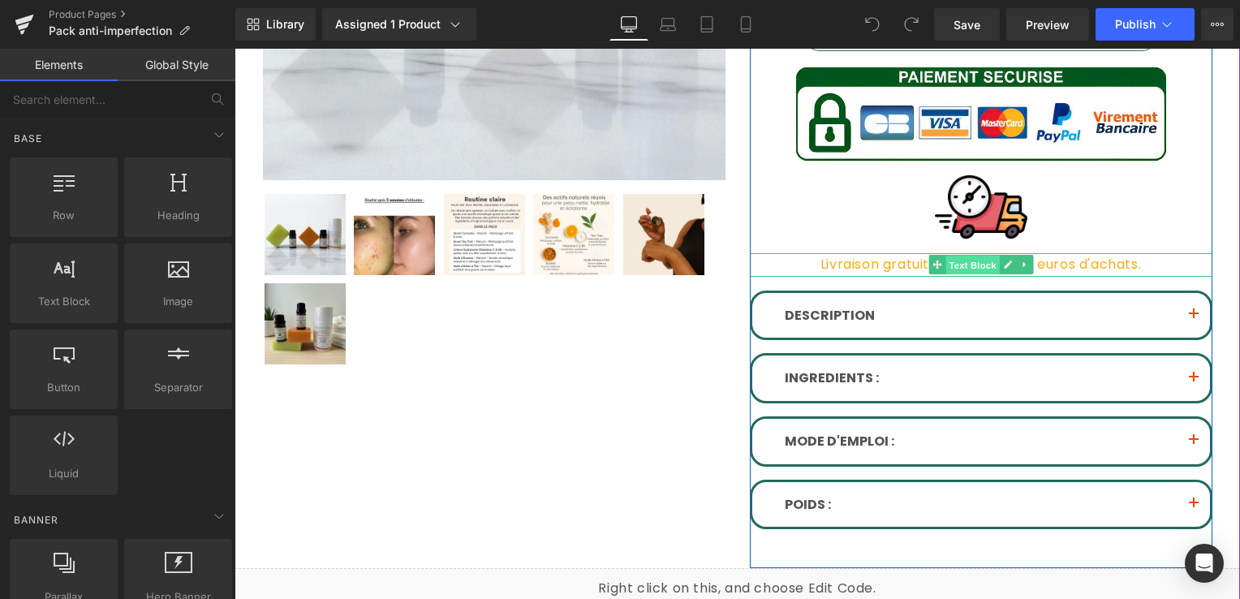
click at [958, 261] on span "Text Block" at bounding box center [973, 265] width 54 height 19
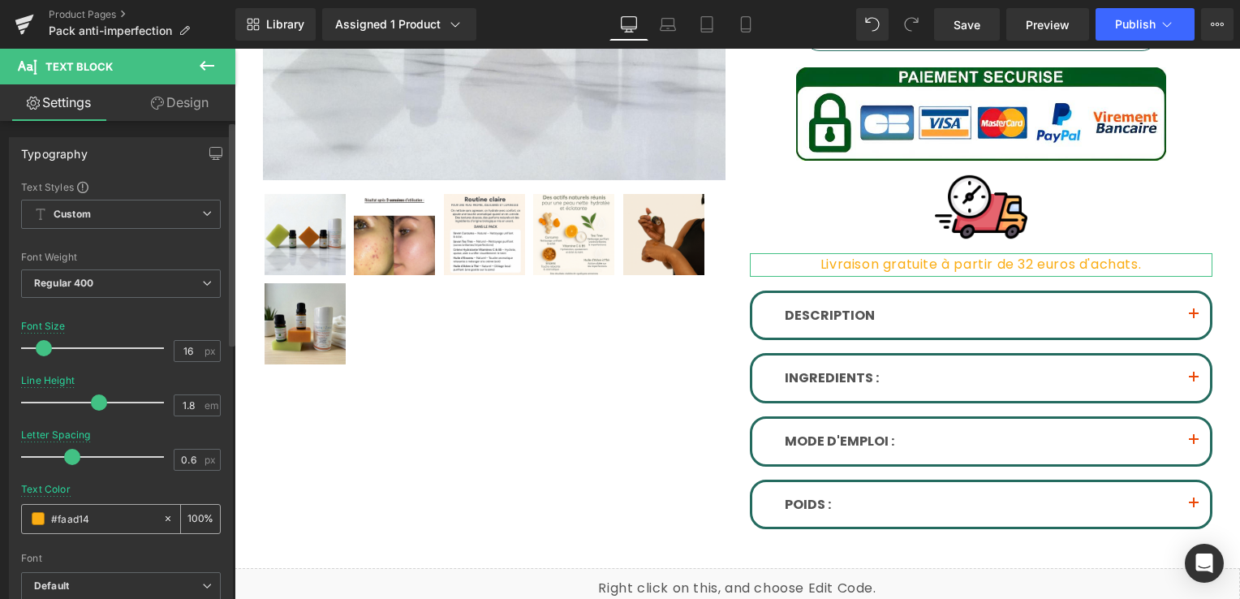
click at [168, 515] on div at bounding box center [171, 519] width 19 height 28
drag, startPoint x: 84, startPoint y: 520, endPoint x: 41, endPoint y: 515, distance: 44.1
click at [41, 515] on div "#faad14" at bounding box center [92, 519] width 140 height 28
paste input "246b5f"
type input "#246b5f"
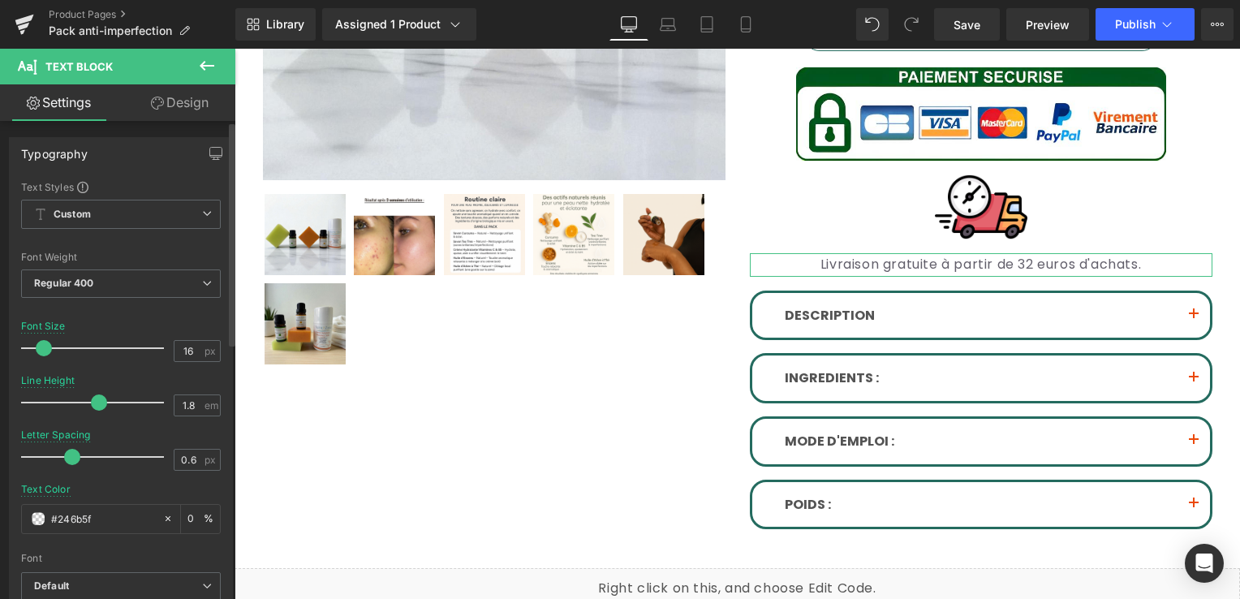
click at [110, 547] on div at bounding box center [121, 547] width 200 height 11
drag, startPoint x: 110, startPoint y: 547, endPoint x: 93, endPoint y: 544, distance: 17.4
click at [93, 544] on div at bounding box center [121, 547] width 200 height 11
click at [951, 15] on link "Save" at bounding box center [967, 24] width 66 height 32
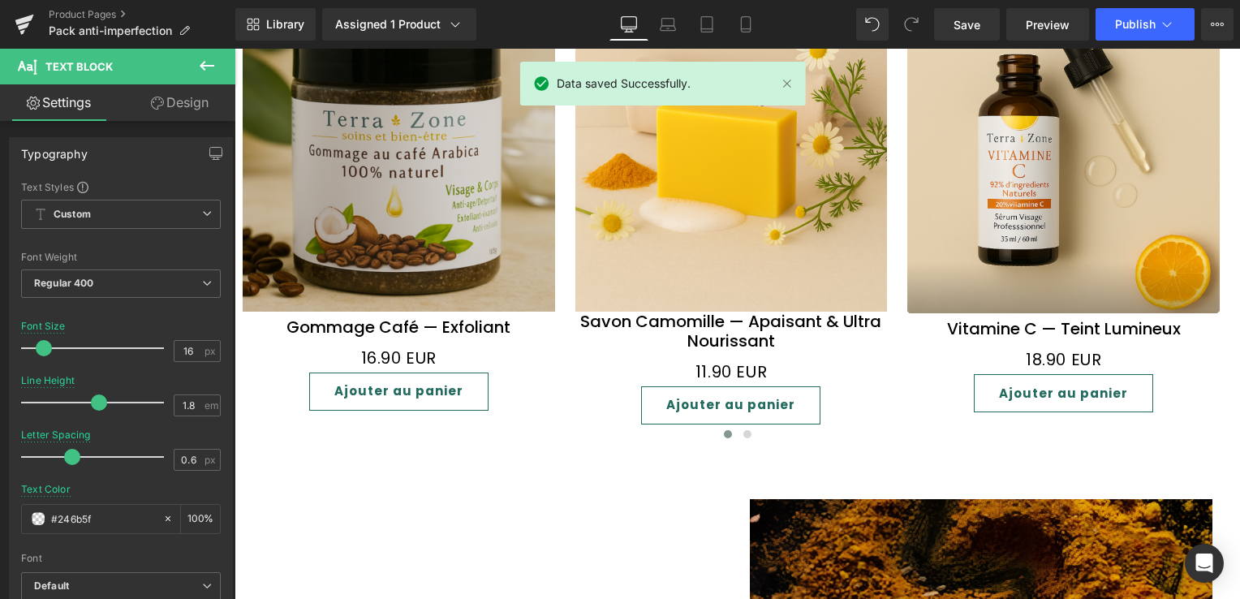
scroll to position [1461, 0]
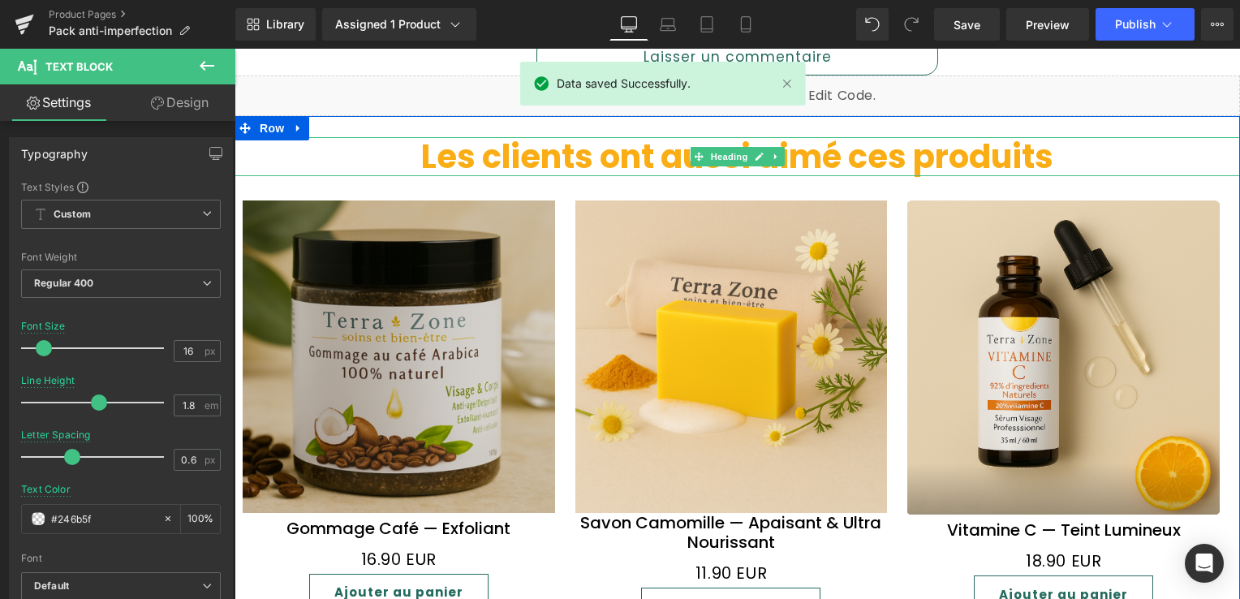
click at [581, 154] on font "Les clients ont aussi aimé ces produits" at bounding box center [737, 156] width 632 height 45
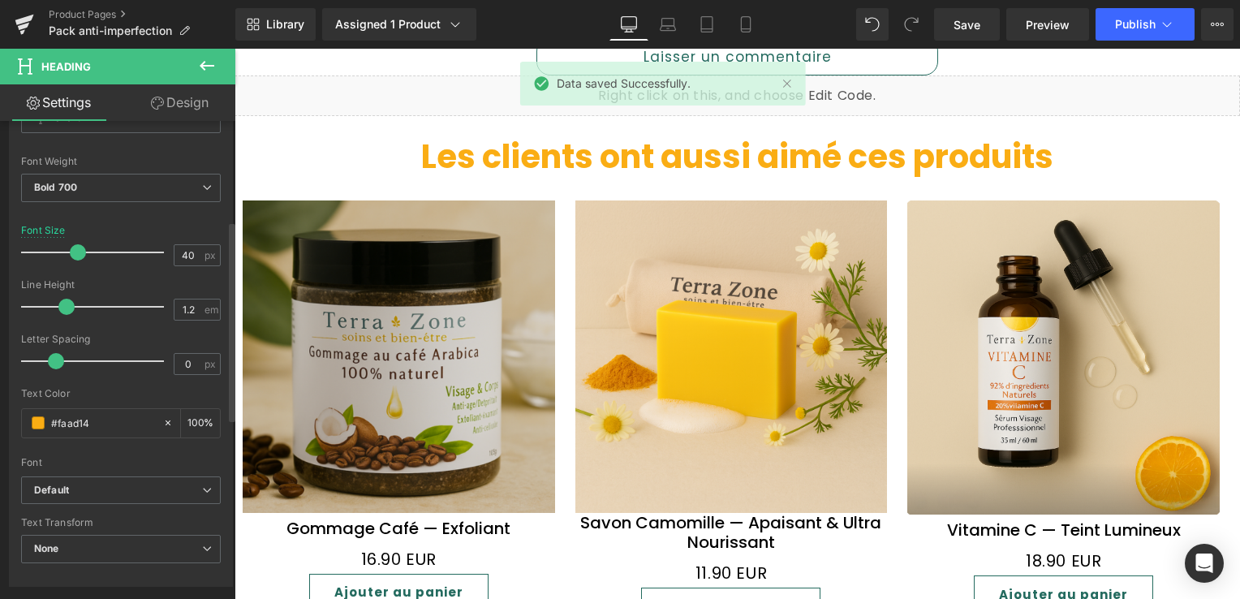
scroll to position [244, 0]
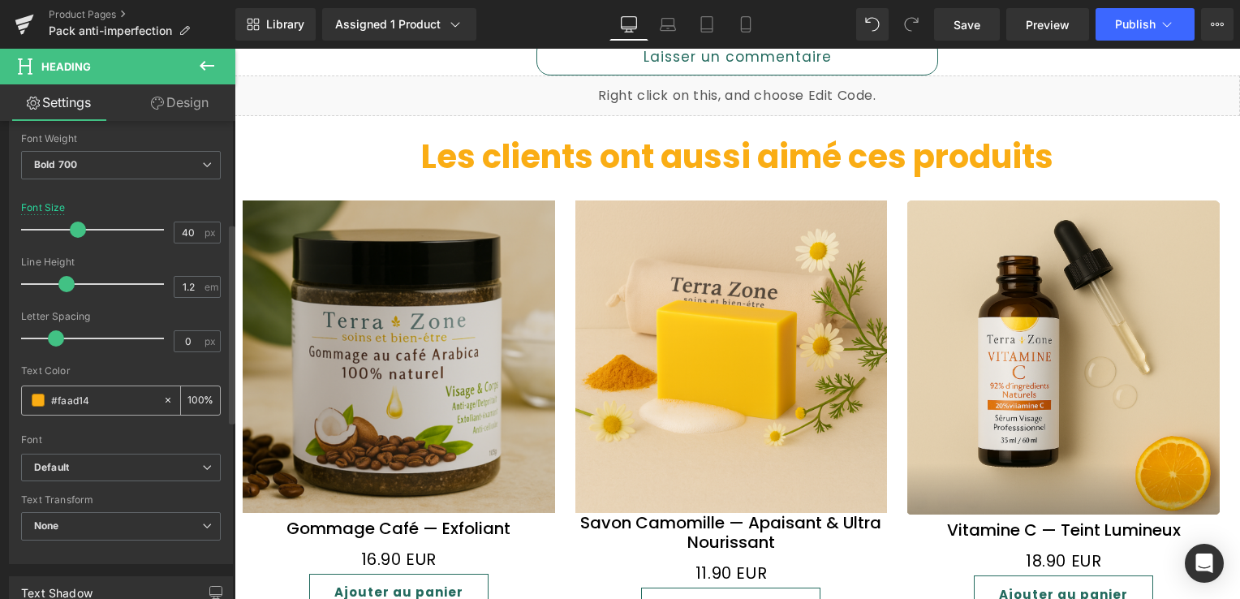
click at [162, 398] on icon at bounding box center [167, 400] width 11 height 11
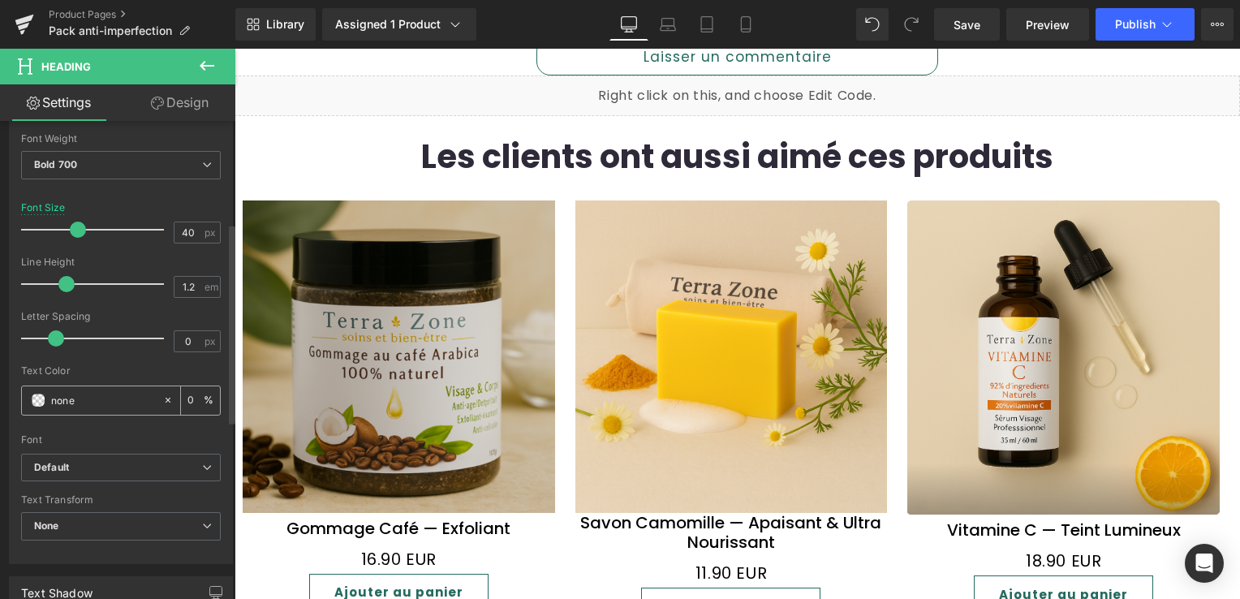
click at [82, 400] on input "#faad14" at bounding box center [103, 400] width 104 height 18
drag, startPoint x: 82, startPoint y: 400, endPoint x: 64, endPoint y: 398, distance: 18.0
click at [81, 400] on input "#faad14" at bounding box center [103, 400] width 104 height 18
paste input "246b5f"
type input "#246b5f"
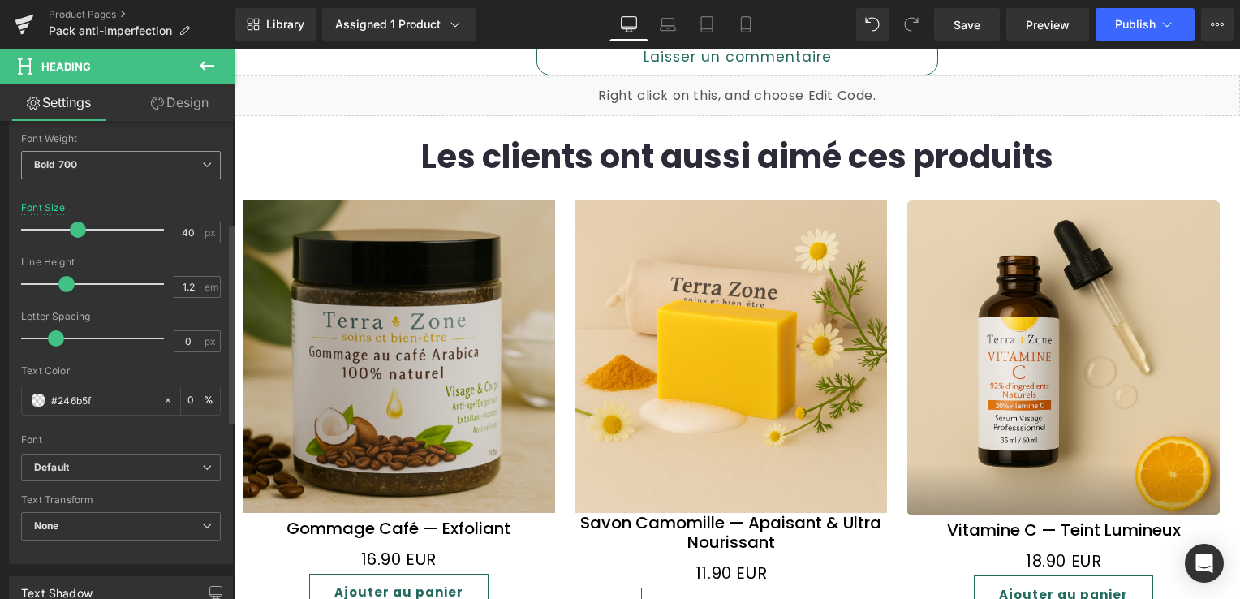
drag, startPoint x: 68, startPoint y: 405, endPoint x: 160, endPoint y: 163, distance: 258.7
click at [161, 151] on span "Bold 700" at bounding box center [121, 165] width 200 height 28
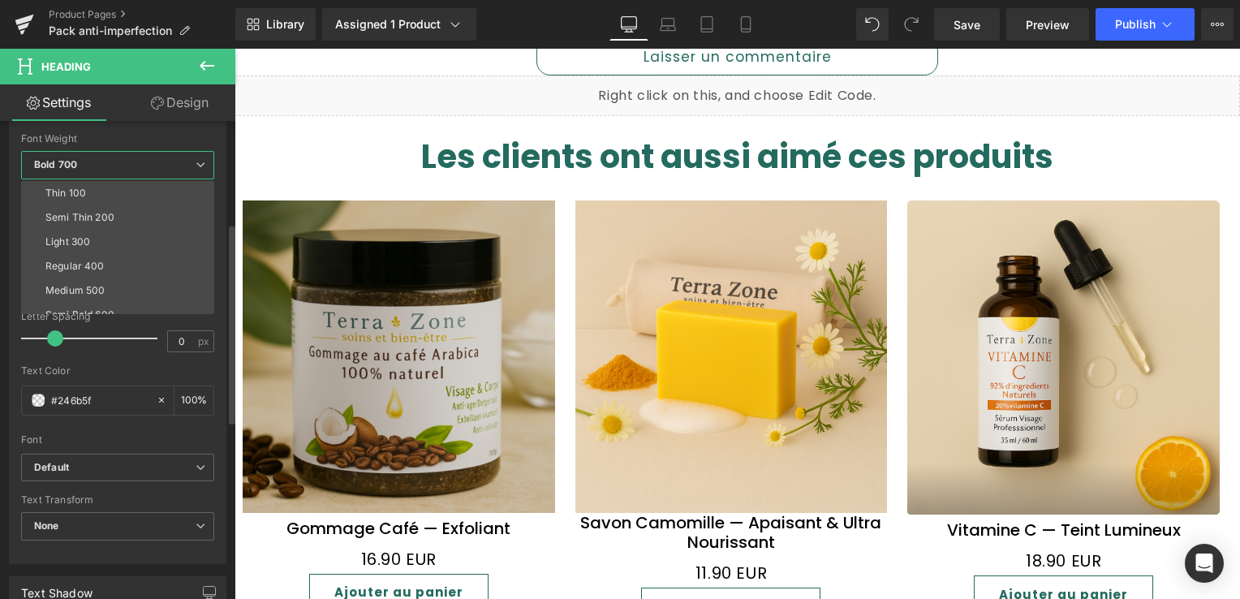
click at [95, 425] on div at bounding box center [117, 429] width 193 height 11
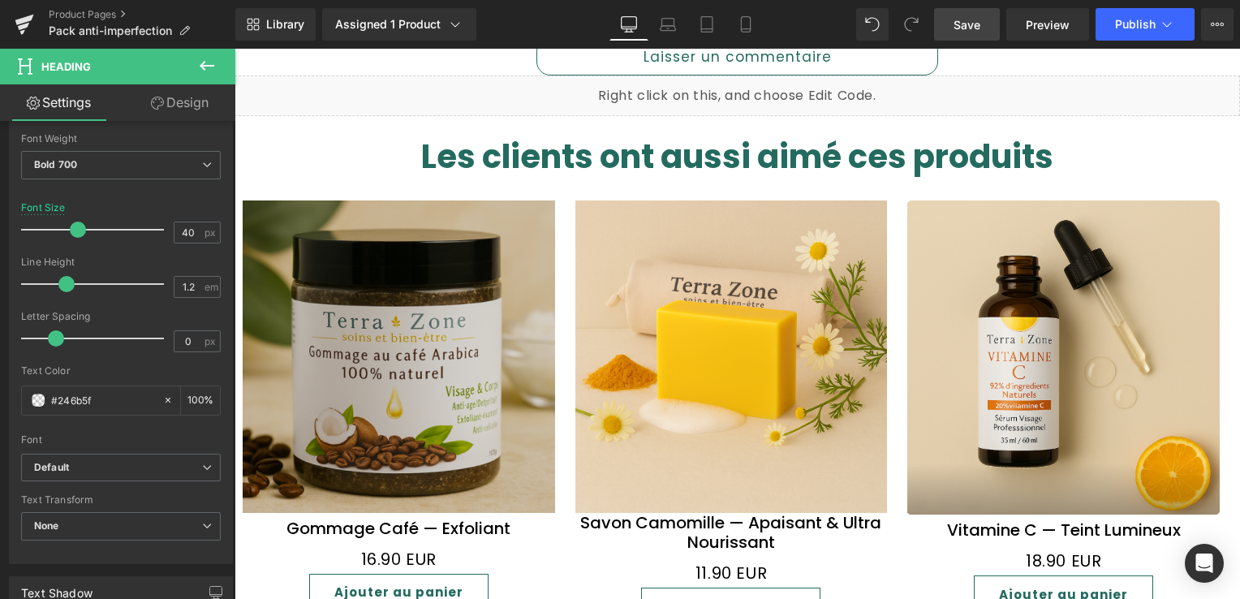
click at [970, 28] on span "Save" at bounding box center [967, 24] width 27 height 17
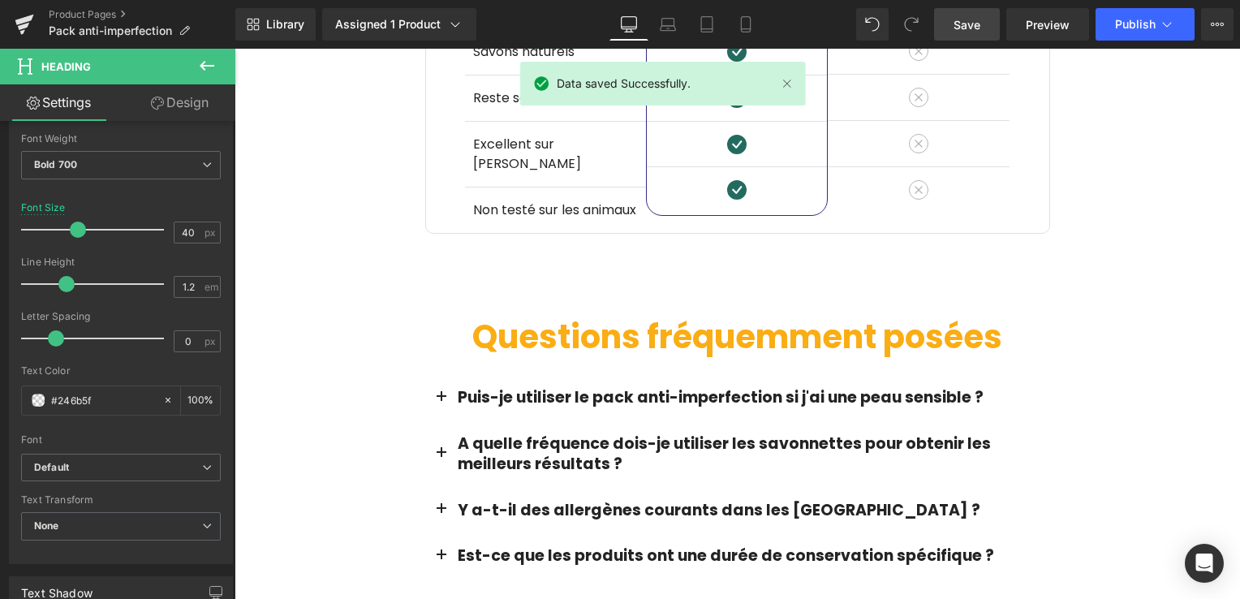
scroll to position [2760, 0]
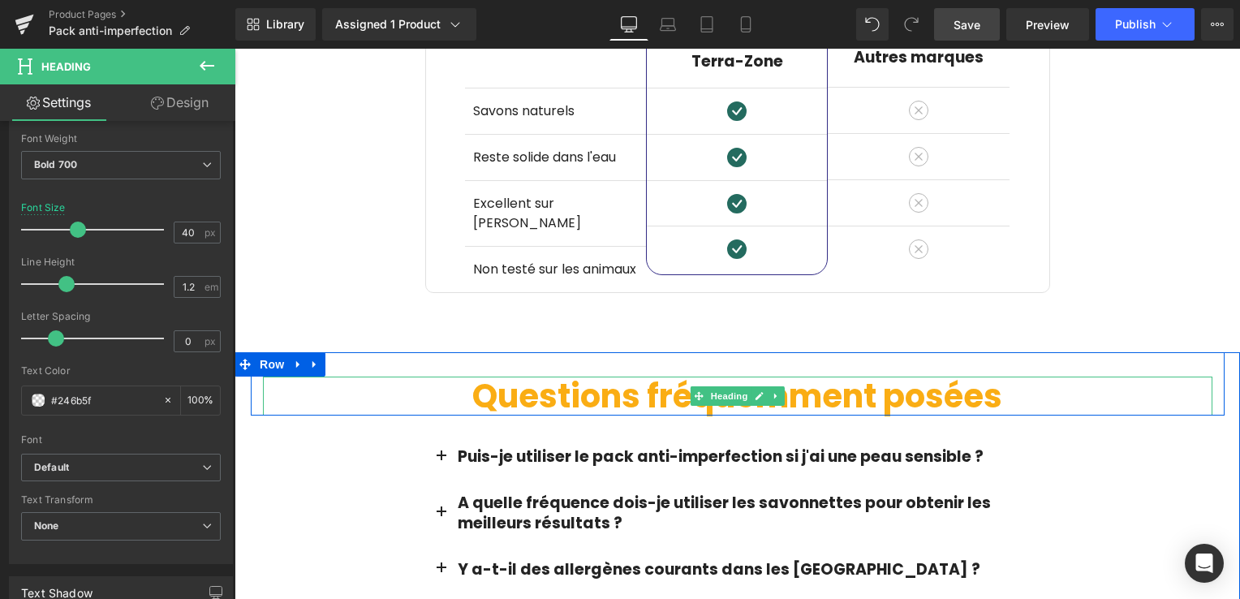
click at [644, 373] on font "Questions fréquemment posées" at bounding box center [737, 395] width 530 height 45
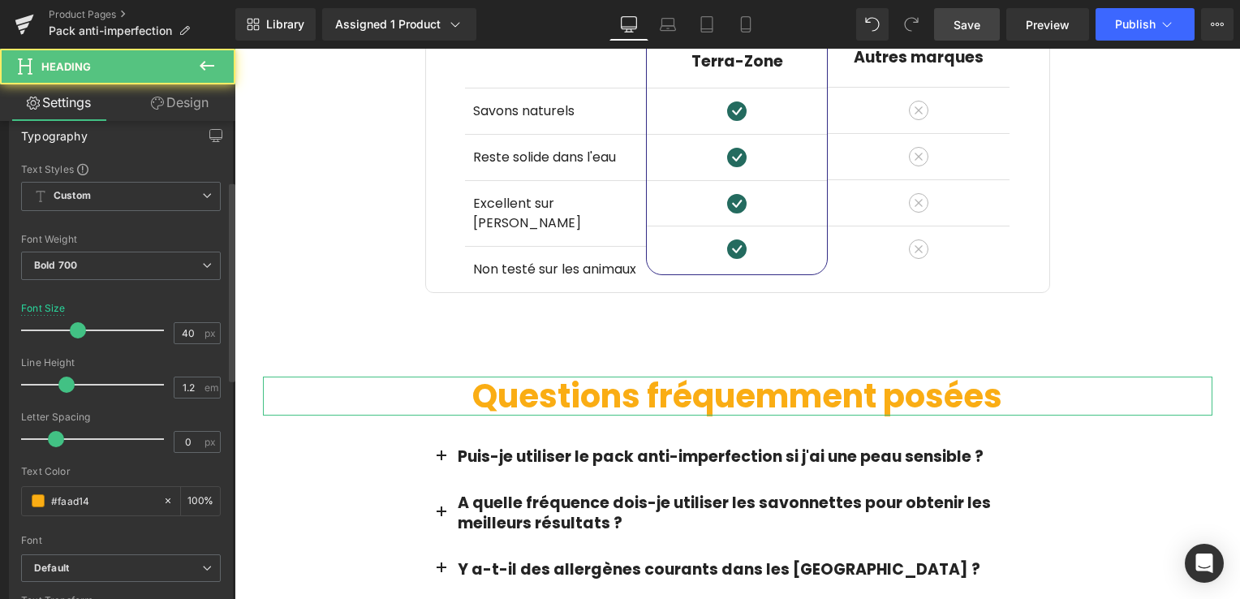
scroll to position [325, 0]
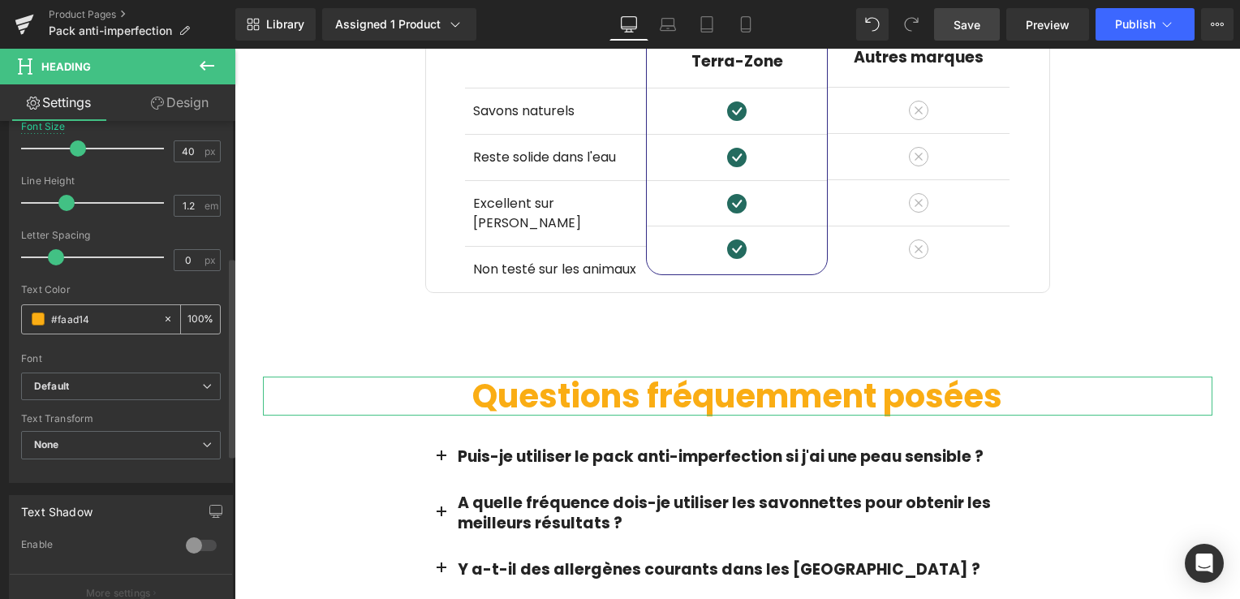
click at [162, 313] on icon at bounding box center [167, 318] width 11 height 11
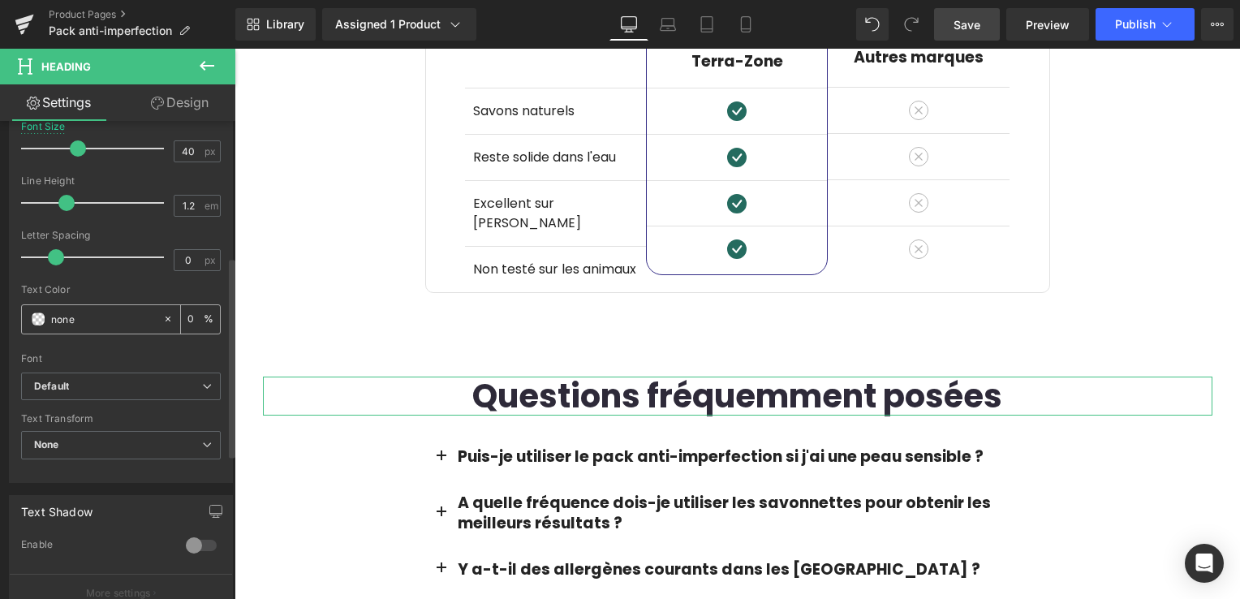
drag, startPoint x: 81, startPoint y: 317, endPoint x: 39, endPoint y: 318, distance: 42.2
click at [39, 318] on div "#faad14" at bounding box center [92, 319] width 140 height 28
paste input "246b5f"
type input "#246b5f"
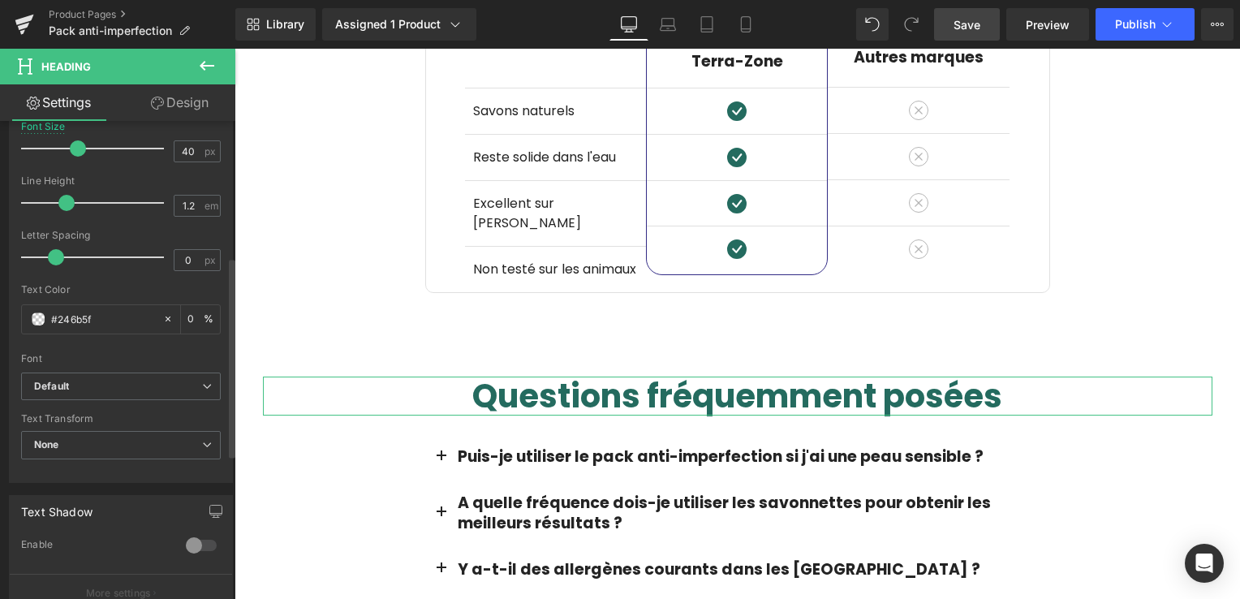
click at [98, 343] on div at bounding box center [121, 348] width 200 height 11
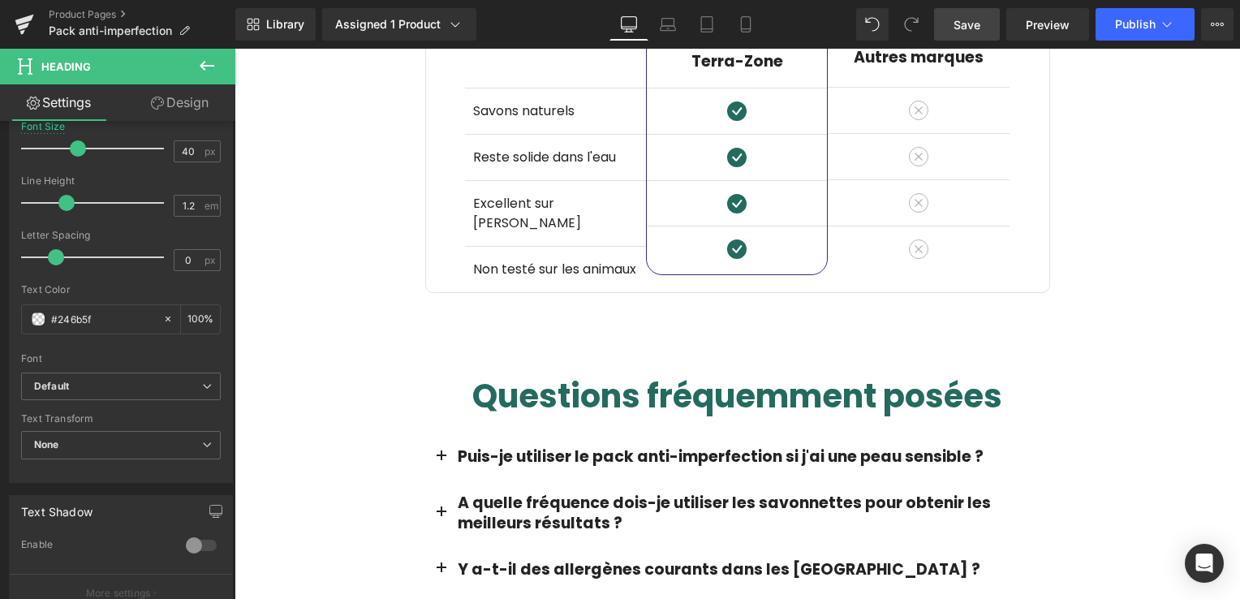
click at [963, 30] on span "Save" at bounding box center [967, 24] width 27 height 17
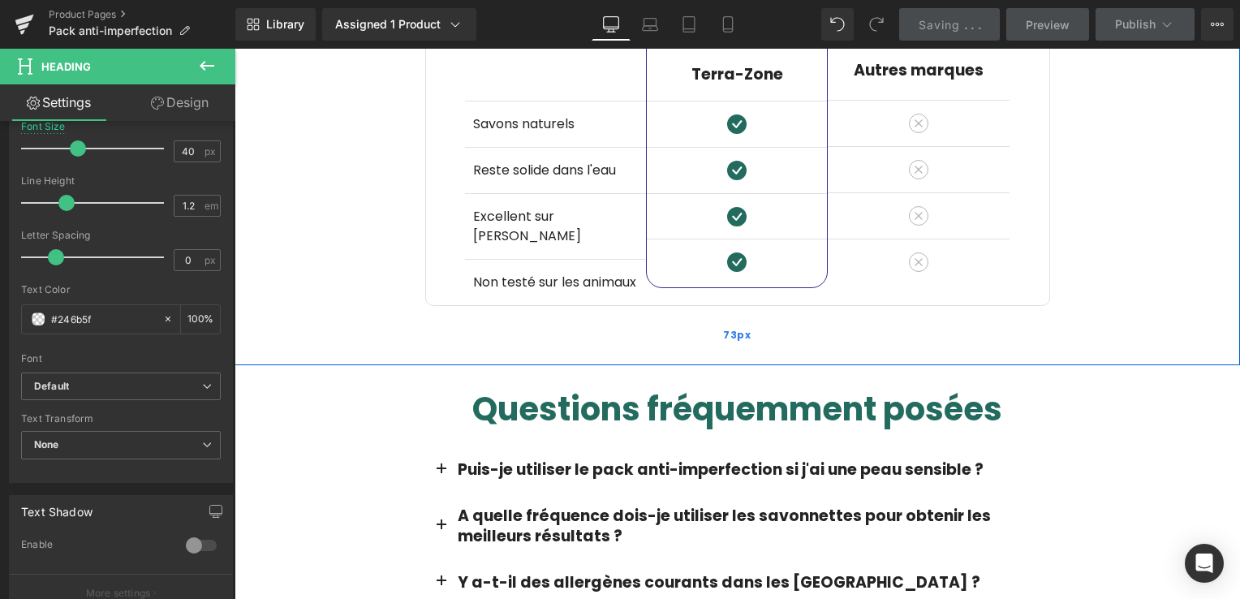
scroll to position [2760, 0]
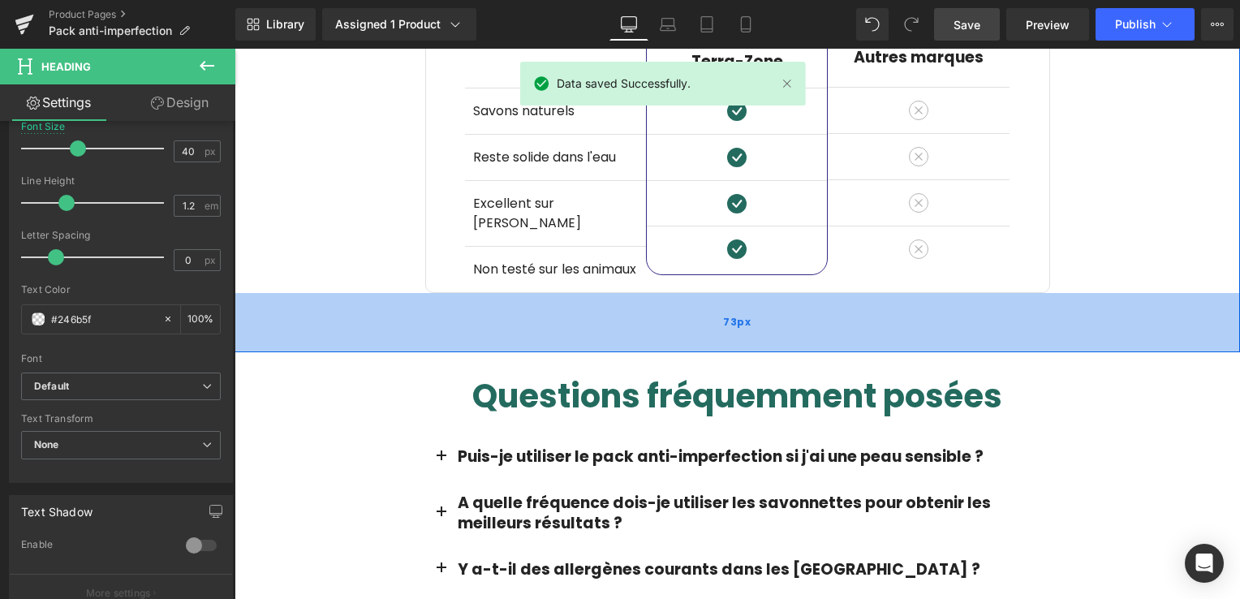
click at [715, 310] on div "73px" at bounding box center [738, 322] width 1006 height 59
click at [718, 300] on div "73px" at bounding box center [738, 322] width 1006 height 59
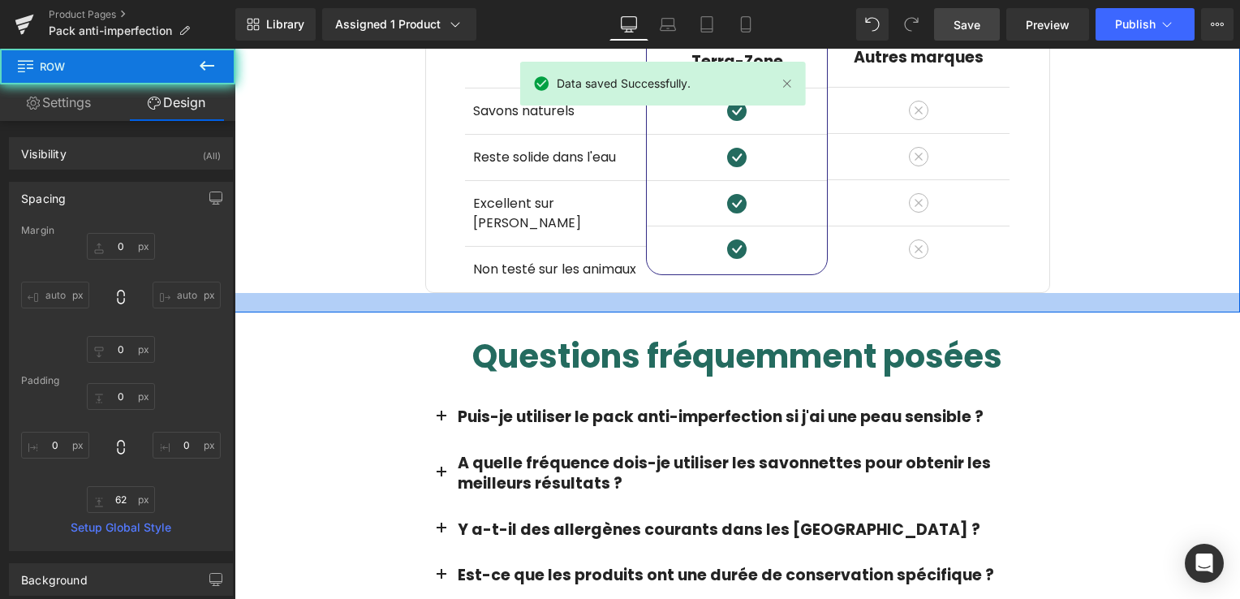
drag, startPoint x: 718, startPoint y: 297, endPoint x: 721, endPoint y: 266, distance: 30.9
click at [721, 266] on div "Image Différences Heading Row Savons naturels Text Block Reste solide dans l'ea…" at bounding box center [738, 108] width 1006 height 409
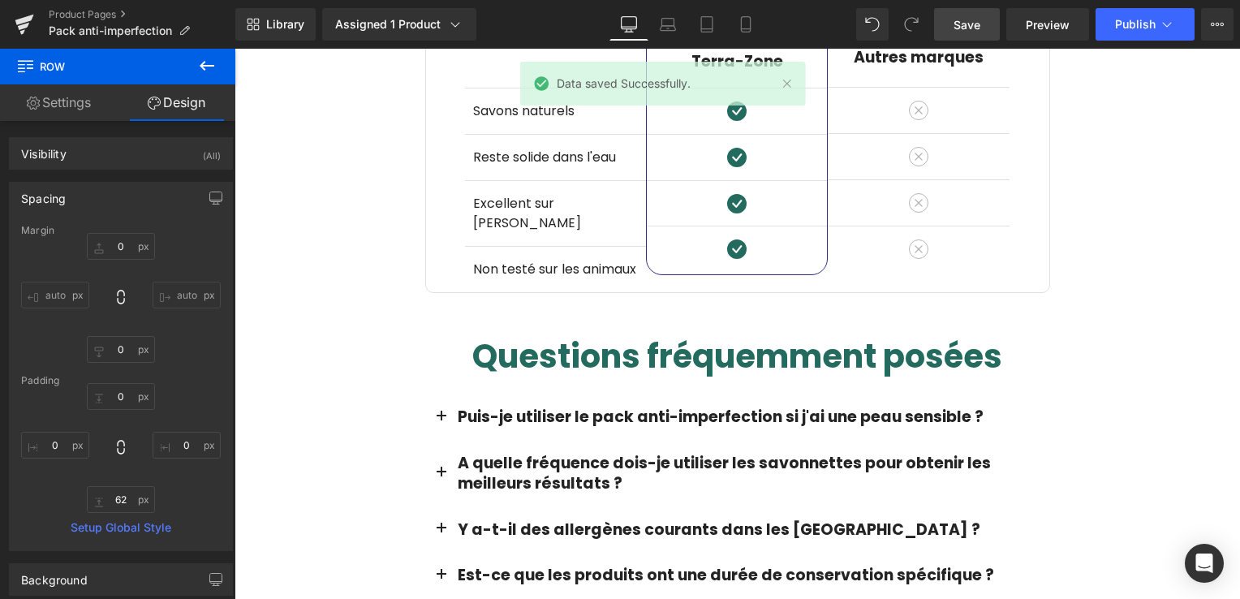
click at [967, 20] on span "Save" at bounding box center [967, 24] width 27 height 17
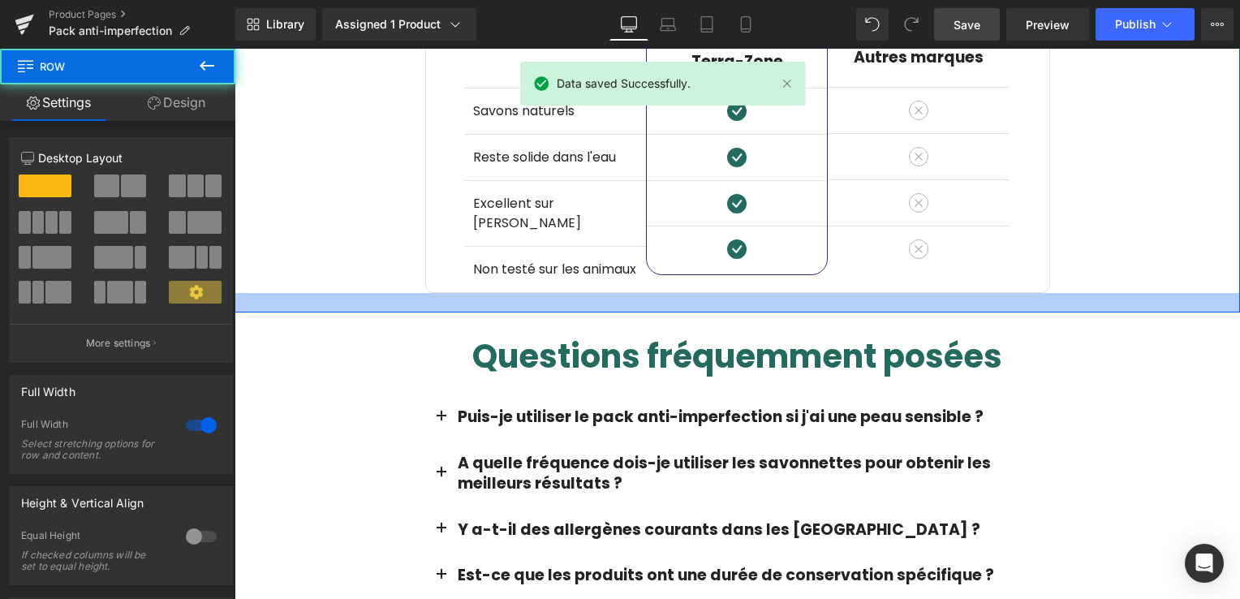
drag, startPoint x: 657, startPoint y: 291, endPoint x: 662, endPoint y: 274, distance: 17.7
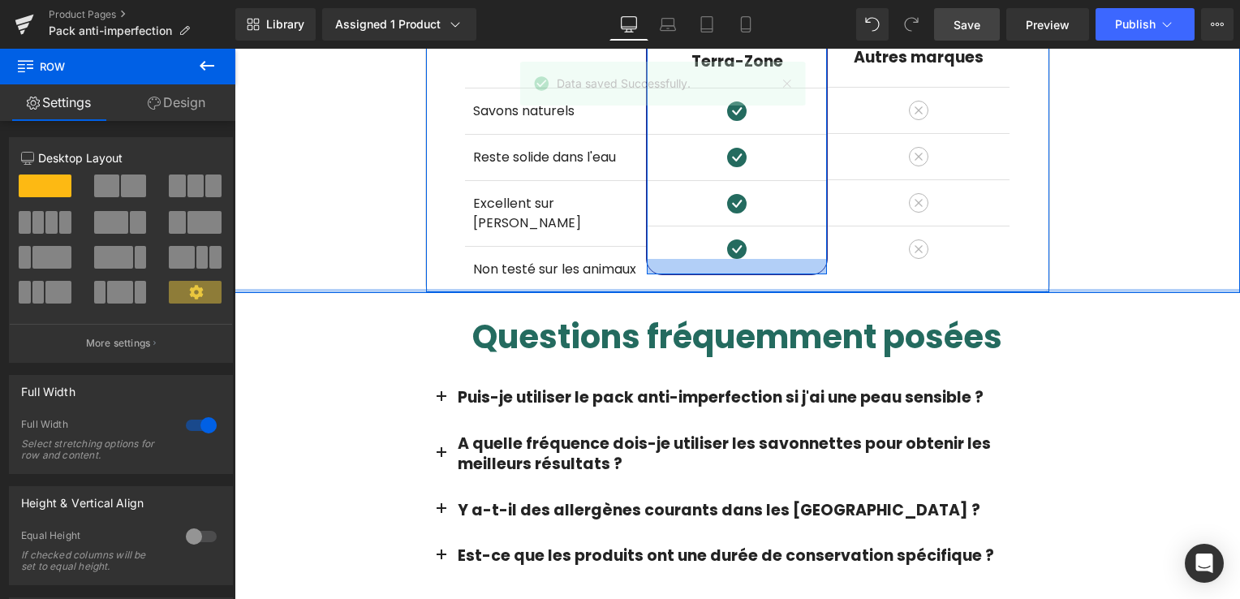
drag, startPoint x: 648, startPoint y: 280, endPoint x: 653, endPoint y: 268, distance: 13.1
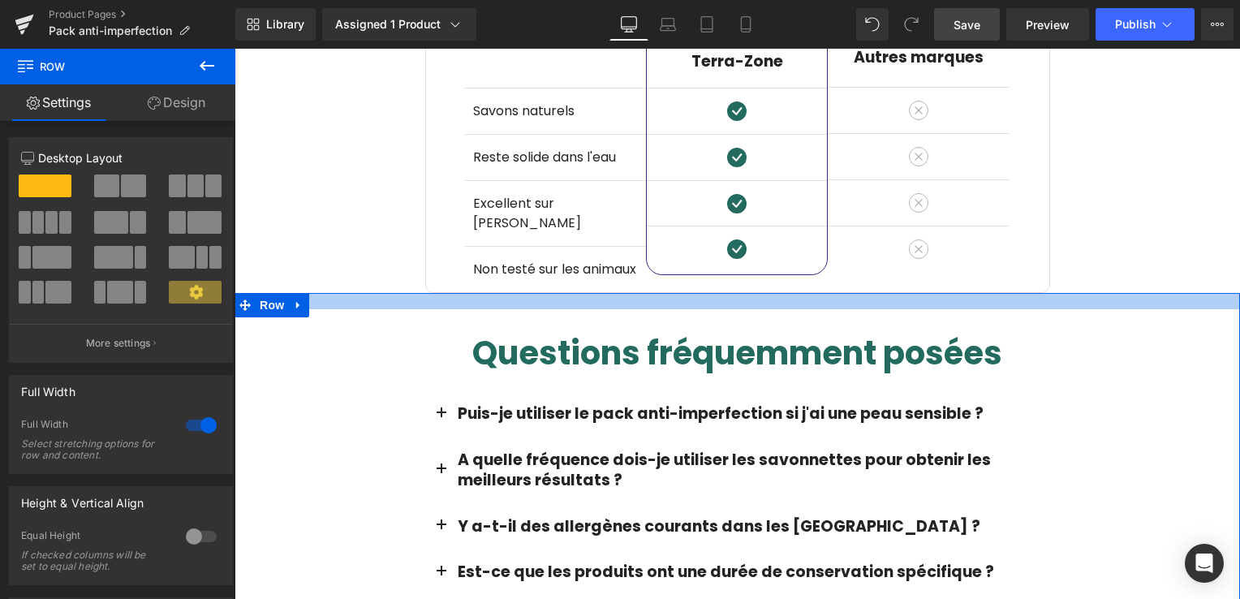
drag, startPoint x: 611, startPoint y: 269, endPoint x: 613, endPoint y: 285, distance: 16.3
click at [613, 293] on div "Questions fréquemment posées Heading Row Puis-je utiliser le pack anti-imperfec…" at bounding box center [738, 448] width 1006 height 311
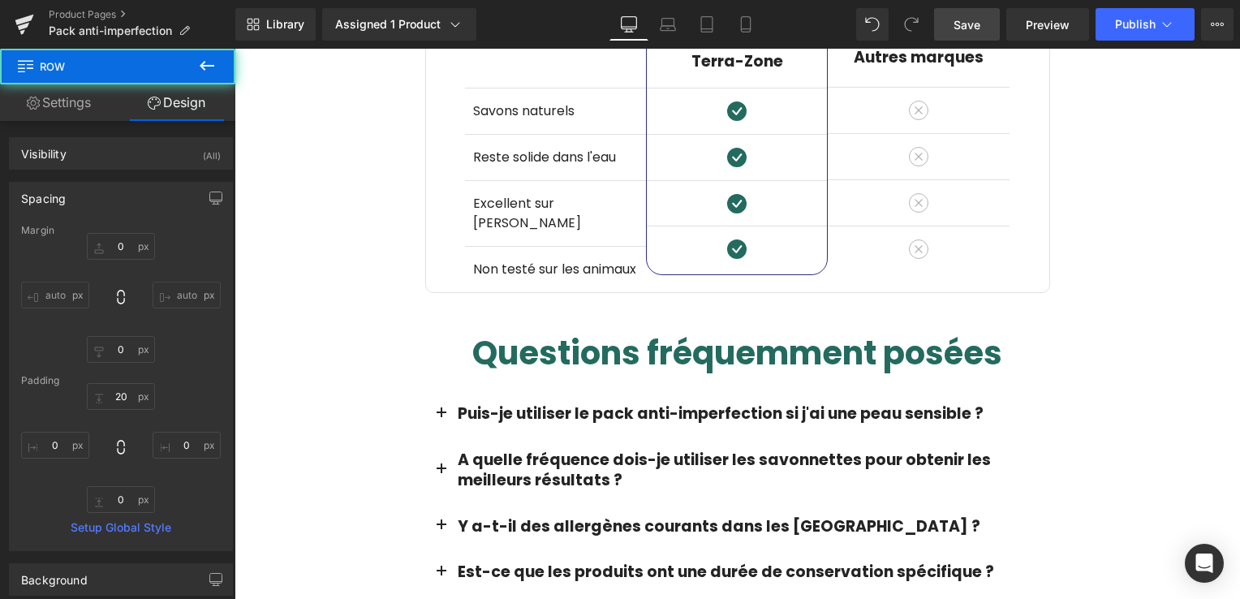
click at [968, 29] on span "Save" at bounding box center [967, 24] width 27 height 17
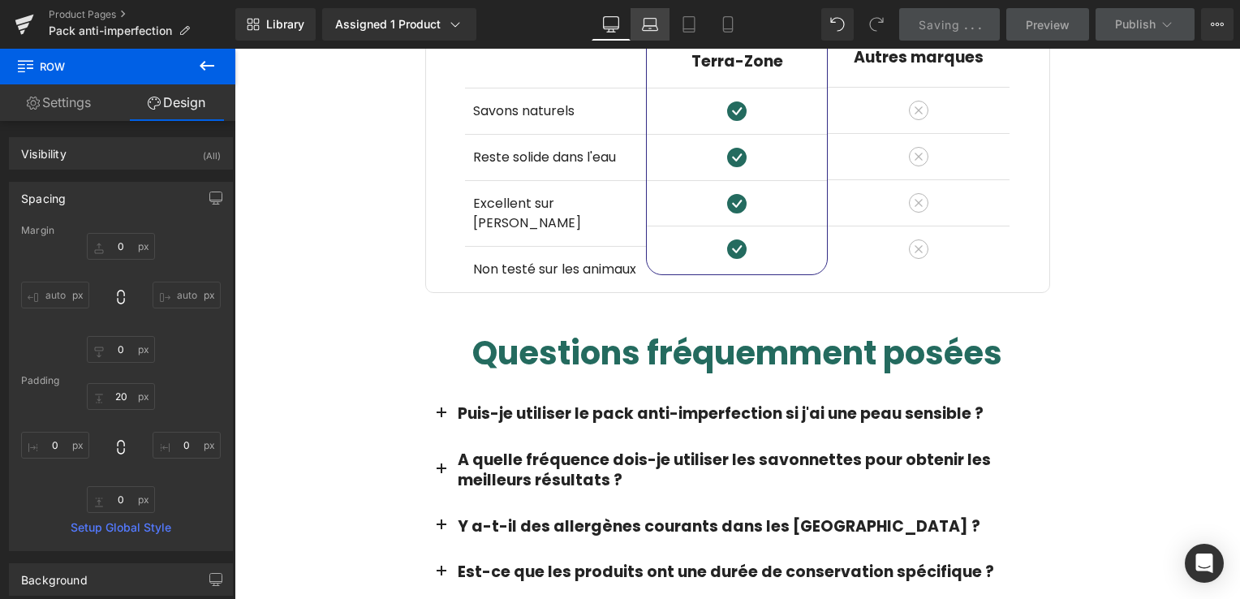
click at [649, 12] on link "Laptop" at bounding box center [650, 24] width 39 height 32
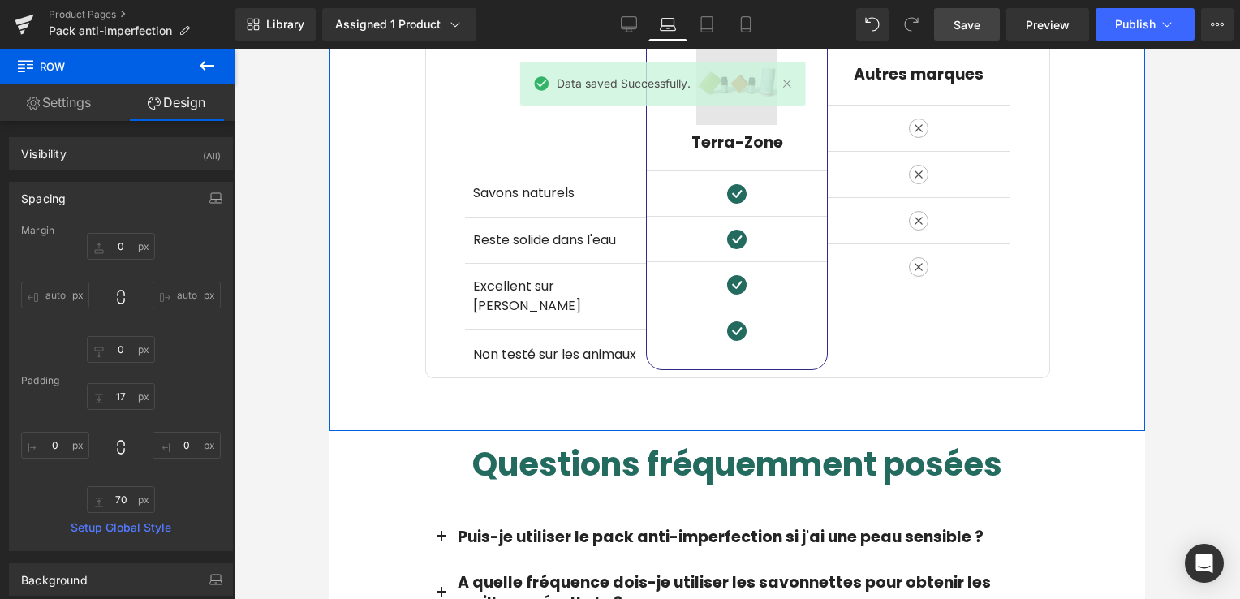
scroll to position [2281, 0]
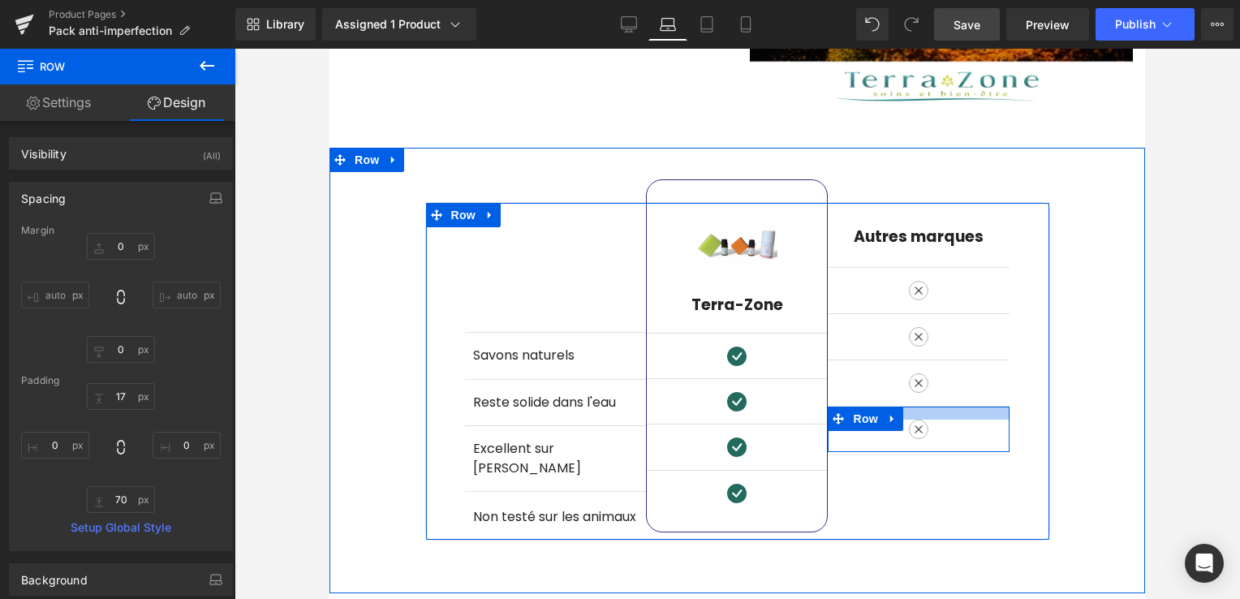
click at [943, 407] on div at bounding box center [919, 413] width 182 height 13
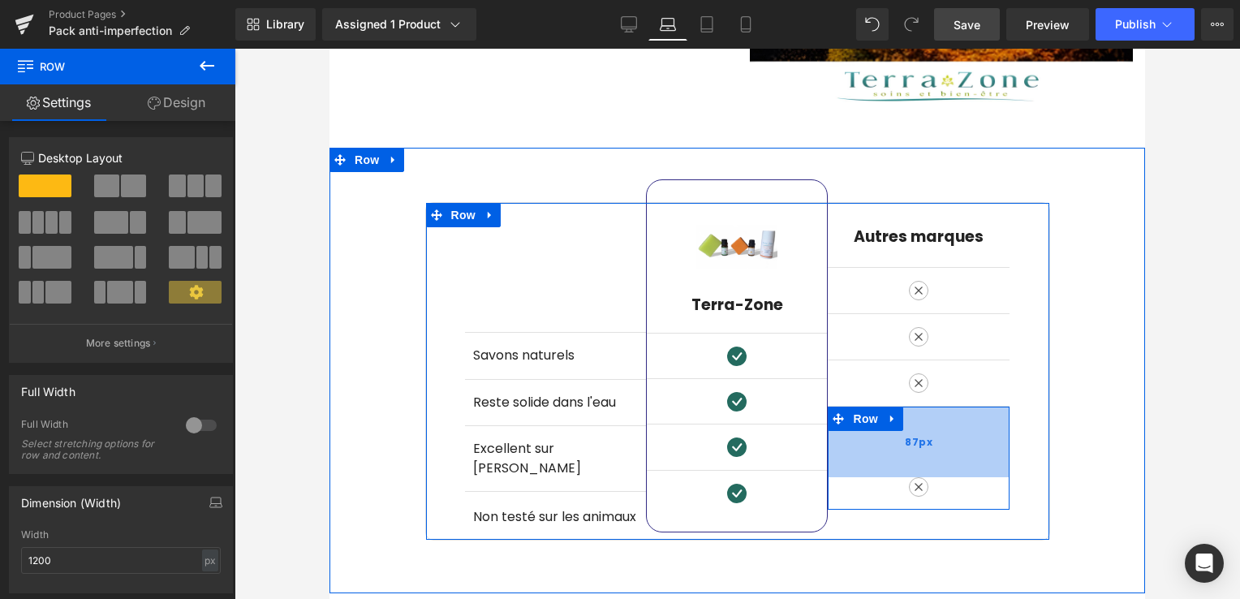
drag, startPoint x: 943, startPoint y: 394, endPoint x: 944, endPoint y: 451, distance: 57.7
click at [944, 451] on div "87px" at bounding box center [919, 442] width 182 height 71
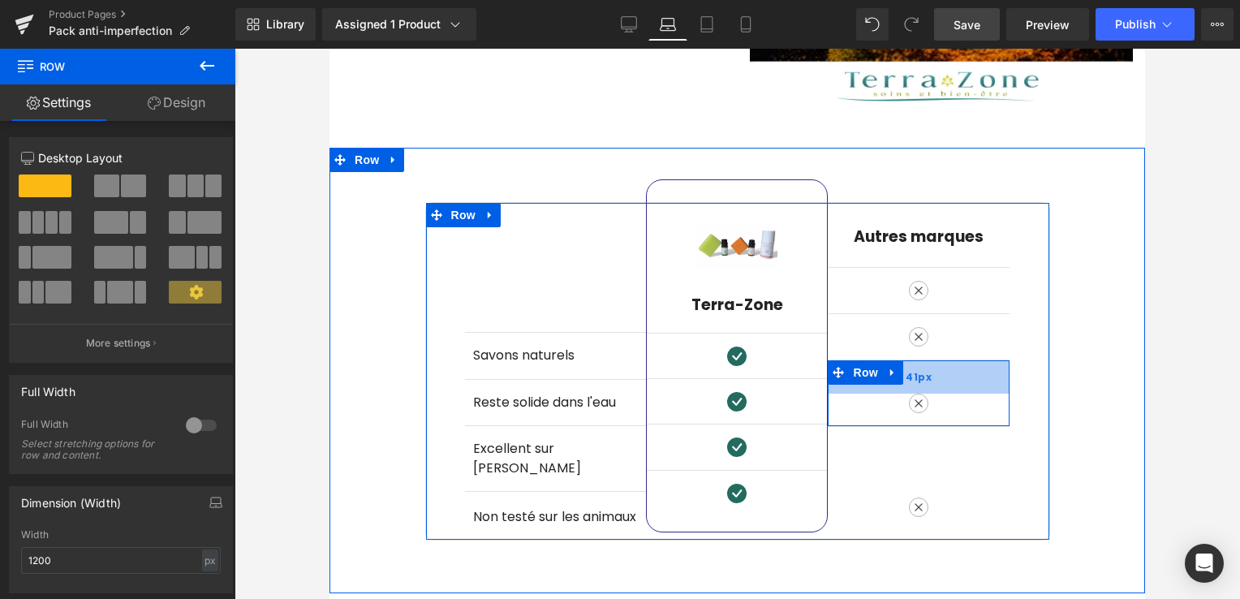
drag, startPoint x: 968, startPoint y: 347, endPoint x: 966, endPoint y: 367, distance: 20.4
click at [966, 367] on div "41px" at bounding box center [919, 376] width 182 height 33
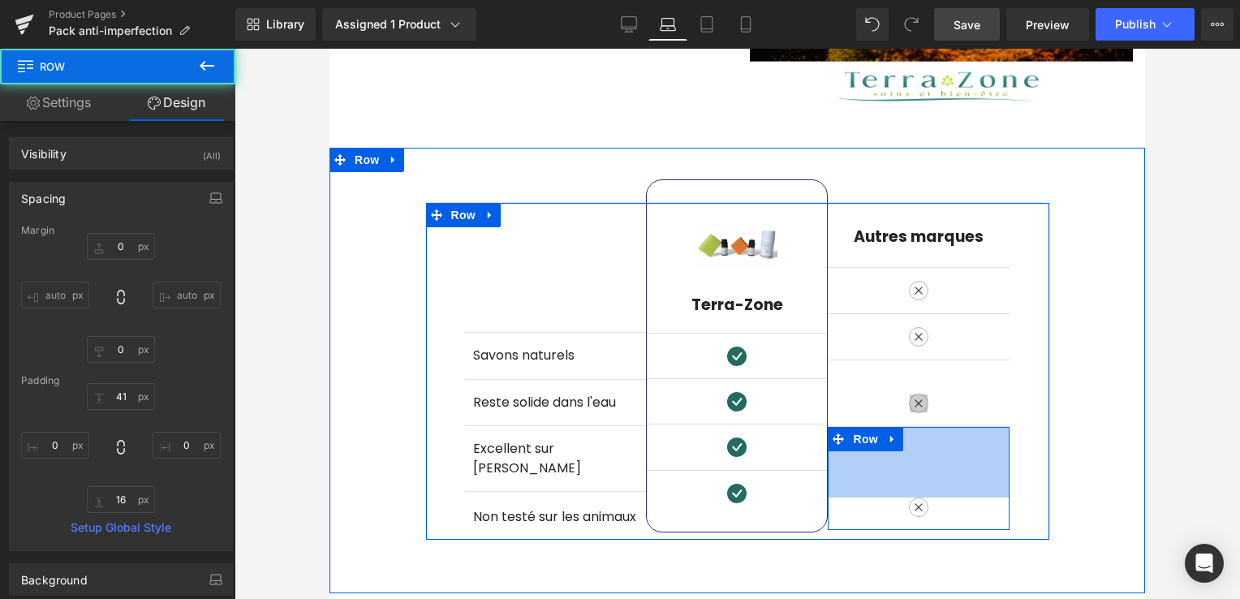
drag, startPoint x: 914, startPoint y: 463, endPoint x: 909, endPoint y: 398, distance: 65.1
click at [915, 463] on div "87px" at bounding box center [919, 462] width 182 height 71
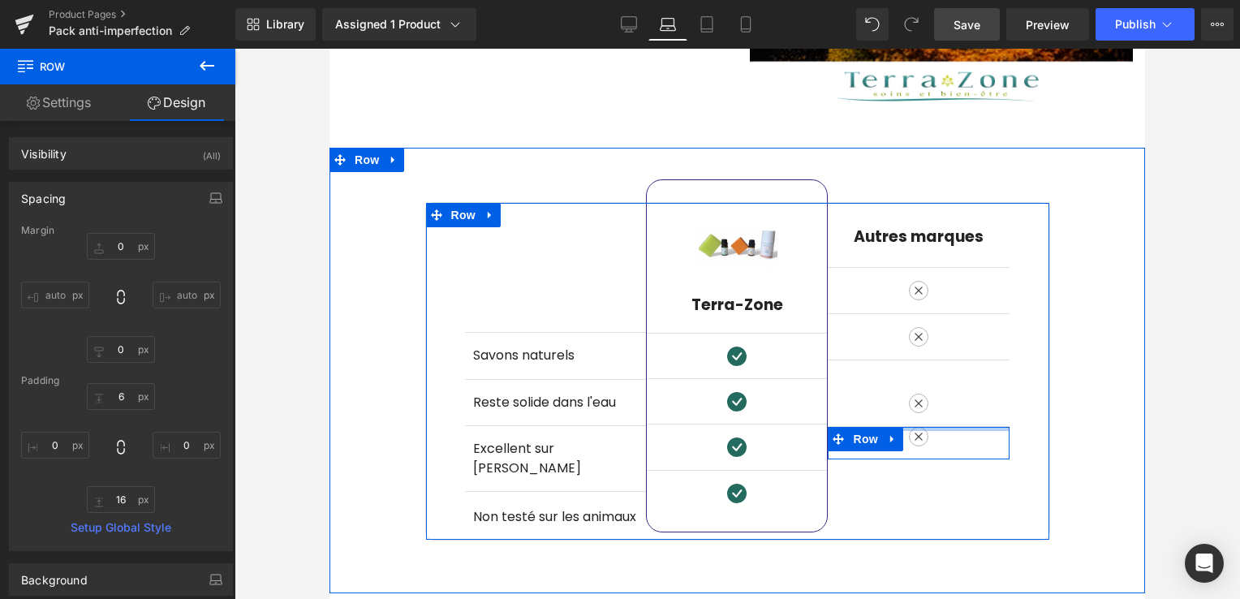
drag, startPoint x: 909, startPoint y: 398, endPoint x: 919, endPoint y: 375, distance: 24.7
click at [919, 375] on div "Autres marques Heading Row Icon Row Icon Row Icon Row 41px Icon Row" at bounding box center [919, 331] width 182 height 257
click at [945, 203] on div at bounding box center [737, 205] width 623 height 4
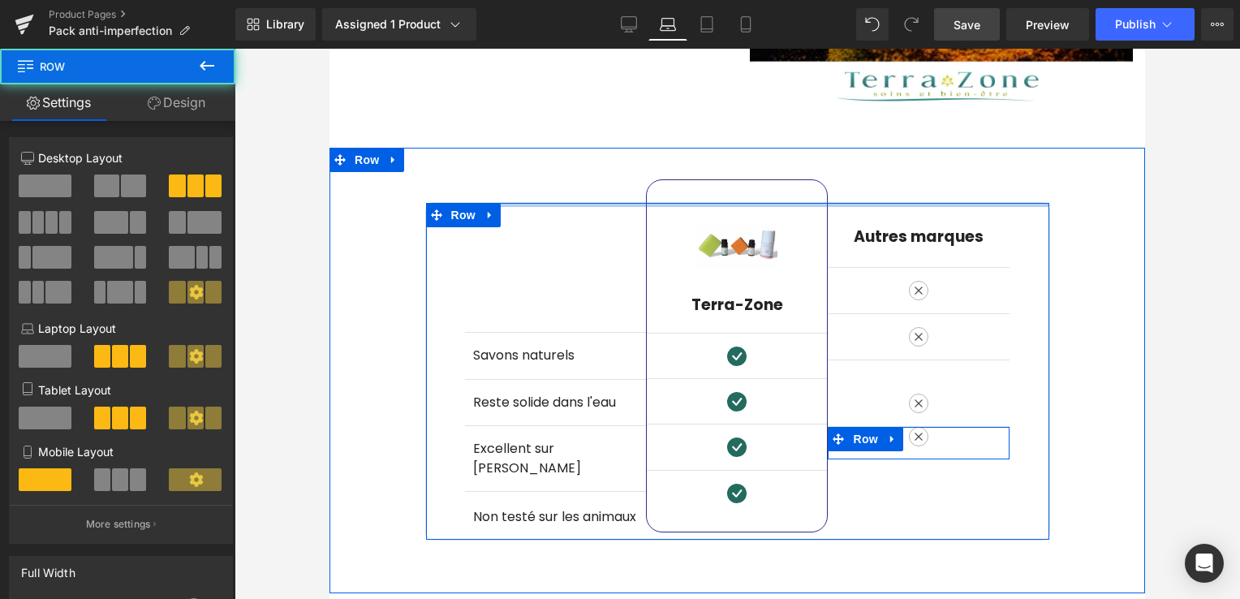
click at [945, 203] on div at bounding box center [737, 205] width 623 height 4
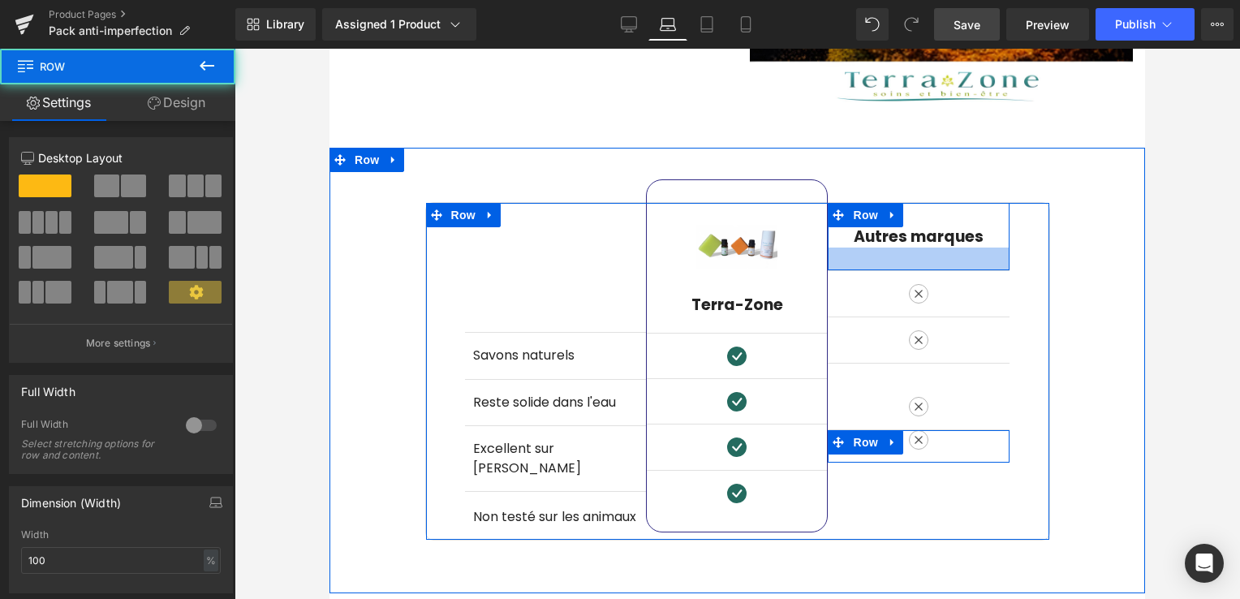
click at [964, 249] on div at bounding box center [919, 259] width 182 height 23
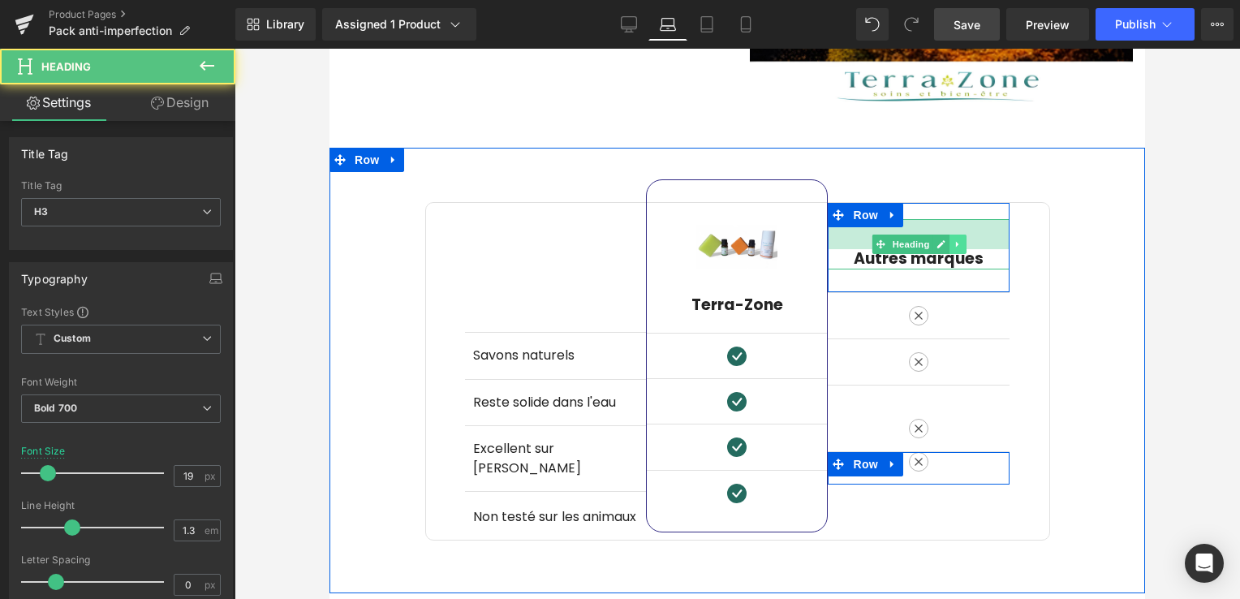
drag, startPoint x: 948, startPoint y: 208, endPoint x: 951, endPoint y: 230, distance: 22.2
click at [951, 230] on div "Autres marques Heading 37px" at bounding box center [919, 244] width 182 height 50
drag, startPoint x: 951, startPoint y: 230, endPoint x: 954, endPoint y: 251, distance: 21.2
click at [951, 231] on div "Autres marques" at bounding box center [919, 244] width 182 height 50
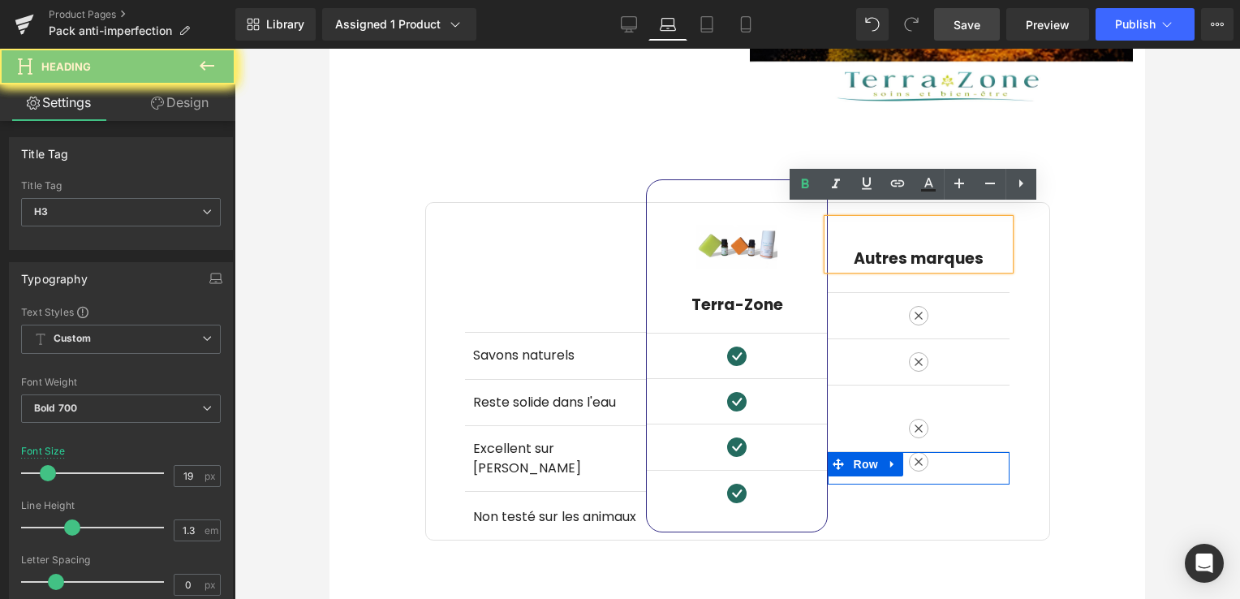
drag, startPoint x: 954, startPoint y: 251, endPoint x: 951, endPoint y: 263, distance: 12.4
click at [951, 263] on div "Autres marques Heading 37px Row" at bounding box center [919, 247] width 182 height 89
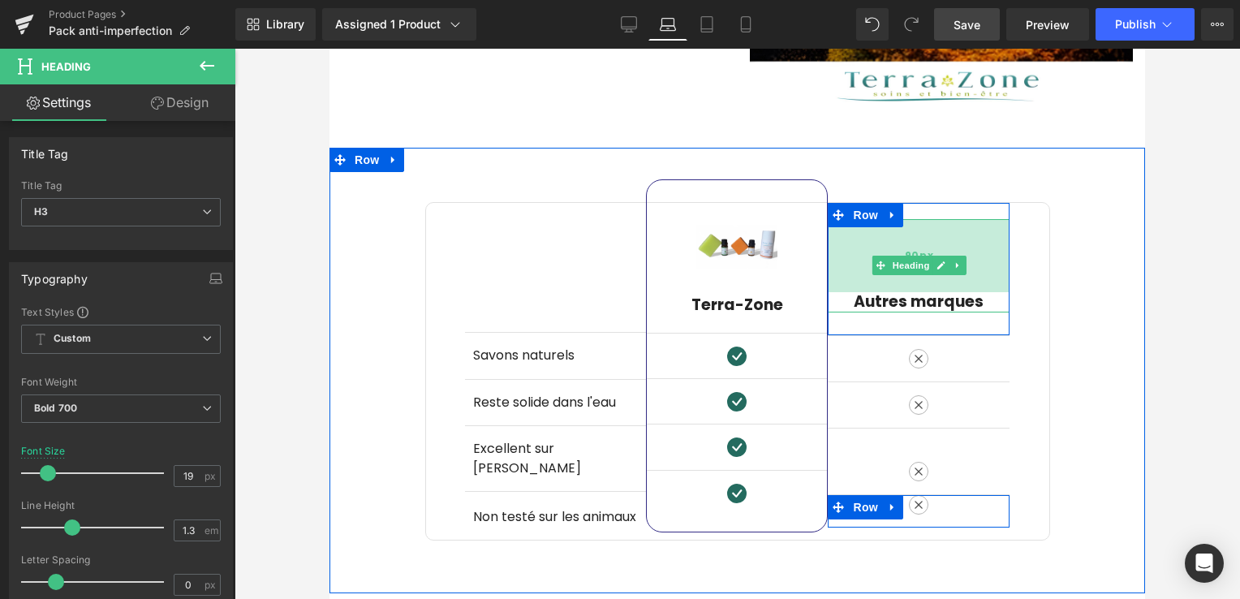
drag, startPoint x: 968, startPoint y: 215, endPoint x: 964, endPoint y: 258, distance: 43.2
click at [964, 258] on div "90px" at bounding box center [919, 255] width 182 height 73
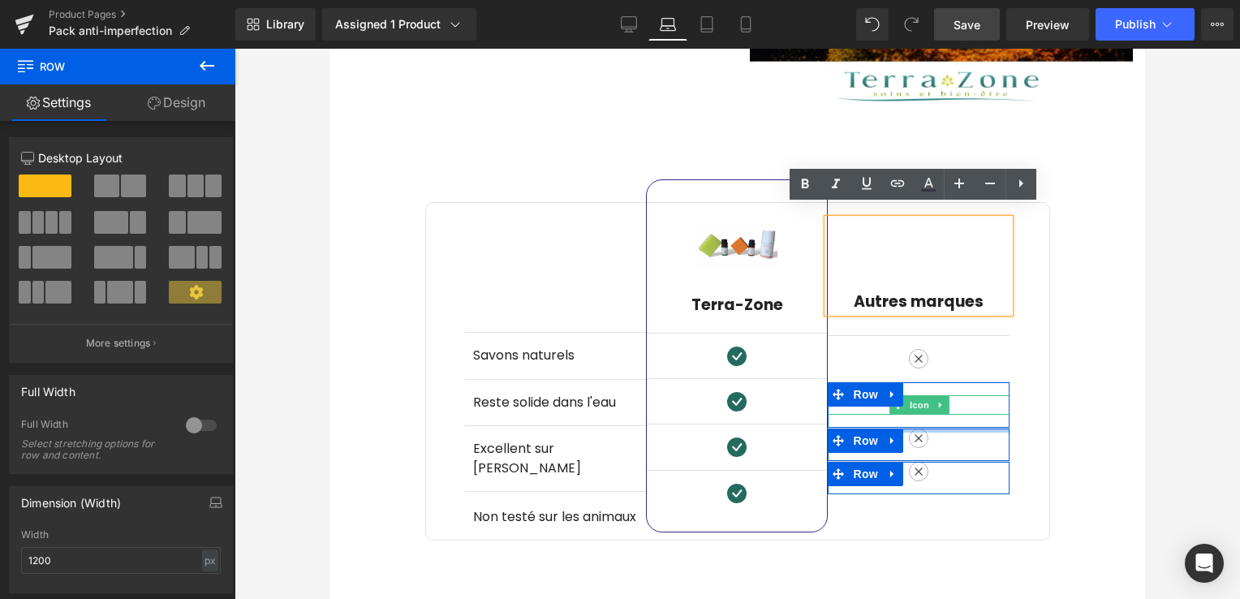
drag, startPoint x: 935, startPoint y: 436, endPoint x: 939, endPoint y: 399, distance: 37.6
click at [939, 399] on div "Autres marques Heading 90px Row Icon Row Icon Row Icon Row Icon Row" at bounding box center [919, 348] width 182 height 291
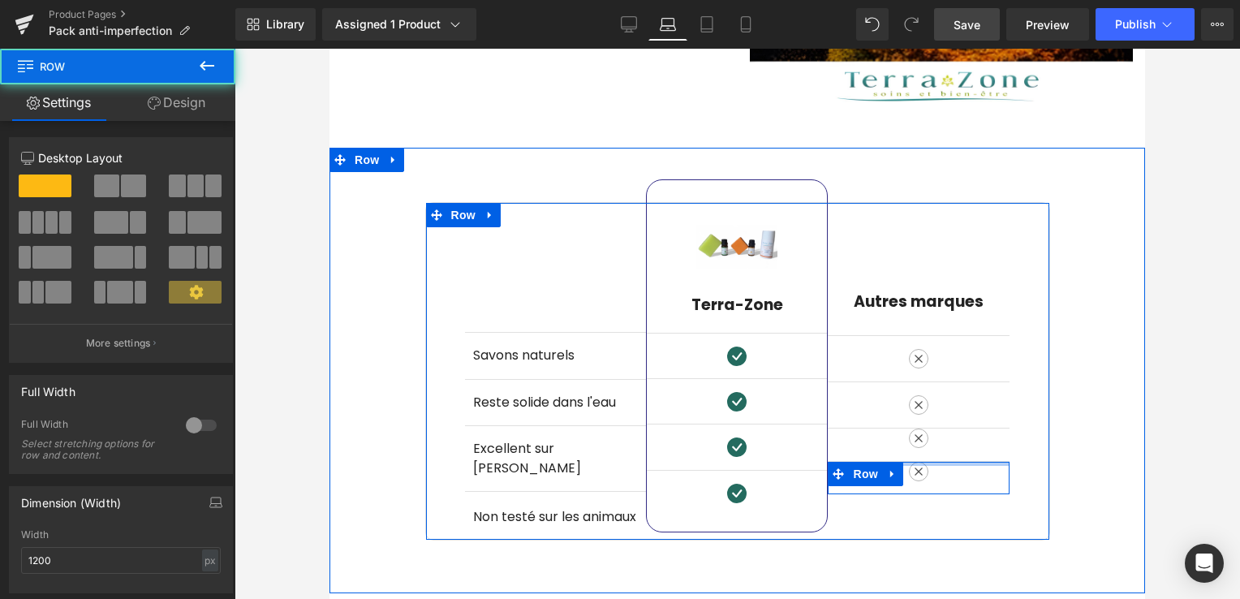
click at [959, 462] on div at bounding box center [919, 464] width 182 height 4
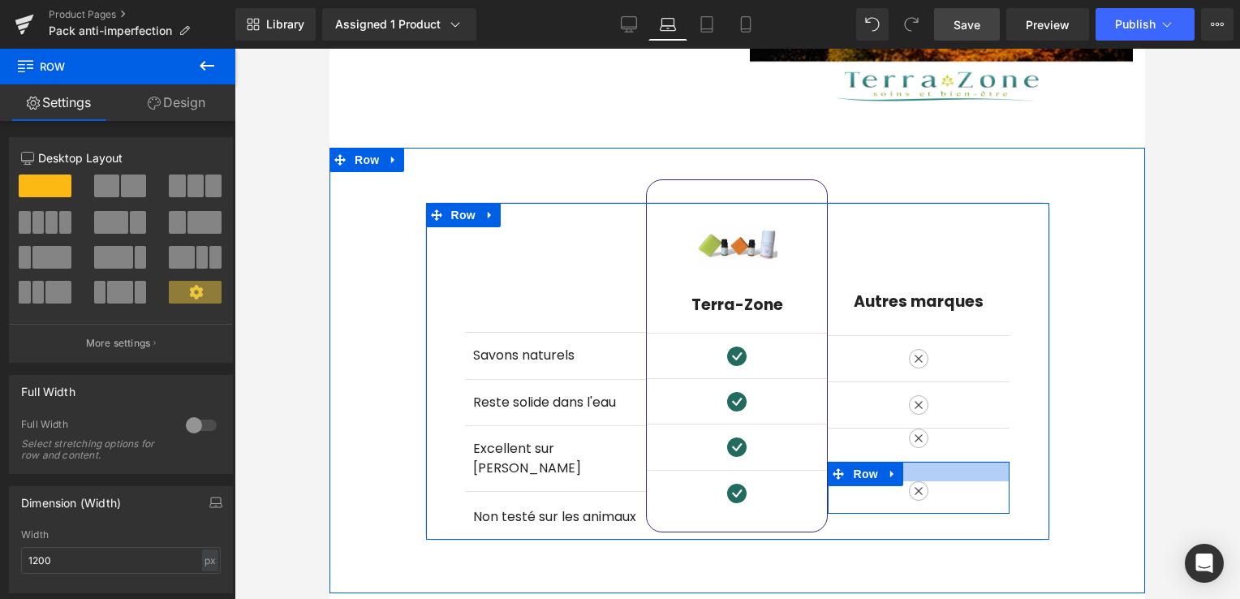
drag, startPoint x: 959, startPoint y: 447, endPoint x: 956, endPoint y: 467, distance: 19.6
click at [956, 467] on div "Icon Row" at bounding box center [919, 487] width 182 height 53
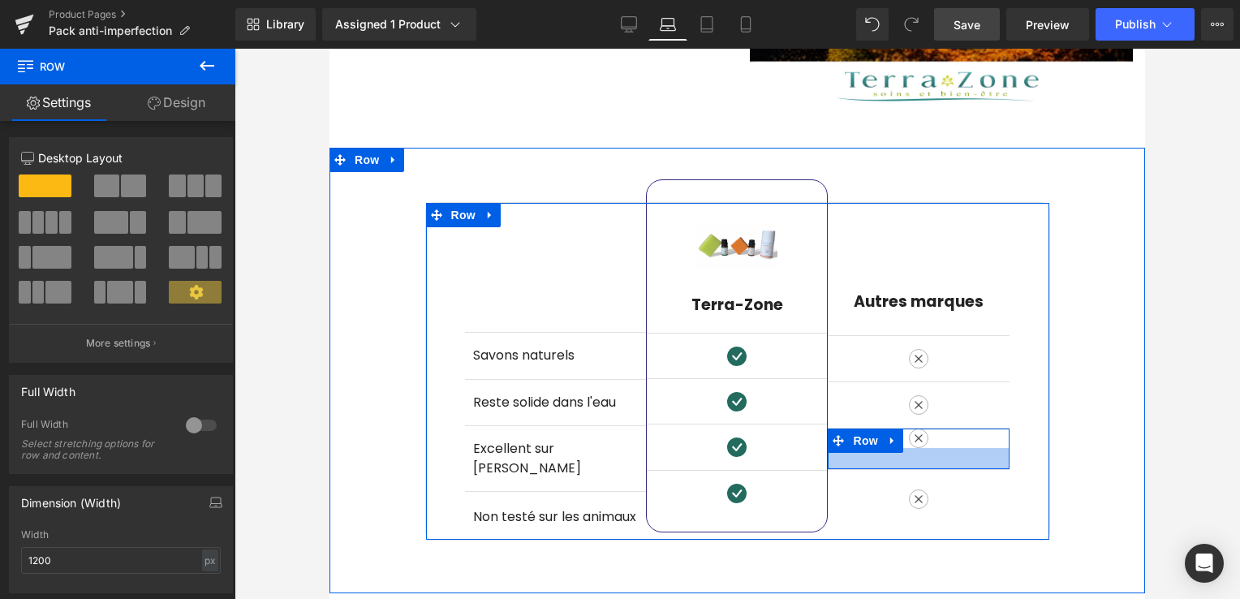
drag, startPoint x: 866, startPoint y: 446, endPoint x: 863, endPoint y: 454, distance: 8.7
click at [863, 454] on div at bounding box center [919, 458] width 182 height 21
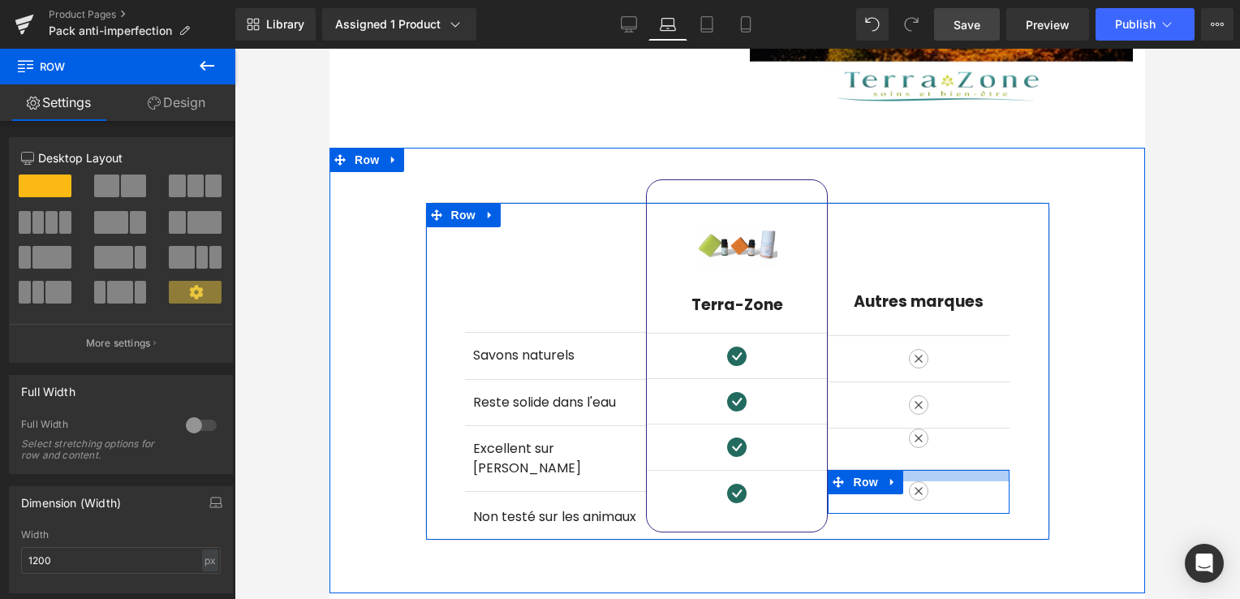
click at [975, 470] on div at bounding box center [919, 475] width 182 height 11
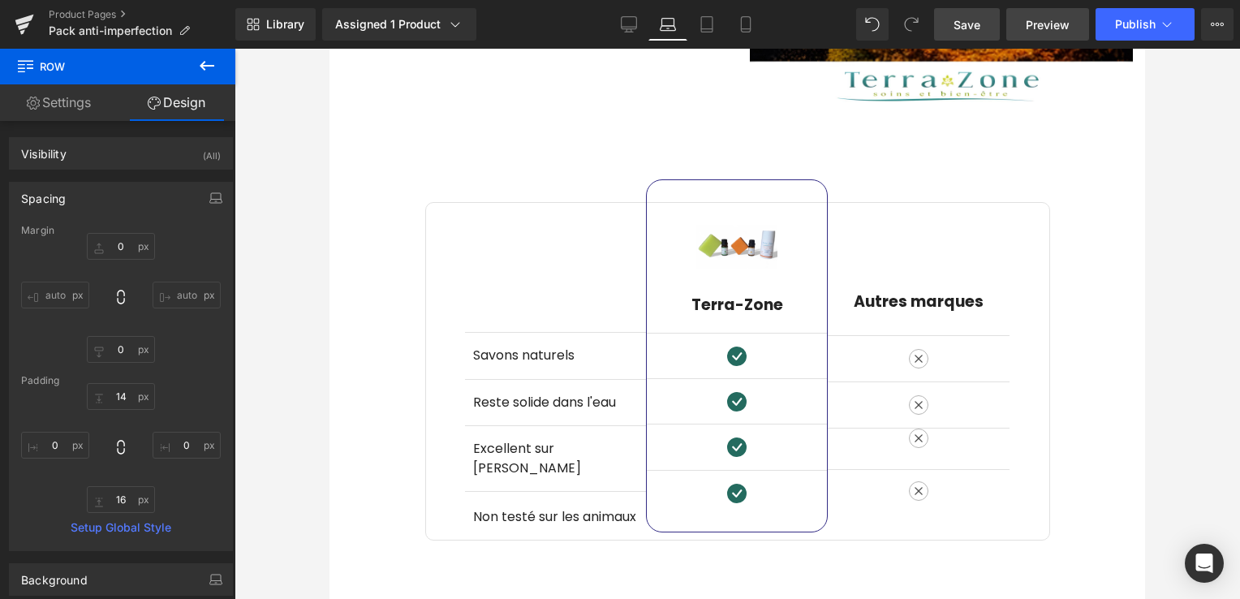
click at [1055, 28] on span "Preview" at bounding box center [1048, 24] width 44 height 17
drag, startPoint x: 963, startPoint y: 31, endPoint x: 352, endPoint y: 312, distance: 672.7
click at [963, 31] on span "Save" at bounding box center [967, 24] width 27 height 17
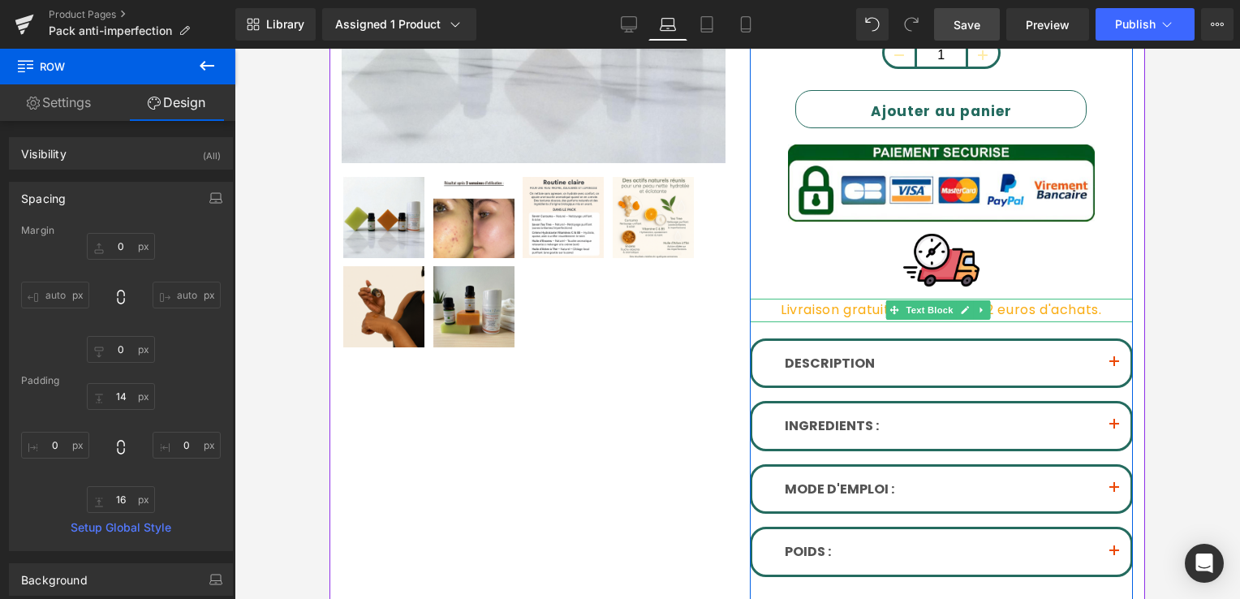
scroll to position [495, 0]
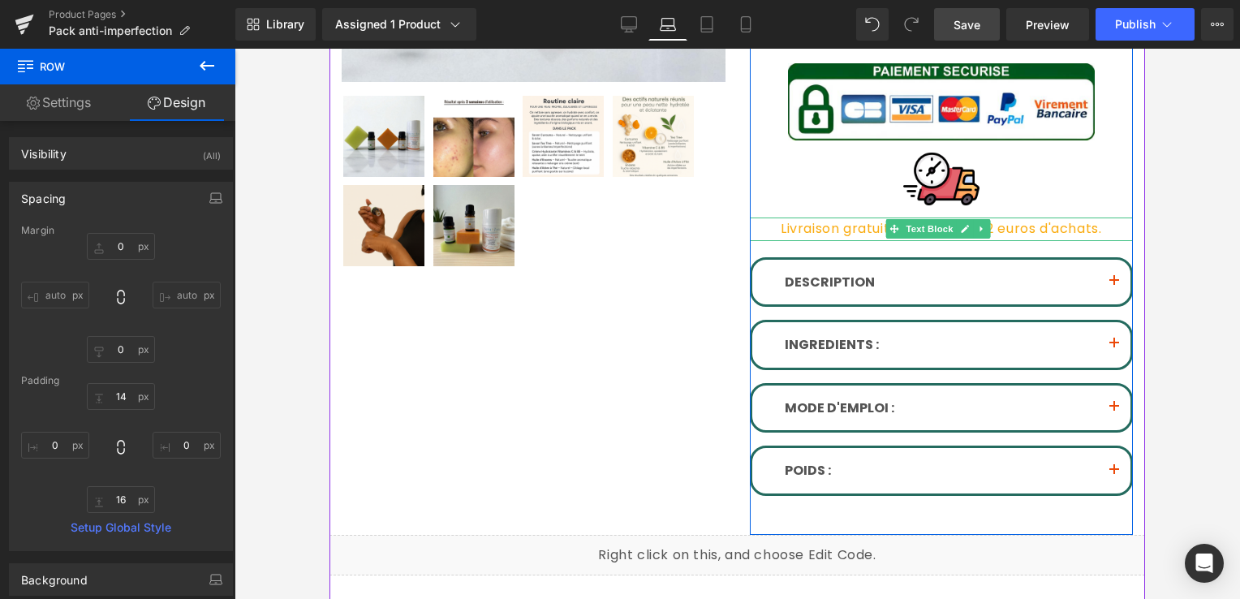
click at [857, 223] on font "Livraison gratuite à partir de 32 euros d'achats." at bounding box center [941, 228] width 321 height 19
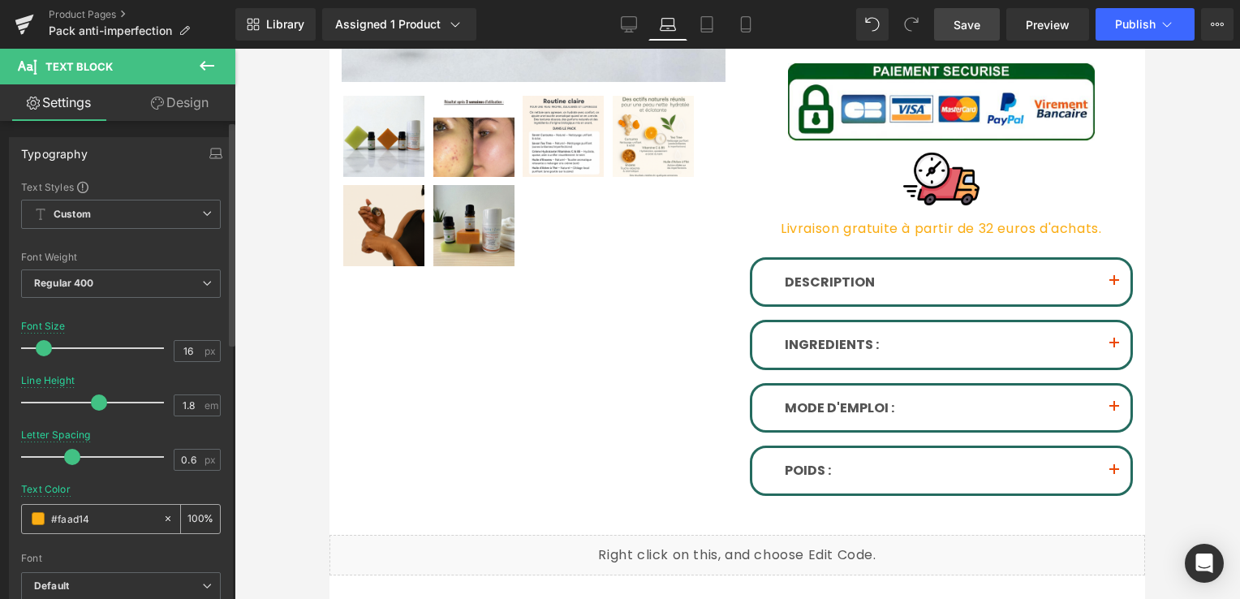
click at [155, 520] on div "#faad14" at bounding box center [92, 519] width 140 height 28
click at [162, 523] on icon at bounding box center [167, 518] width 11 height 11
drag, startPoint x: 162, startPoint y: 523, endPoint x: 67, endPoint y: 521, distance: 95.8
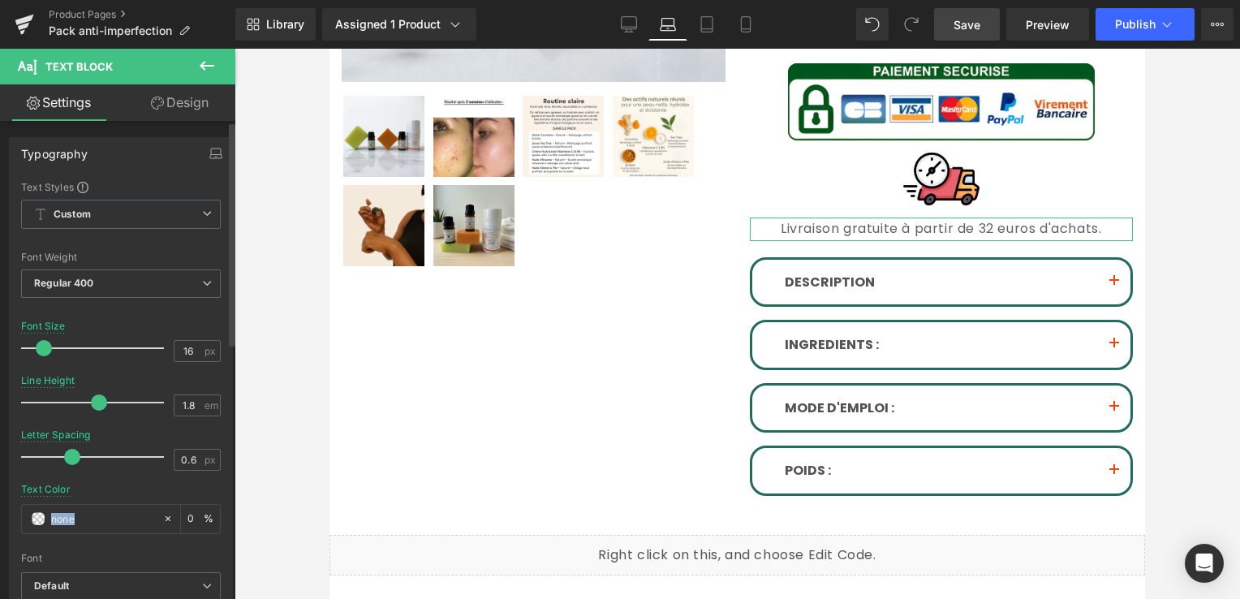
drag, startPoint x: 67, startPoint y: 521, endPoint x: 96, endPoint y: 543, distance: 36.5
click at [96, 543] on div at bounding box center [121, 547] width 200 height 11
click at [78, 520] on input "#faad14" at bounding box center [103, 519] width 104 height 18
click at [73, 520] on input "#faad14" at bounding box center [103, 519] width 104 height 18
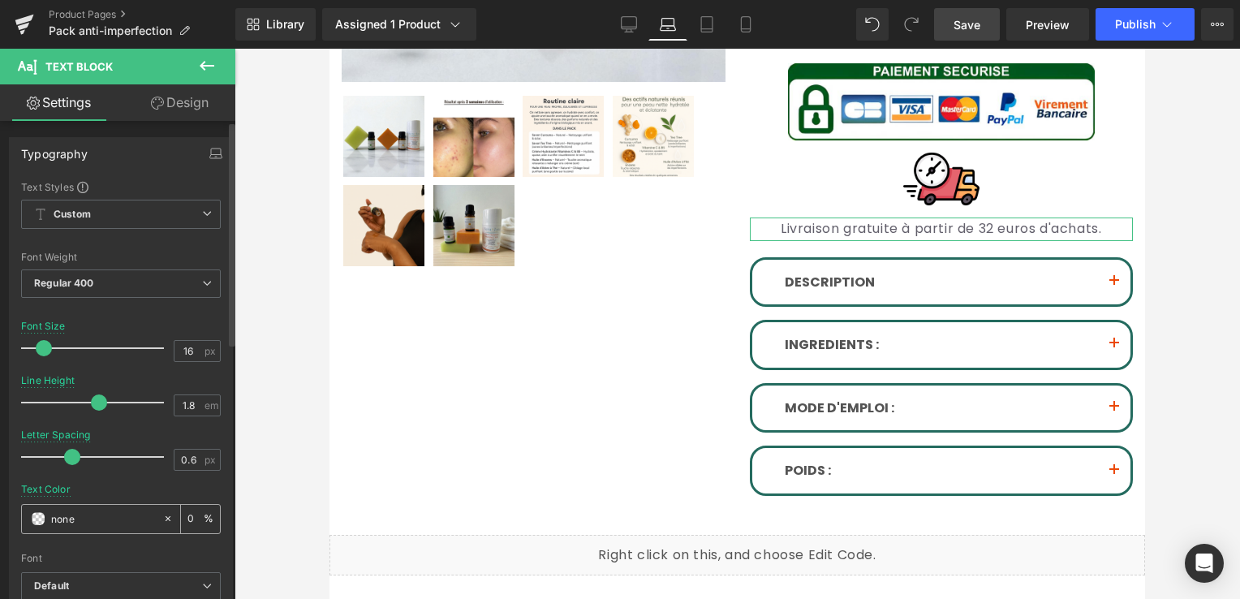
click at [73, 520] on input "#faad14" at bounding box center [103, 519] width 104 height 18
drag, startPoint x: 73, startPoint y: 520, endPoint x: 37, endPoint y: 520, distance: 36.5
click at [37, 520] on div "#faad14" at bounding box center [92, 519] width 140 height 28
drag, startPoint x: 49, startPoint y: 520, endPoint x: 133, endPoint y: 548, distance: 88.8
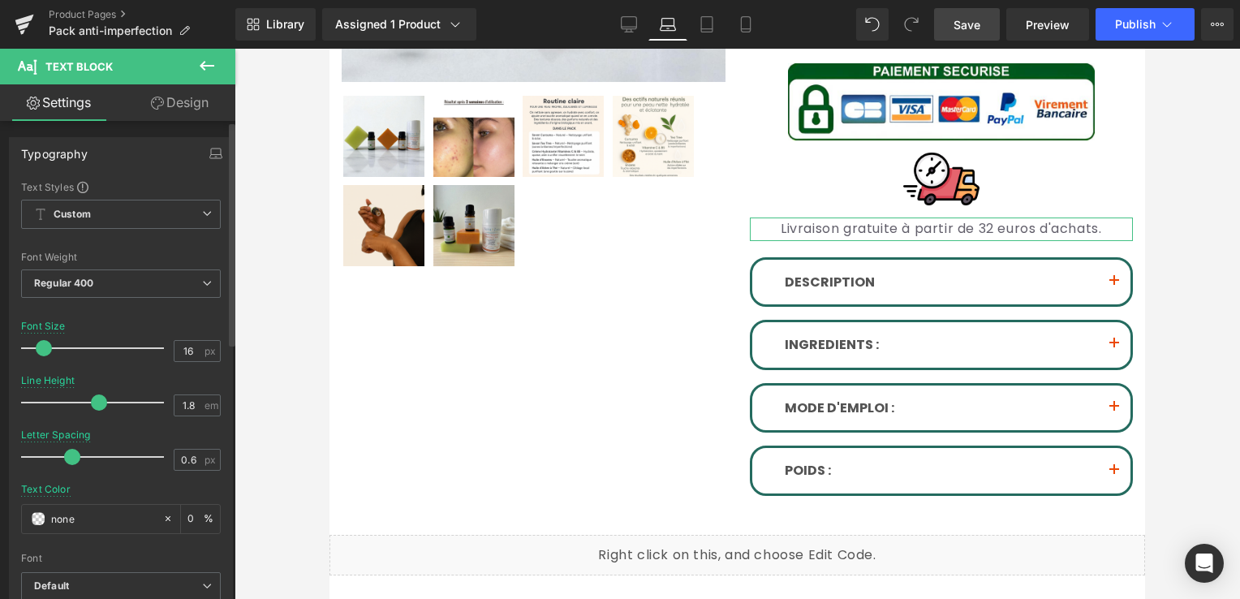
click at [133, 548] on div at bounding box center [121, 547] width 200 height 11
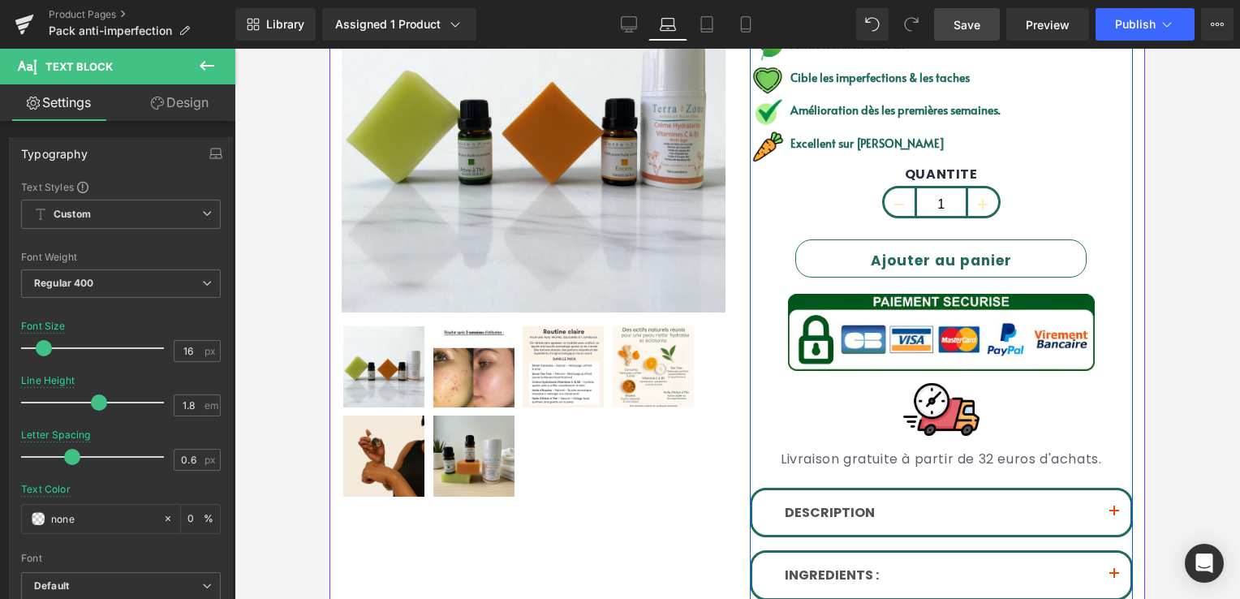
scroll to position [252, 0]
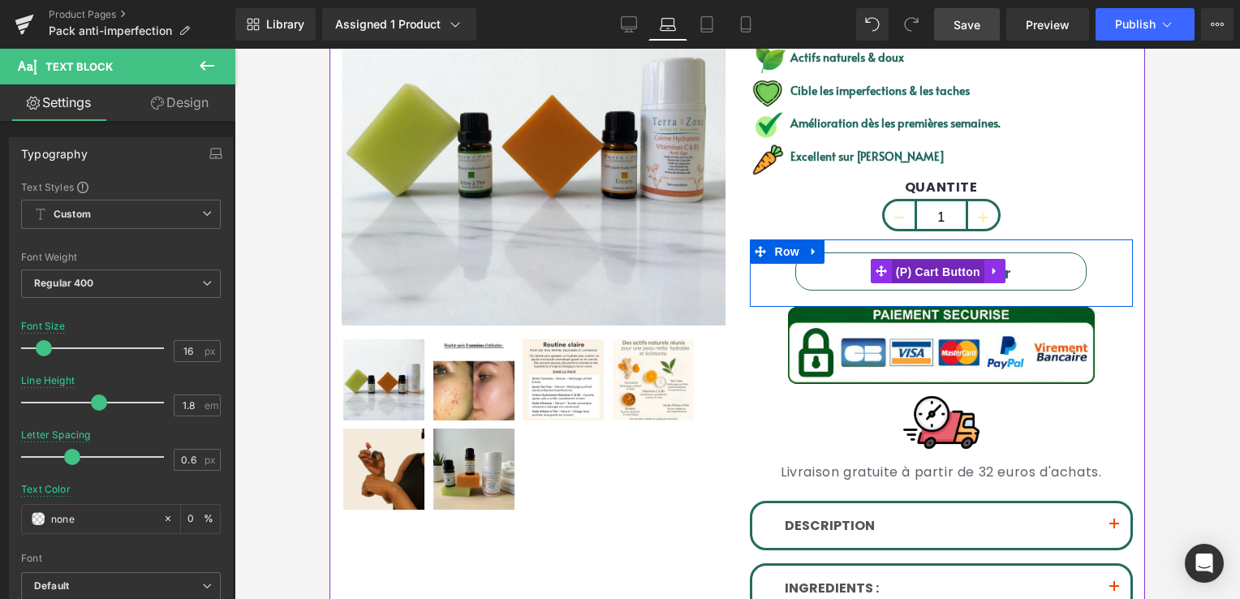
click at [928, 272] on span "(P) Cart Button" at bounding box center [938, 272] width 93 height 24
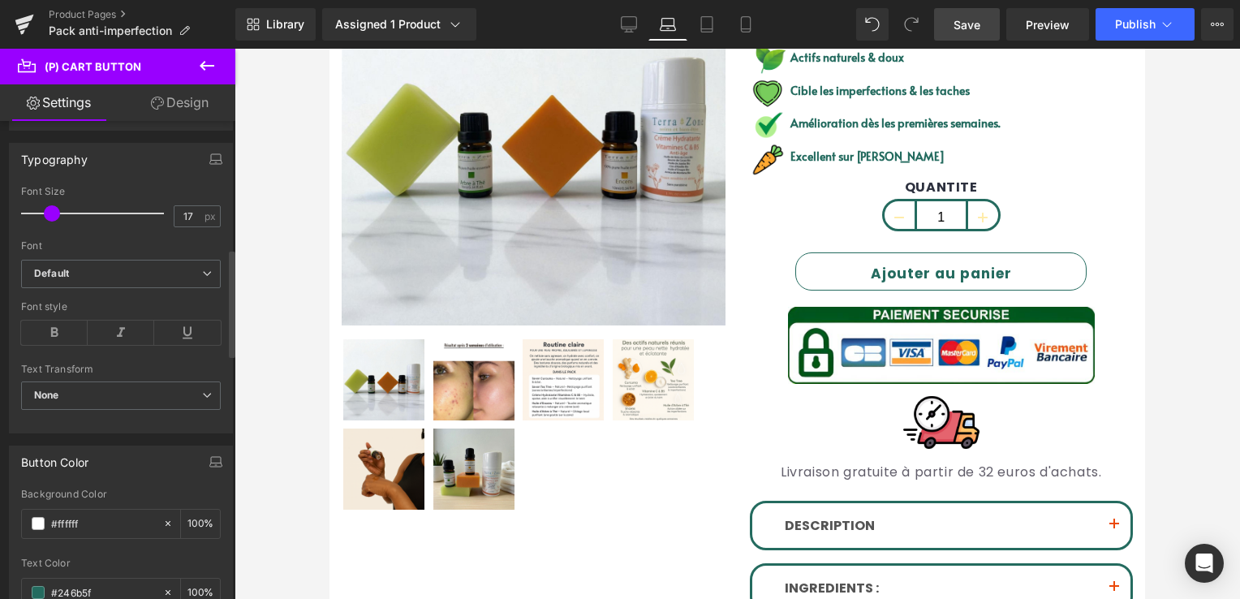
scroll to position [568, 0]
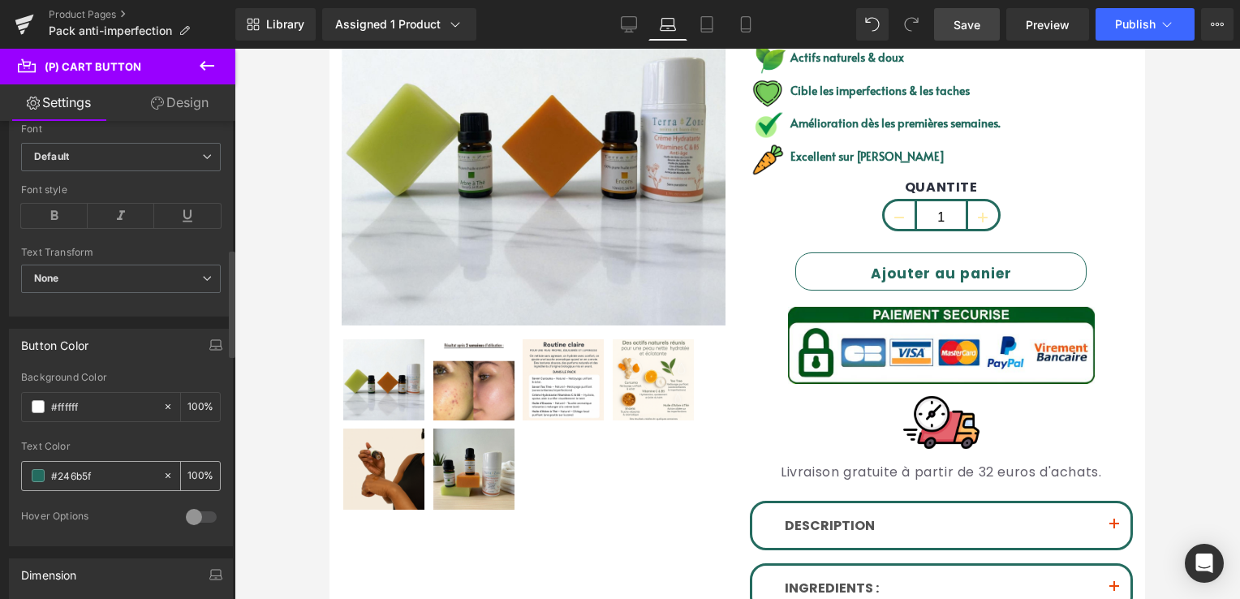
click at [97, 473] on input "#246b5f" at bounding box center [103, 476] width 104 height 18
drag, startPoint x: 97, startPoint y: 473, endPoint x: 76, endPoint y: 467, distance: 22.1
click at [76, 467] on input "#246b5f" at bounding box center [103, 476] width 104 height 18
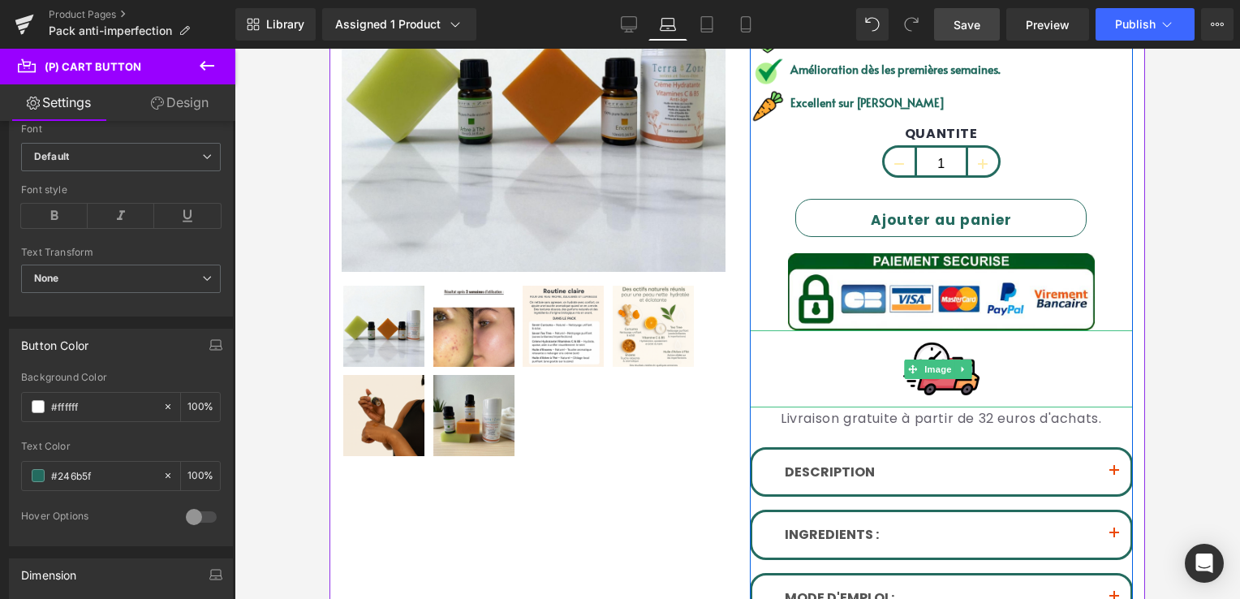
scroll to position [414, 0]
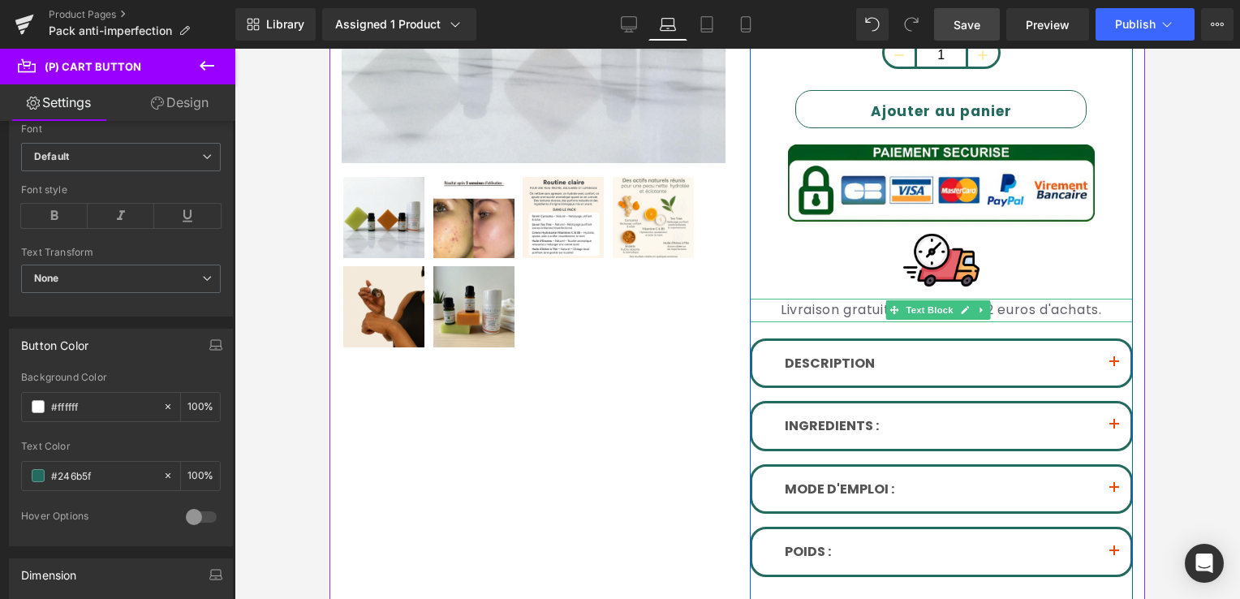
click at [865, 308] on font "Livraison gratuite à partir de 32 euros d'achats." at bounding box center [941, 309] width 321 height 19
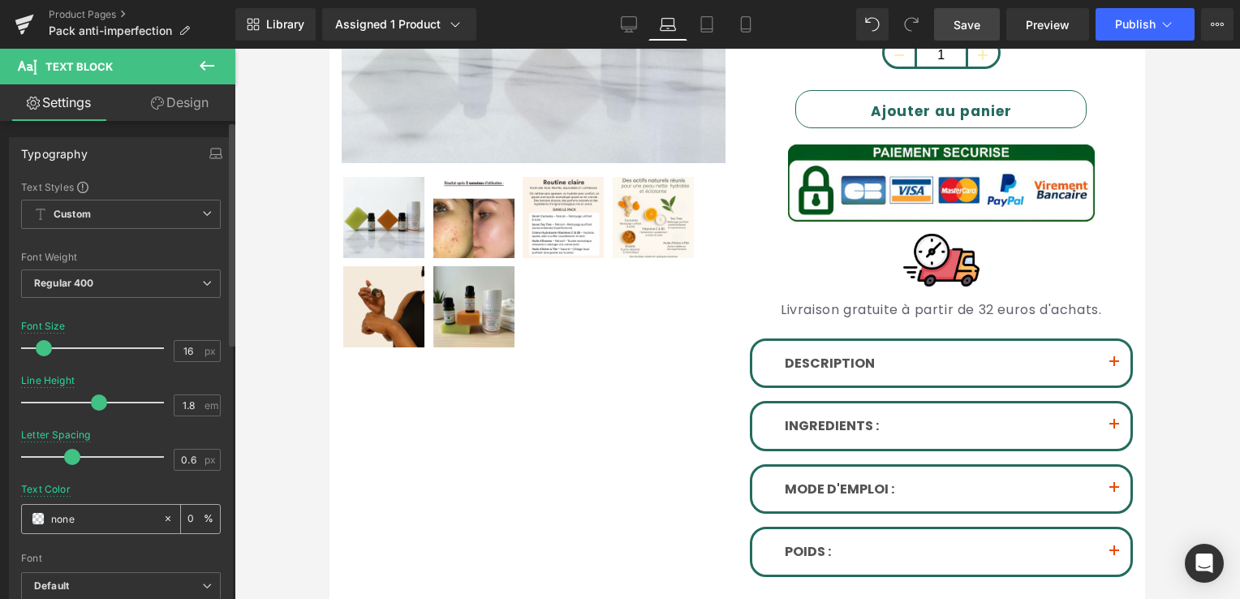
drag, startPoint x: 84, startPoint y: 513, endPoint x: 59, endPoint y: 517, distance: 25.5
click at [81, 513] on input "none" at bounding box center [103, 519] width 104 height 18
drag, startPoint x: 59, startPoint y: 517, endPoint x: 40, endPoint y: 518, distance: 19.5
click at [40, 518] on div "none" at bounding box center [92, 519] width 140 height 28
click at [101, 517] on input "none" at bounding box center [103, 519] width 104 height 18
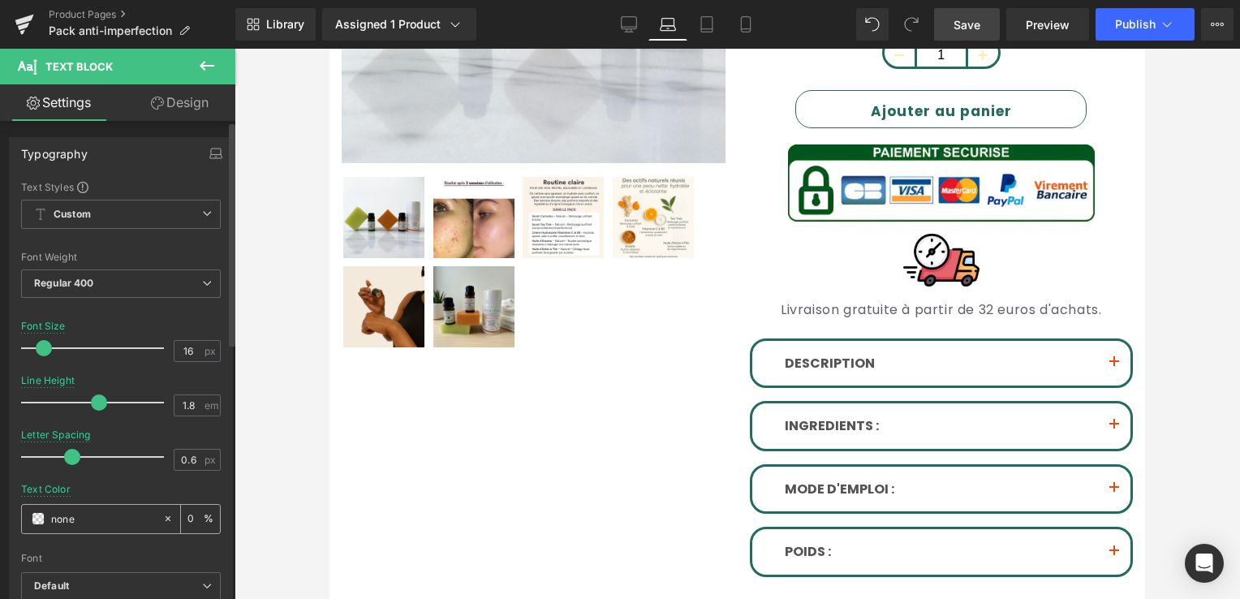
click at [101, 517] on input "none" at bounding box center [103, 519] width 104 height 18
click at [107, 547] on div at bounding box center [121, 547] width 200 height 11
drag, startPoint x: 107, startPoint y: 547, endPoint x: 71, endPoint y: 547, distance: 35.7
click at [71, 547] on div at bounding box center [121, 547] width 200 height 11
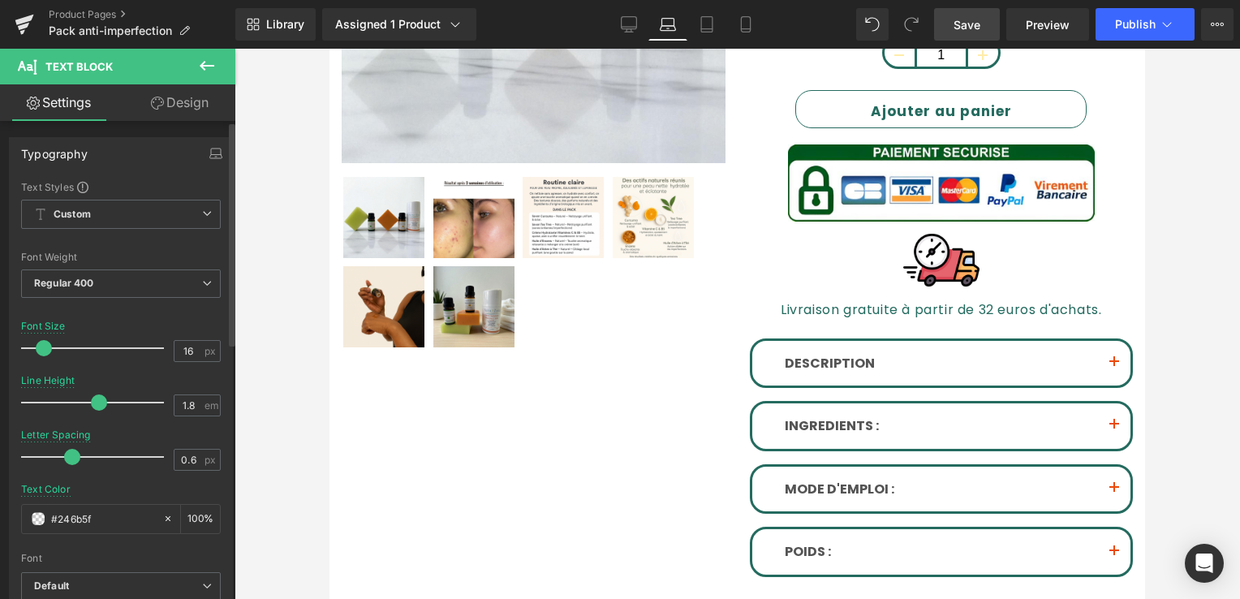
click at [71, 547] on div at bounding box center [121, 547] width 200 height 11
drag, startPoint x: 954, startPoint y: 34, endPoint x: 443, endPoint y: 149, distance: 523.3
click at [954, 34] on link "Save" at bounding box center [967, 24] width 66 height 32
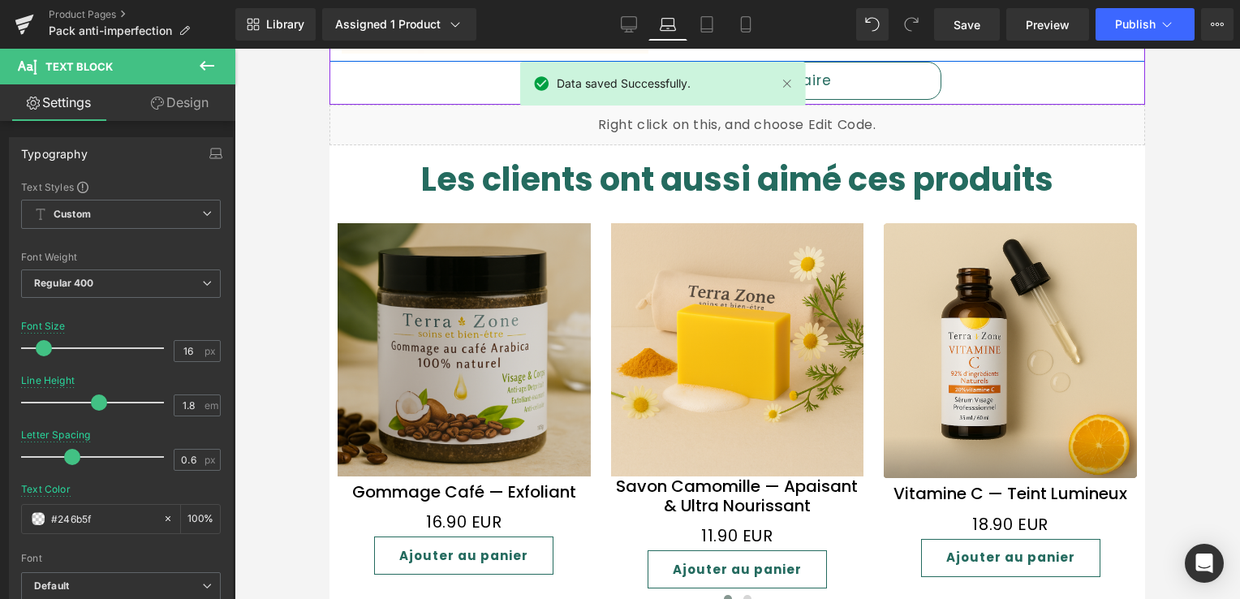
scroll to position [1388, 0]
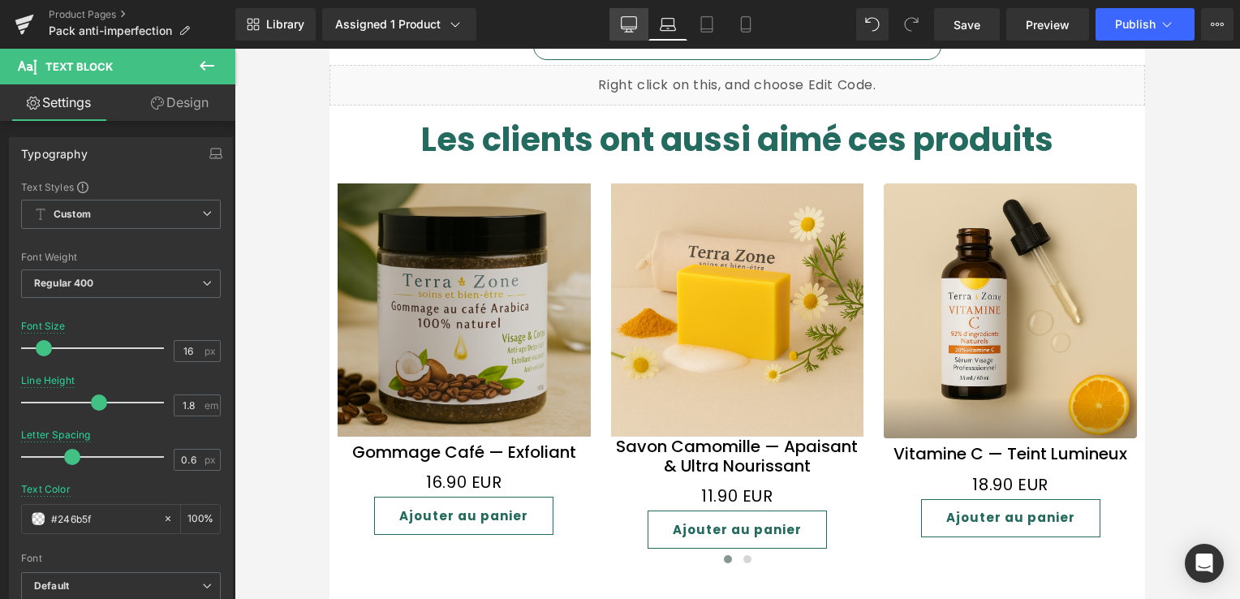
click at [631, 24] on icon at bounding box center [629, 24] width 16 height 16
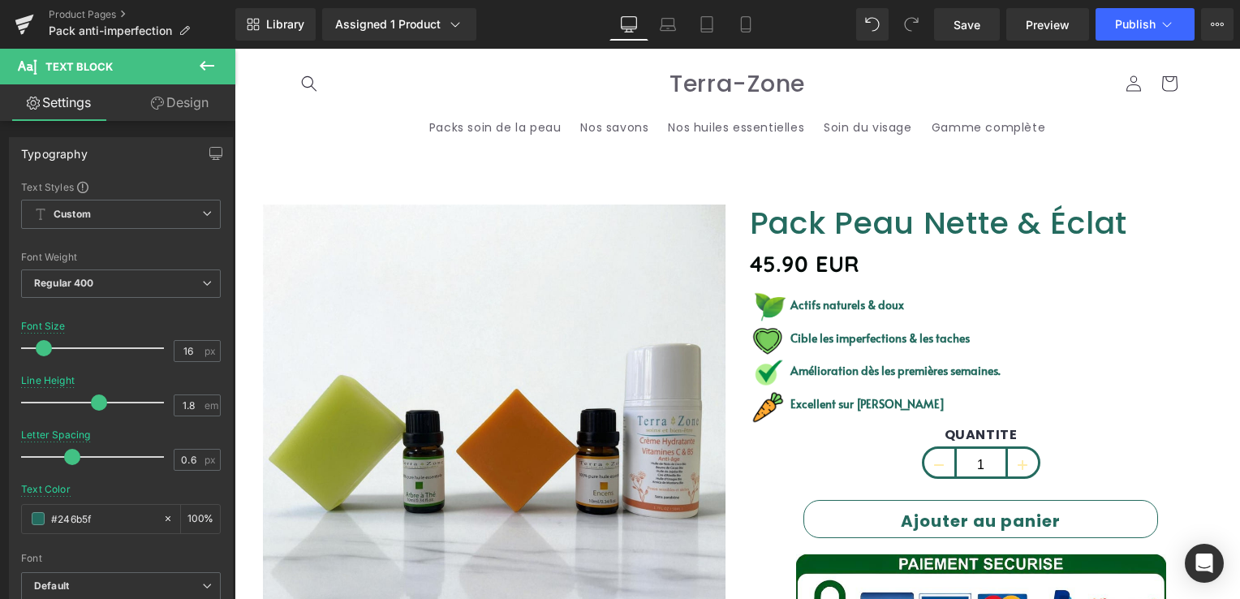
scroll to position [0, 0]
click at [682, 24] on link "Laptop" at bounding box center [668, 24] width 39 height 32
click at [679, 24] on link "Laptop" at bounding box center [668, 24] width 39 height 32
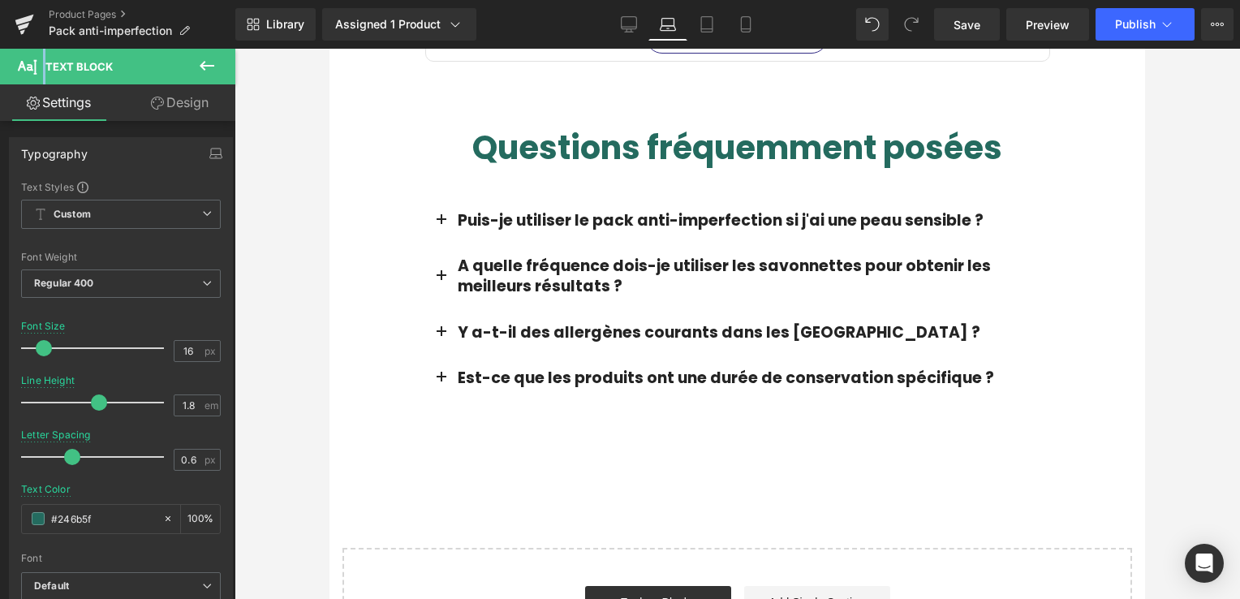
scroll to position [3099, 0]
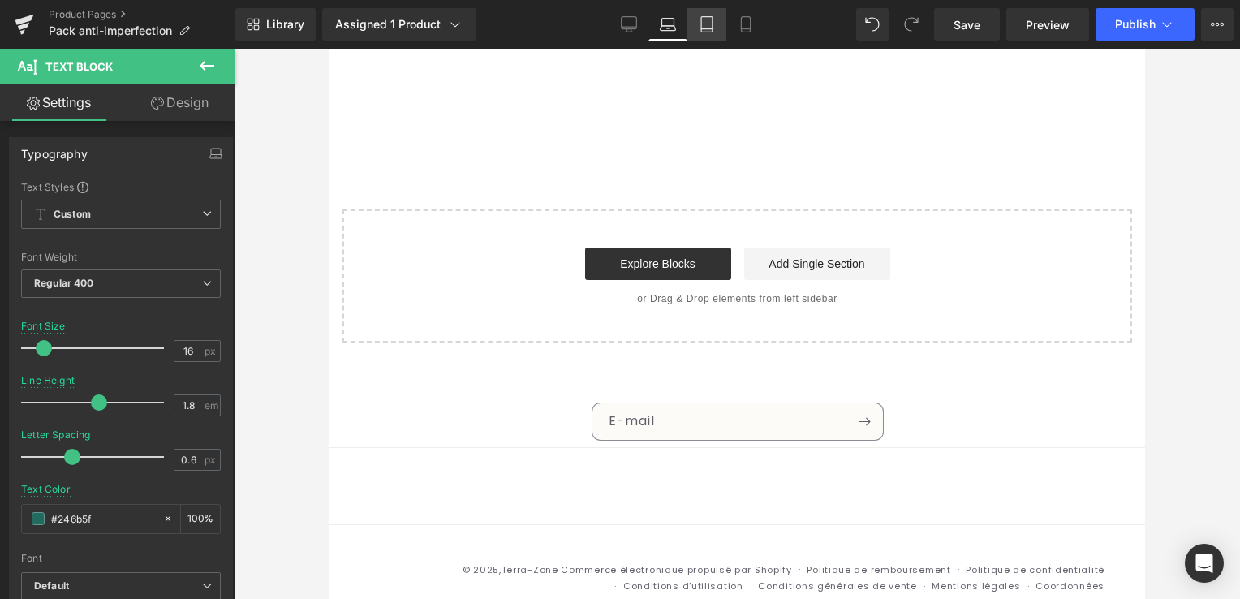
click at [695, 25] on link "Tablet" at bounding box center [707, 24] width 39 height 32
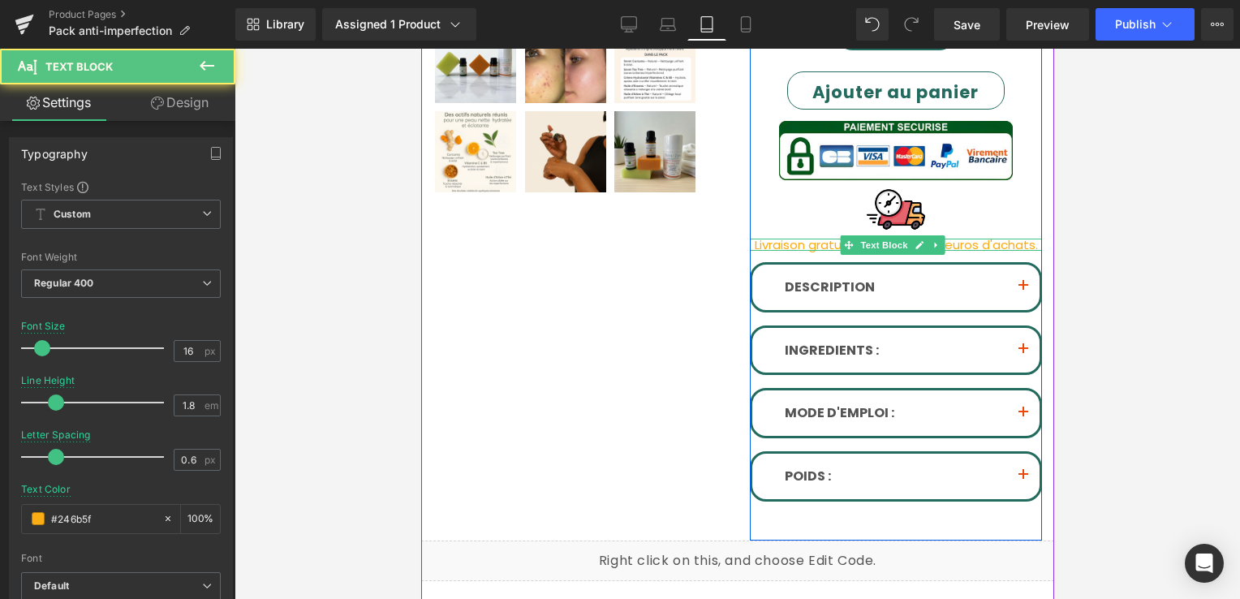
click at [826, 239] on font "Livraison gratuite à partir de 32 euros d'achats." at bounding box center [895, 244] width 283 height 17
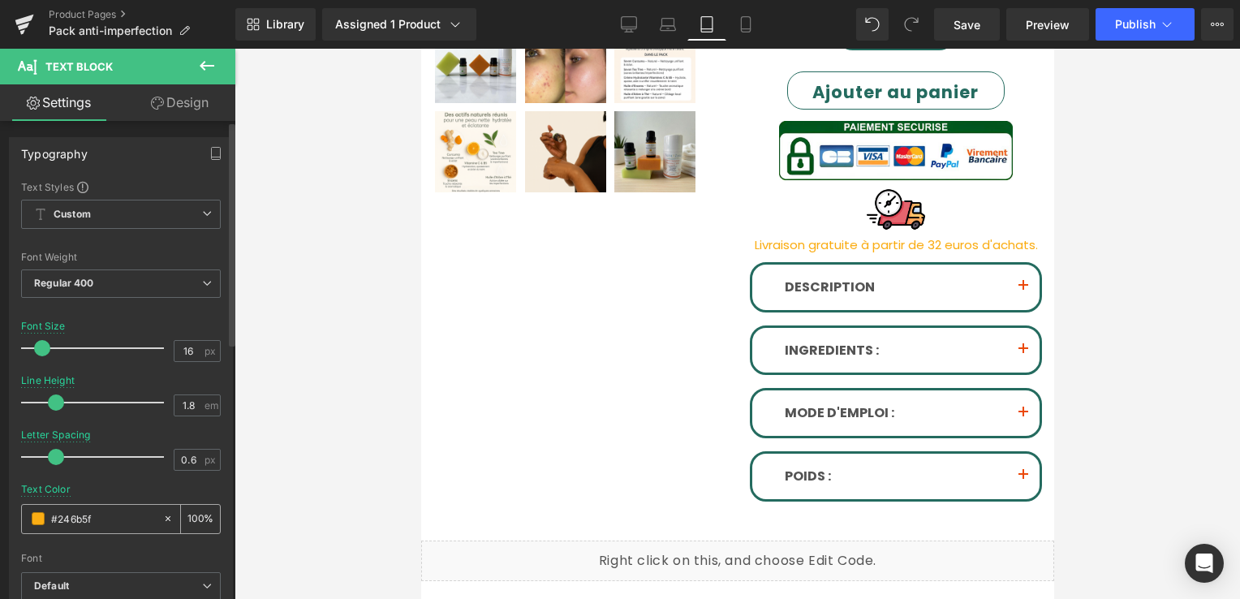
click at [162, 517] on icon at bounding box center [167, 518] width 11 height 11
drag, startPoint x: 75, startPoint y: 524, endPoint x: 45, endPoint y: 523, distance: 29.3
click at [45, 523] on div "#246b5f" at bounding box center [92, 519] width 140 height 28
paste input "text"
type input "#246b5f"
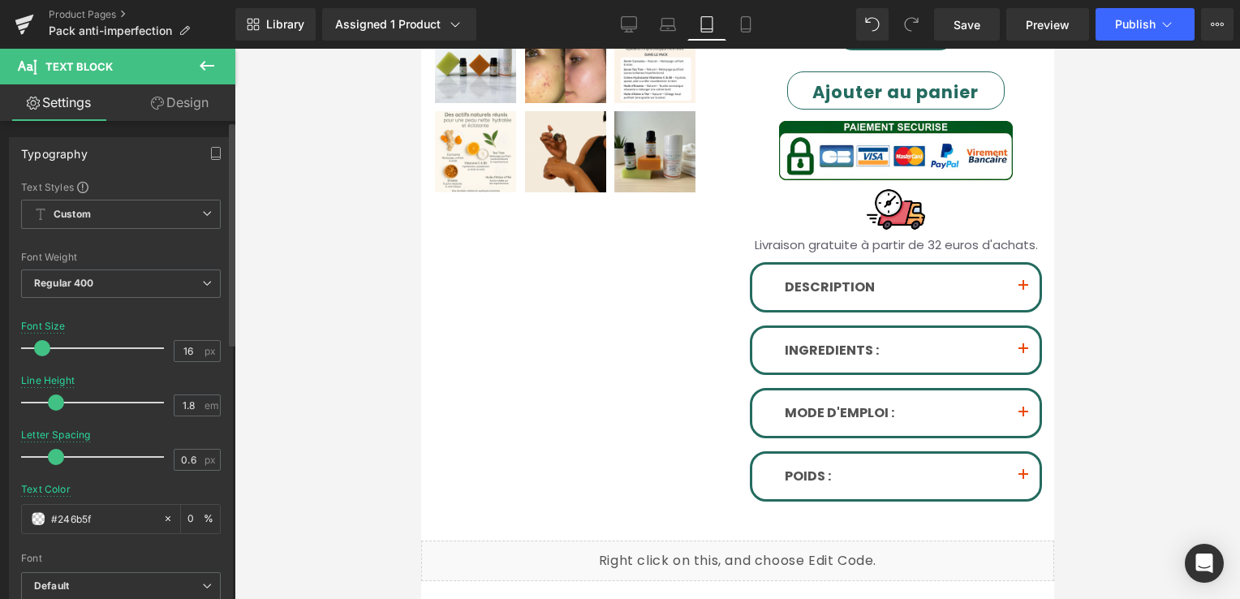
click at [121, 547] on div at bounding box center [121, 547] width 200 height 11
drag, startPoint x: 121, startPoint y: 547, endPoint x: 84, endPoint y: 548, distance: 36.5
click at [84, 548] on div at bounding box center [121, 547] width 200 height 11
click at [98, 524] on input "#246b5f" at bounding box center [103, 519] width 104 height 18
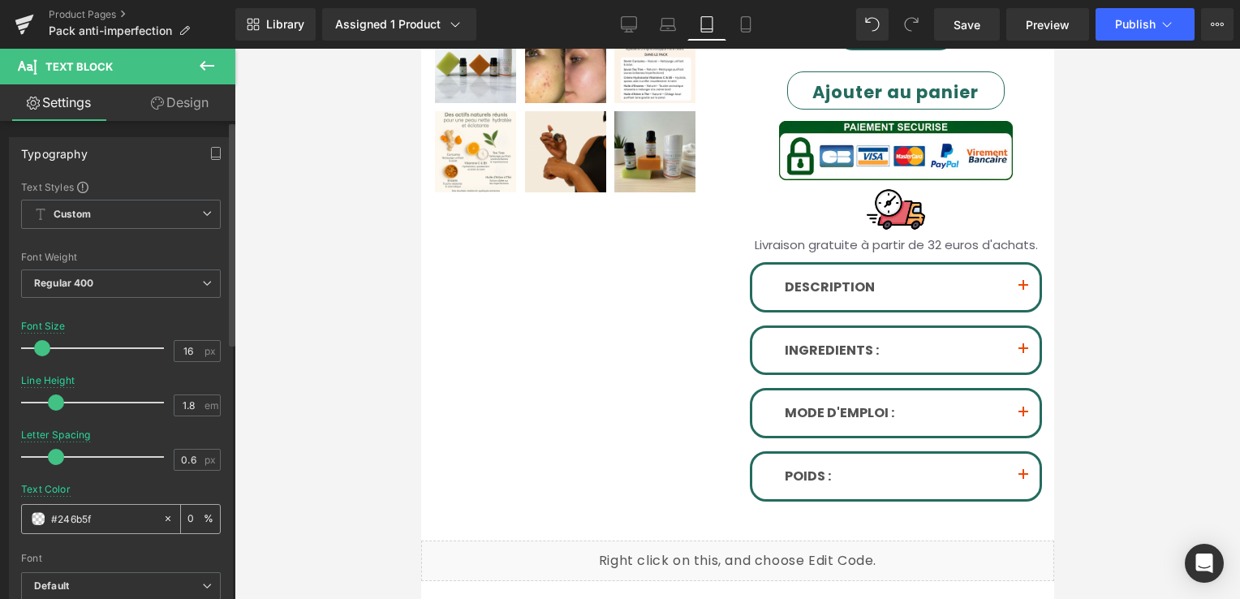
click at [98, 524] on input "#246b5f" at bounding box center [103, 519] width 104 height 18
click at [104, 518] on input "#246b5f" at bounding box center [103, 519] width 104 height 18
drag, startPoint x: 101, startPoint y: 516, endPoint x: 50, endPoint y: 519, distance: 50.4
click at [51, 519] on input "#246b5f" at bounding box center [103, 519] width 104 height 18
click at [103, 550] on div at bounding box center [121, 547] width 200 height 11
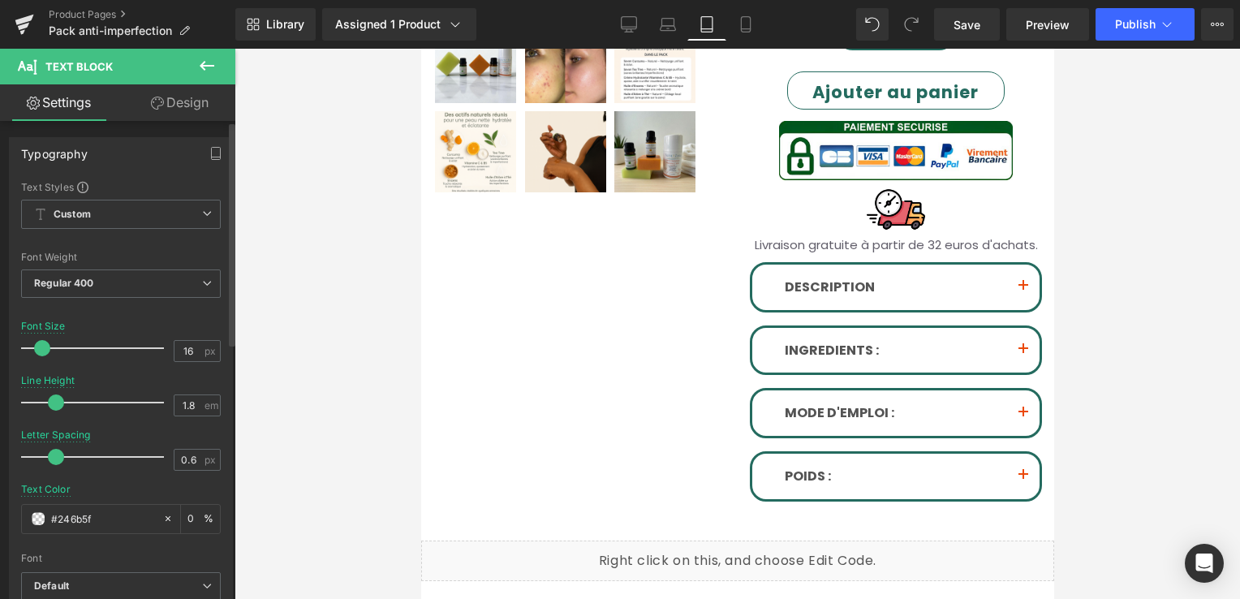
click at [103, 550] on div at bounding box center [121, 547] width 200 height 11
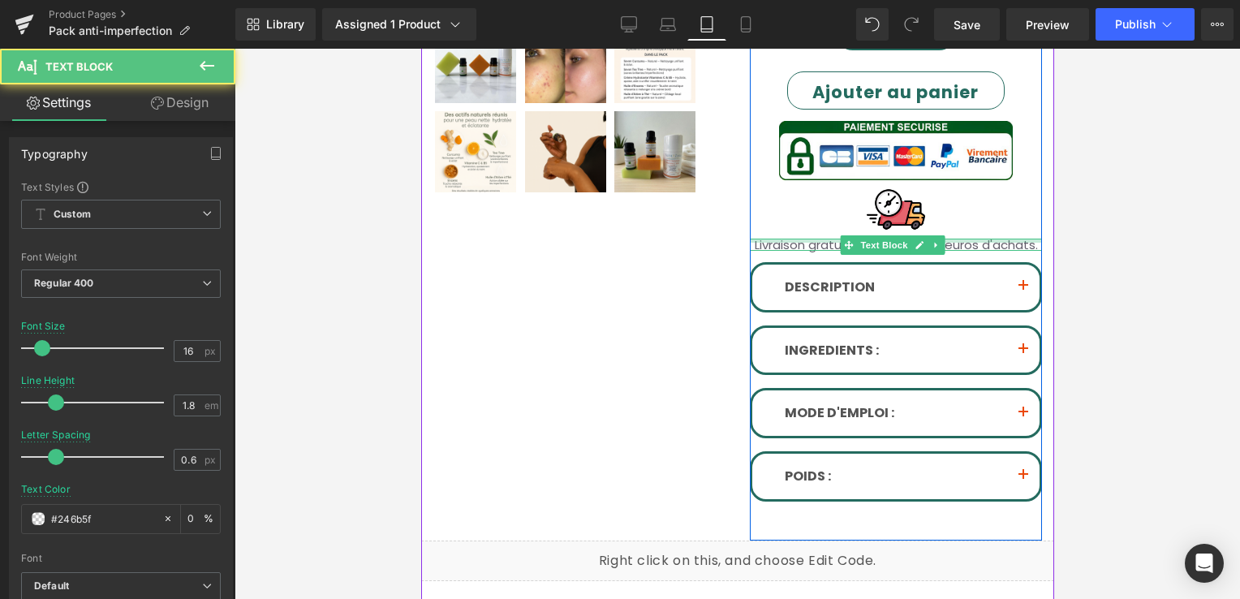
click at [802, 239] on font "Livraison gratuite à partir de 32 euros d'achats." at bounding box center [895, 244] width 283 height 17
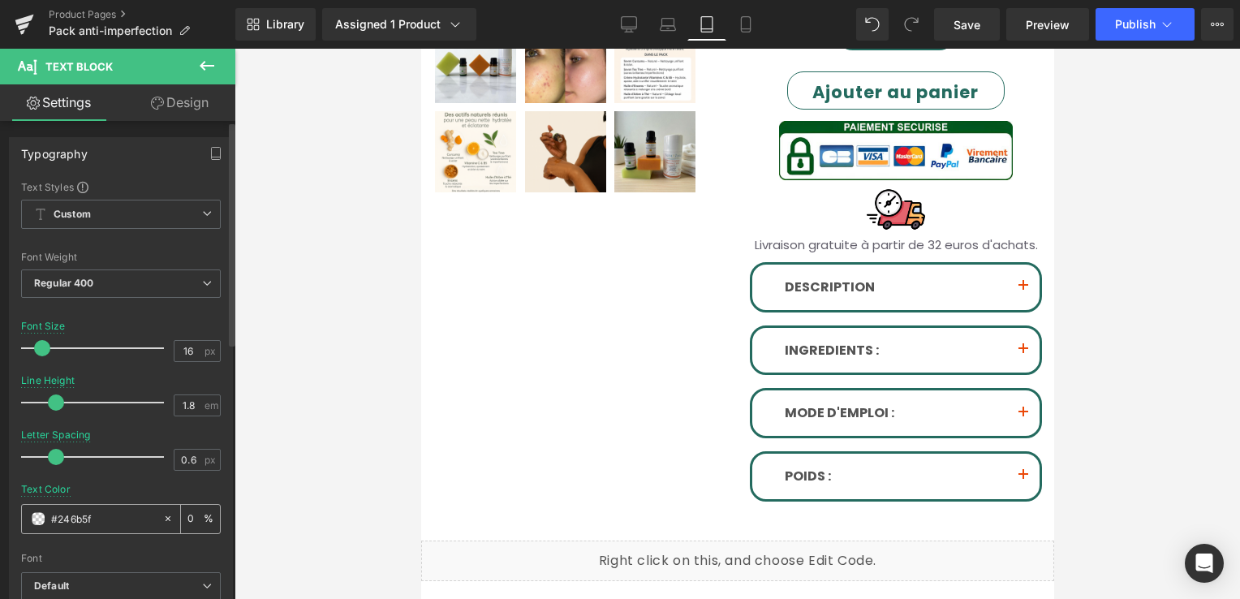
click at [181, 512] on div "0 %" at bounding box center [200, 519] width 39 height 28
click at [188, 518] on input "0" at bounding box center [196, 519] width 16 height 18
type input "0100"
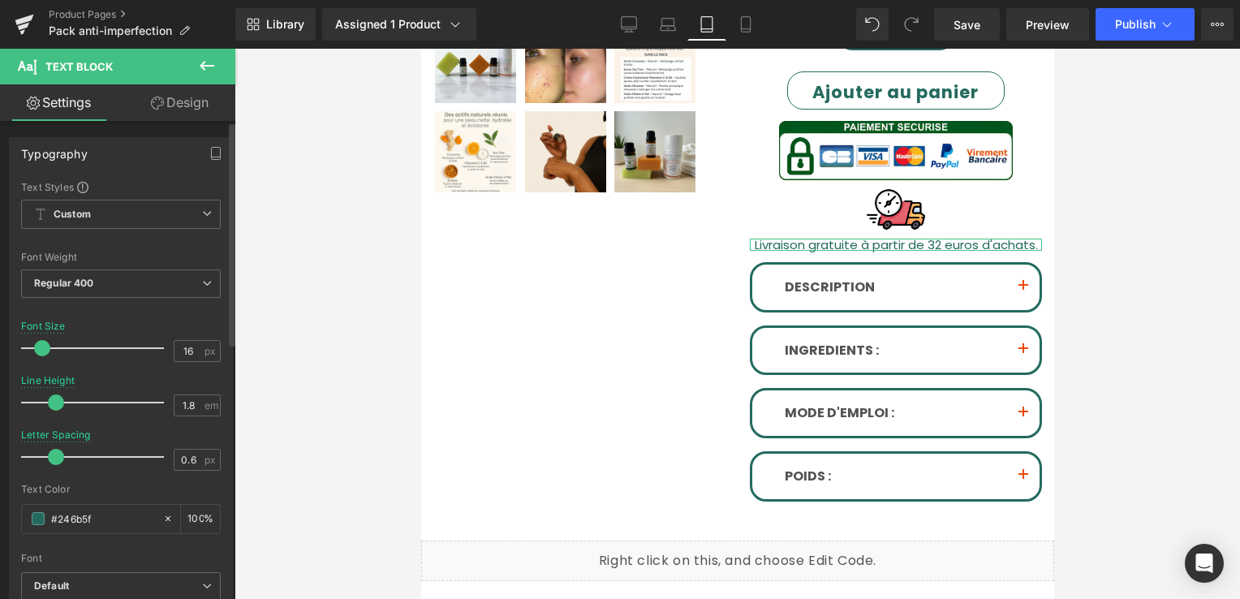
click at [131, 542] on div at bounding box center [121, 547] width 200 height 11
click at [960, 32] on span "Save" at bounding box center [967, 24] width 27 height 17
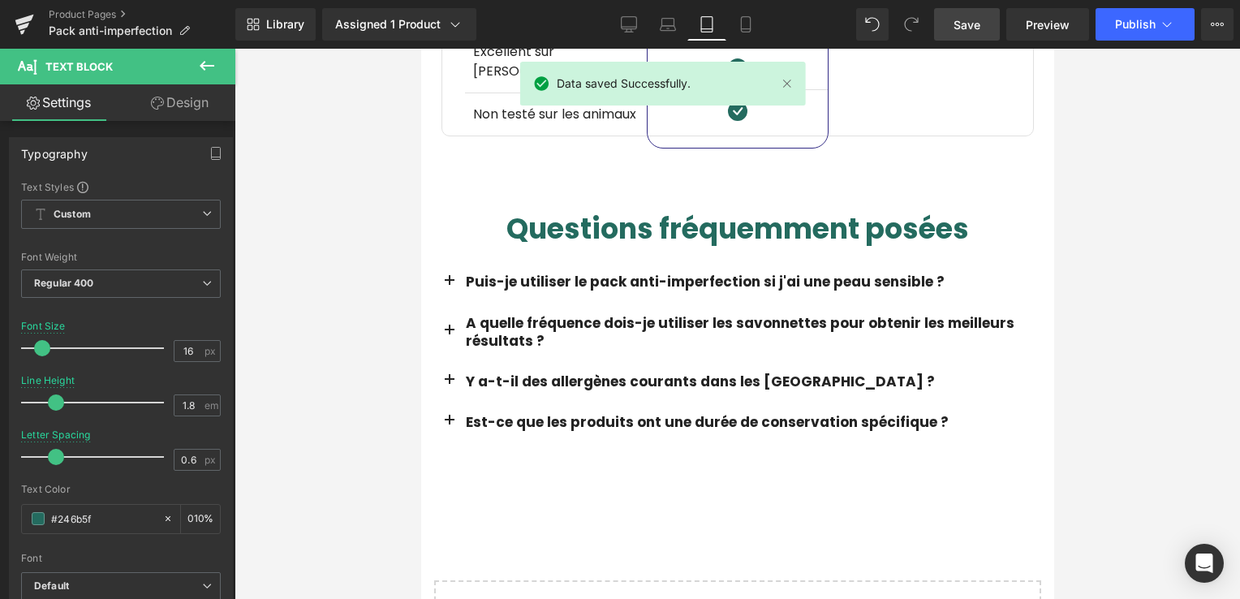
scroll to position [2378, 0]
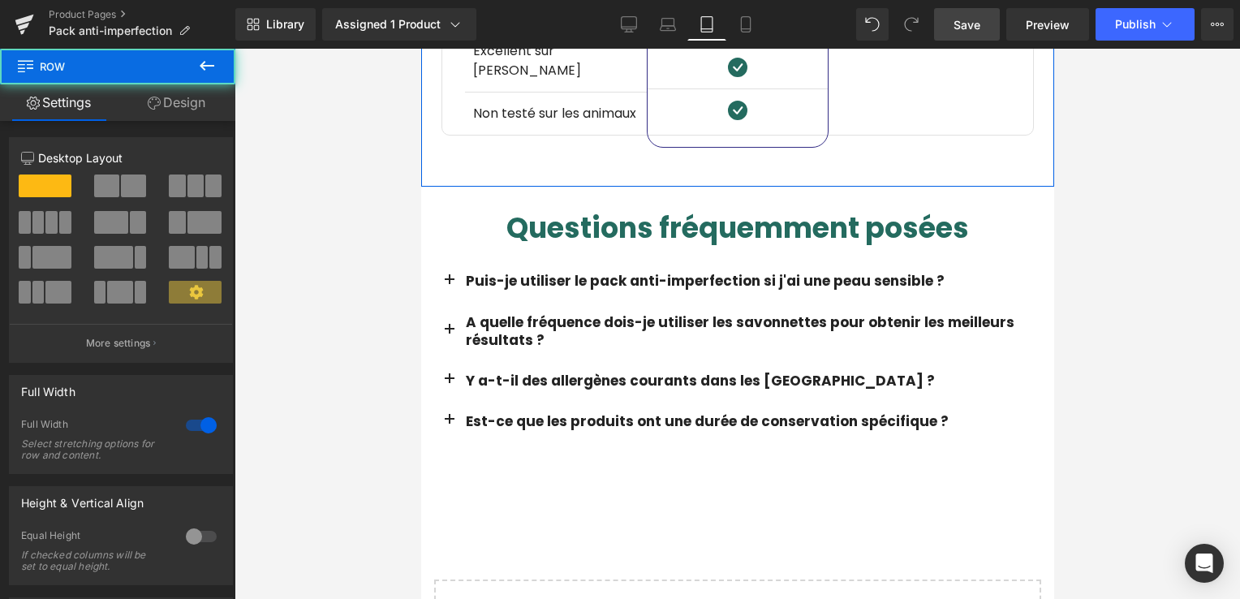
drag, startPoint x: 581, startPoint y: 171, endPoint x: 592, endPoint y: 154, distance: 20.1
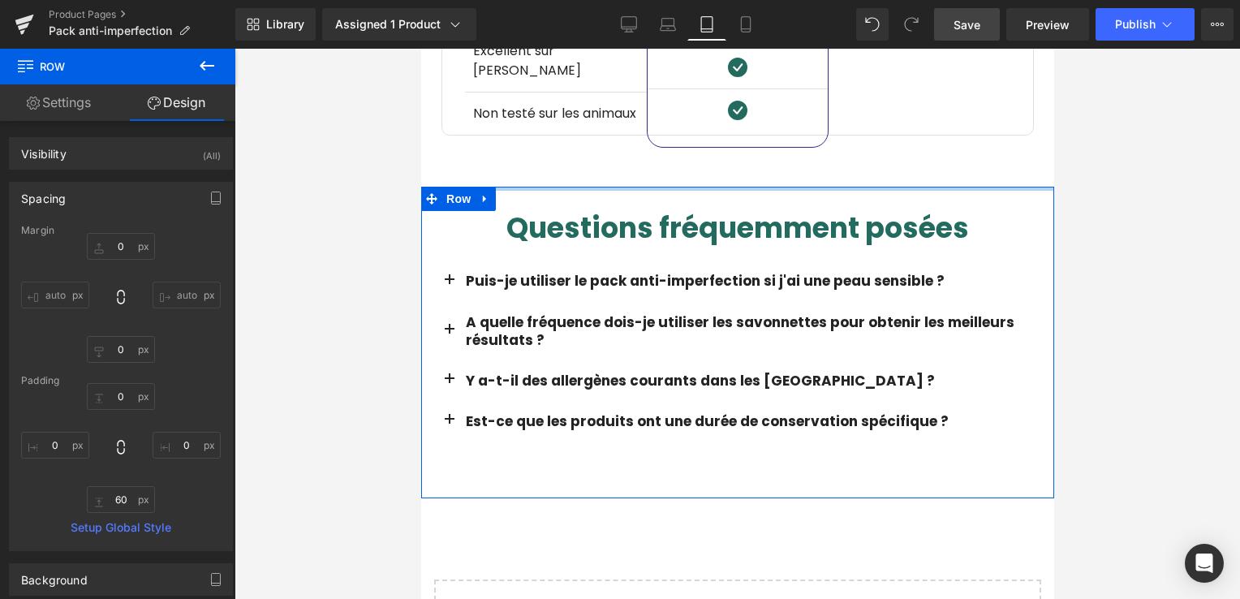
click at [602, 187] on div at bounding box center [737, 189] width 633 height 4
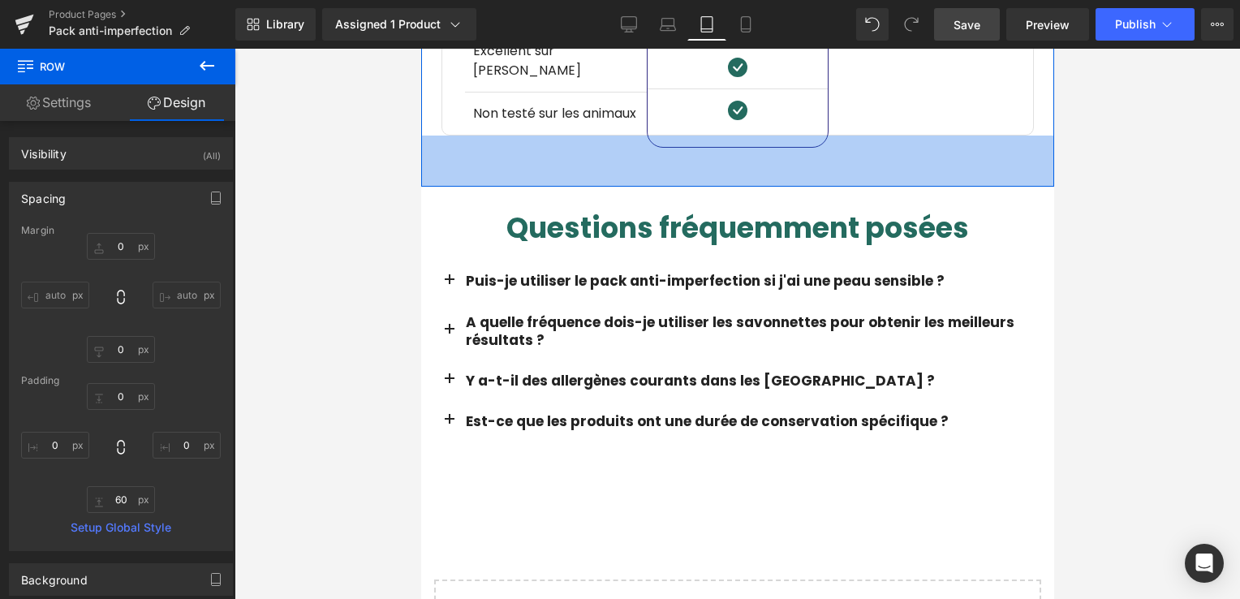
click at [608, 150] on div "63px" at bounding box center [737, 161] width 633 height 51
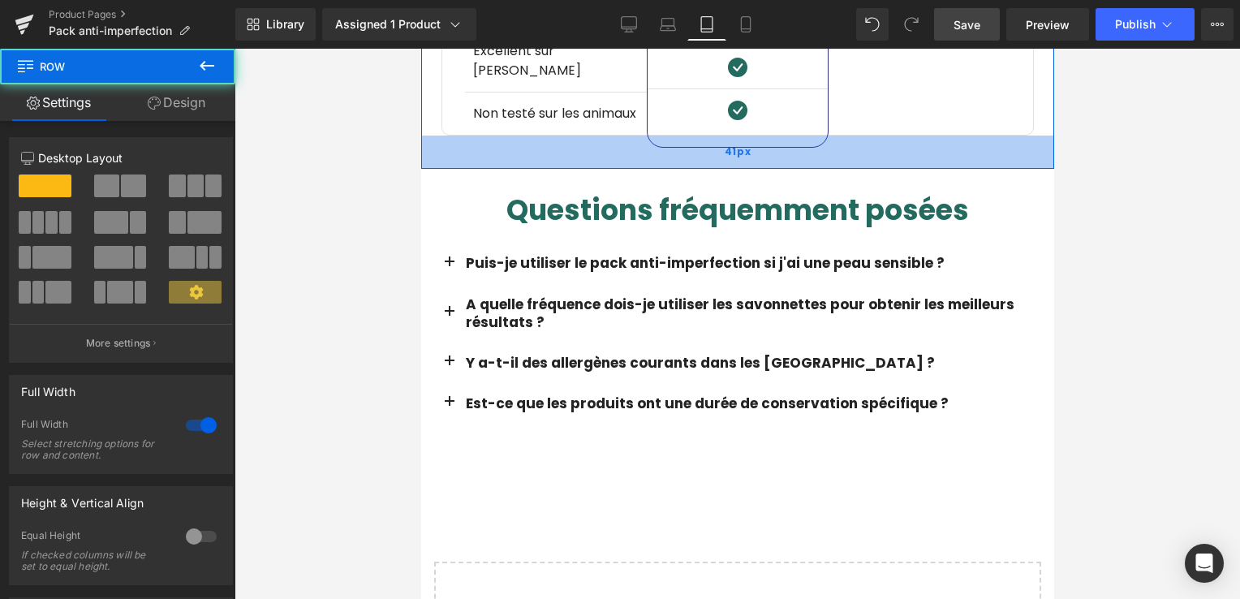
drag, startPoint x: 608, startPoint y: 150, endPoint x: 607, endPoint y: 132, distance: 18.7
click at [607, 136] on div "41px" at bounding box center [737, 152] width 633 height 33
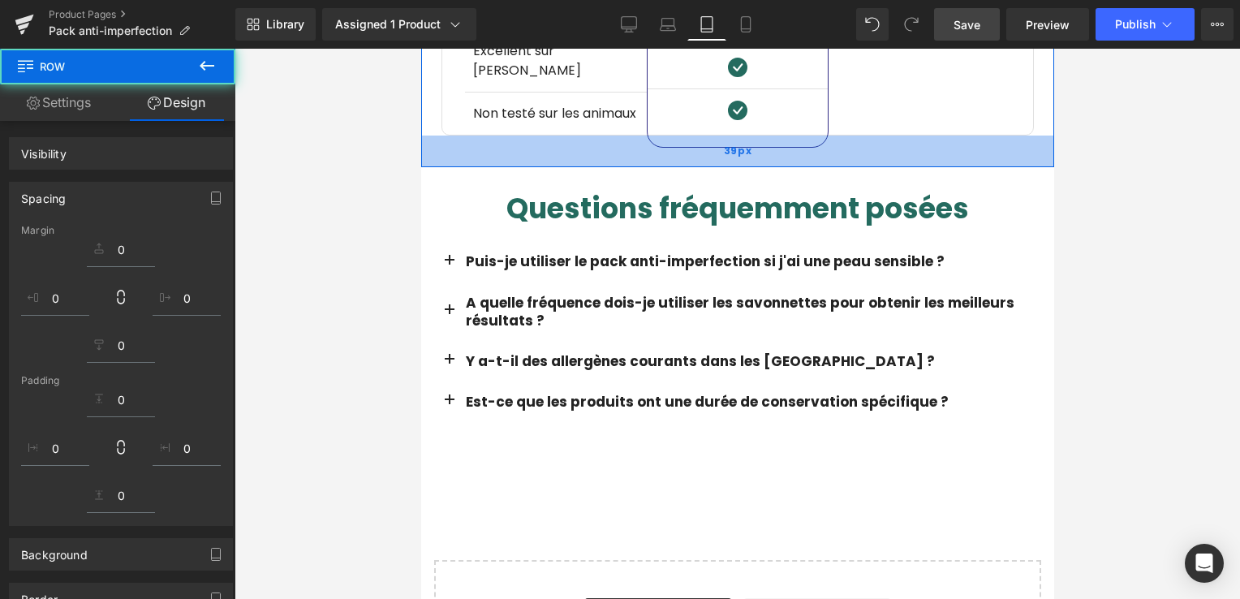
click at [607, 136] on div "39px" at bounding box center [737, 152] width 633 height 32
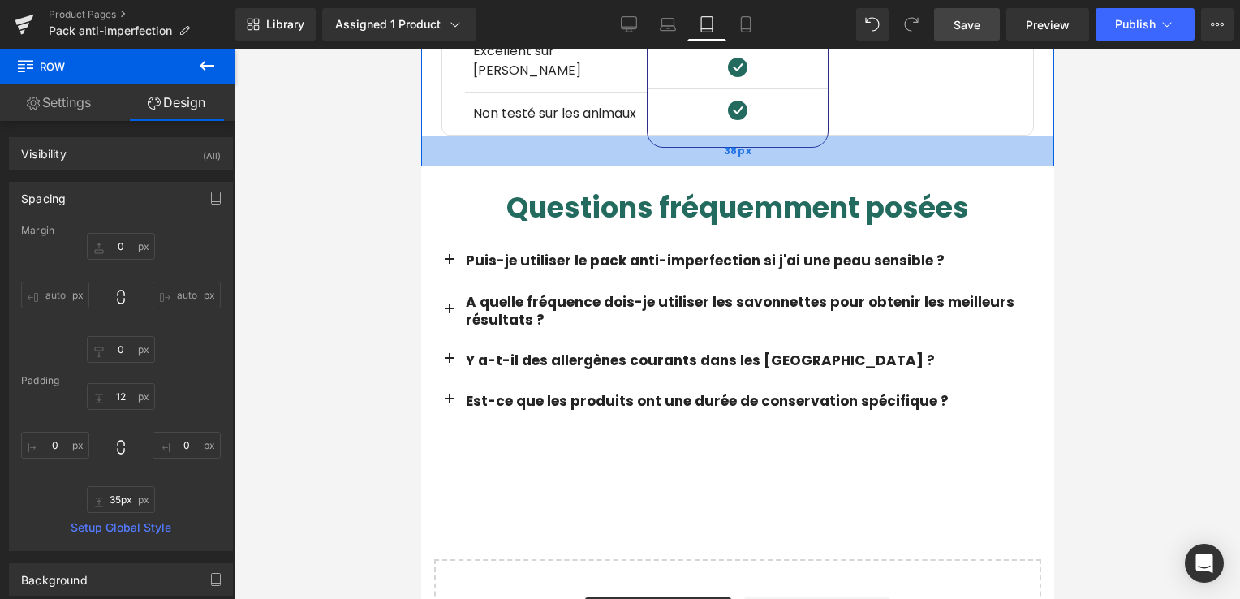
click at [607, 136] on div "38px" at bounding box center [737, 151] width 633 height 31
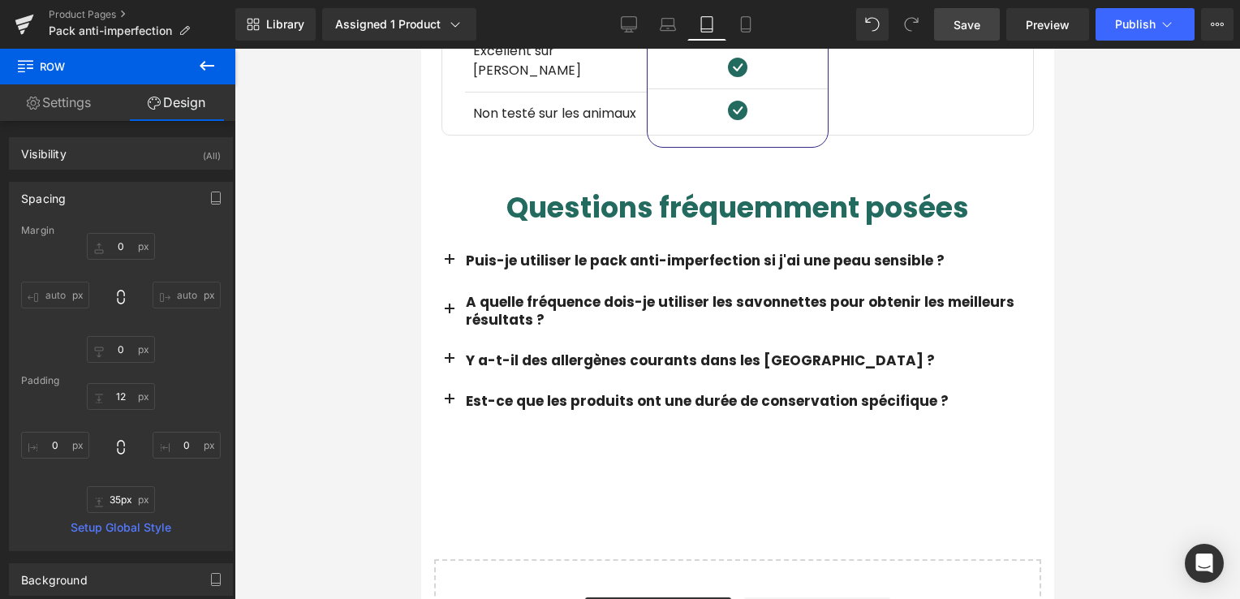
click at [981, 18] on span "Save" at bounding box center [967, 24] width 27 height 17
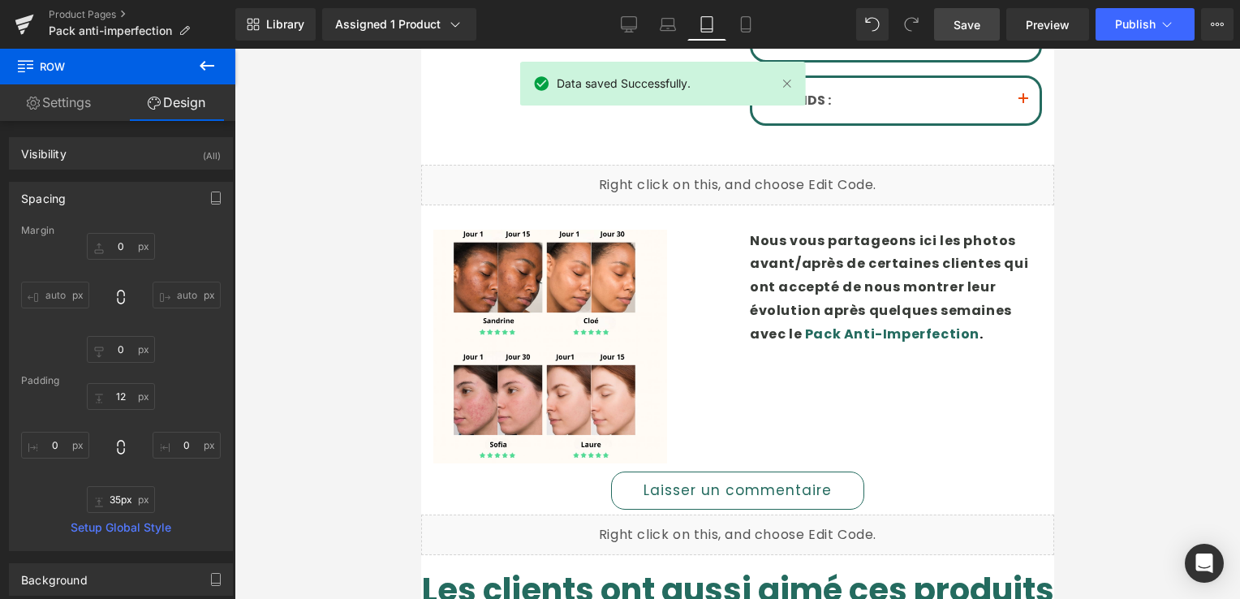
scroll to position [673, 0]
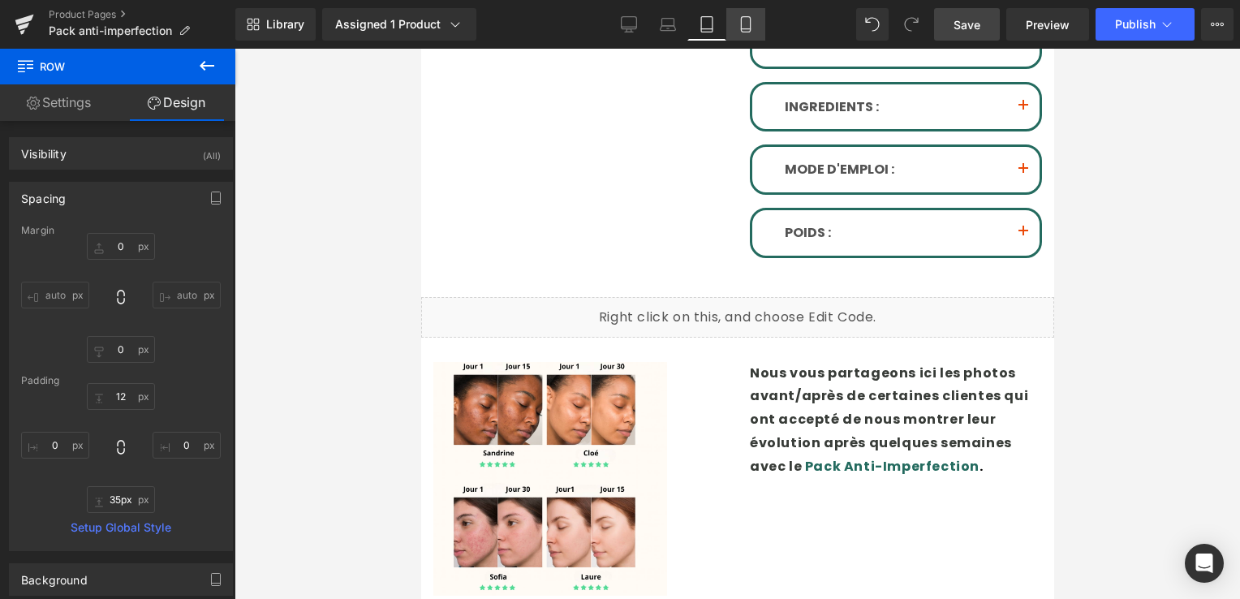
click at [738, 27] on icon at bounding box center [746, 24] width 16 height 16
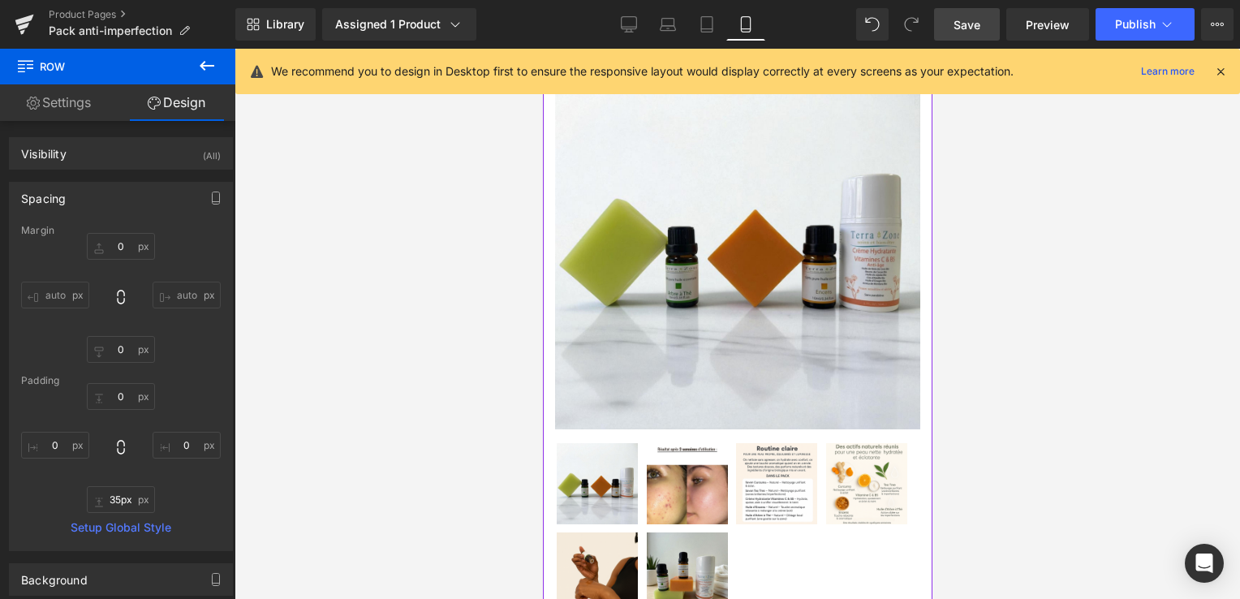
scroll to position [0, 0]
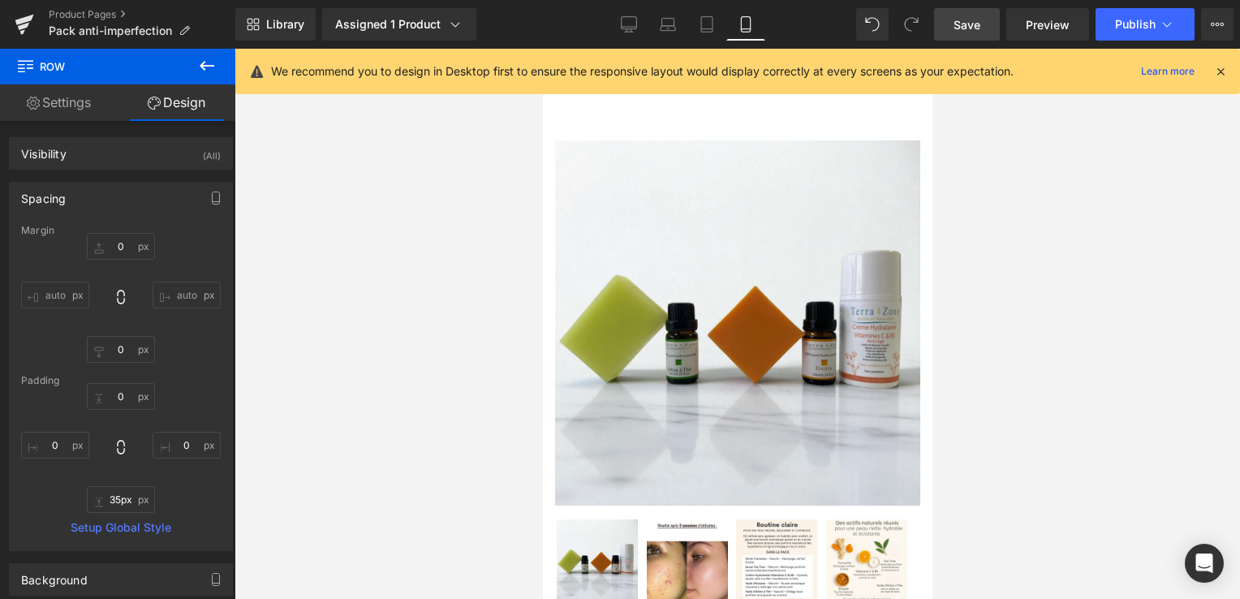
click at [1224, 71] on icon at bounding box center [1221, 71] width 15 height 15
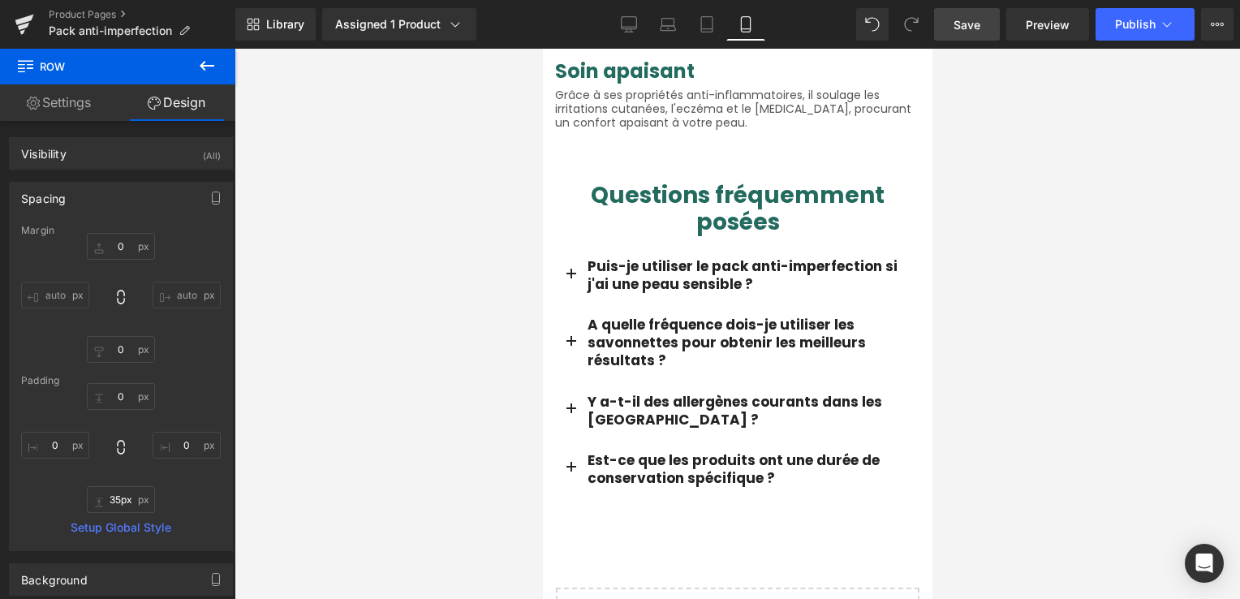
scroll to position [3004, 0]
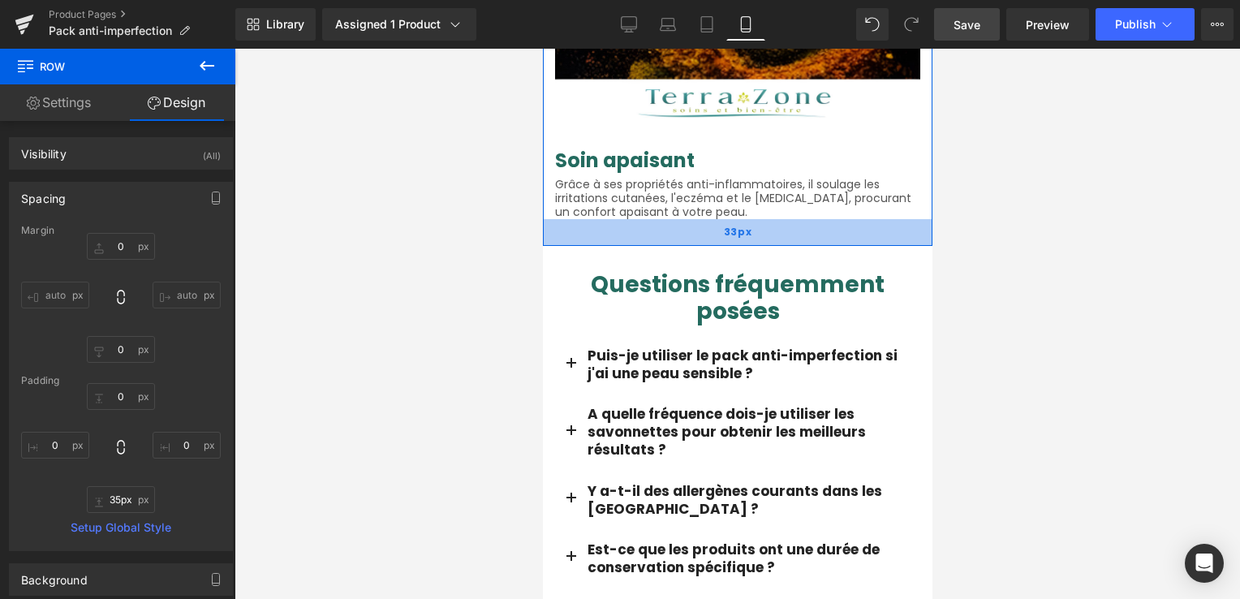
click at [633, 219] on div "33px" at bounding box center [737, 232] width 390 height 27
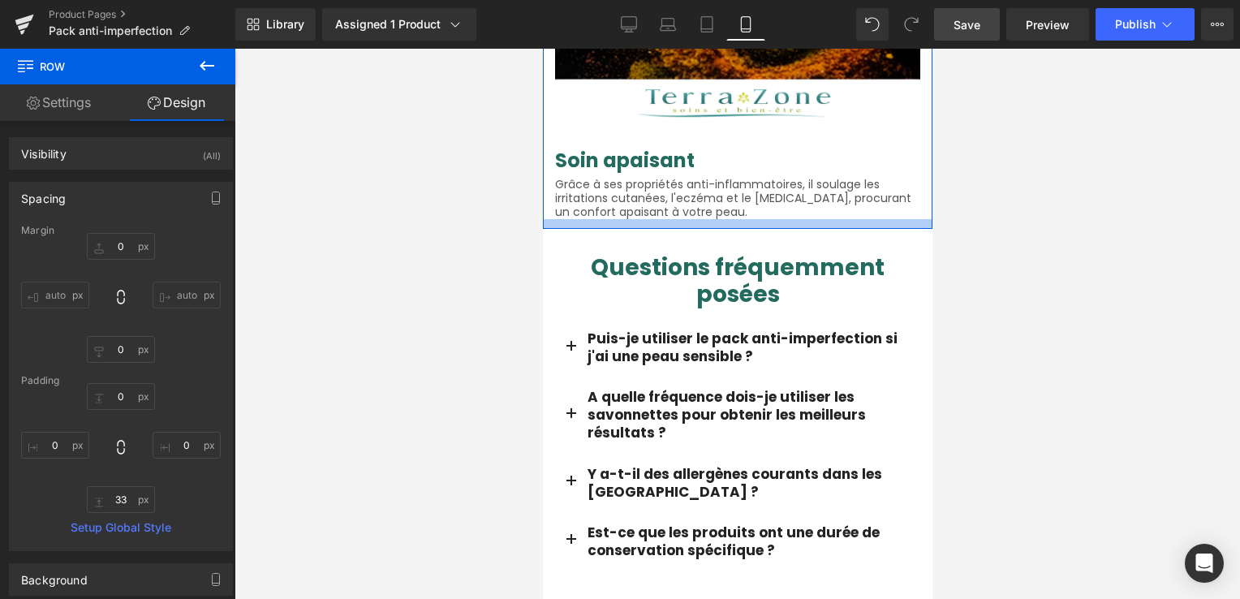
drag, startPoint x: 633, startPoint y: 197, endPoint x: 642, endPoint y: 180, distance: 19.2
click at [642, 219] on div at bounding box center [737, 224] width 390 height 10
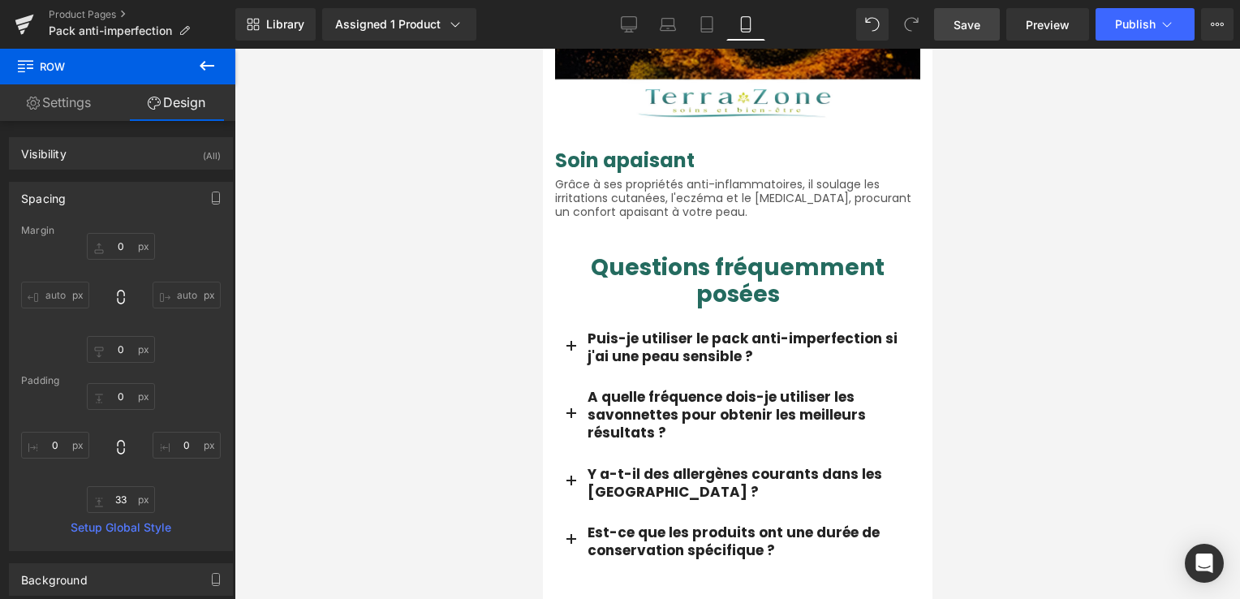
click at [986, 24] on link "Save" at bounding box center [967, 24] width 66 height 32
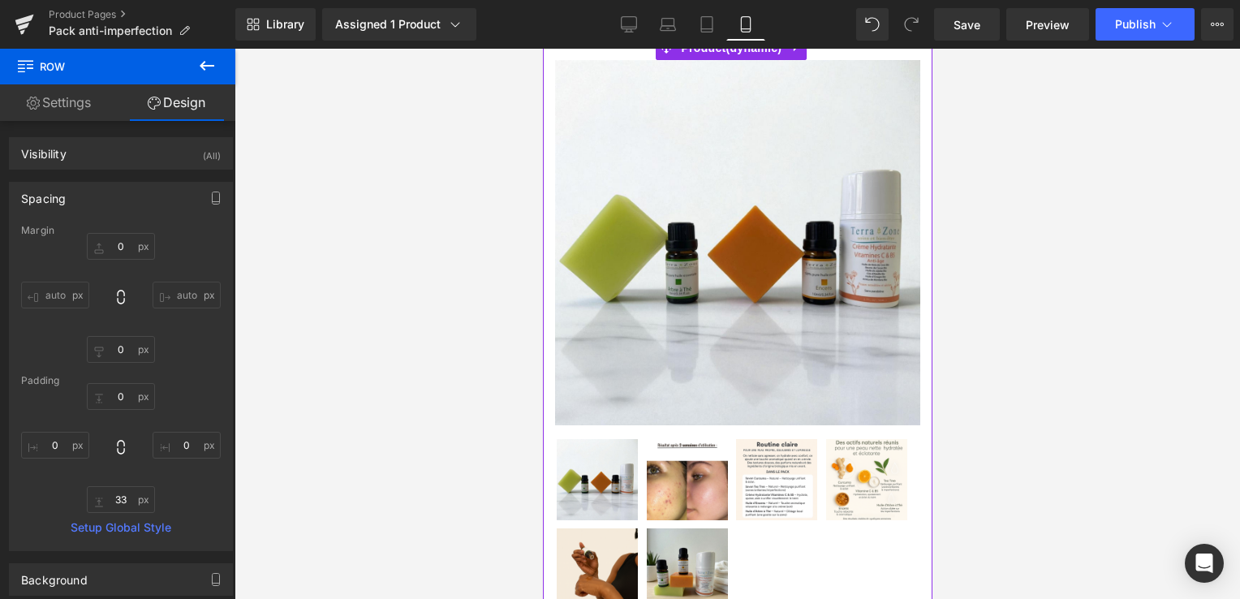
scroll to position [0, 0]
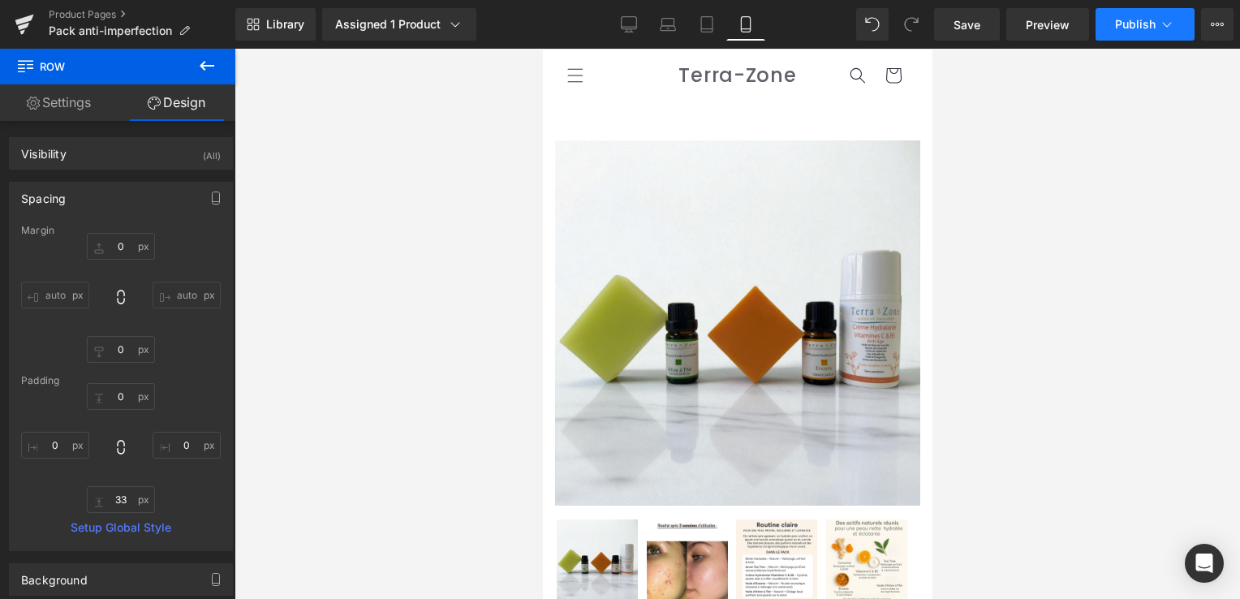
click at [1114, 29] on button "Publish" at bounding box center [1145, 24] width 99 height 32
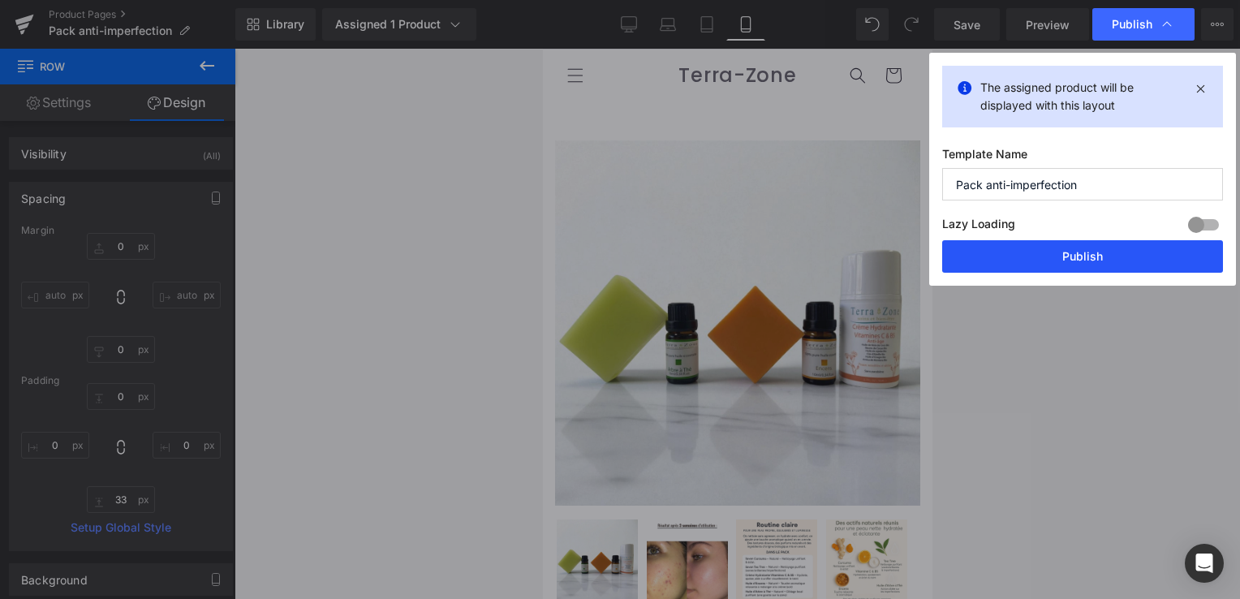
click at [1091, 244] on button "Publish" at bounding box center [1083, 256] width 281 height 32
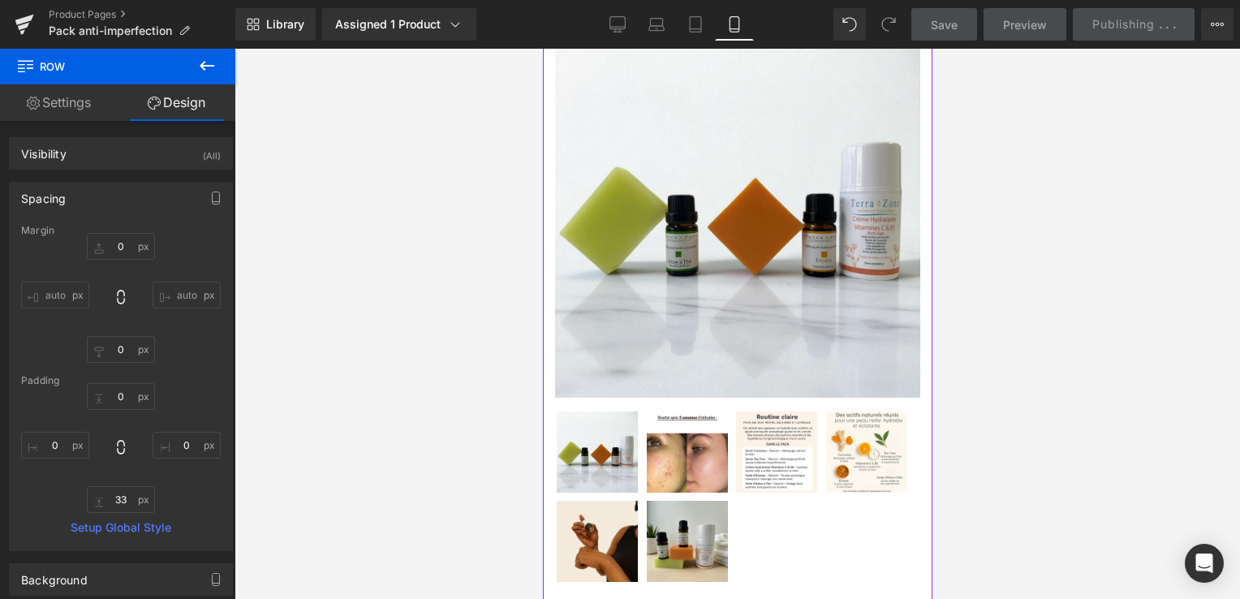
scroll to position [325, 0]
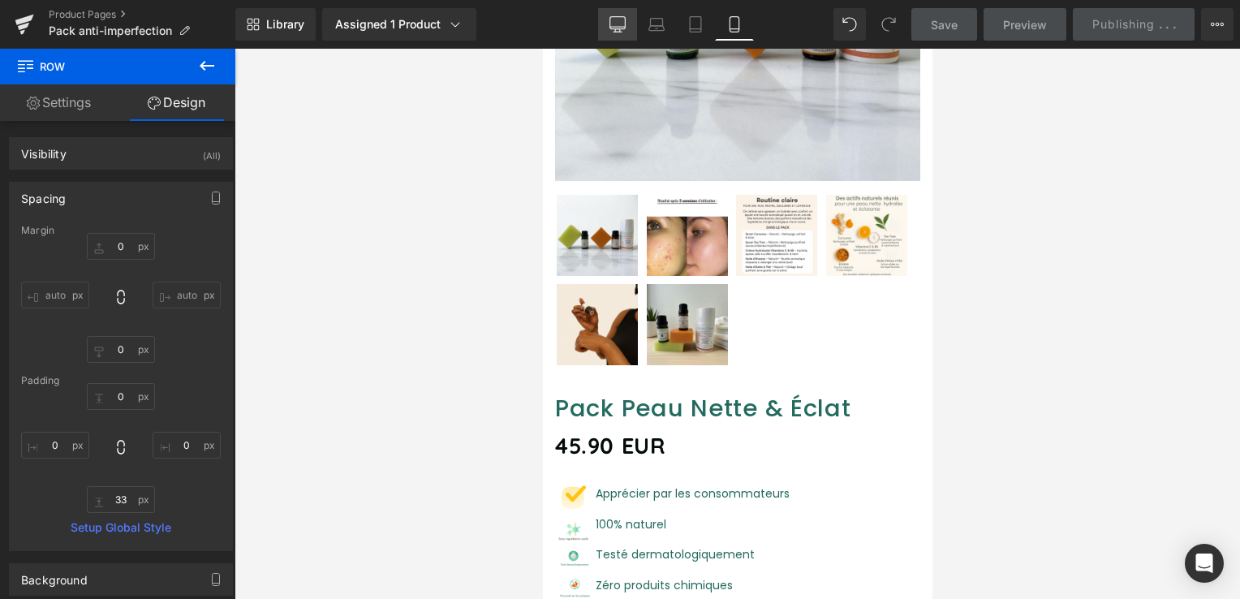
click at [623, 18] on icon at bounding box center [618, 24] width 16 height 16
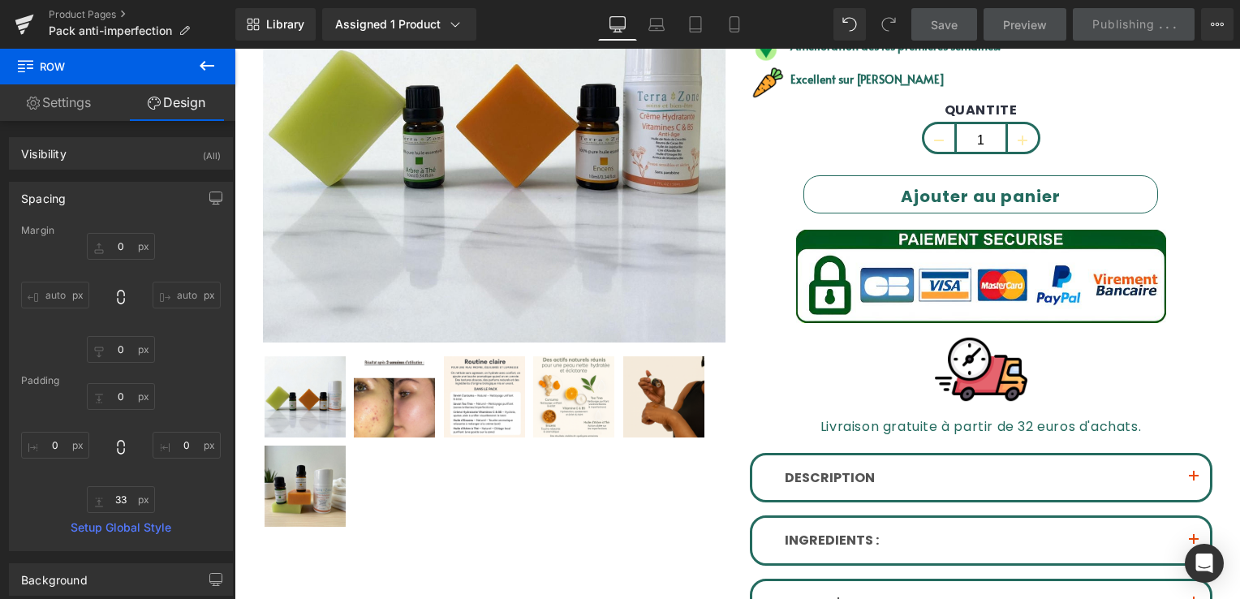
scroll to position [0, 0]
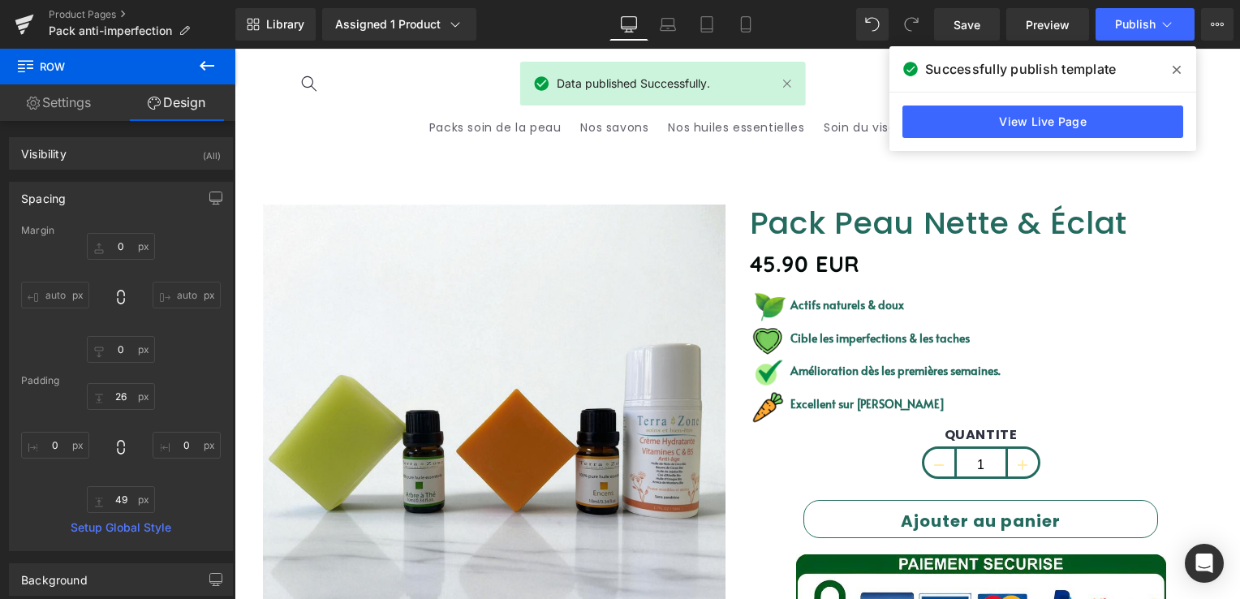
click at [1180, 64] on icon at bounding box center [1177, 69] width 8 height 13
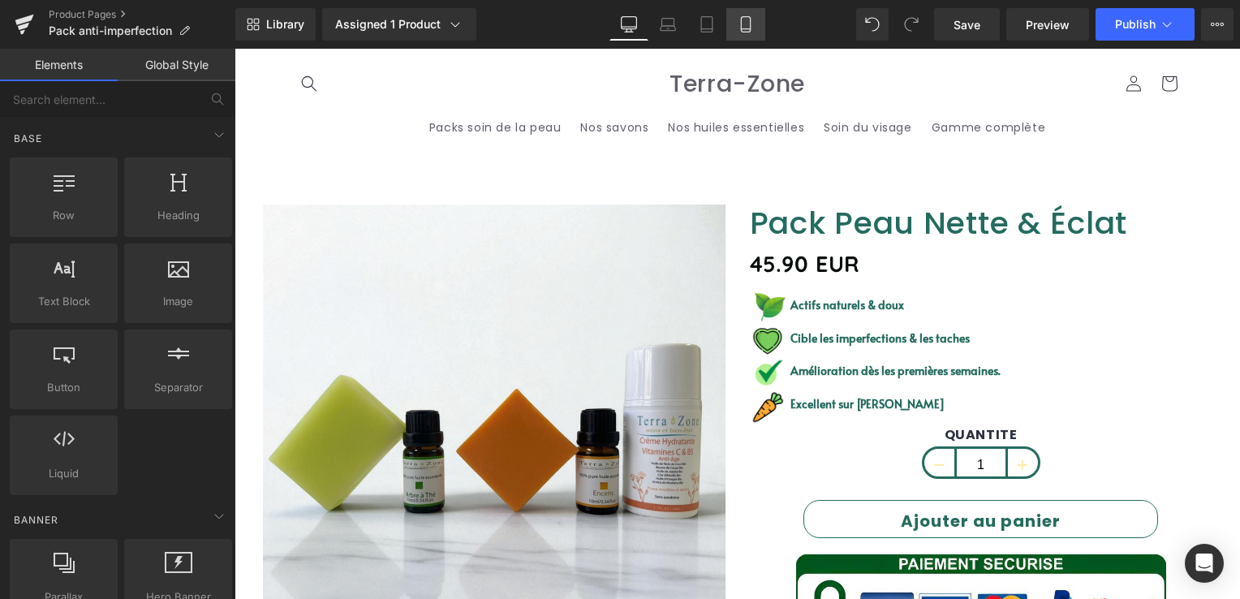
click at [746, 22] on icon at bounding box center [746, 24] width 16 height 16
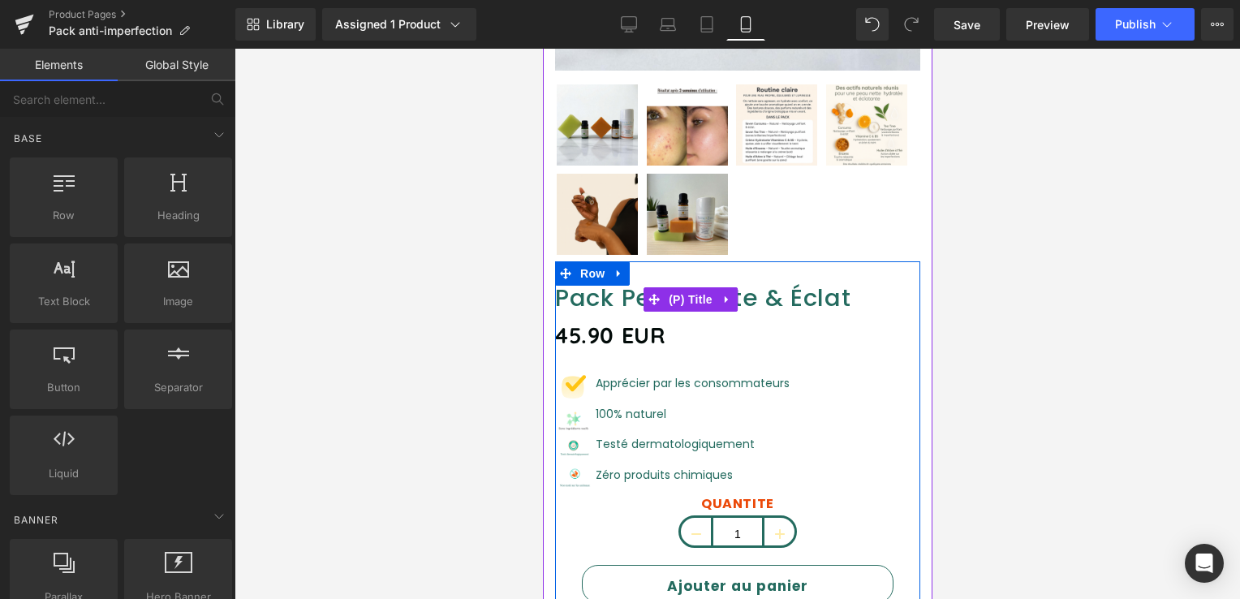
scroll to position [473, 0]
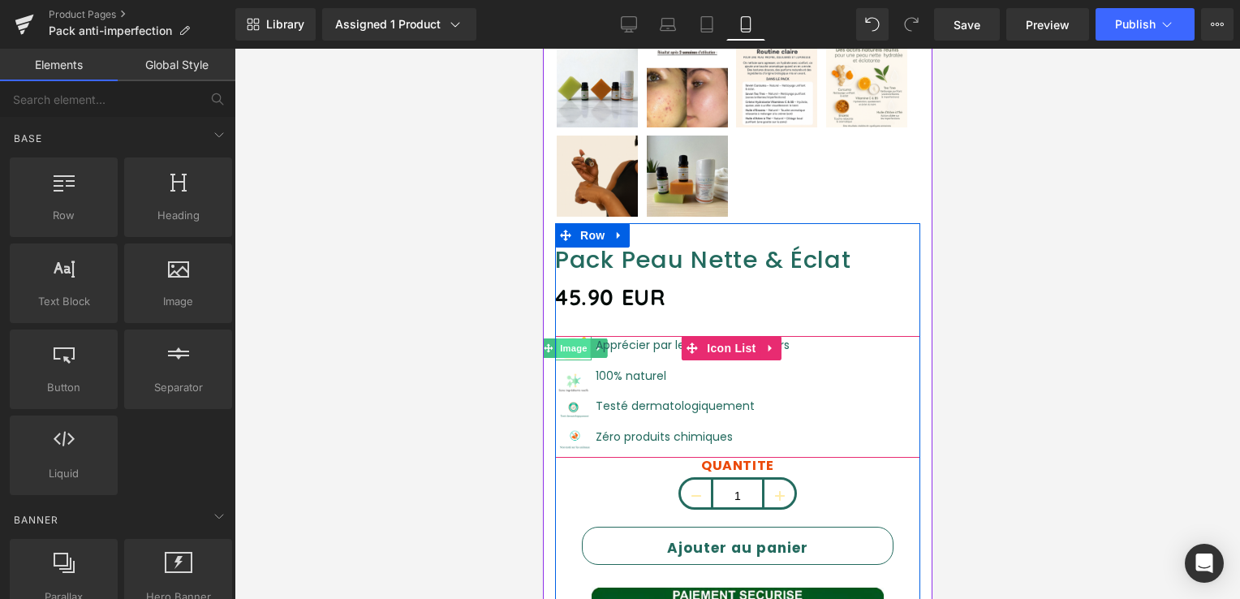
click at [570, 339] on span "Image" at bounding box center [573, 348] width 34 height 19
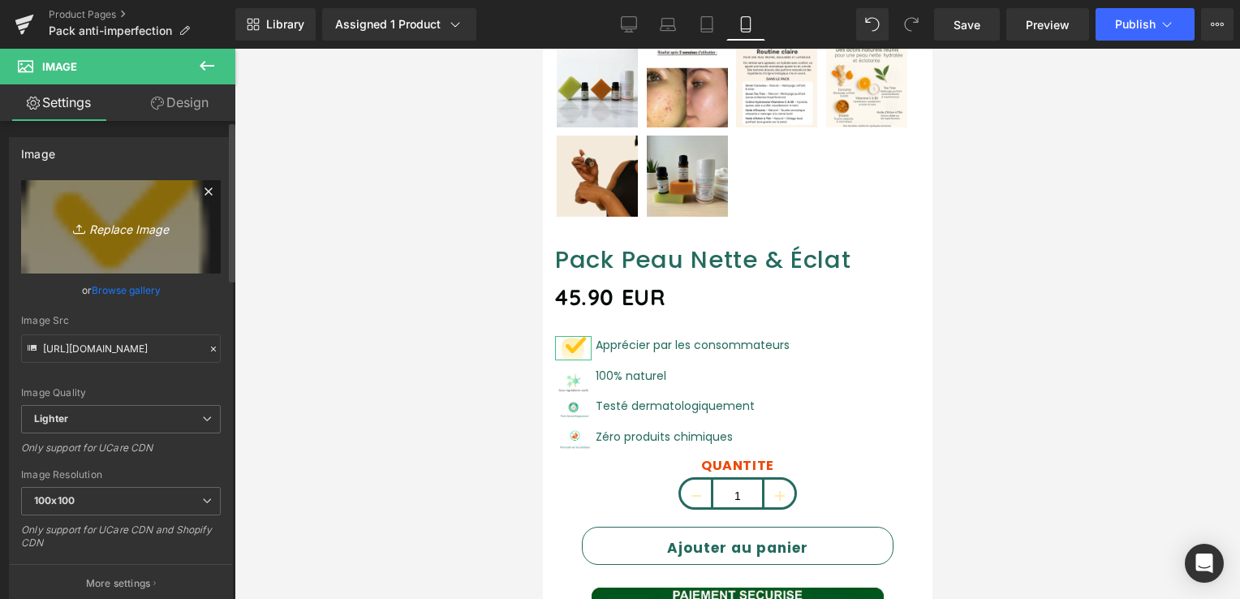
click at [110, 222] on icon "Replace Image" at bounding box center [121, 227] width 130 height 20
type input "C:\fakepath\0bf76aea-eeb1-4ebe-a5e9-25e69d1fef9b.png"
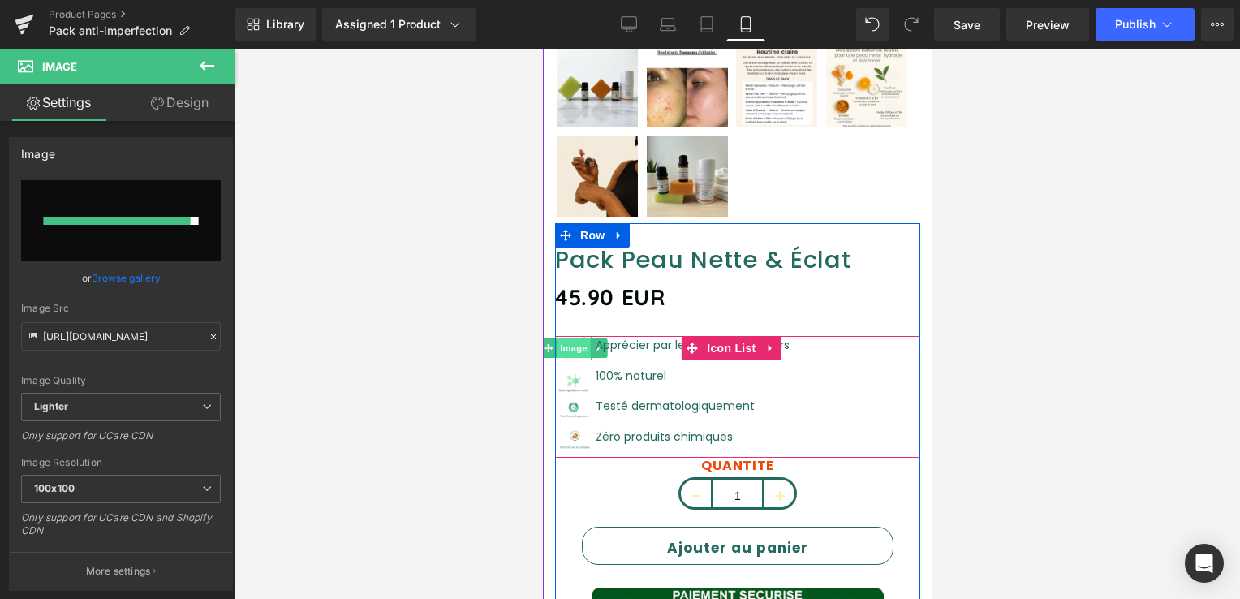
click at [569, 339] on span "Image" at bounding box center [573, 348] width 34 height 19
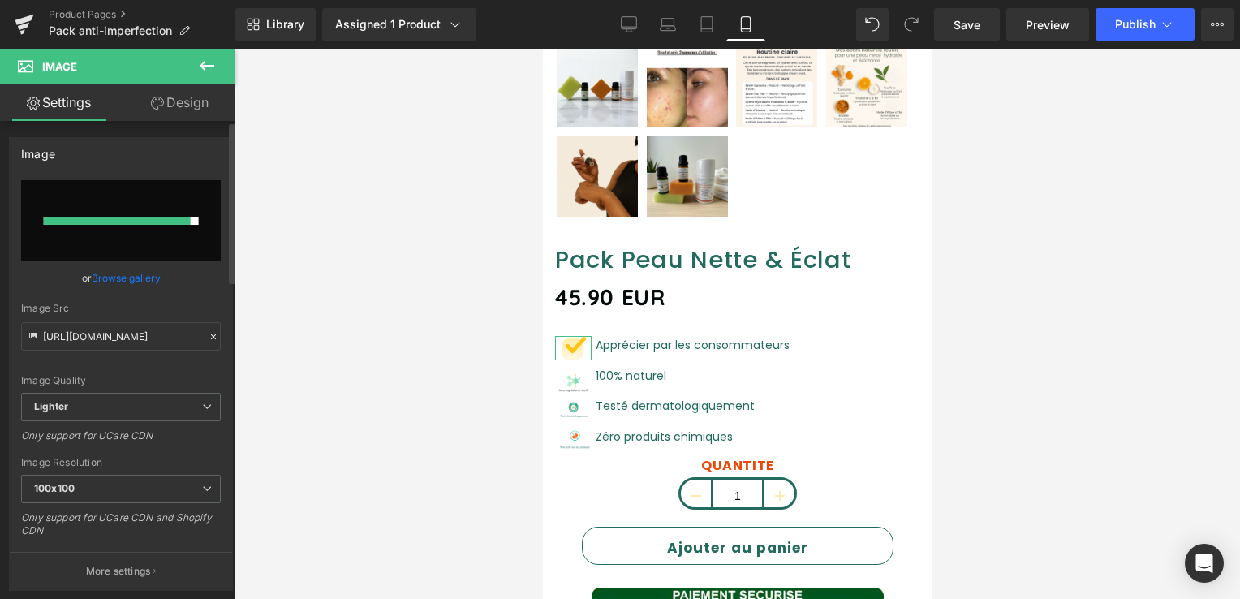
click at [117, 224] on div at bounding box center [117, 221] width 147 height 8
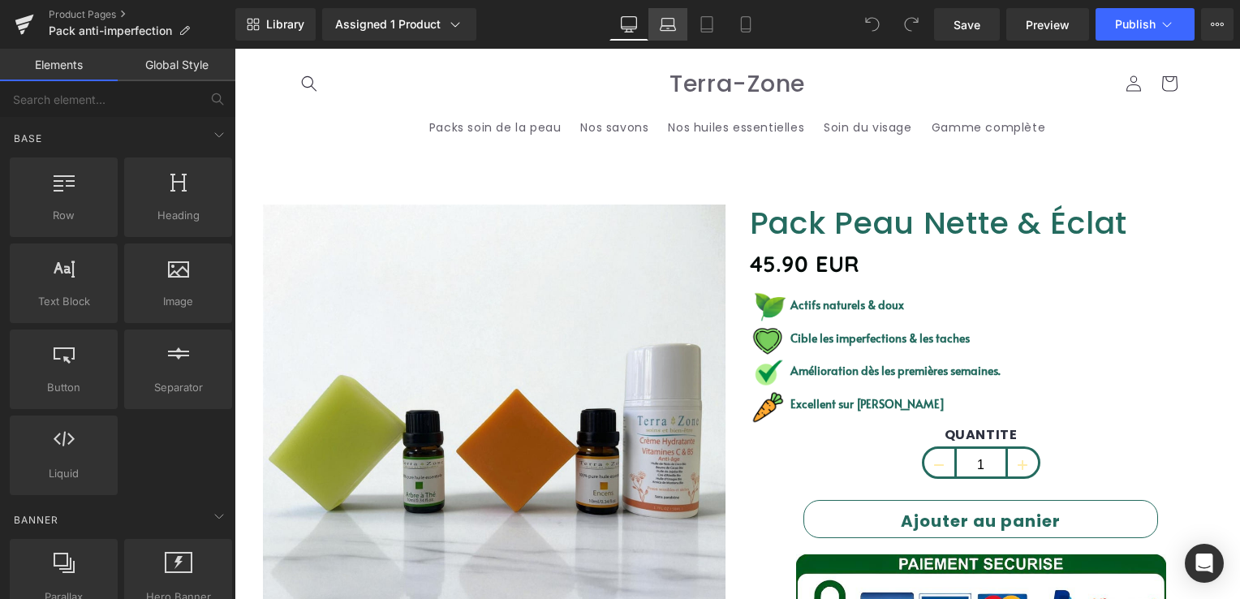
click at [657, 22] on link "Laptop" at bounding box center [668, 24] width 39 height 32
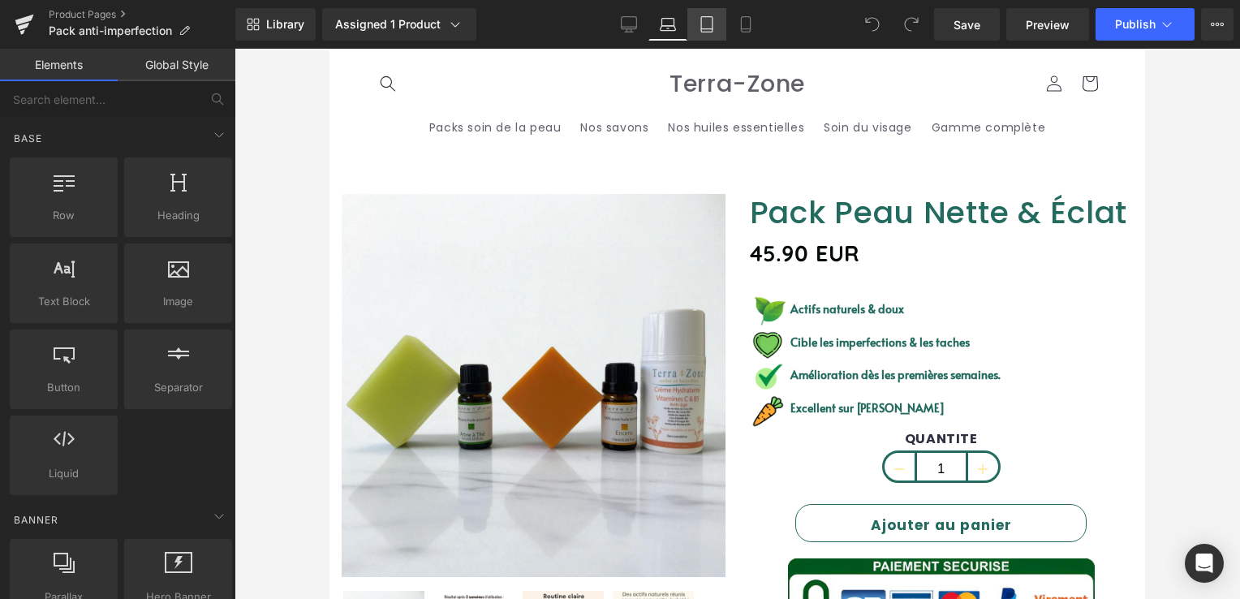
click at [718, 28] on link "Tablet" at bounding box center [707, 24] width 39 height 32
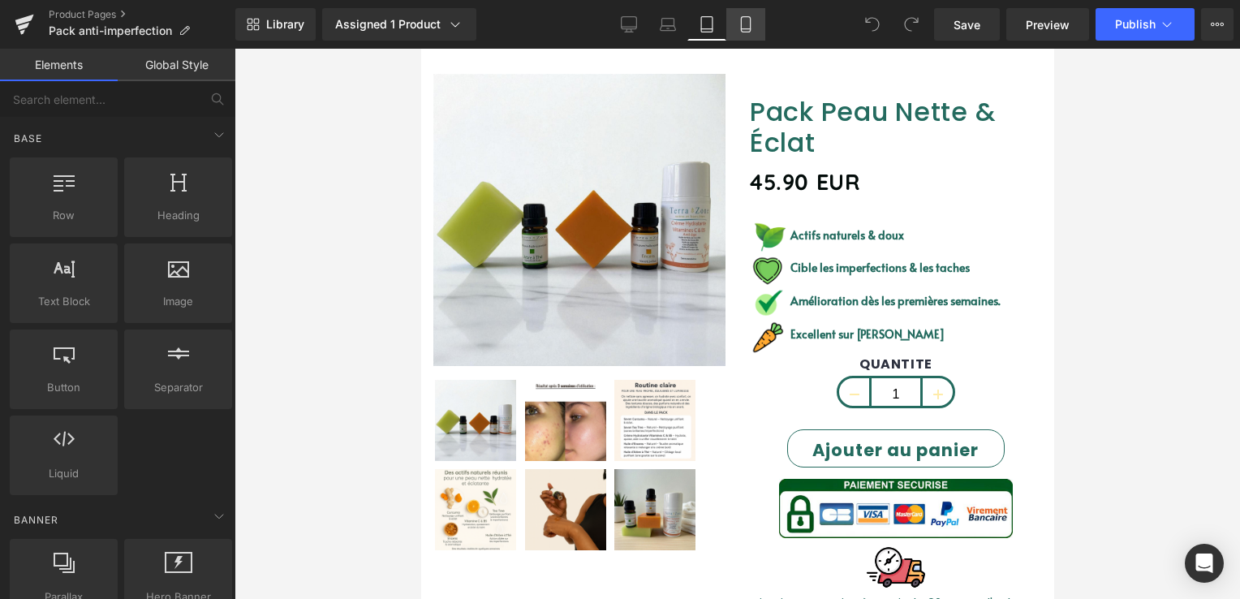
click at [747, 28] on icon at bounding box center [746, 24] width 16 height 16
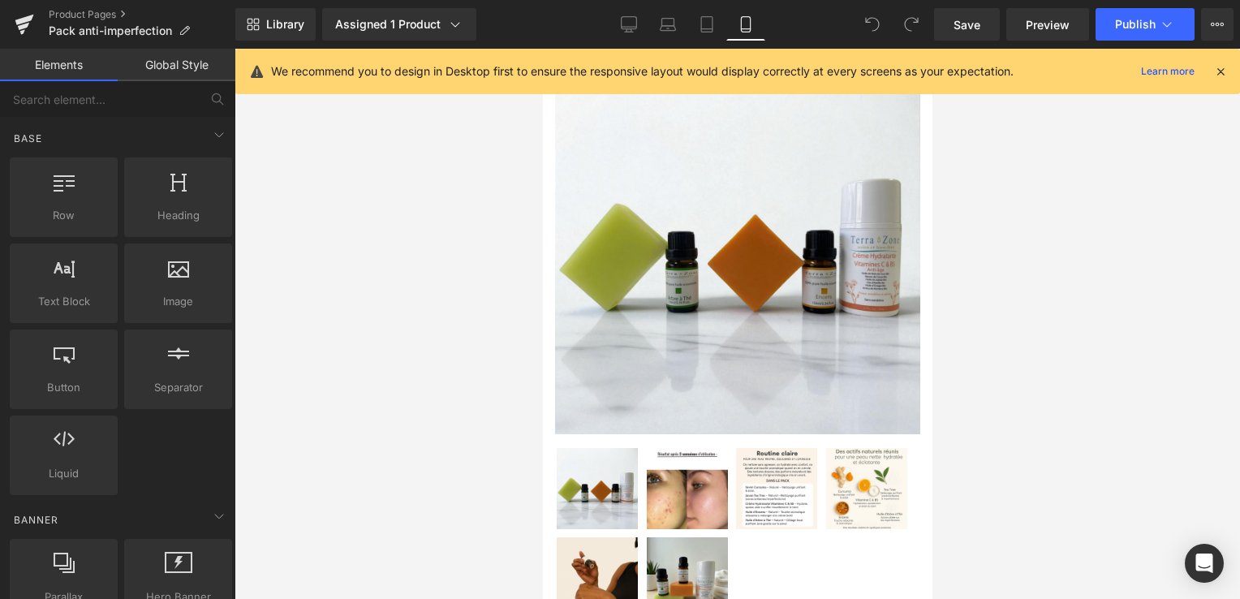
scroll to position [67, 0]
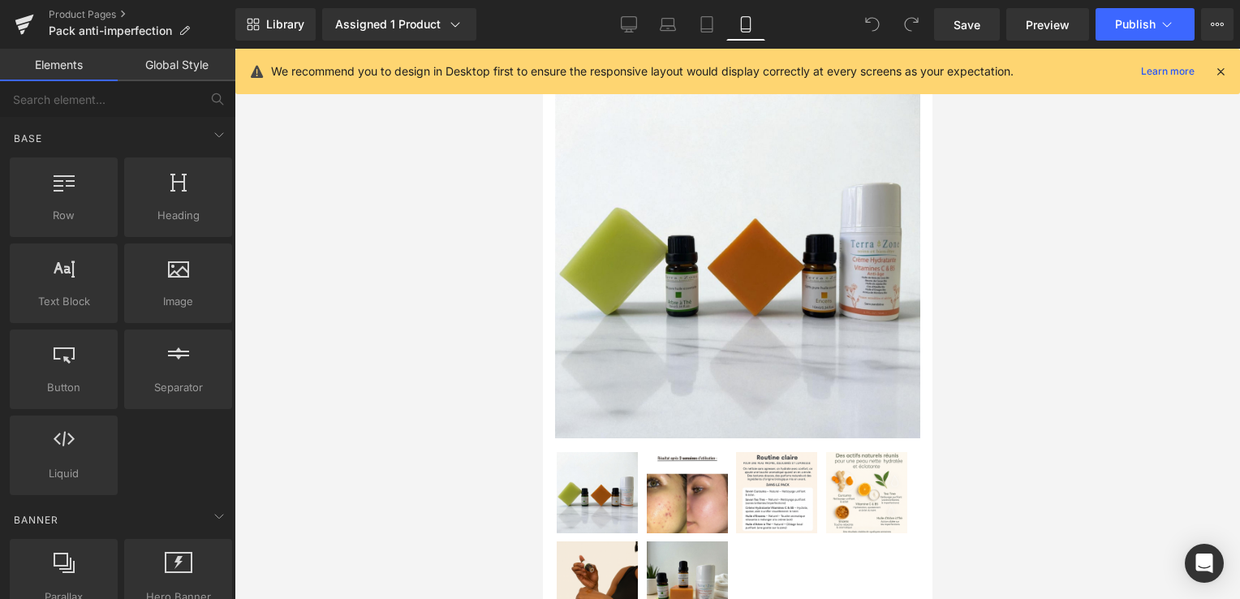
click at [1224, 67] on icon at bounding box center [1221, 71] width 15 height 15
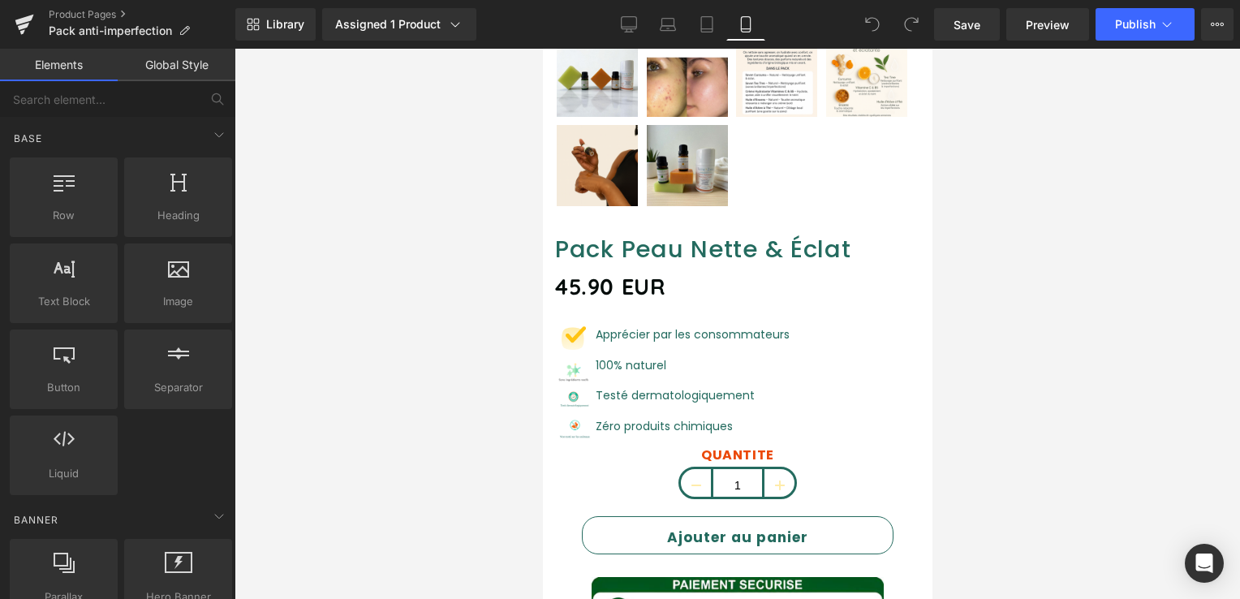
scroll to position [554, 0]
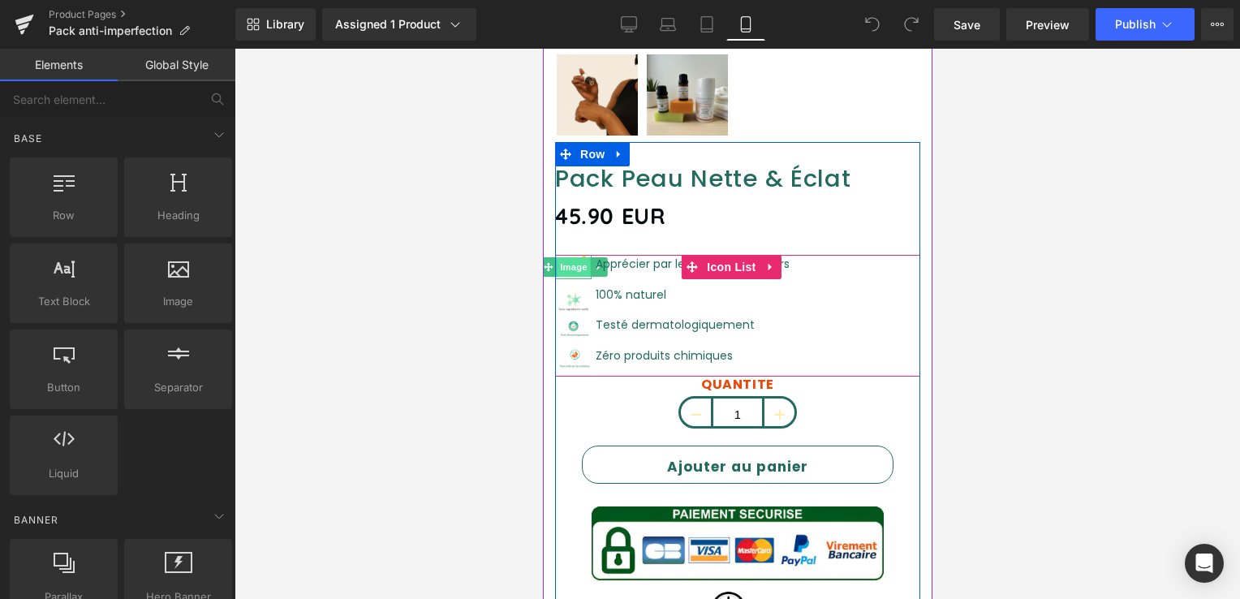
click at [576, 257] on span "Image" at bounding box center [573, 266] width 34 height 19
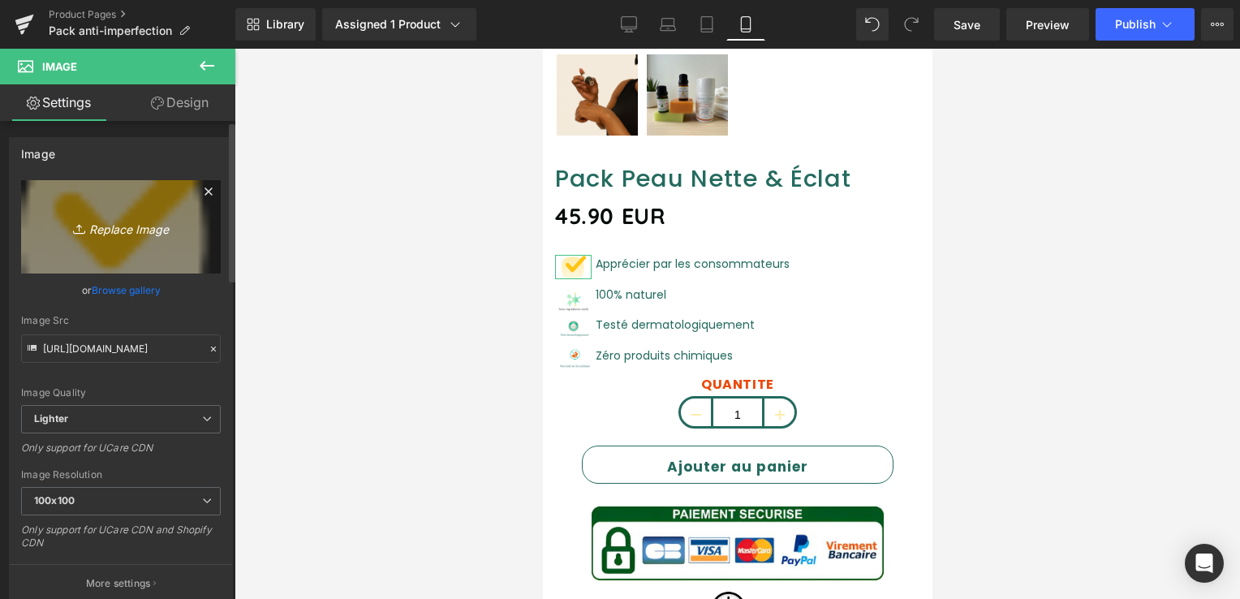
click at [107, 221] on icon "Replace Image" at bounding box center [121, 227] width 130 height 20
type input "C:\fakepath\iconne bonne taille.png"
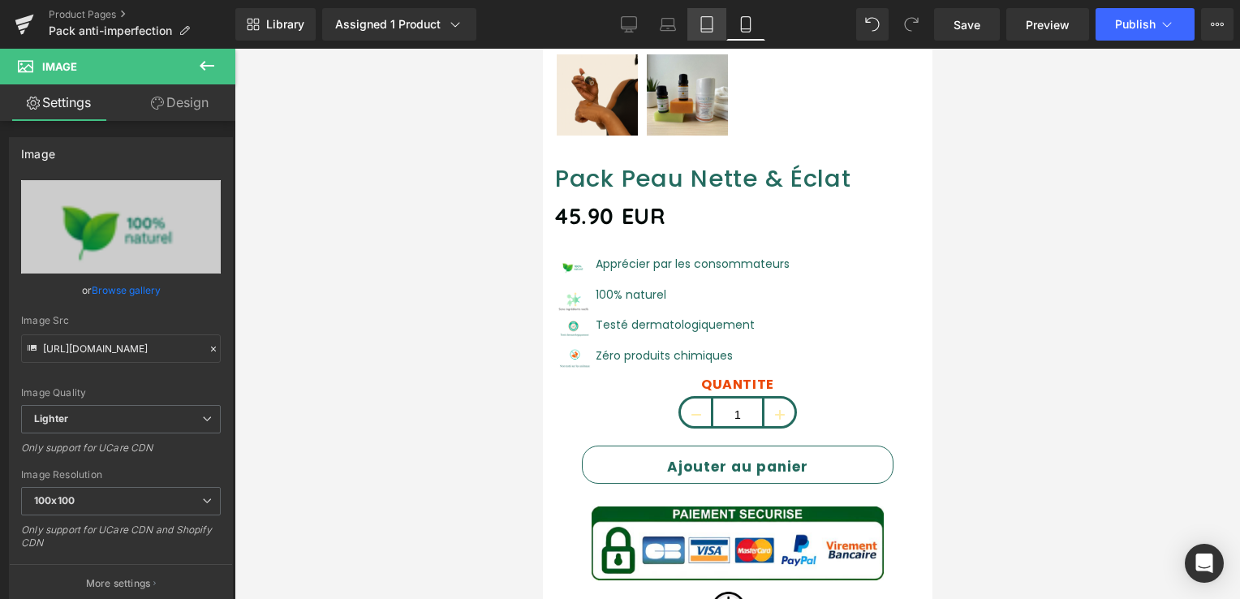
click at [694, 28] on link "Tablet" at bounding box center [707, 24] width 39 height 32
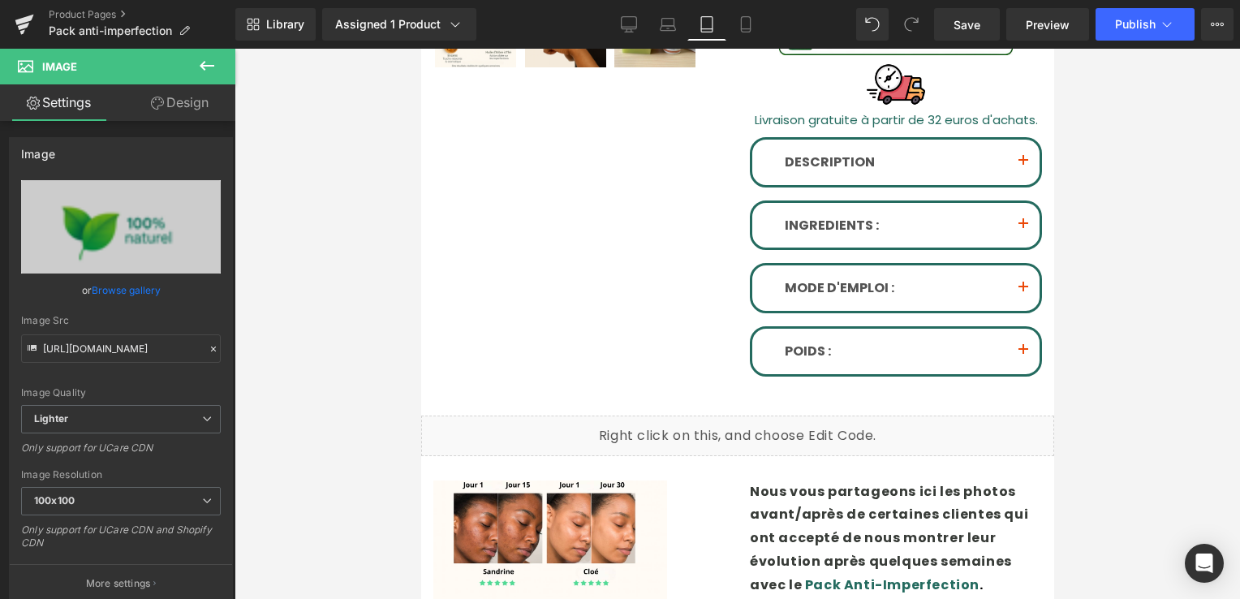
scroll to position [0, 0]
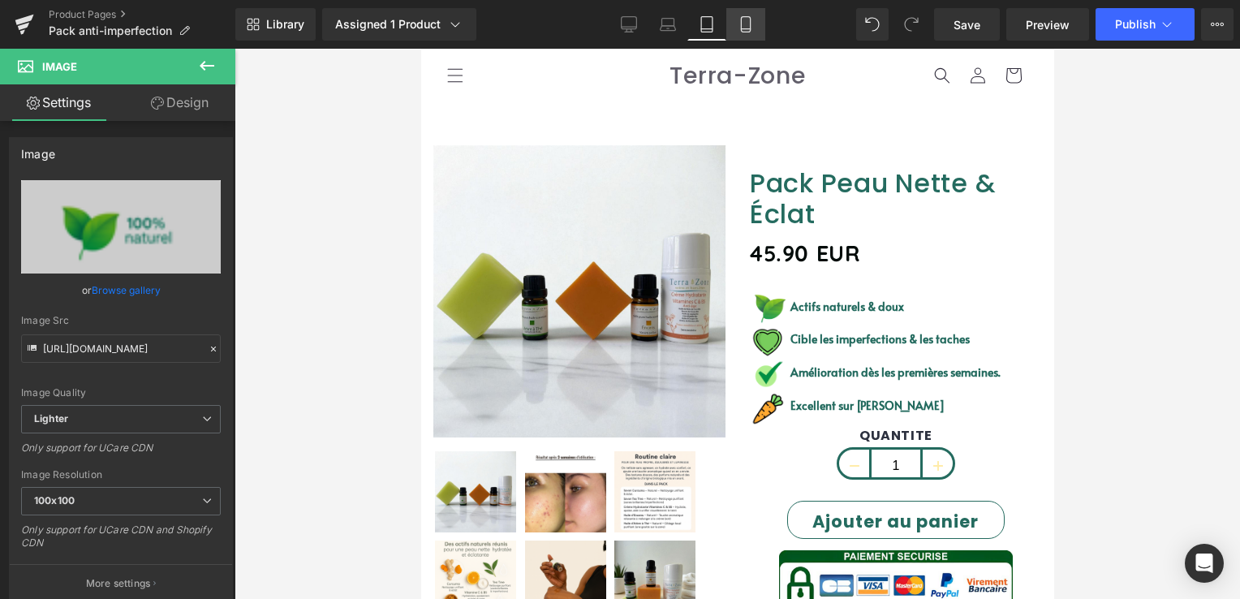
click at [753, 22] on link "Mobile" at bounding box center [746, 24] width 39 height 32
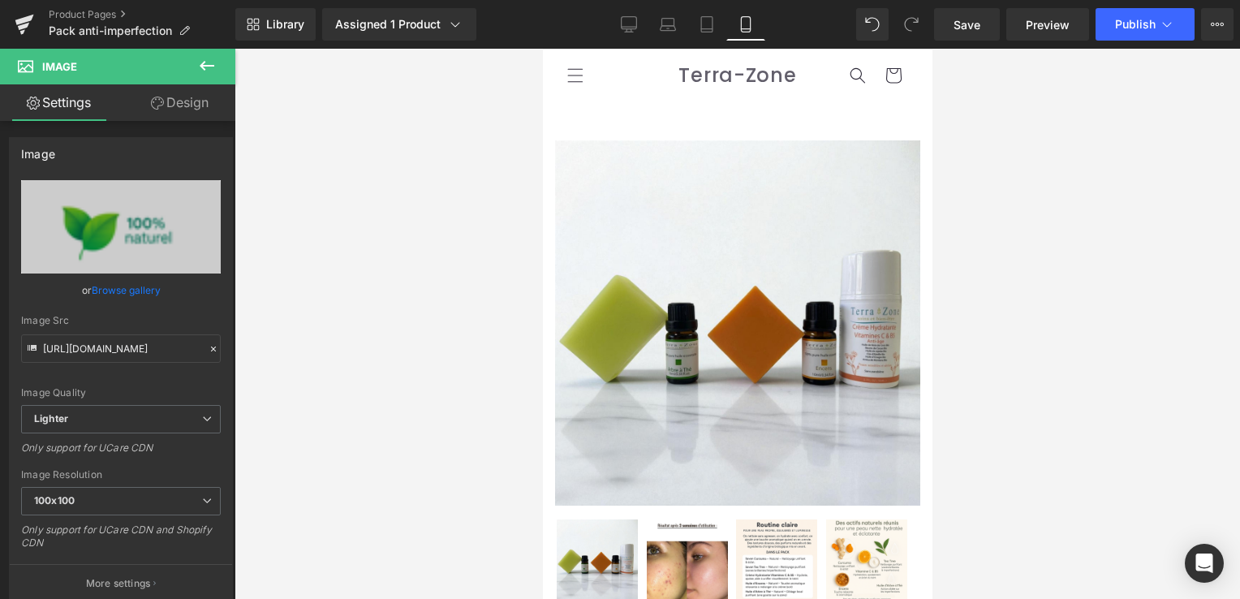
scroll to position [562, 0]
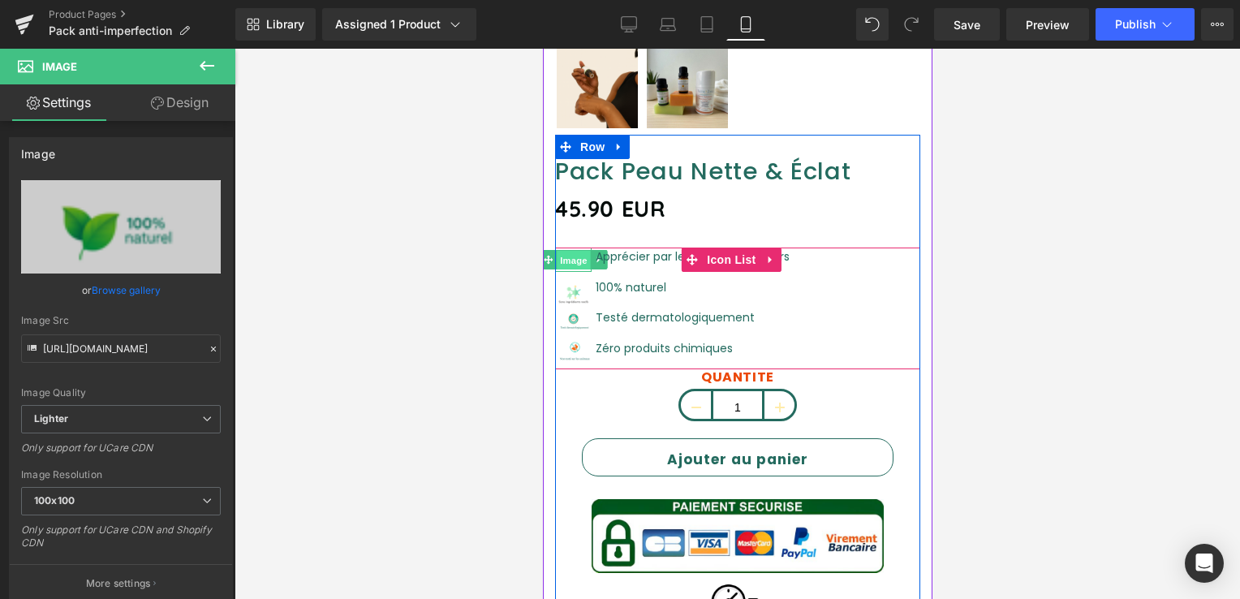
click at [572, 251] on span "Image" at bounding box center [573, 260] width 34 height 19
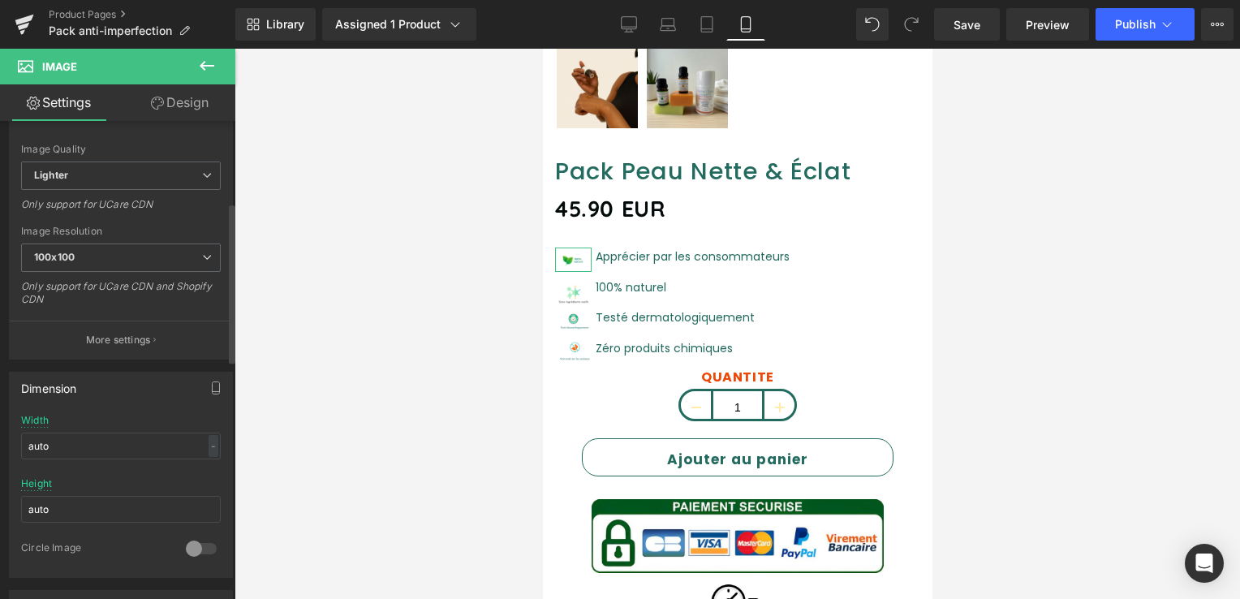
scroll to position [325, 0]
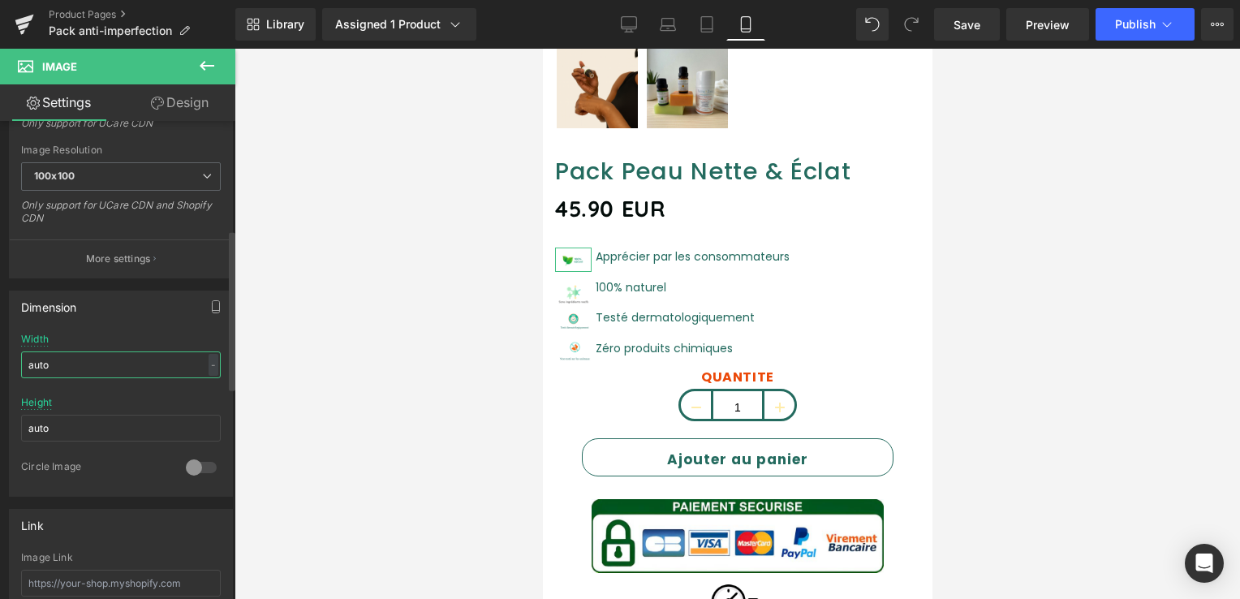
drag, startPoint x: 81, startPoint y: 360, endPoint x: 24, endPoint y: 375, distance: 58.9
click at [0, 382] on html "Image You are previewing how the will restyle your page. You can not edit Eleme…" at bounding box center [620, 299] width 1240 height 599
type input "5"
type input "2"
type input "3"
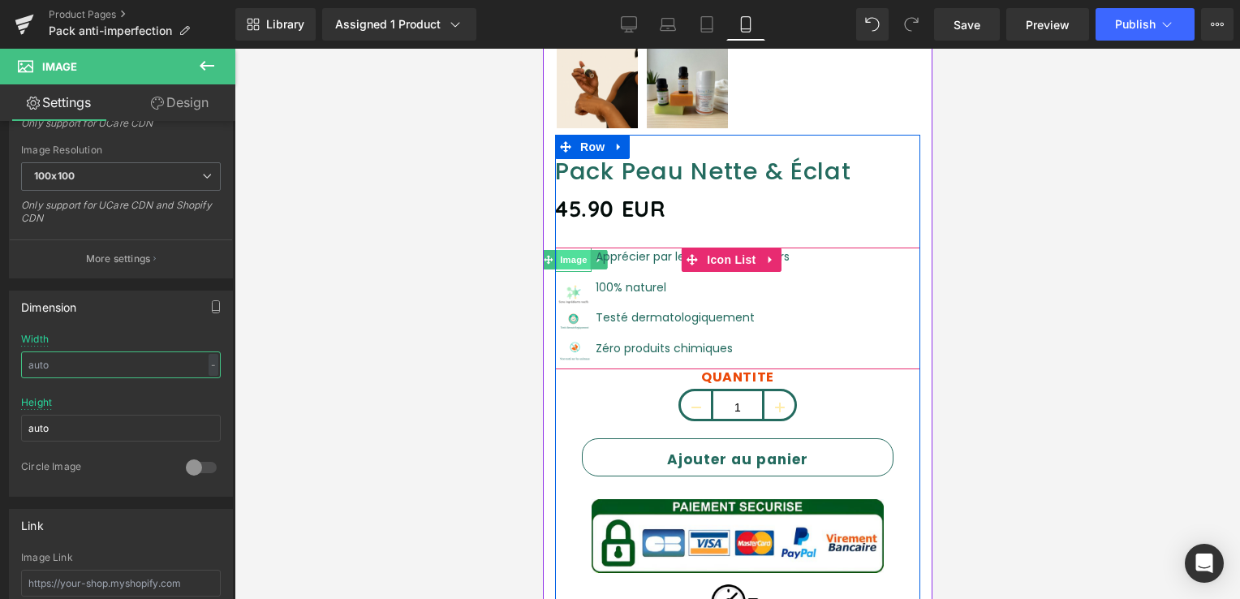
click at [570, 250] on span "Image" at bounding box center [573, 259] width 34 height 19
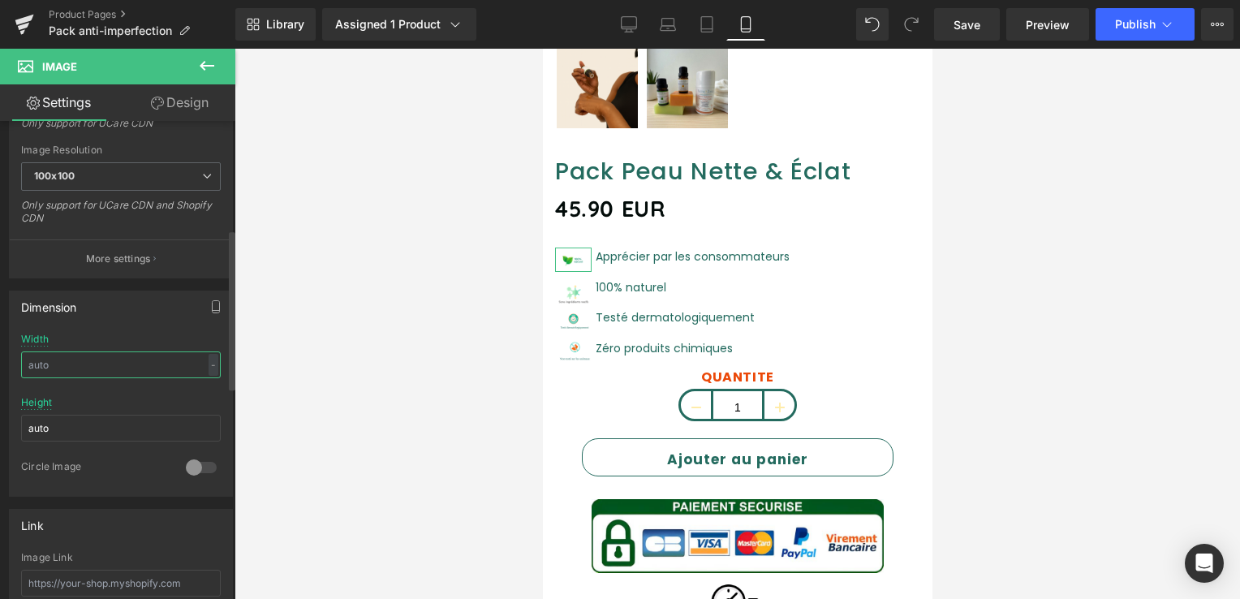
scroll to position [0, 0]
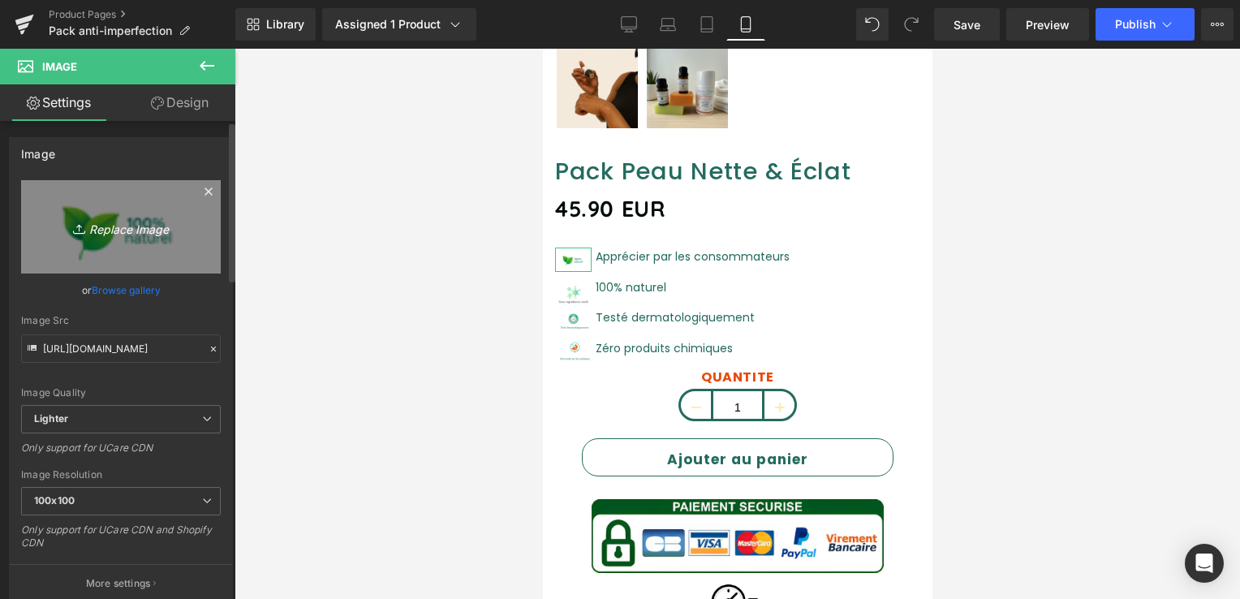
click at [104, 222] on icon "Replace Image" at bounding box center [121, 227] width 130 height 20
type input "C:\fakepath\0bf76aea-eeb1-4ebe-a5e9-25e69d1fef9b-removebg-preview.png"
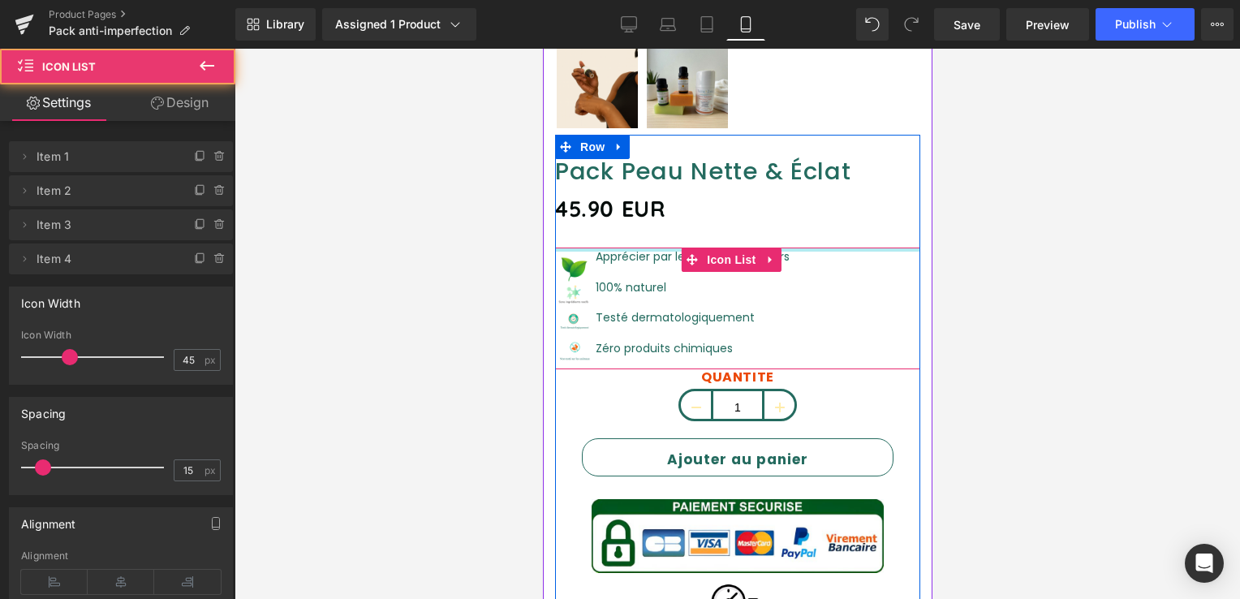
drag, startPoint x: 589, startPoint y: 236, endPoint x: 592, endPoint y: 223, distance: 13.2
click at [592, 223] on div "Pack Peau Nette & Éclat (P) Title 45.90 EUR (P) Price Image Apprécier par les c…" at bounding box center [736, 538] width 365 height 763
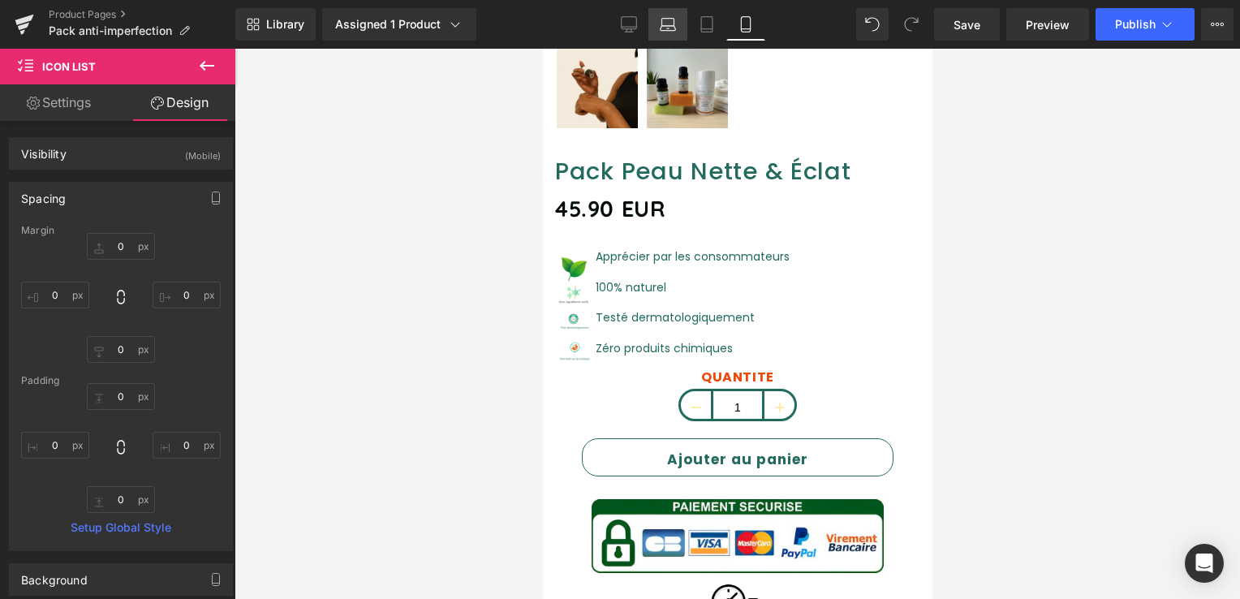
click at [666, 26] on icon at bounding box center [668, 24] width 16 height 16
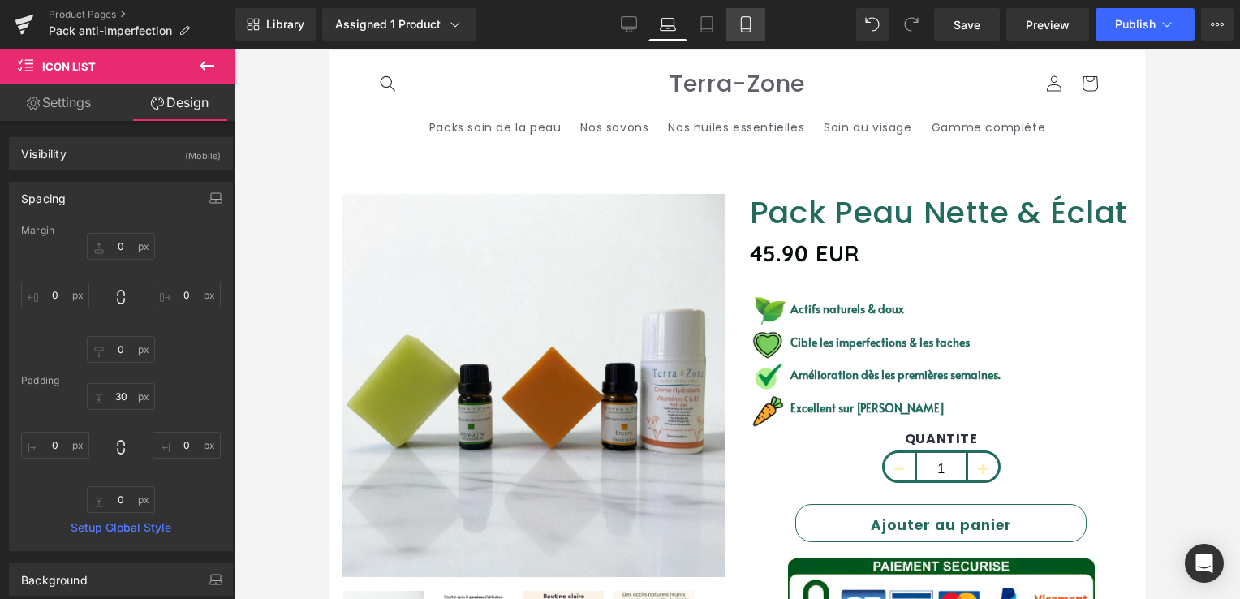
click at [743, 26] on icon at bounding box center [746, 24] width 16 height 16
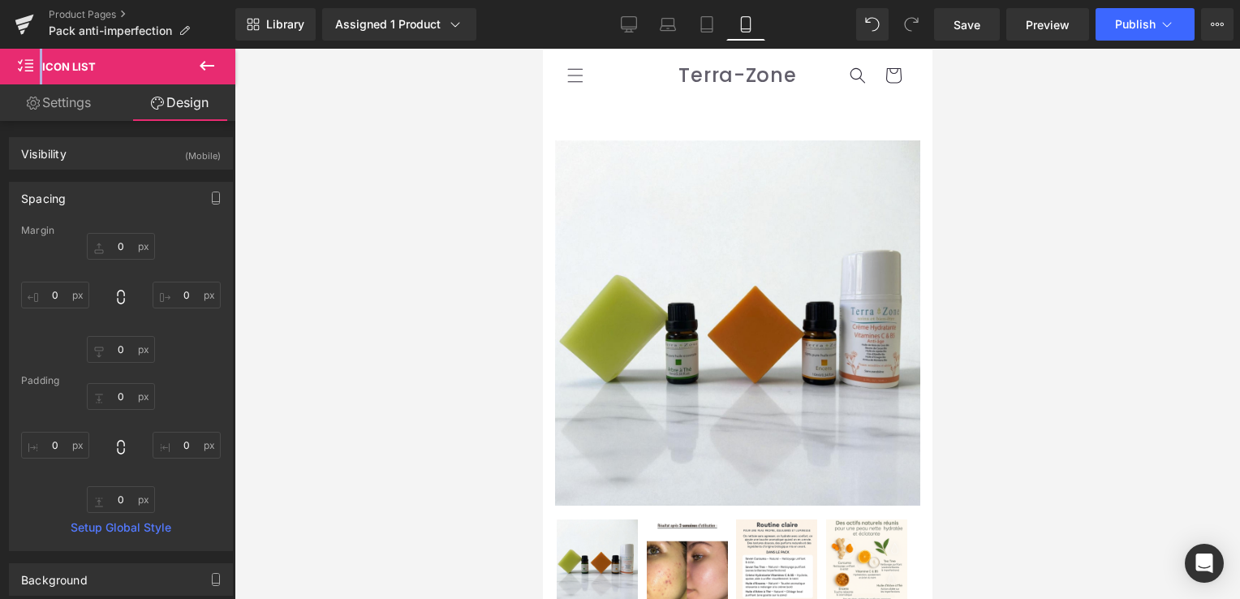
scroll to position [562, 0]
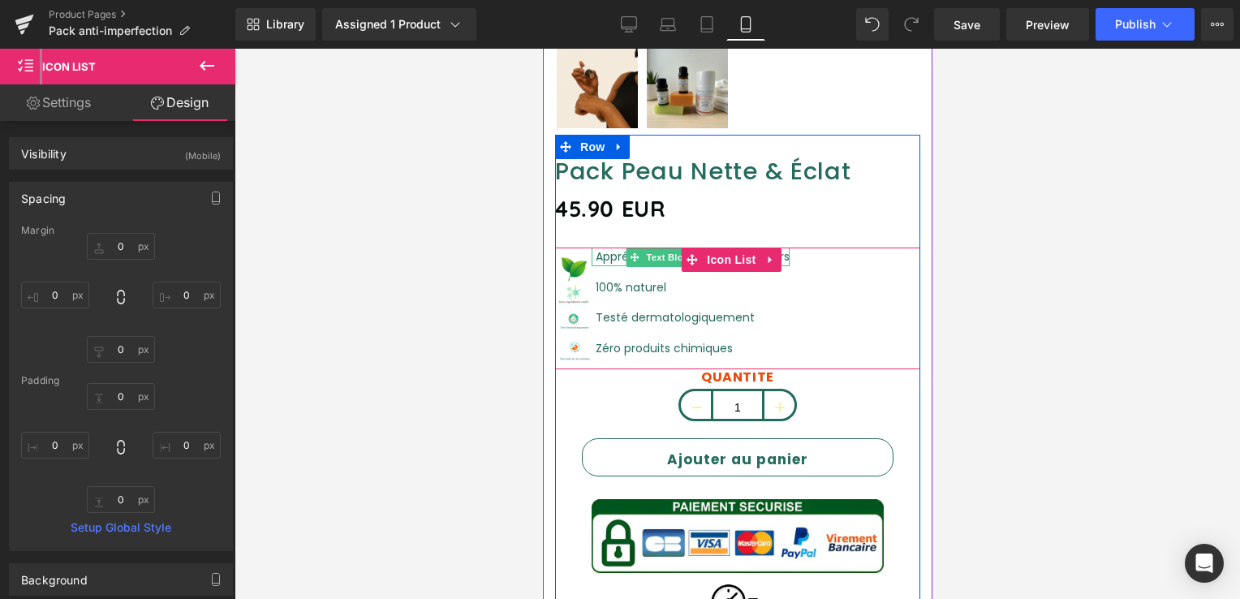
click at [597, 248] on font "Apprécier par les consommateurs" at bounding box center [692, 256] width 194 height 16
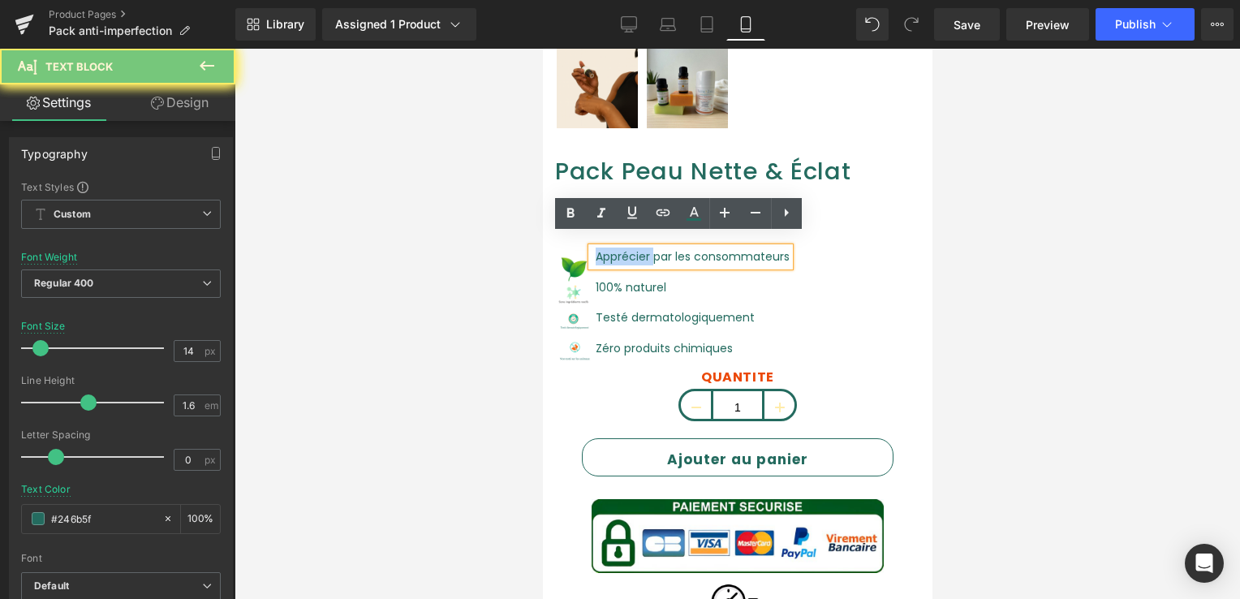
click at [597, 248] on font "Apprécier par les consommateurs" at bounding box center [692, 256] width 194 height 16
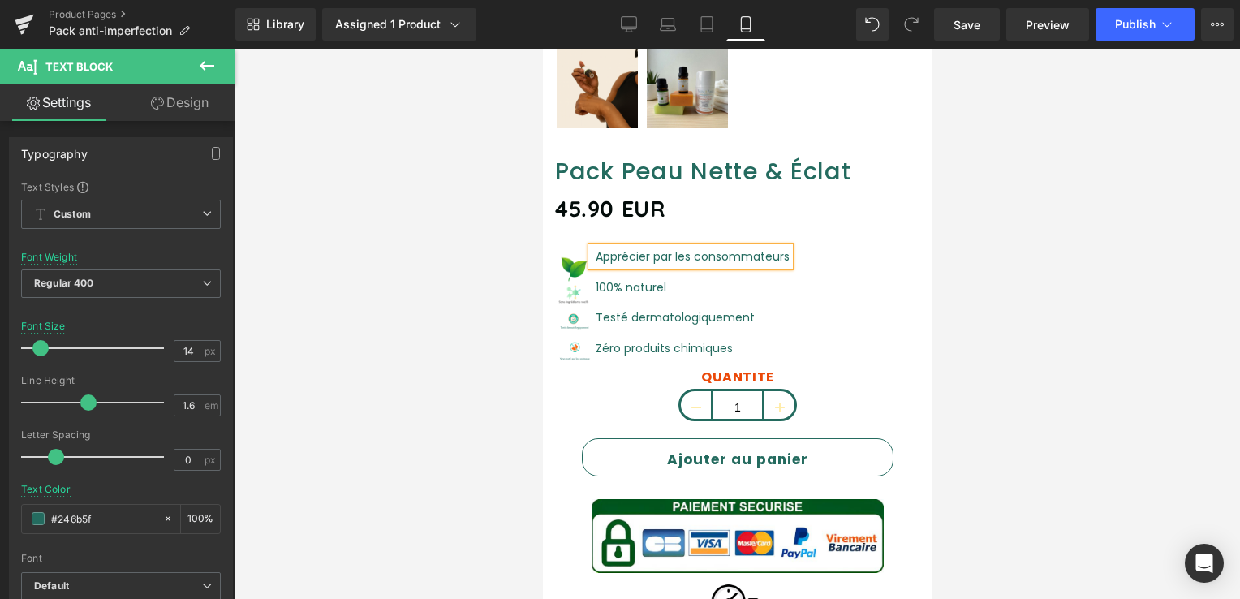
click at [821, 283] on div "Image Apprécier par les consommateurs Text Block Image 100% naturel Text Block …" at bounding box center [736, 309] width 365 height 122
click at [820, 283] on div "Image Apprécier par les consommateurs Text Block Image 100% naturel Text Block …" at bounding box center [736, 309] width 365 height 122
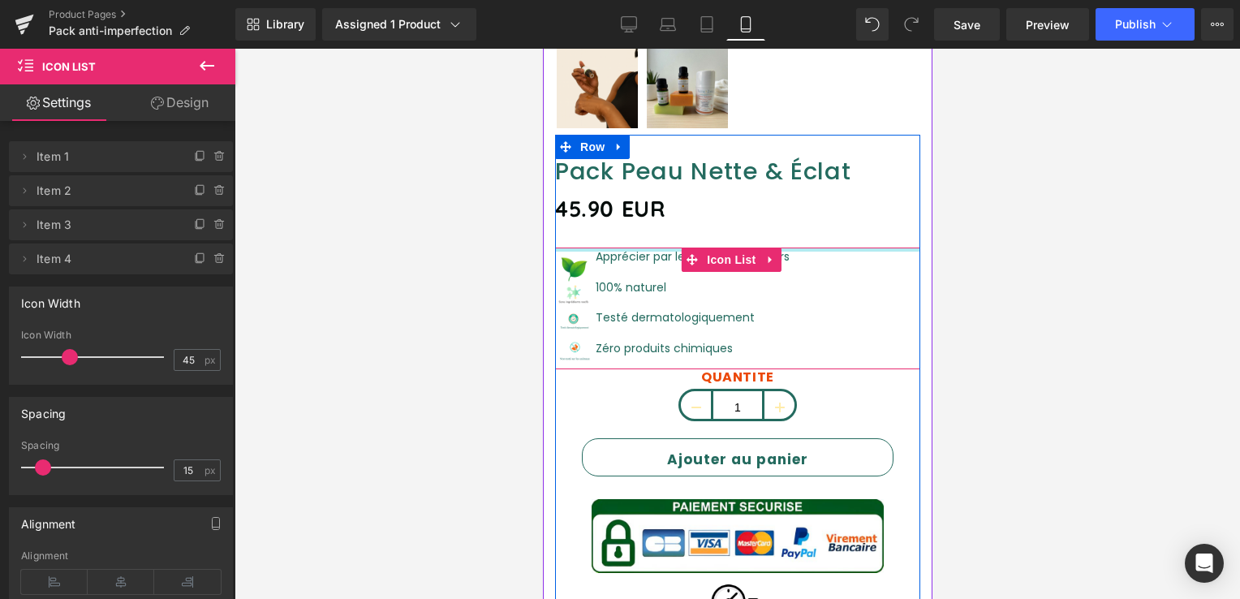
click at [610, 248] on div at bounding box center [736, 250] width 365 height 4
click at [610, 248] on div "Image Apprécier par les consommateurs Text Block Image 100% naturel Text Block …" at bounding box center [736, 309] width 365 height 122
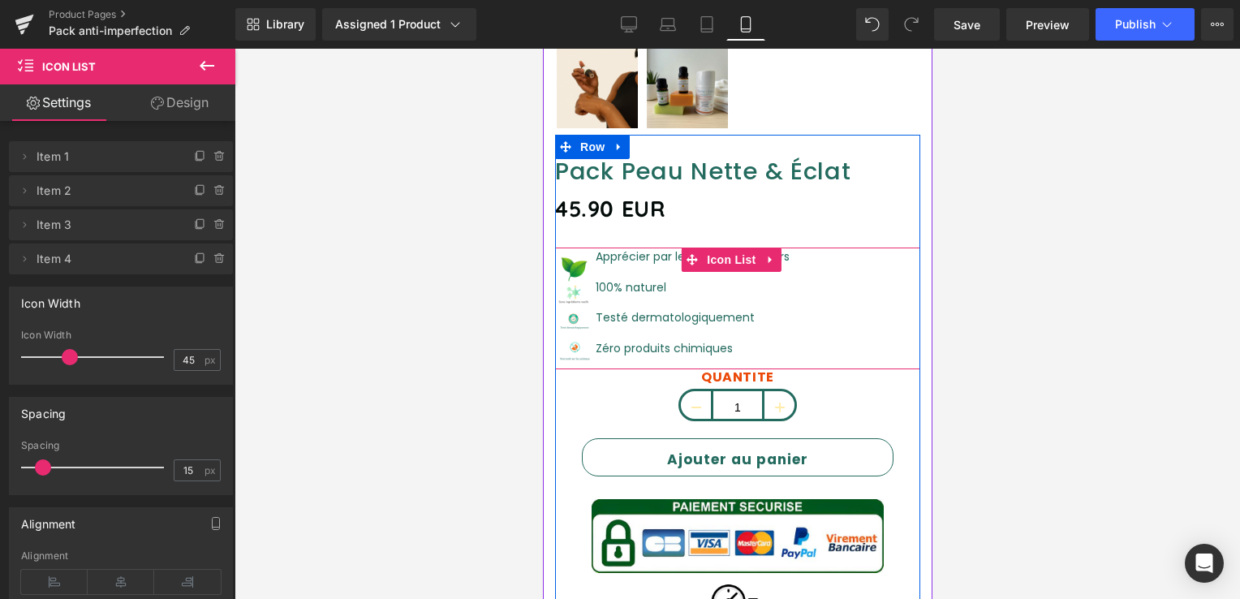
click at [610, 248] on div "Apprécier par les consommateurs Text Block" at bounding box center [690, 257] width 198 height 18
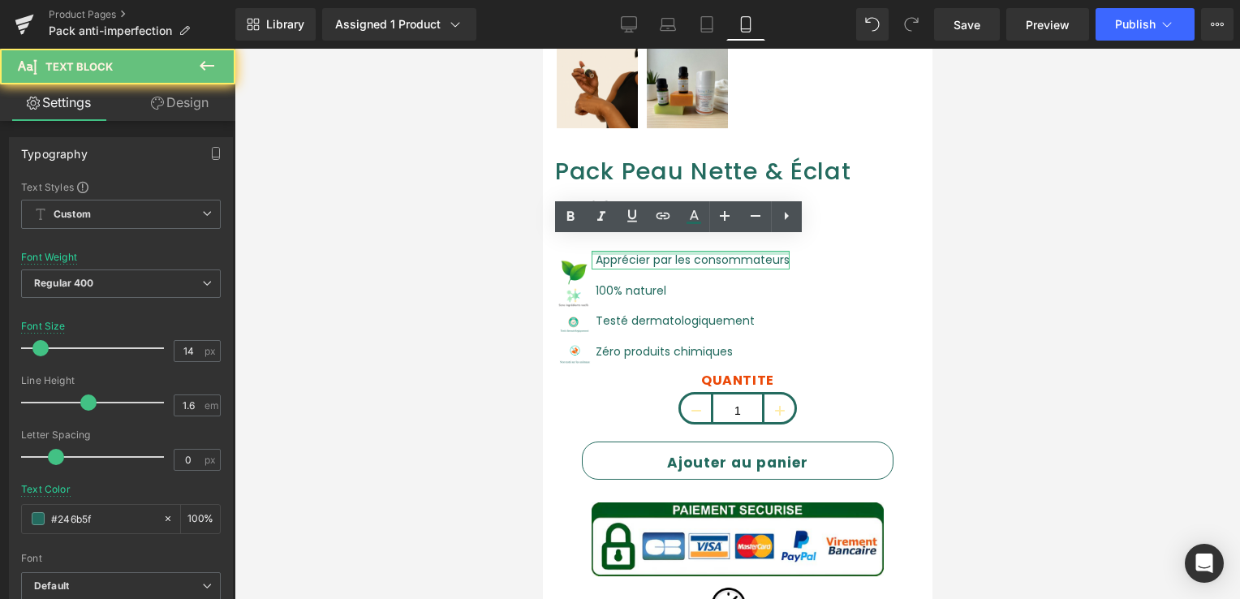
click at [610, 251] on div at bounding box center [690, 253] width 198 height 4
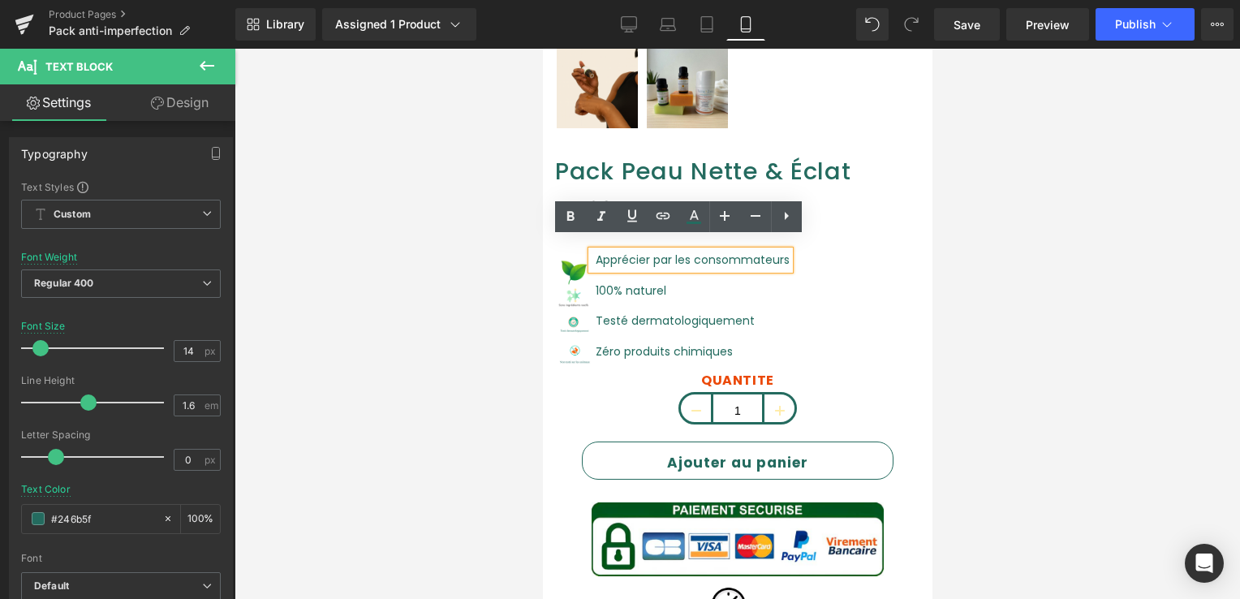
click at [599, 252] on font "Apprécier par les consommateurs" at bounding box center [692, 260] width 194 height 16
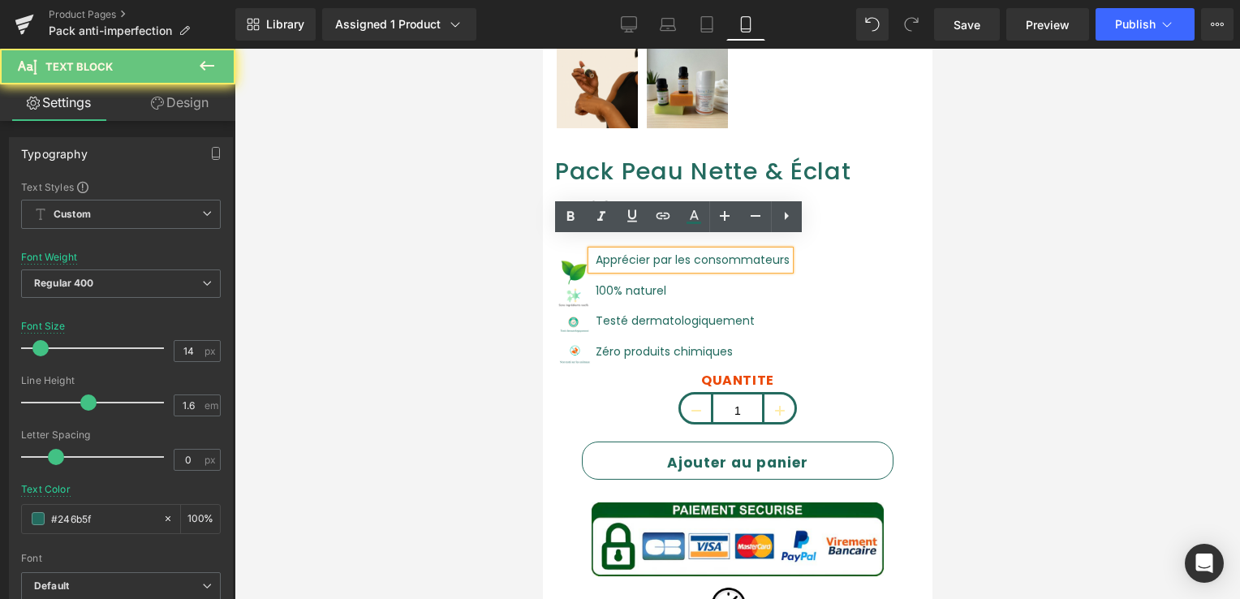
click at [595, 252] on font "Apprécier par les consommateurs" at bounding box center [692, 260] width 194 height 16
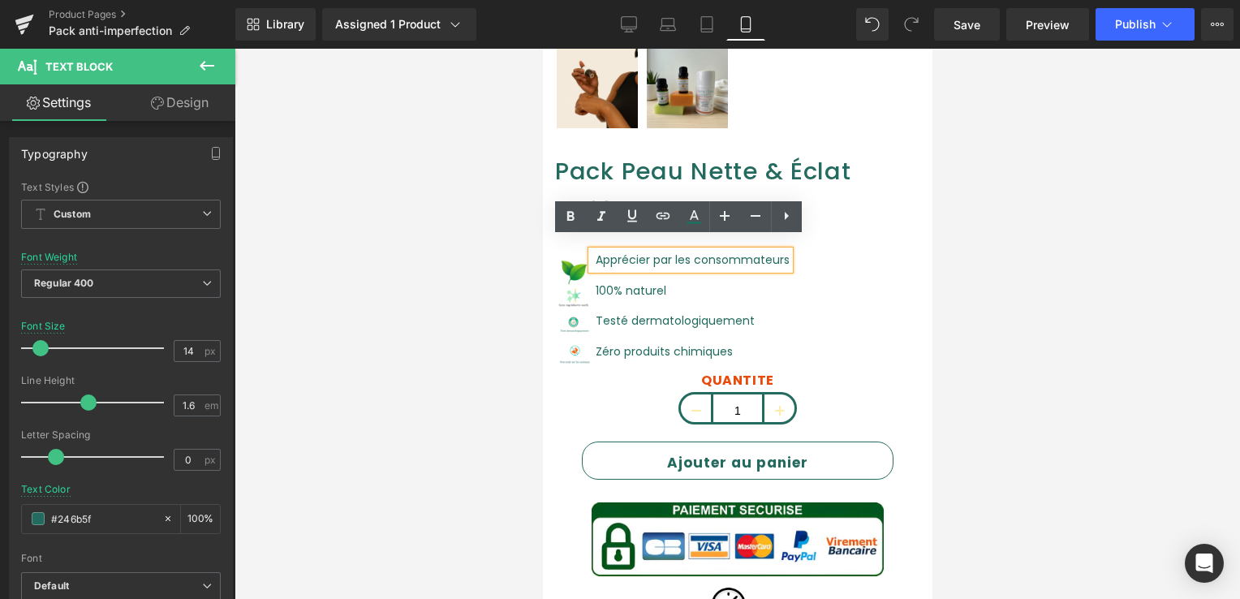
click at [829, 274] on div "Image Apprécier par les consommateurs Text Block Image 100% naturel Text Block …" at bounding box center [736, 312] width 365 height 122
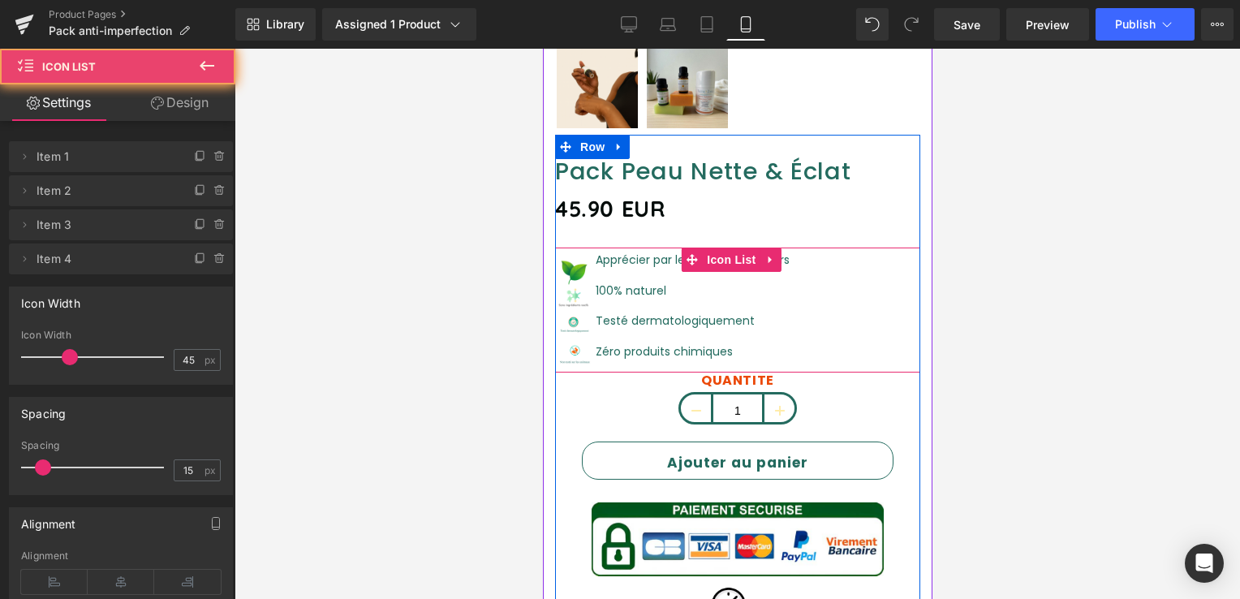
click at [829, 274] on div "Image Apprécier par les consommateurs Text Block Image 100% naturel Text Block …" at bounding box center [736, 312] width 365 height 122
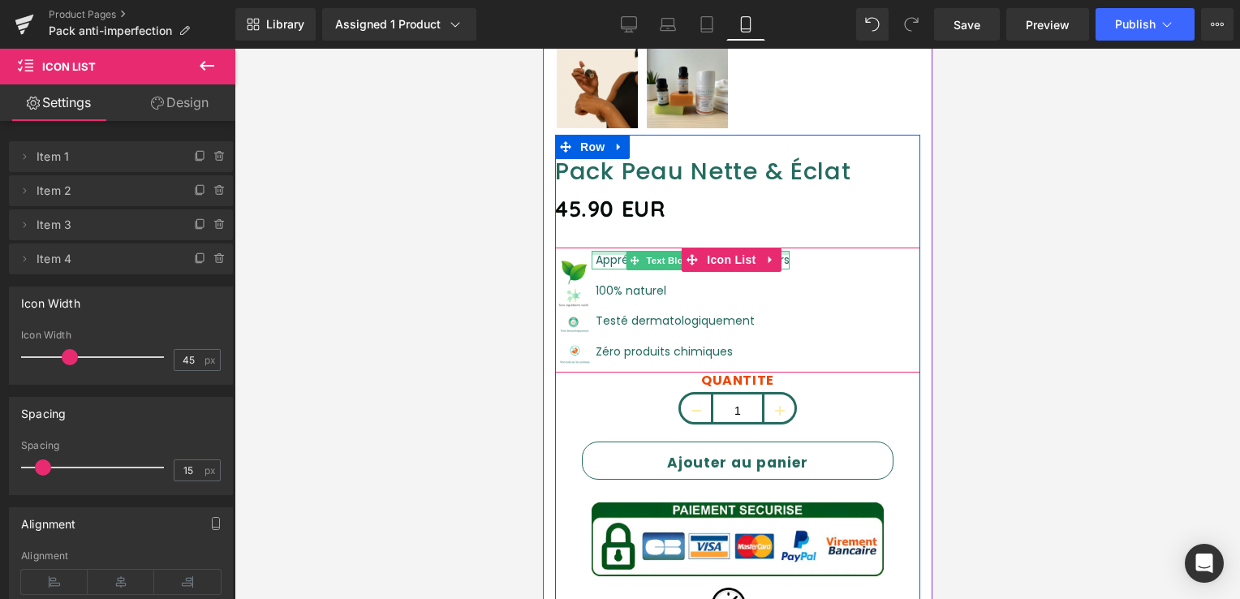
click at [607, 251] on div at bounding box center [690, 253] width 198 height 4
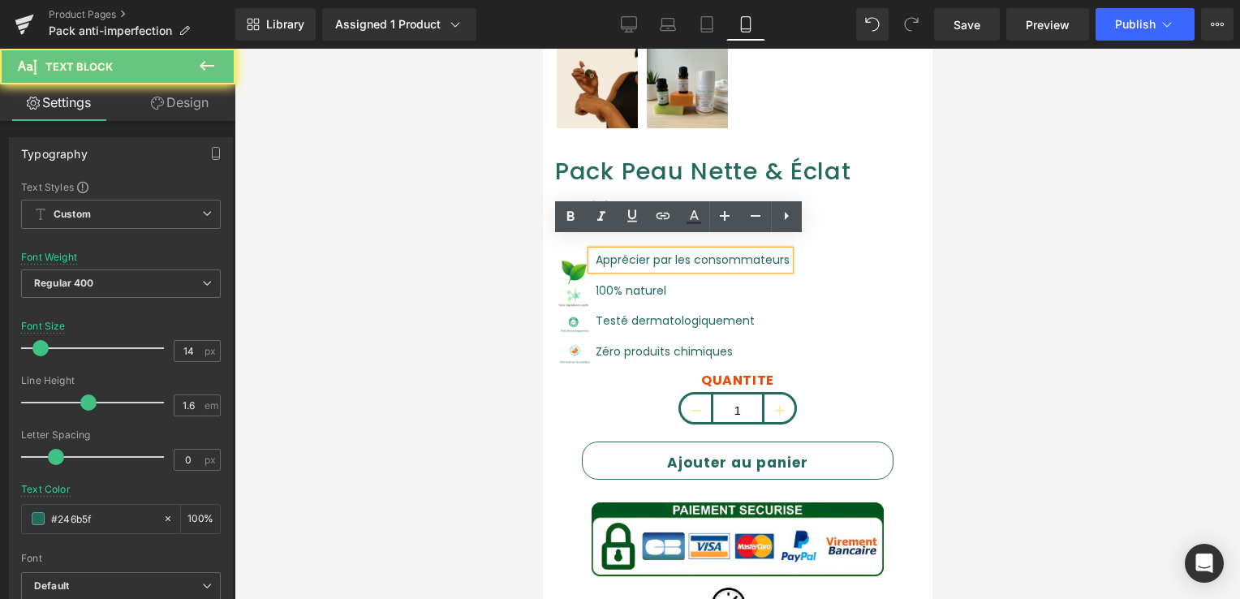
click at [607, 252] on font "Apprécier par les consommateurs" at bounding box center [692, 260] width 194 height 16
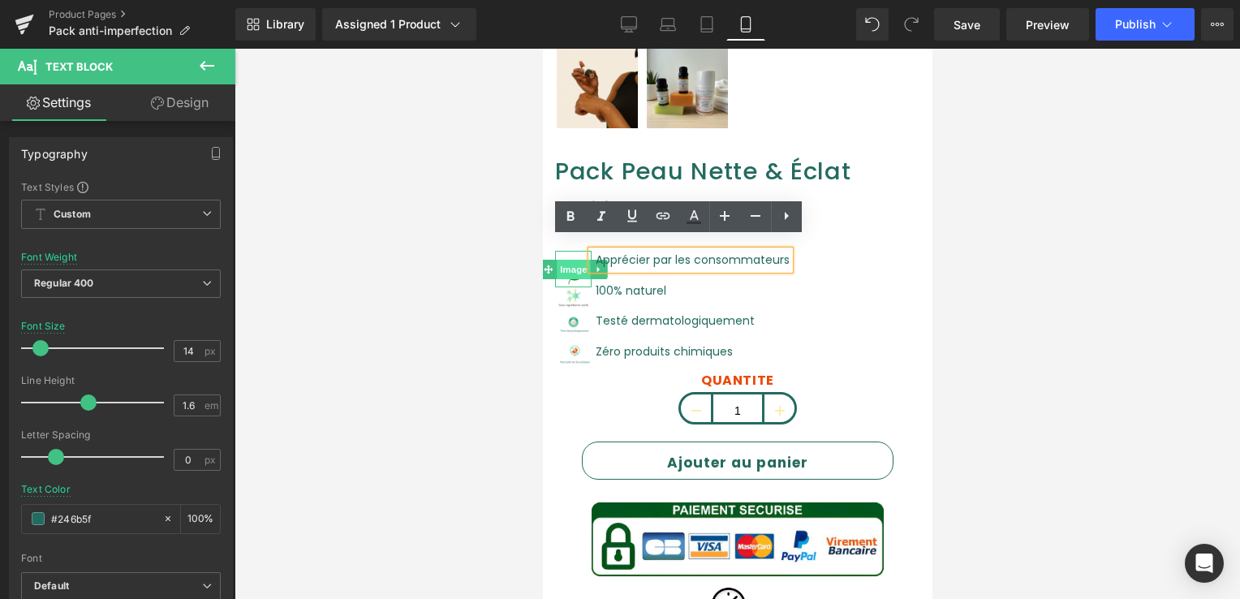
click at [563, 260] on span "Image" at bounding box center [573, 269] width 34 height 19
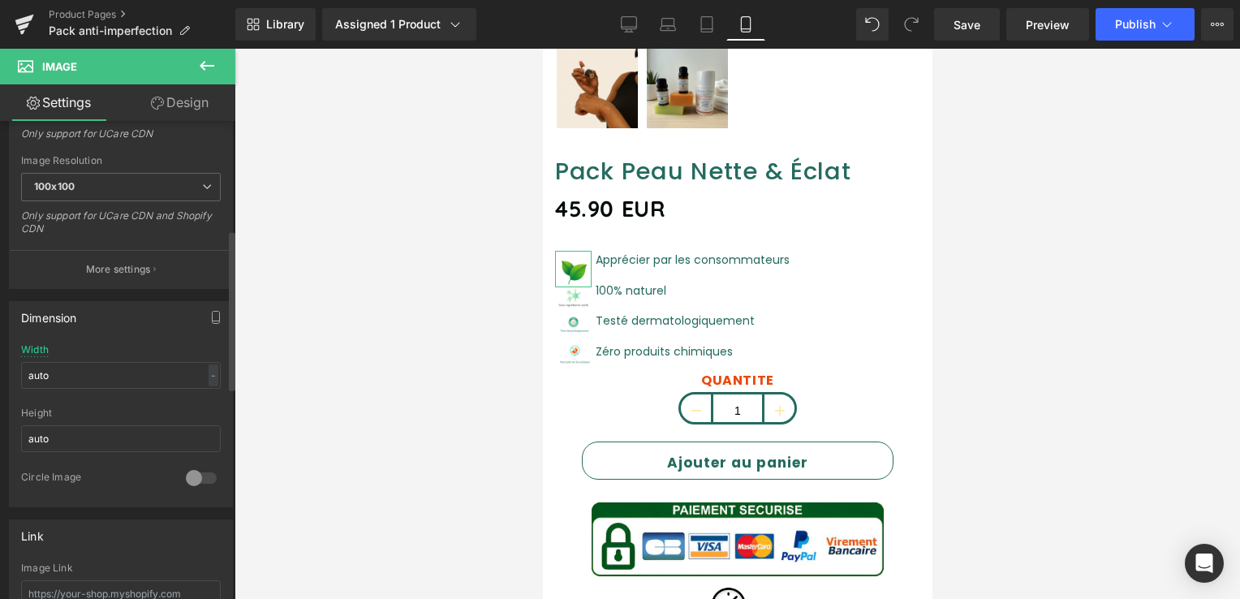
scroll to position [325, 0]
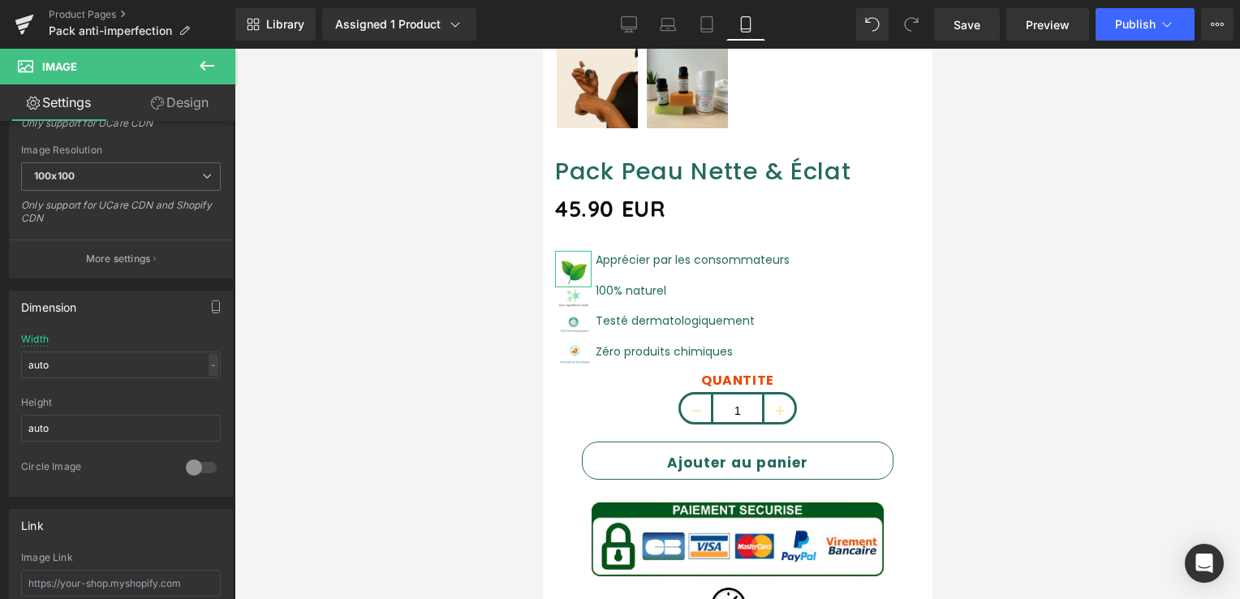
drag, startPoint x: 190, startPoint y: 105, endPoint x: 139, endPoint y: 175, distance: 87.2
click at [190, 105] on link "Design" at bounding box center [180, 102] width 118 height 37
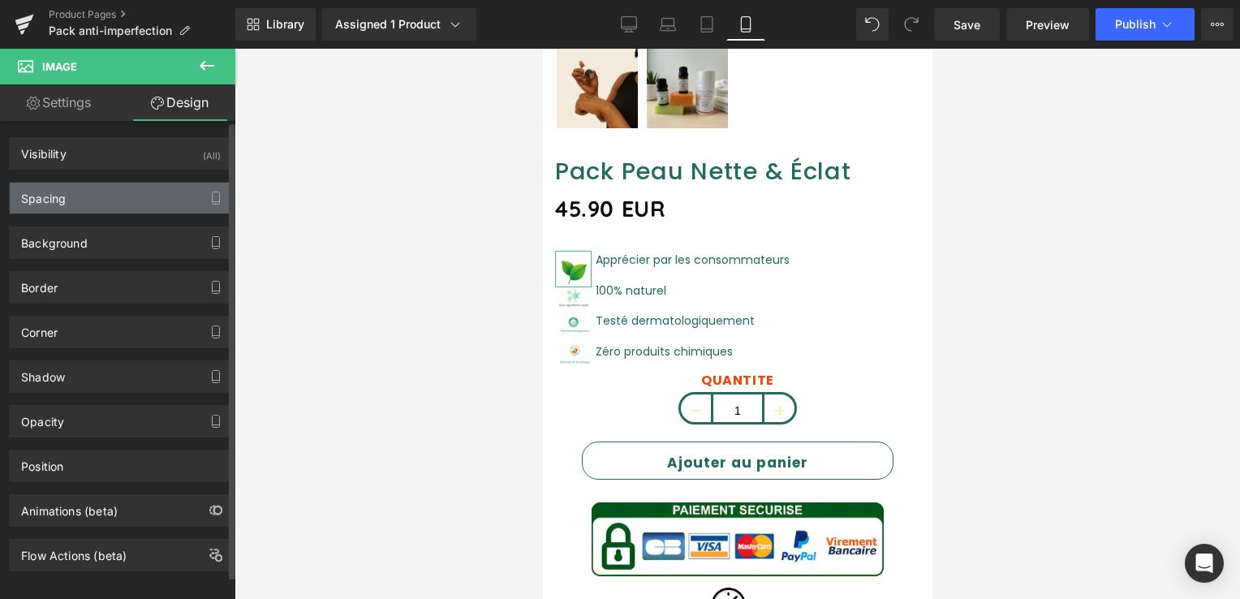
click at [88, 208] on div "Spacing" at bounding box center [121, 198] width 222 height 31
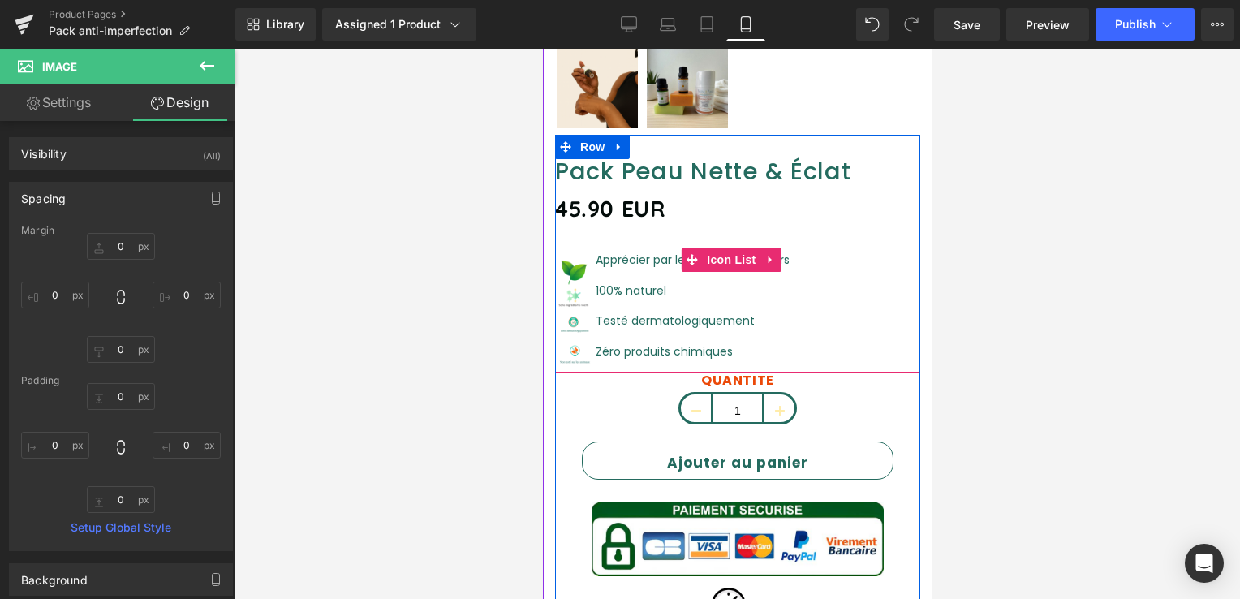
click at [816, 292] on div "Image Apprécier par les consommateurs Text Block Image 100% naturel Text Block …" at bounding box center [736, 312] width 365 height 122
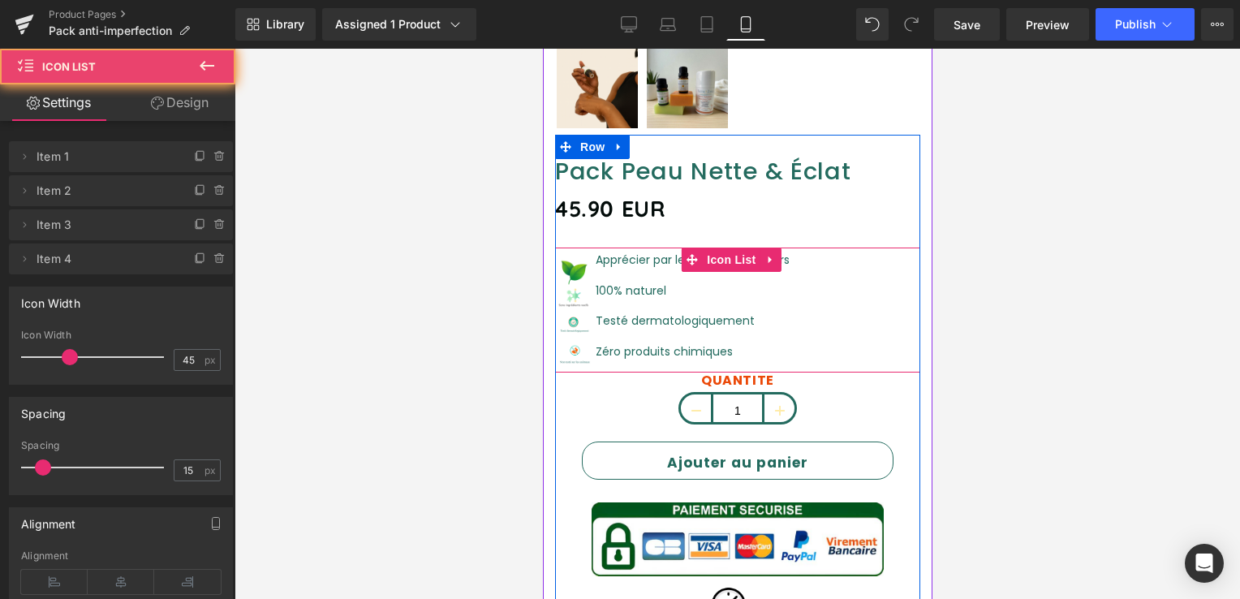
click at [816, 292] on div "Image Apprécier par les consommateurs Text Block Image 100% naturel Text Block …" at bounding box center [736, 312] width 365 height 122
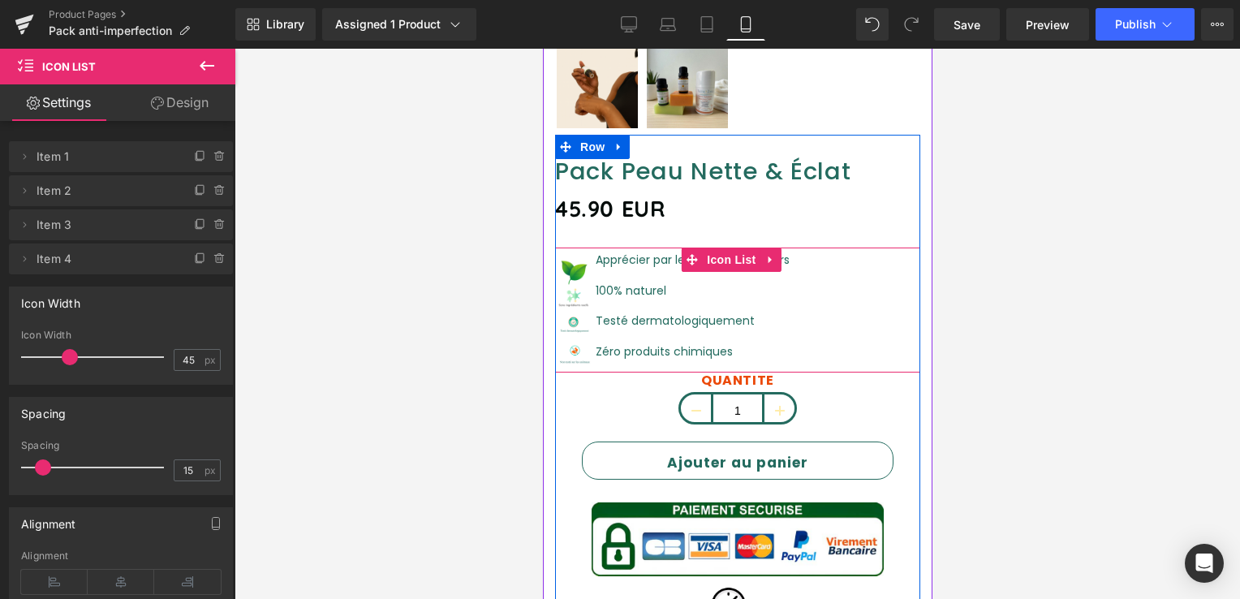
drag, startPoint x: 816, startPoint y: 292, endPoint x: 770, endPoint y: 248, distance: 63.7
click at [770, 254] on icon at bounding box center [770, 260] width 11 height 12
click at [766, 289] on div "Image Apprécier par les consommateurs Text Block Image 100% naturel Text Block …" at bounding box center [736, 312] width 365 height 122
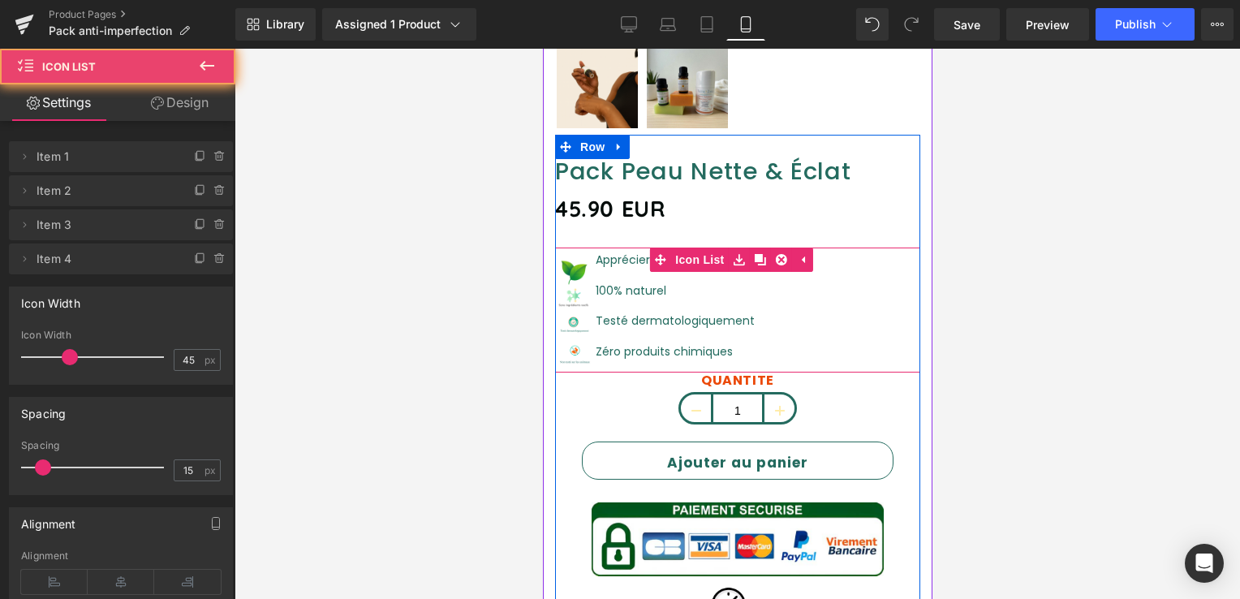
click at [766, 289] on div "Image Apprécier par les consommateurs Text Block Image 100% naturel Text Block …" at bounding box center [736, 312] width 365 height 122
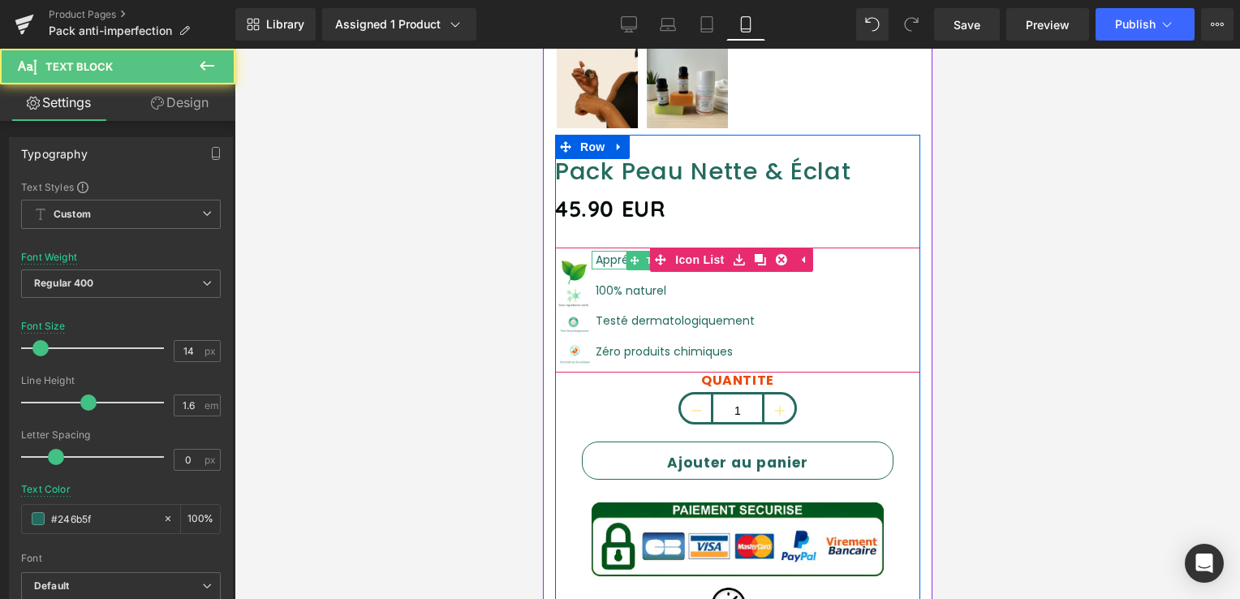
click at [607, 252] on font "Apprécier par les consommateurs" at bounding box center [692, 260] width 194 height 16
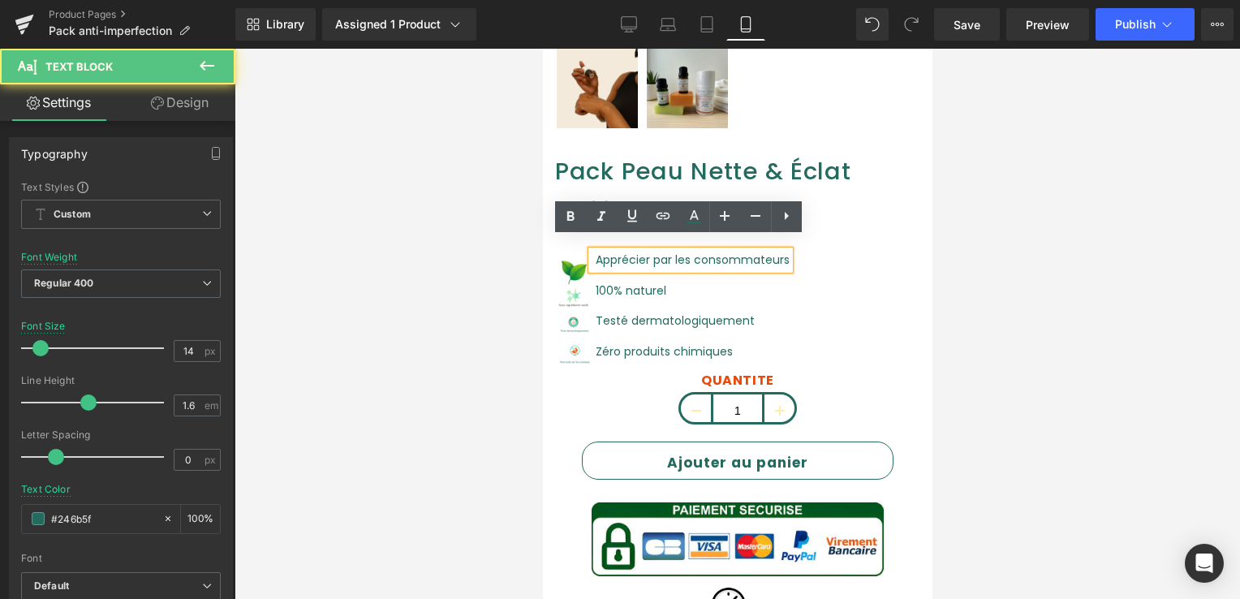
click at [597, 252] on font "Apprécier par les consommateurs" at bounding box center [692, 260] width 194 height 16
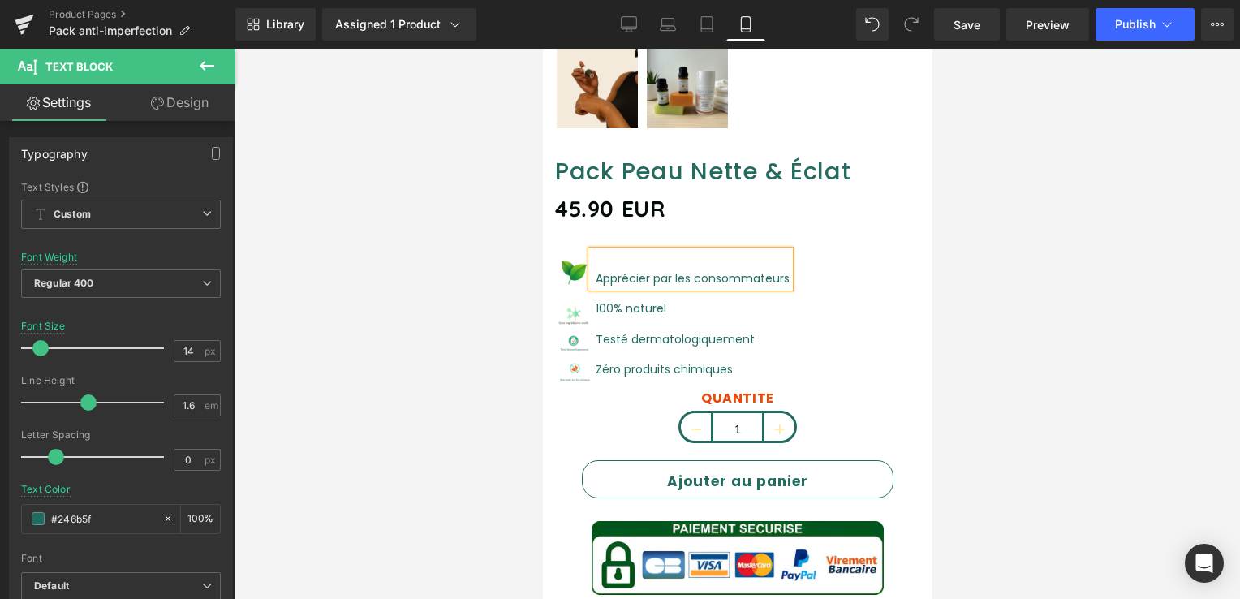
click at [761, 270] on font "Apprécier par les consommateurs" at bounding box center [692, 278] width 194 height 16
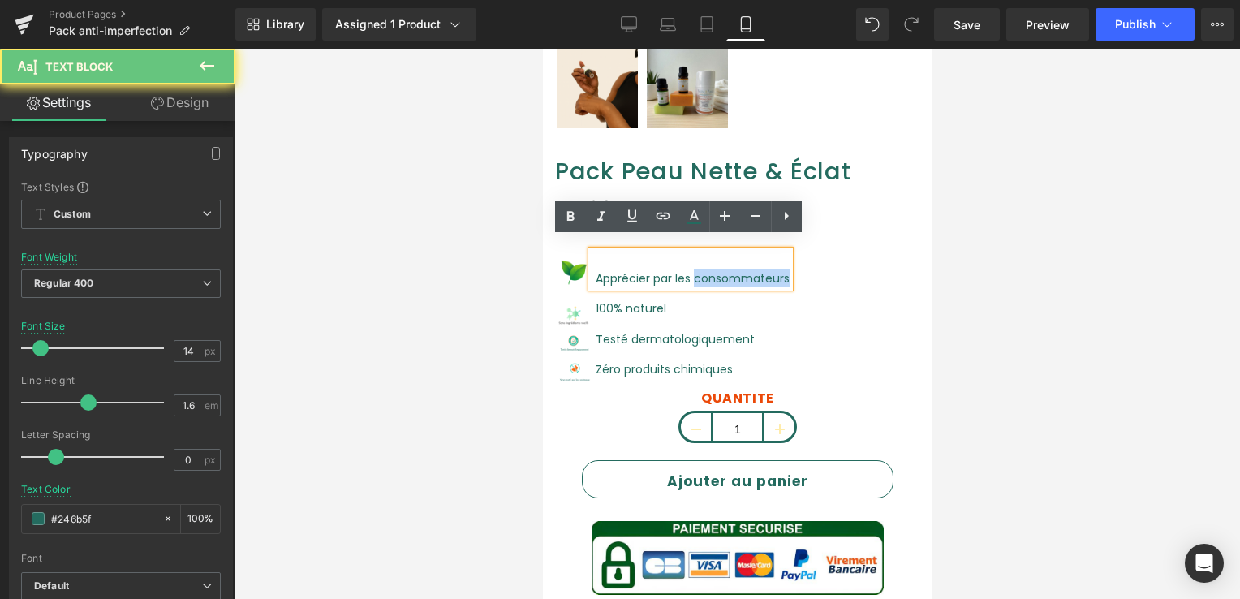
click at [813, 270] on div "Image Apprécier par les consommateurs Text Block Image 100% naturel Text Block …" at bounding box center [736, 321] width 365 height 140
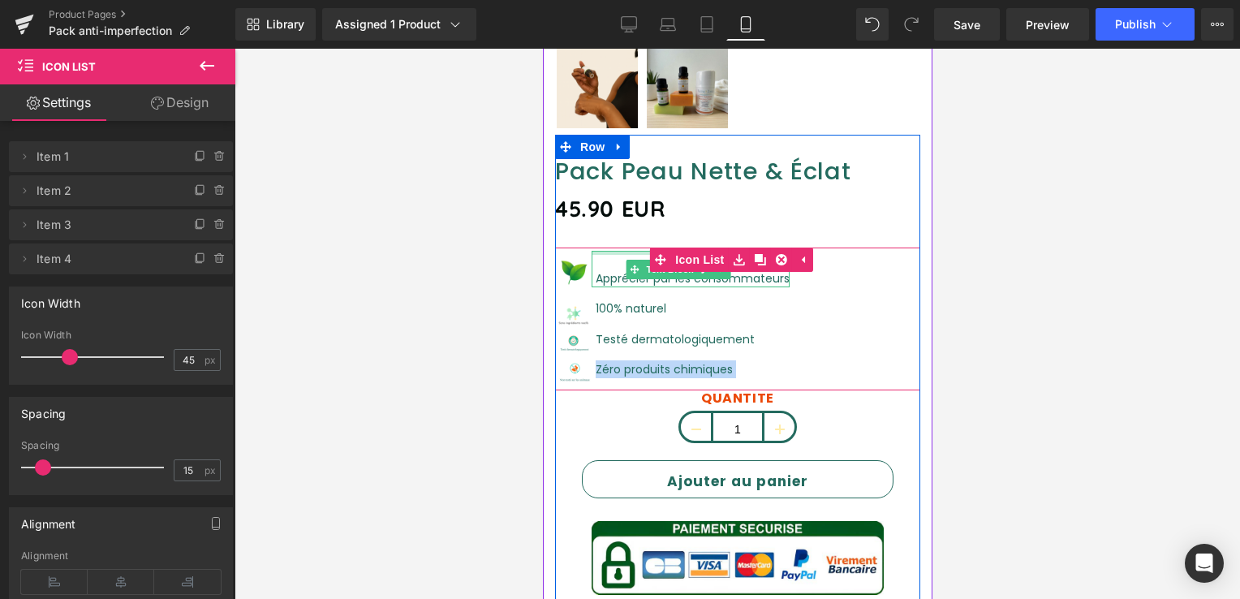
click at [613, 251] on div at bounding box center [690, 253] width 198 height 4
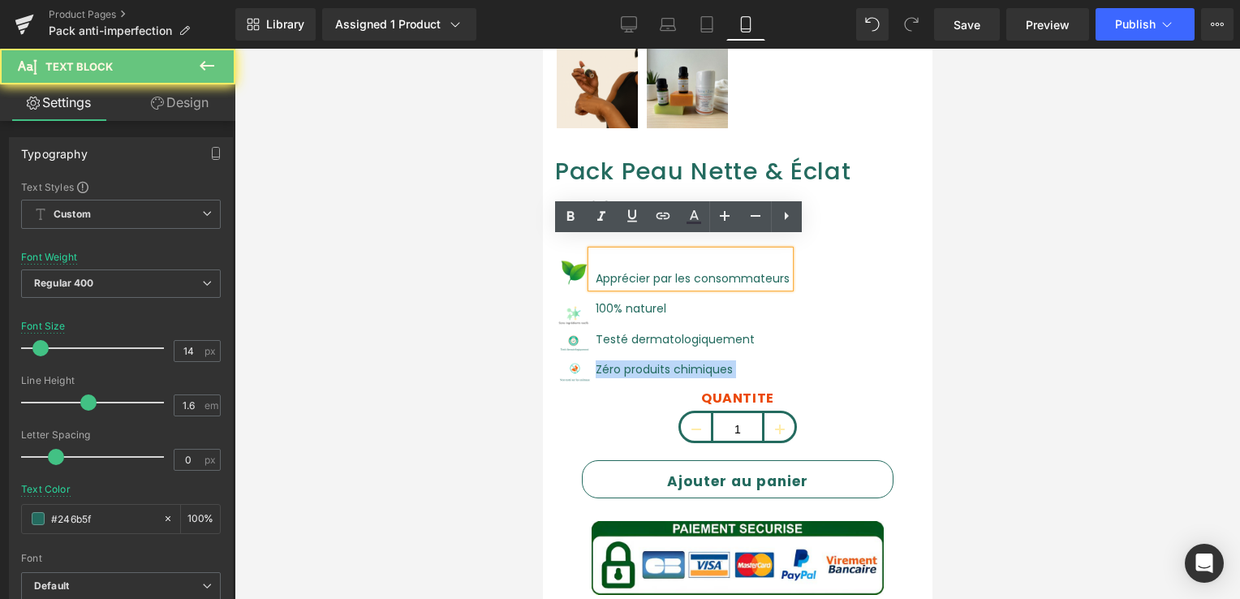
drag, startPoint x: 614, startPoint y: 239, endPoint x: 618, endPoint y: 228, distance: 12.1
click at [618, 228] on div "Pack Peau Nette & Éclat (P) Title 45.90 EUR (P) Price Image Apprécier par les c…" at bounding box center [736, 549] width 365 height 785
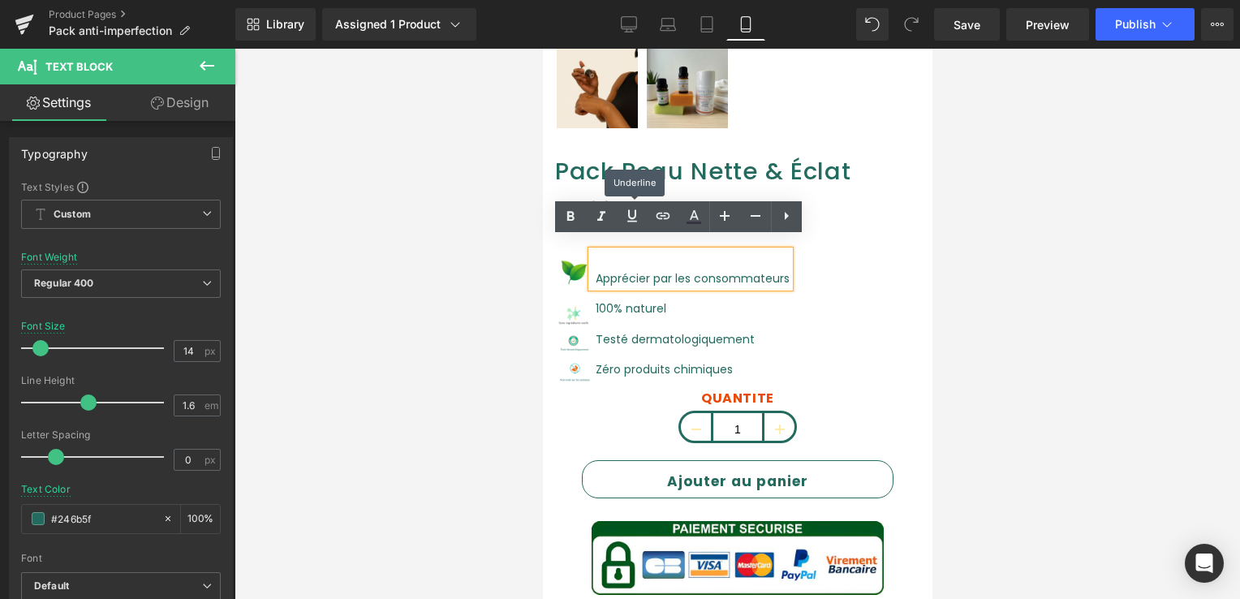
drag, startPoint x: 618, startPoint y: 228, endPoint x: 596, endPoint y: 262, distance: 40.5
click at [596, 270] on font "Apprécier par les consommateurs" at bounding box center [692, 278] width 194 height 16
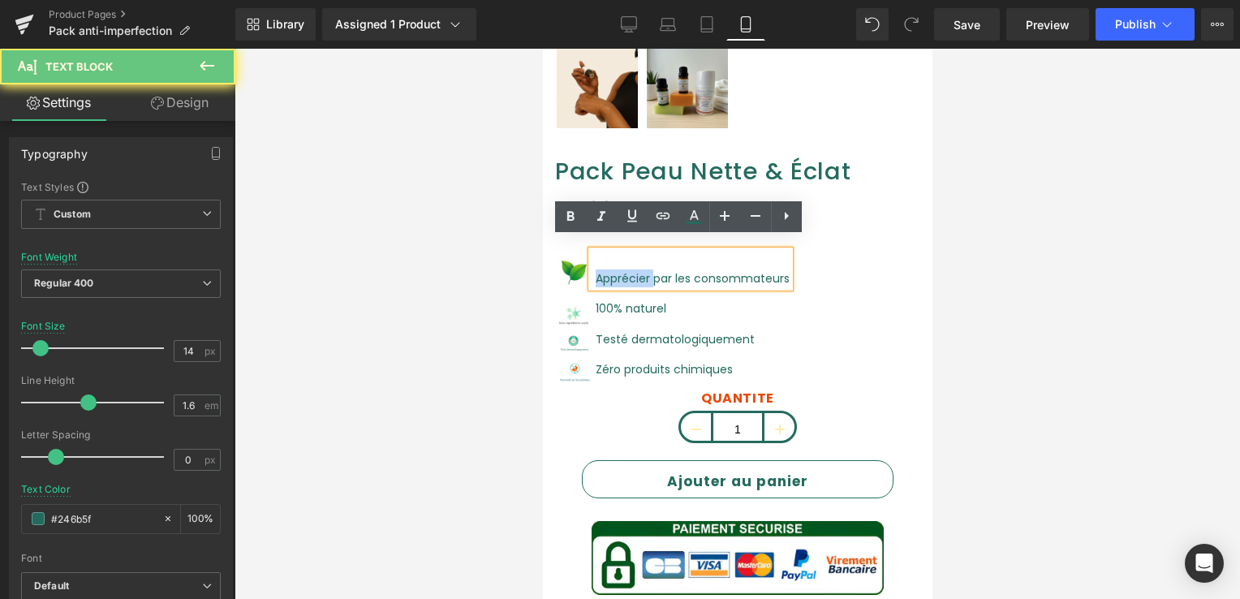
click at [596, 270] on font "Apprécier par les consommateurs" at bounding box center [692, 278] width 194 height 16
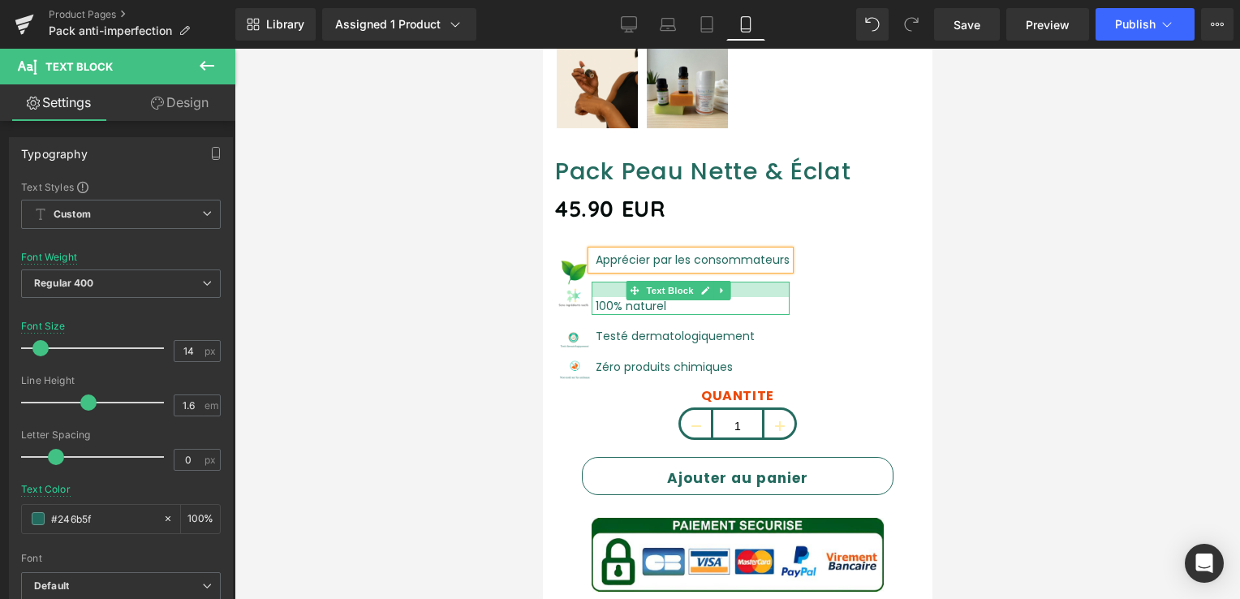
drag, startPoint x: 602, startPoint y: 271, endPoint x: 601, endPoint y: 287, distance: 16.3
click at [601, 287] on div "100% naturel Text Block" at bounding box center [690, 298] width 198 height 33
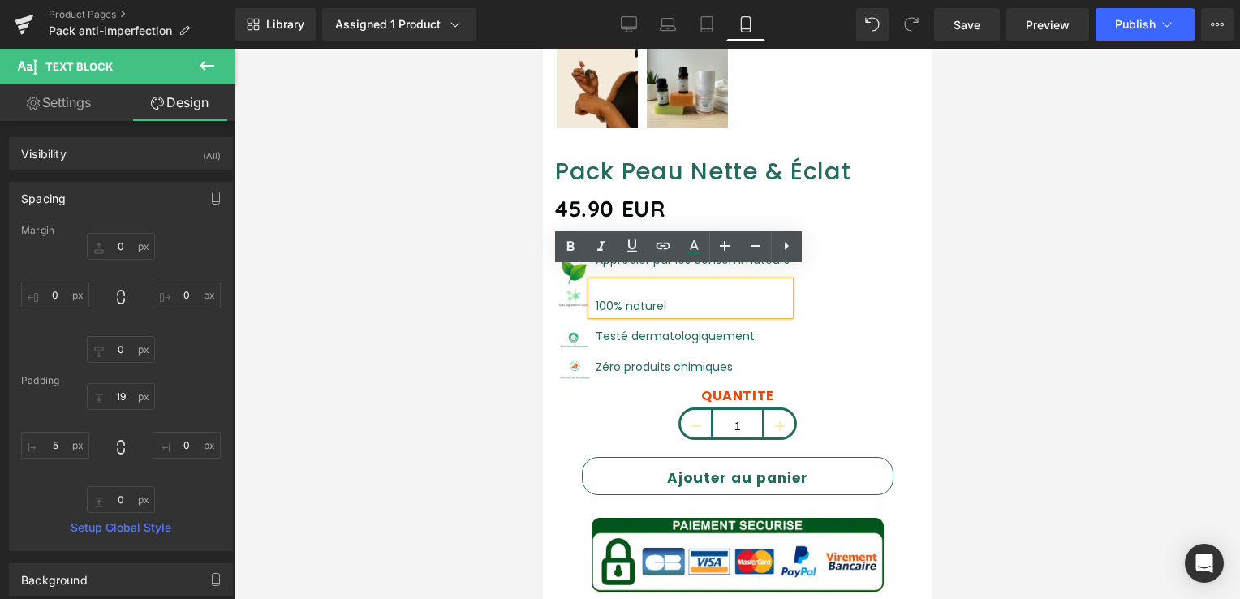
click at [808, 291] on div "Image Apprécier par les consommateurs Text Block Image 100% naturel Text Block …" at bounding box center [736, 319] width 365 height 137
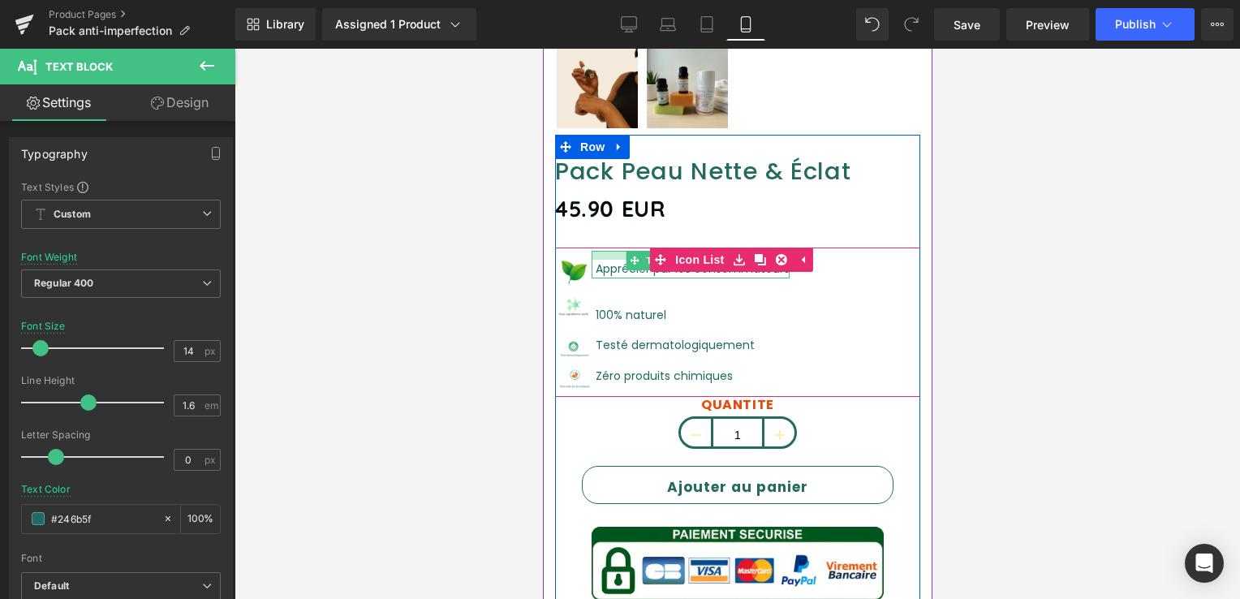
click at [608, 251] on div "Apprécier par les consommateurs Text Block" at bounding box center [690, 264] width 198 height 27
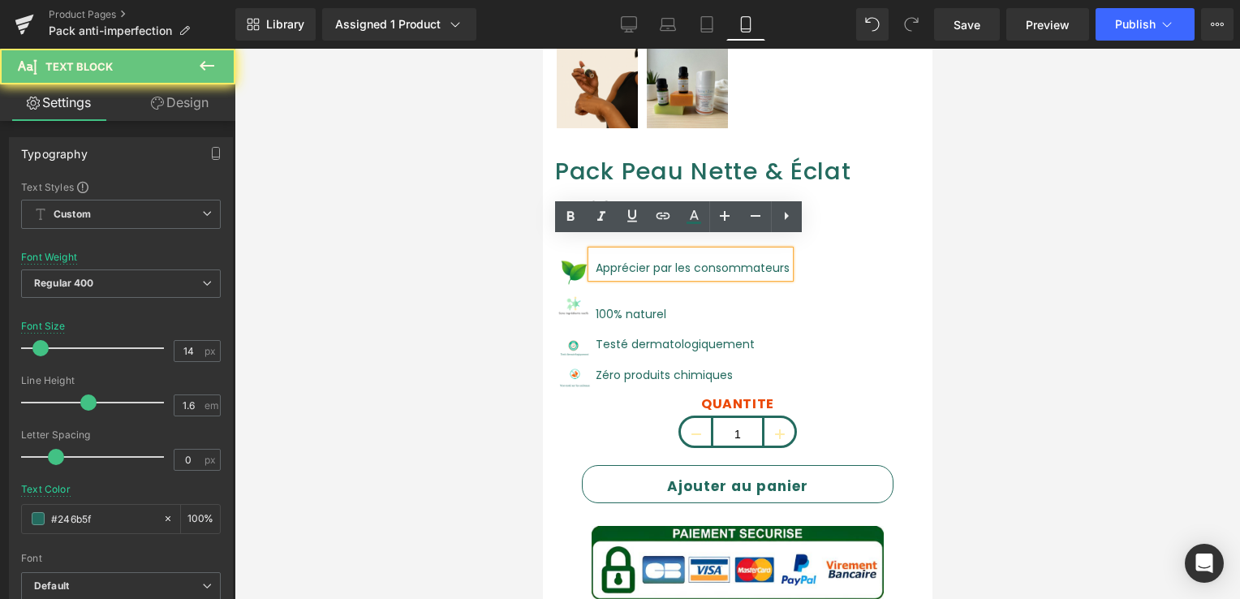
click at [608, 260] on font "Apprécier par les consommateurs" at bounding box center [692, 268] width 194 height 16
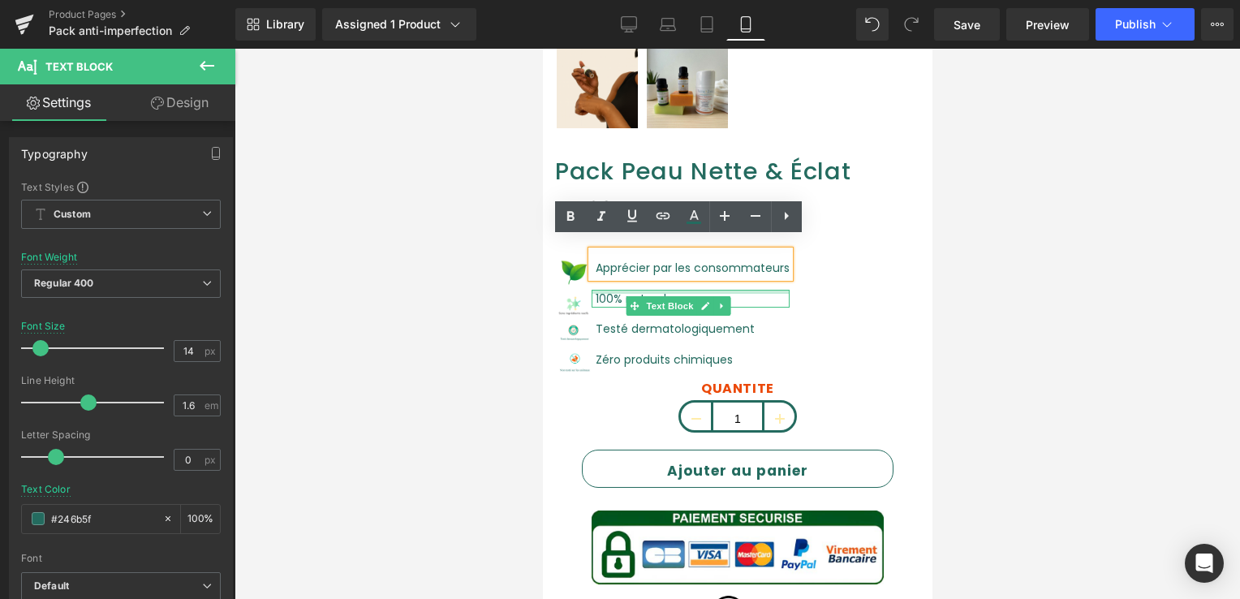
drag, startPoint x: 608, startPoint y: 280, endPoint x: 616, endPoint y: 263, distance: 18.9
click at [616, 263] on ul "Image Apprécier par les consommateurs Text Block Image 100% naturel Text Block …" at bounding box center [671, 316] width 235 height 130
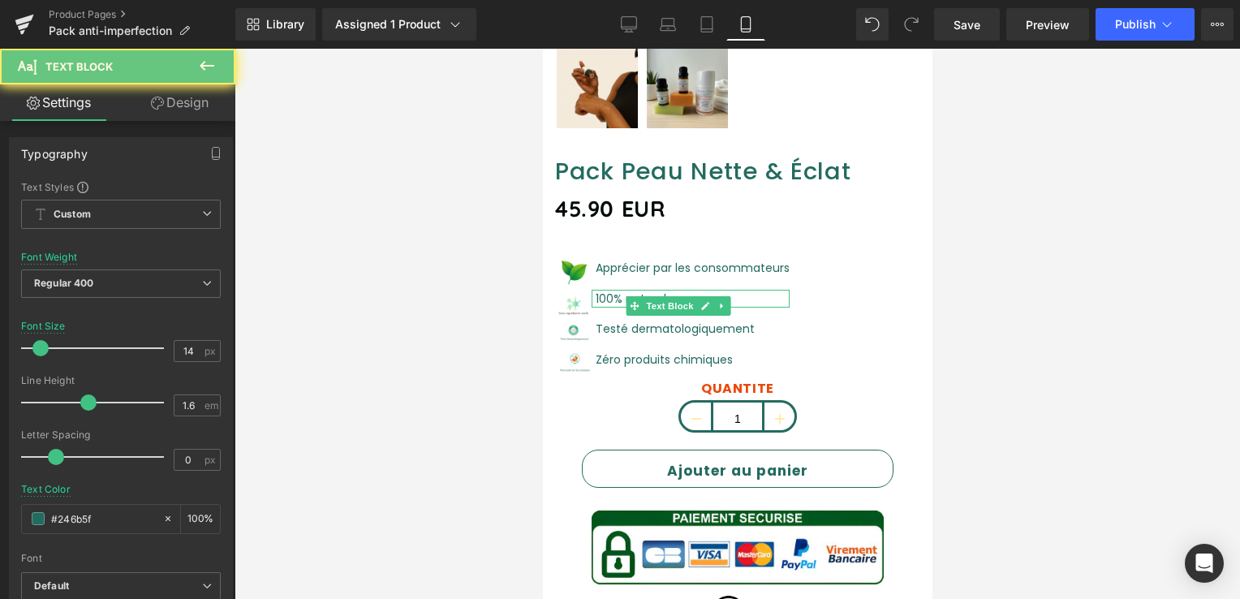
click at [616, 263] on p "Apprécier par les consommateurs" at bounding box center [692, 268] width 194 height 18
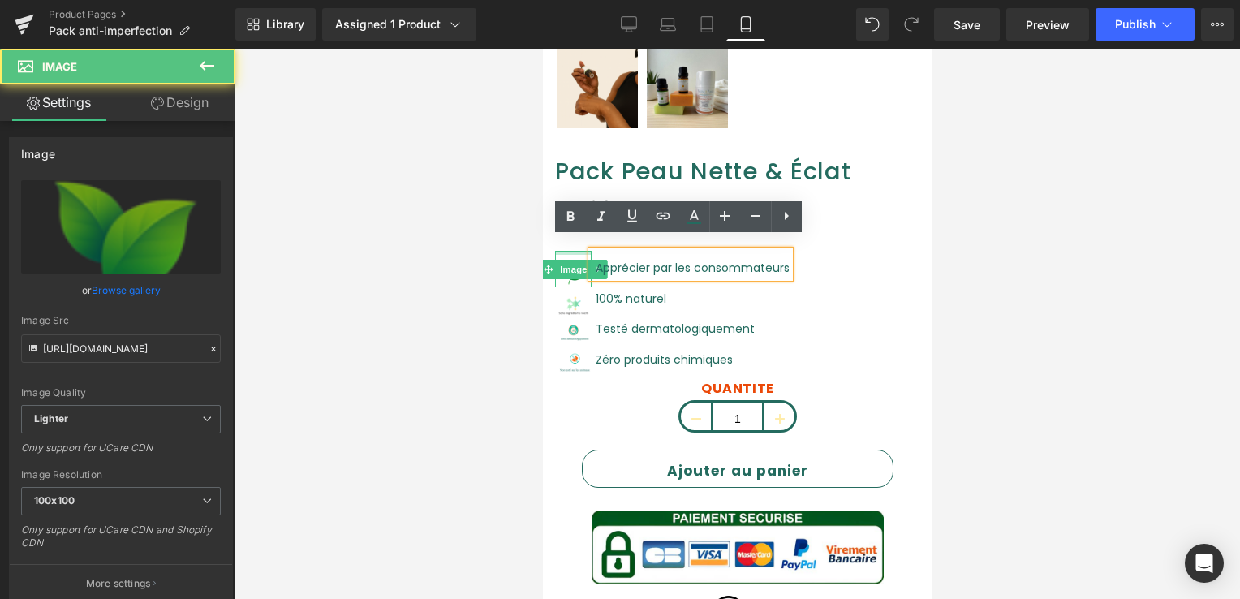
click at [575, 232] on div "Pack Peau Nette & Éclat (P) Title 45.90 EUR (P) Price Image Apprécier par les c…" at bounding box center [736, 544] width 365 height 774
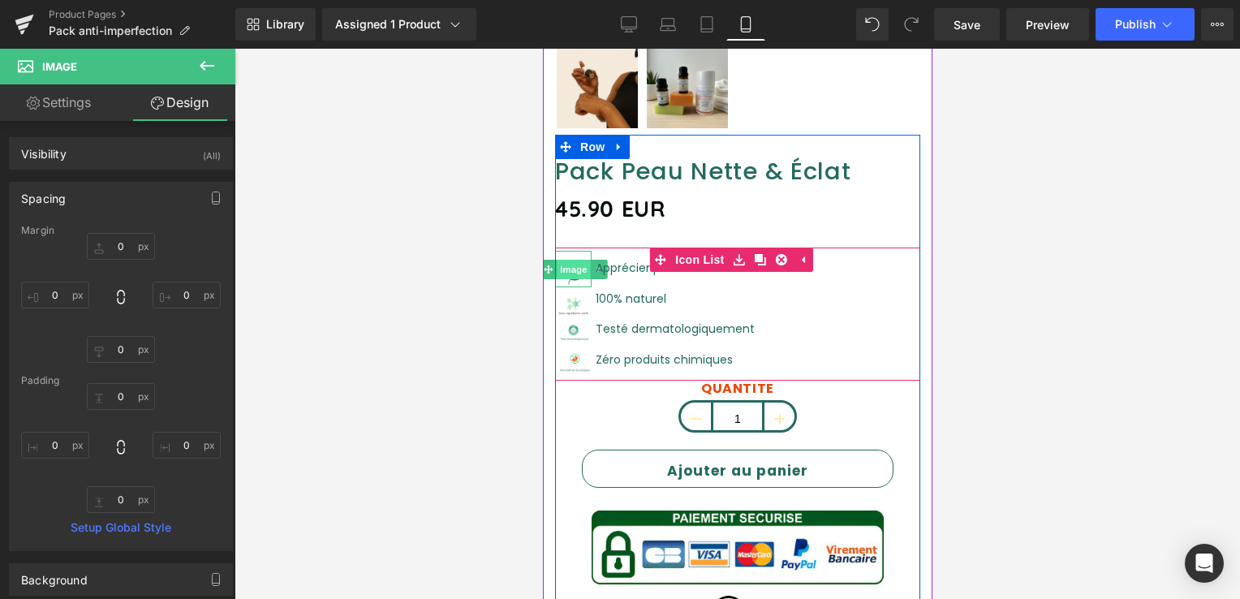
click at [574, 265] on div "Image" at bounding box center [572, 269] width 37 height 37
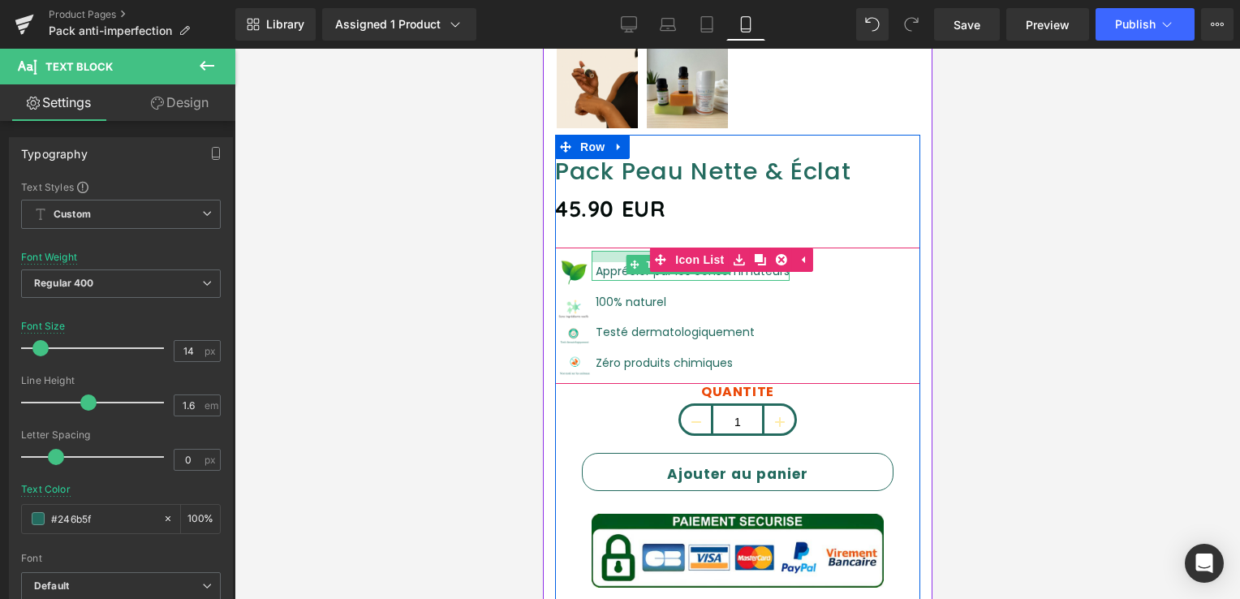
click at [604, 251] on div at bounding box center [690, 256] width 198 height 11
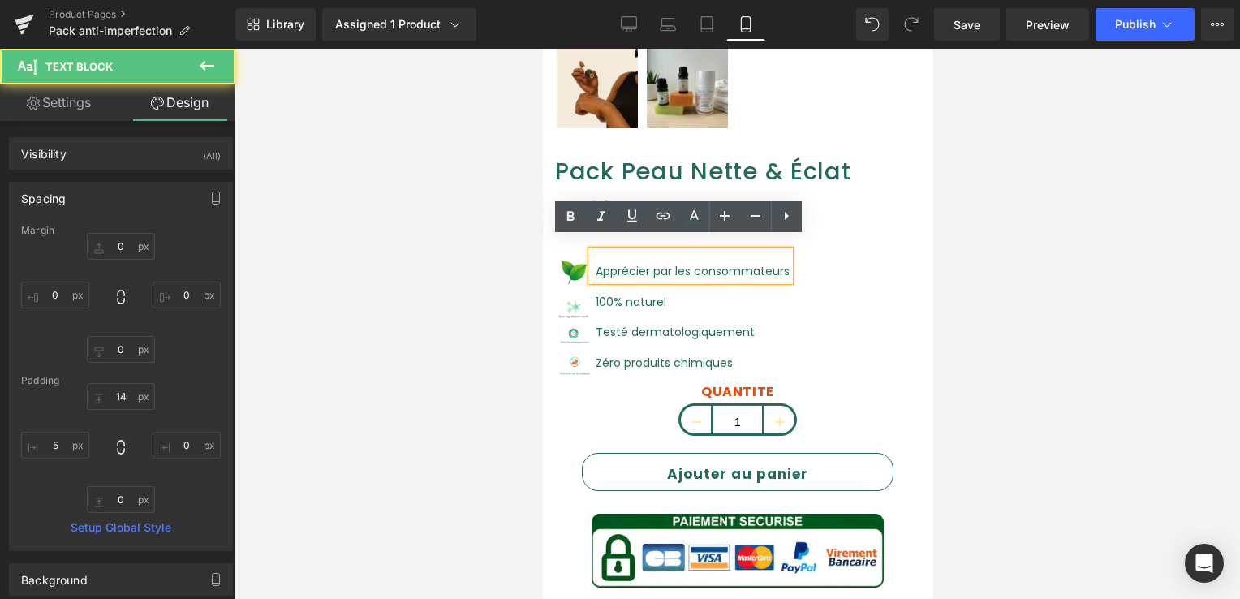
click at [771, 315] on div "Image Apprécier par les consommateurs Text Block Image 100% naturel Text Block …" at bounding box center [736, 317] width 365 height 133
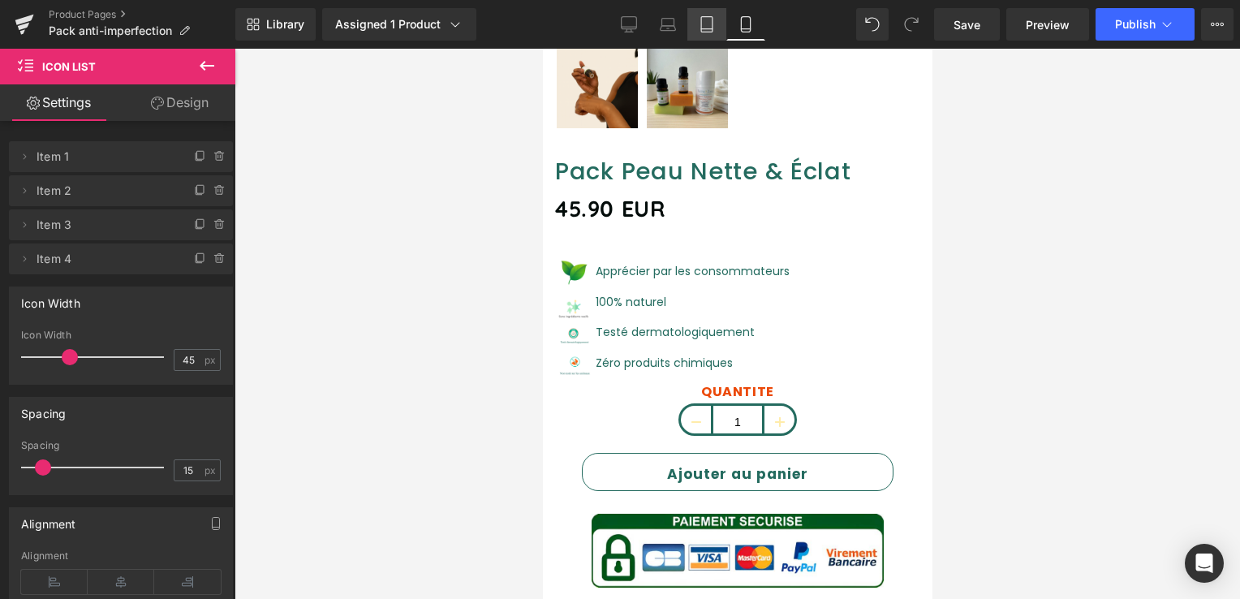
click at [711, 17] on icon at bounding box center [706, 24] width 11 height 15
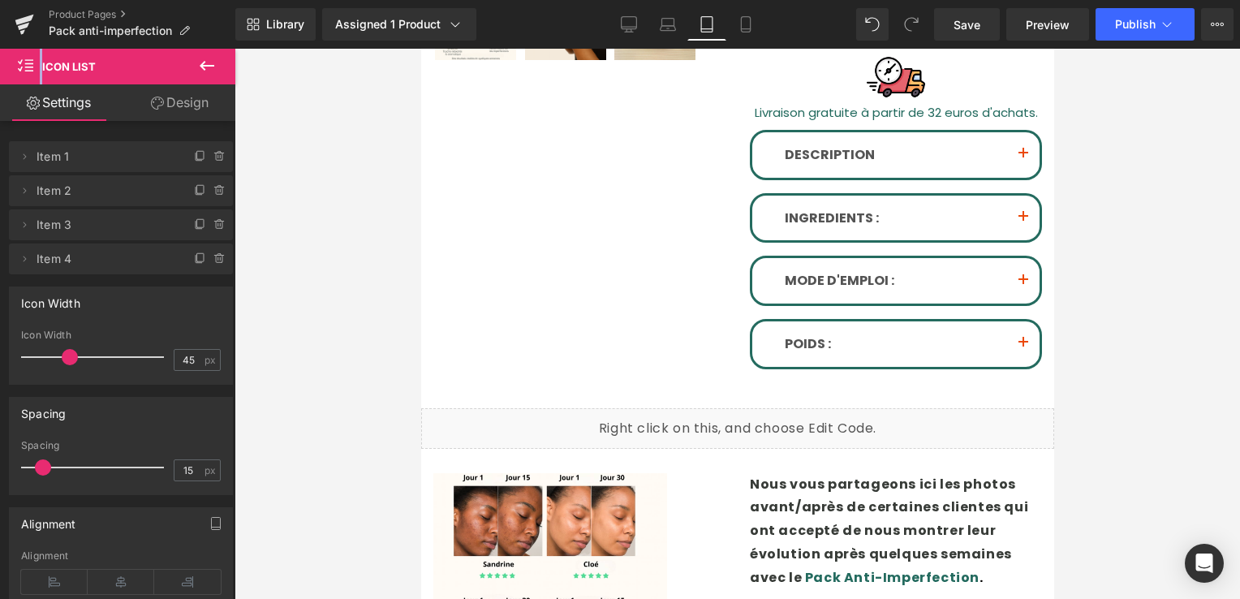
scroll to position [0, 0]
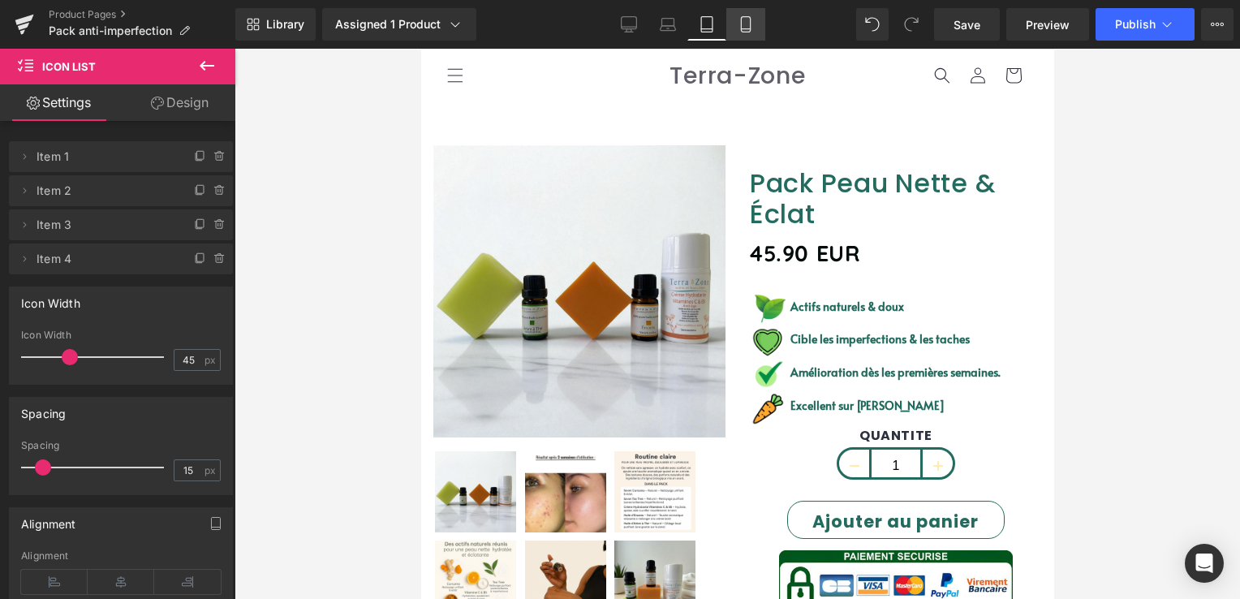
click at [747, 24] on icon at bounding box center [746, 24] width 16 height 16
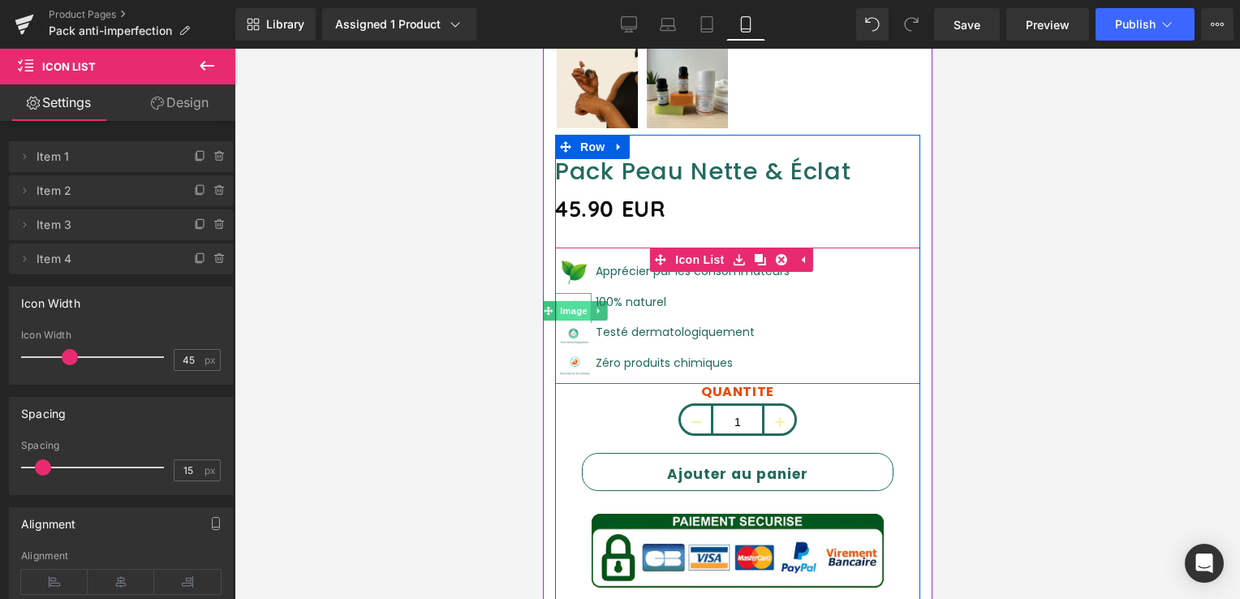
click at [569, 301] on link "Image" at bounding box center [564, 310] width 50 height 19
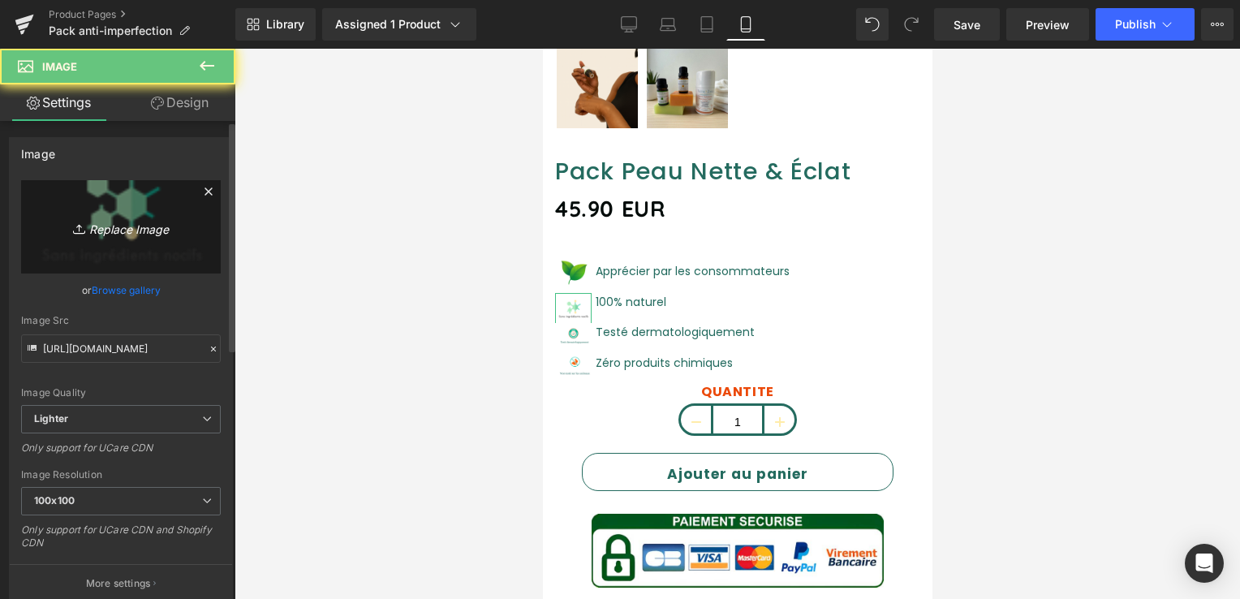
click at [147, 221] on icon "Replace Image" at bounding box center [121, 227] width 130 height 20
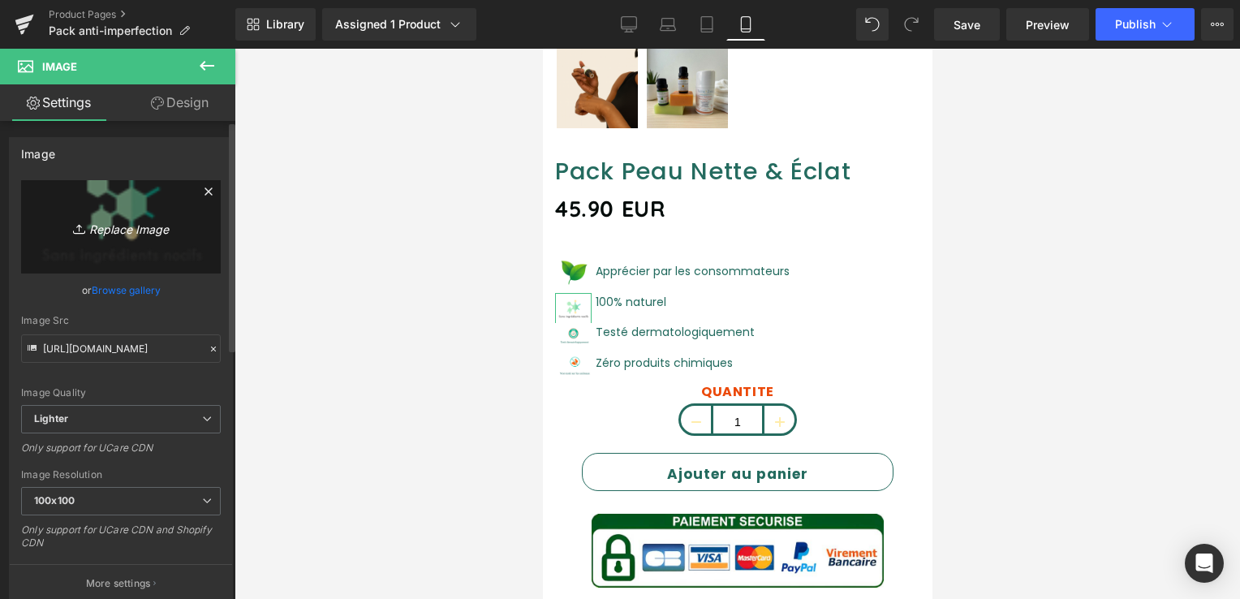
type input "C:\fakepath\Capture_d_écran_2025-10-01_145102-removebg-preview.png"
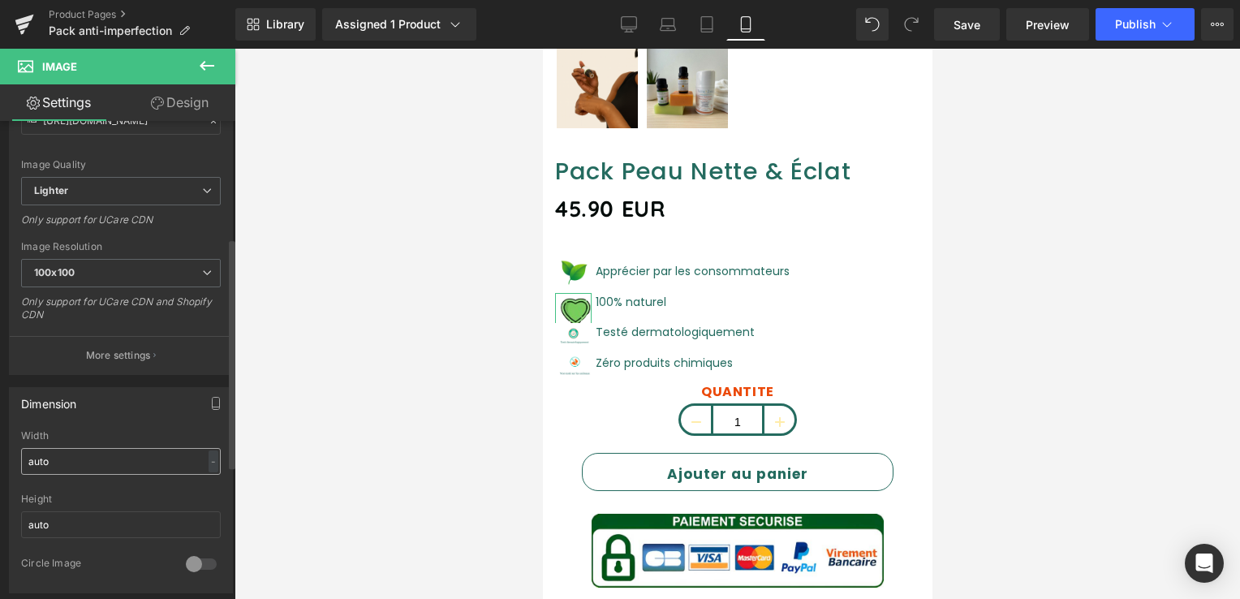
scroll to position [244, 0]
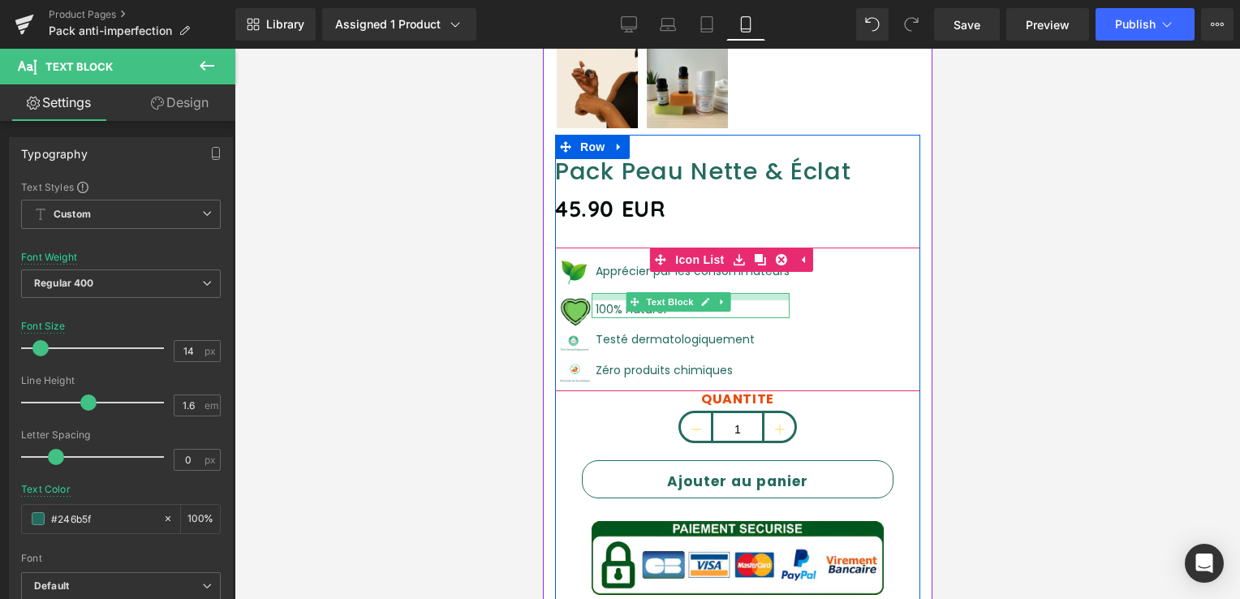
click at [611, 293] on div "100% naturel Text Block" at bounding box center [690, 305] width 198 height 25
click at [611, 301] on font "100% naturel" at bounding box center [630, 309] width 71 height 16
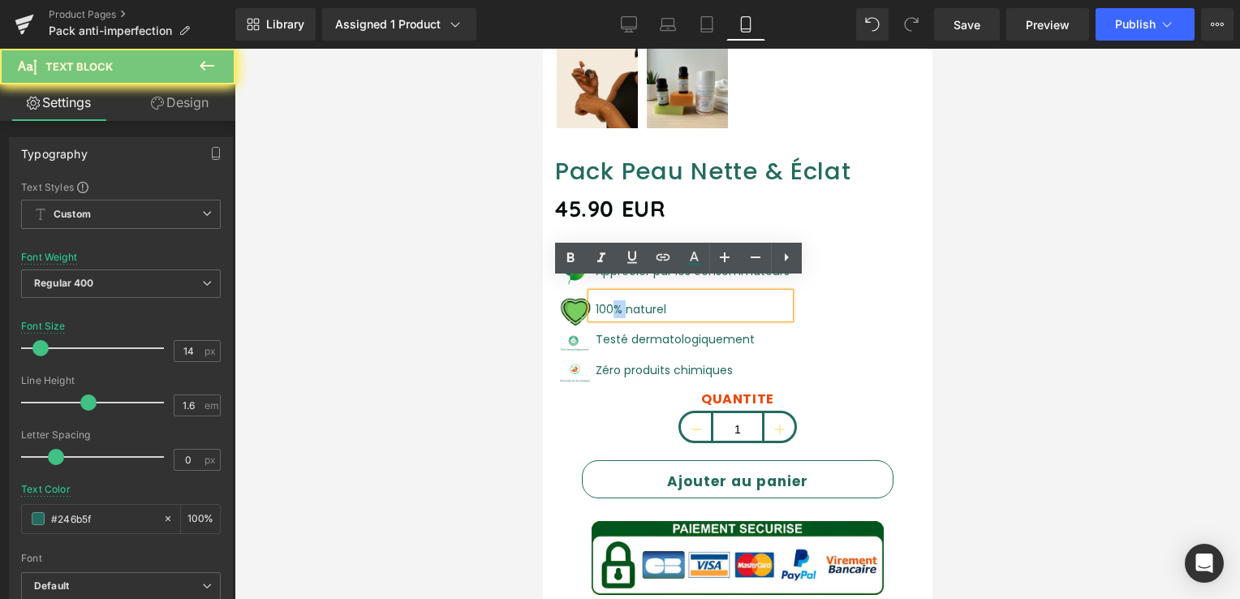
click at [611, 301] on font "100% naturel" at bounding box center [630, 309] width 71 height 16
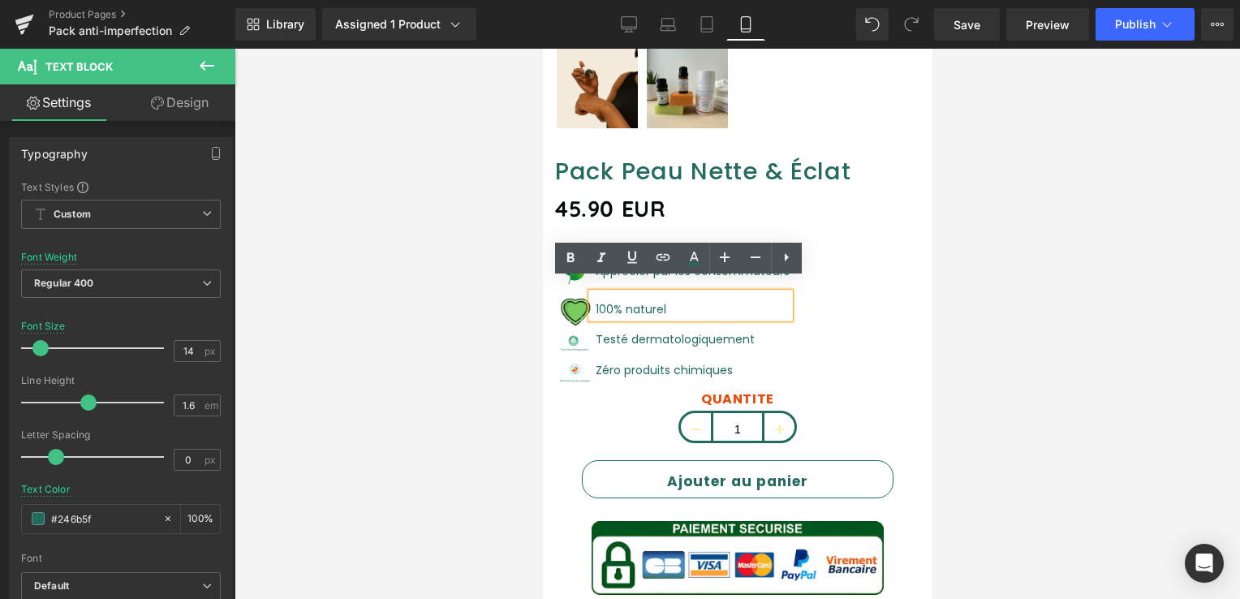
click at [827, 317] on div "Image Apprécier par les consommateurs Text Block Image 100% naturel Text Block …" at bounding box center [736, 321] width 365 height 140
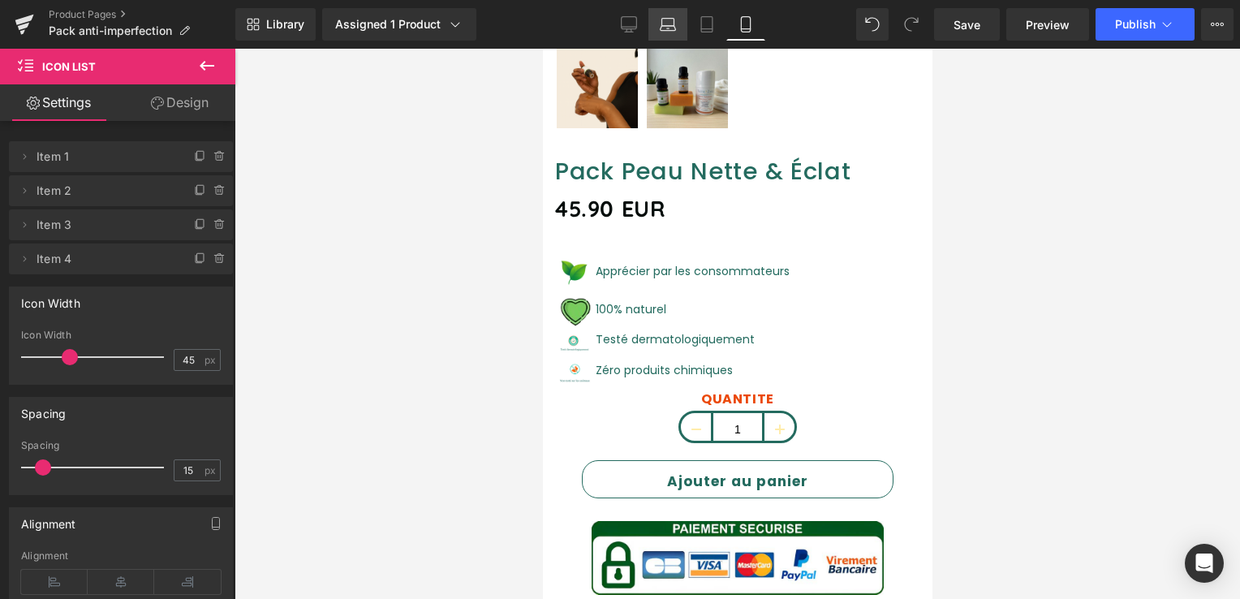
click at [658, 22] on link "Laptop" at bounding box center [668, 24] width 39 height 32
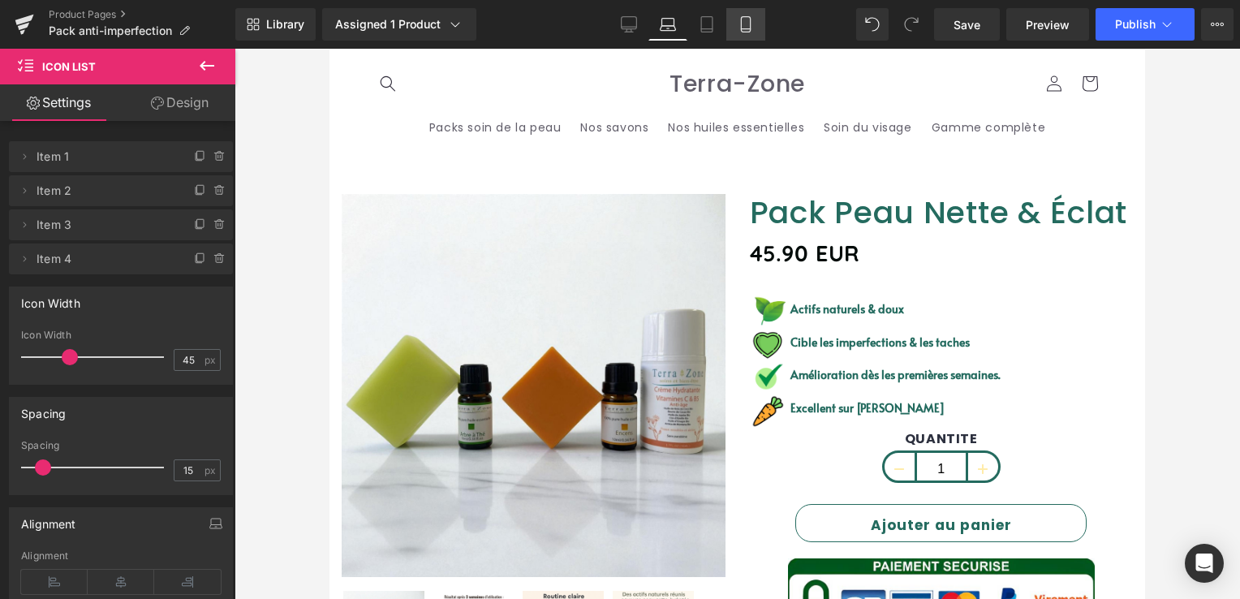
click at [744, 19] on icon at bounding box center [746, 24] width 16 height 16
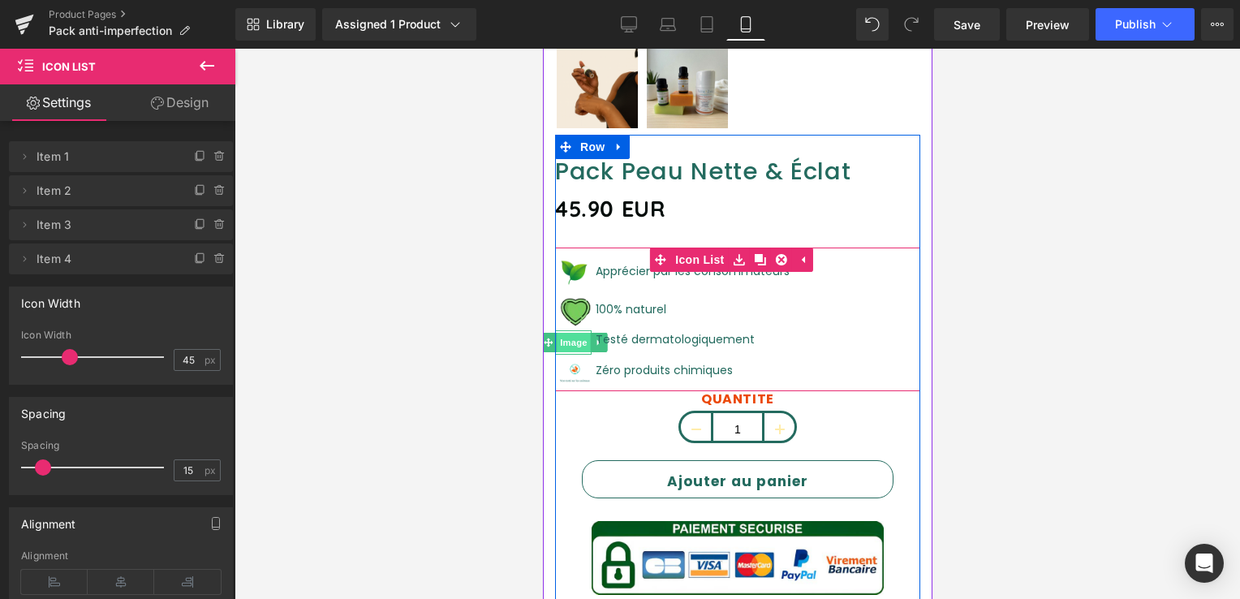
click at [569, 333] on span "Image" at bounding box center [573, 342] width 34 height 19
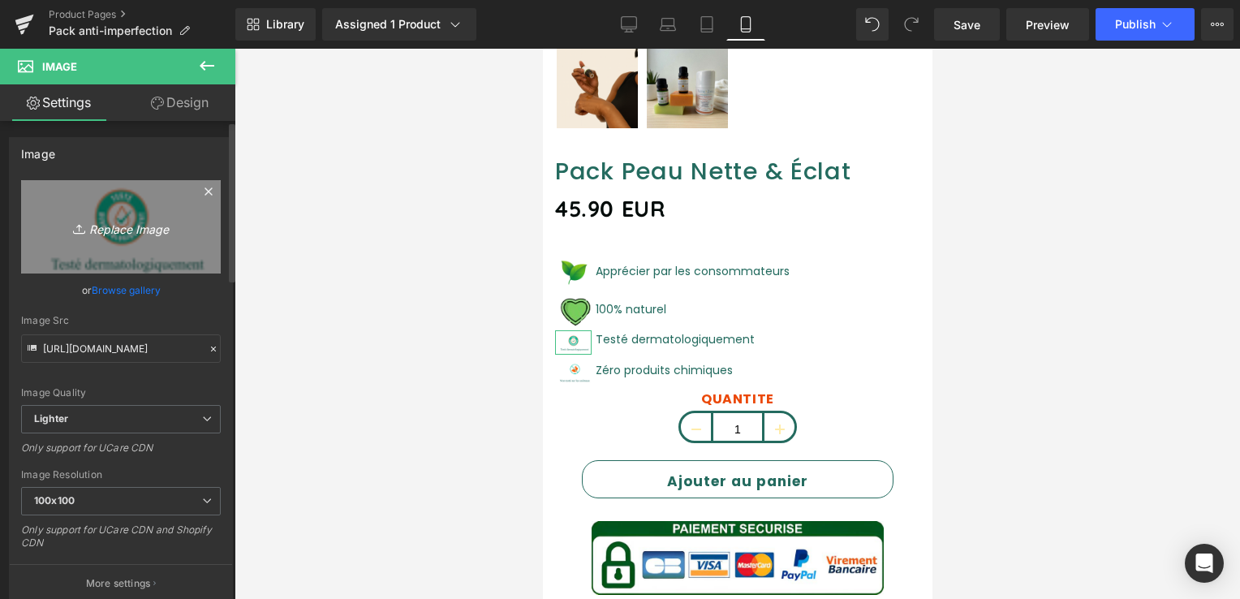
click at [119, 231] on icon "Replace Image" at bounding box center [121, 227] width 130 height 20
type input "C:\fakepath\Capture_d_écran_2025-10-01_145110-removebg-preview.png"
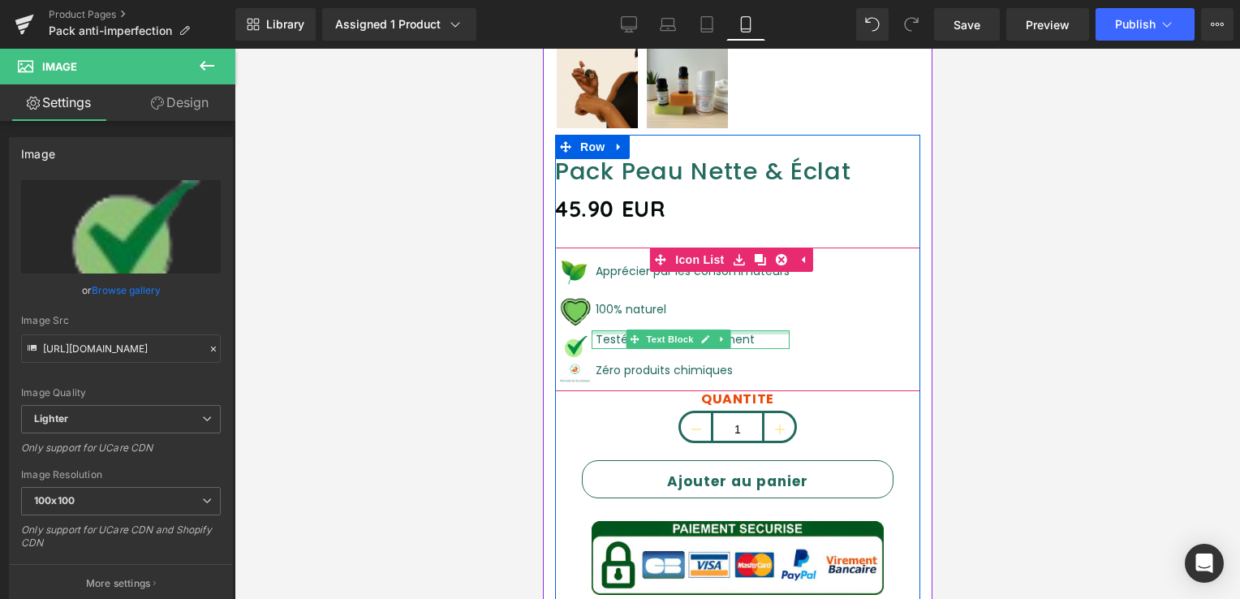
click at [610, 330] on div at bounding box center [690, 332] width 198 height 4
click at [610, 330] on p "Testé dermatologiquement" at bounding box center [692, 339] width 194 height 18
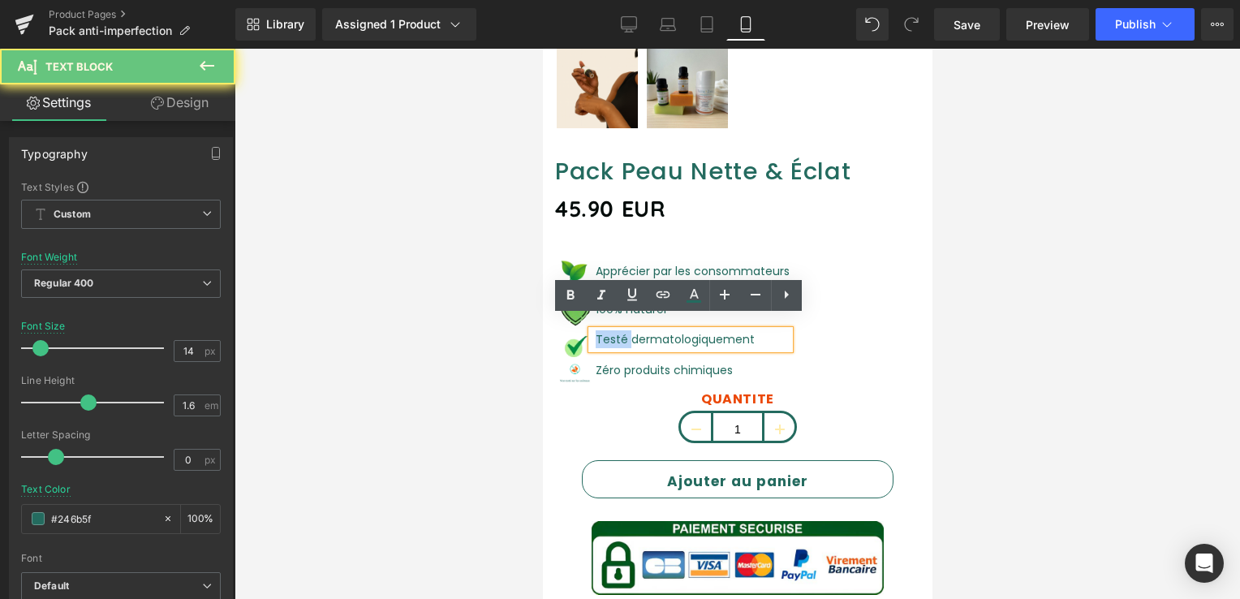
click at [609, 331] on font "Testé dermatologiquement" at bounding box center [674, 339] width 159 height 16
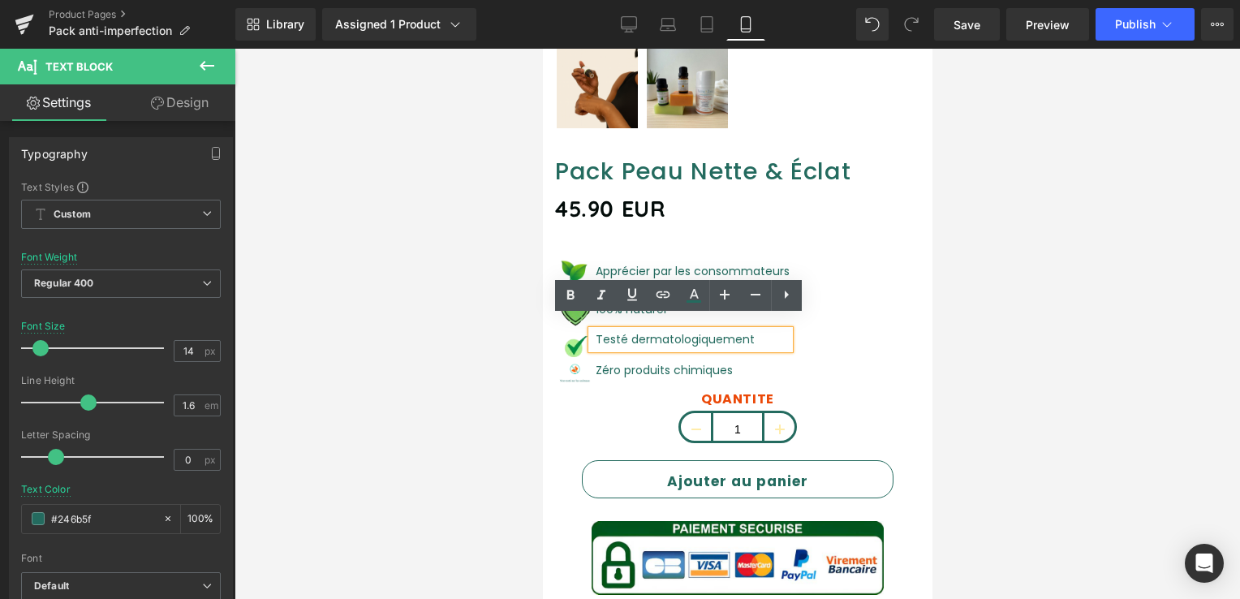
click at [823, 348] on div "Image Apprécier par les consommateurs Text Block Image 100% naturel Text Block …" at bounding box center [736, 321] width 365 height 140
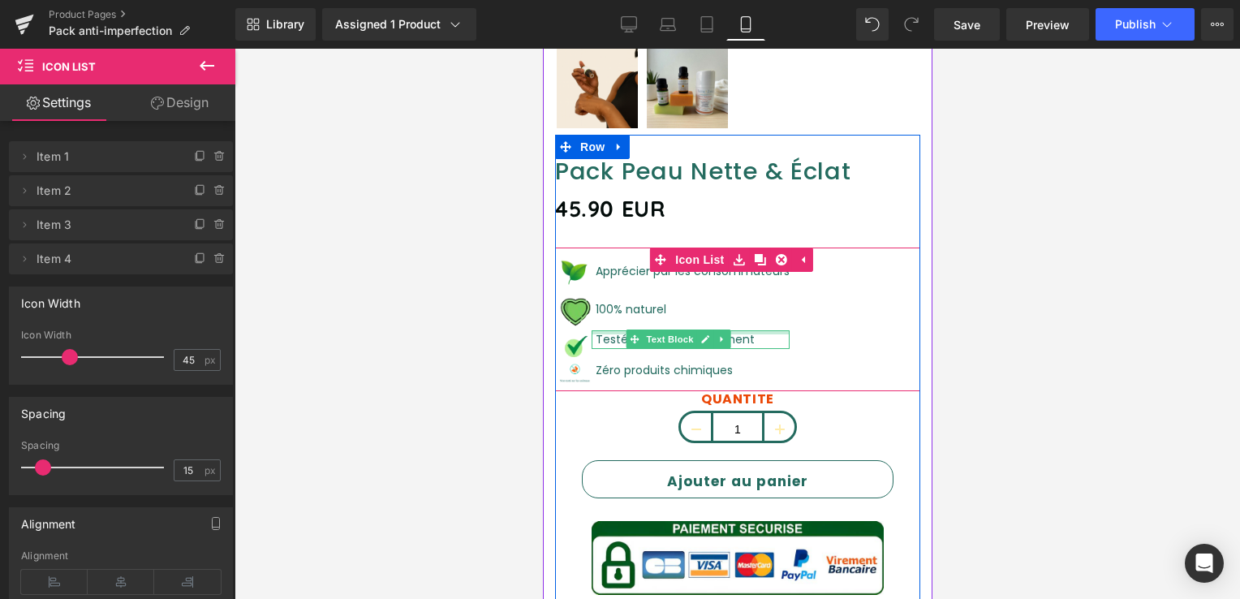
click at [611, 330] on div at bounding box center [690, 332] width 198 height 4
click at [611, 330] on p "Testé dermatologiquement" at bounding box center [692, 339] width 194 height 18
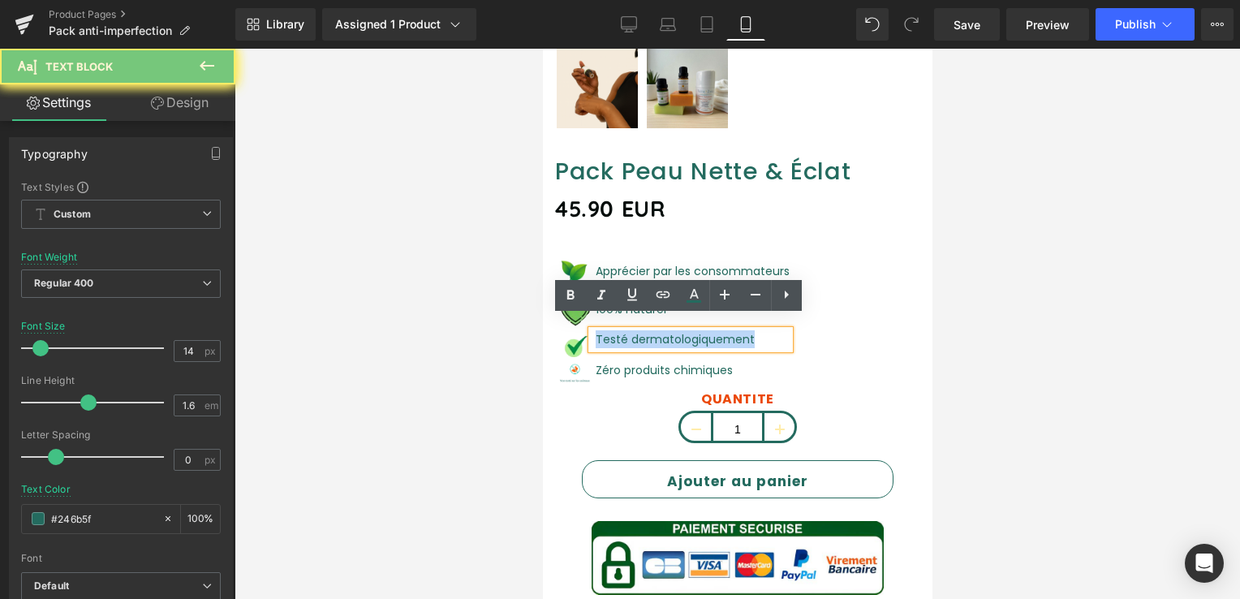
click at [611, 330] on p "Testé dermatologiquement" at bounding box center [692, 339] width 194 height 18
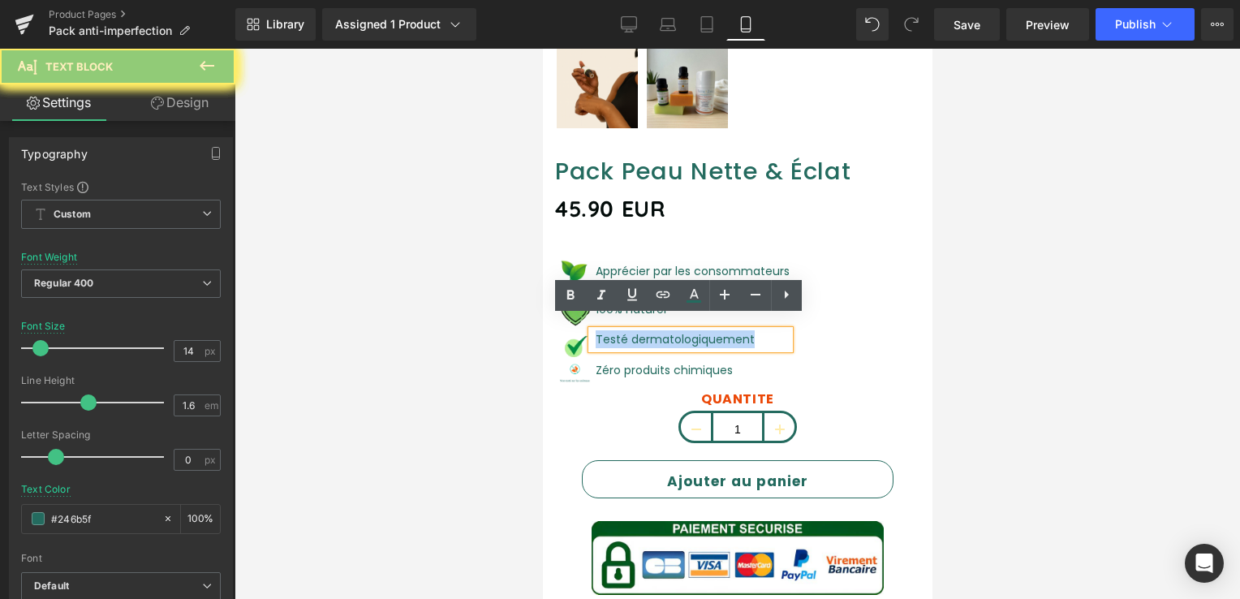
click at [611, 330] on p "Testé dermatologiquement" at bounding box center [692, 339] width 194 height 18
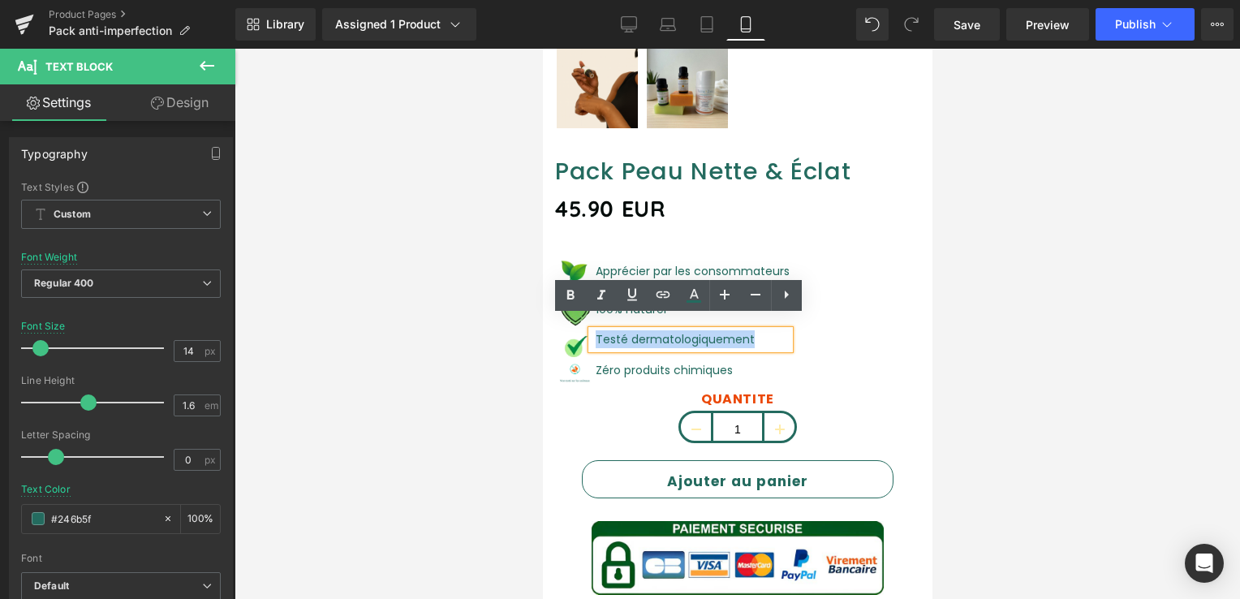
drag, startPoint x: 836, startPoint y: 352, endPoint x: 830, endPoint y: 346, distance: 9.2
click at [837, 352] on div "Image Apprécier par les consommateurs Text Block Image 100% naturel Text Block …" at bounding box center [736, 321] width 365 height 140
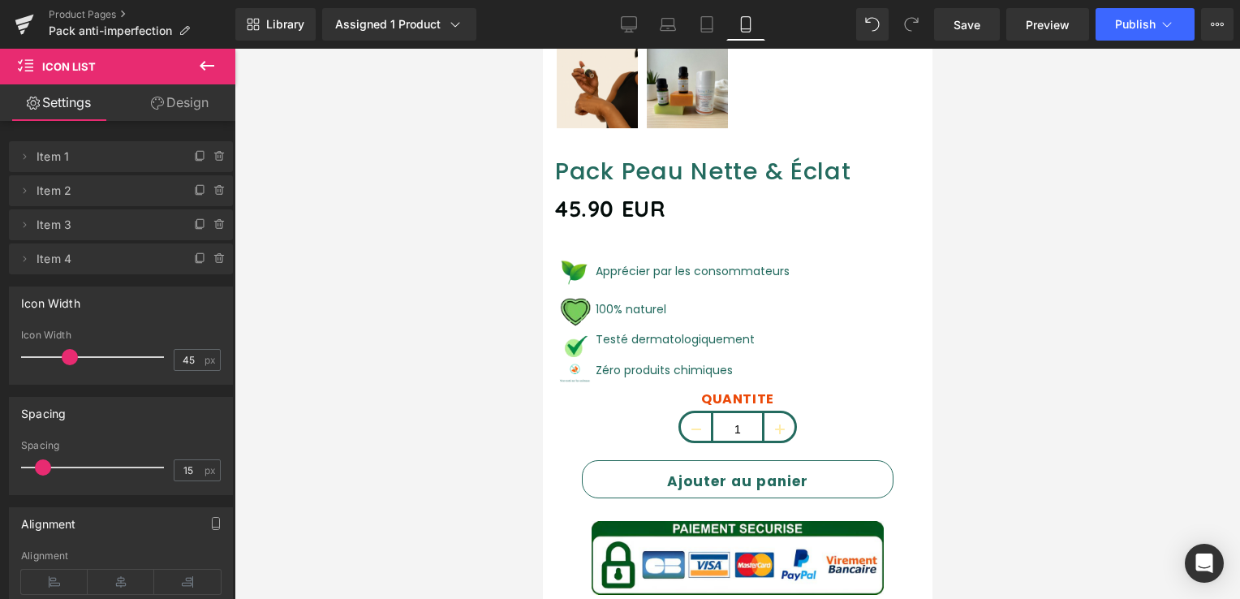
click at [783, 343] on div "Image Apprécier par les consommateurs Text Block Image 100% naturel Text Block …" at bounding box center [736, 321] width 365 height 140
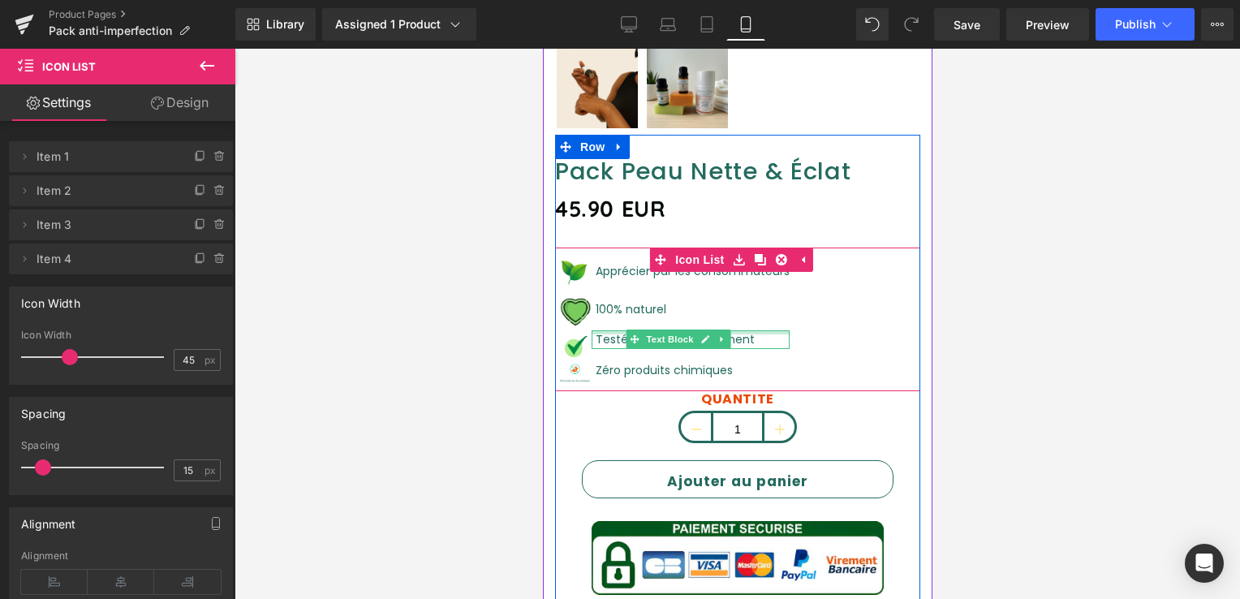
click at [748, 330] on div at bounding box center [690, 332] width 198 height 4
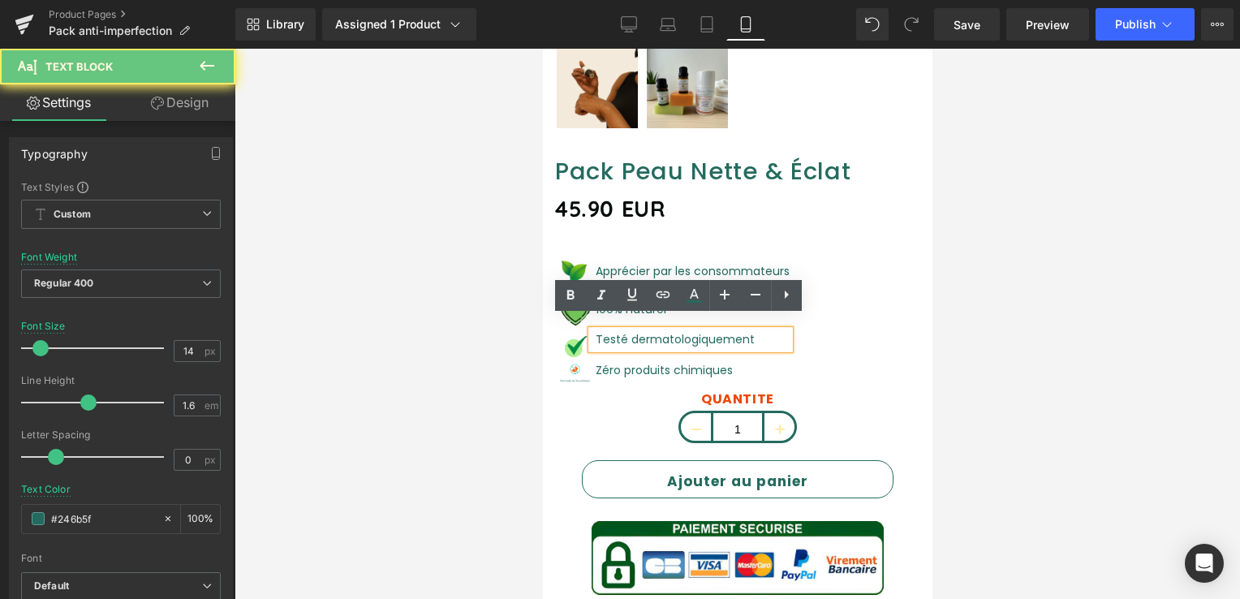
click at [748, 330] on p "Testé dermatologiquement" at bounding box center [692, 339] width 194 height 18
click at [806, 340] on div "Image Apprécier par les consommateurs Text Block Image 100% naturel Text Block …" at bounding box center [736, 321] width 365 height 140
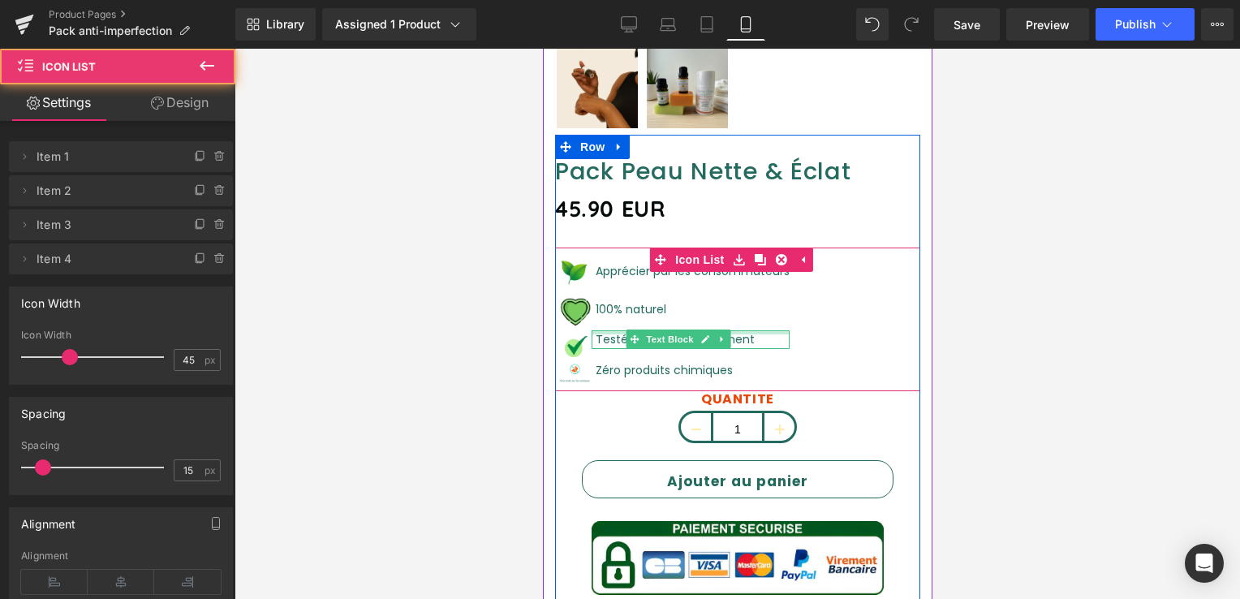
click at [752, 330] on div at bounding box center [690, 332] width 198 height 4
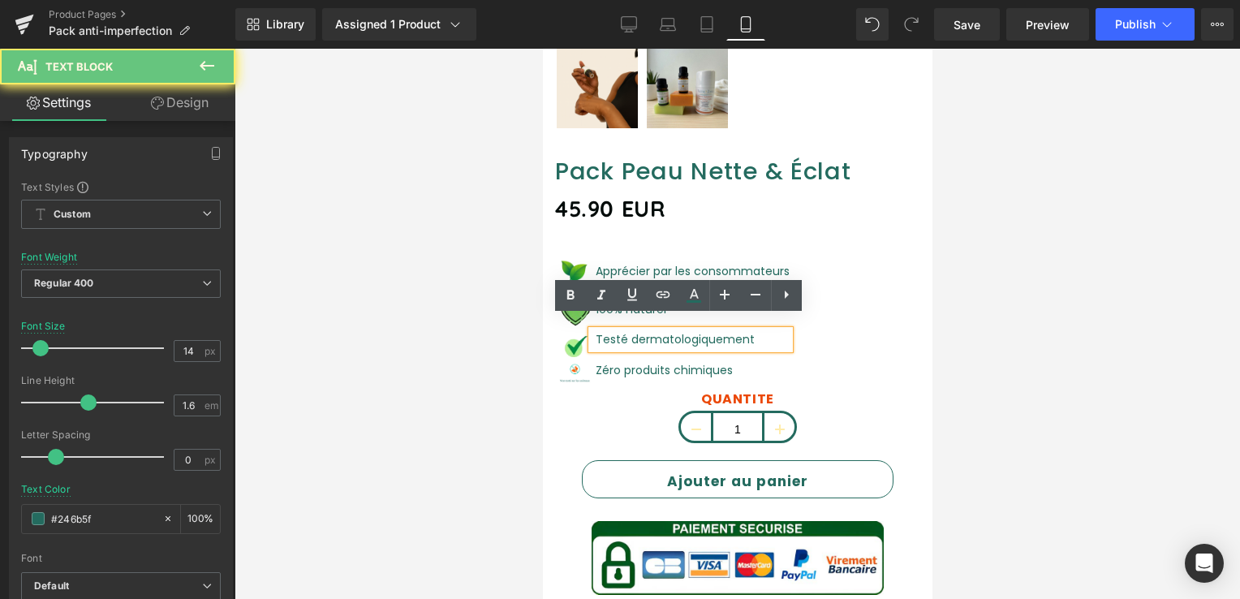
click at [752, 330] on p "Testé dermatologiquement" at bounding box center [692, 339] width 194 height 18
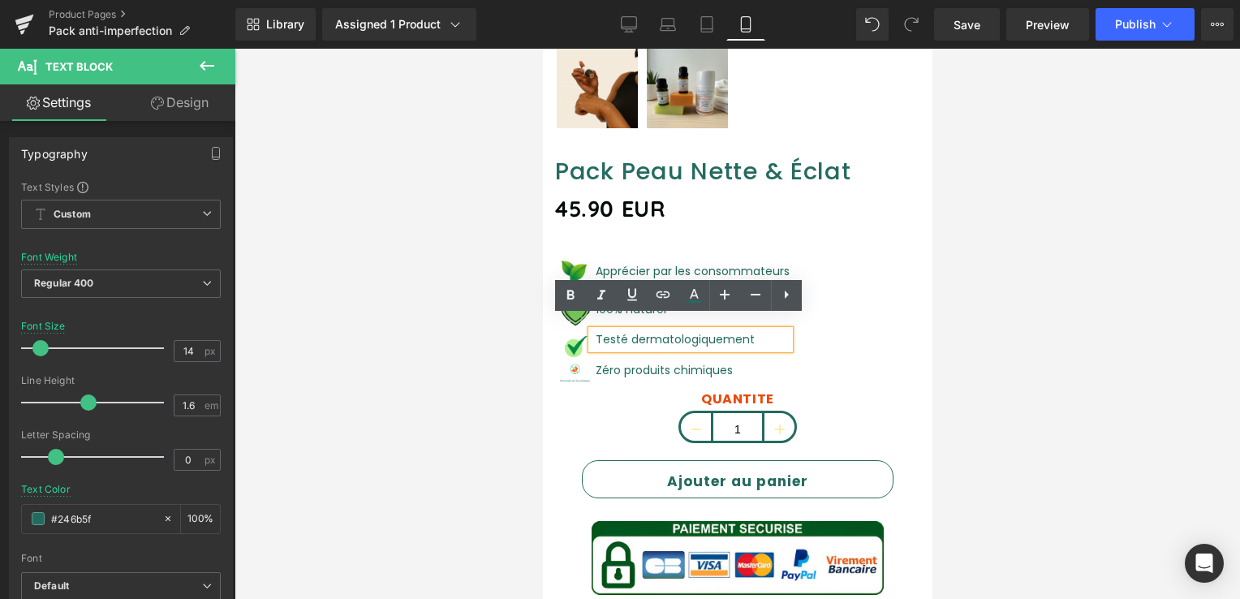
click at [890, 352] on div "Image Apprécier par les consommateurs Text Block Image 100% naturel Text Block …" at bounding box center [736, 321] width 365 height 140
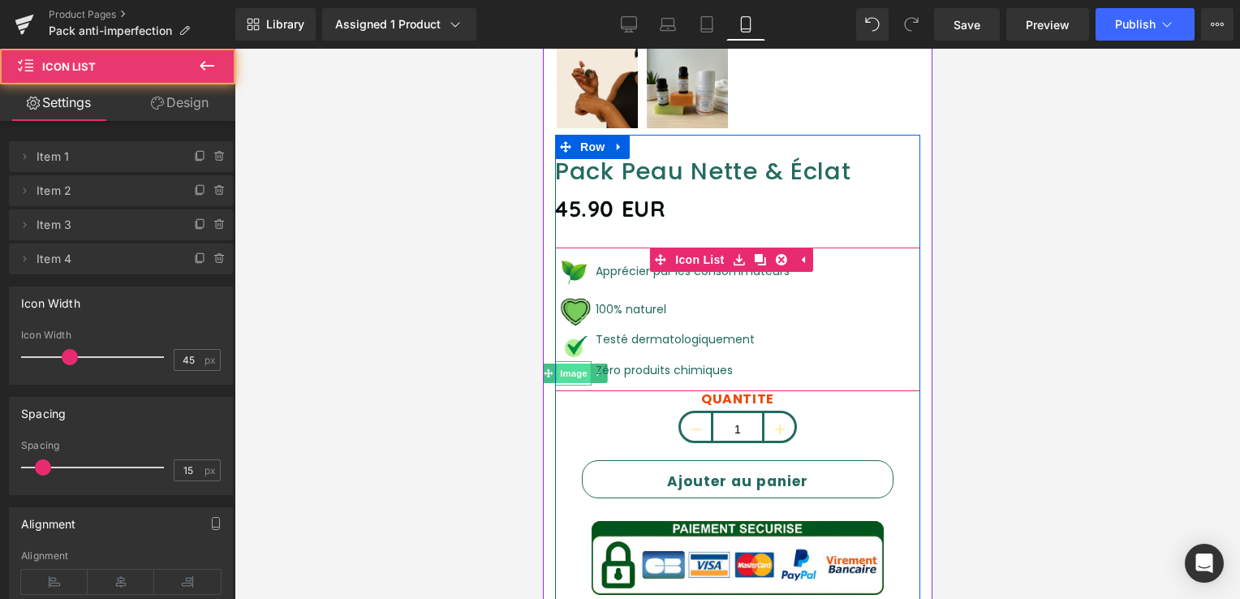
click at [570, 364] on span "Image" at bounding box center [573, 373] width 34 height 19
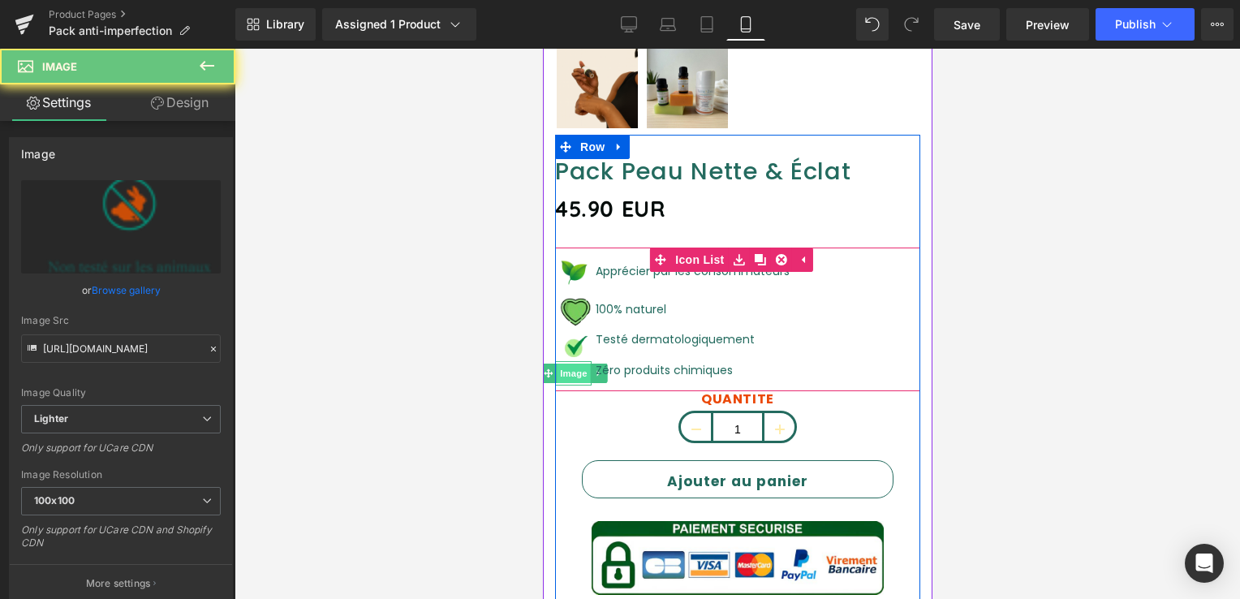
click at [570, 364] on span "Image" at bounding box center [573, 373] width 34 height 19
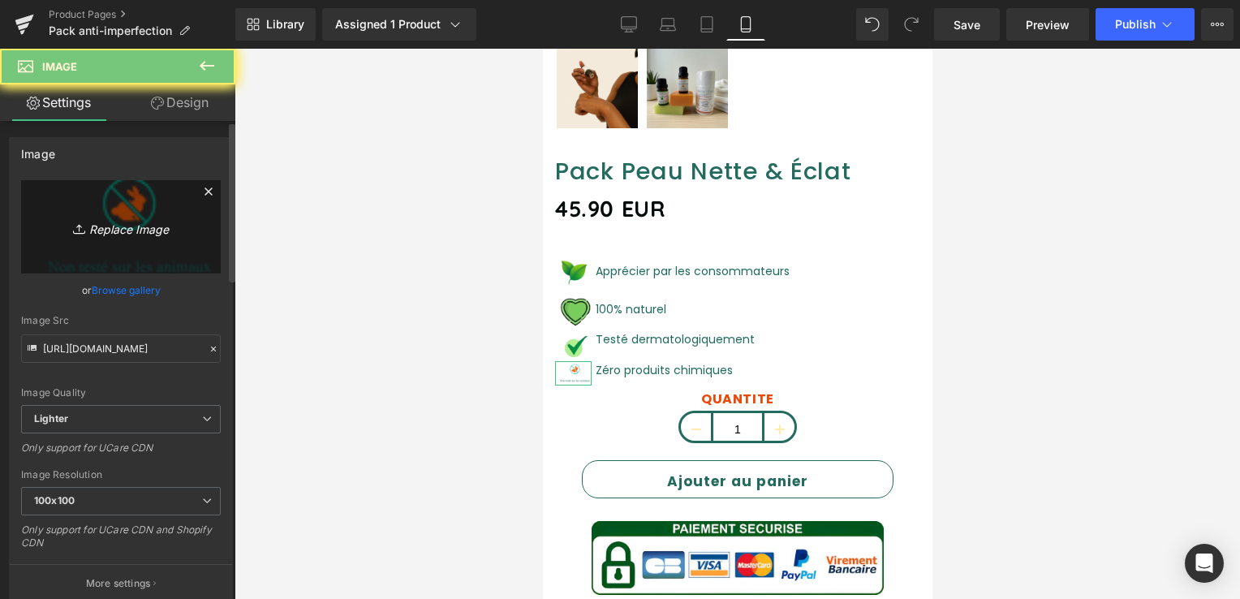
click at [126, 193] on link "Replace Image" at bounding box center [121, 226] width 200 height 93
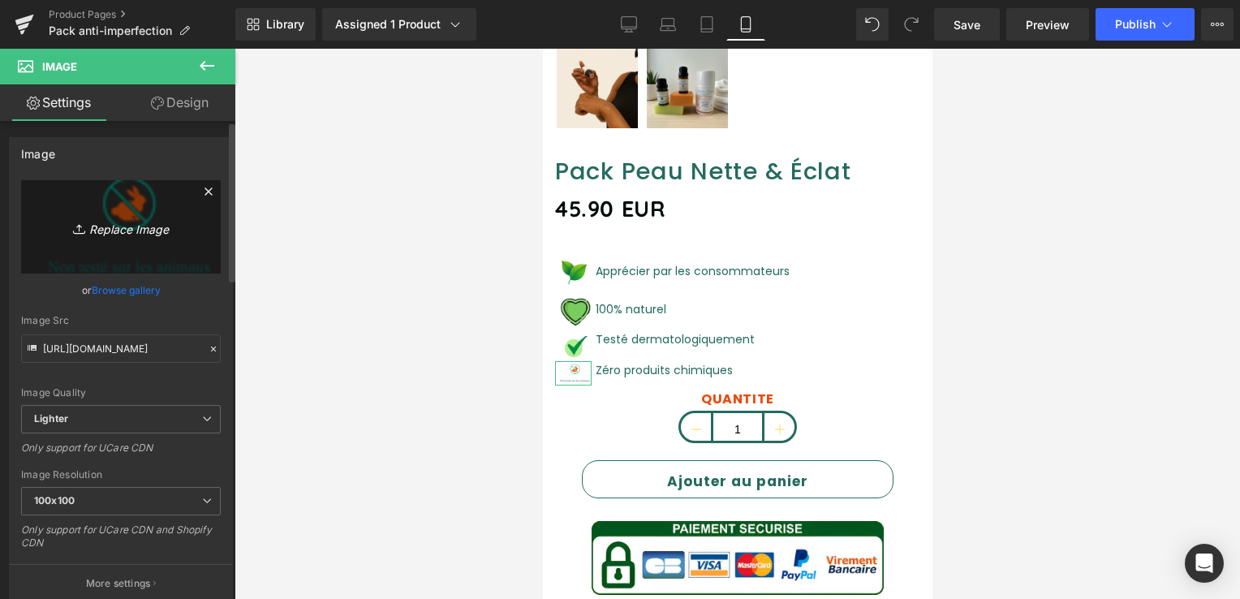
type input "C:\fakepath\Capture_d_écran_2025-10-01_145120-removebg-preview.png"
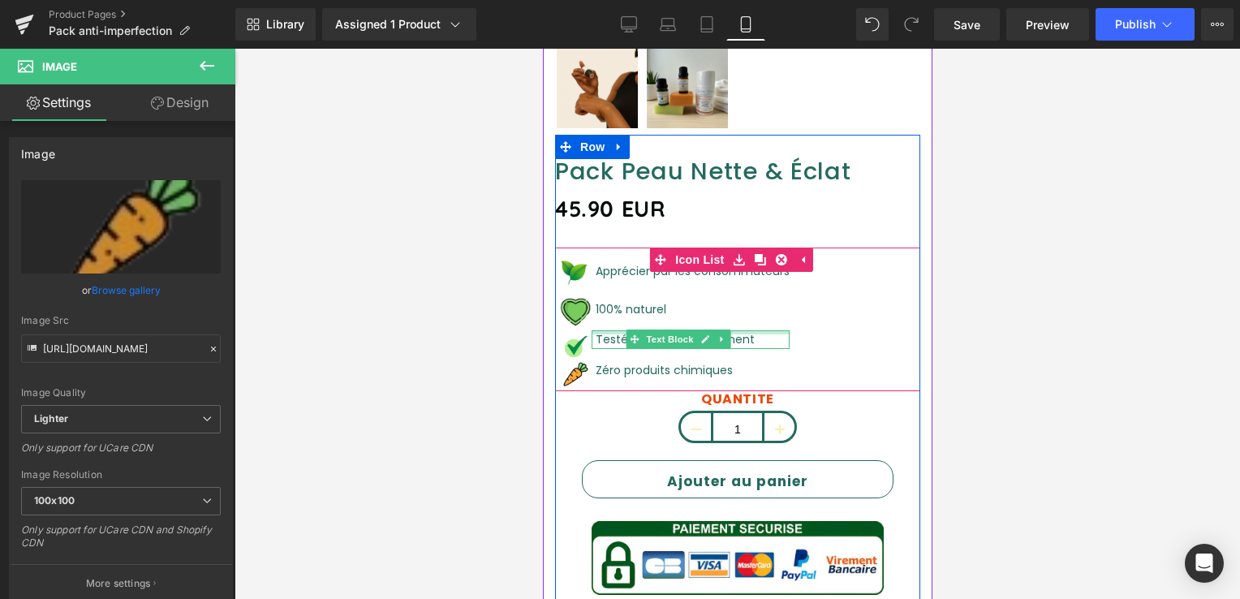
click at [613, 330] on div at bounding box center [690, 332] width 198 height 4
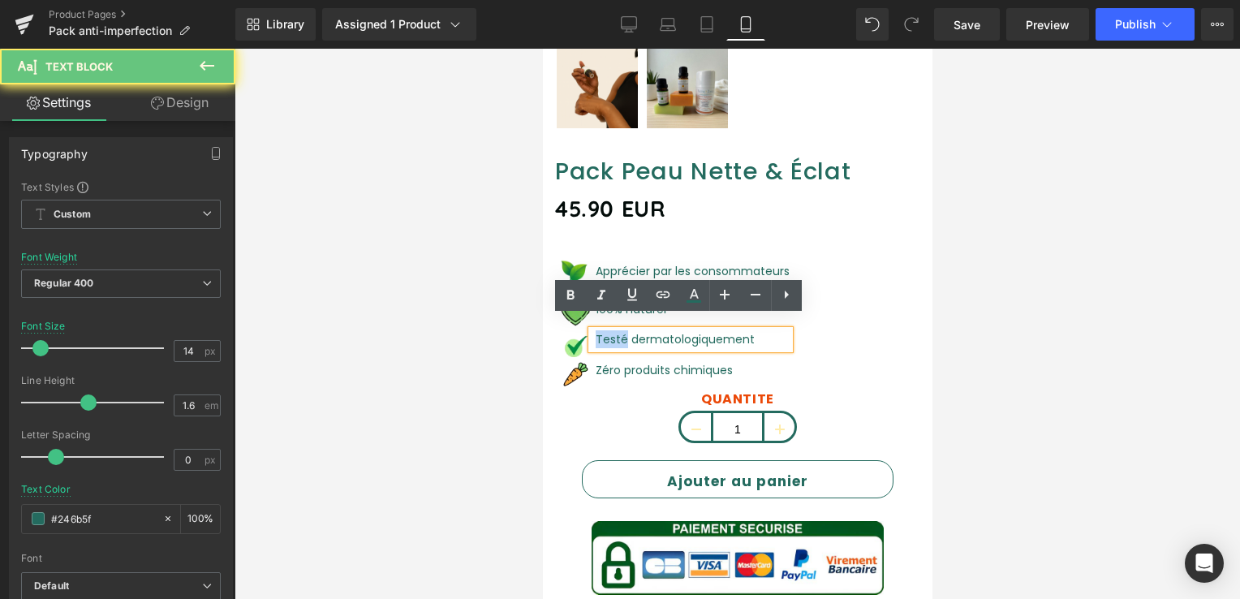
click at [610, 331] on font "Testé dermatologiquement" at bounding box center [674, 339] width 159 height 16
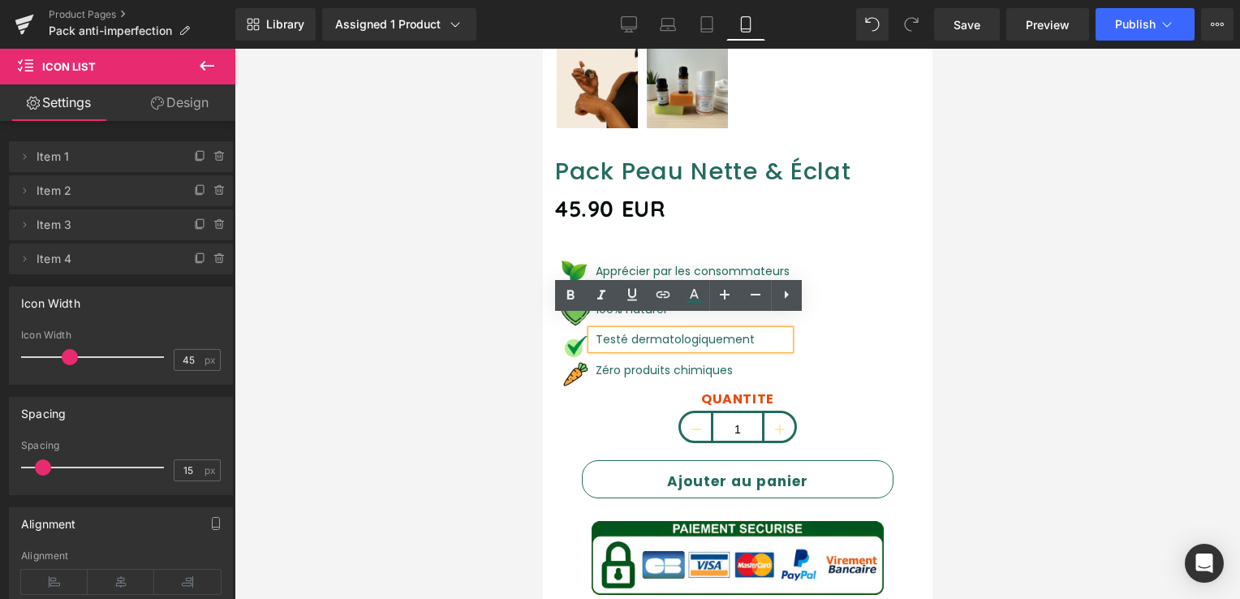
click at [805, 339] on div "Image Apprécier par les consommateurs Text Block Image 100% naturel Text Block …" at bounding box center [736, 321] width 365 height 140
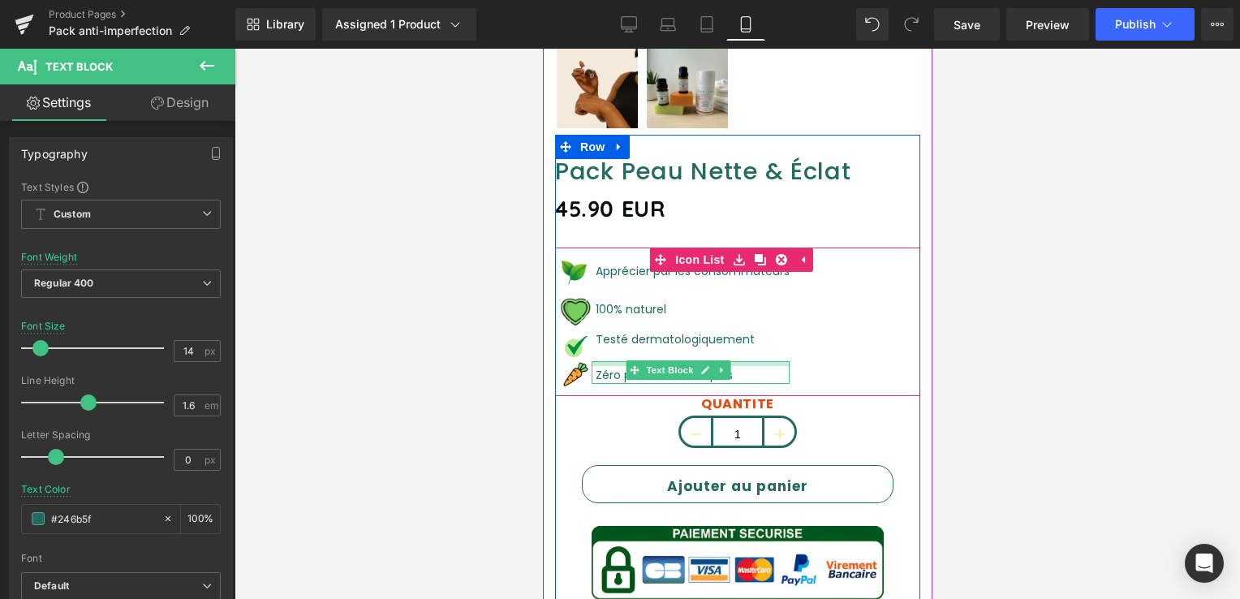
click at [613, 361] on div "Zéro produits chimiques Text Block" at bounding box center [690, 372] width 198 height 23
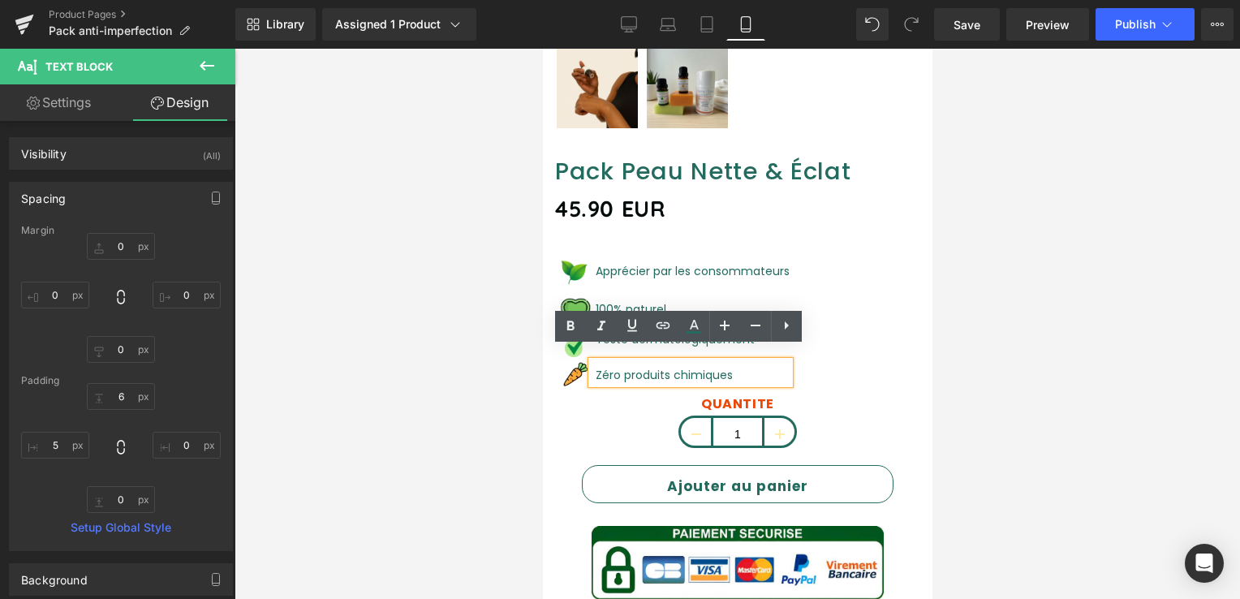
click at [892, 346] on div "Image Apprécier par les consommateurs Text Block Image 100% naturel Text Block …" at bounding box center [736, 323] width 365 height 145
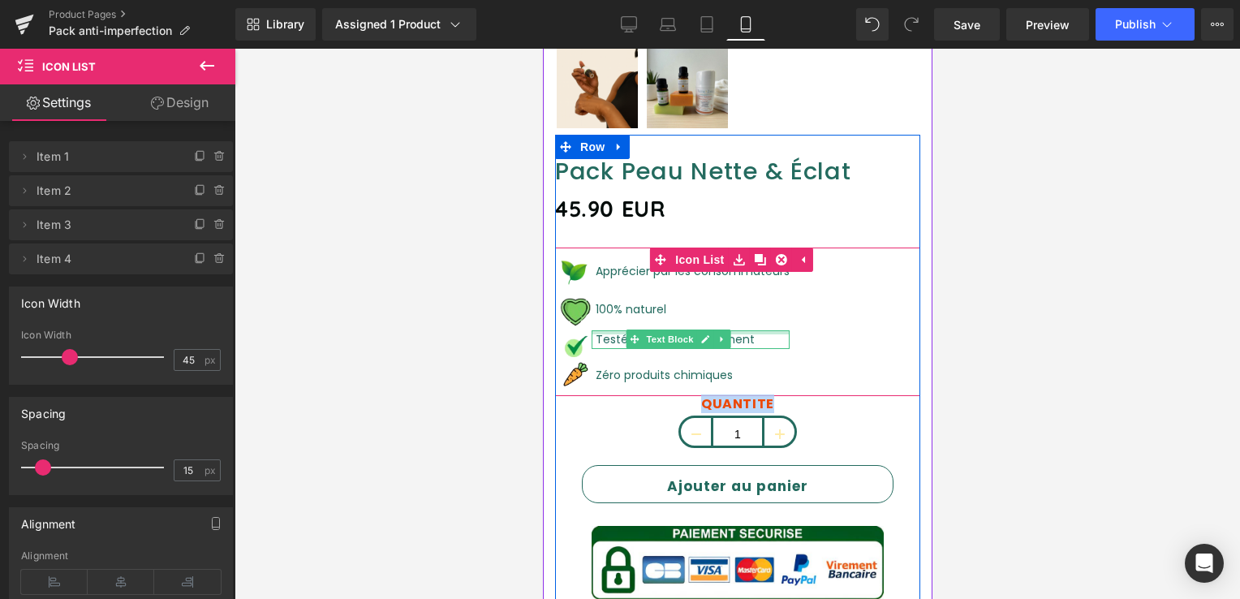
click at [612, 330] on div at bounding box center [690, 332] width 198 height 4
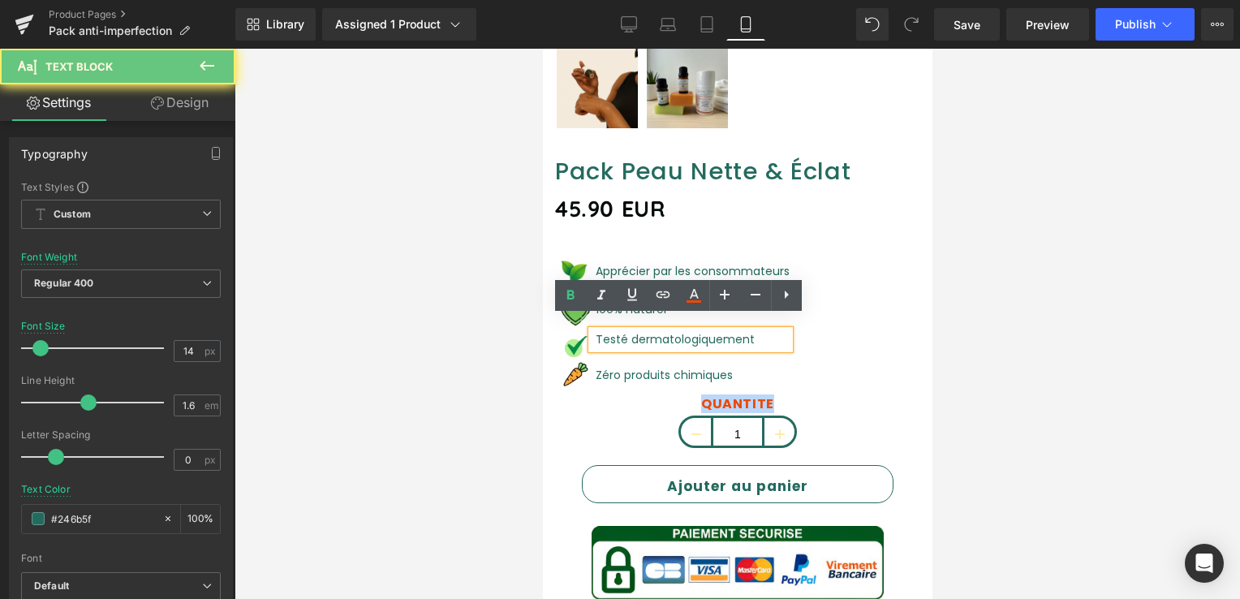
click at [614, 330] on p "Testé dermatologiquement" at bounding box center [692, 339] width 194 height 18
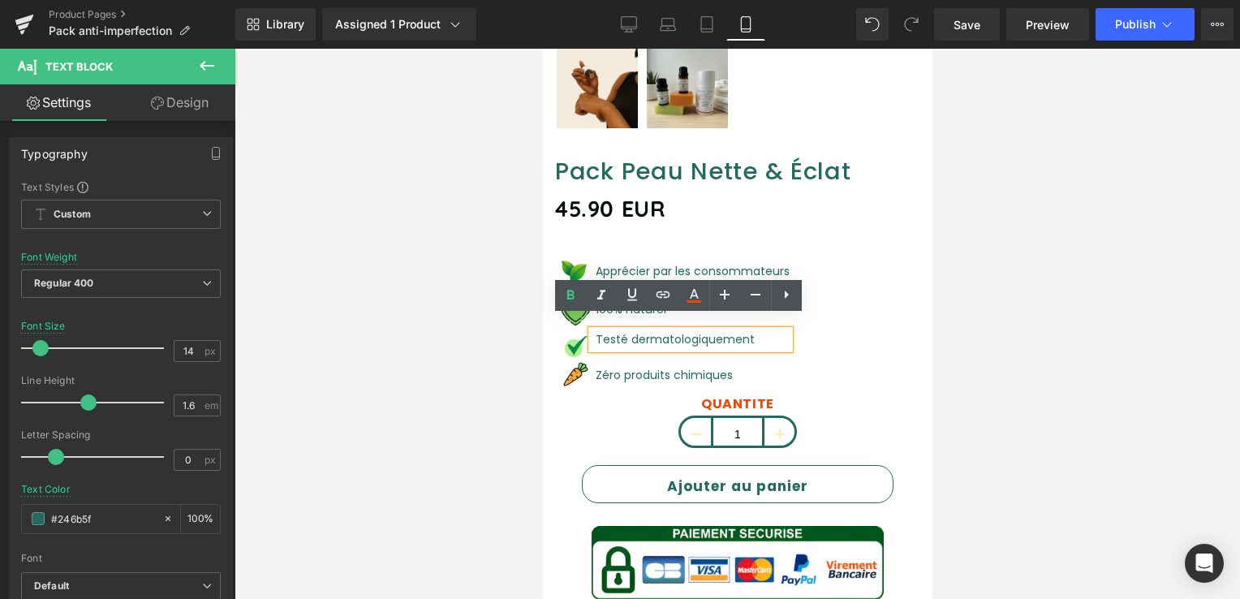
click at [854, 346] on div "Image Apprécier par les consommateurs Text Block Image 100% naturel Text Block …" at bounding box center [736, 323] width 365 height 145
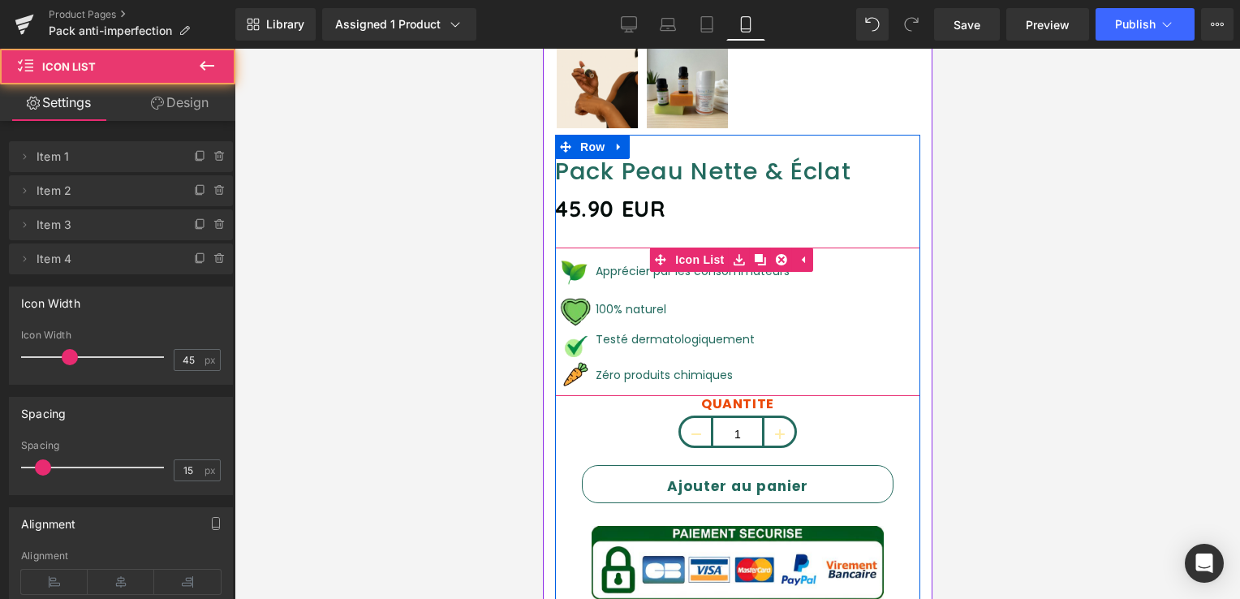
click at [602, 317] on ul "Image Apprécier par les consommateurs Text Block Image 100% naturel Text Block …" at bounding box center [671, 323] width 235 height 145
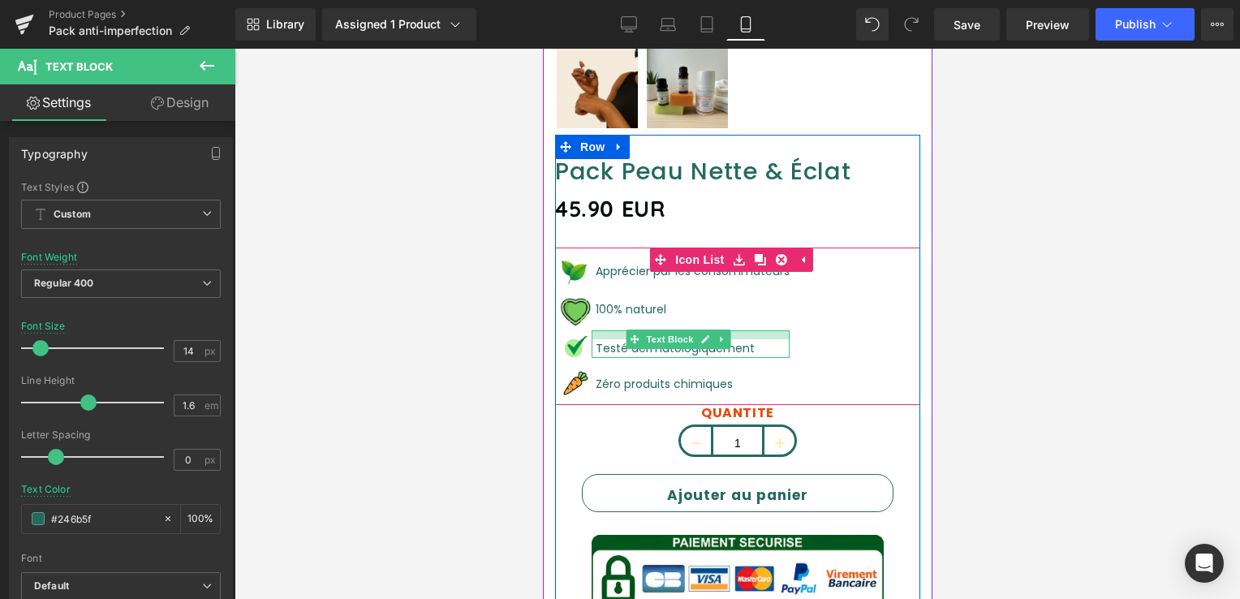
drag, startPoint x: 603, startPoint y: 318, endPoint x: 607, endPoint y: 327, distance: 9.8
click at [607, 330] on div "Testé dermatologiquement Text Block" at bounding box center [690, 343] width 198 height 27
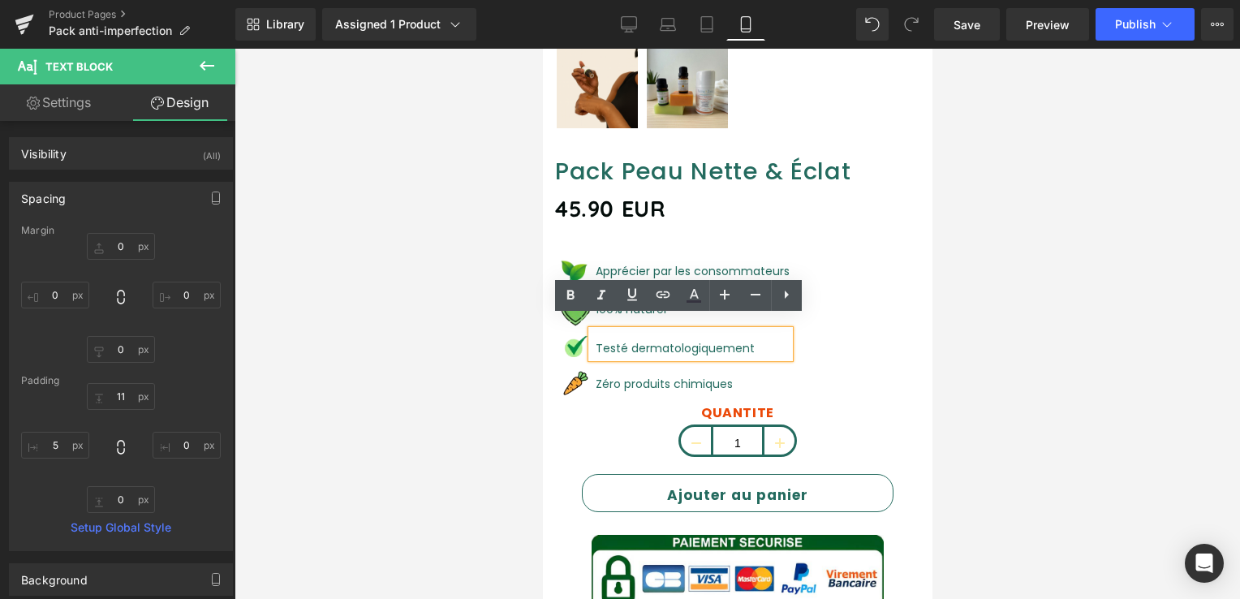
click at [798, 350] on div "Image Apprécier par les consommateurs Text Block Image 100% naturel Text Block …" at bounding box center [736, 328] width 365 height 154
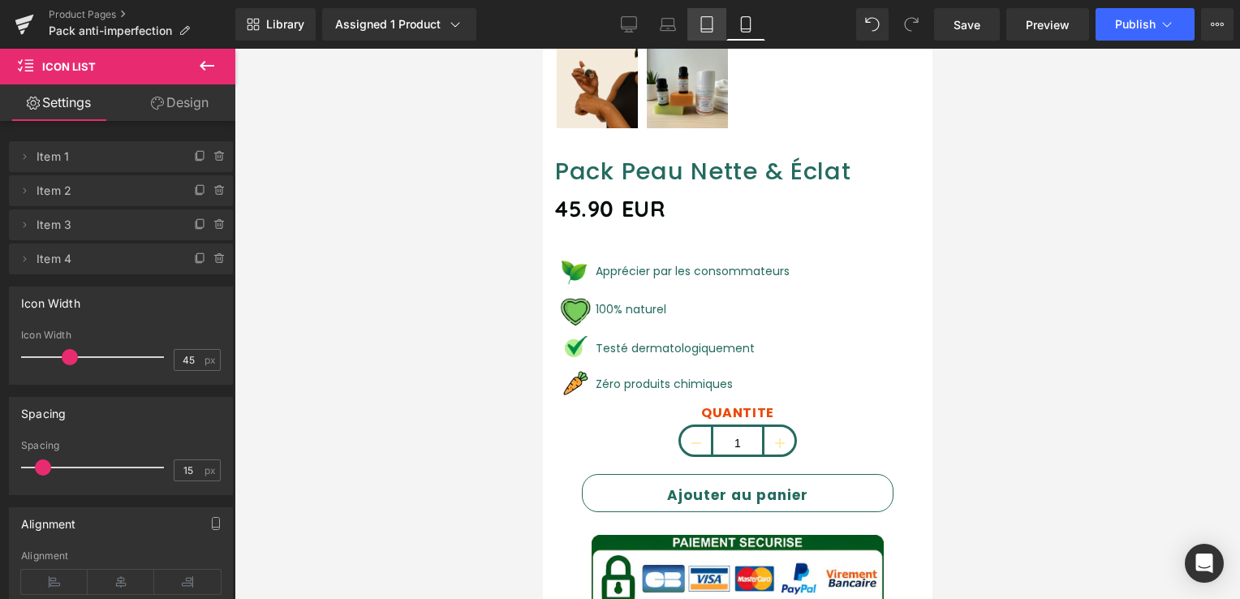
click at [713, 22] on icon at bounding box center [706, 24] width 11 height 15
click at [714, 21] on icon at bounding box center [707, 24] width 16 height 16
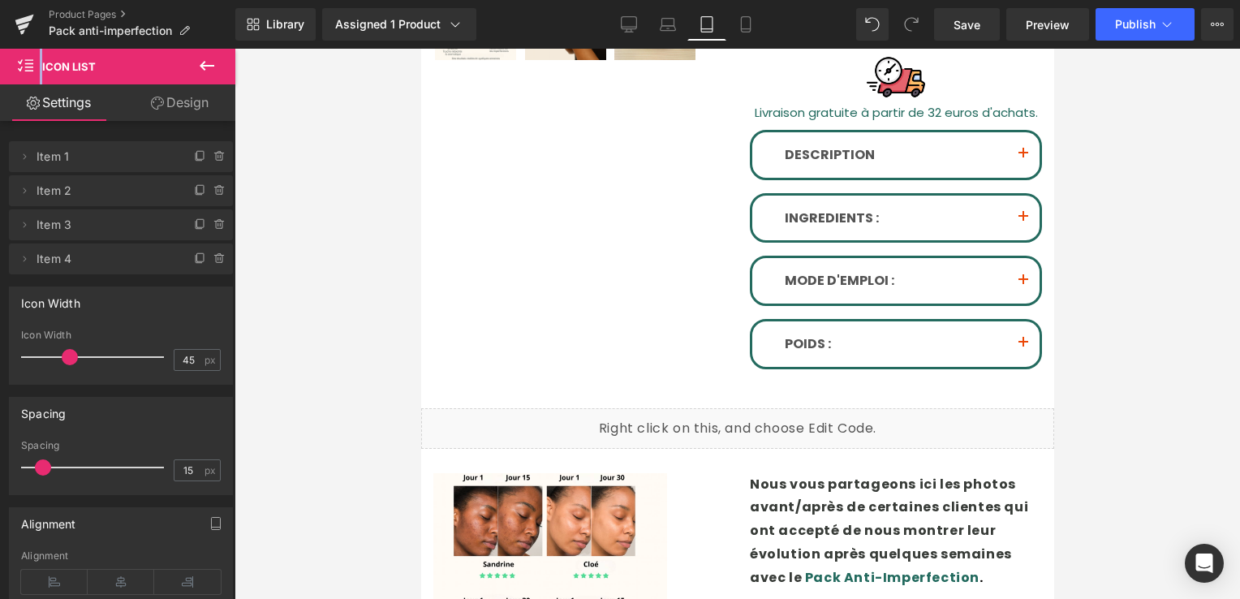
scroll to position [0, 0]
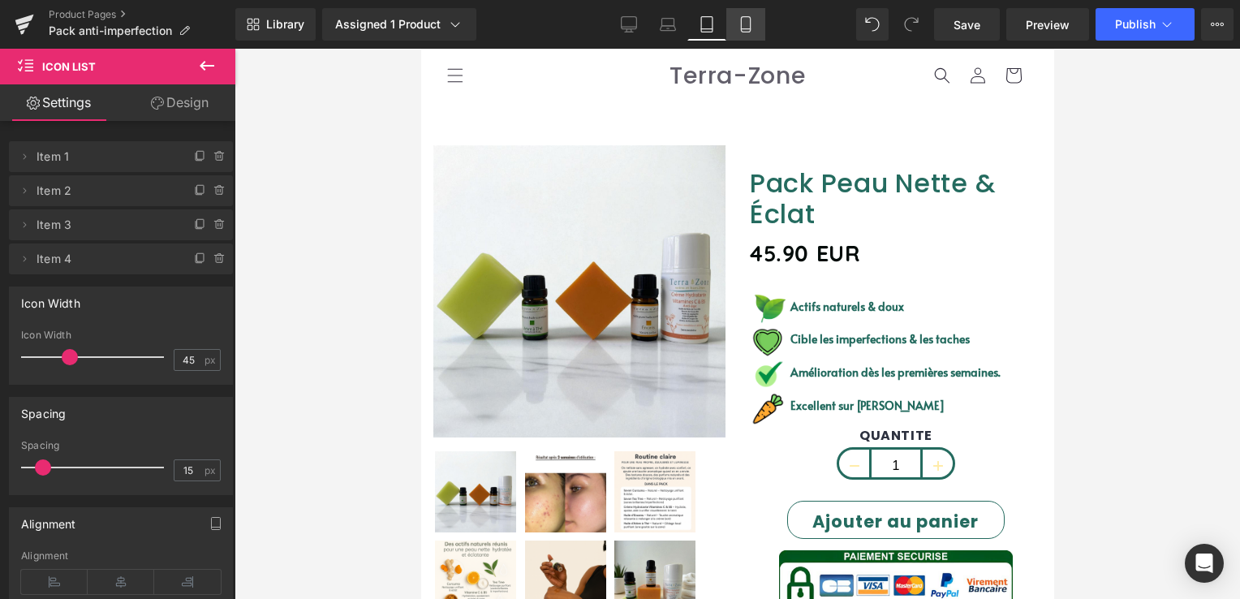
click at [754, 31] on link "Mobile" at bounding box center [746, 24] width 39 height 32
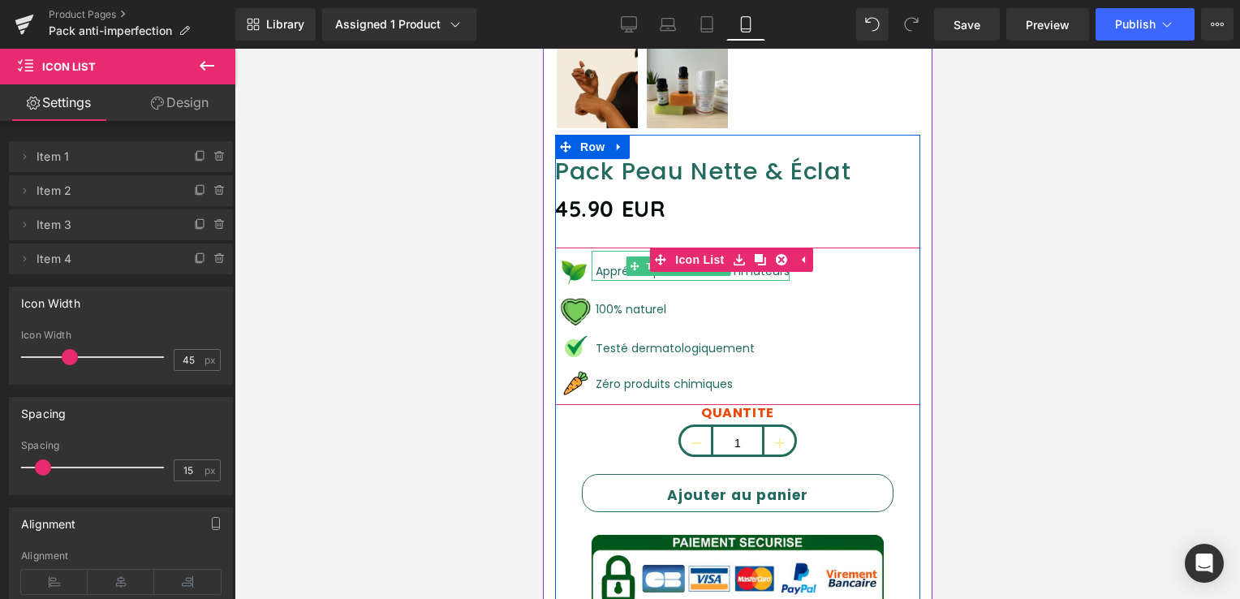
click at [618, 263] on font "Apprécier par les consommateurs" at bounding box center [692, 271] width 194 height 16
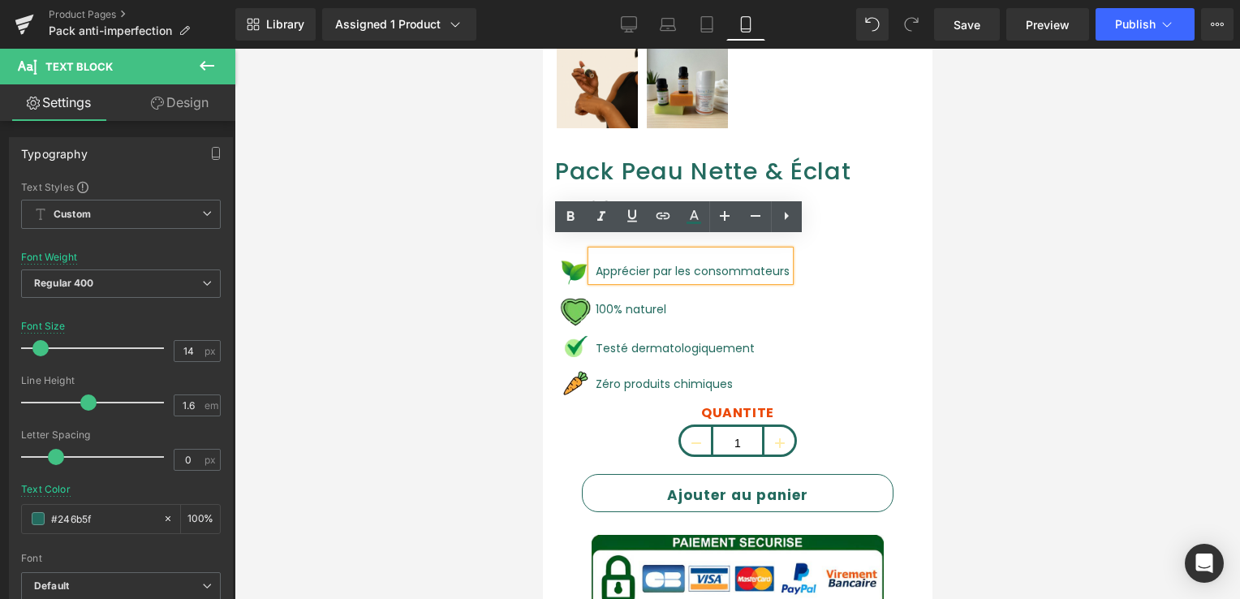
click at [605, 263] on font "Apprécier par les consommateurs" at bounding box center [692, 271] width 194 height 16
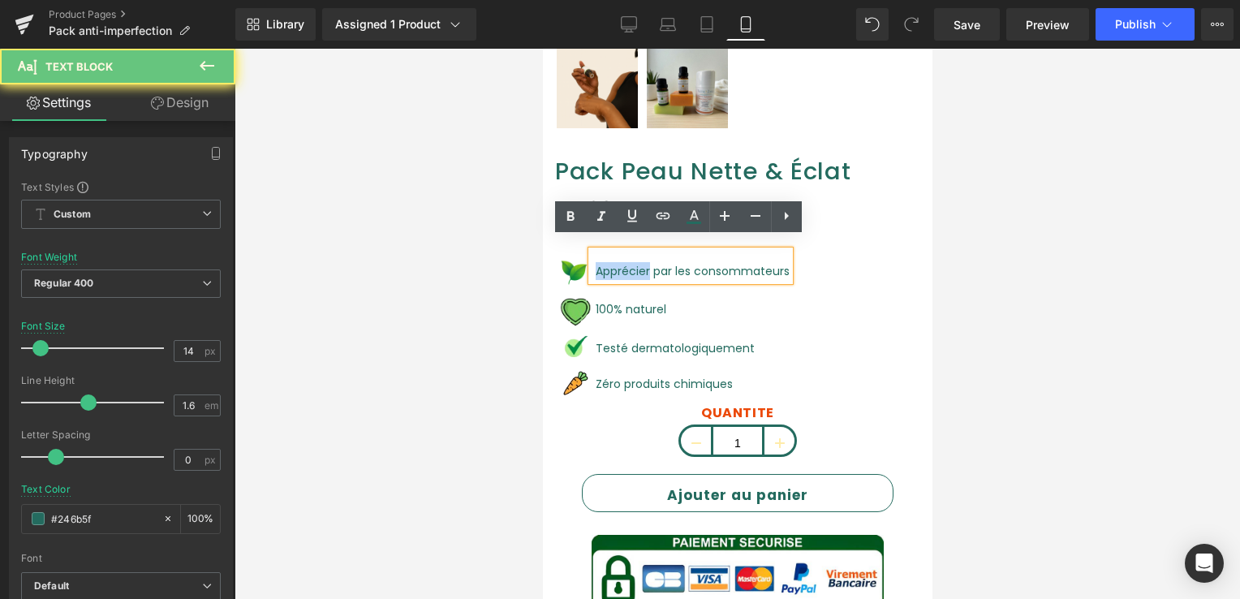
drag, startPoint x: 605, startPoint y: 256, endPoint x: 615, endPoint y: 255, distance: 10.6
click at [615, 263] on font "Apprécier par les consommateurs" at bounding box center [692, 271] width 194 height 16
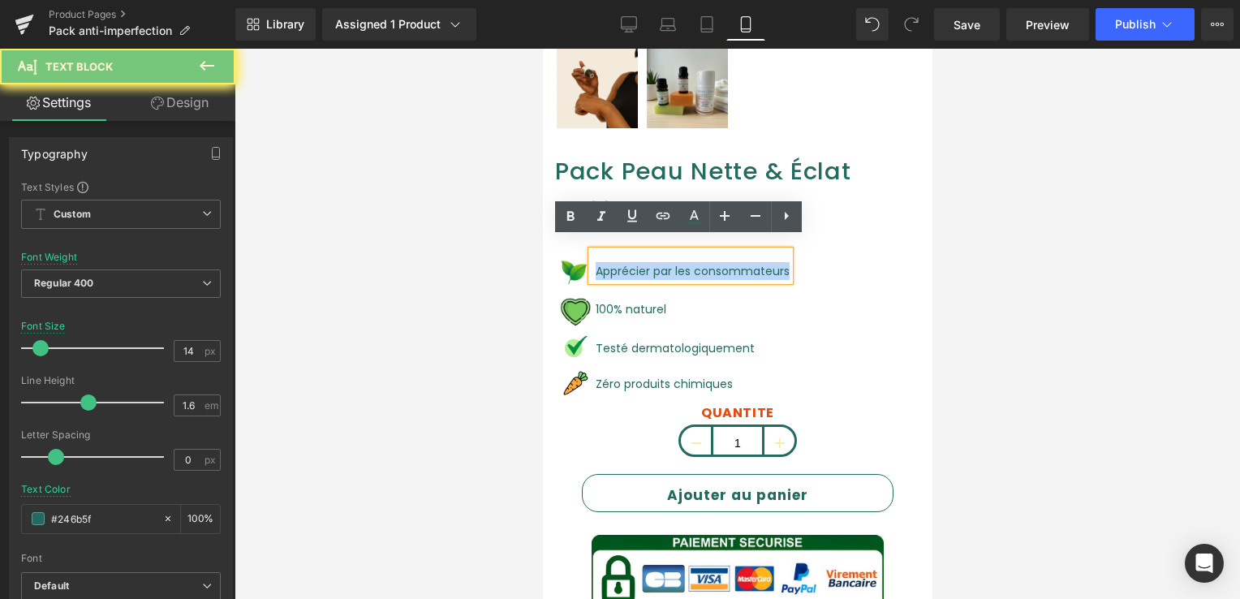
click at [615, 263] on font "Apprécier par les consommateurs" at bounding box center [692, 271] width 194 height 16
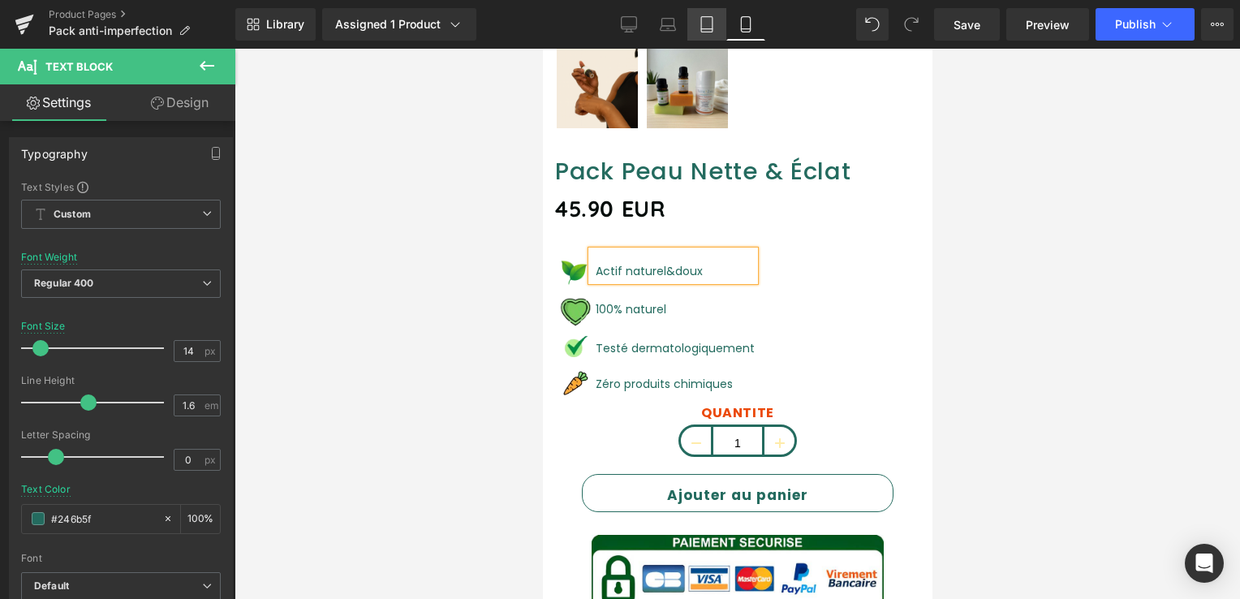
click at [713, 15] on link "Tablet" at bounding box center [707, 24] width 39 height 32
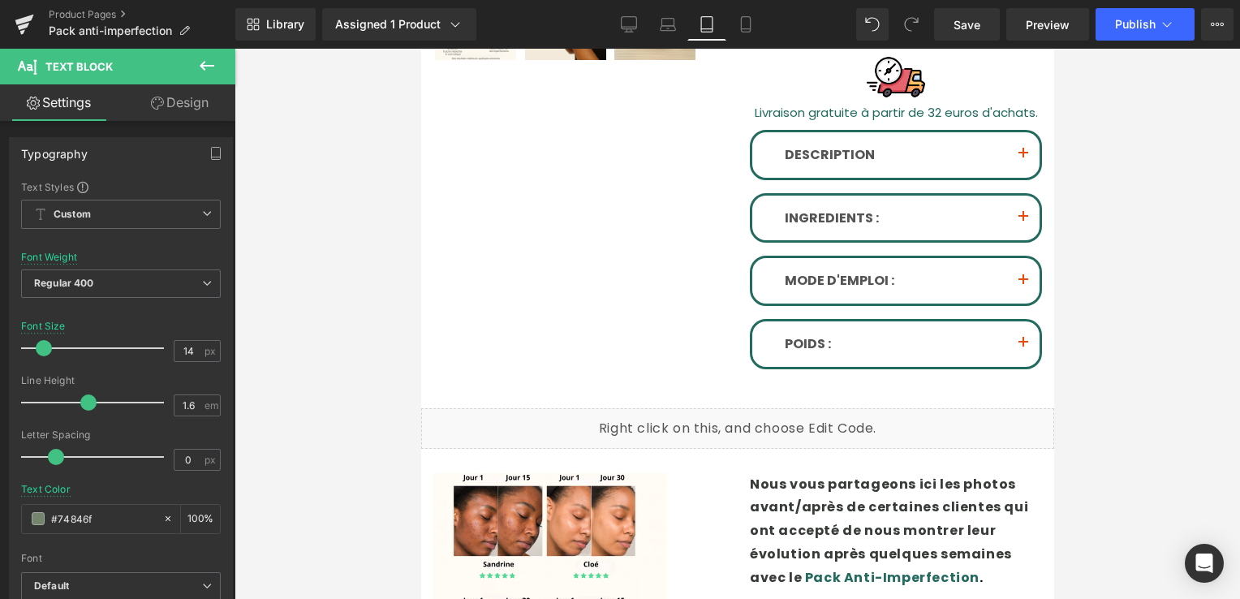
scroll to position [0, 0]
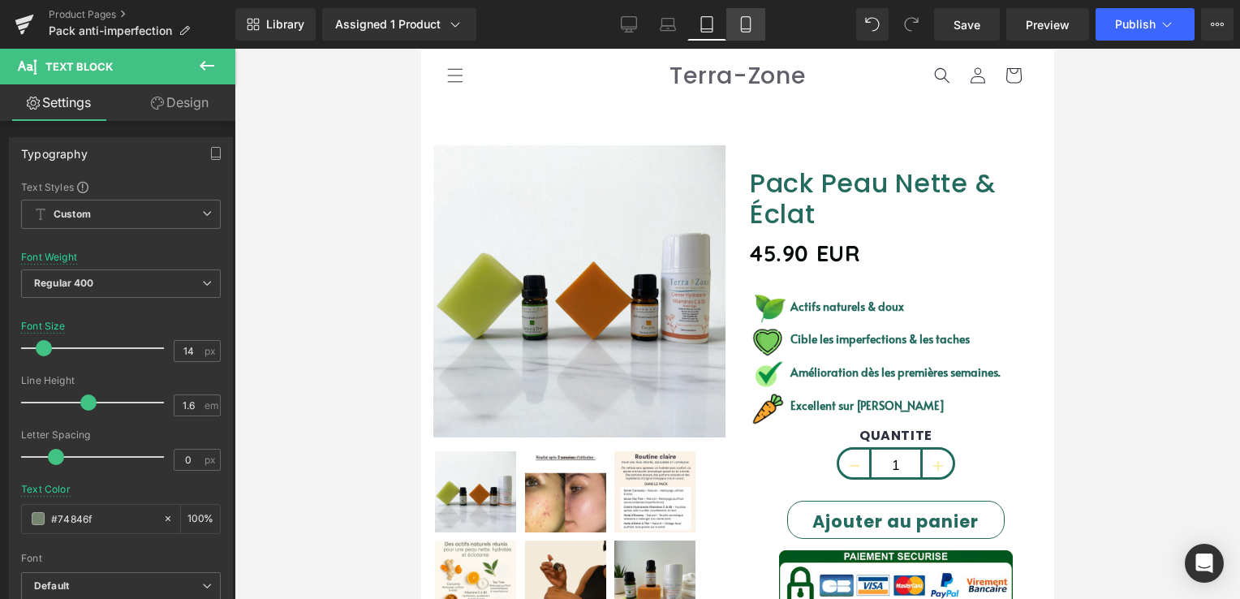
click at [738, 16] on icon at bounding box center [746, 24] width 16 height 16
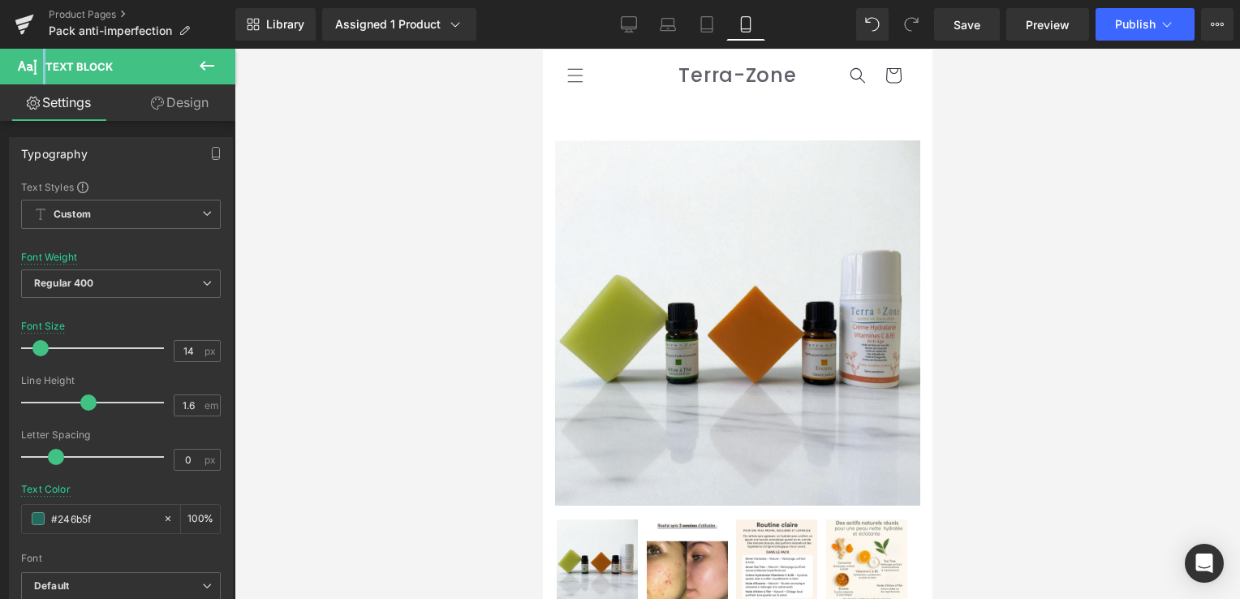
scroll to position [565, 0]
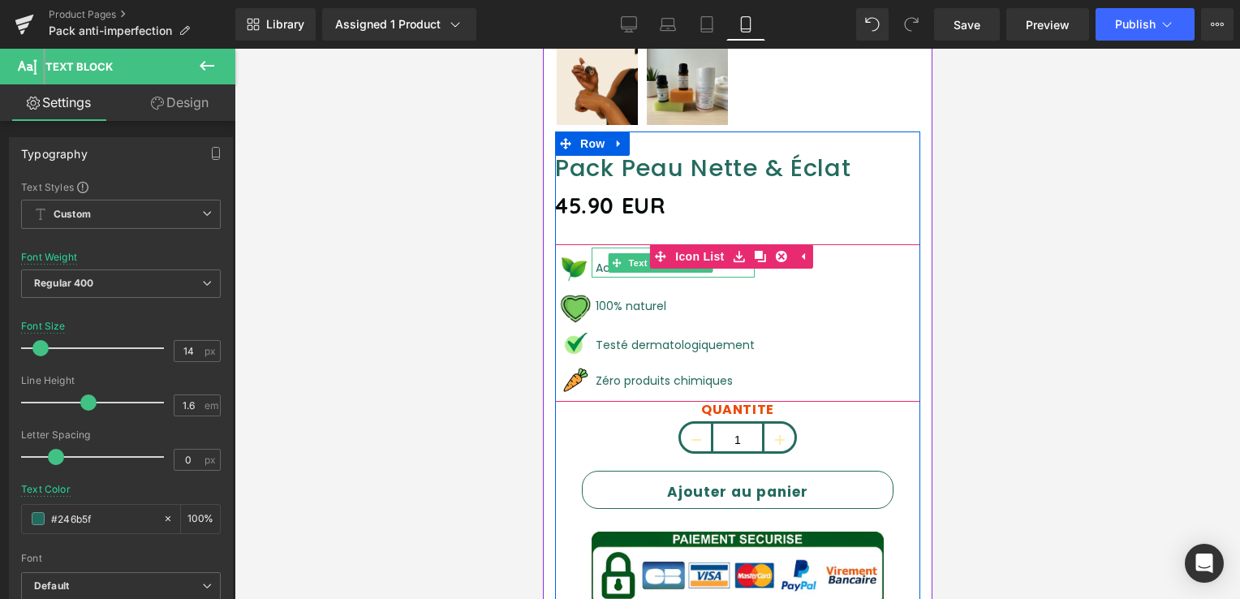
click at [600, 260] on font "Actif naturel&doux" at bounding box center [648, 268] width 107 height 16
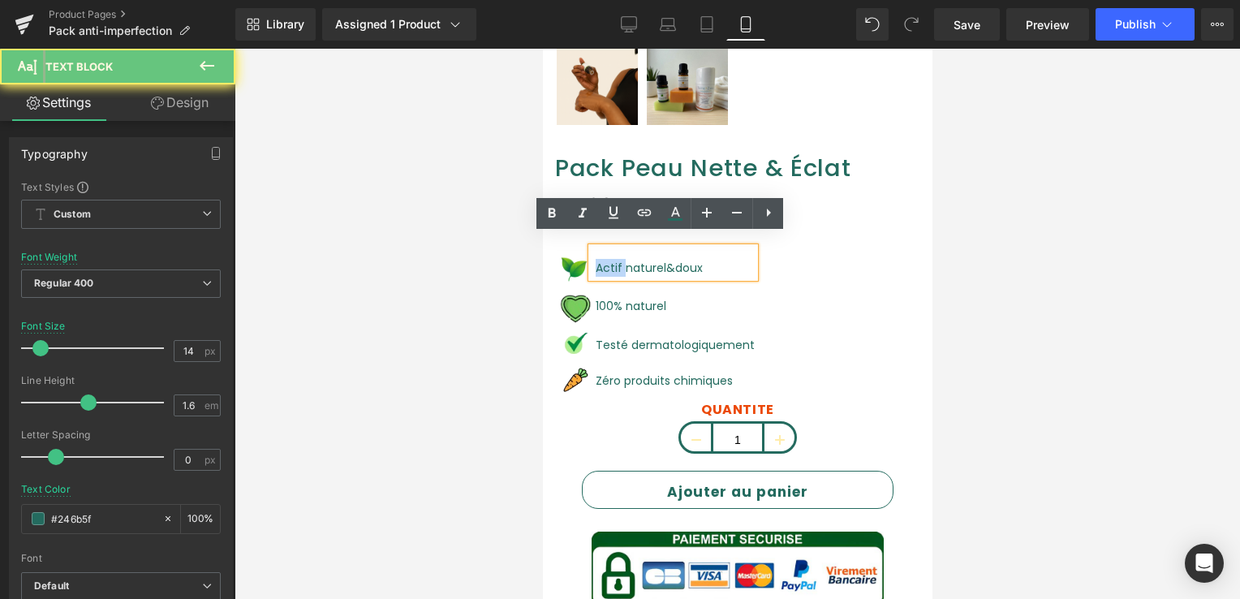
click at [613, 260] on font "Actif naturel&doux" at bounding box center [648, 268] width 107 height 16
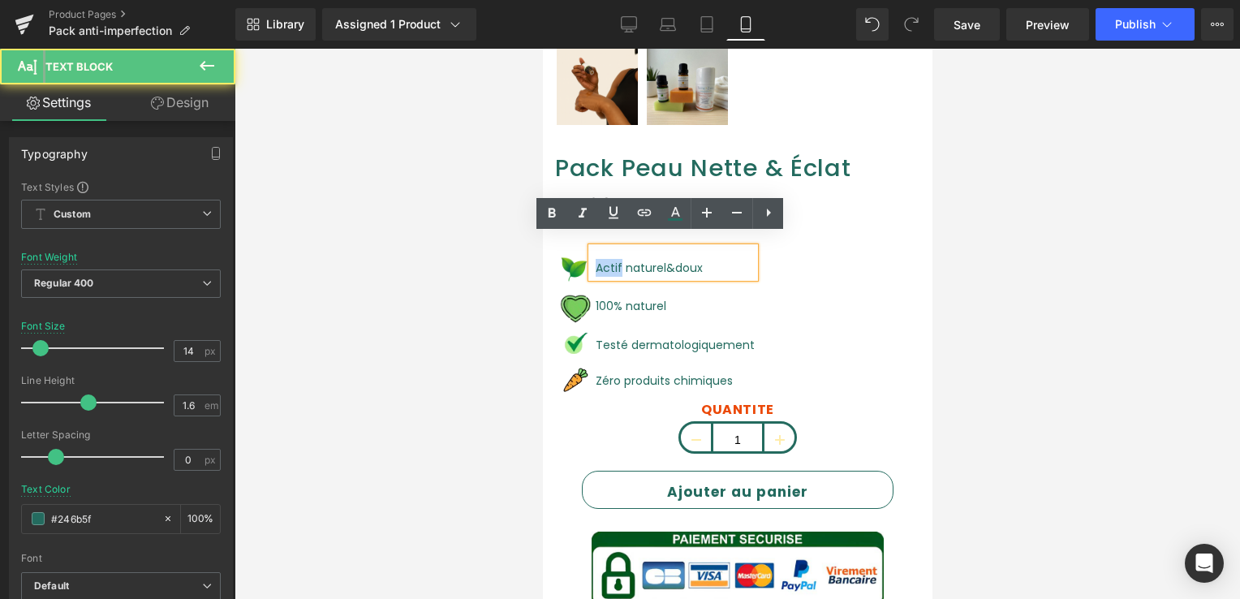
click at [614, 260] on font "Actif naturel&doux" at bounding box center [648, 268] width 107 height 16
click at [615, 260] on font "Actif naturel&doux" at bounding box center [648, 268] width 107 height 16
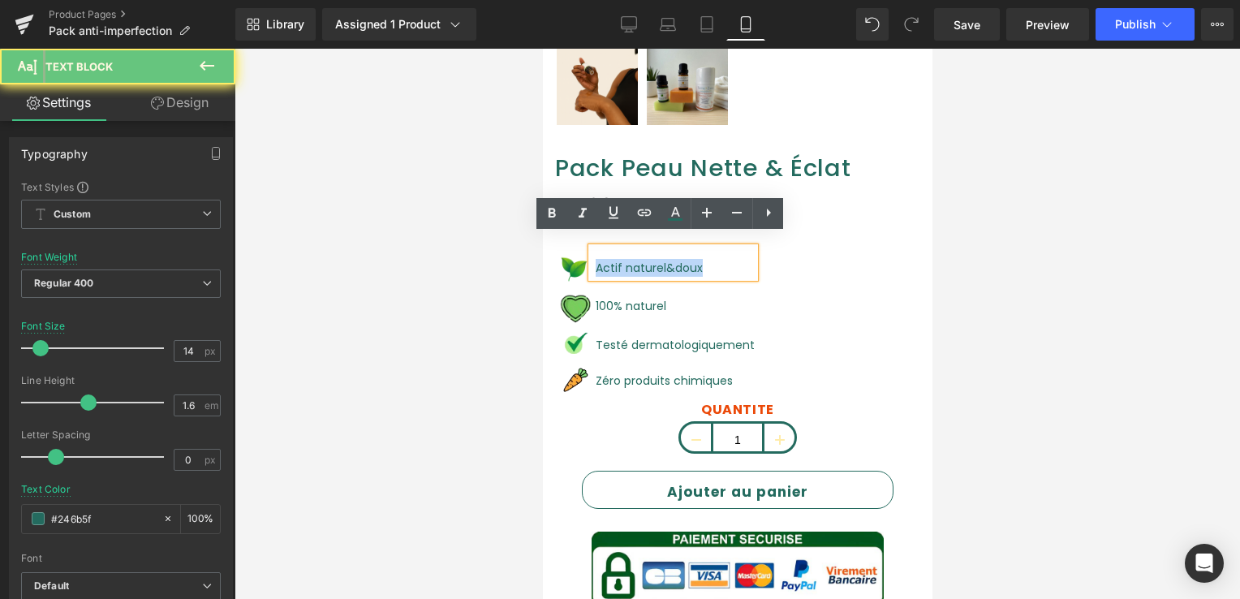
click at [623, 260] on font "Actif naturel&doux" at bounding box center [648, 268] width 107 height 16
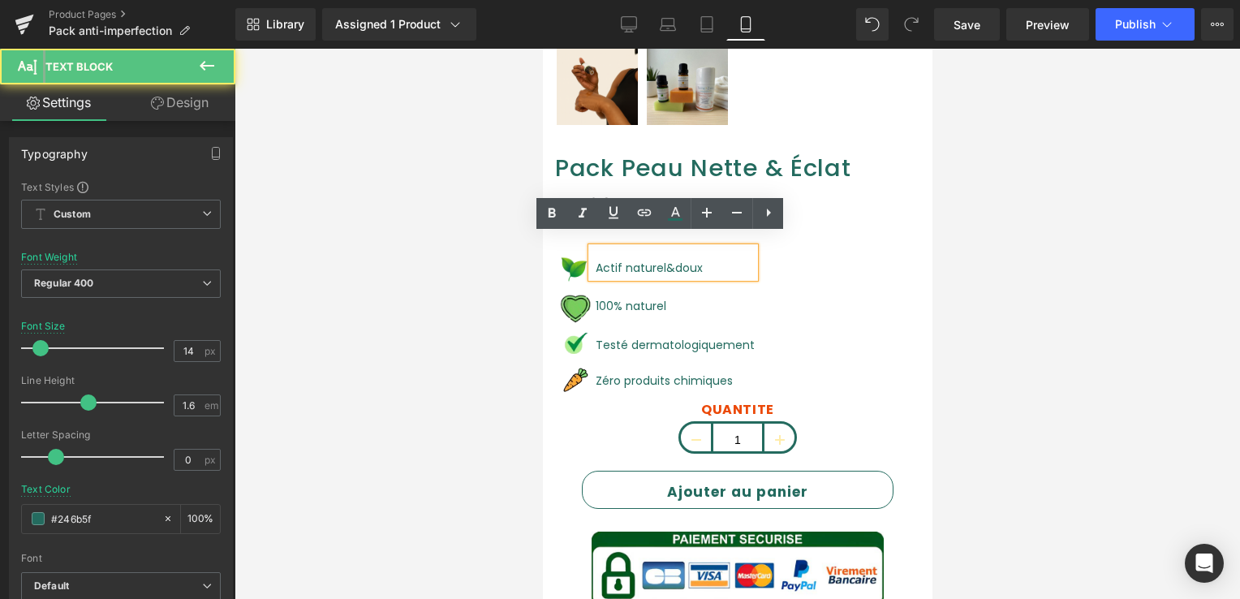
click at [623, 260] on font "Actif naturel&doux" at bounding box center [648, 268] width 107 height 16
click at [617, 260] on font "Actif naturel&doux" at bounding box center [648, 268] width 107 height 16
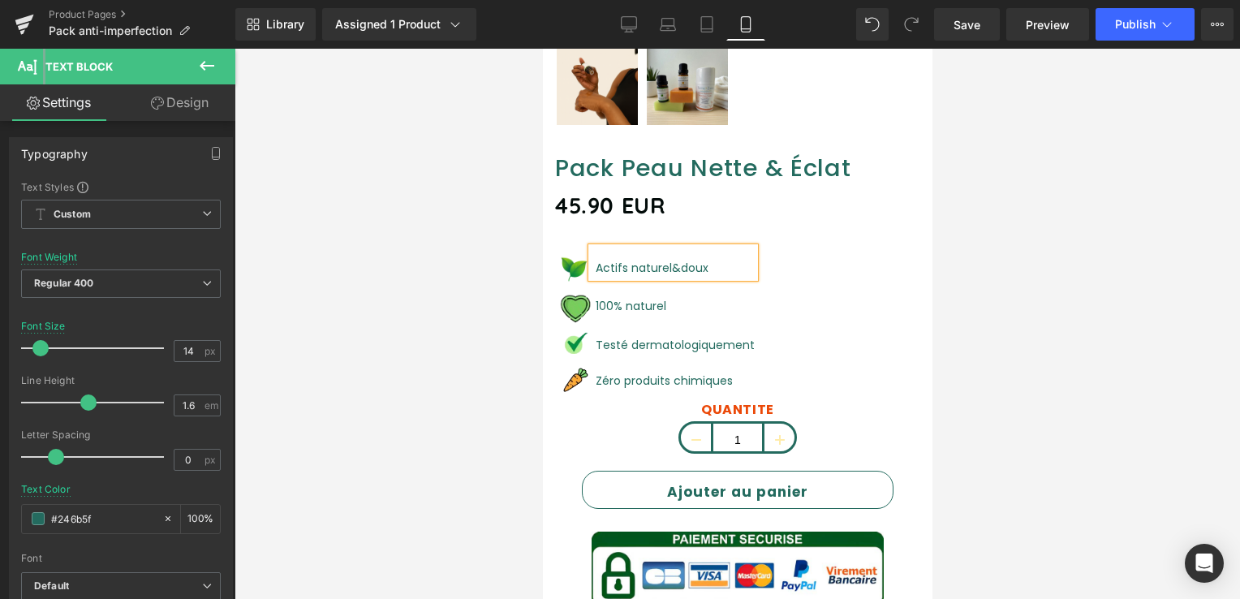
click at [660, 260] on font "Actifs naturel&doux" at bounding box center [651, 268] width 113 height 16
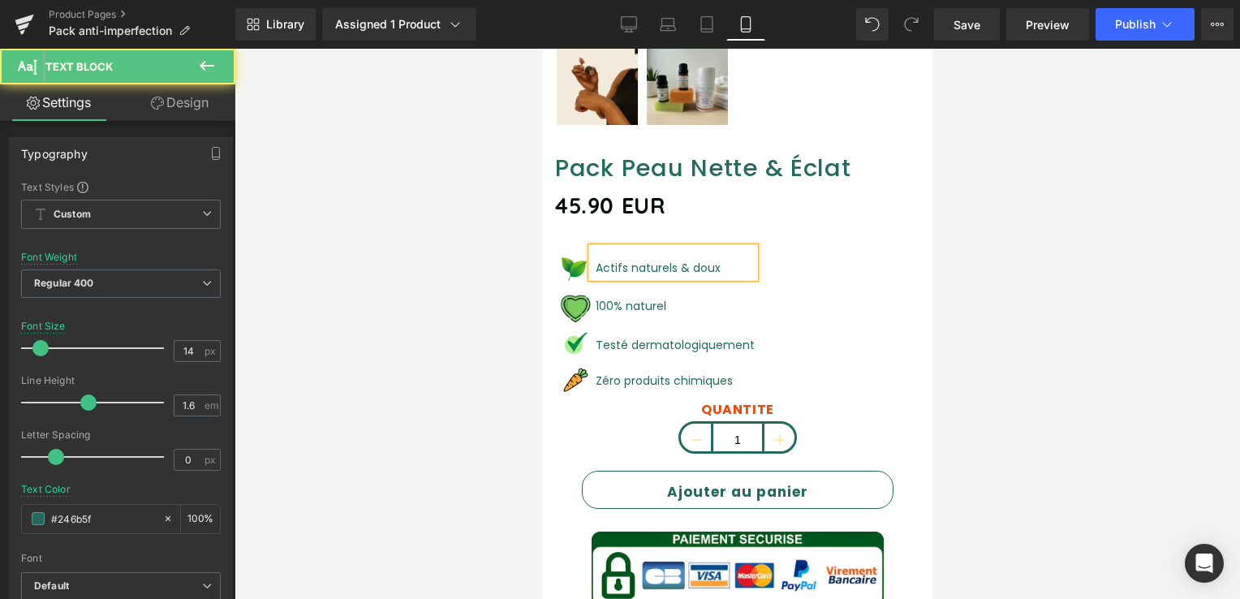
click at [711, 259] on p "Actifs naturels & doux" at bounding box center [674, 268] width 159 height 18
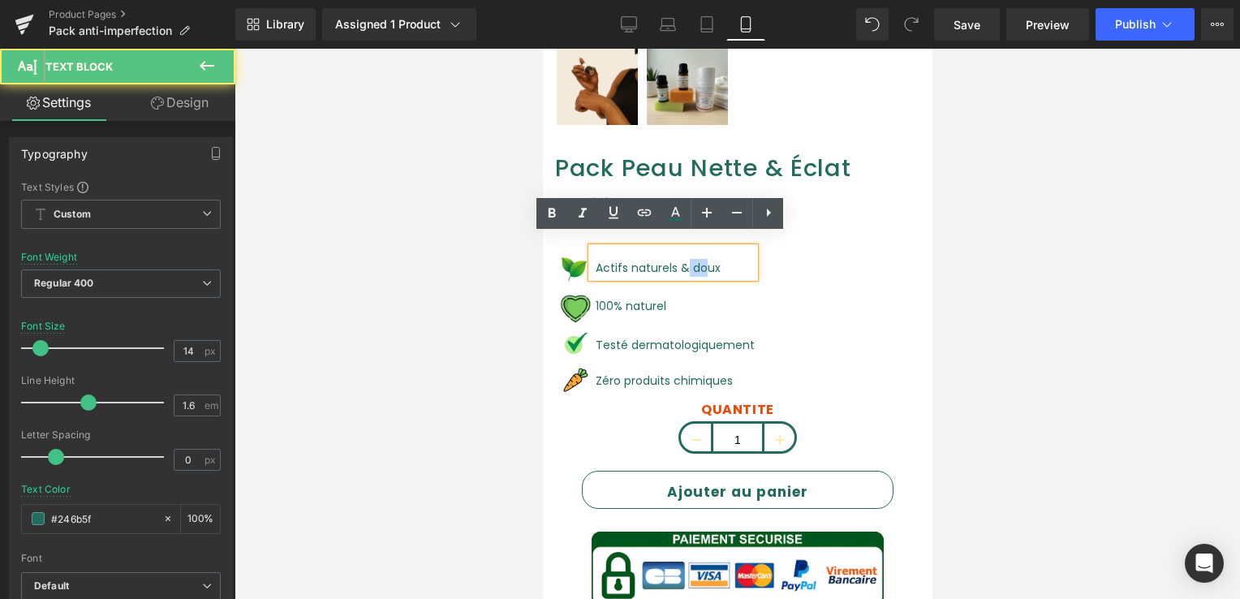
drag, startPoint x: 692, startPoint y: 260, endPoint x: 672, endPoint y: 256, distance: 19.9
click at [675, 260] on font "Actifs naturels & doux" at bounding box center [657, 268] width 125 height 16
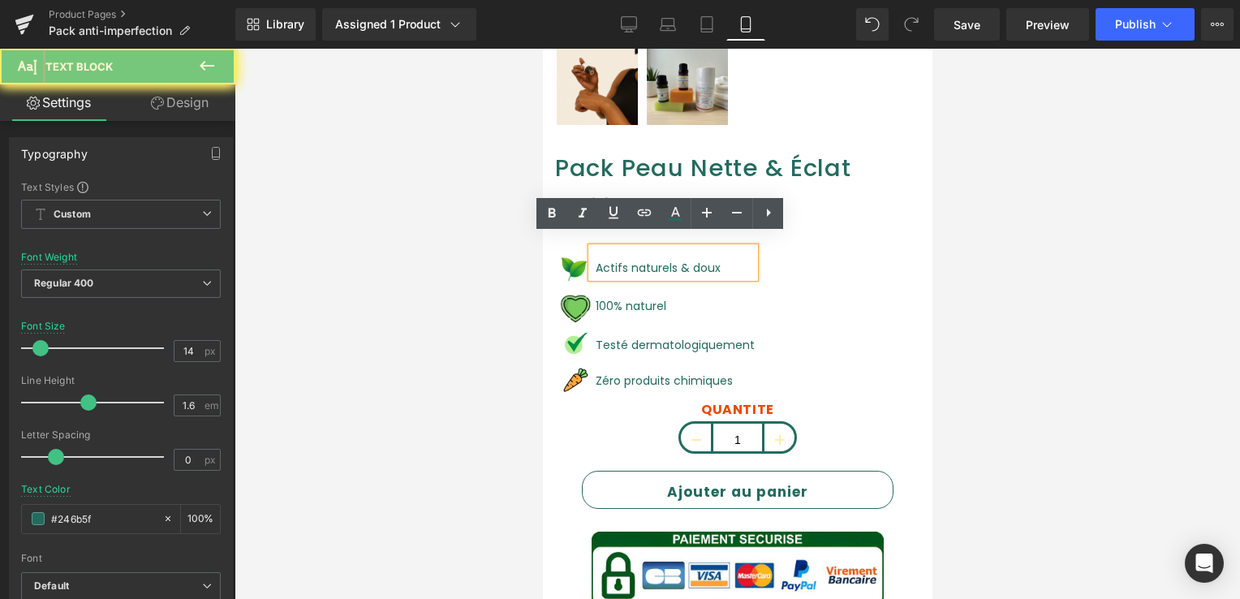
drag, startPoint x: 662, startPoint y: 255, endPoint x: 643, endPoint y: 255, distance: 19.5
click at [656, 260] on font "Actifs naturels & doux" at bounding box center [657, 268] width 125 height 16
click at [643, 260] on font "Actifs naturels & doux" at bounding box center [657, 268] width 125 height 16
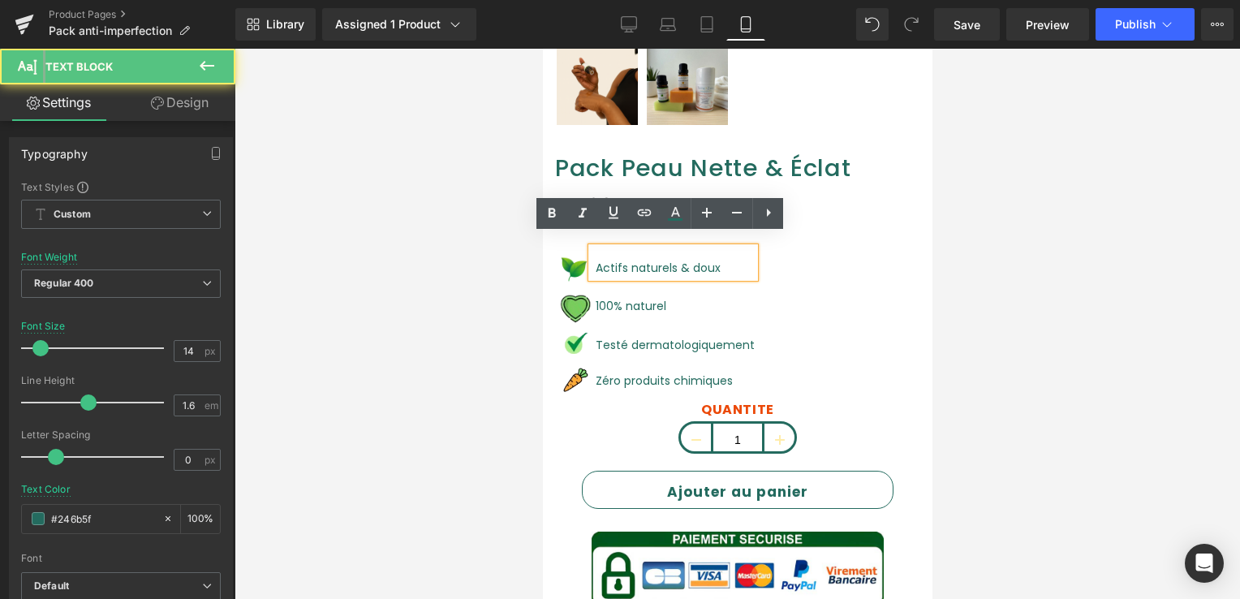
click at [615, 260] on font "Actifs naturels & doux" at bounding box center [657, 268] width 125 height 16
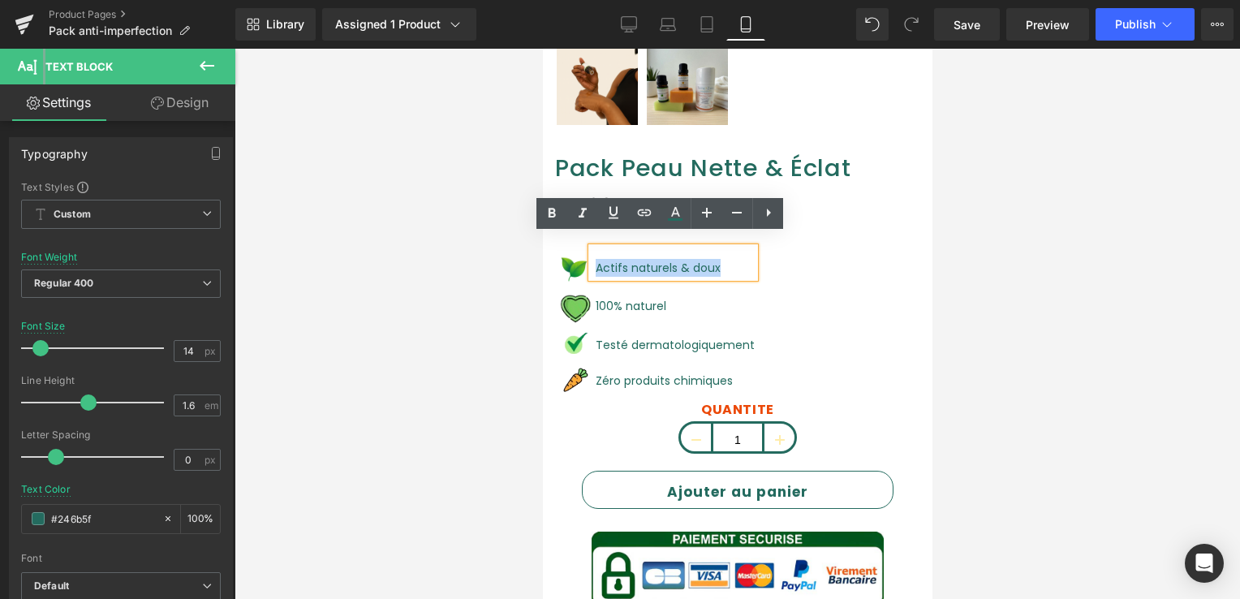
drag, startPoint x: 596, startPoint y: 256, endPoint x: 712, endPoint y: 253, distance: 116.1
click at [712, 259] on p "Actifs naturels & doux" at bounding box center [674, 268] width 159 height 18
click at [557, 209] on icon at bounding box center [551, 213] width 19 height 19
click at [584, 209] on icon at bounding box center [583, 213] width 8 height 10
click at [578, 214] on icon at bounding box center [582, 213] width 19 height 19
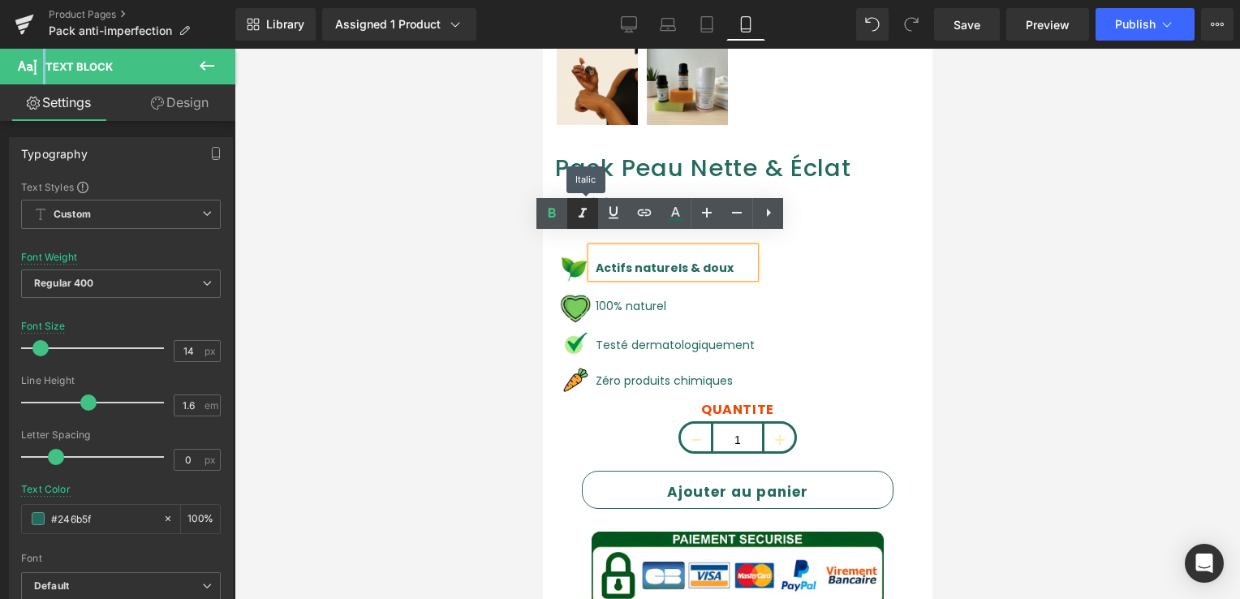
click at [581, 215] on icon at bounding box center [583, 213] width 8 height 10
click at [576, 214] on icon at bounding box center [582, 213] width 19 height 19
click at [861, 274] on div "Image Actifs naturels & doux Text Block Image 100% naturel Text Block Image Tes…" at bounding box center [736, 325] width 365 height 154
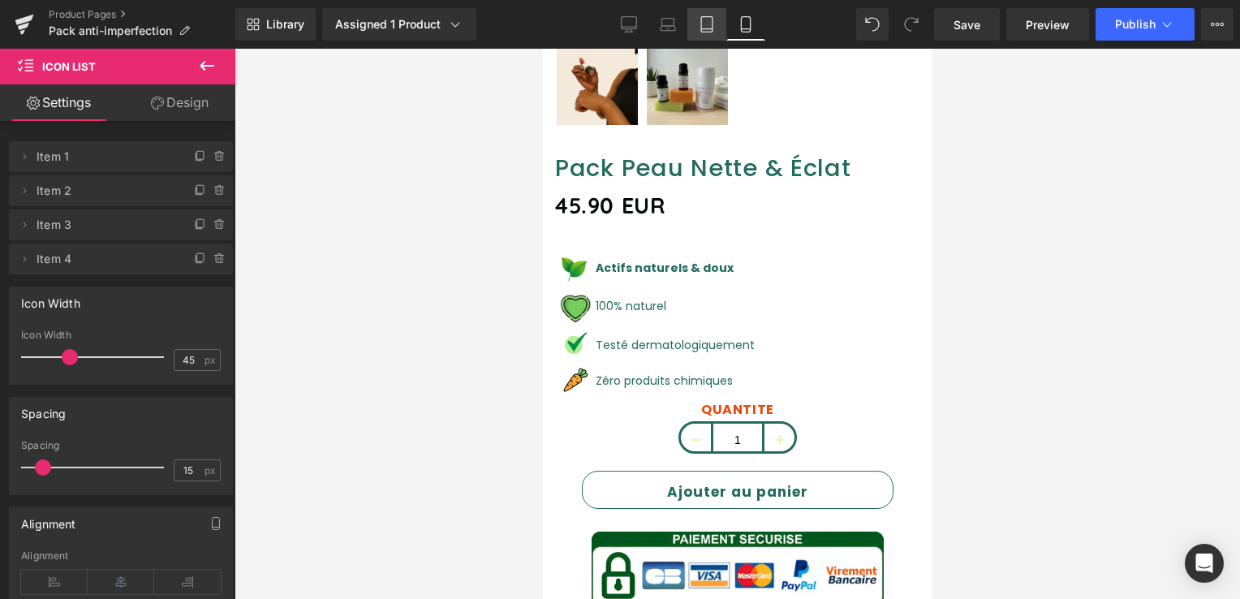
click at [710, 22] on icon at bounding box center [707, 24] width 16 height 16
click at [706, 22] on icon at bounding box center [707, 24] width 16 height 16
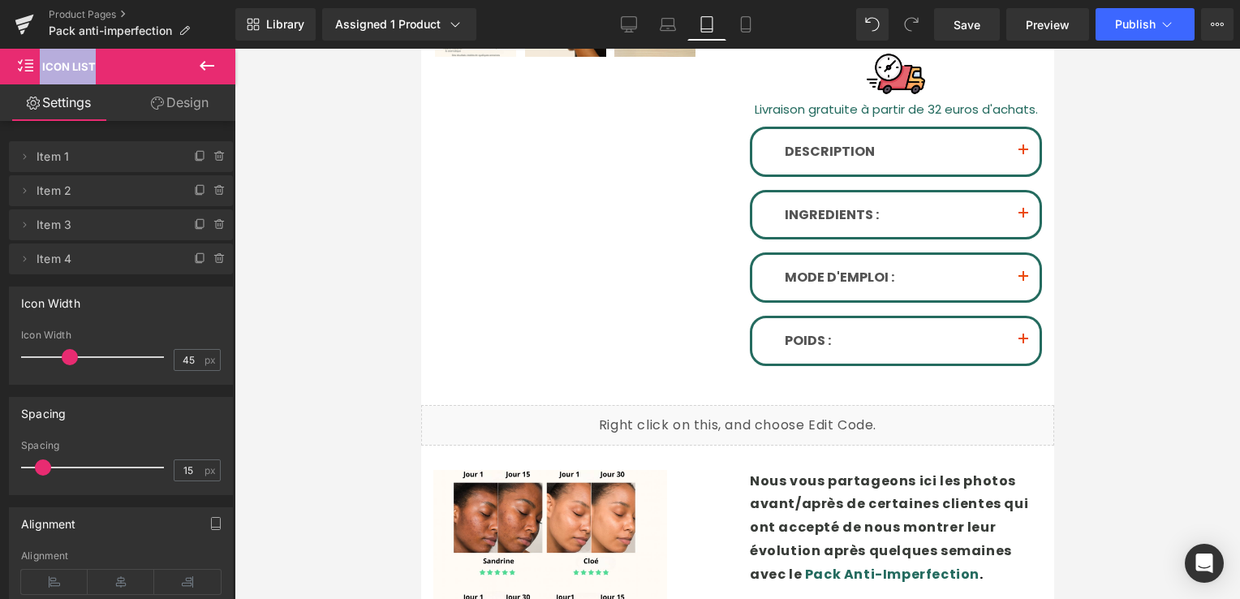
scroll to position [0, 0]
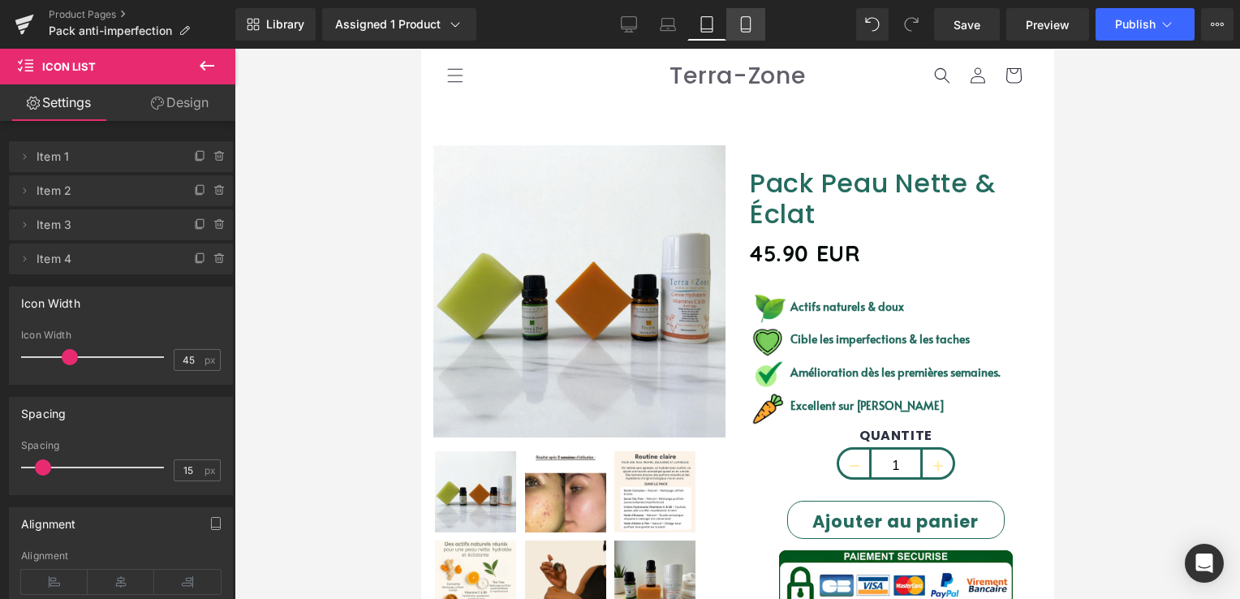
click at [747, 21] on icon at bounding box center [746, 24] width 16 height 16
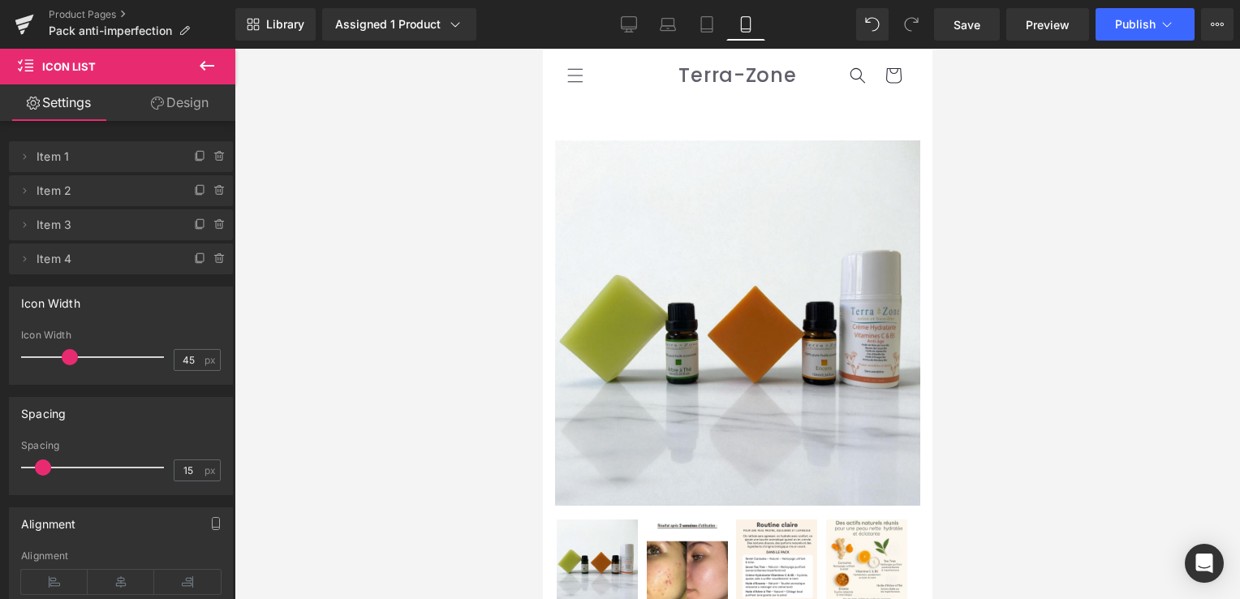
scroll to position [562, 0]
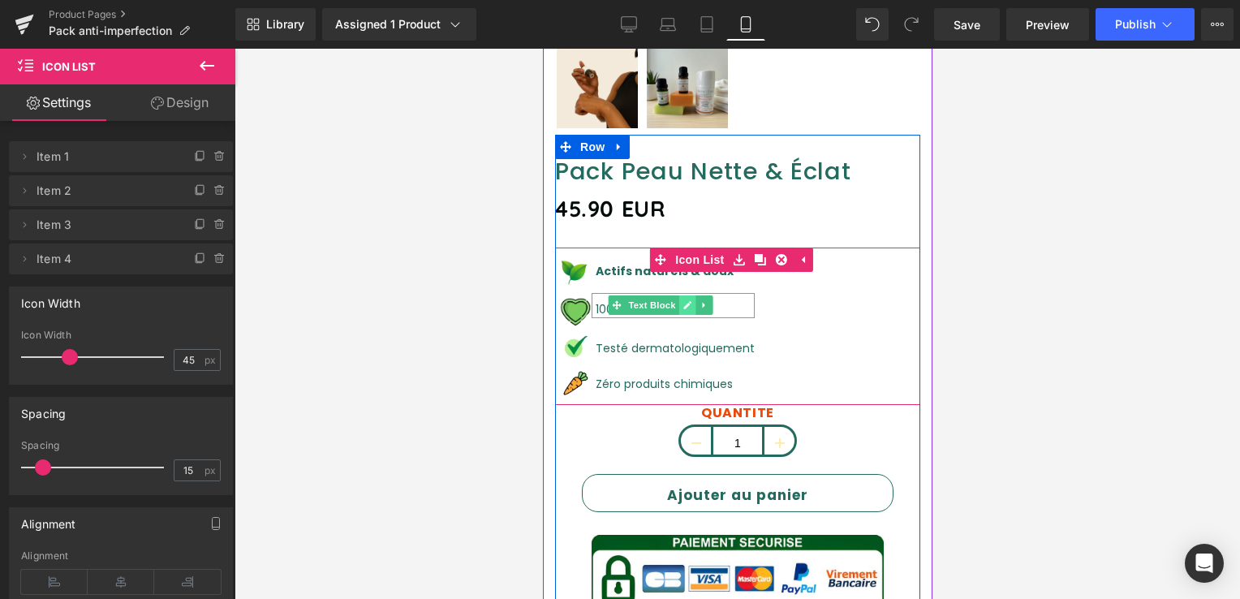
click at [685, 300] on icon at bounding box center [686, 305] width 9 height 10
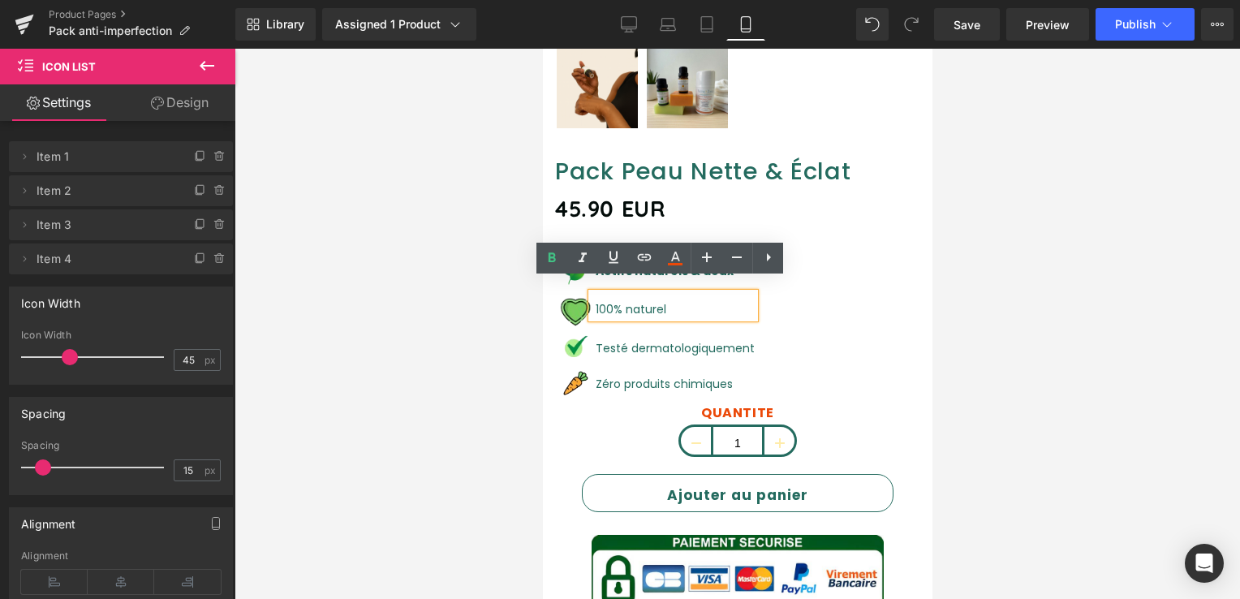
click at [629, 301] on font "100% naturel" at bounding box center [630, 309] width 71 height 16
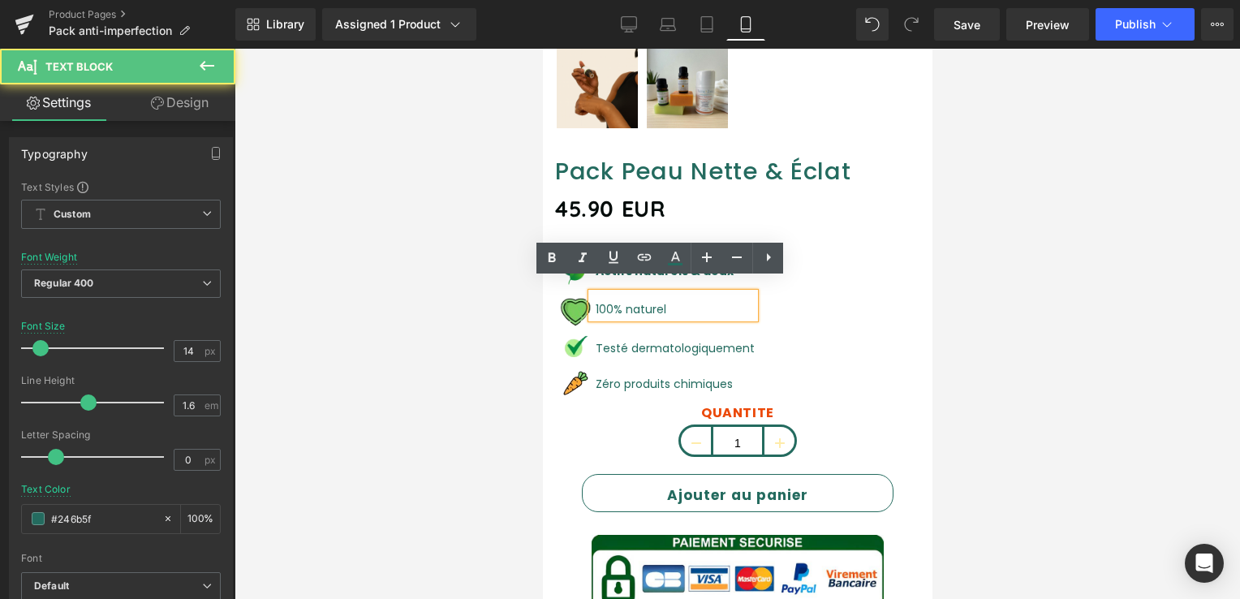
click at [671, 300] on p "100% naturel" at bounding box center [674, 309] width 159 height 18
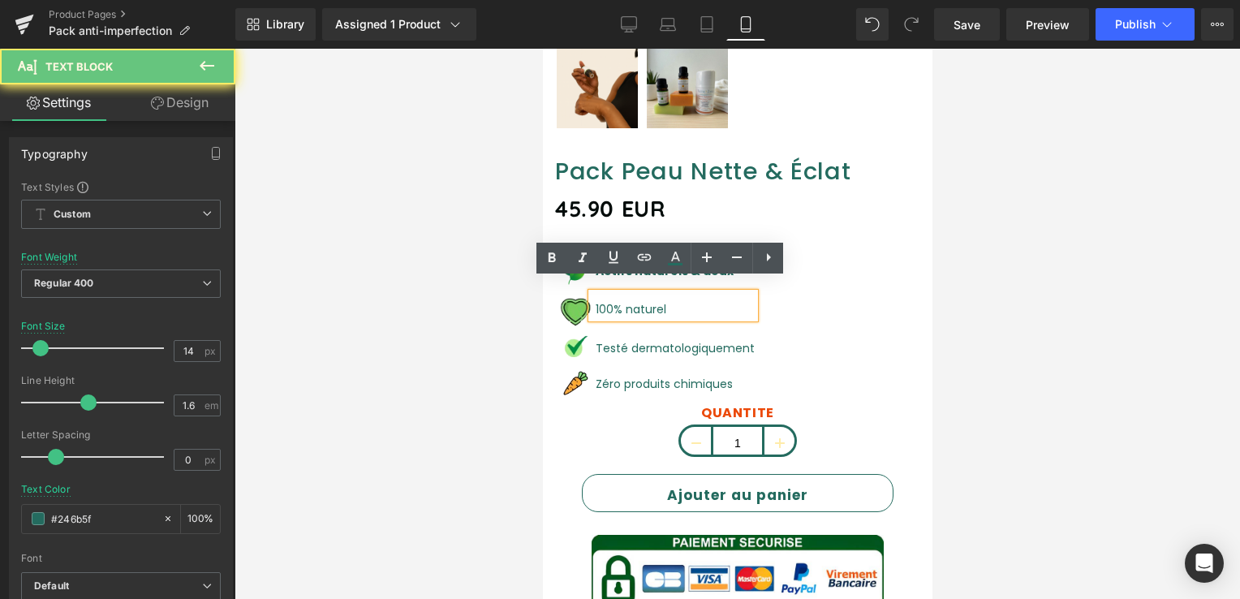
click at [667, 300] on p "100% naturel" at bounding box center [674, 309] width 159 height 18
click at [662, 300] on p "100% naturel" at bounding box center [674, 309] width 159 height 18
click at [651, 301] on font "100% naturel" at bounding box center [630, 309] width 71 height 16
click at [615, 301] on font "100% naturel" at bounding box center [630, 309] width 71 height 16
click at [686, 300] on p "100% naturel" at bounding box center [674, 309] width 159 height 18
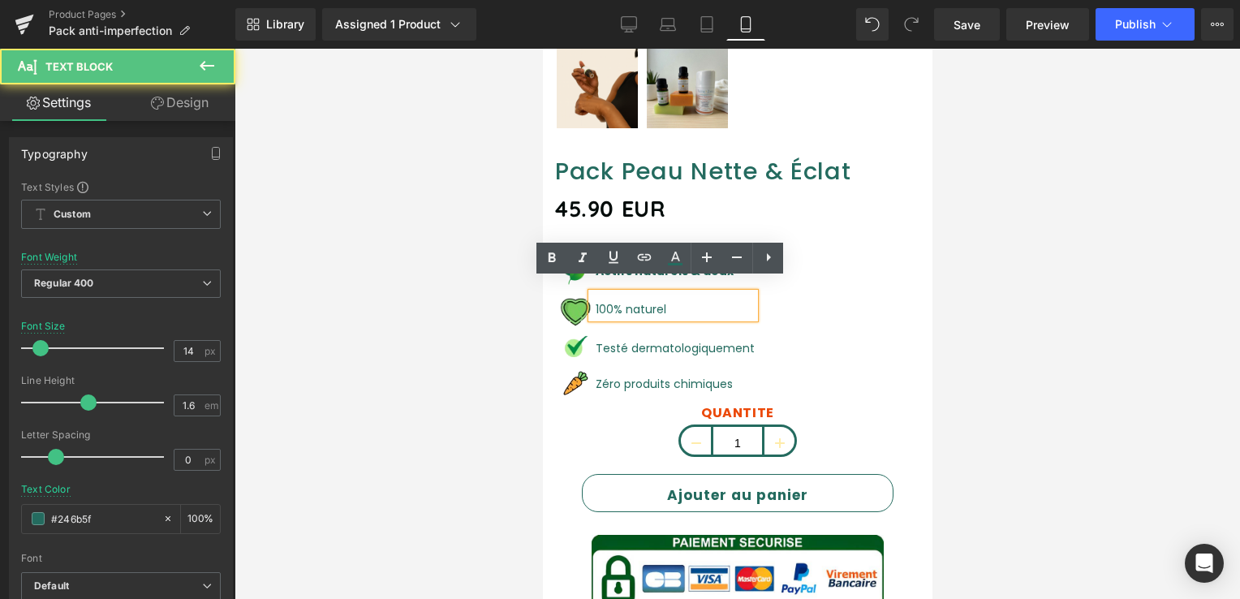
click at [686, 300] on p "100% naturel" at bounding box center [674, 309] width 159 height 18
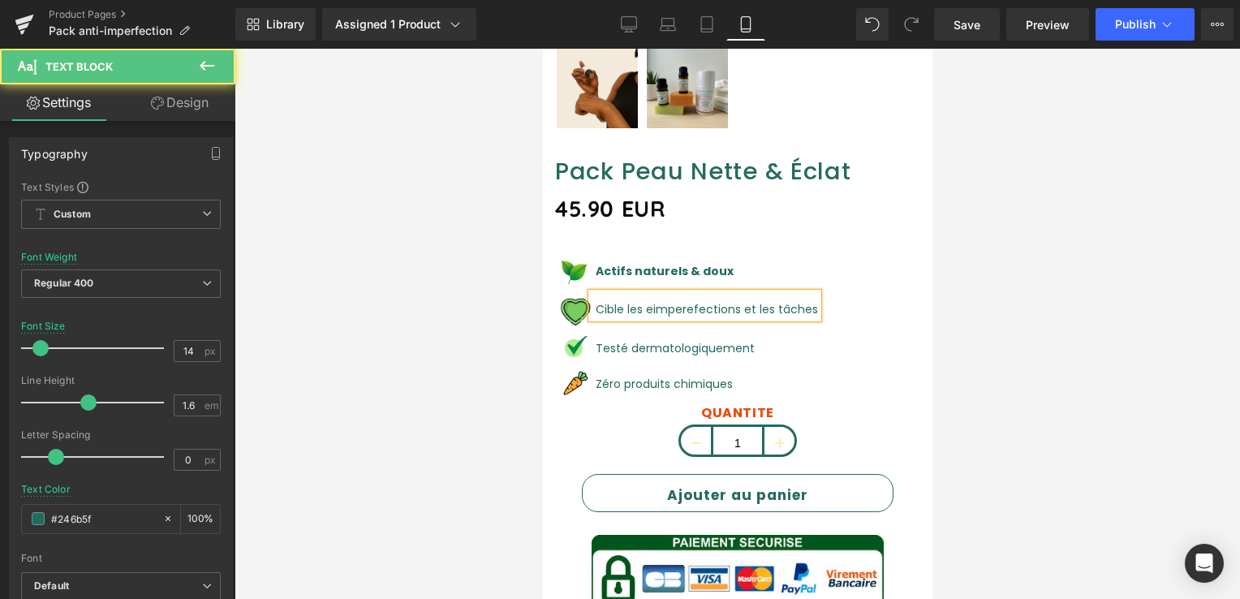
click at [648, 300] on p "Cible les eimperefections et les tâches" at bounding box center [706, 309] width 222 height 18
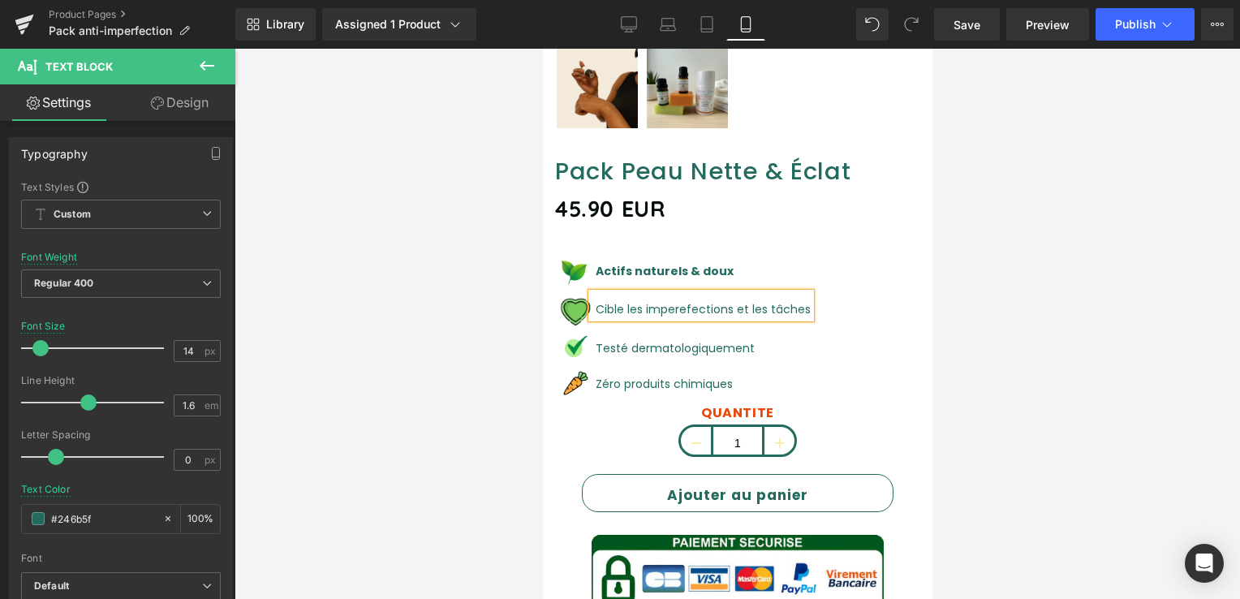
click at [667, 300] on p "Cible les imperefections et les tâches" at bounding box center [702, 309] width 215 height 18
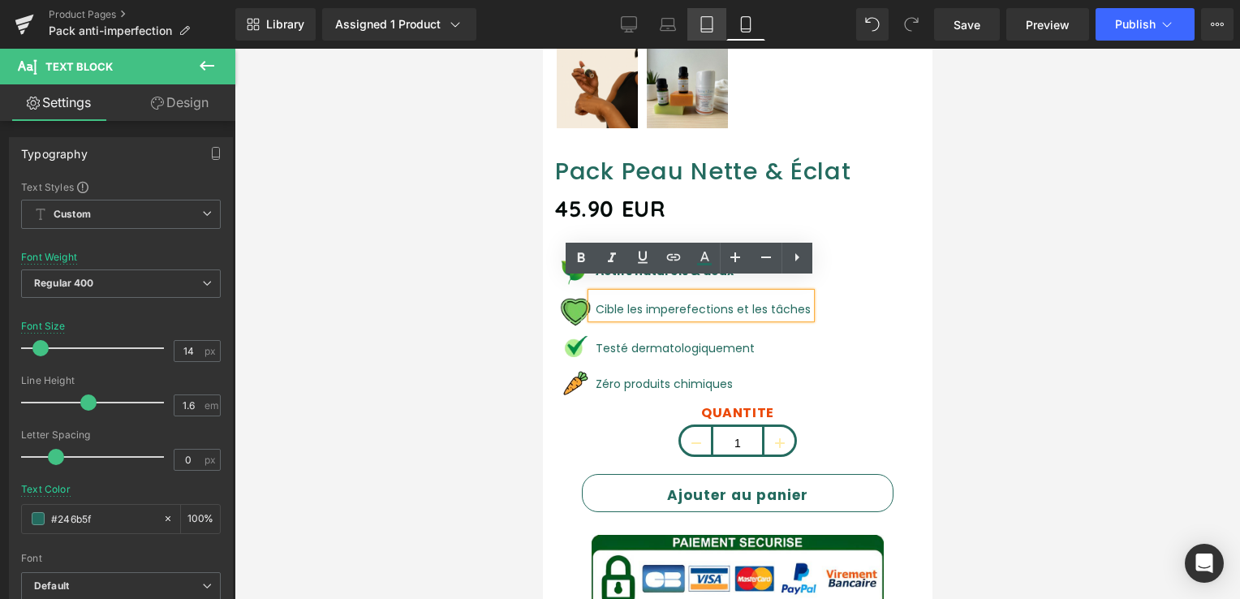
click at [709, 24] on icon at bounding box center [707, 24] width 16 height 16
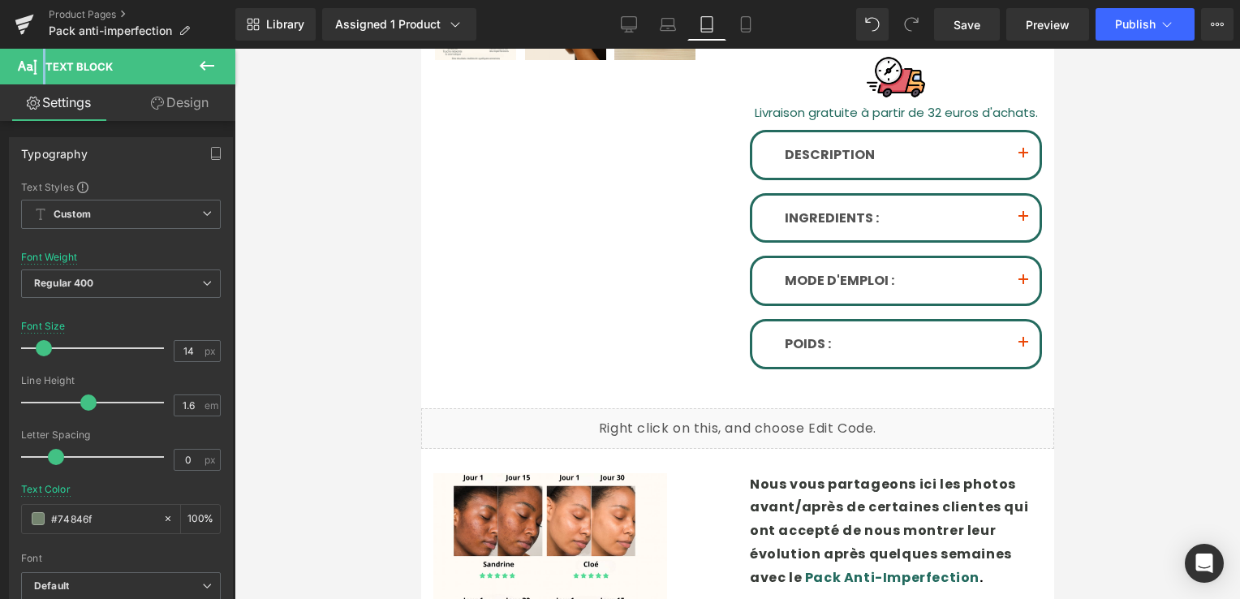
scroll to position [0, 0]
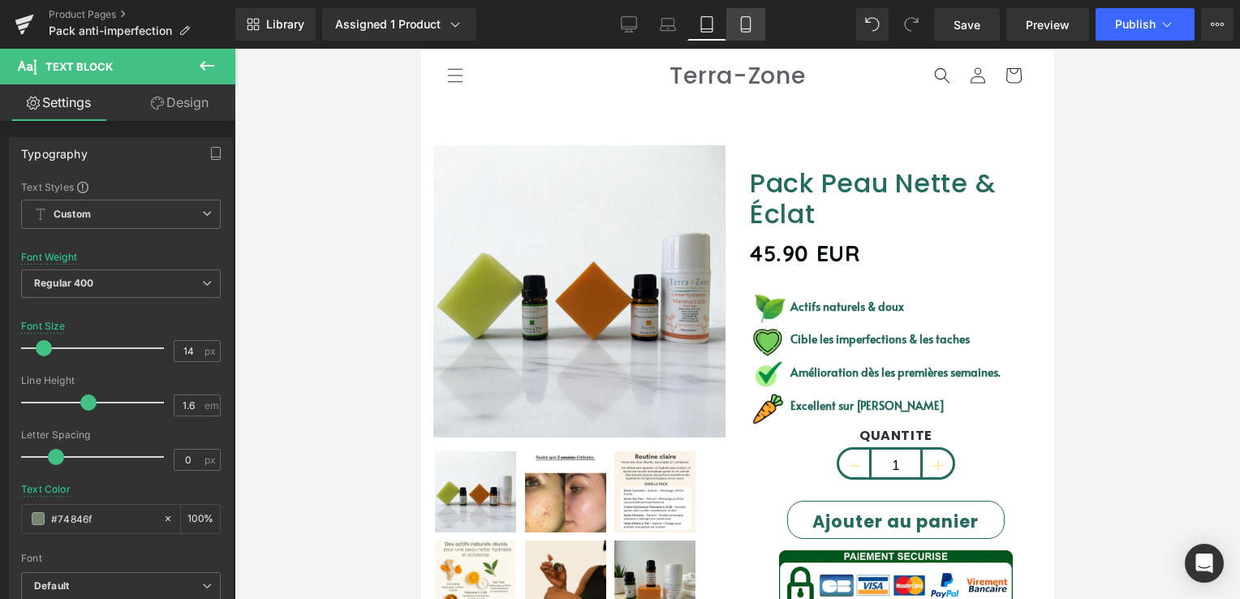
click at [748, 25] on icon at bounding box center [746, 24] width 16 height 16
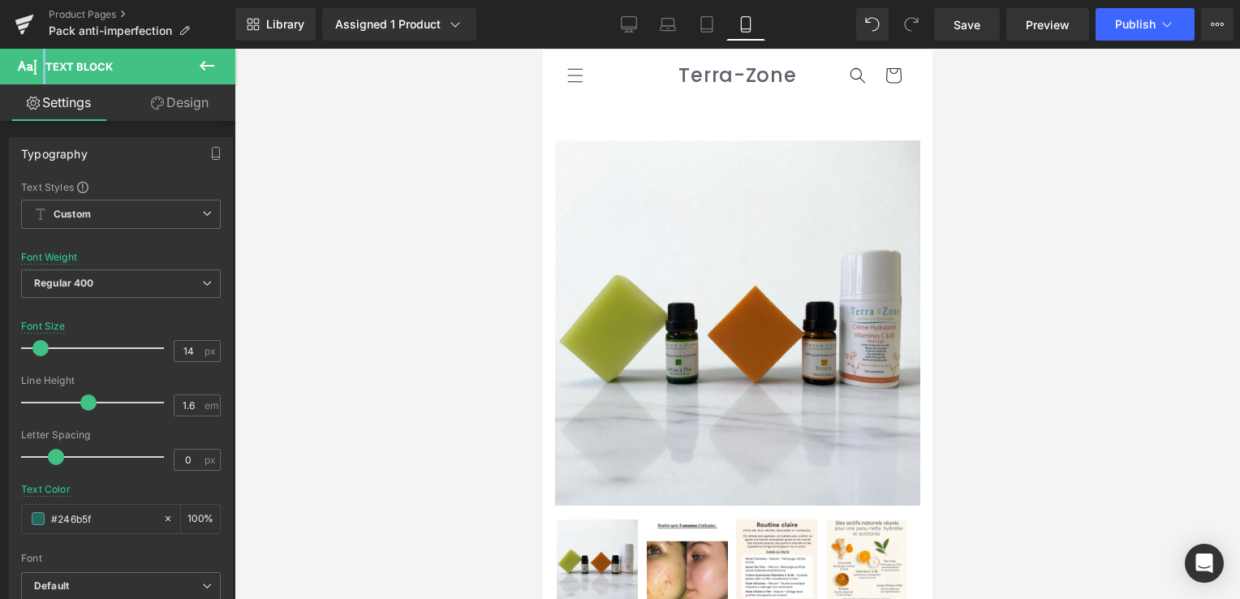
scroll to position [607, 0]
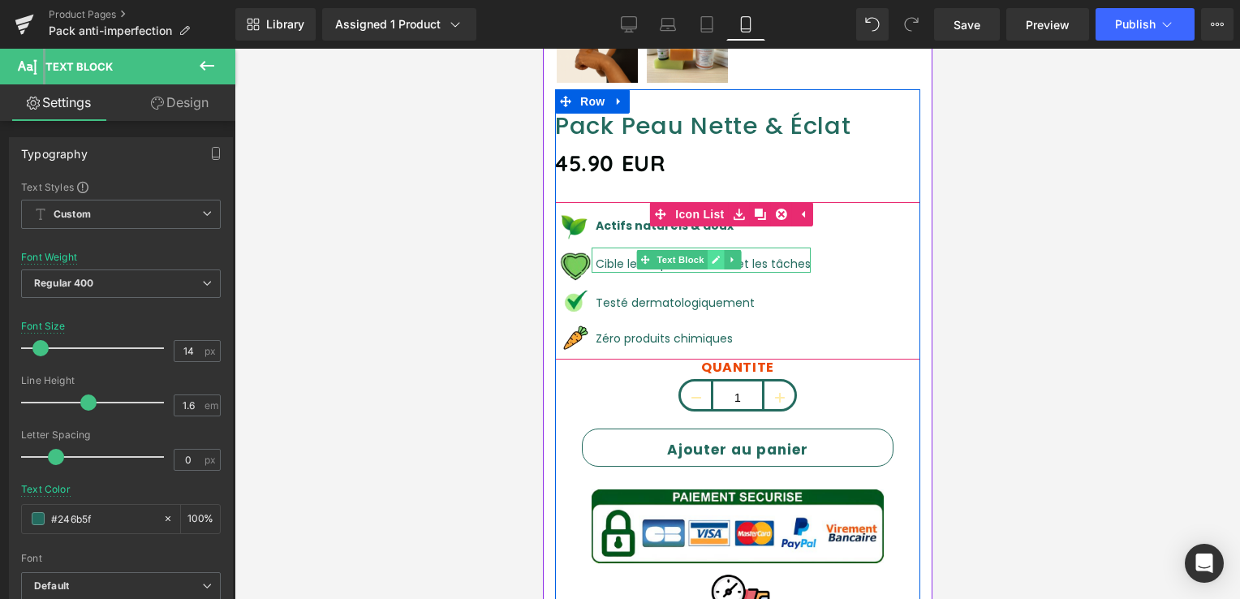
click at [717, 255] on icon at bounding box center [715, 260] width 9 height 10
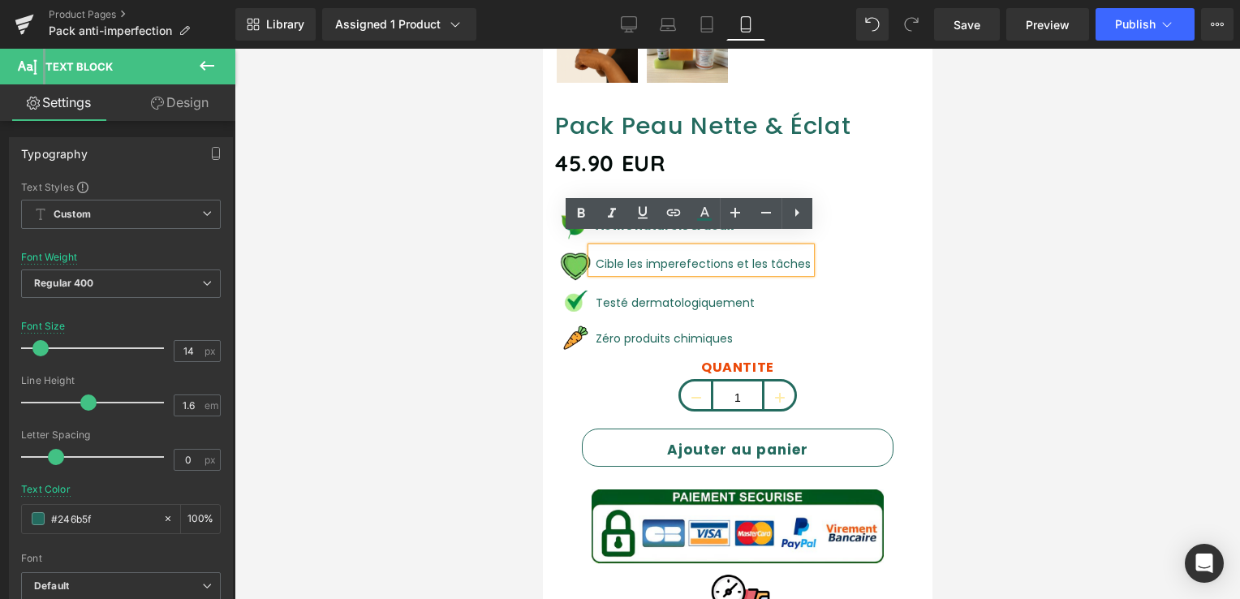
click at [676, 255] on p "Cible les imperefections et les tâches" at bounding box center [702, 264] width 215 height 18
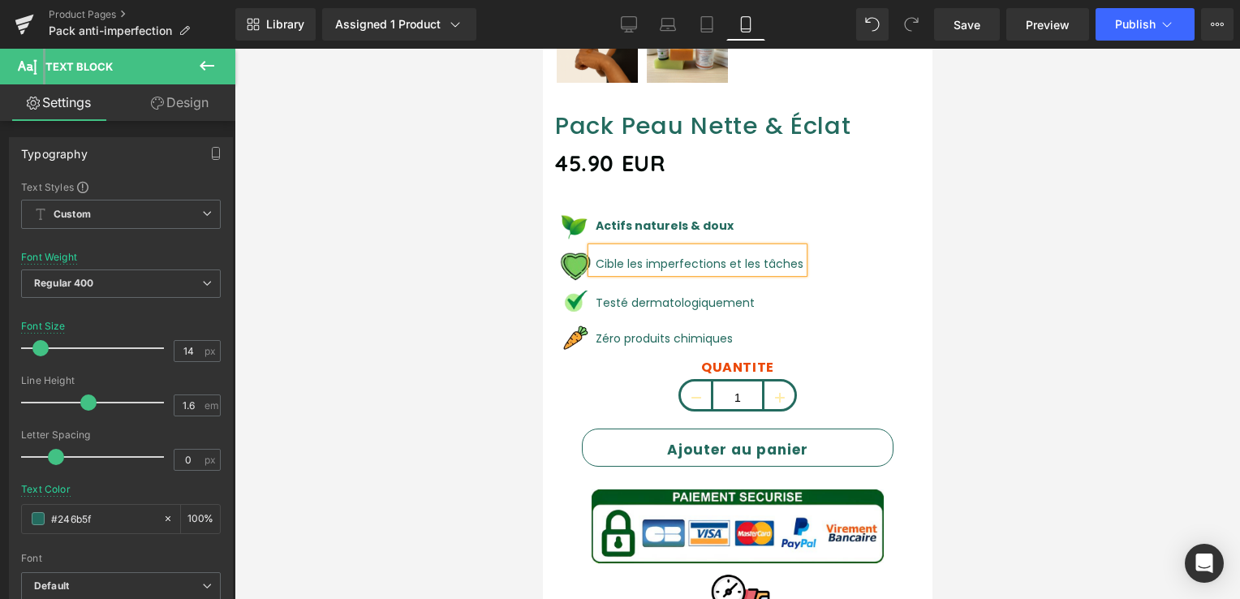
click at [774, 255] on p "Cible les imperfections et les tâches" at bounding box center [699, 264] width 208 height 18
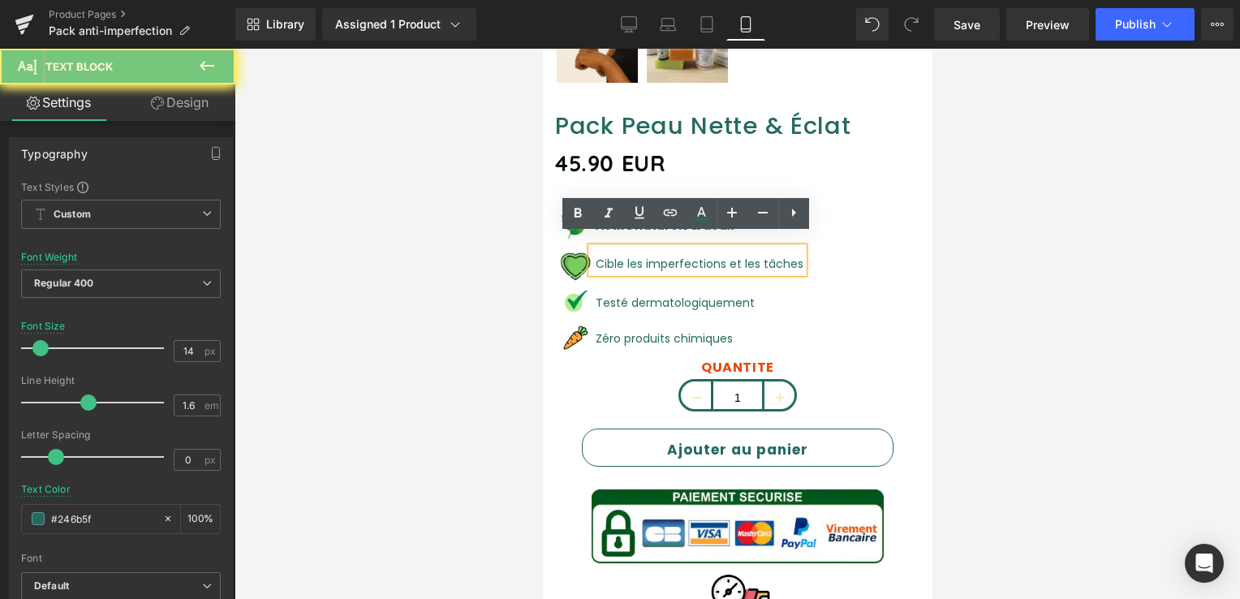
drag, startPoint x: 774, startPoint y: 252, endPoint x: 757, endPoint y: 253, distance: 17.1
click at [757, 255] on p "Cible les imperfections et les tâches" at bounding box center [699, 264] width 208 height 18
click at [744, 255] on p "Cible les imperfections et les tâches" at bounding box center [699, 264] width 208 height 18
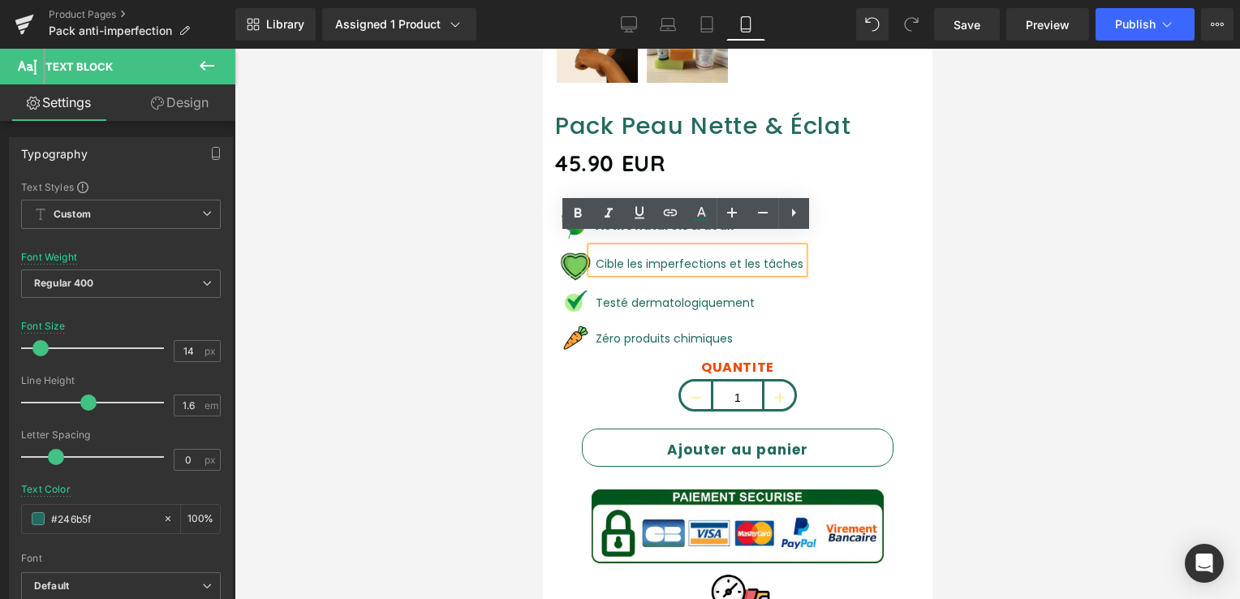
click at [598, 255] on p "Cible les imperfections et les tâches" at bounding box center [699, 264] width 208 height 18
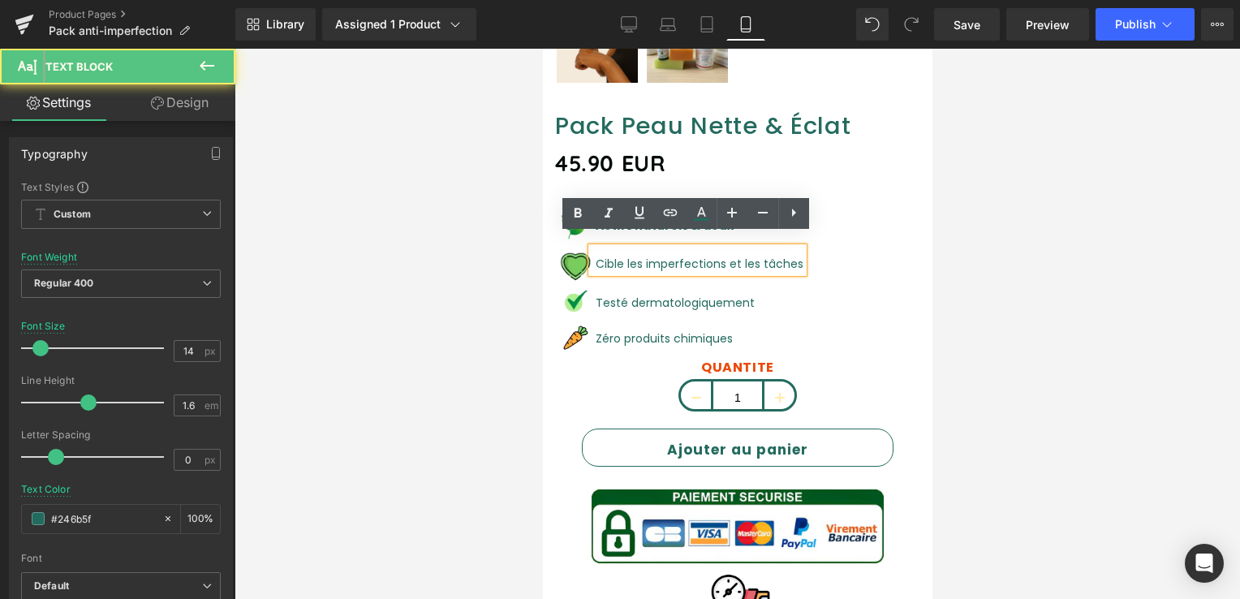
click at [597, 255] on p "Cible les imperfections et les tâches" at bounding box center [699, 264] width 208 height 18
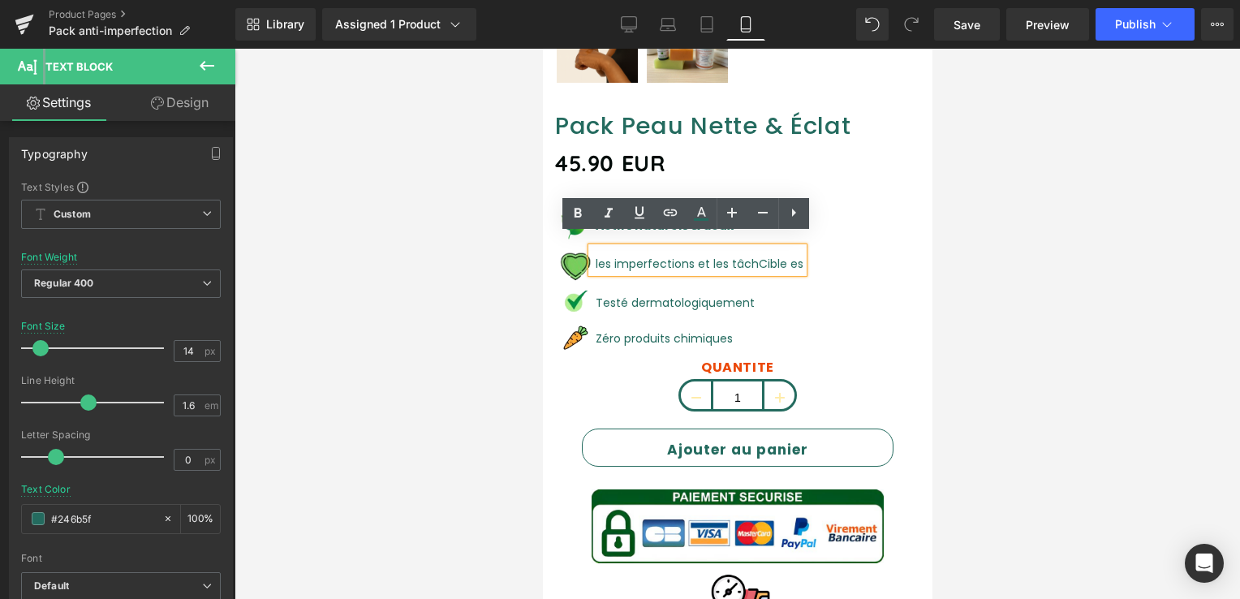
click at [758, 256] on span "Cible" at bounding box center [772, 264] width 28 height 16
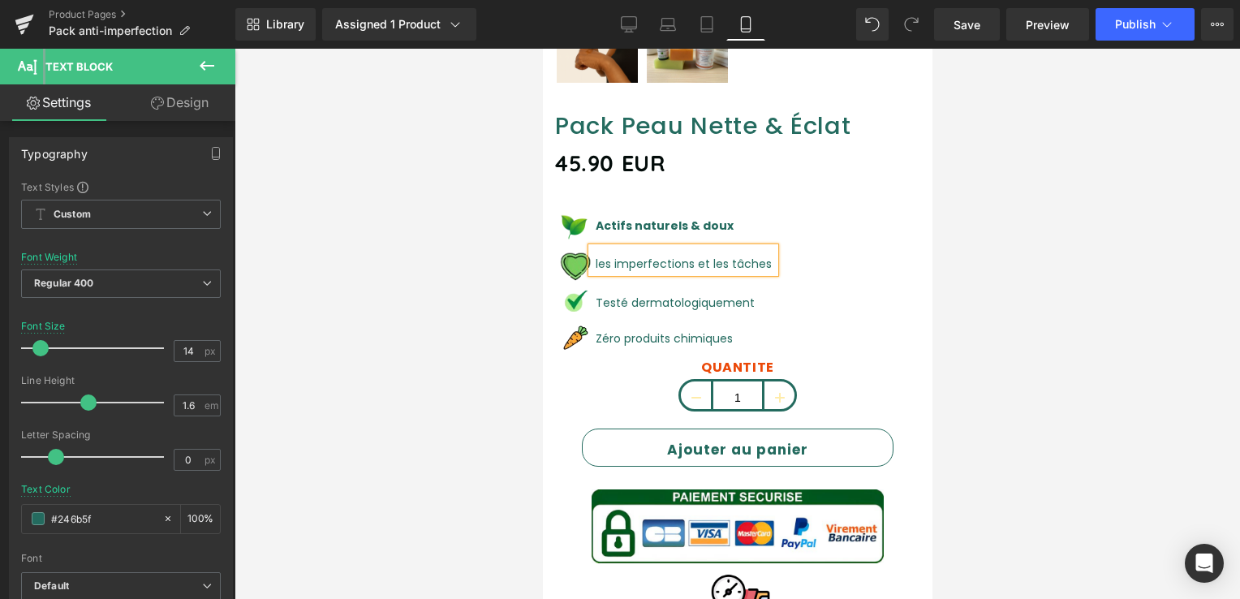
click at [591, 252] on div "les imperfections et les tâches" at bounding box center [682, 260] width 183 height 25
click at [606, 256] on p "Cibles imperfections et les tâches" at bounding box center [694, 264] width 198 height 18
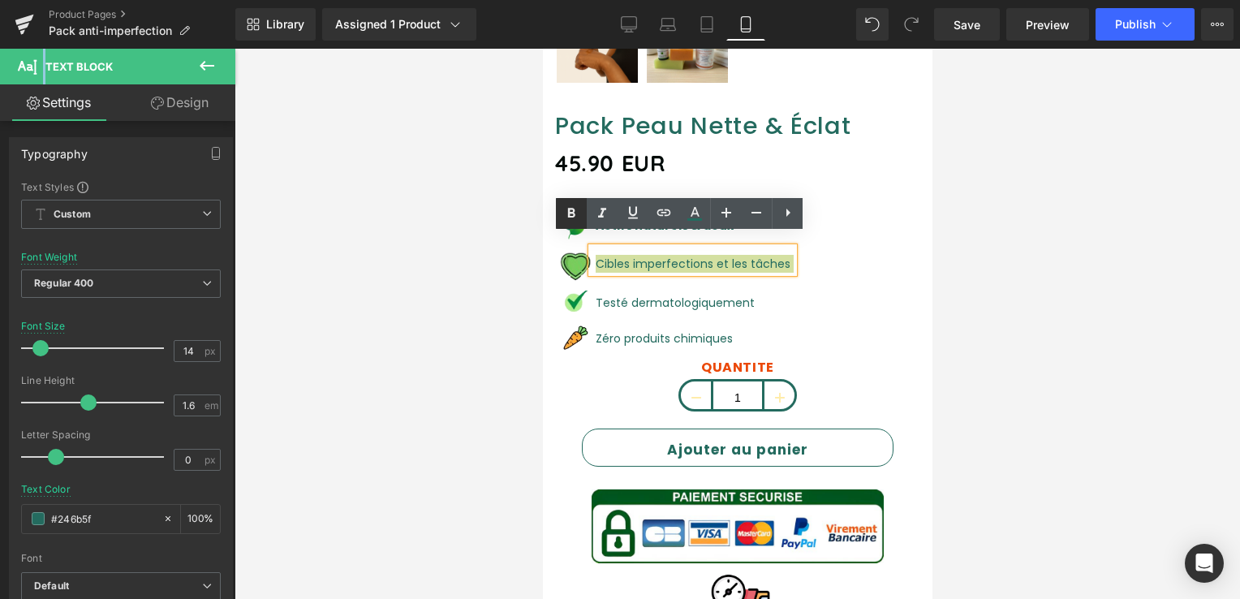
click at [572, 209] on icon at bounding box center [571, 213] width 7 height 10
click at [601, 214] on icon at bounding box center [602, 213] width 8 height 10
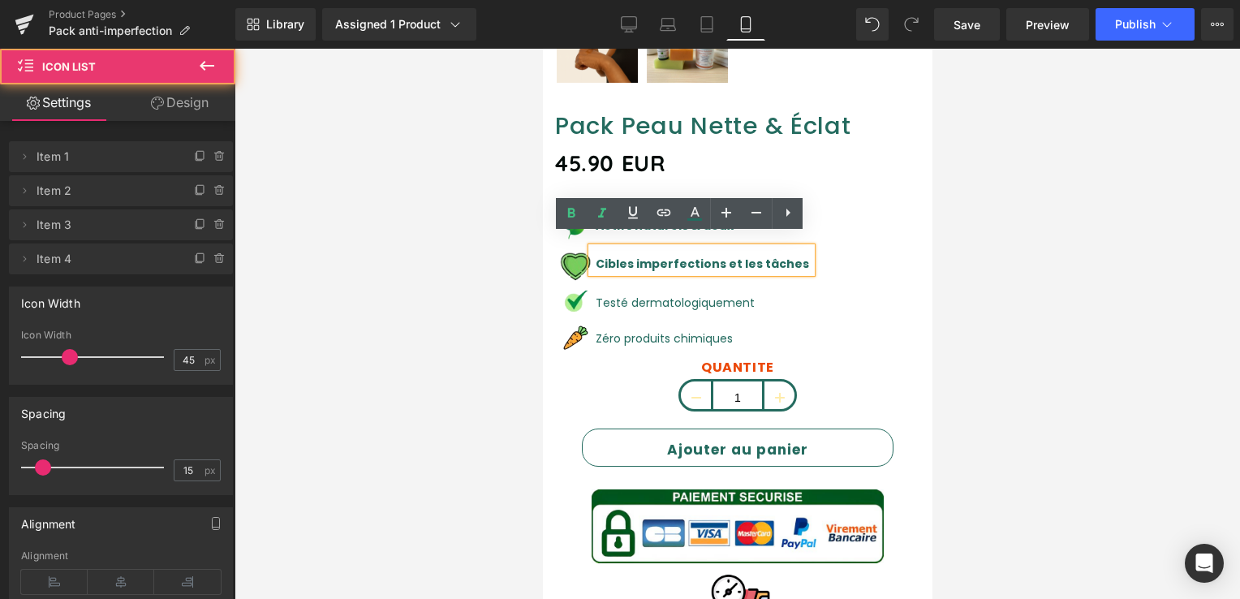
click at [827, 278] on div "Image Actifs naturels & doux Text Block Image Cibles imperfections et les tâche…" at bounding box center [736, 282] width 365 height 154
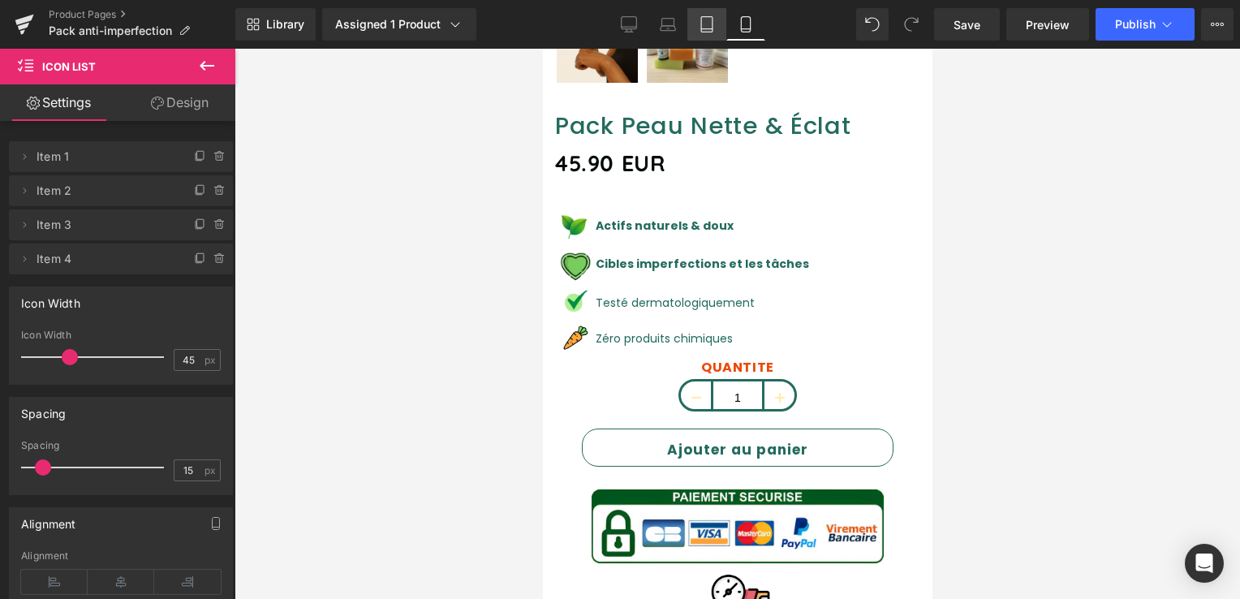
click at [714, 15] on link "Tablet" at bounding box center [707, 24] width 39 height 32
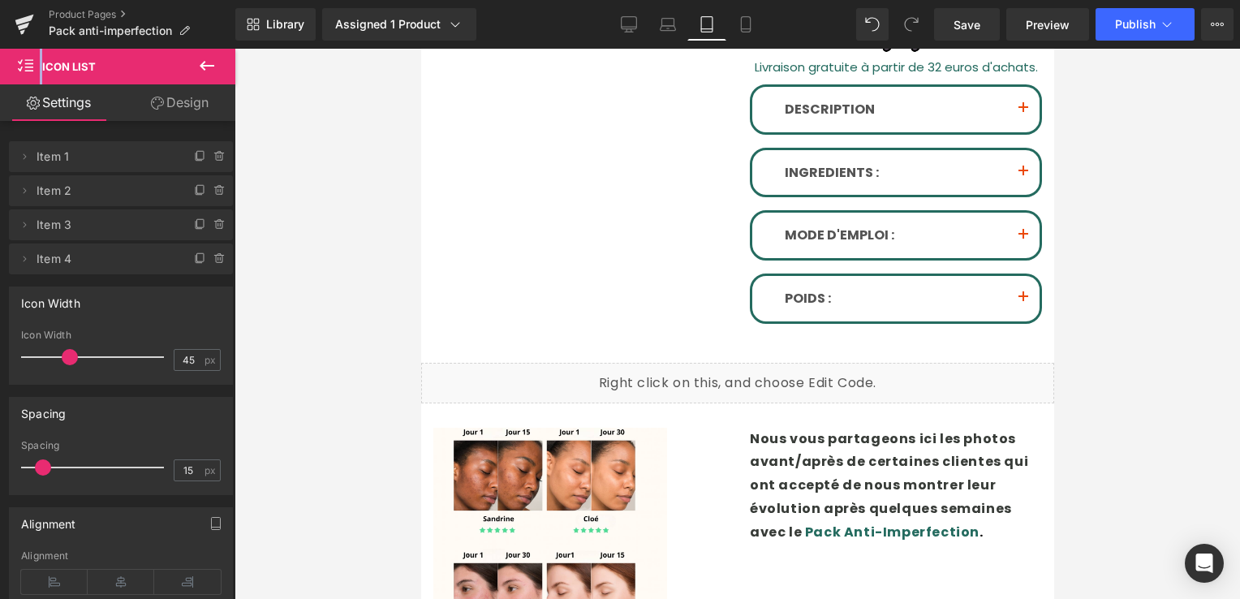
scroll to position [0, 0]
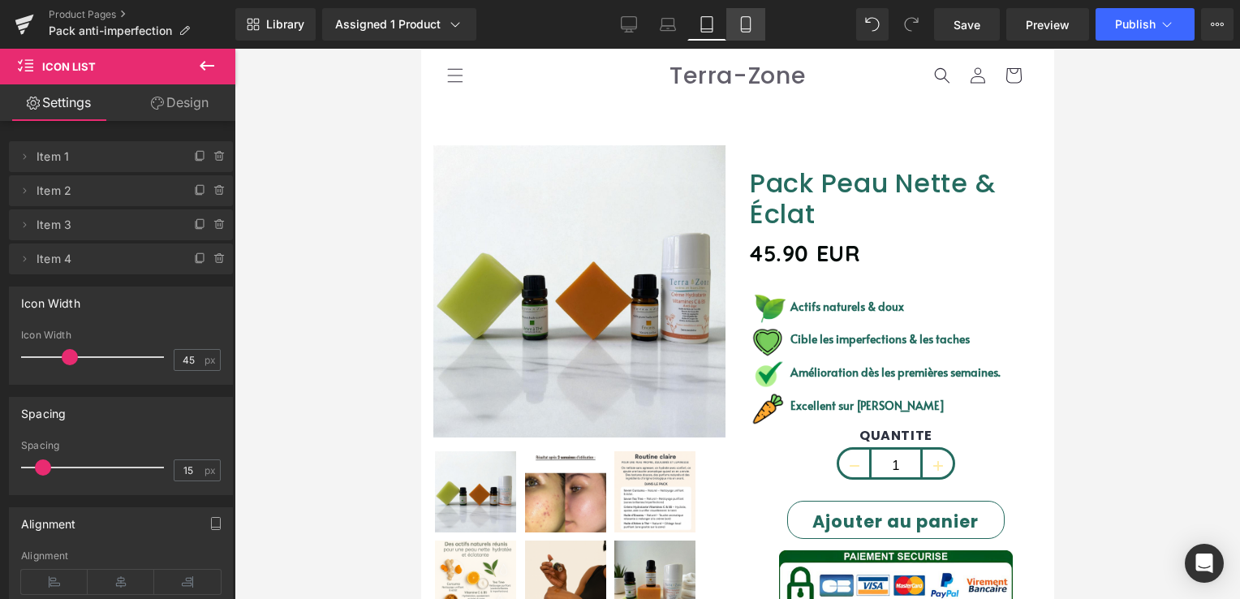
click at [750, 21] on icon at bounding box center [745, 24] width 9 height 15
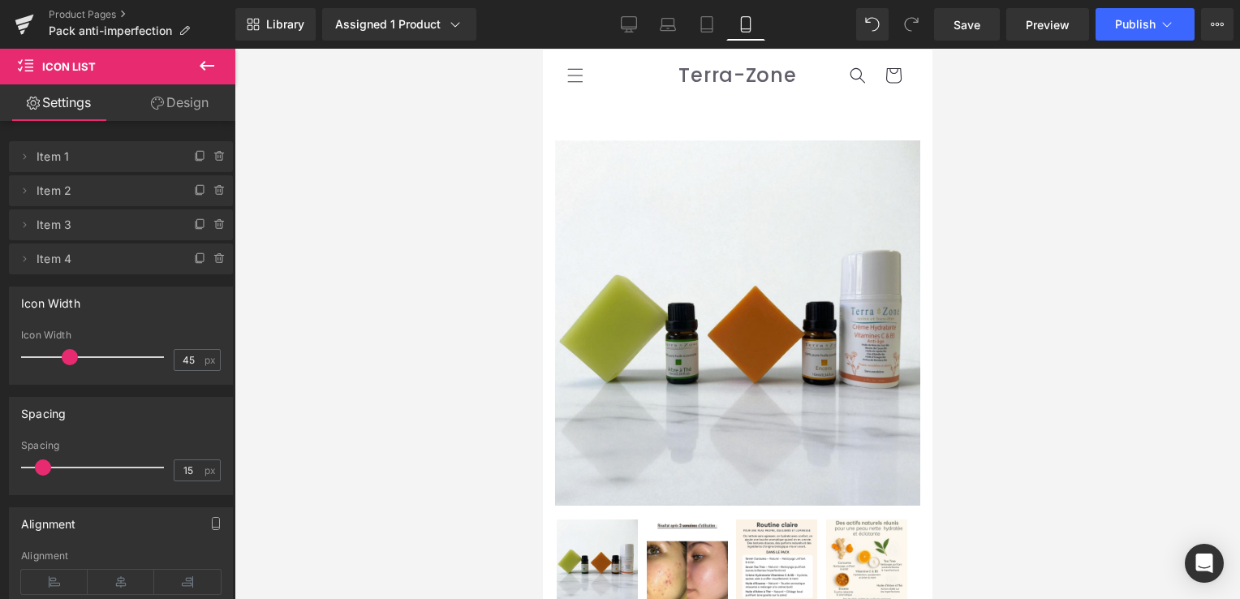
scroll to position [562, 0]
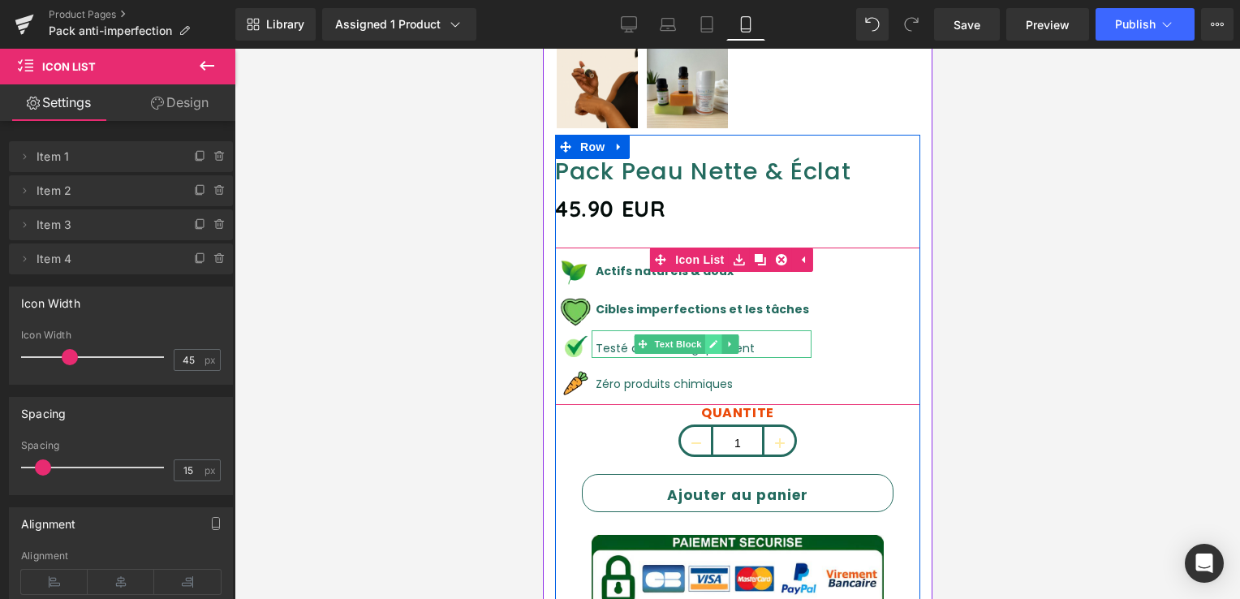
click at [718, 334] on link at bounding box center [713, 343] width 17 height 19
click at [718, 340] on font "Testé dermatologiquement" at bounding box center [674, 348] width 159 height 16
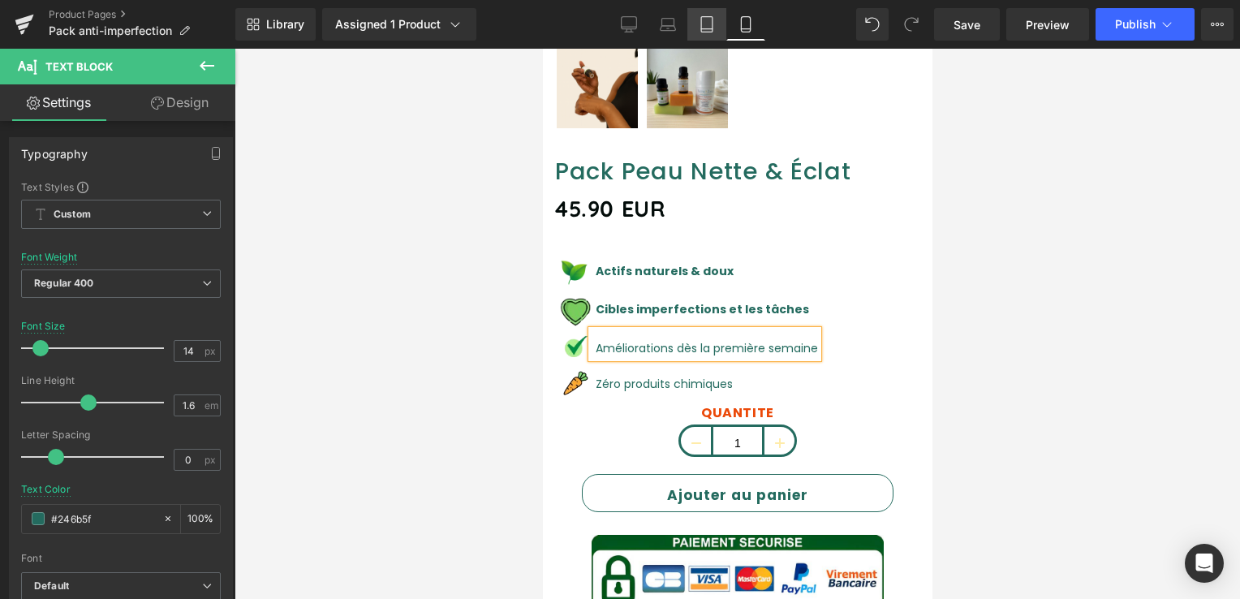
click at [713, 18] on icon at bounding box center [706, 24] width 11 height 15
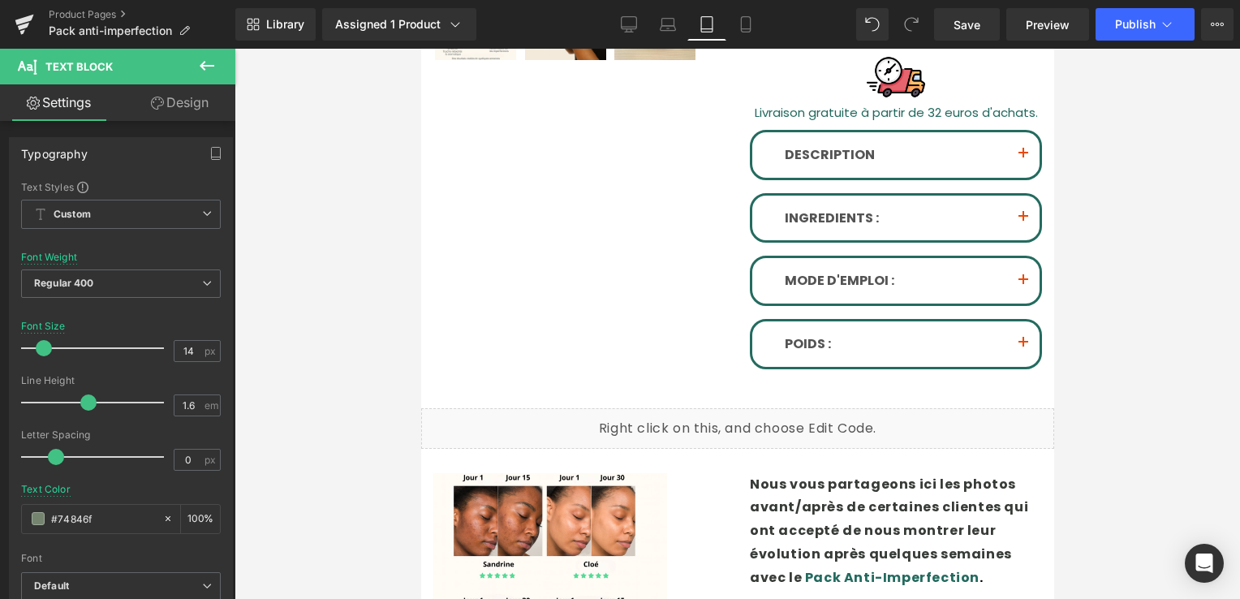
scroll to position [0, 0]
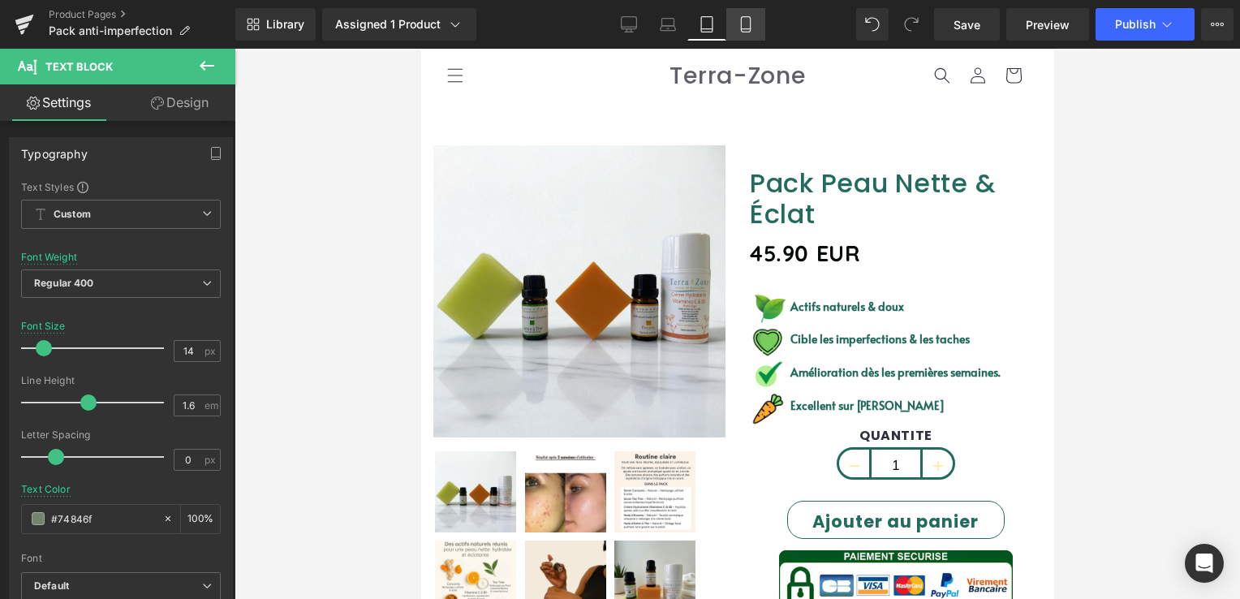
click at [747, 24] on icon at bounding box center [746, 24] width 16 height 16
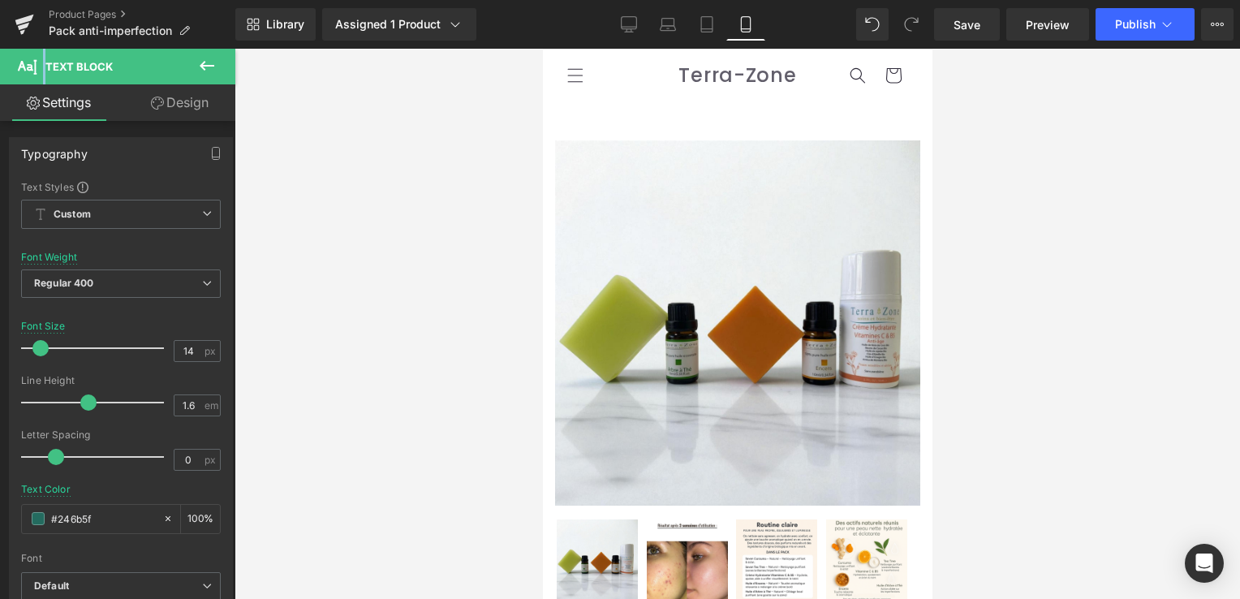
scroll to position [645, 0]
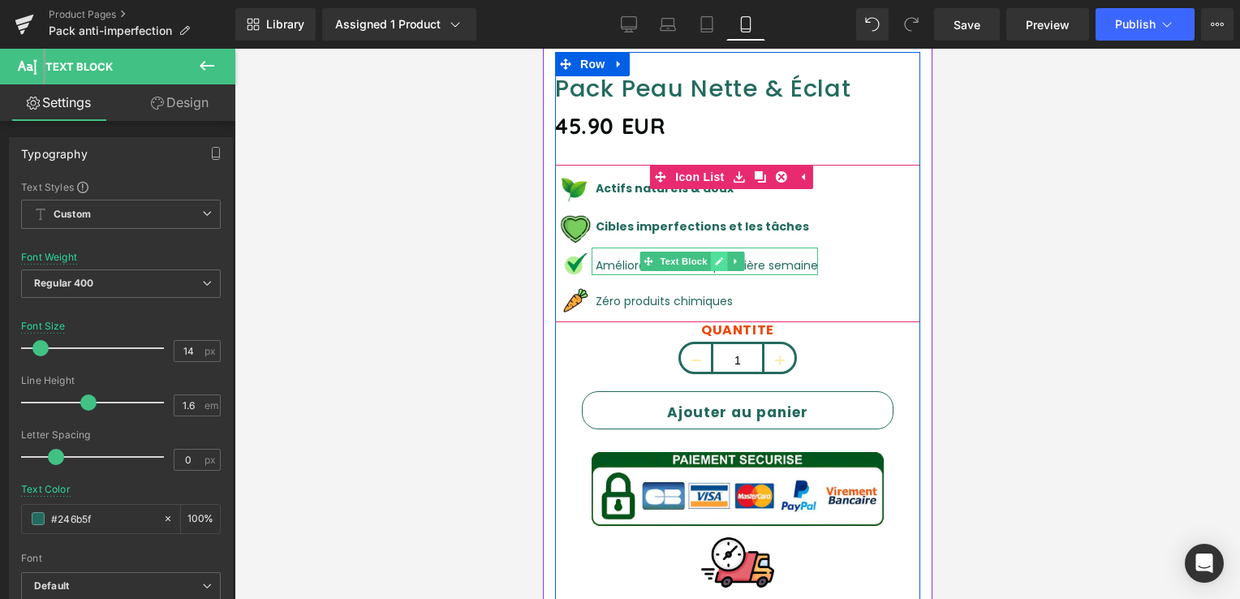
click at [710, 252] on link at bounding box center [718, 261] width 17 height 19
click at [710, 257] on p "Améliorations dès la première semaine" at bounding box center [706, 266] width 222 height 18
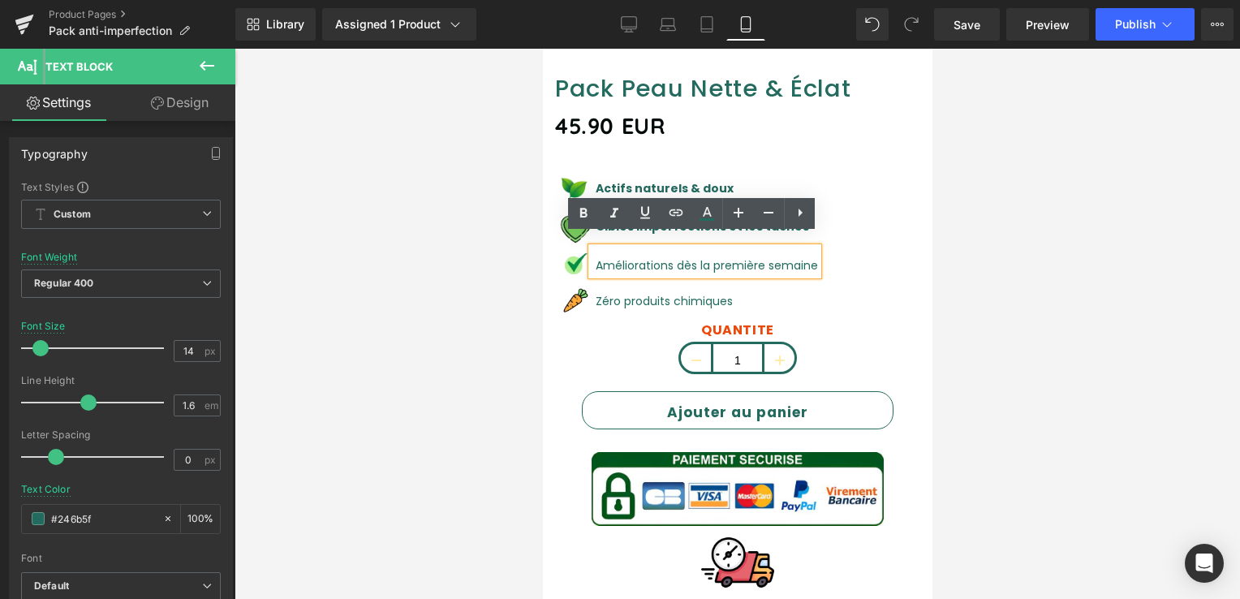
click at [663, 257] on p "Améliorations dès la première semaine" at bounding box center [706, 266] width 222 height 18
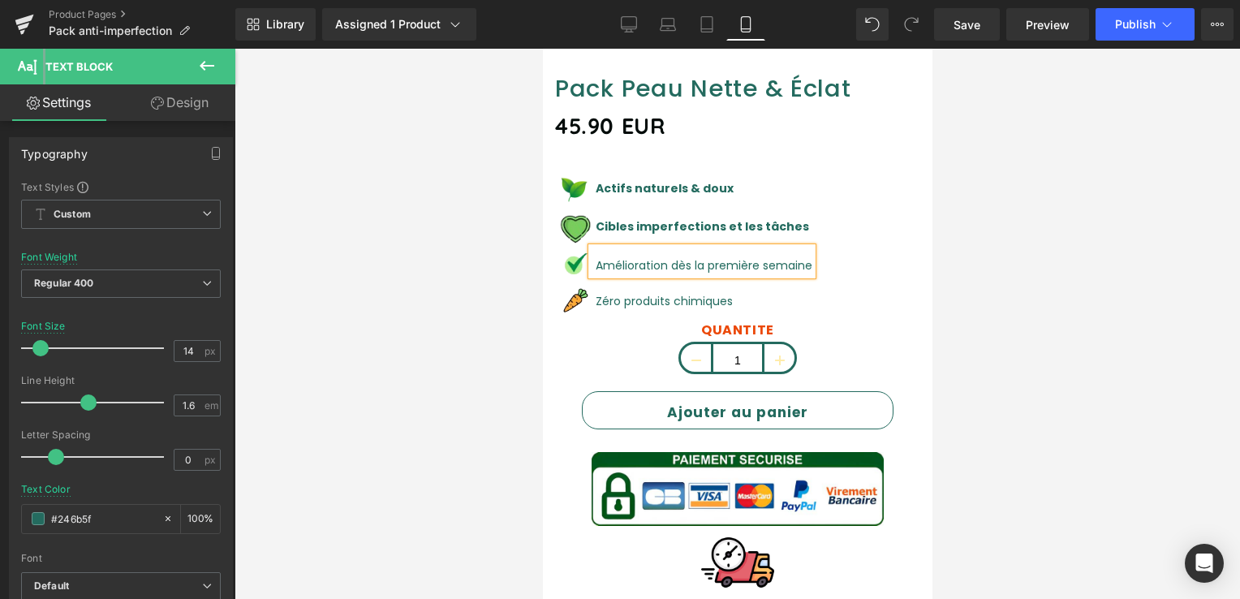
click at [692, 257] on p "Amélioration dès la première semaine" at bounding box center [703, 266] width 217 height 18
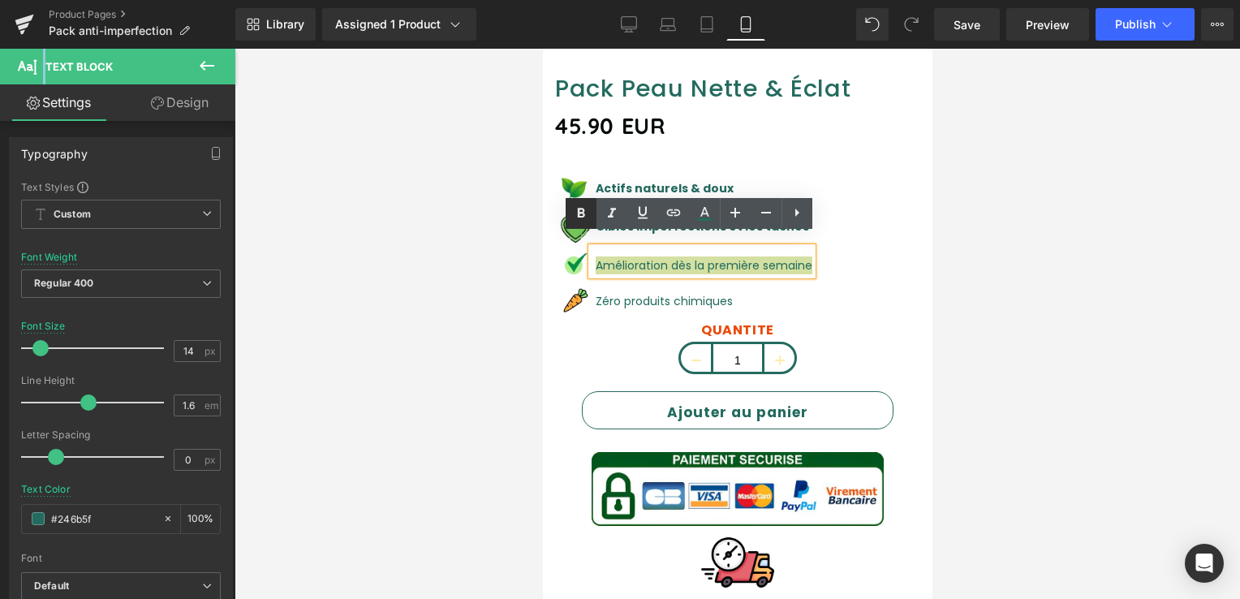
click at [577, 220] on icon at bounding box center [581, 213] width 19 height 19
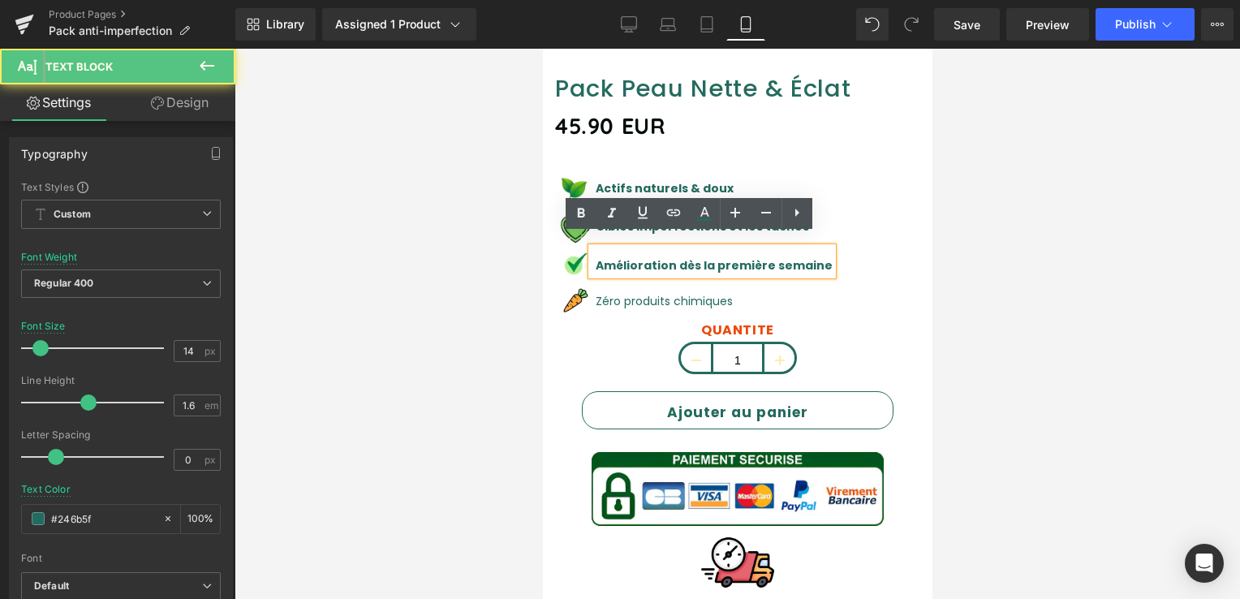
drag, startPoint x: 1119, startPoint y: 269, endPoint x: 699, endPoint y: 253, distance: 420.8
click at [699, 257] on strong "Amélioration dès la première semaine" at bounding box center [713, 265] width 237 height 16
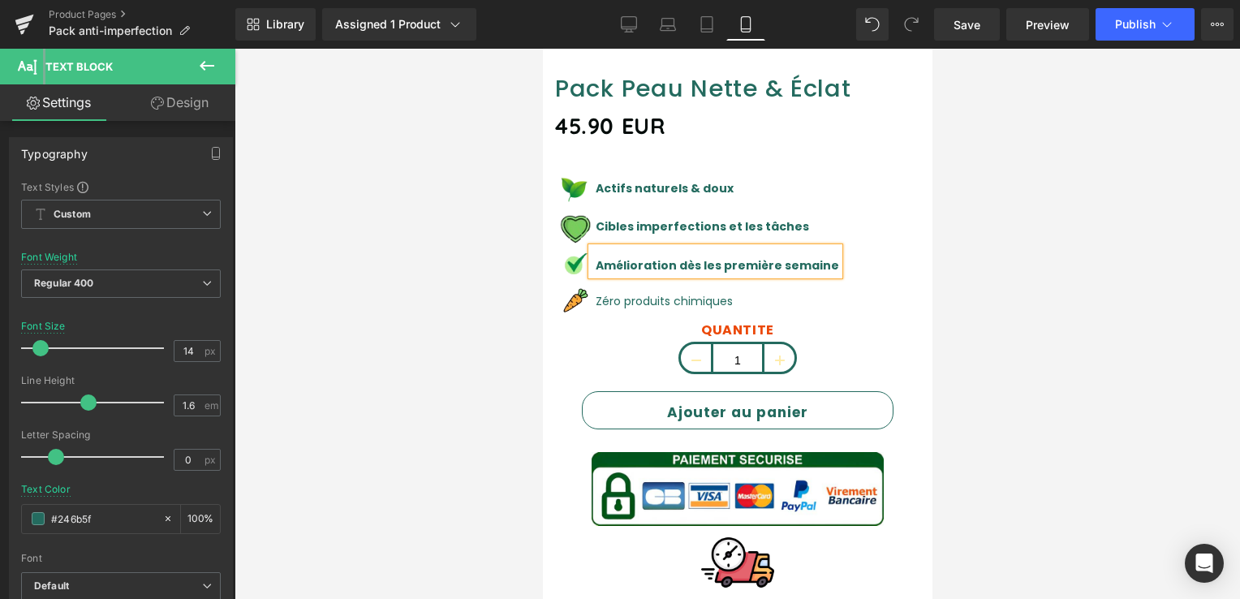
click at [760, 257] on strong "Amélioration dès les première semaine" at bounding box center [717, 265] width 244 height 16
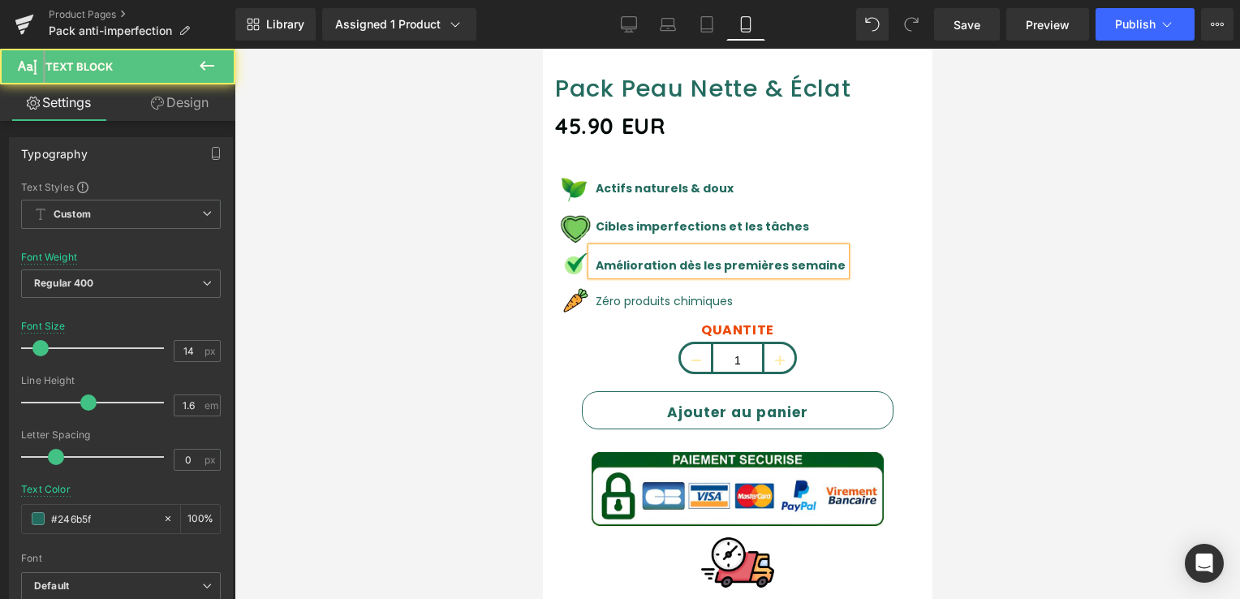
click at [810, 257] on strong "Amélioration dès les premières semaine" at bounding box center [720, 265] width 250 height 16
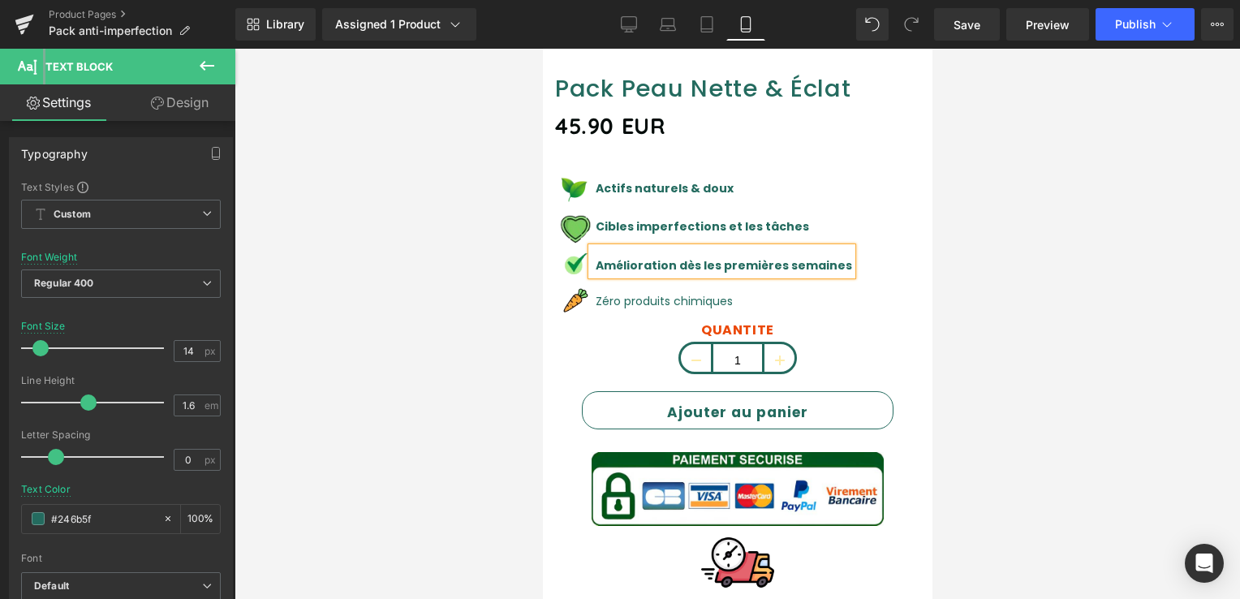
click at [835, 291] on div "Image Actifs naturels & doux Text Block Image Cibles imperfections et les tâche…" at bounding box center [736, 245] width 365 height 154
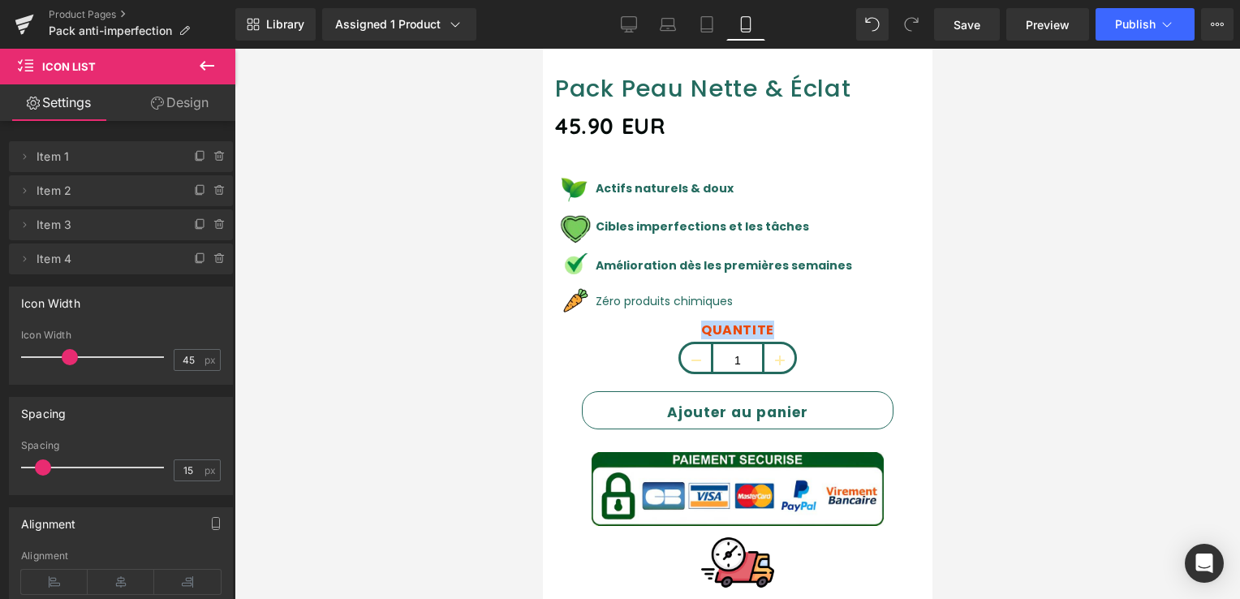
drag, startPoint x: 835, startPoint y: 291, endPoint x: 819, endPoint y: 296, distance: 16.2
click at [819, 296] on div "Image Actifs naturels & doux Text Block Image Cibles imperfections et les tâche…" at bounding box center [736, 245] width 365 height 154
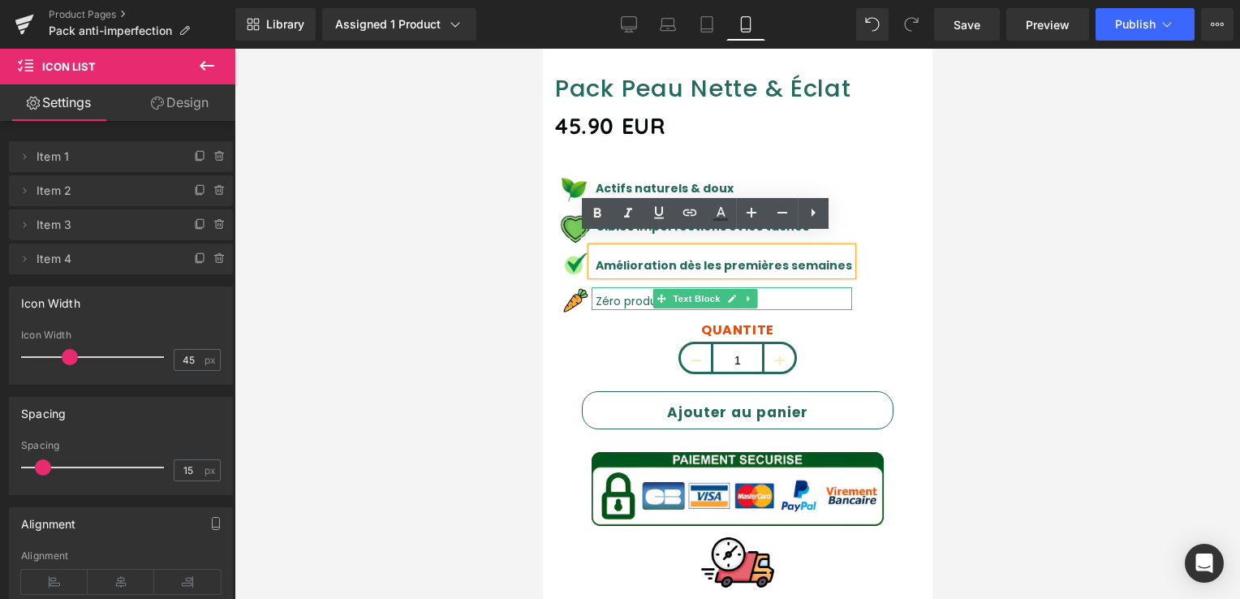
click at [620, 293] on font "Zéro produits chimiques" at bounding box center [663, 301] width 137 height 16
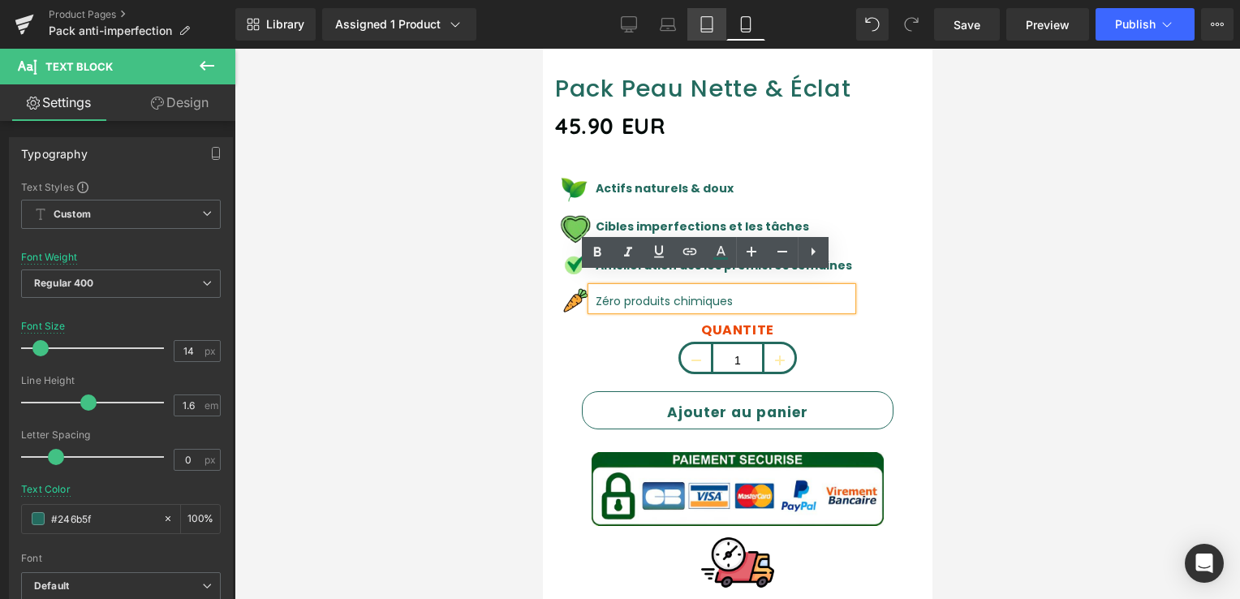
click at [711, 21] on icon at bounding box center [707, 24] width 16 height 16
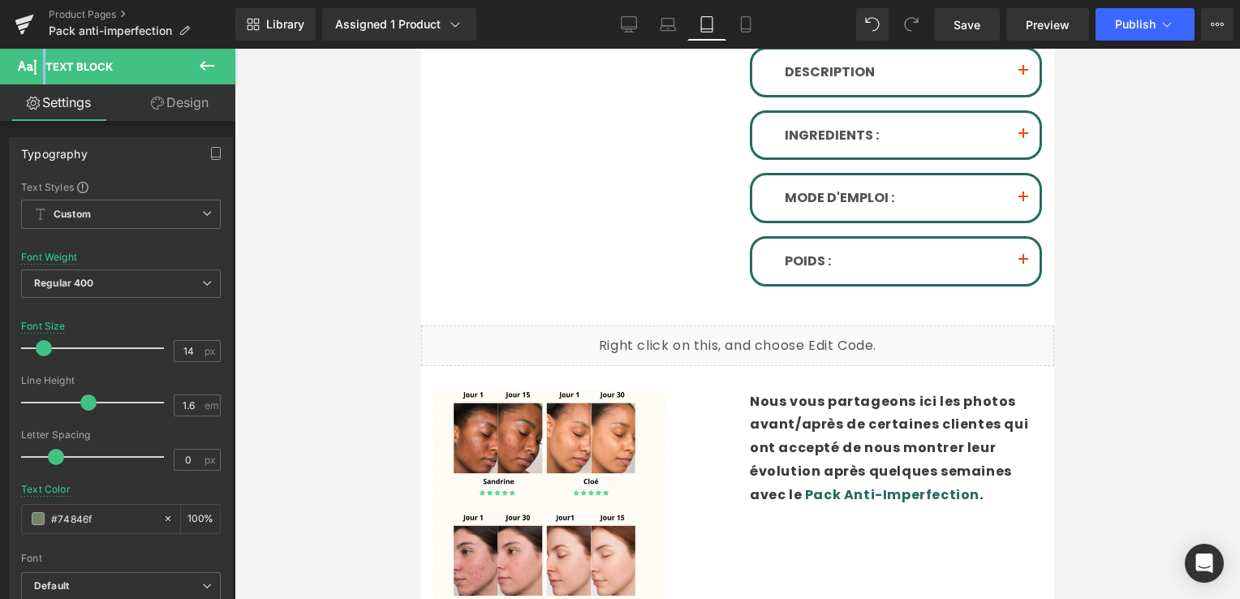
scroll to position [0, 0]
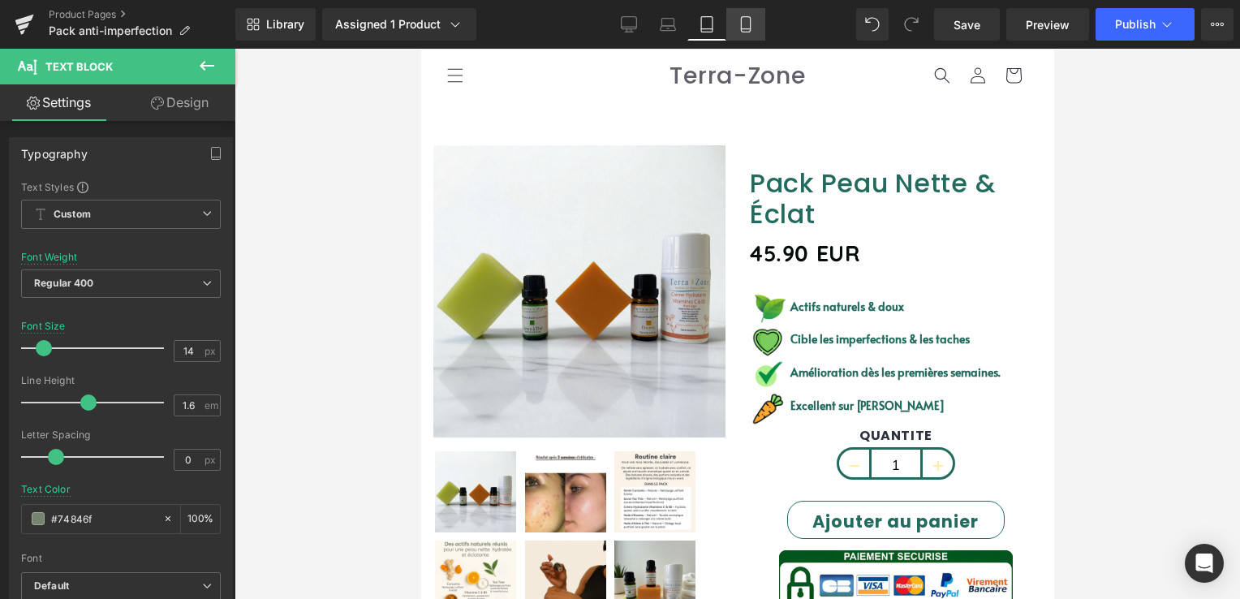
click at [739, 25] on icon at bounding box center [746, 24] width 16 height 16
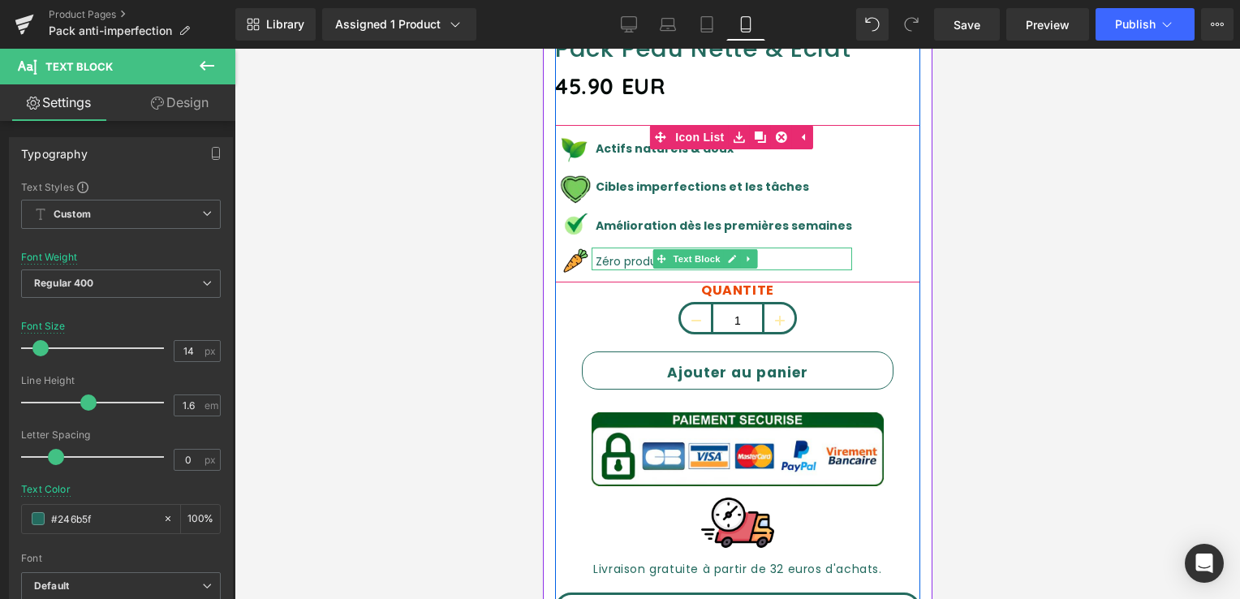
click at [639, 253] on font "Zéro produits chimiques" at bounding box center [663, 261] width 137 height 16
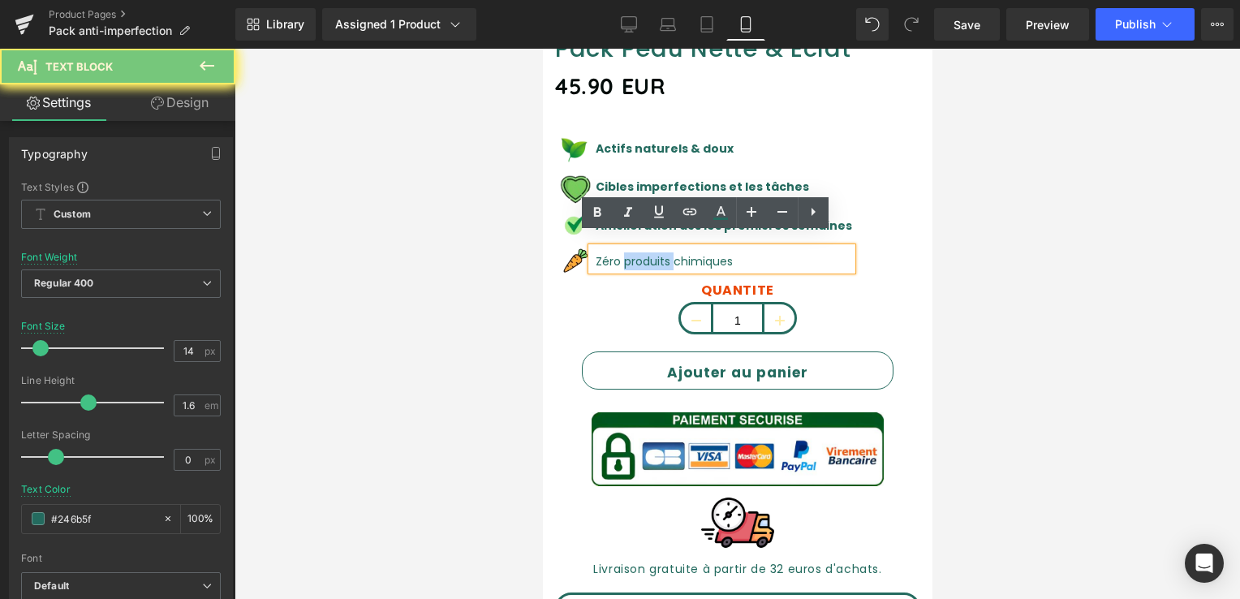
click at [699, 253] on font "Zéro produits chimiques" at bounding box center [663, 261] width 137 height 16
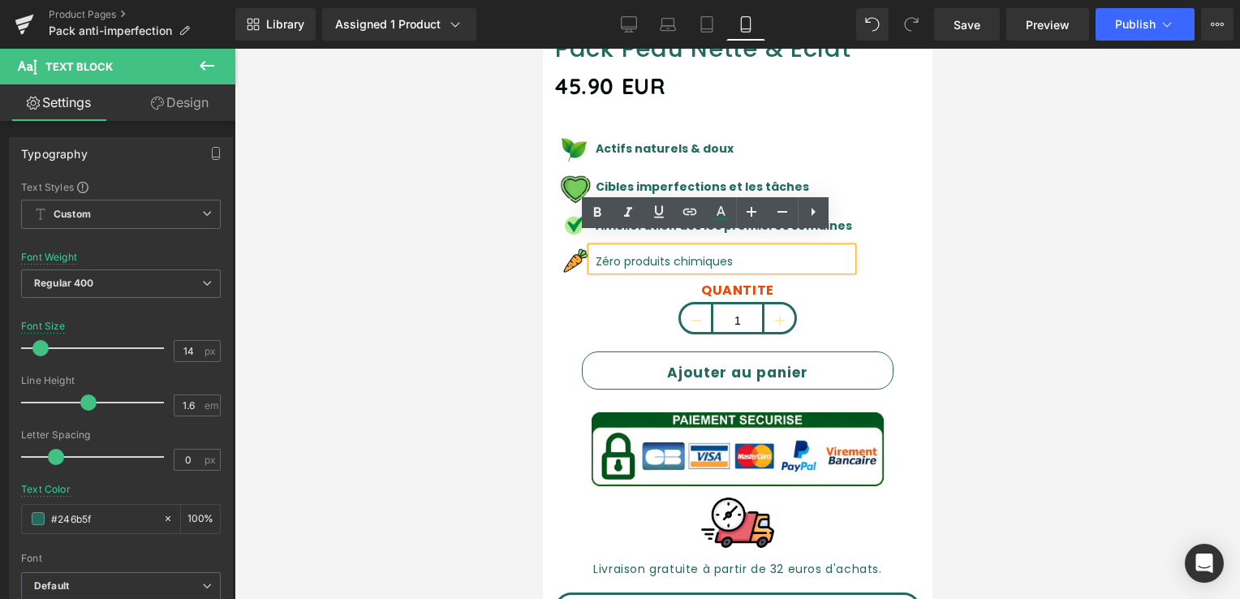
click at [703, 253] on font "Zéro produits chimiques" at bounding box center [663, 261] width 137 height 16
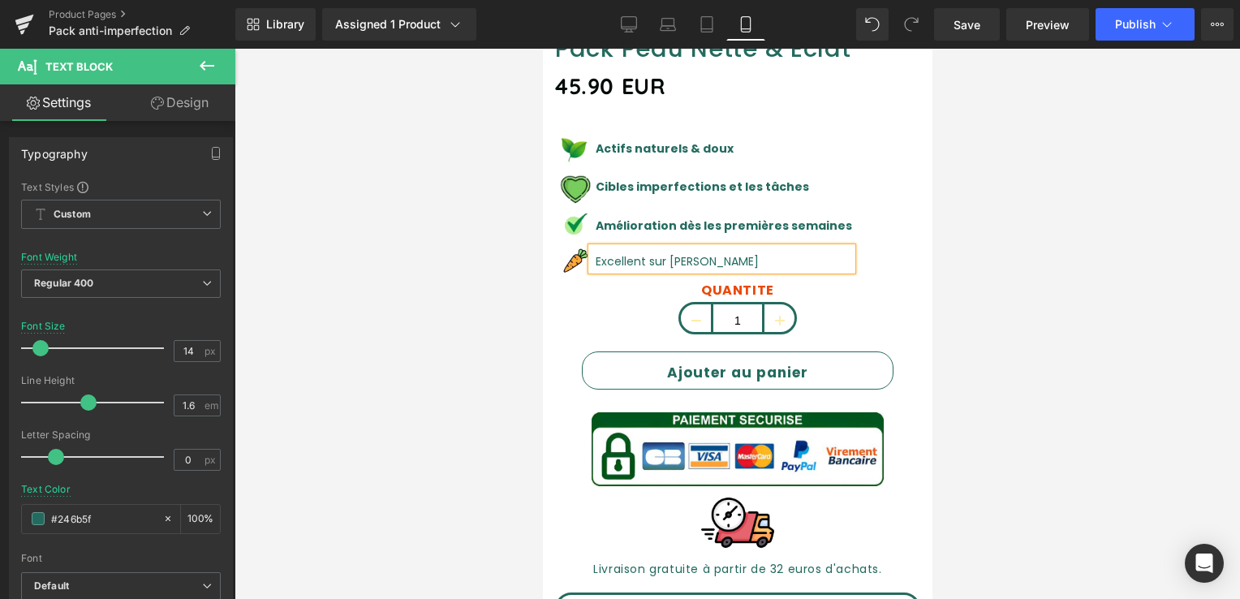
click at [696, 252] on p "Excellent sur [PERSON_NAME]" at bounding box center [723, 261] width 257 height 18
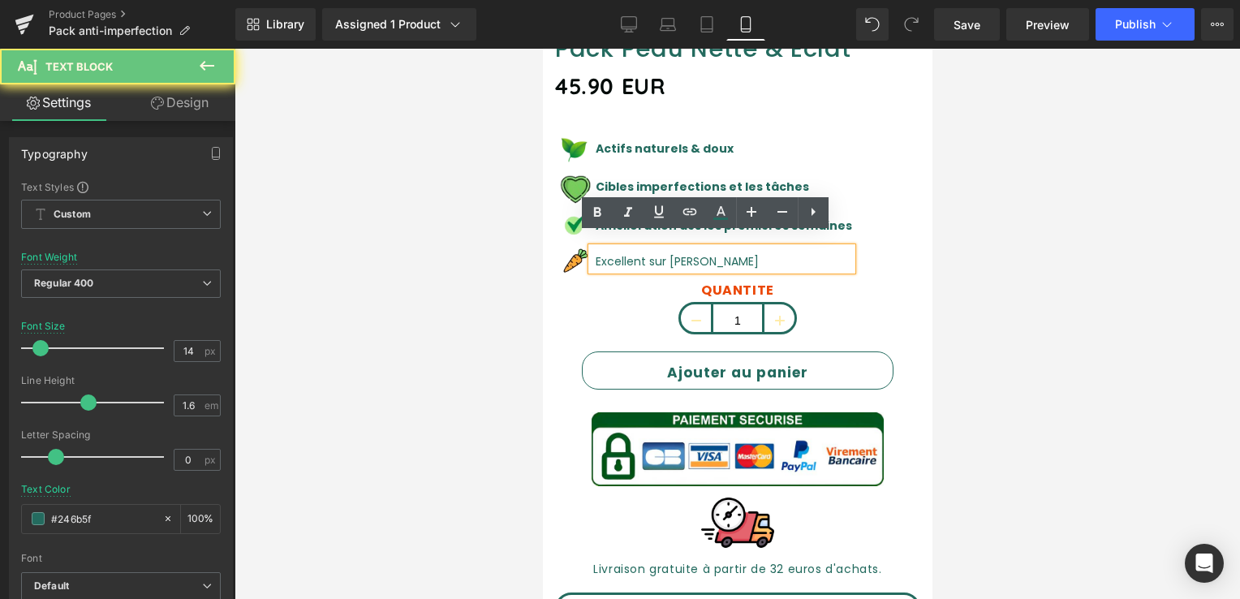
click at [645, 252] on p "Excellent sur [PERSON_NAME]" at bounding box center [723, 261] width 257 height 18
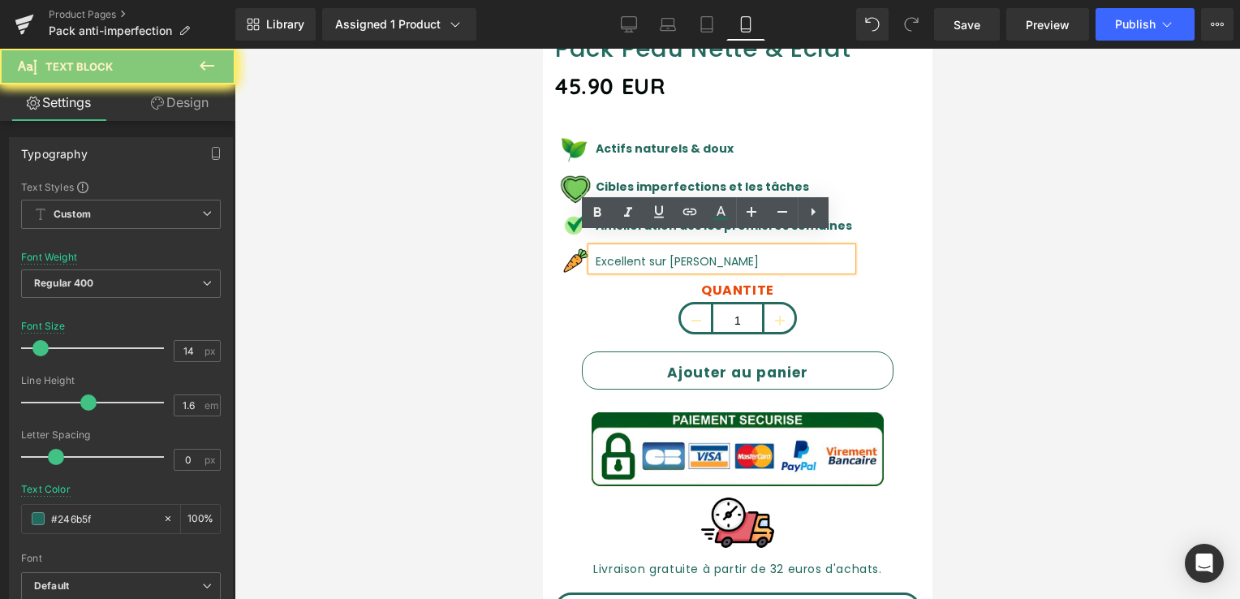
click at [683, 252] on p "Excellent sur [PERSON_NAME]" at bounding box center [723, 261] width 257 height 18
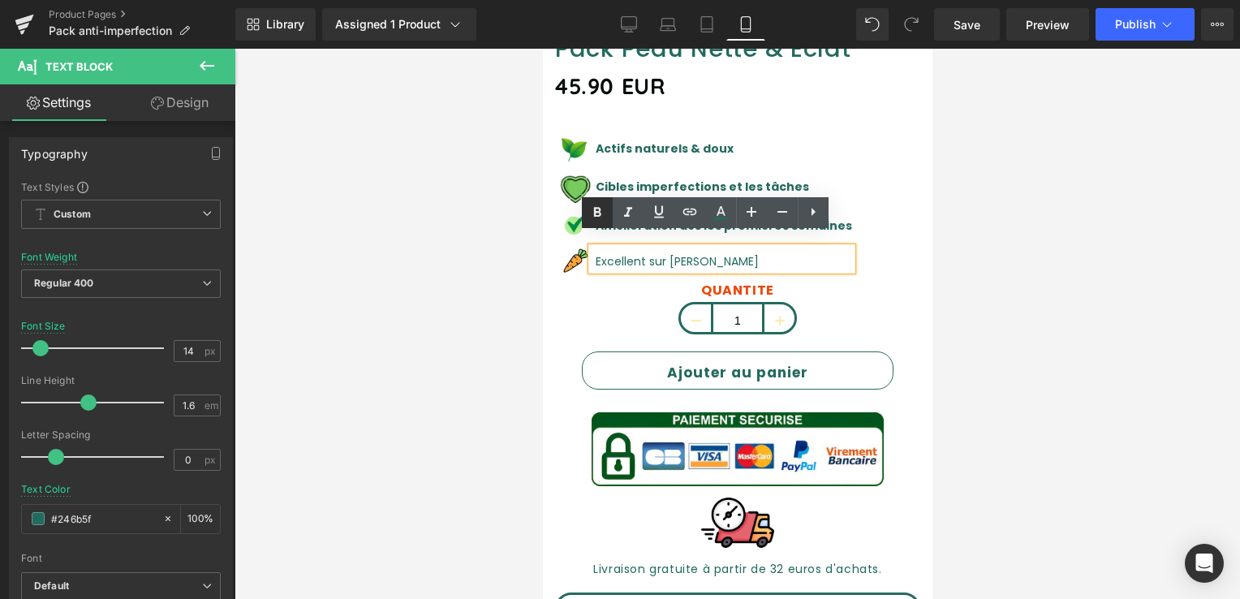
click at [599, 213] on icon at bounding box center [597, 213] width 7 height 10
click at [597, 252] on p "Excellent sur [PERSON_NAME]" at bounding box center [723, 261] width 257 height 18
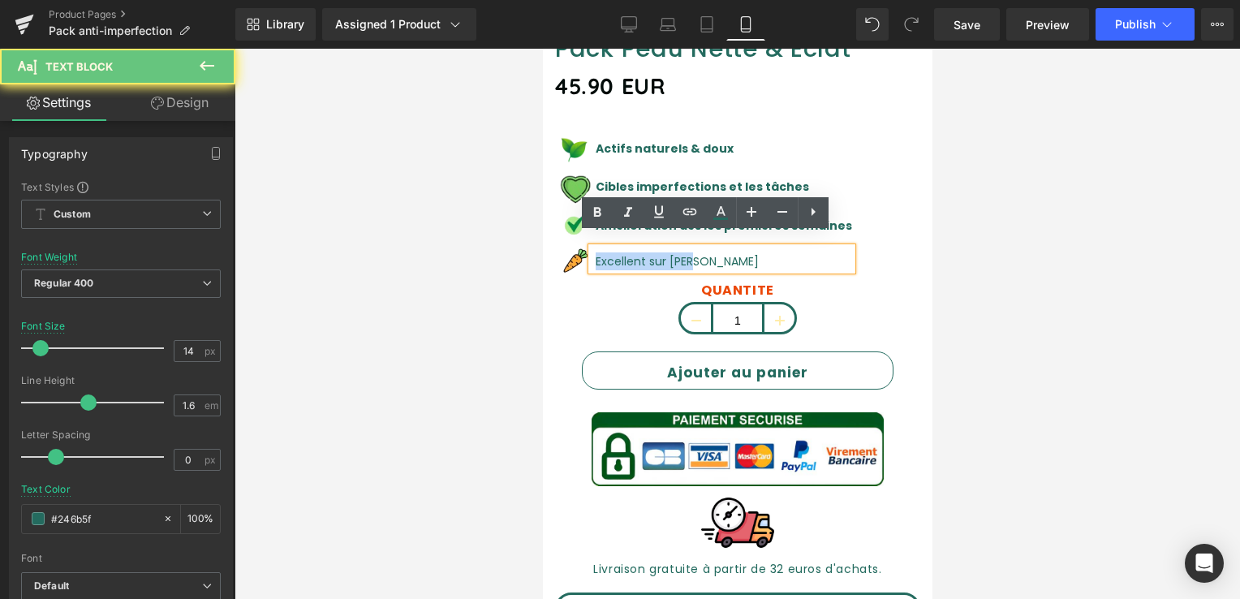
drag, startPoint x: 597, startPoint y: 249, endPoint x: 701, endPoint y: 248, distance: 103.9
click at [701, 252] on p "Excellent sur [PERSON_NAME]" at bounding box center [723, 261] width 257 height 18
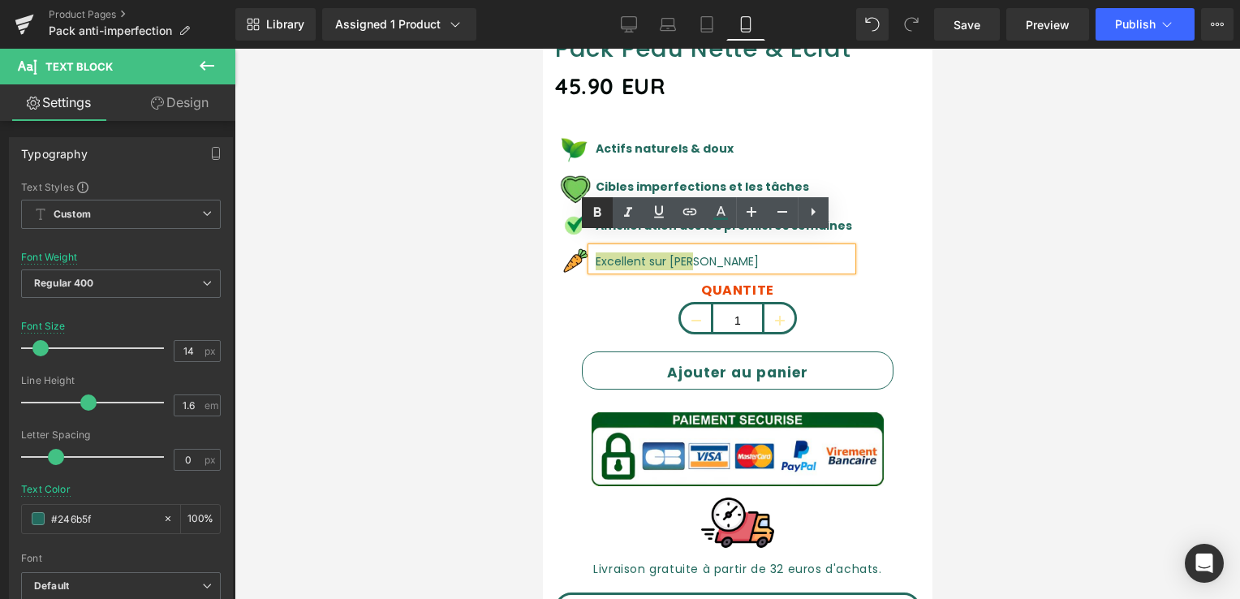
click at [602, 213] on icon at bounding box center [597, 212] width 19 height 19
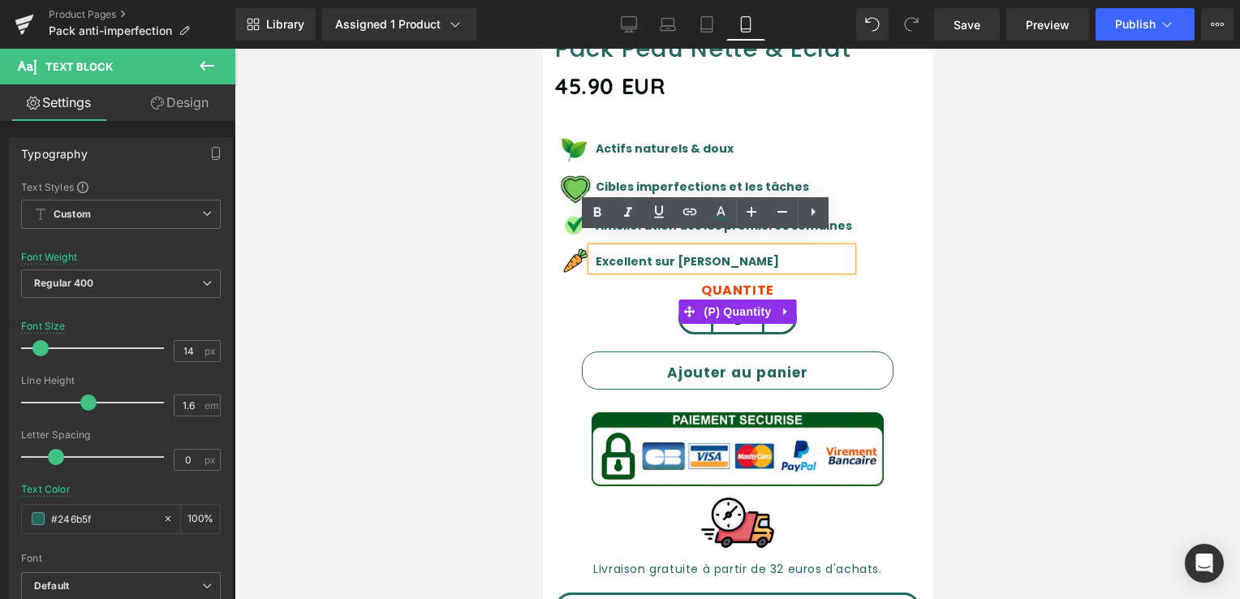
click at [851, 283] on label "QUANTITE" at bounding box center [736, 292] width 365 height 19
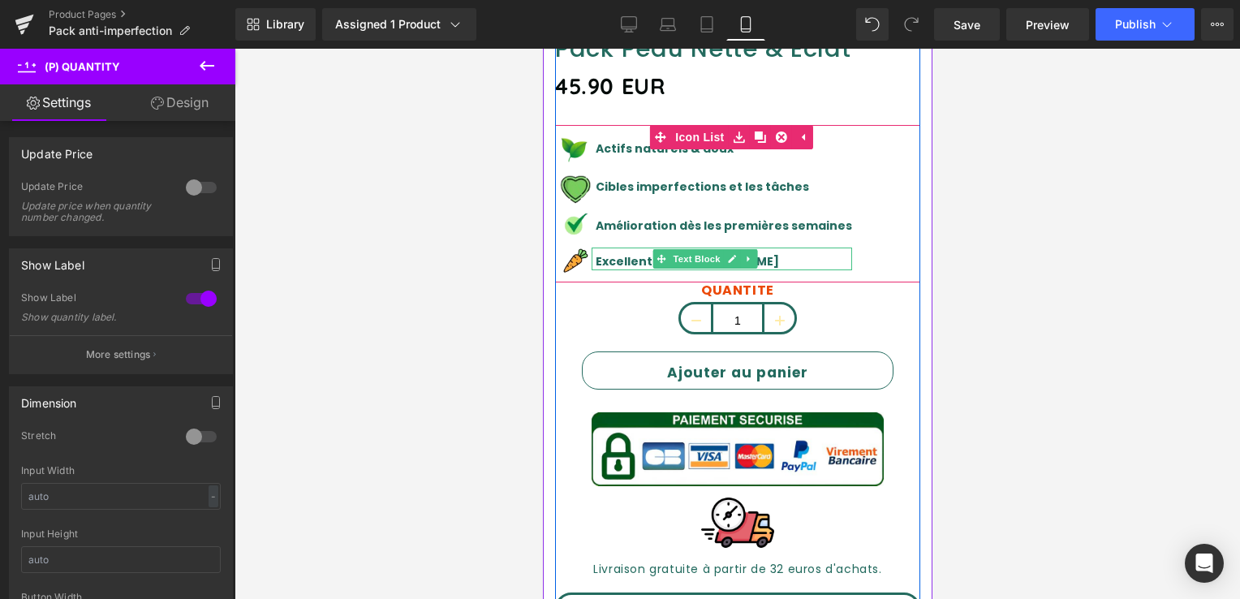
click at [614, 253] on strong "Excellent sur [PERSON_NAME]" at bounding box center [686, 261] width 183 height 16
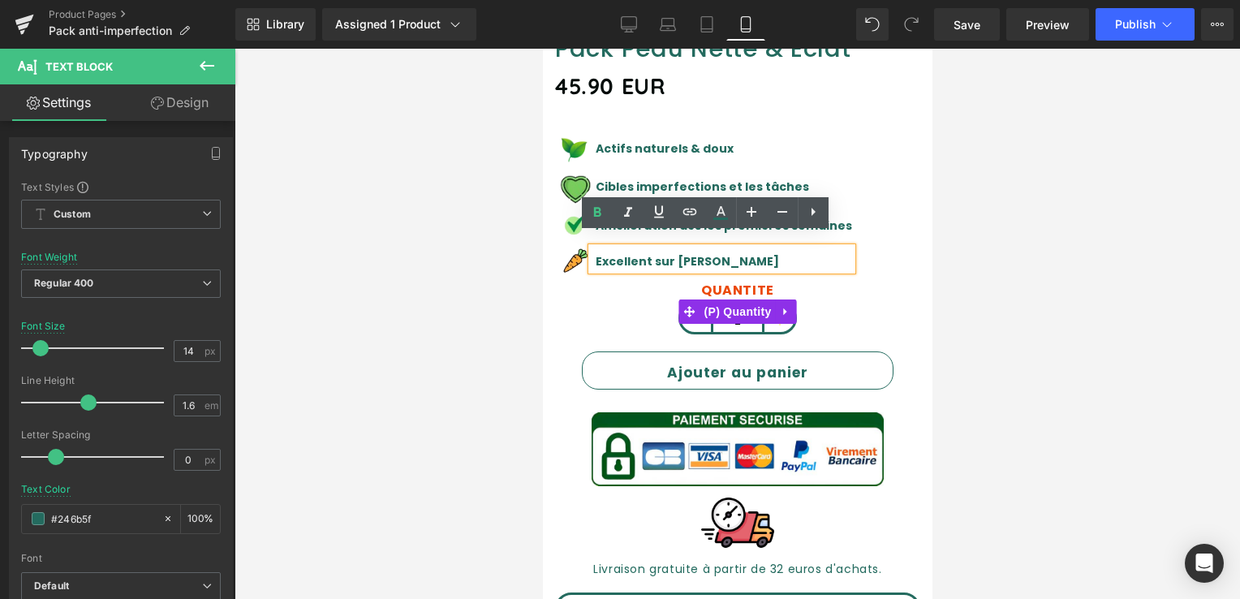
click at [826, 283] on label "QUANTITE" at bounding box center [736, 292] width 365 height 19
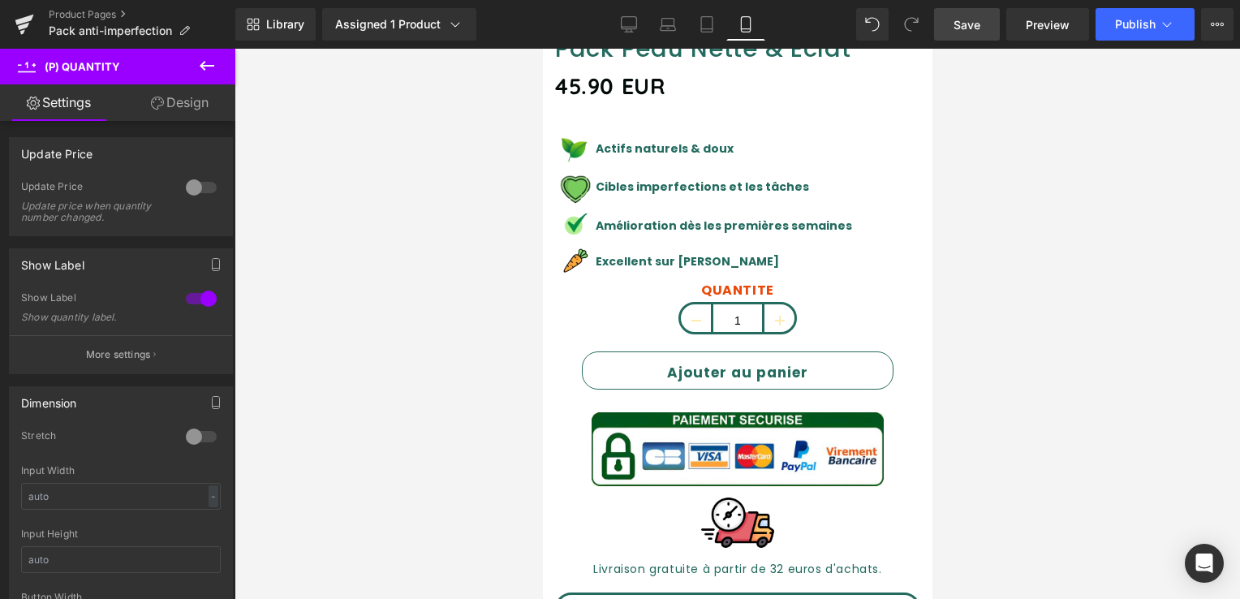
click at [968, 30] on span "Save" at bounding box center [967, 24] width 27 height 17
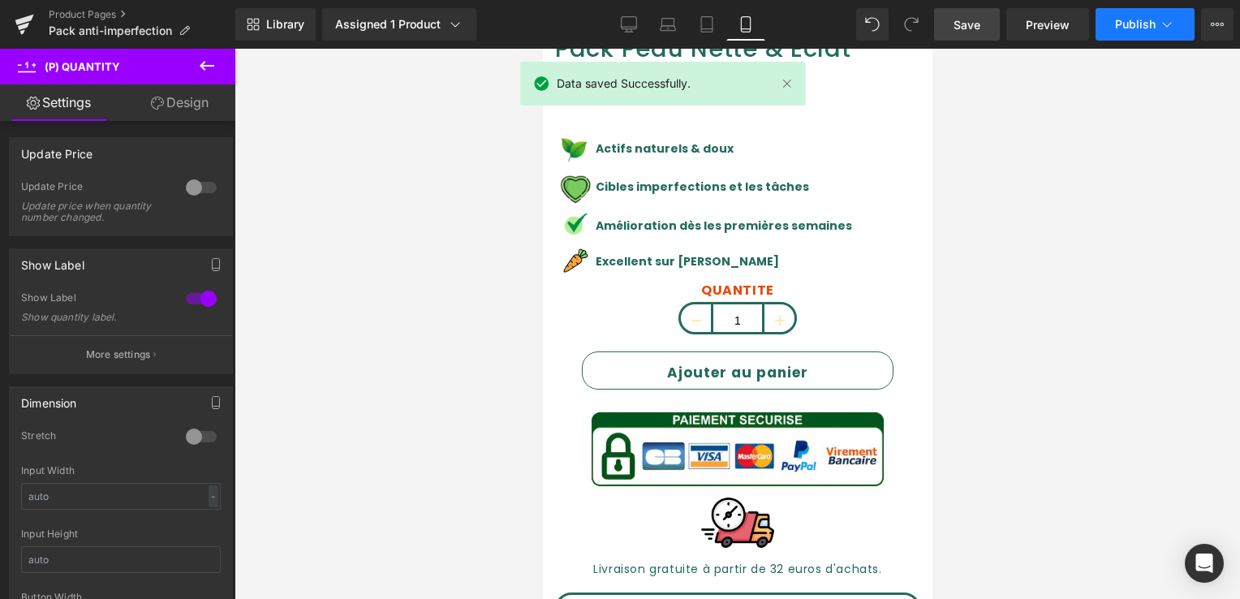
click at [1164, 32] on icon at bounding box center [1167, 24] width 16 height 16
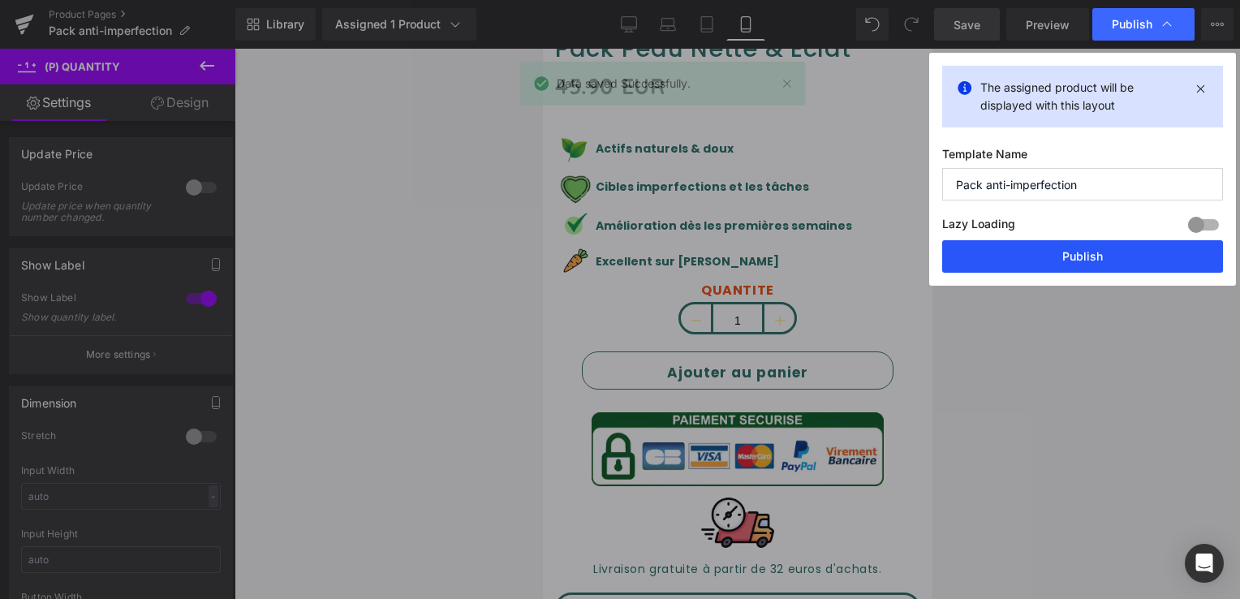
click at [1062, 262] on button "Publish" at bounding box center [1083, 256] width 281 height 32
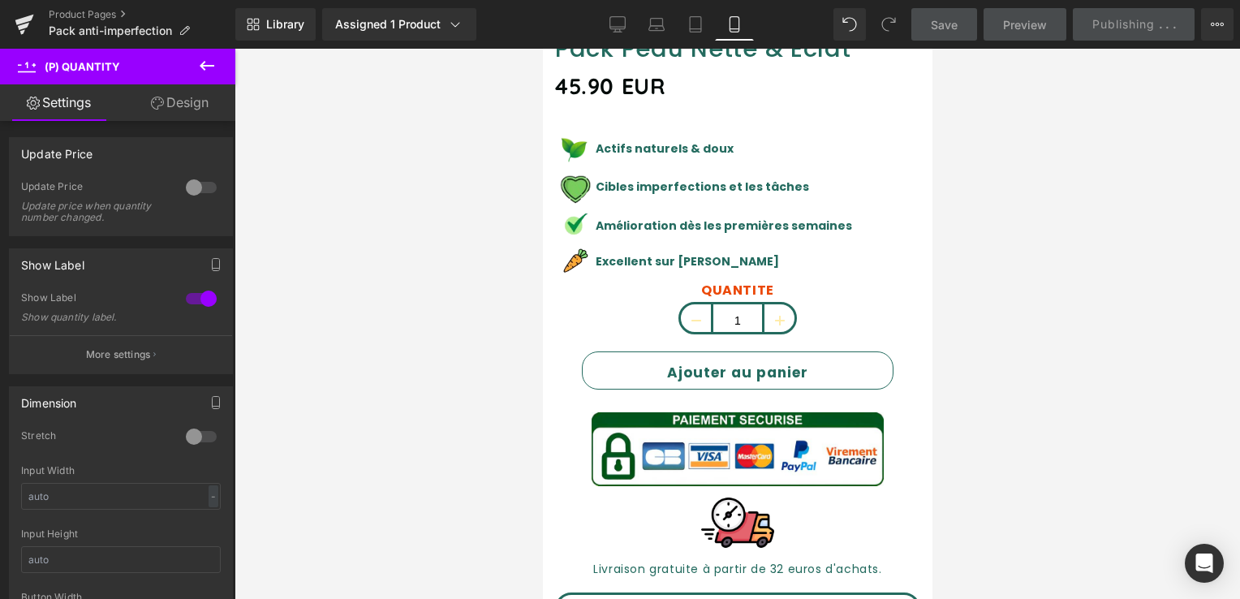
click at [1062, 262] on div at bounding box center [738, 324] width 1006 height 550
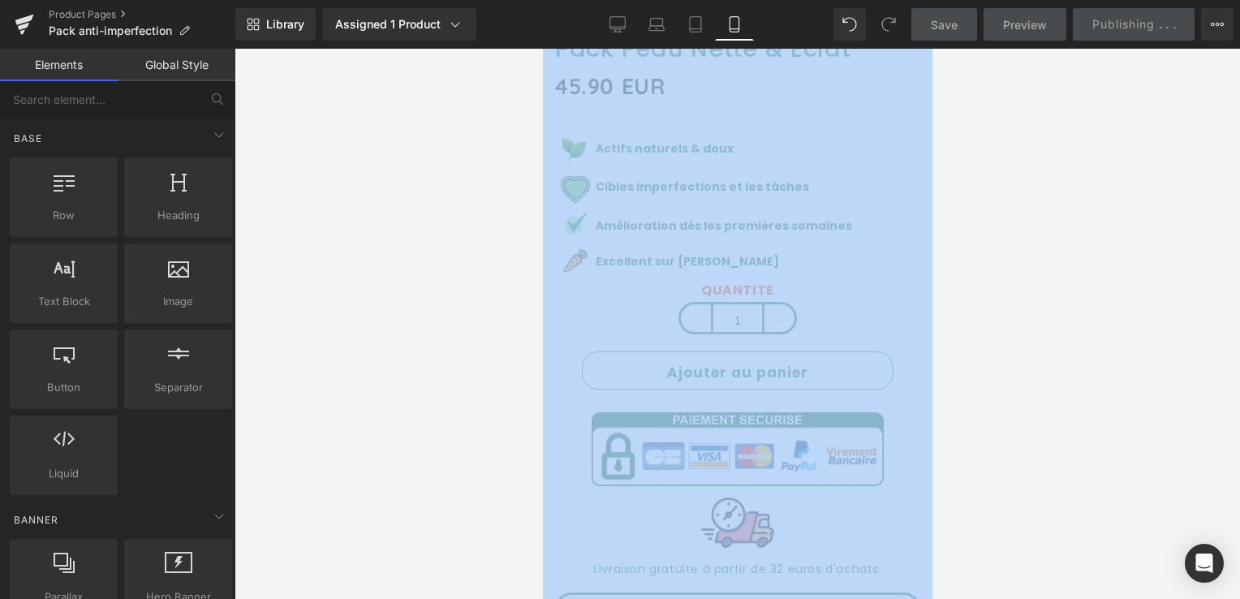
click at [987, 270] on div at bounding box center [738, 324] width 1006 height 550
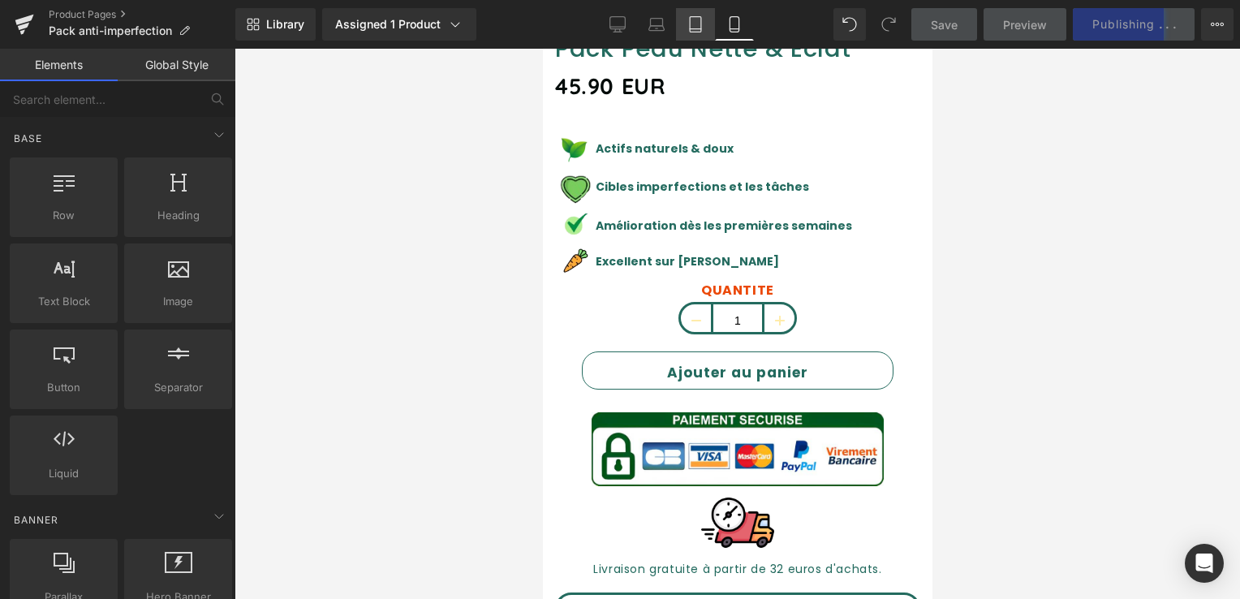
click at [697, 21] on icon at bounding box center [696, 24] width 16 height 16
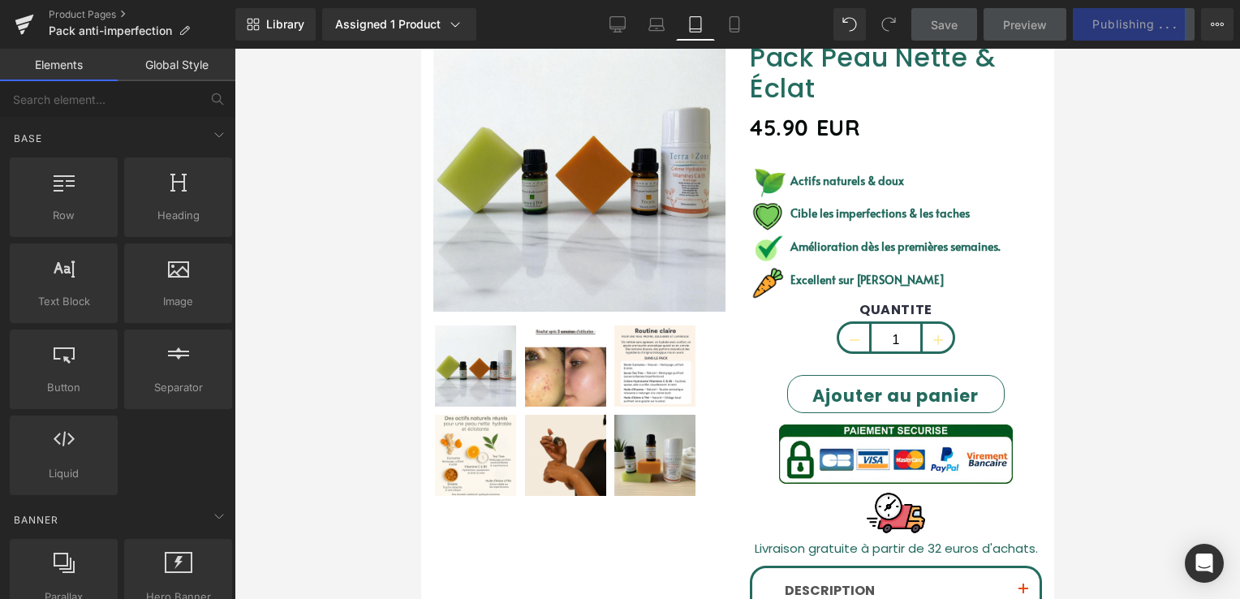
scroll to position [0, 0]
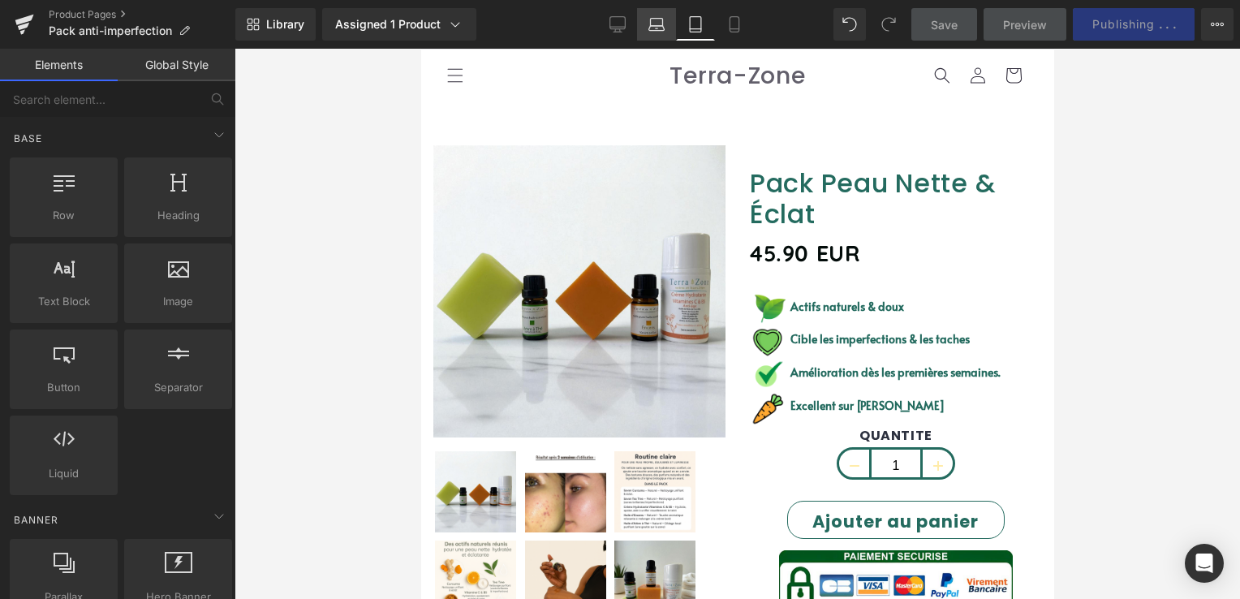
click at [656, 22] on link "Laptop" at bounding box center [656, 24] width 39 height 32
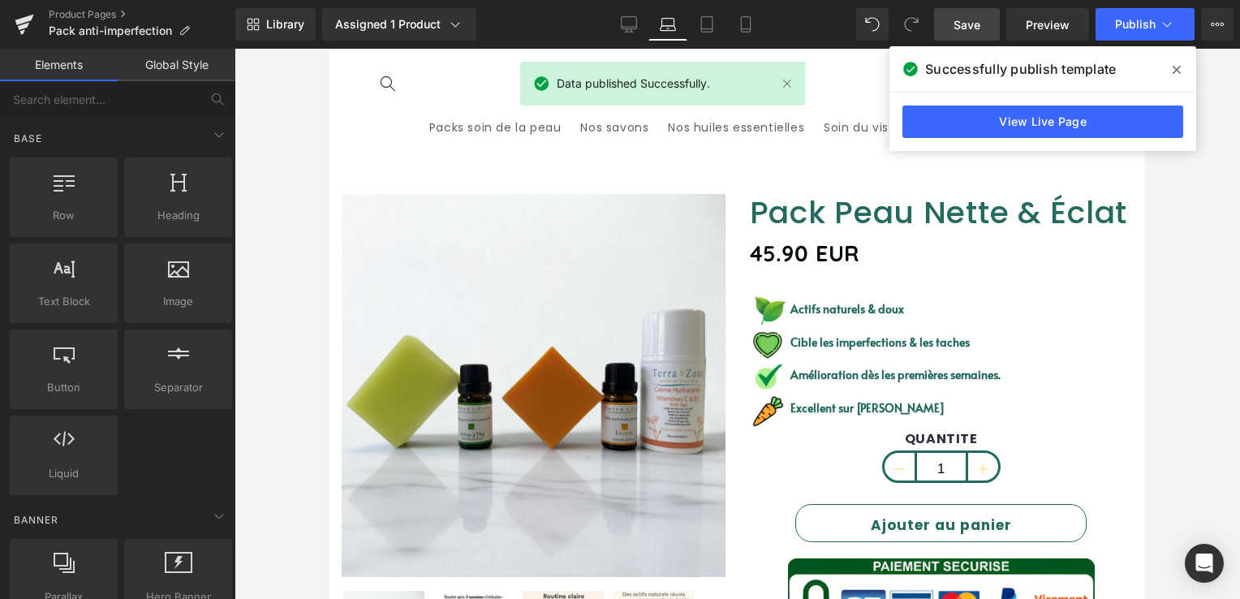
scroll to position [131, 0]
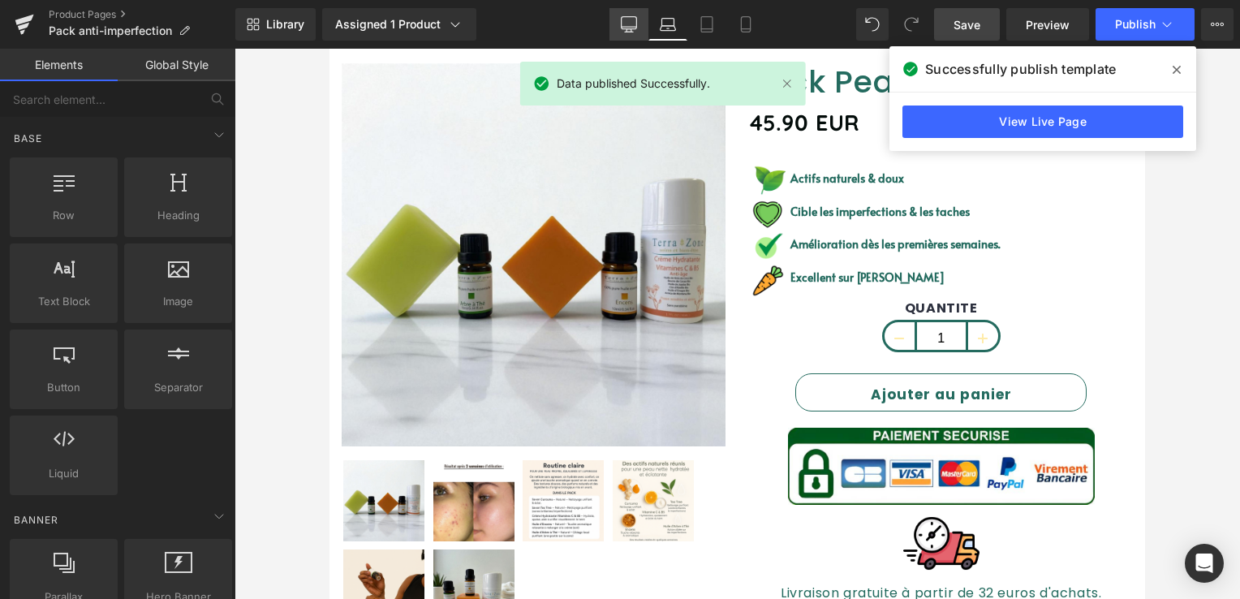
click at [643, 25] on link "Desktop" at bounding box center [629, 24] width 39 height 32
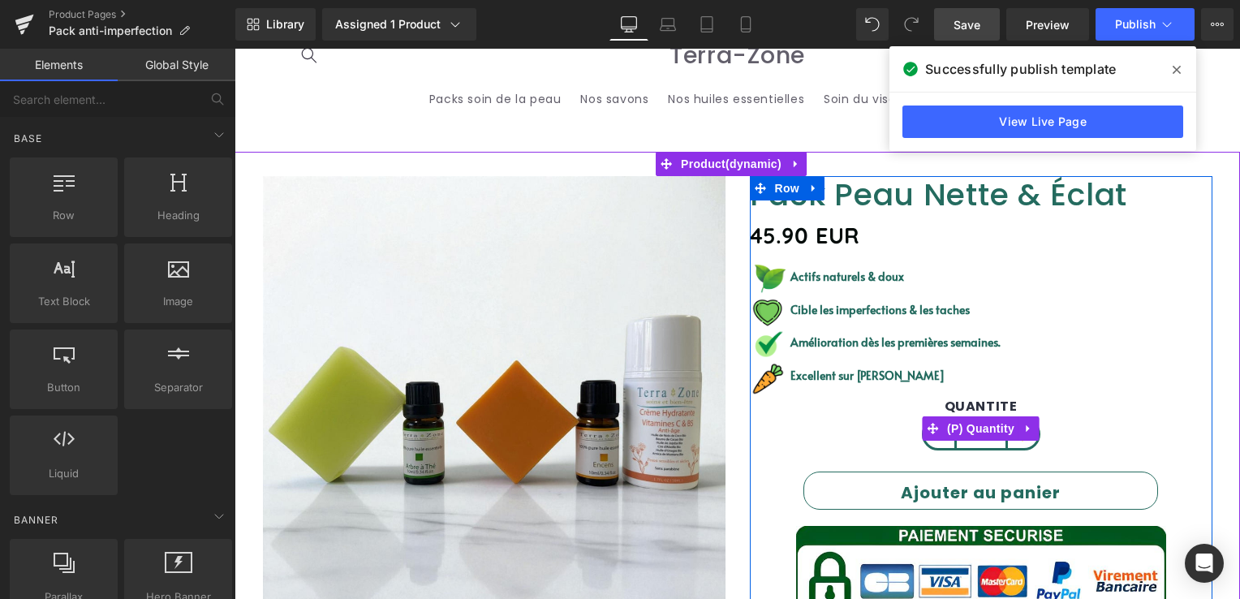
scroll to position [22, 0]
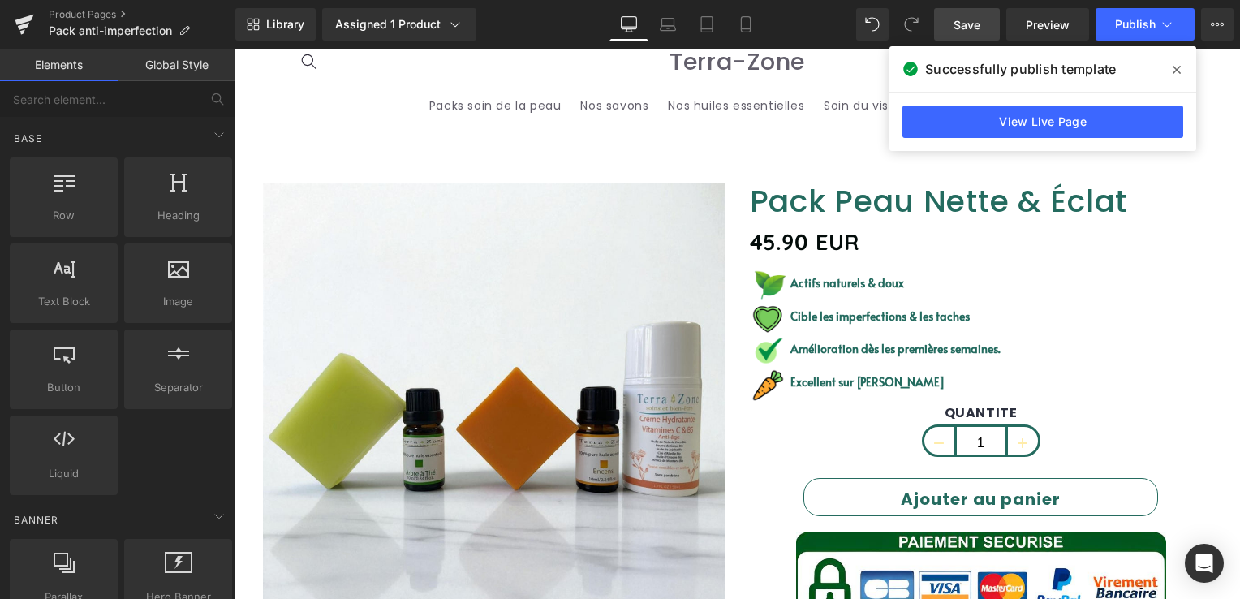
click at [1176, 63] on span at bounding box center [1177, 70] width 26 height 26
drag, startPoint x: 1410, startPoint y: 111, endPoint x: 1176, endPoint y: 63, distance: 239.6
click at [1176, 63] on icon at bounding box center [1169, 61] width 38 height 38
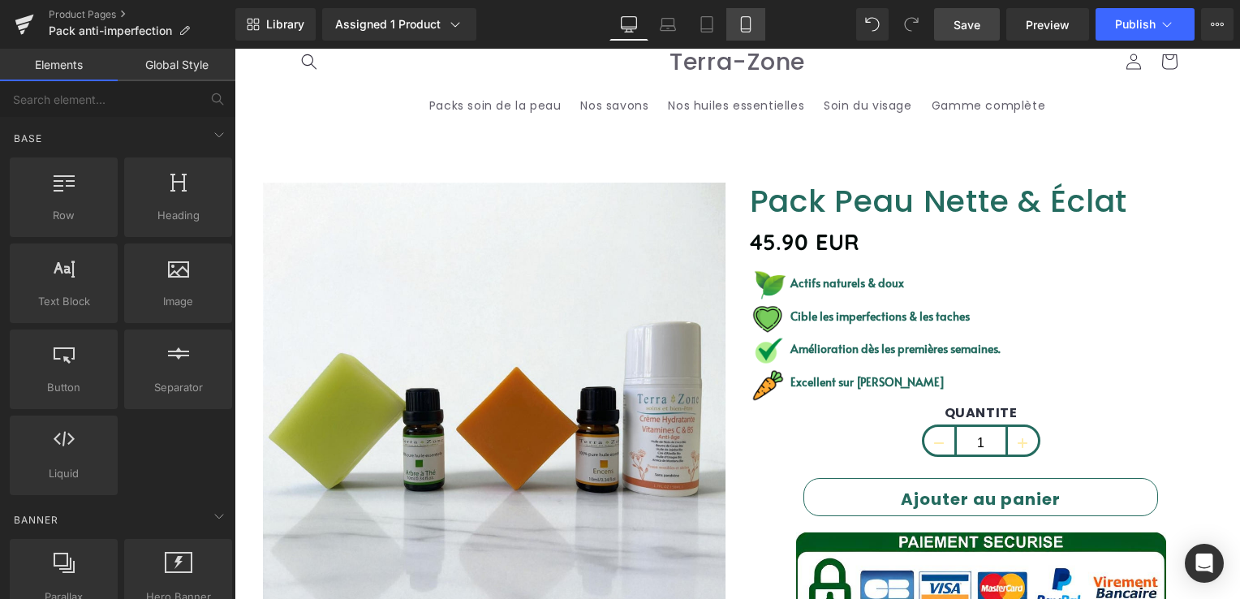
click at [755, 27] on link "Mobile" at bounding box center [746, 24] width 39 height 32
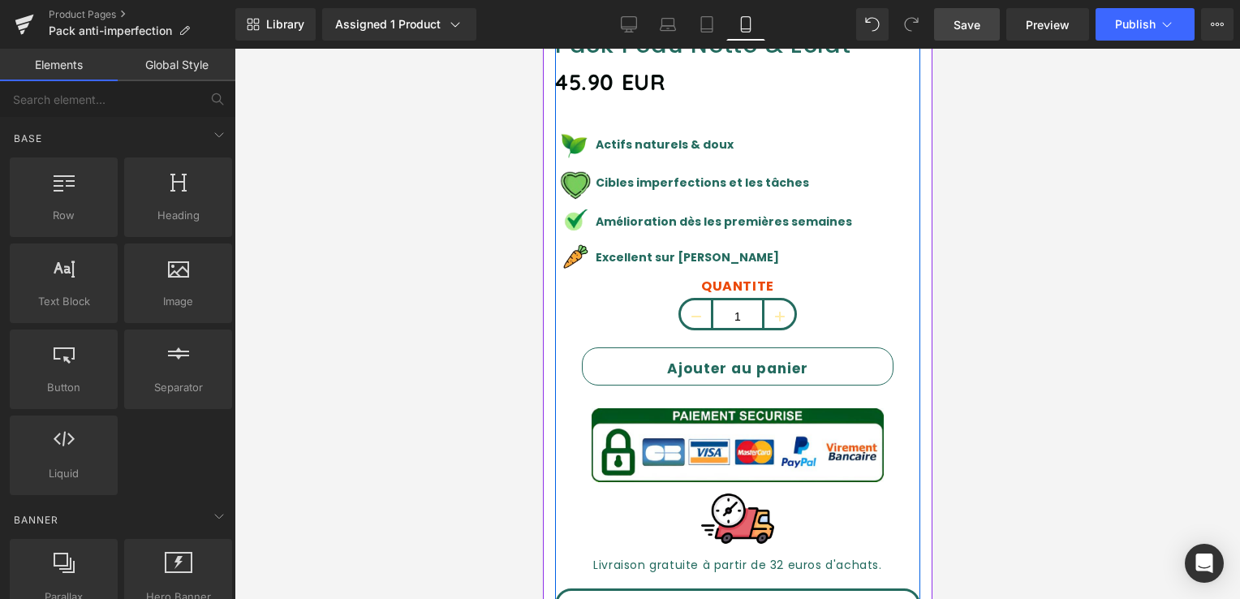
scroll to position [717, 0]
